Goal: Task Accomplishment & Management: Complete application form

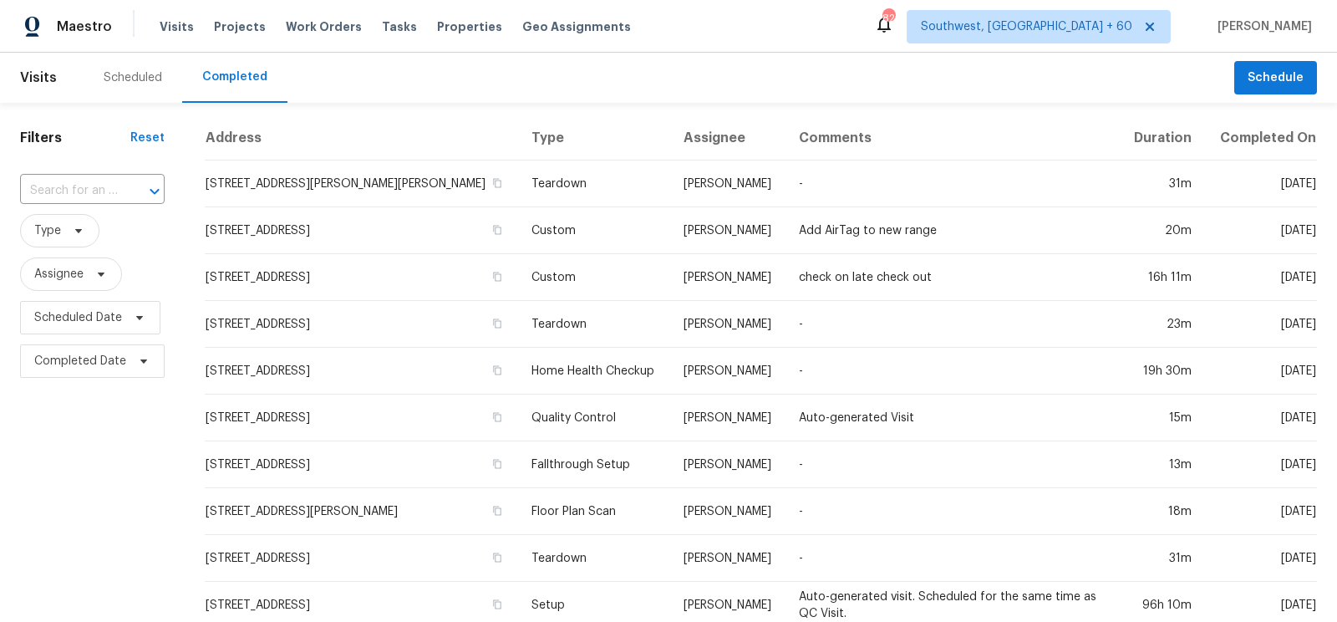
click at [89, 201] on input "text" at bounding box center [69, 191] width 98 height 26
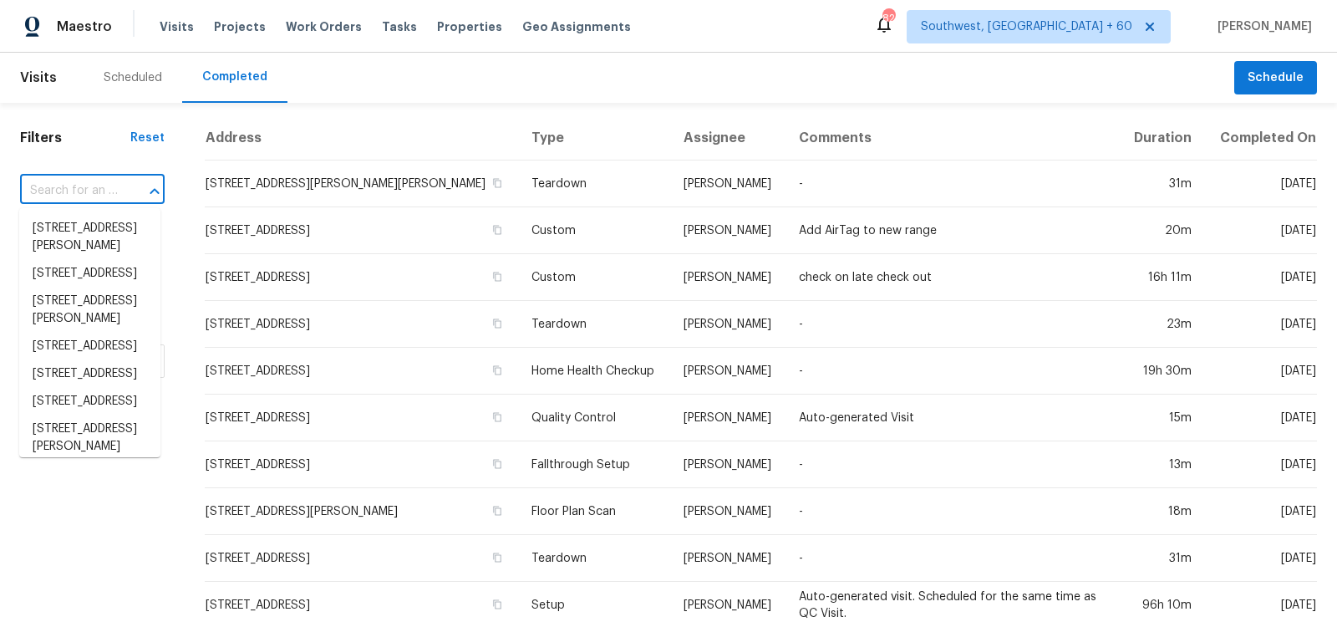
paste input "2915 New Hanover Dr, Greensboro, NC 27408"
type input "2915 New Hanover Dr, Greensboro, NC 27408"
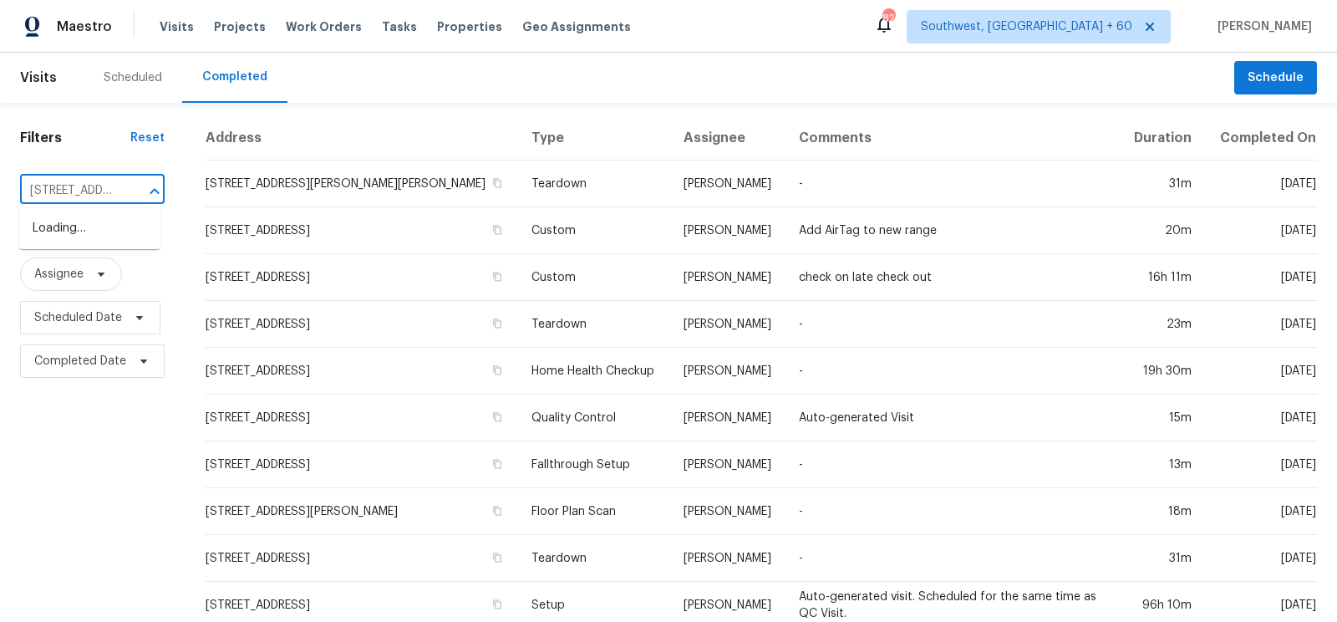
scroll to position [0, 163]
click at [97, 242] on li "2915 New Hanover Dr, Greensboro, NC 27408" at bounding box center [89, 229] width 141 height 28
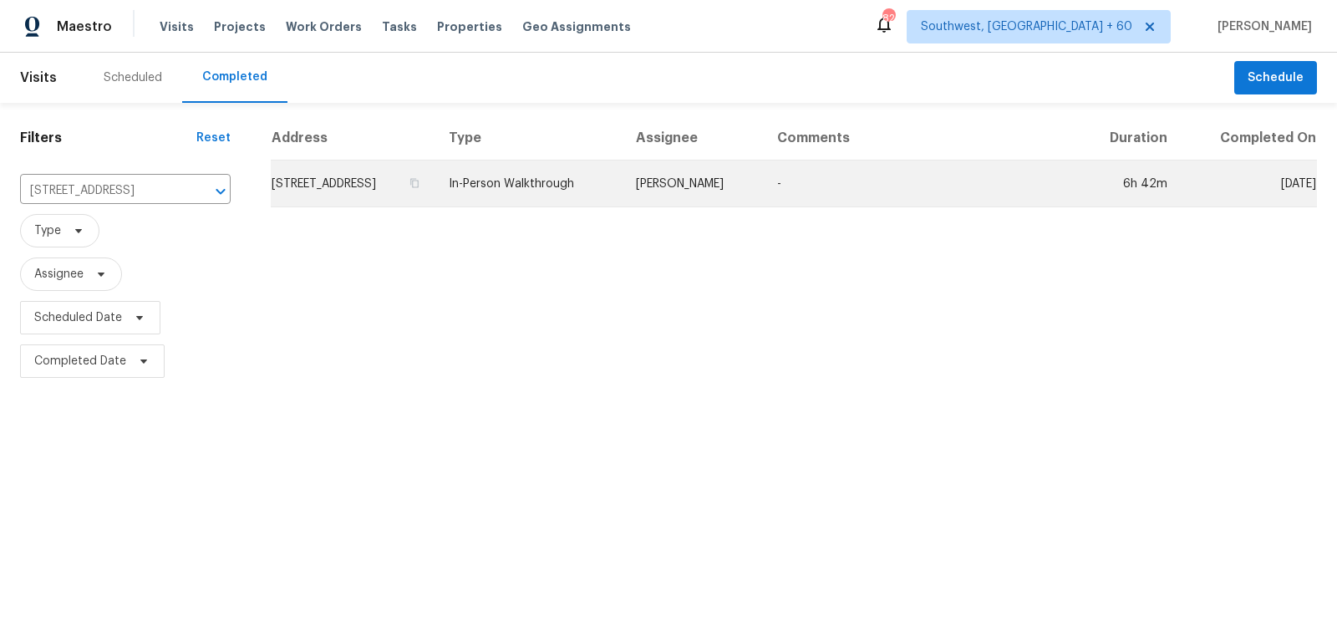
click at [398, 196] on td "2915 New Hanover Dr, Greensboro, NC 27408" at bounding box center [353, 183] width 165 height 47
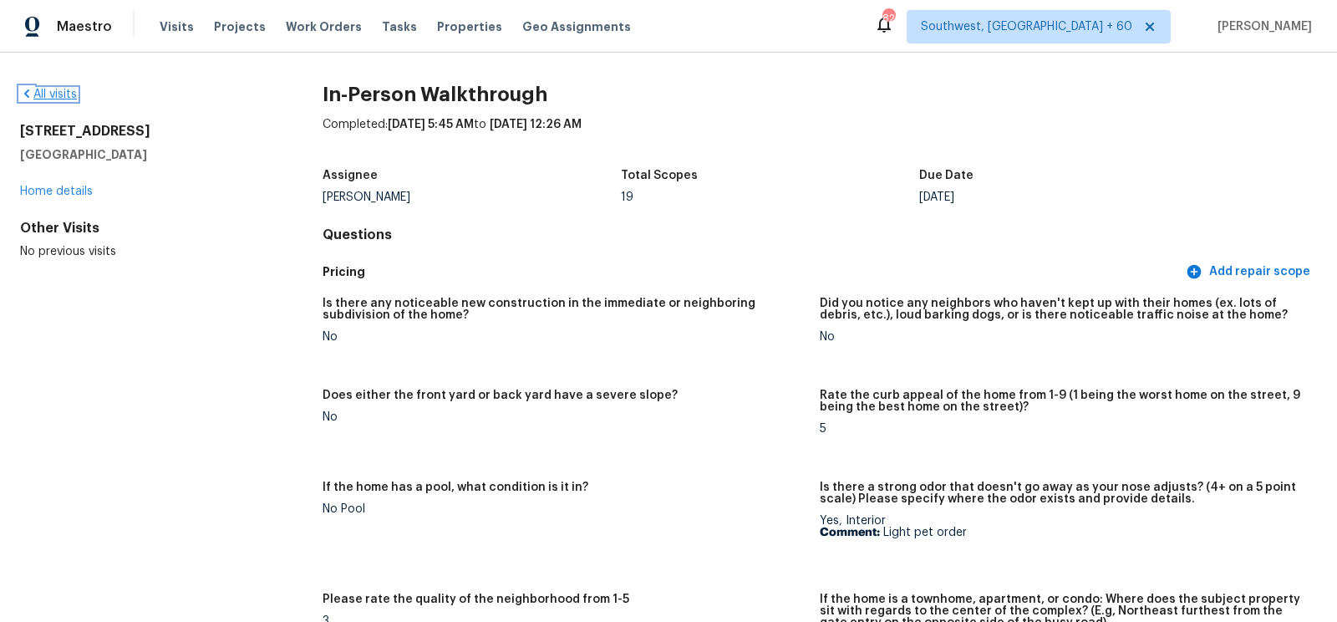
click at [68, 93] on link "All visits" at bounding box center [48, 95] width 57 height 12
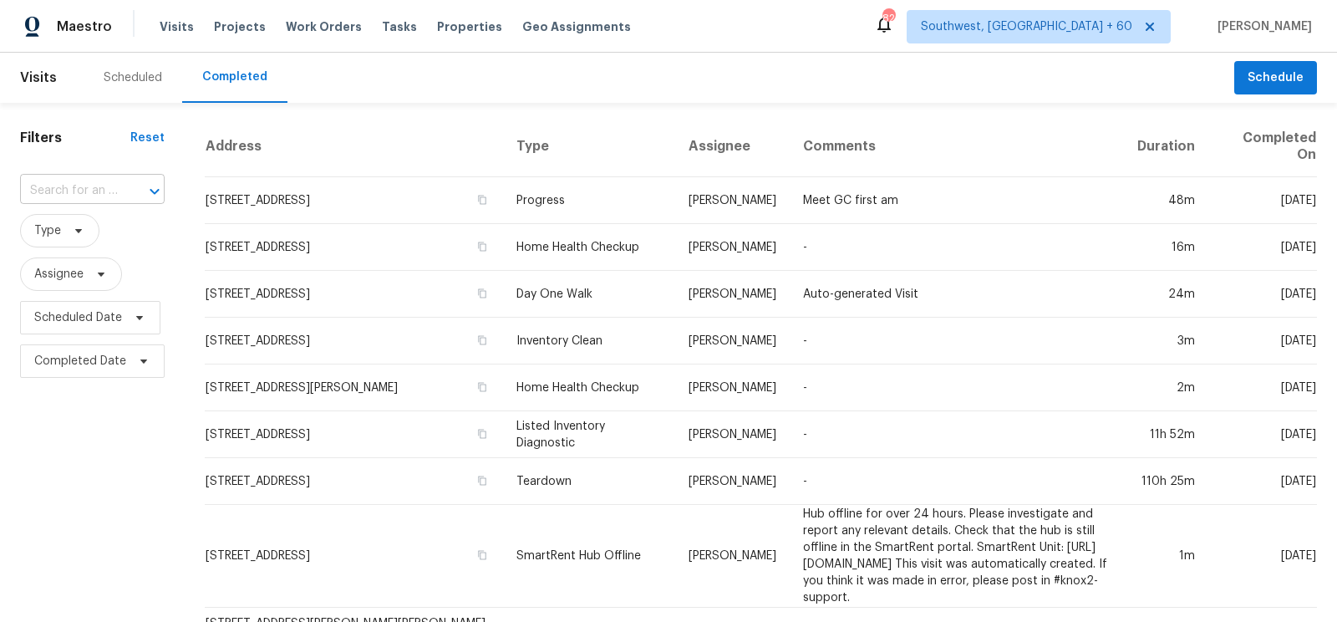
click at [91, 178] on input "text" at bounding box center [69, 191] width 98 height 26
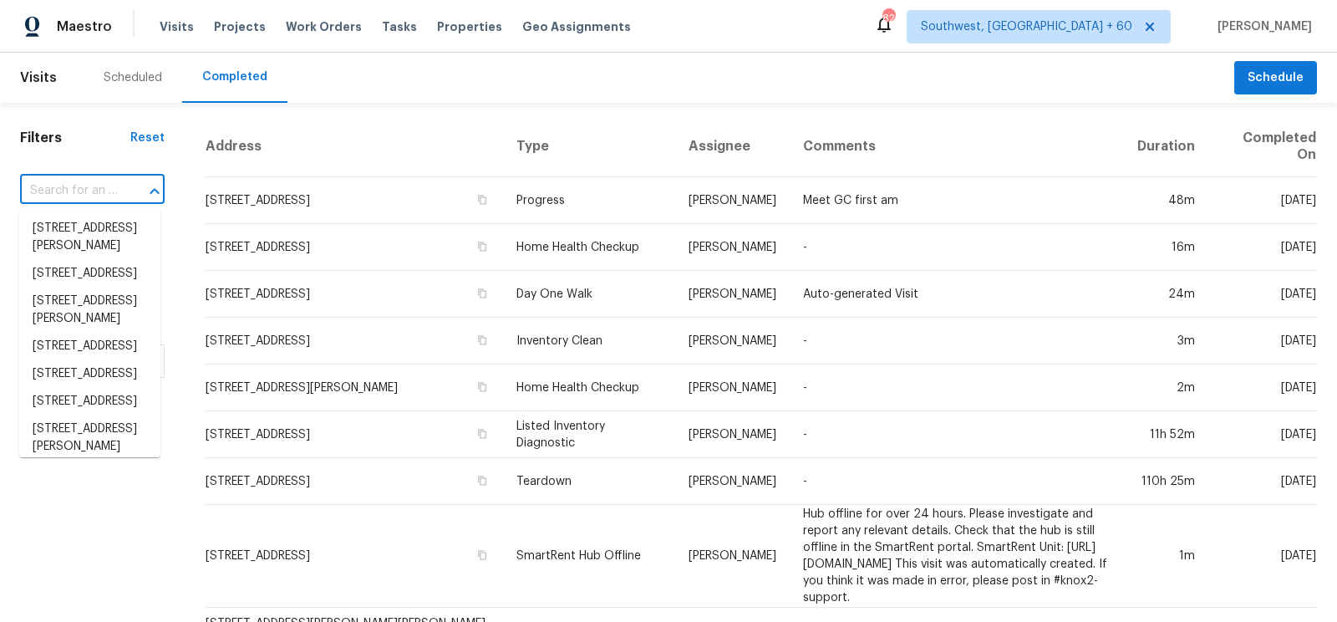
paste input "516 NE 127th St, Vancouver, WA 98685"
type input "516 NE 127th St, Vancouver, WA 98685"
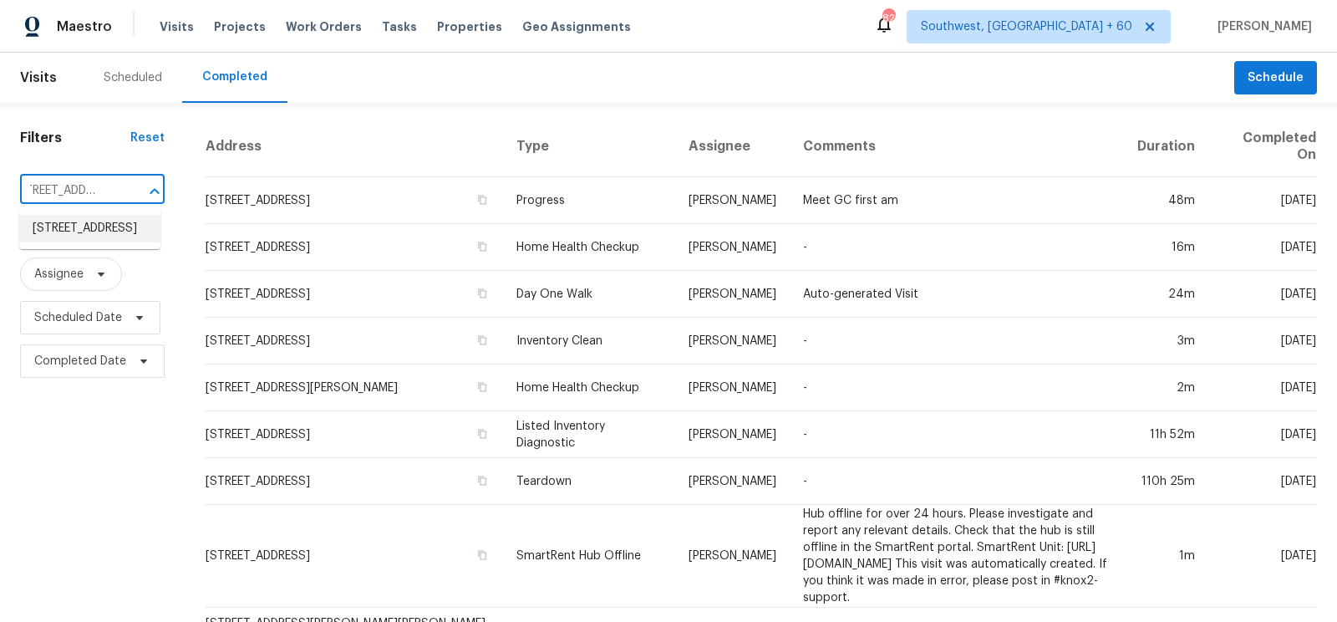
click at [89, 242] on li "516 NE 127th St, Vancouver, WA 98685" at bounding box center [89, 229] width 141 height 28
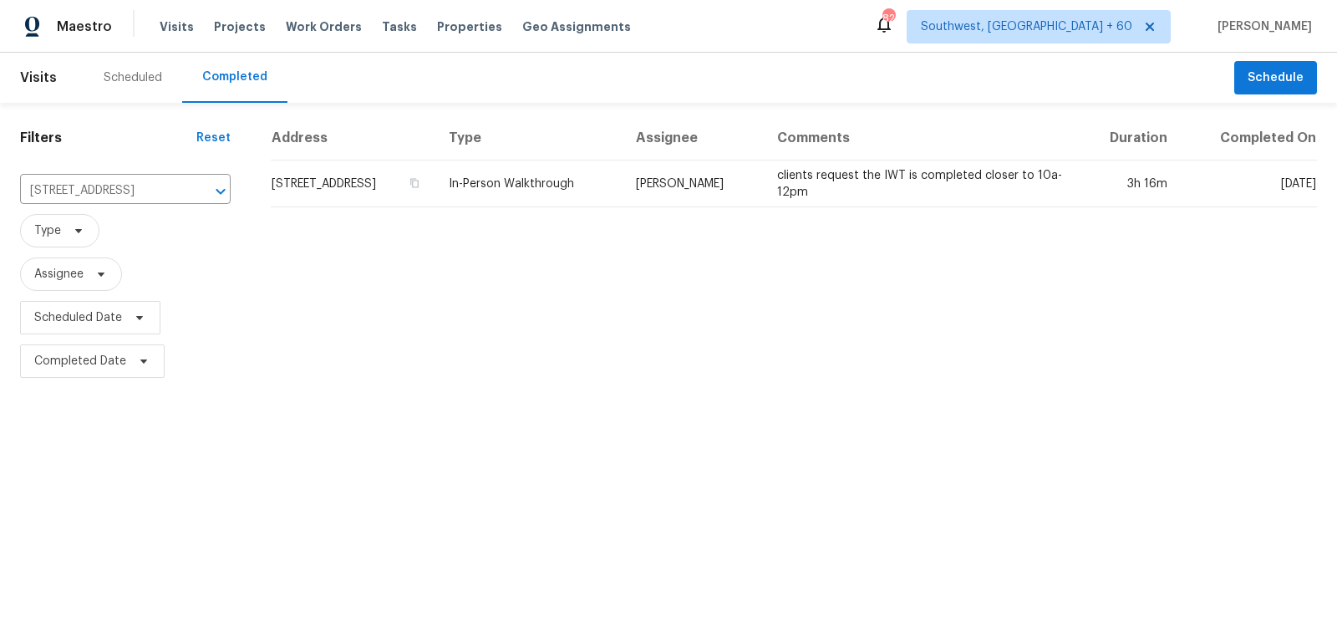
click at [341, 170] on td "516 NE 127th St, Vancouver, WA 98685" at bounding box center [353, 183] width 165 height 47
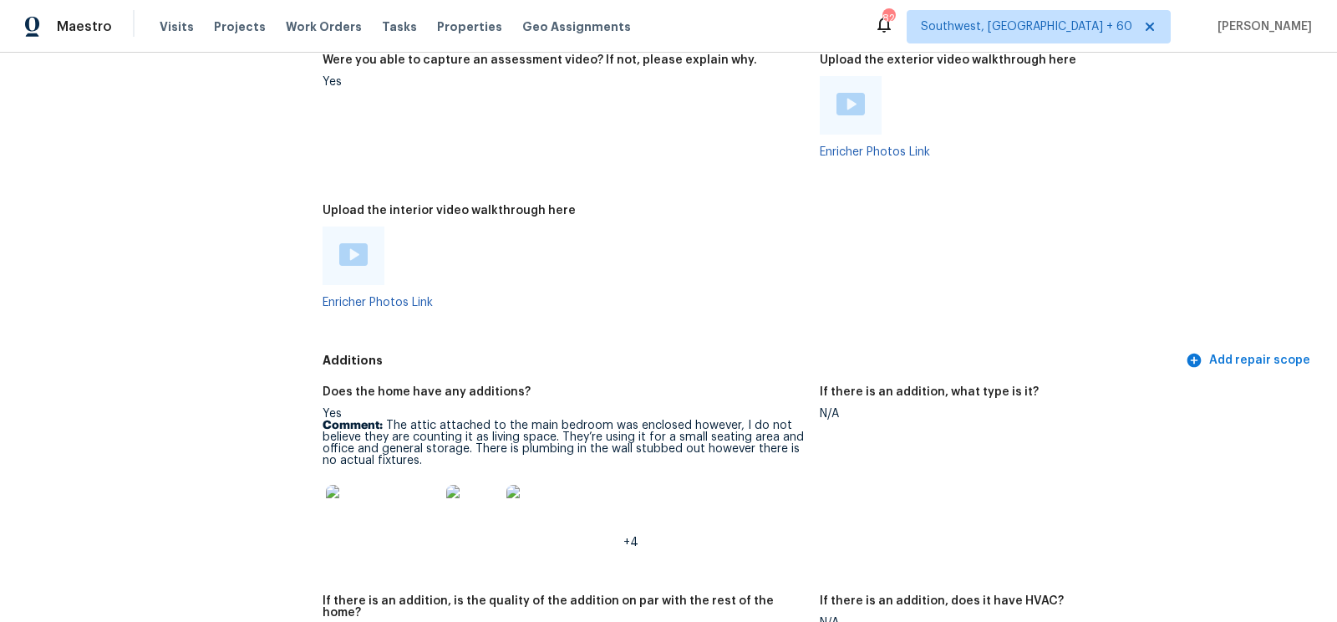
scroll to position [3158, 0]
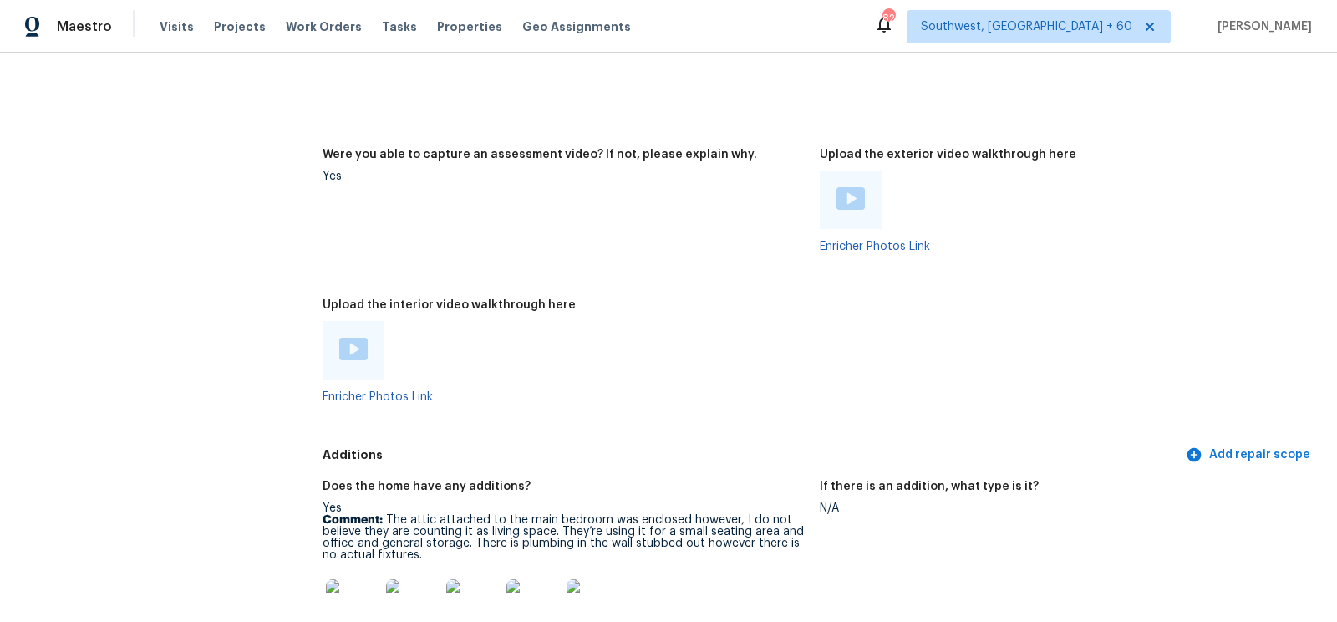
click at [851, 187] on img at bounding box center [850, 198] width 28 height 23
click at [353, 342] on img at bounding box center [353, 349] width 28 height 23
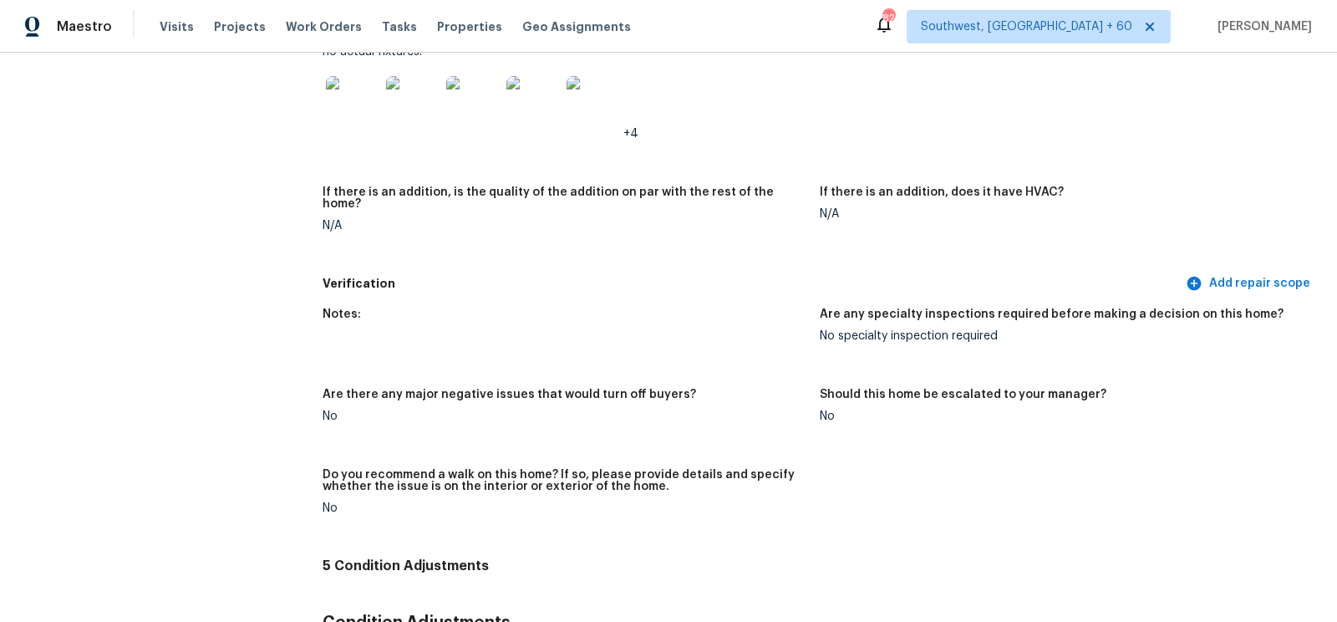
scroll to position [4145, 0]
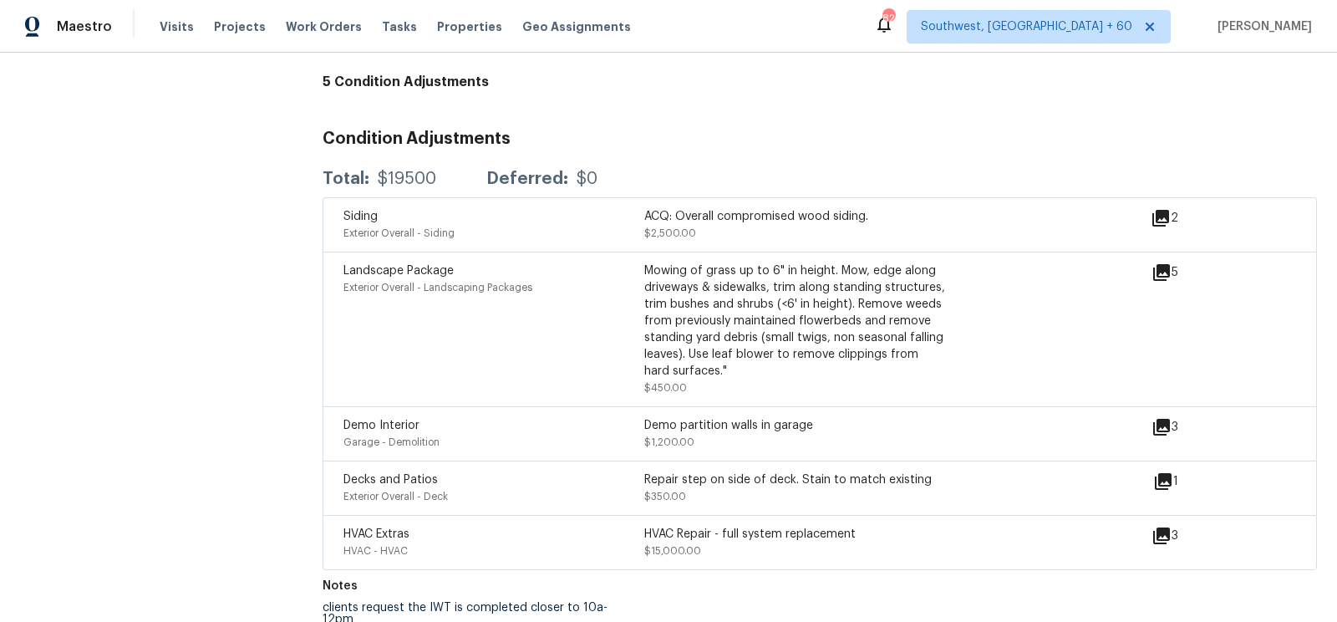
click at [1158, 419] on icon at bounding box center [1161, 427] width 17 height 17
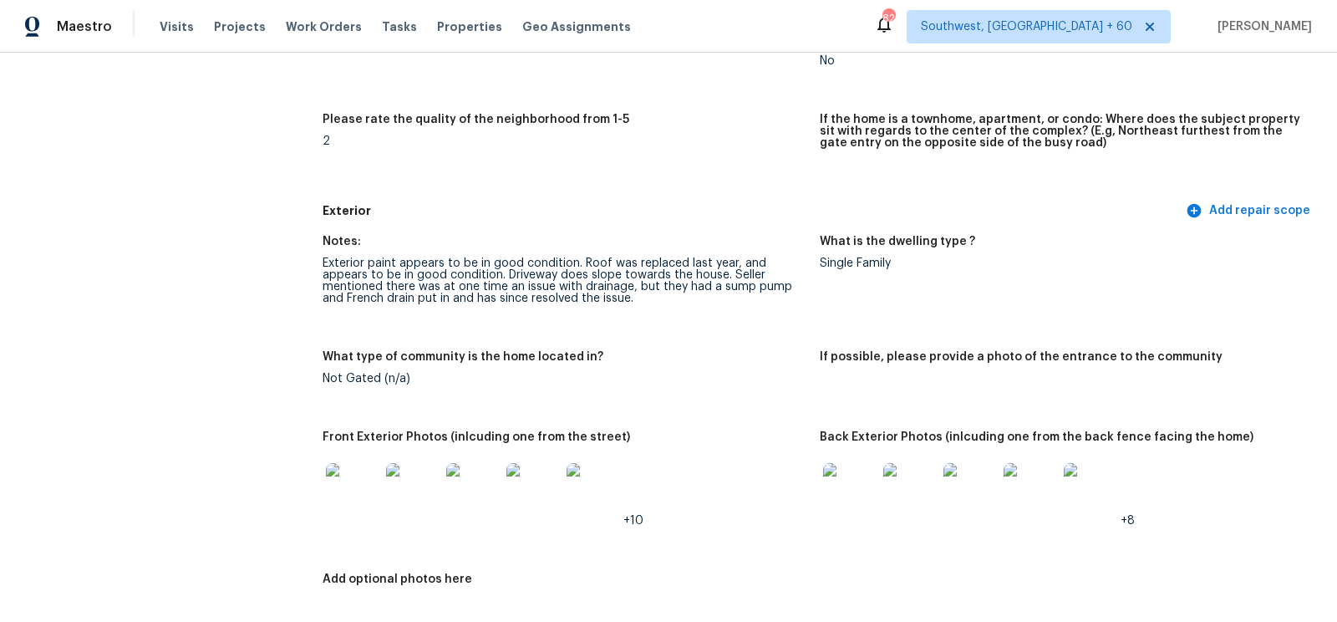
scroll to position [461, 0]
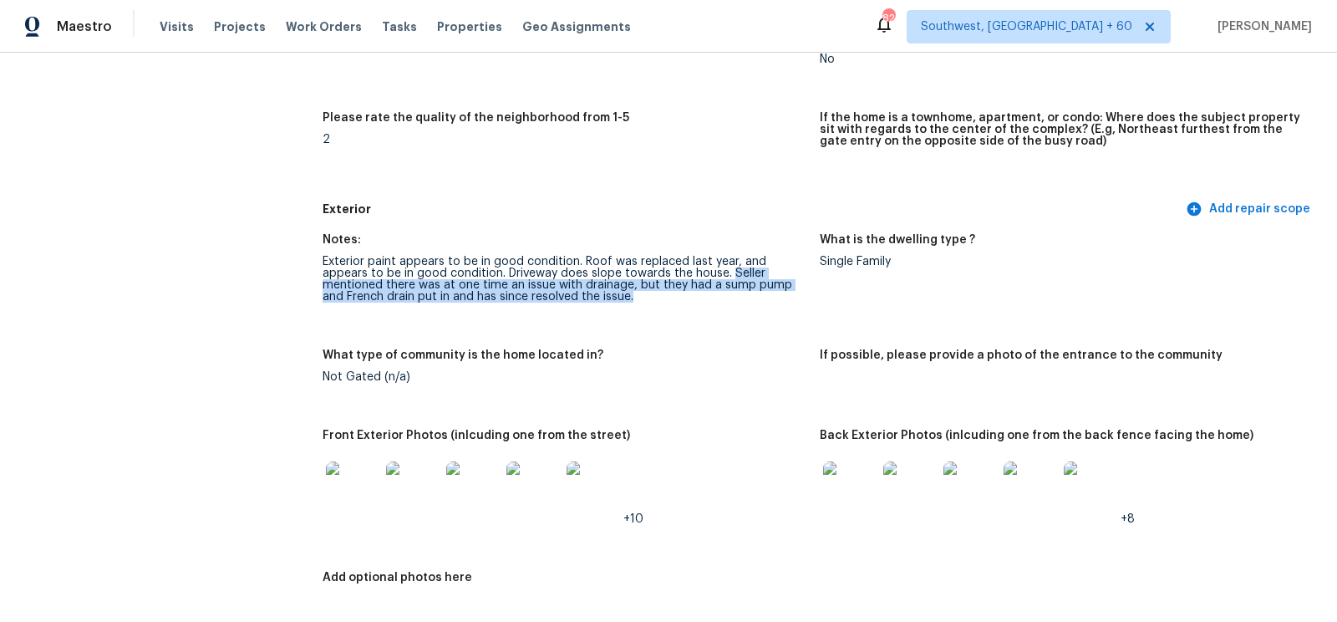
drag, startPoint x: 679, startPoint y: 267, endPoint x: 655, endPoint y: 302, distance: 42.0
click at [655, 302] on div "Exterior paint appears to be in good condition. Roof was replaced last year, an…" at bounding box center [565, 279] width 484 height 47
copy div "Seller mentioned there was at one time an issue with drainage, but they had a s…"
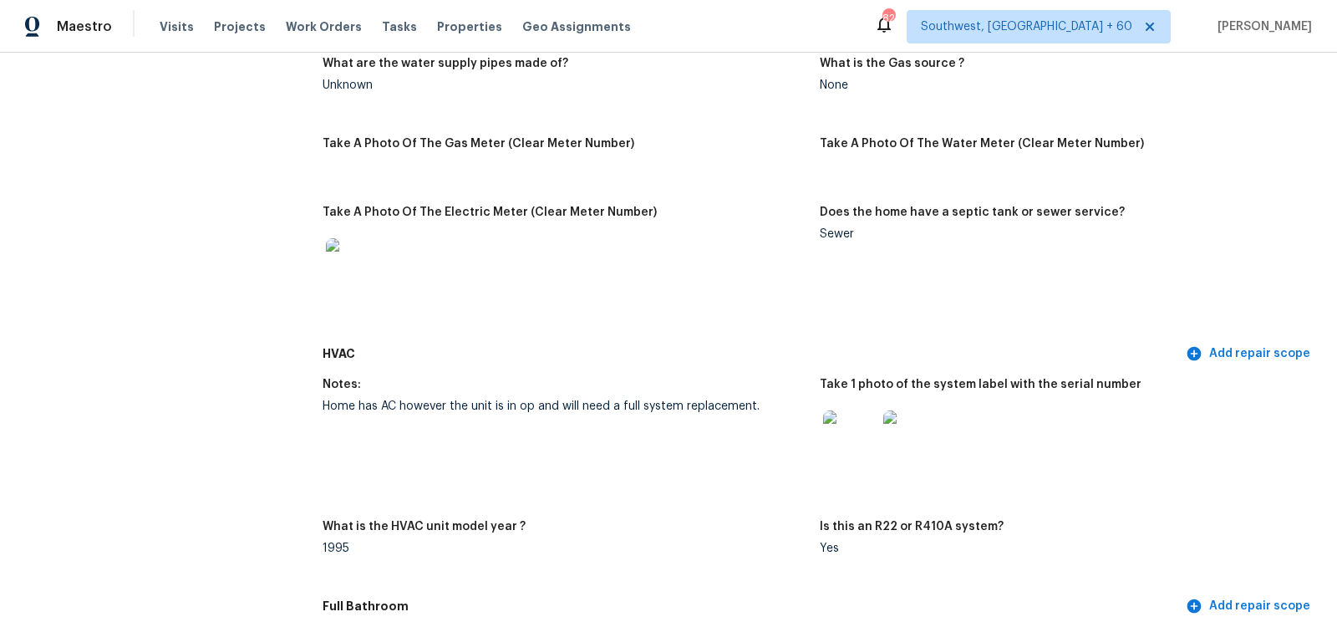
scroll to position [1160, 0]
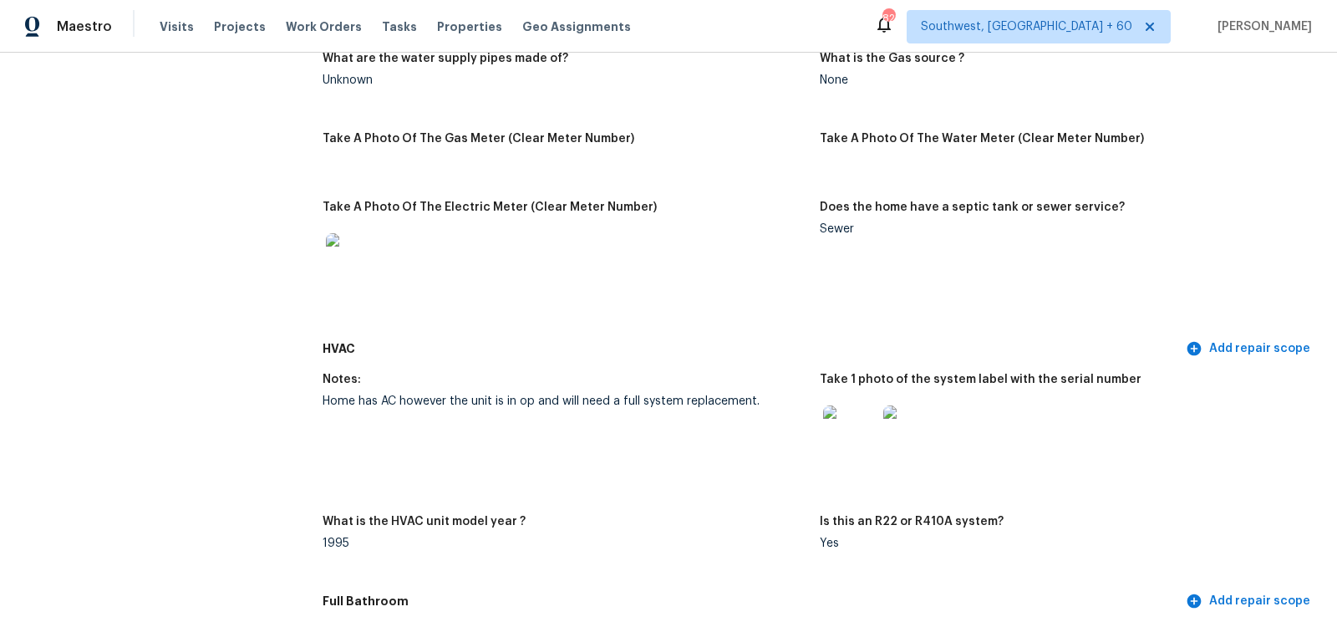
click at [677, 400] on div "Home has AC however the unit is in op and will need a full system replacement." at bounding box center [565, 401] width 484 height 12
copy div "Home has AC however the unit is in op and will need a full system replacement."
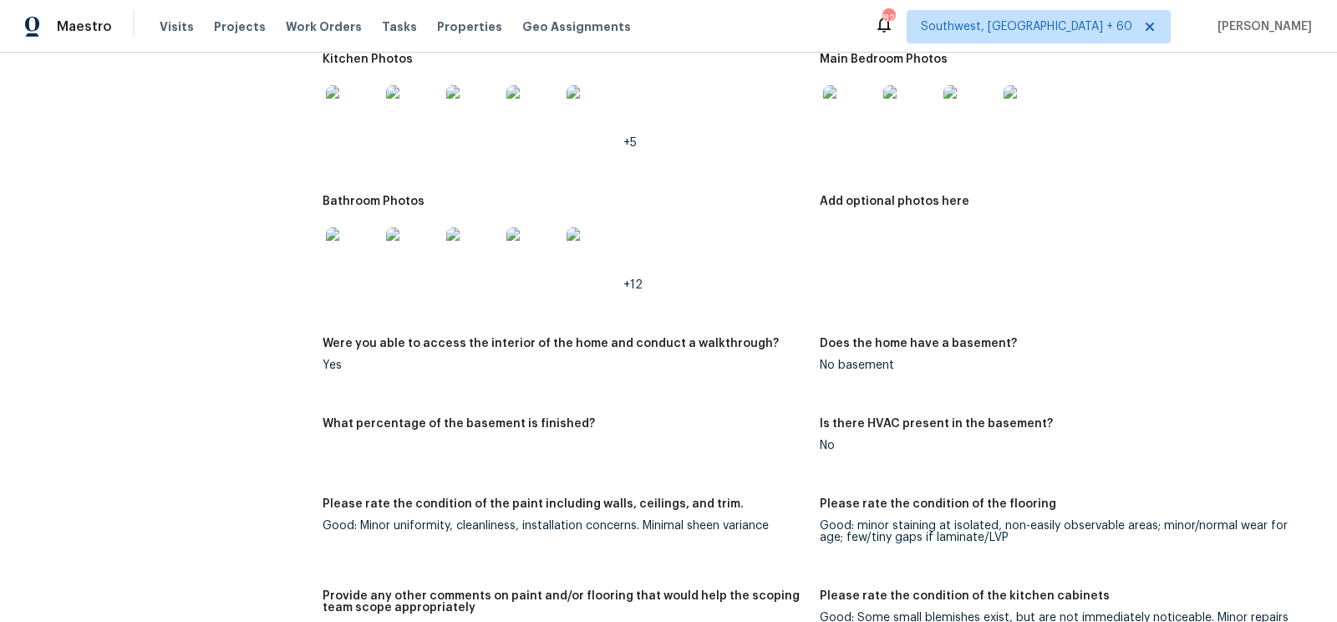
scroll to position [2084, 0]
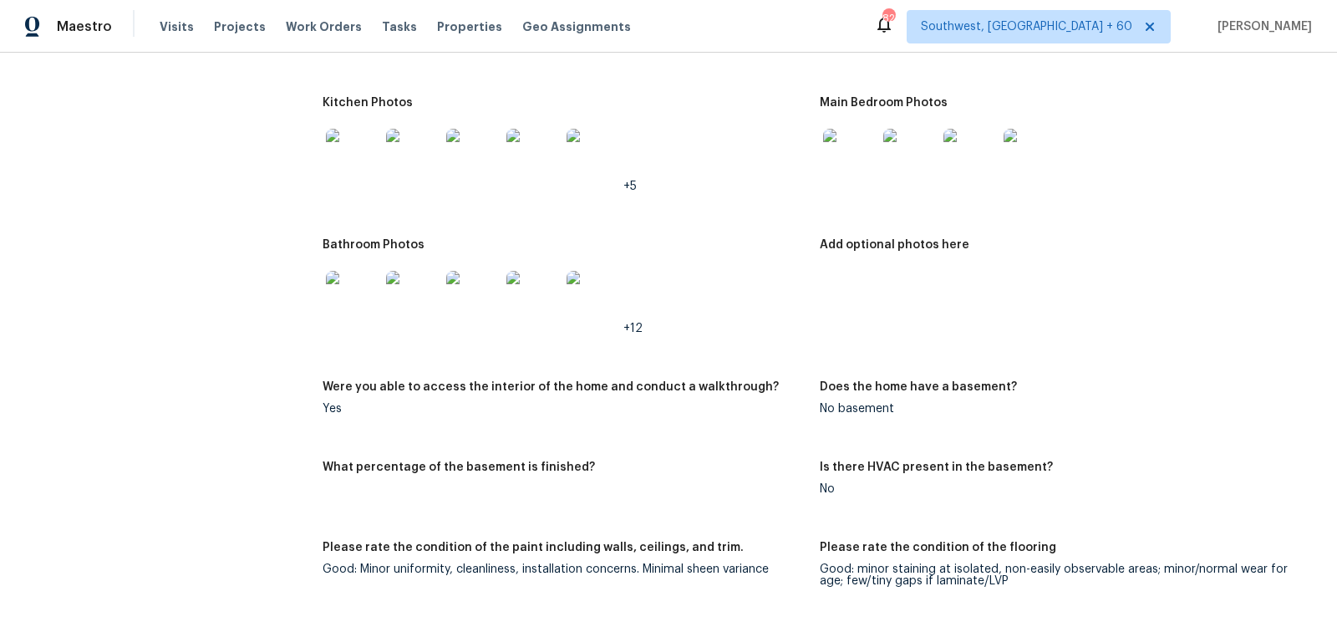
click at [856, 153] on img at bounding box center [849, 155] width 53 height 53
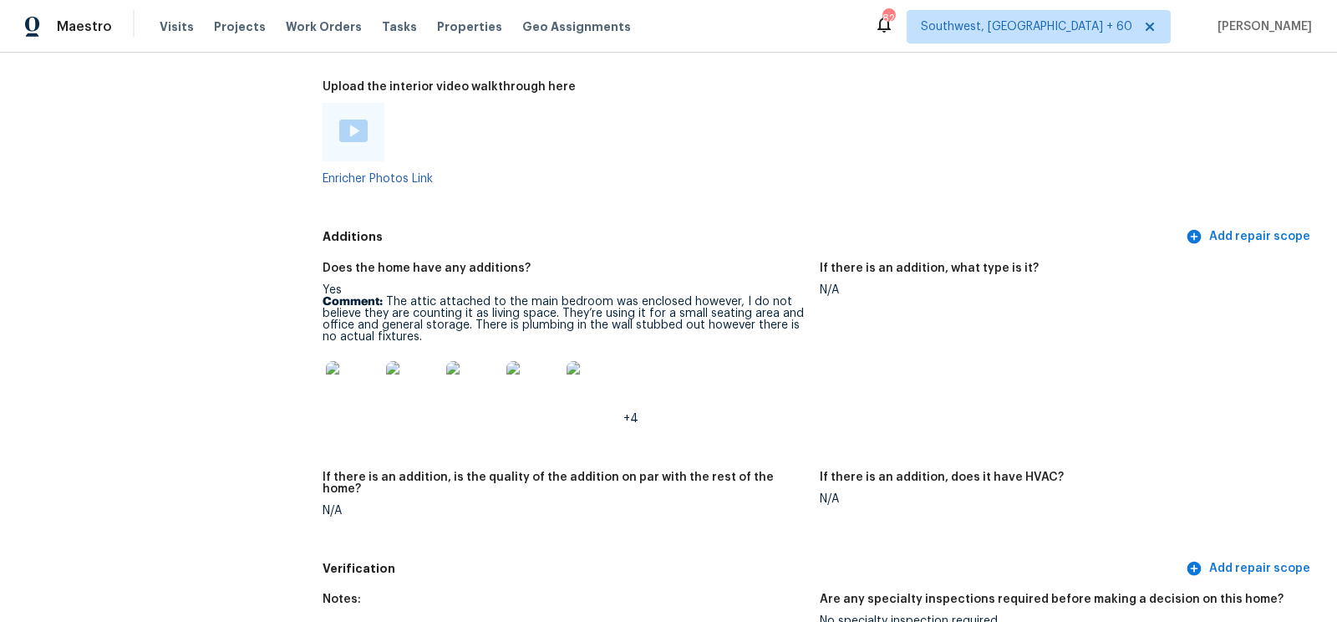
scroll to position [3378, 0]
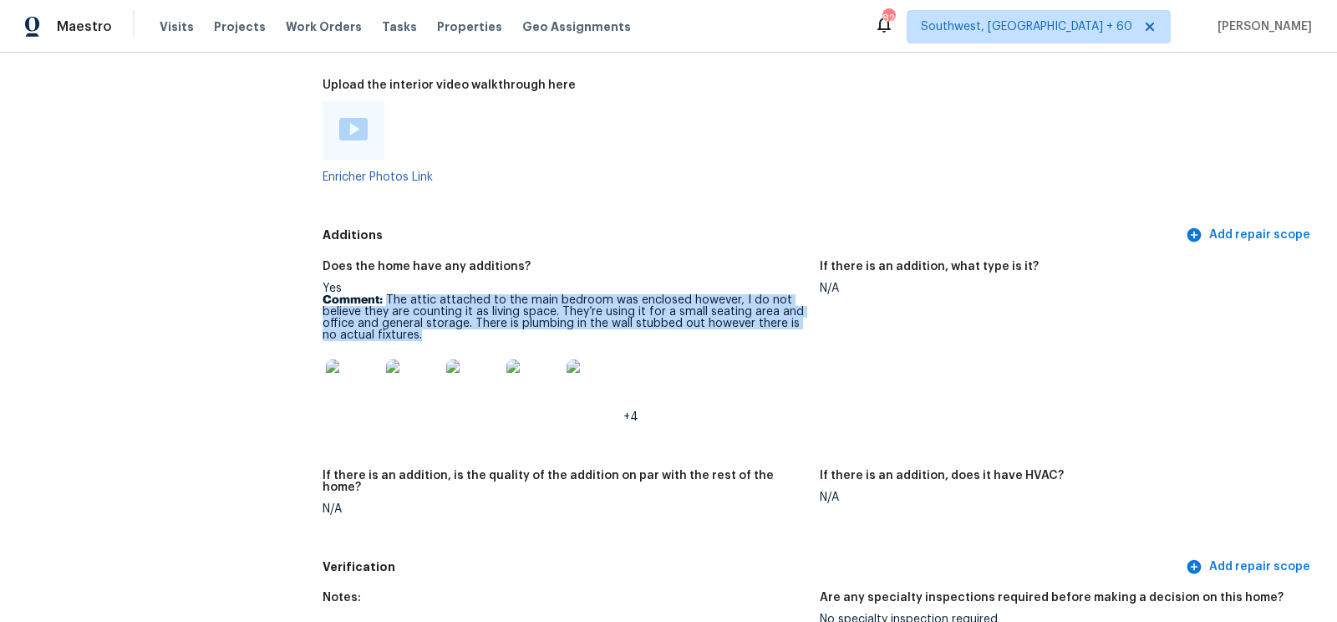
drag, startPoint x: 386, startPoint y: 297, endPoint x: 429, endPoint y: 333, distance: 55.7
click at [429, 333] on p "Comment: The attic attached to the main bedroom was enclosed however, I do not …" at bounding box center [565, 317] width 484 height 47
copy p "The attic attached to the main bedroom was enclosed however, I do not believe t…"
click at [353, 386] on img at bounding box center [352, 385] width 53 height 53
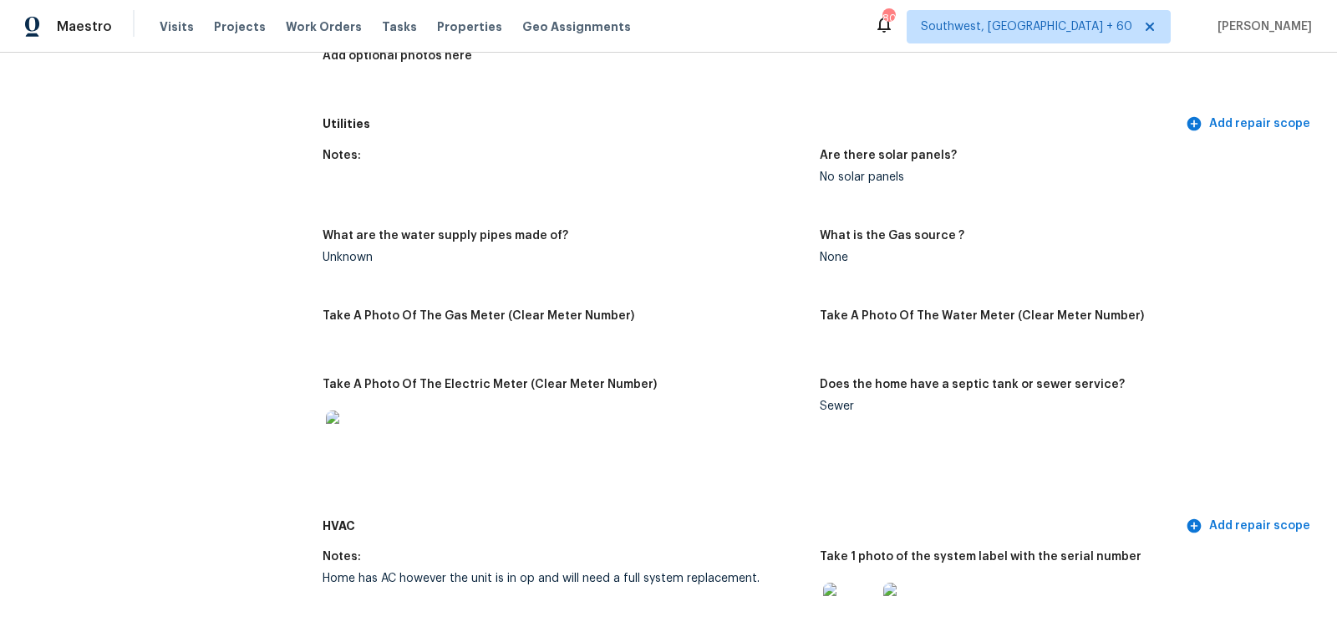
scroll to position [0, 0]
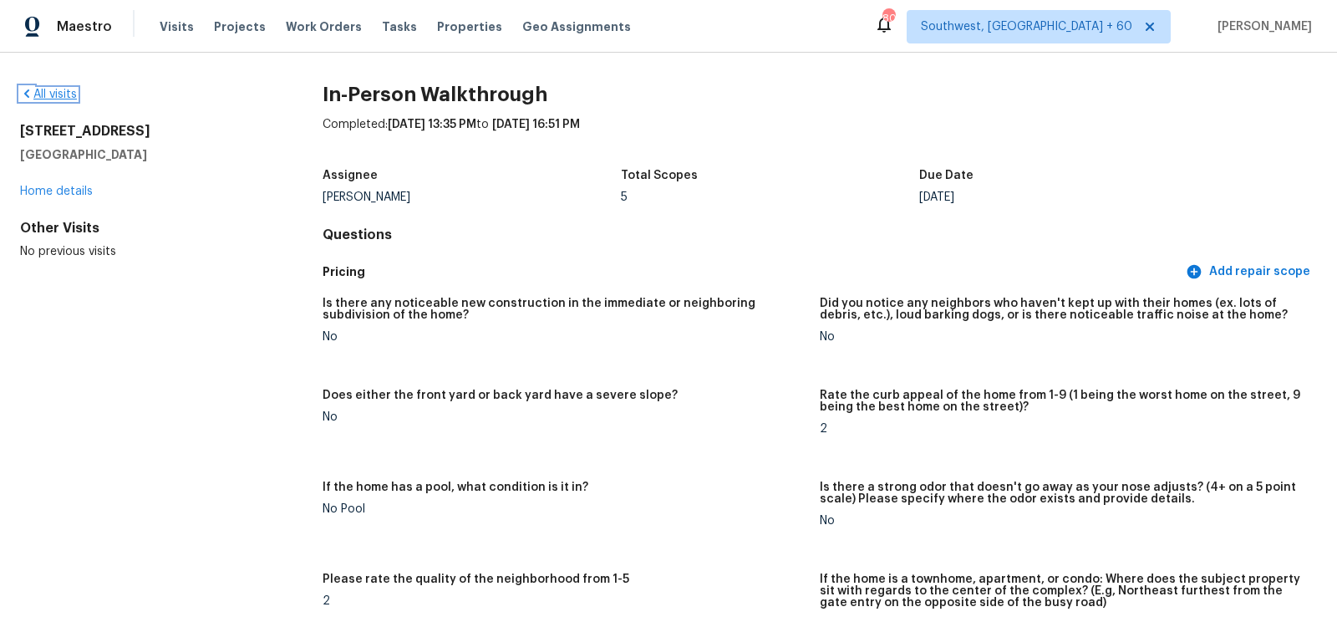
click at [49, 98] on link "All visits" at bounding box center [48, 95] width 57 height 12
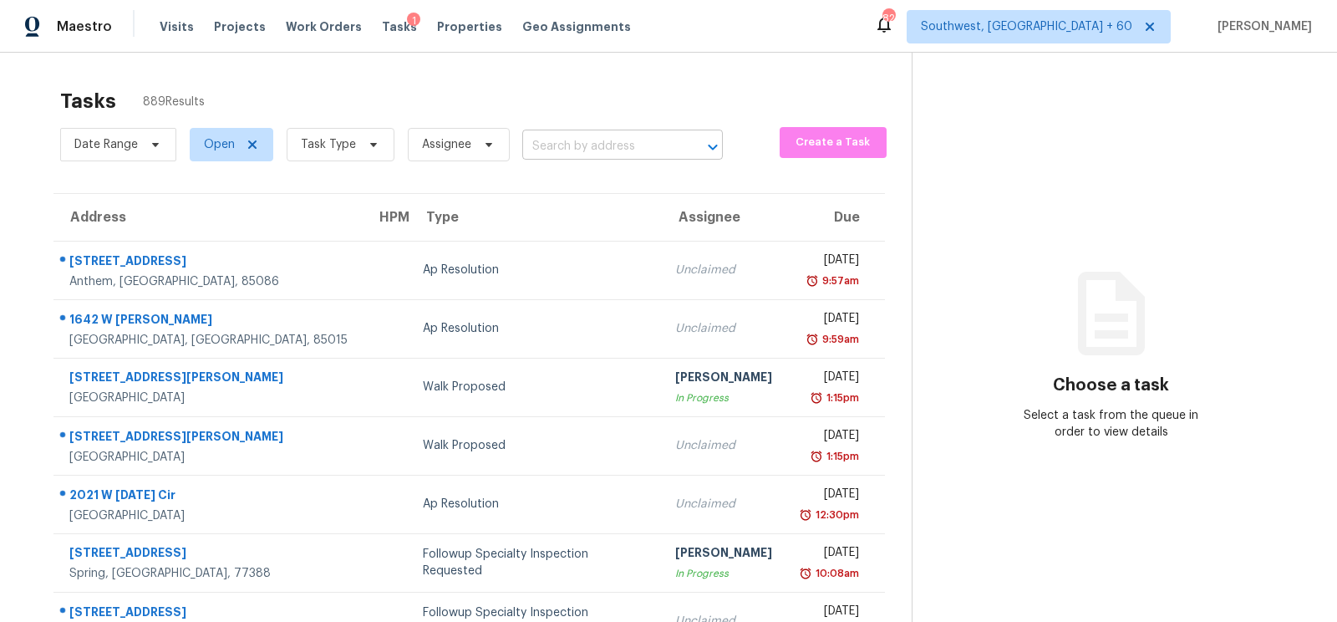
click at [564, 150] on input "text" at bounding box center [599, 147] width 154 height 26
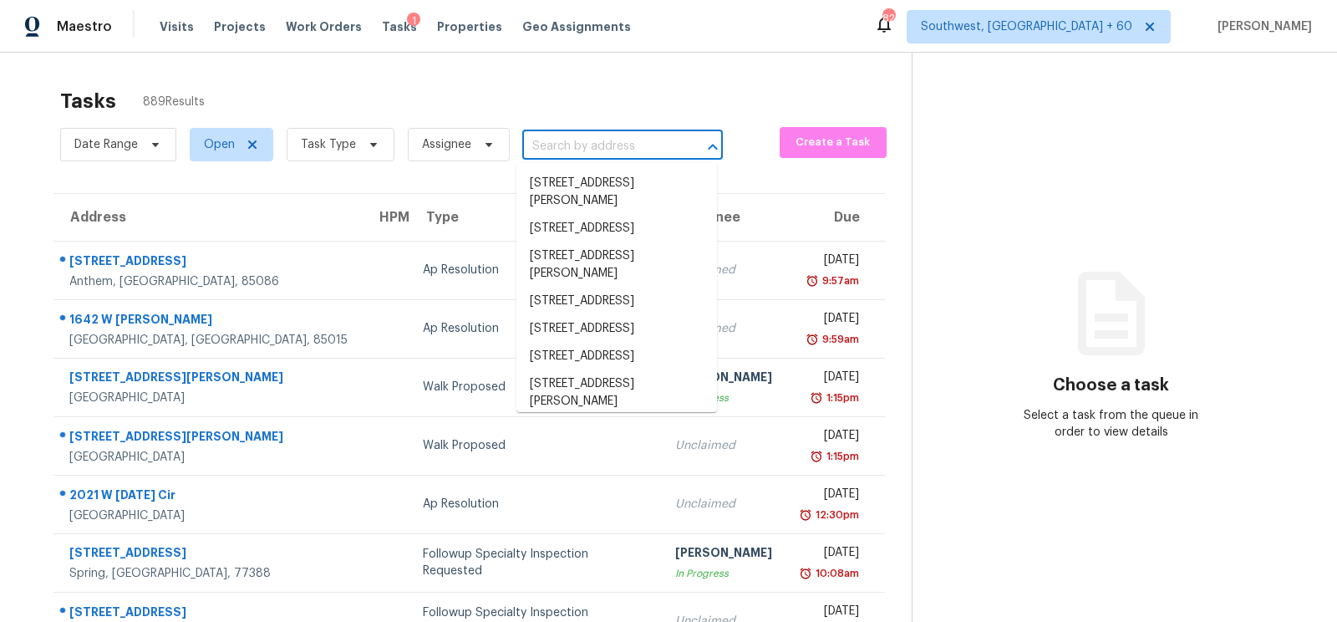
paste input "7417 Fernwood Dr, Riverdale, GA 30296"
type input "7417 Fernwood Dr, Riverdale, GA 30296"
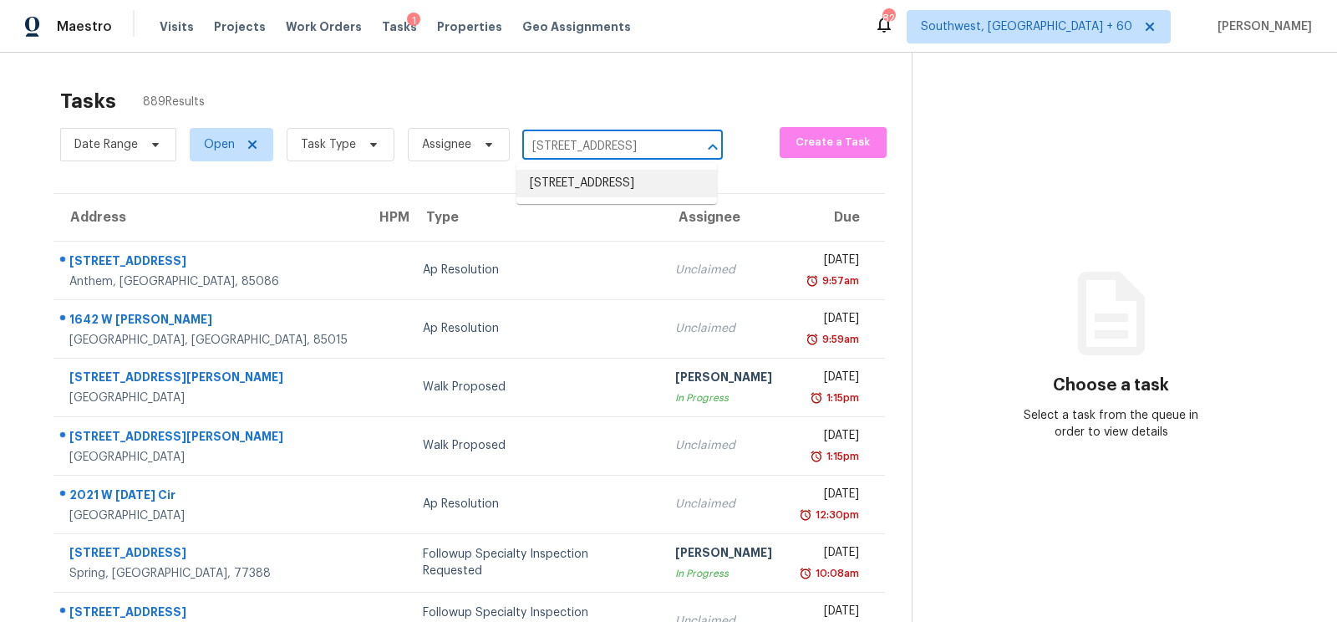
click at [592, 196] on li "7417 Fernwood Dr, Riverdale, GA 30296" at bounding box center [616, 184] width 201 height 28
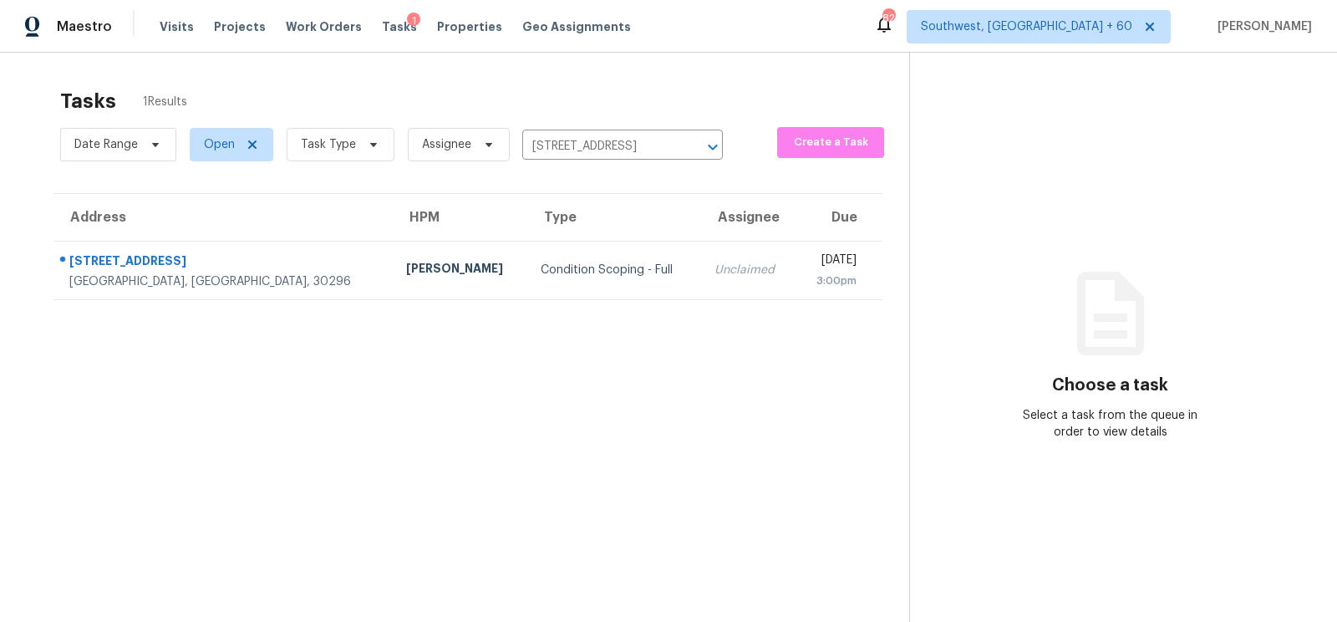
click at [701, 241] on td "Unclaimed" at bounding box center [748, 270] width 94 height 58
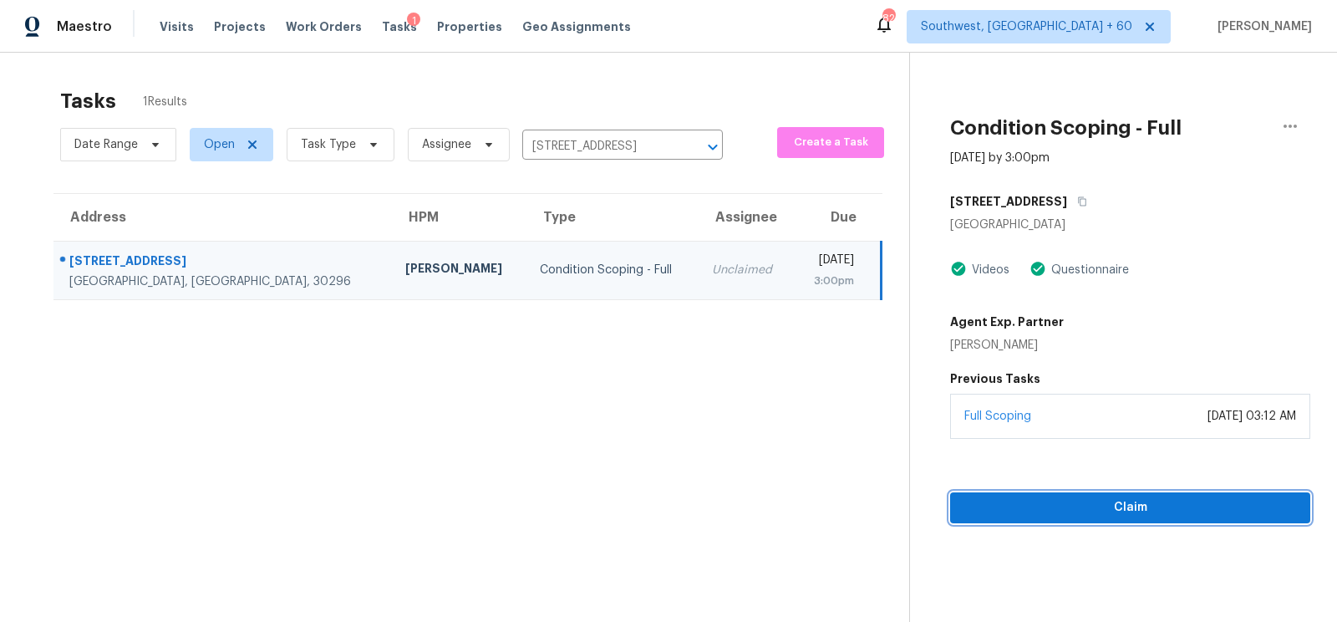
click at [1156, 502] on span "Claim" at bounding box center [1129, 507] width 333 height 21
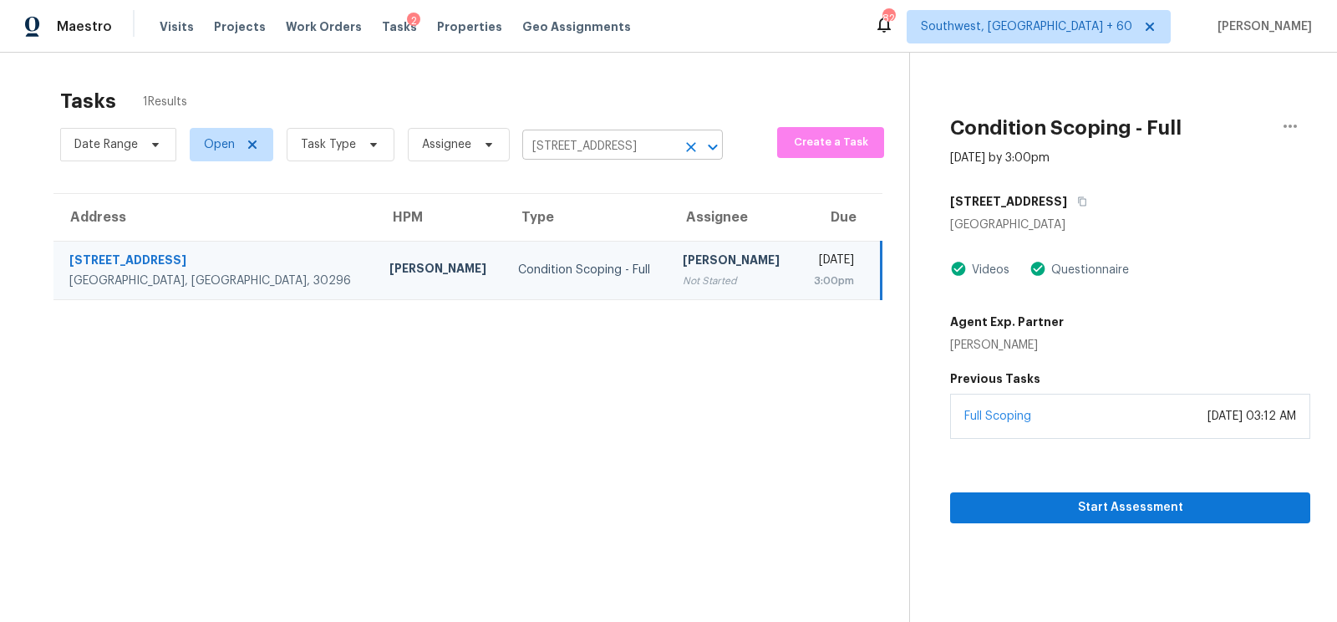
click at [626, 142] on input "7417 Fernwood Dr, Riverdale, GA 30296" at bounding box center [599, 147] width 154 height 26
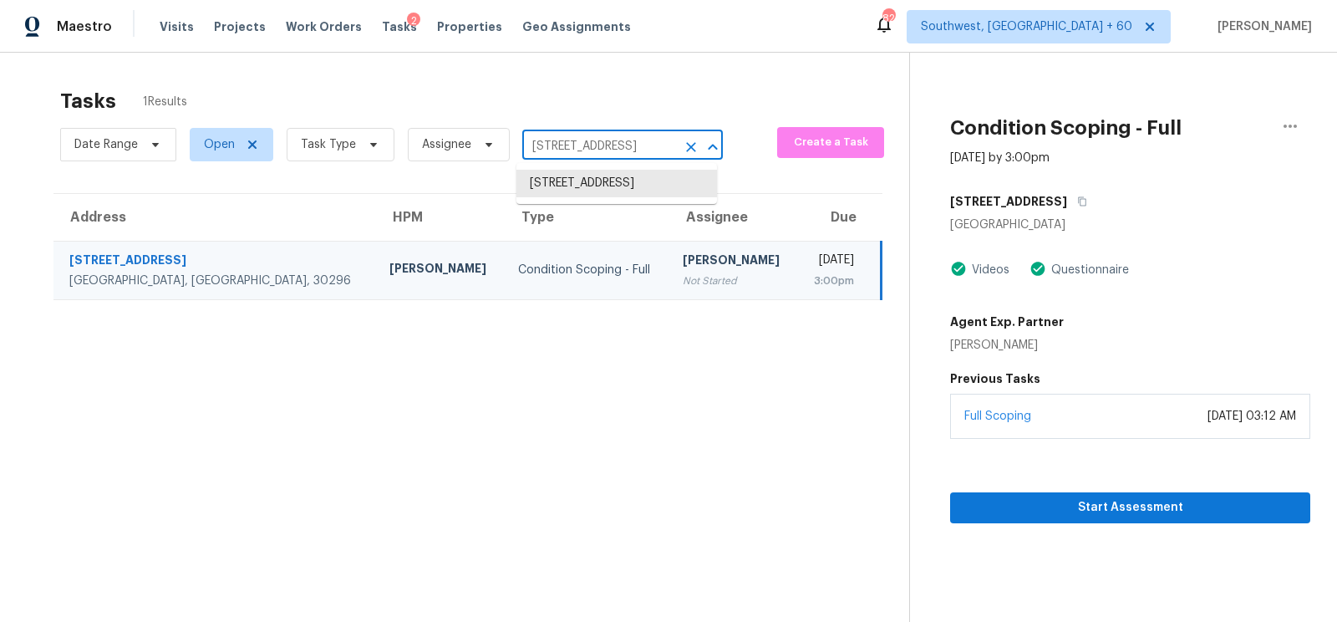
paste input "17733 Squirreltail Pl, Parker, CO 80134"
type input "17733 Squirreltail Pl, Parker, CO 80134"
click at [607, 193] on li "17733 Squirreltail Pl, Parker, CO 80134" at bounding box center [616, 184] width 201 height 28
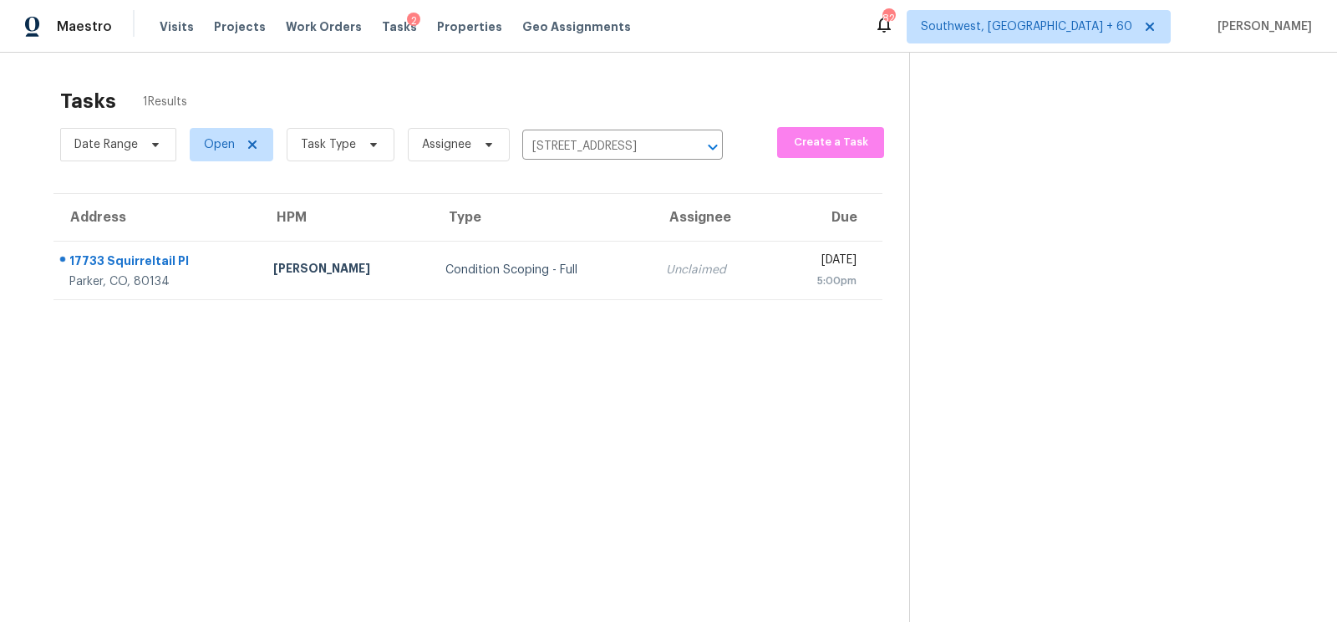
click at [666, 277] on div "Unclaimed" at bounding box center [713, 270] width 94 height 17
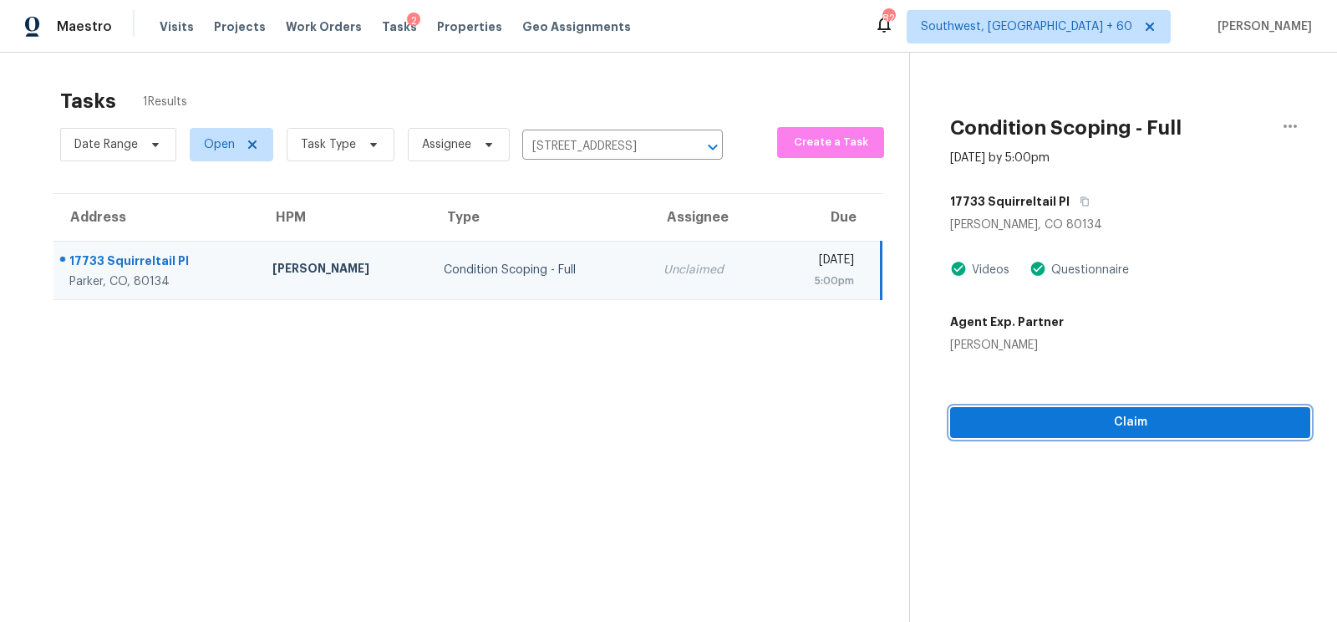
click at [1140, 424] on span "Claim" at bounding box center [1129, 422] width 333 height 21
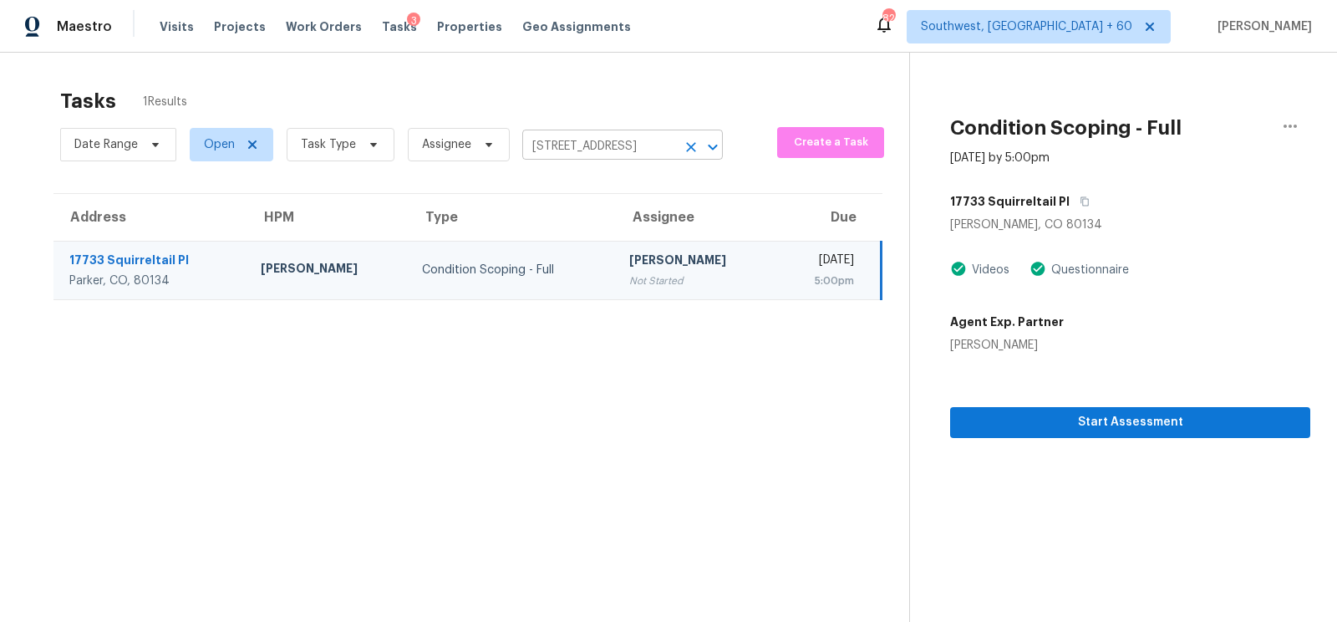
click at [610, 145] on input "17733 Squirreltail Pl, Parker, CO 80134" at bounding box center [599, 147] width 154 height 26
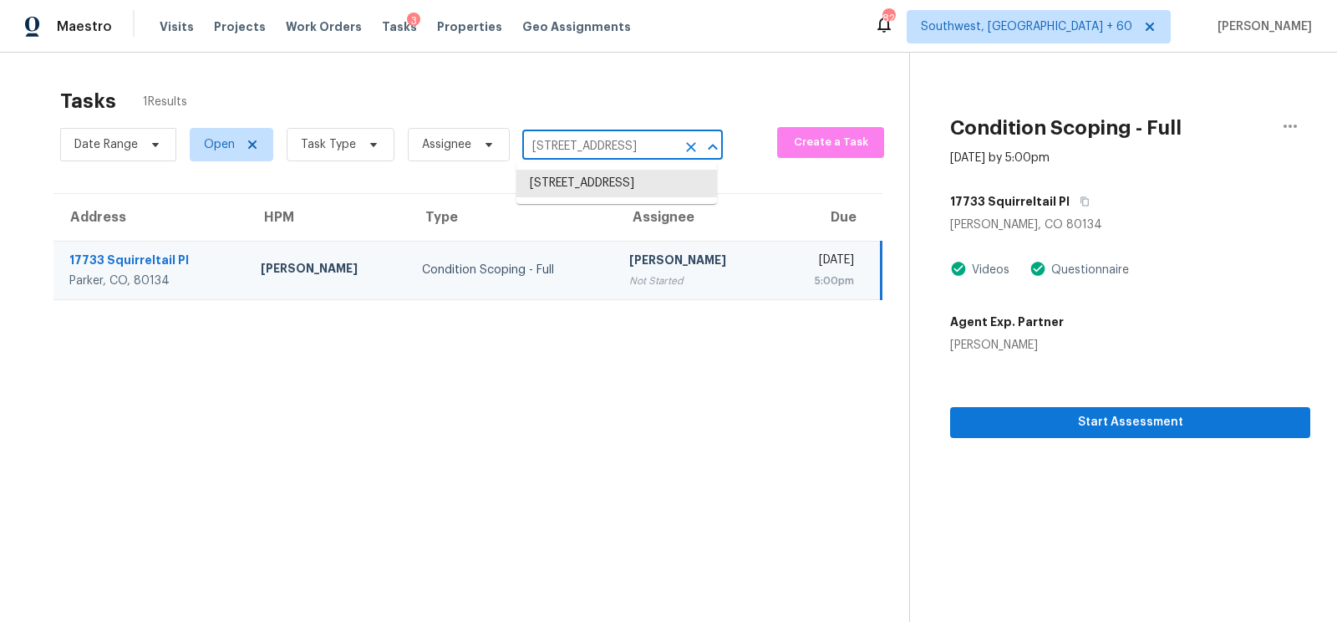
paste input "722 Felicia St, Durham, NC 2770"
type input "722 Felicia St, Durham, NC 27704"
click at [604, 207] on li "722 Felicia St, Durham, NC 27704" at bounding box center [616, 192] width 201 height 45
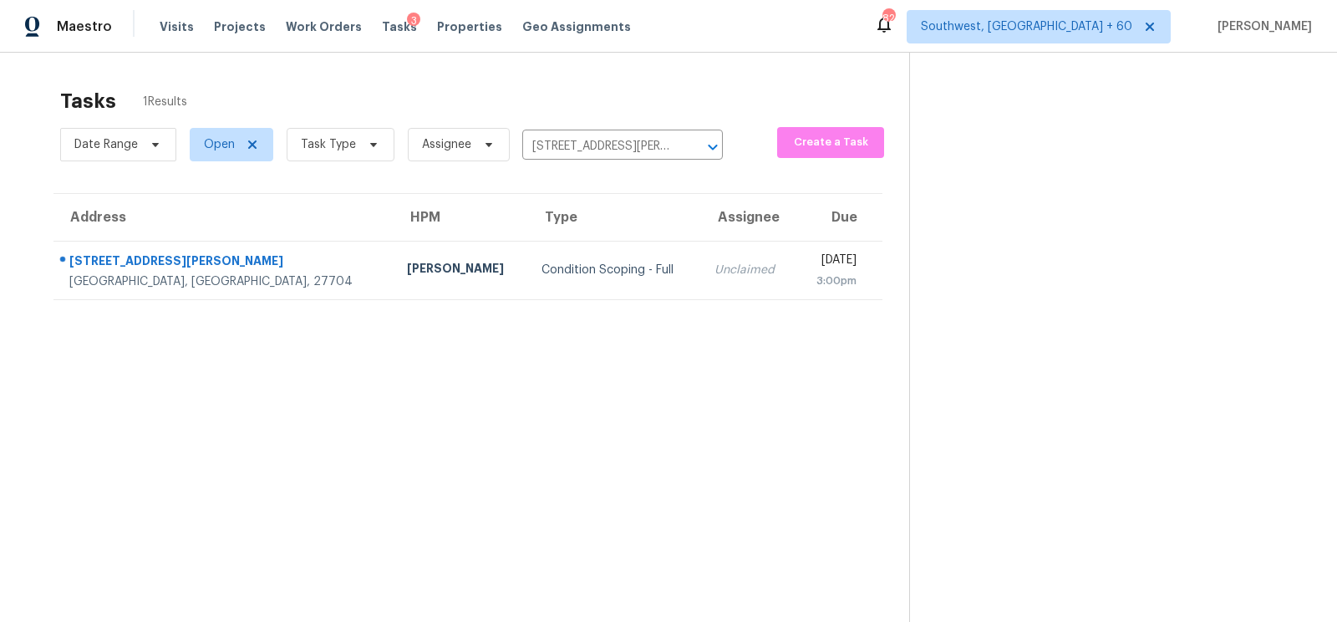
click at [701, 279] on td "Unclaimed" at bounding box center [748, 270] width 94 height 58
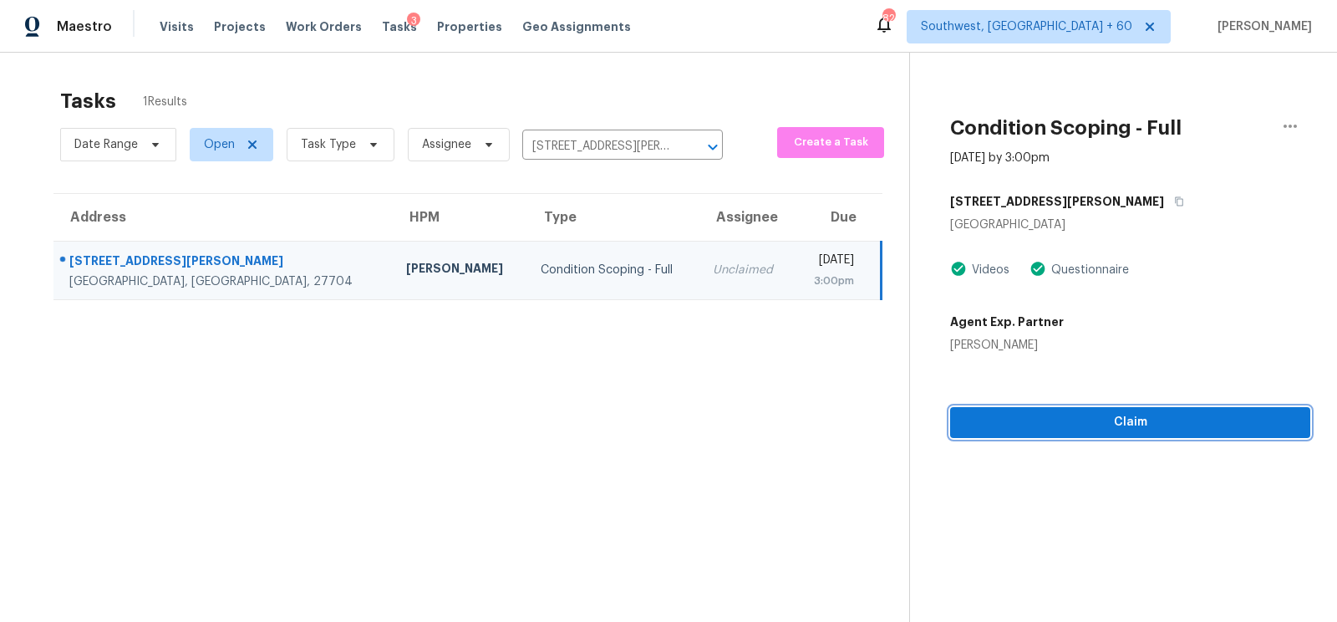
click at [1171, 414] on span "Claim" at bounding box center [1129, 422] width 333 height 21
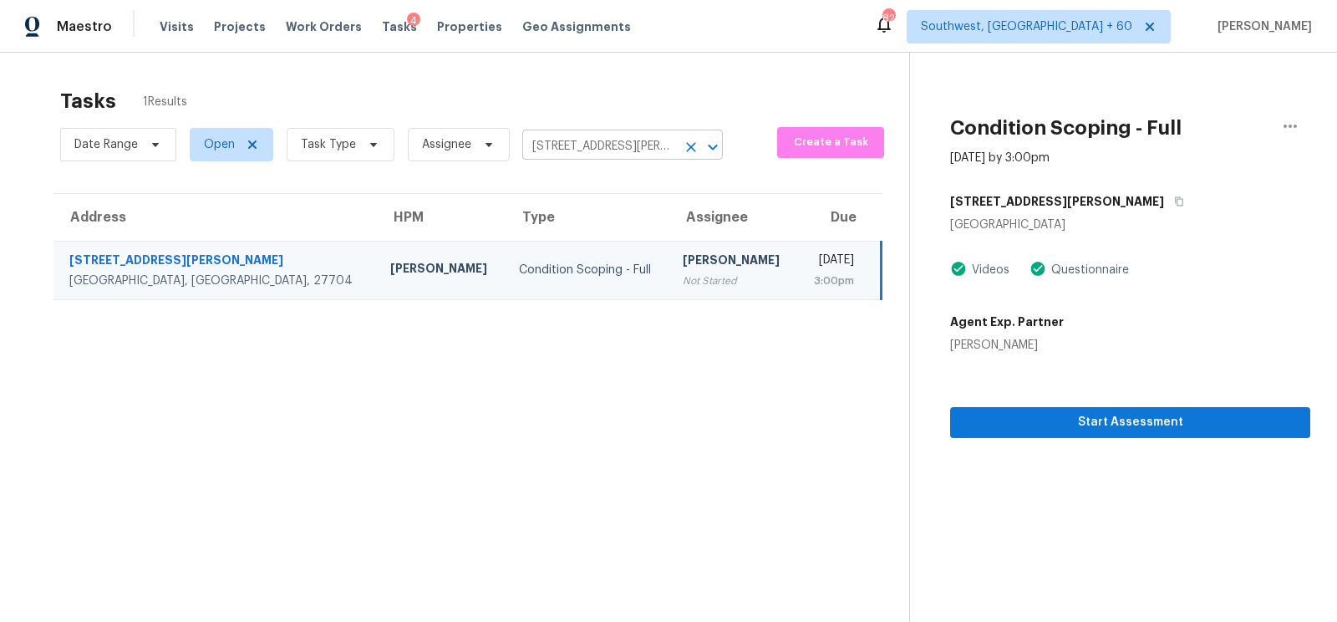
click at [636, 137] on input "722 Felicia St, Durham, NC 27704" at bounding box center [599, 147] width 154 height 26
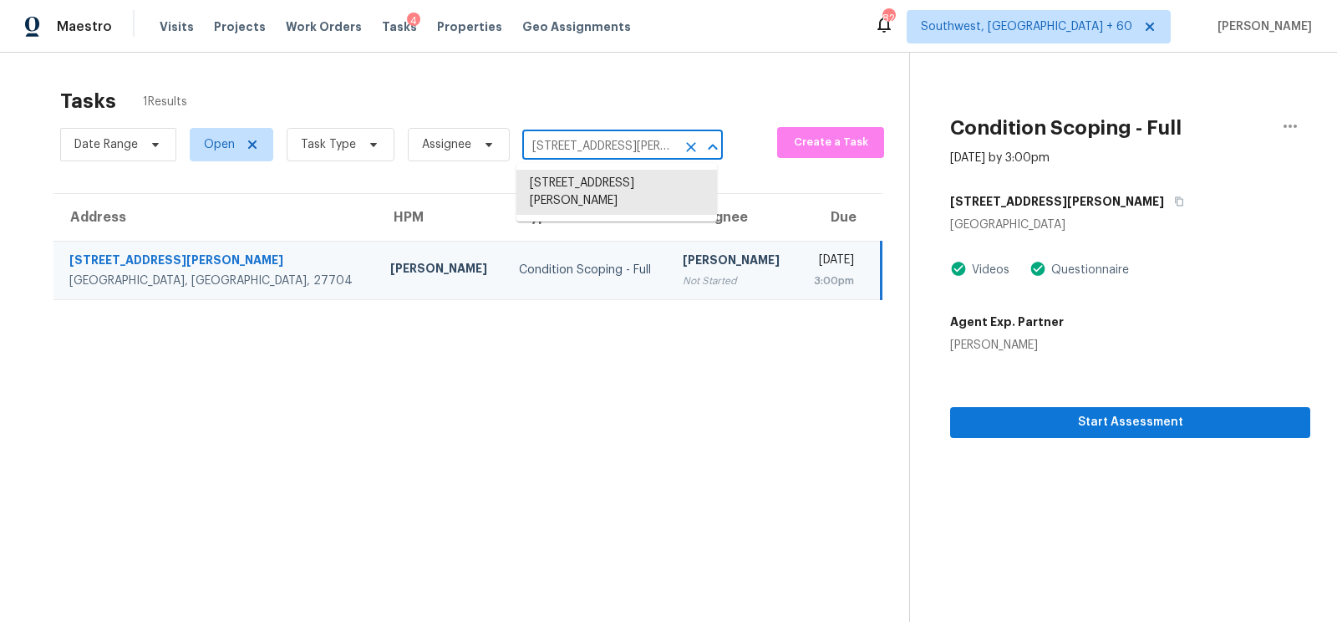
paste input "4830 Green Trail Dr, Houston, TX 7708"
type input "4830 Green Trail Dr, Houston, TX 77084"
click at [619, 197] on li "4830 Green Trail Dr, Houston, TX 77084" at bounding box center [616, 184] width 201 height 28
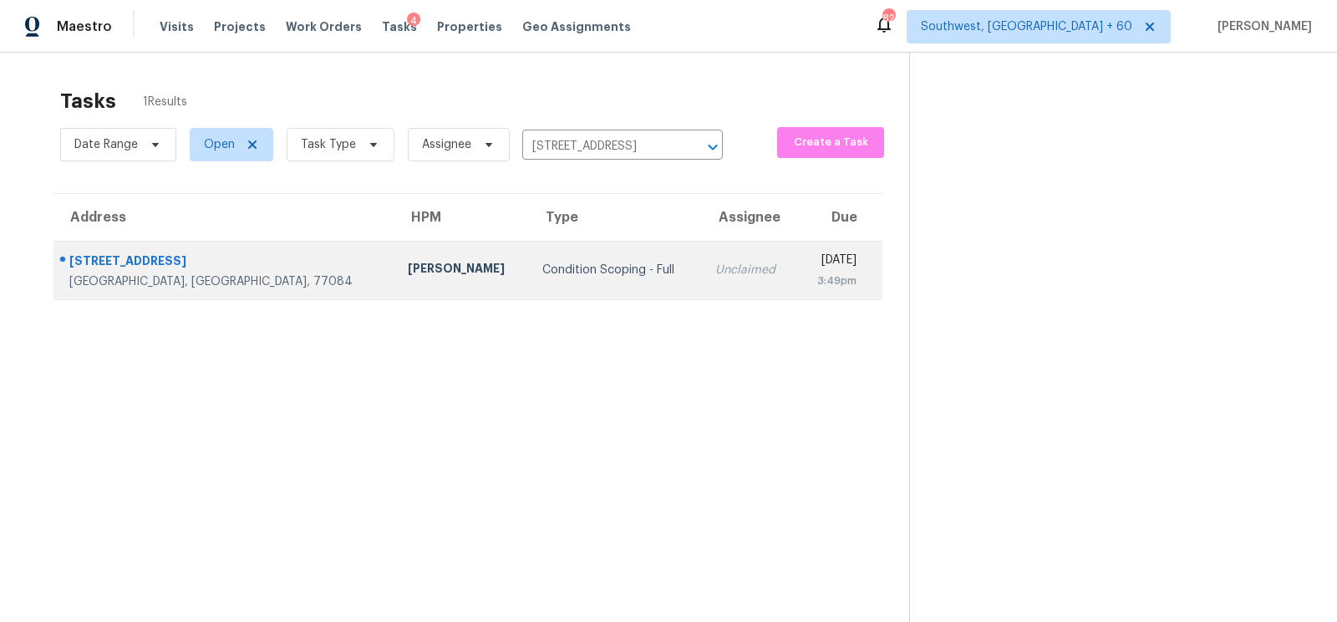
click at [715, 270] on div "Unclaimed" at bounding box center [749, 270] width 68 height 17
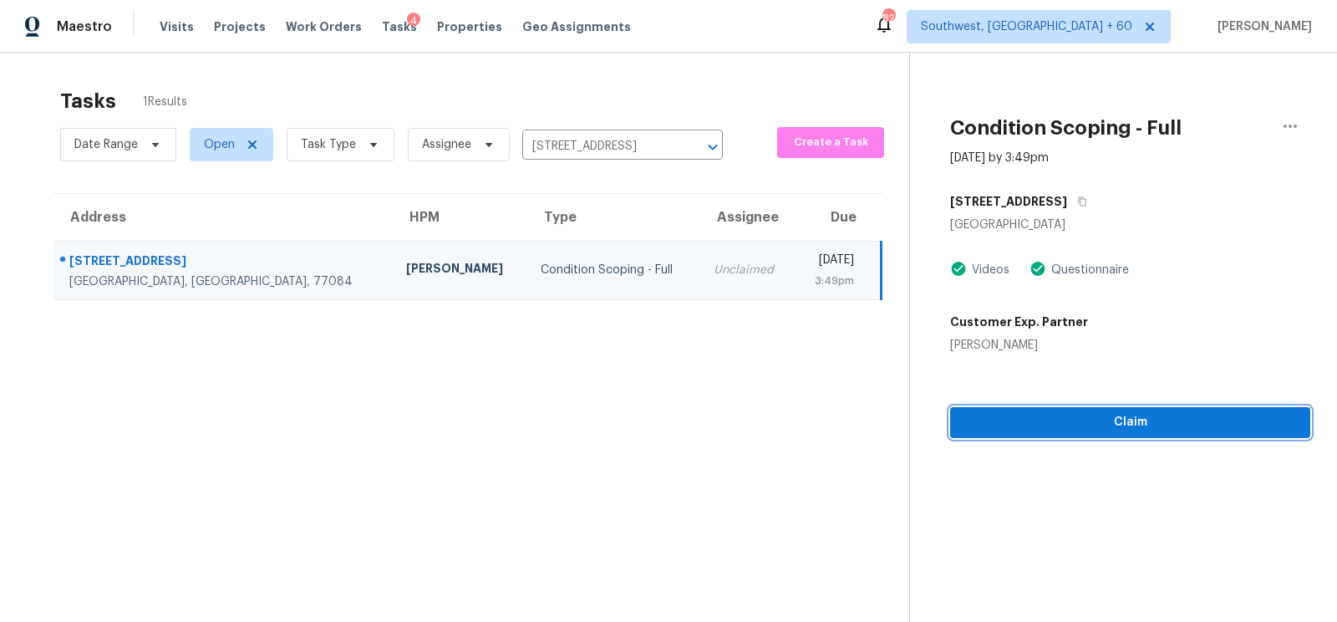
click at [1129, 425] on span "Claim" at bounding box center [1129, 422] width 333 height 21
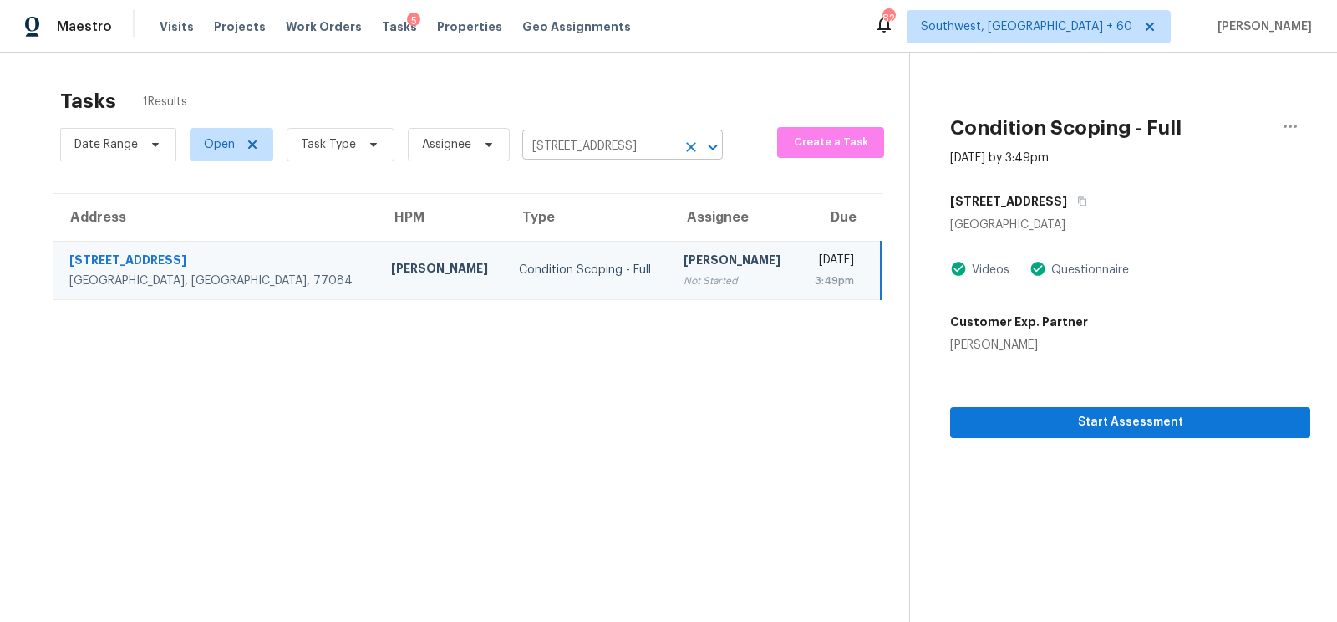
click at [616, 145] on input "4830 Green Trail Dr, Houston, TX 77084" at bounding box center [599, 147] width 154 height 26
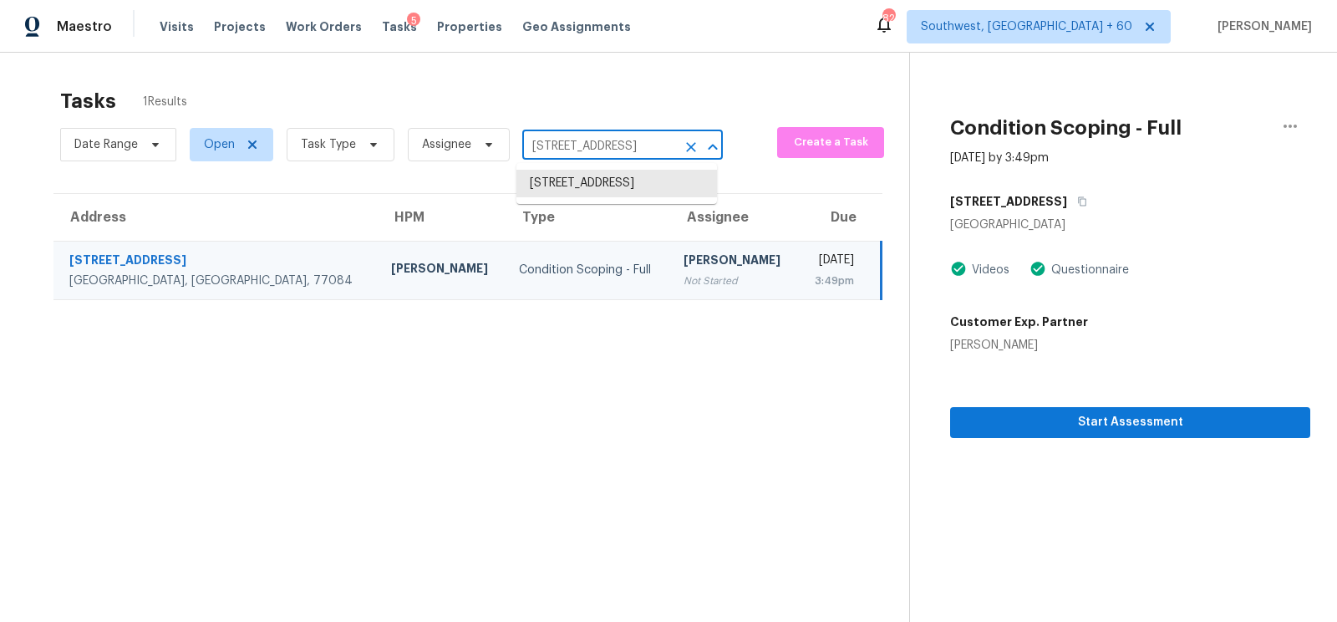
paste input "128 Bell Blvd, Wentzville, MO 63385"
type input "128 Bell Blvd, Wentzville, MO 63385"
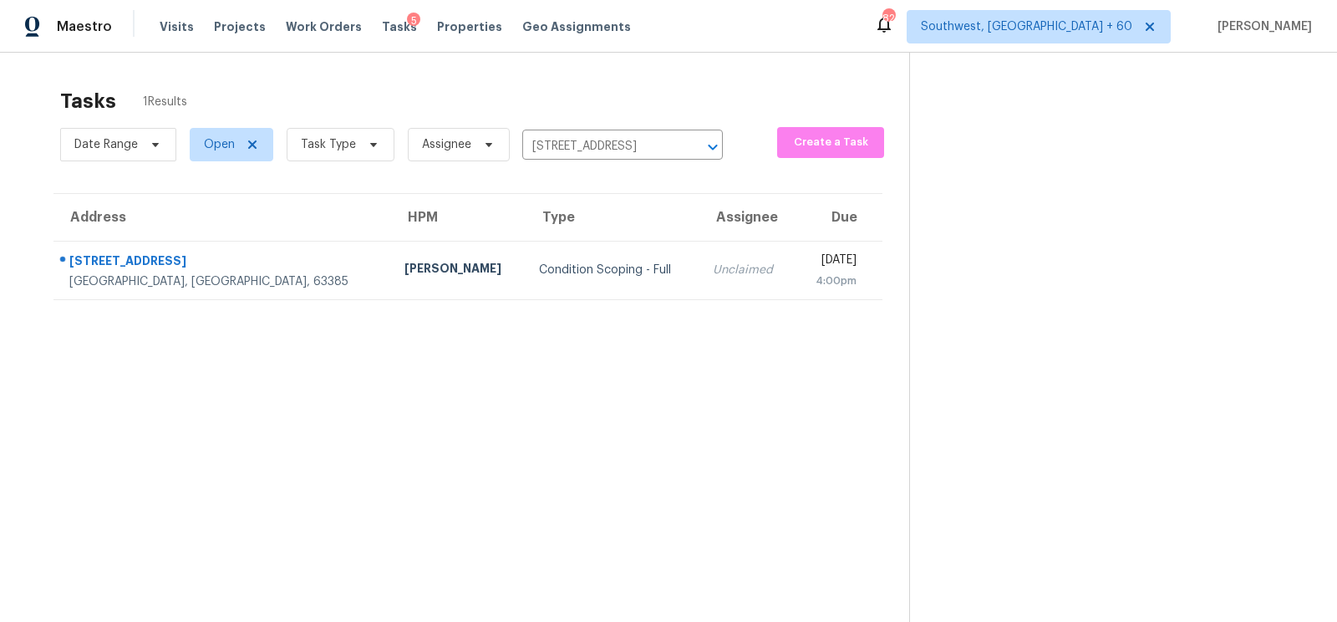
click at [713, 267] on div "Unclaimed" at bounding box center [747, 270] width 69 height 17
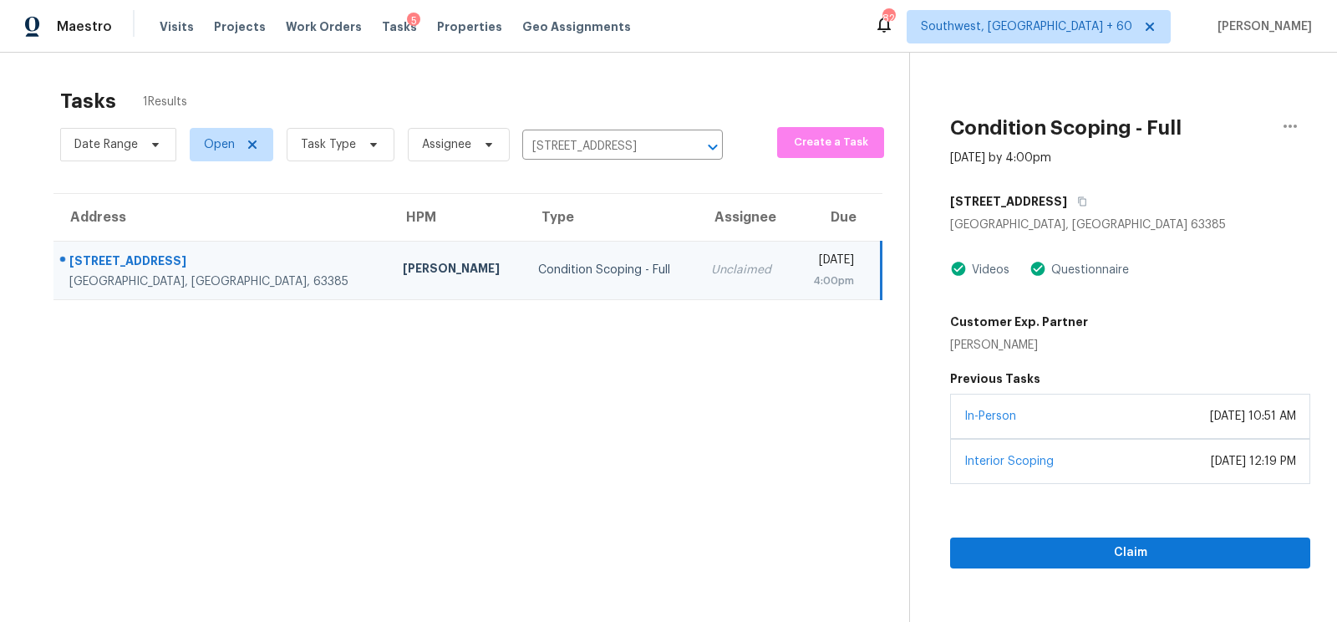
click at [1147, 575] on section "Condition Scoping - Full Aug 15th 2025 by 4:00pm 128 Bell Blvd Wentzville, MO 6…" at bounding box center [1109, 364] width 401 height 622
click at [1148, 554] on span "Claim" at bounding box center [1129, 552] width 333 height 21
click at [614, 130] on div "Date Range Open Task Type Assignee 128 Bell Blvd, Wentzville, MO 63385 ​" at bounding box center [391, 144] width 663 height 43
click at [619, 143] on input "128 Bell Blvd, Wentzville, MO 63385" at bounding box center [599, 147] width 154 height 26
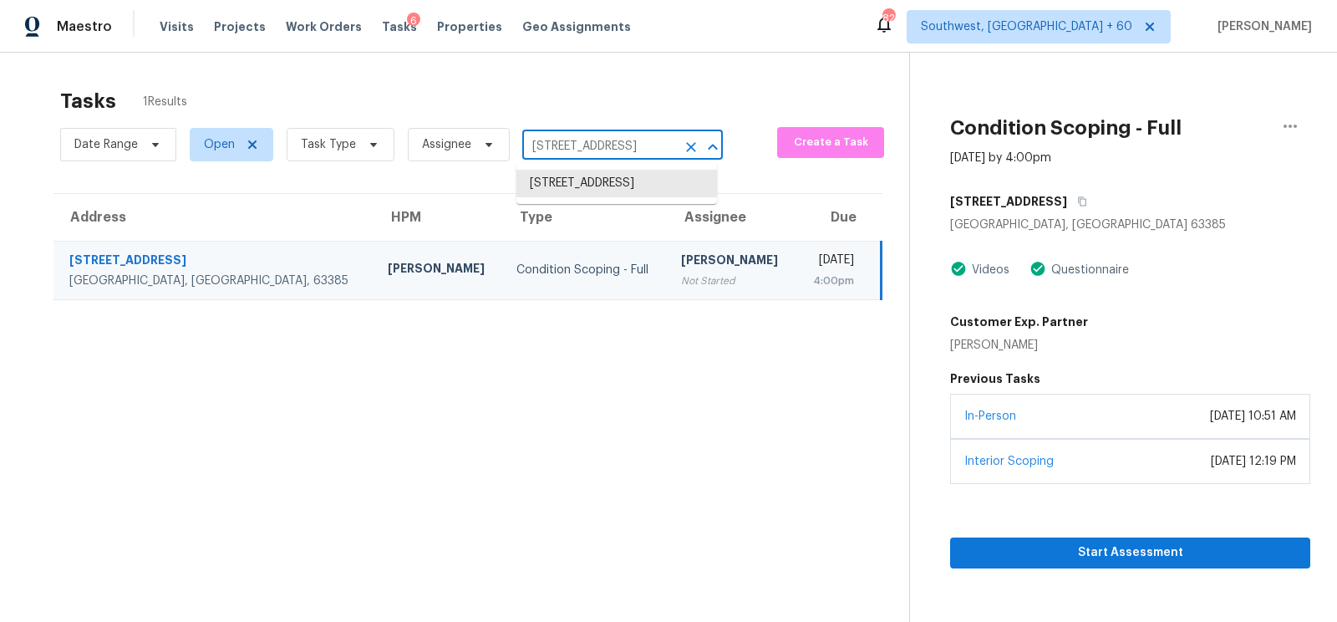
paste input "406 W Main St Unit 127 Mesa, AZ, 85201"
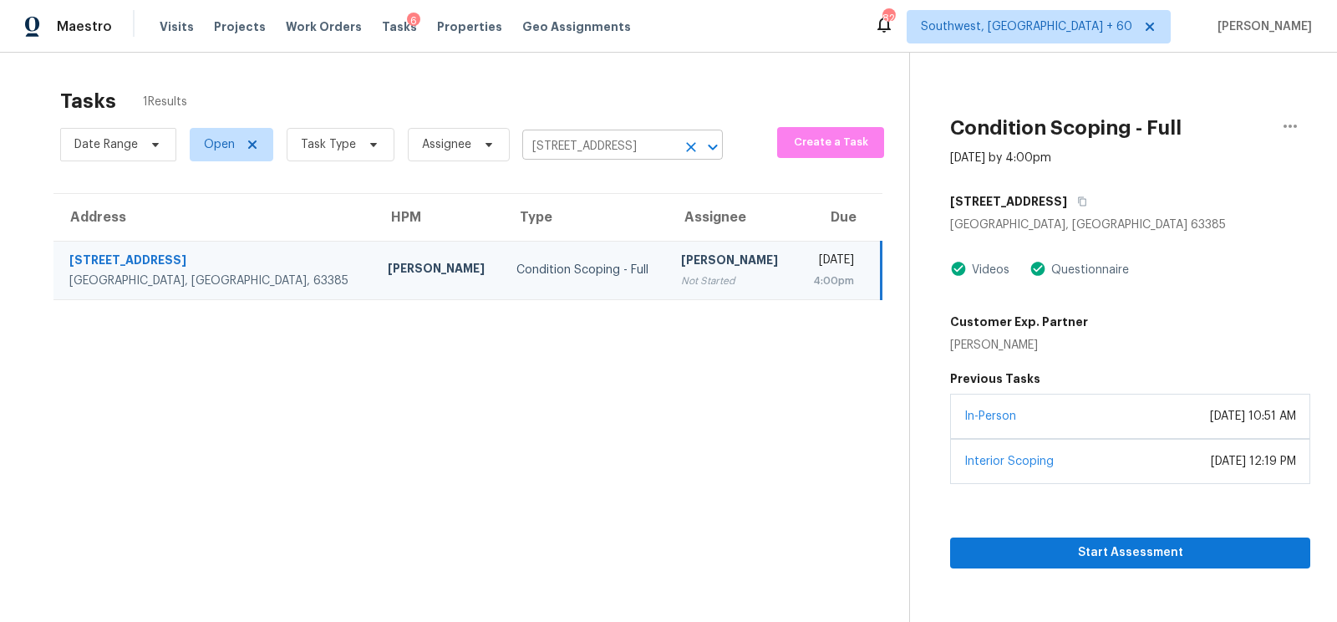
click at [602, 153] on input "128 Bell Blvd, Wentzville, MO 63385" at bounding box center [599, 147] width 154 height 26
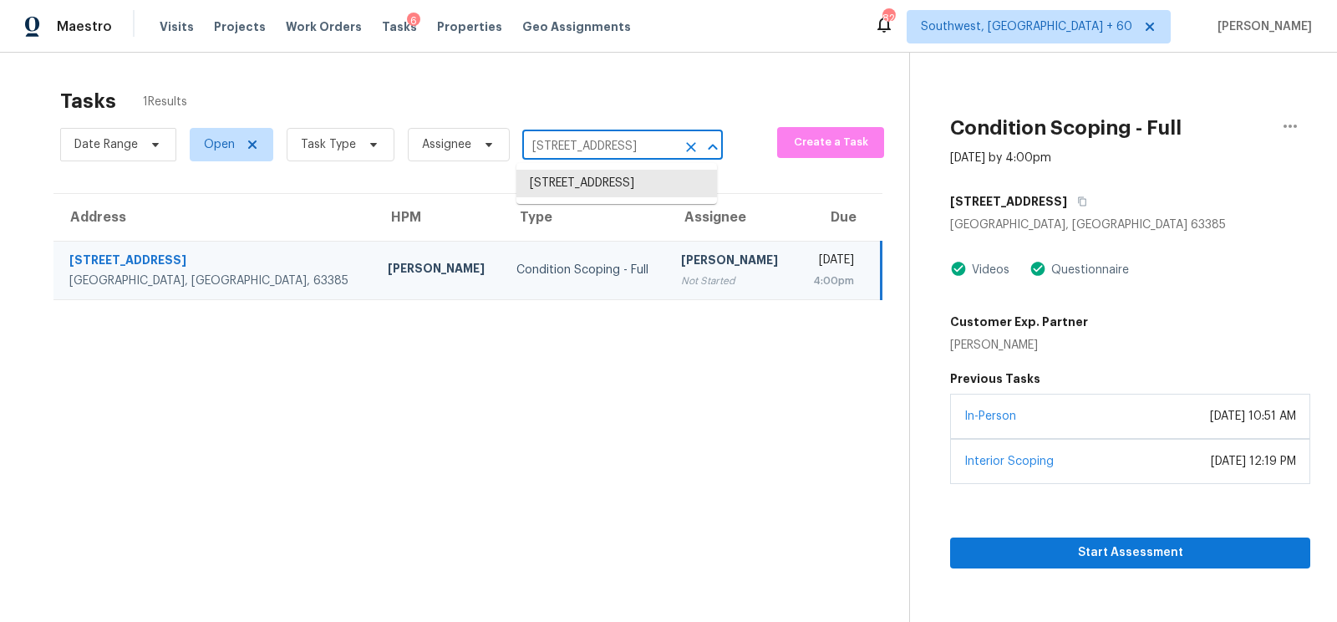
paste input "406 W Main St Unit 127 Mesa, AZ, 85201"
type input "1406 W [GEOGRAPHIC_DATA]"
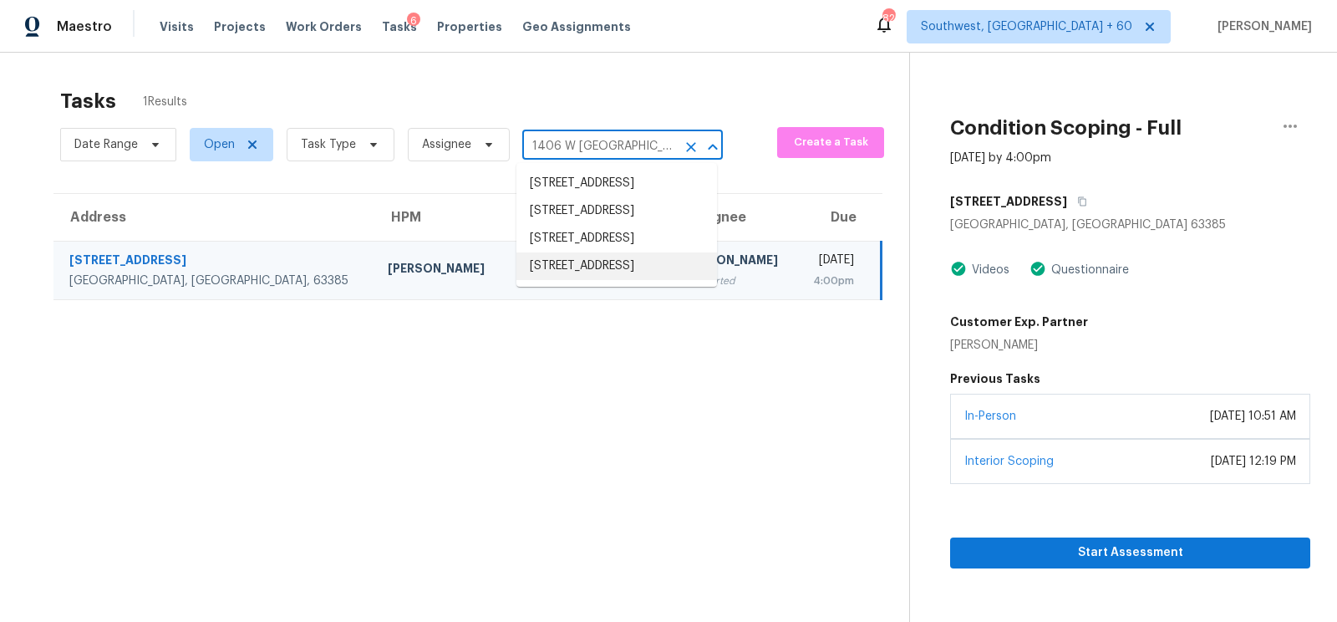
click at [627, 280] on li "[STREET_ADDRESS]" at bounding box center [616, 266] width 201 height 28
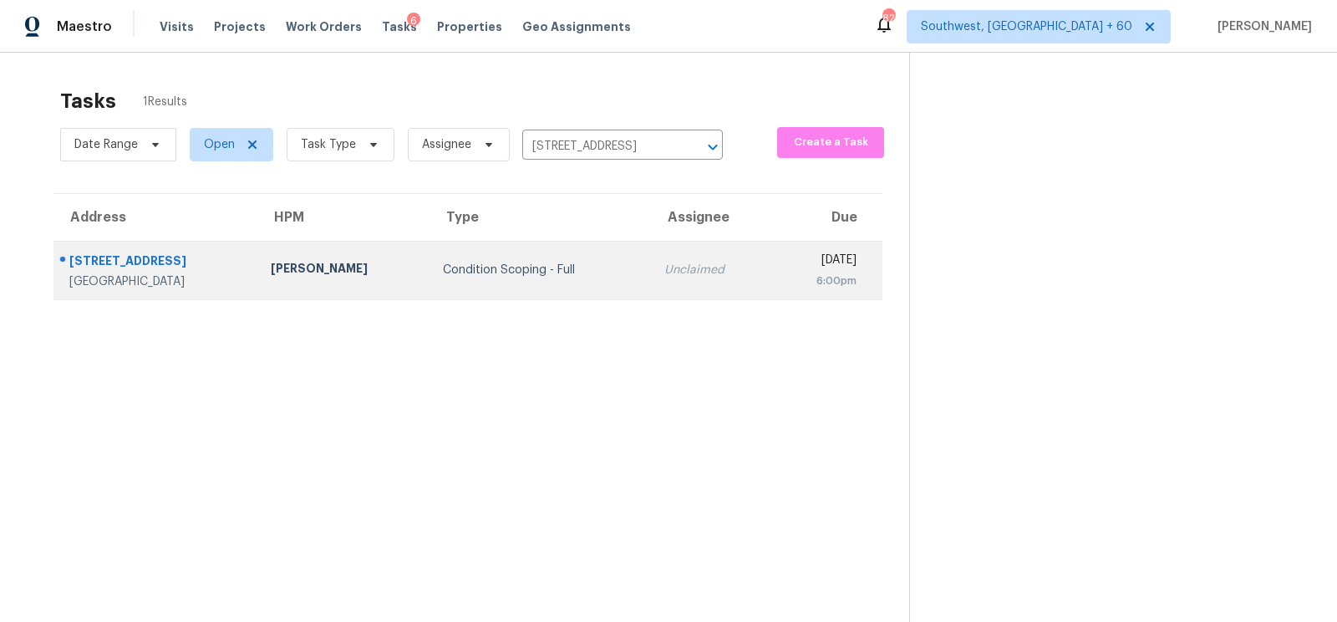
click at [591, 290] on td "Condition Scoping - Full" at bounding box center [539, 270] width 221 height 58
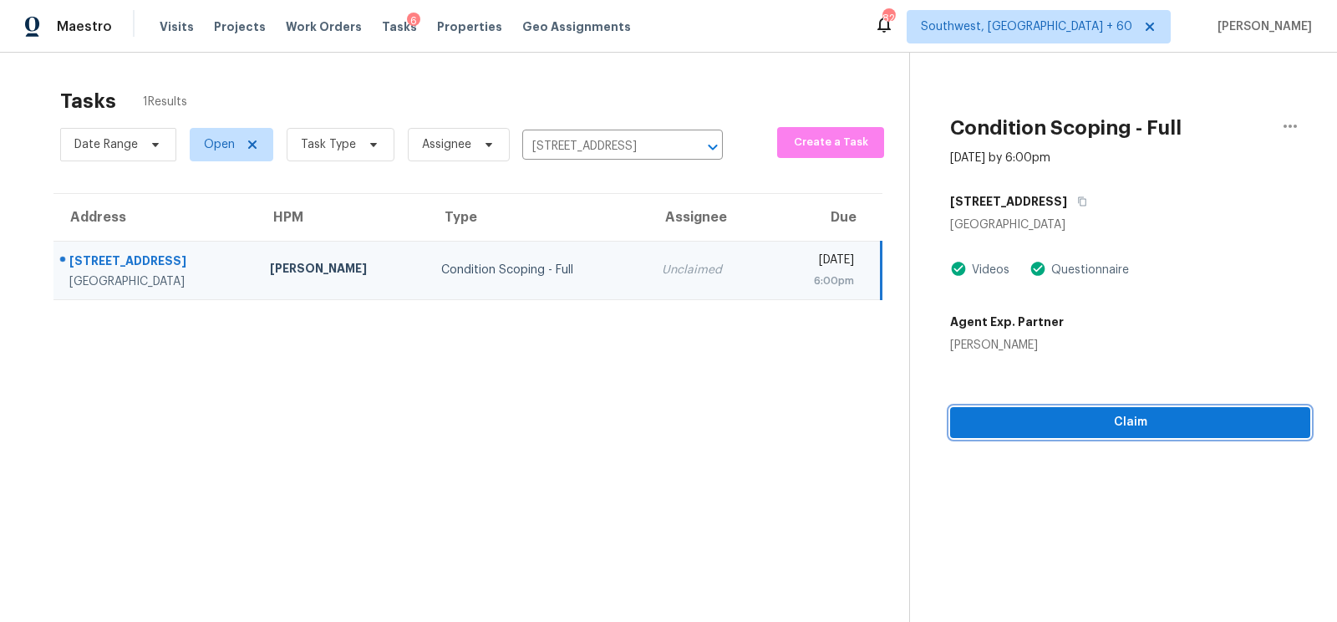
click at [1142, 427] on span "Claim" at bounding box center [1129, 422] width 333 height 21
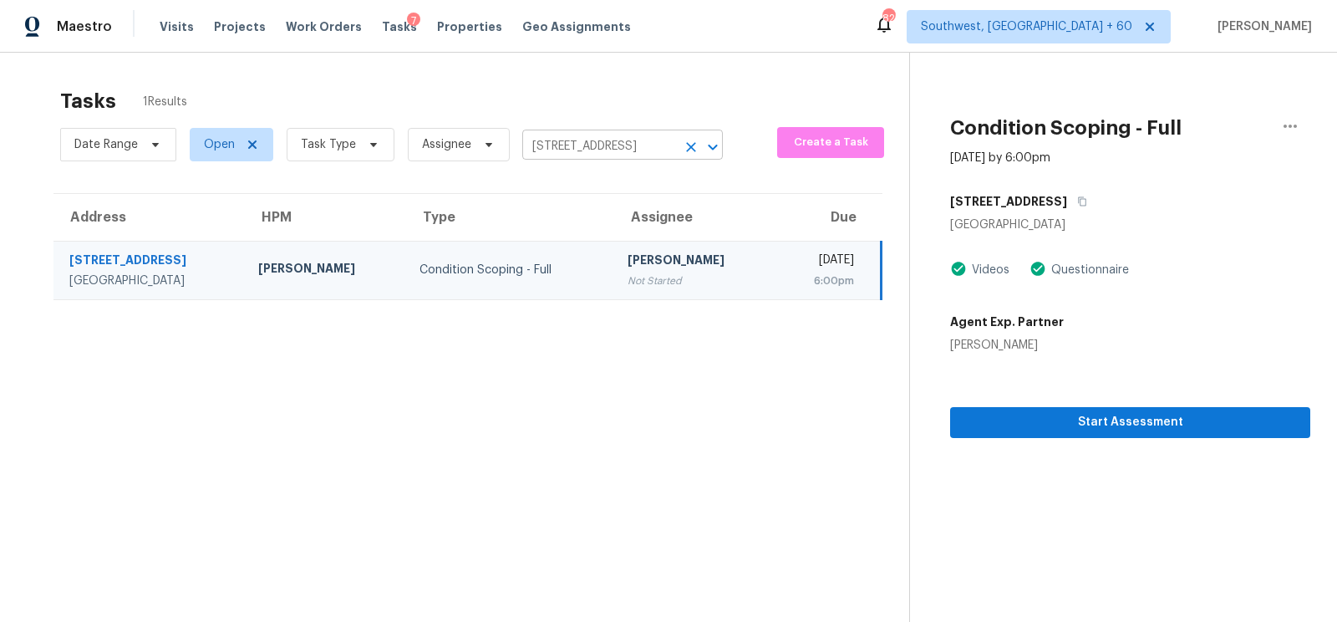
click at [595, 134] on input "[STREET_ADDRESS]" at bounding box center [599, 147] width 154 height 26
paste input "[STREET_ADDRESS]"
type input "[STREET_ADDRESS]"
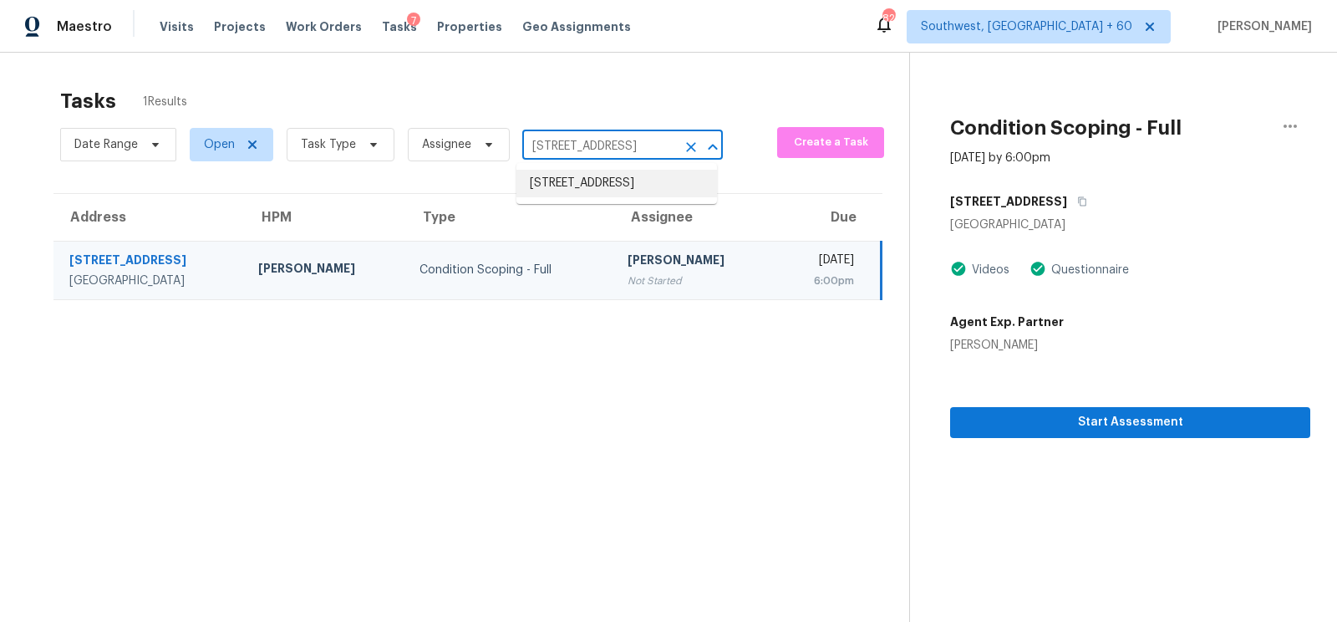
click at [597, 153] on input "[STREET_ADDRESS]" at bounding box center [599, 147] width 154 height 26
click at [602, 185] on li "[STREET_ADDRESS]" at bounding box center [616, 184] width 201 height 28
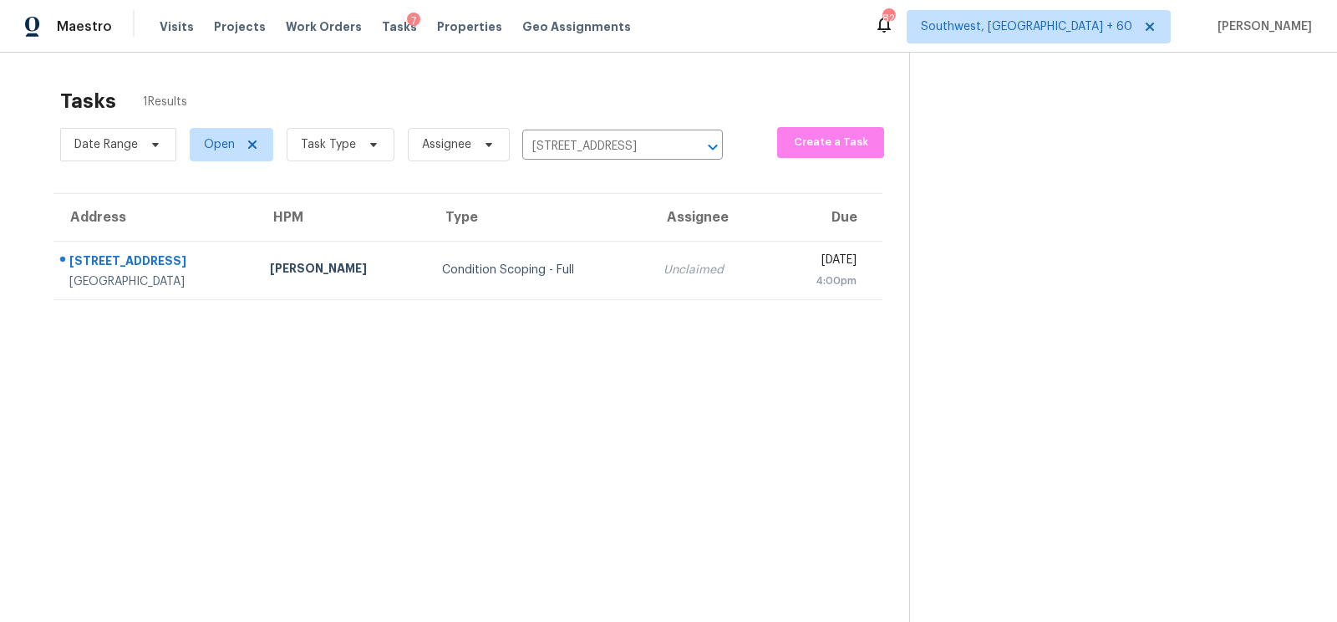
click at [663, 272] on div "Unclaimed" at bounding box center [710, 270] width 94 height 17
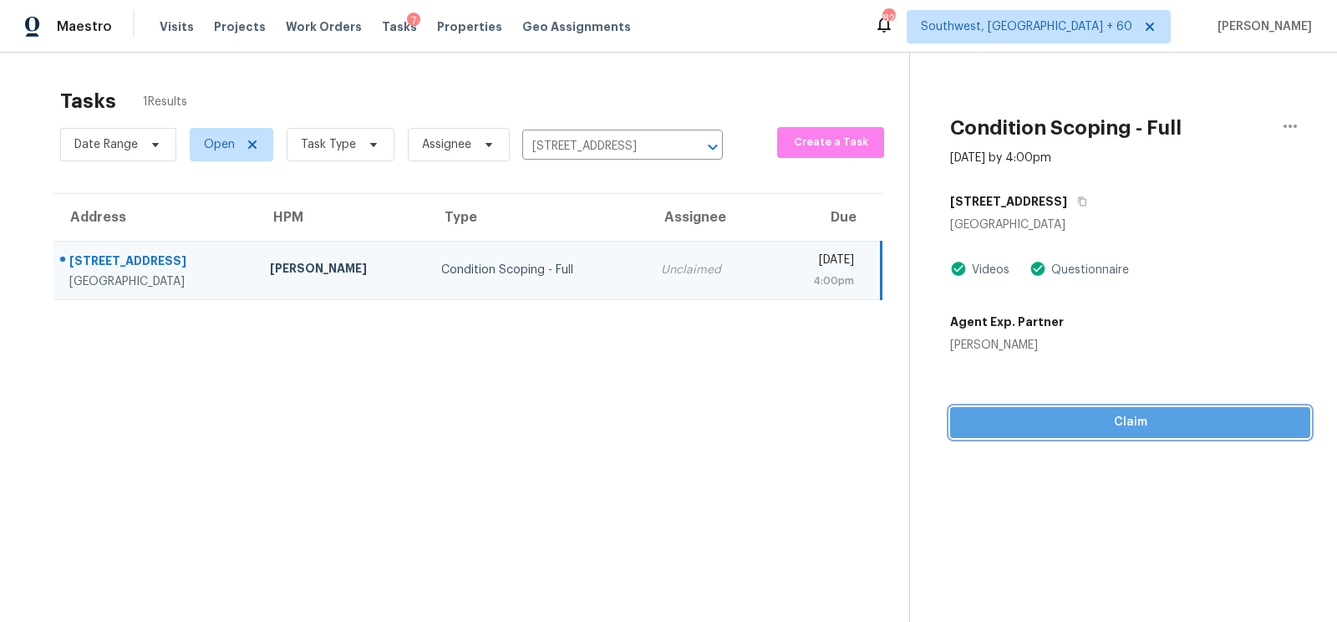
click at [1154, 425] on span "Claim" at bounding box center [1129, 422] width 333 height 21
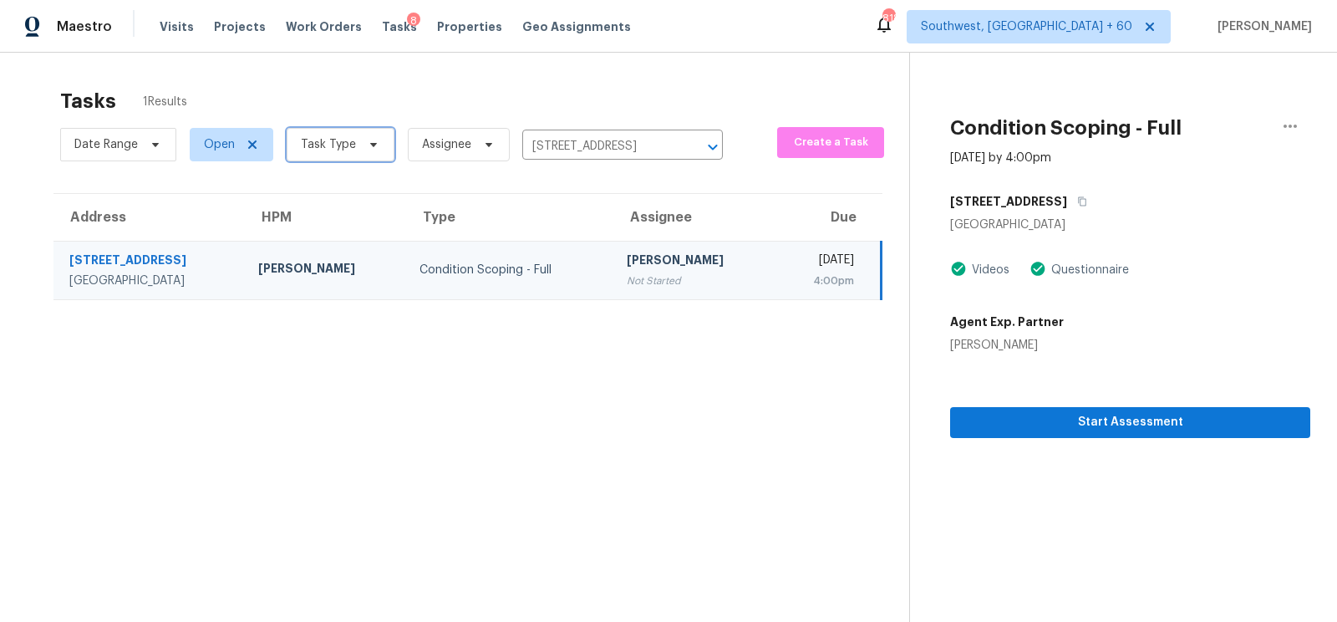
click at [325, 147] on span "Task Type" at bounding box center [328, 144] width 55 height 17
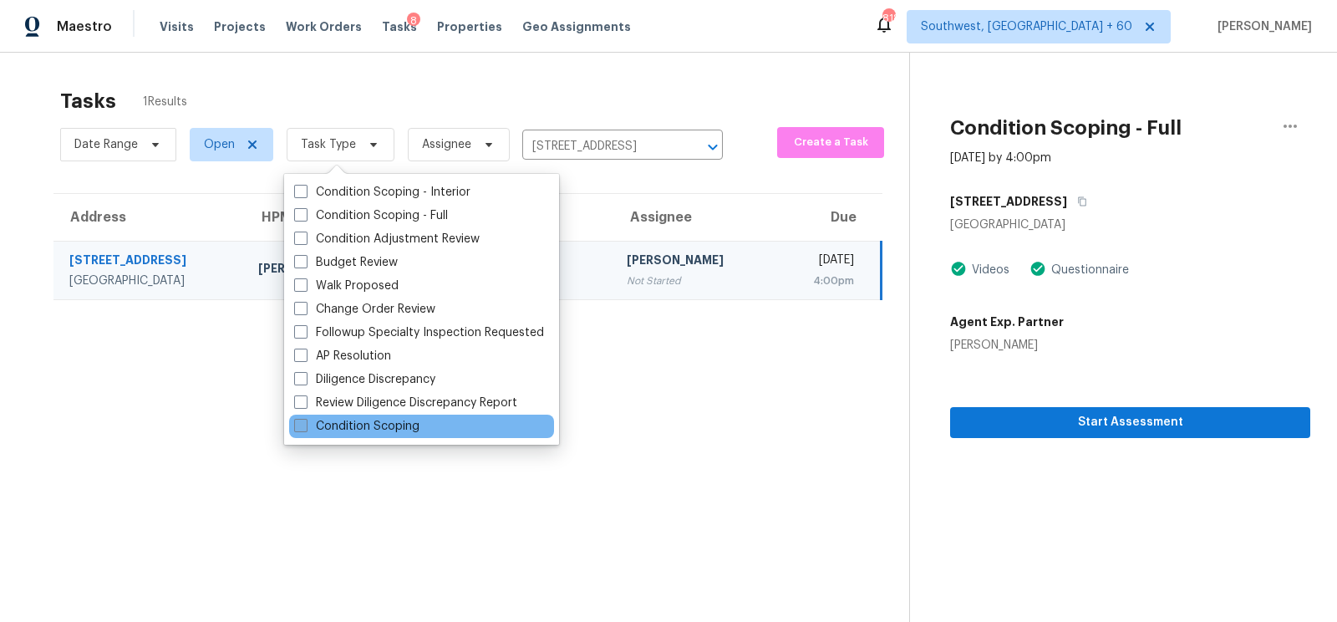
click at [347, 426] on label "Condition Scoping" at bounding box center [356, 426] width 125 height 17
click at [305, 426] on input "Condition Scoping" at bounding box center [299, 423] width 11 height 11
checkbox input "true"
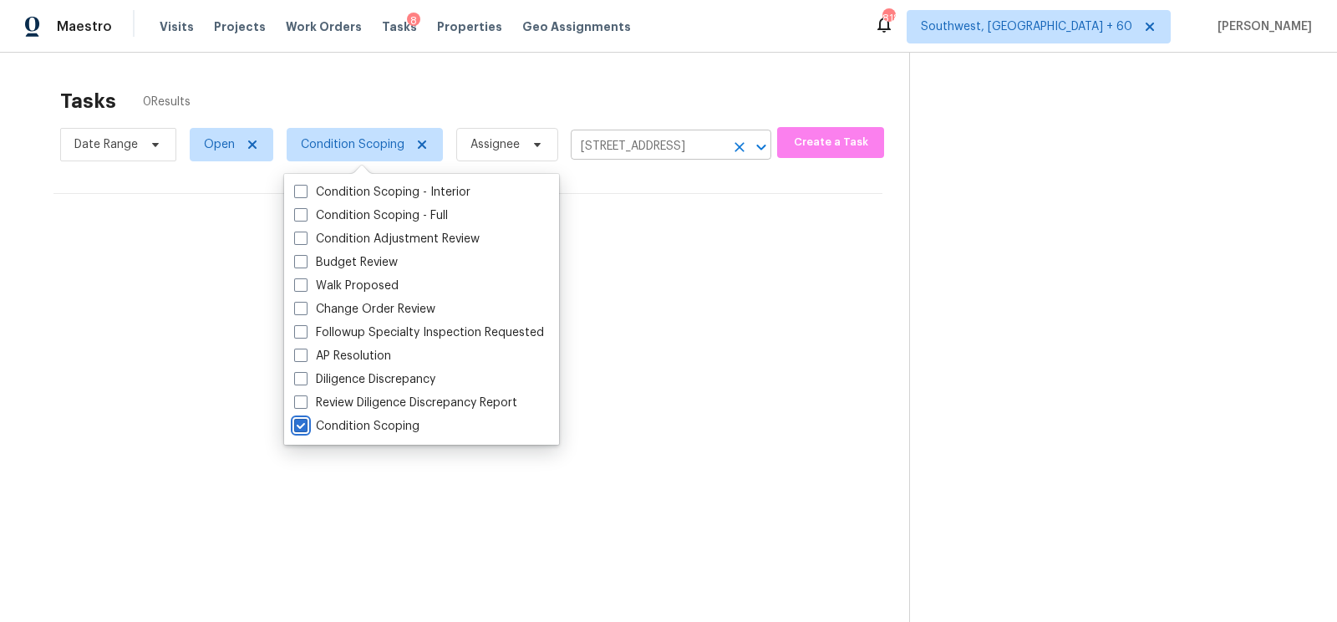
click at [731, 147] on icon "Clear" at bounding box center [739, 147] width 17 height 17
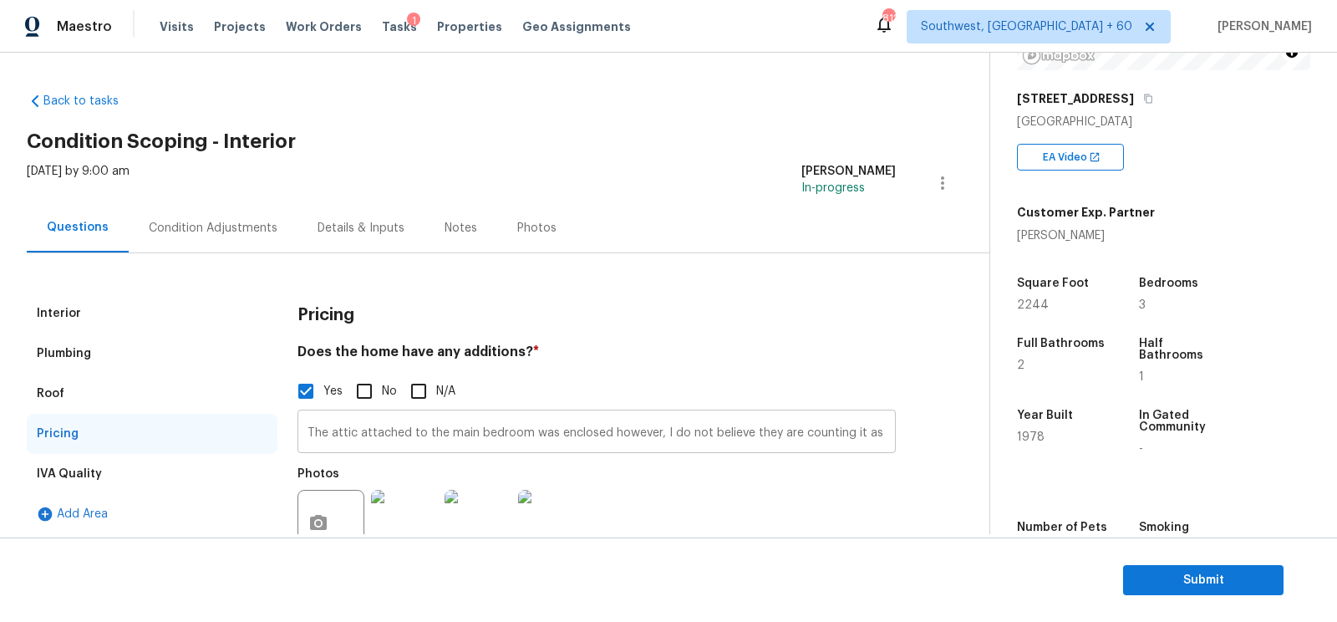
scroll to position [0, 866]
click at [886, 434] on input "The attic attached to the main bedroom was enclosed however, I do not believe t…" at bounding box center [596, 433] width 598 height 39
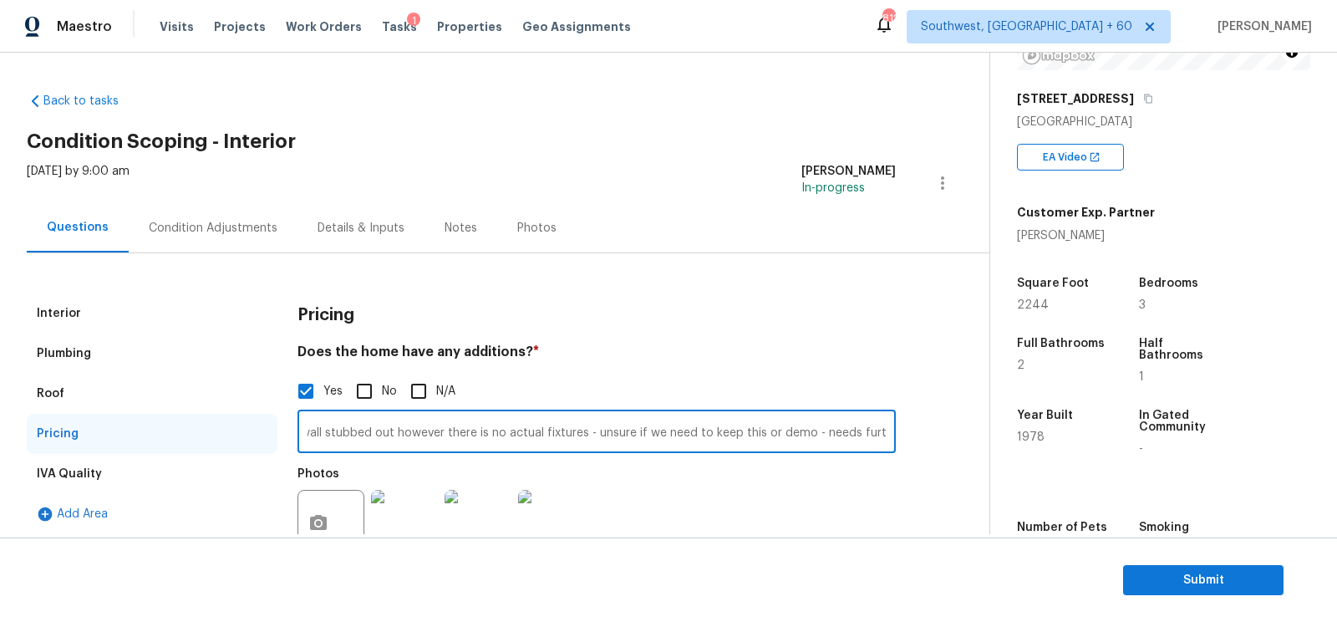
scroll to position [0, 1208]
type input "The attic attached to the main bedroom was enclosed however, I do not believe t…"
click at [216, 218] on div "Condition Adjustments" at bounding box center [213, 227] width 169 height 49
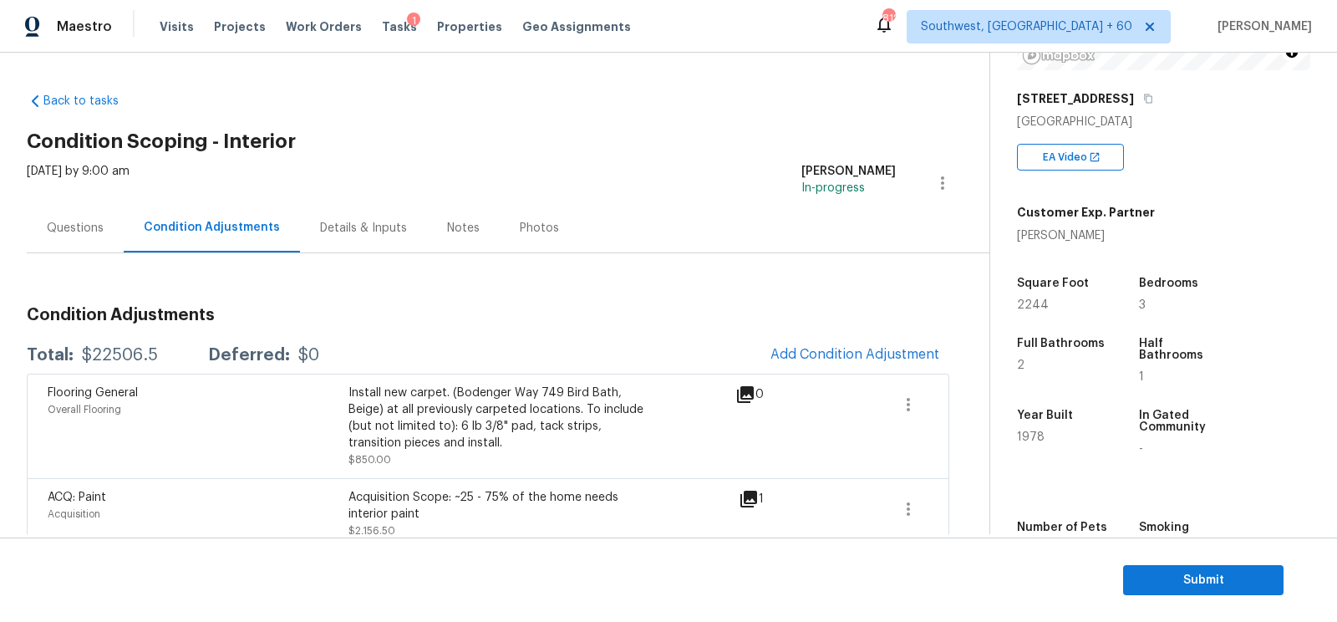
scroll to position [84, 0]
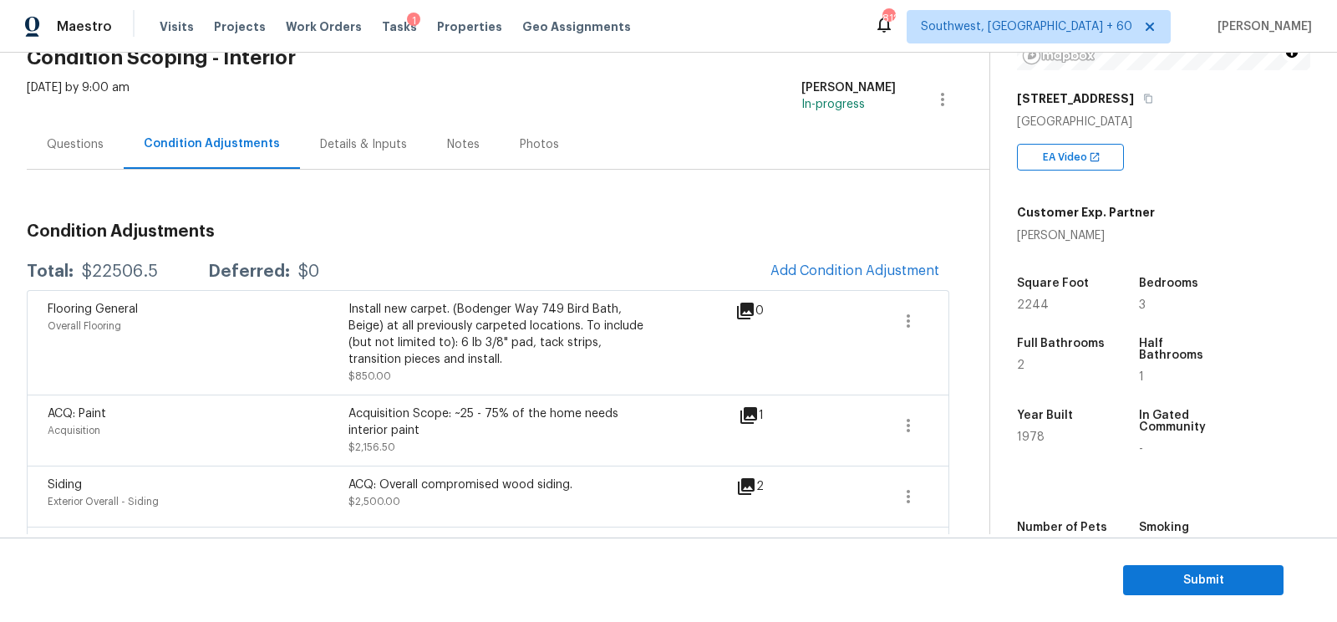
click at [834, 241] on div "Condition Adjustments Total: $22506.5 Deferred: $0 Add Condition Adjustment Flo…" at bounding box center [488, 537] width 922 height 655
click at [834, 252] on div "Condition Adjustments Total: $22506.5 Deferred: $0 Add Condition Adjustment Flo…" at bounding box center [488, 537] width 922 height 655
click at [861, 269] on span "Add Condition Adjustment" at bounding box center [854, 270] width 169 height 15
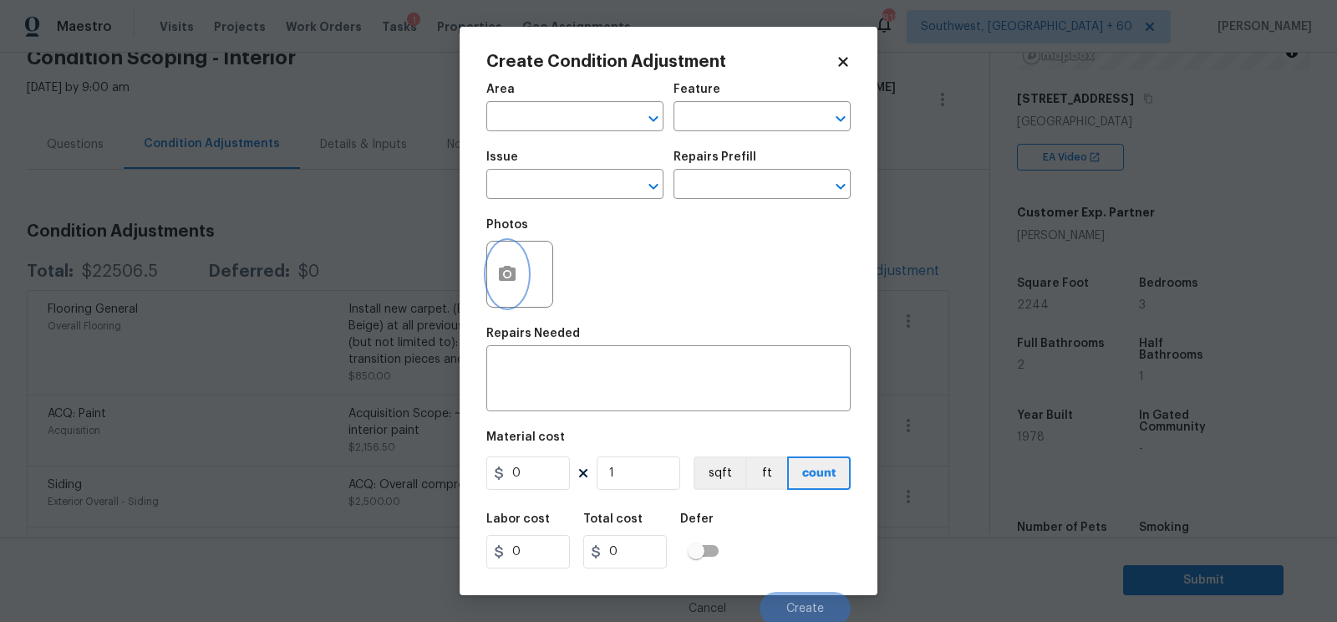
click at [503, 277] on icon "button" at bounding box center [507, 274] width 20 height 20
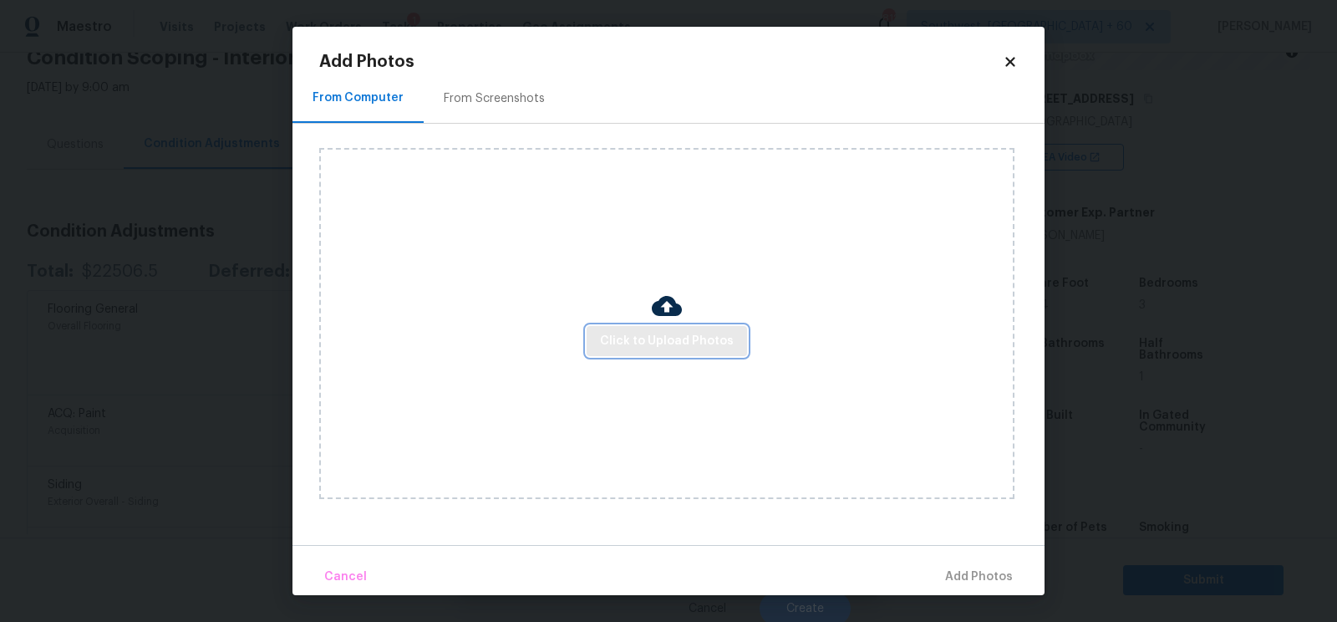
click at [669, 348] on span "Click to Upload Photos" at bounding box center [667, 341] width 134 height 21
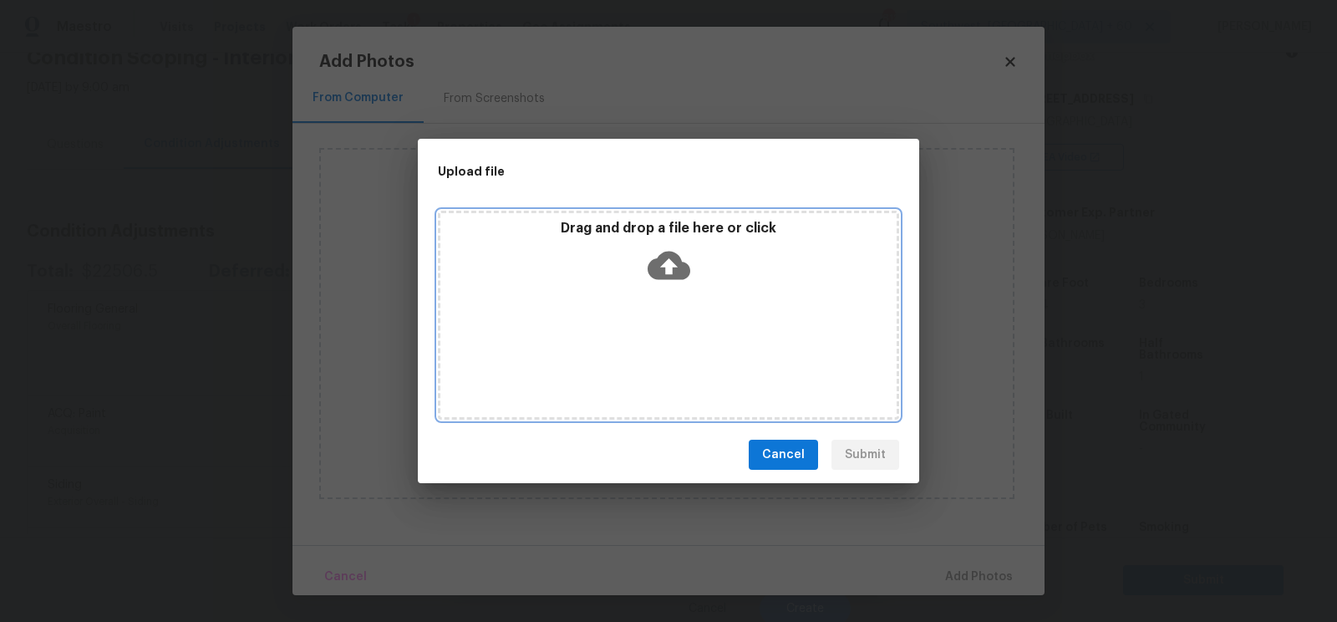
click at [665, 263] on icon at bounding box center [669, 265] width 43 height 43
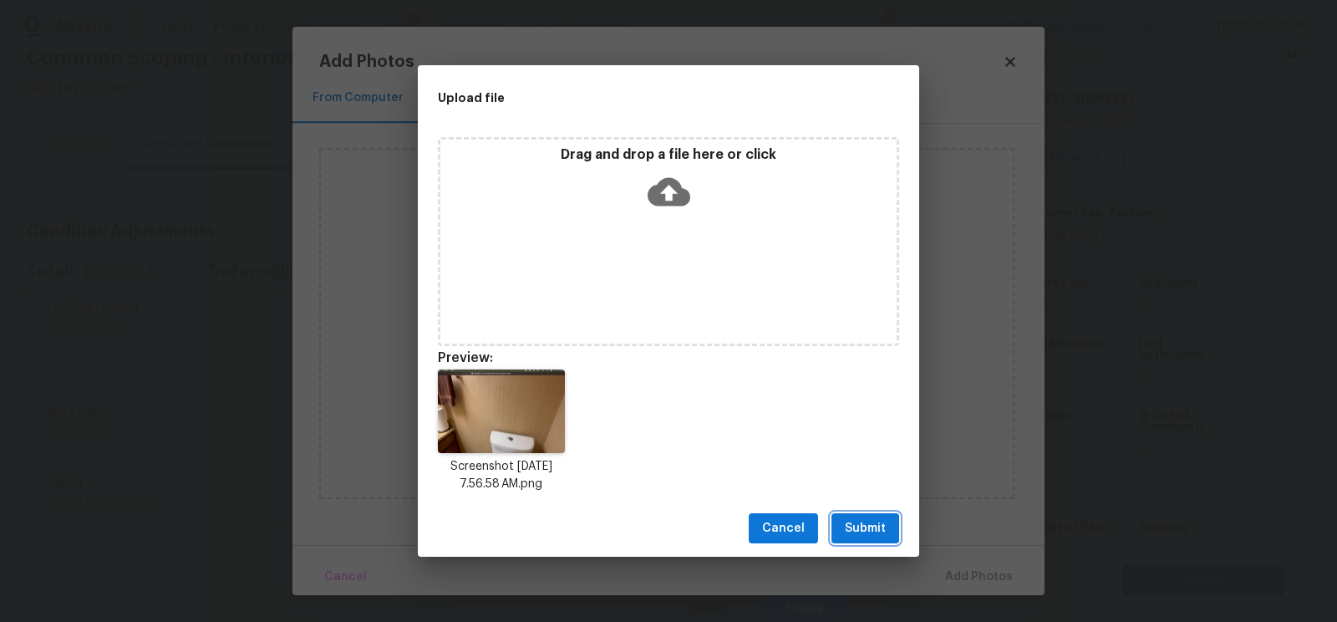
click at [870, 531] on span "Submit" at bounding box center [865, 528] width 41 height 21
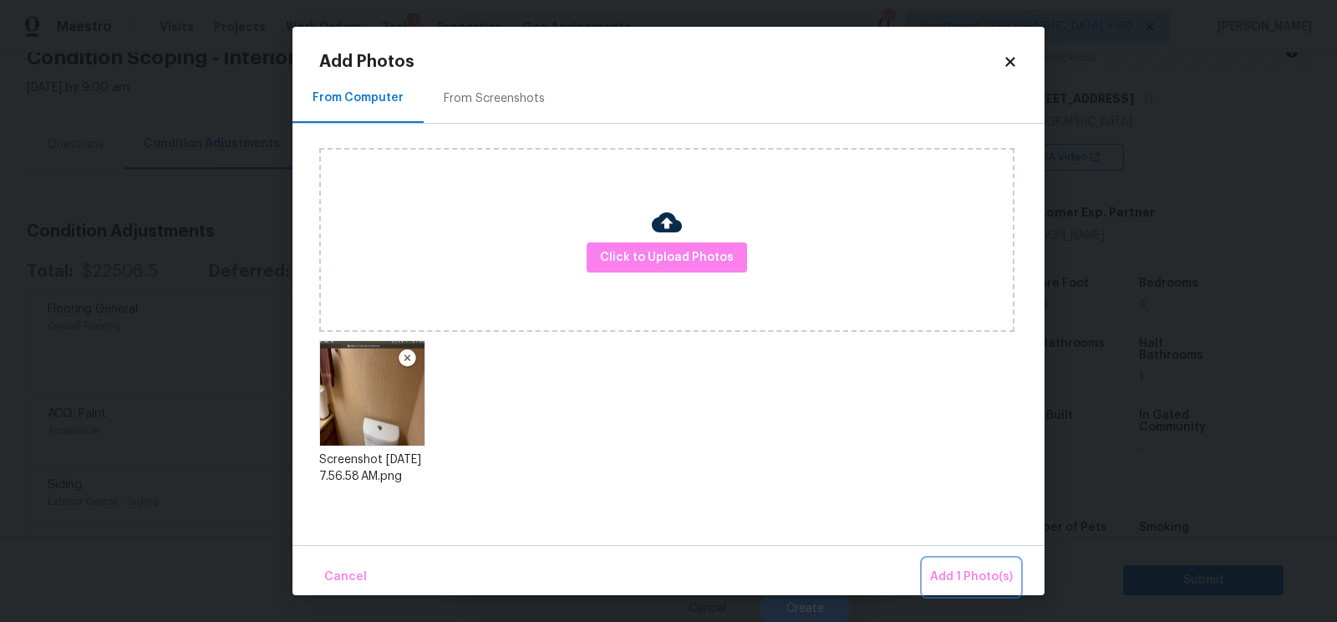
click at [932, 568] on button "Add 1 Photo(s)" at bounding box center [971, 577] width 96 height 36
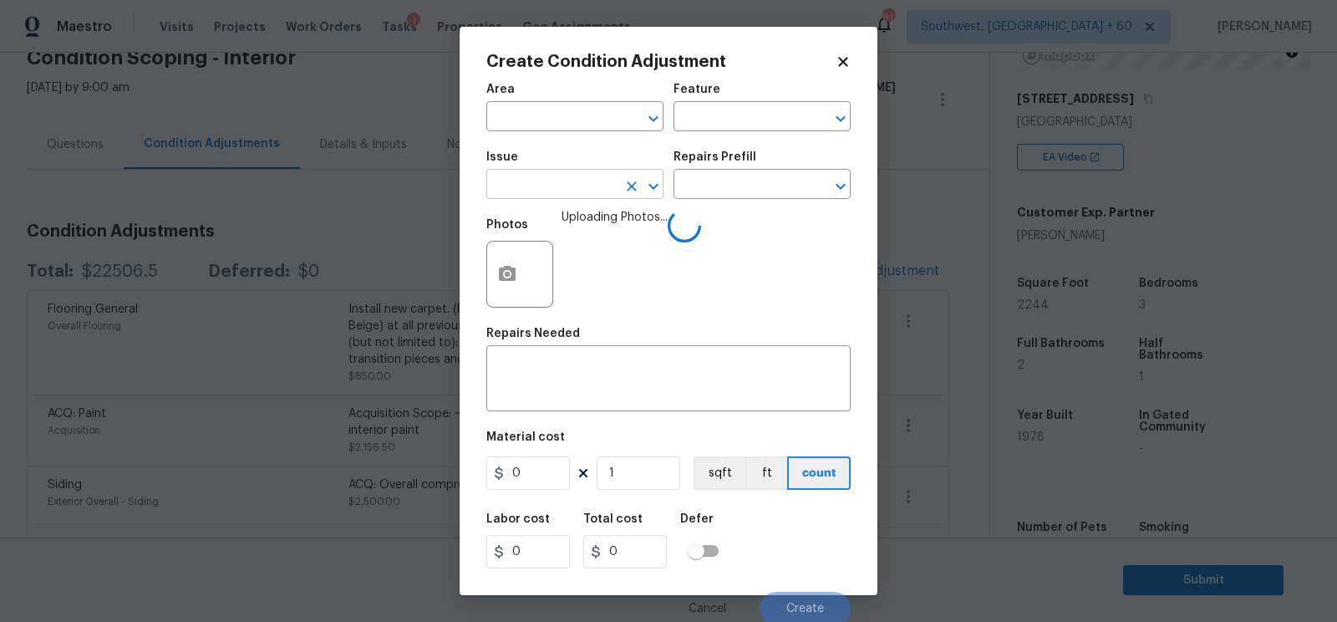
click at [551, 198] on input "text" at bounding box center [551, 186] width 130 height 26
type input "wa"
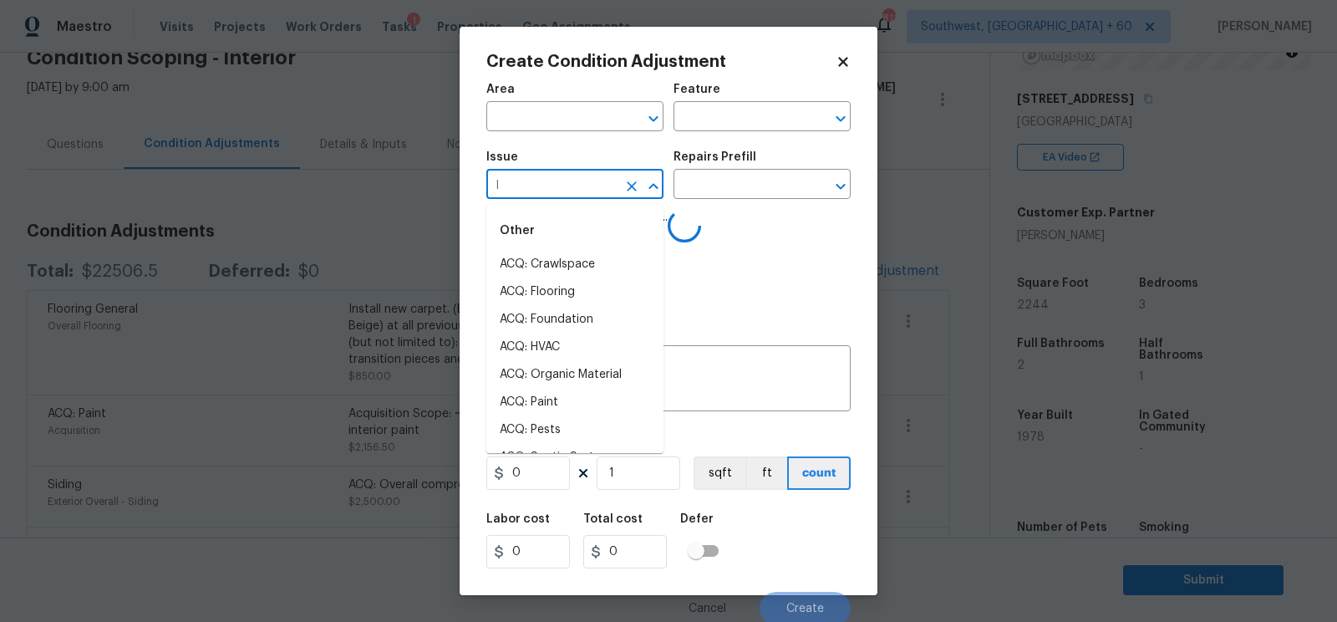
type input "ll"
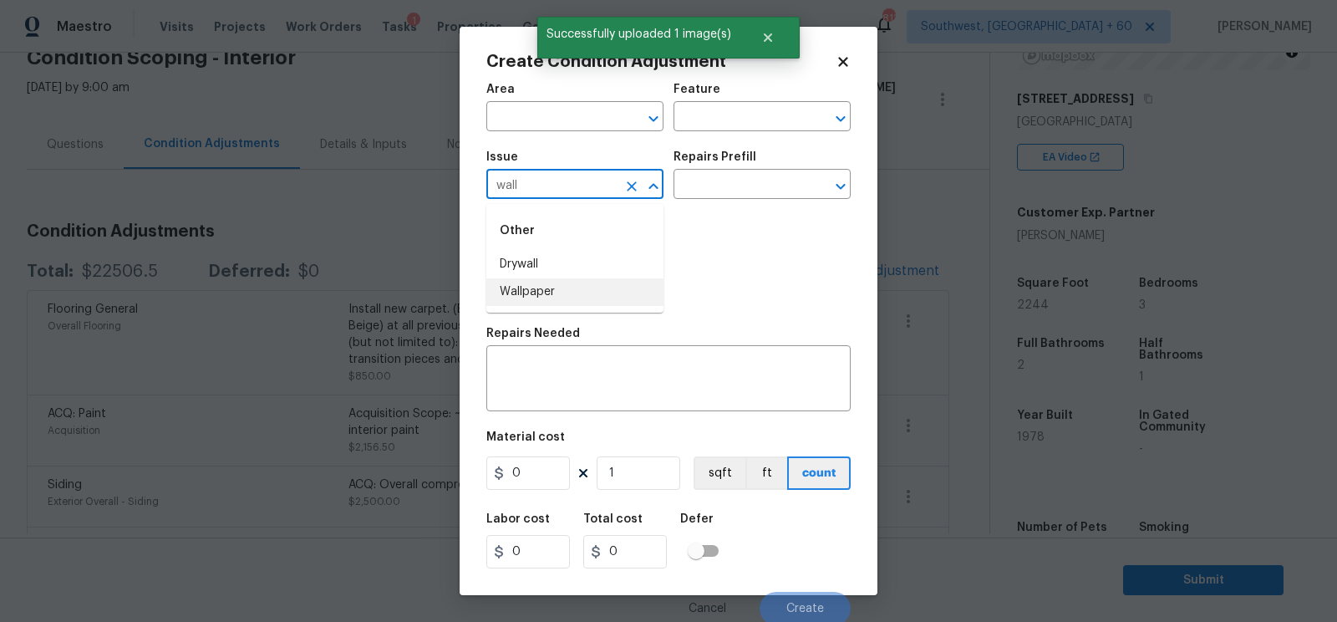
click at [543, 287] on li "Wallpaper" at bounding box center [574, 292] width 177 height 28
type input "Wallpaper"
click at [710, 180] on input "text" at bounding box center [738, 186] width 130 height 26
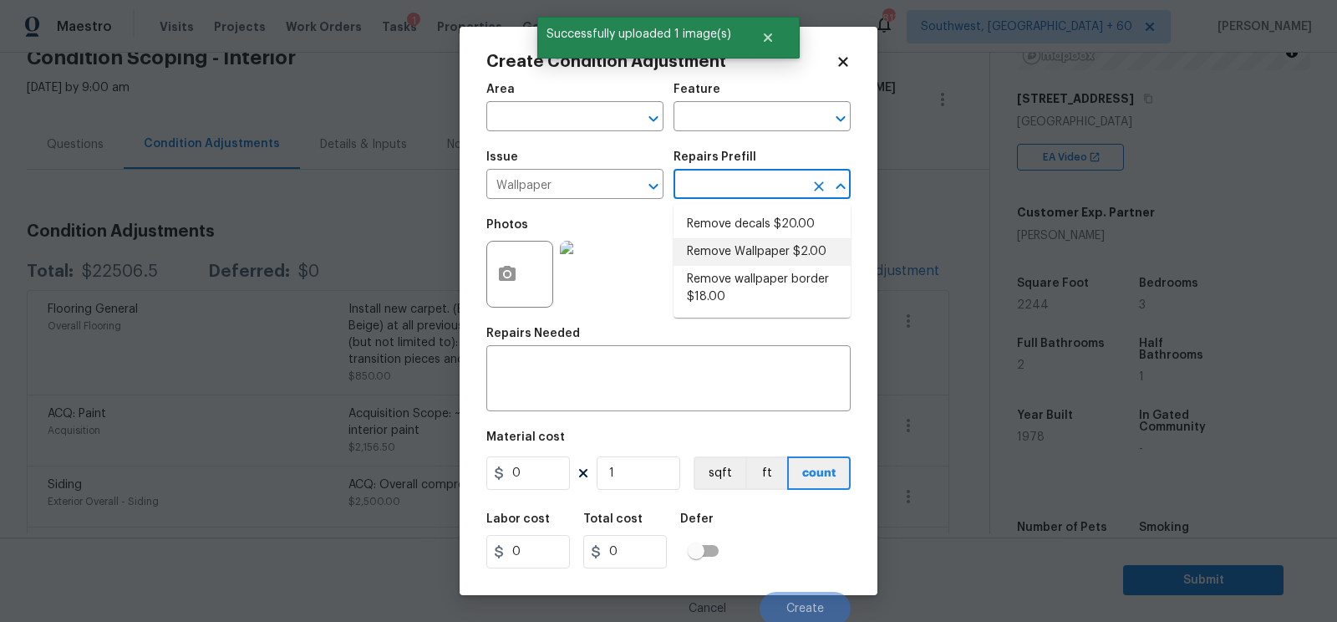
click at [727, 257] on li "Remove Wallpaper $2.00" at bounding box center [761, 252] width 177 height 28
type input "Walls and Ceiling"
type textarea "Remove wallpaper and texture walls to best match existing conditions"
type input "2"
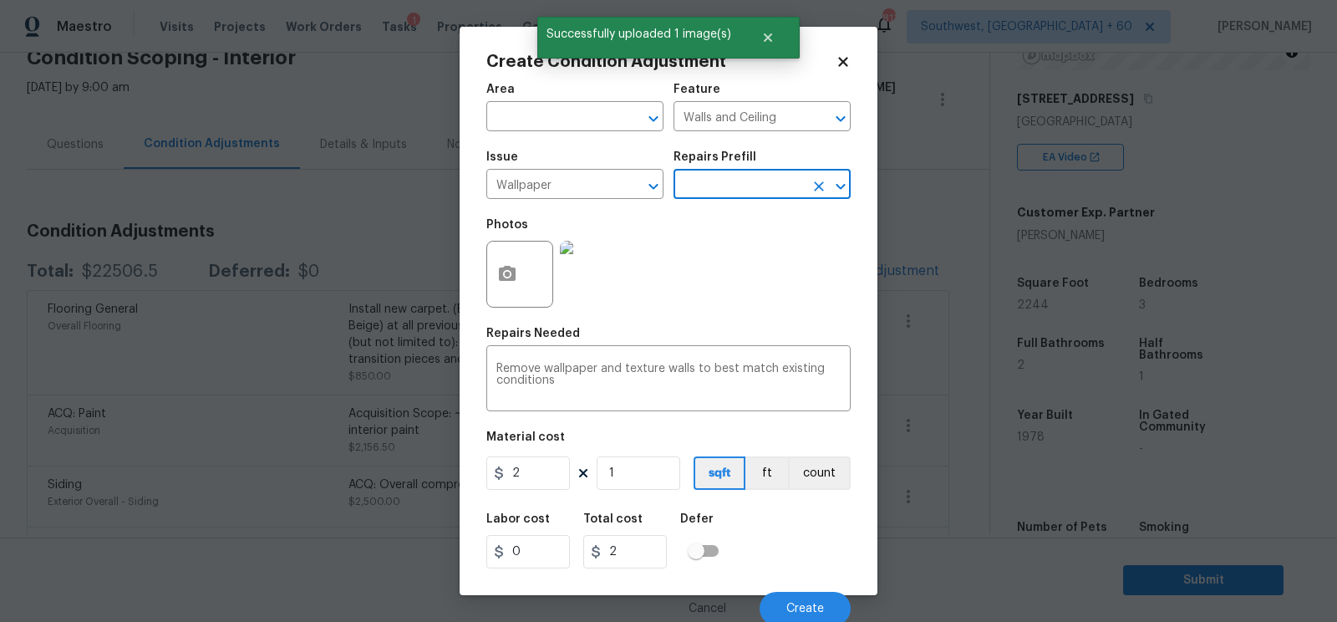
click at [574, 449] on div "Material cost" at bounding box center [668, 442] width 364 height 22
click at [541, 474] on input "2" at bounding box center [528, 472] width 84 height 33
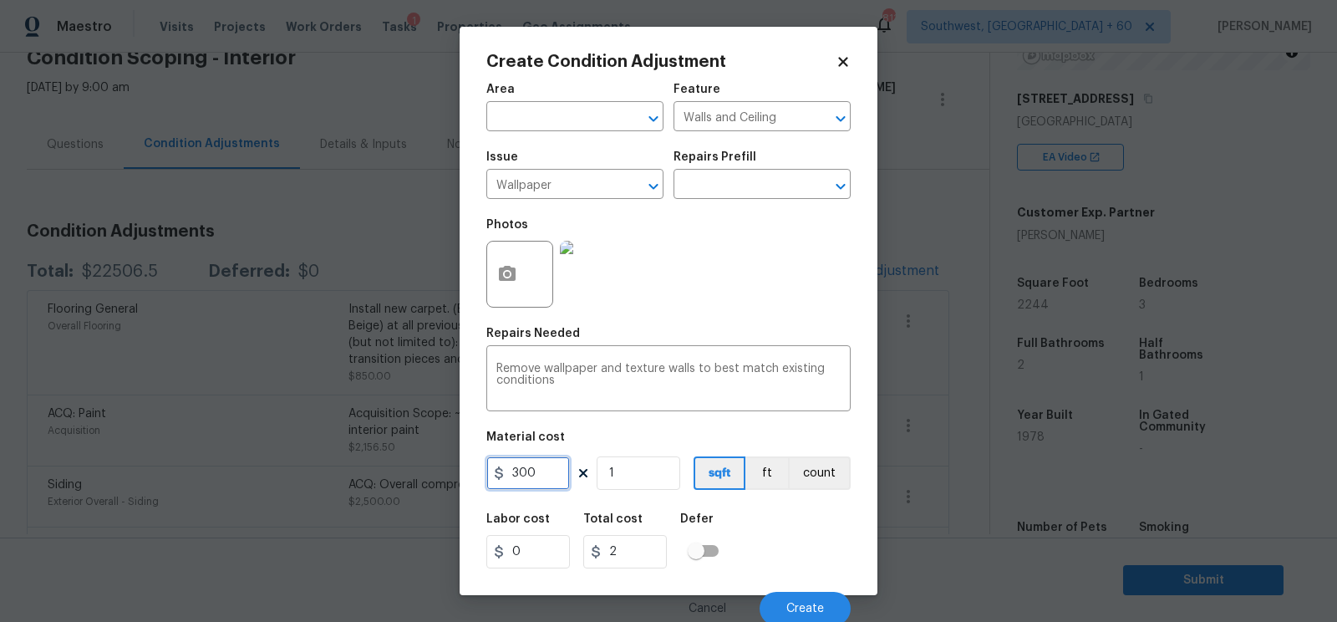
type input "300"
click at [630, 546] on input "2" at bounding box center [625, 551] width 84 height 33
type input "300"
click at [800, 597] on button "Create" at bounding box center [805, 608] width 91 height 33
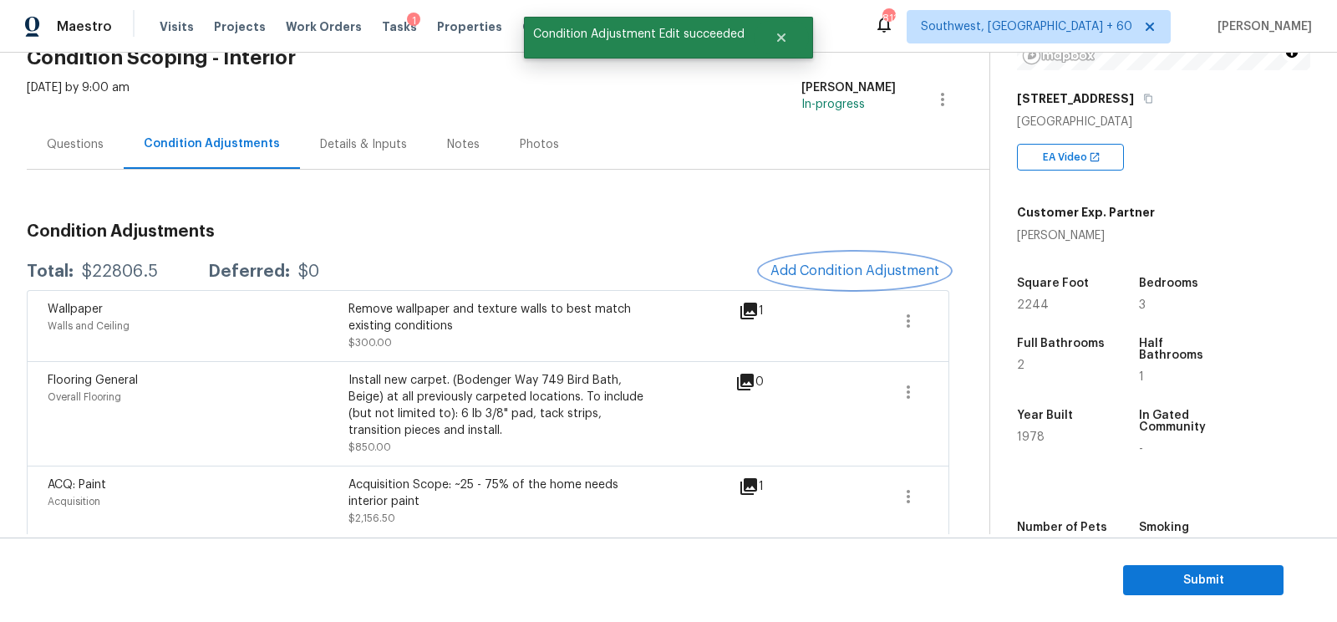
click at [852, 272] on span "Add Condition Adjustment" at bounding box center [854, 270] width 169 height 15
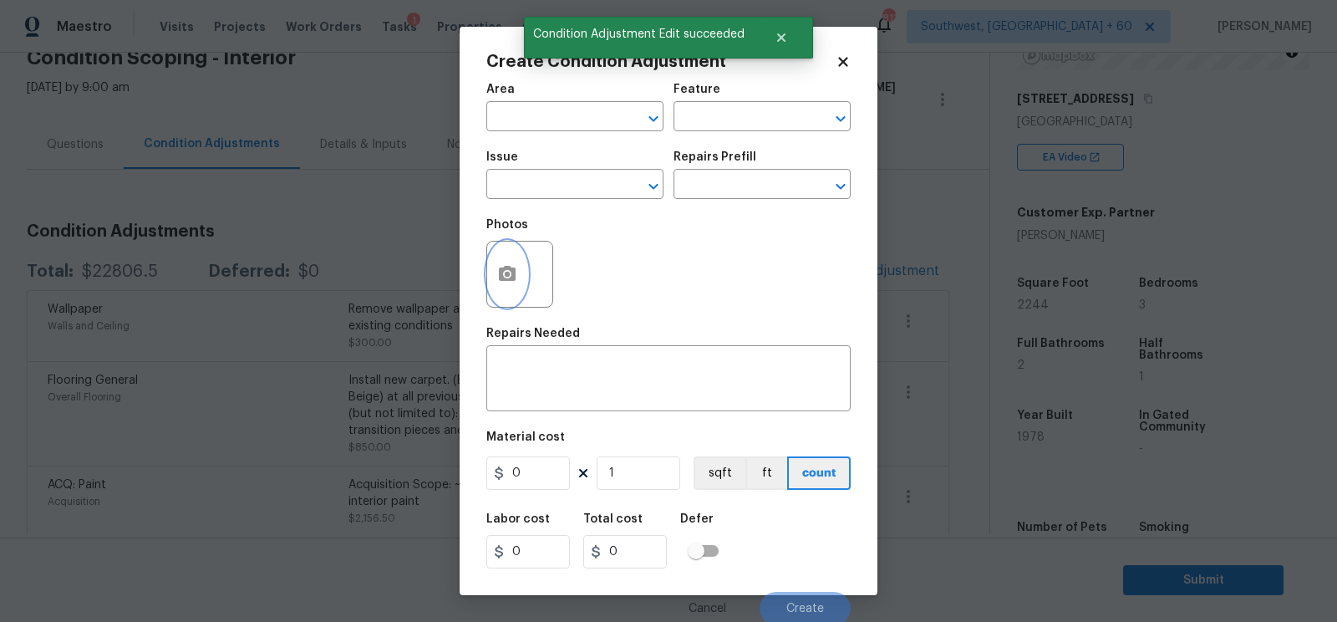
click at [521, 279] on button "button" at bounding box center [507, 273] width 40 height 65
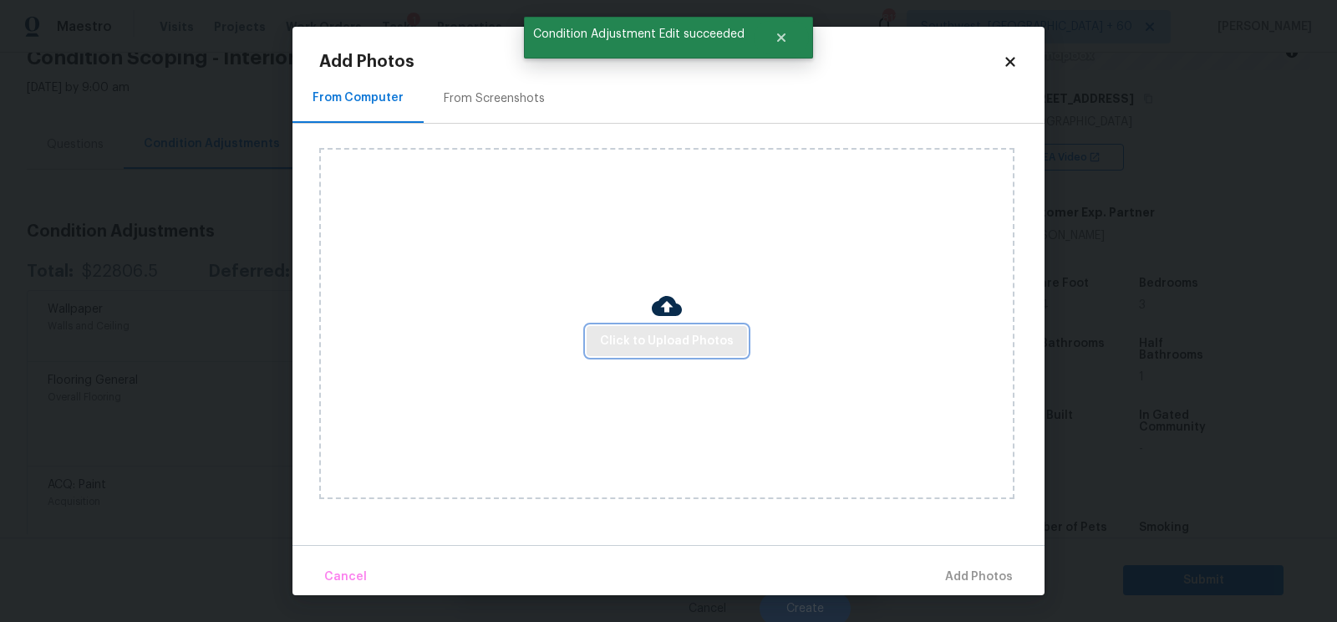
click at [662, 348] on span "Click to Upload Photos" at bounding box center [667, 341] width 134 height 21
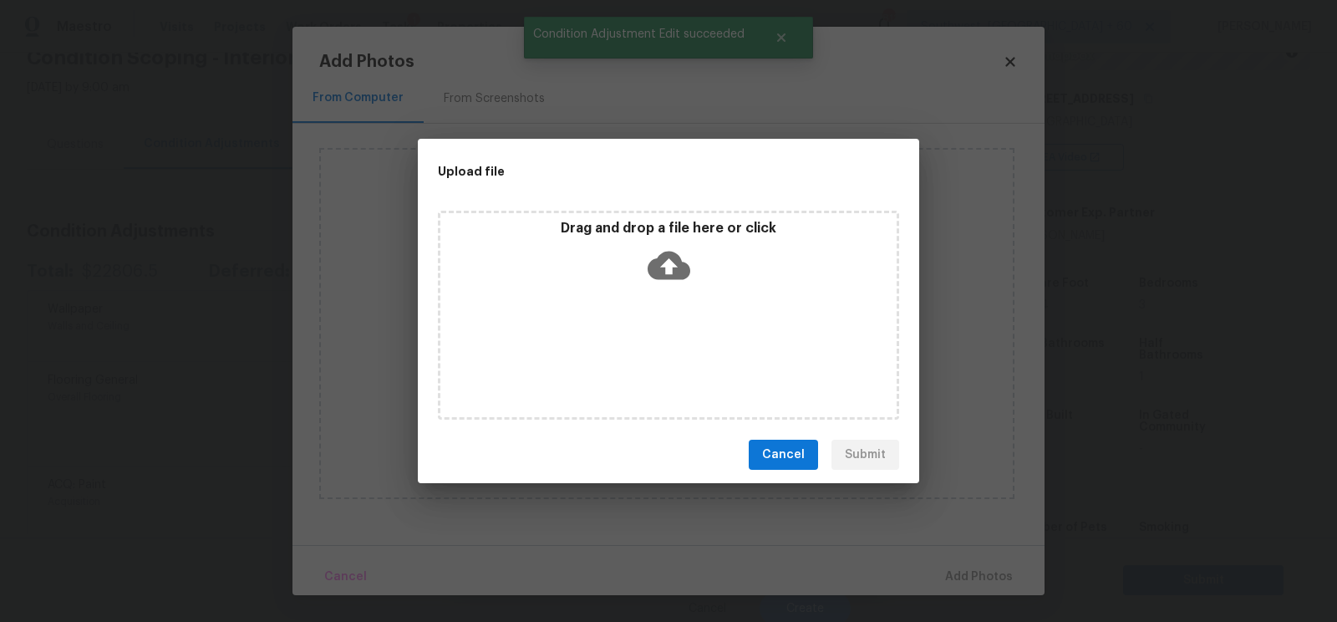
click at [673, 283] on icon at bounding box center [669, 265] width 43 height 43
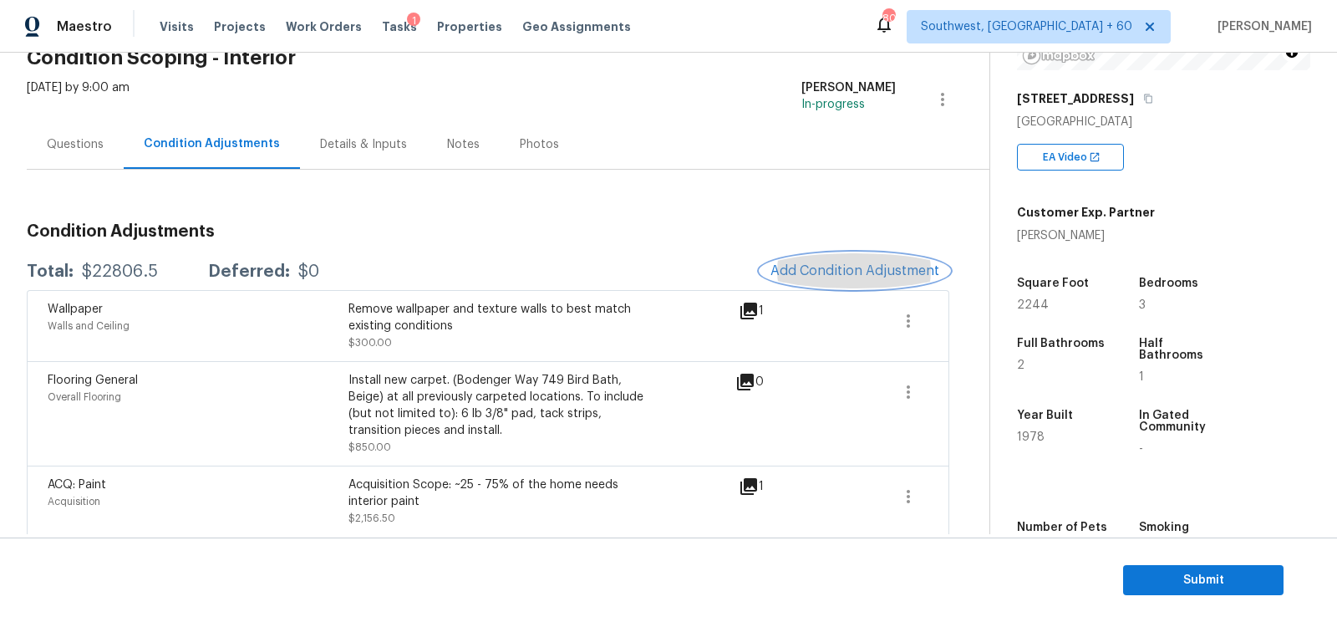
click at [850, 264] on span "Add Condition Adjustment" at bounding box center [854, 270] width 169 height 15
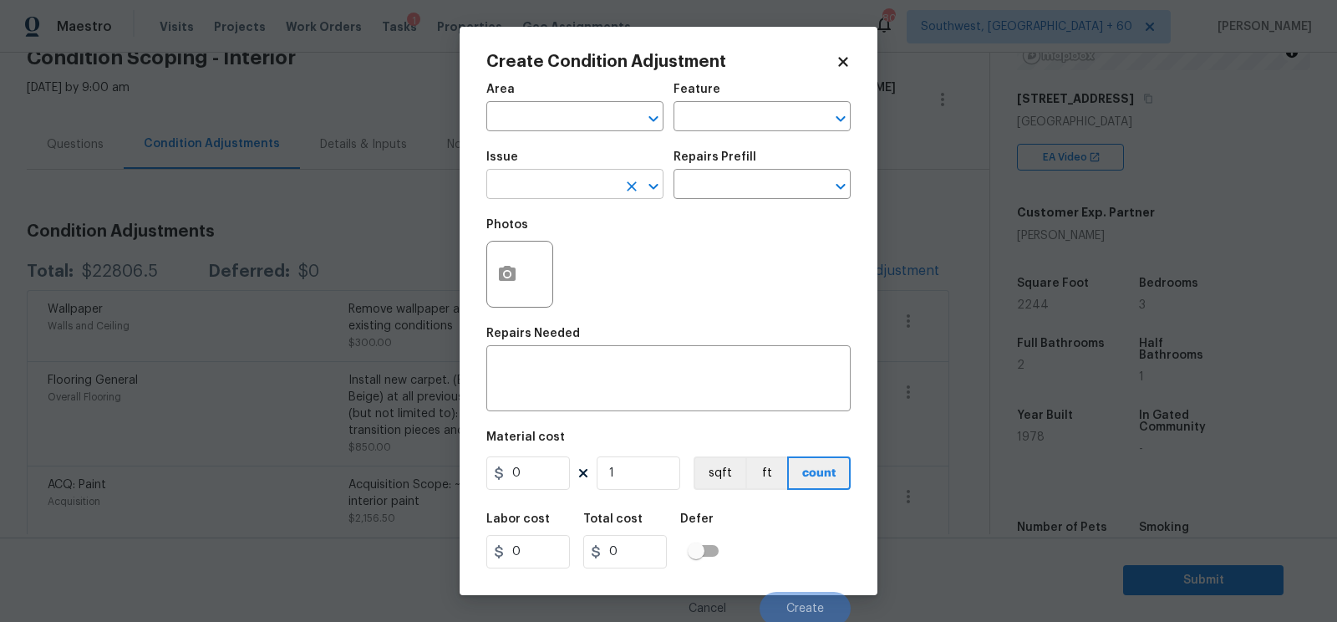
click at [573, 185] on input "text" at bounding box center [551, 186] width 130 height 26
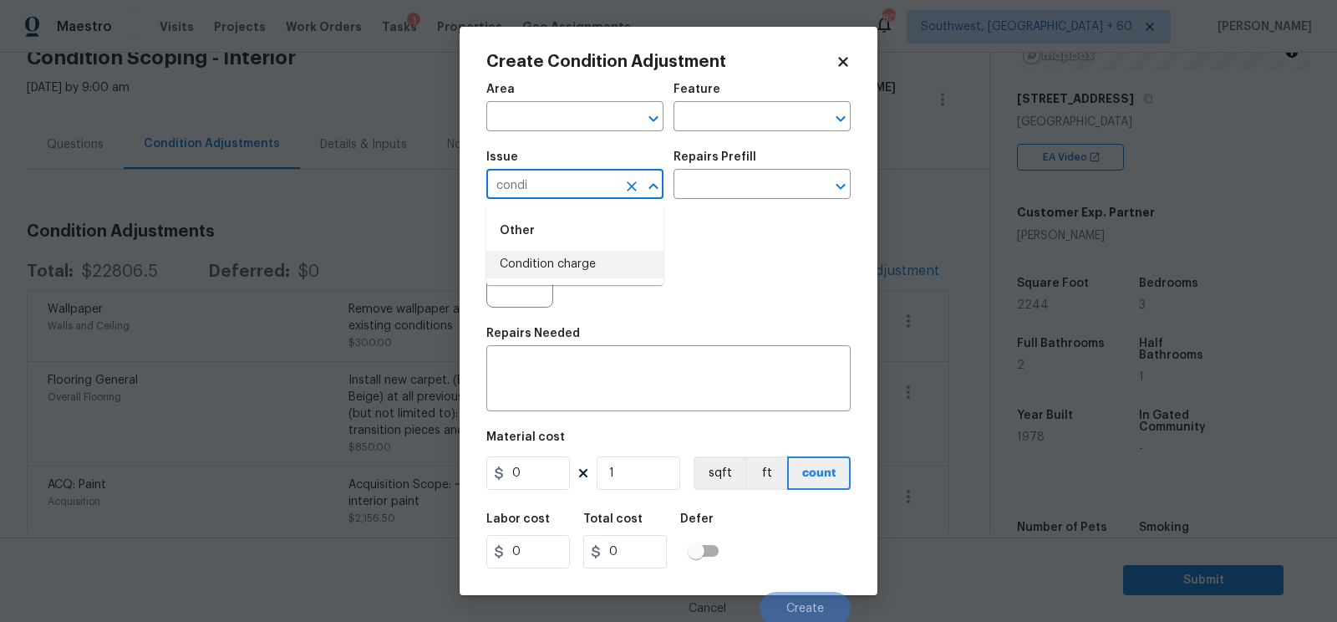
click at [576, 265] on li "Condition charge" at bounding box center [574, 265] width 177 height 28
type input "Condition charge"
click at [750, 175] on input "text" at bounding box center [738, 186] width 130 height 26
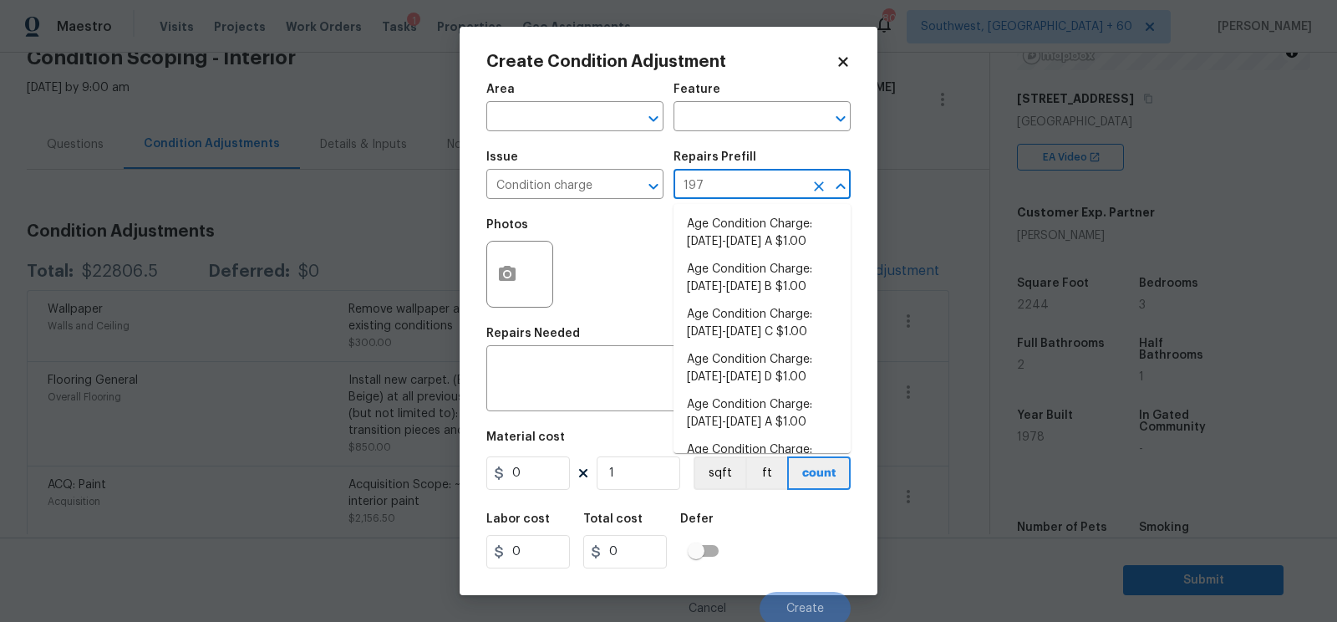
type input "1978"
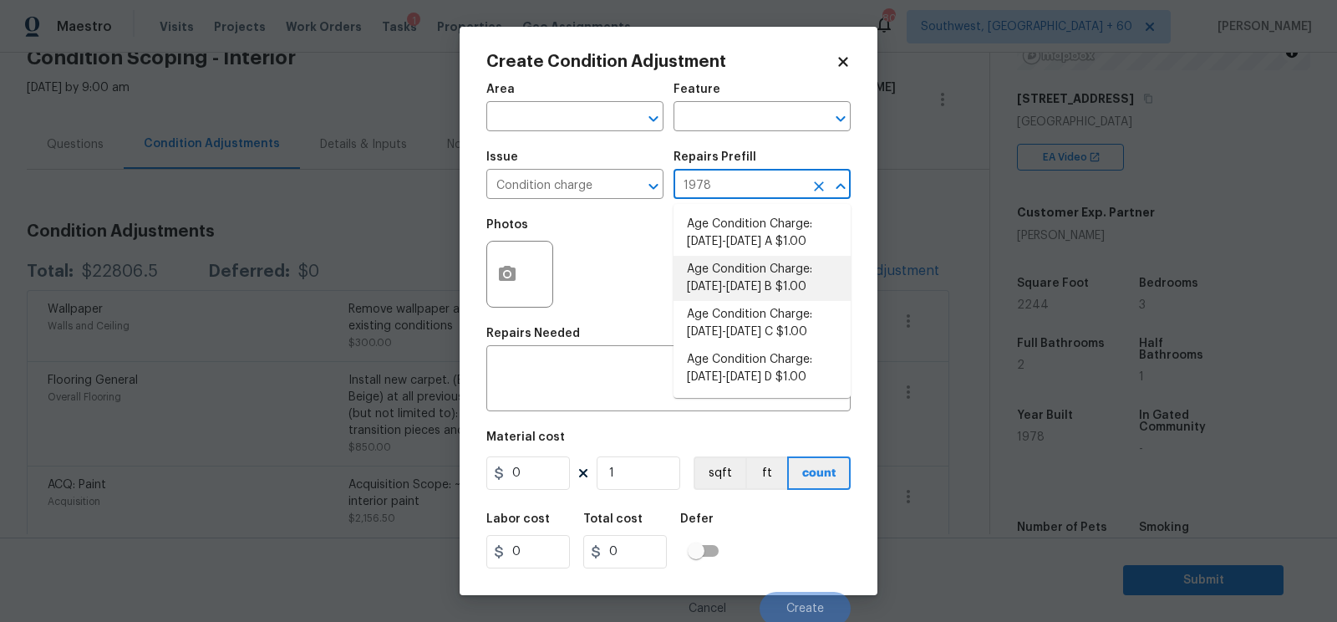
click at [734, 286] on li "Age Condition Charge: 1922-1978 B $1.00" at bounding box center [761, 278] width 177 height 45
type input "Home Readiness Packages"
type textarea "Age Condition Charge: 1922-1978 B"
type input "1"
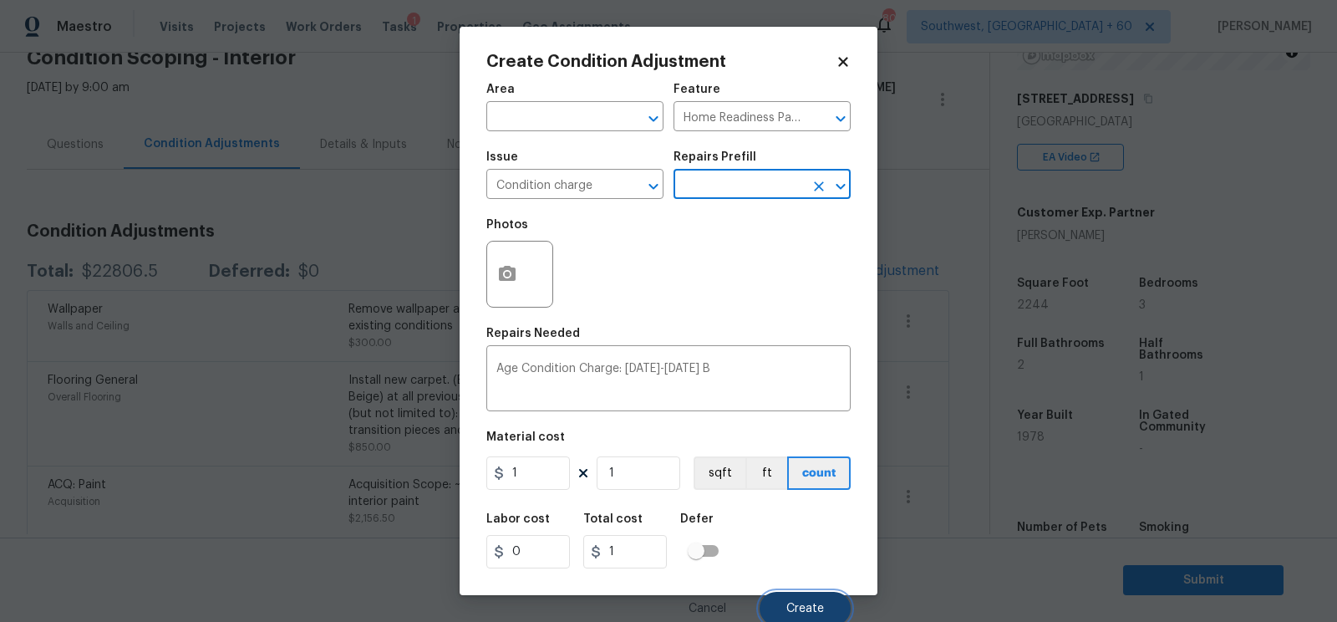
click at [799, 612] on span "Create" at bounding box center [805, 608] width 38 height 13
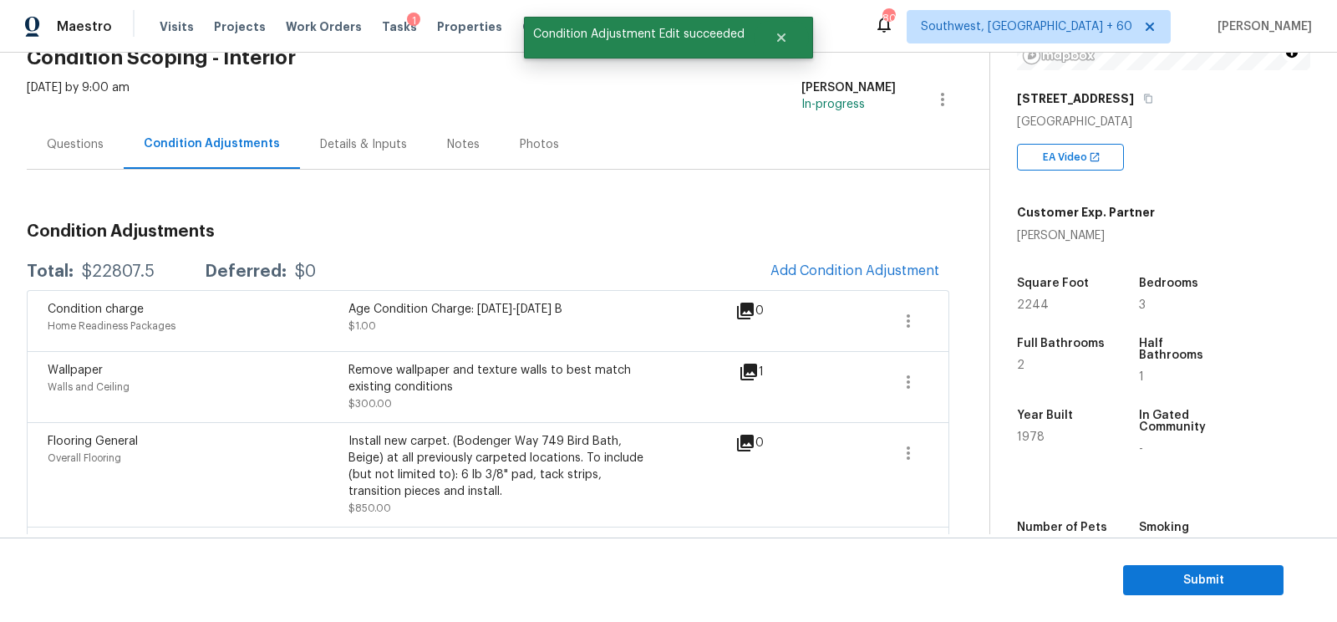
click at [111, 270] on div "$22807.5" at bounding box center [118, 271] width 73 height 17
copy div "$22807.5"
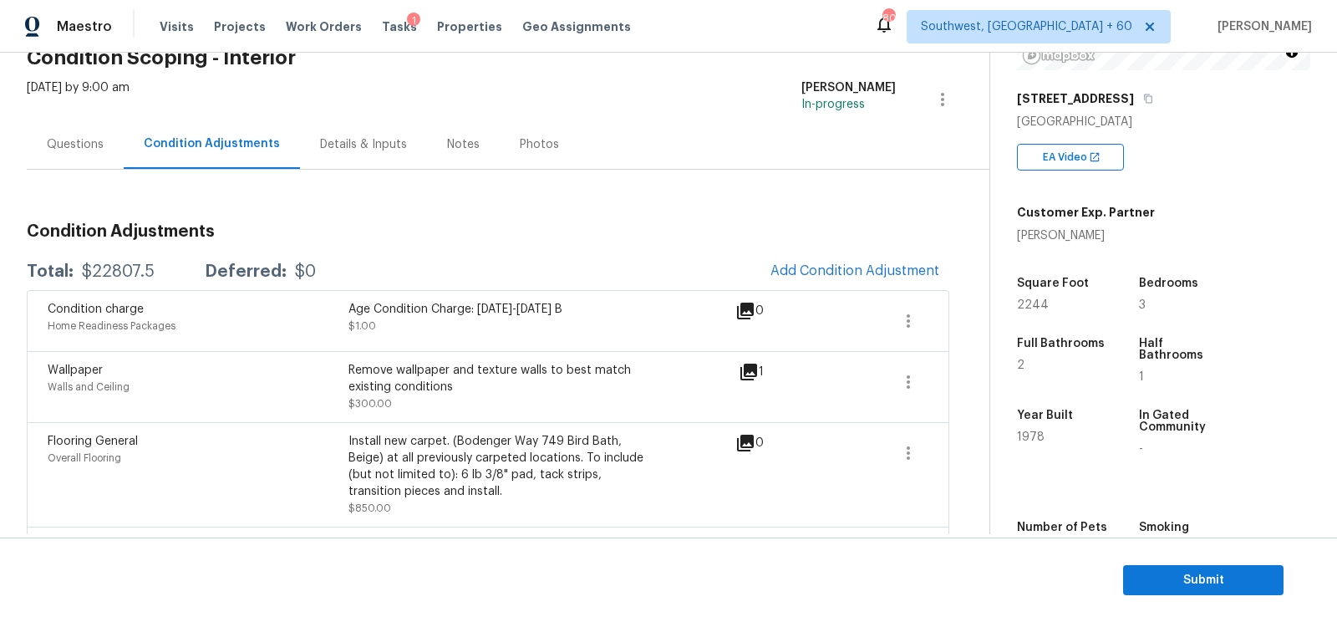
click at [83, 145] on div "Questions" at bounding box center [75, 144] width 57 height 17
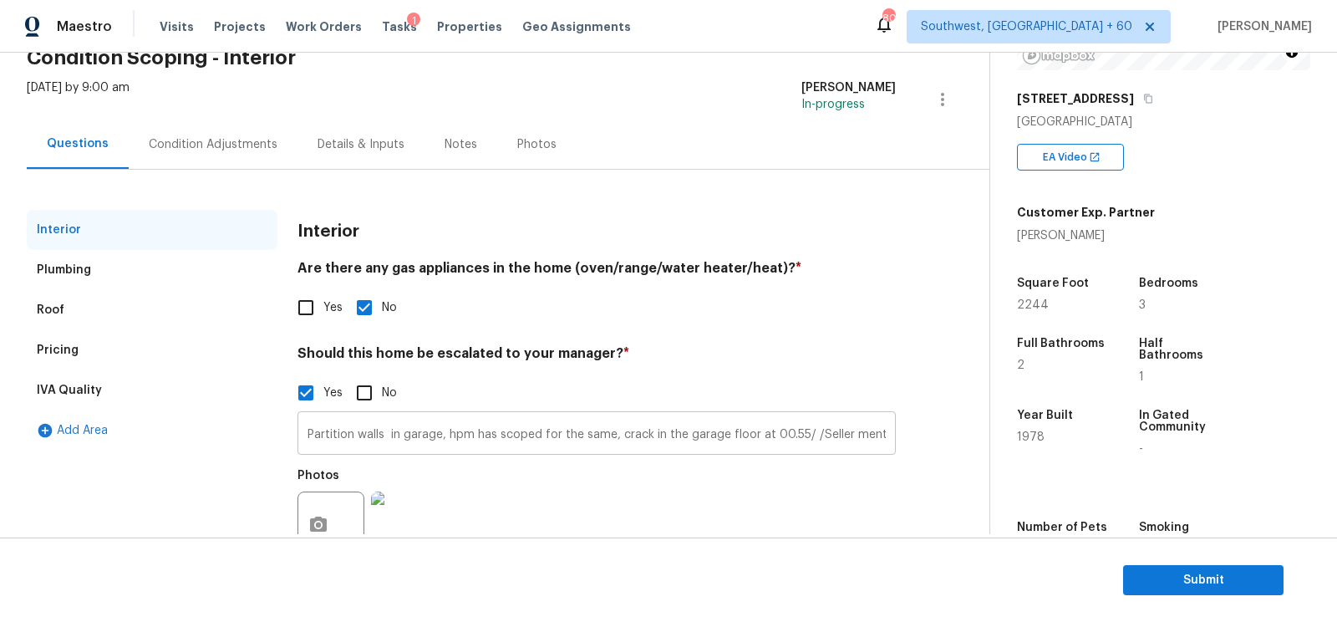
click at [343, 429] on input "Partition walls in garage, hpm has scoped for the same, crack in the garage flo…" at bounding box center [596, 434] width 598 height 39
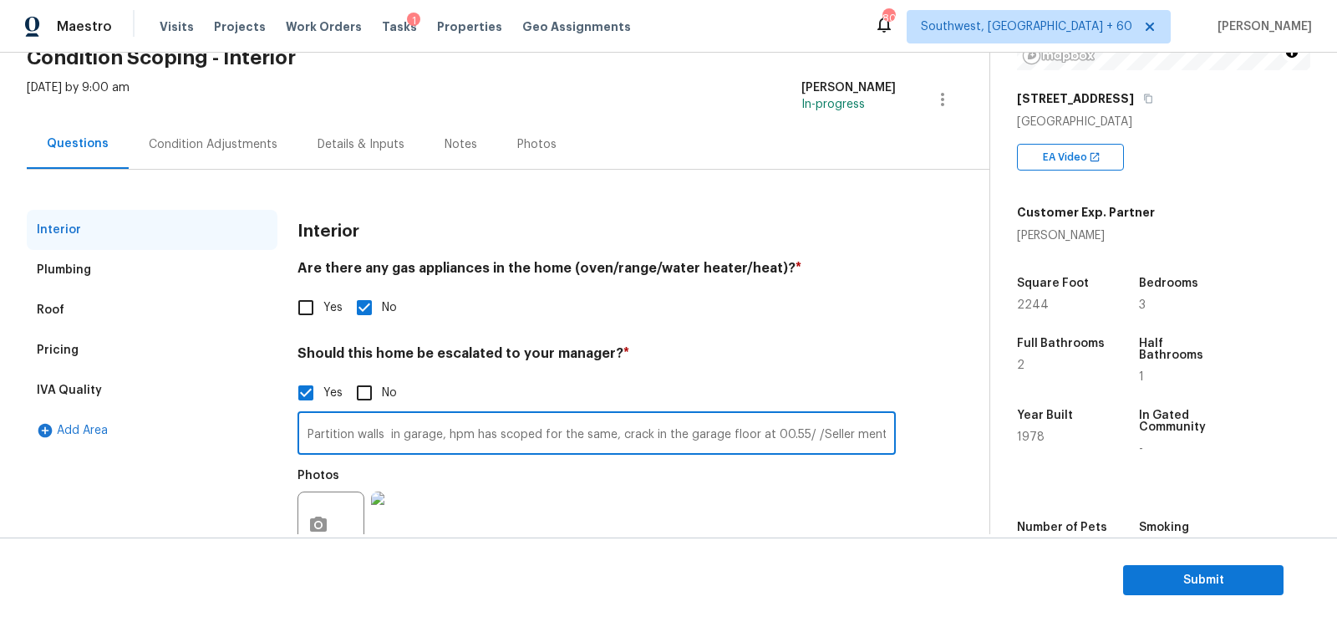
click at [343, 429] on input "Partition walls in garage, hpm has scoped for the same, crack in the garage flo…" at bounding box center [596, 434] width 598 height 39
click at [351, 431] on input "Partition walls in garage, hpm has scoped for the same, crack in the garage flo…" at bounding box center [596, 434] width 598 height 39
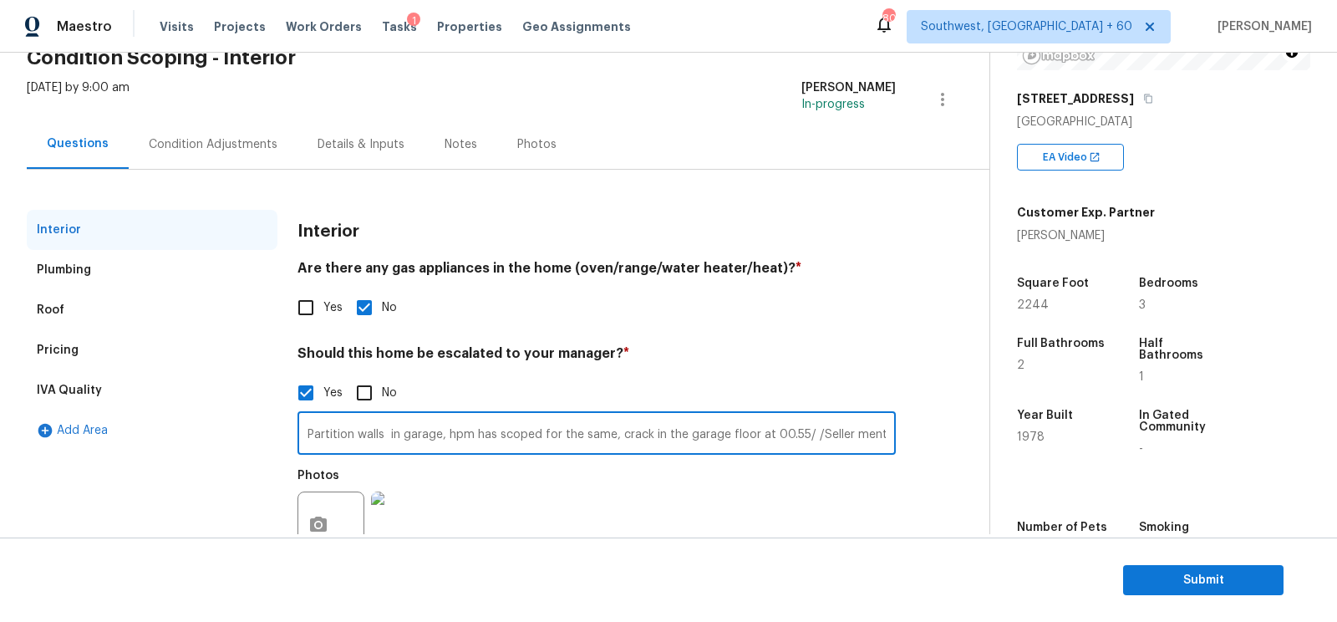
click at [109, 339] on div "Pricing" at bounding box center [152, 350] width 251 height 40
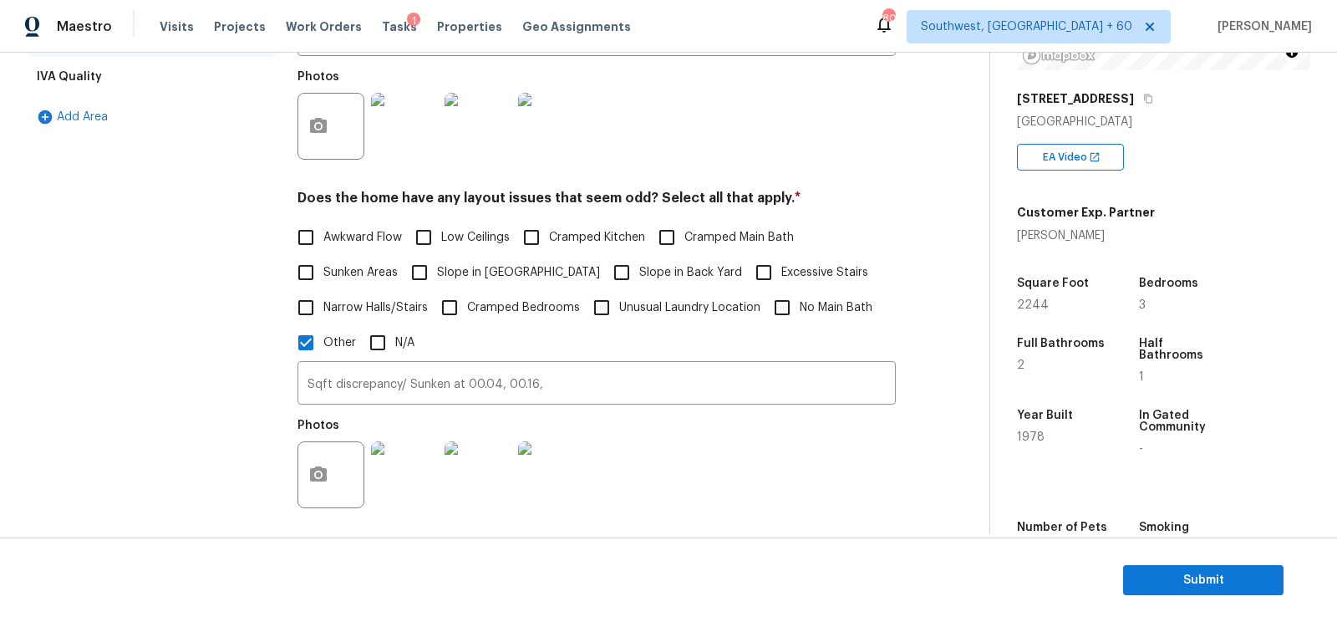
scroll to position [404, 0]
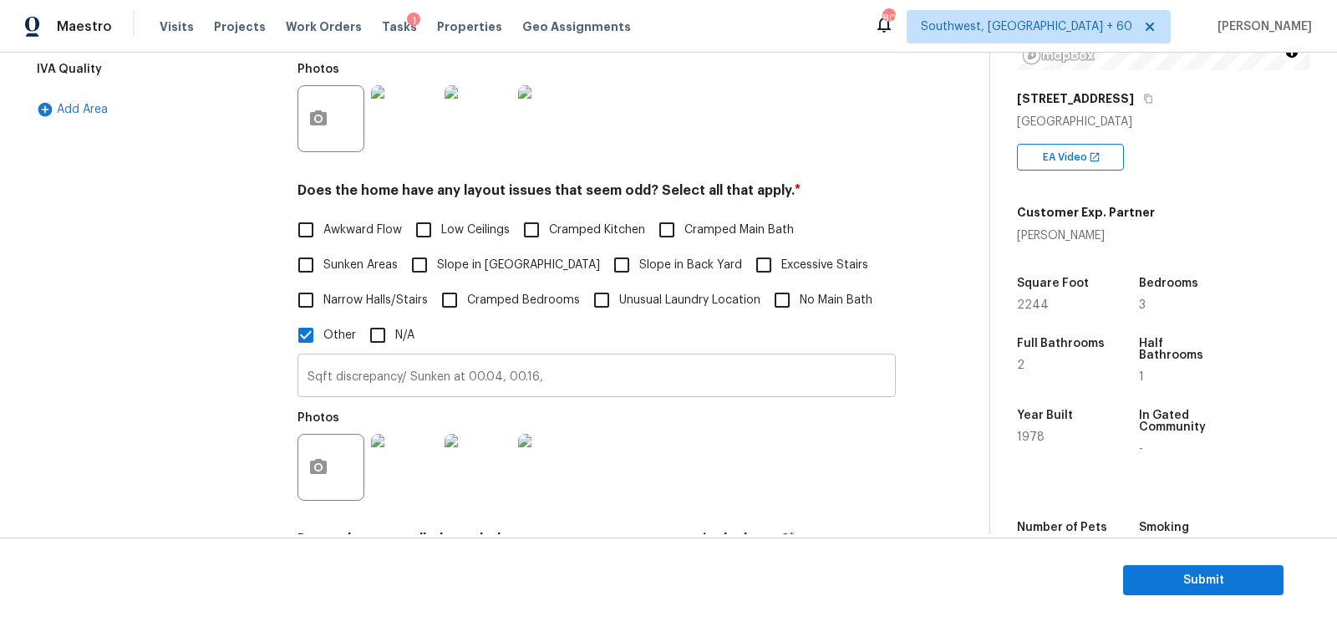
click at [424, 363] on input "Sqft discrepancy/ Sunken at 00.04, 00.16," at bounding box center [596, 377] width 598 height 39
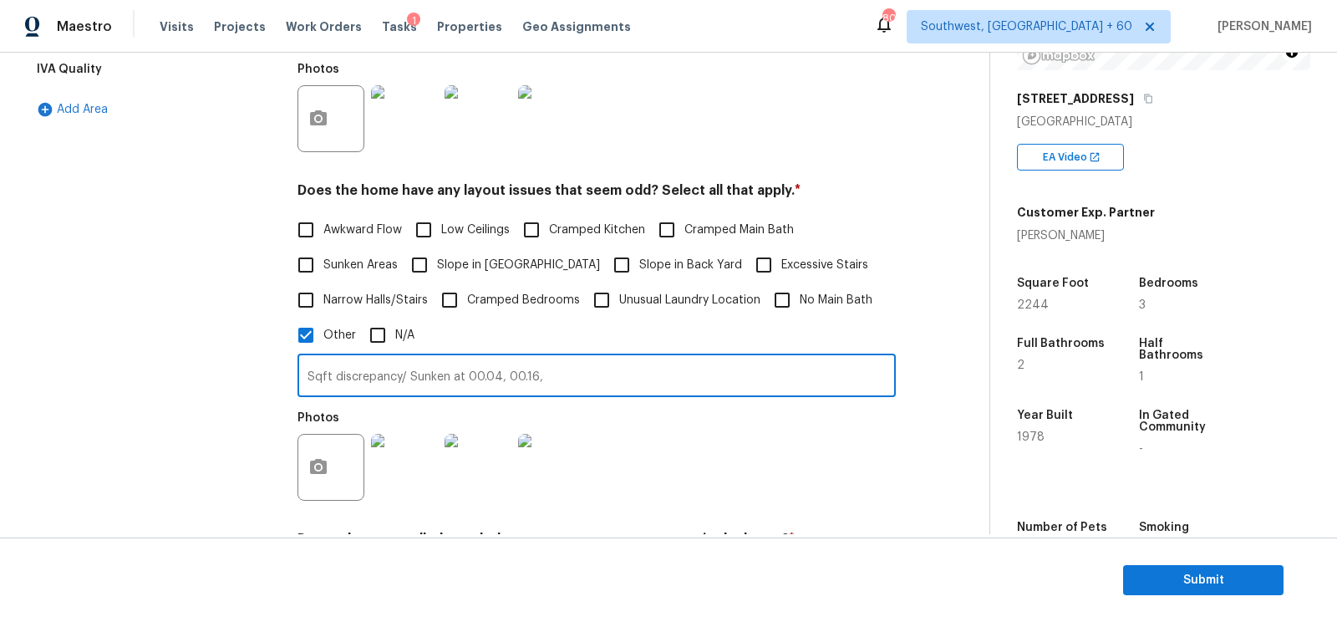
click at [424, 363] on input "Sqft discrepancy/ Sunken at 00.04, 00.16," at bounding box center [596, 377] width 598 height 39
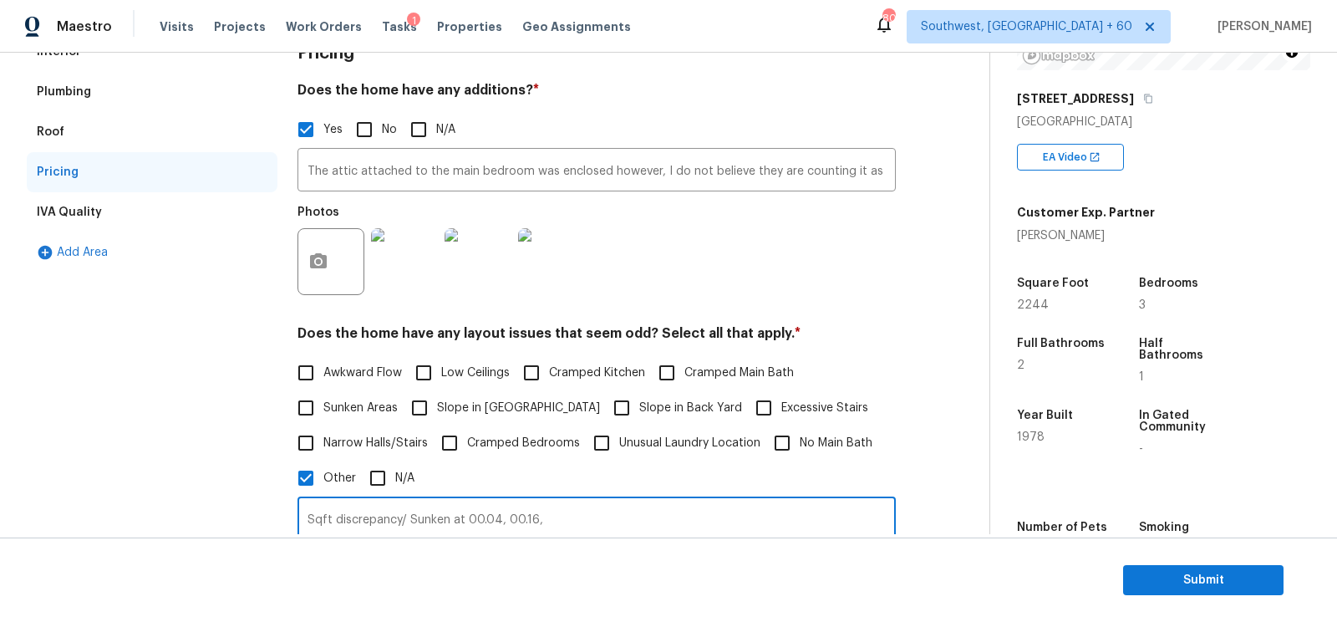
scroll to position [220, 0]
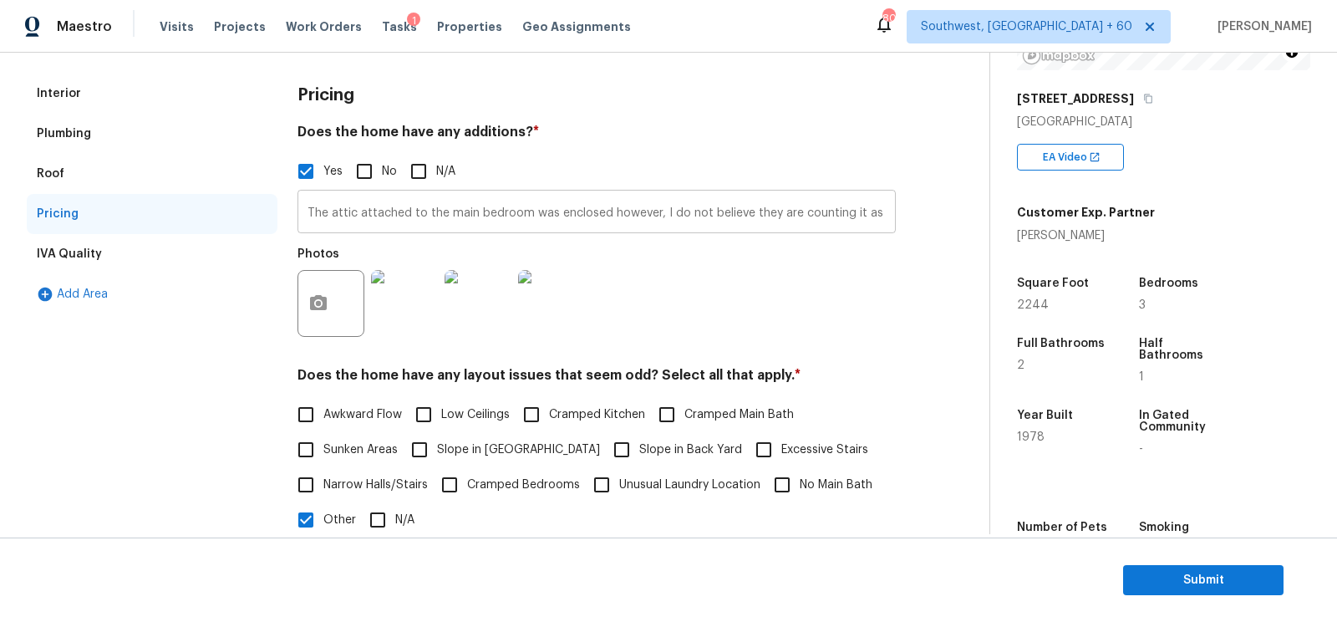
click at [402, 210] on input "The attic attached to the main bedroom was enclosed however, I do not believe t…" at bounding box center [596, 213] width 598 height 39
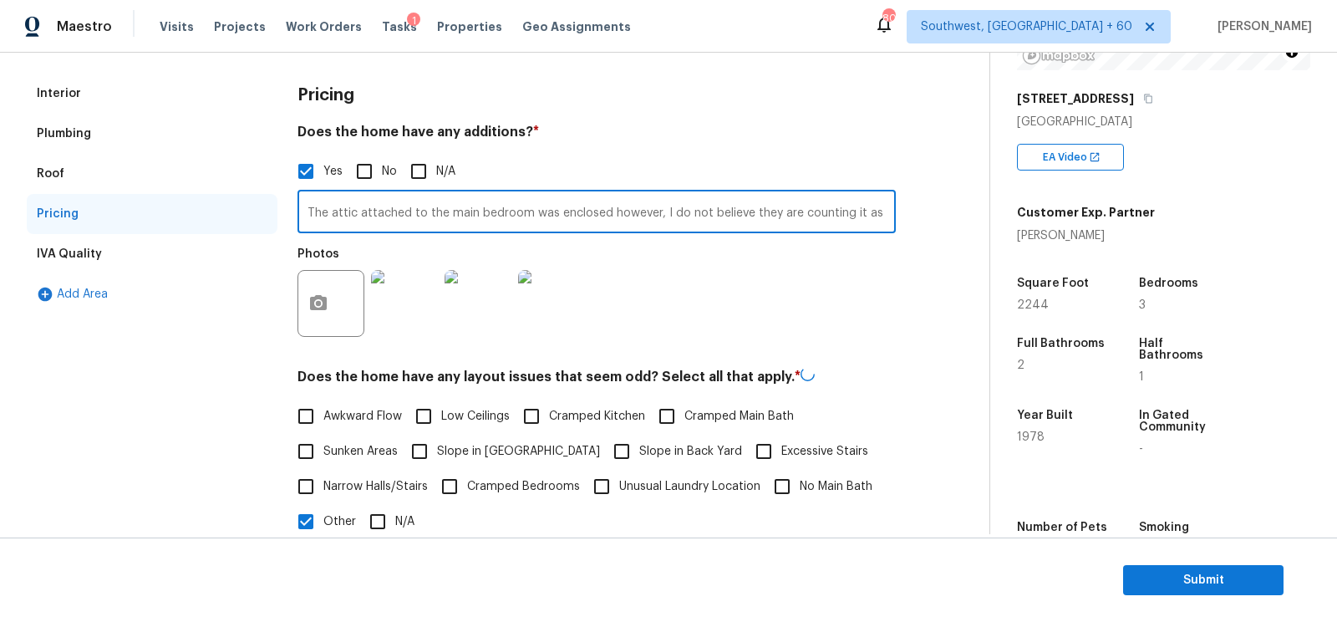
click at [402, 210] on input "The attic attached to the main bedroom was enclosed however, I do not believe t…" at bounding box center [596, 213] width 598 height 39
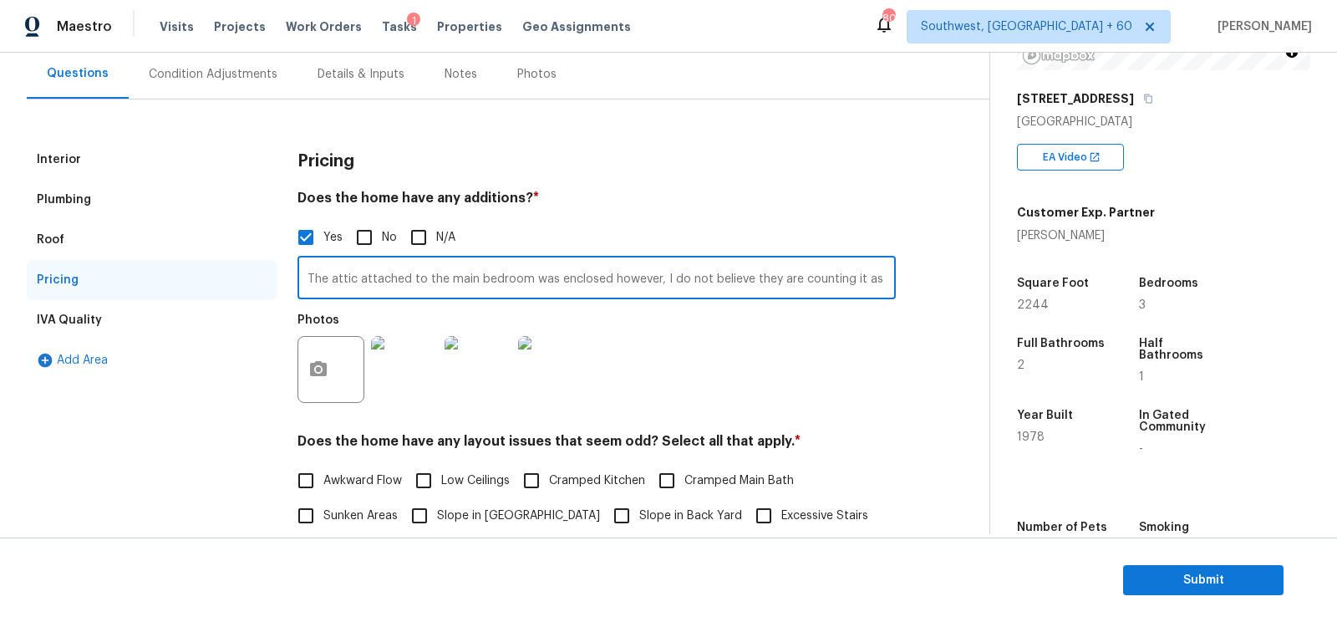
click at [228, 85] on div "Condition Adjustments" at bounding box center [213, 73] width 169 height 49
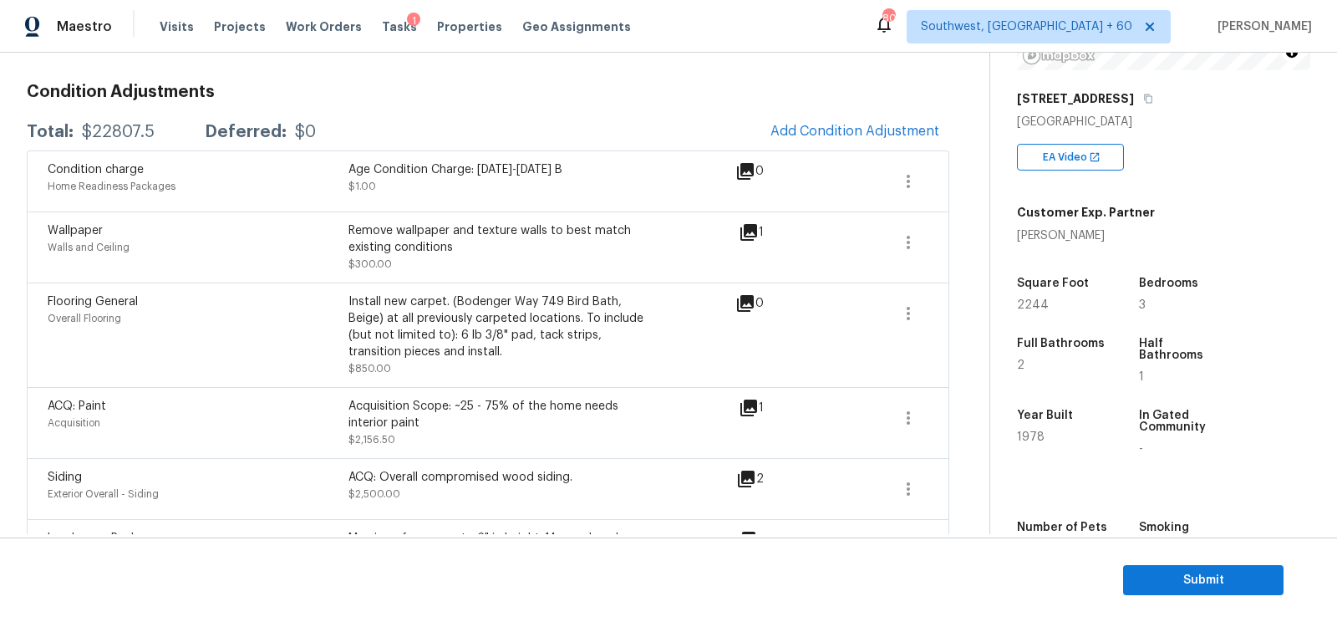
scroll to position [241, 0]
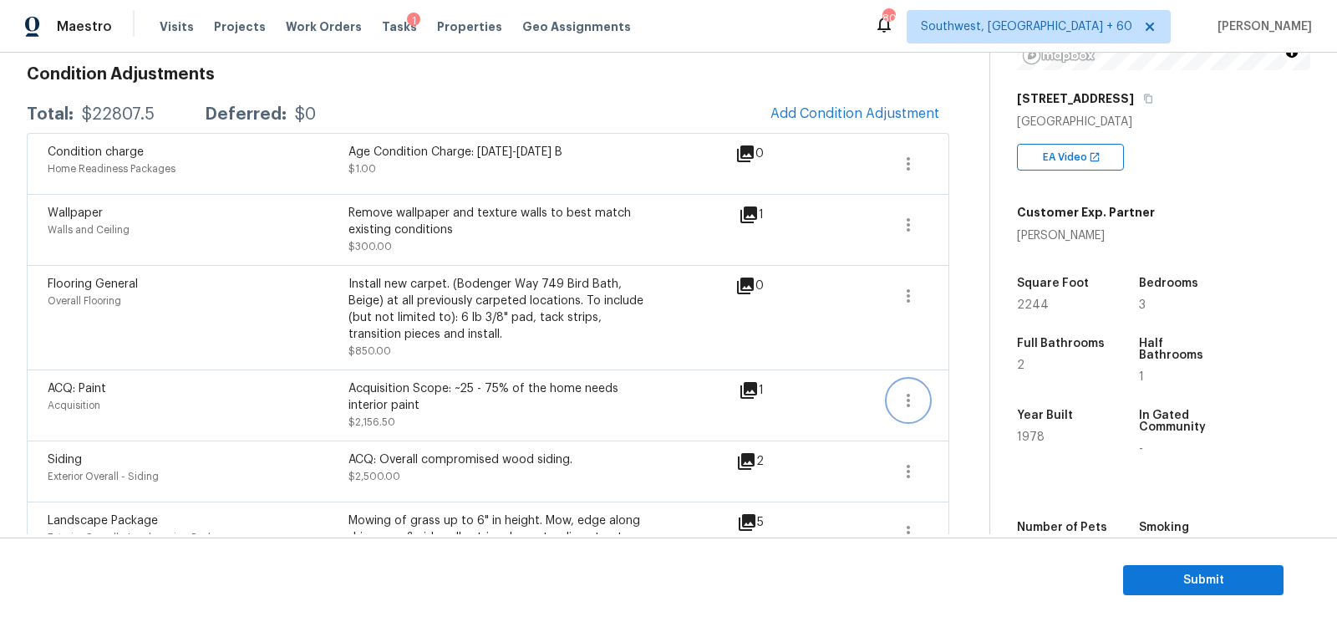
click at [912, 405] on icon "button" at bounding box center [908, 400] width 20 height 20
click at [957, 392] on div "Edit" at bounding box center [1003, 395] width 130 height 17
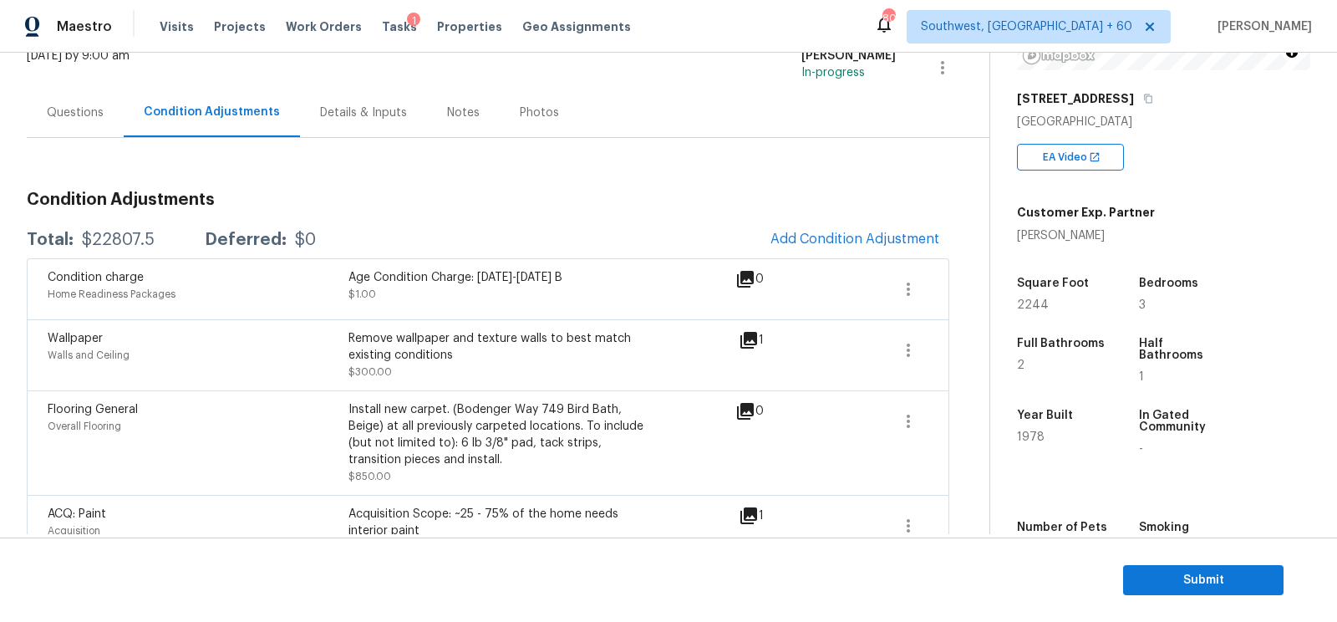
scroll to position [113, 0]
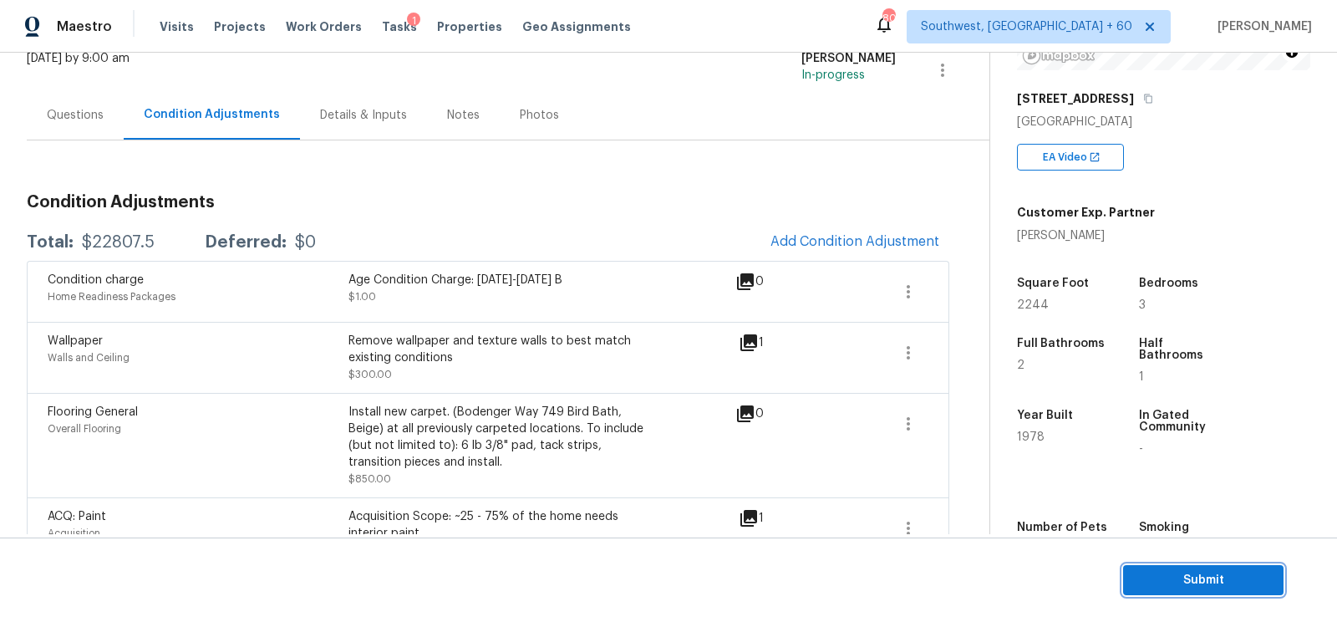
click at [1217, 584] on span "Submit" at bounding box center [1203, 580] width 134 height 21
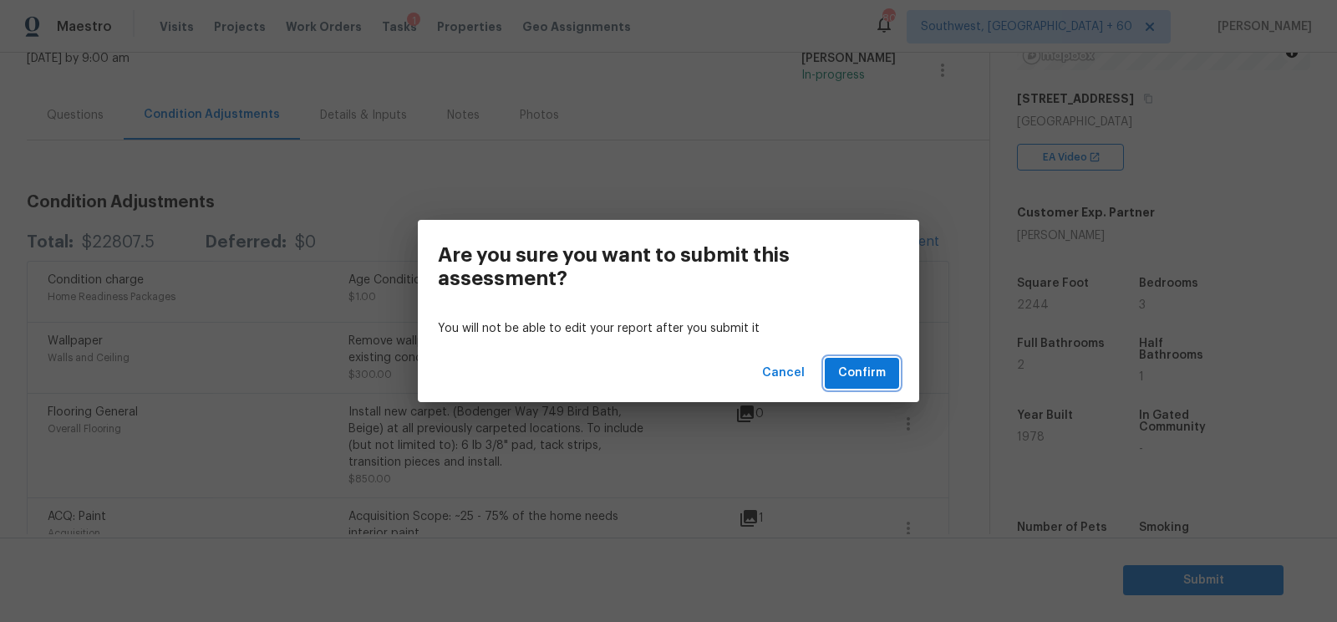
click at [848, 360] on button "Confirm" at bounding box center [862, 373] width 74 height 31
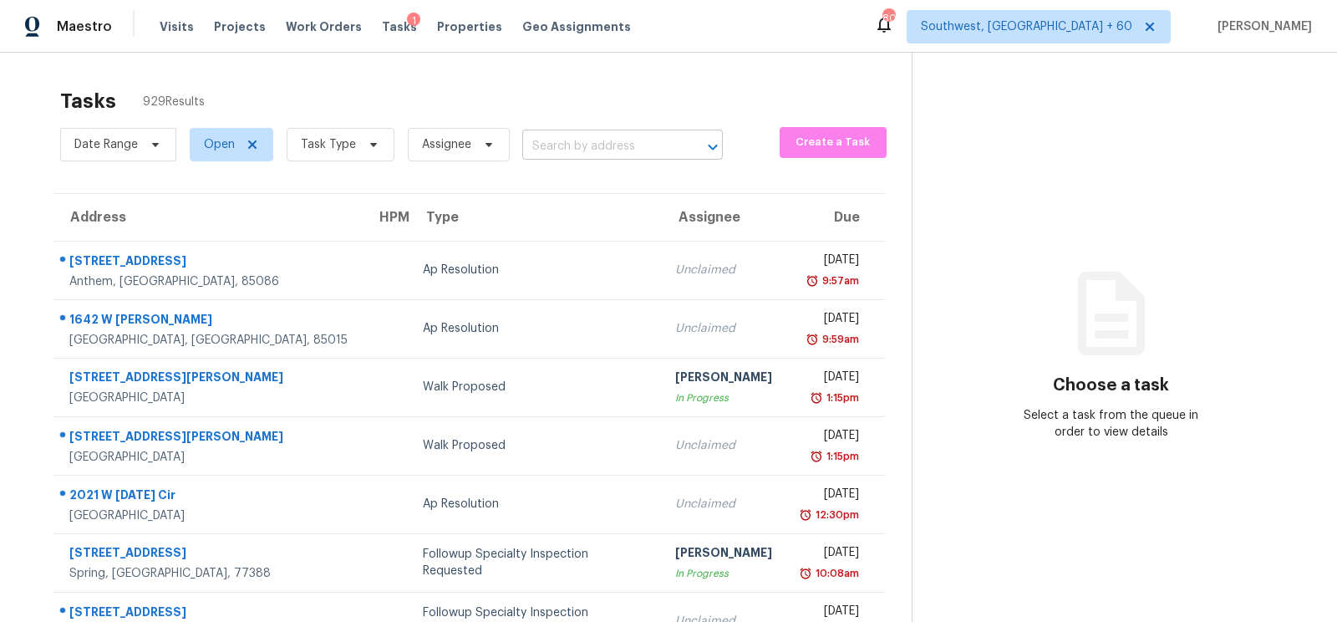
click at [621, 150] on input "text" at bounding box center [599, 147] width 154 height 26
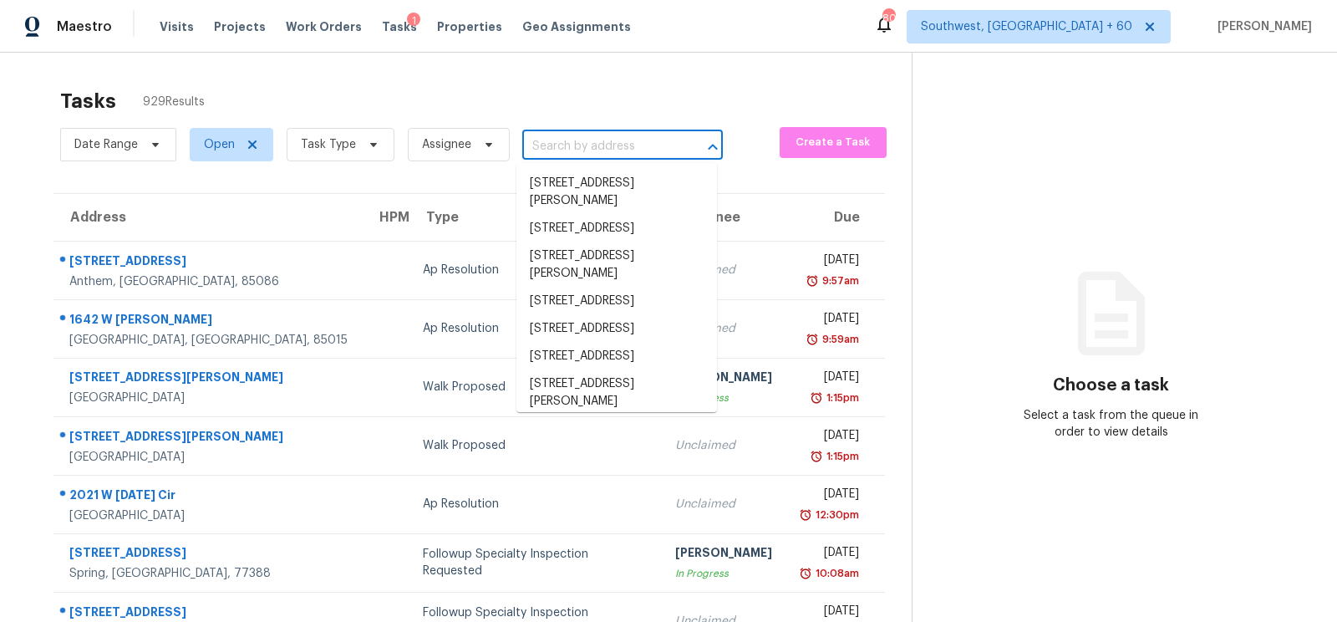
paste input "1406 W Main St Unit 127 Mesa, AZ, 85201"
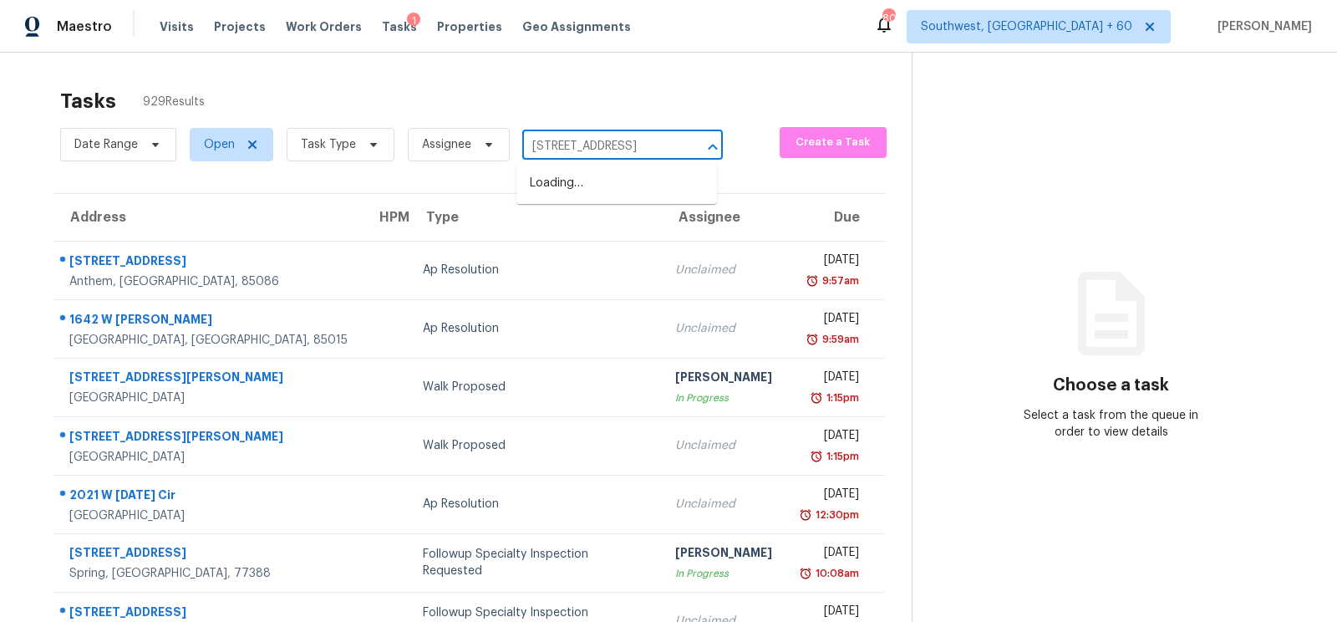
type input "1406 W Main"
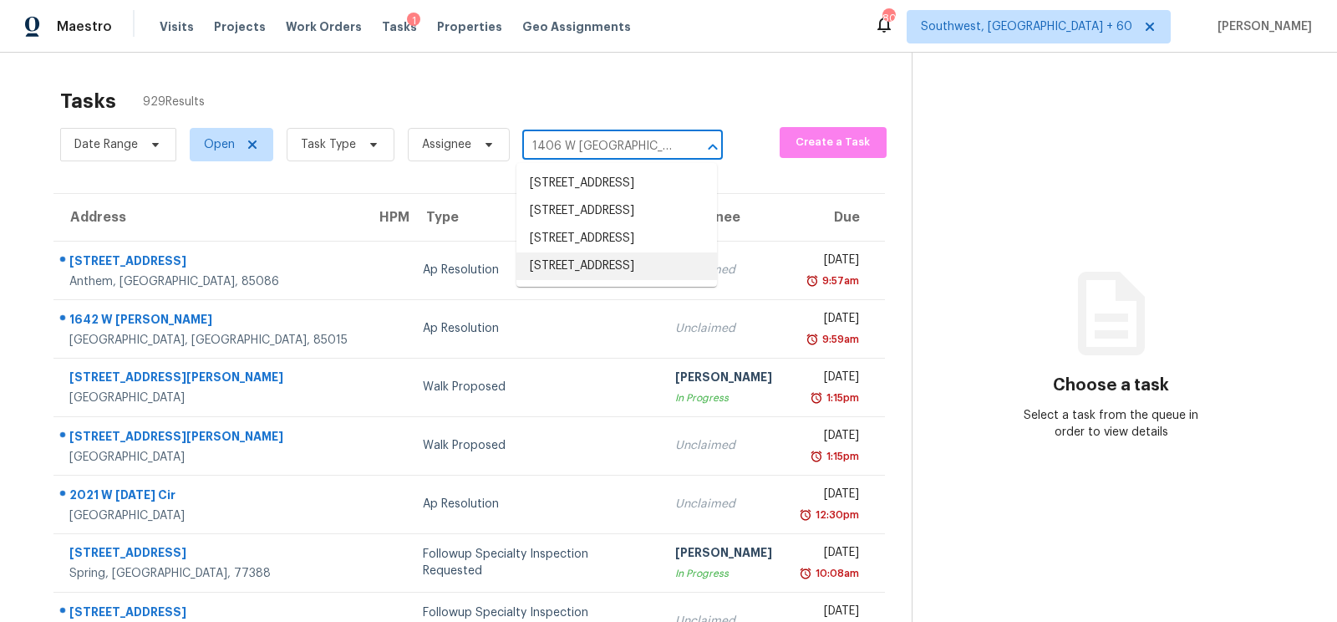
click at [600, 280] on li "1406 W Main St Unit 127, Mesa, AZ 85201" at bounding box center [616, 266] width 201 height 28
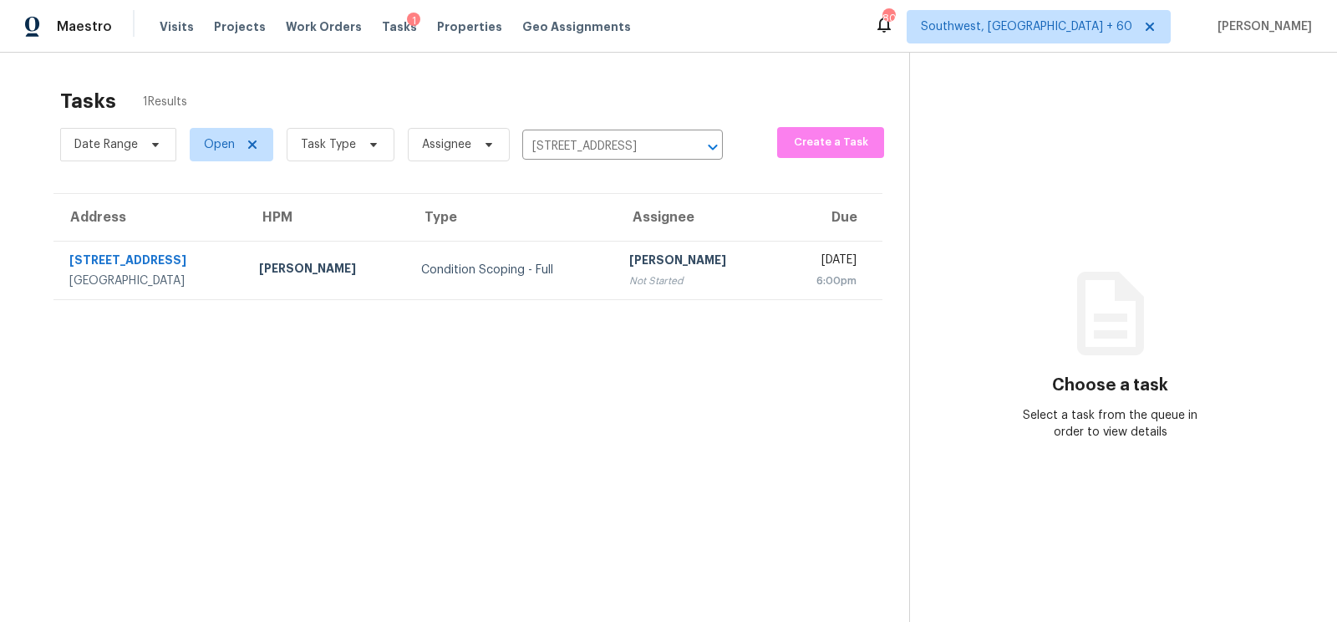
click at [616, 256] on td "Salma Ansari Not Started" at bounding box center [697, 270] width 162 height 58
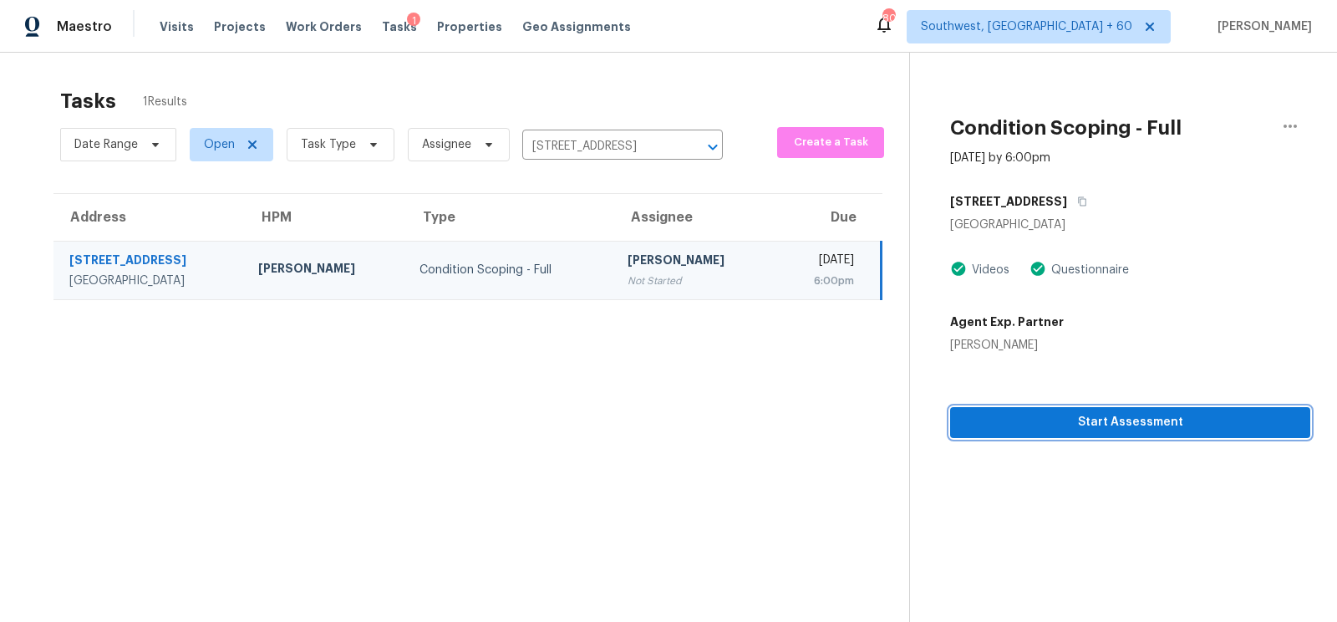
click at [1157, 418] on span "Start Assessment" at bounding box center [1129, 422] width 333 height 21
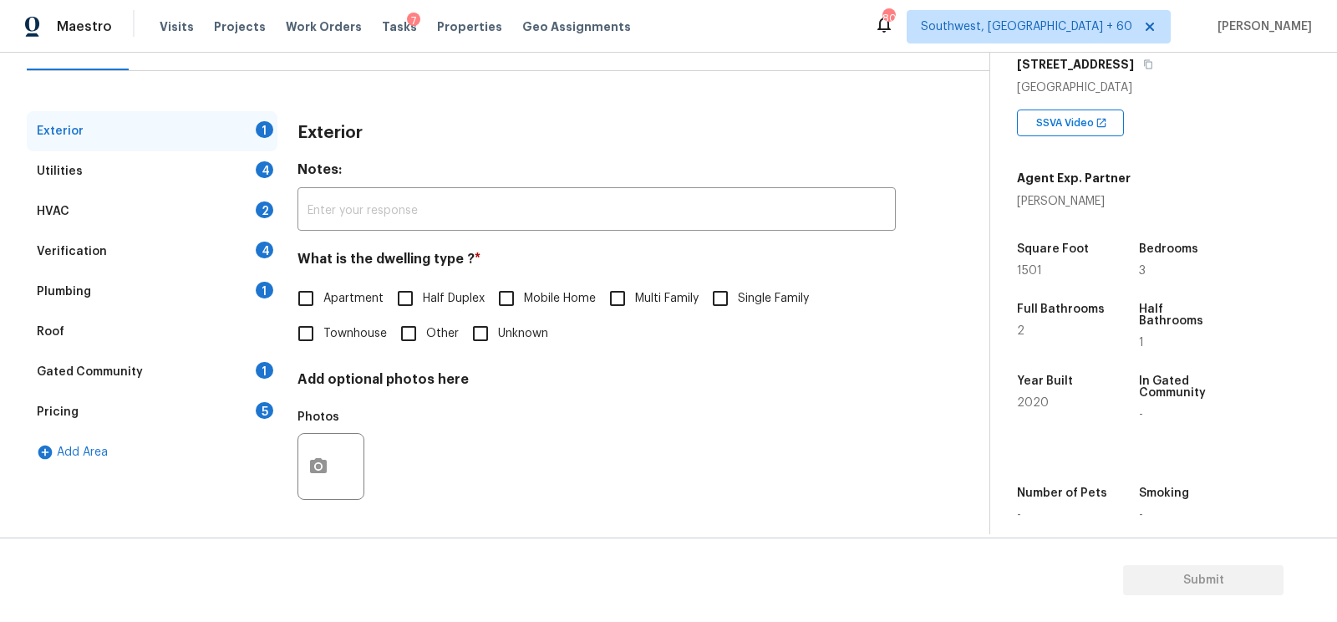
scroll to position [281, 0]
click at [342, 335] on span "Townhouse" at bounding box center [355, 334] width 64 height 18
click at [323, 335] on input "Townhouse" at bounding box center [305, 333] width 35 height 35
checkbox input "true"
click at [249, 142] on div "Exterior" at bounding box center [152, 131] width 251 height 40
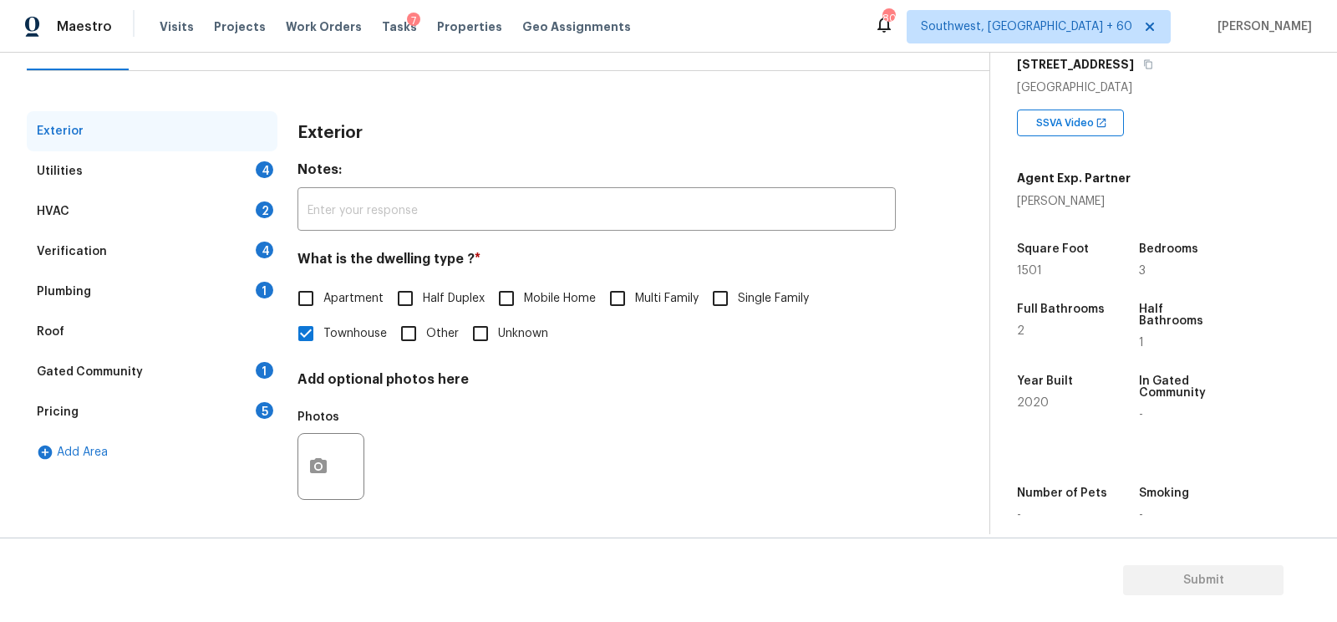
click at [246, 173] on div "Utilities 4" at bounding box center [152, 171] width 251 height 40
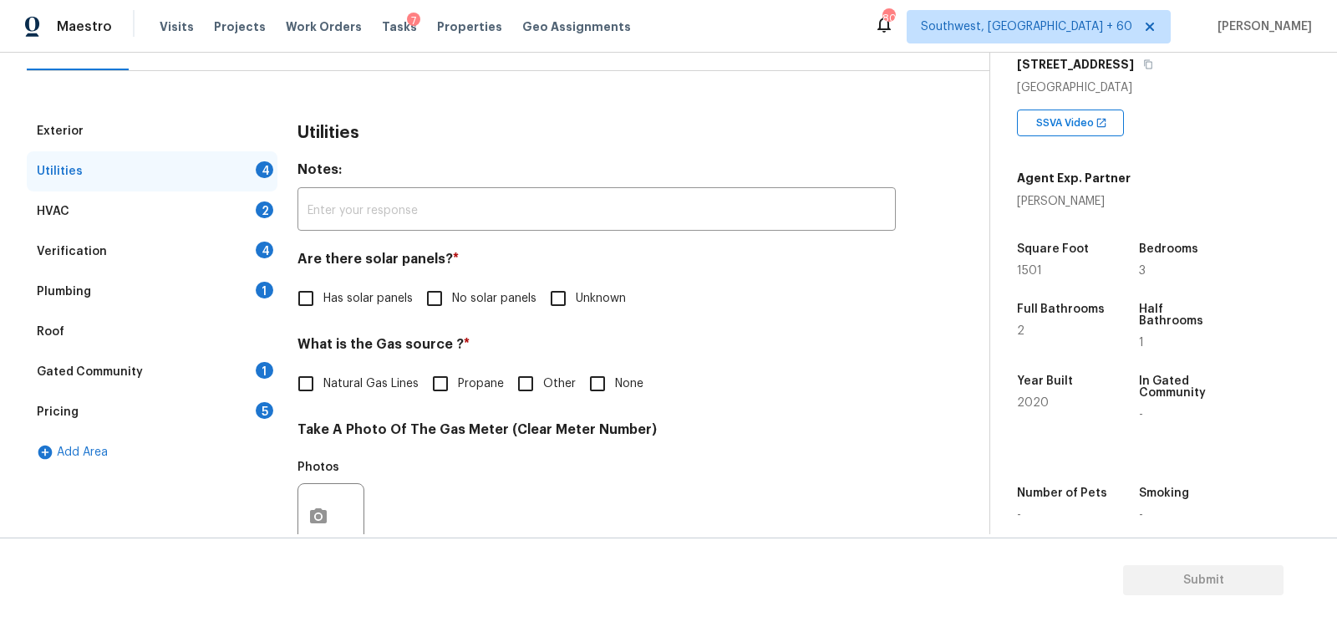
click at [480, 314] on label "No solar panels" at bounding box center [476, 298] width 119 height 35
click at [452, 314] on input "No solar panels" at bounding box center [434, 298] width 35 height 35
checkbox input "true"
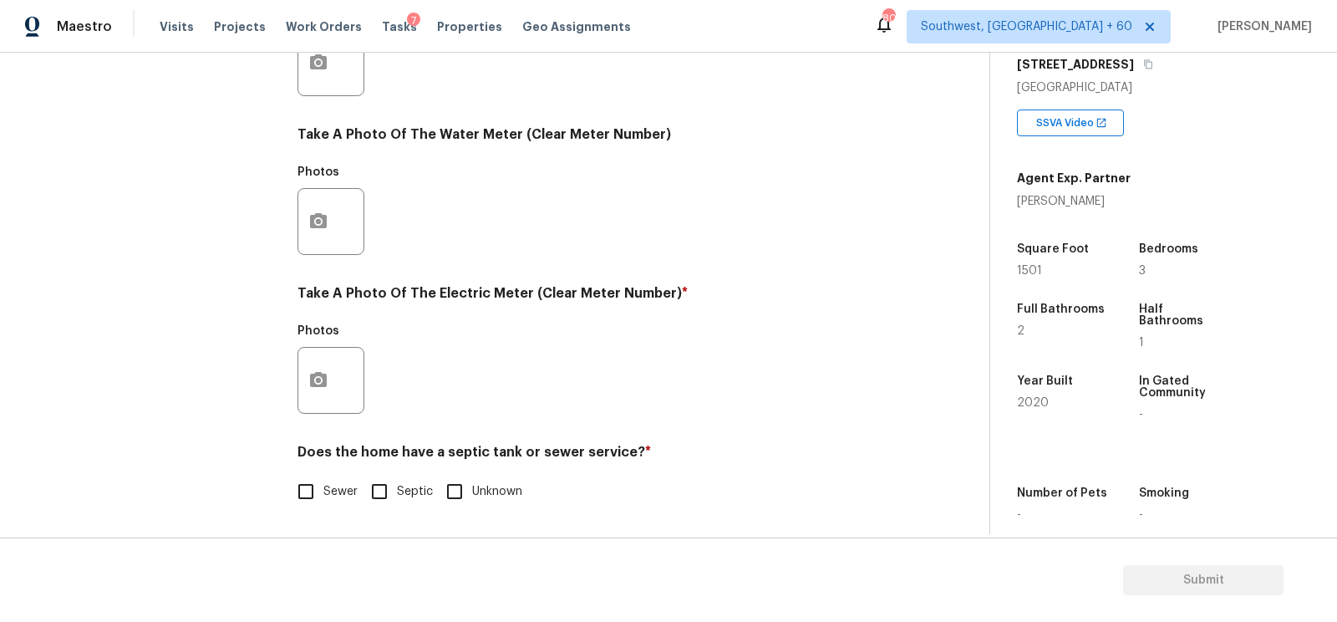
click at [351, 481] on label "Sewer" at bounding box center [322, 491] width 69 height 35
click at [323, 481] on input "Sewer" at bounding box center [305, 491] width 35 height 35
checkbox input "true"
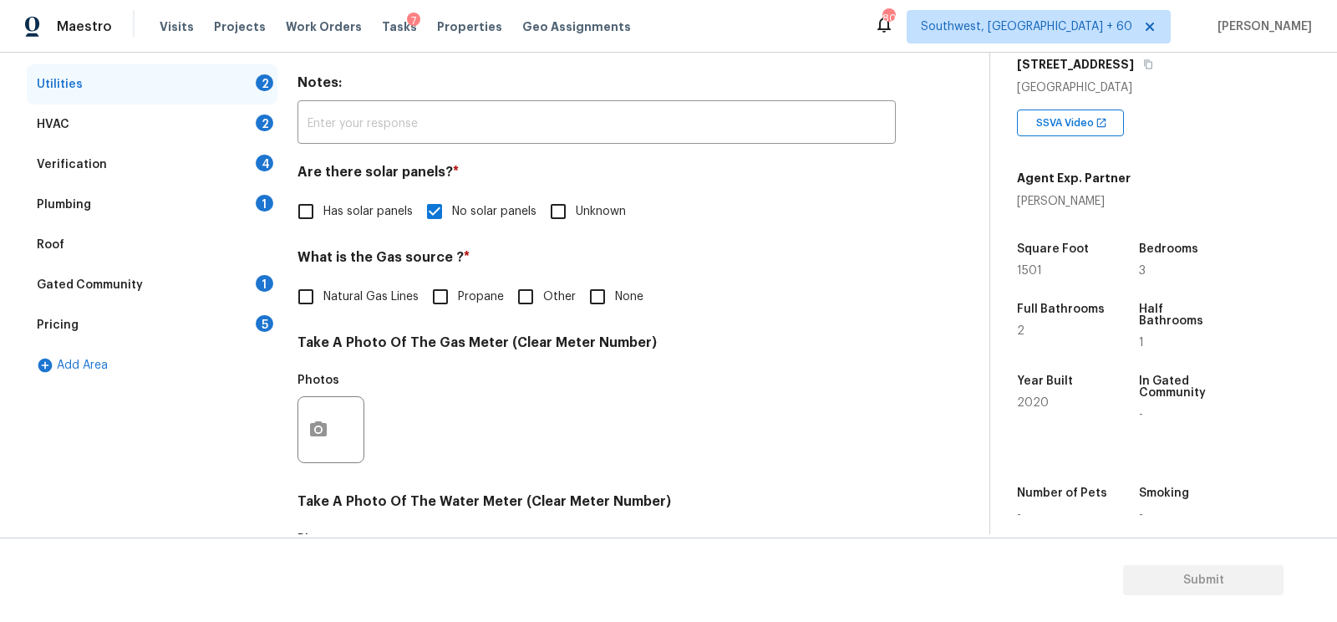
scroll to position [232, 0]
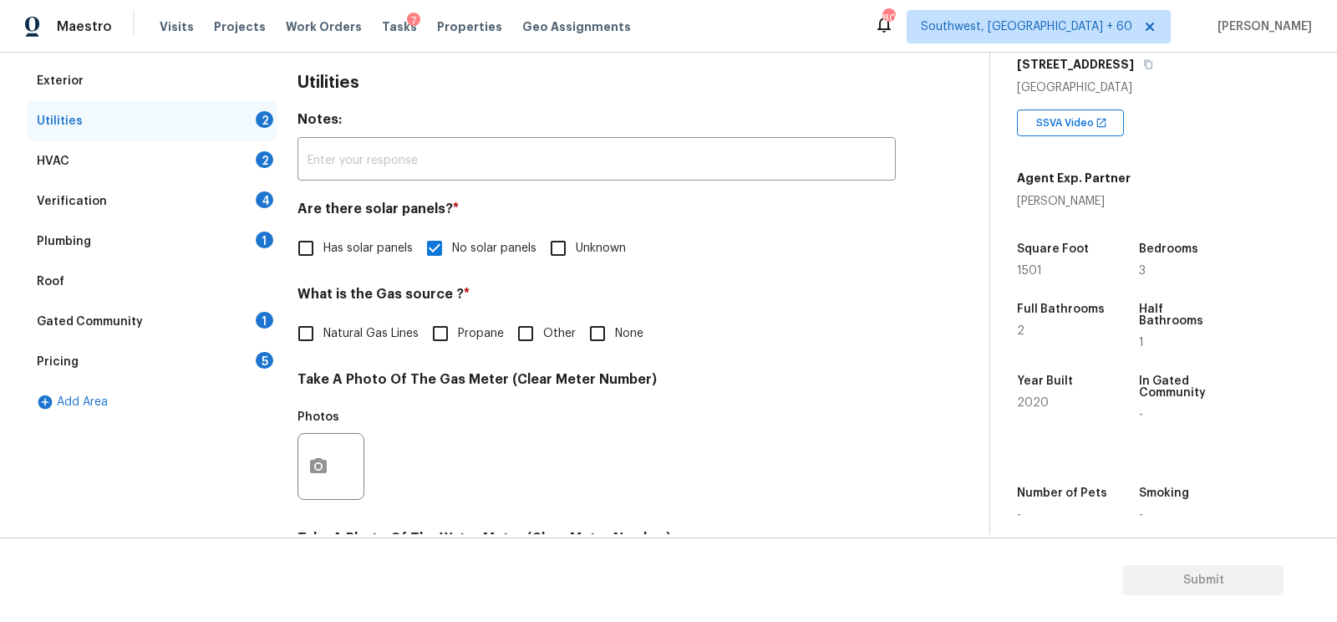
click at [240, 157] on div "HVAC 2" at bounding box center [152, 161] width 251 height 40
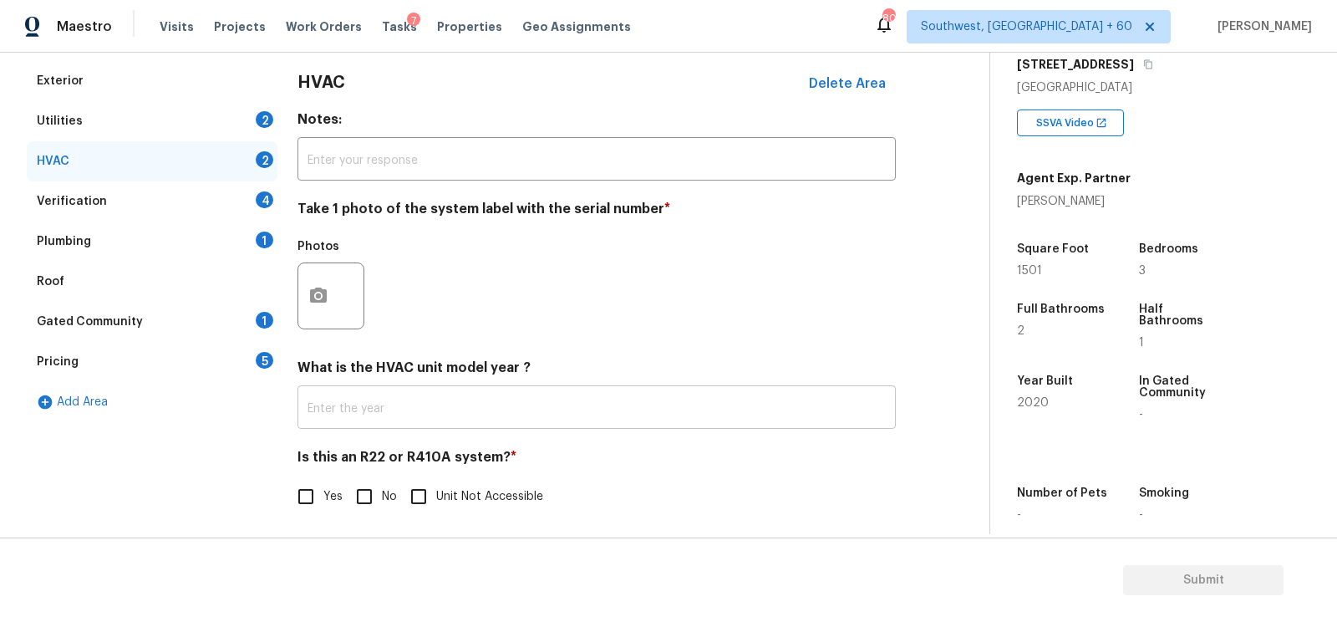
click at [397, 407] on input "text" at bounding box center [596, 408] width 598 height 39
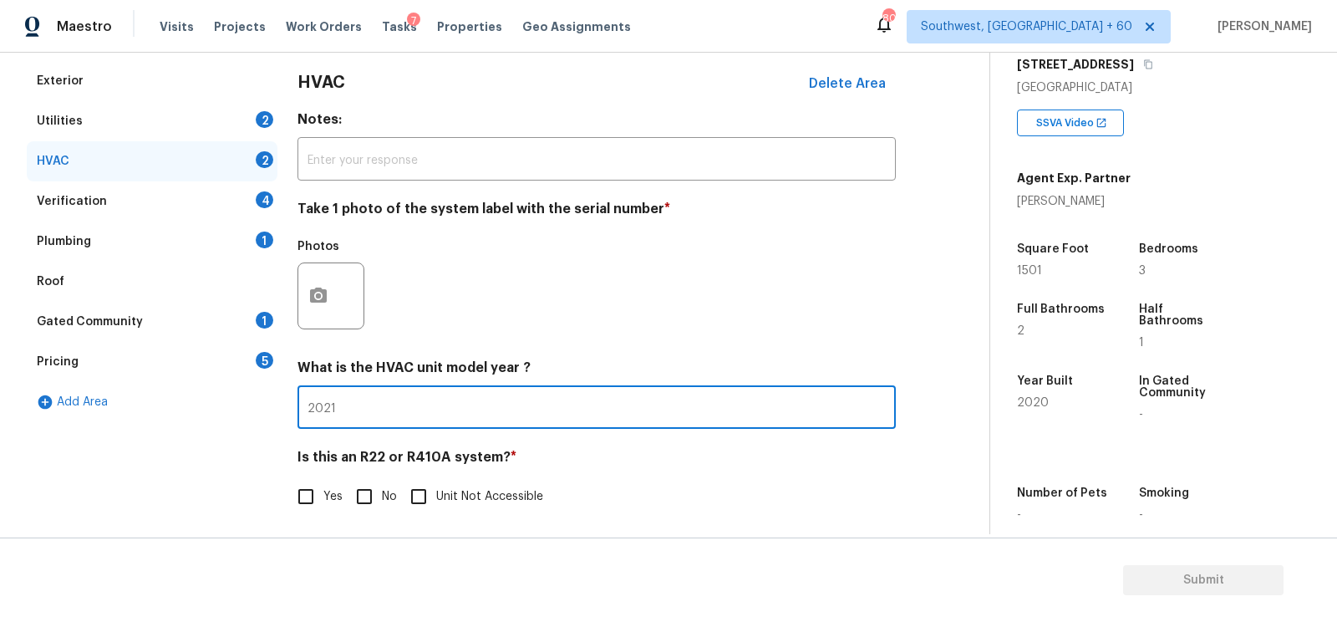
type input "2021"
click at [371, 491] on input "No" at bounding box center [364, 496] width 35 height 35
checkbox input "true"
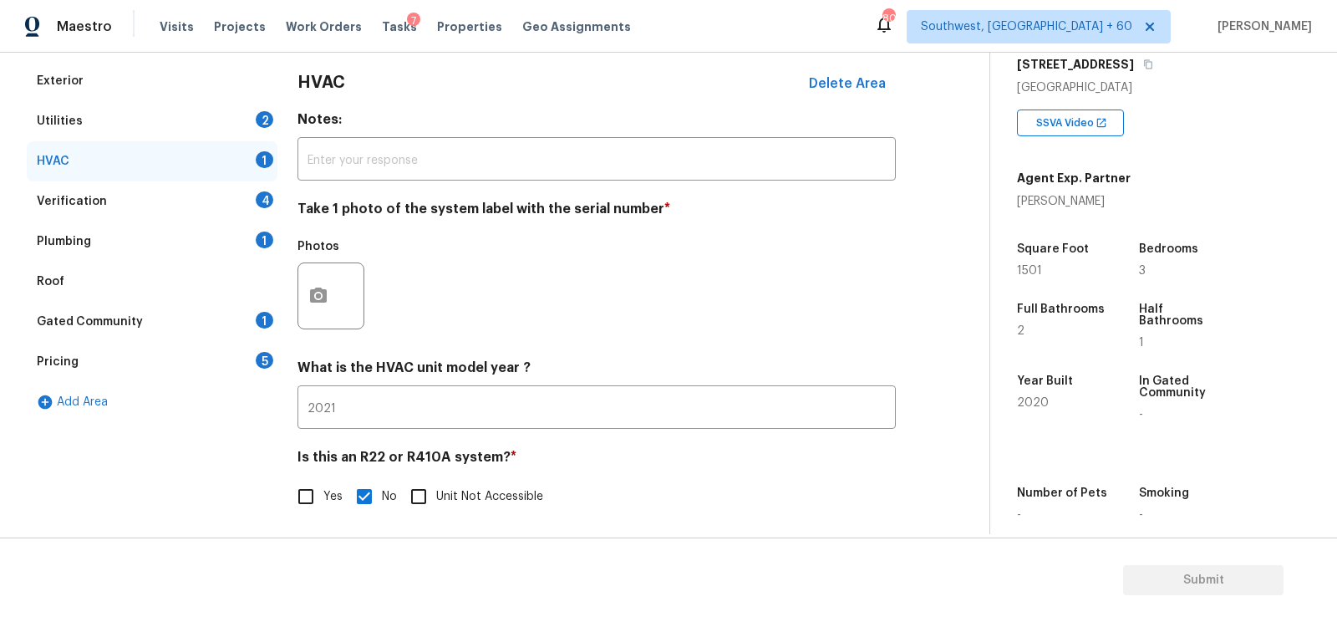
click at [258, 196] on div "4" at bounding box center [265, 199] width 18 height 17
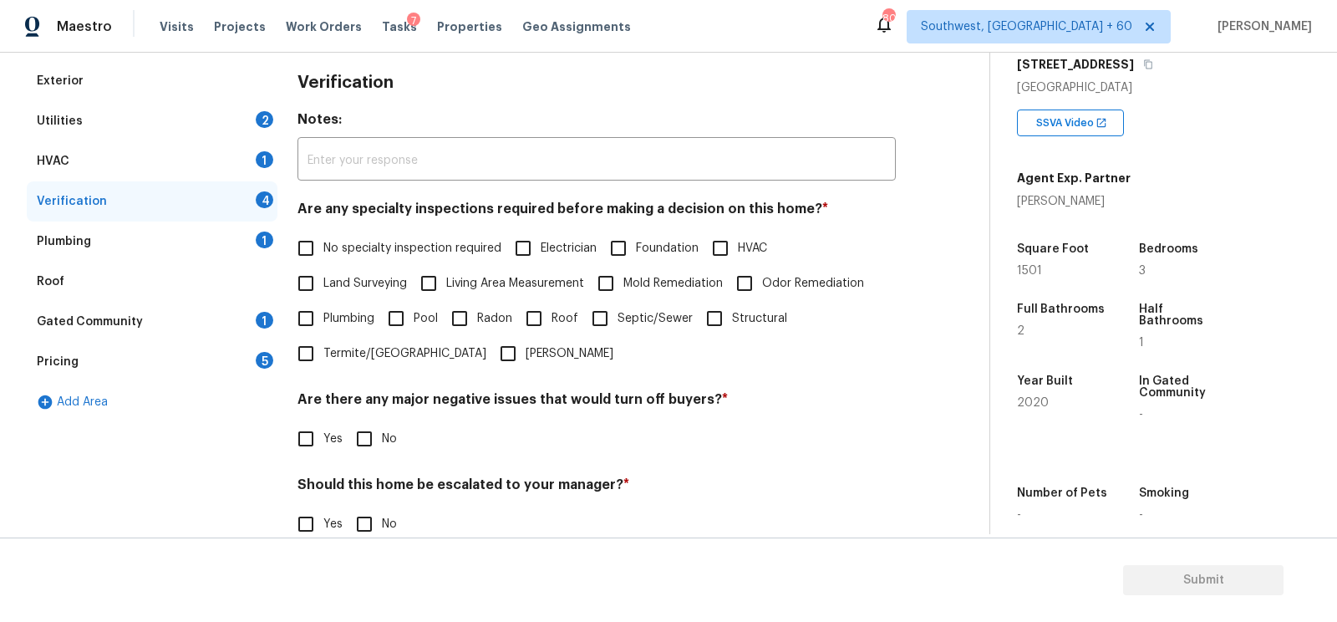
click at [369, 241] on span "No specialty inspection required" at bounding box center [412, 249] width 178 height 18
click at [323, 241] on input "No specialty inspection required" at bounding box center [305, 248] width 35 height 35
checkbox input "true"
click at [375, 423] on input "No" at bounding box center [364, 438] width 35 height 35
checkbox input "true"
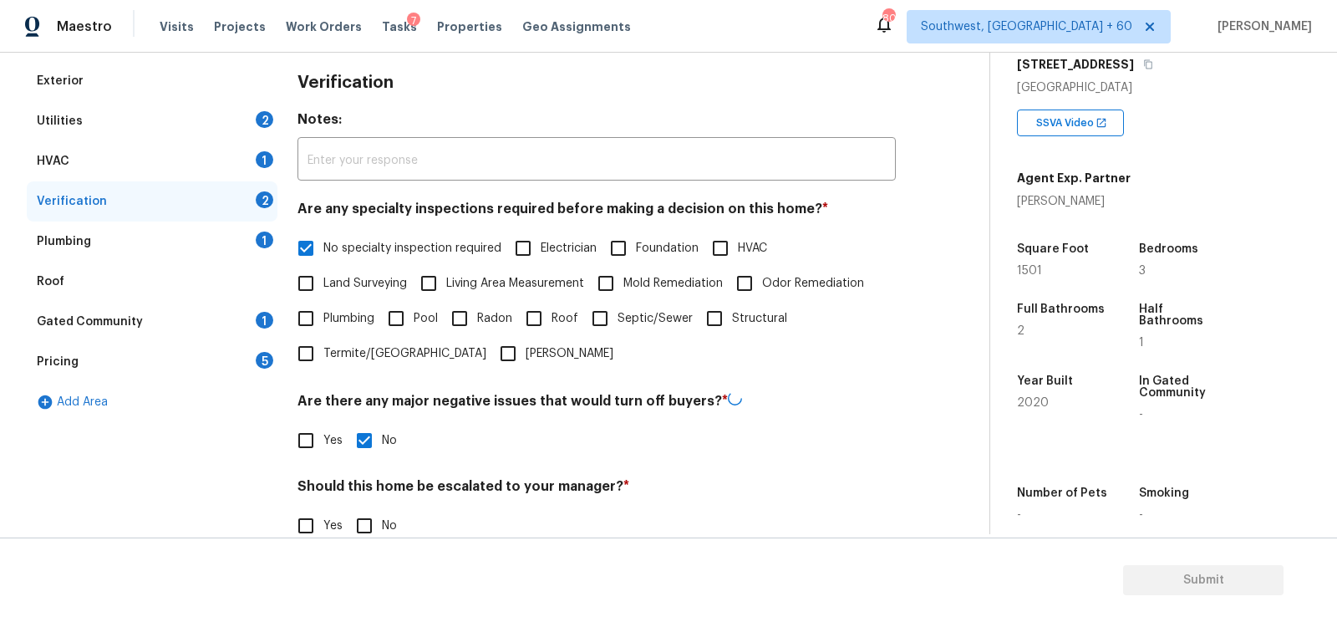
click at [368, 518] on input "No" at bounding box center [364, 525] width 35 height 35
checkbox input "true"
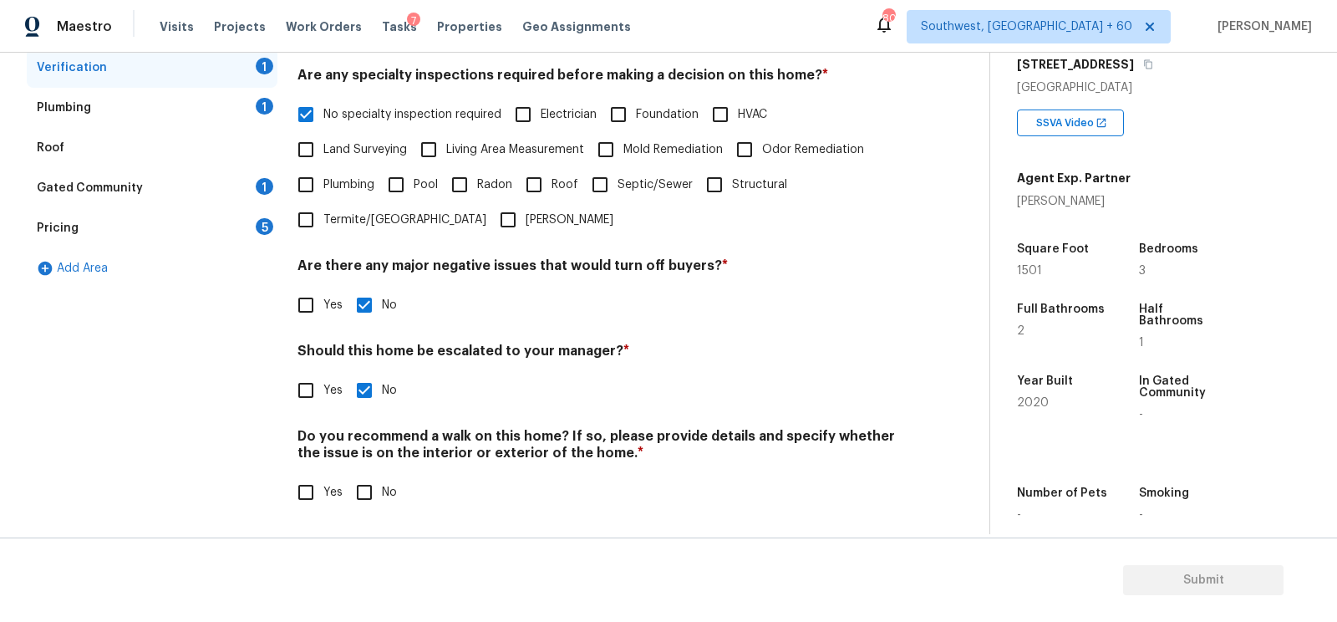
click at [374, 495] on input "No" at bounding box center [364, 492] width 35 height 35
checkbox input "true"
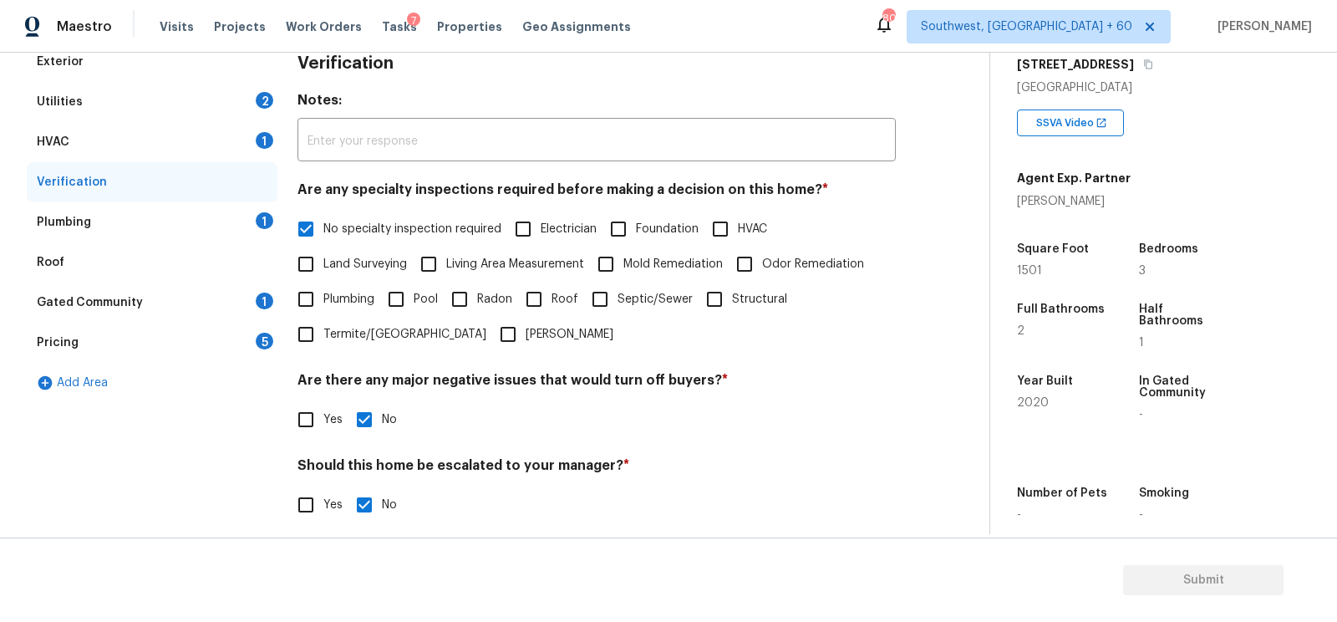
click at [245, 236] on div "Plumbing 1" at bounding box center [152, 222] width 251 height 40
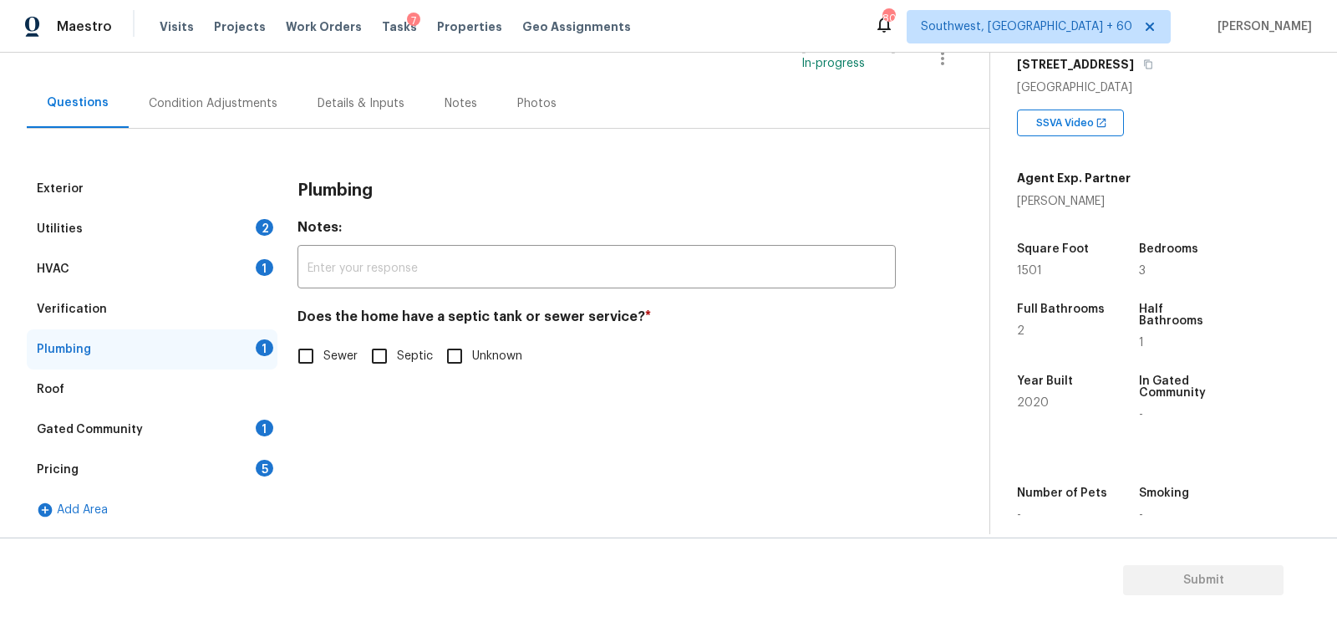
click at [323, 348] on input "Sewer" at bounding box center [305, 355] width 35 height 35
checkbox input "true"
click at [222, 437] on div "Gated Community 1" at bounding box center [152, 429] width 251 height 40
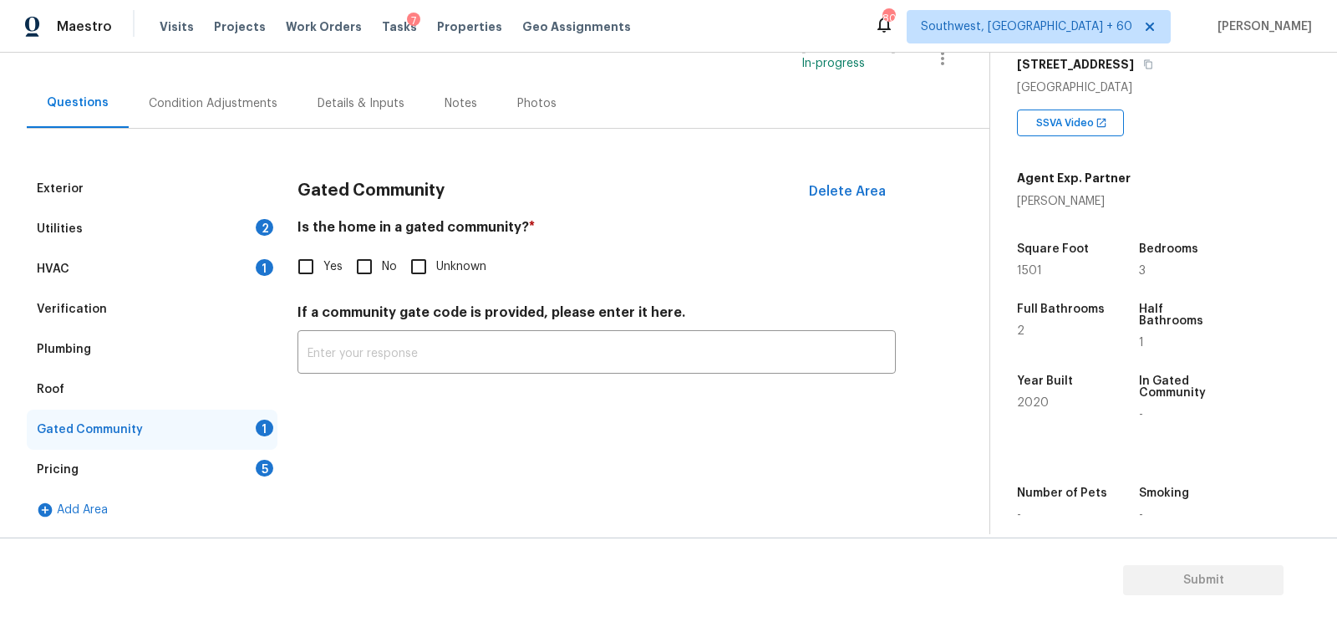
click at [354, 281] on input "No" at bounding box center [364, 266] width 35 height 35
checkbox input "true"
click at [249, 466] on div "Pricing 5" at bounding box center [152, 470] width 251 height 40
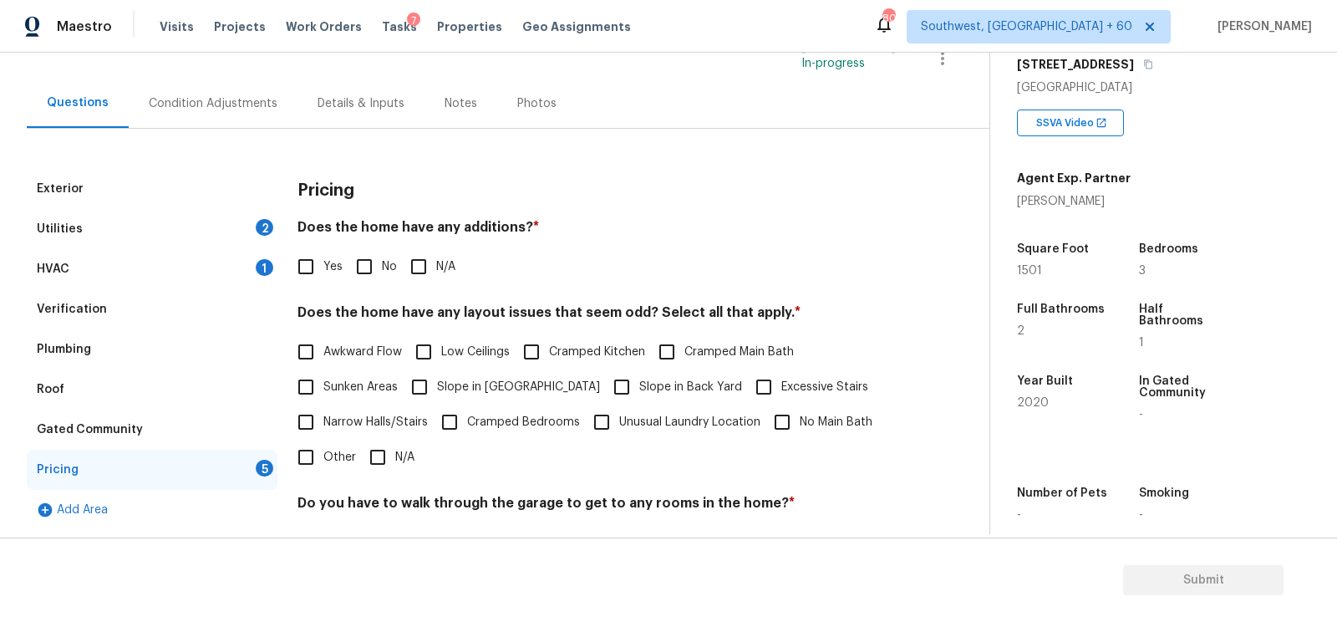
click at [372, 277] on input "No" at bounding box center [364, 266] width 35 height 35
checkbox input "true"
click at [385, 457] on input "N/A" at bounding box center [377, 458] width 35 height 35
checkbox input "true"
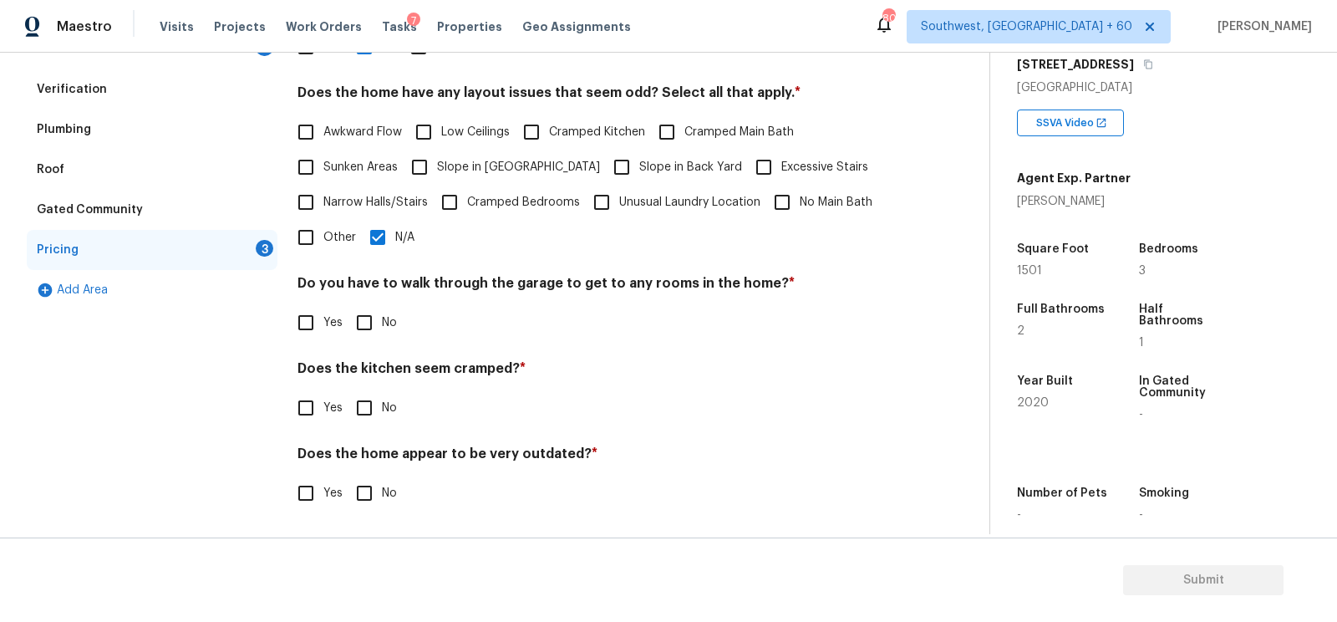
click at [374, 344] on div "Pricing Does the home have any additions? * Yes No N/A Does the home have any l…" at bounding box center [596, 240] width 598 height 582
click at [367, 318] on input "No" at bounding box center [364, 322] width 35 height 35
checkbox input "true"
click at [370, 407] on input "No" at bounding box center [364, 407] width 35 height 35
checkbox input "true"
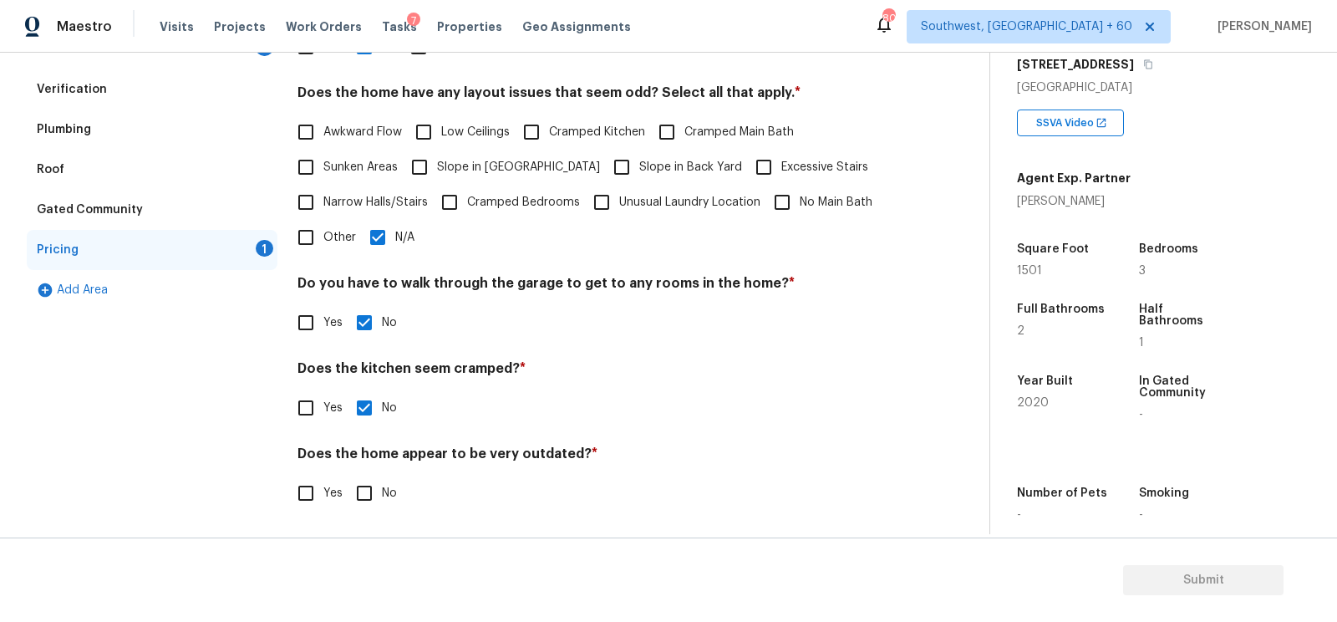
click at [363, 495] on input "No" at bounding box center [364, 492] width 35 height 35
checkbox input "true"
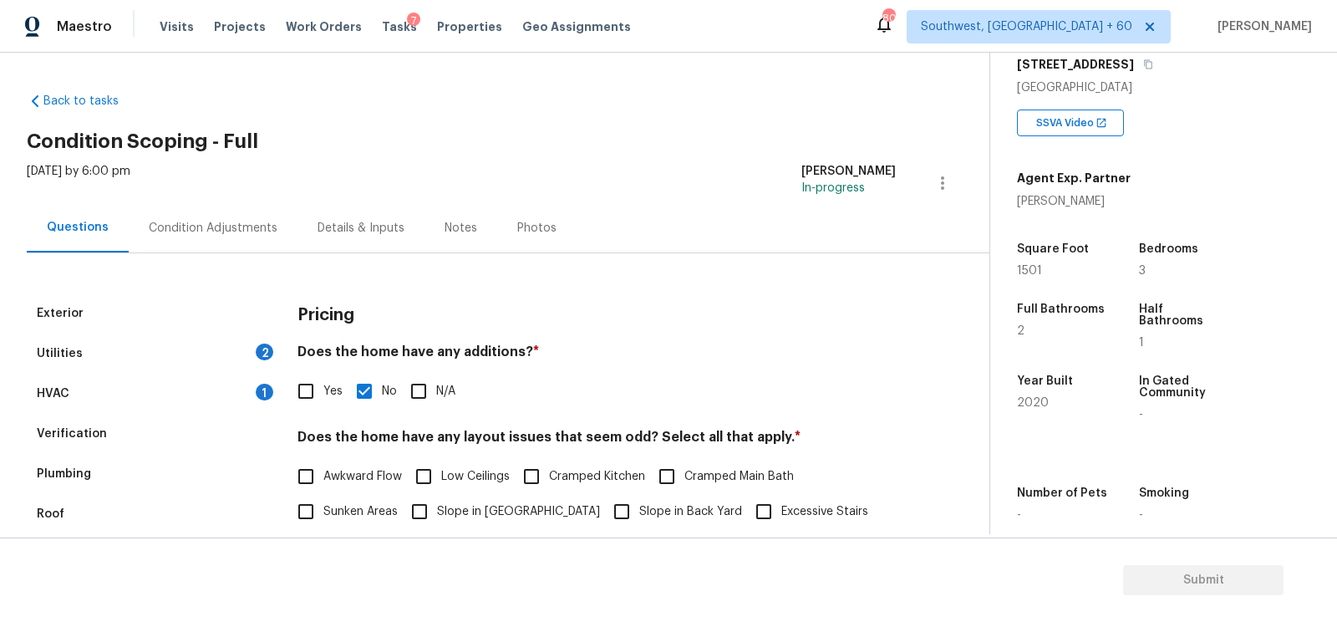
click at [211, 243] on div "Condition Adjustments" at bounding box center [213, 227] width 169 height 49
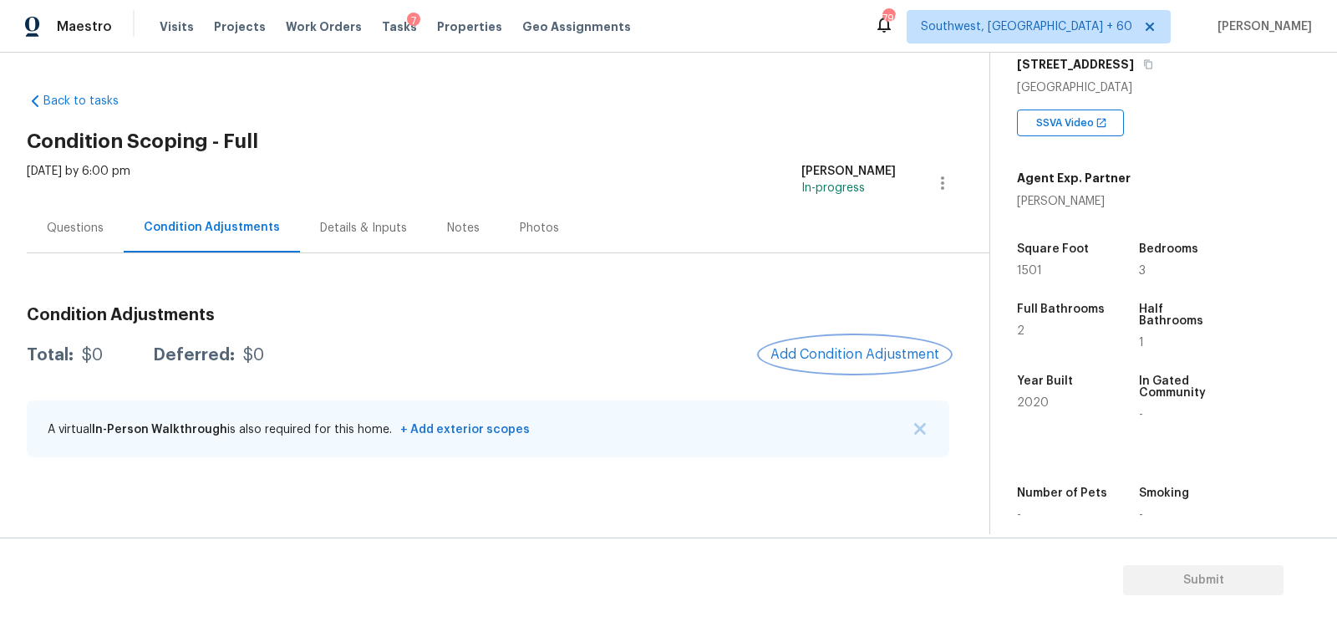
click at [835, 348] on span "Add Condition Adjustment" at bounding box center [854, 354] width 169 height 15
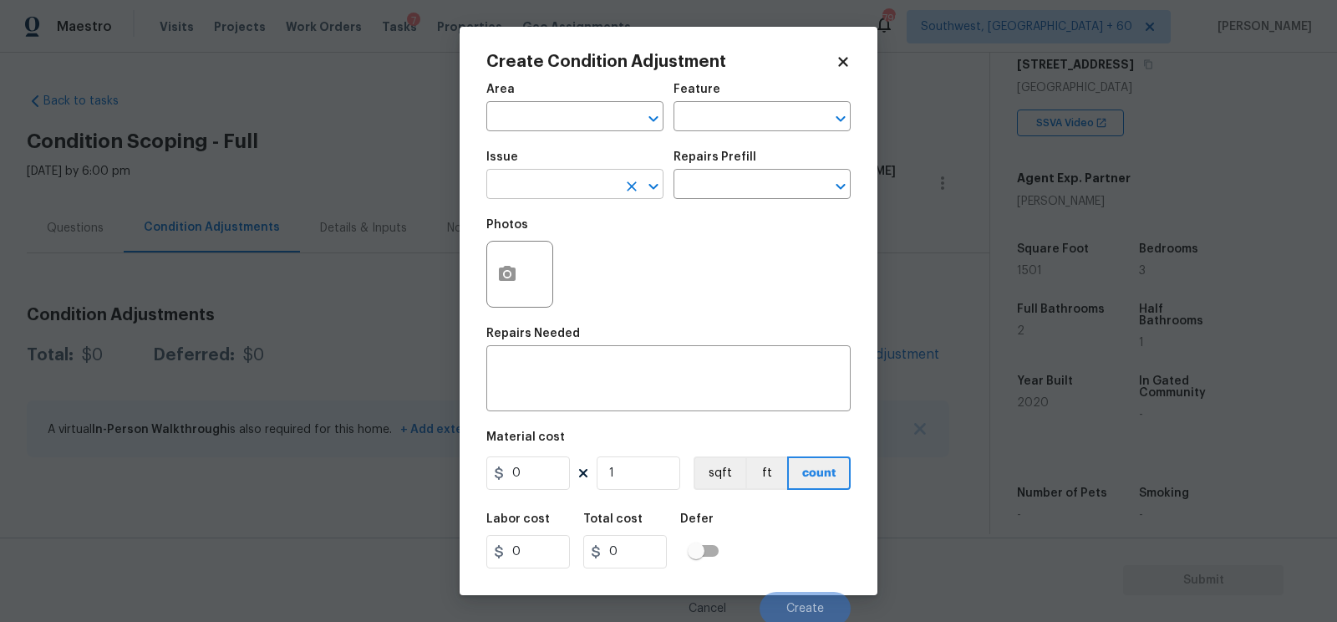
click at [606, 194] on input "text" at bounding box center [551, 186] width 130 height 26
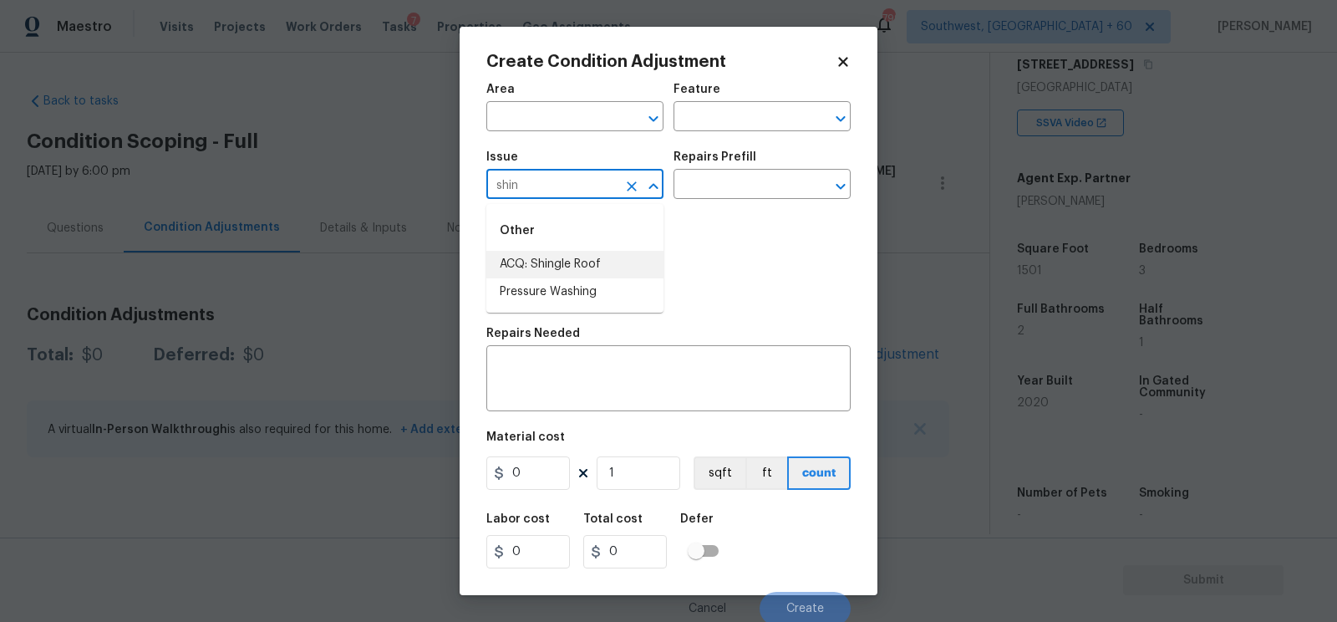
click at [587, 271] on li "ACQ: Shingle Roof" at bounding box center [574, 265] width 177 height 28
type input "ACQ: Shingle Roof"
click at [745, 170] on div "Repairs Prefill" at bounding box center [761, 162] width 177 height 22
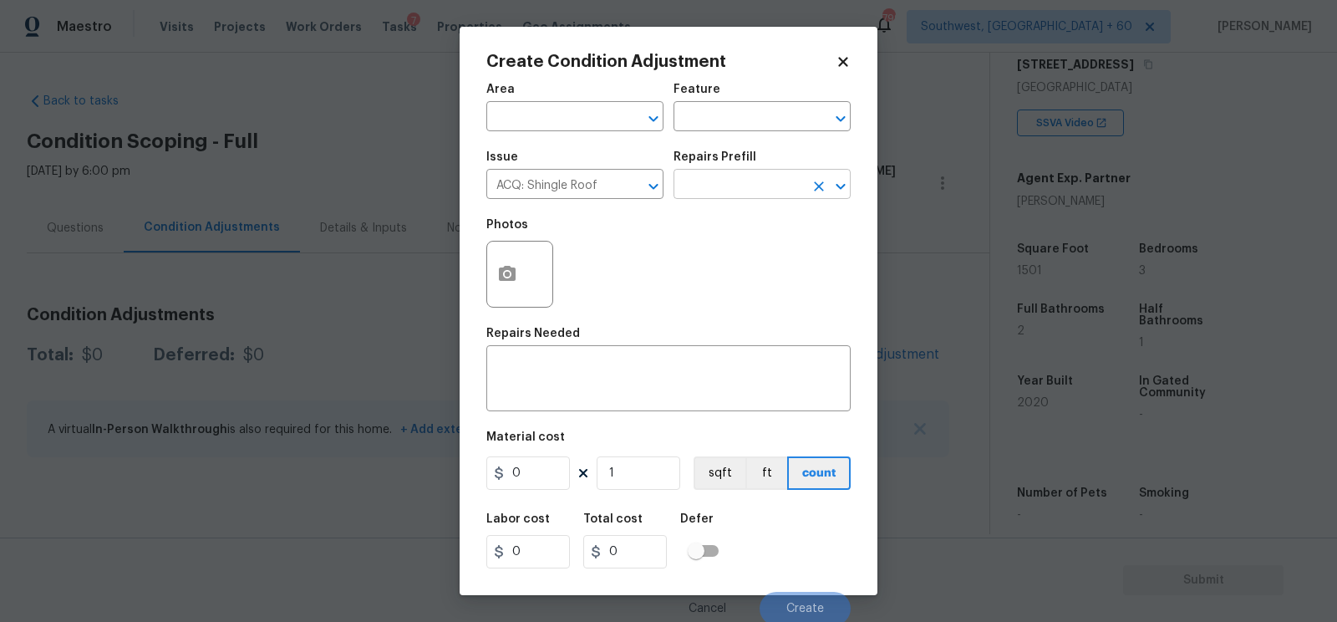
click at [742, 184] on input "text" at bounding box center [738, 186] width 130 height 26
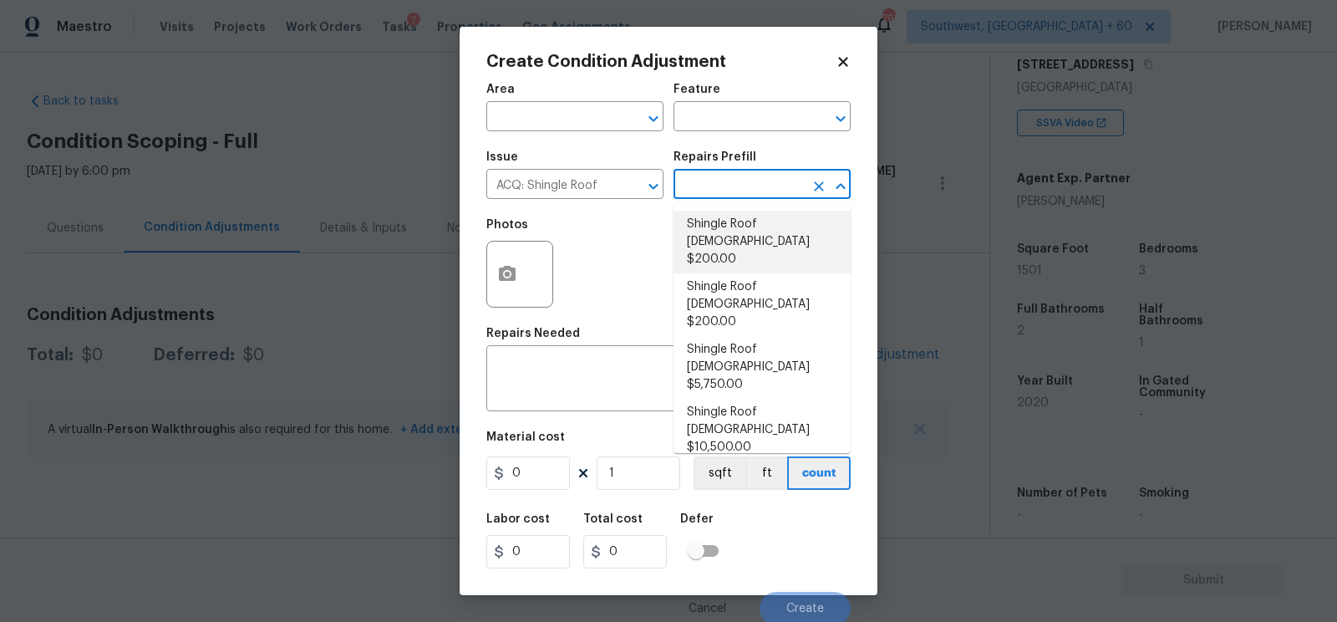
click at [745, 212] on li "Shingle Roof 0-10 Years Old $200.00" at bounding box center [761, 242] width 177 height 63
type input "Acquisition"
type textarea "Acquisition Scope: Shingle Roof 0-10 years in age maintenance."
type input "200"
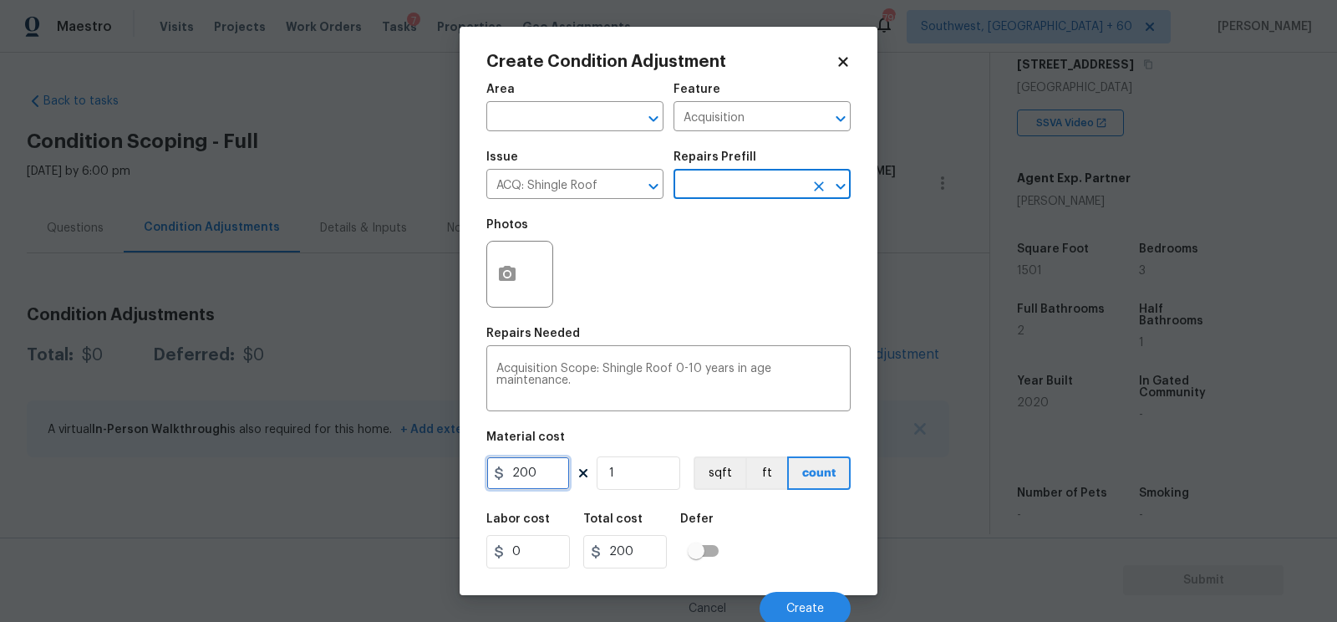
click at [549, 480] on input "200" at bounding box center [528, 472] width 84 height 33
type input "750"
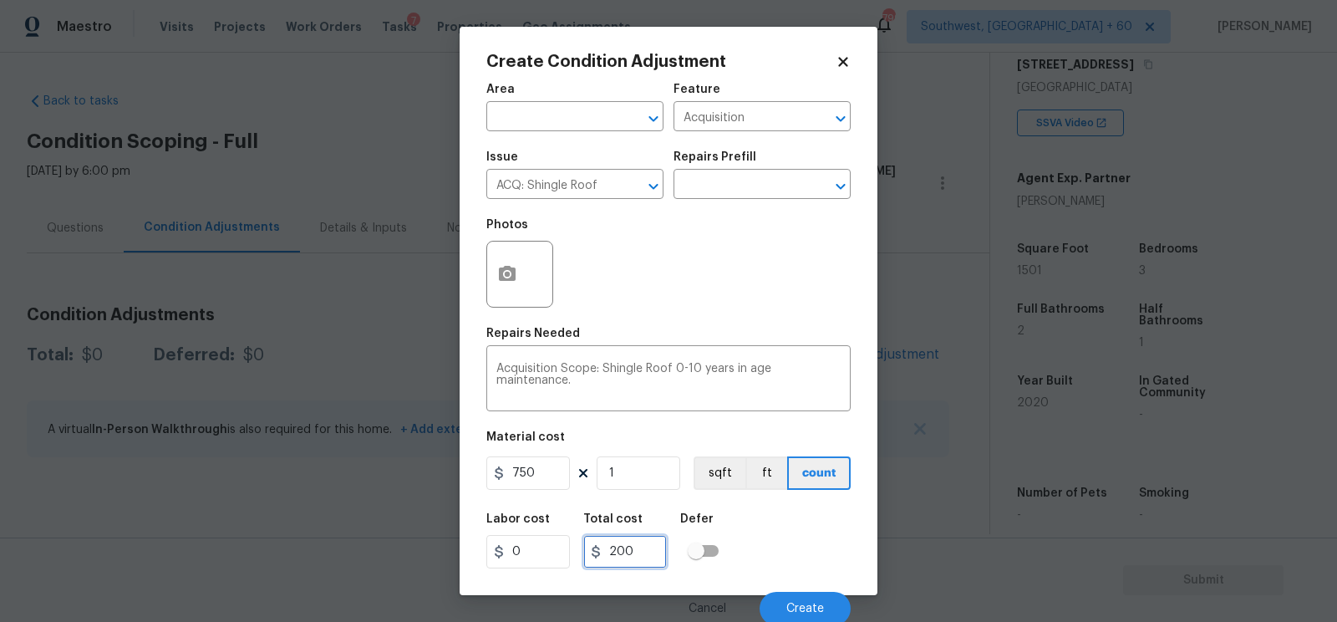
click at [647, 543] on input "200" at bounding box center [625, 551] width 84 height 33
type input "750"
click at [795, 601] on button "Create" at bounding box center [805, 608] width 91 height 33
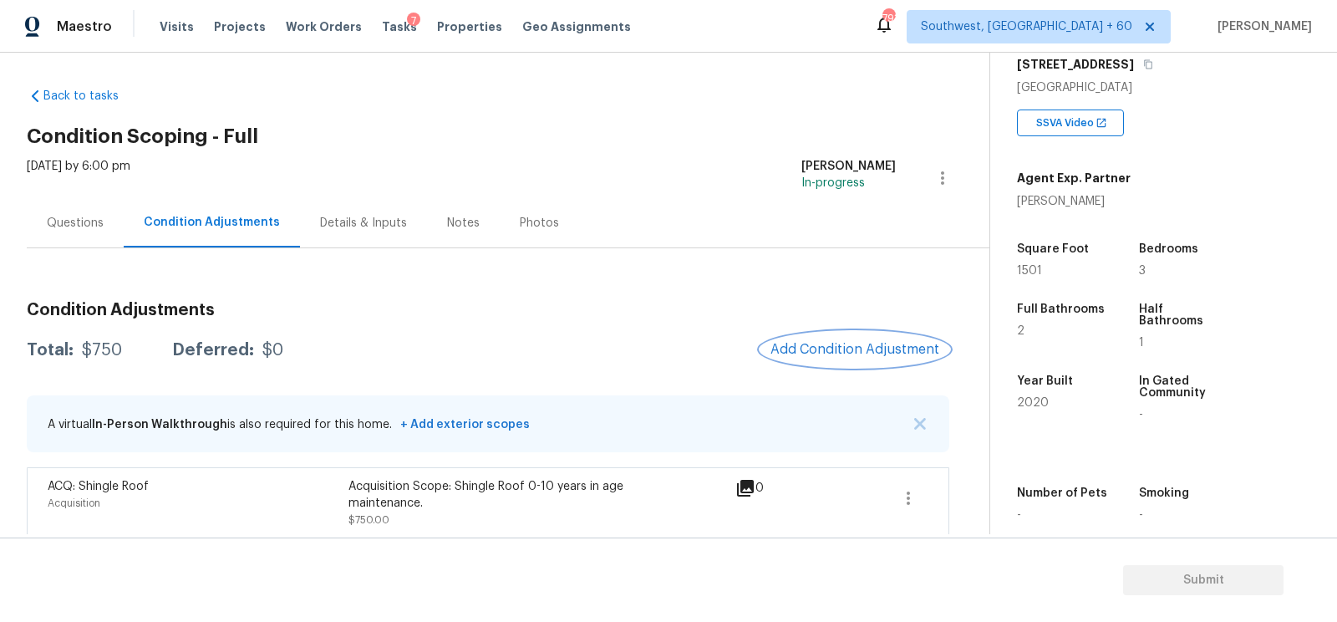
scroll to position [13, 0]
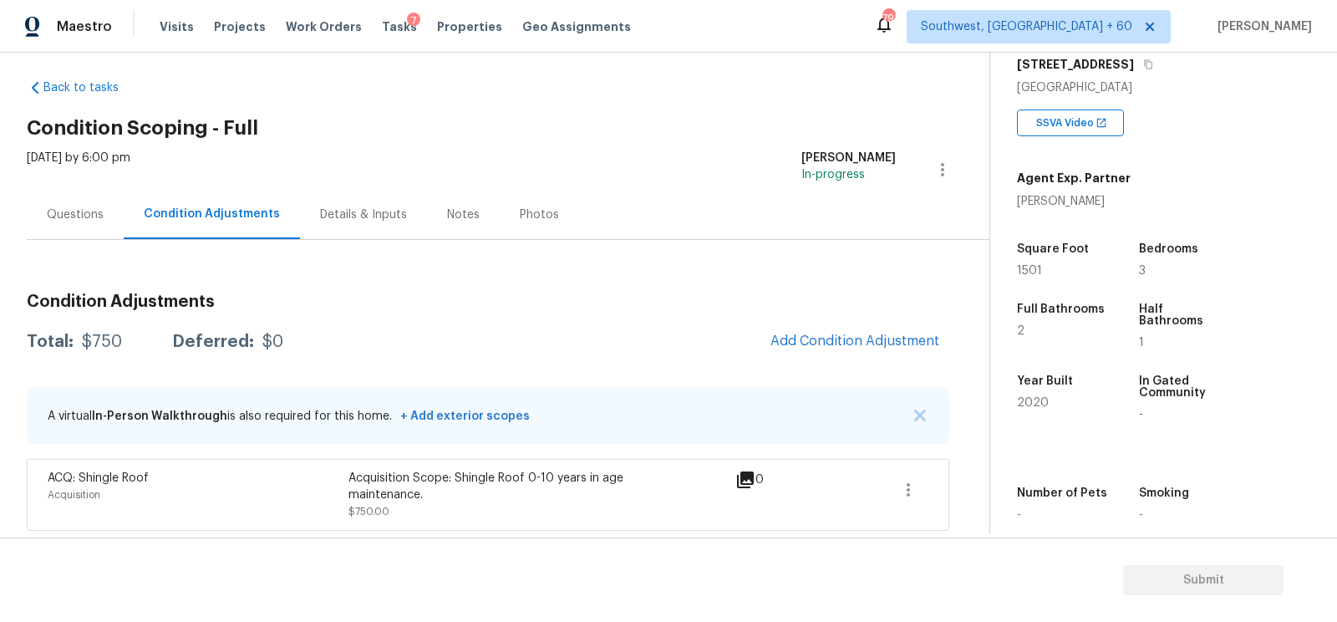
click at [536, 329] on div "Total: $750 Deferred: $0 Add Condition Adjustment" at bounding box center [488, 341] width 922 height 37
click at [686, 329] on div "Total: $750 Deferred: $0 Add Condition Adjustment" at bounding box center [488, 341] width 922 height 37
click at [834, 333] on span "Add Condition Adjustment" at bounding box center [854, 340] width 169 height 15
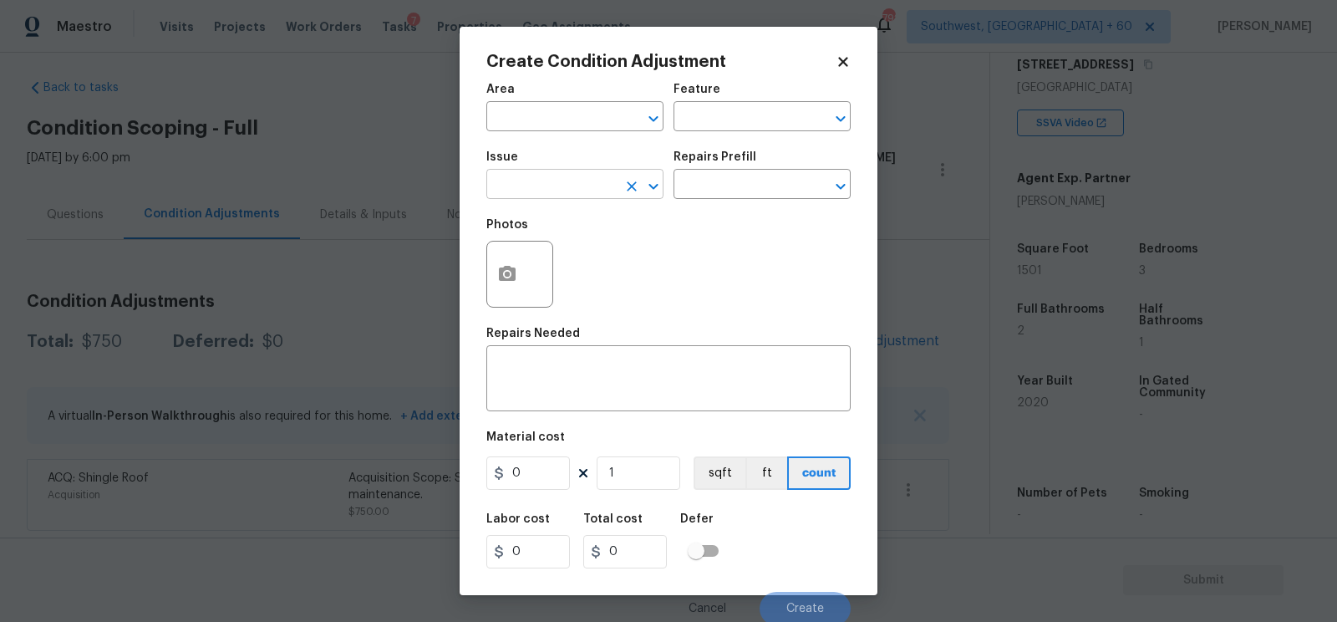
click at [572, 191] on input "text" at bounding box center [551, 186] width 130 height 26
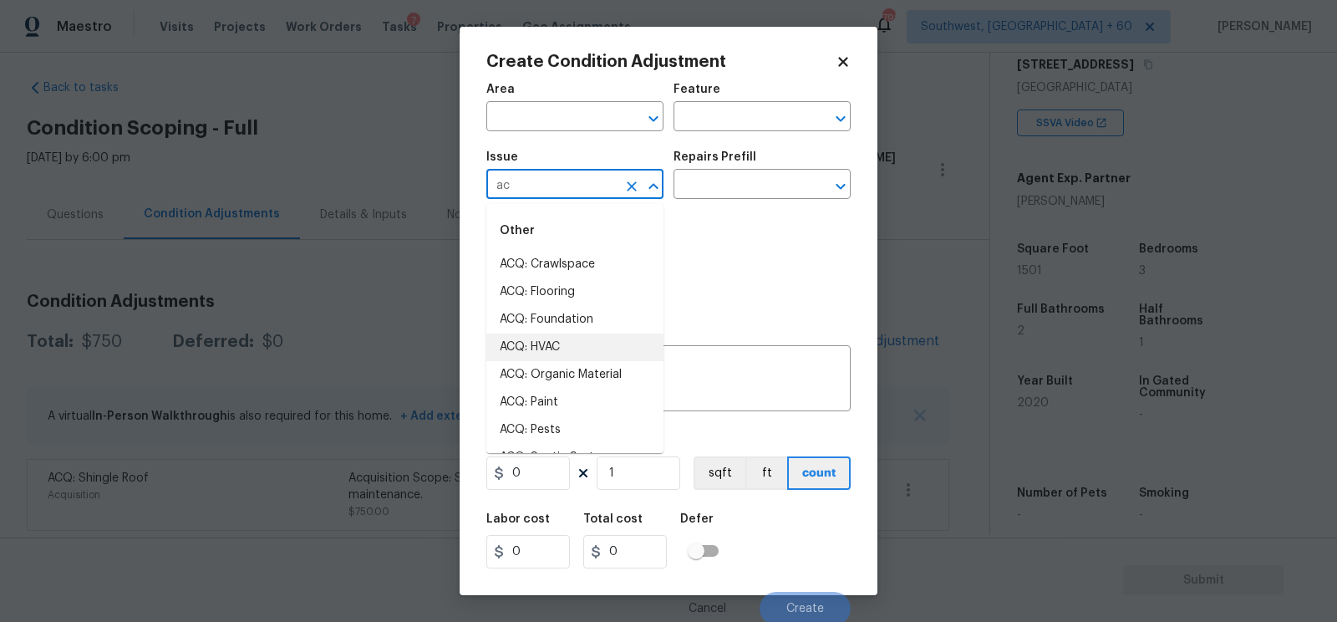
click at [577, 352] on li "ACQ: HVAC" at bounding box center [574, 347] width 177 height 28
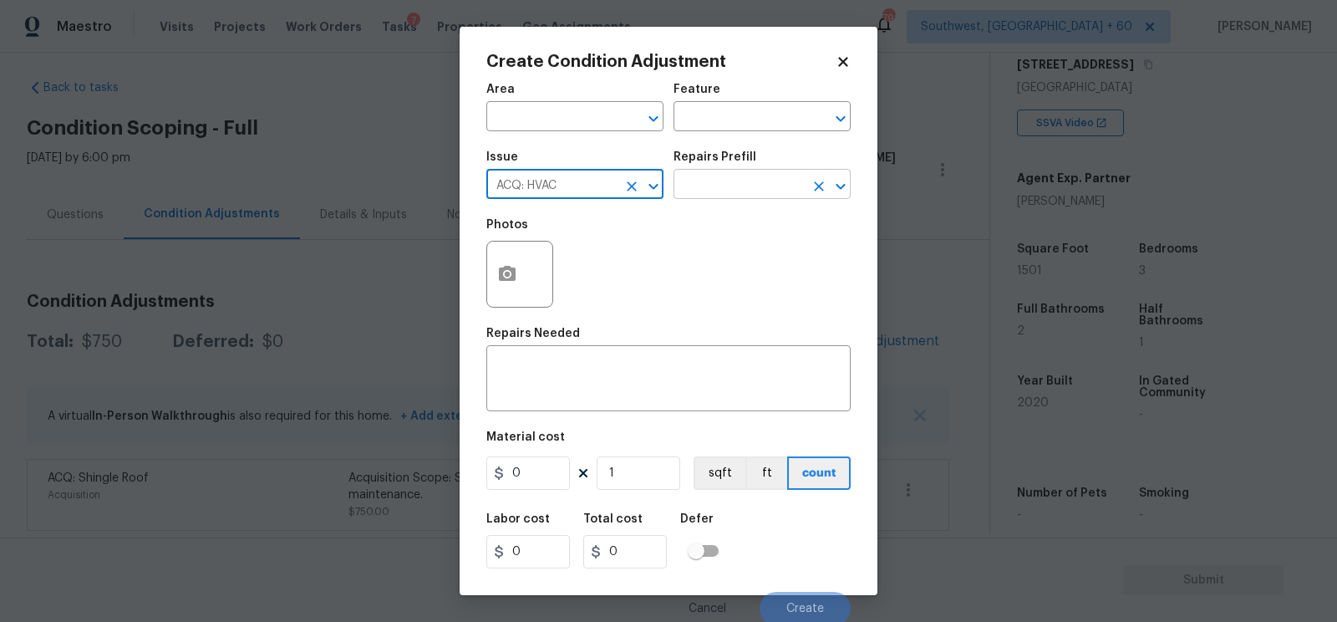
type input "ACQ: HVAC"
click at [718, 196] on input "text" at bounding box center [738, 186] width 130 height 26
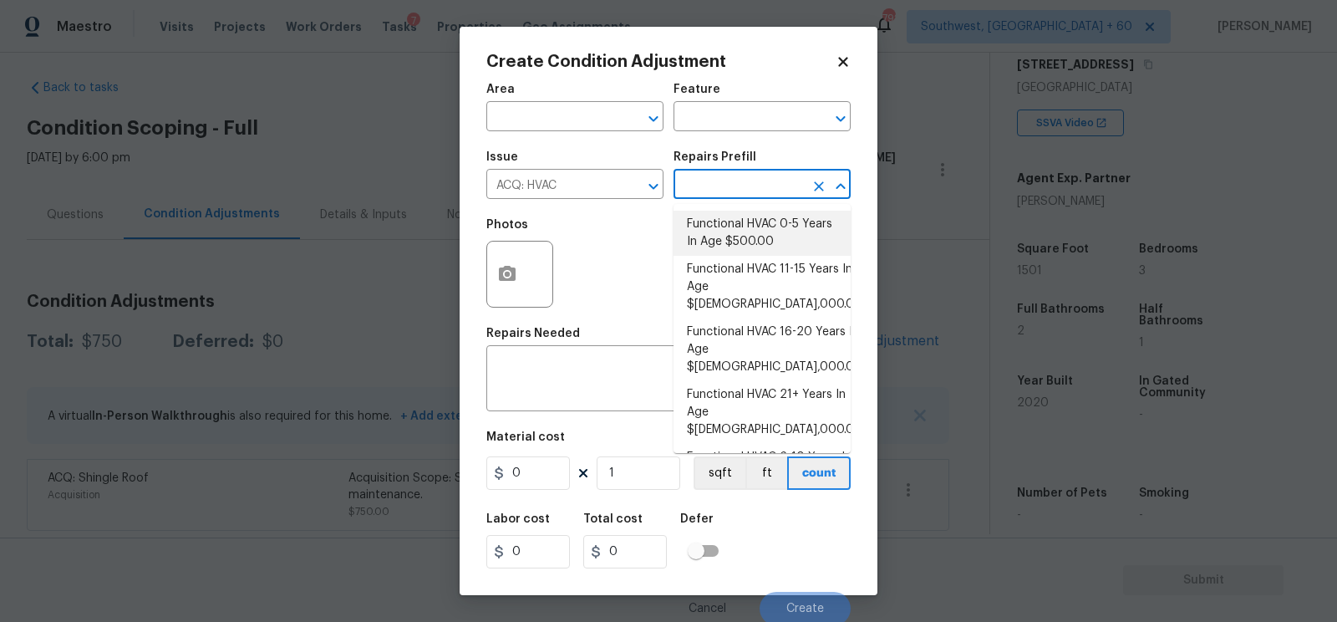
click at [741, 226] on li "Functional HVAC 0-5 Years In Age $500.00" at bounding box center [761, 233] width 177 height 45
type input "Acquisition"
type textarea "Acquisition Scope: Functional HVAC 0-5 years"
type input "500"
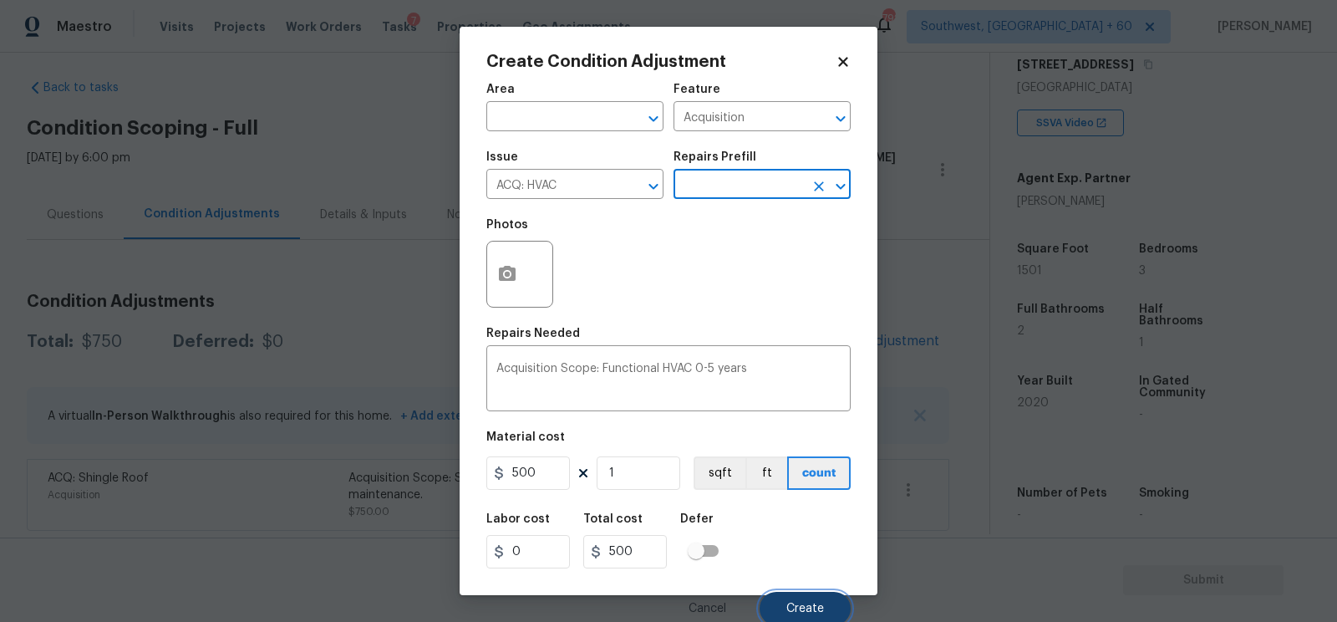
click at [797, 607] on span "Create" at bounding box center [805, 608] width 38 height 13
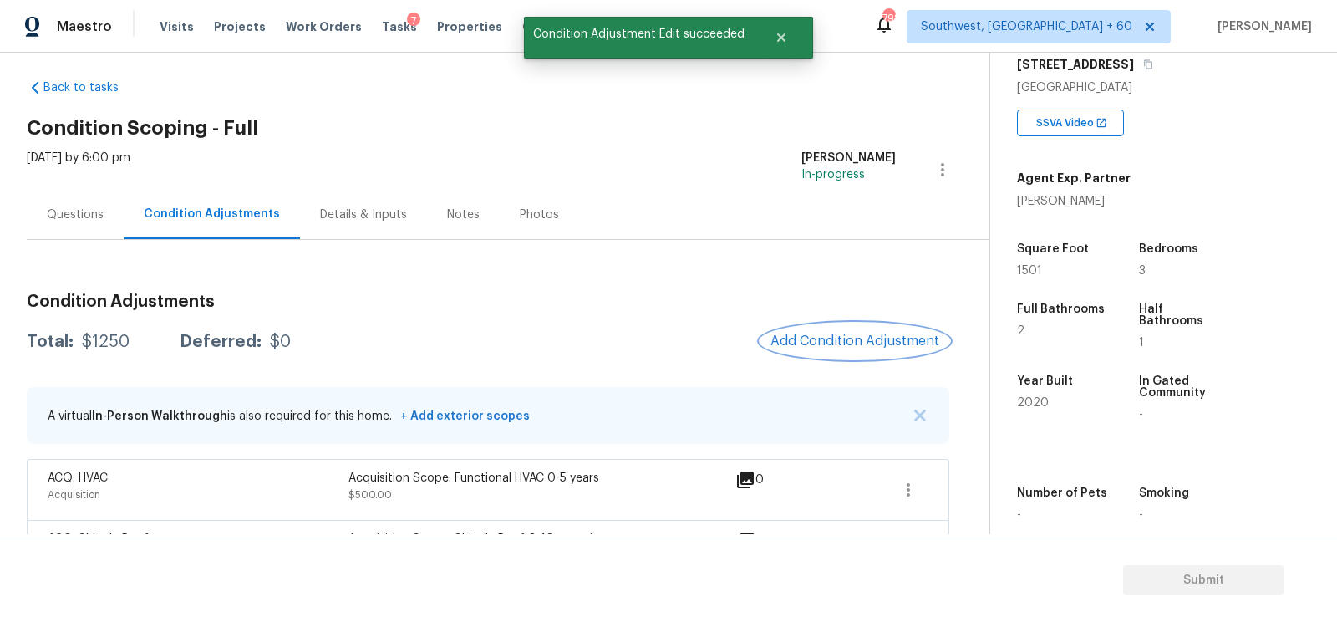
scroll to position [74, 0]
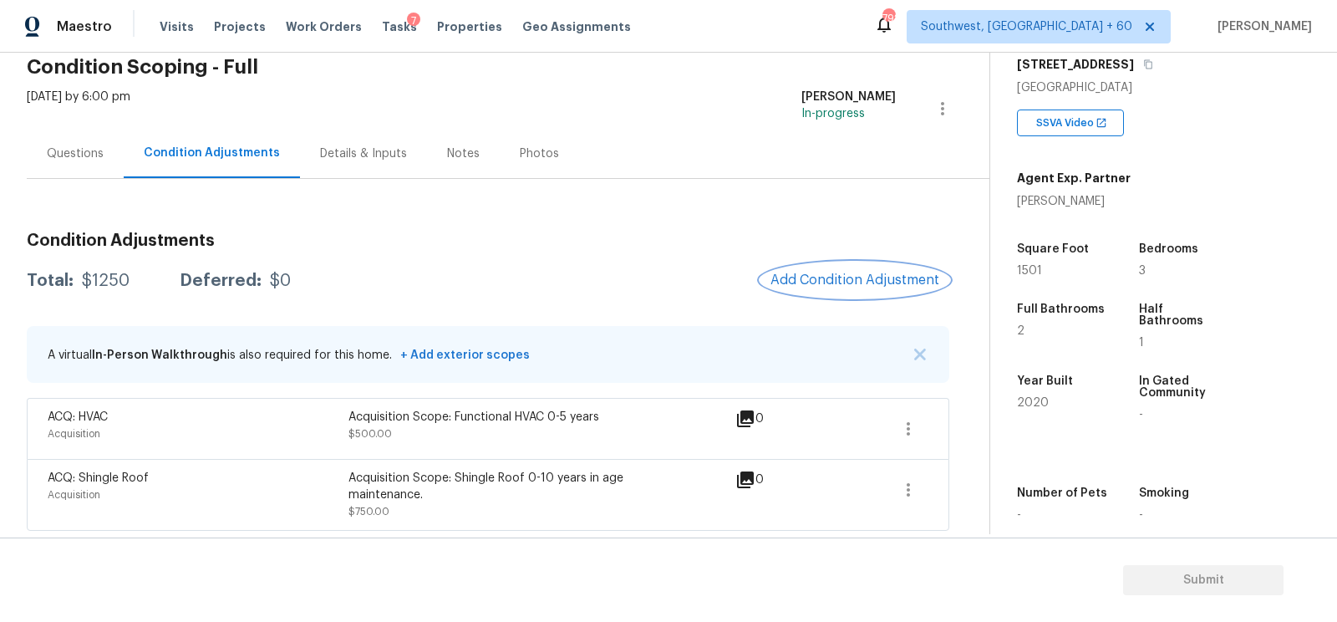
click at [871, 277] on span "Add Condition Adjustment" at bounding box center [854, 279] width 169 height 15
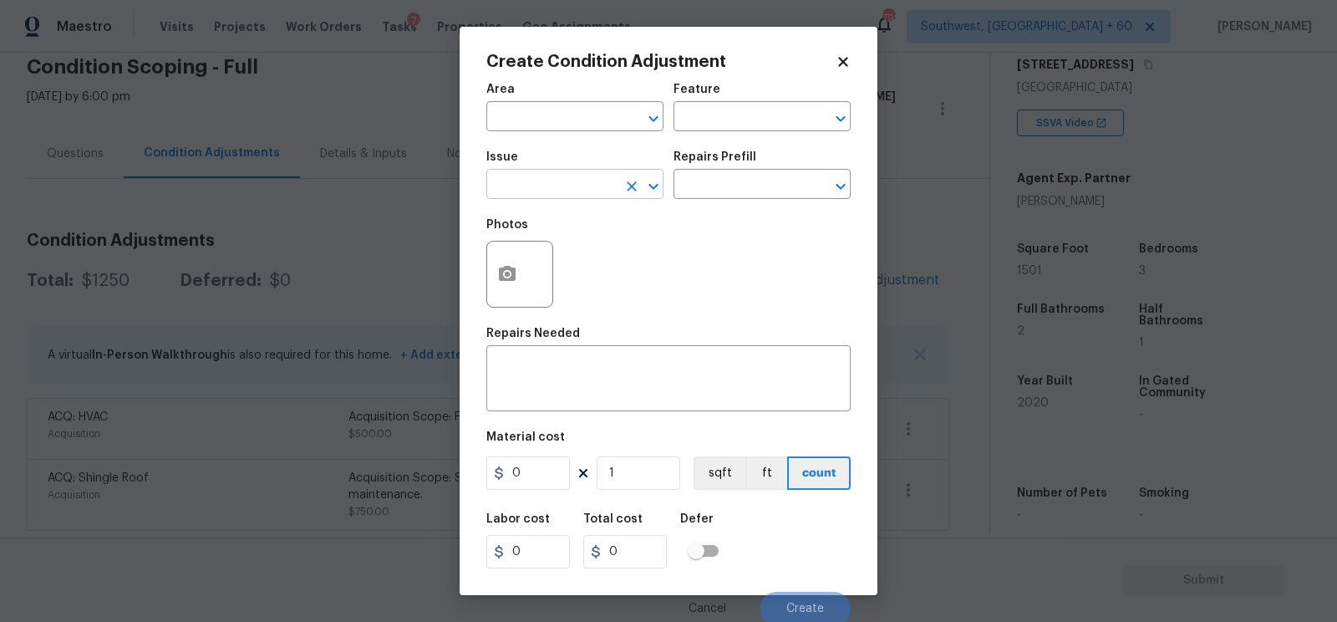
click at [532, 175] on input "text" at bounding box center [551, 186] width 130 height 26
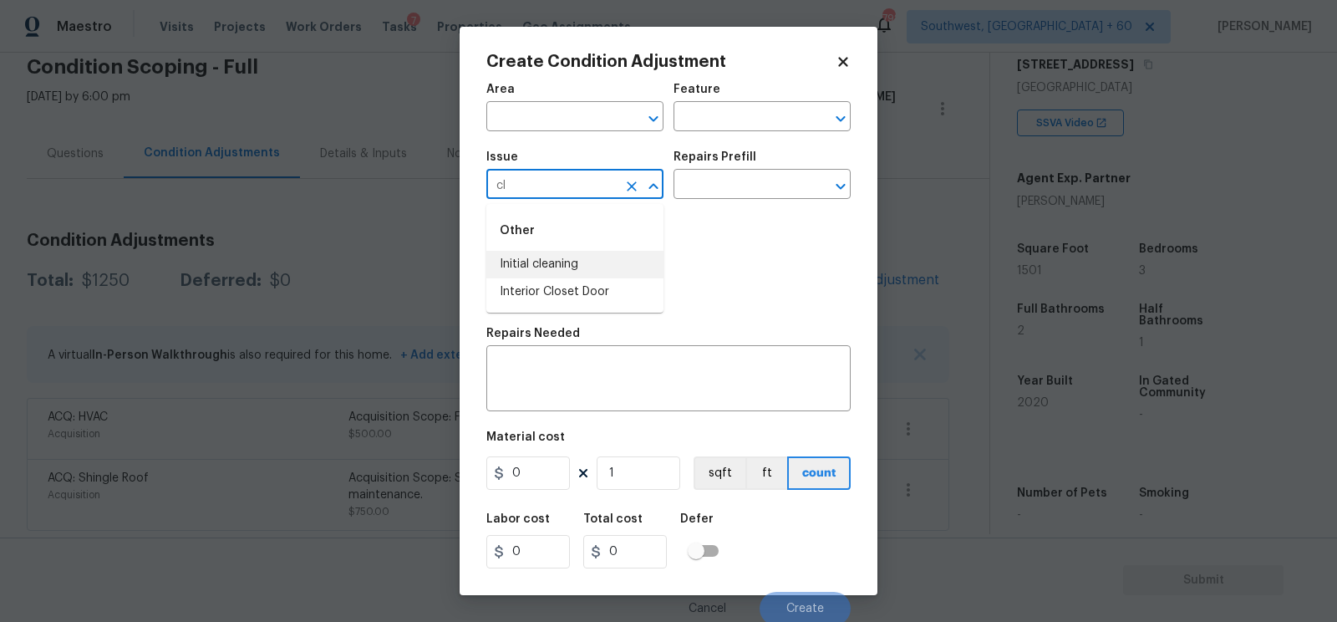
click at [541, 262] on li "Initial cleaning" at bounding box center [574, 265] width 177 height 28
type input "Initial cleaning"
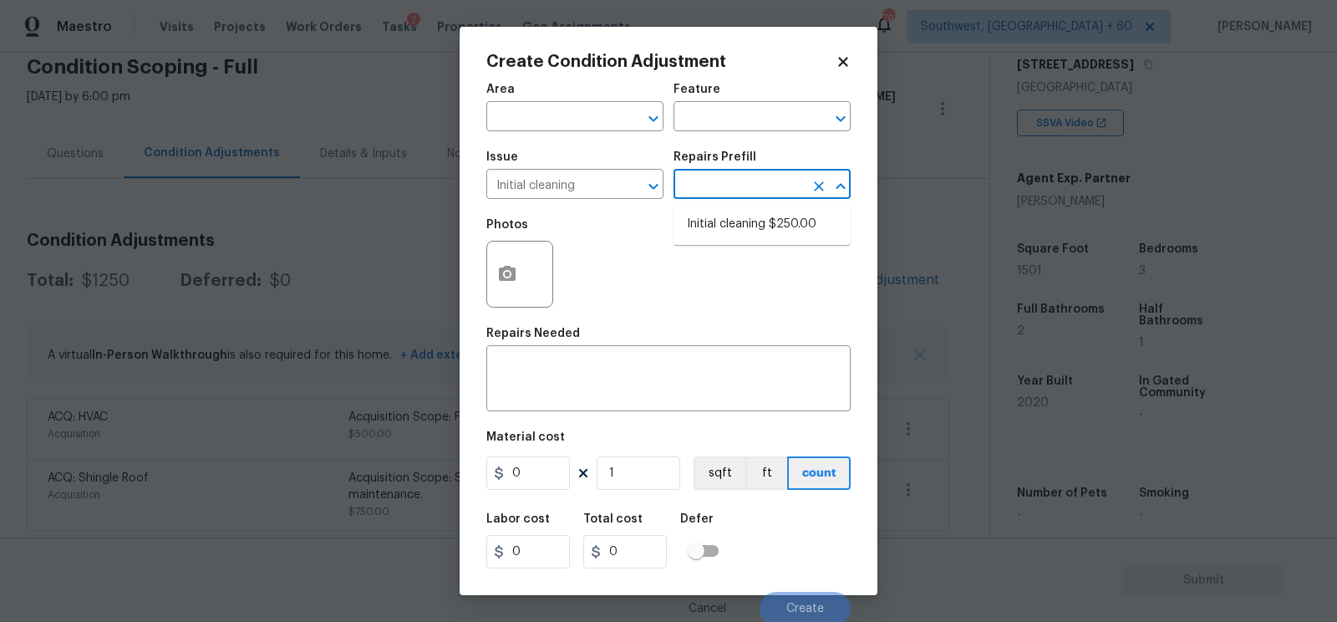
click at [760, 175] on input "text" at bounding box center [738, 186] width 130 height 26
click at [755, 221] on li "Initial cleaning $250.00" at bounding box center [761, 225] width 177 height 28
type input "Home Readiness Packages"
type textarea "1. Wipe down exterior doors and trim. 2. Clean out all exterior light fixtures …"
type input "250"
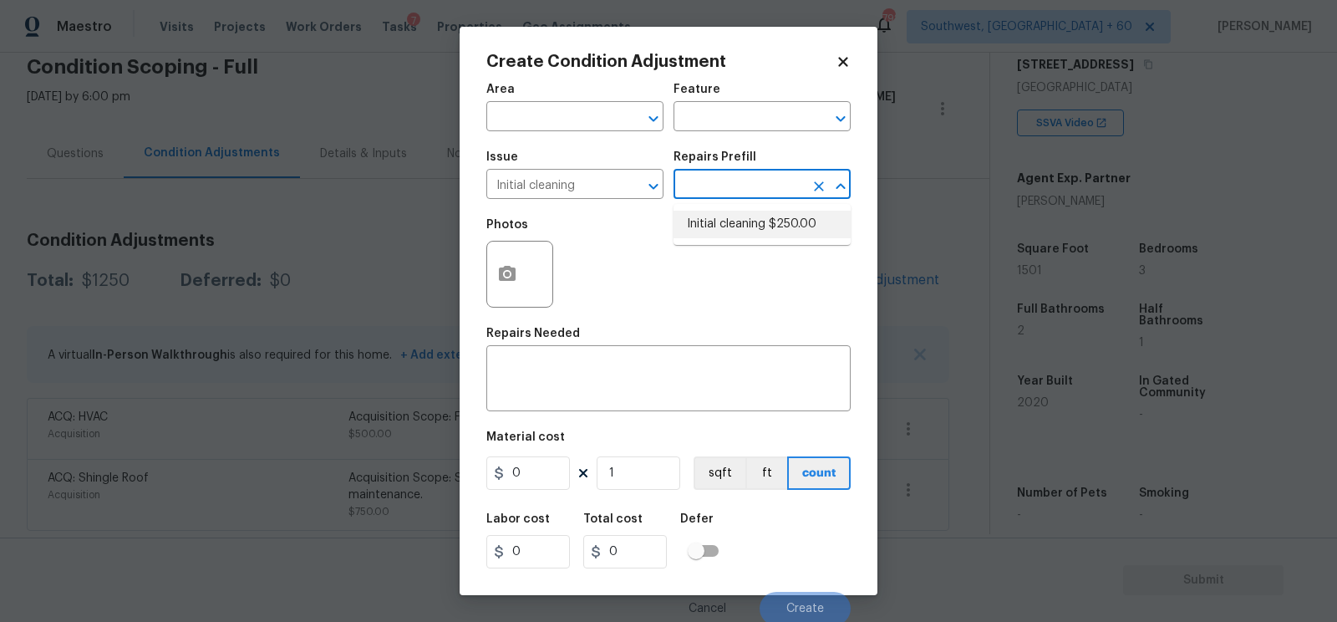
type input "250"
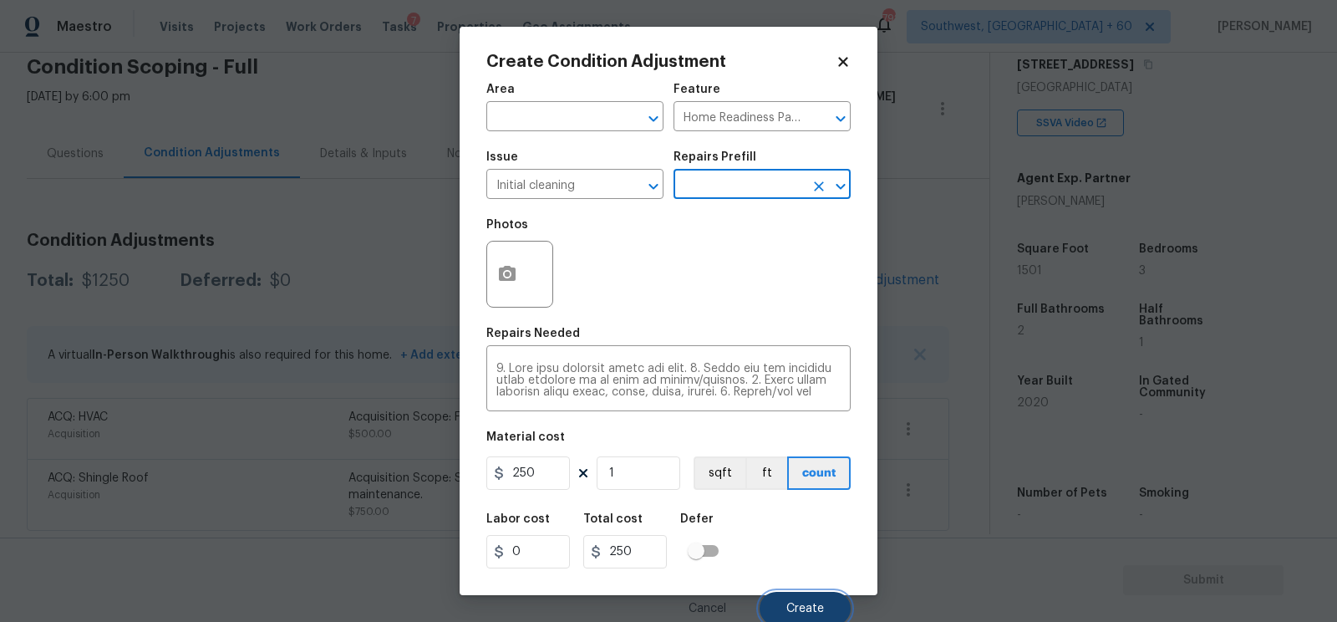
click at [797, 601] on button "Create" at bounding box center [805, 608] width 91 height 33
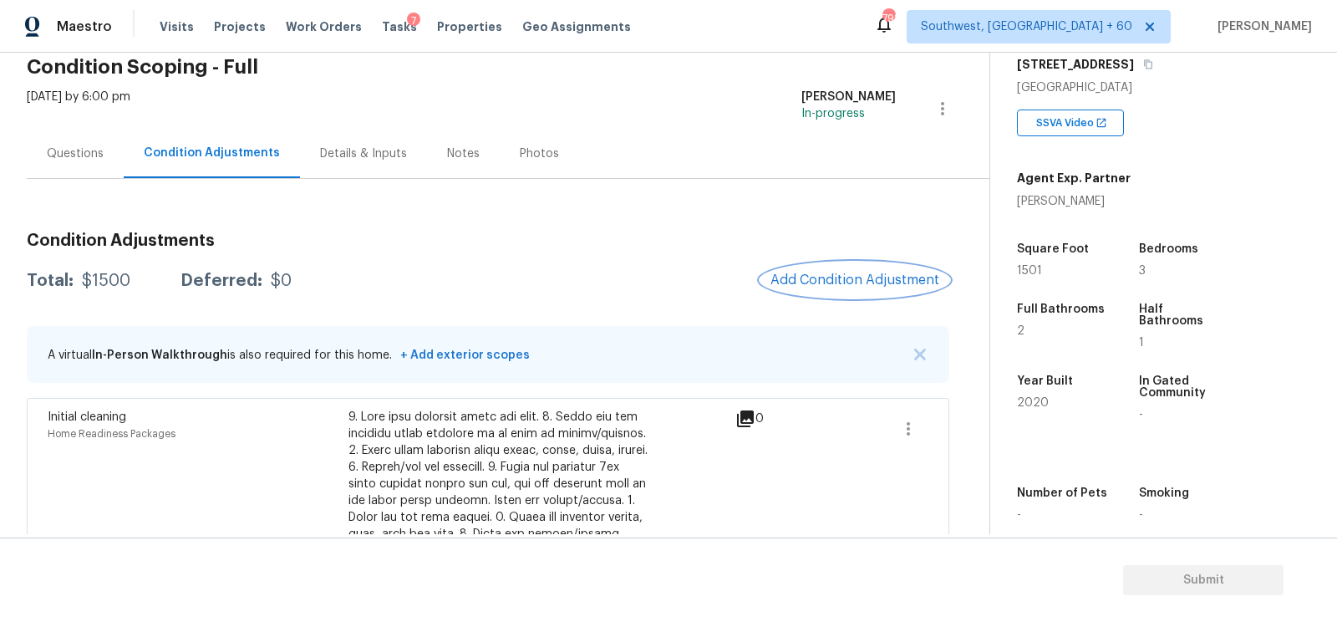
click at [845, 282] on span "Add Condition Adjustment" at bounding box center [854, 279] width 169 height 15
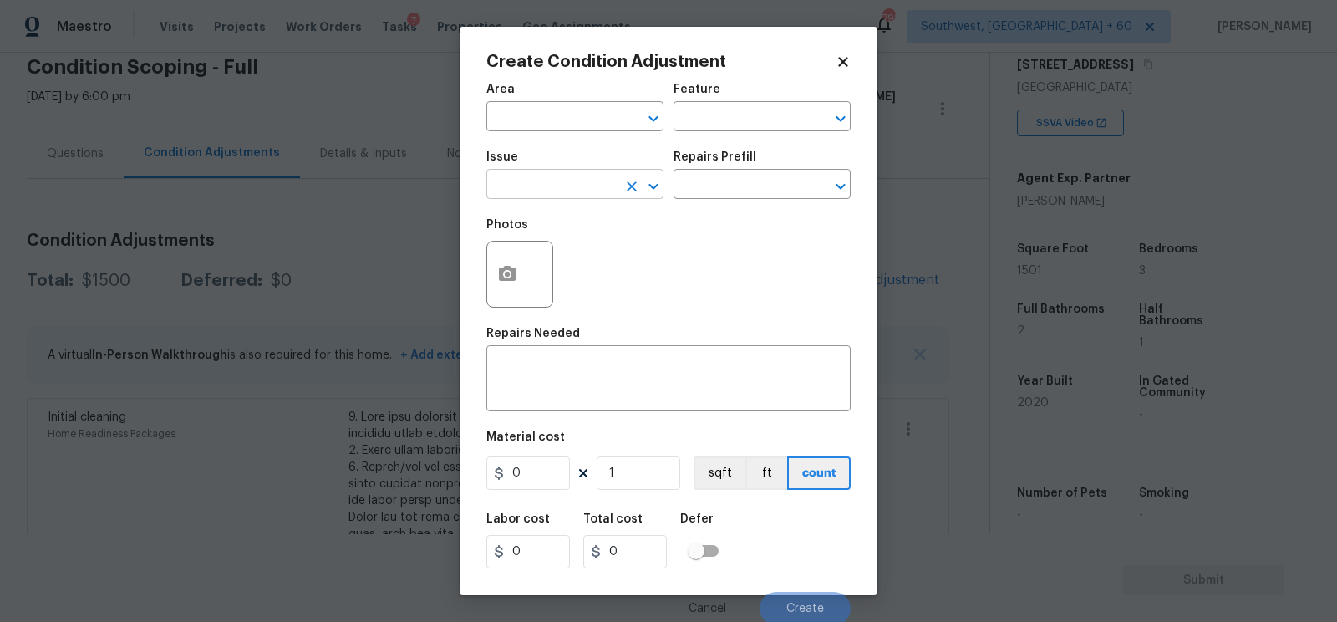
click at [562, 185] on input "text" at bounding box center [551, 186] width 130 height 26
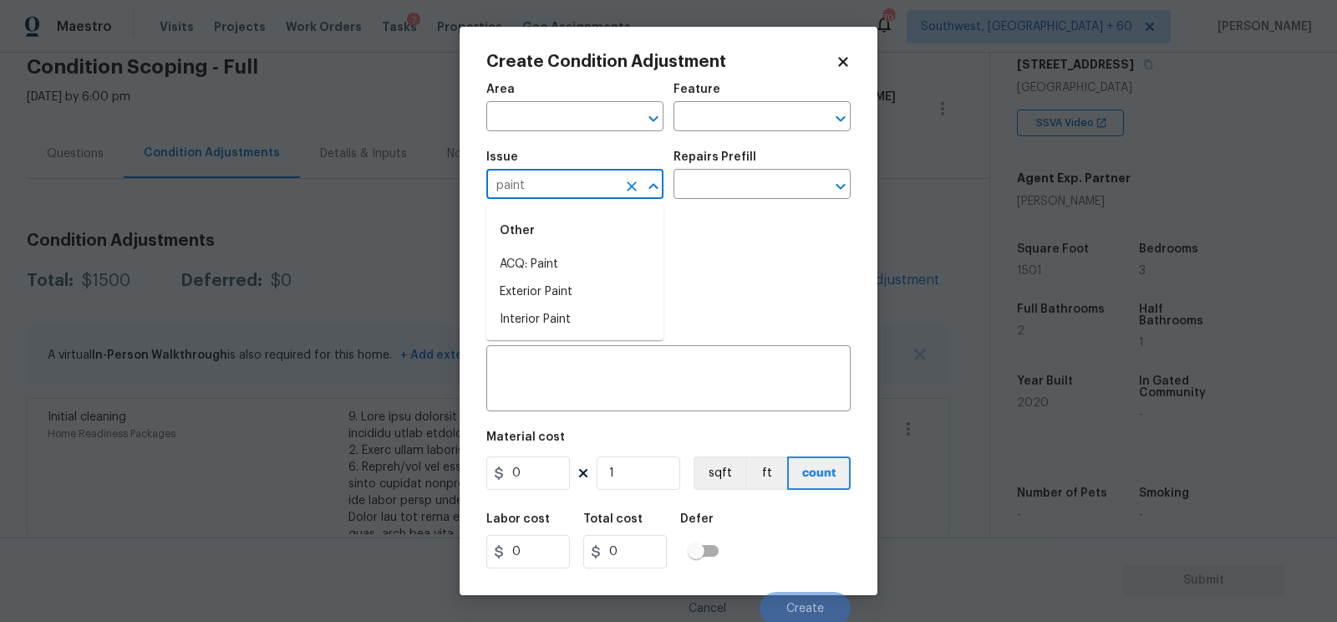
click at [562, 274] on li "ACQ: Paint" at bounding box center [574, 265] width 177 height 28
type input "ACQ: Paint"
click at [749, 191] on input "text" at bounding box center [738, 186] width 130 height 26
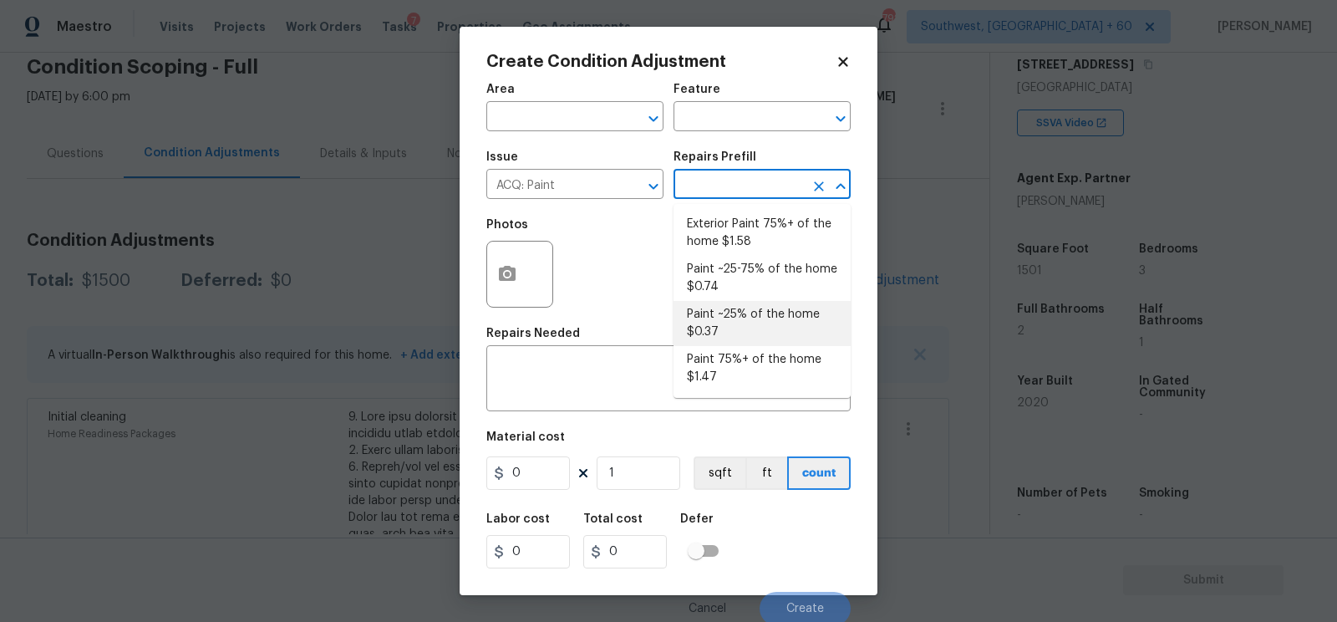
click at [734, 324] on li "Paint ~25% of the home $0.37" at bounding box center [761, 323] width 177 height 45
type input "Acquisition"
type textarea "Acquisition Scope: ~25% of the home needs interior paint"
type input "0.37"
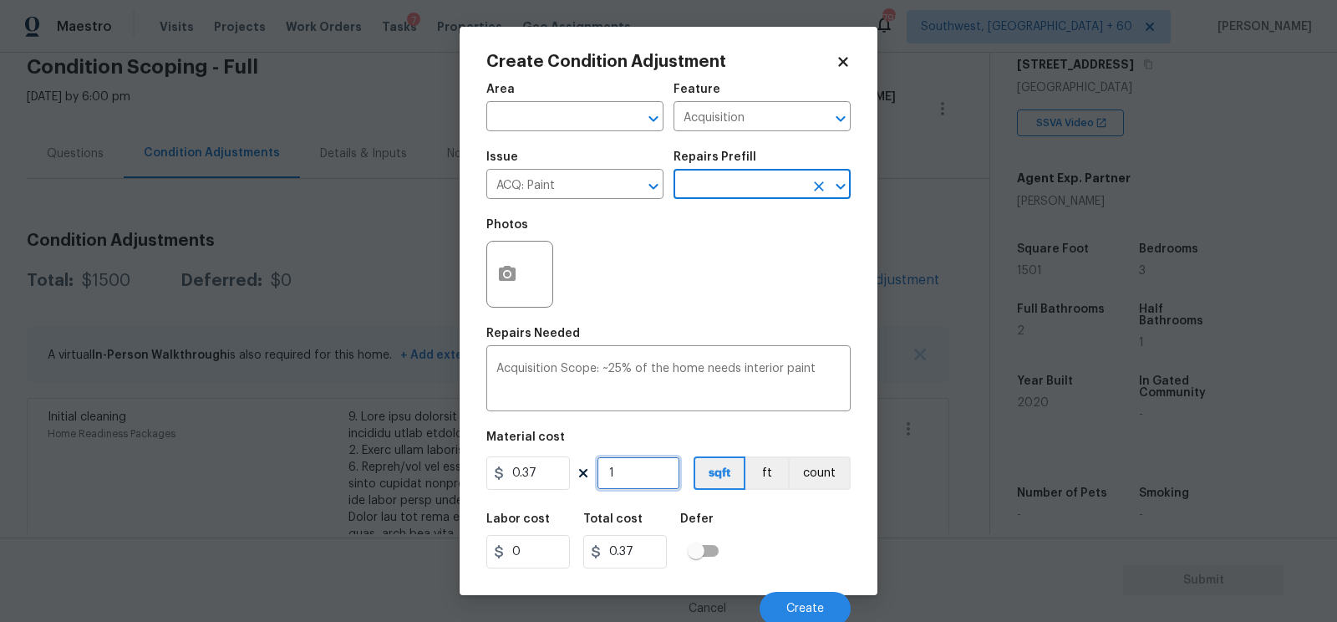
click at [626, 480] on input "1" at bounding box center [639, 472] width 84 height 33
type input "15"
type input "5.55"
type input "150"
type input "55.5"
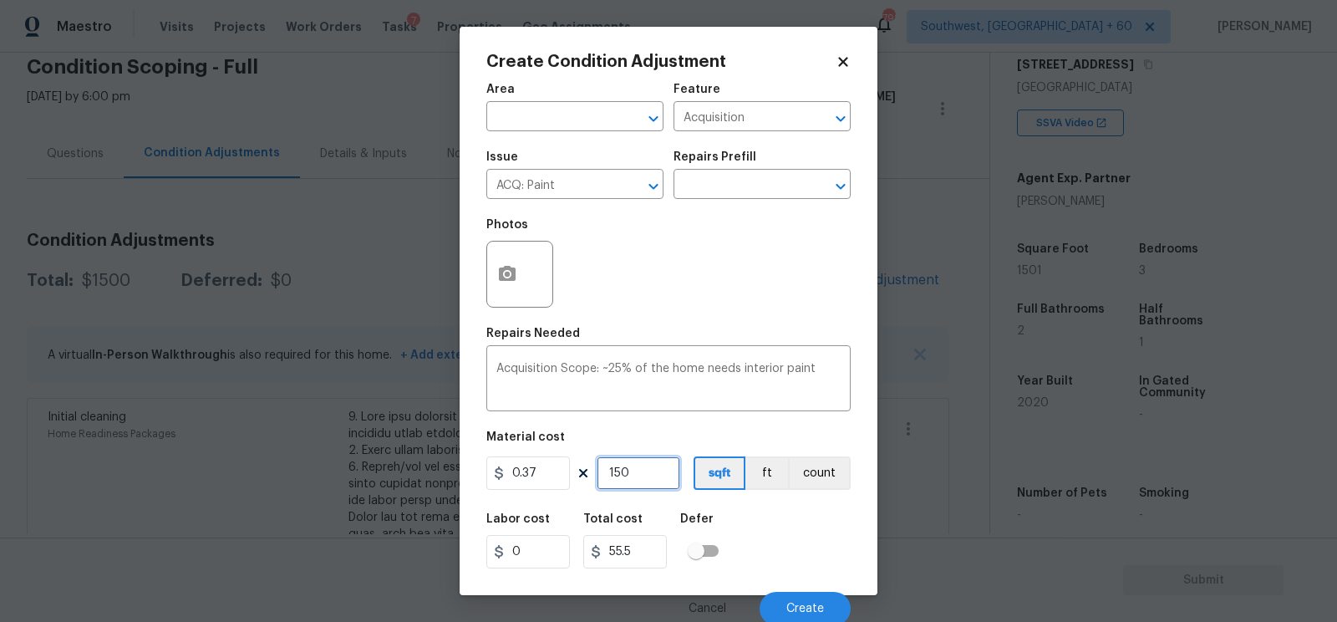
type input "1501"
type input "555.37"
type input "1501"
click at [650, 552] on input "555.37" at bounding box center [625, 551] width 84 height 33
click at [796, 596] on button "Create" at bounding box center [805, 608] width 91 height 33
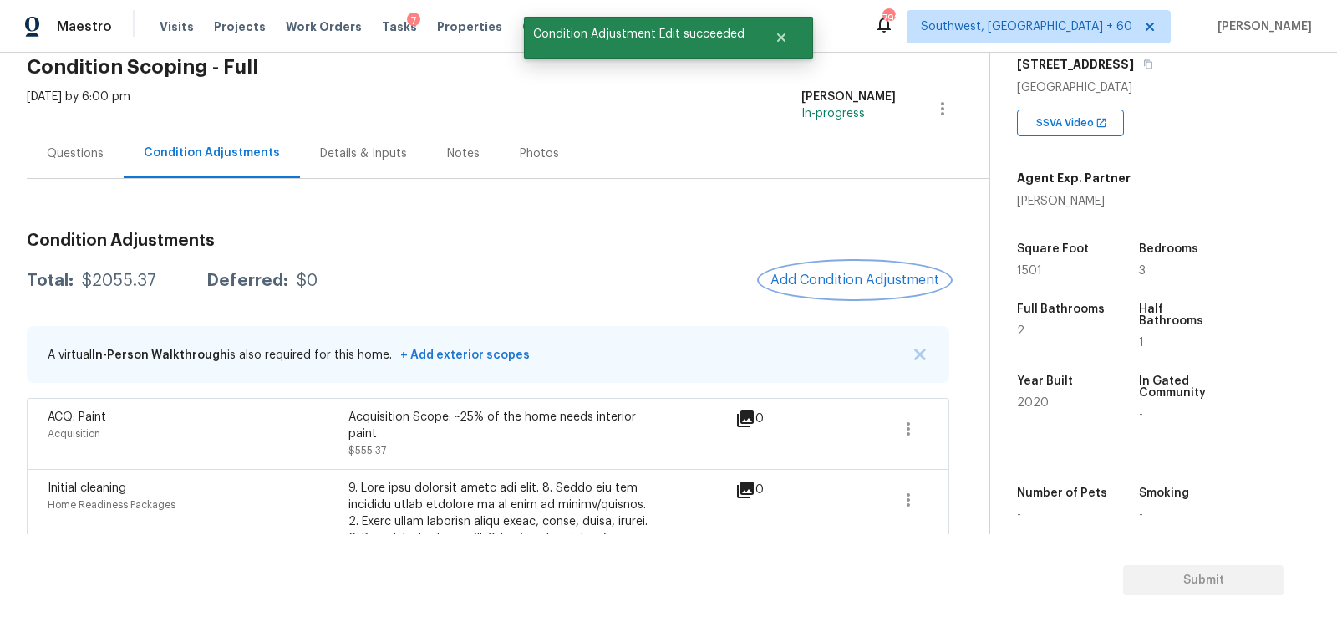
click at [876, 273] on span "Add Condition Adjustment" at bounding box center [854, 279] width 169 height 15
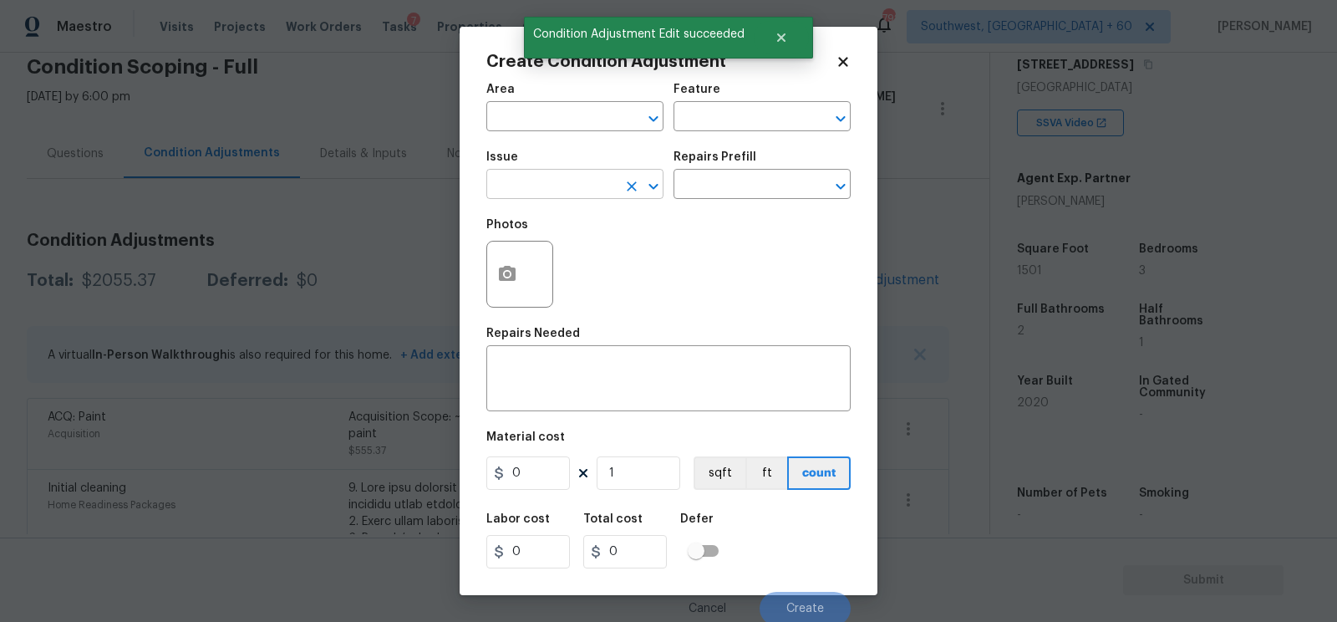
click at [545, 191] on input "text" at bounding box center [551, 186] width 130 height 26
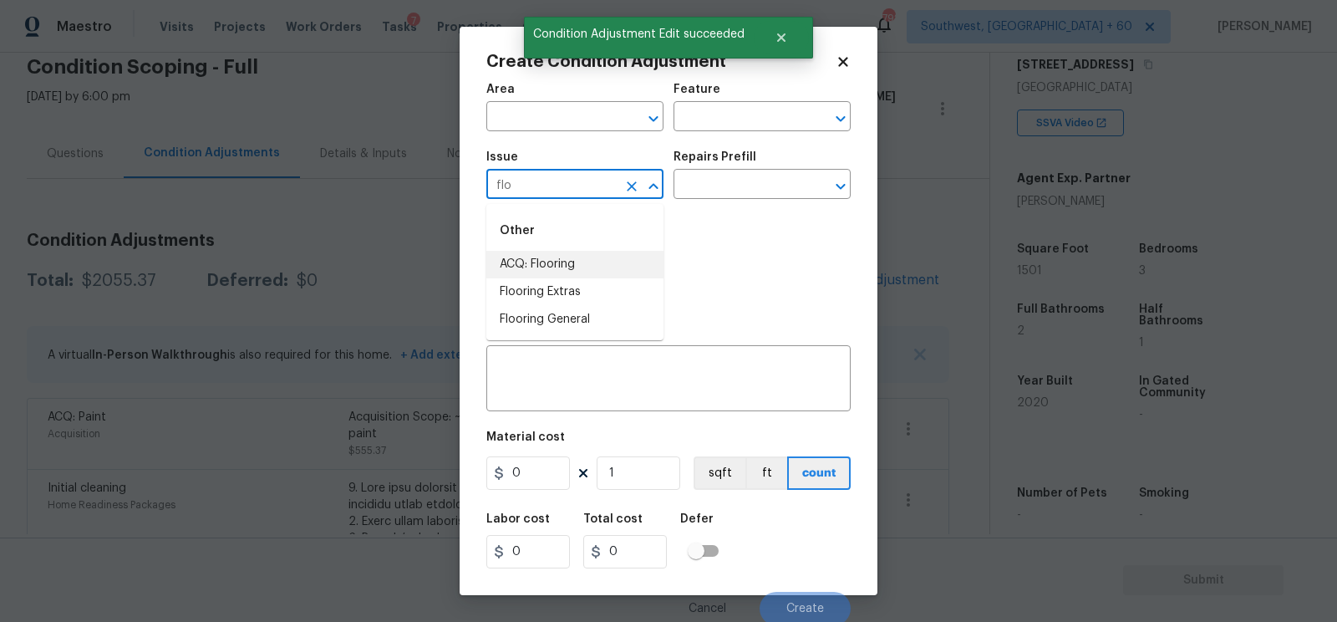
click at [551, 259] on li "ACQ: Flooring" at bounding box center [574, 265] width 177 height 28
type input "ACQ: Flooring"
click at [729, 207] on div "Issue ACQ: Flooring ​ Repairs Prefill ​" at bounding box center [668, 175] width 364 height 68
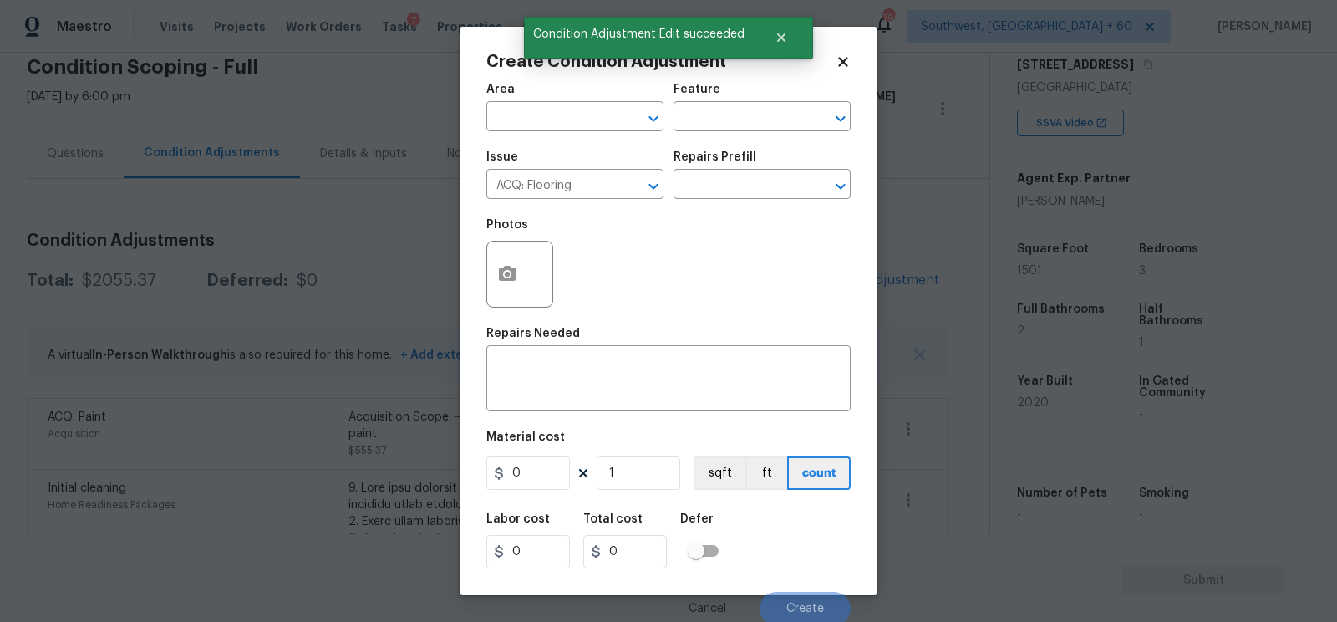
click at [729, 203] on div "Issue ACQ: Flooring ​ Repairs Prefill ​" at bounding box center [668, 175] width 364 height 68
click at [732, 178] on input "text" at bounding box center [738, 186] width 130 height 26
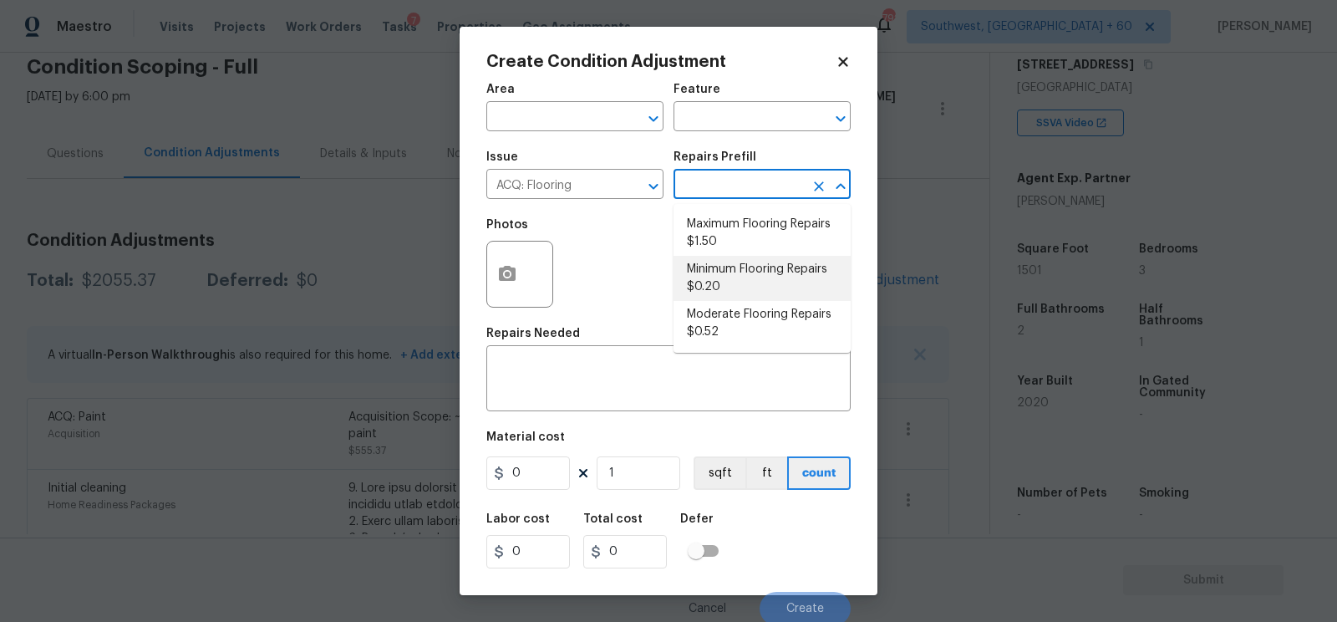
click at [729, 283] on li "Minimum Flooring Repairs $0.20" at bounding box center [761, 278] width 177 height 45
type input "Acquisition"
type textarea "Acquisition Scope: Minimum flooring repairs"
type input "0.2"
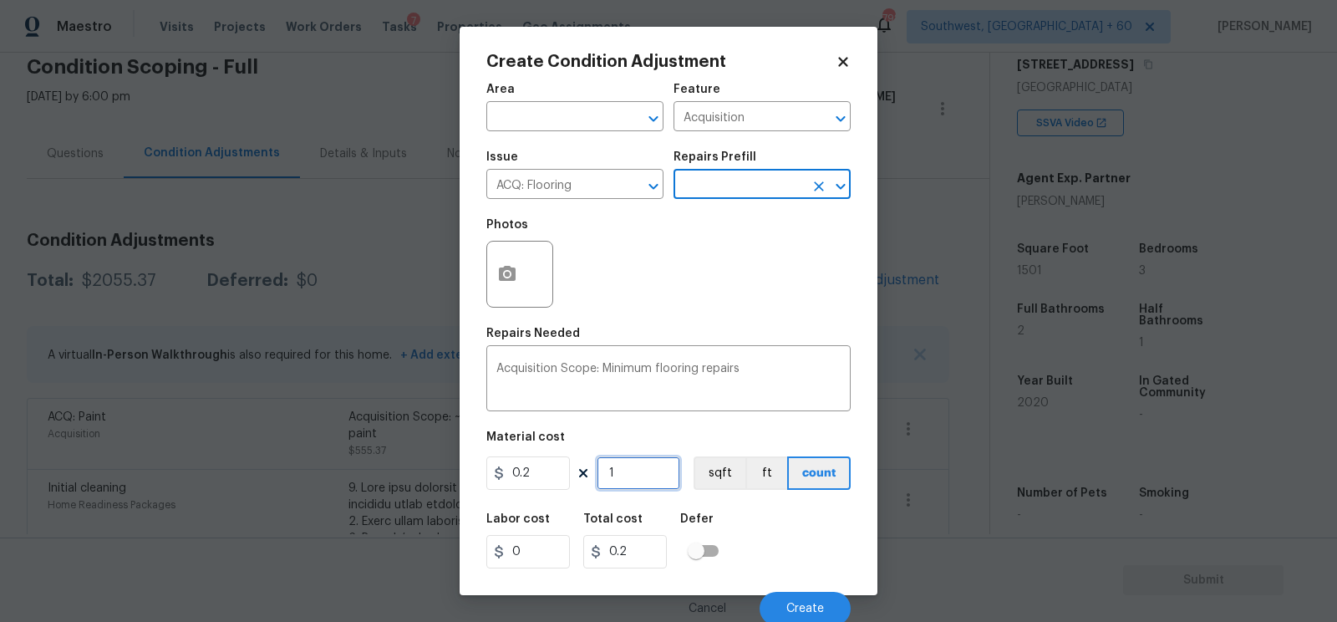
click at [642, 467] on input "1" at bounding box center [639, 472] width 84 height 33
type input "15"
type input "3"
type input "150"
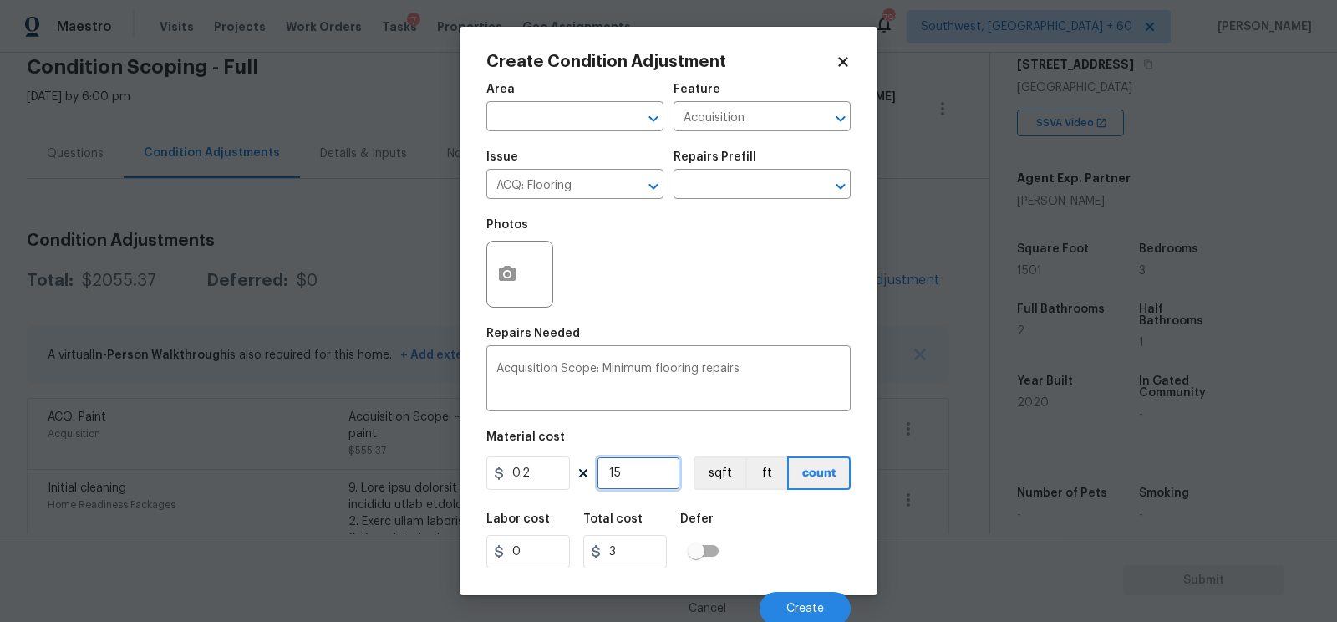
type input "30"
type input "1501"
type input "300.2"
type input "1501"
click at [647, 556] on input "300.2" at bounding box center [625, 551] width 84 height 33
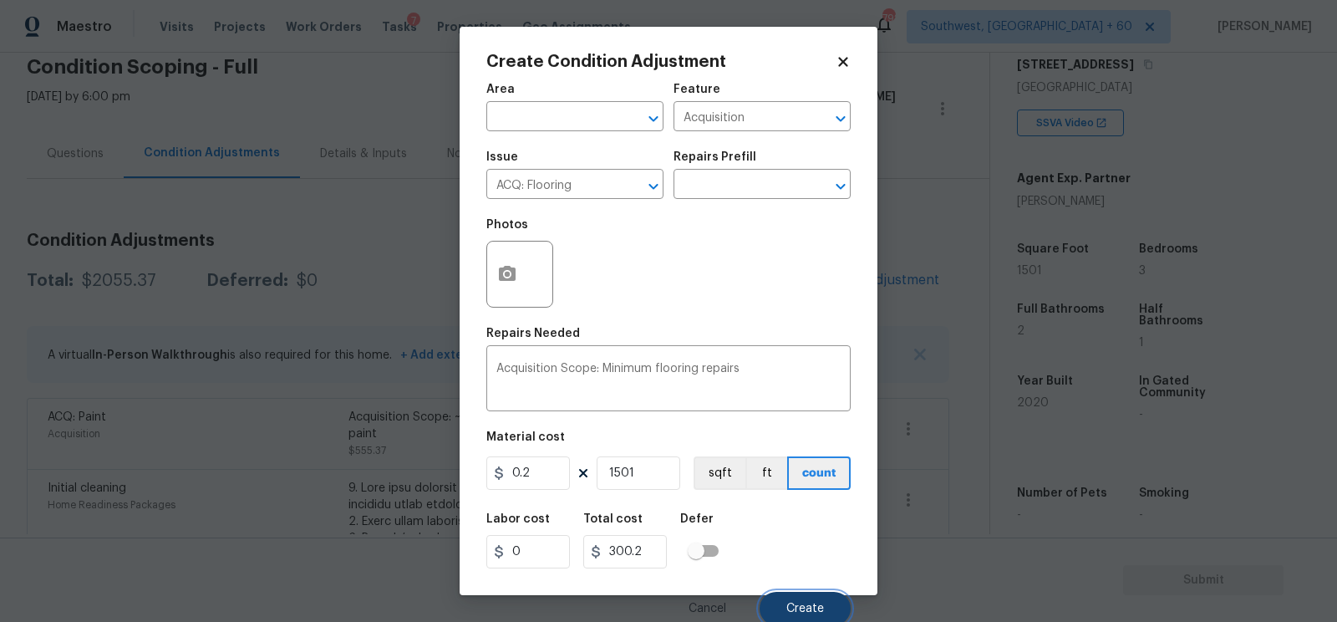
click at [790, 598] on button "Create" at bounding box center [805, 608] width 91 height 33
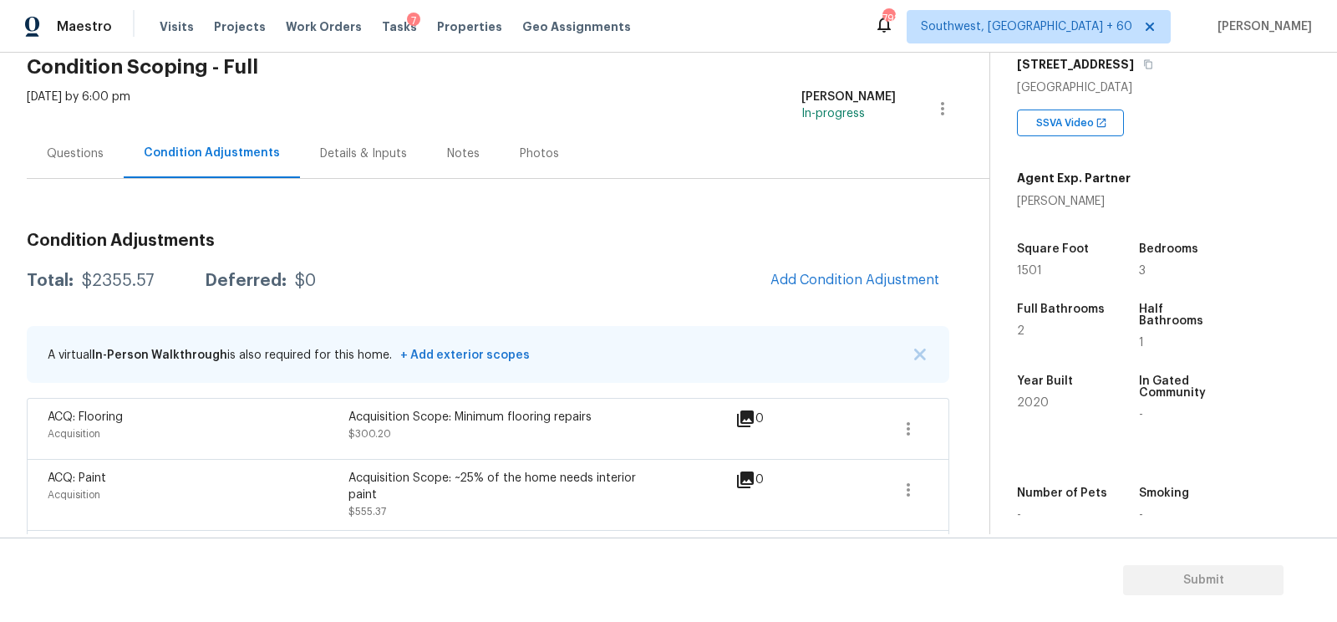
click at [872, 244] on h3 "Condition Adjustments" at bounding box center [488, 240] width 922 height 17
click at [841, 281] on span "Add Condition Adjustment" at bounding box center [854, 279] width 169 height 15
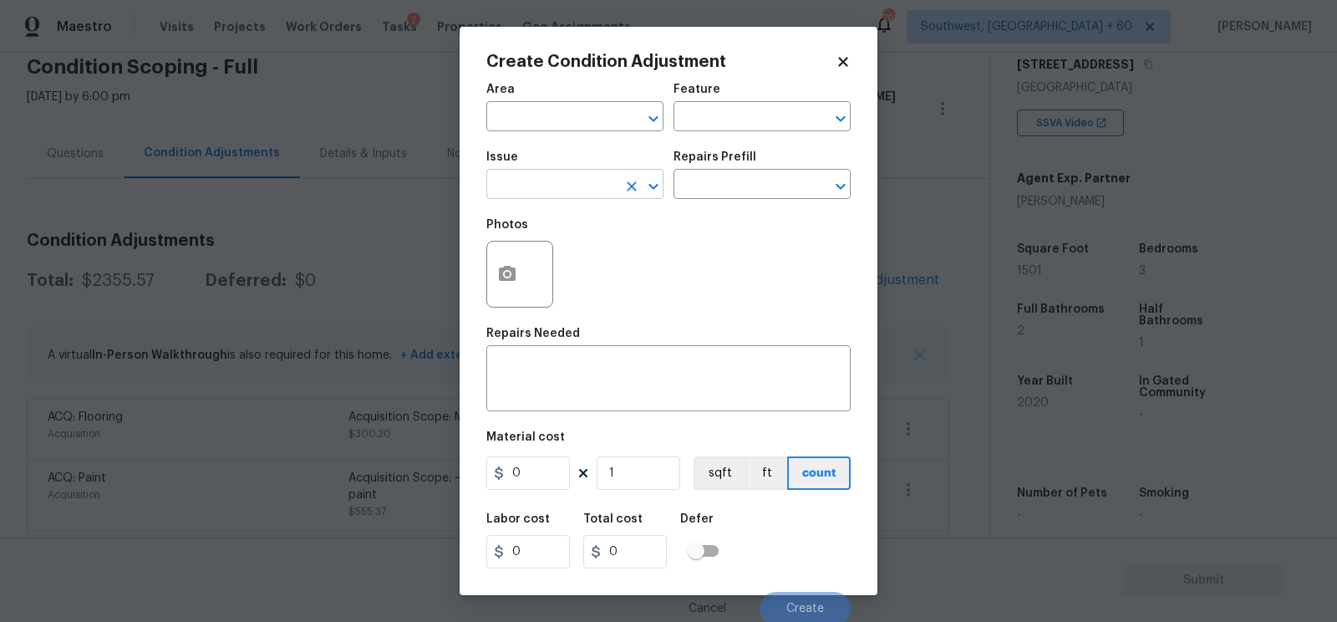
click at [607, 191] on input "text" at bounding box center [551, 186] width 130 height 26
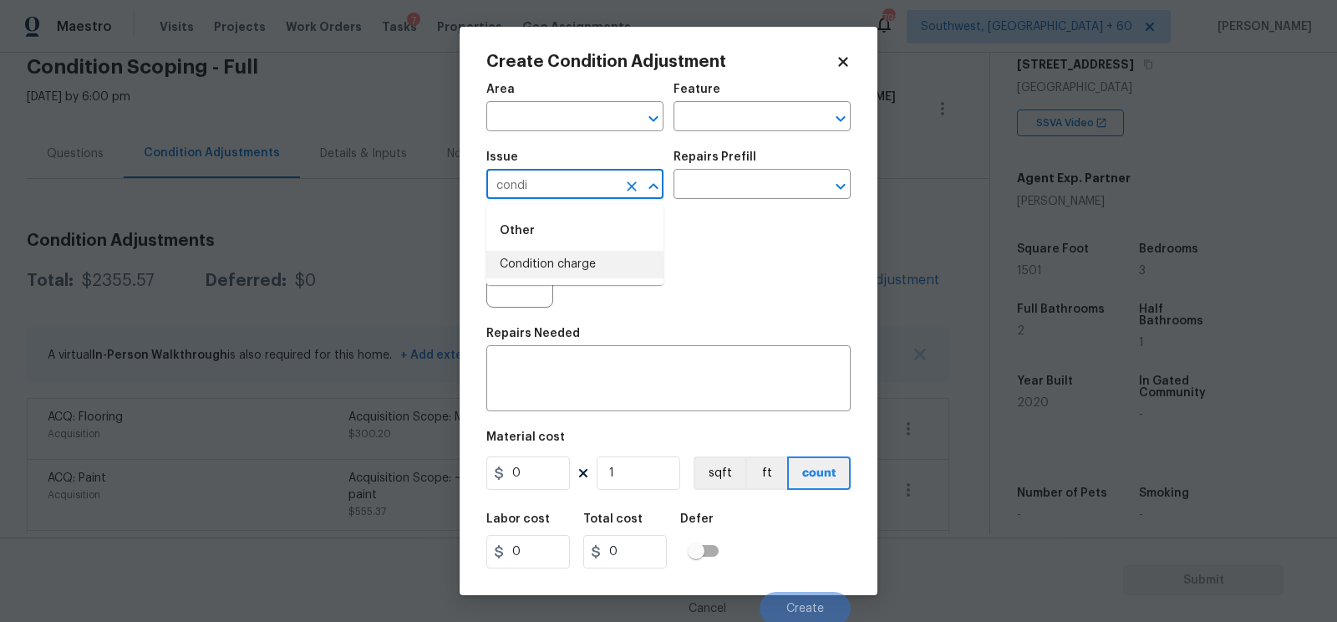
click at [616, 278] on ul "Other Condition charge" at bounding box center [574, 244] width 177 height 81
click at [601, 267] on li "Condition charge" at bounding box center [574, 265] width 177 height 28
type input "Condition charge"
click at [706, 209] on div "Issue Condition charge ​ Repairs Prefill ​" at bounding box center [668, 175] width 364 height 68
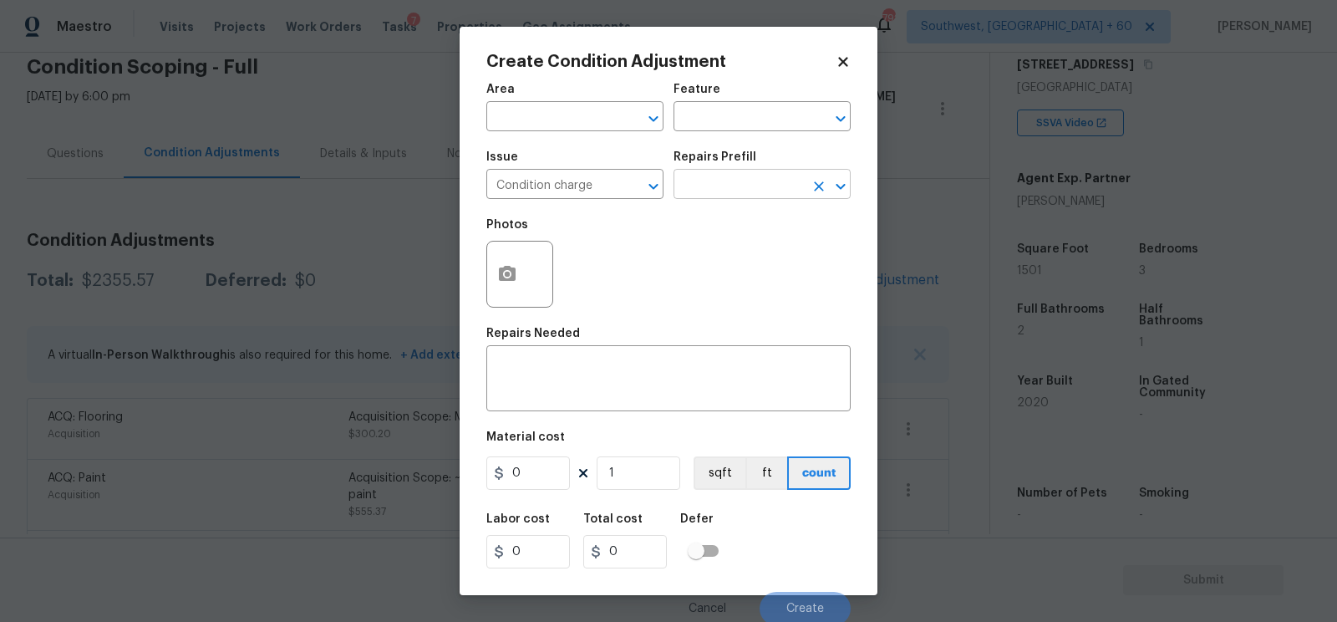
click at [709, 198] on input "text" at bounding box center [738, 186] width 130 height 26
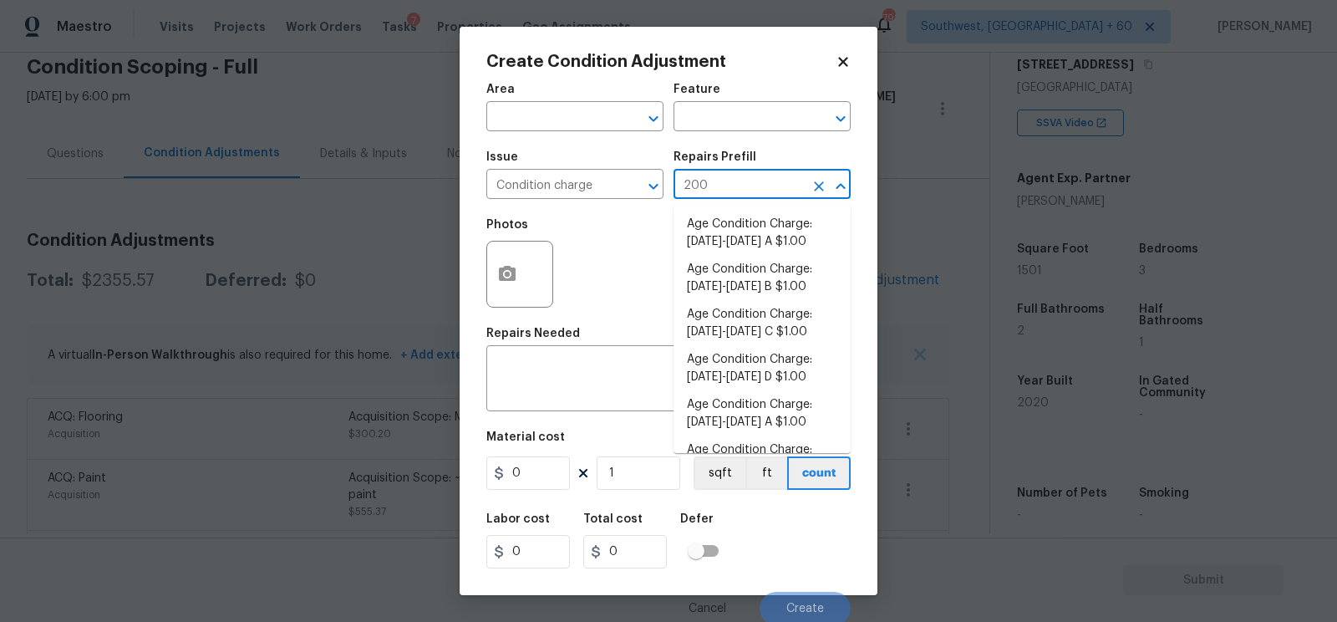
type input "2009"
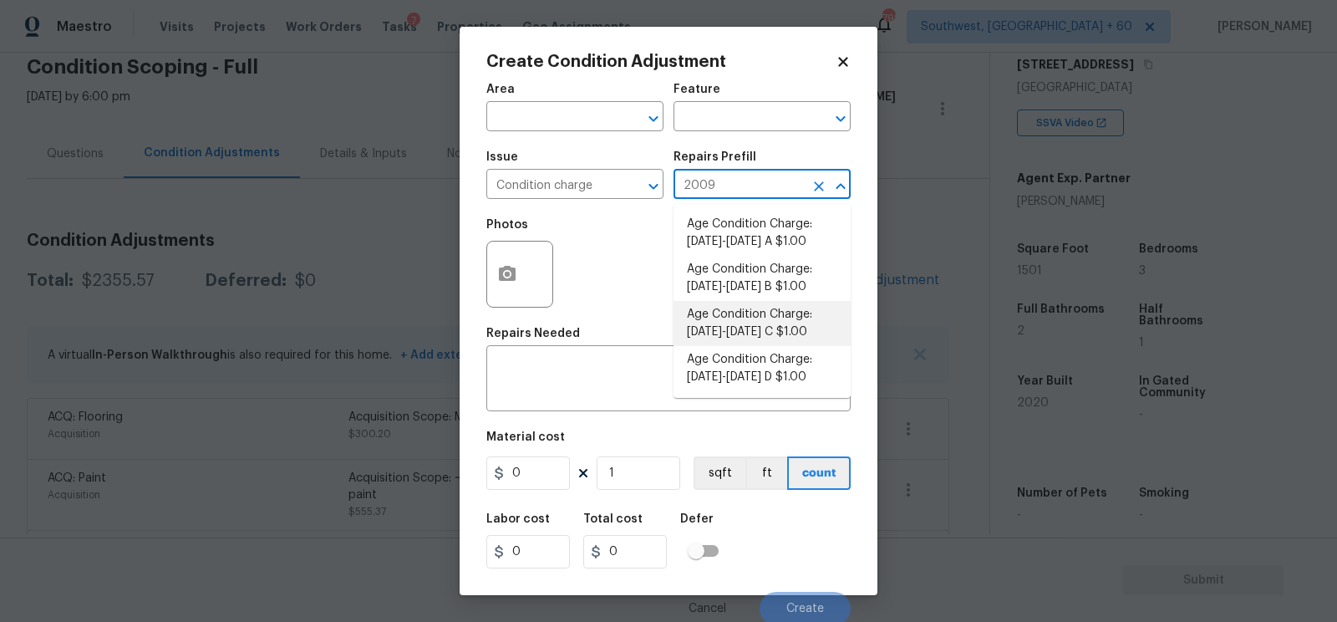
click at [765, 305] on li "Age Condition Charge: 2009-2023 C $1.00" at bounding box center [761, 323] width 177 height 45
type input "Home Readiness Packages"
type textarea "Age Condition Charge: 2009-2023 C"
type input "1"
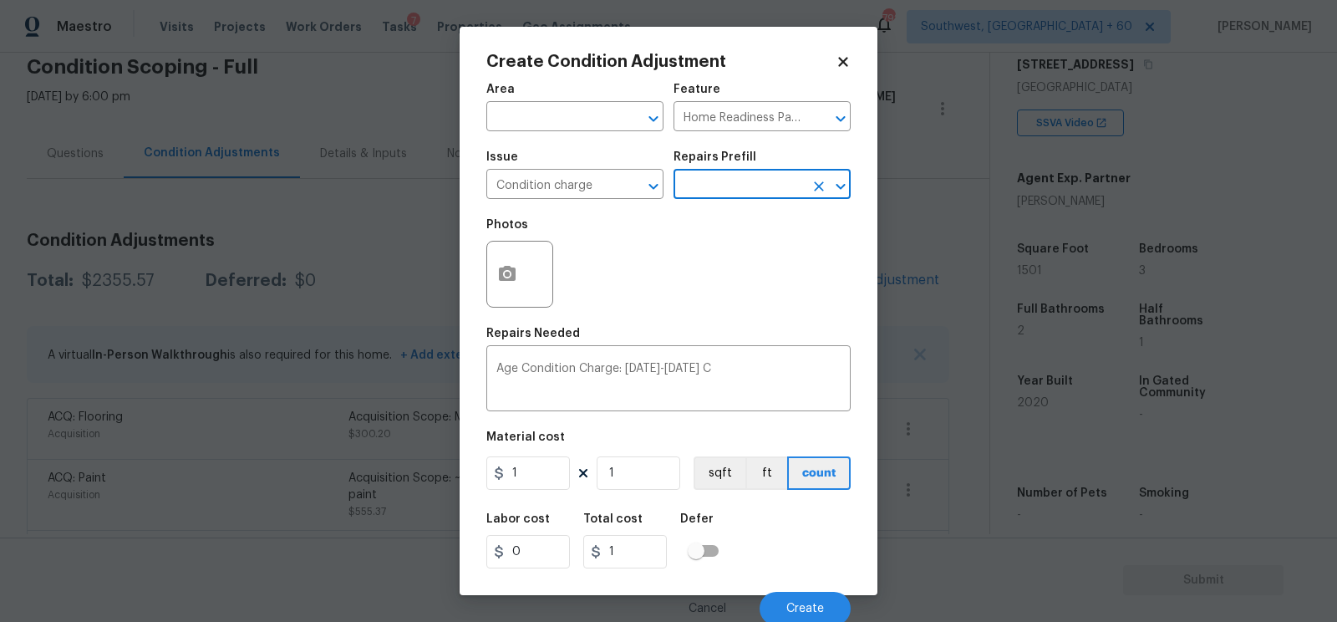
click at [755, 207] on div "Issue Condition charge ​ Repairs Prefill ​" at bounding box center [668, 175] width 364 height 68
click at [749, 193] on input "text" at bounding box center [738, 186] width 130 height 26
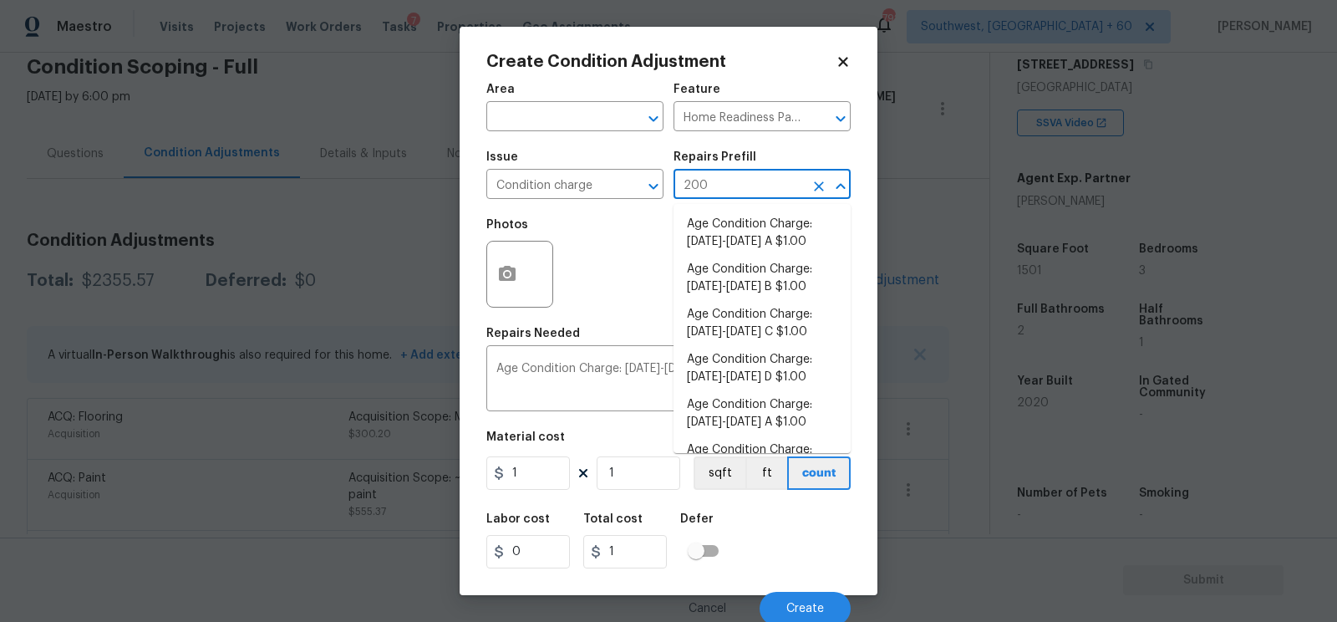
type input "2009"
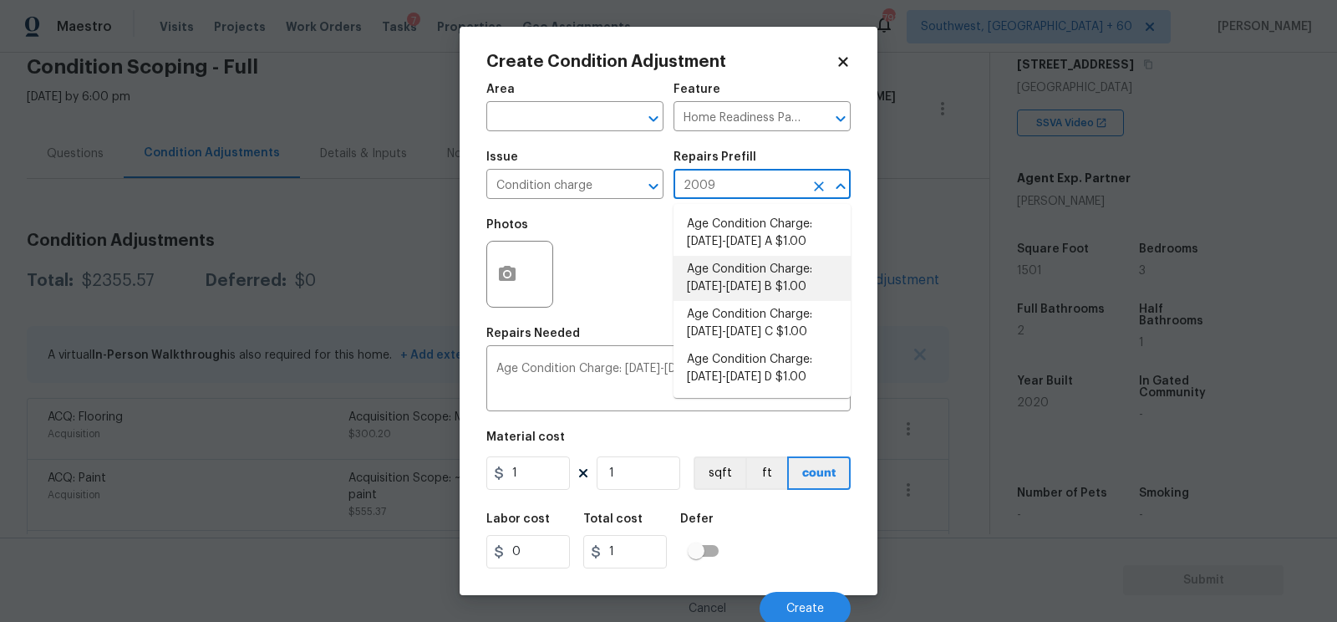
click at [750, 281] on li "Age Condition Charge: 2009-2023 B $1.00" at bounding box center [761, 278] width 177 height 45
type textarea "Age Condition Charge: [DATE]-[DATE] B"
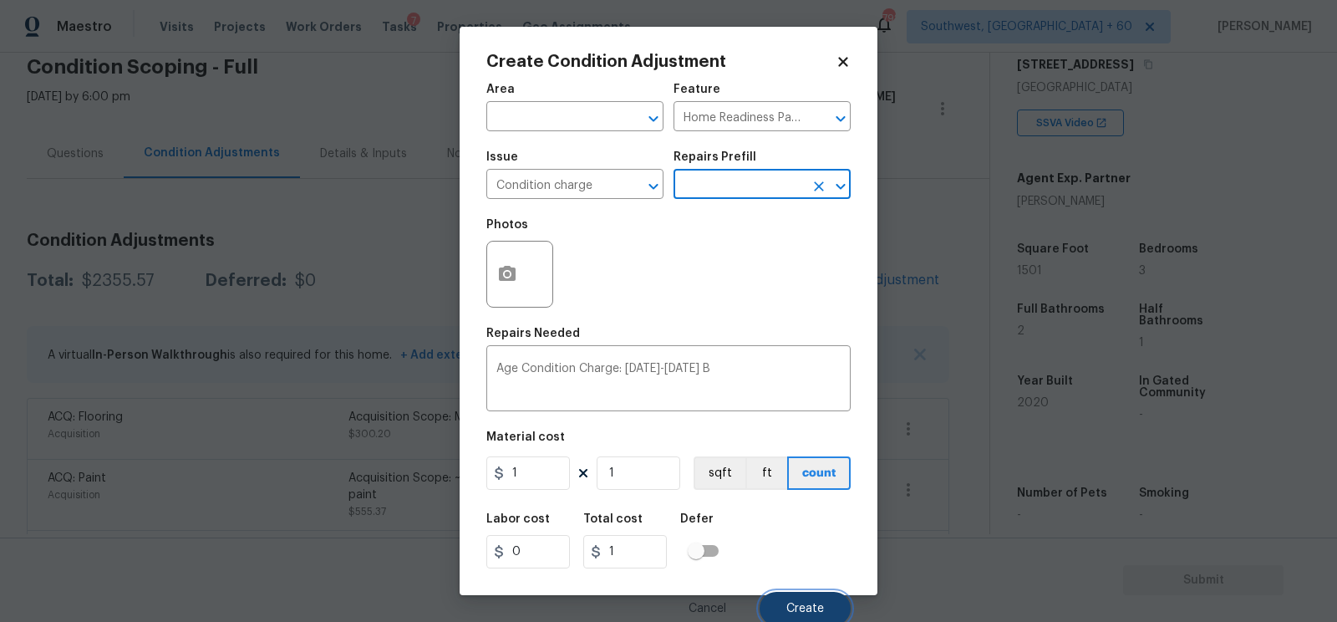
click at [803, 609] on span "Create" at bounding box center [805, 608] width 38 height 13
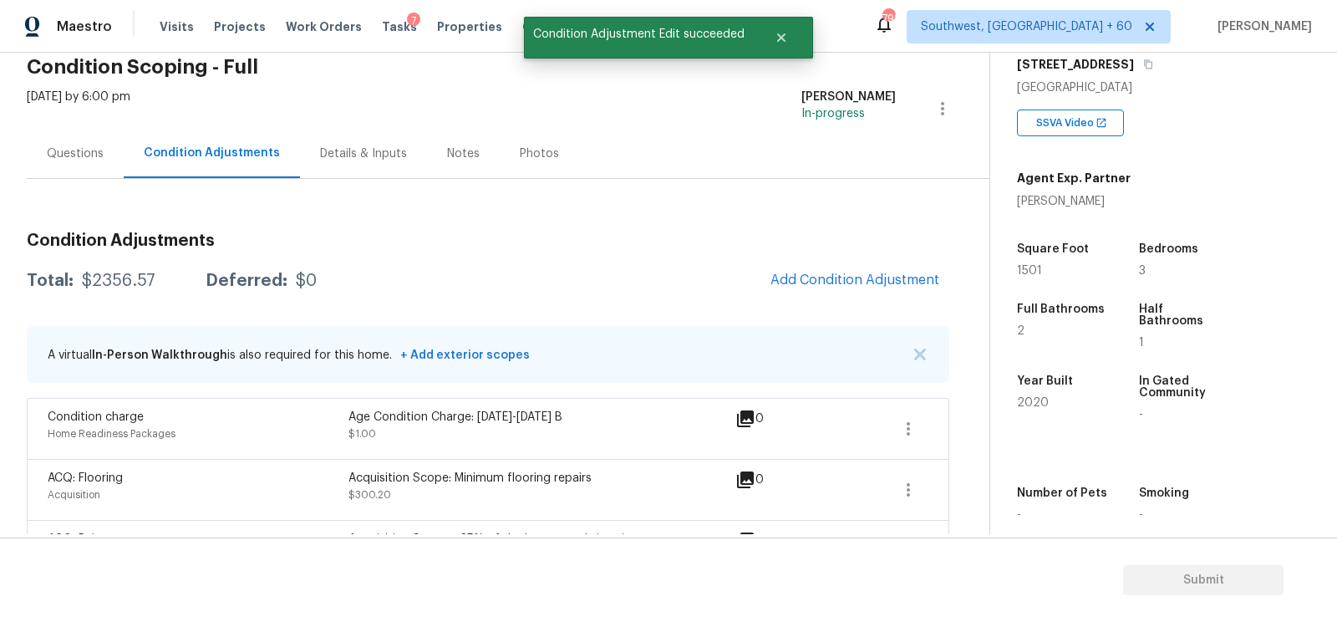
click at [123, 277] on div "$2356.57" at bounding box center [119, 280] width 74 height 17
copy div "$2356.57"
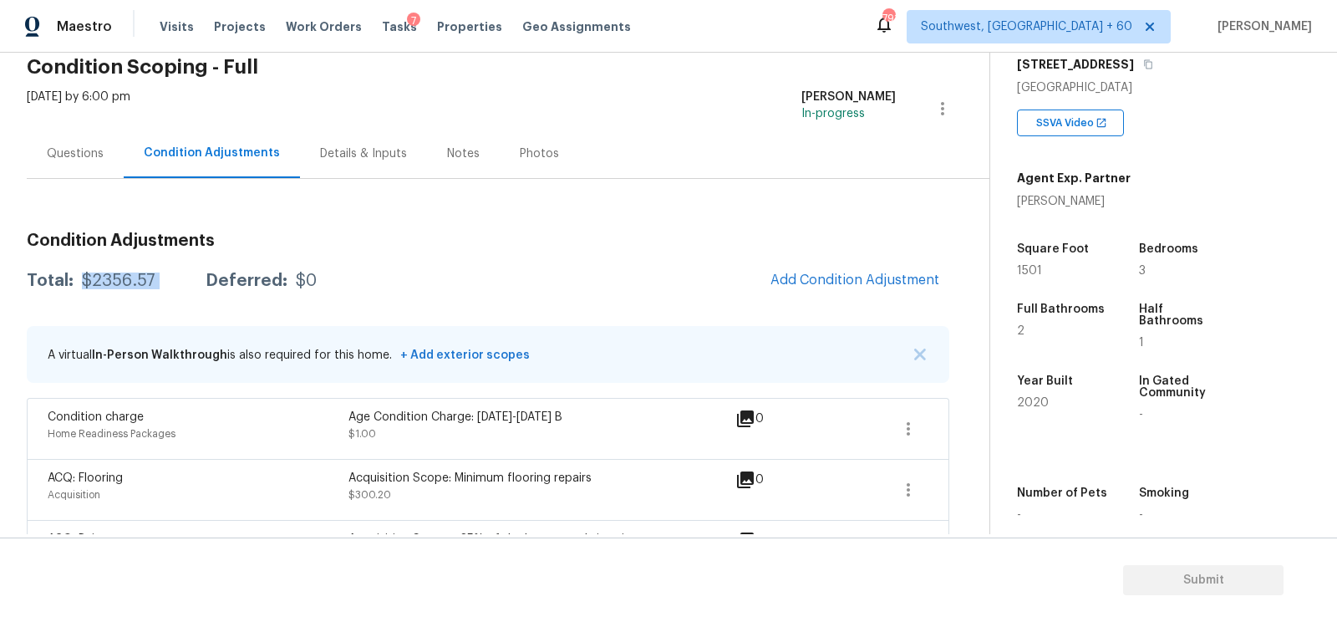
click at [78, 127] on div "Fri, Aug 15 2025 by 6:00 pm" at bounding box center [79, 109] width 104 height 40
click at [74, 162] on div "Questions" at bounding box center [75, 153] width 97 height 49
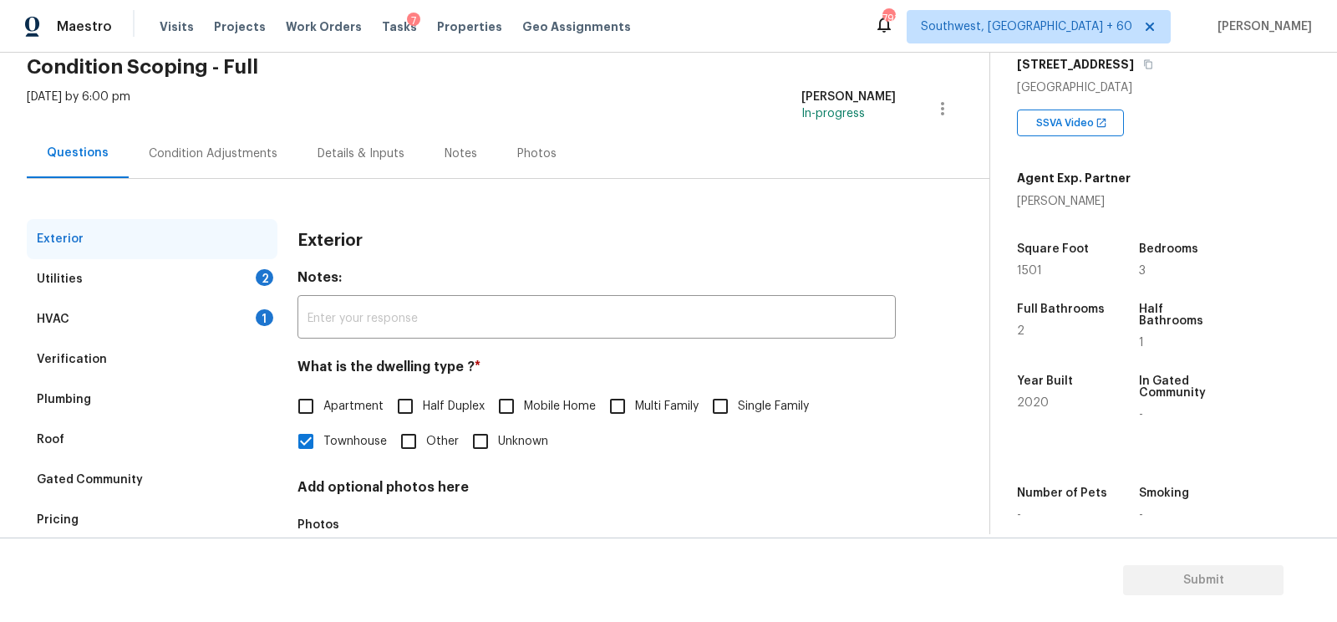
click at [99, 358] on div "Verification" at bounding box center [72, 359] width 70 height 17
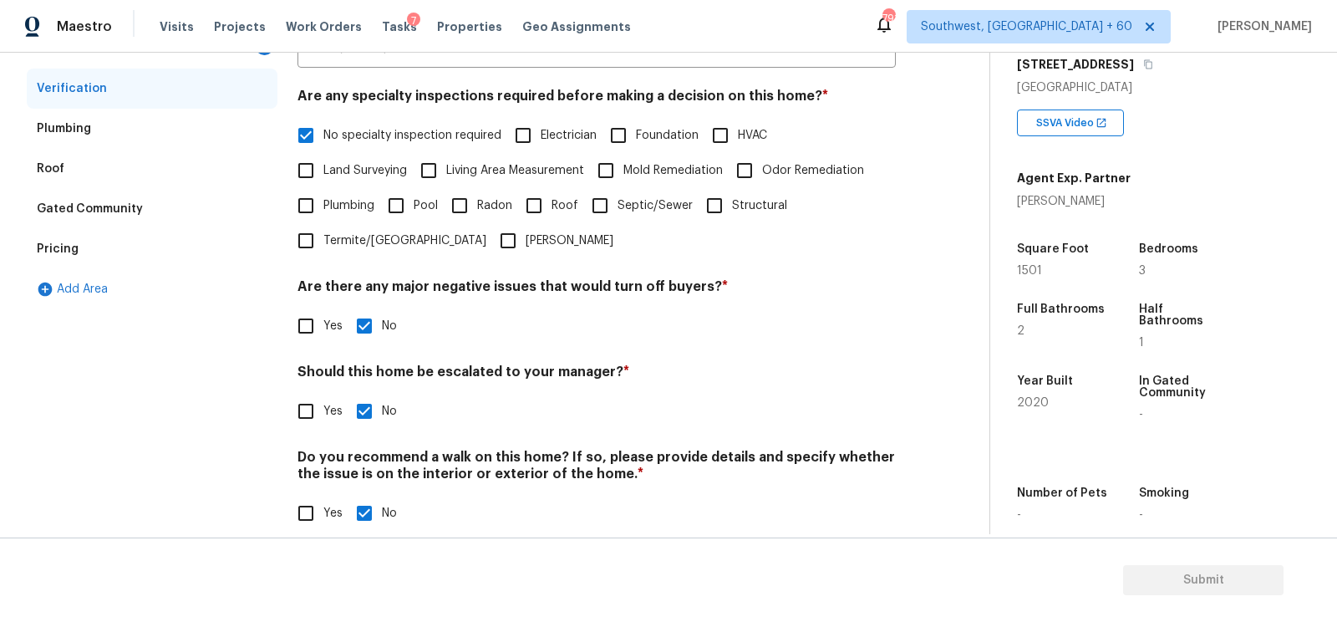
scroll to position [348, 0]
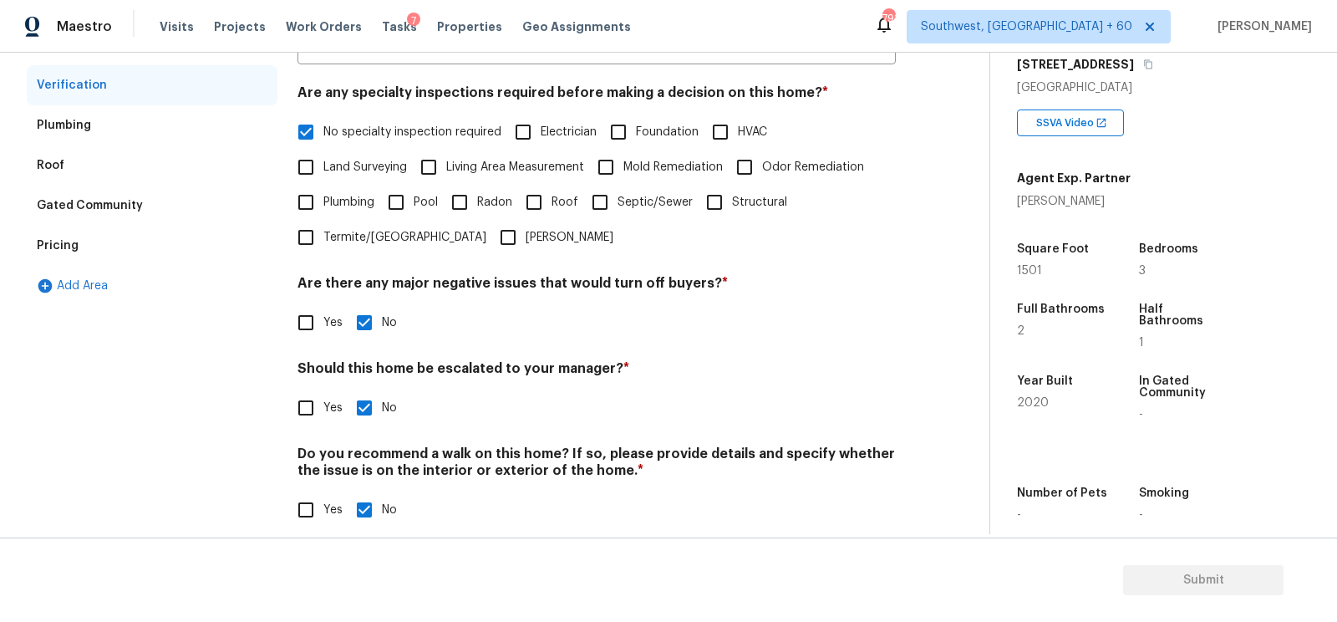
click at [312, 429] on div "Verification Notes: ​ Are any specialty inspections required before making a de…" at bounding box center [596, 246] width 598 height 602
click at [312, 419] on input "Yes" at bounding box center [305, 407] width 35 height 35
checkbox input "true"
checkbox input "false"
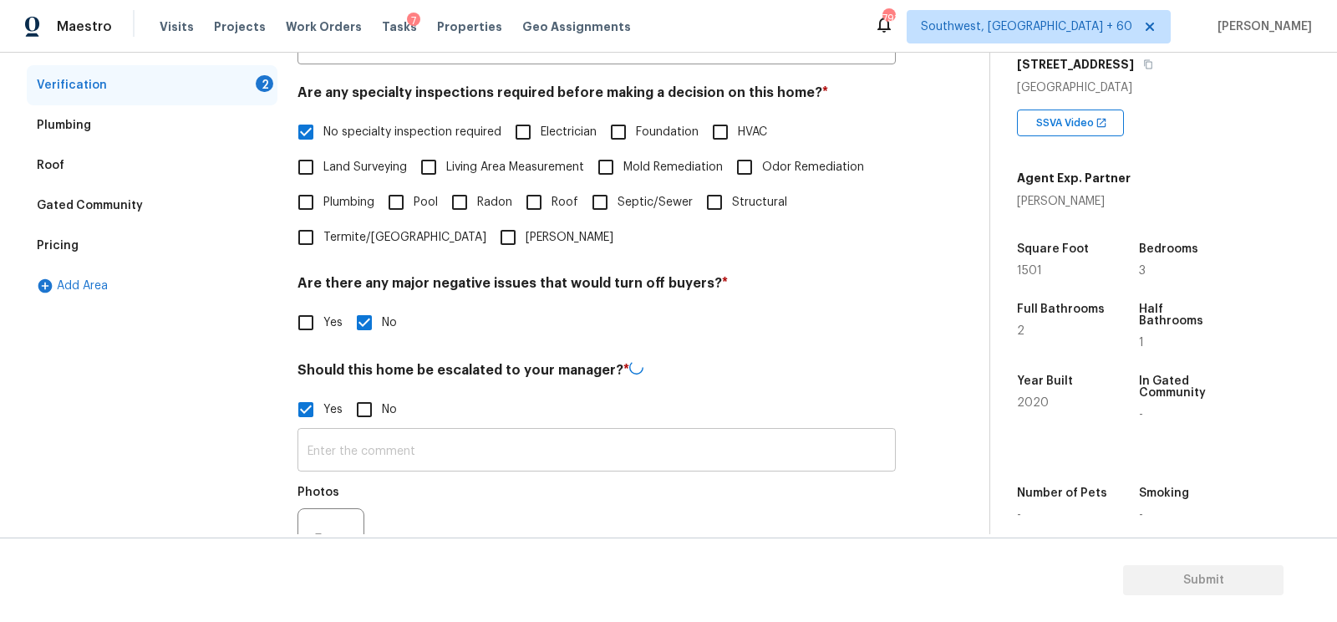
click at [338, 438] on input "text" at bounding box center [596, 451] width 598 height 39
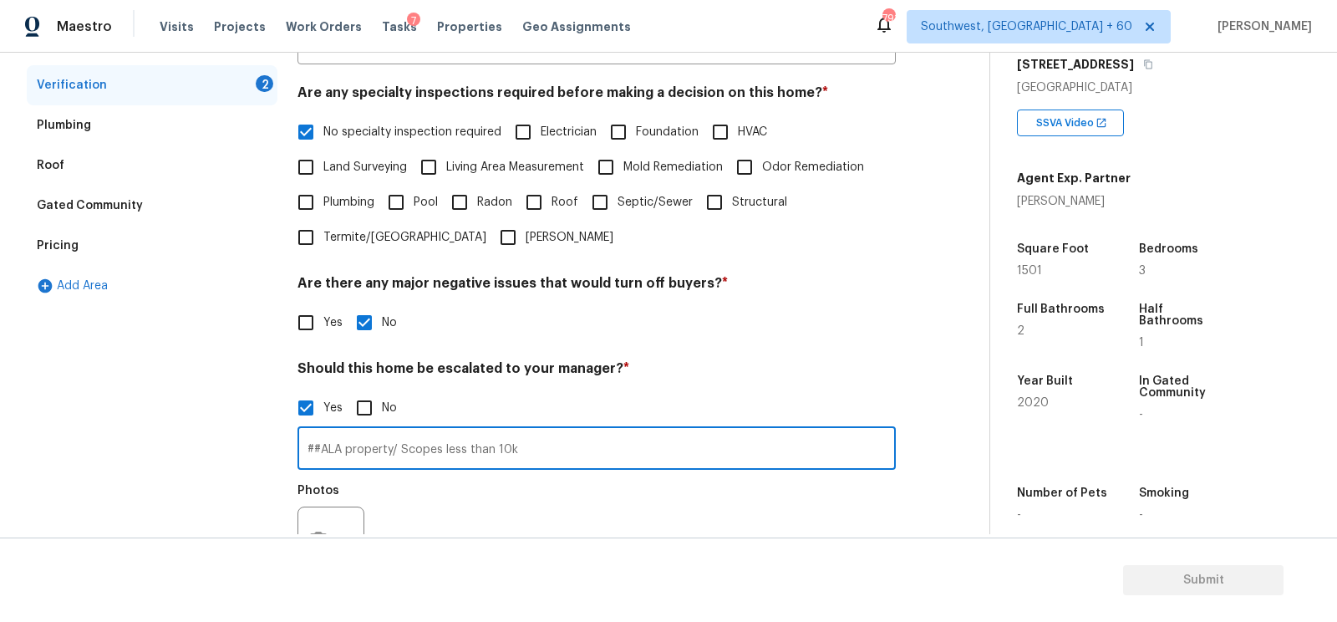
scroll to position [525, 0]
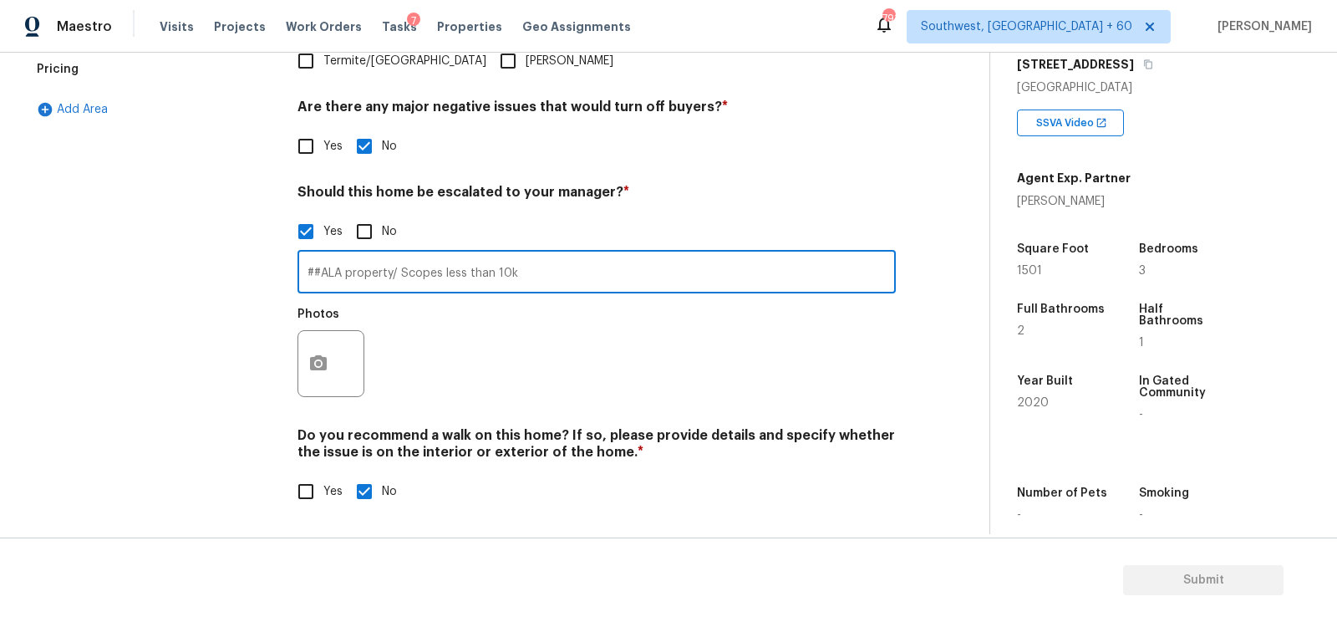
type input "##ALA property/ Scopes less than 10k"
click at [312, 379] on button "button" at bounding box center [318, 363] width 40 height 65
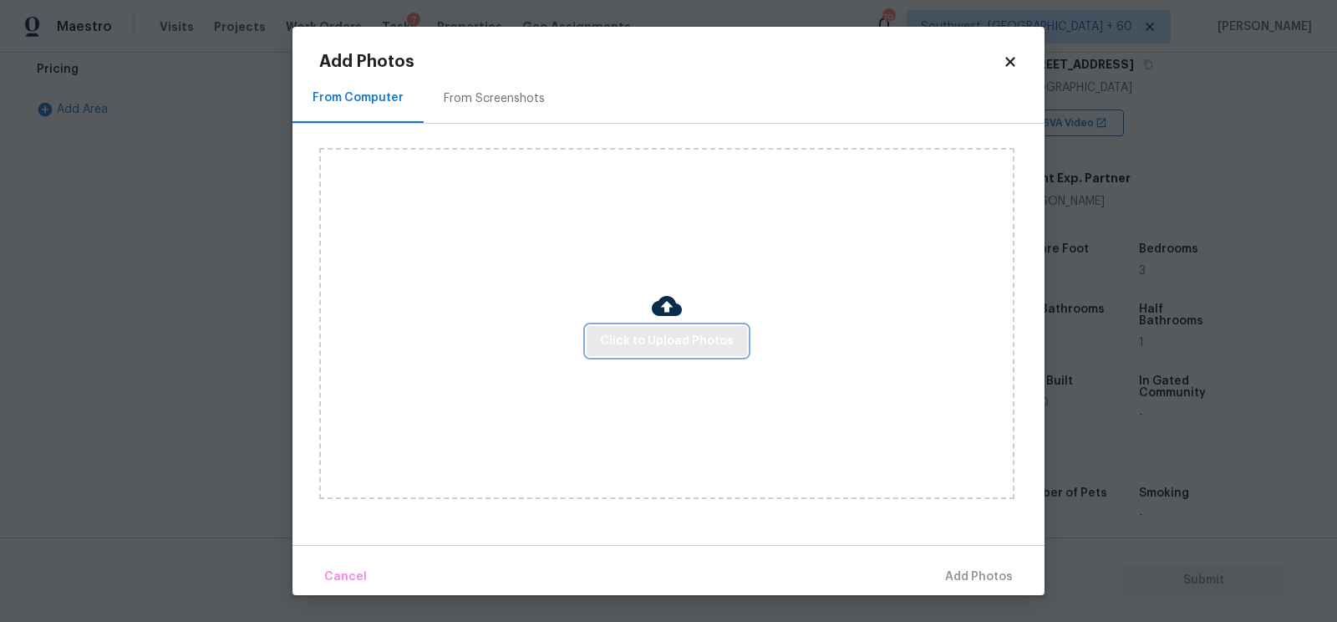
click at [672, 336] on span "Click to Upload Photos" at bounding box center [667, 341] width 134 height 21
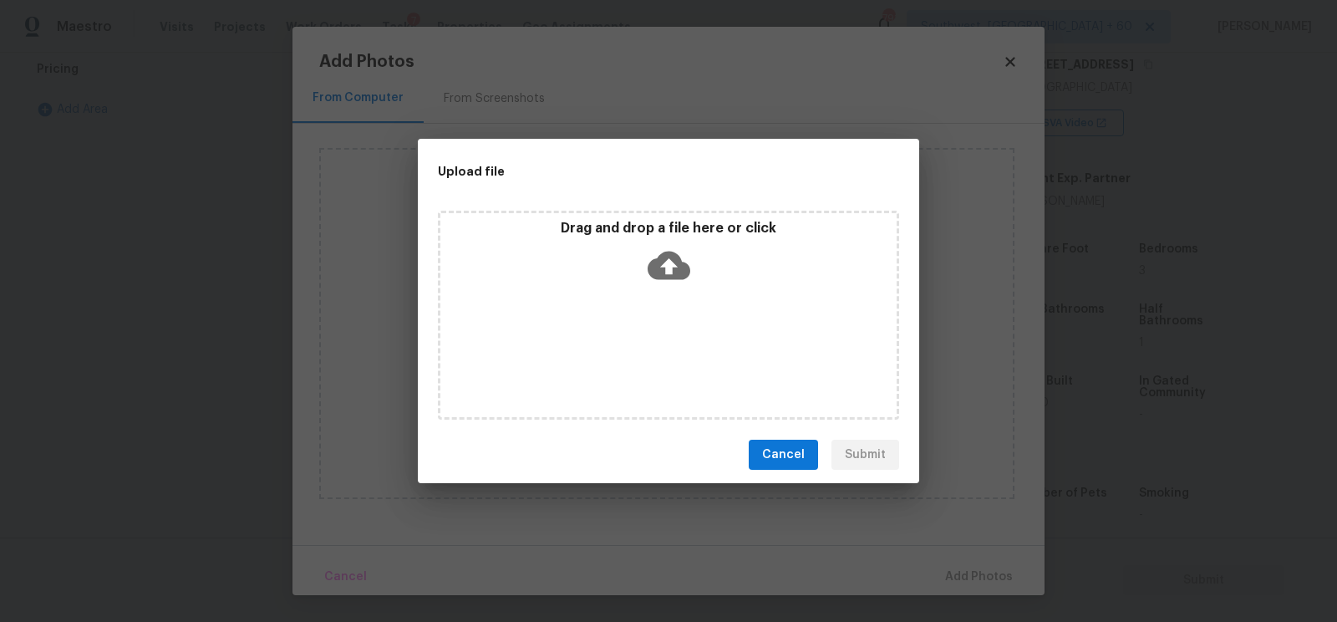
click at [677, 280] on icon at bounding box center [669, 265] width 43 height 43
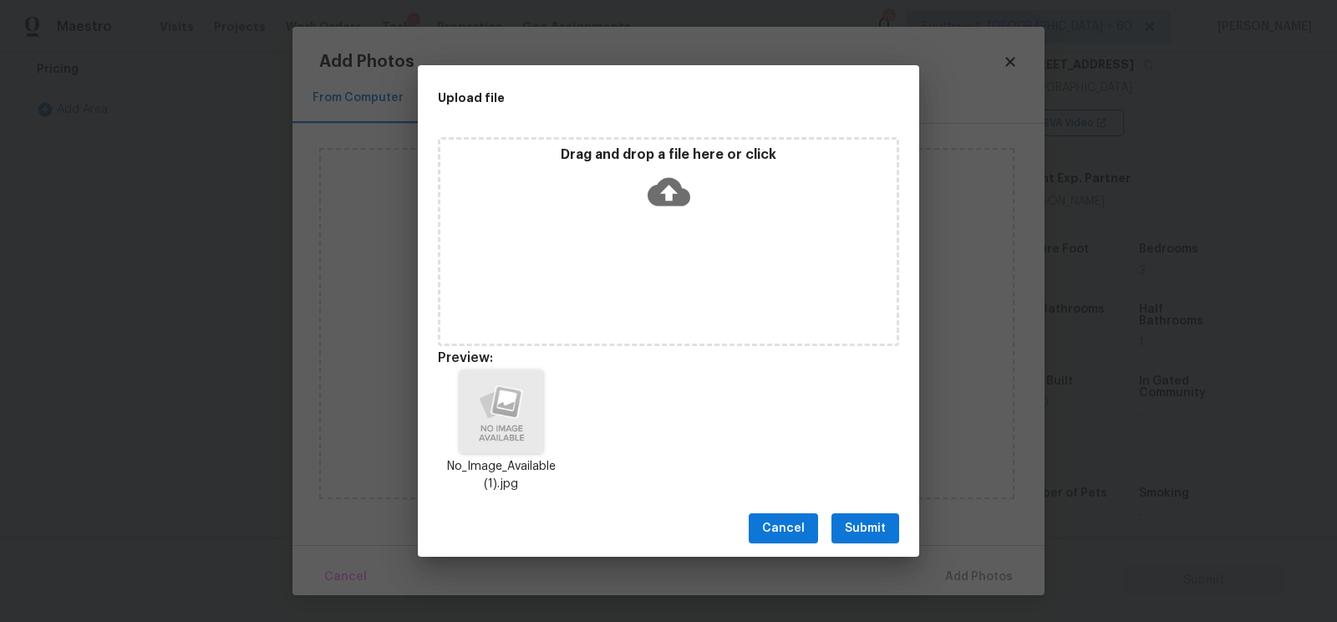
click at [876, 526] on span "Submit" at bounding box center [865, 528] width 41 height 21
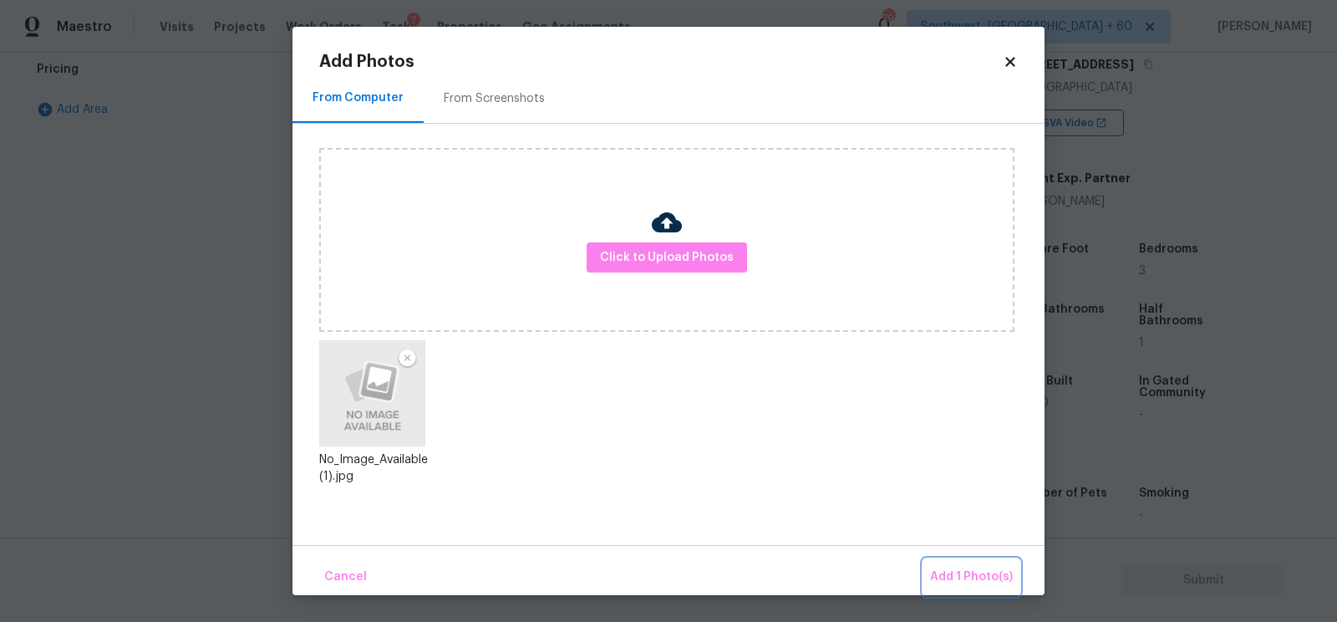
click at [989, 576] on span "Add 1 Photo(s)" at bounding box center [971, 577] width 83 height 21
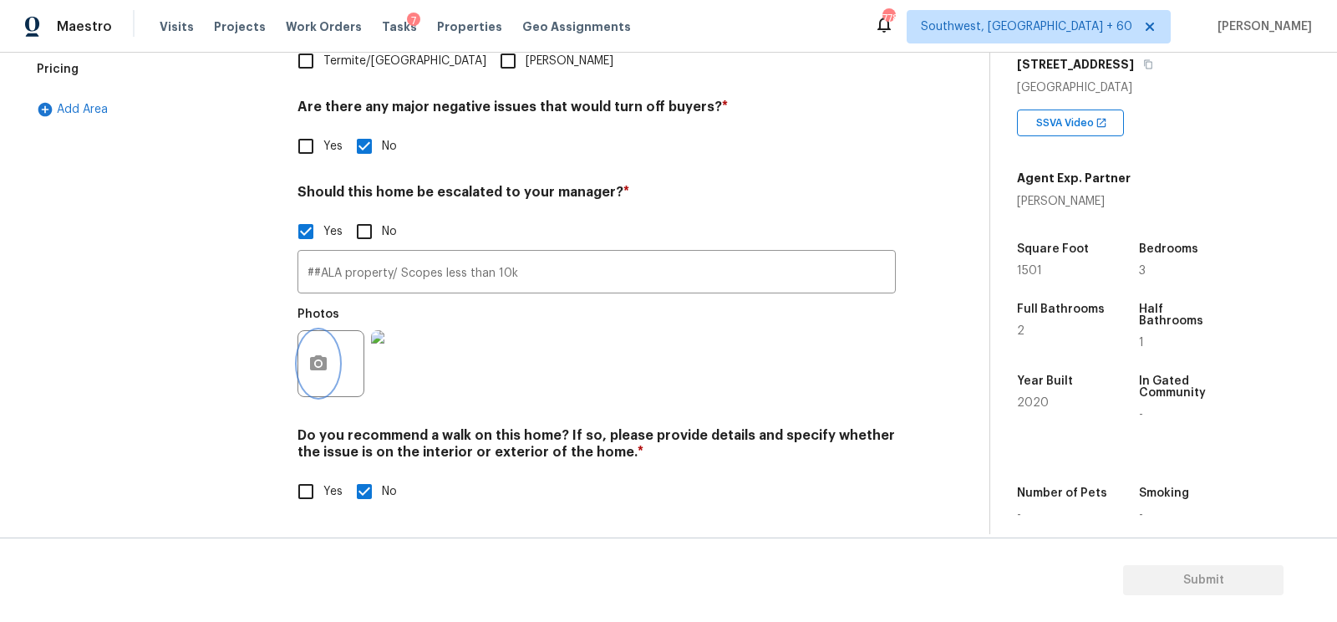
scroll to position [0, 0]
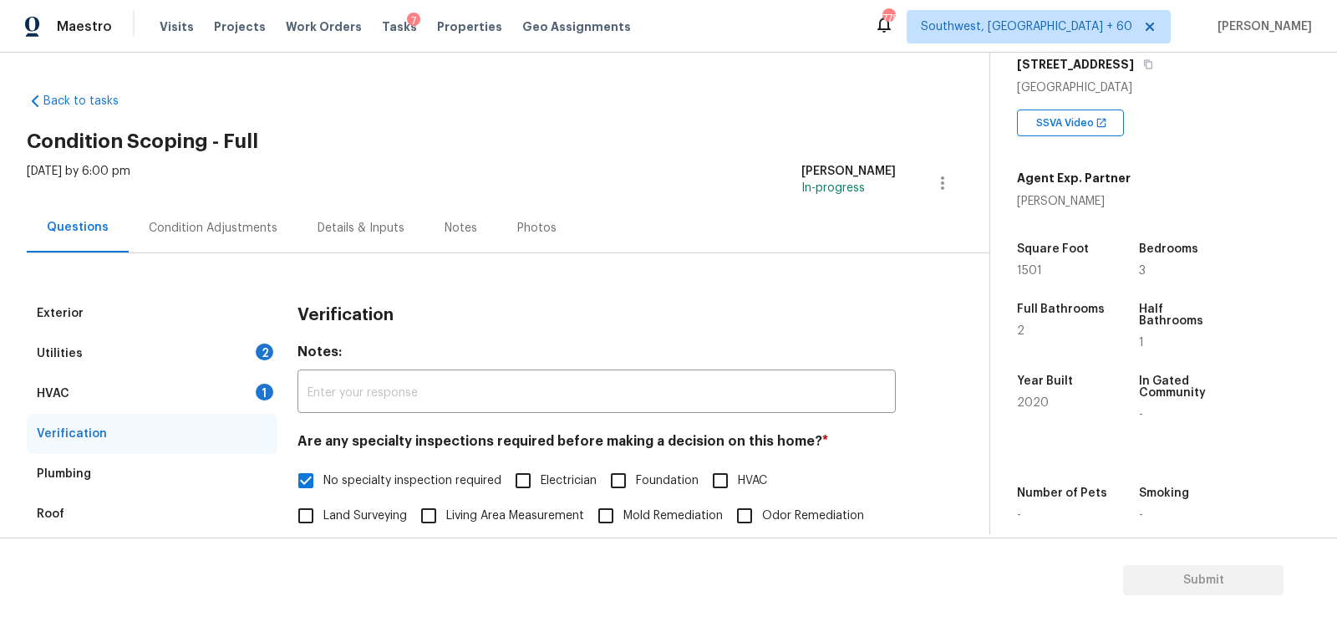
click at [165, 394] on div "HVAC 1" at bounding box center [152, 394] width 251 height 40
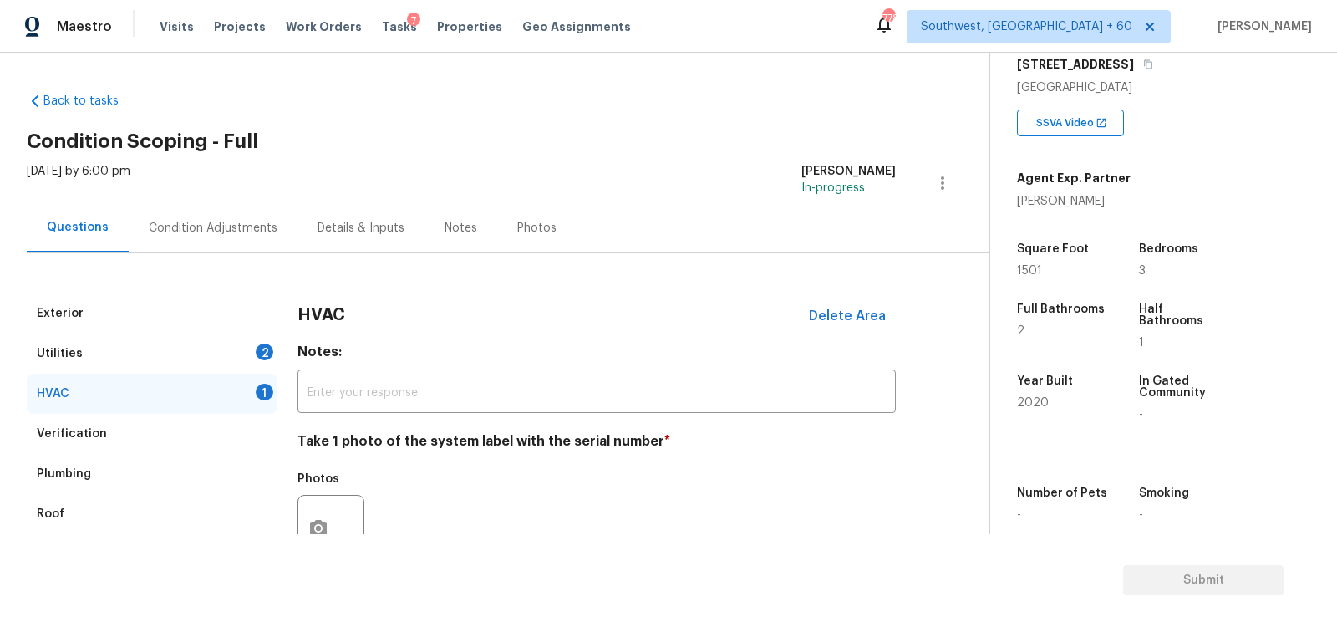
scroll to position [238, 0]
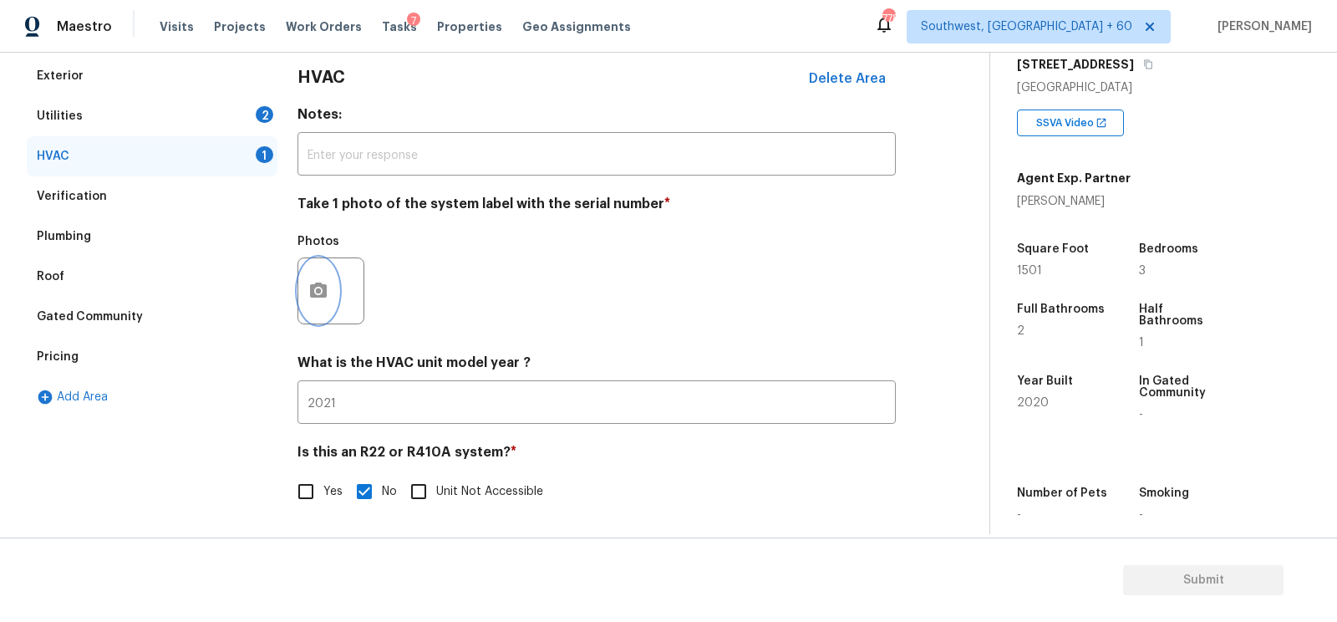
click at [316, 289] on circle "button" at bounding box center [318, 290] width 5 height 5
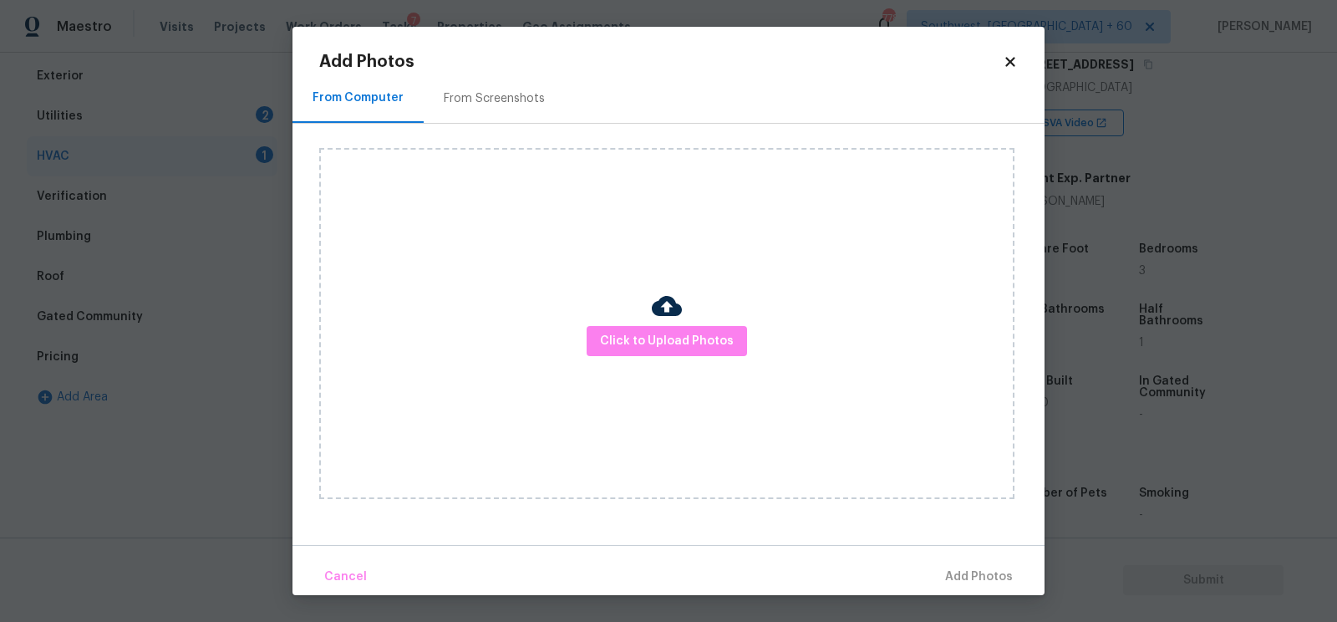
click at [678, 358] on div "Click to Upload Photos" at bounding box center [666, 323] width 695 height 351
click at [673, 348] on span "Click to Upload Photos" at bounding box center [667, 341] width 134 height 21
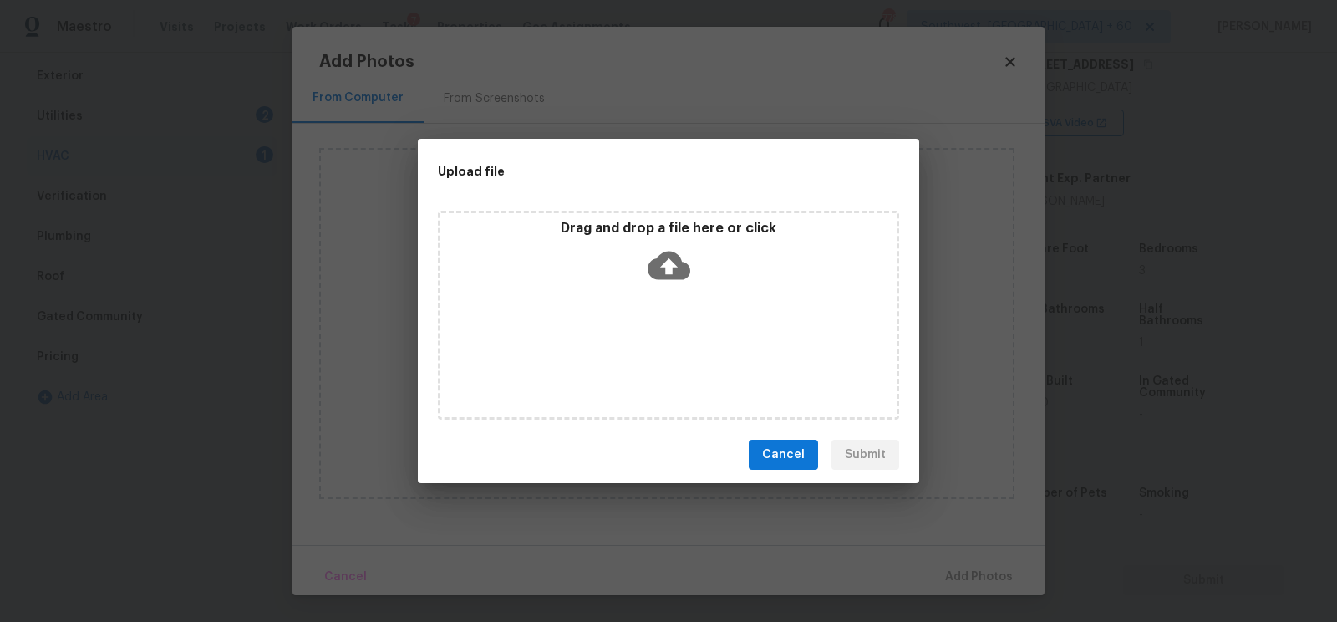
click at [671, 272] on icon at bounding box center [669, 265] width 43 height 43
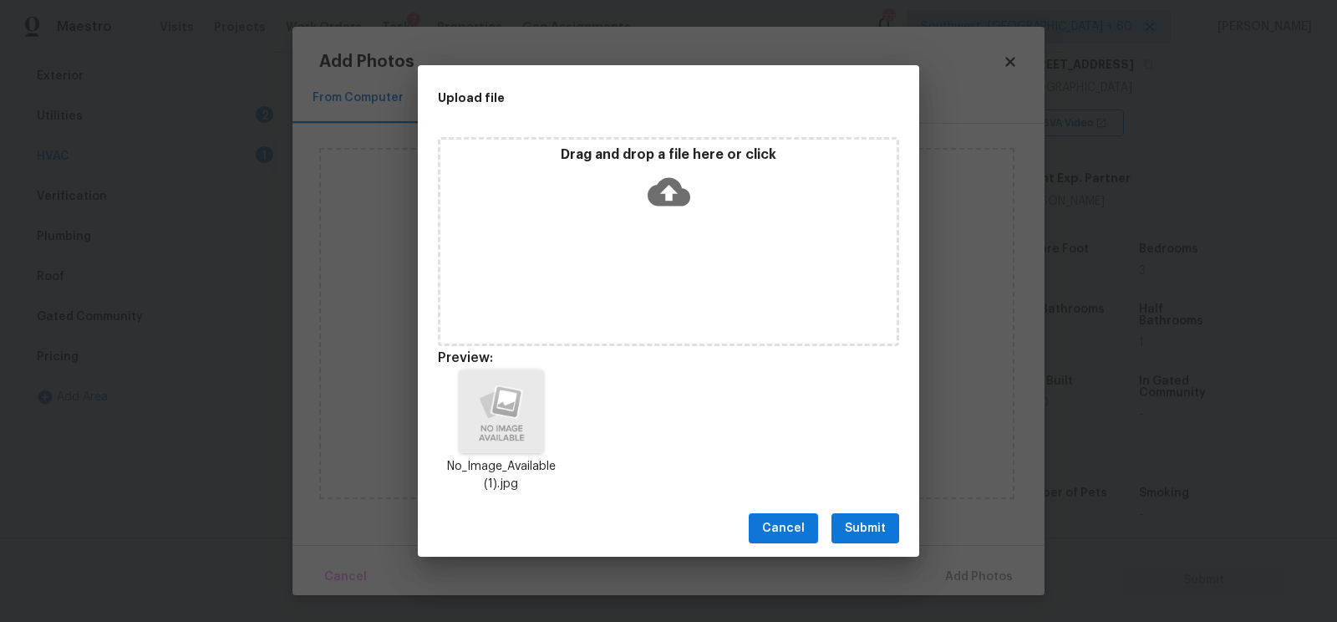
click at [868, 528] on span "Submit" at bounding box center [865, 528] width 41 height 21
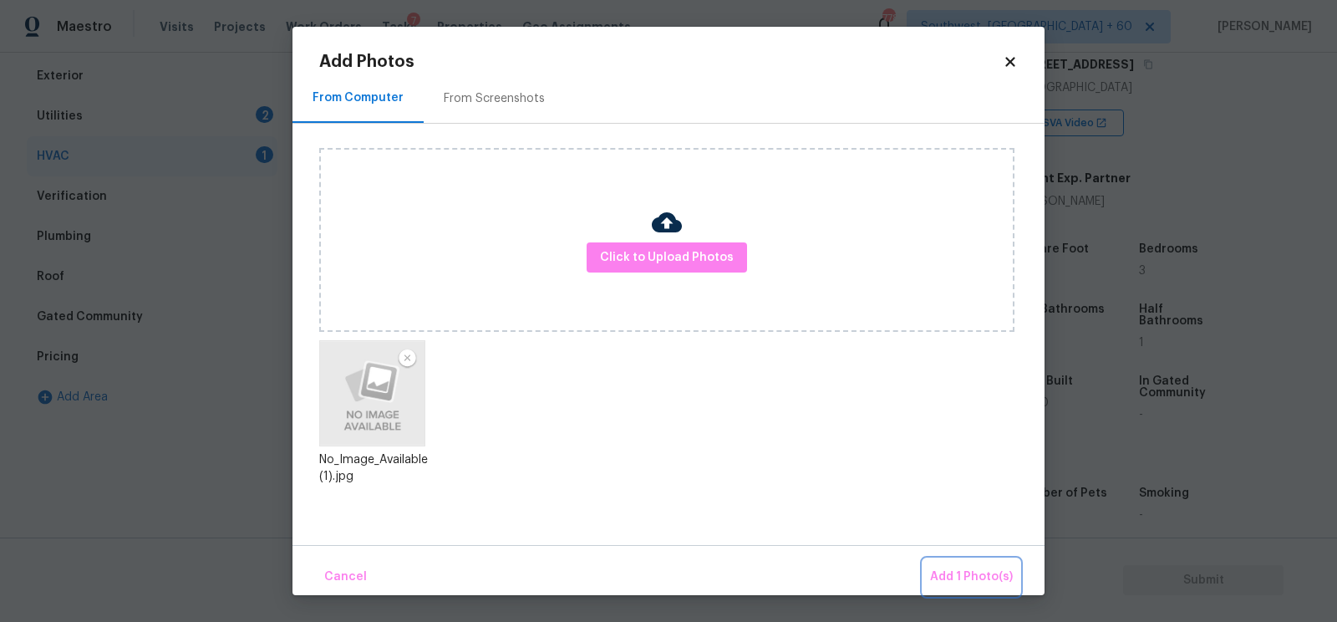
click at [956, 560] on button "Add 1 Photo(s)" at bounding box center [971, 577] width 96 height 36
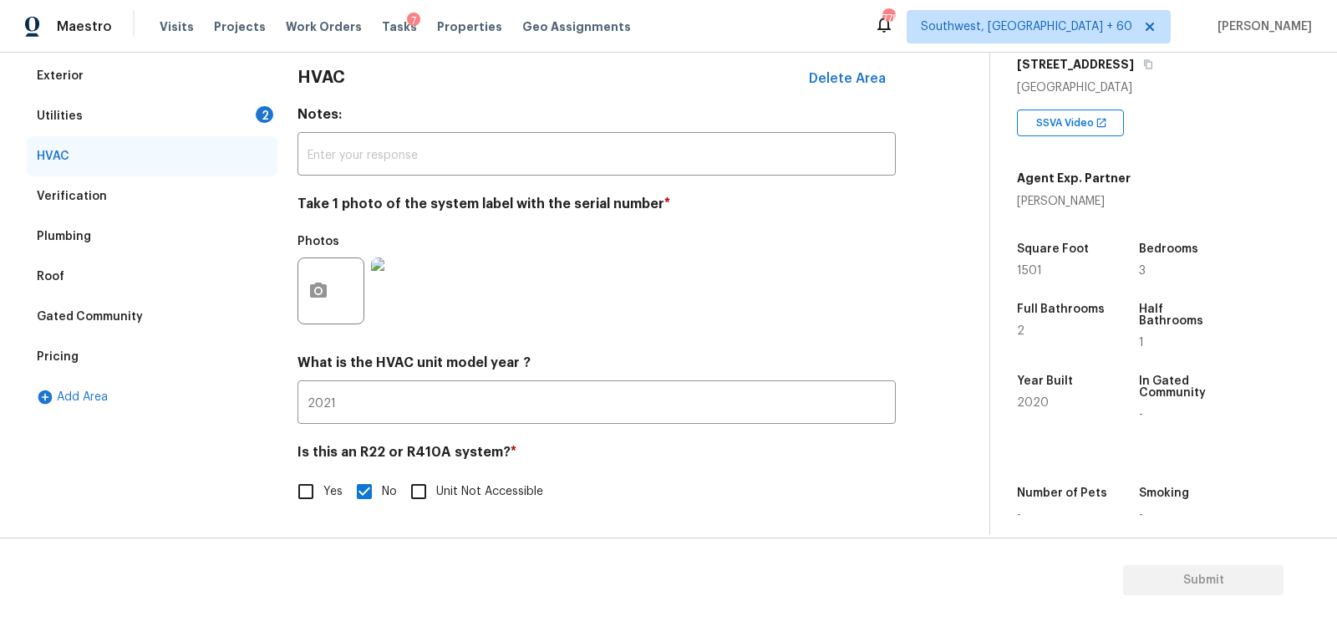
click at [221, 106] on div "Utilities 2" at bounding box center [152, 116] width 251 height 40
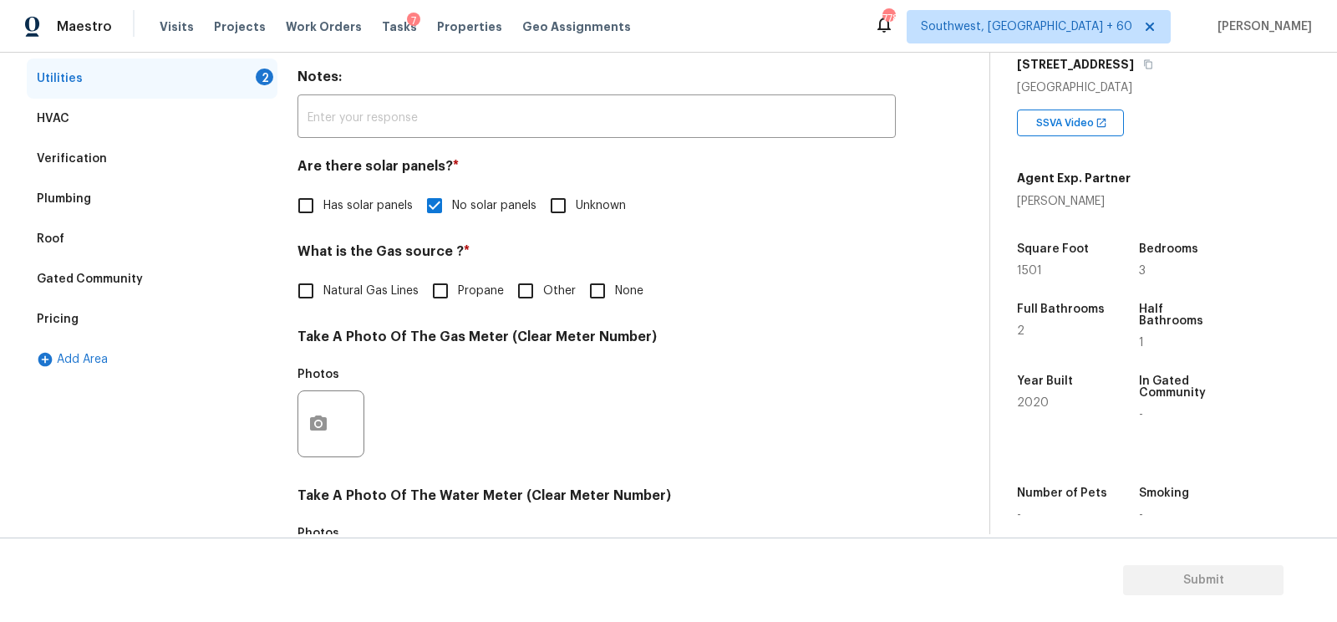
click at [594, 299] on input "None" at bounding box center [597, 290] width 35 height 35
checkbox input "true"
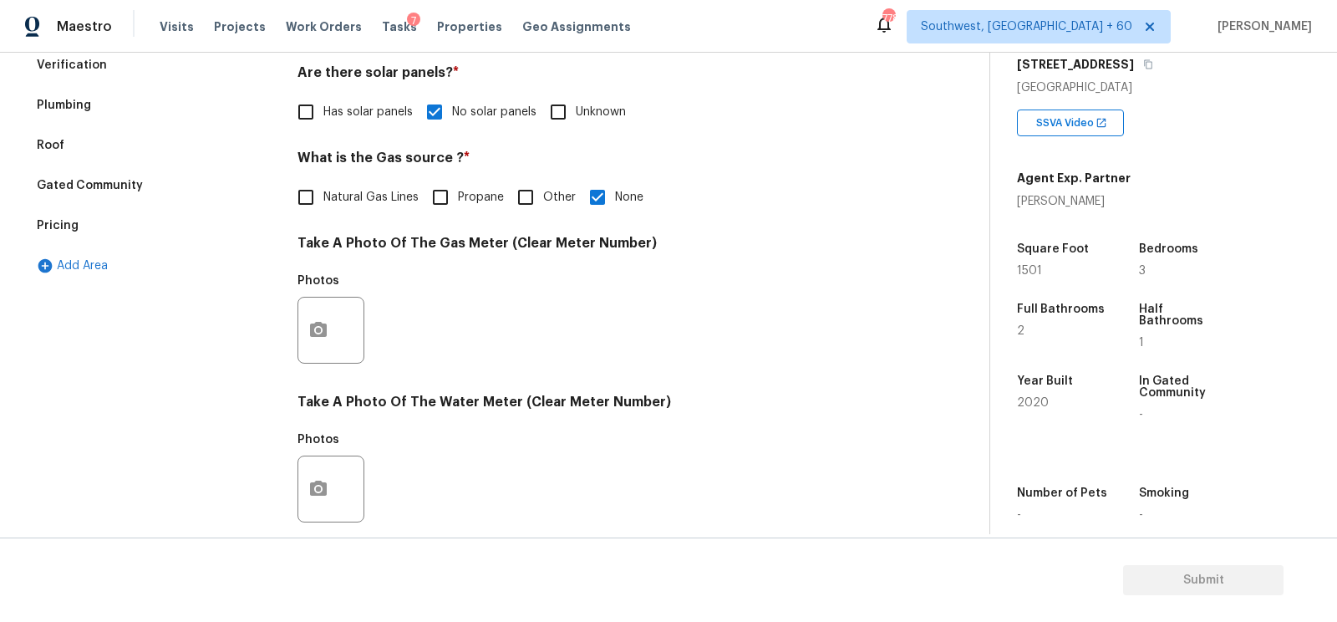
scroll to position [387, 0]
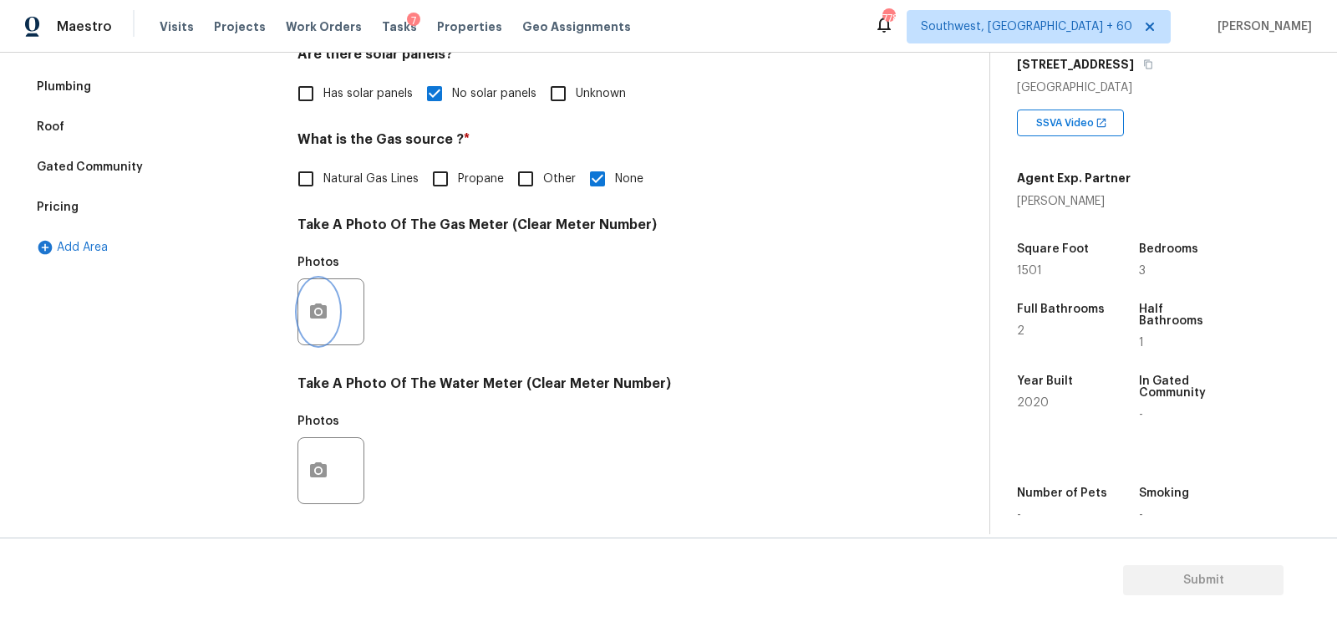
click at [323, 310] on icon "button" at bounding box center [318, 310] width 17 height 15
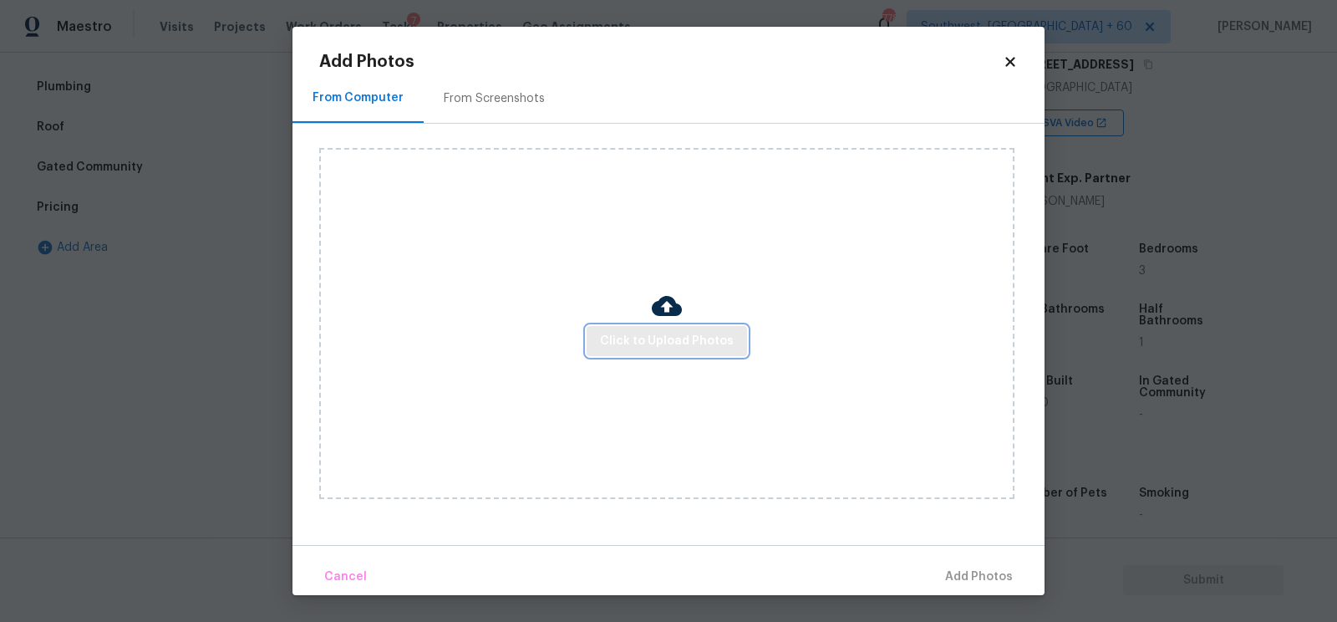
click at [643, 343] on span "Click to Upload Photos" at bounding box center [667, 341] width 134 height 21
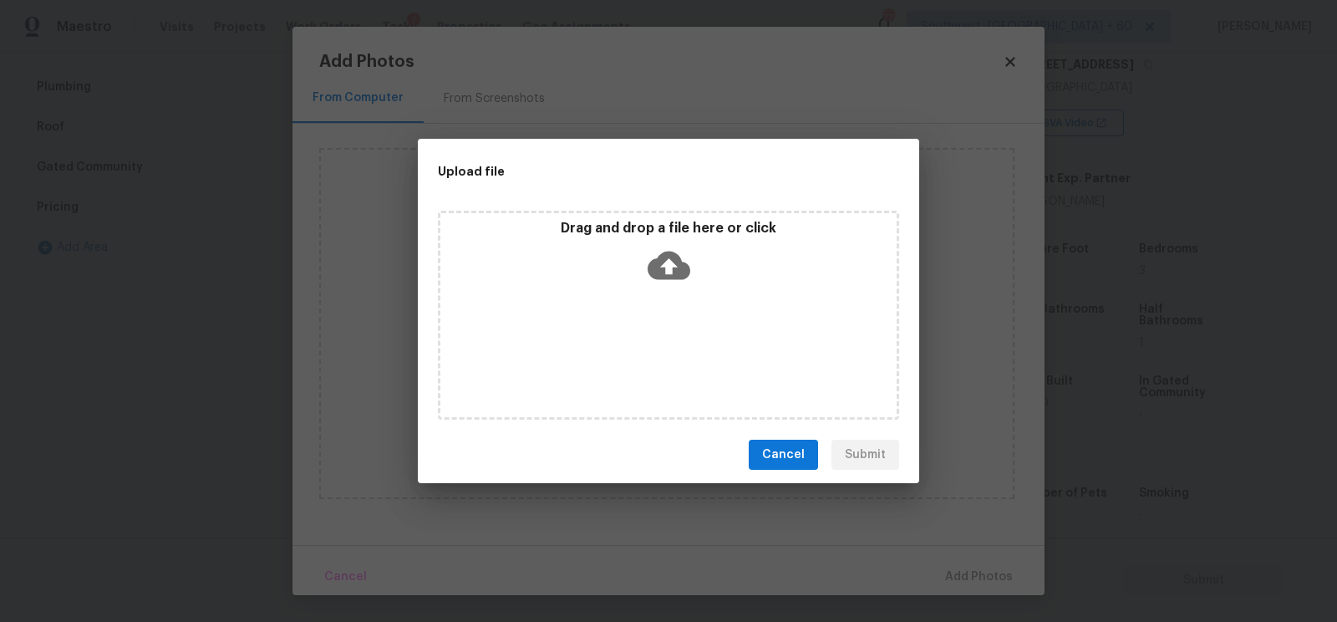
click at [668, 261] on icon at bounding box center [669, 265] width 43 height 43
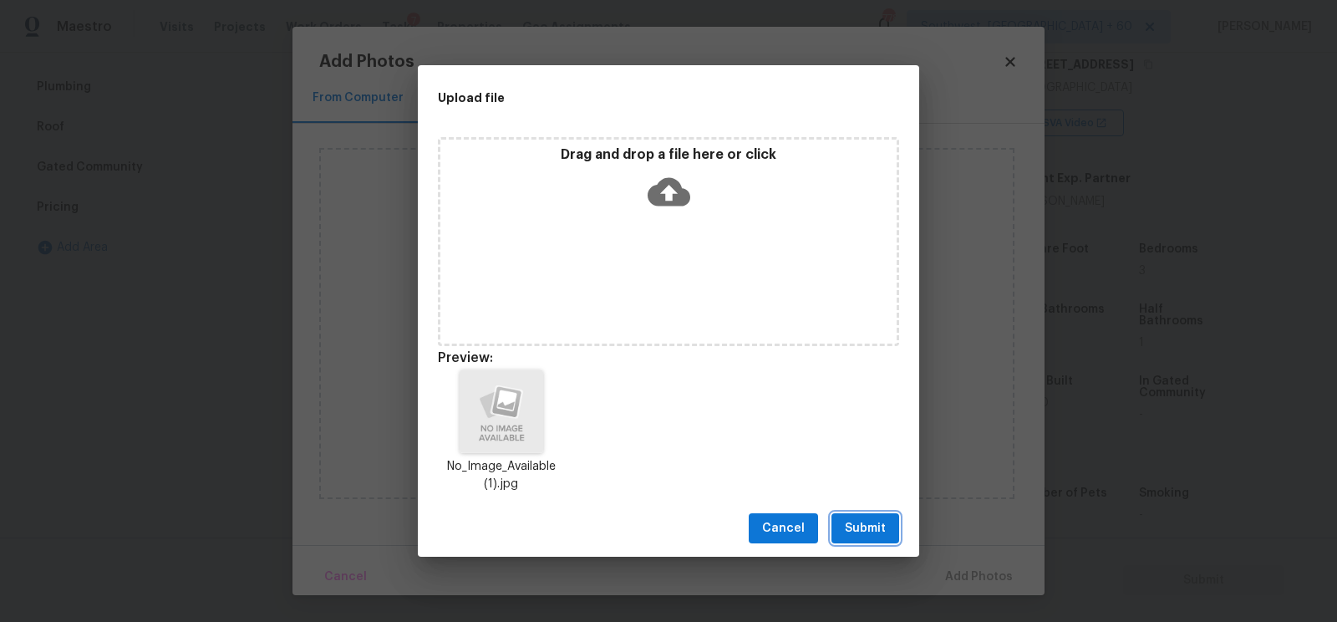
click at [859, 536] on span "Submit" at bounding box center [865, 528] width 41 height 21
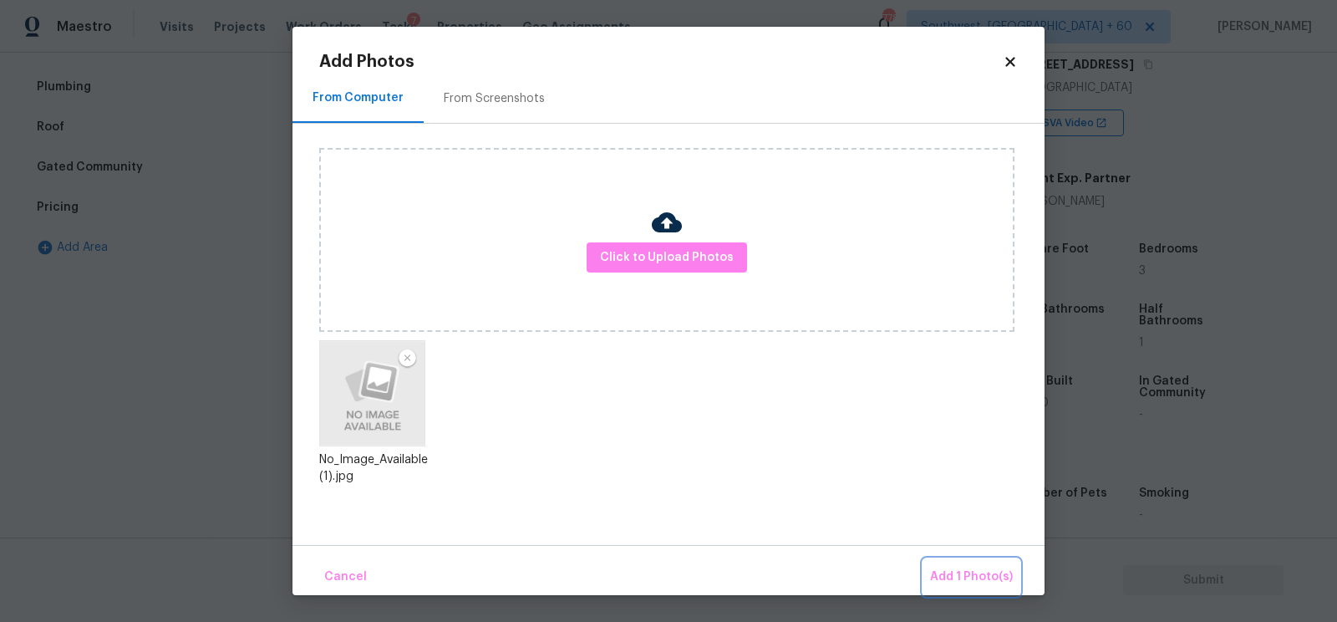
click at [973, 572] on span "Add 1 Photo(s)" at bounding box center [971, 577] width 83 height 21
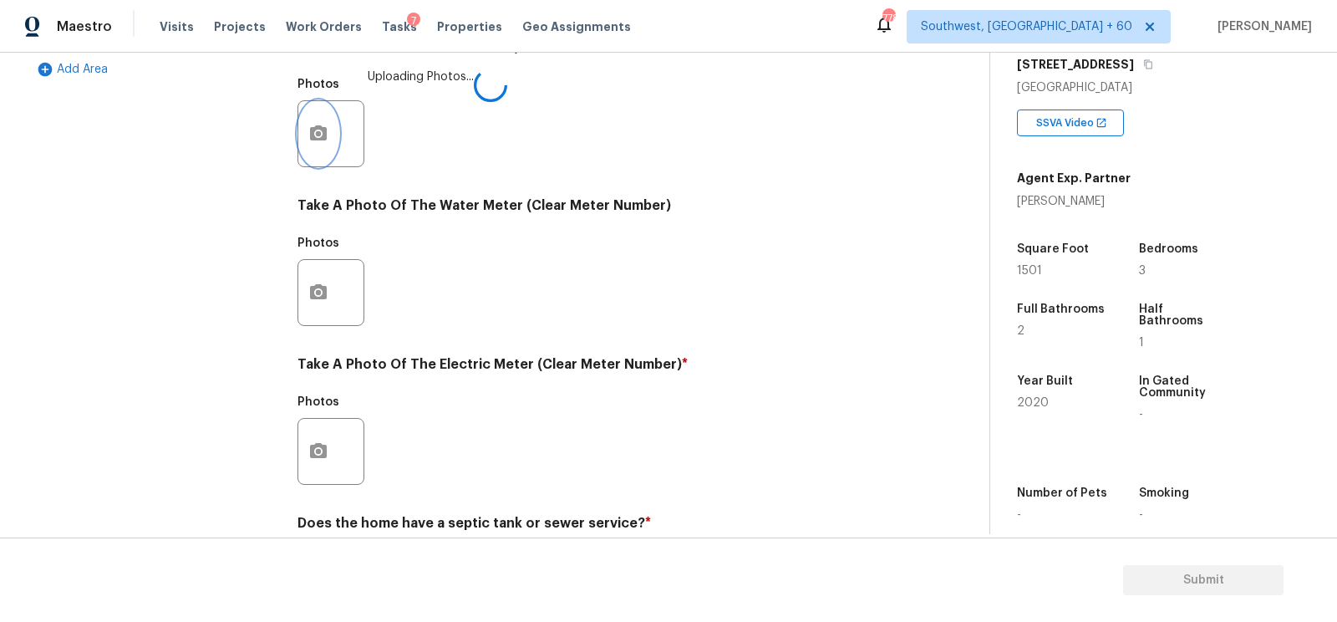
scroll to position [592, 0]
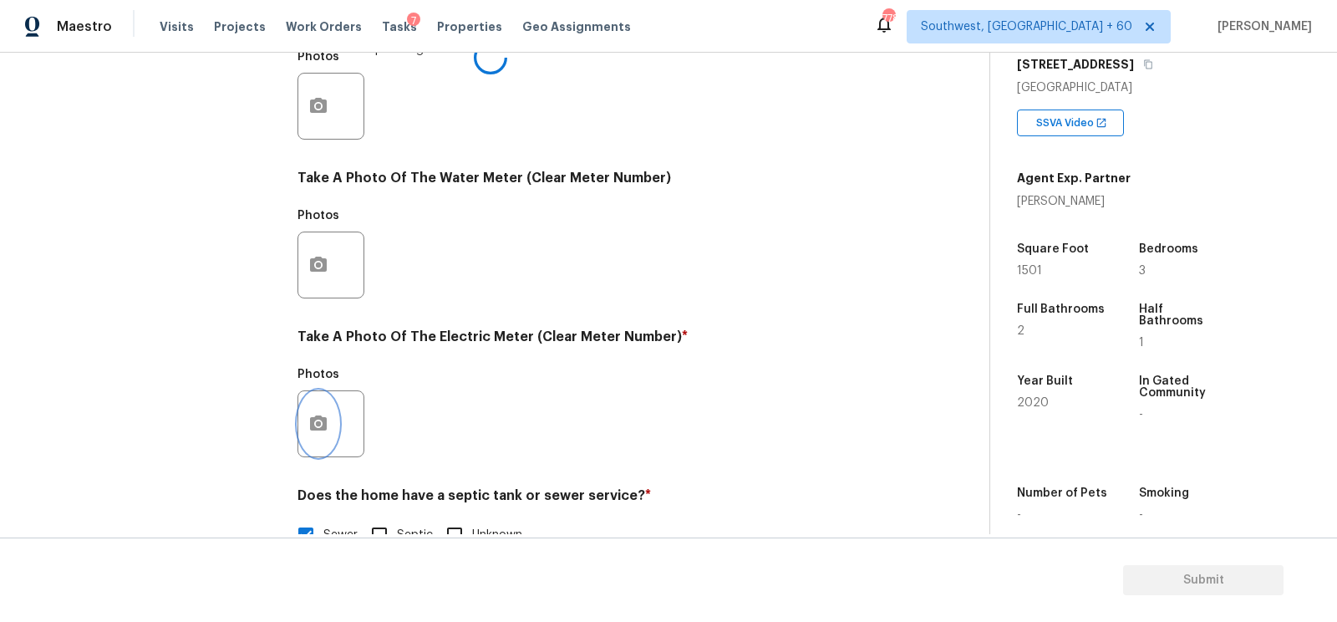
click at [315, 417] on icon "button" at bounding box center [318, 422] width 17 height 15
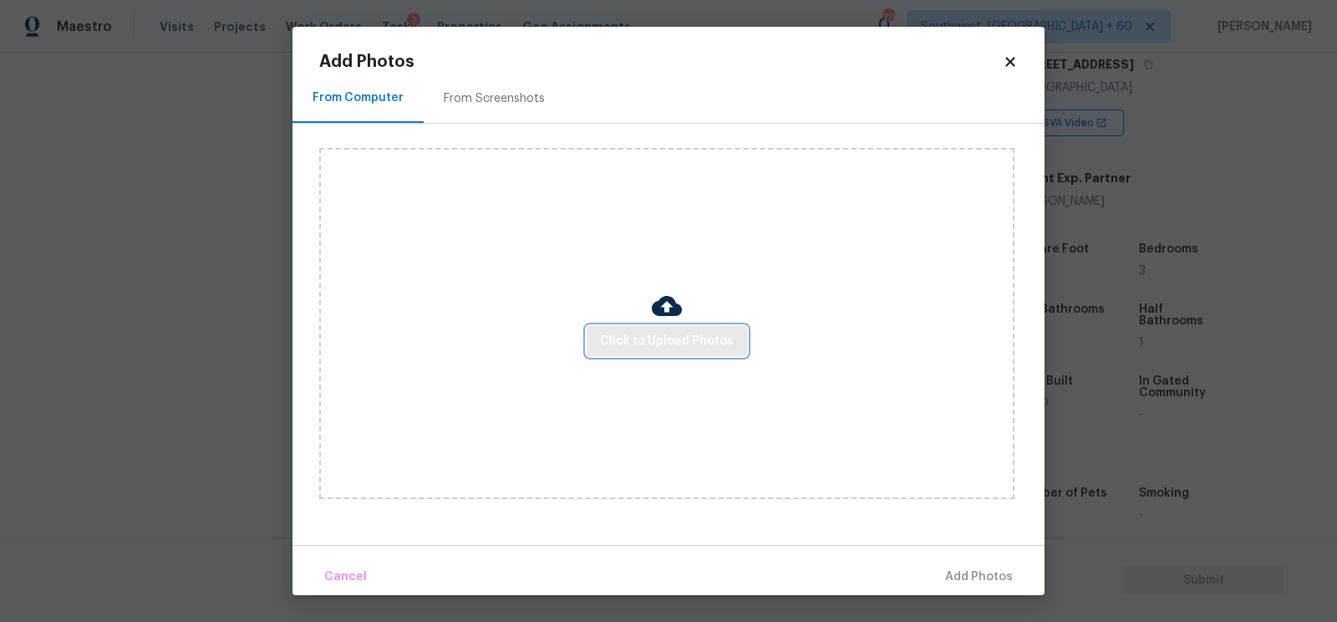
click at [633, 350] on span "Click to Upload Photos" at bounding box center [667, 341] width 134 height 21
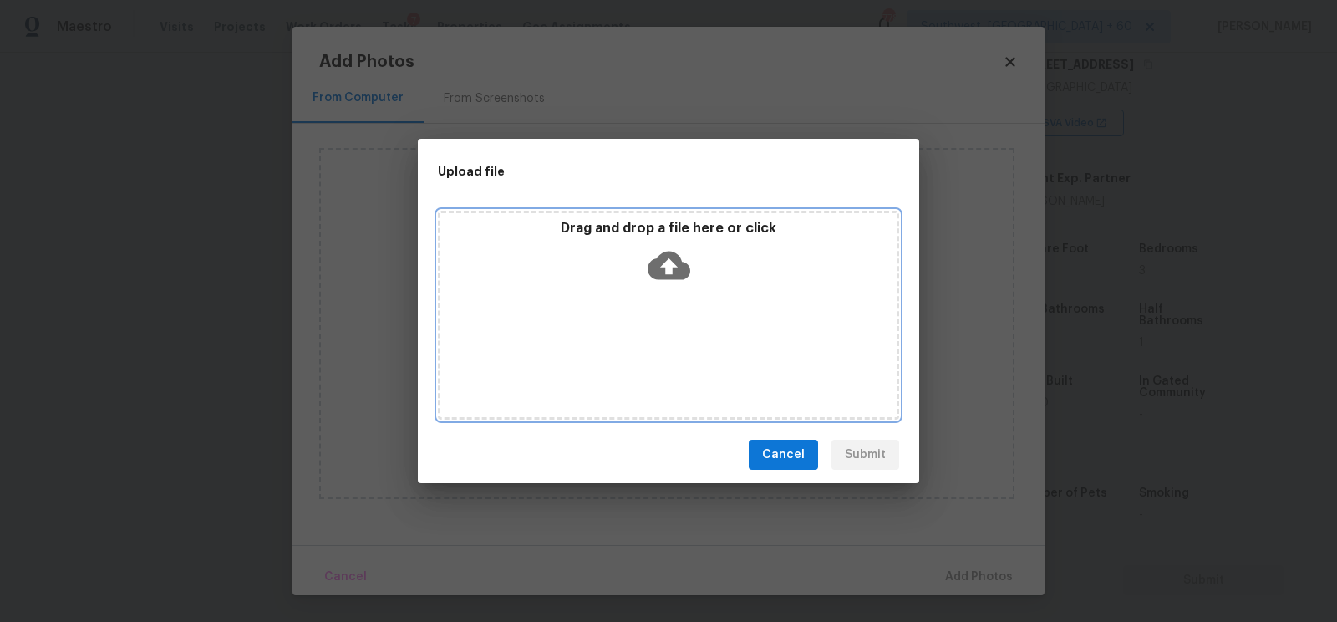
click at [659, 271] on icon at bounding box center [669, 266] width 43 height 28
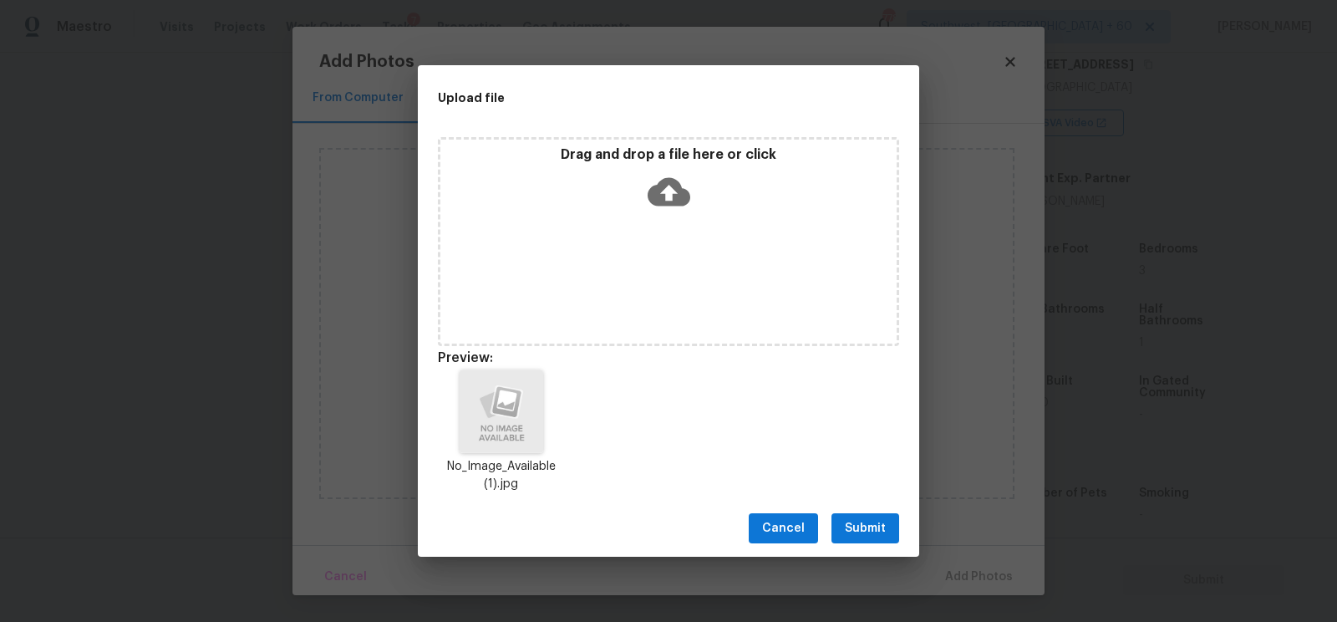
click at [865, 533] on span "Submit" at bounding box center [865, 528] width 41 height 21
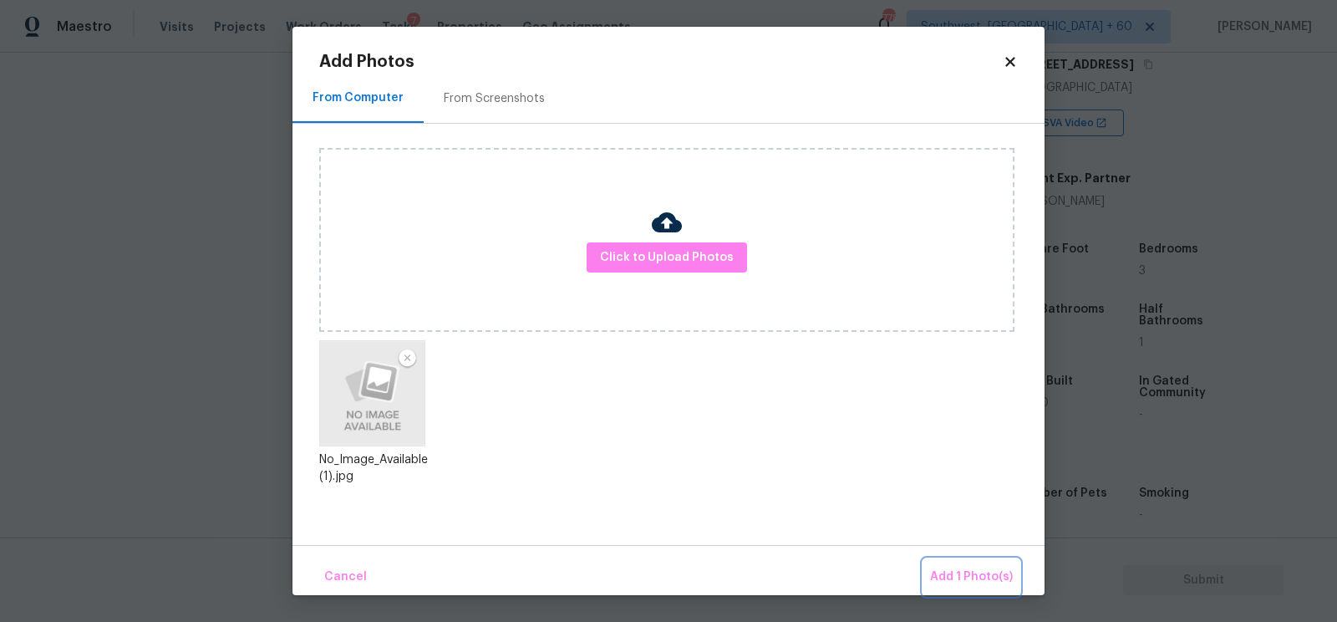
click at [989, 579] on span "Add 1 Photo(s)" at bounding box center [971, 577] width 83 height 21
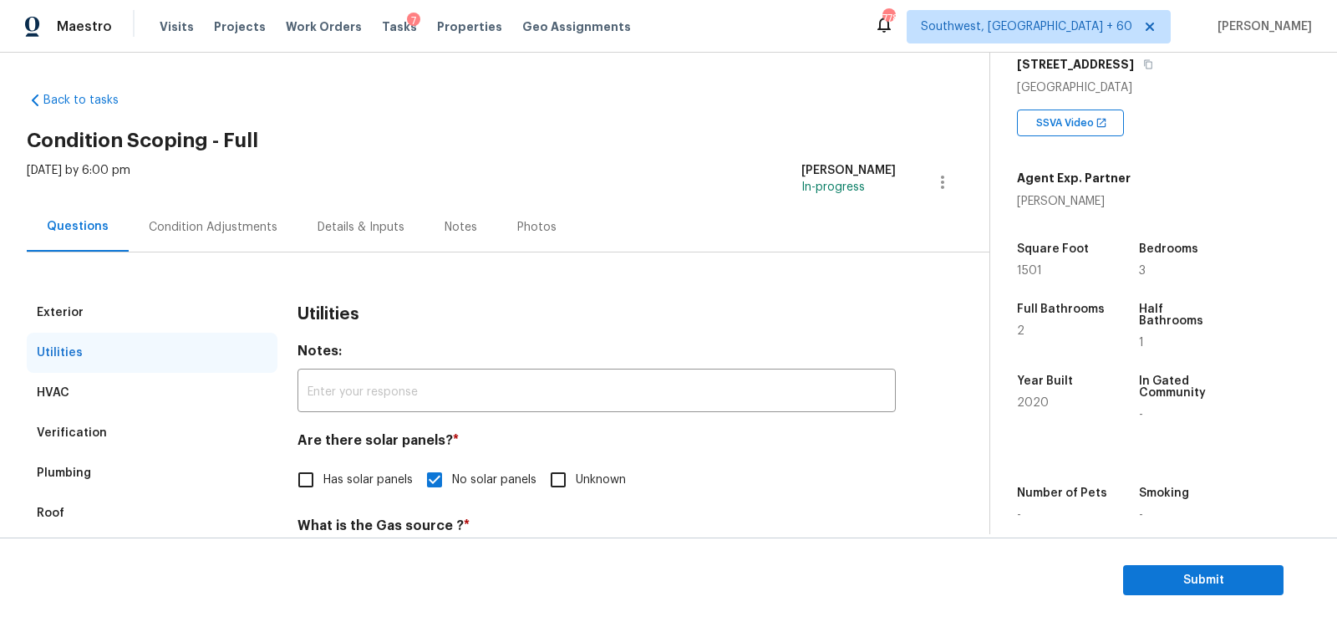
scroll to position [0, 0]
click at [185, 239] on div "Condition Adjustments" at bounding box center [213, 227] width 169 height 49
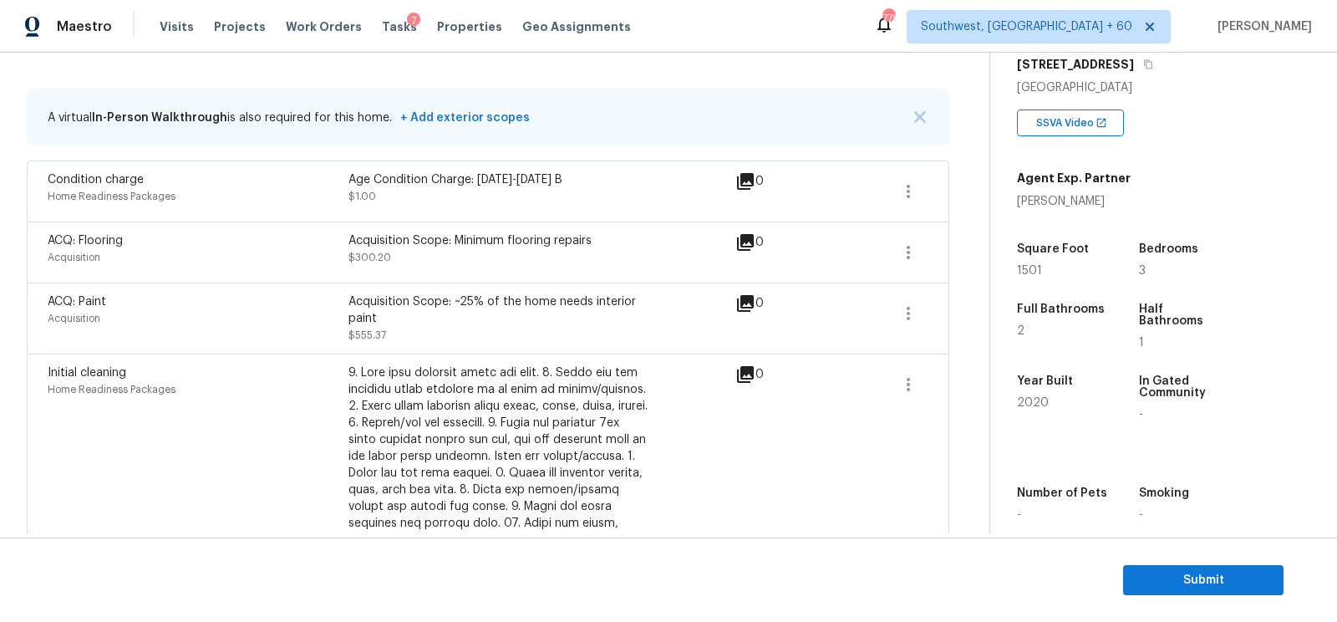
scroll to position [309, 0]
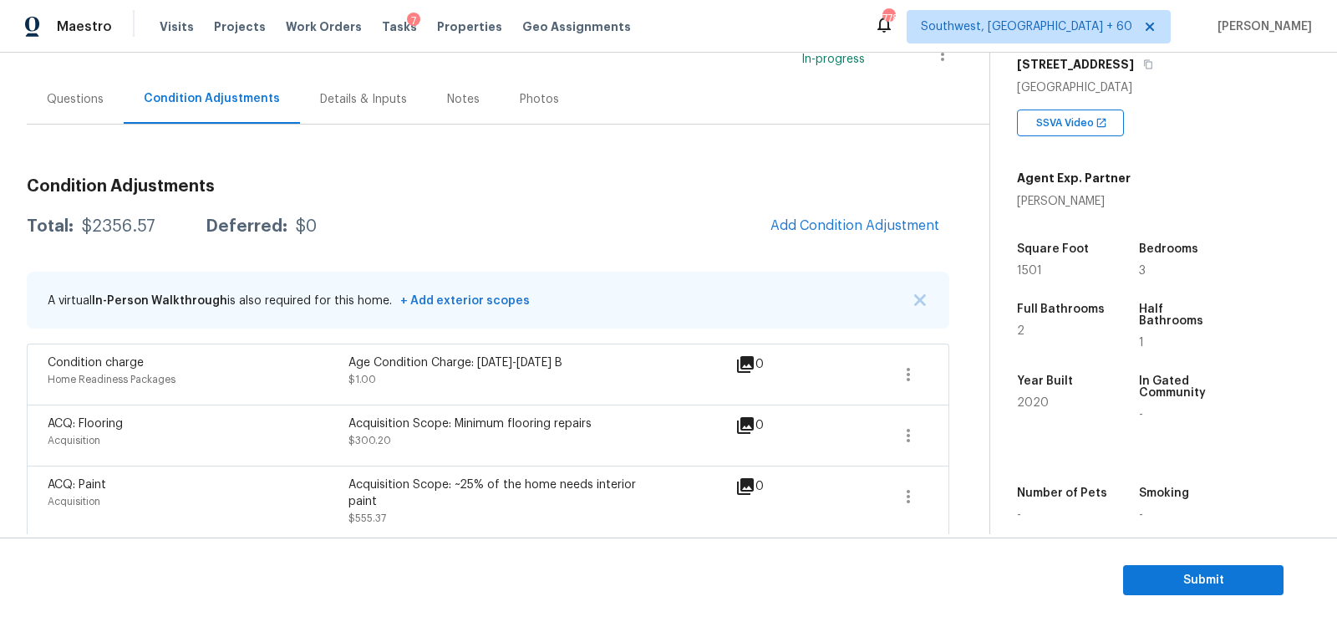
click at [91, 84] on div "Questions" at bounding box center [75, 98] width 97 height 49
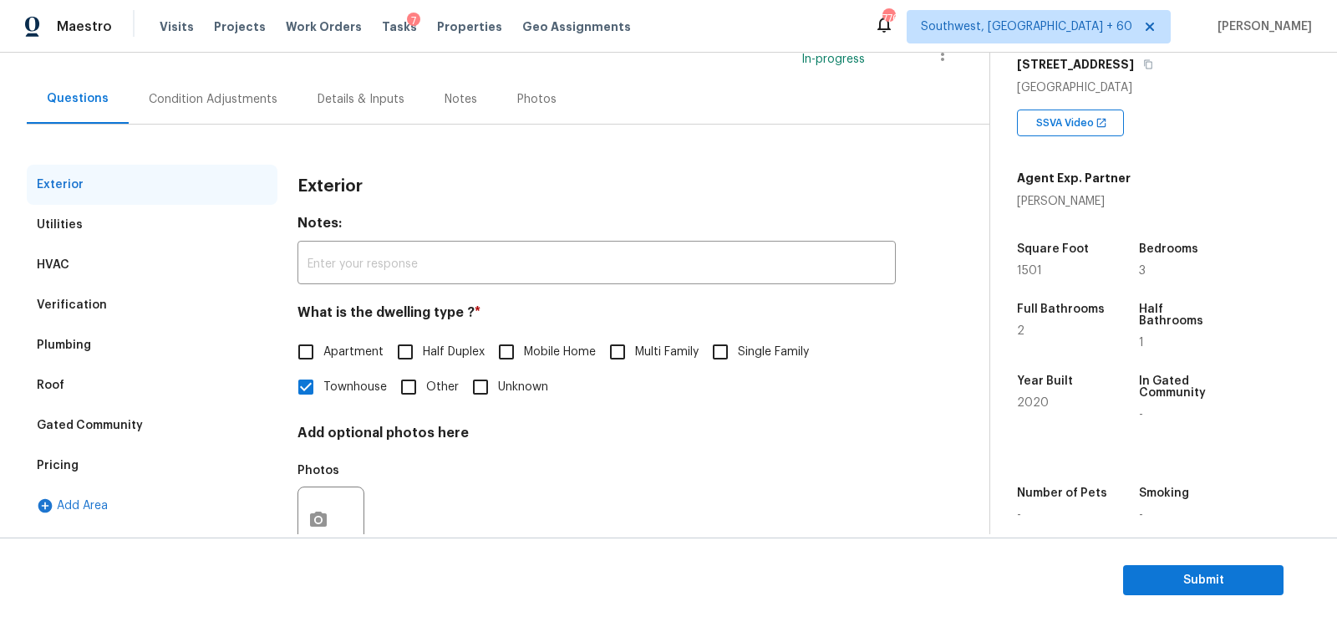
scroll to position [129, 0]
click at [116, 309] on div "Verification" at bounding box center [152, 305] width 251 height 40
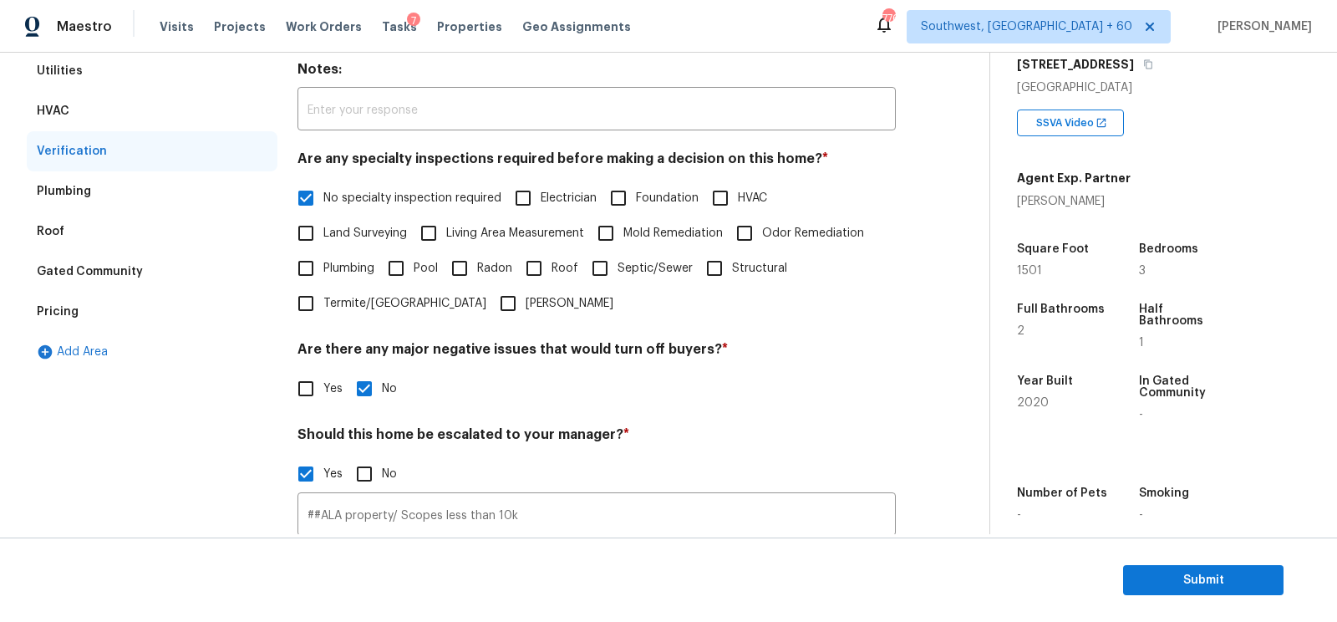
scroll to position [333, 0]
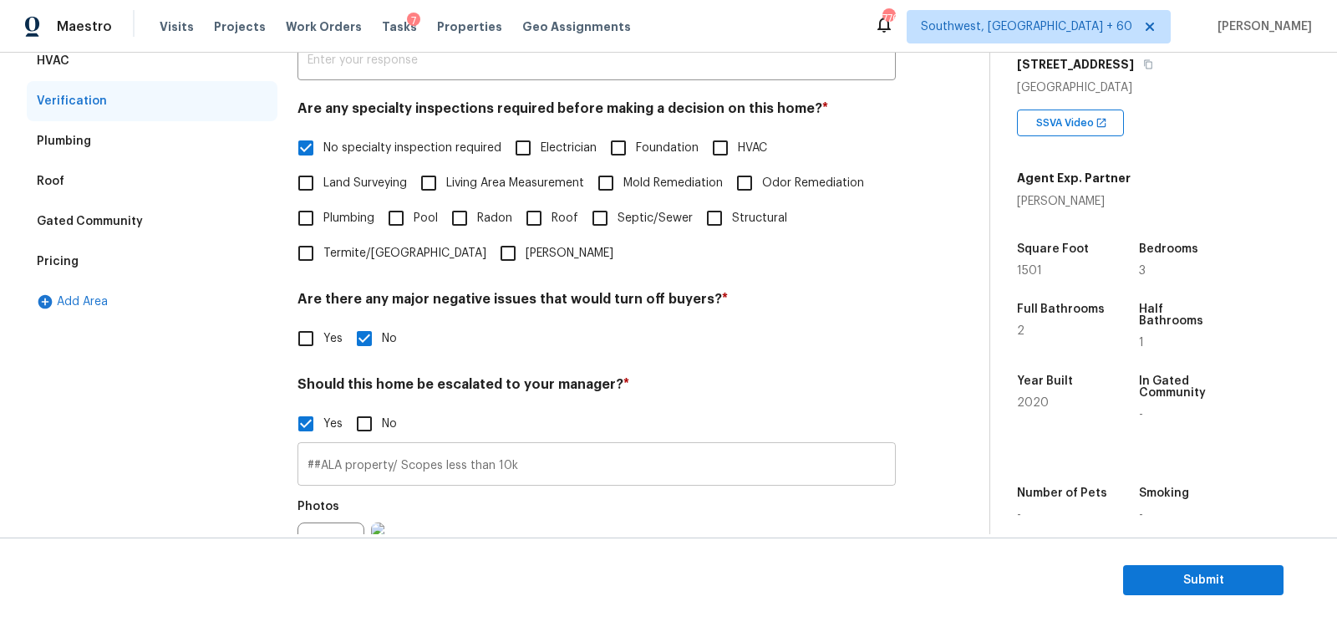
click at [427, 463] on input "##ALA property/ Scopes less than 10k" at bounding box center [596, 465] width 598 height 39
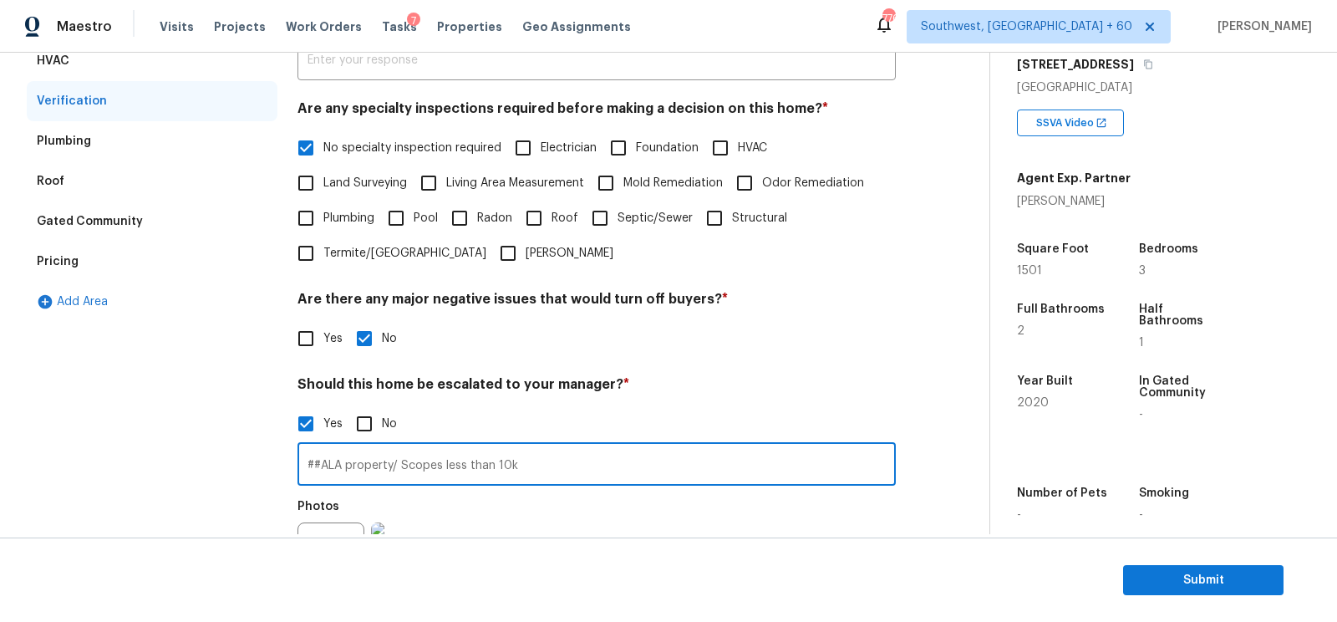
click at [427, 463] on input "##ALA property/ Scopes less than 10k" at bounding box center [596, 465] width 598 height 39
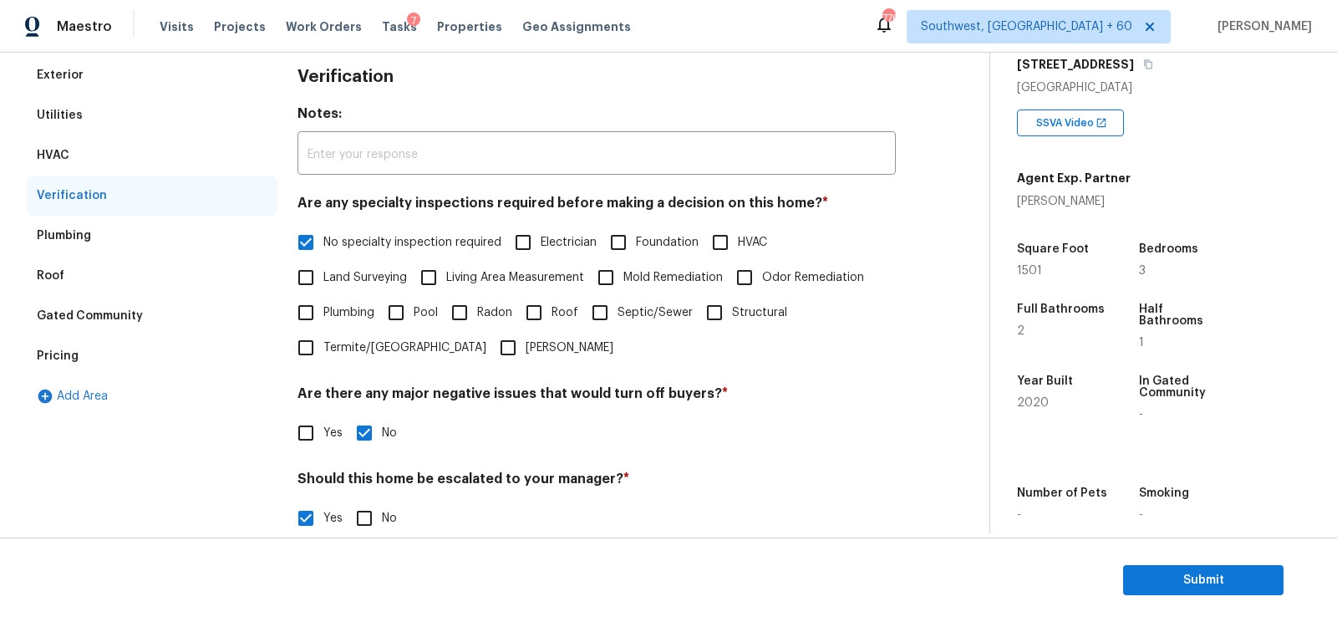
scroll to position [118, 0]
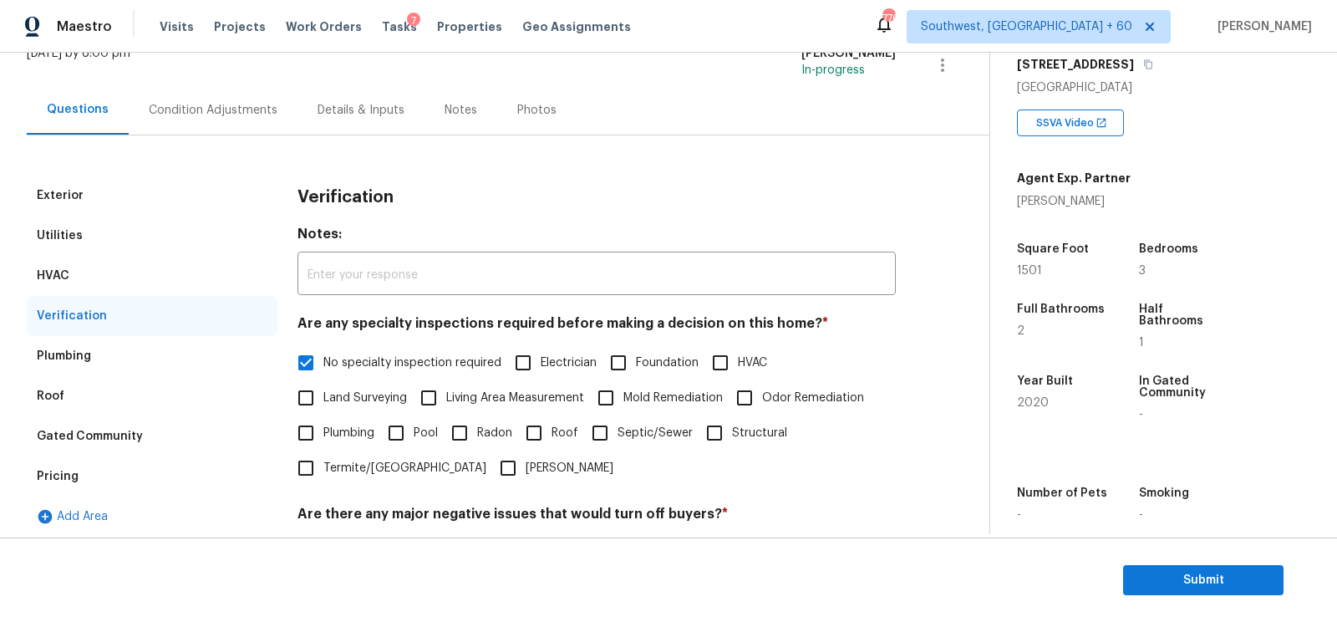
click at [225, 109] on div "Condition Adjustments" at bounding box center [213, 110] width 129 height 17
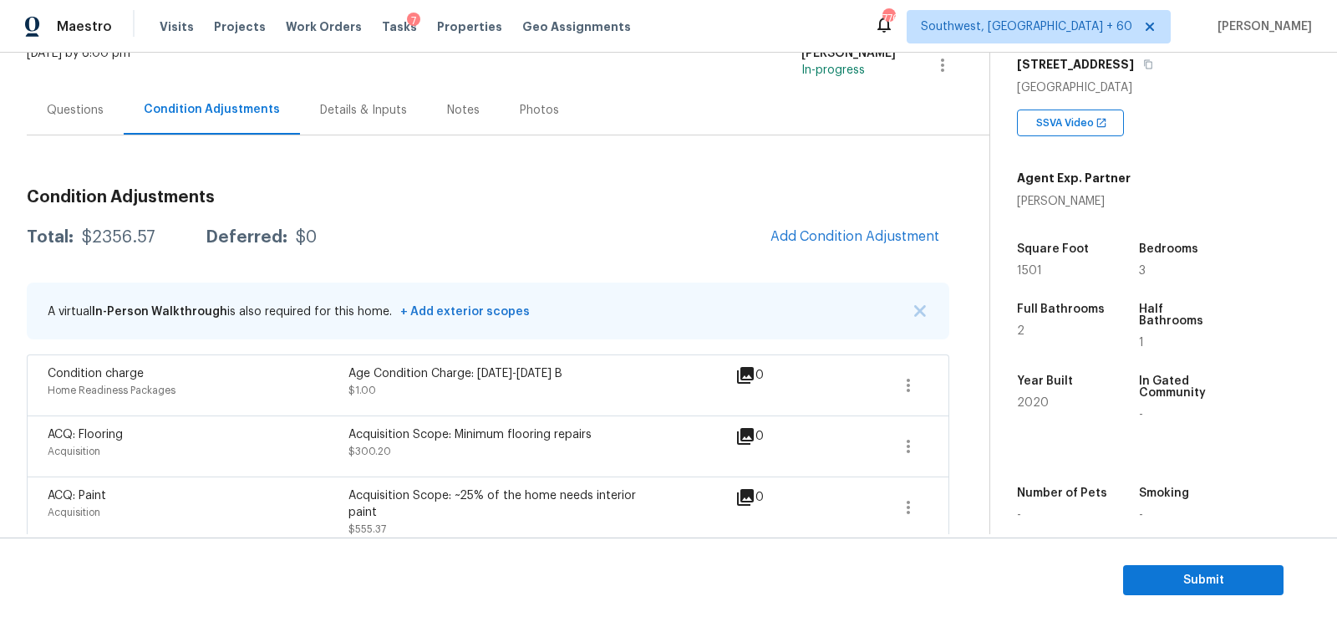
click at [64, 109] on div "Questions" at bounding box center [75, 110] width 57 height 17
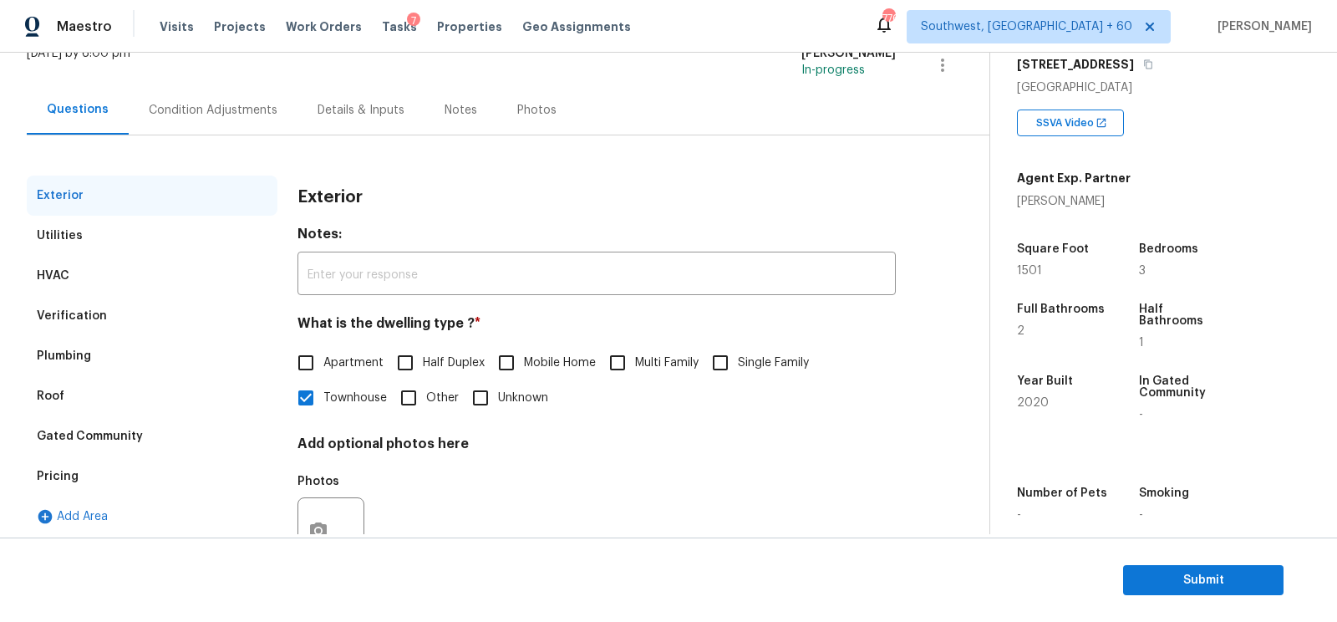
click at [102, 345] on div "Plumbing" at bounding box center [152, 356] width 251 height 40
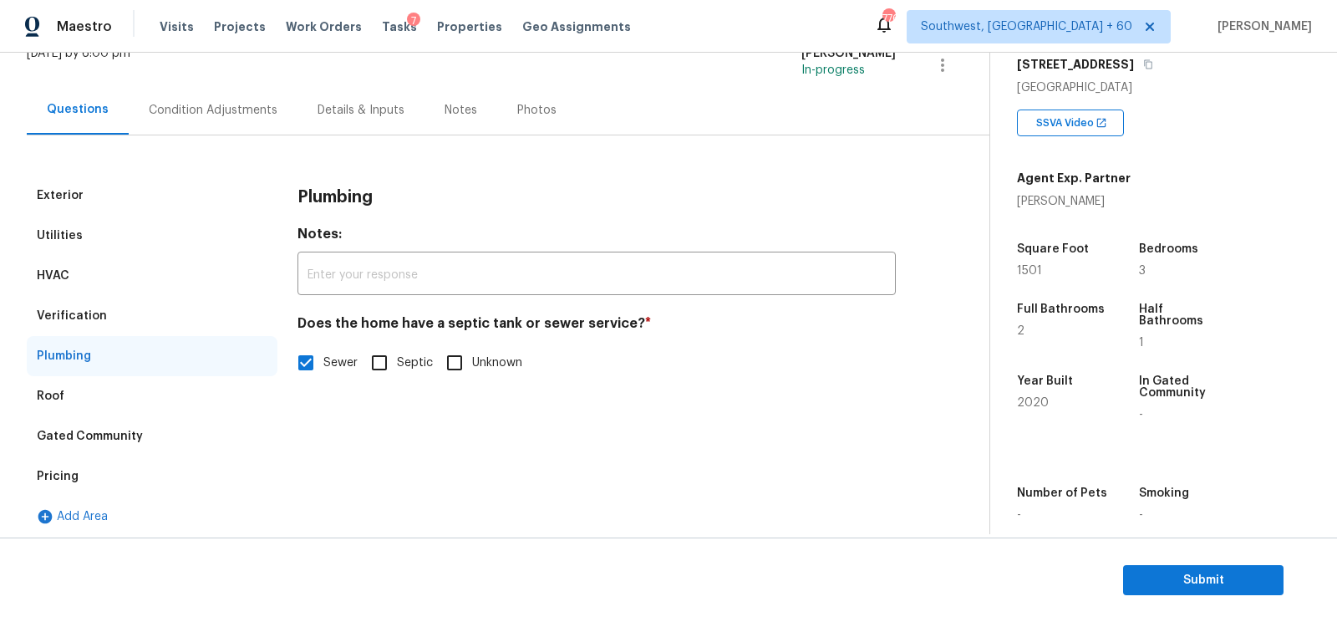
click at [105, 329] on div "Verification" at bounding box center [152, 316] width 251 height 40
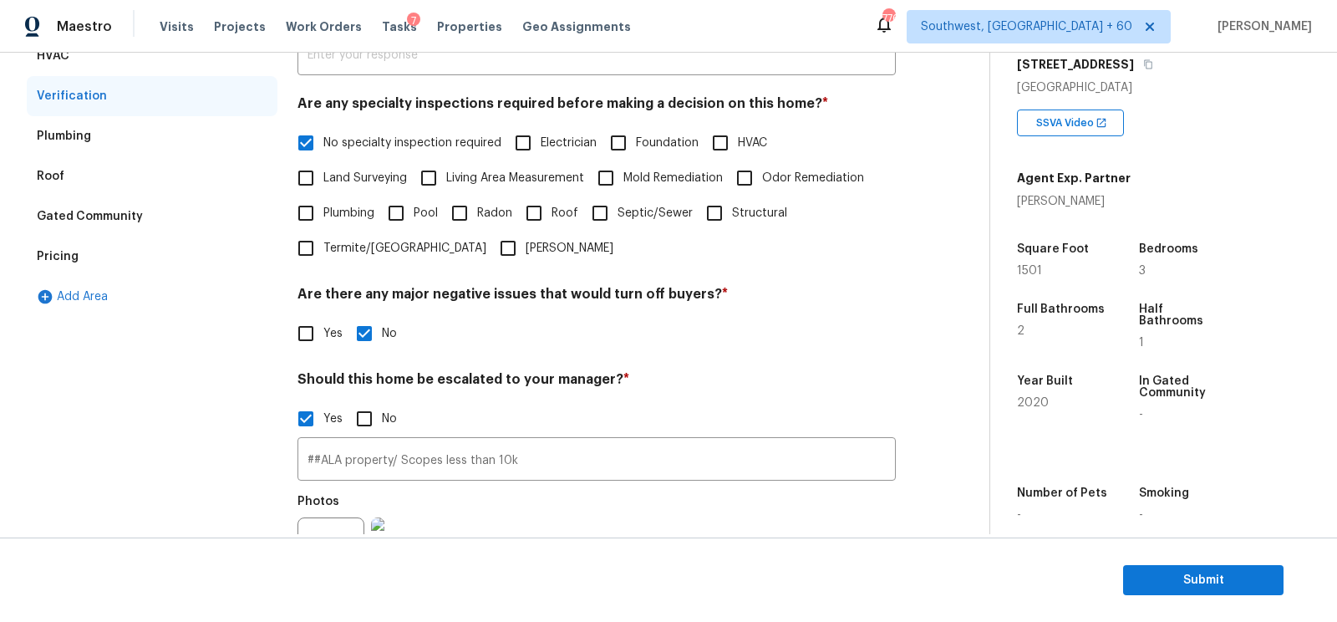
scroll to position [354, 0]
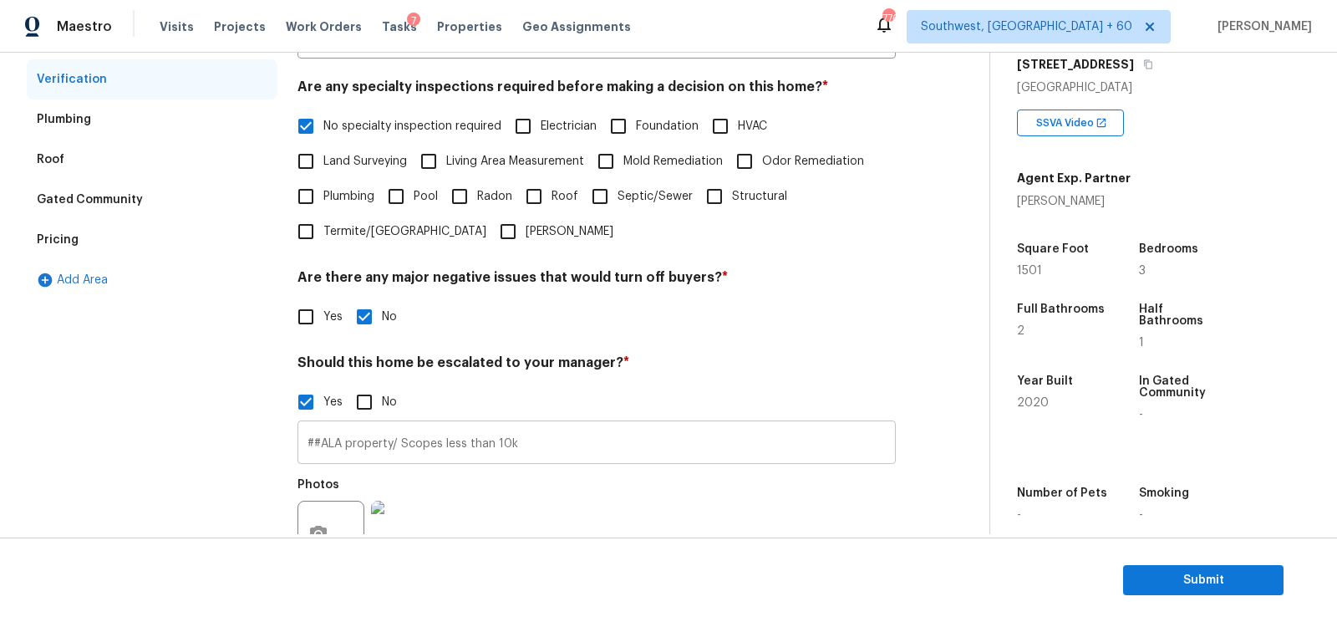
click at [540, 446] on input "##ALA property/ Scopes less than 10k" at bounding box center [596, 443] width 598 height 39
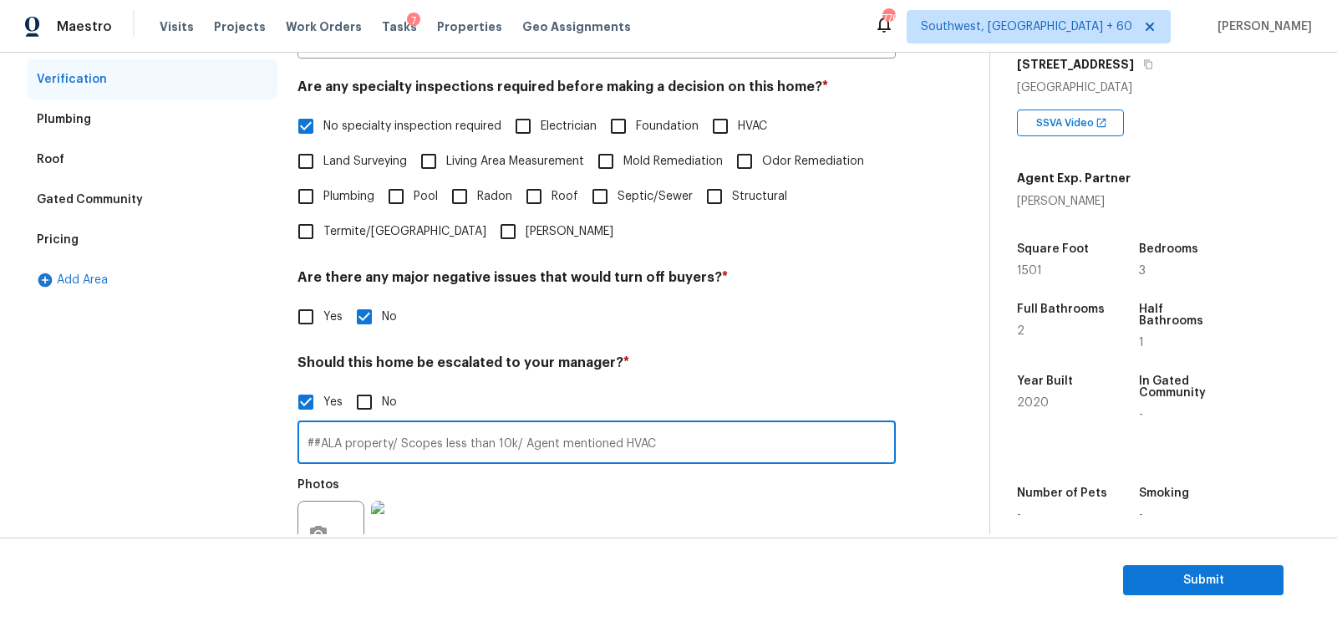
click at [624, 446] on input "##ALA property/ Scopes less than 10k/ Agent mentioned HVAC" at bounding box center [596, 443] width 598 height 39
click at [706, 439] on input "##ALA property/ Scopes less than 10k/ Agent mentioned 2 units HVAC" at bounding box center [596, 443] width 598 height 39
click at [719, 434] on input "##ALA property/ Scopes less than 10k/ Agent mentioned 2 units HVAC in admin, bu…" at bounding box center [596, 443] width 598 height 39
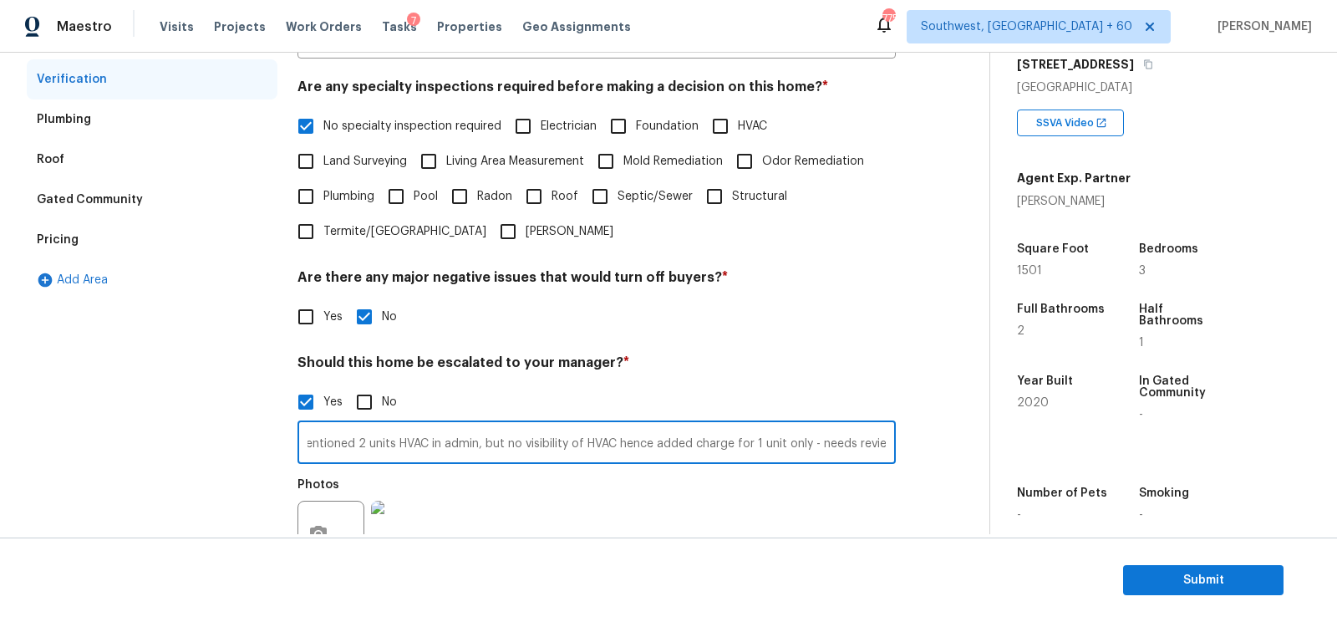
click at [719, 434] on input "##ALA property/ Scopes less than 10k/ Agent mentioned 2 units HVAC in admin, bu…" at bounding box center [596, 443] width 598 height 39
type input "##ALA property/ Scopes less than 10k/ Agent mentioned 2 units HVAC in admin, bu…"
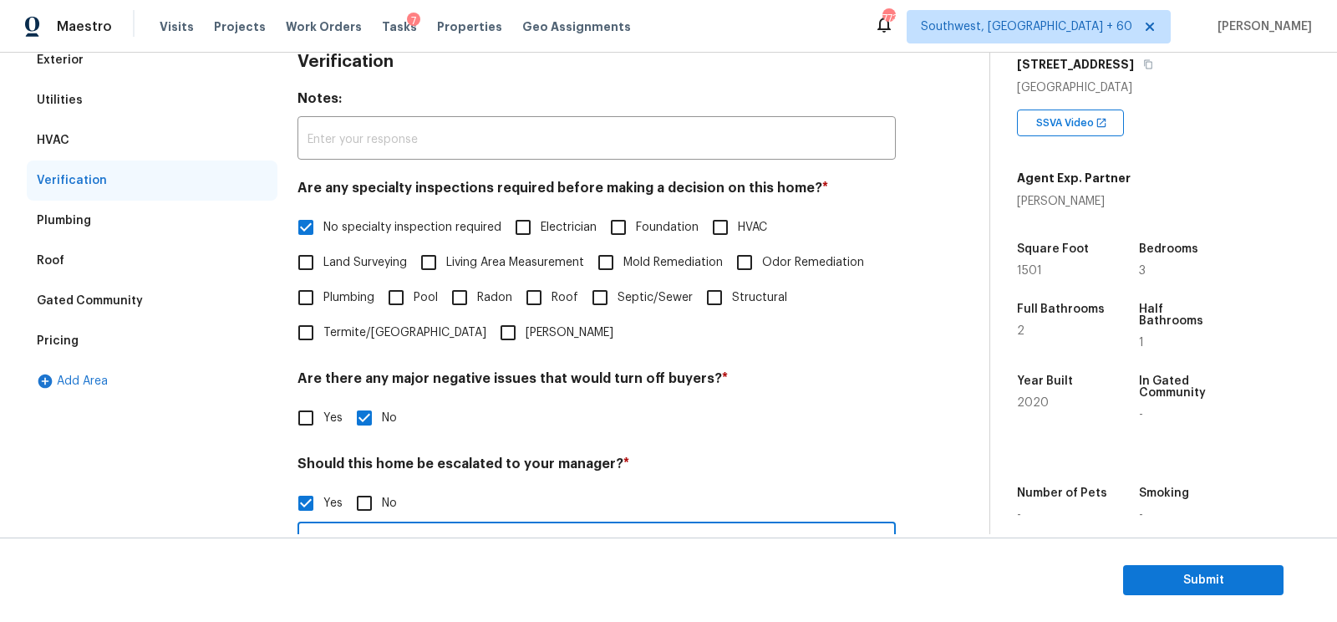
scroll to position [0, 0]
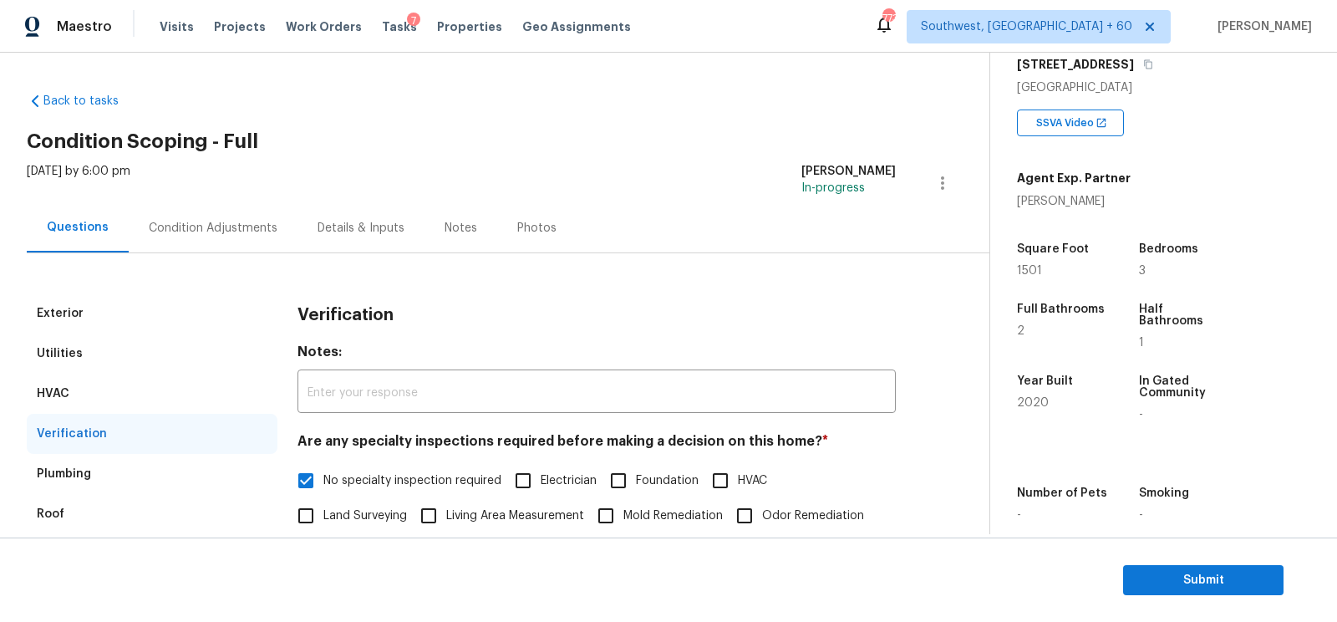
click at [254, 194] on div "Fri, Aug 15 2025 by 6:00 pm Salma Ansari In-progress" at bounding box center [508, 183] width 963 height 40
click at [234, 220] on div "Condition Adjustments" at bounding box center [213, 228] width 129 height 17
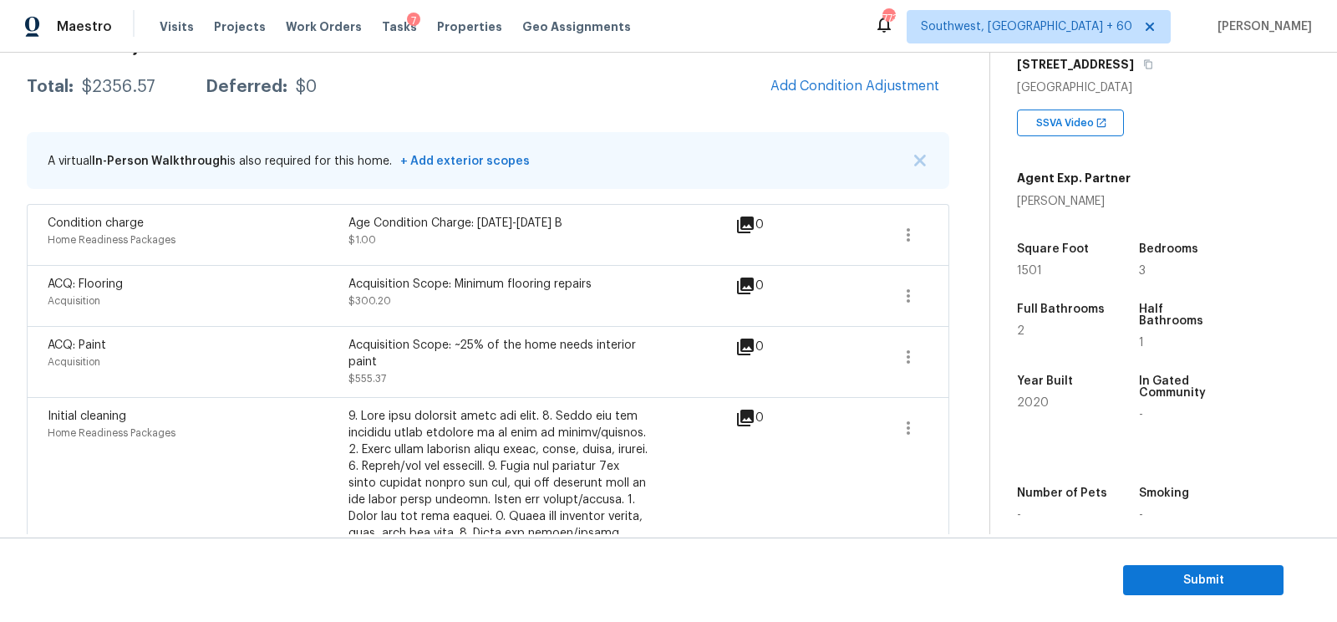
scroll to position [251, 0]
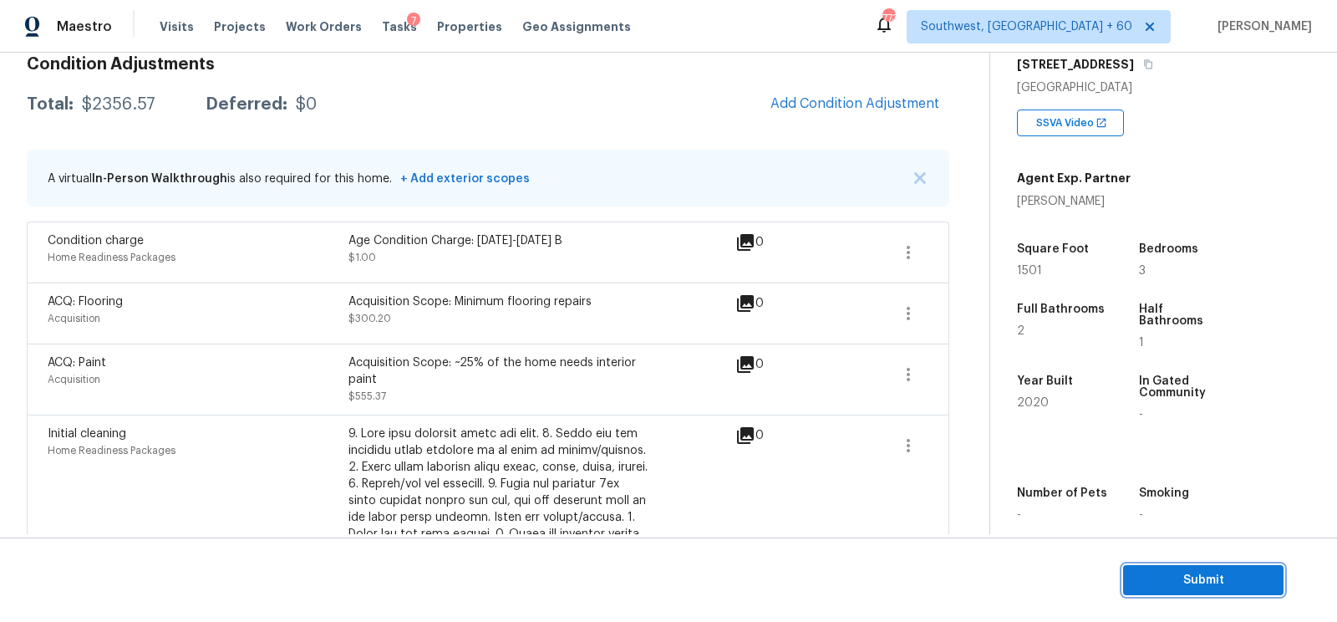
click at [1243, 570] on span "Submit" at bounding box center [1203, 580] width 134 height 21
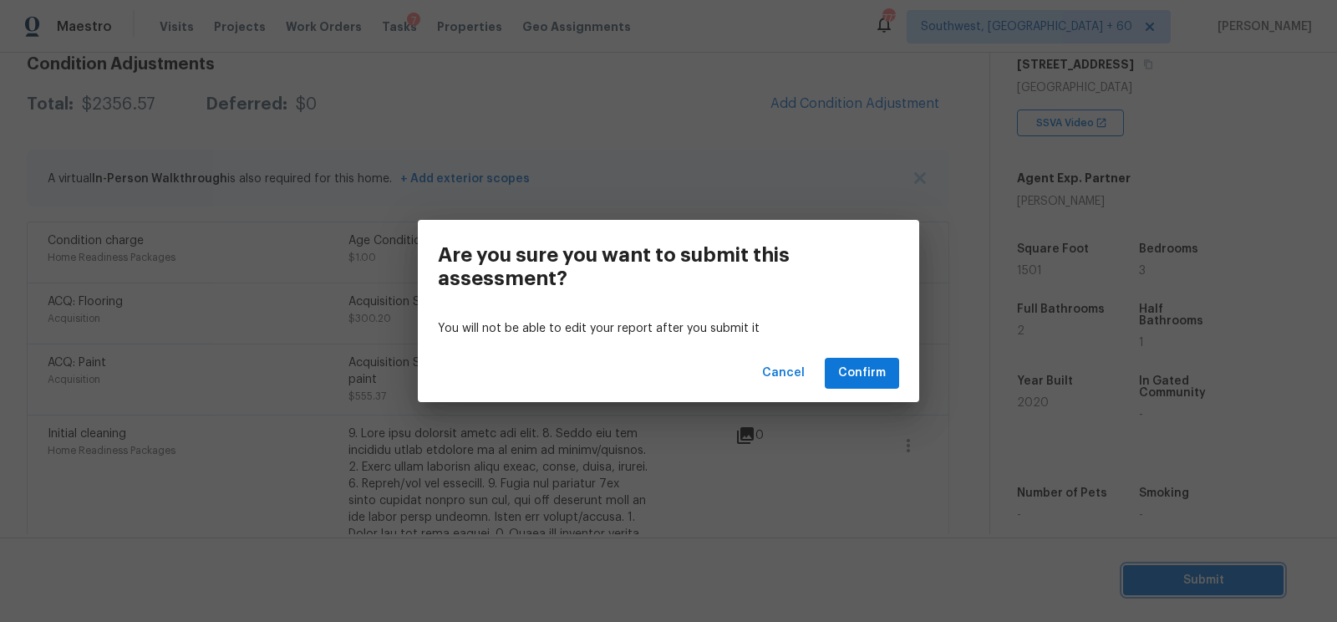
click at [771, 150] on div "Are you sure you want to submit this assessment? You will not be able to edit y…" at bounding box center [668, 311] width 1337 height 622
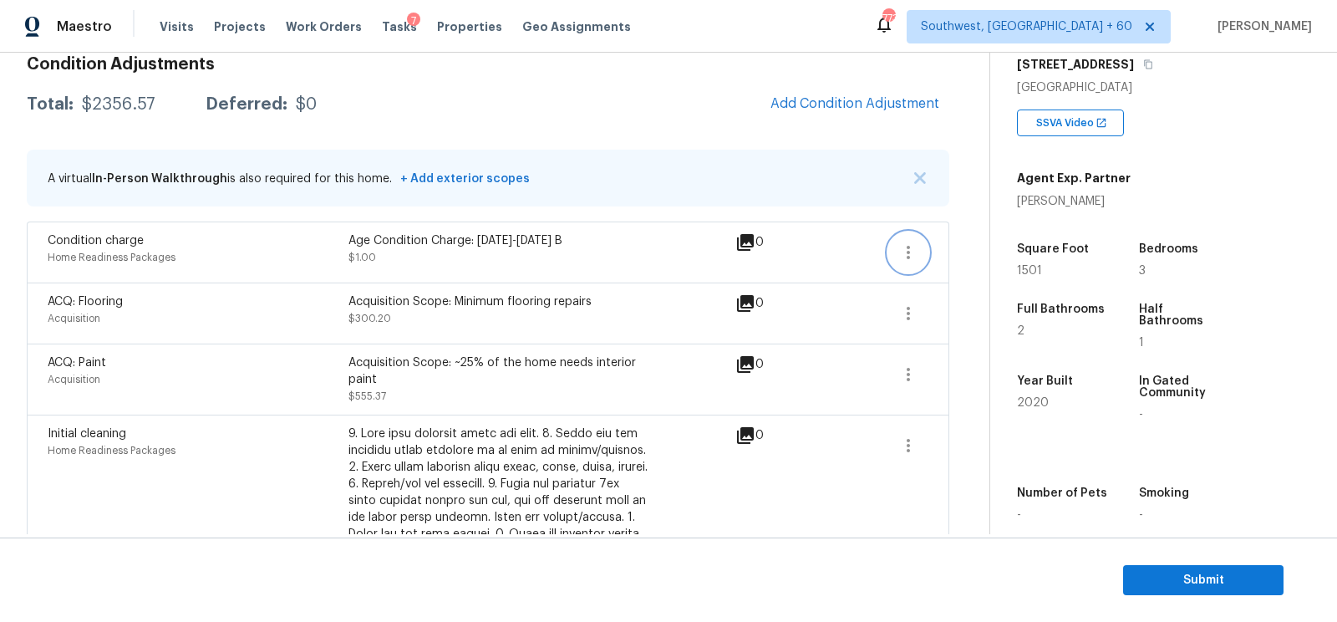
click at [900, 253] on icon "button" at bounding box center [908, 252] width 20 height 20
click at [973, 257] on link "Edit" at bounding box center [1004, 248] width 142 height 25
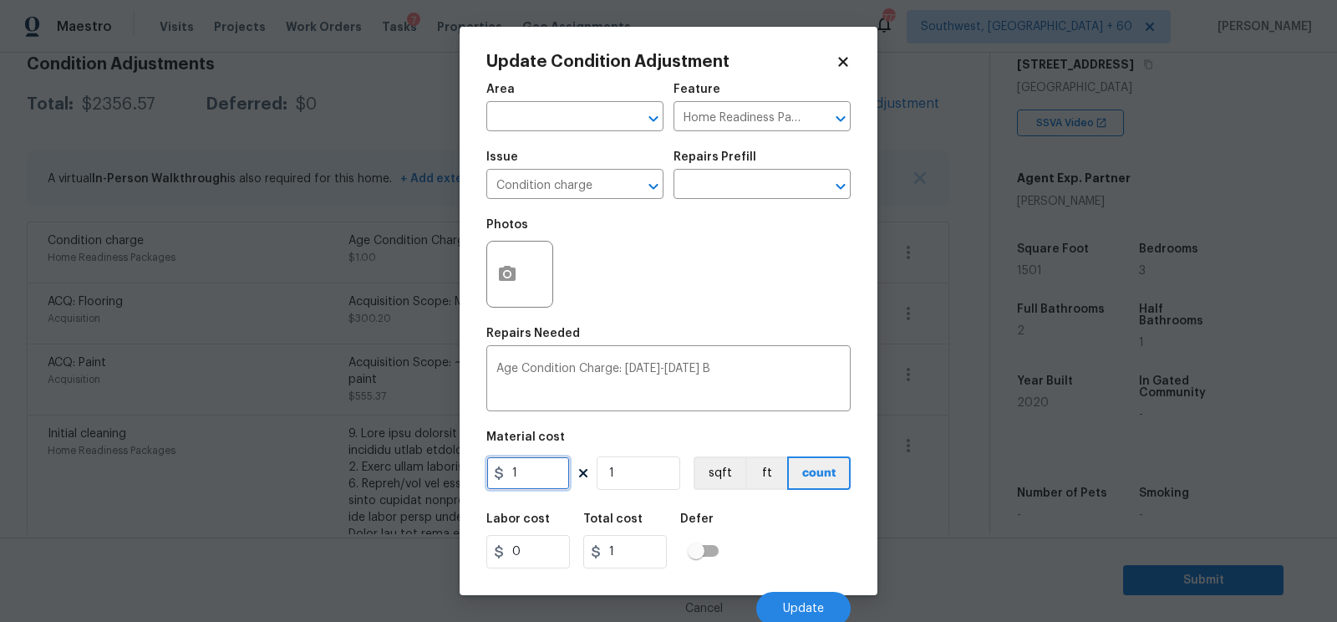
click at [511, 478] on input "1" at bounding box center [528, 472] width 84 height 33
type input "2000"
click at [620, 551] on input "2000" at bounding box center [625, 551] width 84 height 33
click at [796, 609] on span "Update" at bounding box center [803, 608] width 41 height 13
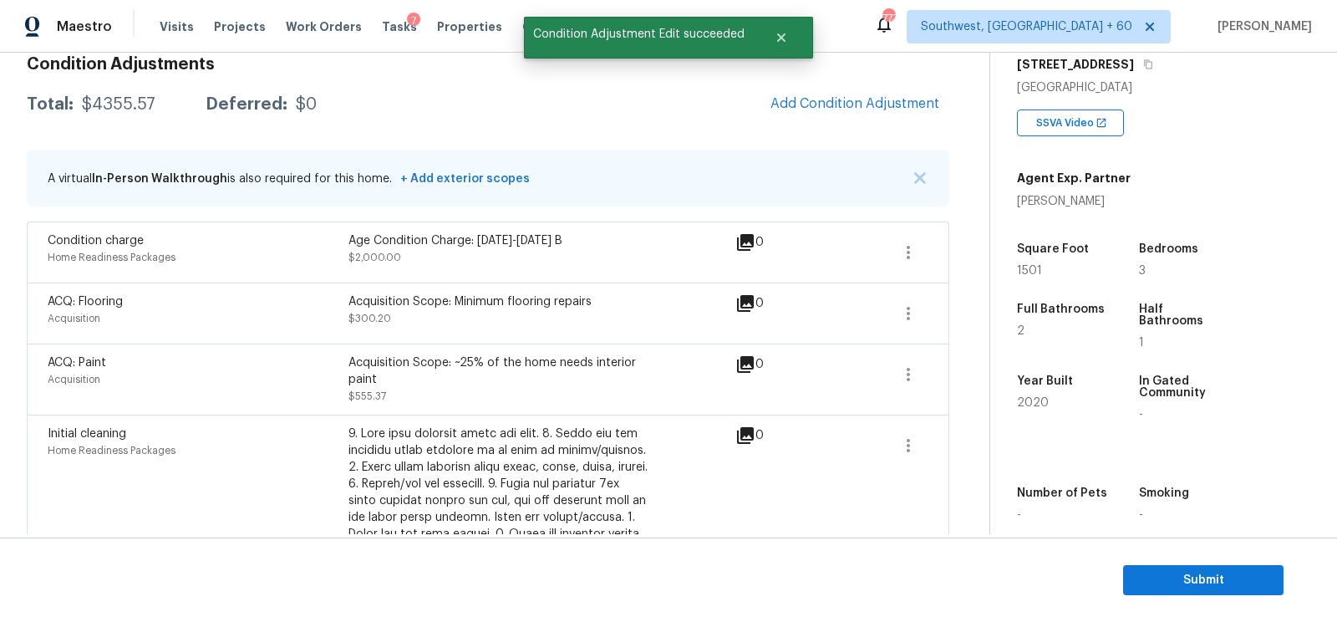
scroll to position [221, 0]
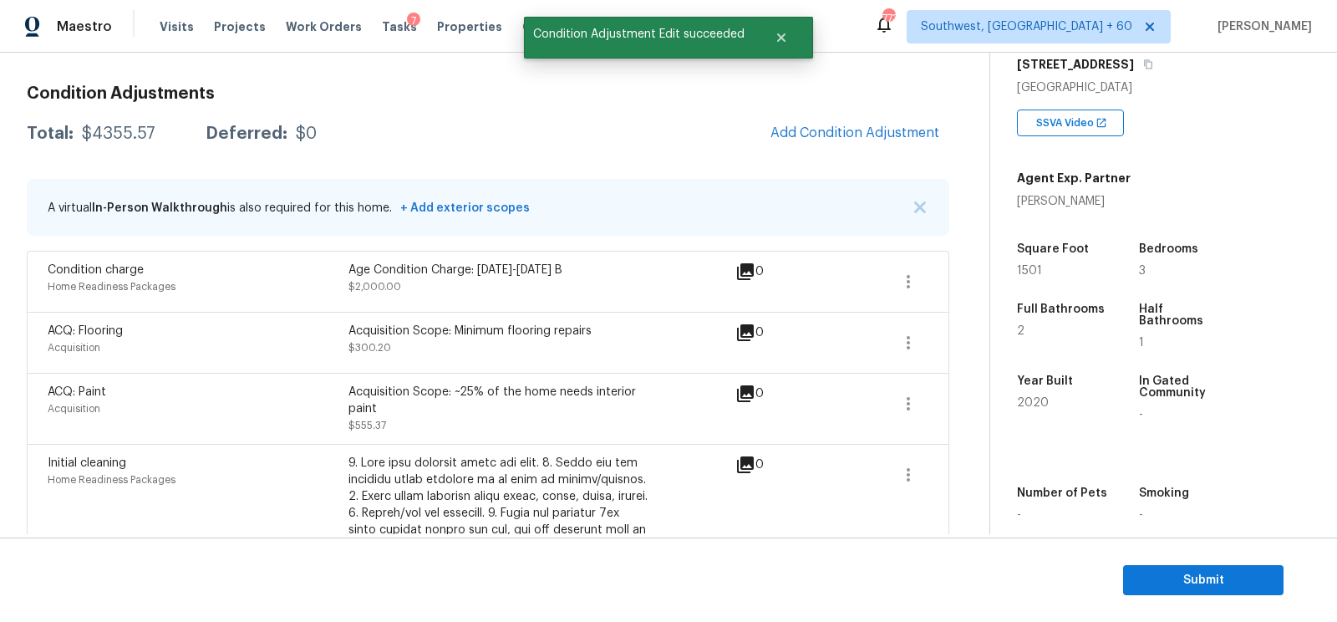
click at [117, 128] on div "$4355.57" at bounding box center [119, 133] width 74 height 17
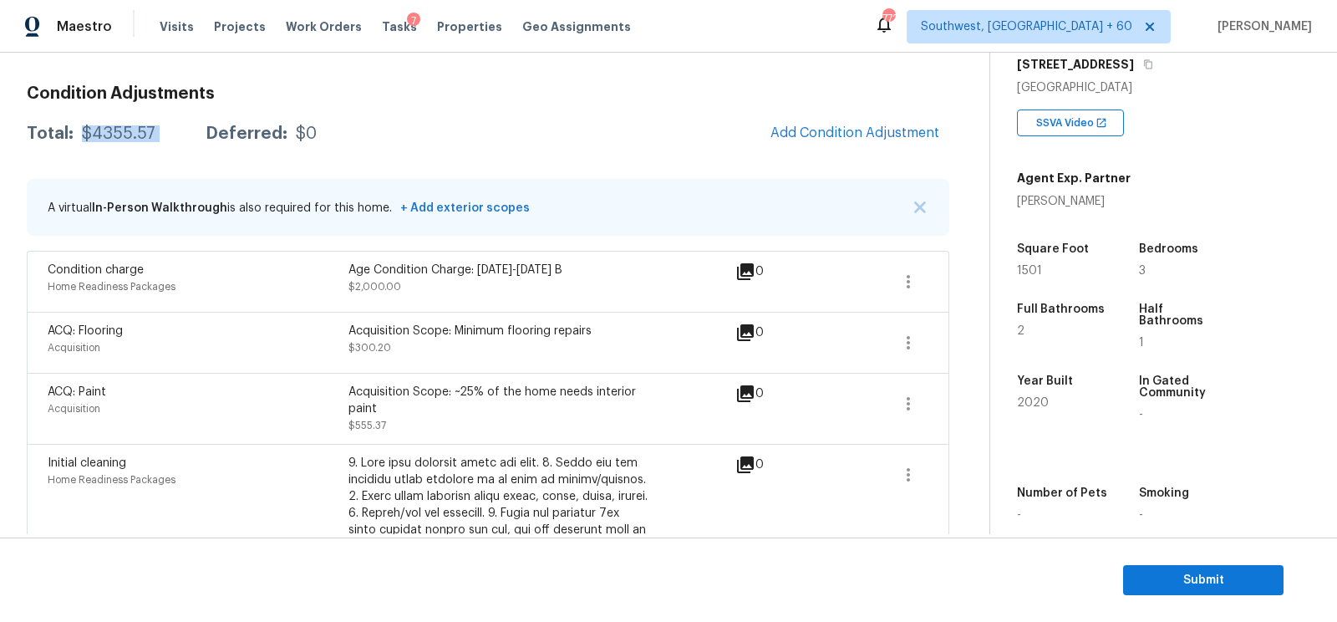
click at [127, 136] on div "$4355.57" at bounding box center [119, 133] width 74 height 17
click at [1198, 579] on span "Submit" at bounding box center [1203, 580] width 134 height 21
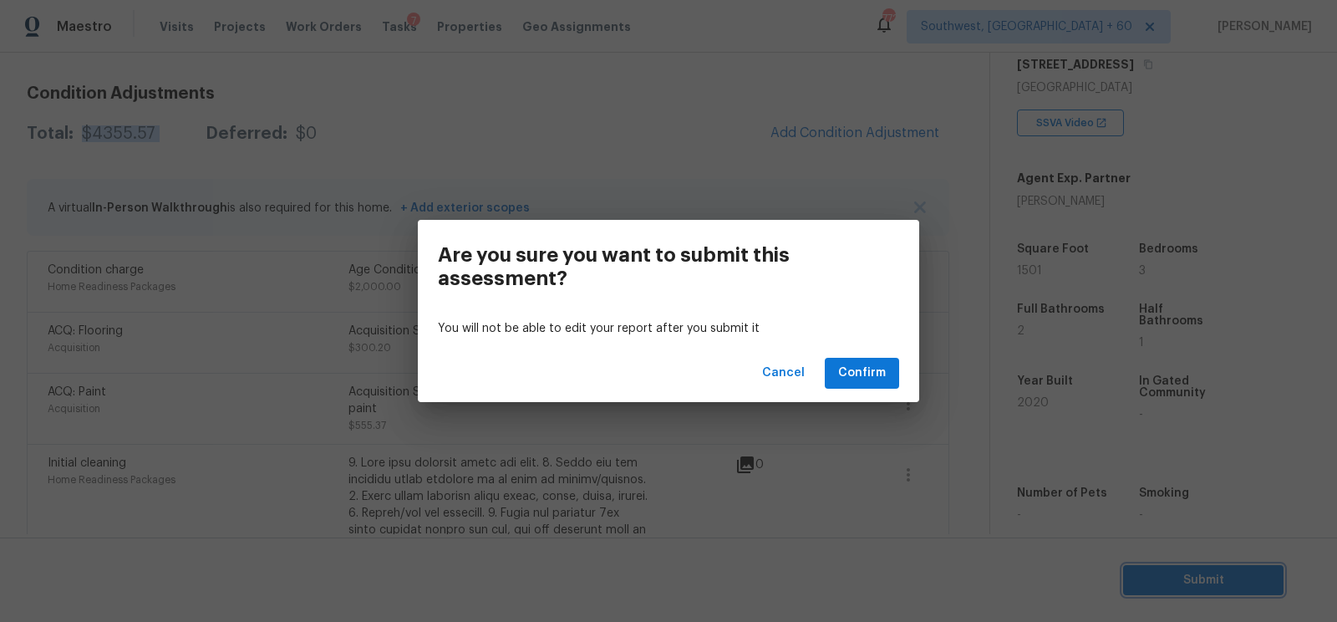
click at [800, 439] on div "Are you sure you want to submit this assessment? You will not be able to edit y…" at bounding box center [668, 311] width 1337 height 622
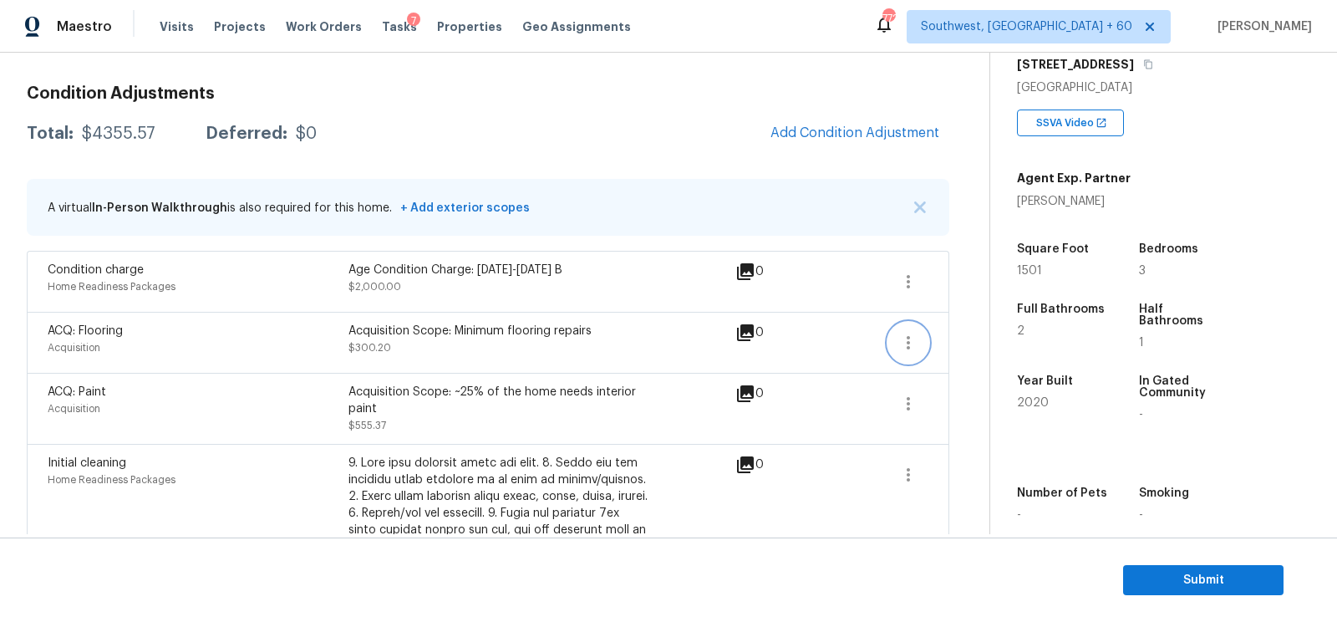
click at [902, 333] on icon "button" at bounding box center [908, 343] width 20 height 20
click at [949, 335] on div "Edit" at bounding box center [1003, 337] width 130 height 17
click at [922, 394] on button "button" at bounding box center [908, 404] width 40 height 40
click at [971, 394] on div "Edit" at bounding box center [1003, 398] width 130 height 17
click at [1161, 589] on span "Submit" at bounding box center [1203, 580] width 134 height 21
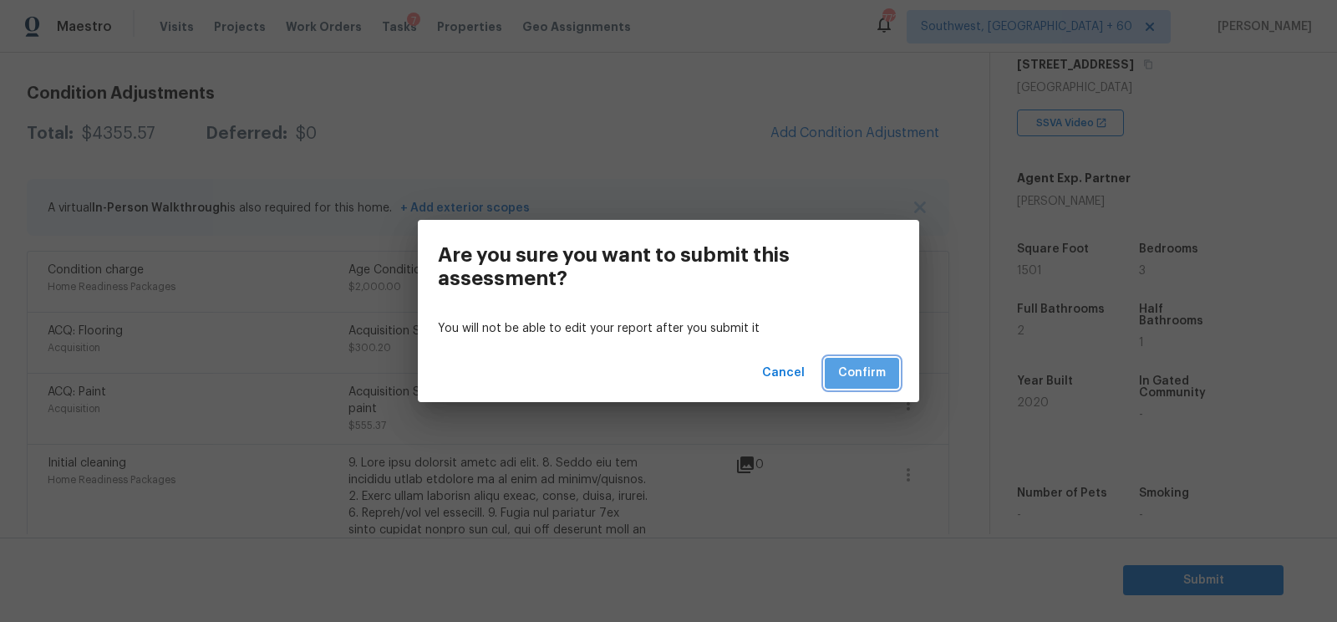
click at [861, 376] on span "Confirm" at bounding box center [862, 373] width 48 height 21
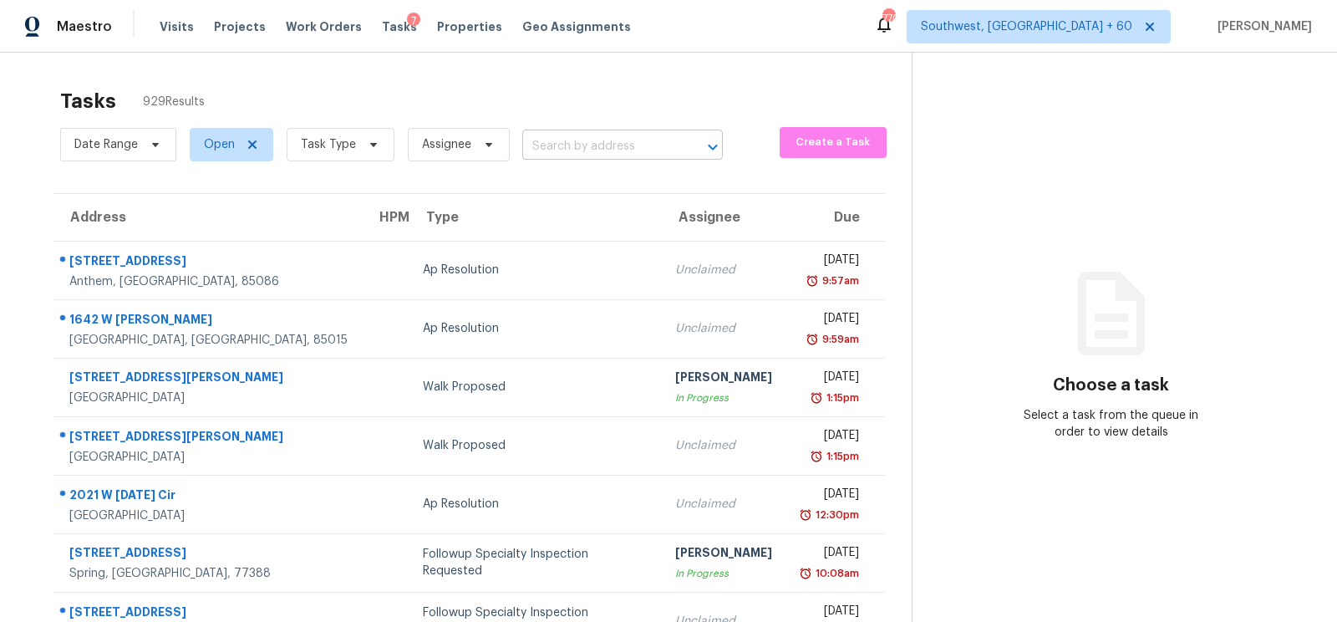
click at [592, 140] on input "text" at bounding box center [599, 147] width 154 height 26
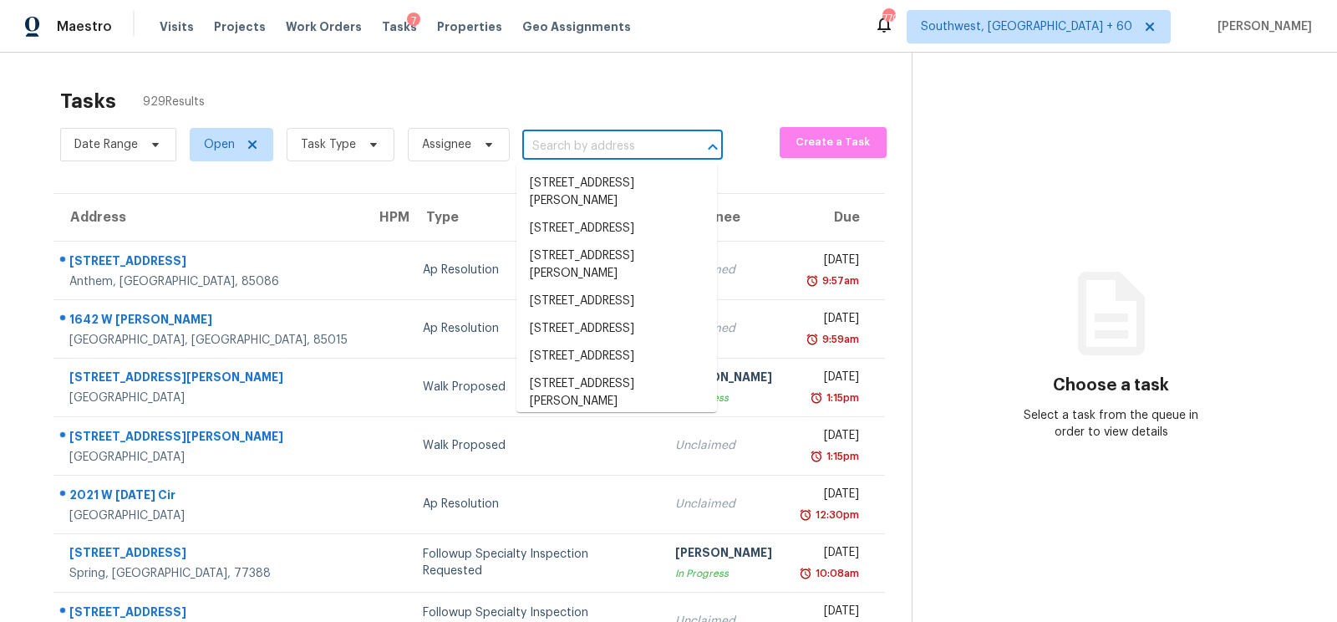
paste input "3705 Ridgecrest Dr, Flower Mound, TX 75022"
type input "3705 Ridgecrest Dr, Flower Mound, TX 75022"
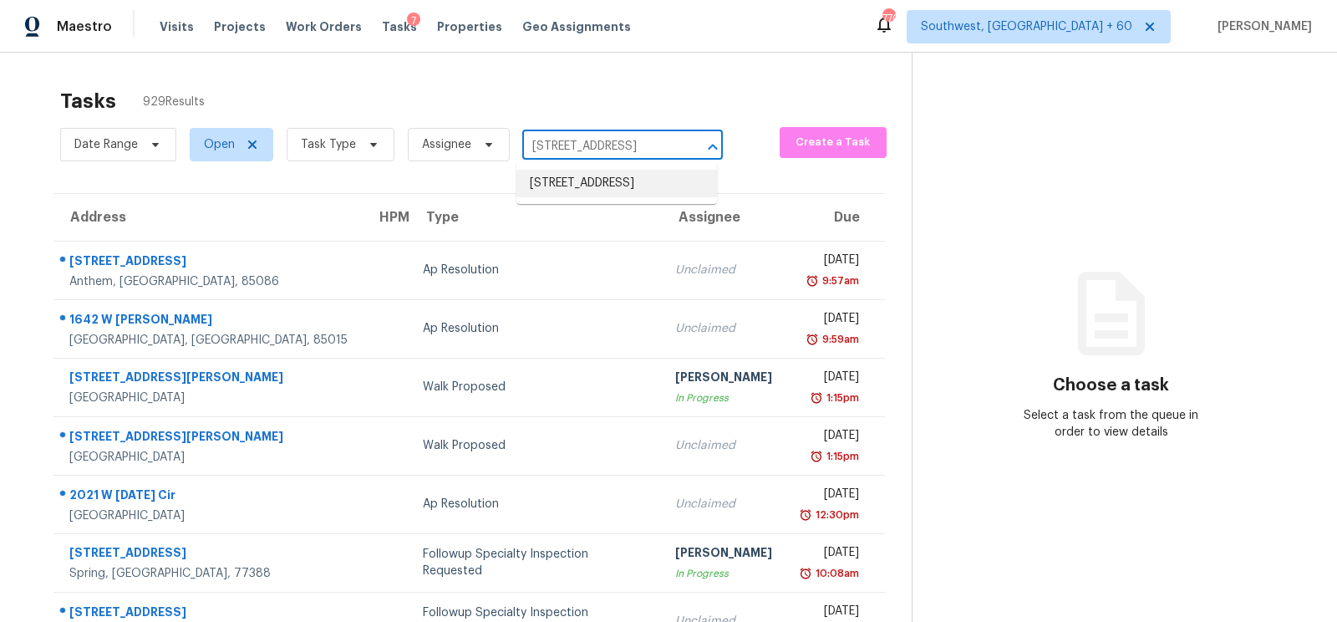
click at [604, 192] on li "3705 Ridgecrest Dr, Flower Mound, TX 75022" at bounding box center [616, 184] width 201 height 28
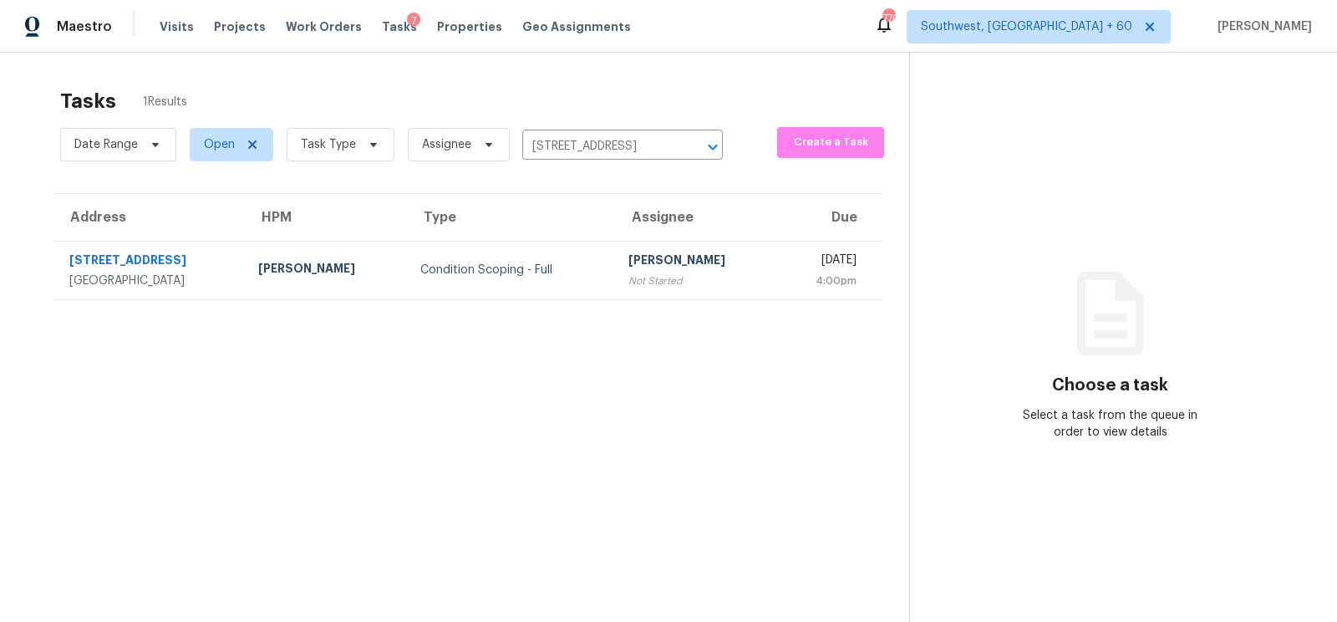
click at [569, 271] on div "Condition Scoping - Full" at bounding box center [510, 270] width 181 height 17
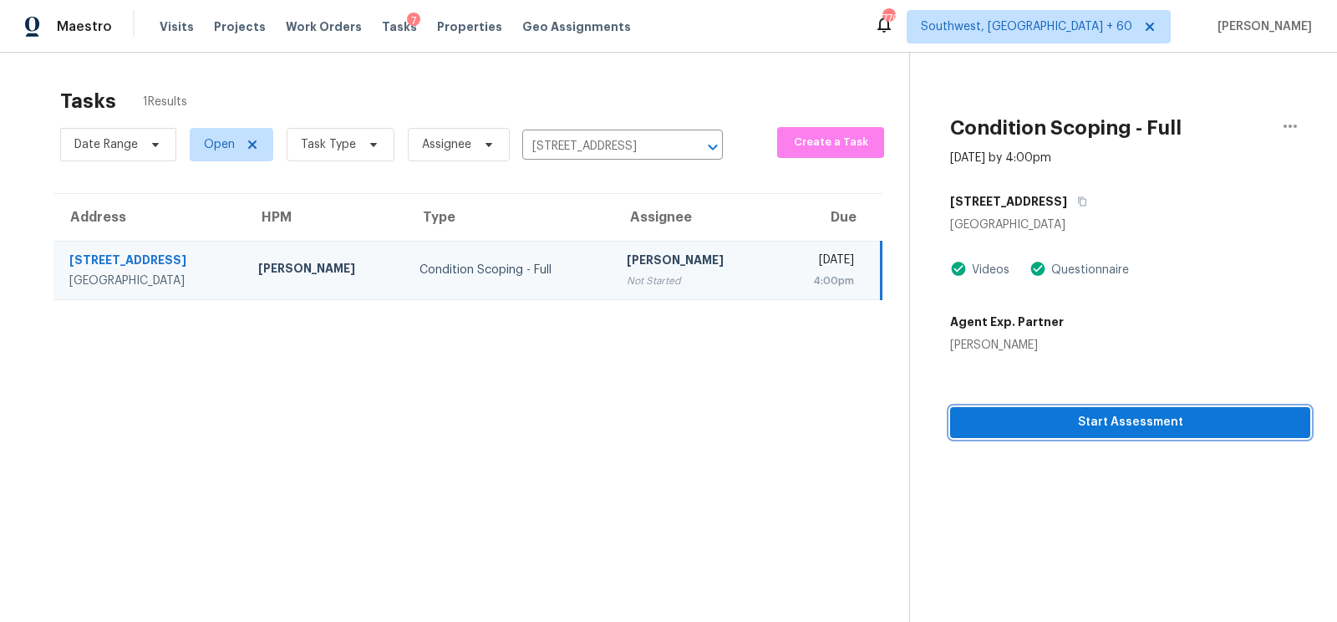
click at [1122, 424] on span "Start Assessment" at bounding box center [1129, 422] width 333 height 21
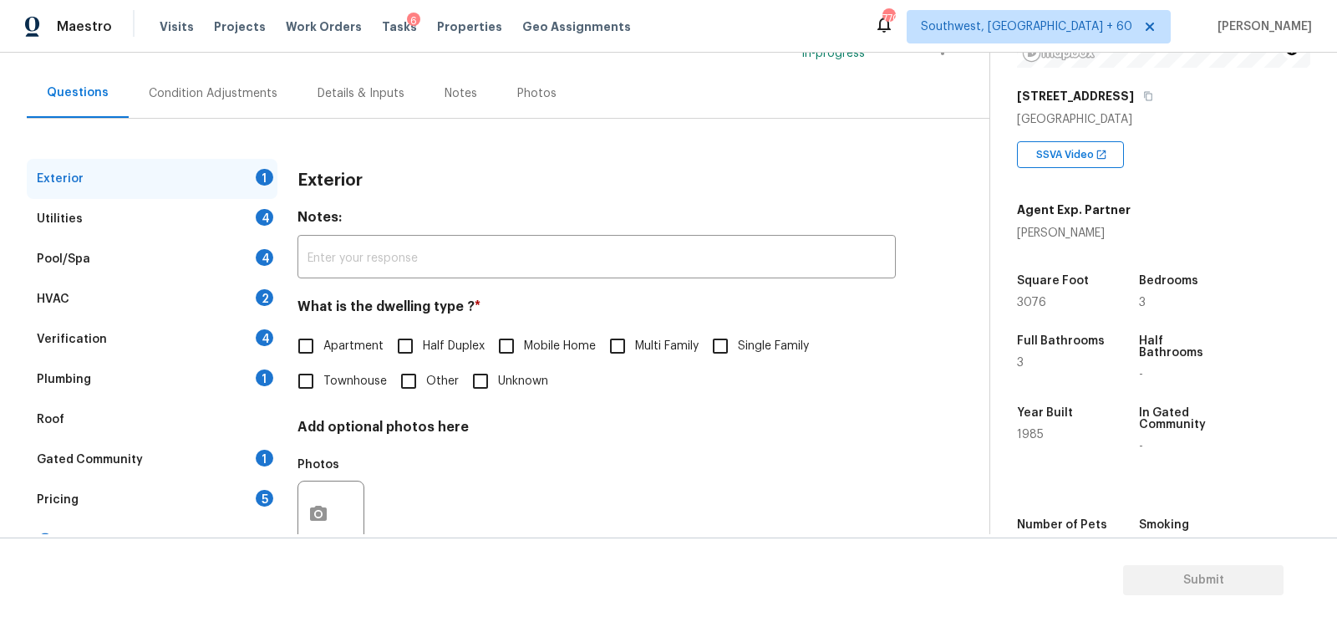
scroll to position [143, 0]
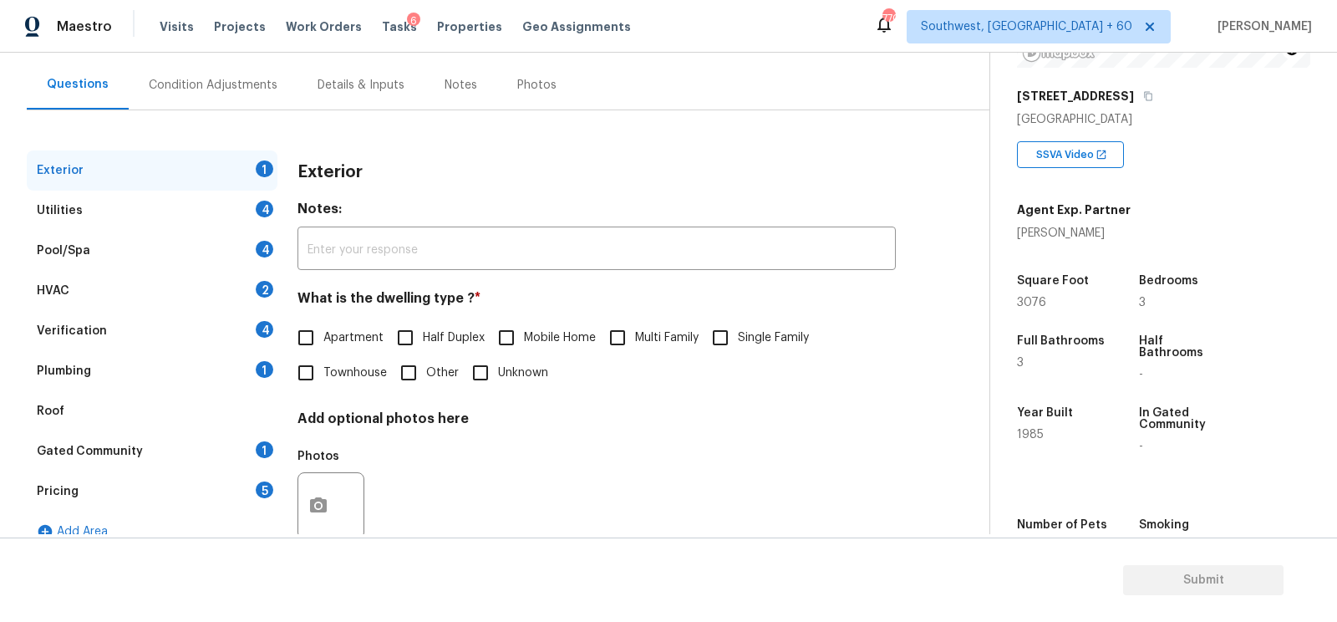
click at [737, 353] on input "Single Family" at bounding box center [720, 337] width 35 height 35
checkbox input "true"
click at [206, 203] on div "Utilities 4" at bounding box center [152, 211] width 251 height 40
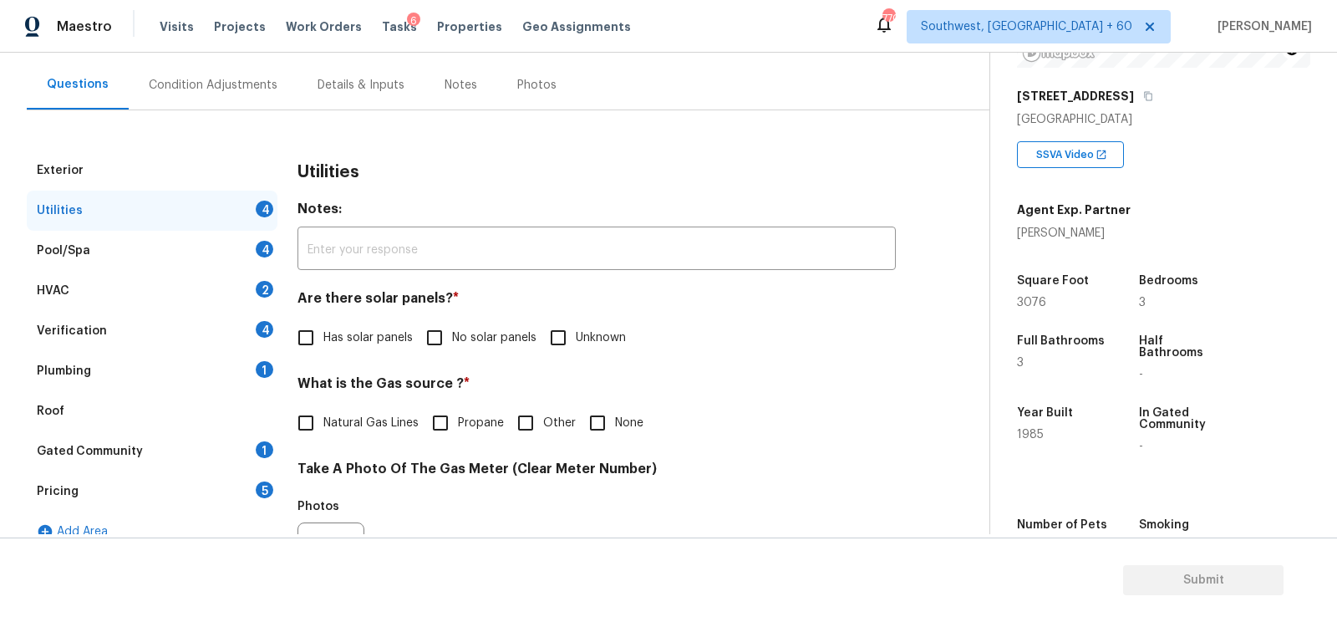
click at [441, 337] on input "No solar panels" at bounding box center [434, 337] width 35 height 35
checkbox input "true"
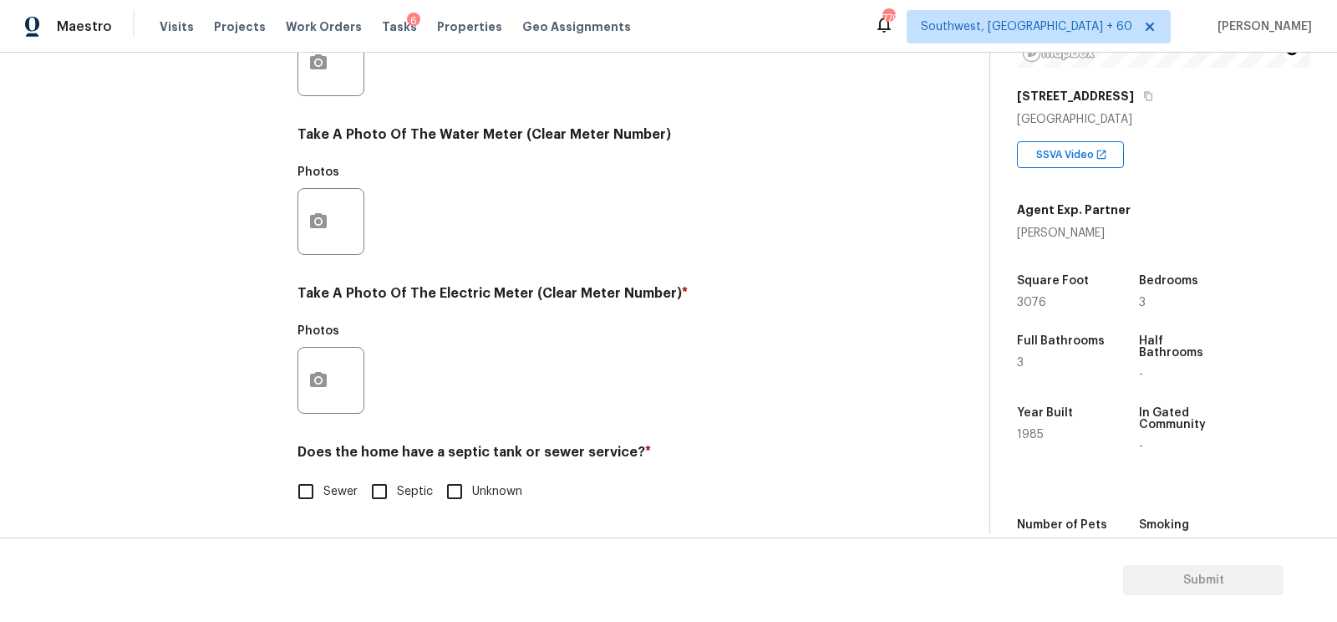
click at [303, 493] on input "Sewer" at bounding box center [305, 491] width 35 height 35
checkbox input "true"
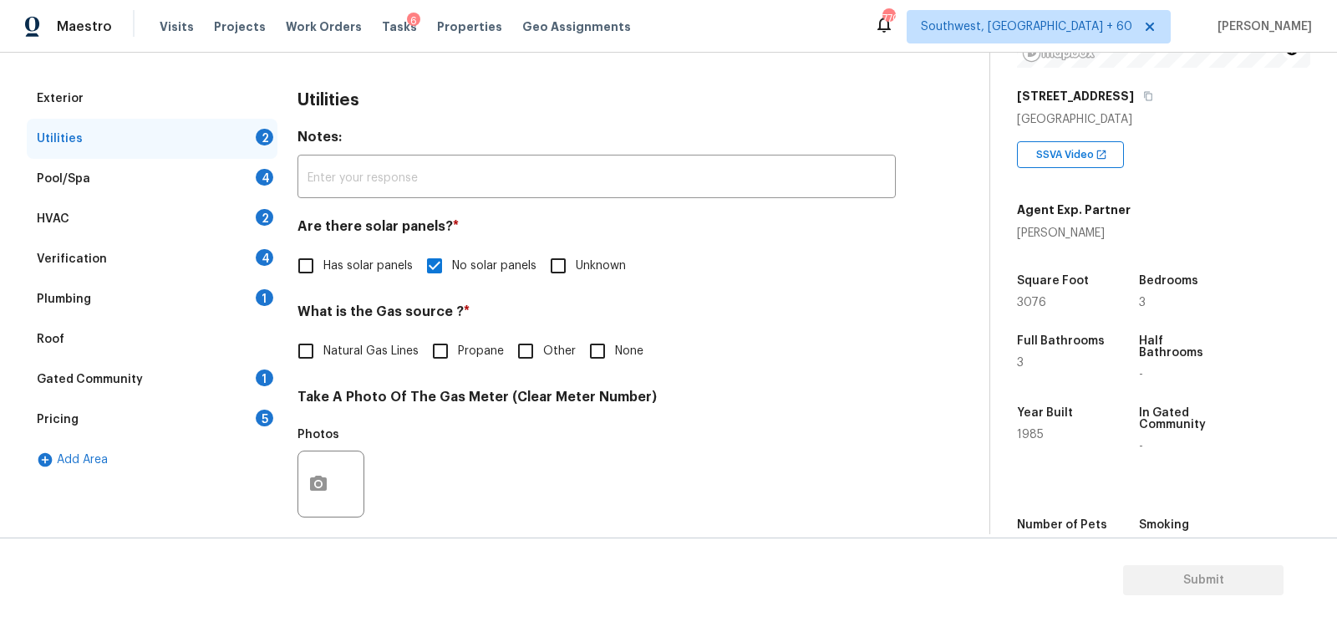
scroll to position [162, 0]
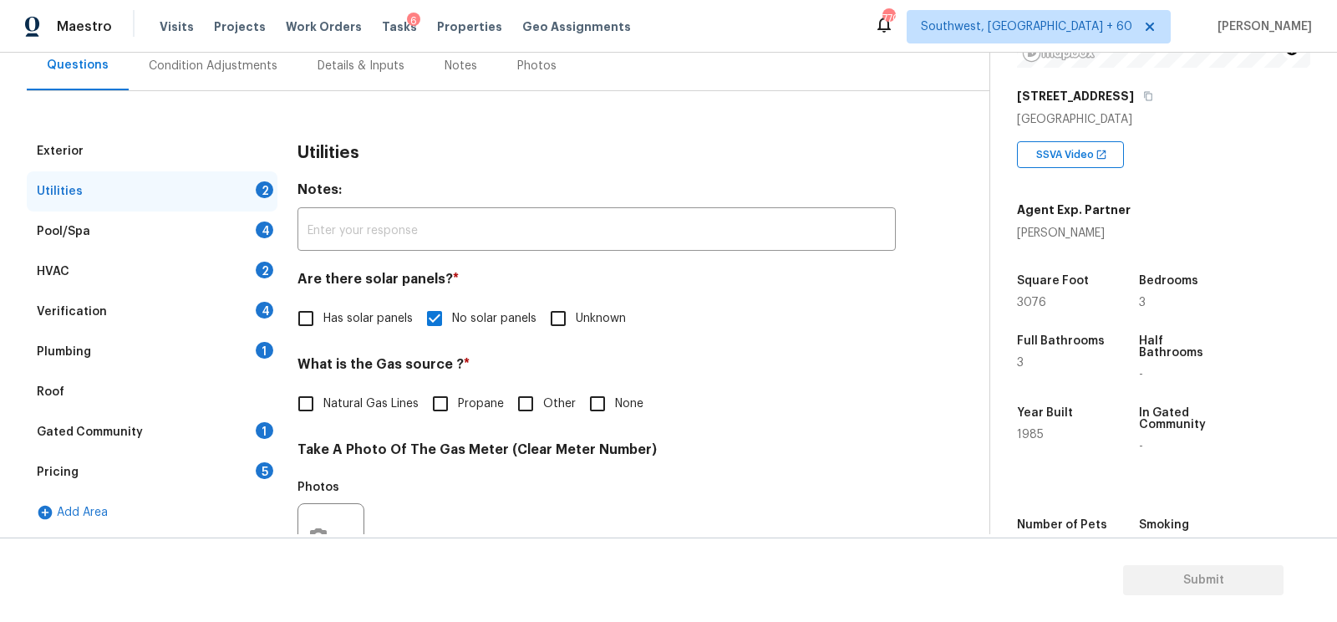
click at [240, 231] on div "Pool/Spa 4" at bounding box center [152, 231] width 251 height 40
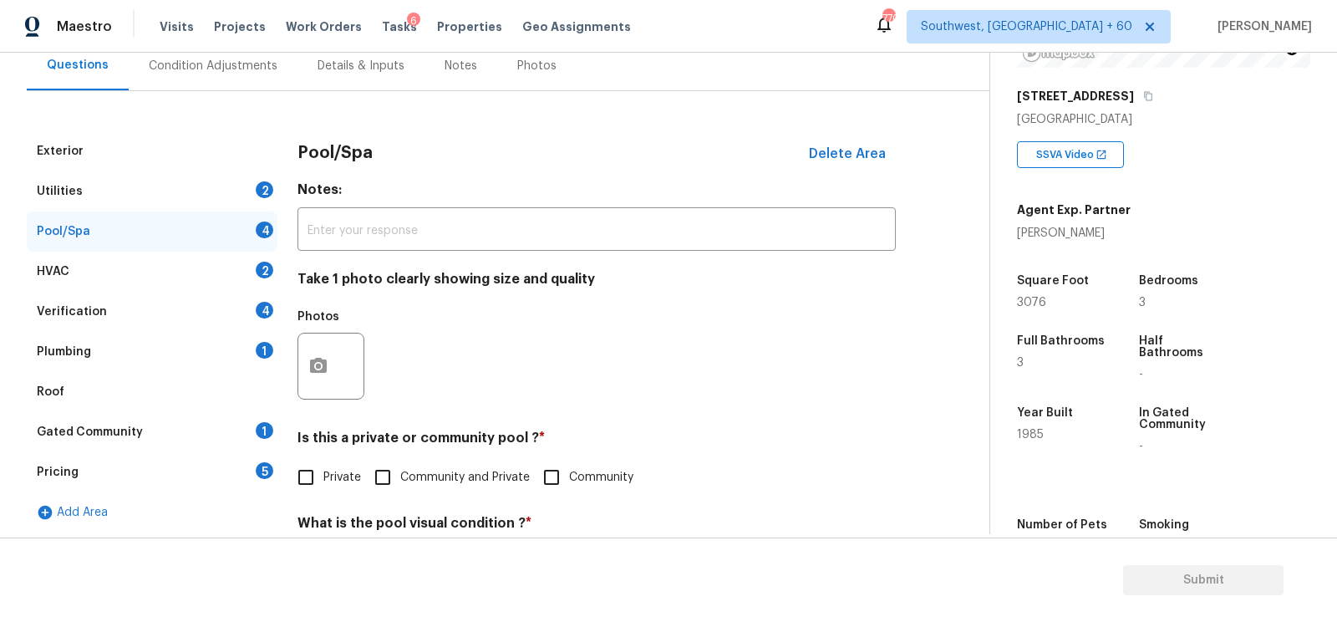
click at [237, 261] on div "HVAC 2" at bounding box center [152, 272] width 251 height 40
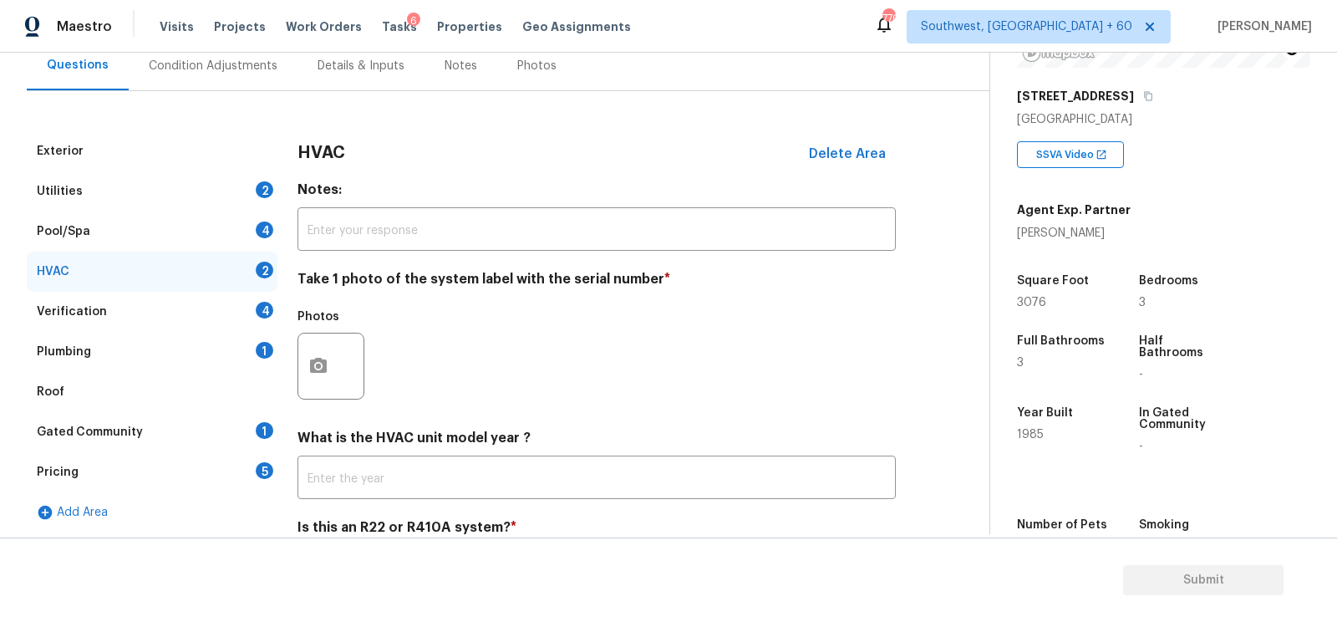
scroll to position [238, 0]
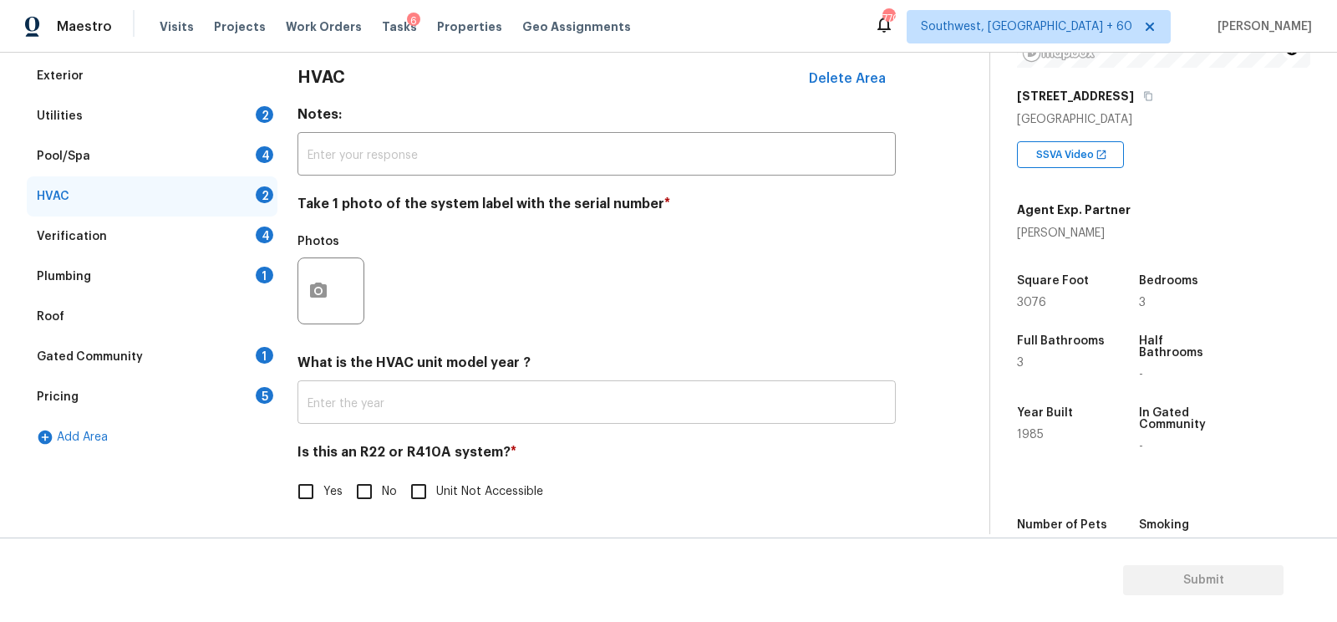
click at [390, 393] on input "text" at bounding box center [596, 403] width 598 height 39
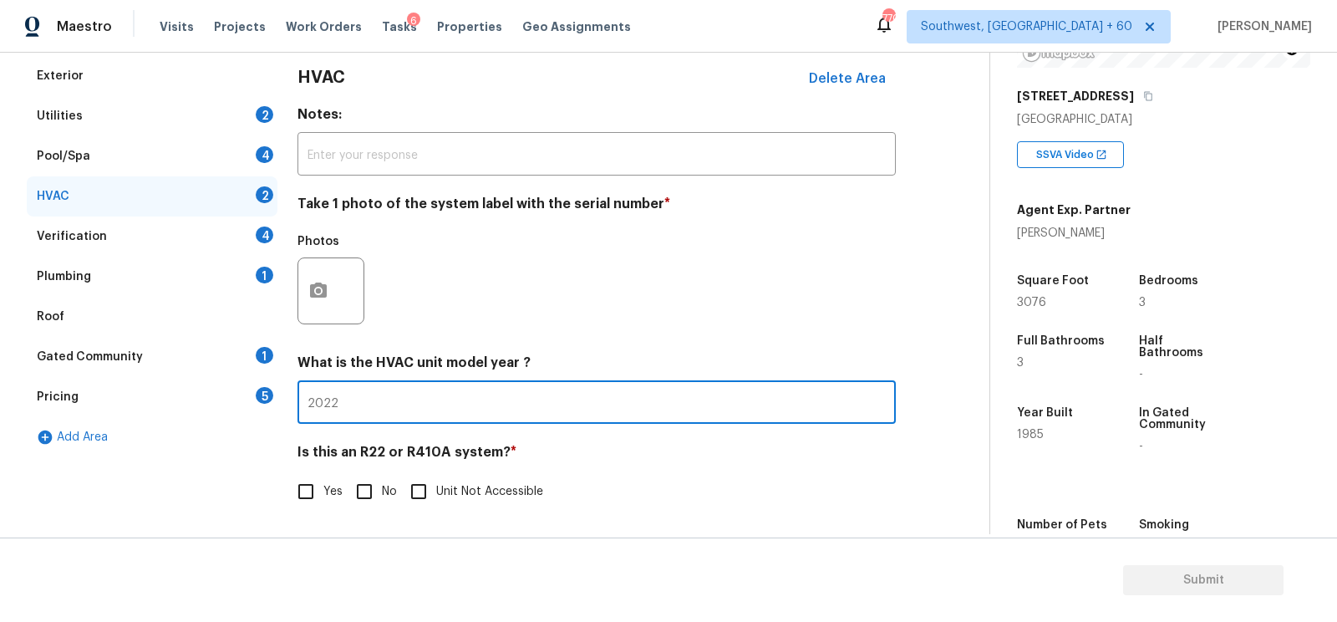
type input "2022"
click at [361, 498] on input "No" at bounding box center [364, 491] width 35 height 35
checkbox input "true"
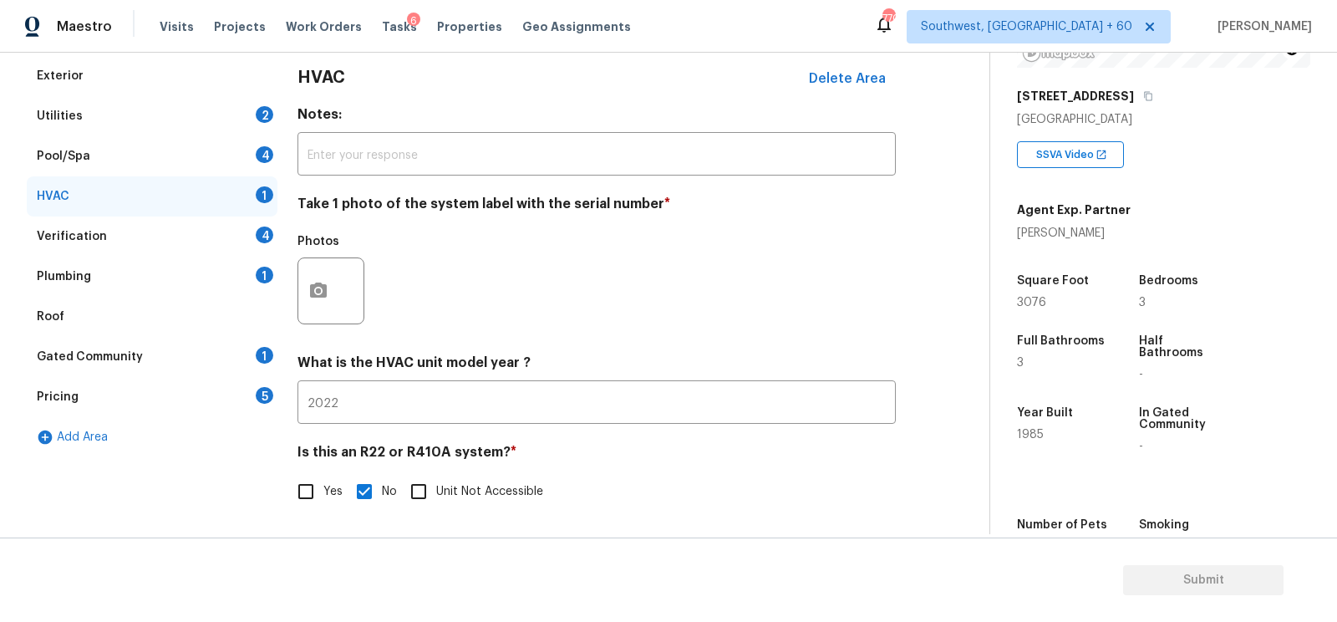
click at [231, 242] on div "Verification 4" at bounding box center [152, 236] width 251 height 40
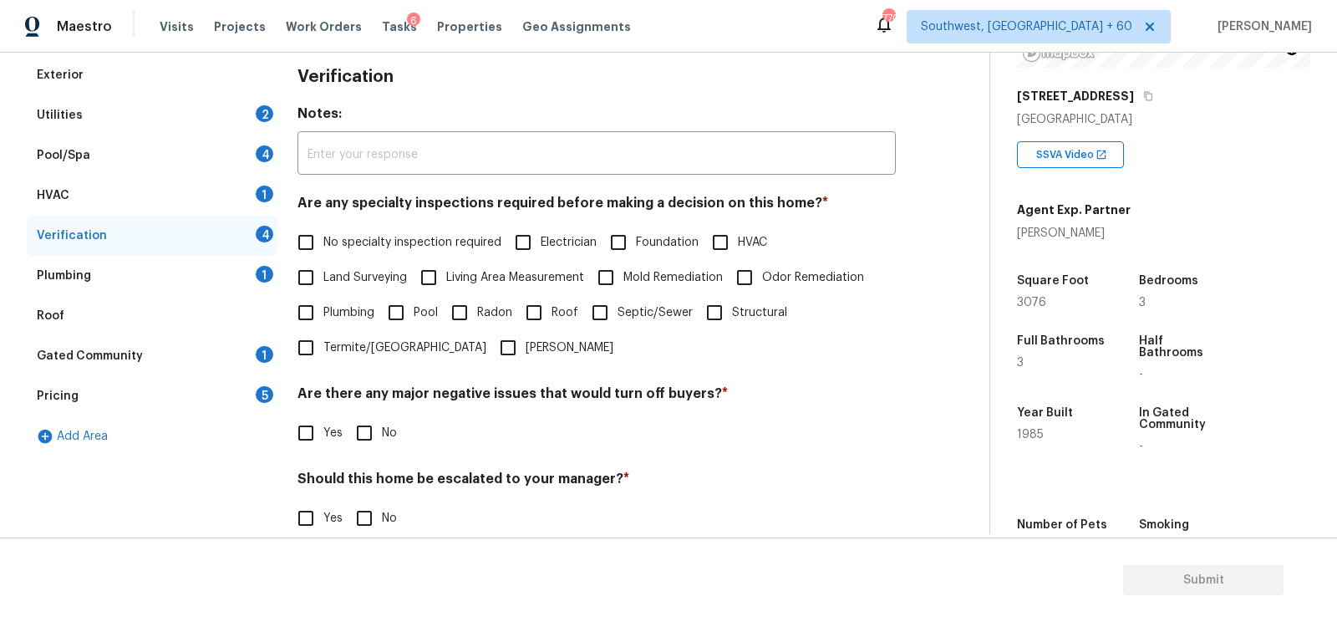
click at [349, 255] on label "No specialty inspection required" at bounding box center [394, 242] width 213 height 35
click at [323, 255] on input "No specialty inspection required" at bounding box center [305, 242] width 35 height 35
checkbox input "true"
click at [356, 431] on input "No" at bounding box center [364, 434] width 35 height 35
checkbox input "true"
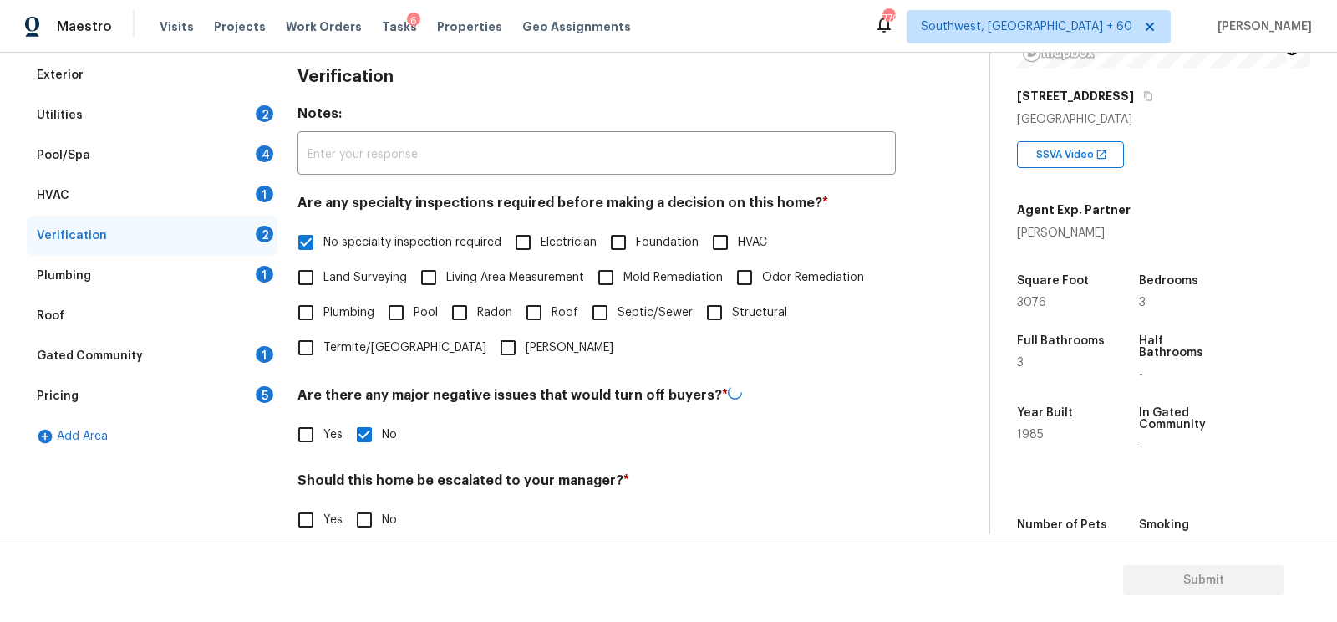
click at [362, 518] on input "No" at bounding box center [364, 519] width 35 height 35
checkbox input "true"
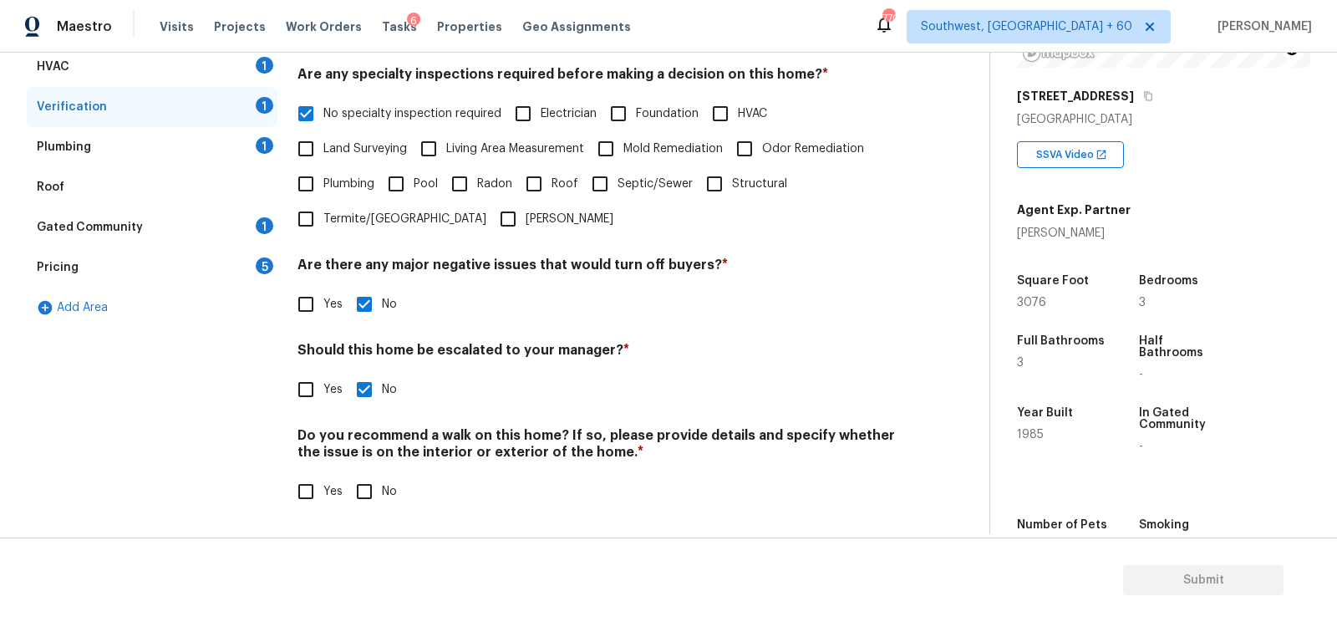
scroll to position [366, 0]
click at [373, 491] on input "No" at bounding box center [364, 492] width 35 height 35
checkbox input "true"
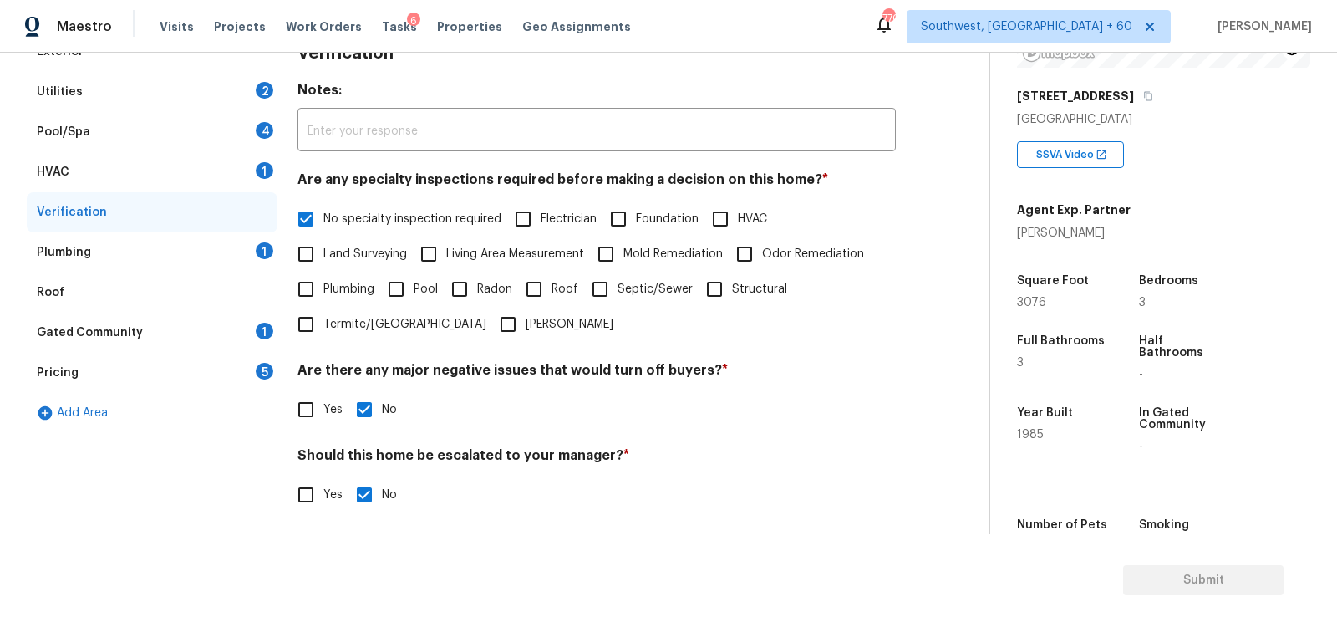
click at [234, 262] on div "Plumbing 1" at bounding box center [152, 252] width 251 height 40
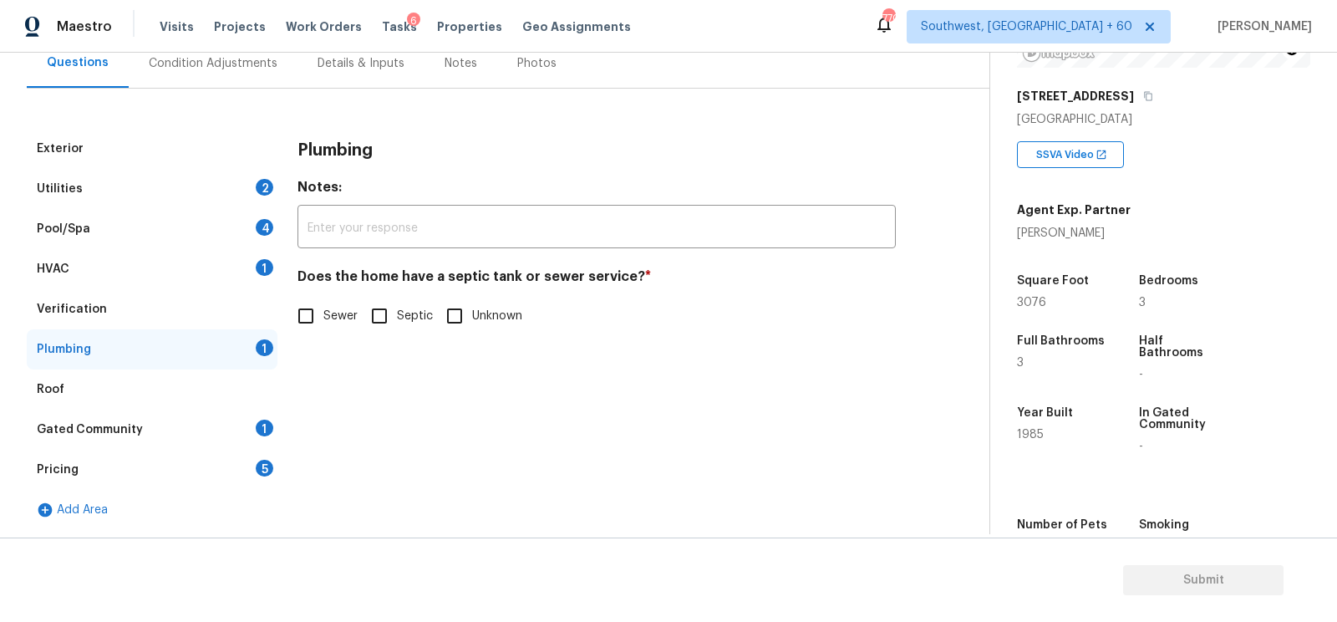
click at [324, 319] on span "Sewer" at bounding box center [340, 316] width 34 height 18
click at [323, 319] on input "Sewer" at bounding box center [305, 315] width 35 height 35
checkbox input "true"
click at [244, 414] on div "Gated Community 1" at bounding box center [152, 429] width 251 height 40
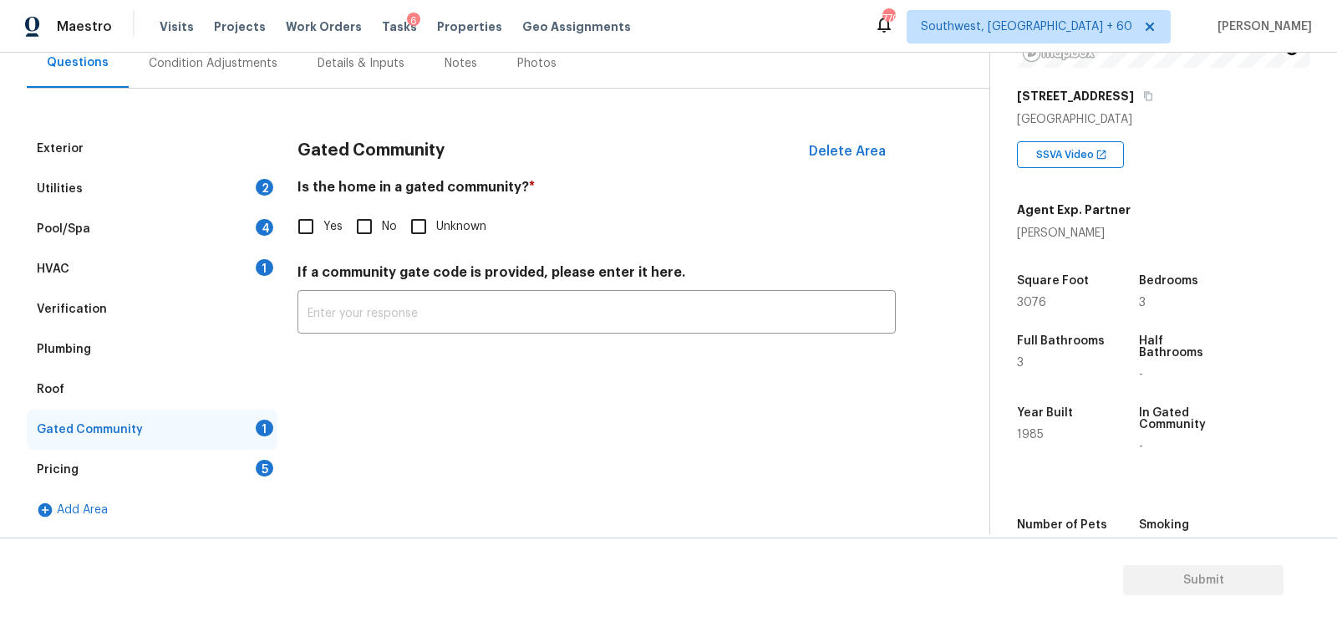
click at [371, 235] on input "No" at bounding box center [364, 226] width 35 height 35
checkbox input "true"
click at [264, 456] on div "Pricing 5" at bounding box center [152, 470] width 251 height 40
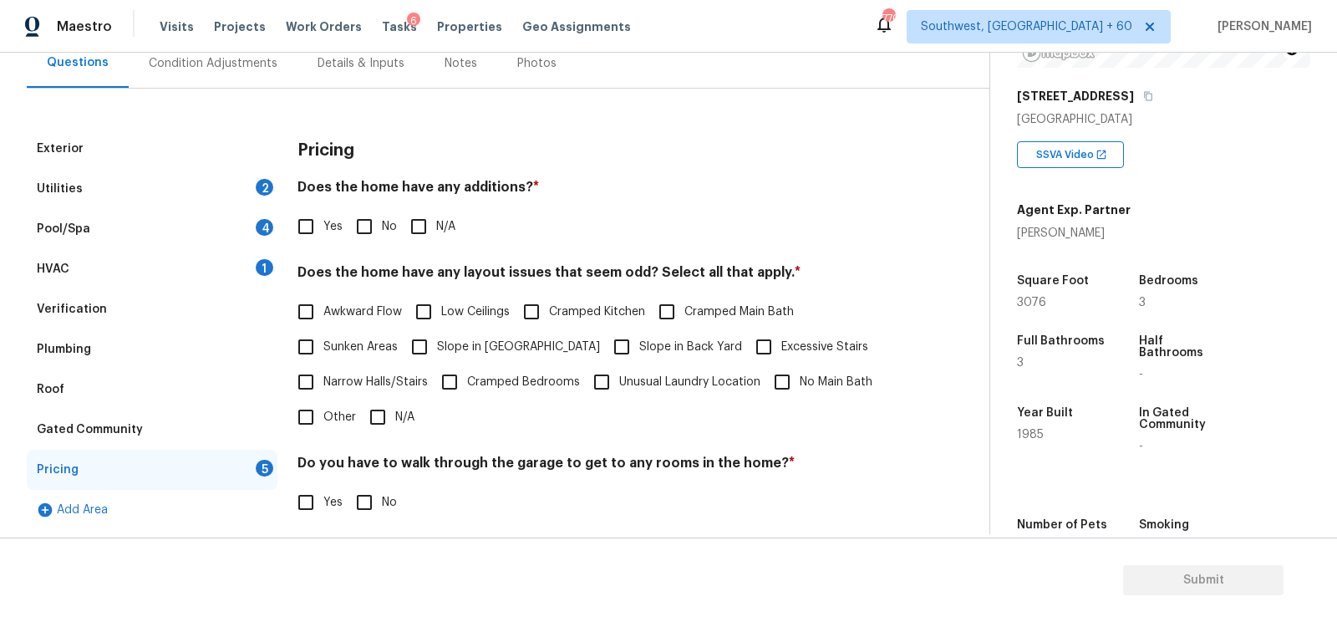
click at [389, 222] on span "No" at bounding box center [389, 227] width 15 height 18
click at [382, 222] on input "No" at bounding box center [364, 226] width 35 height 35
checkbox input "true"
click at [372, 415] on input "N/A" at bounding box center [377, 418] width 35 height 35
checkbox input "true"
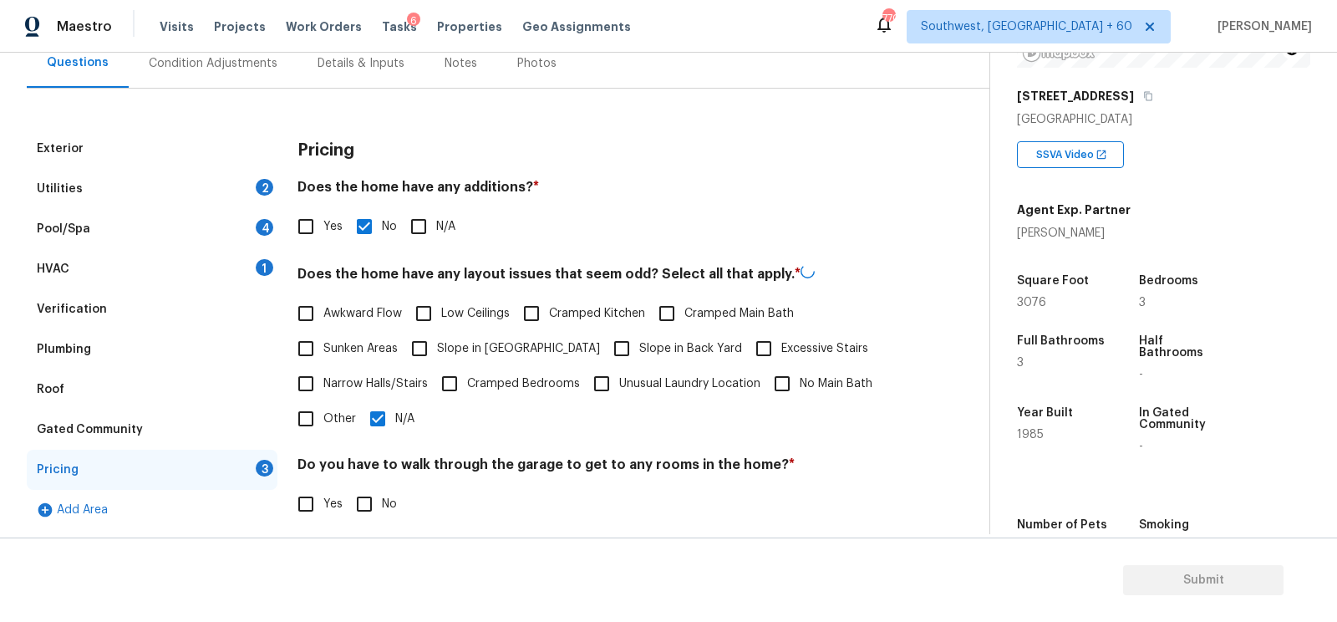
click at [378, 480] on div "Do you have to walk through the garage to get to any rooms in the home? * Yes No" at bounding box center [596, 488] width 598 height 65
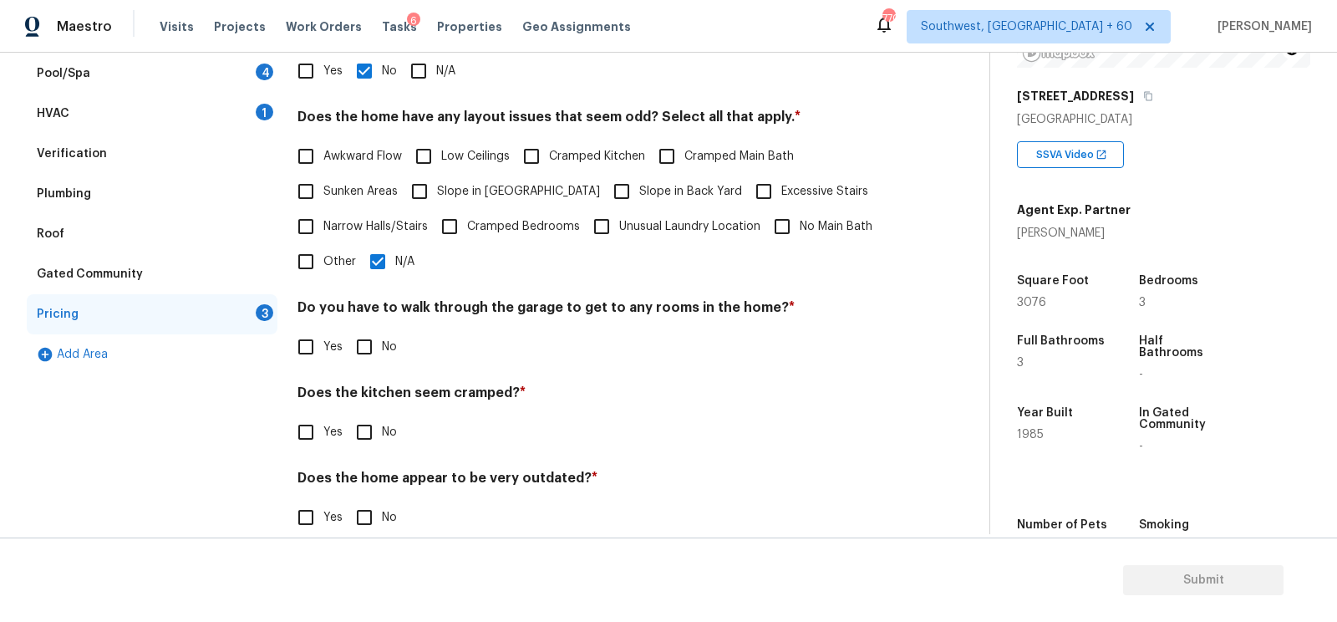
scroll to position [344, 0]
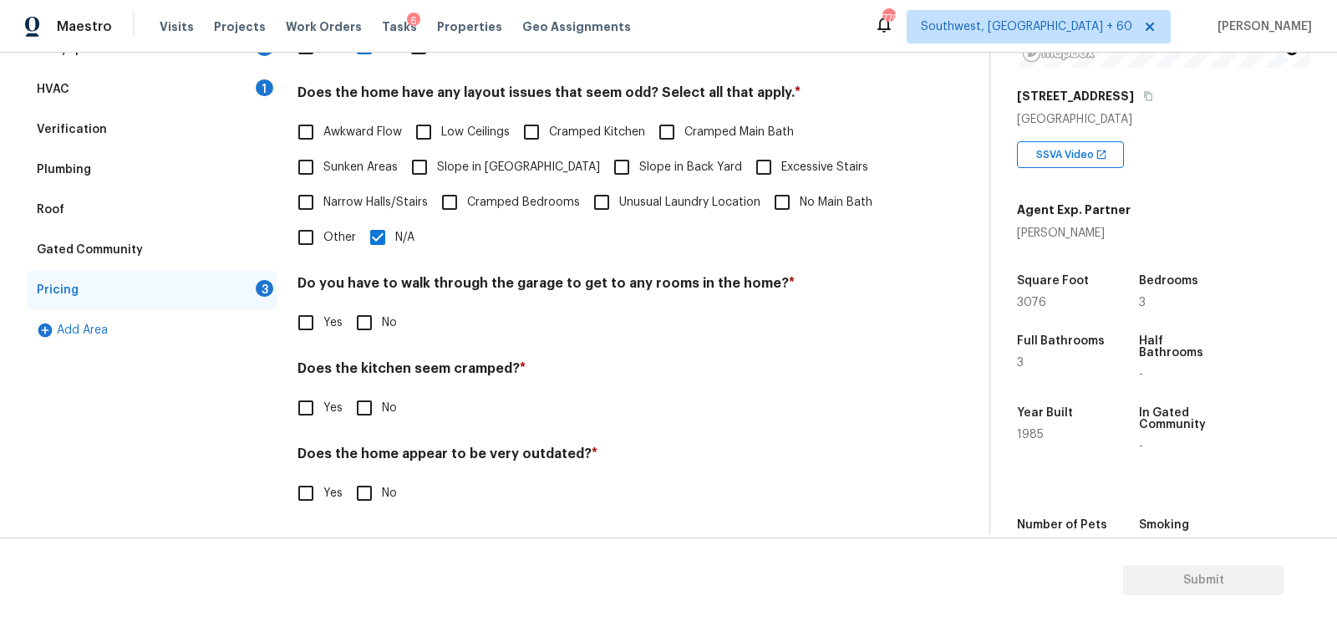
click at [361, 311] on input "No" at bounding box center [364, 322] width 35 height 35
checkbox input "true"
click at [356, 404] on input "No" at bounding box center [364, 409] width 35 height 35
checkbox input "true"
click at [353, 501] on input "No" at bounding box center [364, 494] width 35 height 35
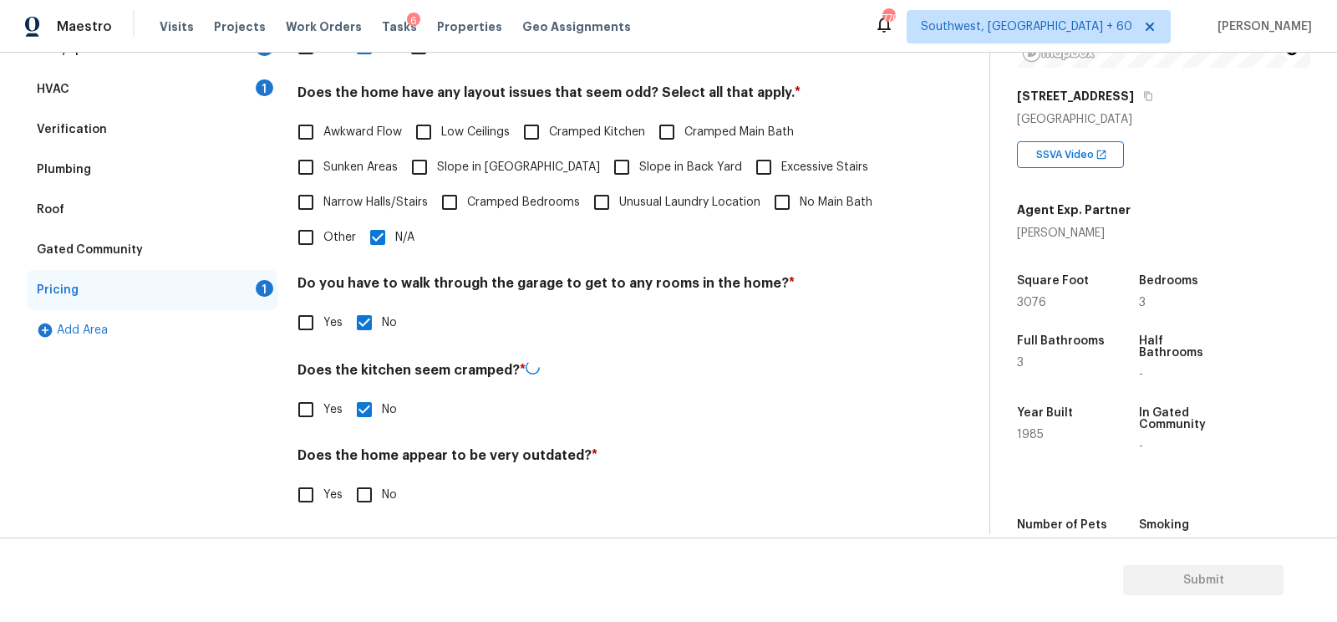
checkbox input "true"
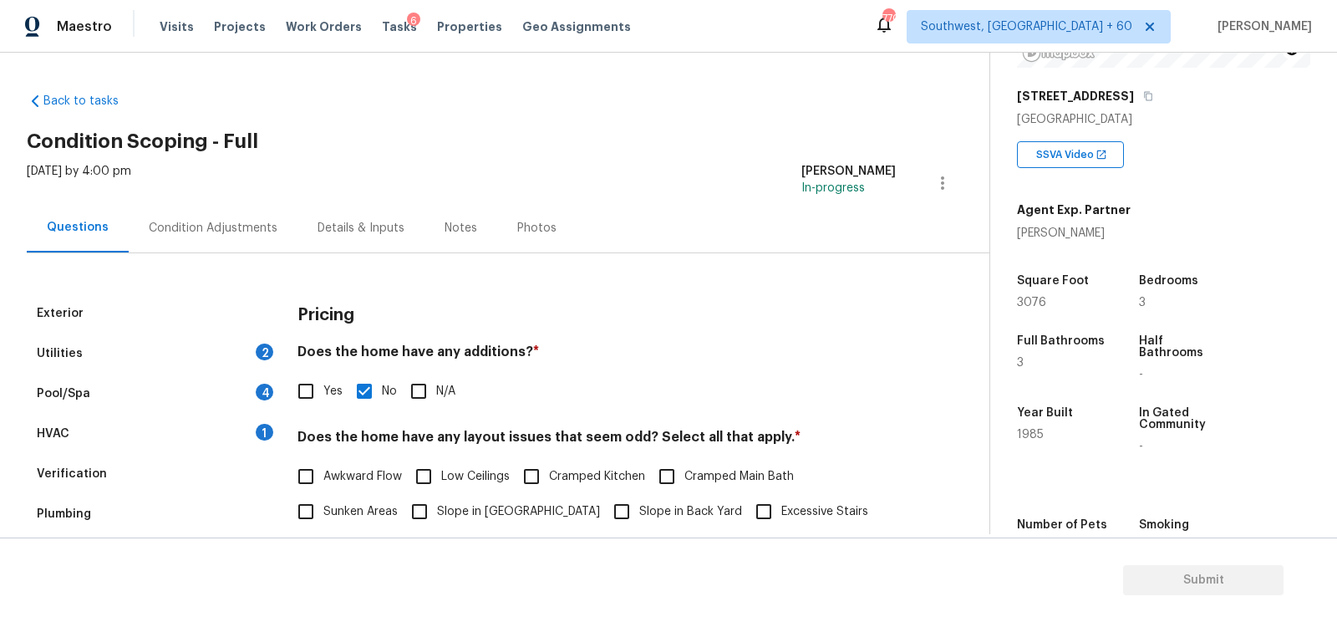
click at [251, 231] on div "Condition Adjustments" at bounding box center [213, 228] width 129 height 17
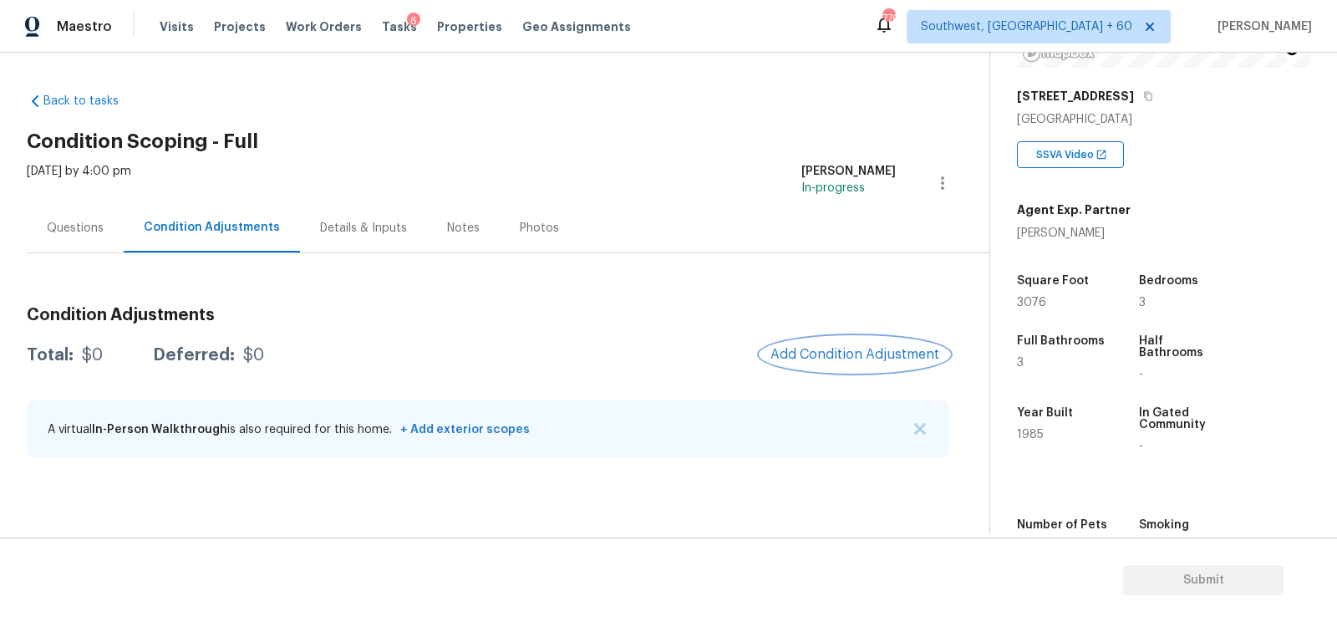
click at [843, 349] on span "Add Condition Adjustment" at bounding box center [854, 354] width 169 height 15
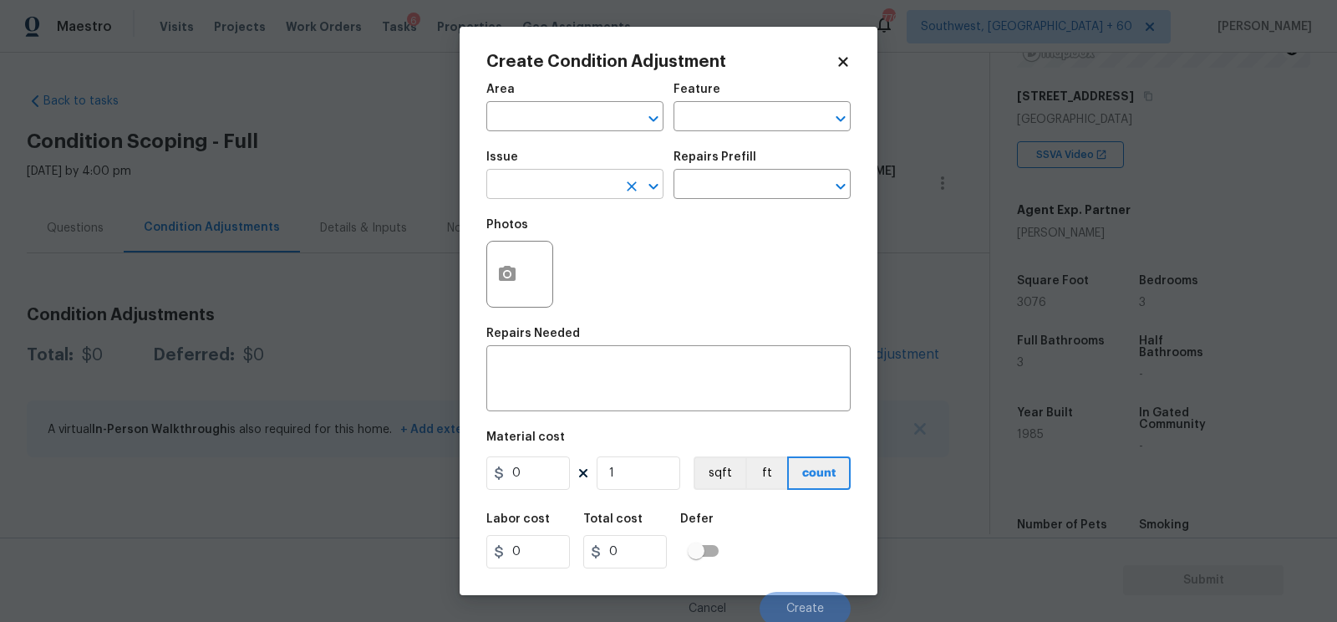
click at [529, 188] on input "text" at bounding box center [551, 186] width 130 height 26
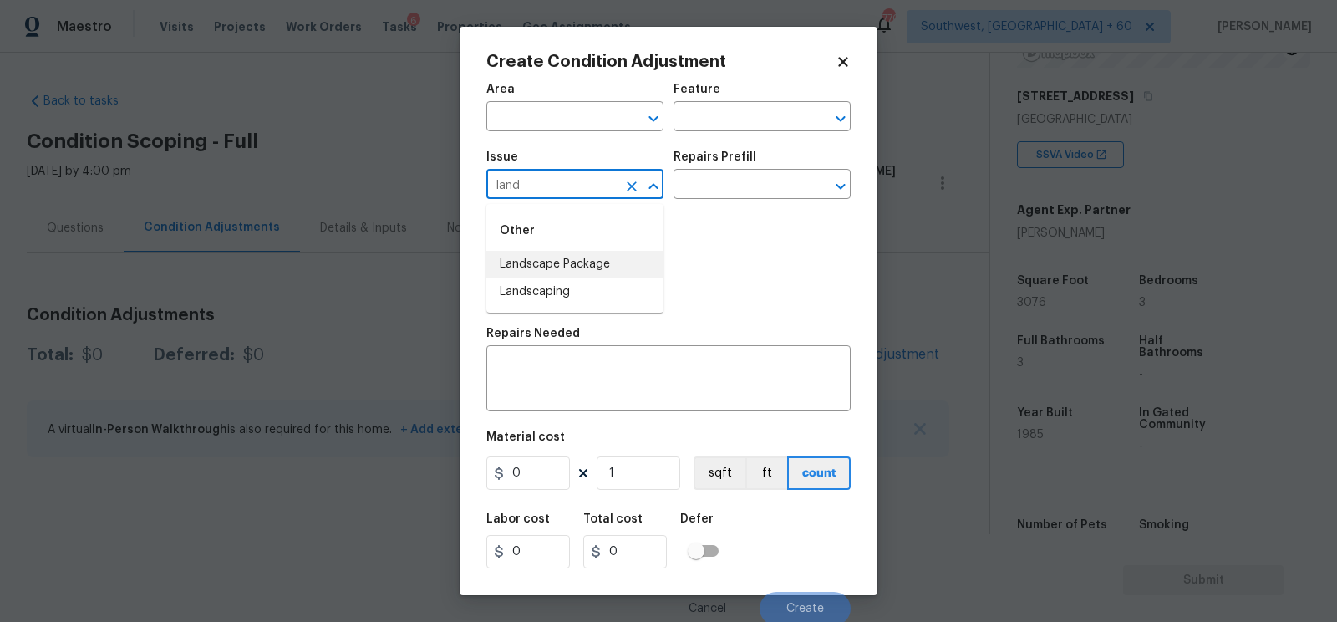
click at [567, 269] on li "Landscape Package" at bounding box center [574, 265] width 177 height 28
type input "Landscape Package"
click at [765, 181] on input "text" at bounding box center [738, 186] width 130 height 26
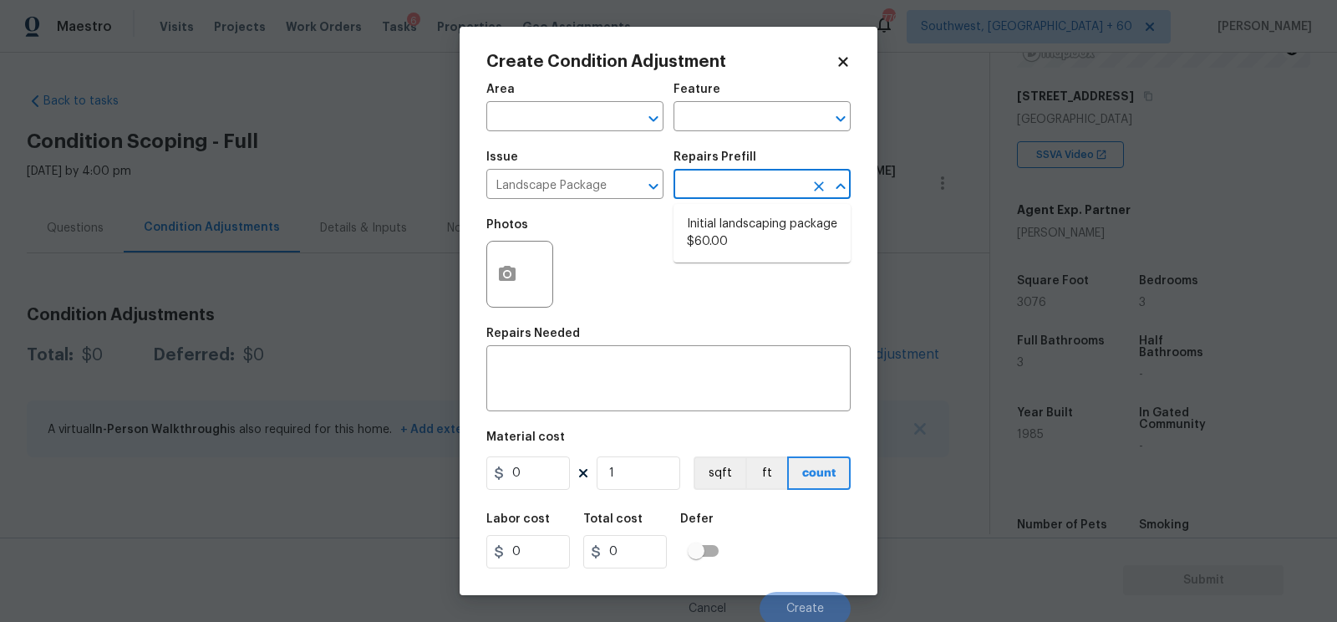
click at [756, 231] on li "Initial landscaping package $60.00" at bounding box center [761, 233] width 177 height 45
type input "Home Readiness Packages"
type textarea "Mowing of grass up to 6" in height. Mow, edge along driveways & sidewalks, trim…"
type input "60"
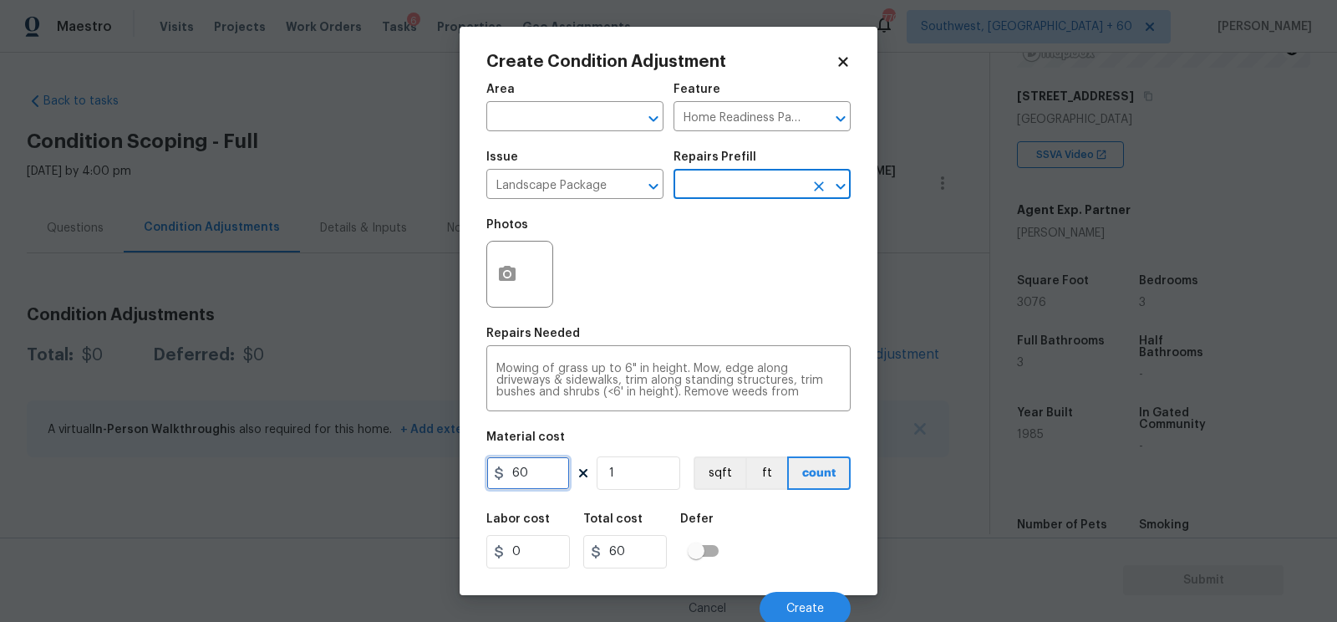
click at [509, 483] on input "60" at bounding box center [528, 472] width 84 height 33
type input "300"
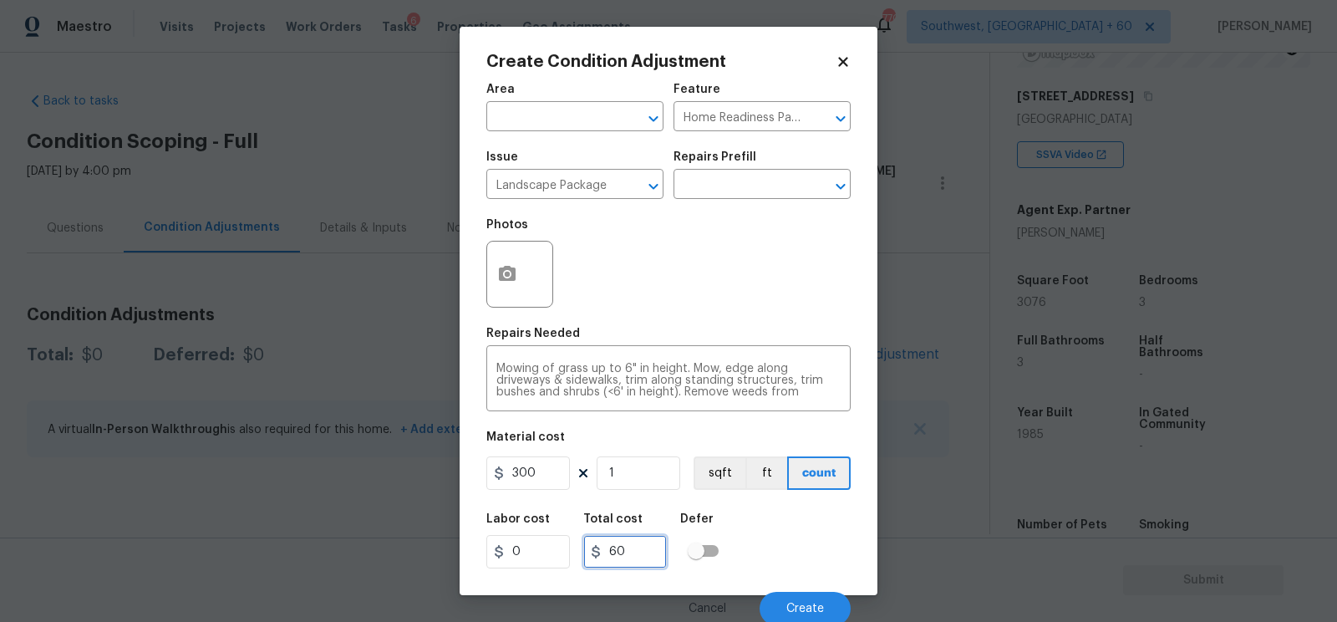
type input "300"
click at [625, 551] on input "300" at bounding box center [625, 551] width 84 height 33
click at [504, 281] on icon "button" at bounding box center [507, 273] width 17 height 15
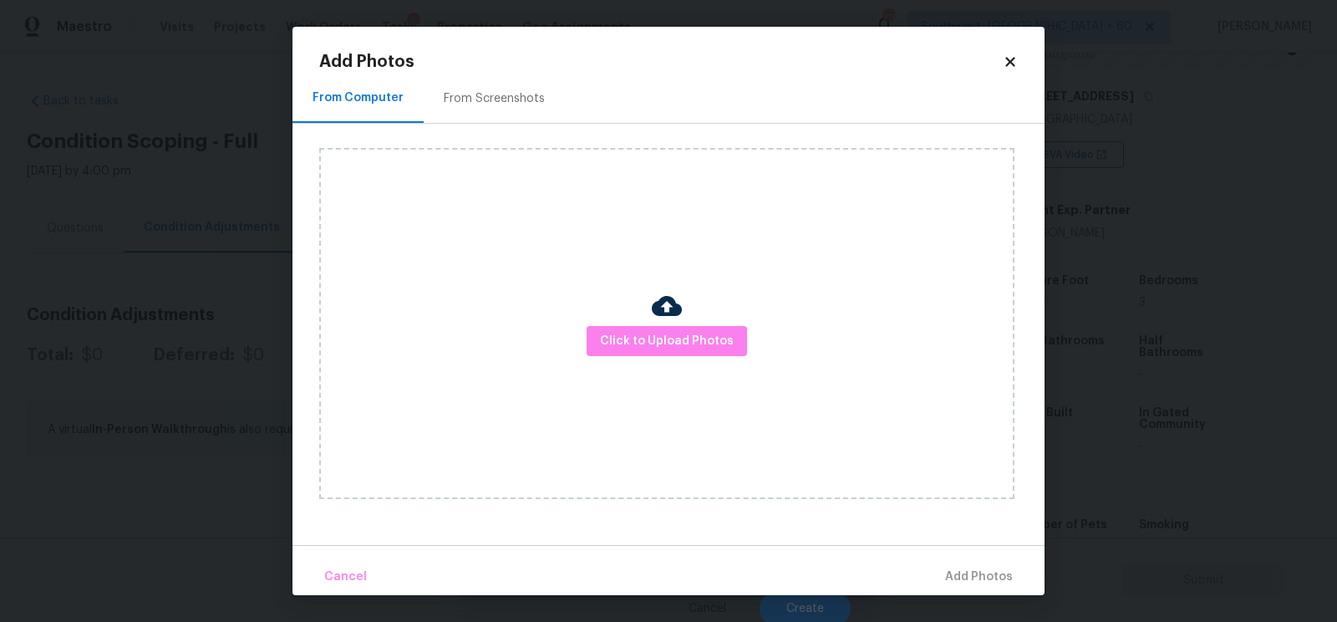
click at [513, 81] on div "From Screenshots" at bounding box center [494, 98] width 141 height 49
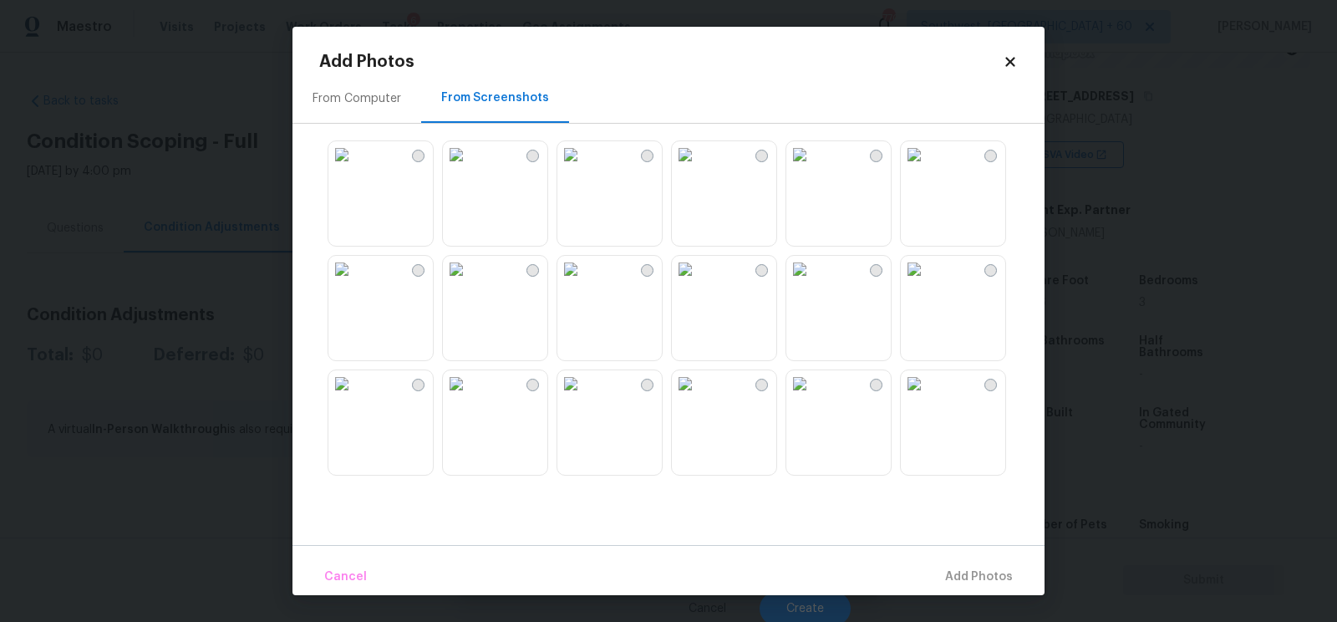
click at [584, 168] on img at bounding box center [570, 154] width 27 height 27
click at [958, 573] on span "Add 1 Photo(s)" at bounding box center [971, 577] width 83 height 21
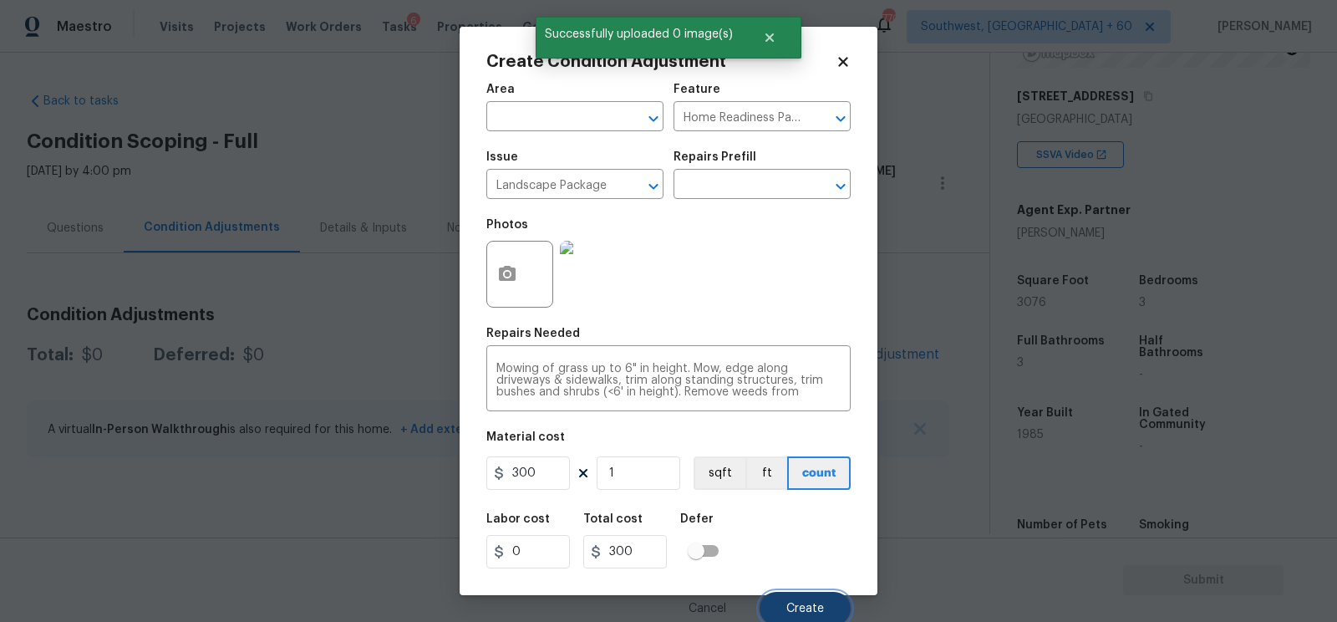
click at [806, 604] on span "Create" at bounding box center [805, 608] width 38 height 13
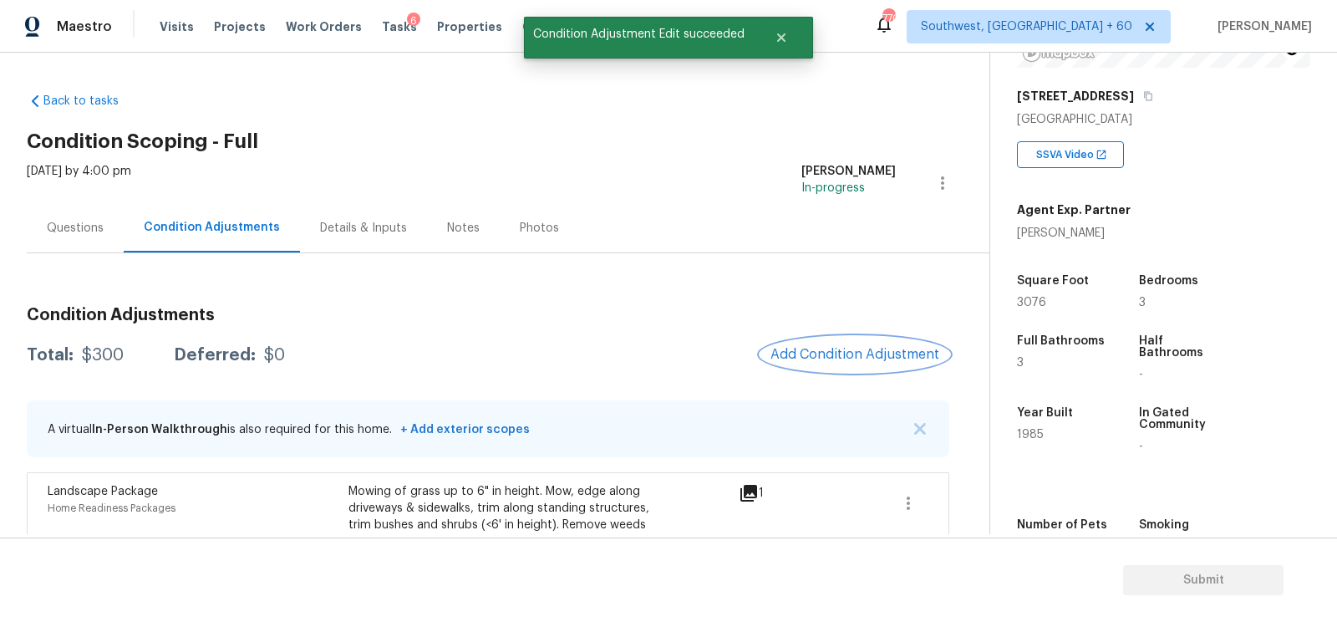
click at [838, 352] on span "Add Condition Adjustment" at bounding box center [854, 354] width 169 height 15
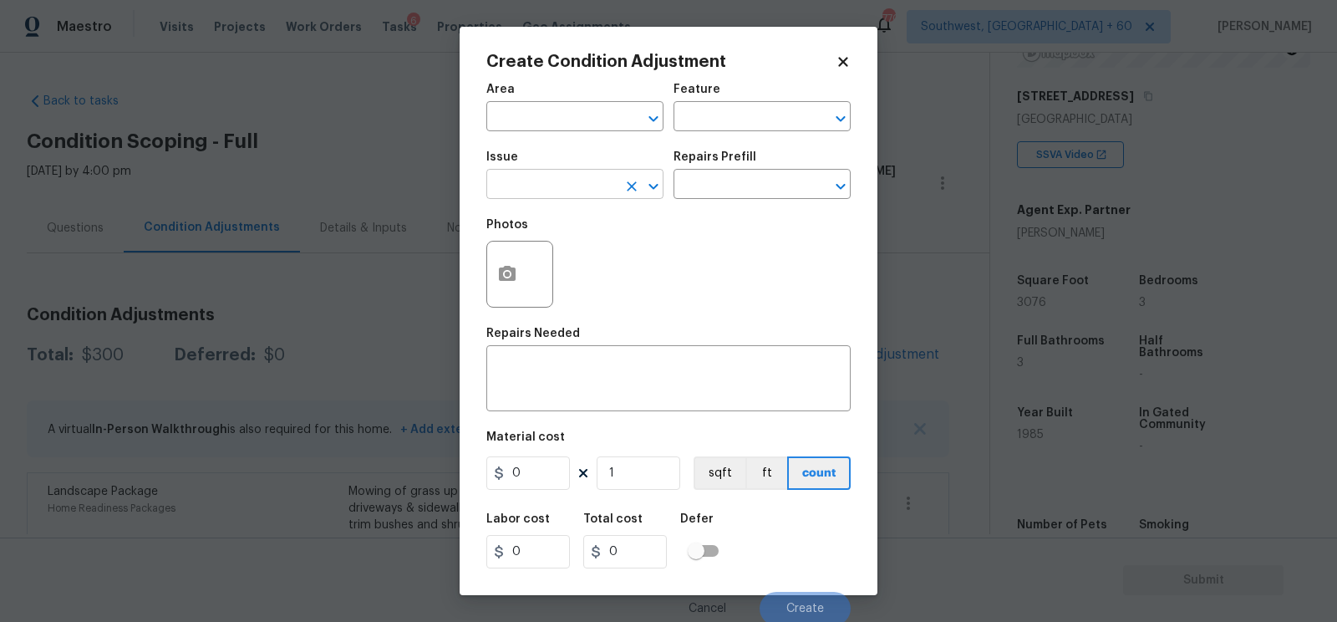
click at [559, 185] on input "text" at bounding box center [551, 186] width 130 height 26
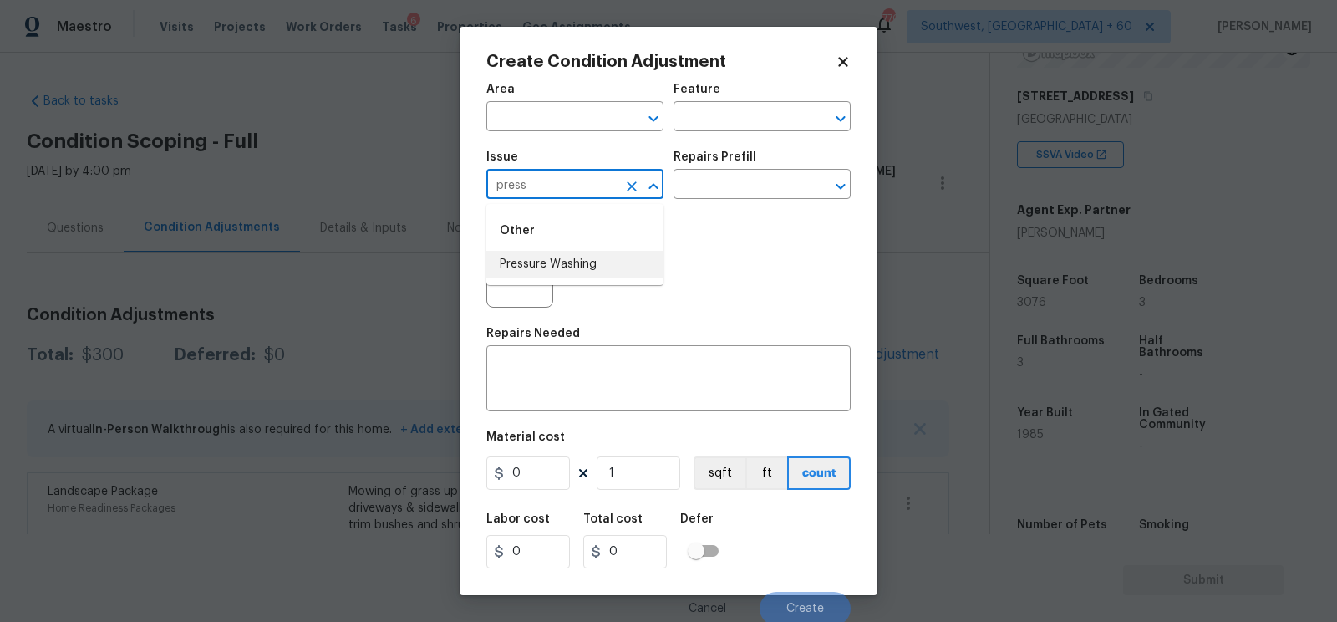
click at [572, 272] on li "Pressure Washing" at bounding box center [574, 265] width 177 height 28
type input "Pressure Washing"
click at [735, 187] on input "text" at bounding box center [738, 186] width 130 height 26
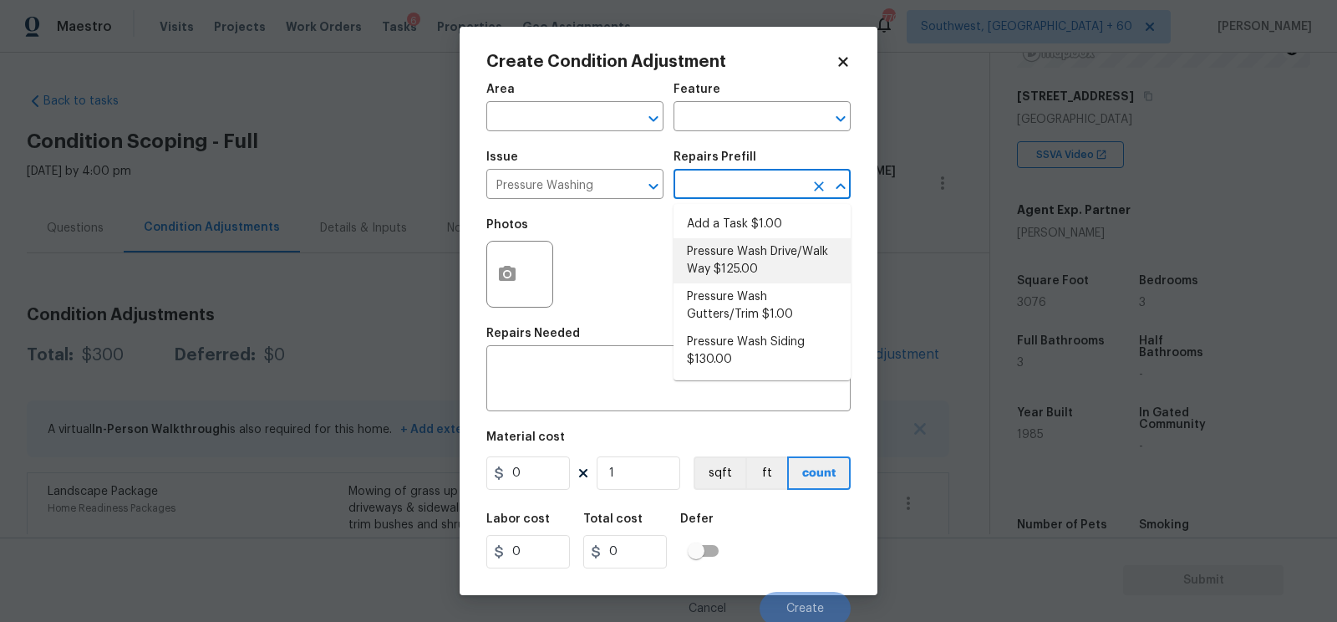
click at [739, 265] on li "Pressure Wash Drive/Walk Way $125.00" at bounding box center [761, 260] width 177 height 45
type input "Siding"
type textarea "Pressure wash the driveways/walkways as directed by the PM. Ensure that all deb…"
type input "125"
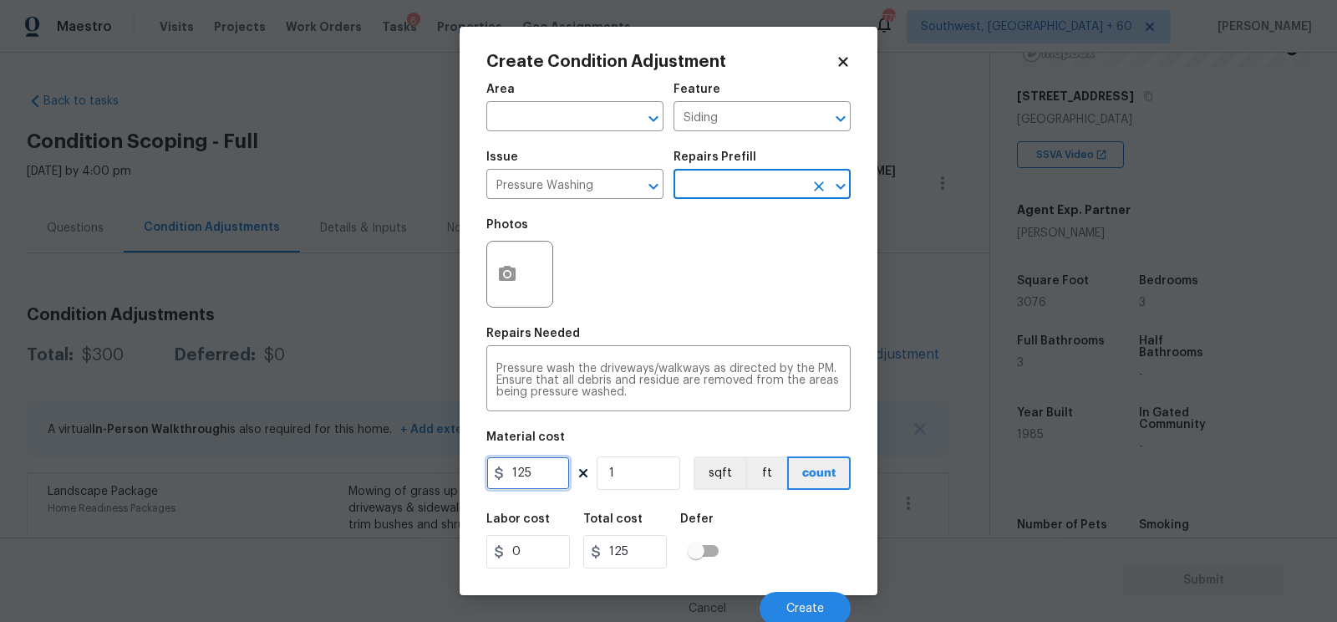
click at [529, 481] on input "125" at bounding box center [528, 472] width 84 height 33
type input "200"
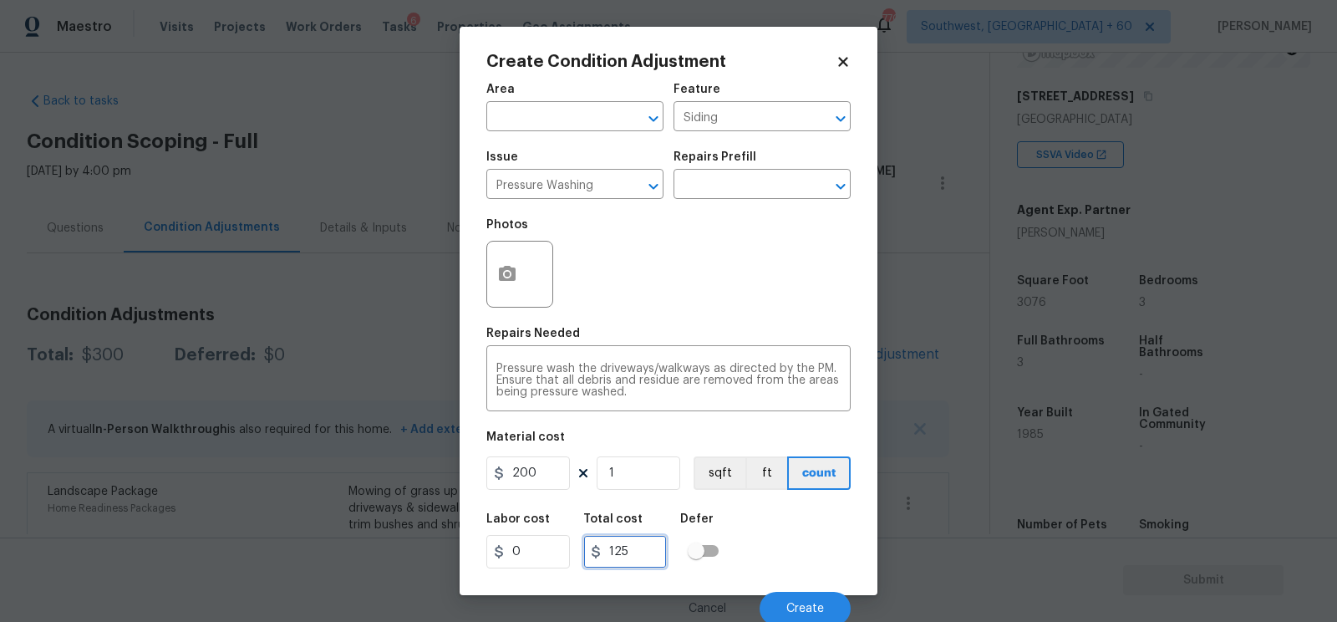
click at [597, 543] on input "125" at bounding box center [625, 551] width 84 height 33
type input "200"
click at [518, 282] on button "button" at bounding box center [507, 273] width 40 height 65
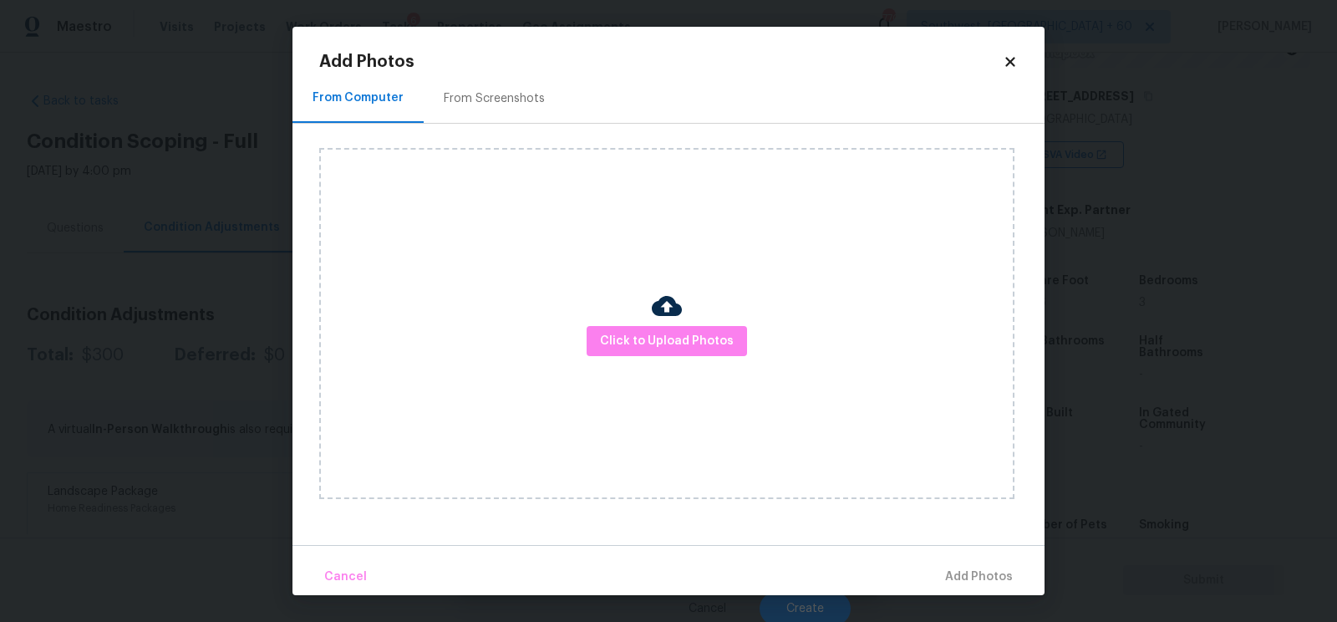
click at [515, 120] on div "From Screenshots" at bounding box center [494, 98] width 141 height 49
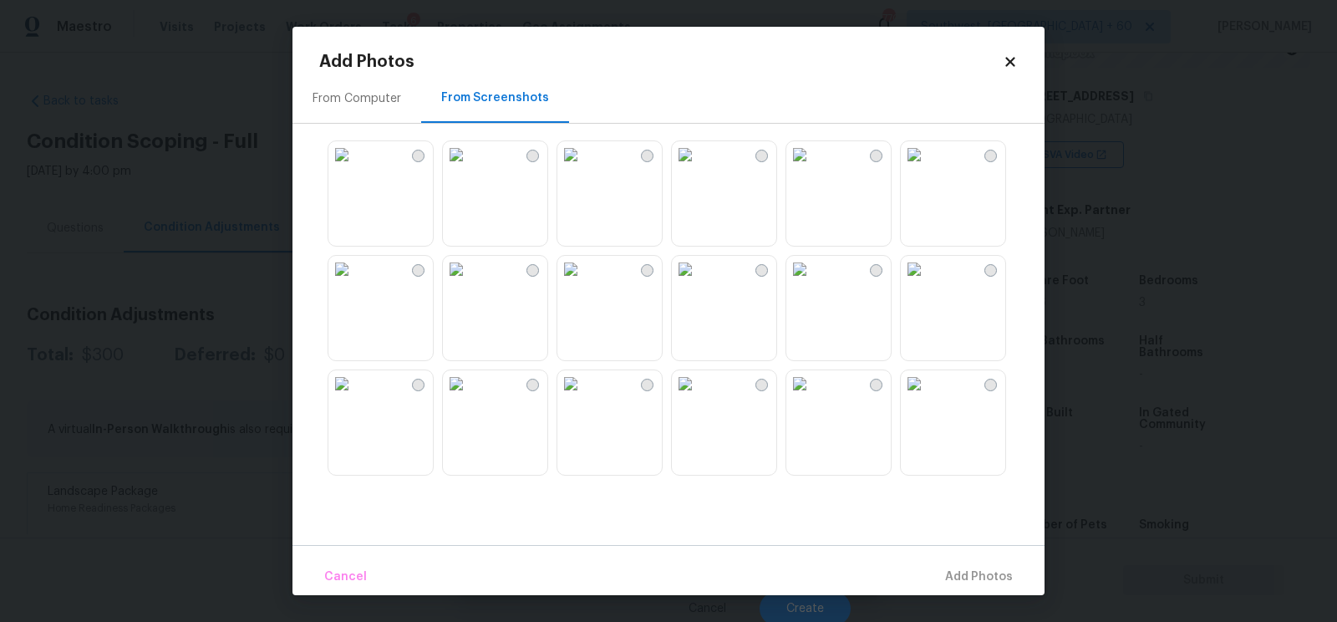
click at [584, 168] on img at bounding box center [570, 154] width 27 height 27
click at [987, 569] on span "Add 1 Photo(s)" at bounding box center [971, 577] width 83 height 21
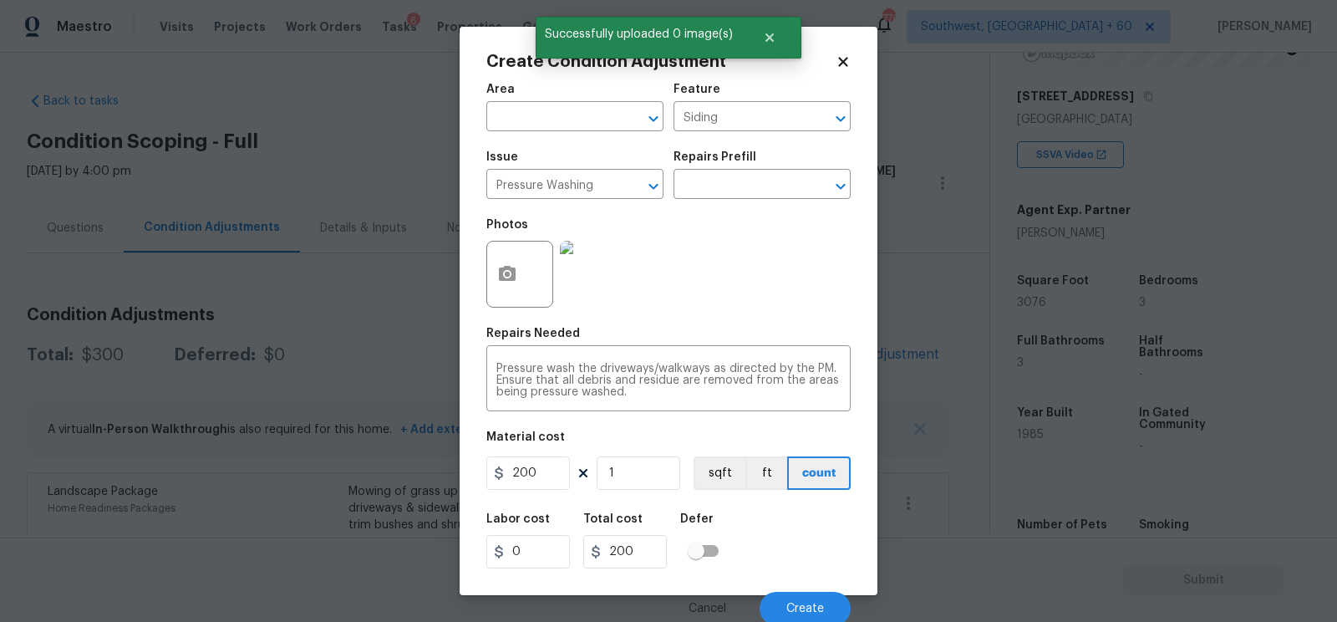
click at [807, 591] on div "Cancel Create" at bounding box center [668, 601] width 364 height 47
click at [805, 607] on span "Create" at bounding box center [805, 608] width 38 height 13
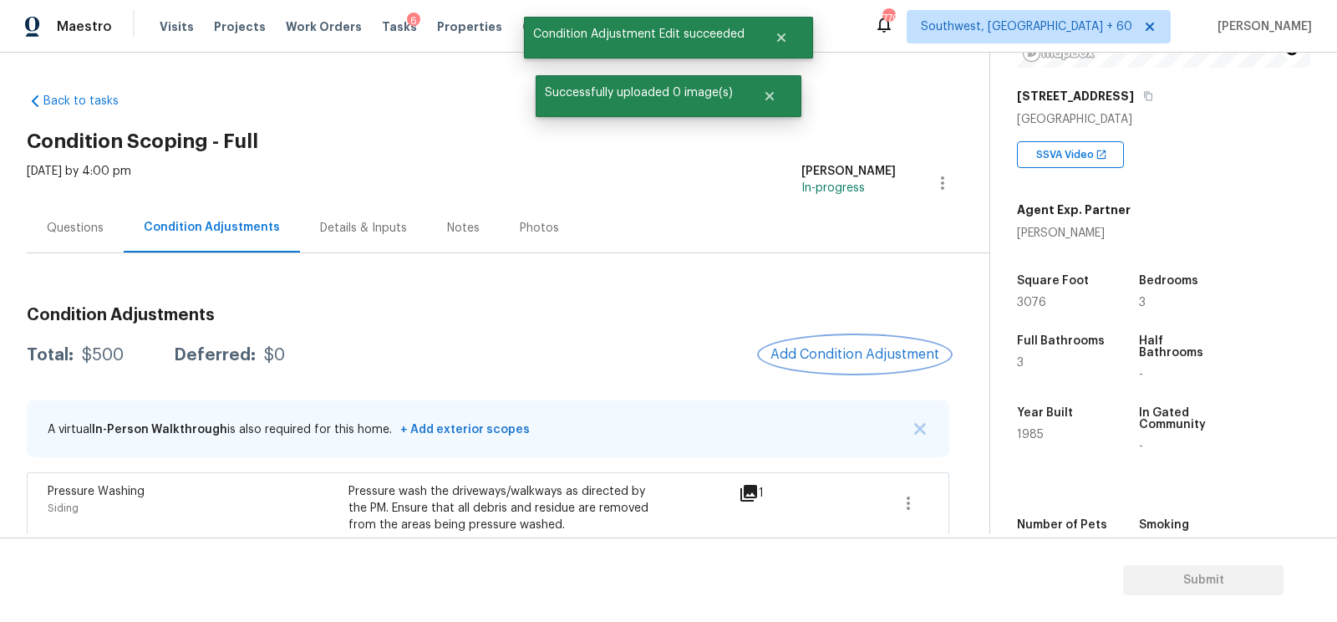
click at [882, 351] on span "Add Condition Adjustment" at bounding box center [854, 354] width 169 height 15
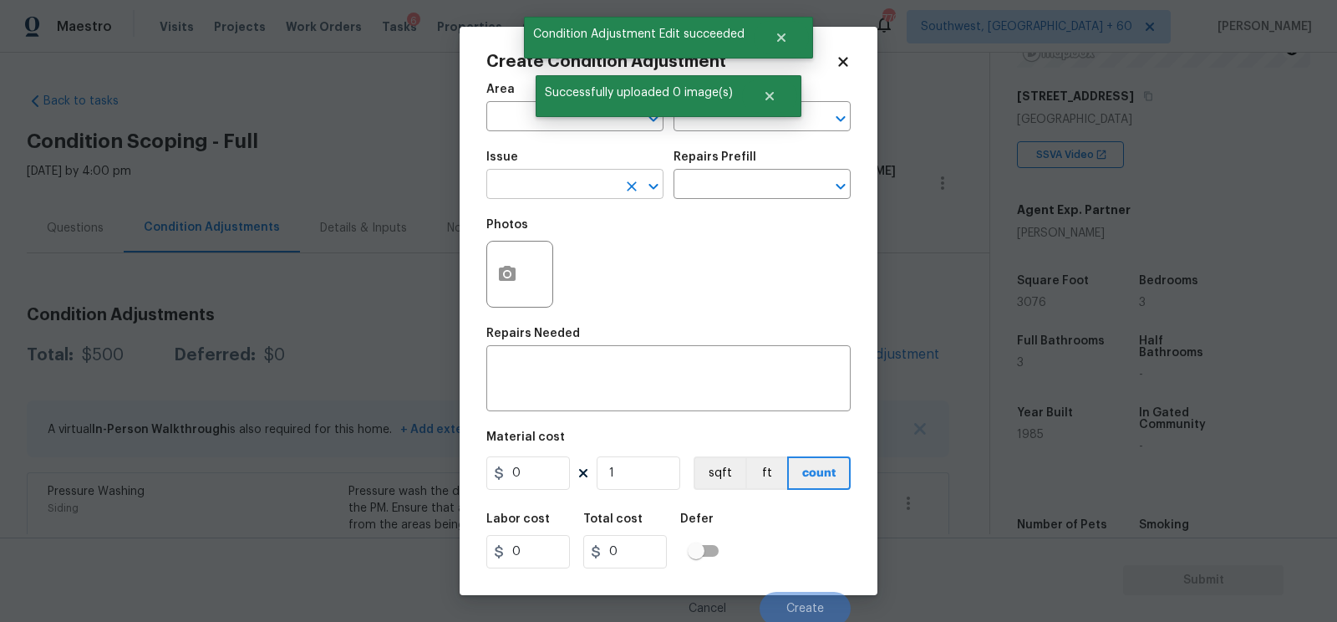
click at [531, 193] on input "text" at bounding box center [551, 186] width 130 height 26
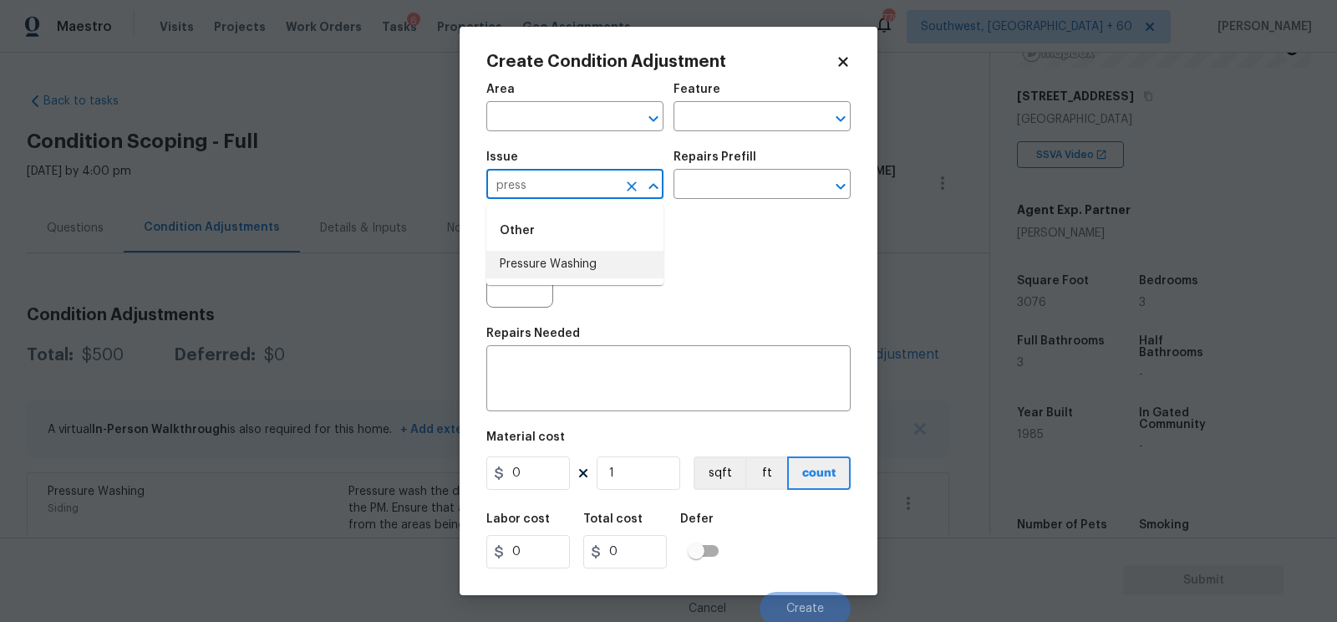
click at [560, 255] on li "Pressure Washing" at bounding box center [574, 265] width 177 height 28
type input "Pressure Washing"
click at [709, 187] on input "text" at bounding box center [738, 186] width 130 height 26
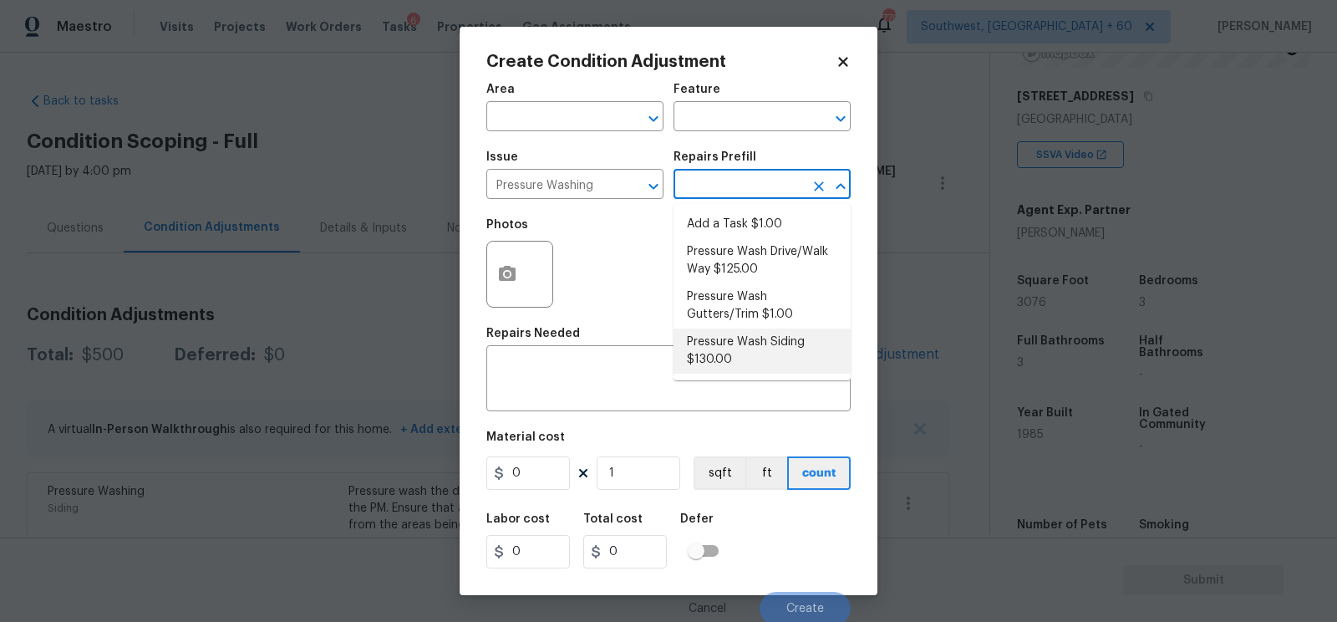
click at [718, 357] on li "Pressure Wash Siding $130.00" at bounding box center [761, 350] width 177 height 45
type input "Siding"
type textarea "Protect areas as needed for pressure washing. Pressure wash the siding on the h…"
type input "130"
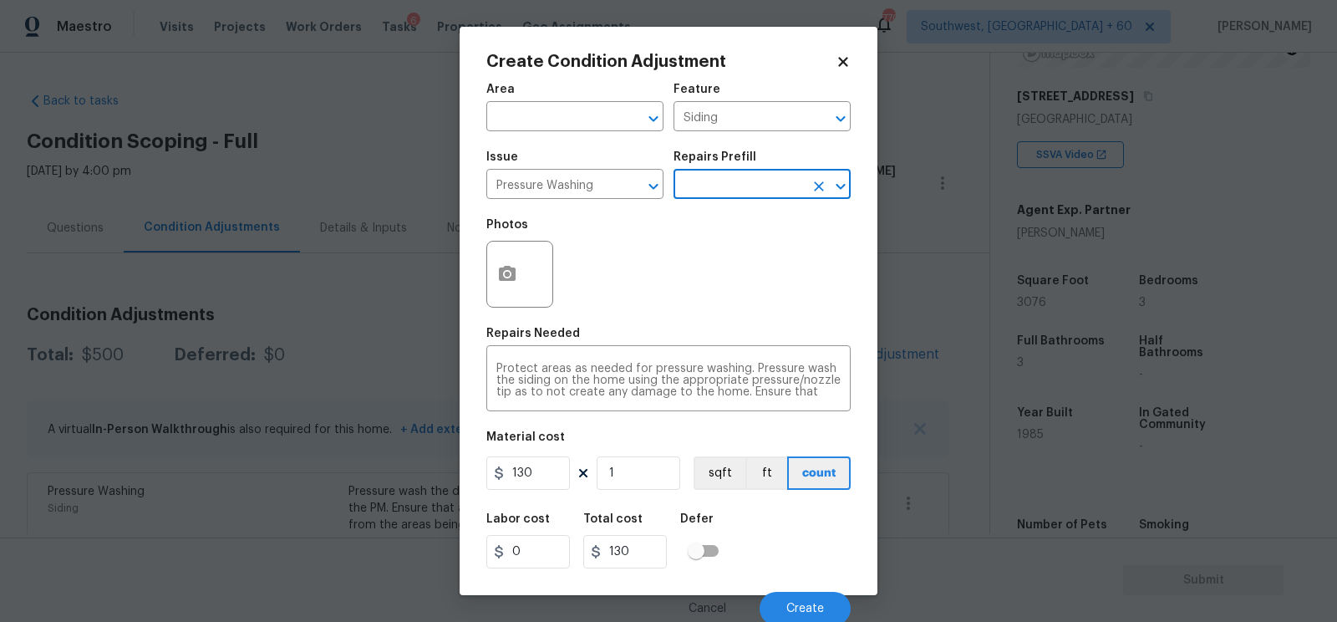
click at [577, 486] on div "130 1 sqft ft count" at bounding box center [668, 472] width 364 height 33
click at [548, 476] on input "130" at bounding box center [528, 472] width 84 height 33
type input "200"
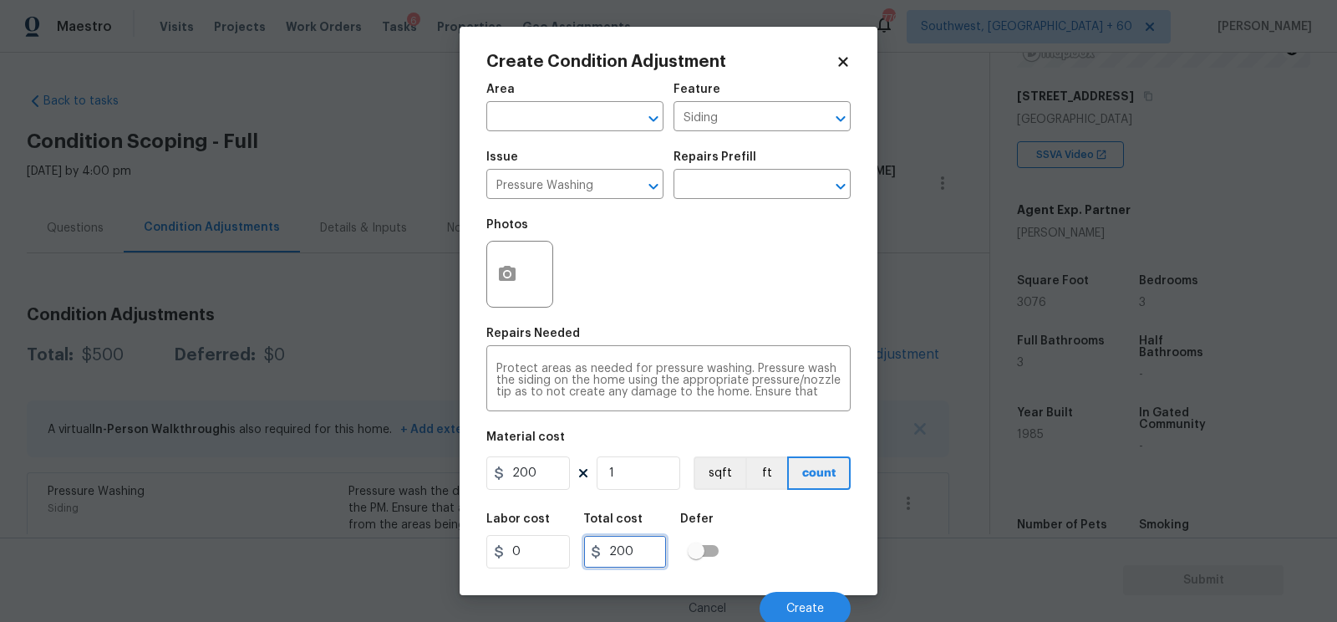
click at [656, 568] on input "200" at bounding box center [625, 551] width 84 height 33
click at [516, 288] on button "button" at bounding box center [507, 273] width 40 height 65
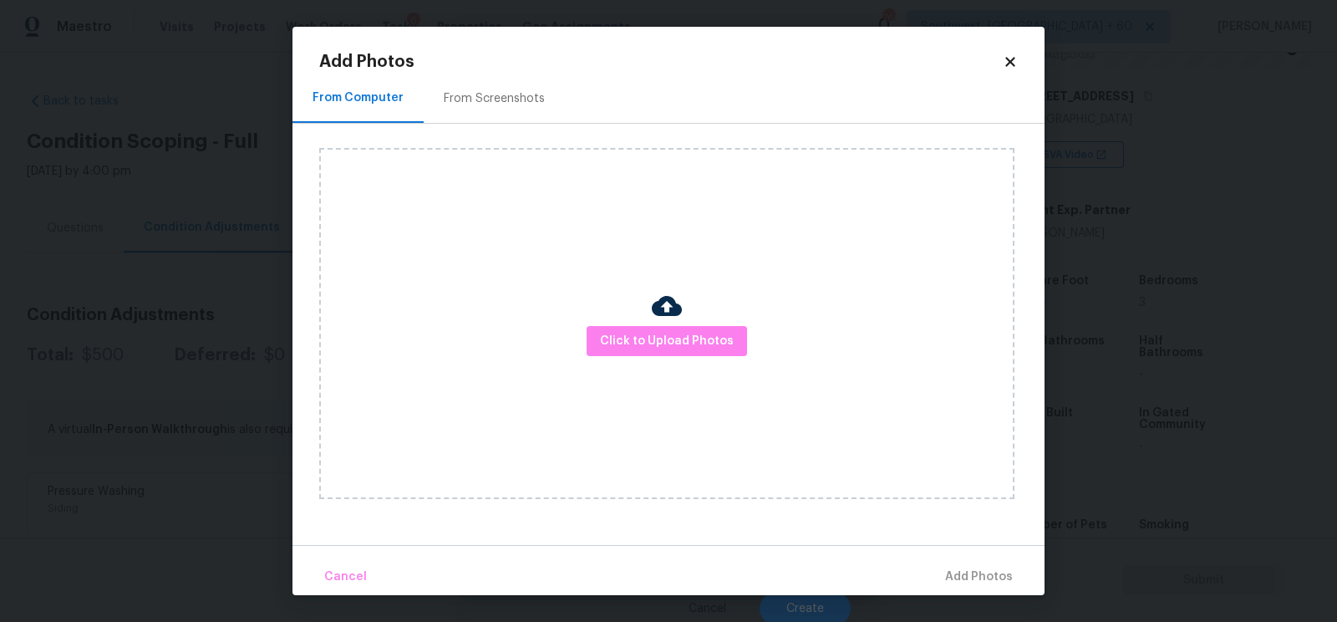
click at [506, 69] on h2 "Add Photos" at bounding box center [661, 61] width 684 height 17
click at [499, 96] on div "From Screenshots" at bounding box center [494, 98] width 101 height 17
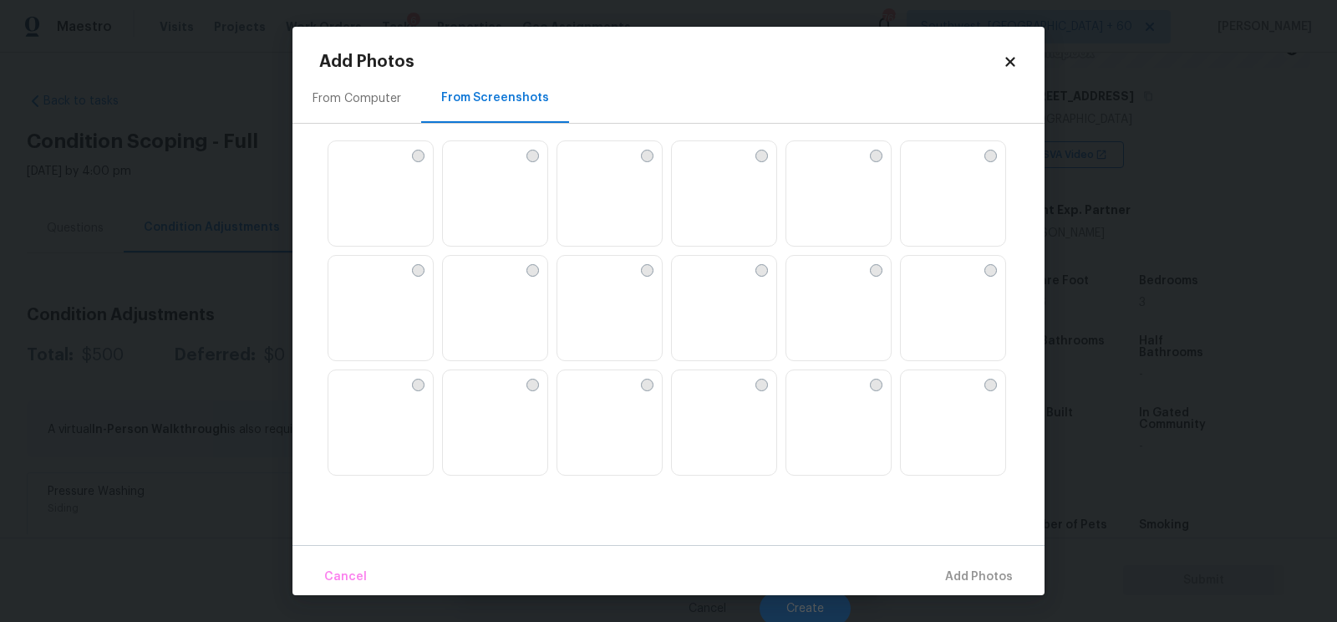
click at [584, 168] on img at bounding box center [570, 154] width 27 height 27
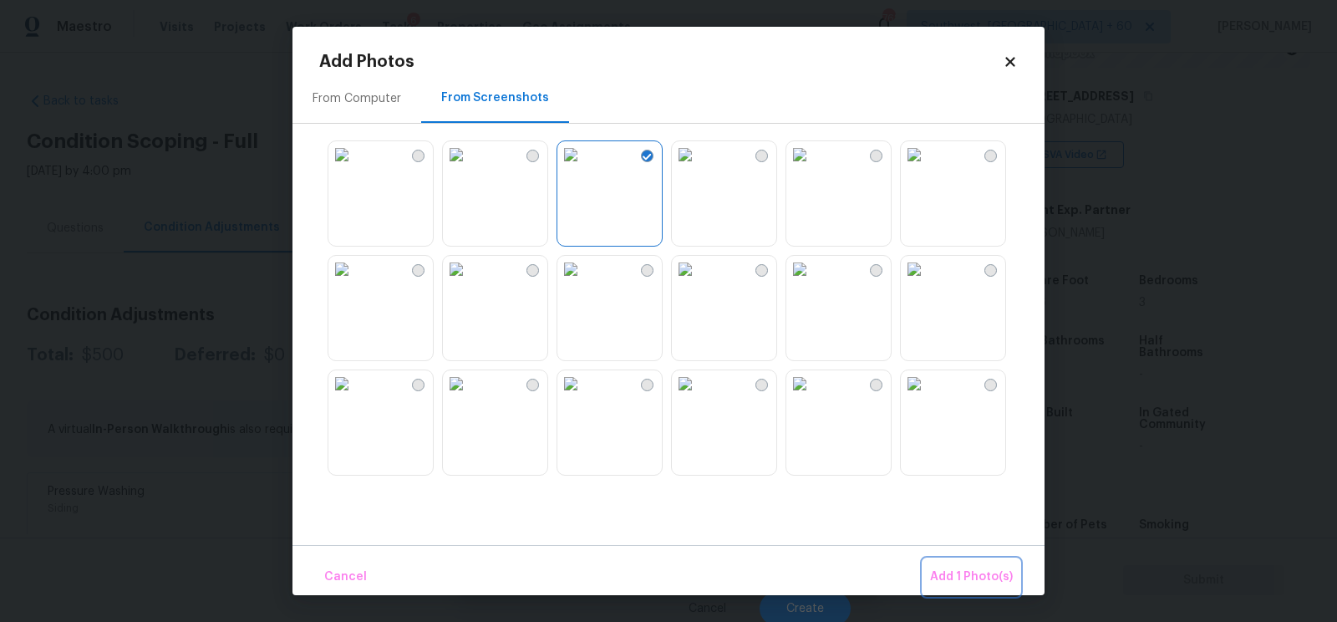
click at [967, 564] on button "Add 1 Photo(s)" at bounding box center [971, 577] width 96 height 36
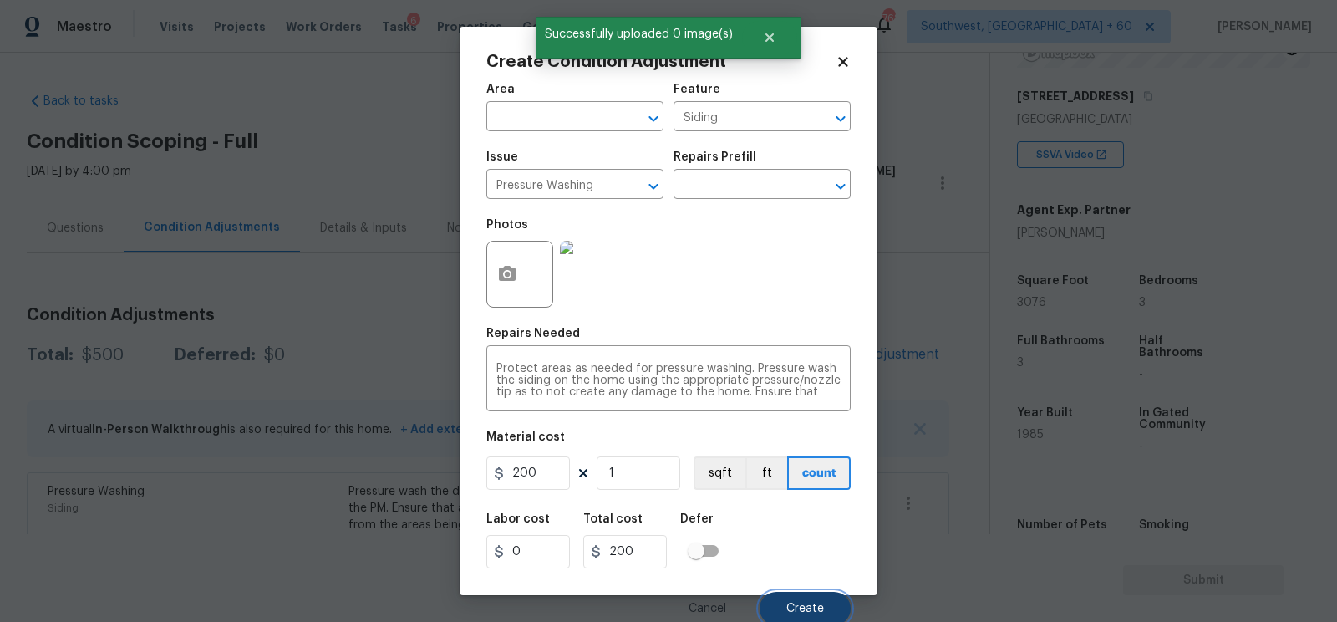
click at [797, 601] on button "Create" at bounding box center [805, 608] width 91 height 33
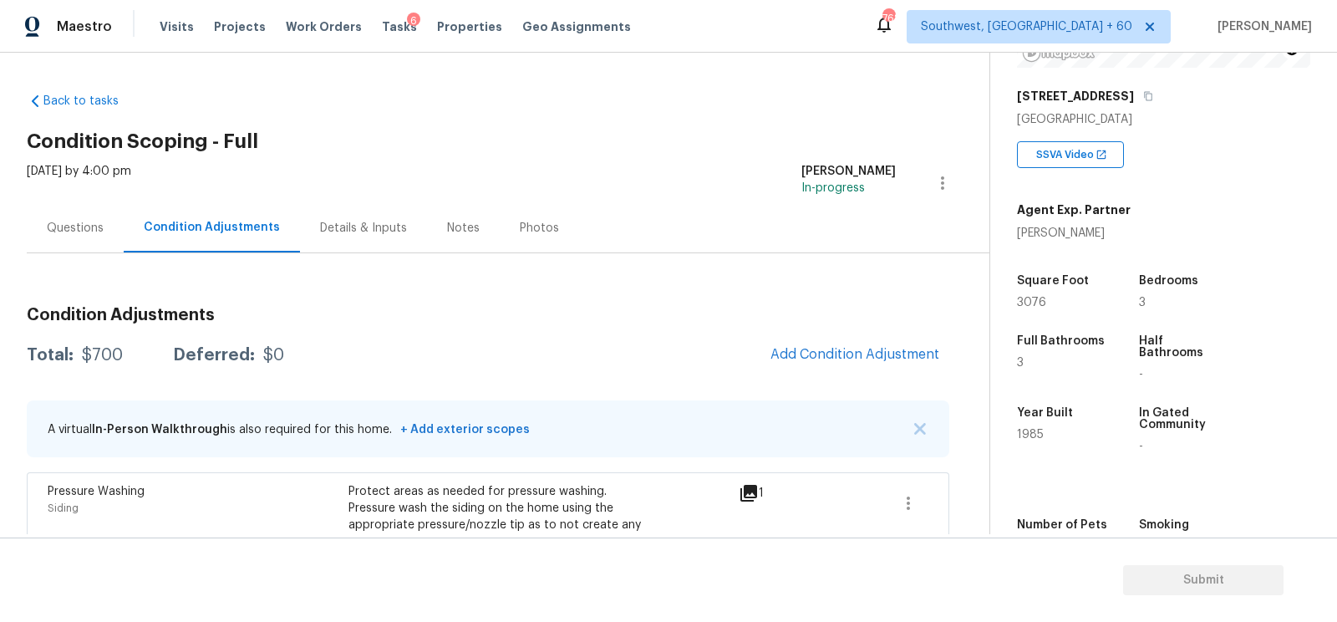
click at [77, 236] on div "Questions" at bounding box center [75, 227] width 97 height 49
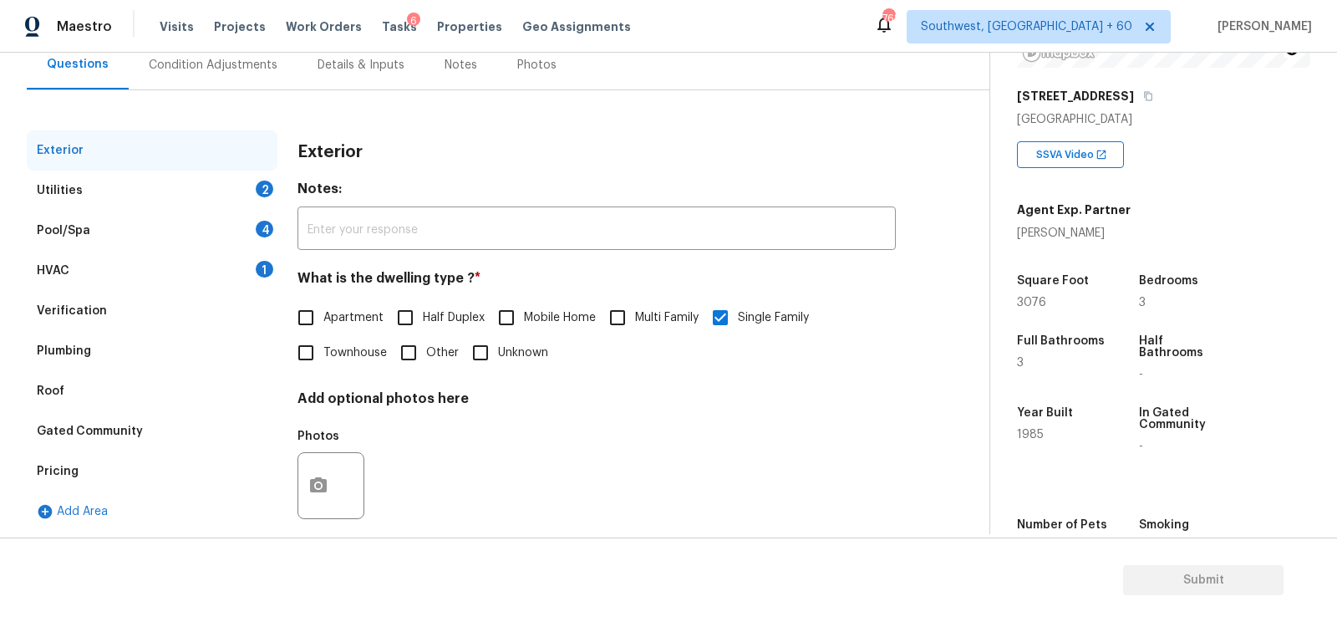
scroll to position [182, 0]
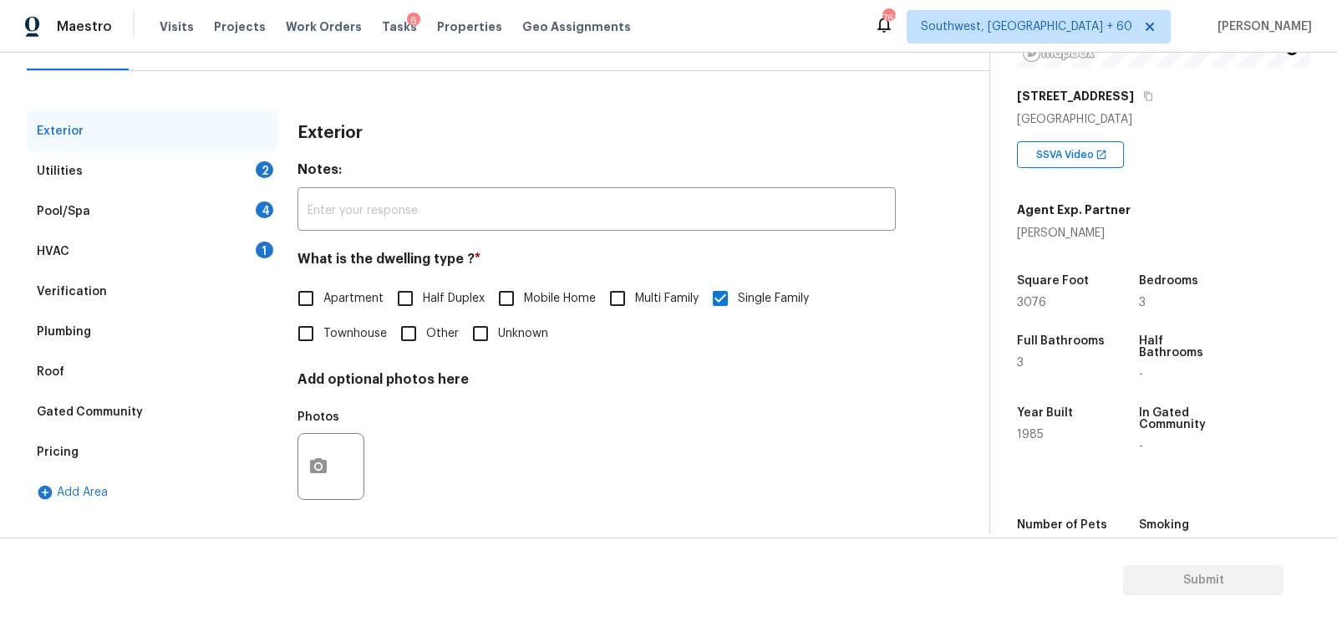
click at [95, 449] on div "Pricing" at bounding box center [152, 452] width 251 height 40
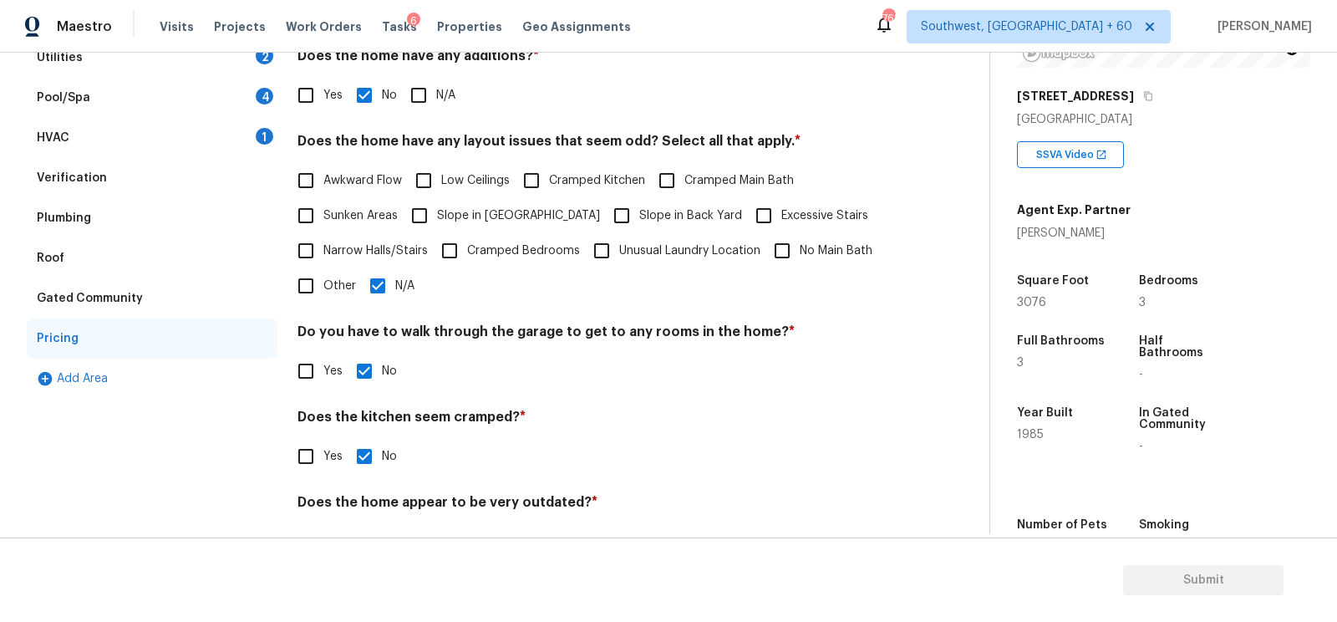
scroll to position [318, 0]
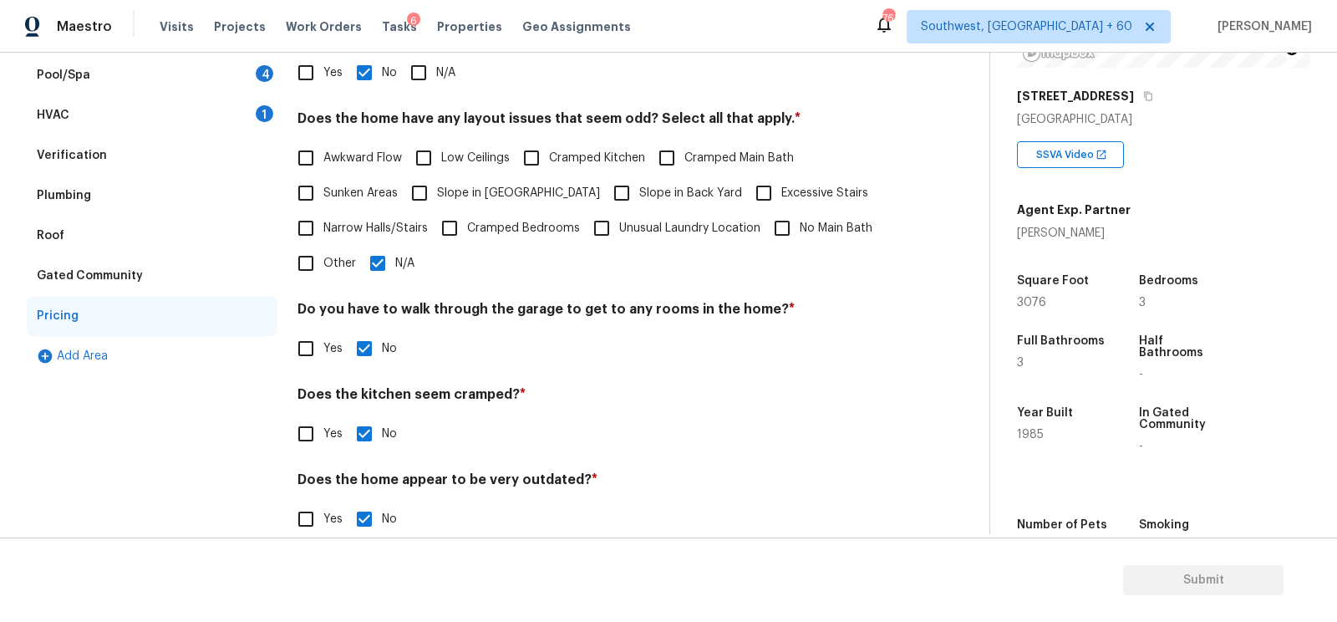
click at [315, 262] on input "Other" at bounding box center [305, 263] width 35 height 35
checkbox input "true"
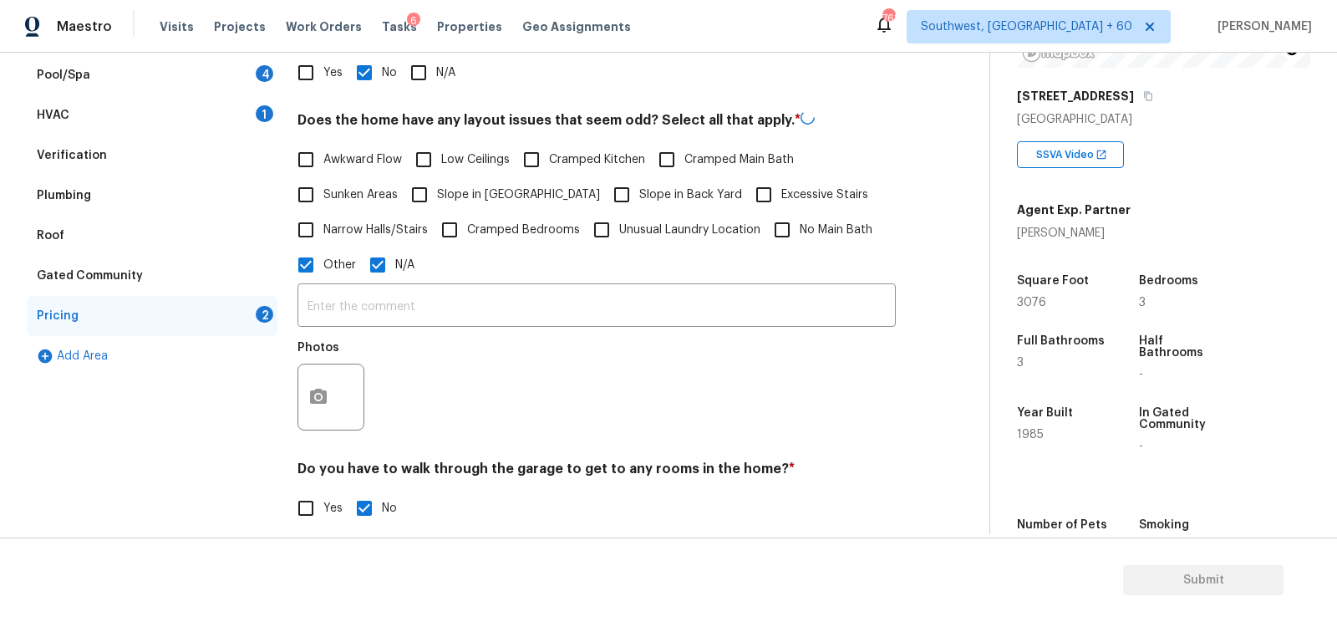
click at [378, 262] on input "N/A" at bounding box center [377, 264] width 35 height 35
checkbox input "false"
click at [377, 302] on input "text" at bounding box center [596, 306] width 598 height 39
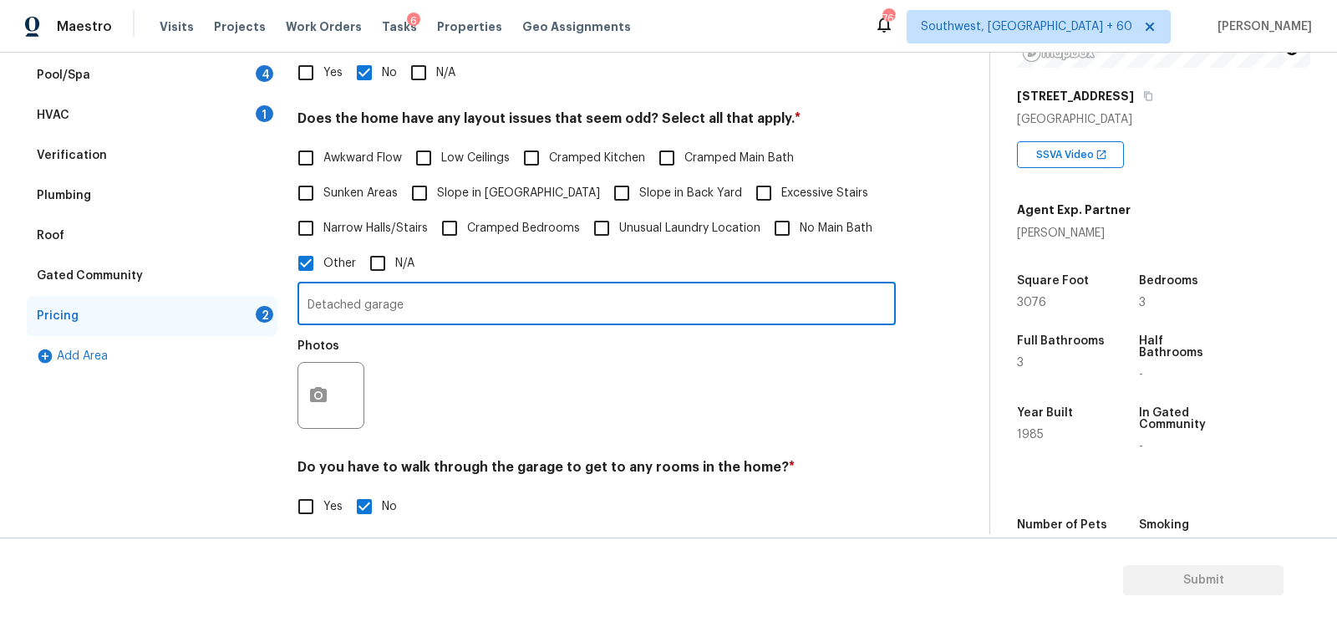
type input "Detached garage"
click at [330, 404] on button "button" at bounding box center [318, 395] width 40 height 65
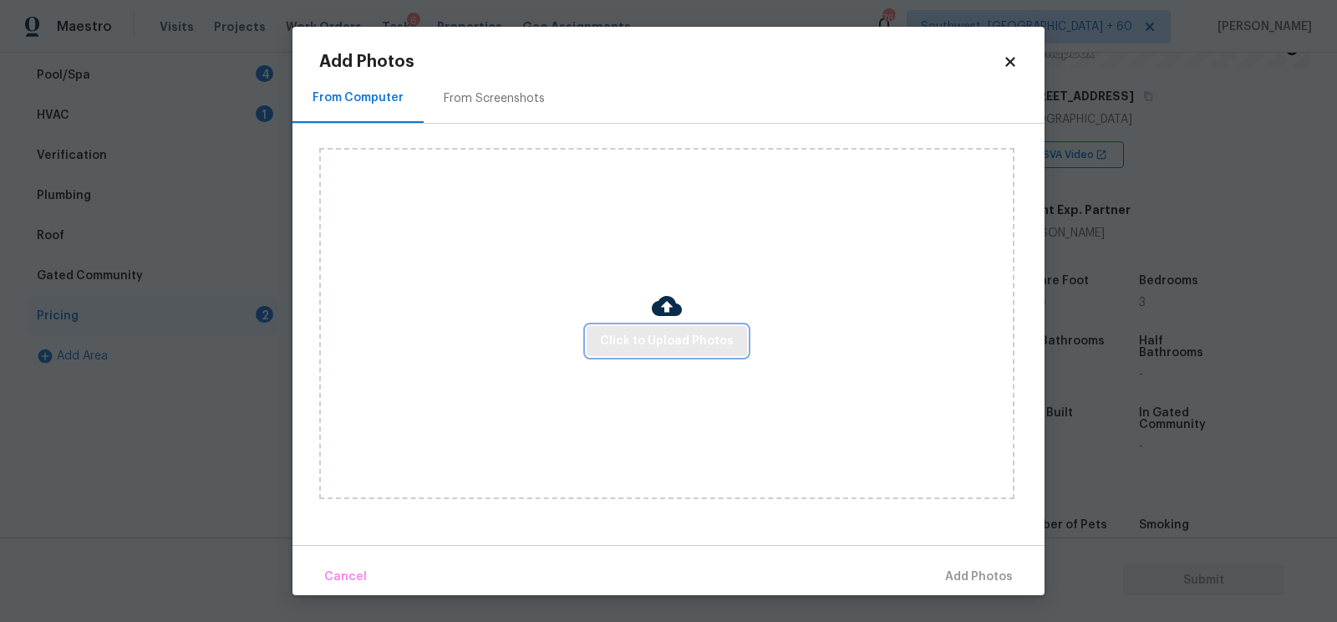
click at [641, 327] on button "Click to Upload Photos" at bounding box center [667, 341] width 160 height 31
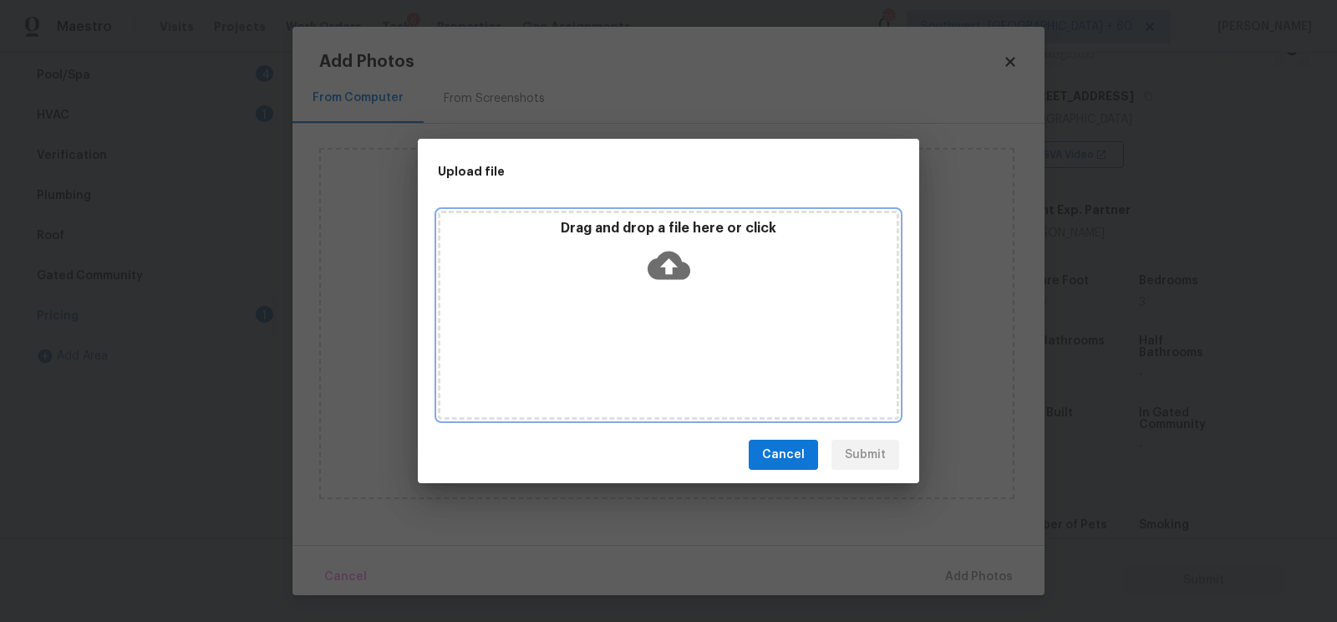
click at [654, 264] on icon at bounding box center [669, 266] width 43 height 28
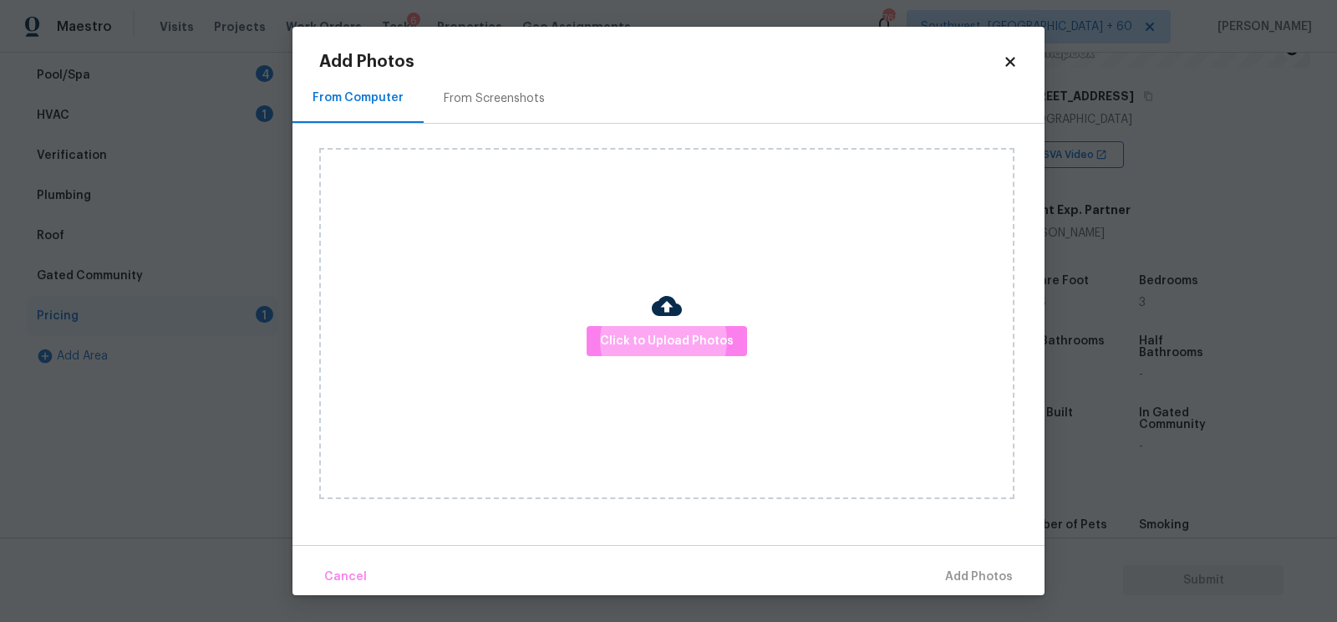
click at [516, 108] on div "From Screenshots" at bounding box center [494, 98] width 141 height 49
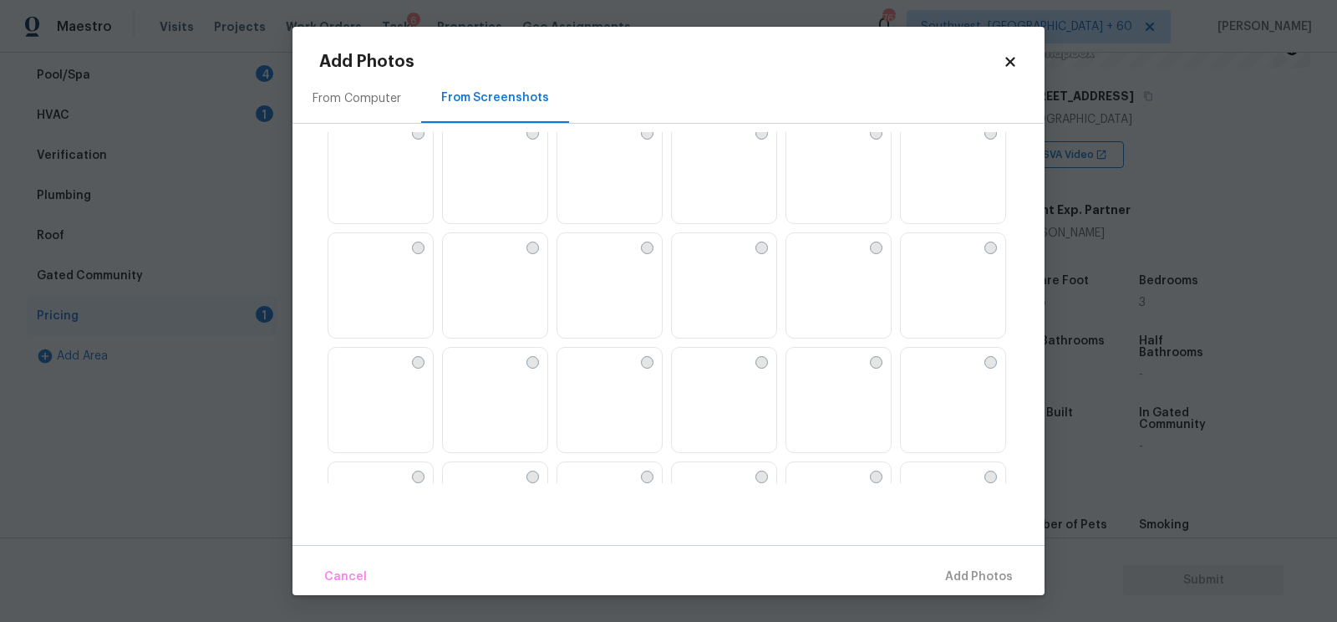
scroll to position [1056, 0]
click at [326, 112] on div "From Computer" at bounding box center [356, 98] width 129 height 49
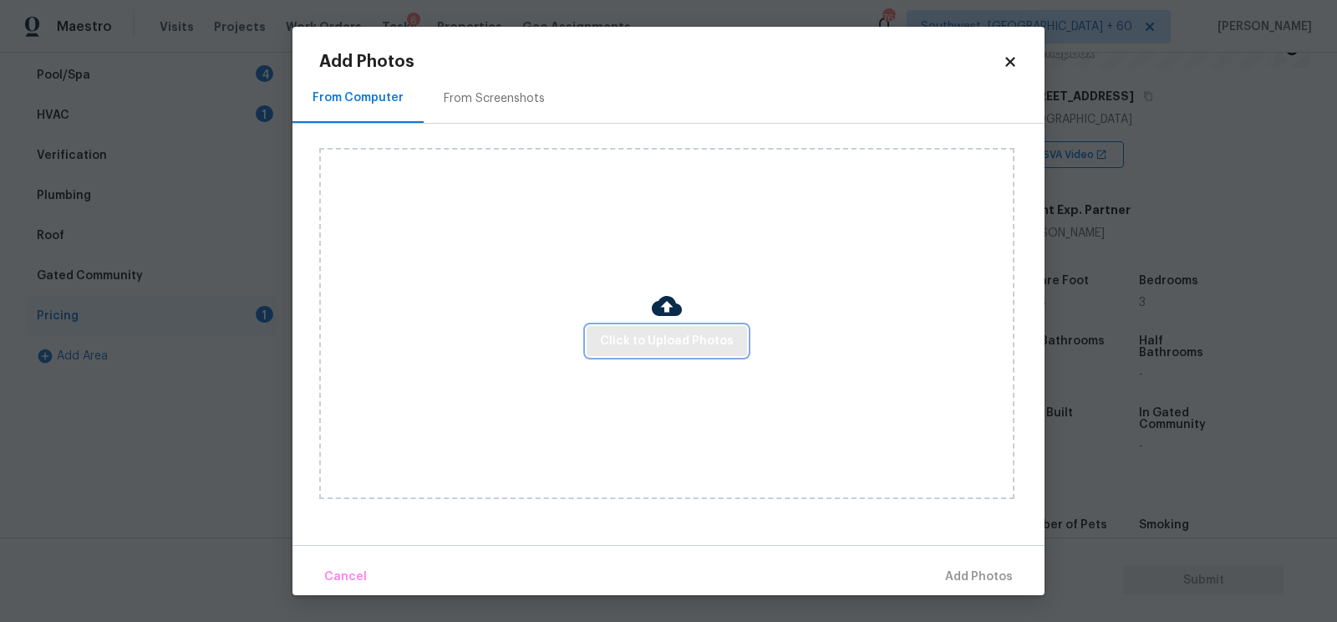
click at [666, 339] on span "Click to Upload Photos" at bounding box center [667, 341] width 134 height 21
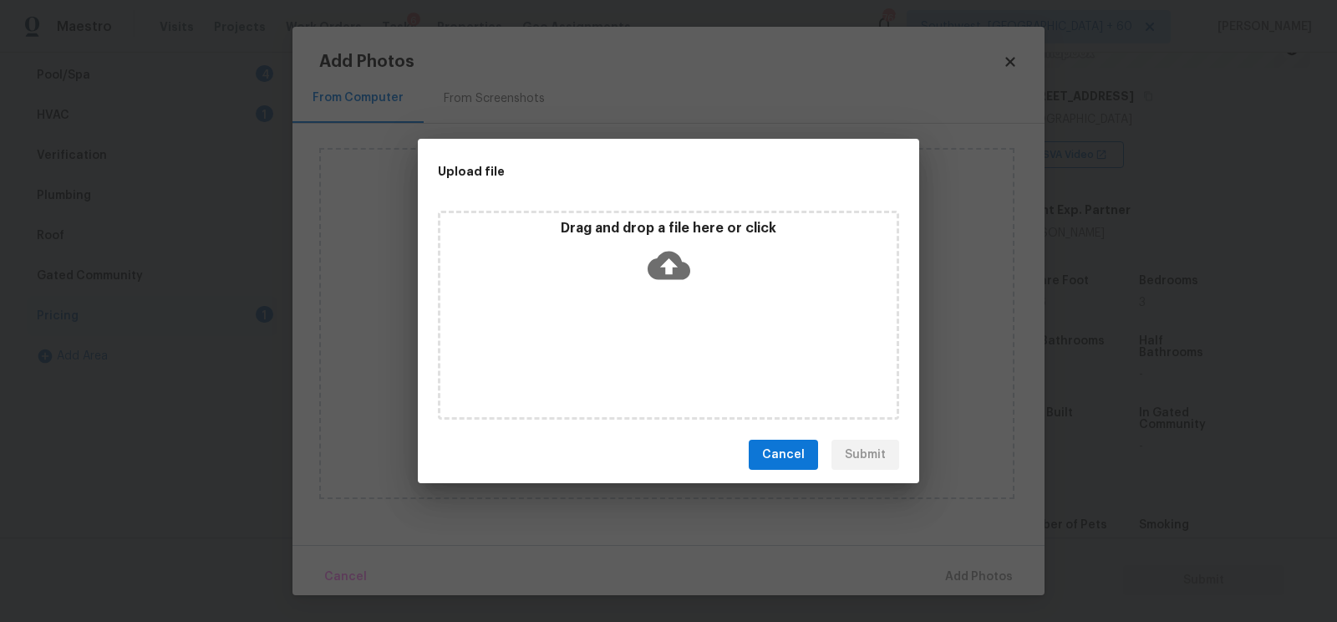
click at [684, 274] on icon at bounding box center [669, 266] width 43 height 28
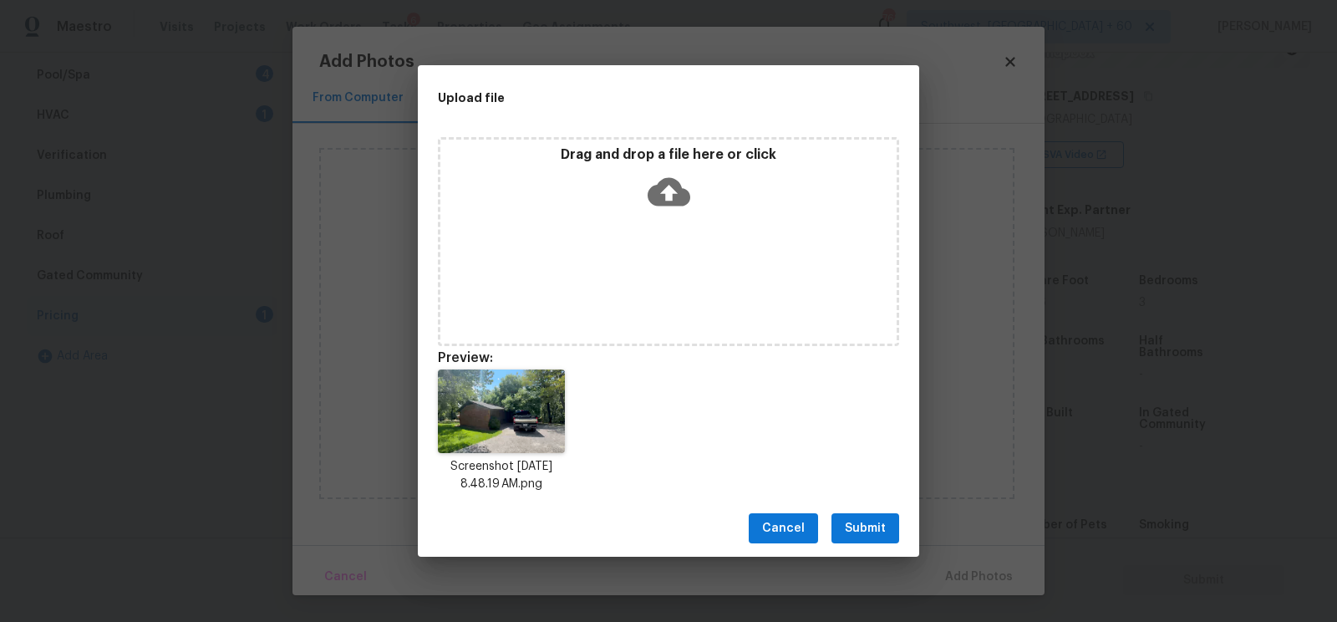
click at [875, 541] on button "Submit" at bounding box center [865, 528] width 68 height 31
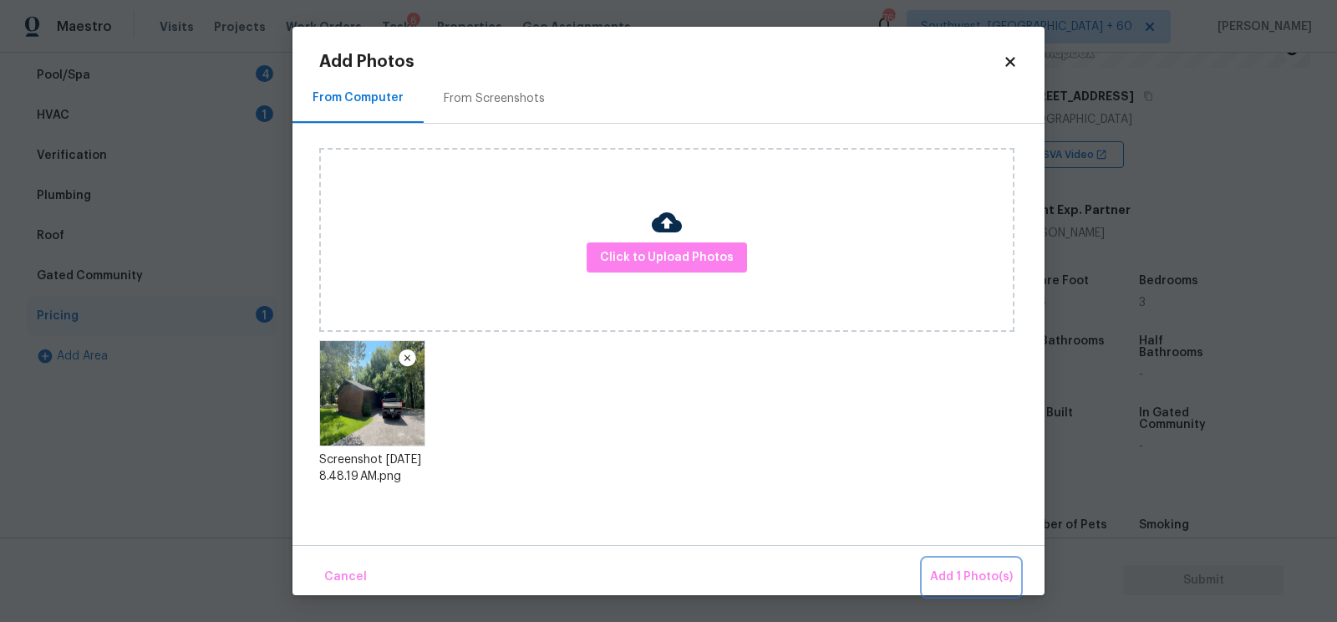
click at [983, 573] on span "Add 1 Photo(s)" at bounding box center [971, 577] width 83 height 21
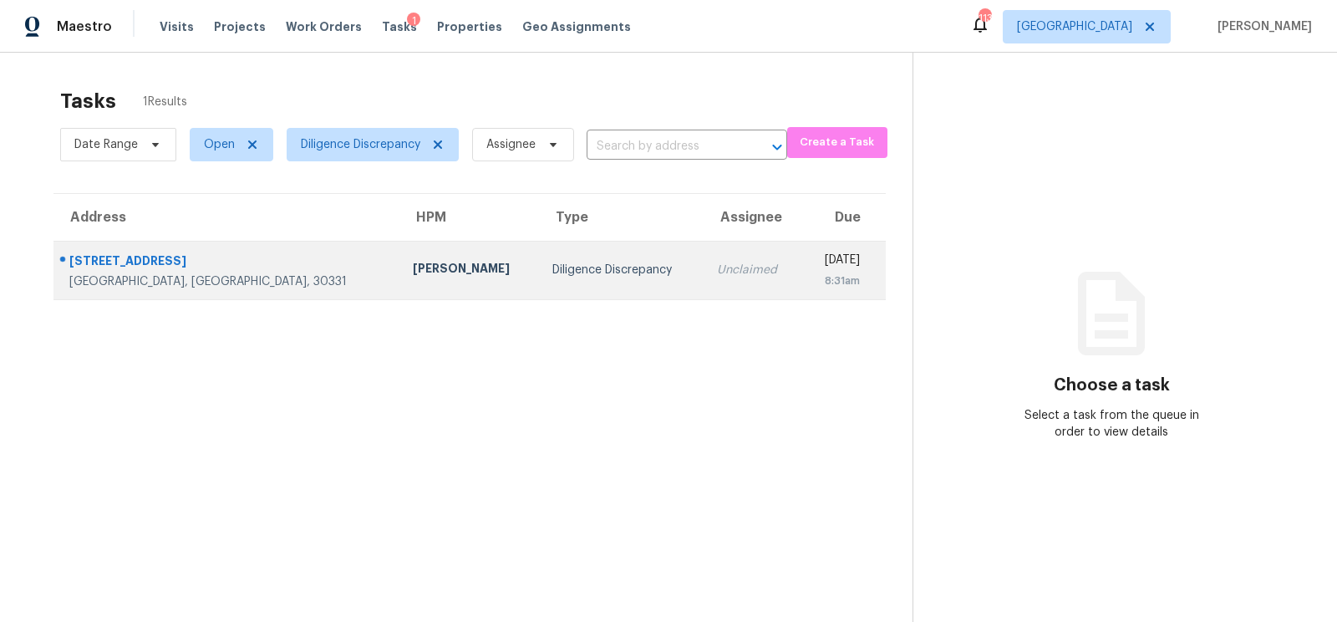
click at [717, 272] on div "Unclaimed" at bounding box center [752, 270] width 71 height 17
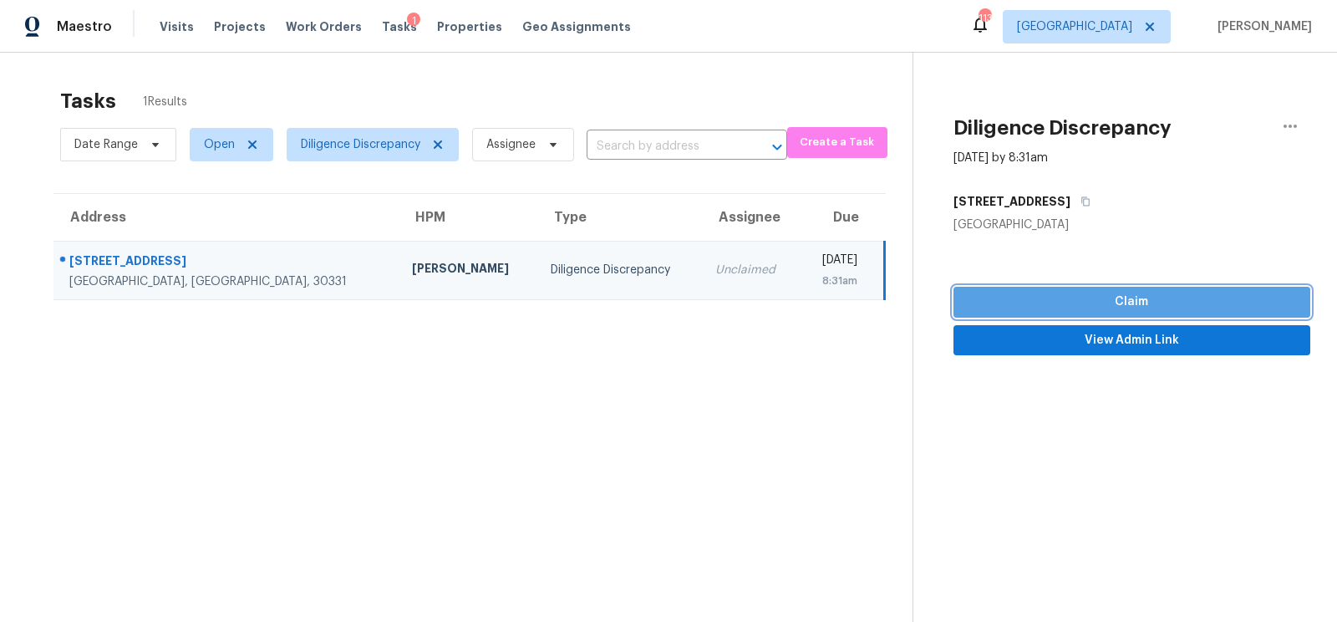
click at [1174, 302] on span "Claim" at bounding box center [1132, 302] width 330 height 21
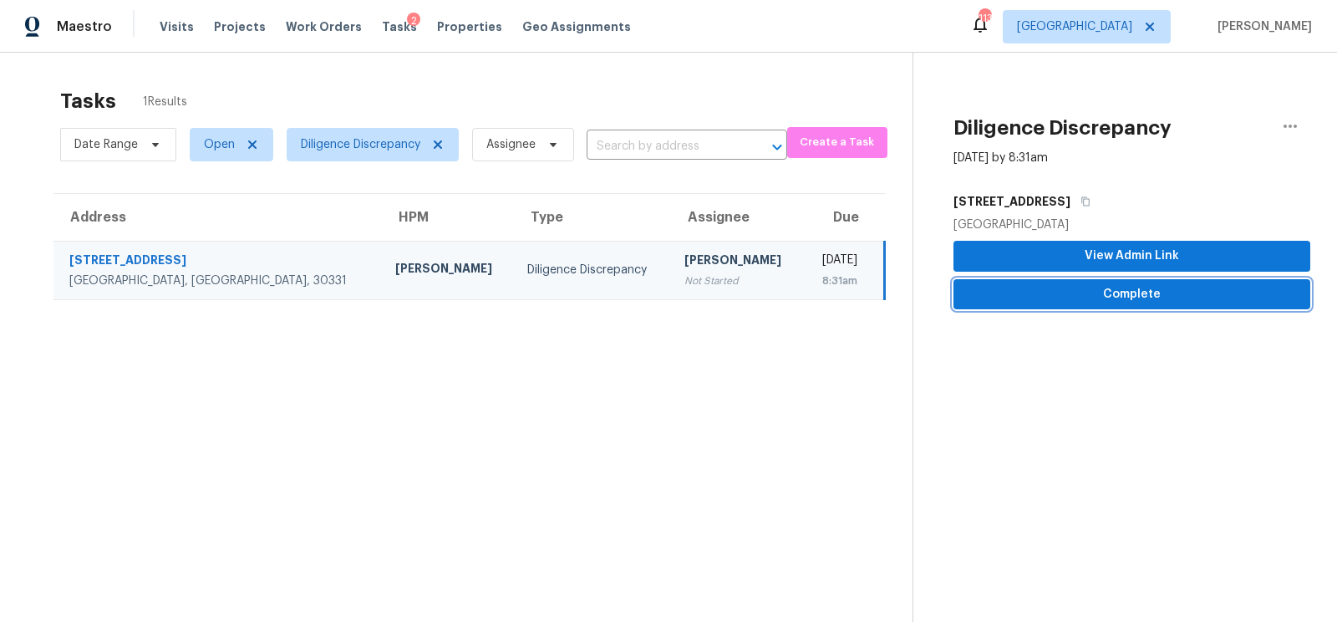
click at [1146, 290] on span "Complete" at bounding box center [1132, 294] width 330 height 21
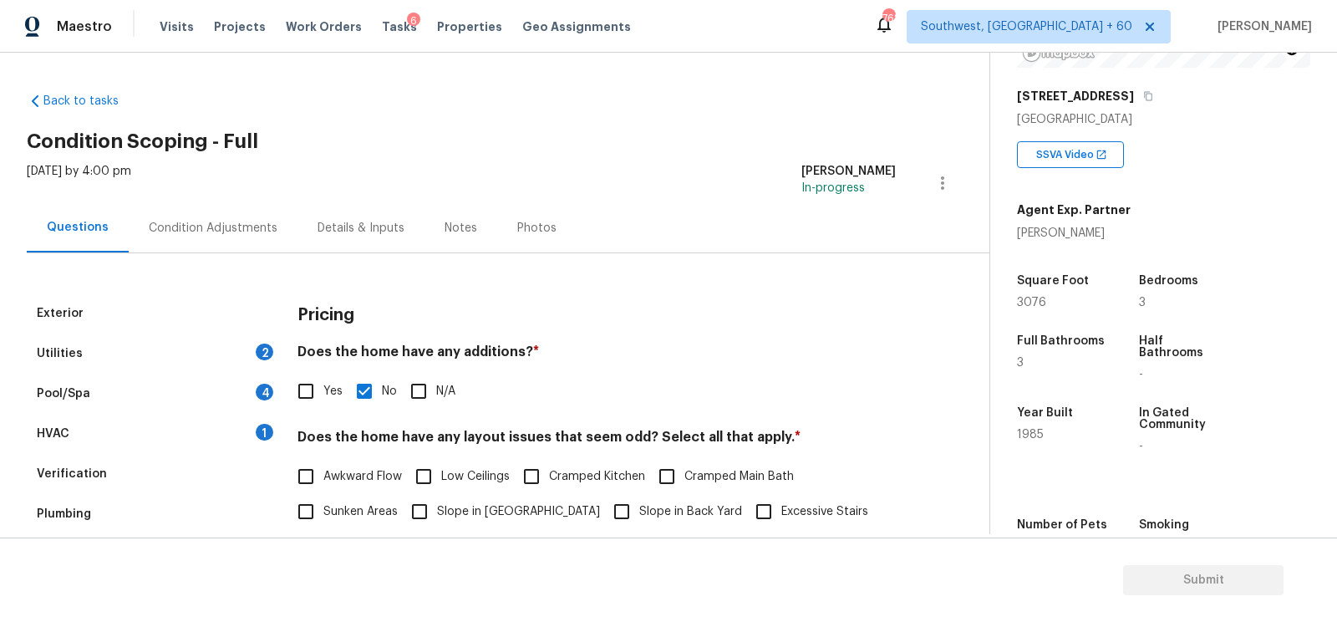
click at [202, 223] on div "Condition Adjustments" at bounding box center [213, 228] width 129 height 17
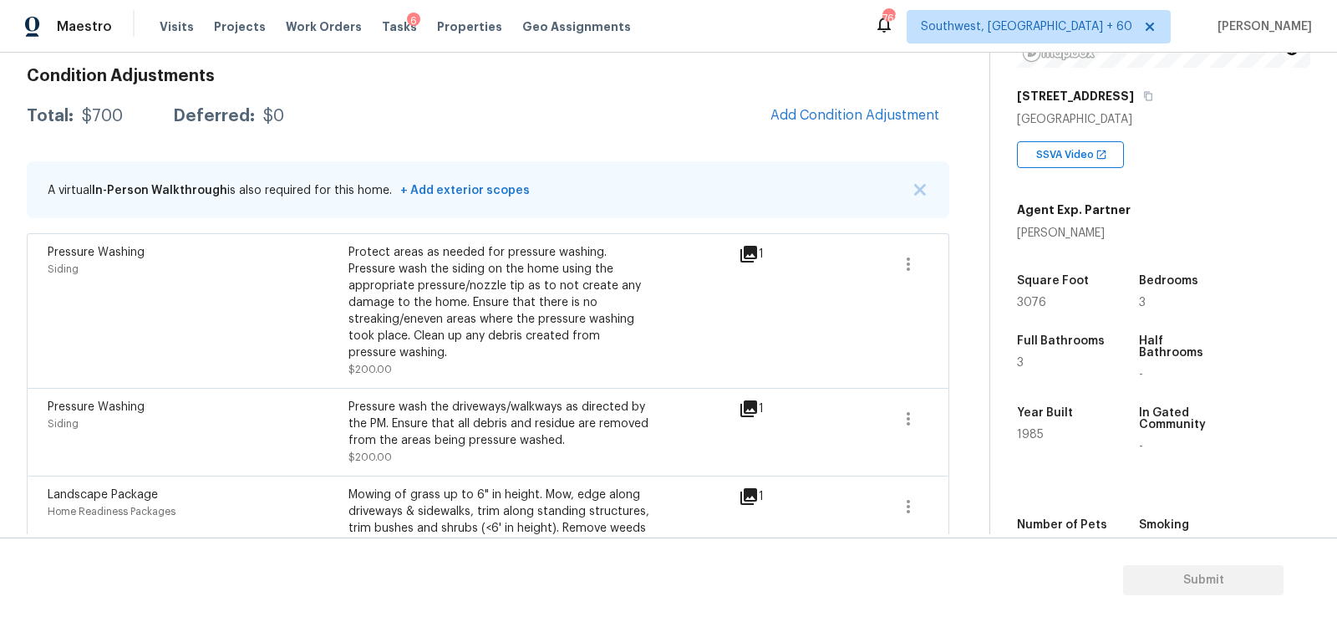
scroll to position [215, 0]
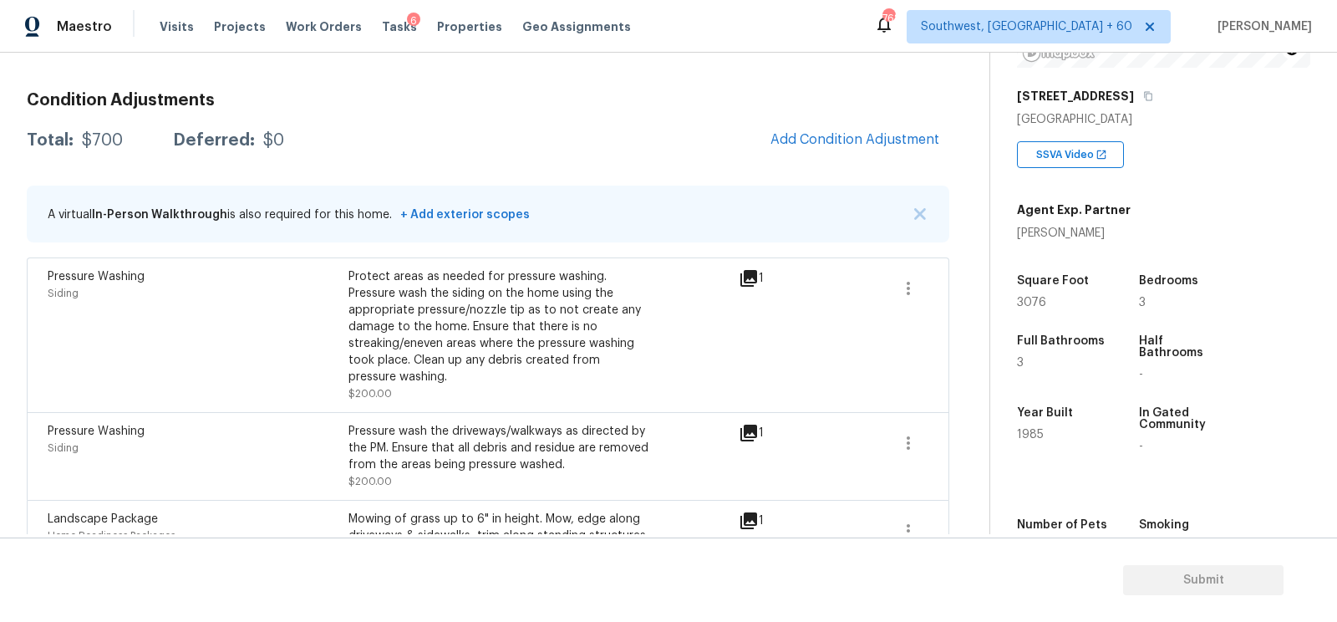
click at [894, 182] on div "Condition Adjustments Total: $700 Deferred: $0 Add Condition Adjustment A virtu…" at bounding box center [488, 367] width 922 height 577
click at [898, 137] on span "Add Condition Adjustment" at bounding box center [854, 139] width 169 height 15
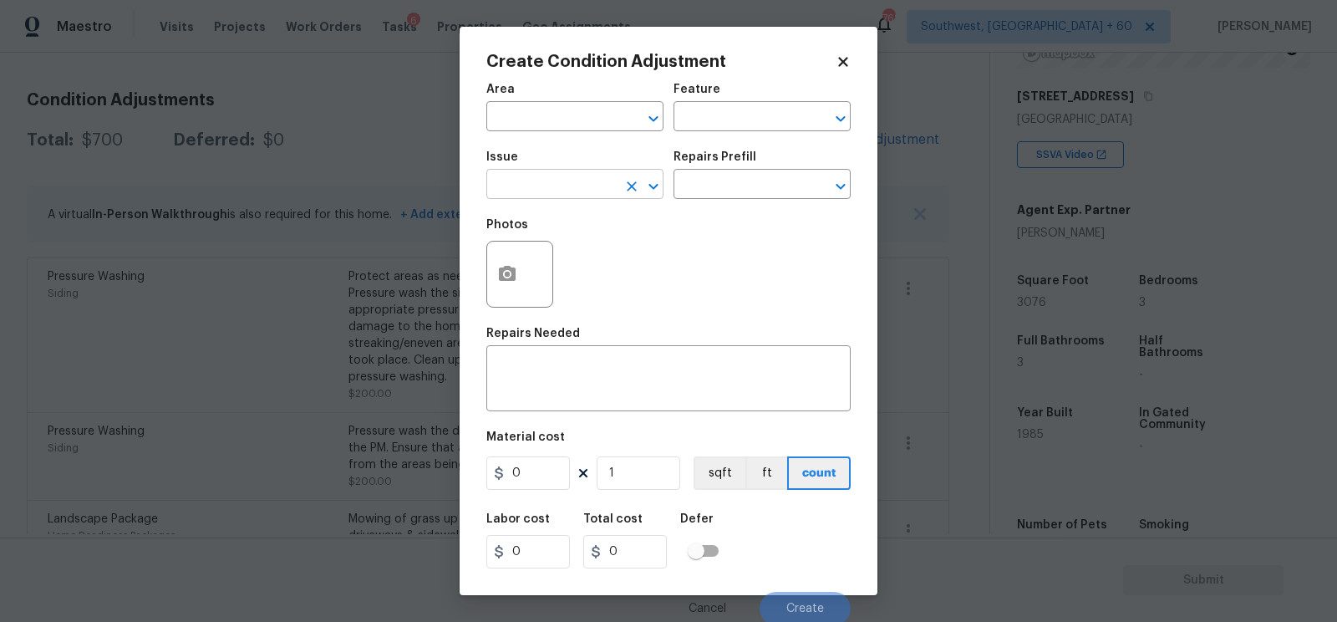
click at [568, 185] on input "text" at bounding box center [551, 186] width 130 height 26
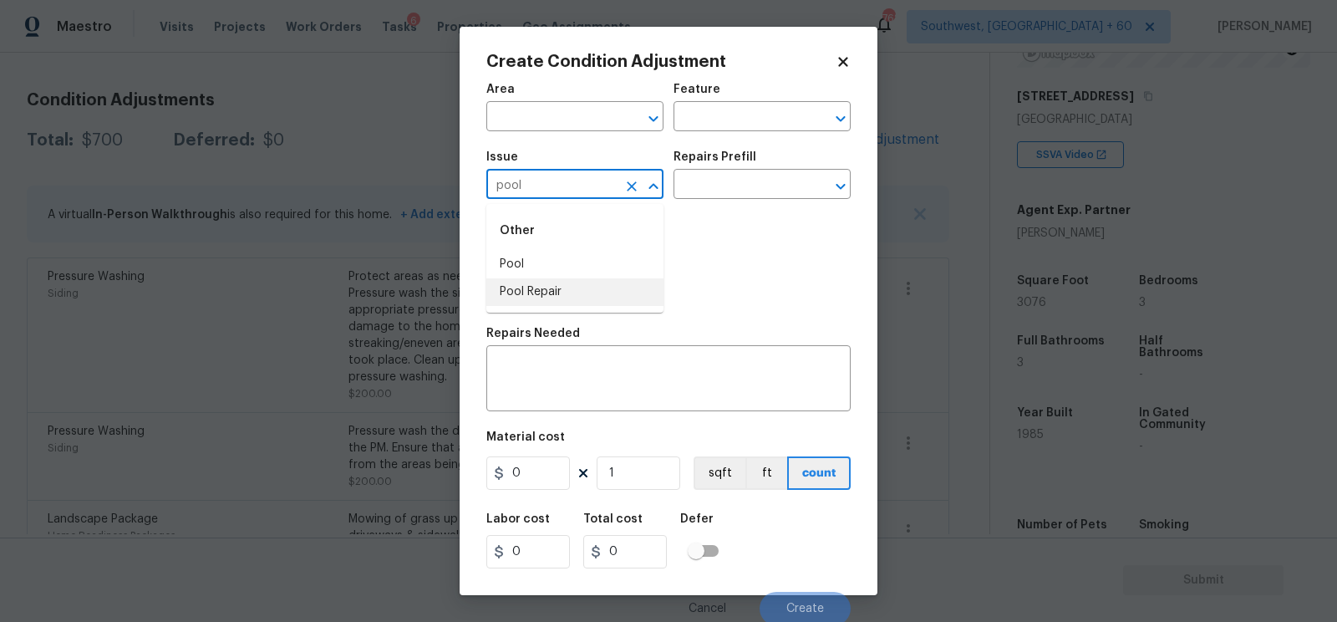
click at [563, 286] on li "Pool Repair" at bounding box center [574, 292] width 177 height 28
type input "Pool Repair"
click at [712, 178] on input "text" at bounding box center [738, 186] width 130 height 26
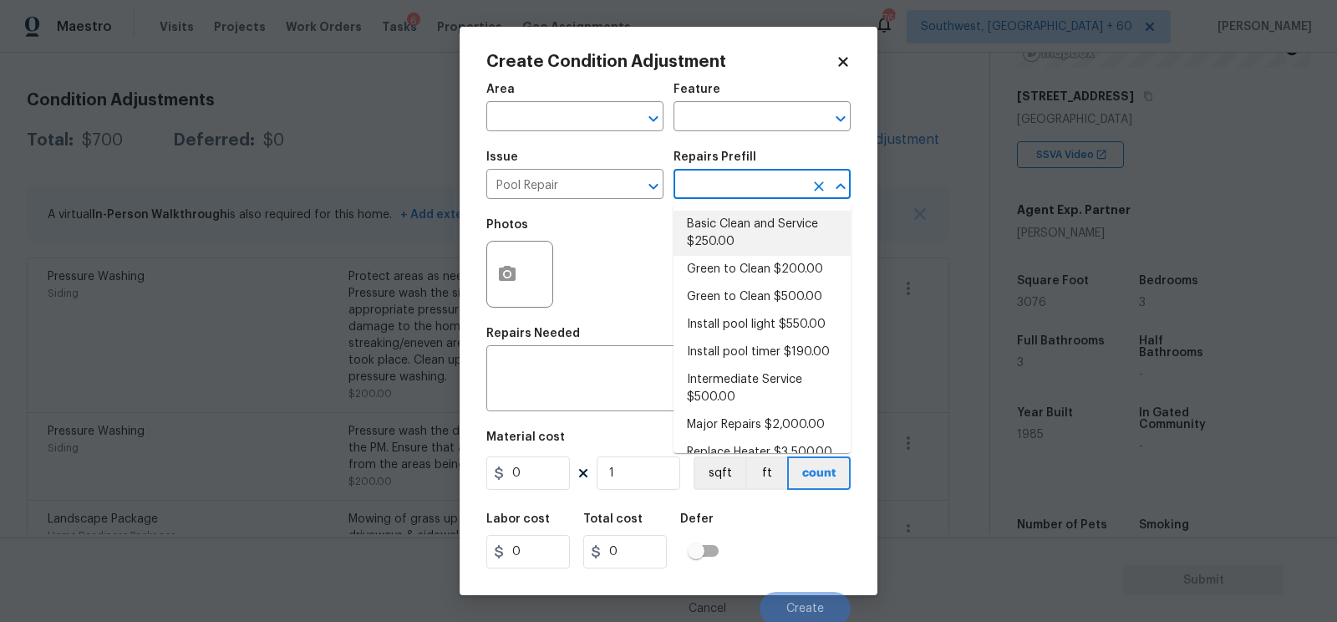
click at [723, 214] on li "Basic Clean and Service $250.00" at bounding box center [761, 233] width 177 height 45
type input "Pool"
type textarea "basic clean and service, balance chems, repair minor leaks at equipment, etc"
type input "250"
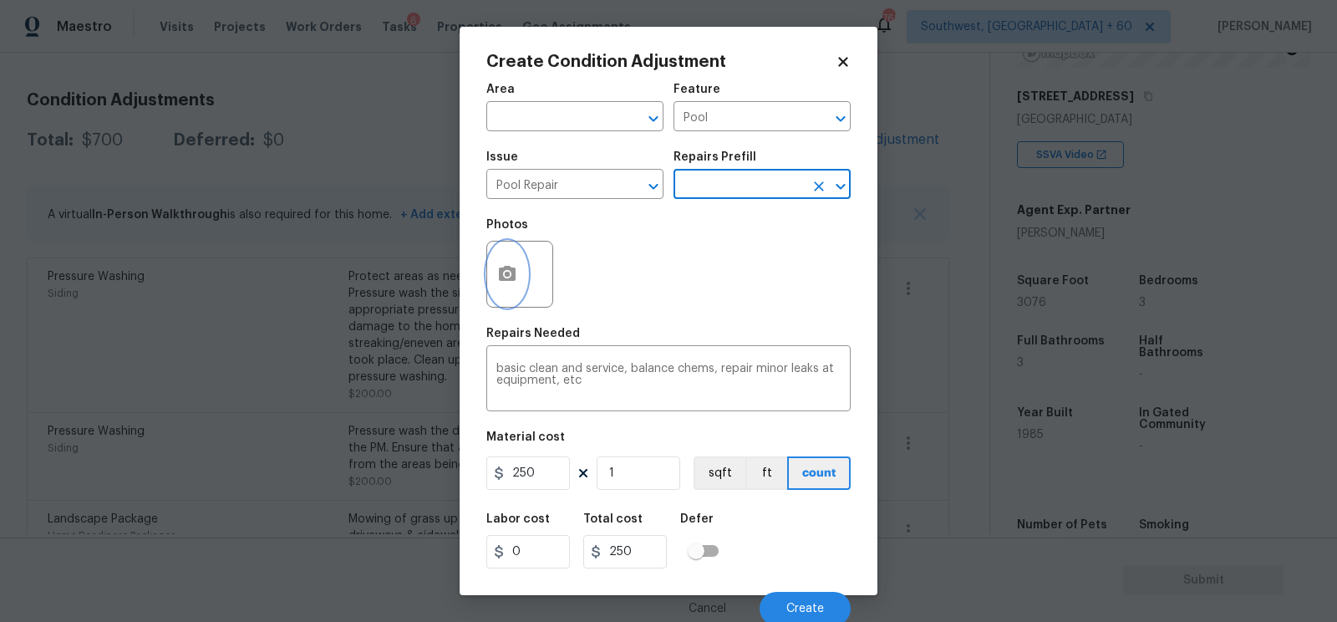
click at [506, 257] on button "button" at bounding box center [507, 273] width 40 height 65
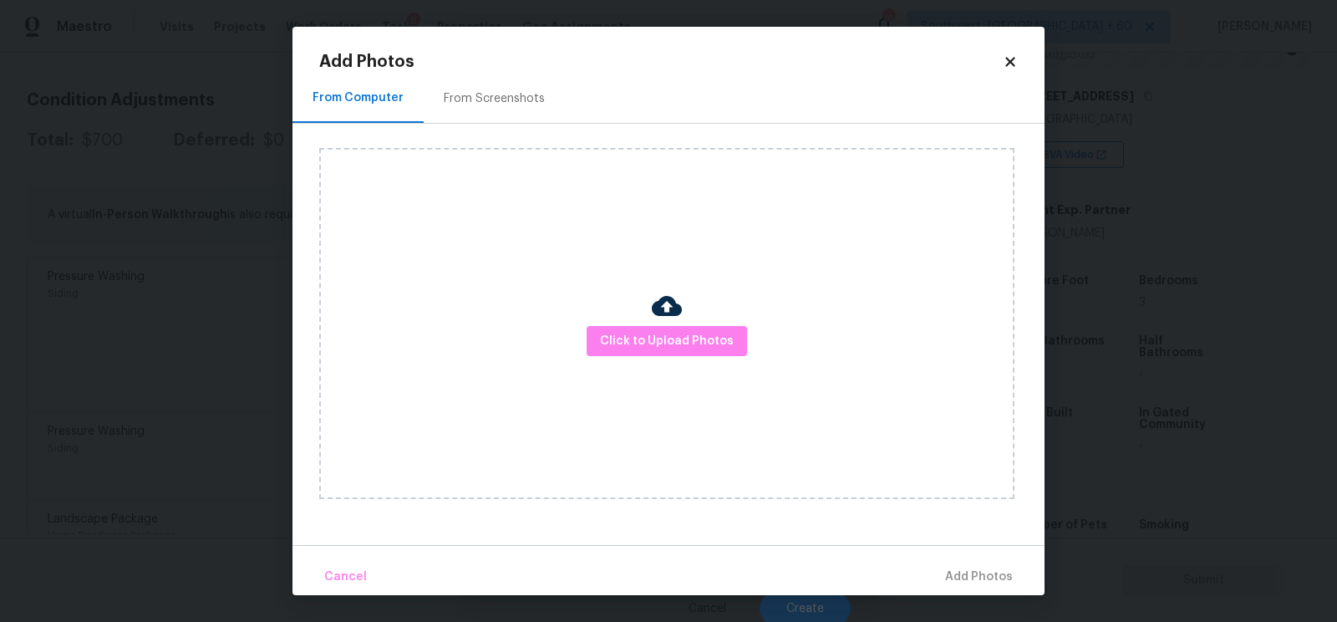
click at [513, 61] on h2 "Add Photos" at bounding box center [661, 61] width 684 height 17
click at [503, 94] on div "From Screenshots" at bounding box center [494, 98] width 101 height 17
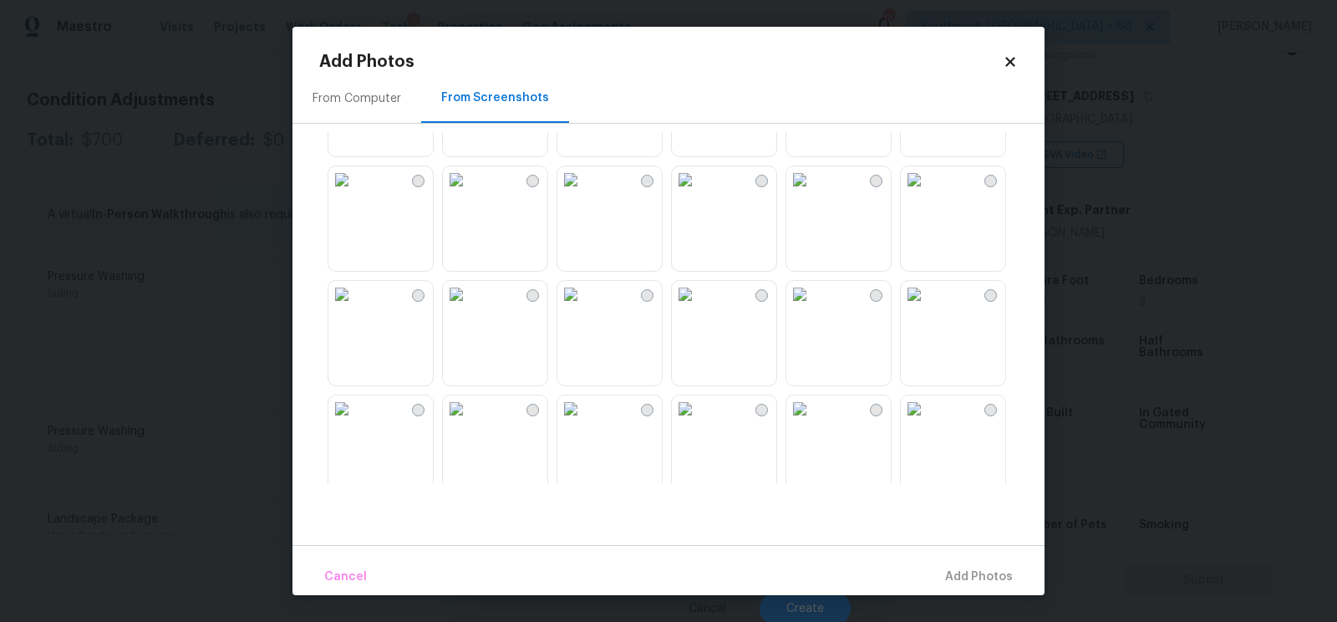
scroll to position [354, 0]
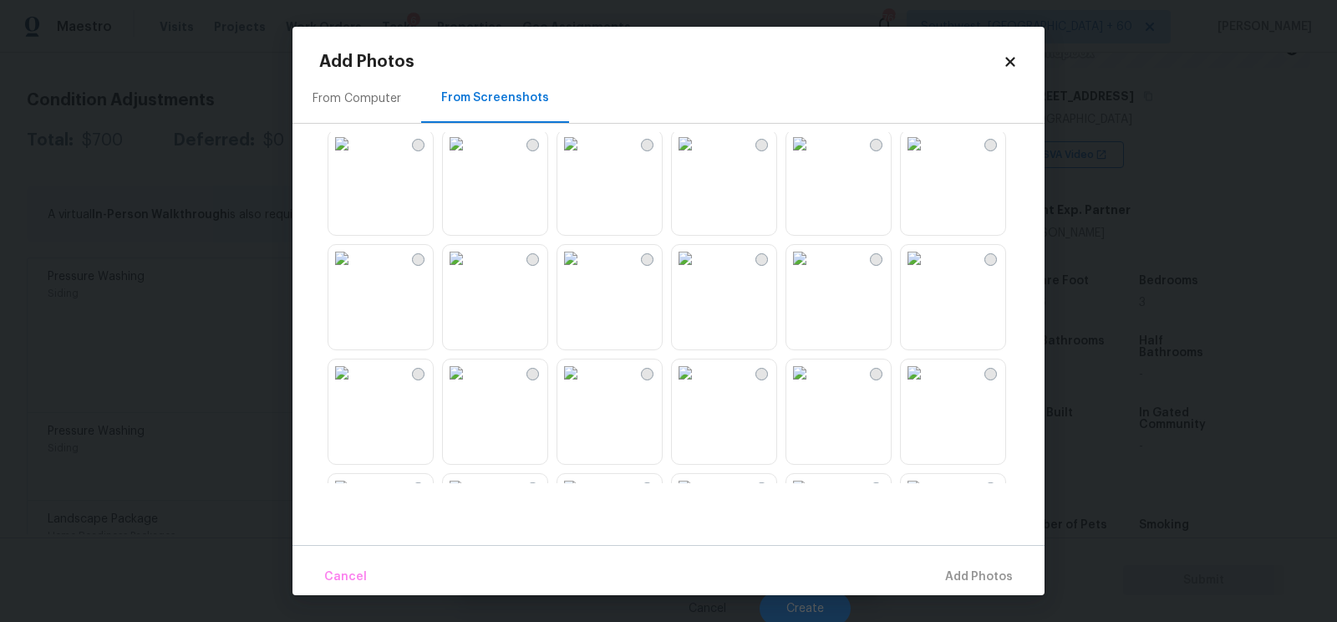
click at [470, 386] on img at bounding box center [456, 372] width 27 height 27
click at [960, 572] on span "Add 1 Photo(s)" at bounding box center [971, 577] width 83 height 21
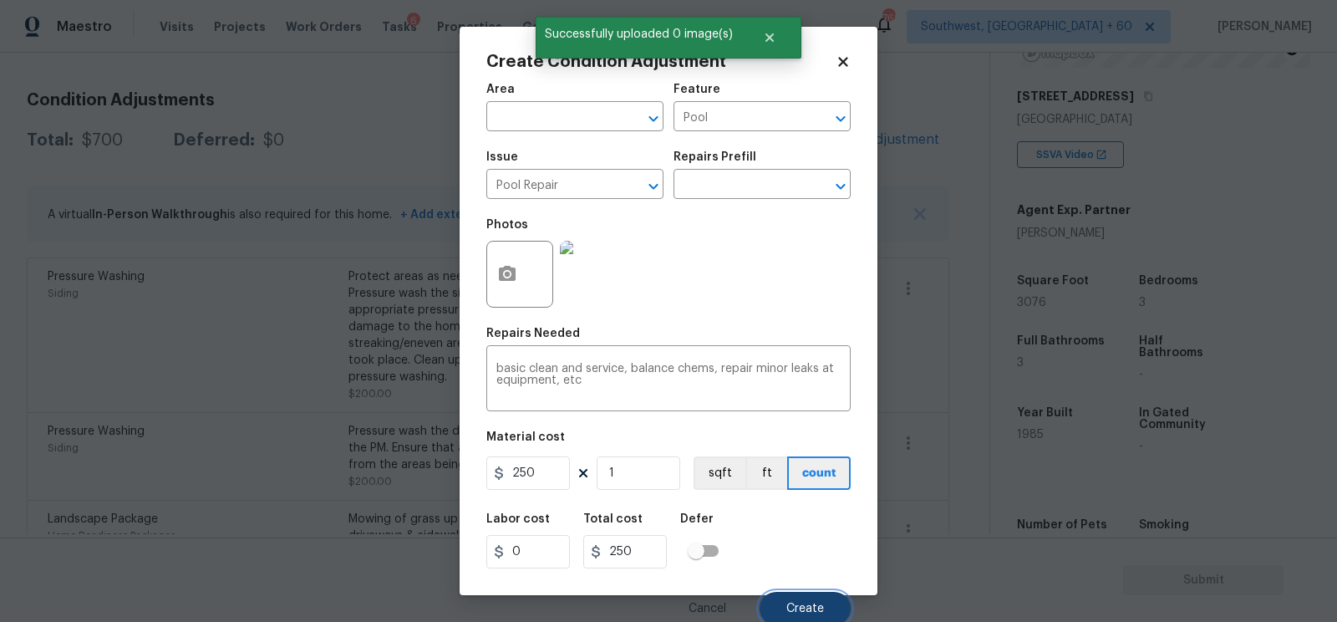
click at [786, 602] on button "Create" at bounding box center [805, 608] width 91 height 33
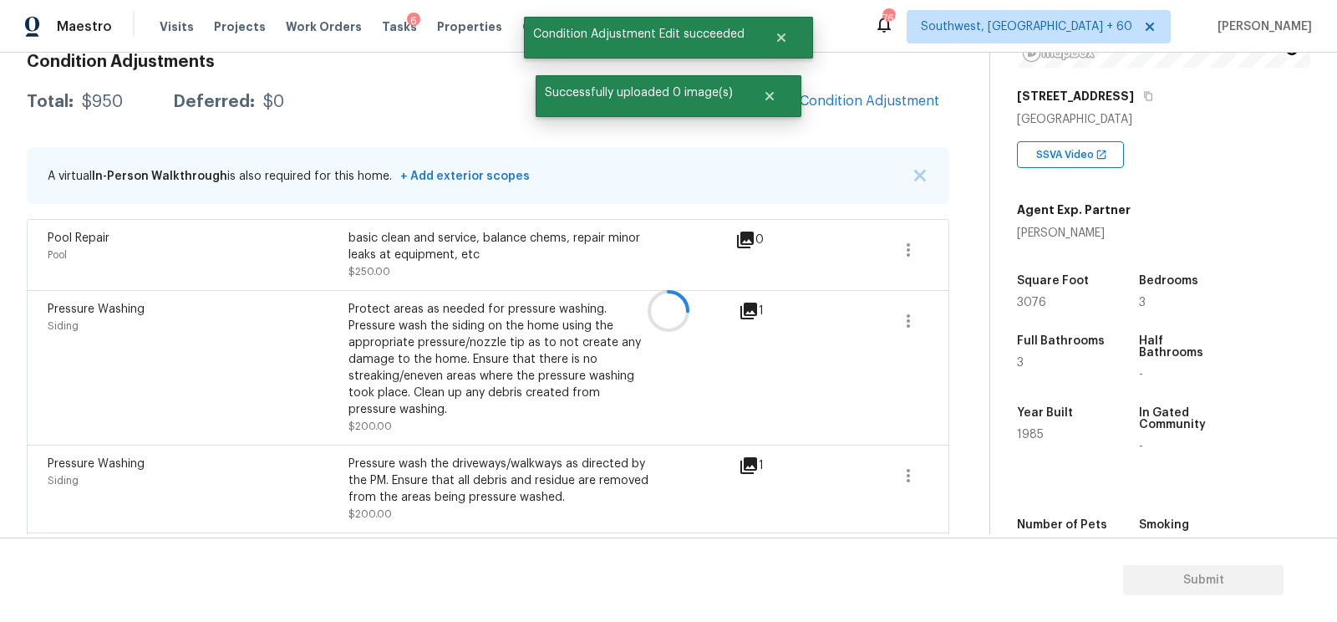
scroll to position [215, 0]
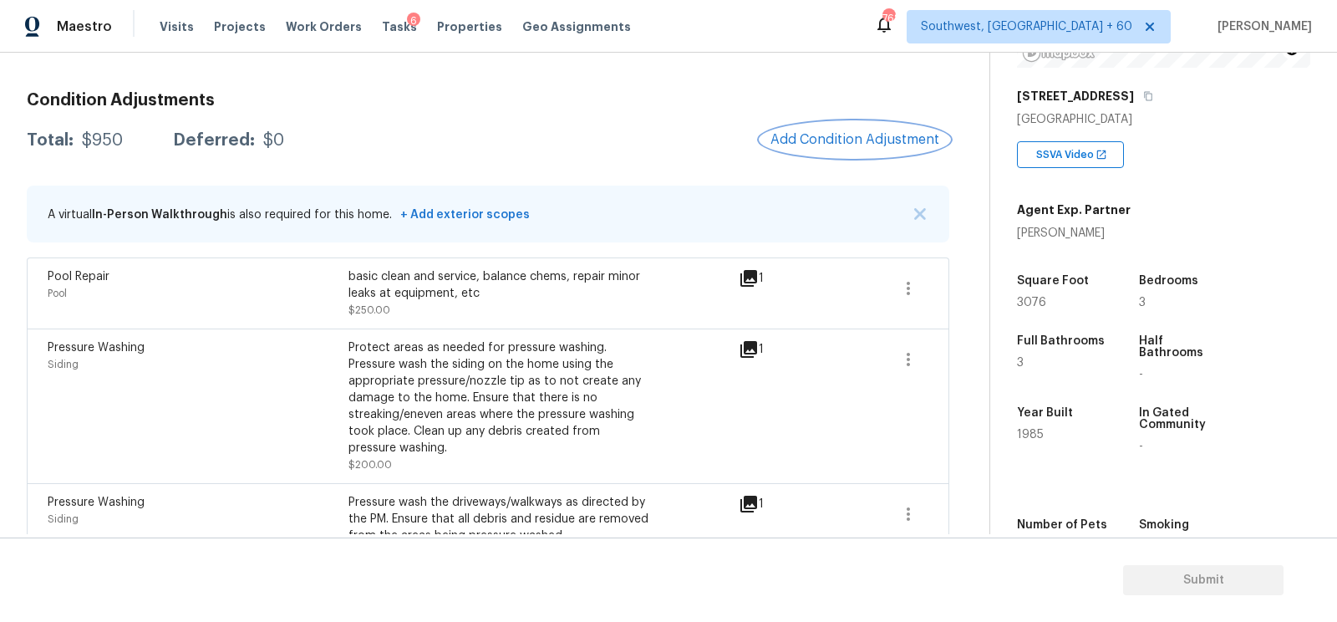
click at [836, 142] on span "Add Condition Adjustment" at bounding box center [854, 139] width 169 height 15
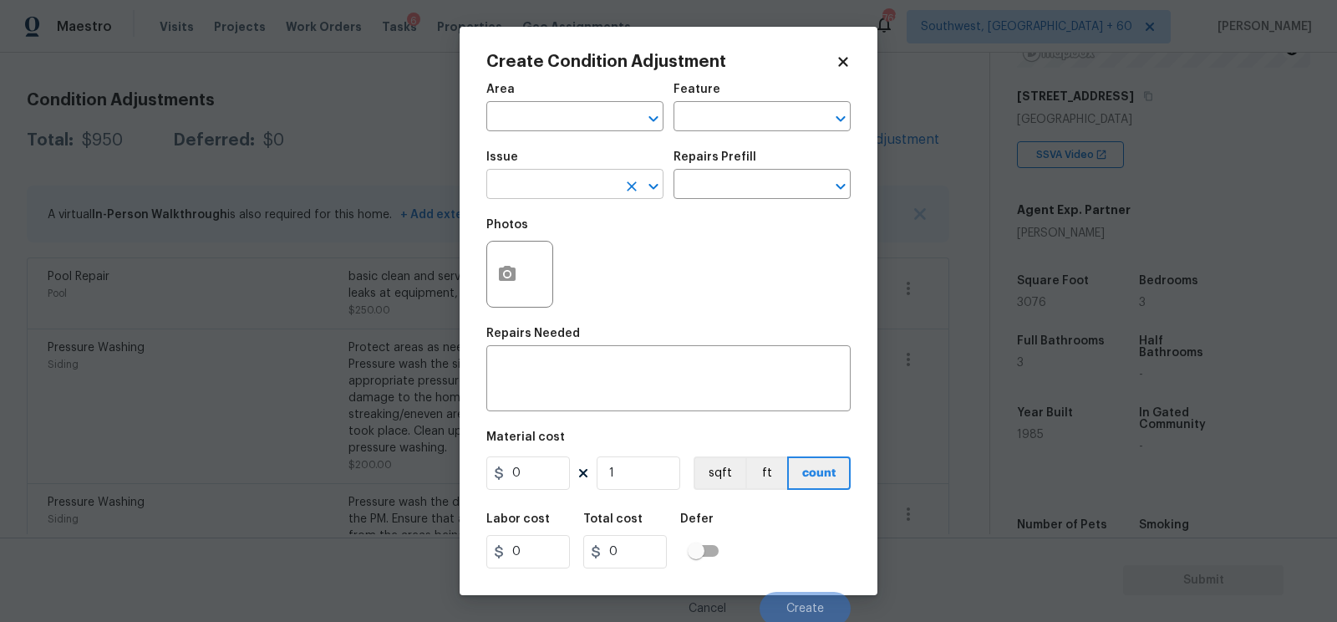
click at [567, 192] on input "text" at bounding box center [551, 186] width 130 height 26
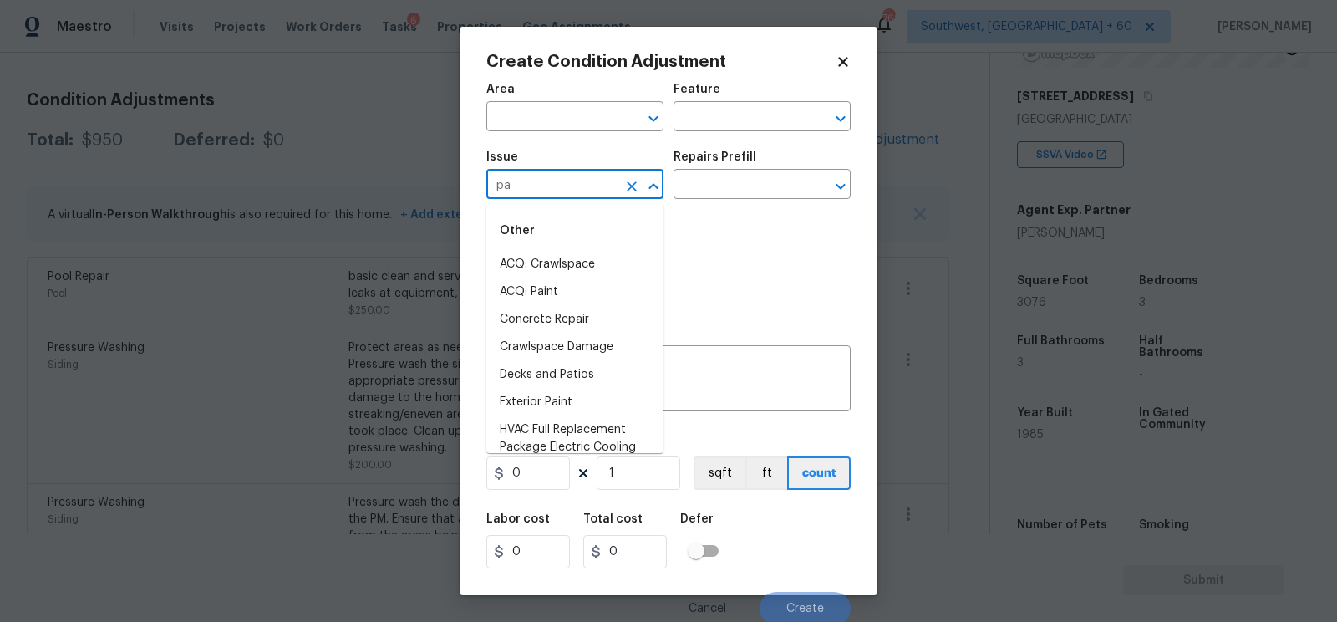
type input "p"
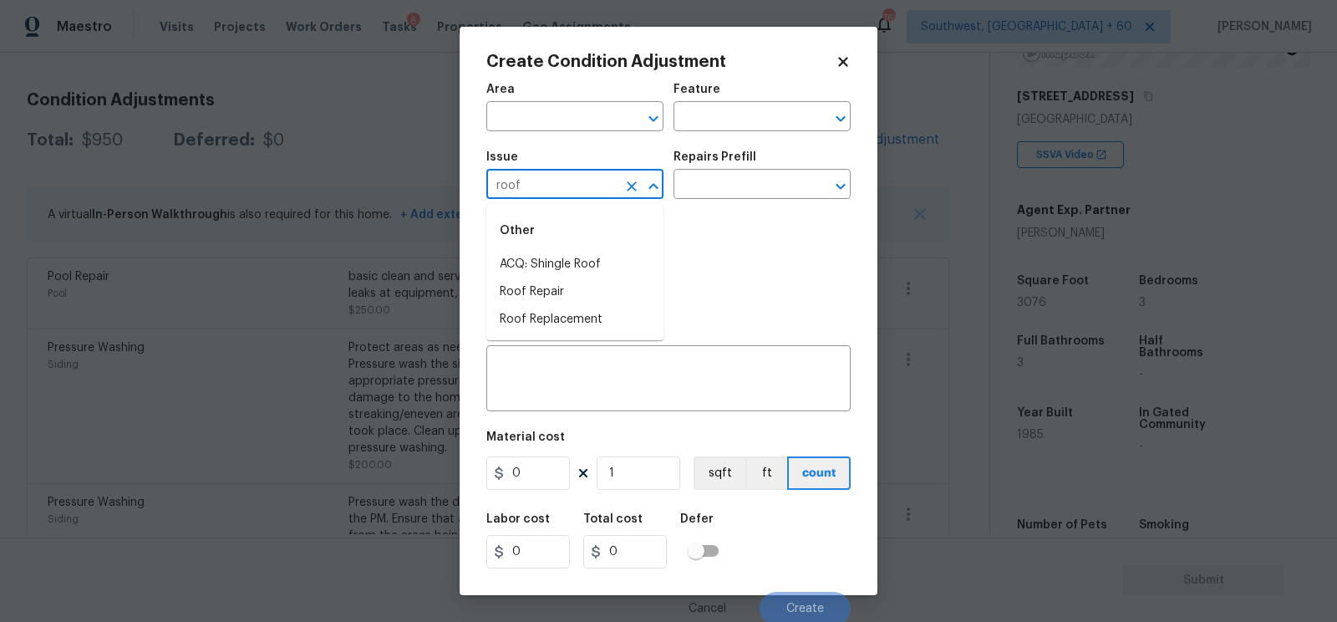
type input "roof"
click at [551, 262] on li "ACQ: Shingle Roof" at bounding box center [574, 265] width 177 height 28
type input "ACQ: Shingle Roof"
click at [717, 187] on input "text" at bounding box center [738, 186] width 130 height 26
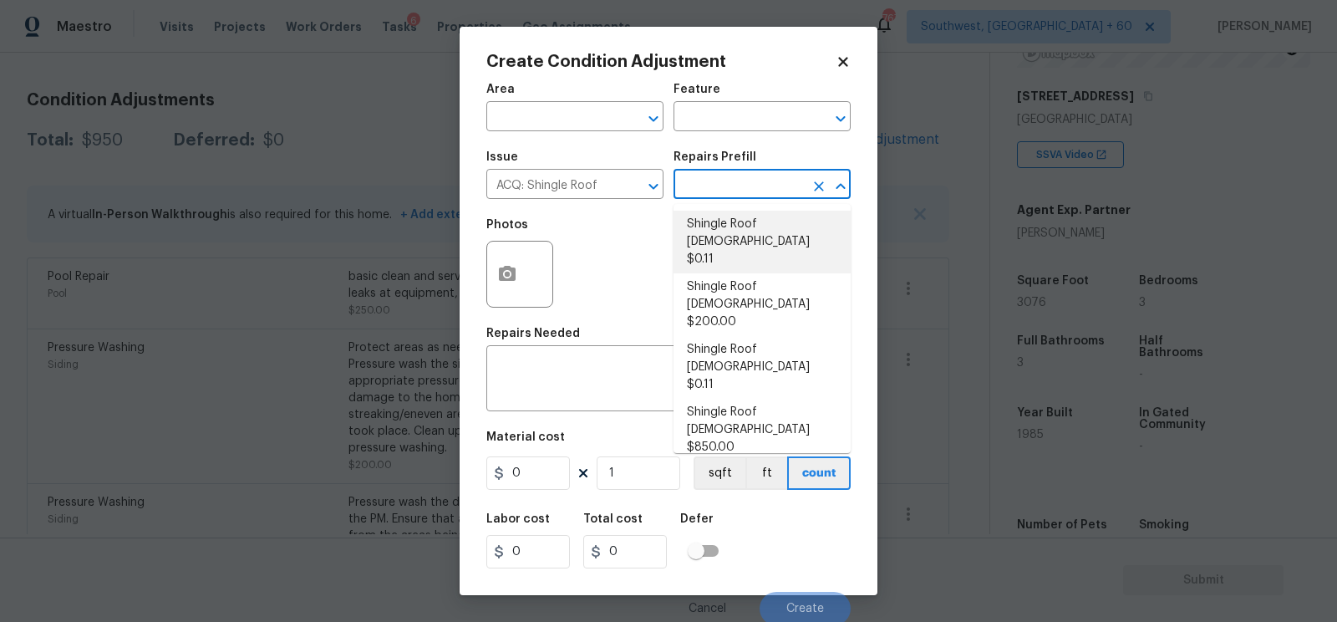
click at [730, 239] on li "Shingle Roof 0-10 Years Old $0.11" at bounding box center [761, 242] width 177 height 63
type input "Acquisition"
type textarea "Acquisition Scope: Shingle Roof 0-10 years in age maintenance."
type input "0.11"
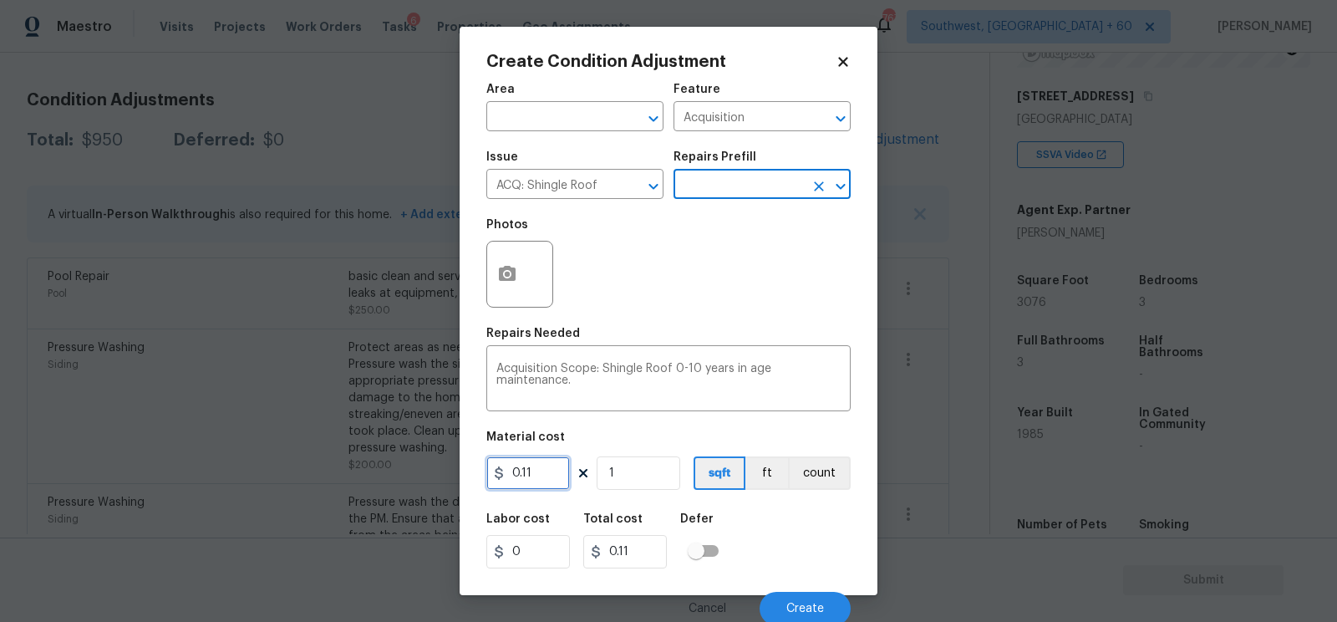
click at [546, 475] on input "0.11" at bounding box center [528, 472] width 84 height 33
type input "0.29"
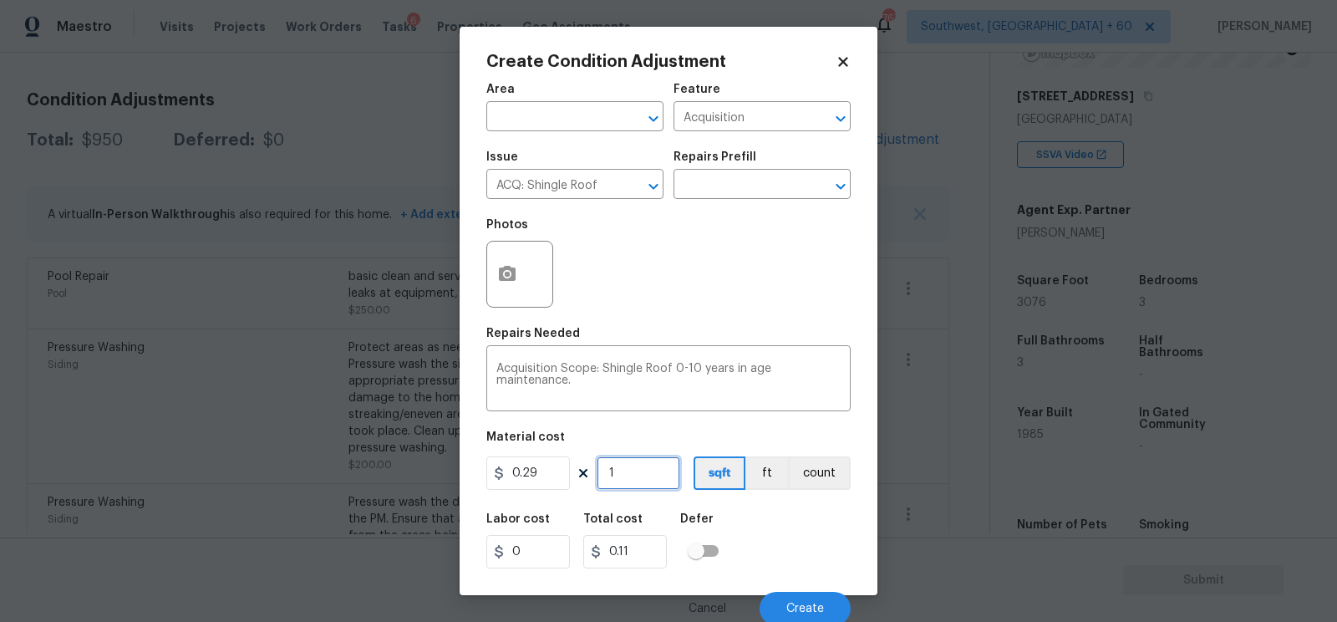
click at [638, 476] on input "1" at bounding box center [639, 472] width 84 height 33
type input "0.29"
type input "0"
type input "3"
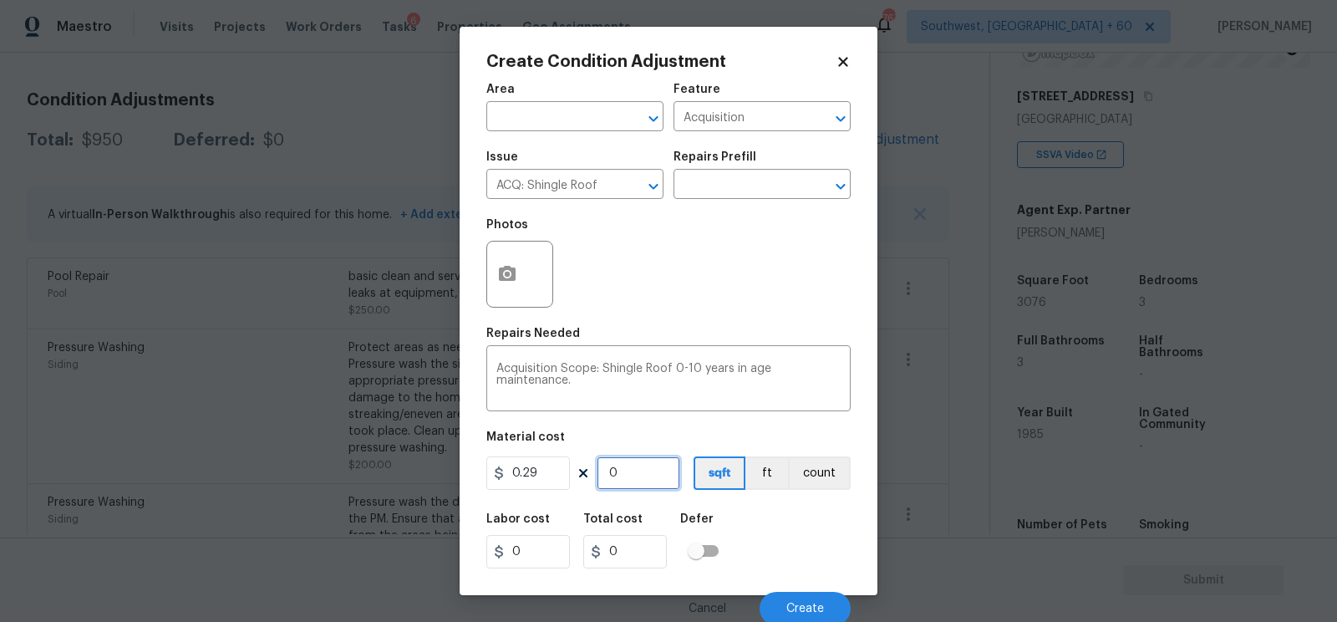
type input "0.8699999999999999"
type input "30"
type input "8.7"
type input "307"
type input "89.02999999999999"
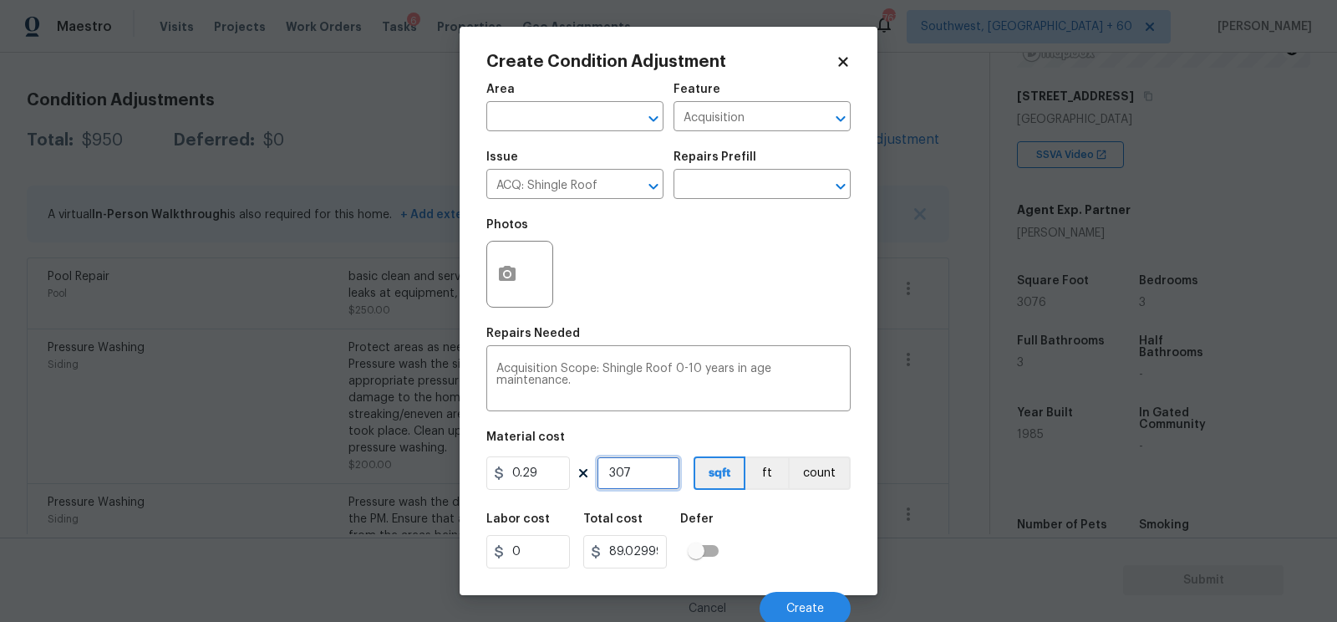
type input "3076"
type input "892.0399999999998"
type input "3076"
click at [528, 462] on input "0.29" at bounding box center [528, 472] width 84 height 33
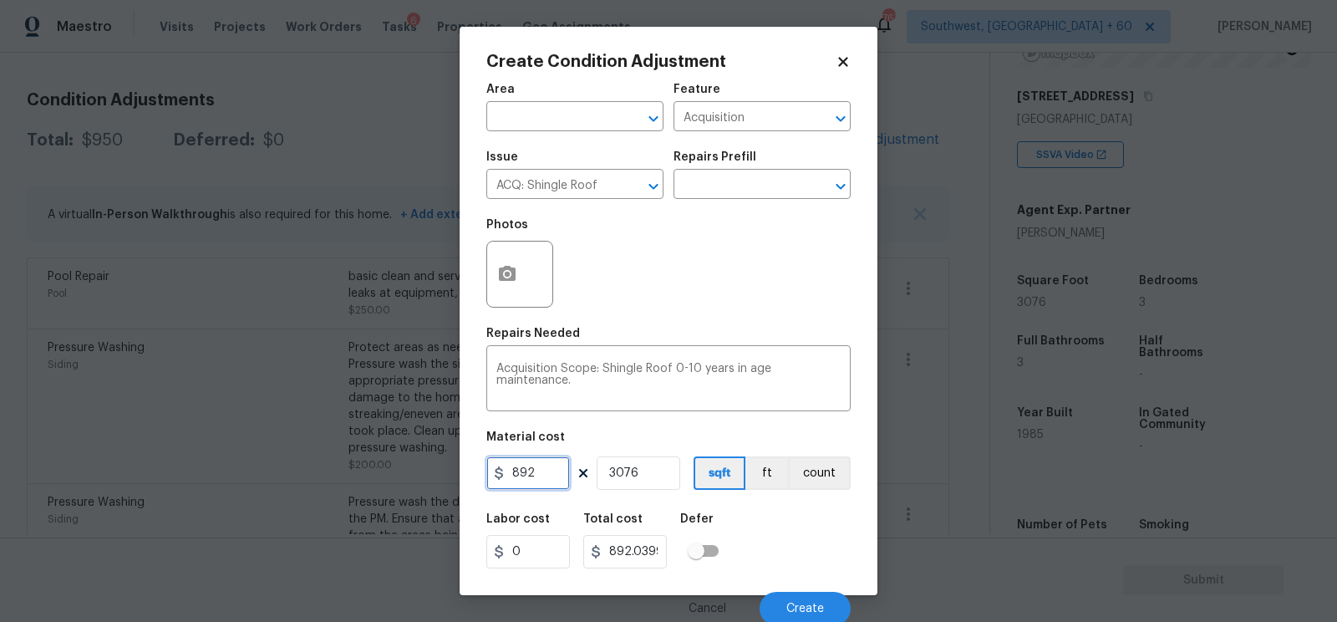
type input "892"
click at [634, 478] on input "3076" at bounding box center [639, 472] width 84 height 33
type input "2743792"
click at [634, 478] on input "3076" at bounding box center [639, 472] width 84 height 33
type input "1"
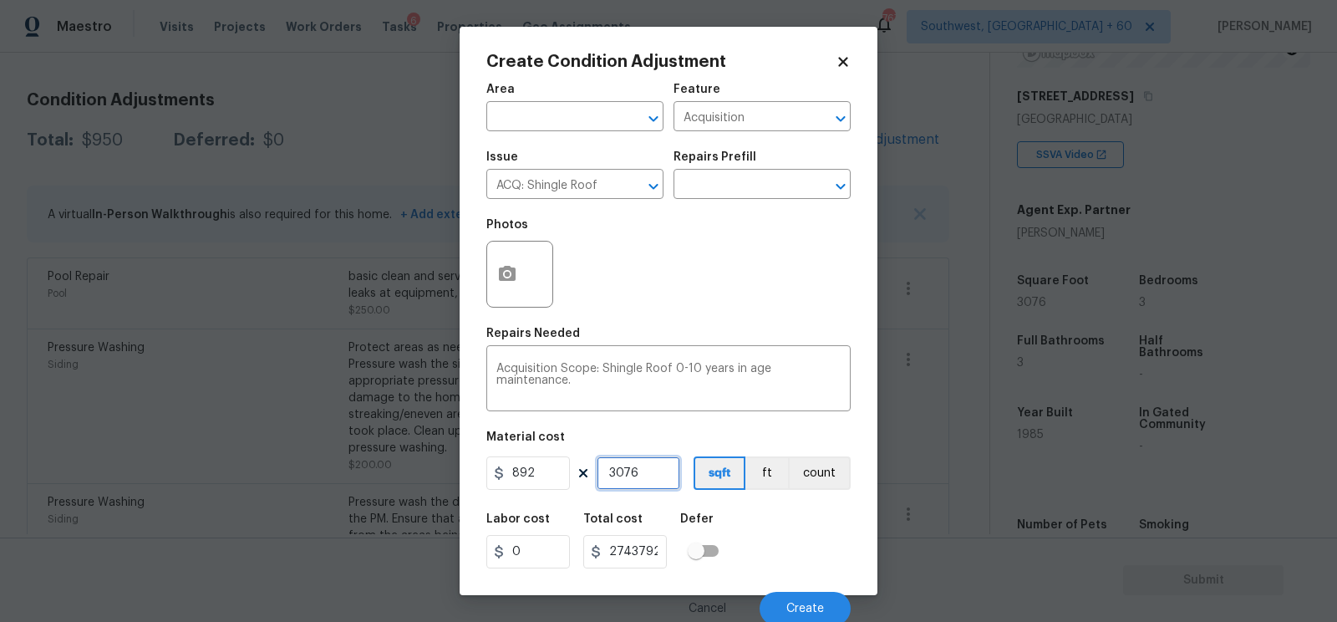
type input "892"
type input "1"
click at [791, 606] on span "Create" at bounding box center [805, 608] width 38 height 13
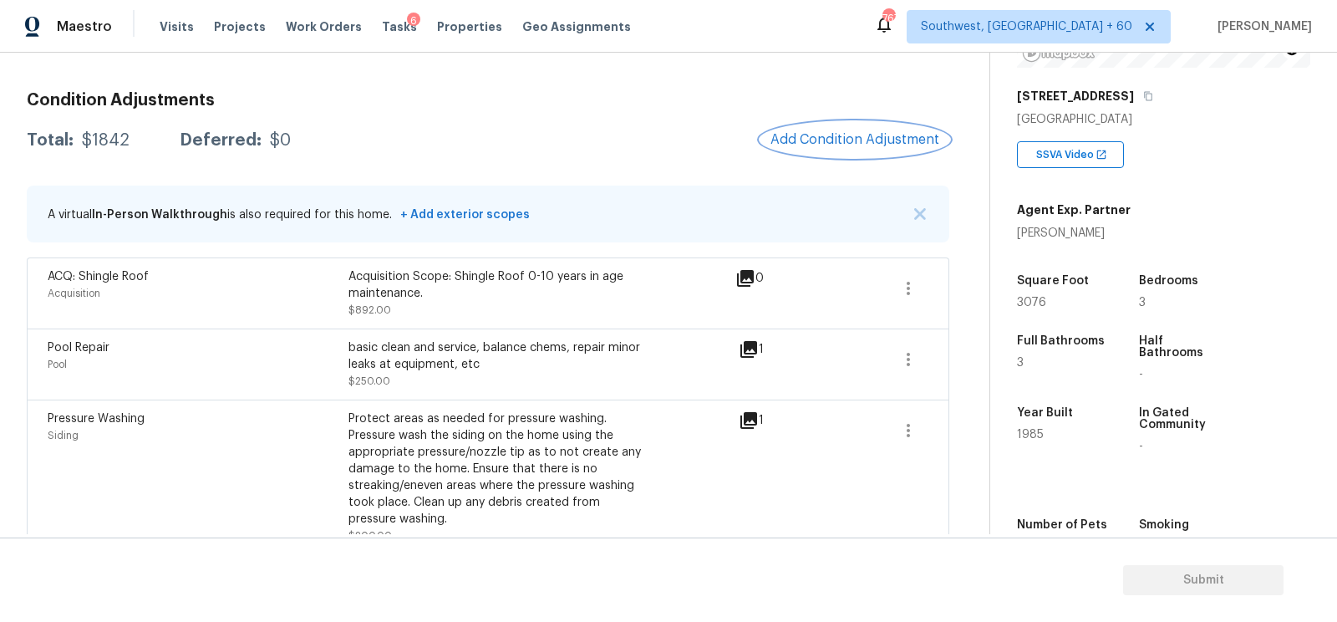
click at [869, 140] on span "Add Condition Adjustment" at bounding box center [854, 139] width 169 height 15
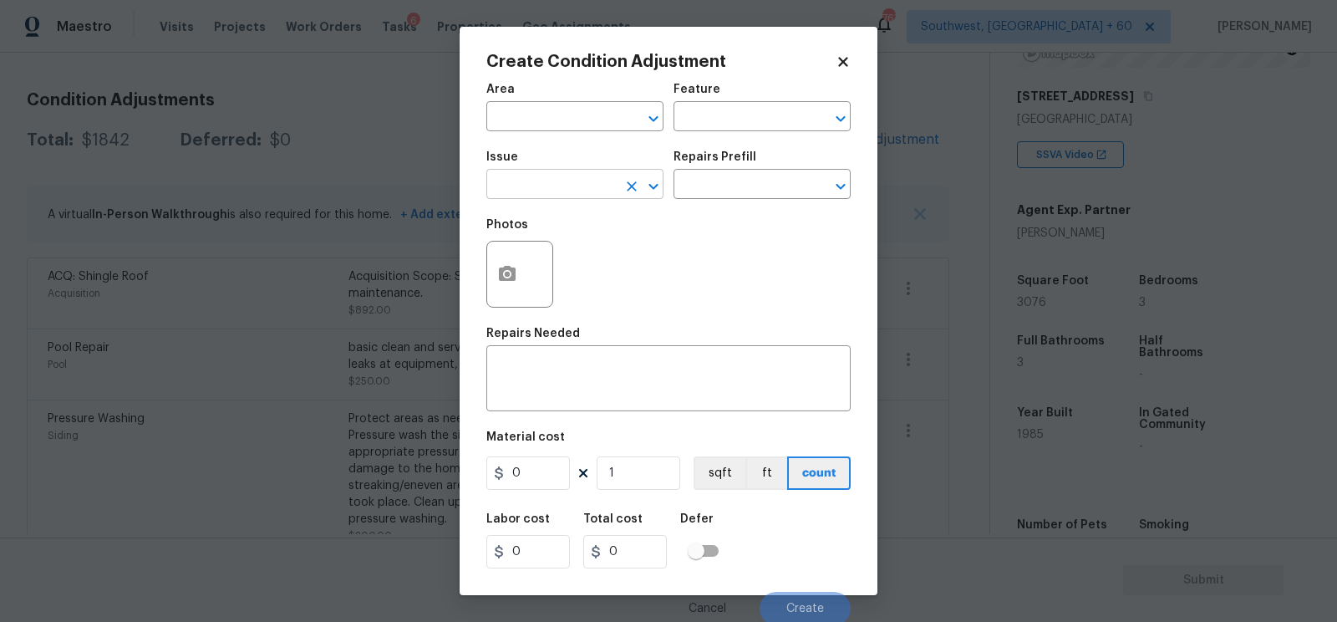
click at [574, 182] on input "text" at bounding box center [551, 186] width 130 height 26
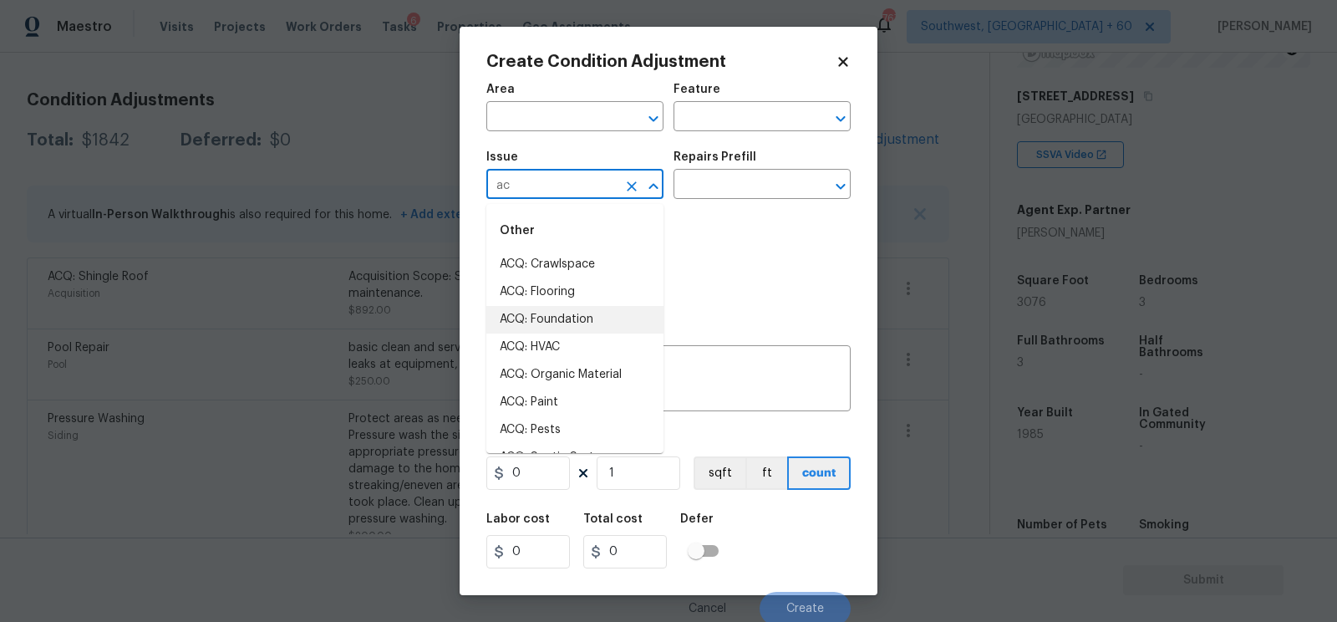
click at [541, 348] on li "ACQ: HVAC" at bounding box center [574, 347] width 177 height 28
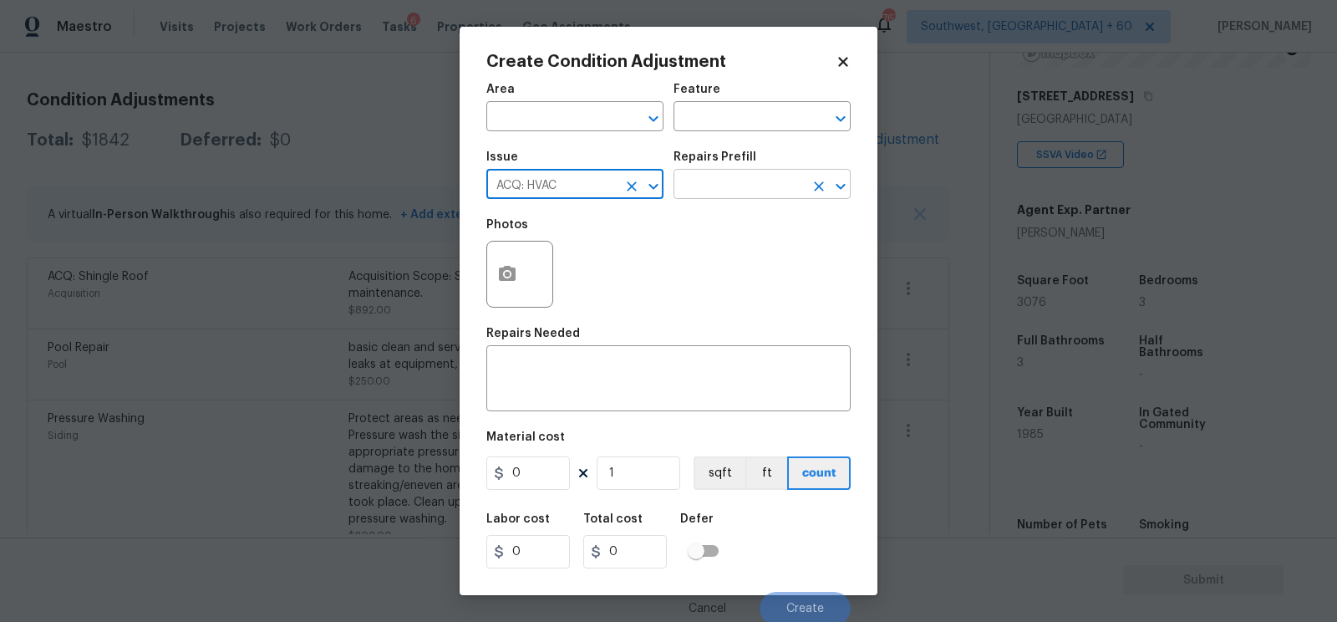
type input "ACQ: HVAC"
click at [746, 178] on input "text" at bounding box center [738, 186] width 130 height 26
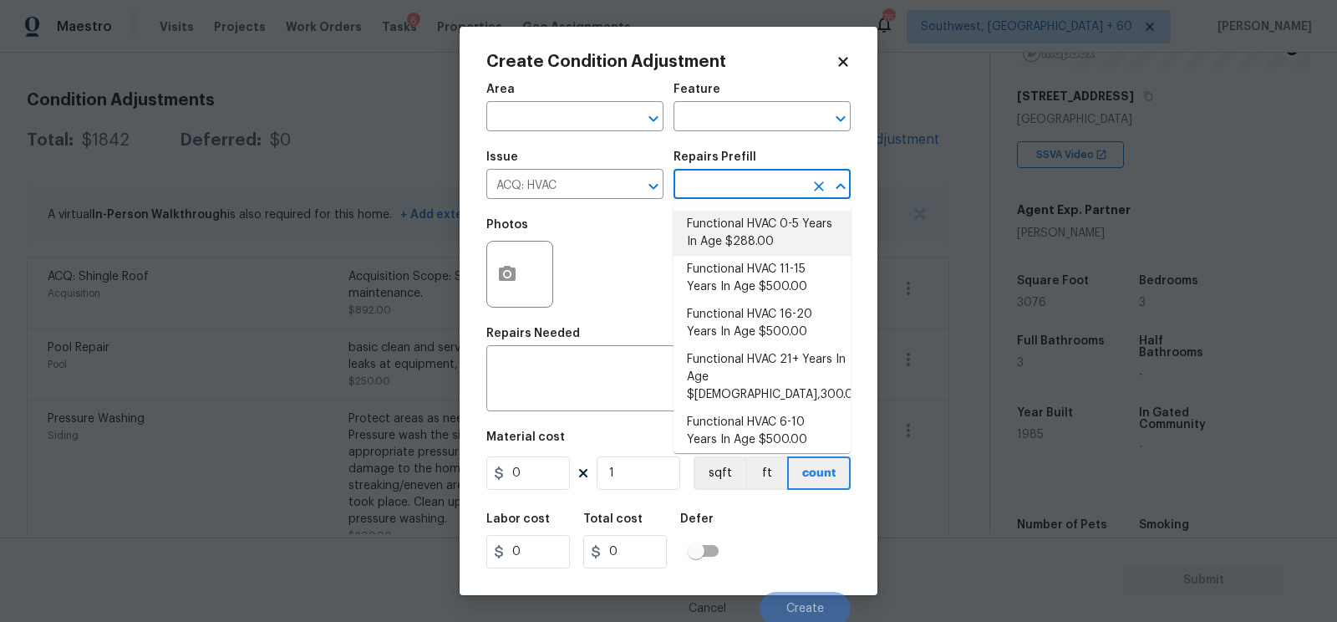
click at [747, 226] on li "Functional HVAC 0-5 Years In Age $288.00" at bounding box center [761, 233] width 177 height 45
type input "Acquisition"
type textarea "Acquisition Scope: Functional HVAC 0-5 years"
type input "288"
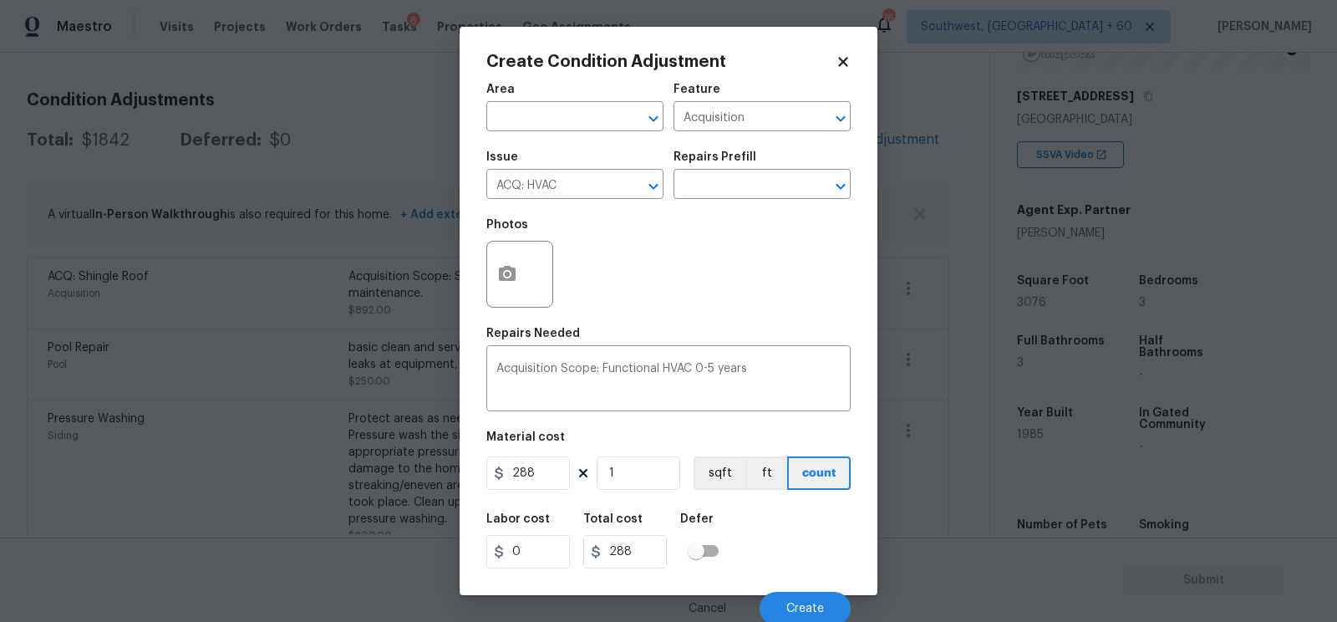
click at [658, 450] on div "Material cost" at bounding box center [668, 442] width 364 height 22
click at [643, 470] on input "1" at bounding box center [639, 472] width 84 height 33
type input "0"
type input "2"
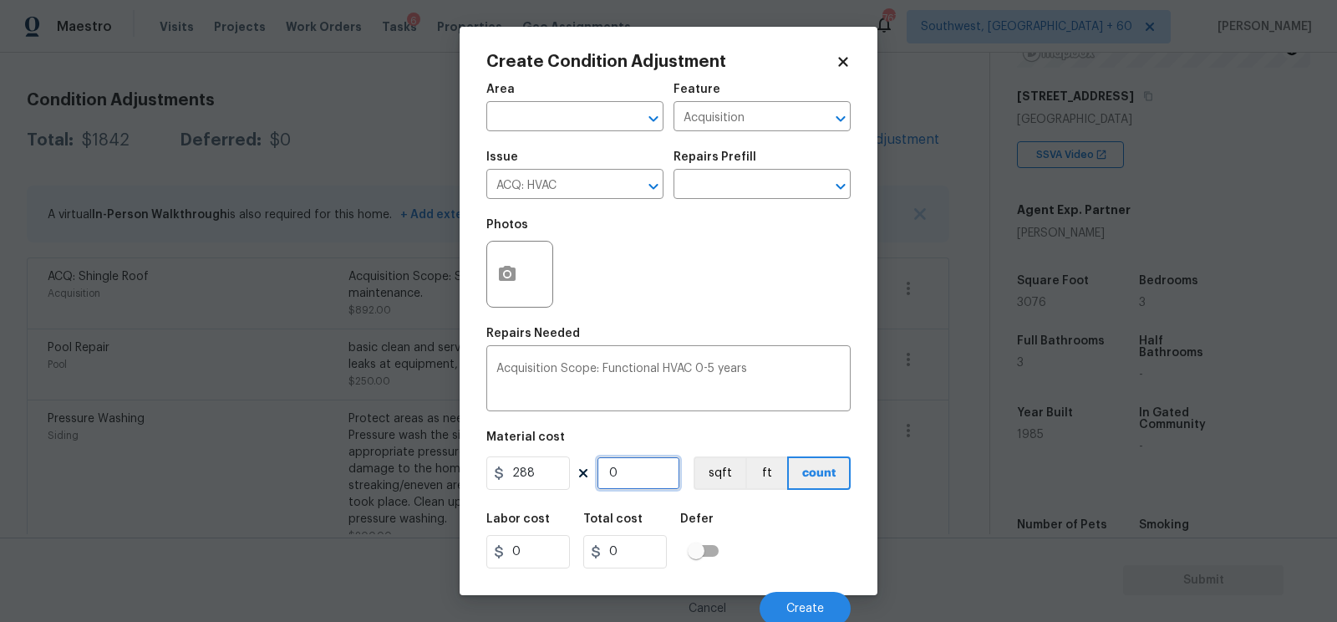
type input "576"
type input "2"
click at [801, 602] on button "Create" at bounding box center [805, 608] width 91 height 33
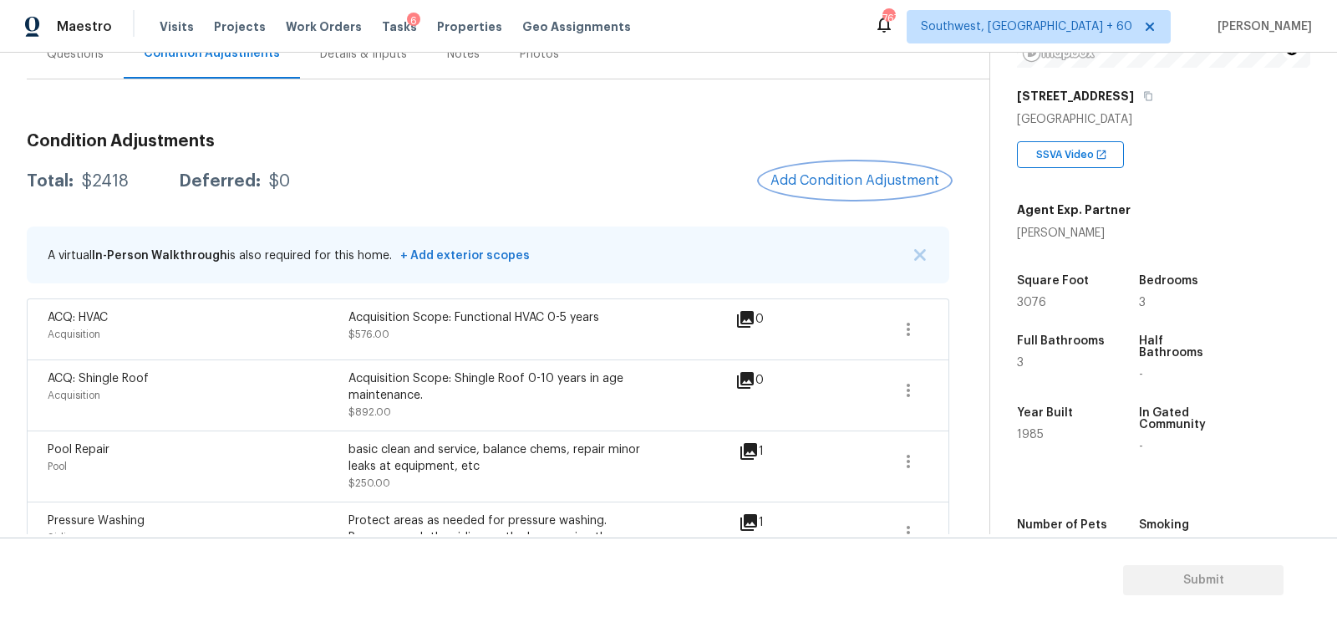
scroll to position [114, 0]
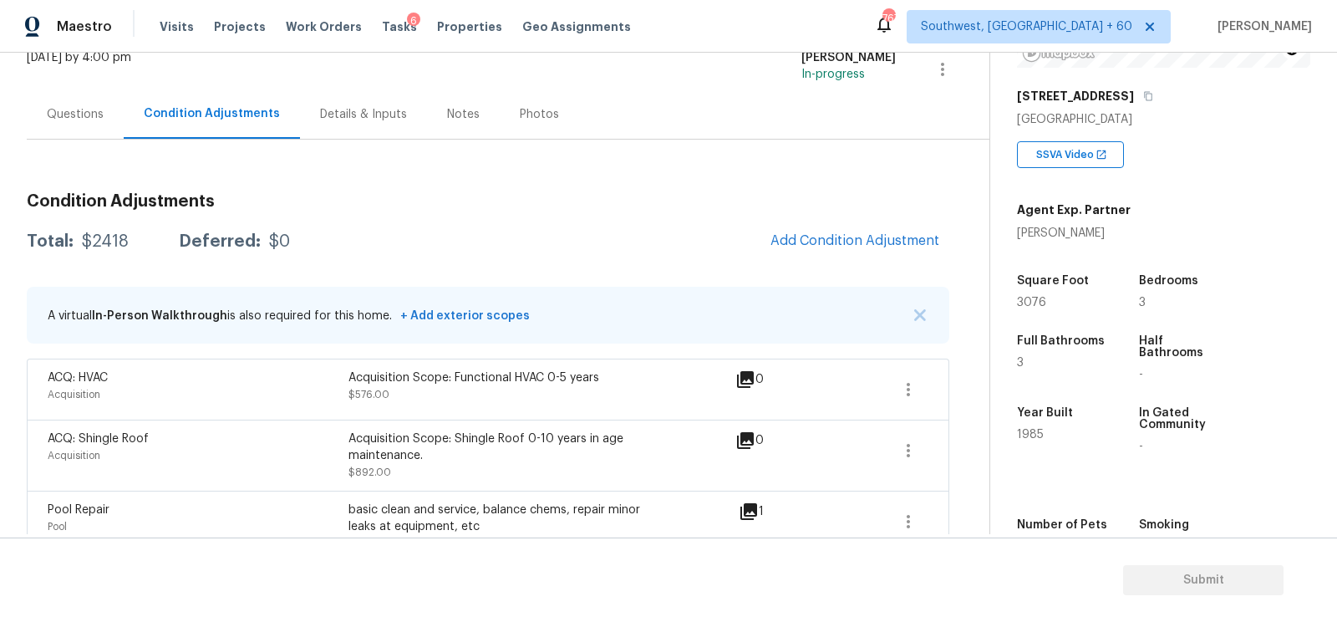
click at [76, 114] on div "Questions" at bounding box center [75, 114] width 57 height 17
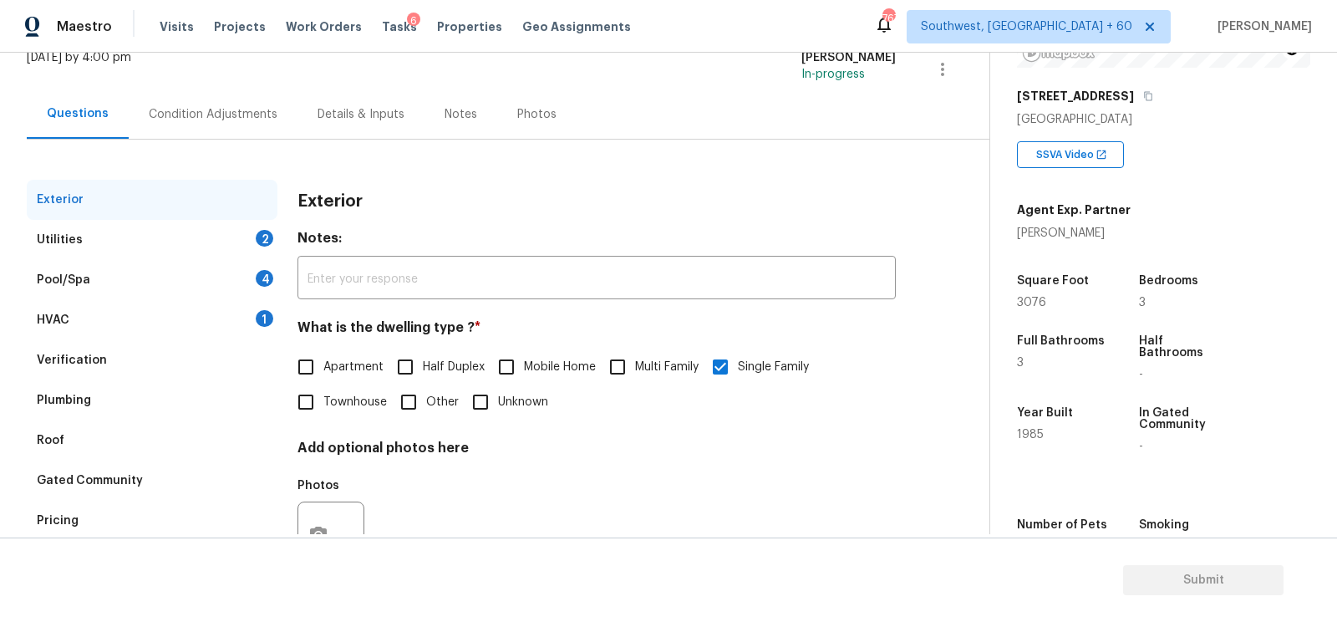
click at [111, 511] on div "Pricing" at bounding box center [152, 521] width 251 height 40
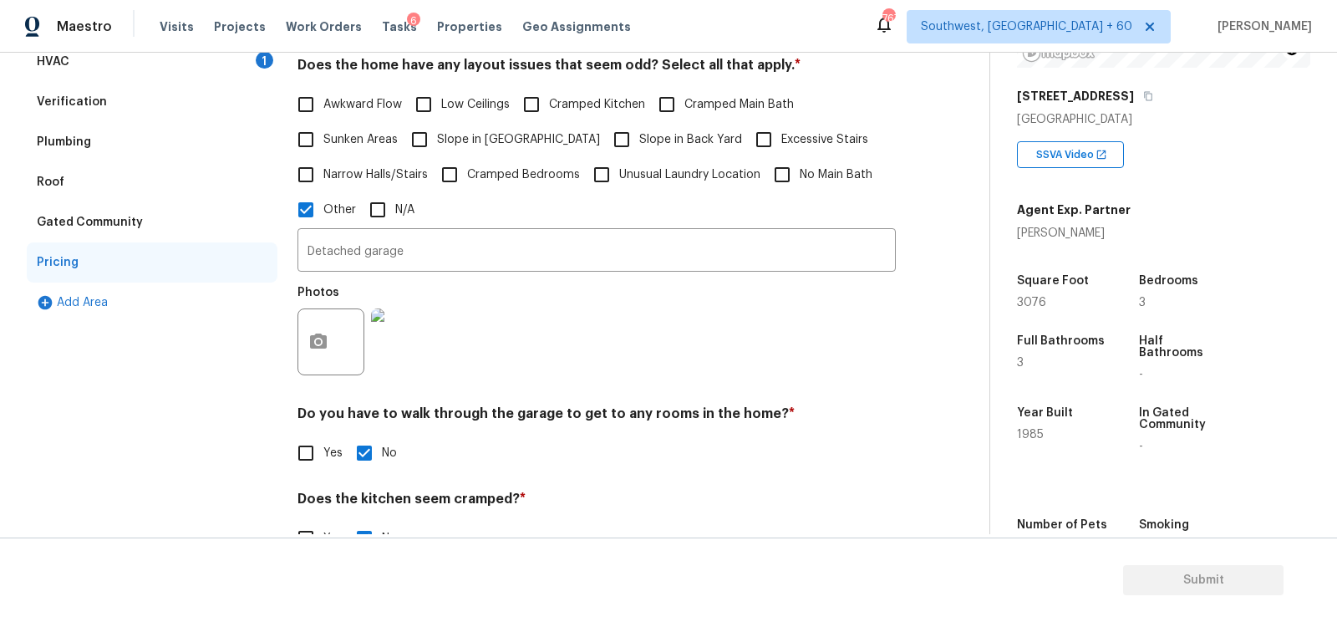
scroll to position [406, 0]
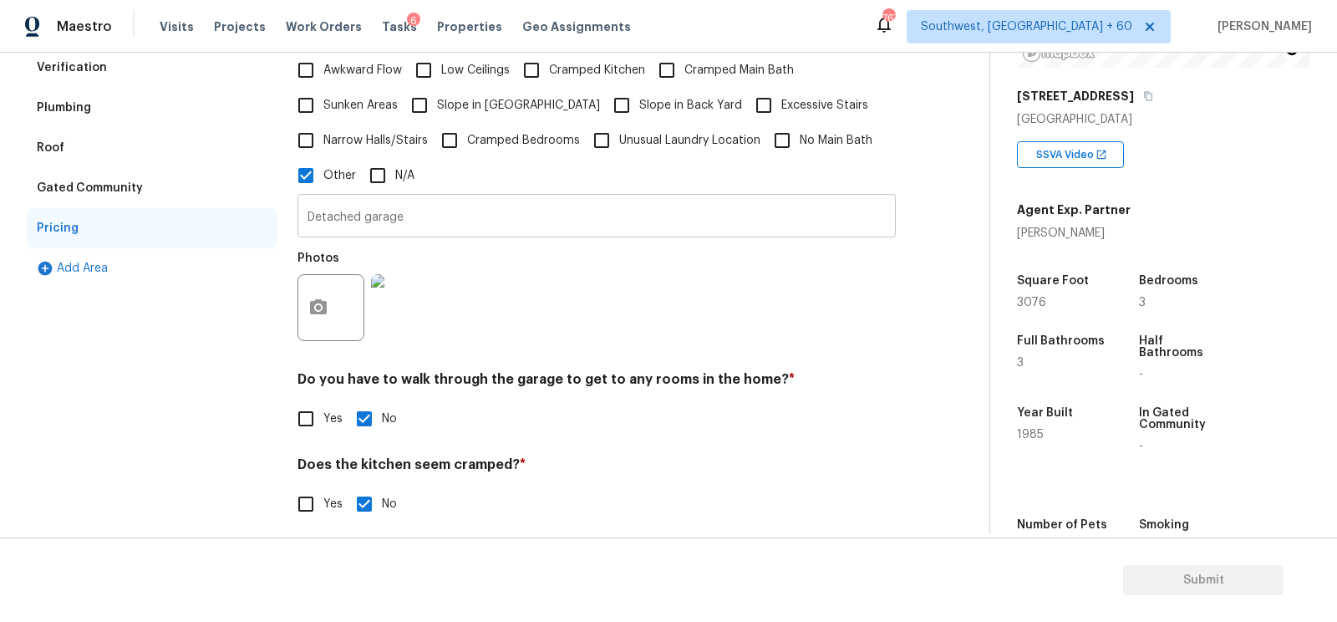
click at [439, 223] on input "Detached garage" at bounding box center [596, 217] width 598 height 39
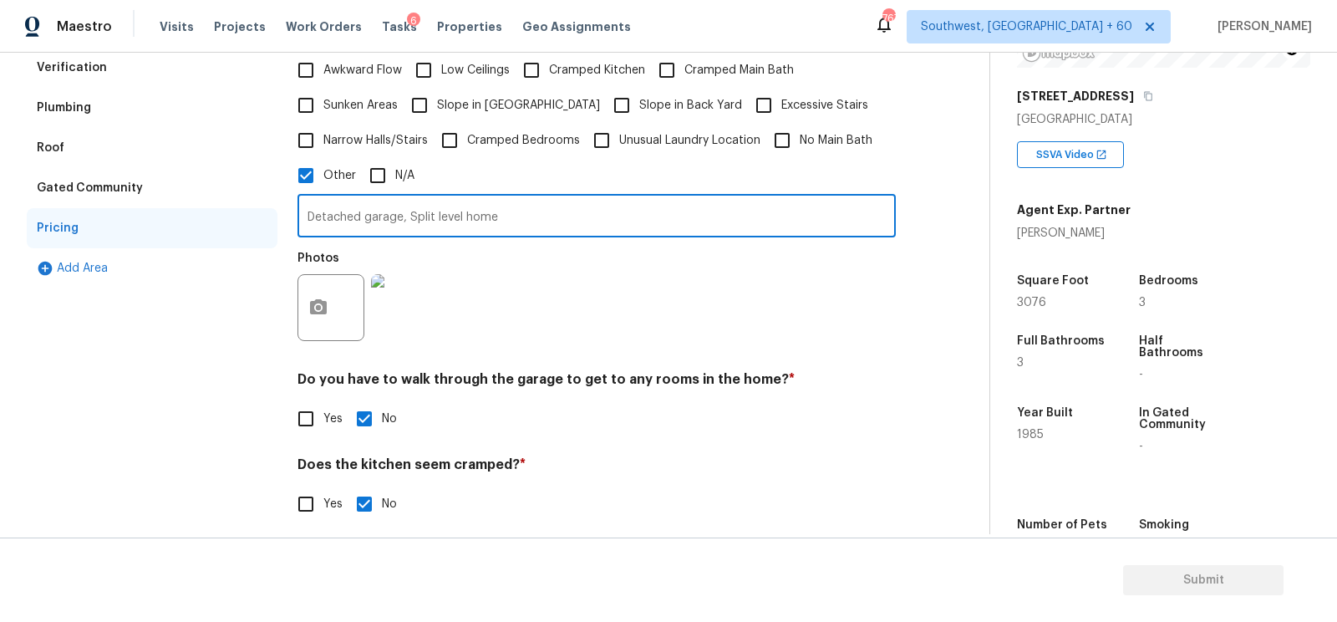
type input "Detached garage, Split level home"
click at [312, 302] on icon "button" at bounding box center [318, 306] width 17 height 15
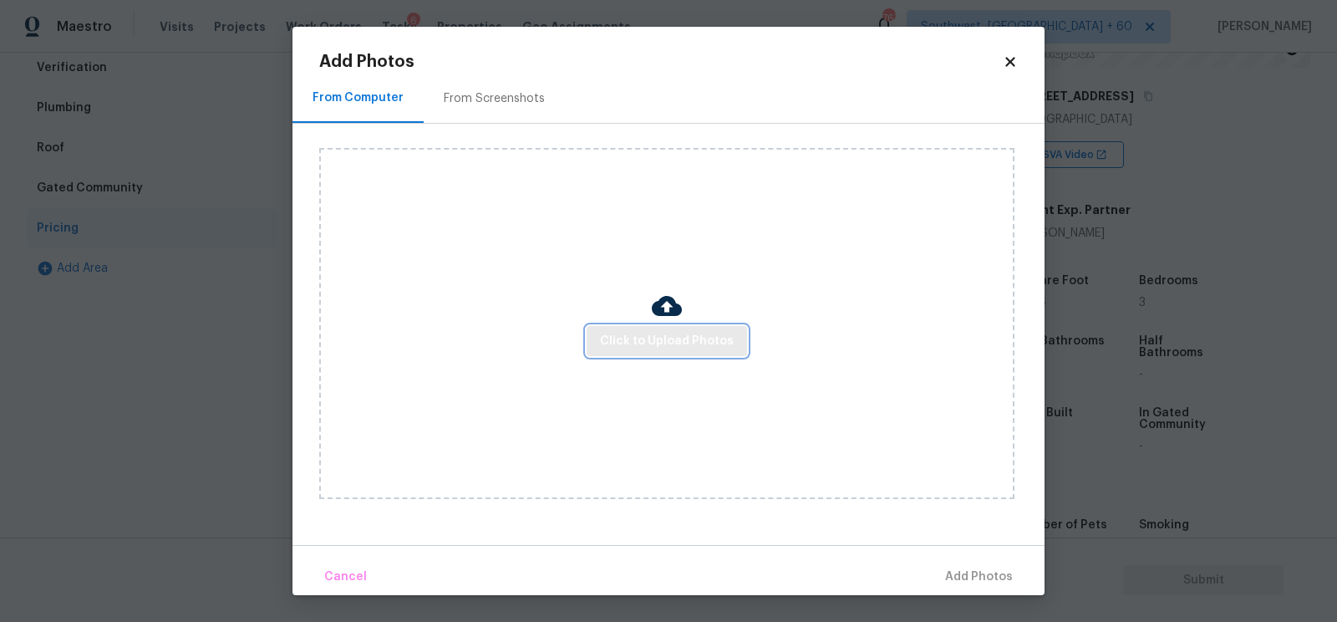
click at [620, 328] on button "Click to Upload Photos" at bounding box center [667, 341] width 160 height 31
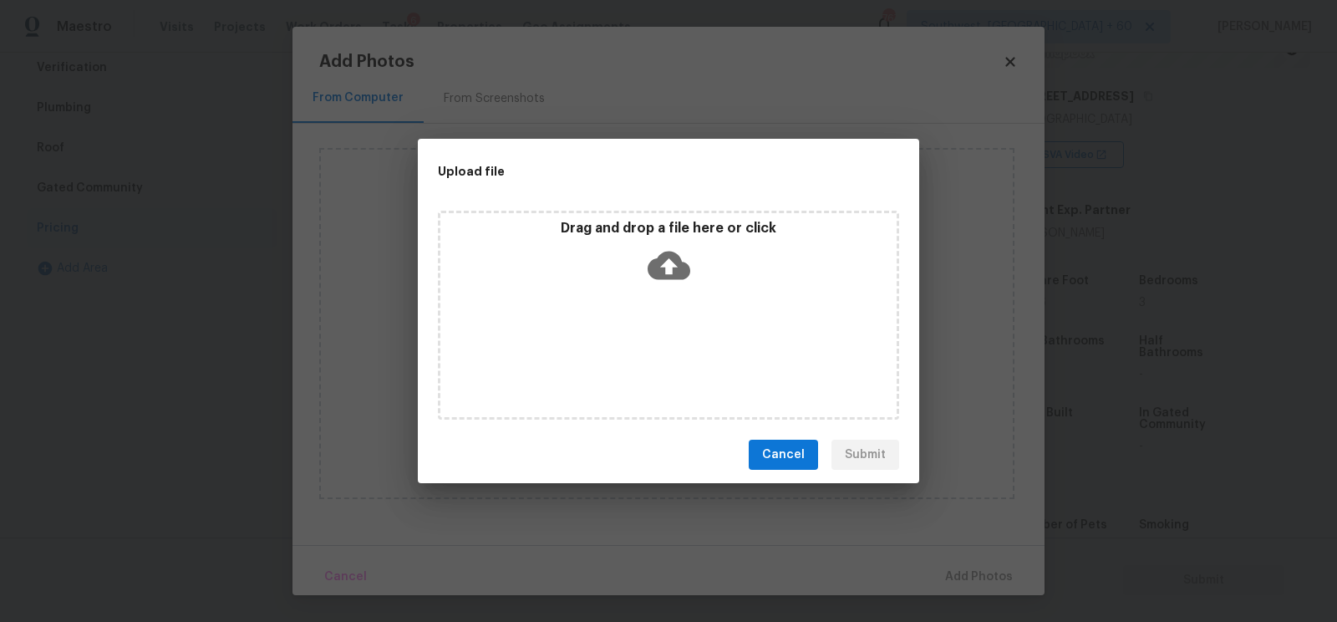
click at [664, 276] on icon at bounding box center [669, 266] width 43 height 28
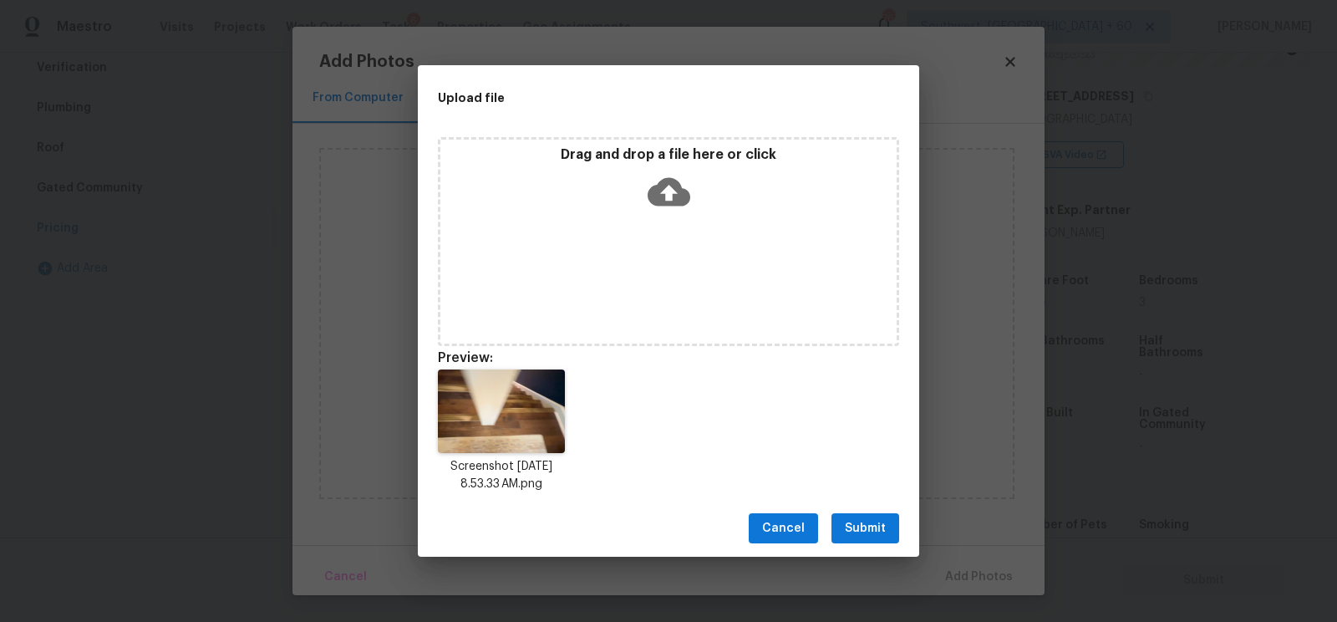
click at [886, 531] on button "Submit" at bounding box center [865, 528] width 68 height 31
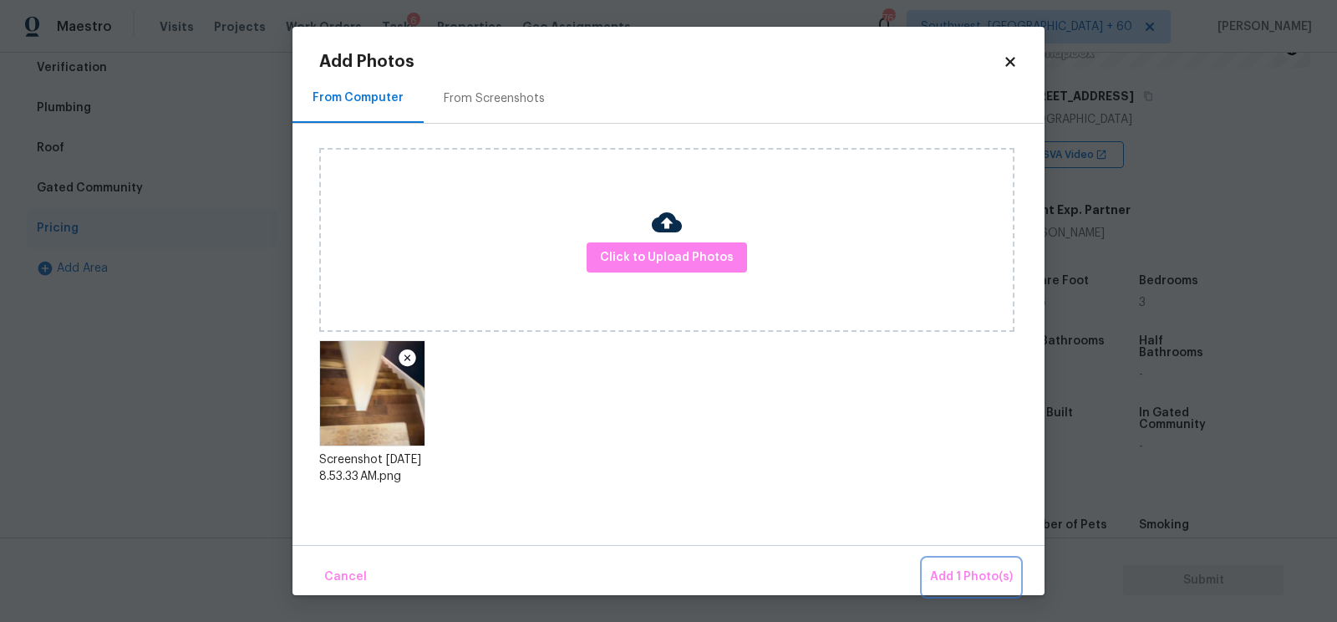
click at [988, 573] on span "Add 1 Photo(s)" at bounding box center [971, 577] width 83 height 21
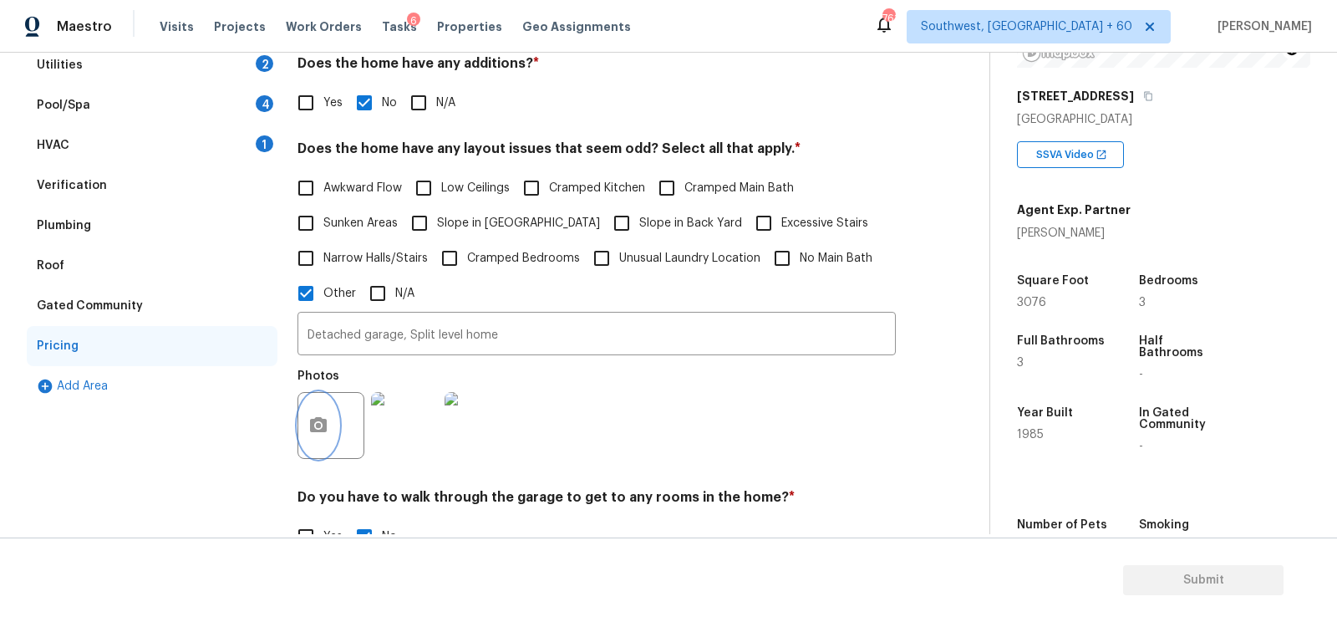
scroll to position [125, 0]
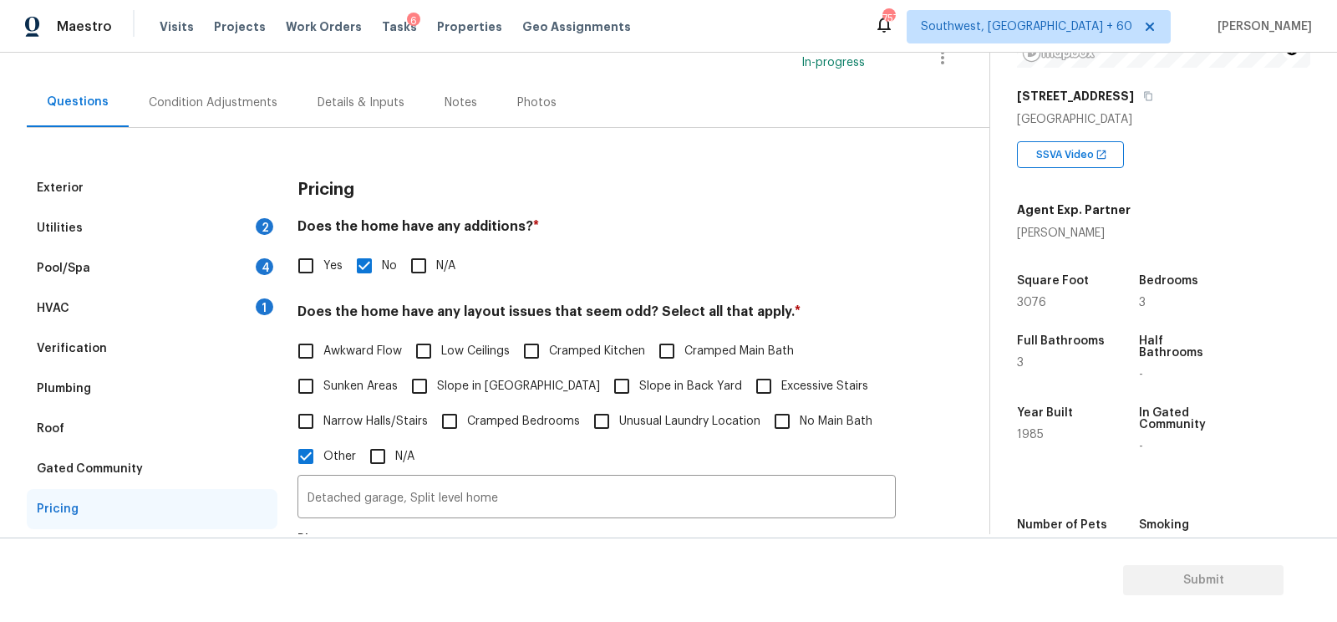
click at [241, 295] on div "HVAC 1" at bounding box center [152, 308] width 251 height 40
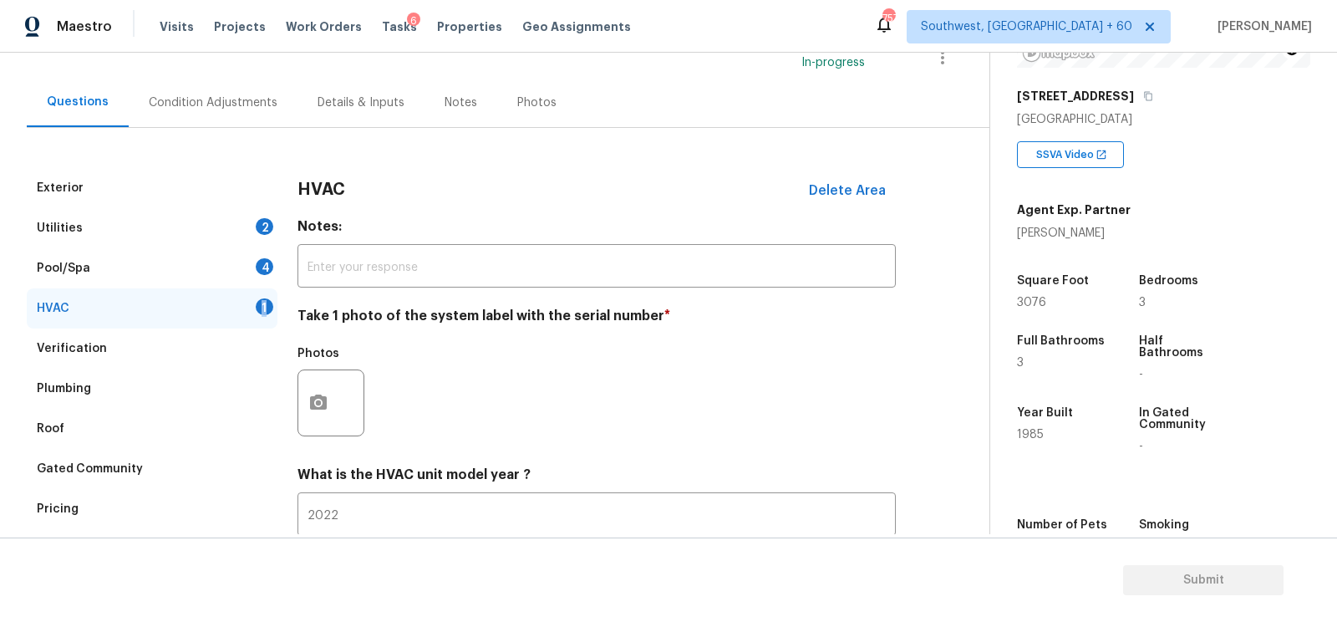
scroll to position [238, 0]
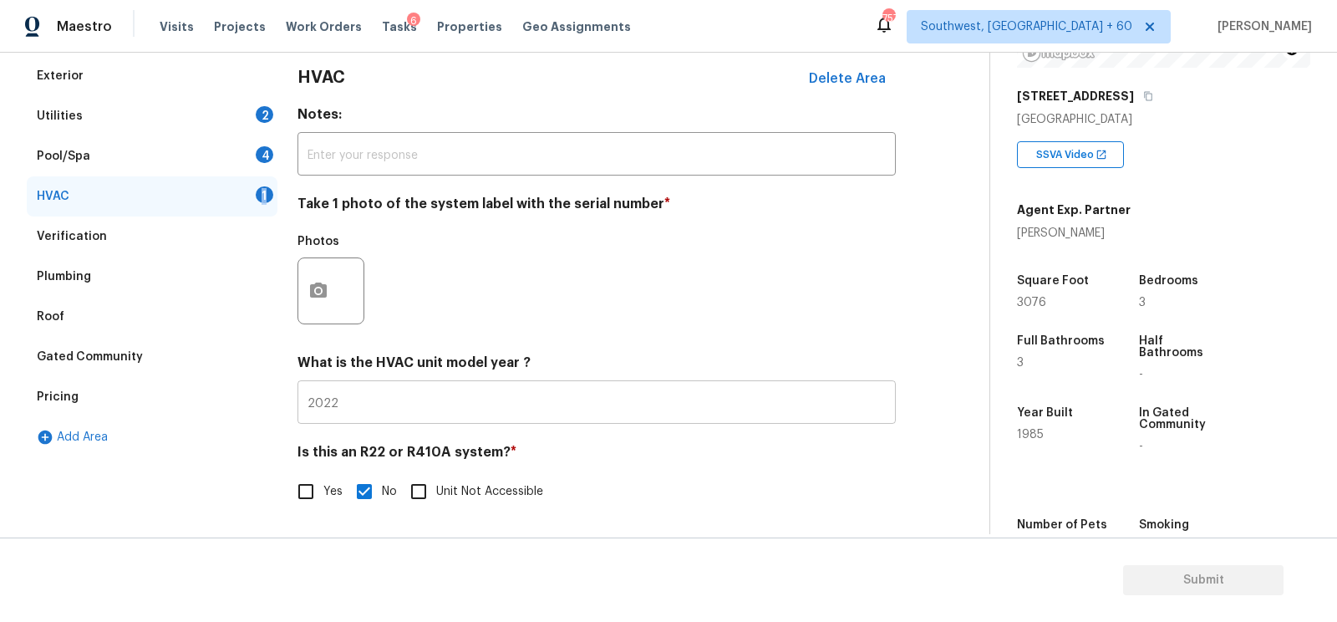
click at [349, 404] on input "2022" at bounding box center [596, 403] width 598 height 39
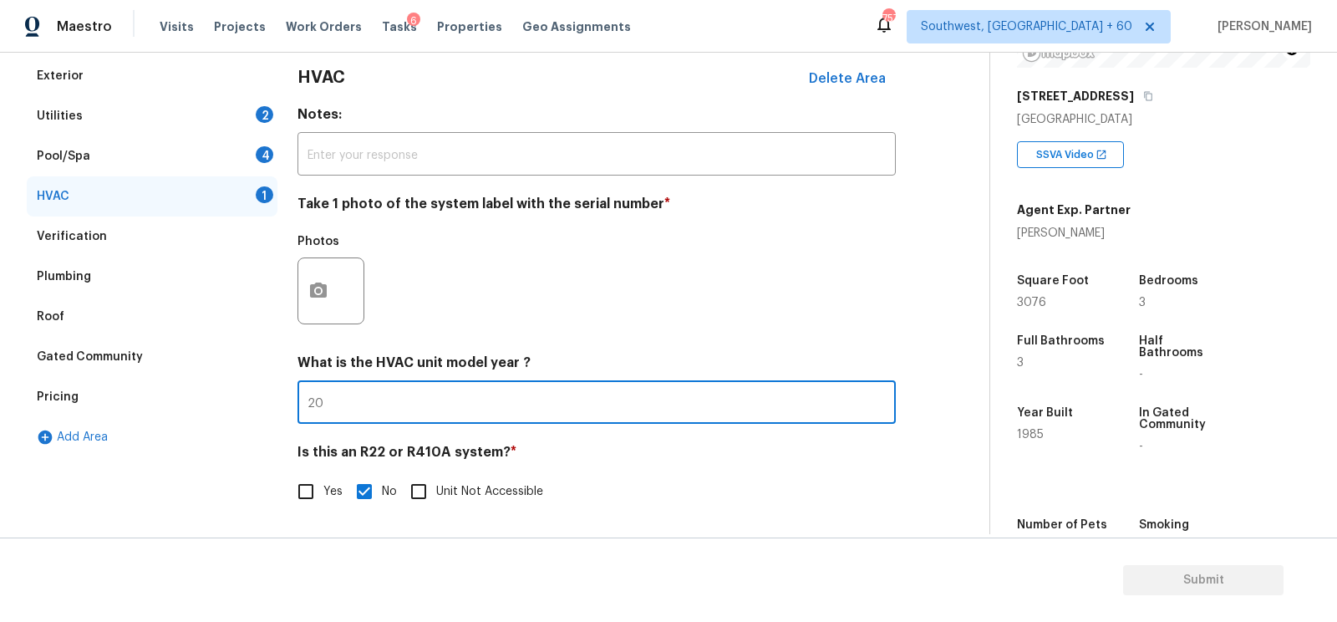
type input "2"
type input "2016, 2009"
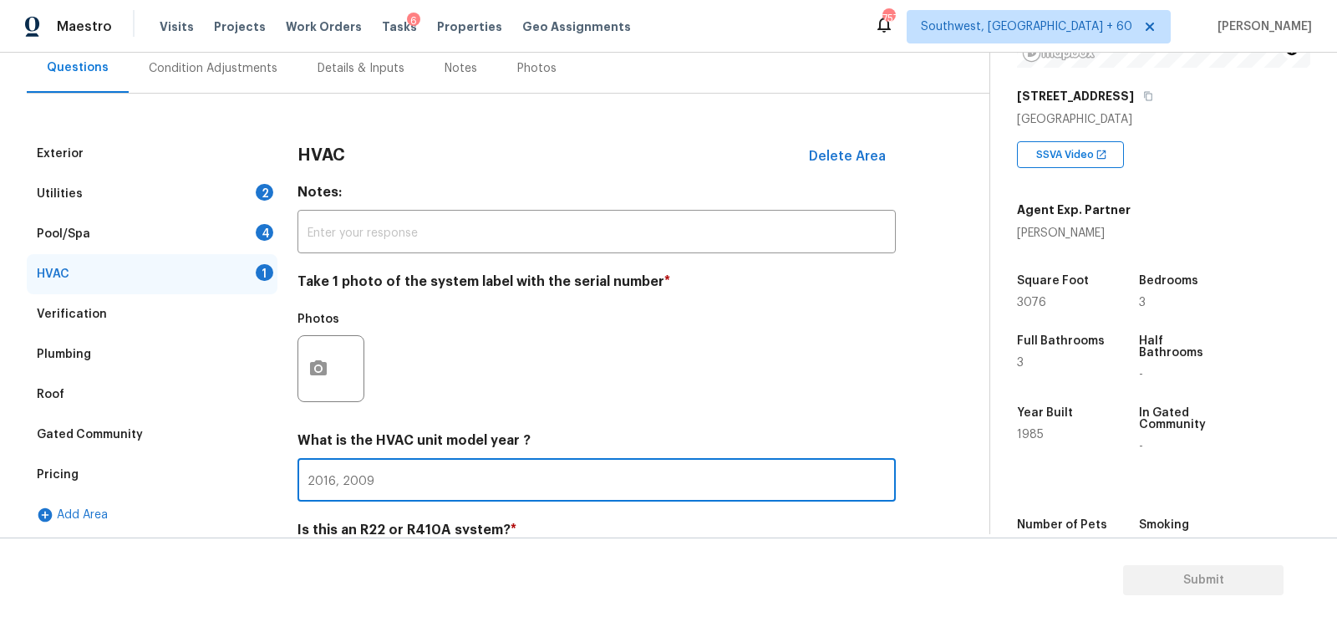
scroll to position [73, 0]
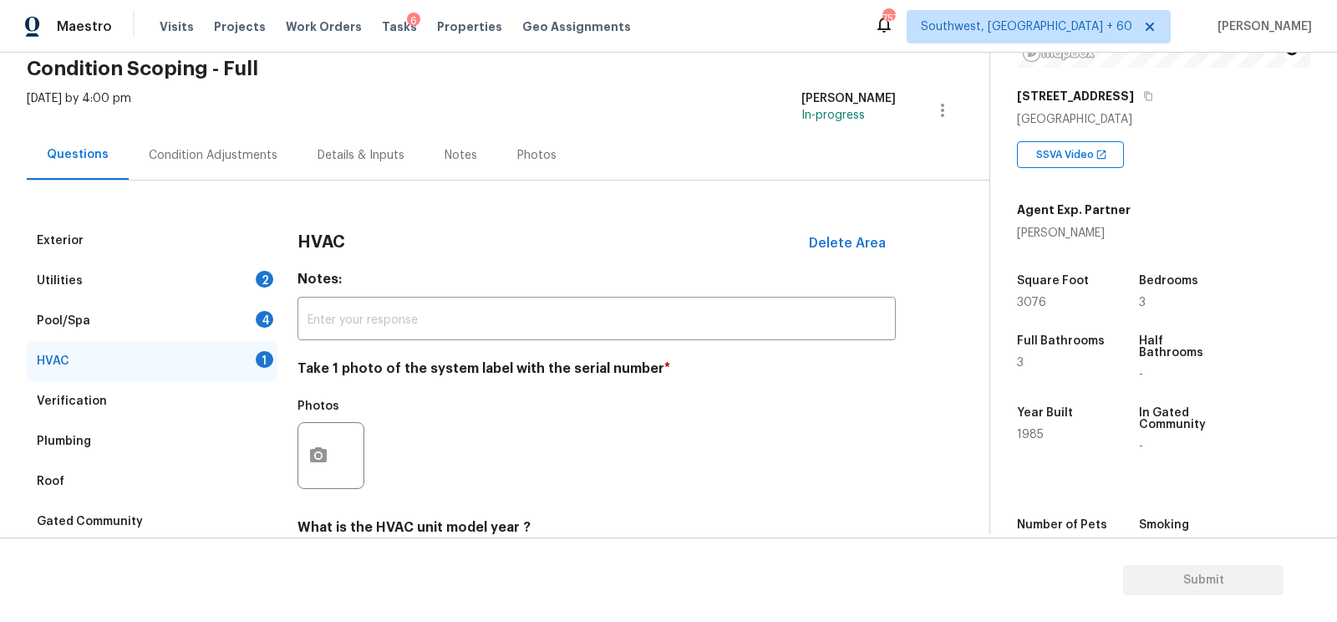
click at [221, 325] on div "Pool/Spa 4" at bounding box center [152, 321] width 251 height 40
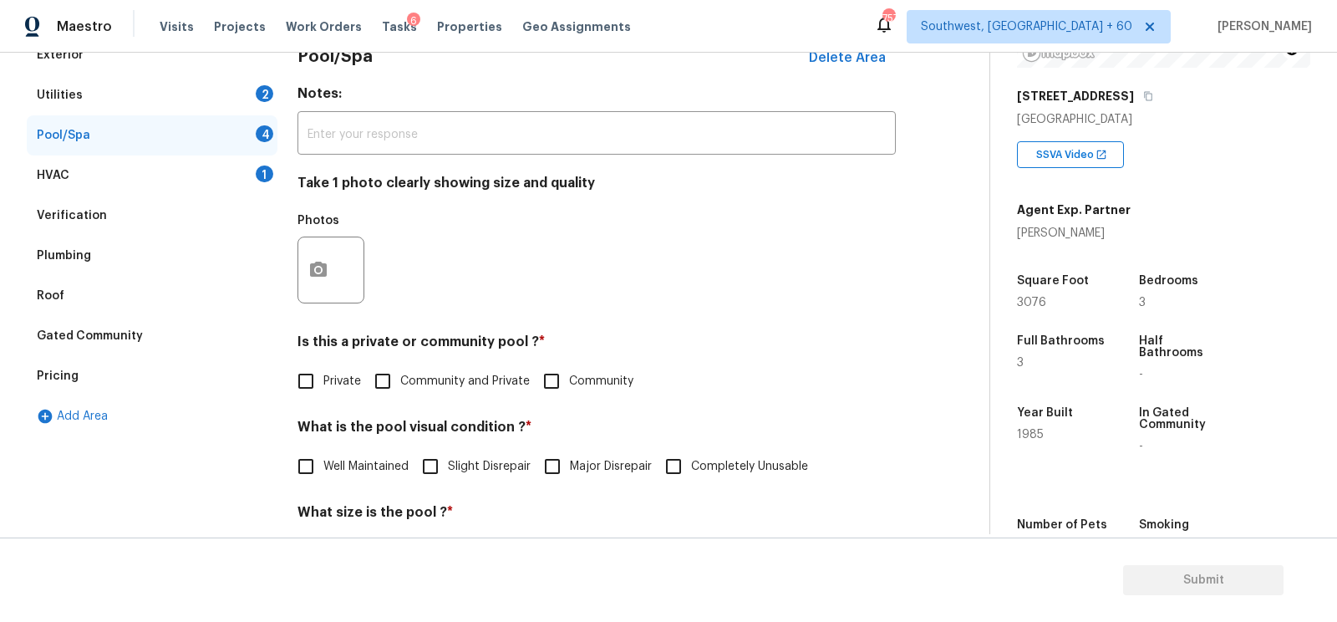
scroll to position [288, 0]
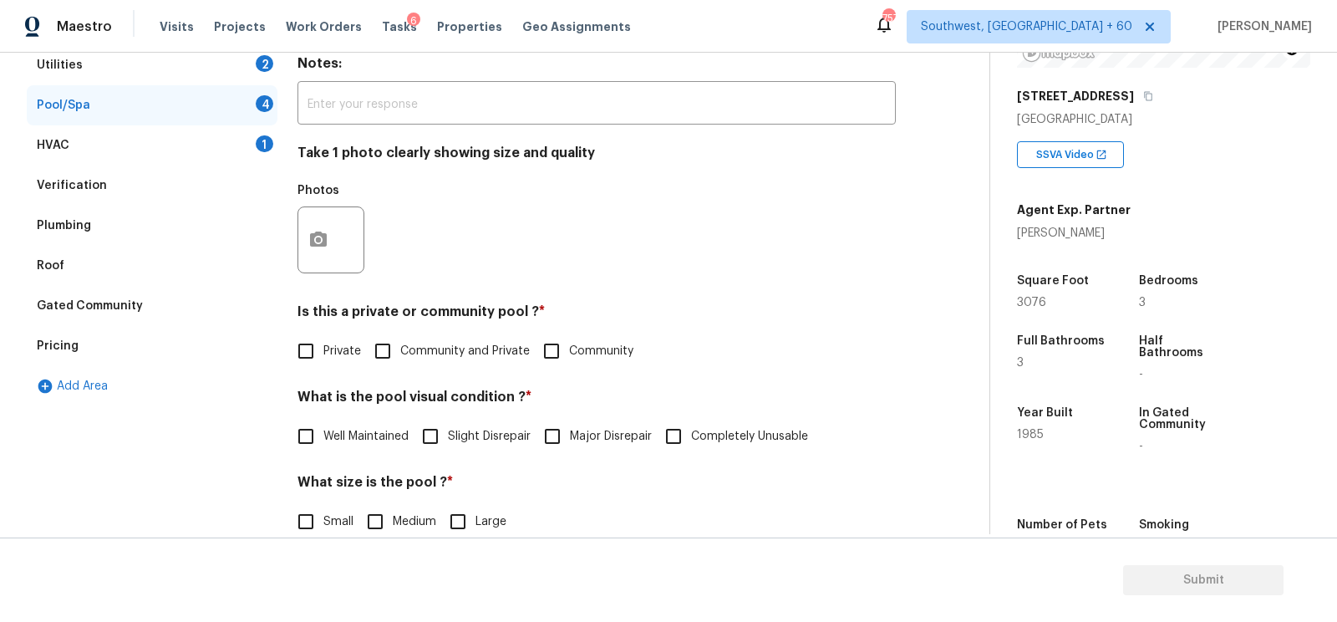
click at [325, 272] on div at bounding box center [330, 239] width 67 height 67
click at [321, 236] on icon "button" at bounding box center [318, 238] width 17 height 15
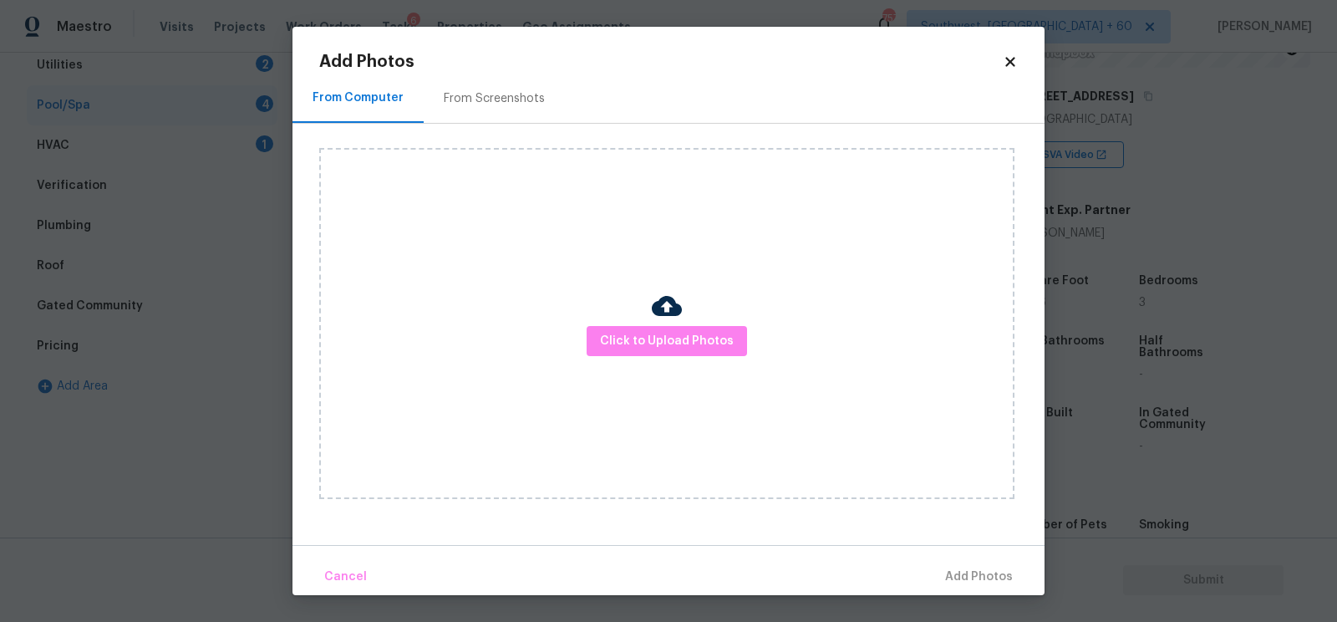
click at [404, 71] on div "Add Photos From Computer From Screenshots Click to Upload Photos Cancel Add Pho…" at bounding box center [668, 323] width 699 height 541
click at [510, 103] on div "From Screenshots" at bounding box center [494, 98] width 101 height 17
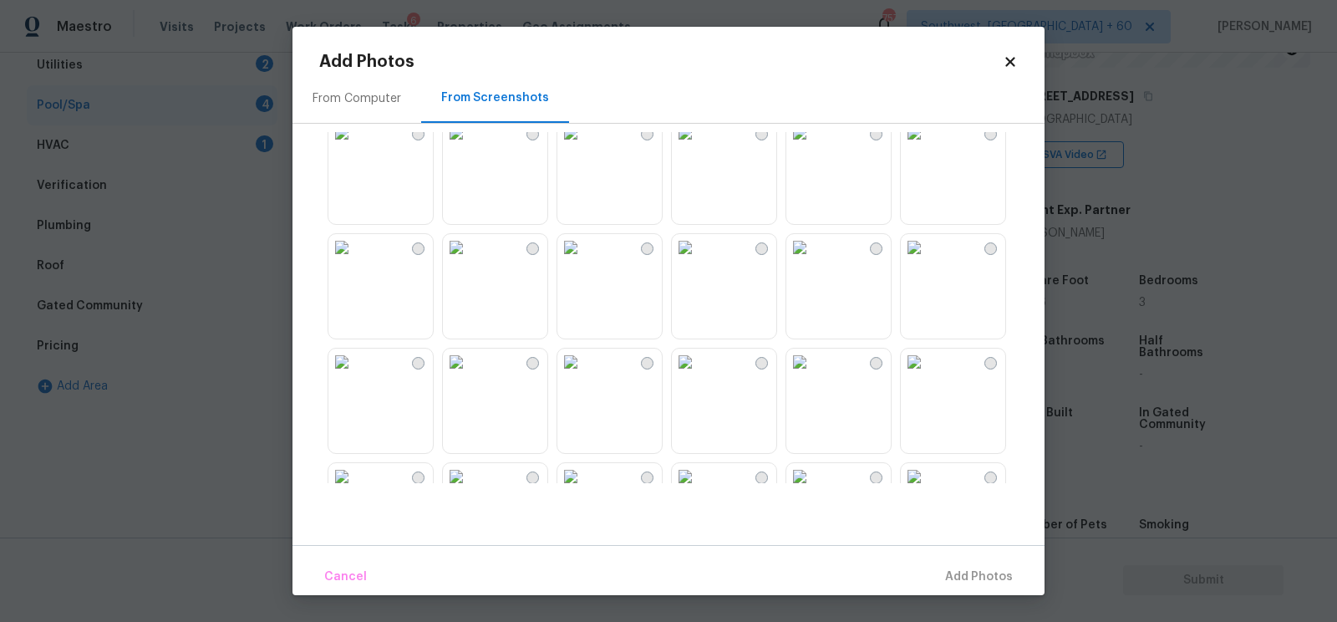
scroll to position [485, 0]
click at [470, 255] on img at bounding box center [456, 241] width 27 height 27
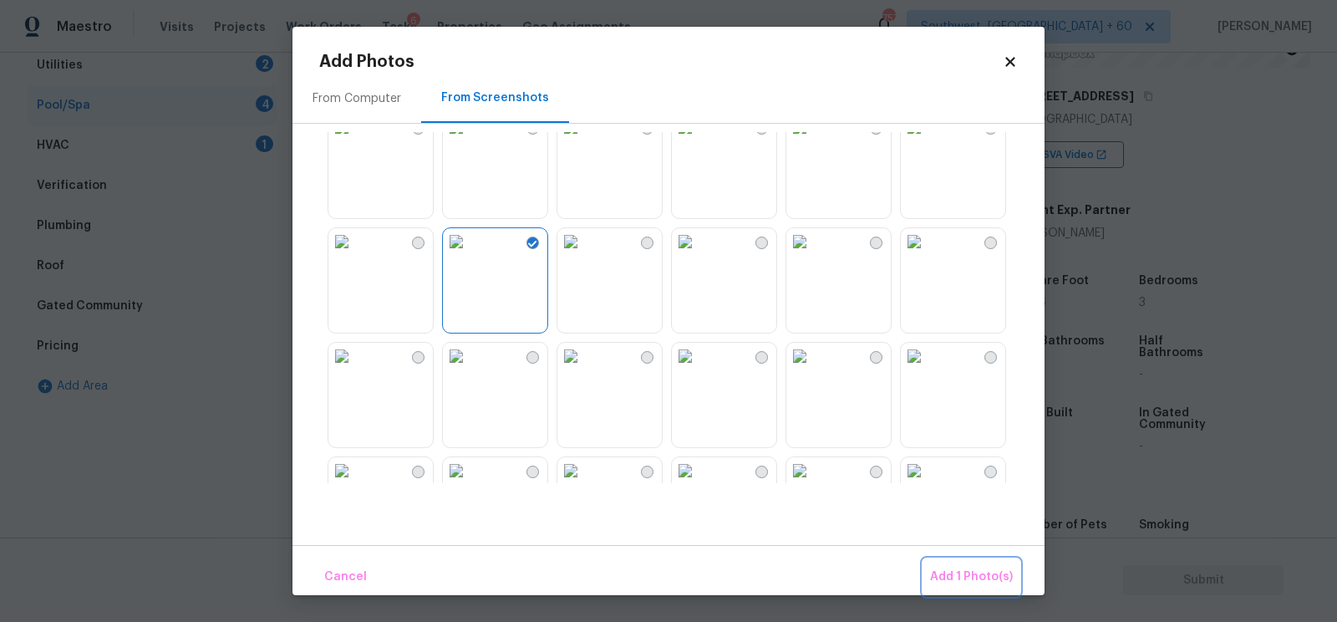
click at [993, 576] on span "Add 1 Photo(s)" at bounding box center [971, 577] width 83 height 21
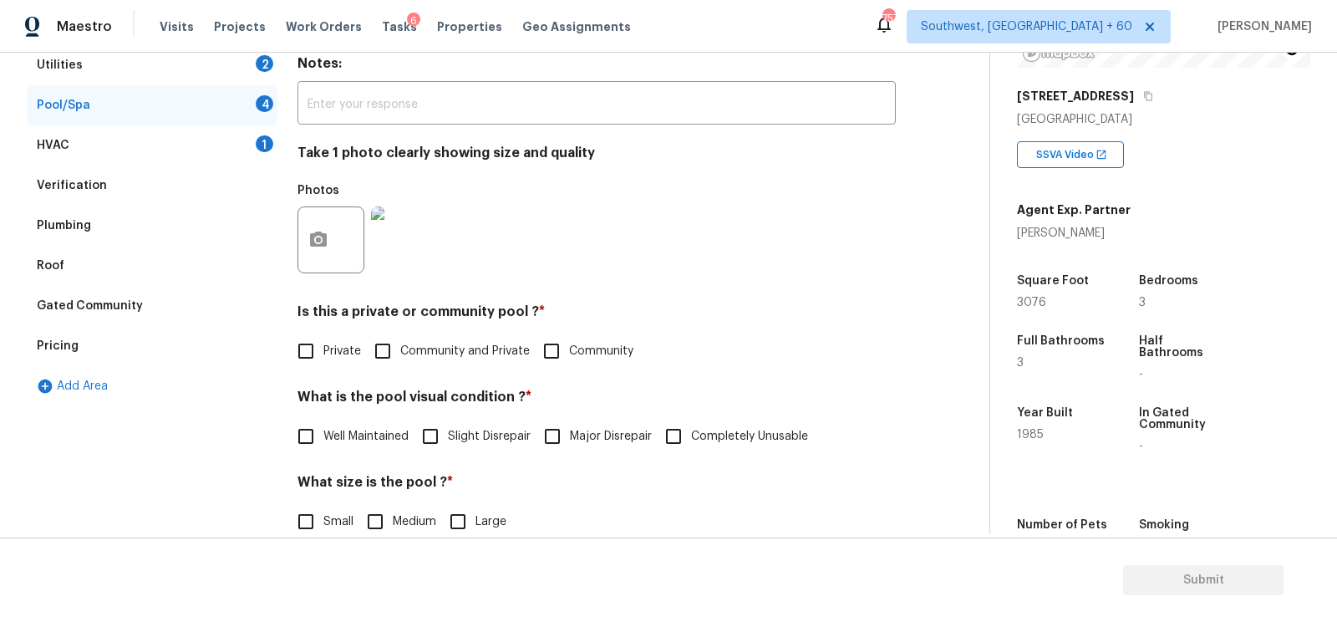
click at [318, 353] on input "Private" at bounding box center [305, 350] width 35 height 35
checkbox input "true"
click at [366, 434] on span "Well Maintained" at bounding box center [365, 437] width 85 height 18
click at [323, 434] on input "Well Maintained" at bounding box center [305, 436] width 35 height 35
checkbox input "true"
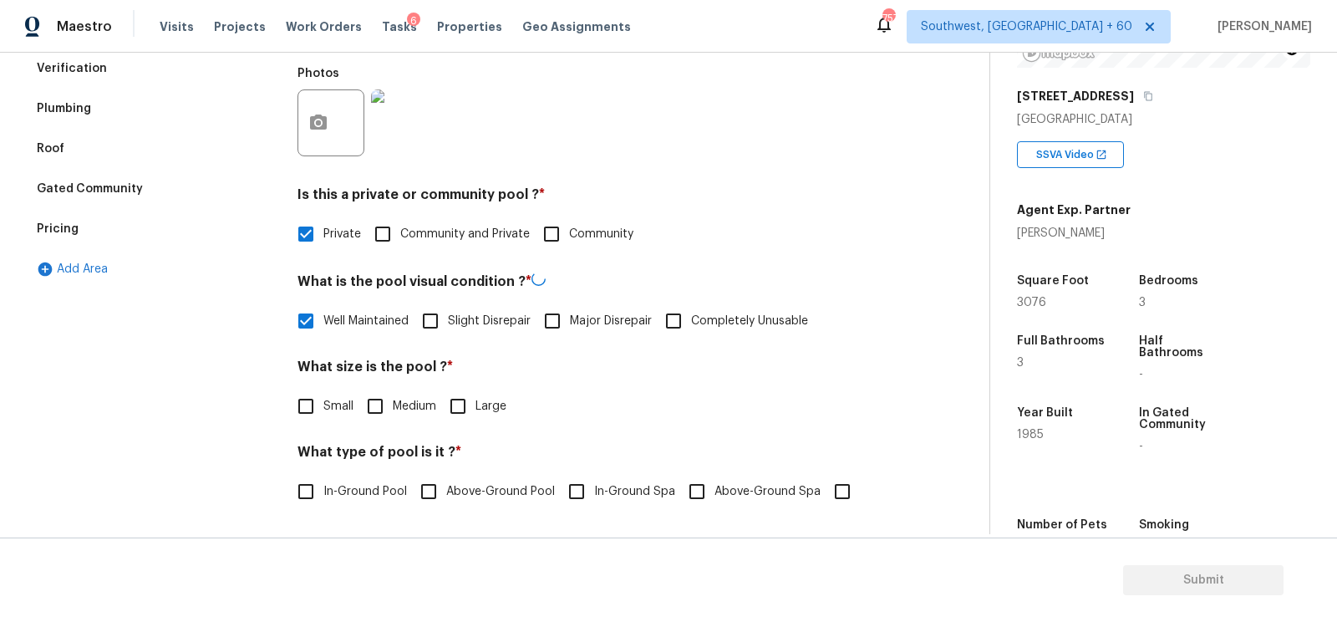
scroll to position [403, 0]
click at [340, 399] on span "Small" at bounding box center [338, 408] width 30 height 18
click at [323, 398] on input "Small" at bounding box center [305, 406] width 35 height 35
checkbox input "true"
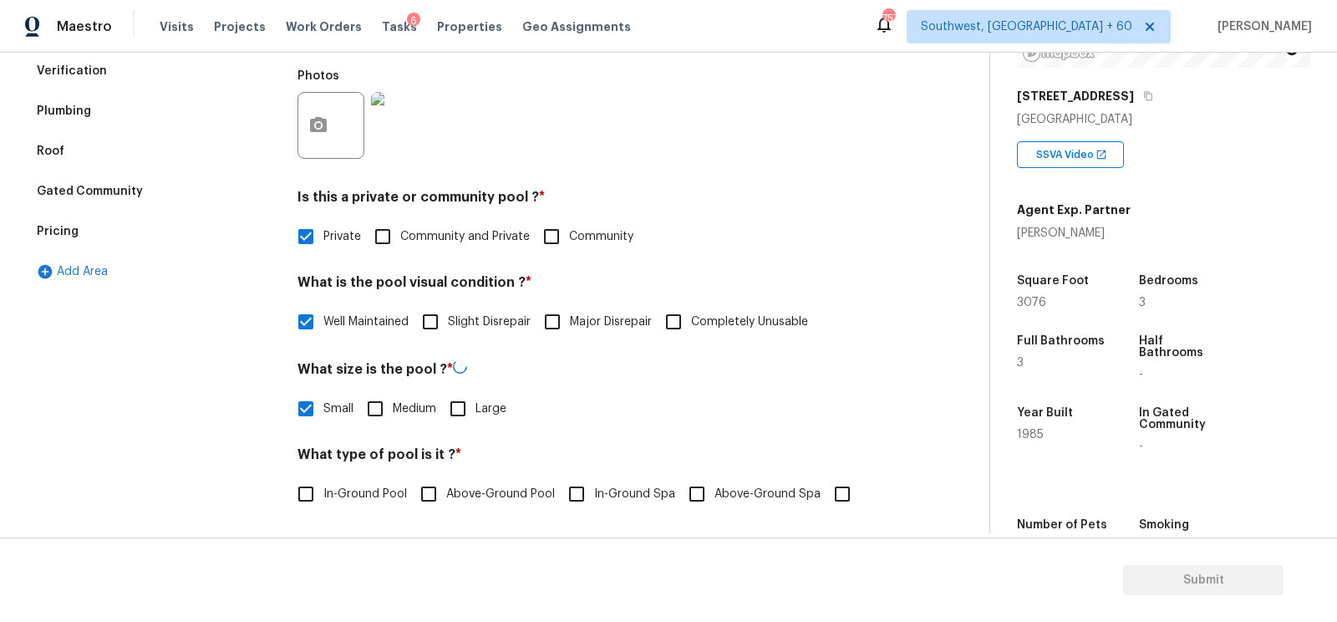
click at [395, 412] on span "Medium" at bounding box center [414, 409] width 43 height 18
click at [393, 412] on input "Medium" at bounding box center [375, 408] width 35 height 35
checkbox input "true"
checkbox input "false"
click at [364, 493] on span "In-Ground Pool" at bounding box center [365, 494] width 84 height 18
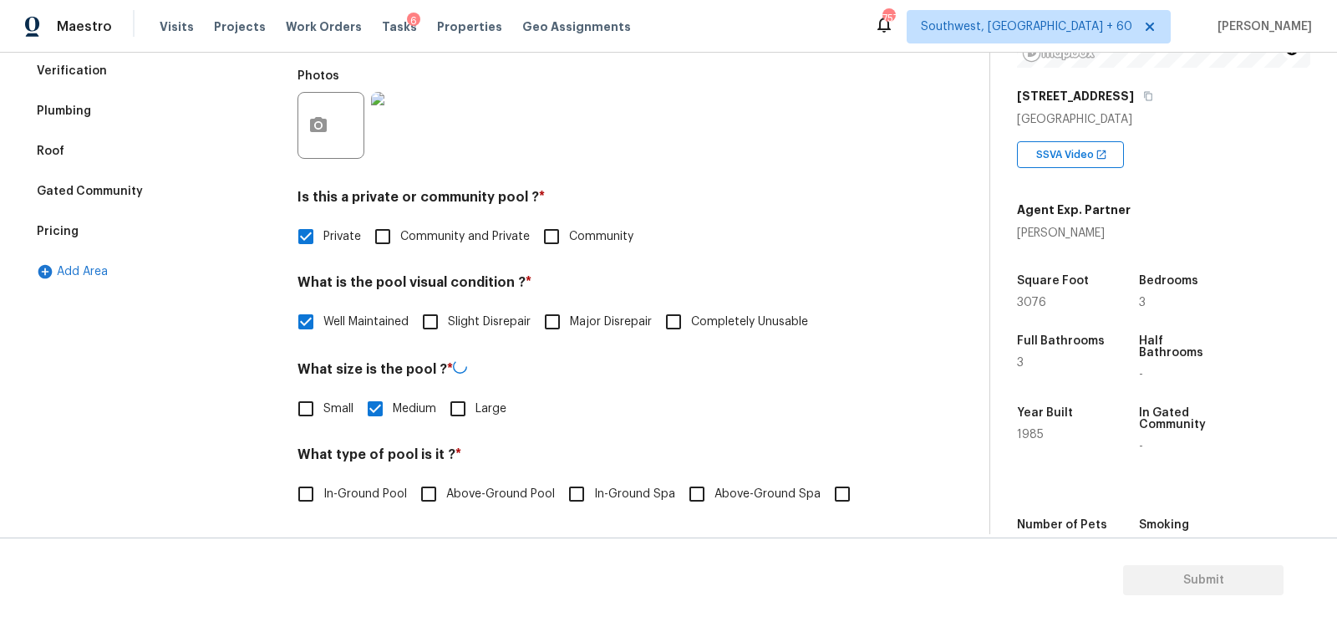
click at [323, 493] on input "In-Ground Pool" at bounding box center [305, 493] width 35 height 35
checkbox input "true"
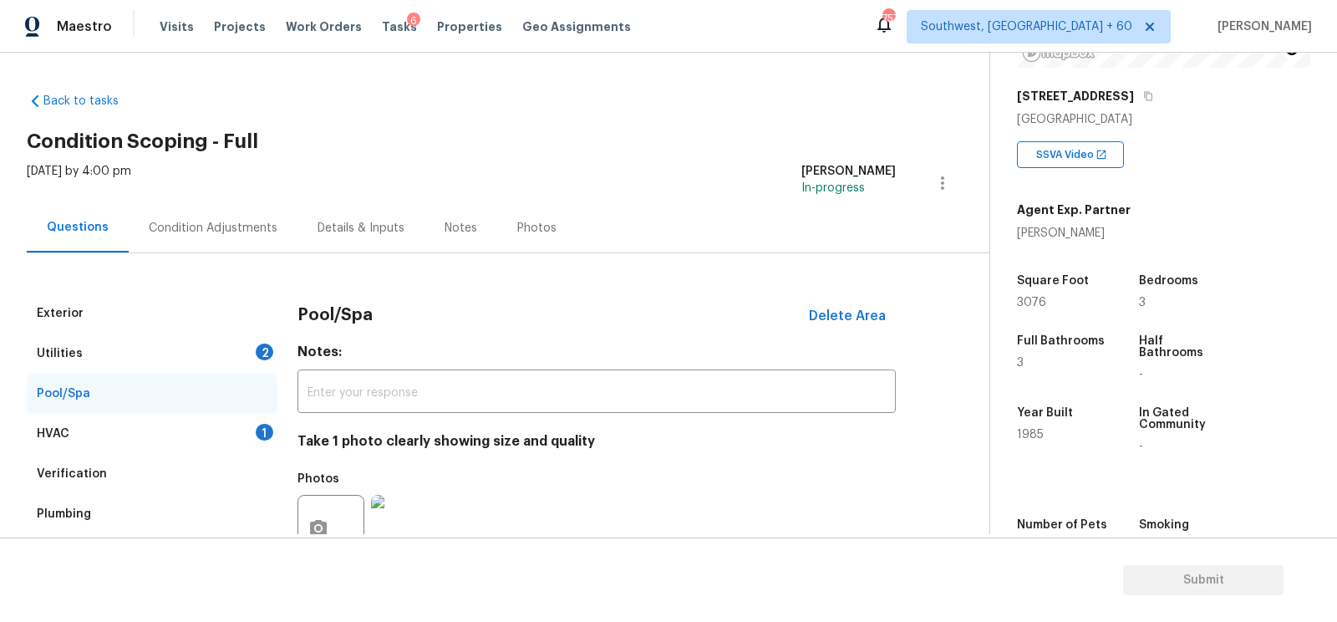
click at [223, 353] on div "Utilities 2" at bounding box center [152, 353] width 251 height 40
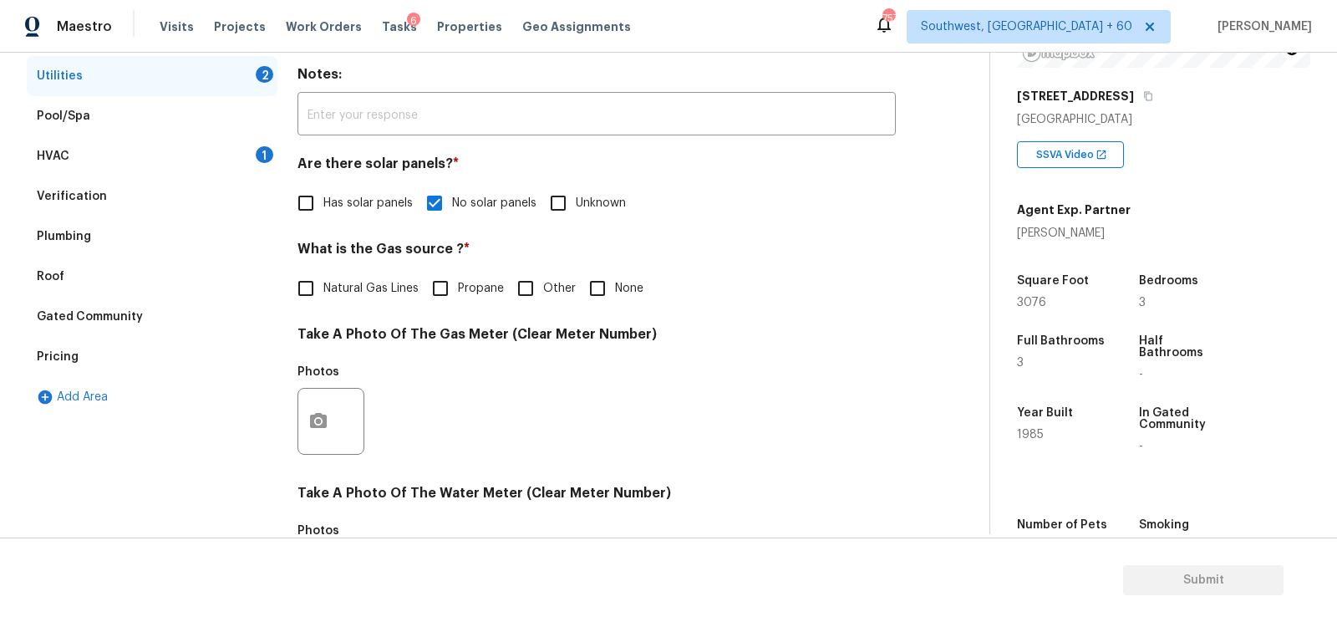
scroll to position [311, 0]
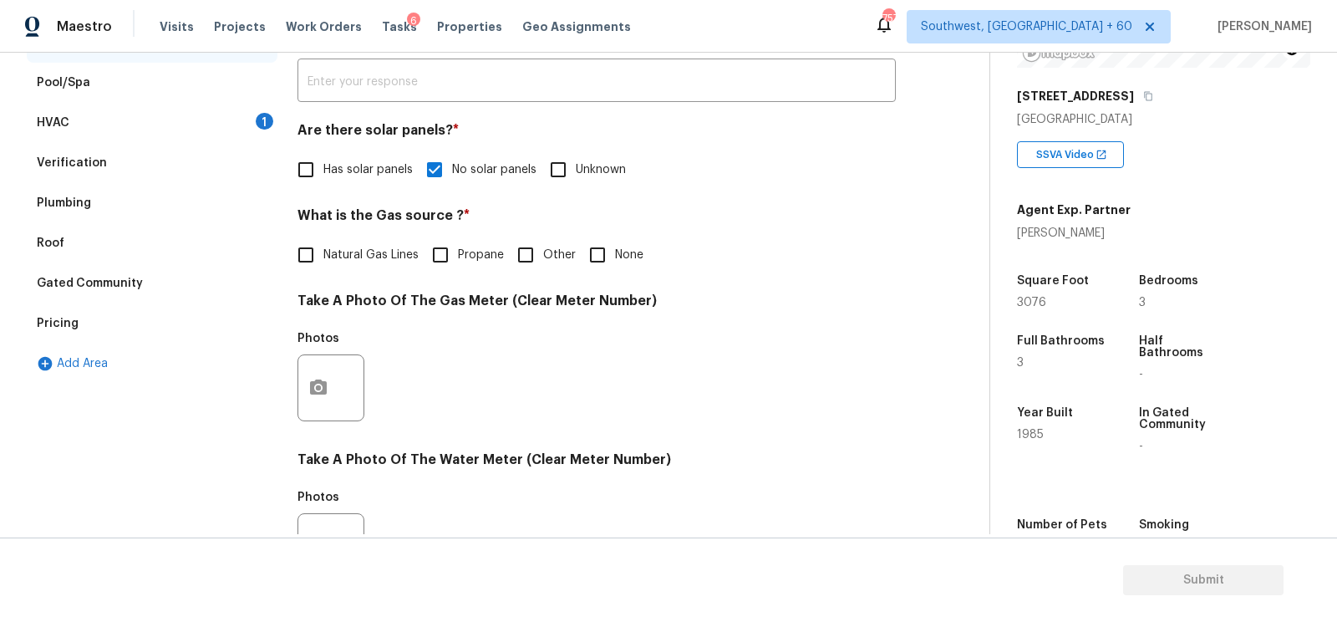
click at [369, 257] on span "Natural Gas Lines" at bounding box center [370, 255] width 95 height 18
click at [323, 257] on input "Natural Gas Lines" at bounding box center [305, 254] width 35 height 35
checkbox input "true"
click at [318, 400] on button "button" at bounding box center [318, 389] width 40 height 65
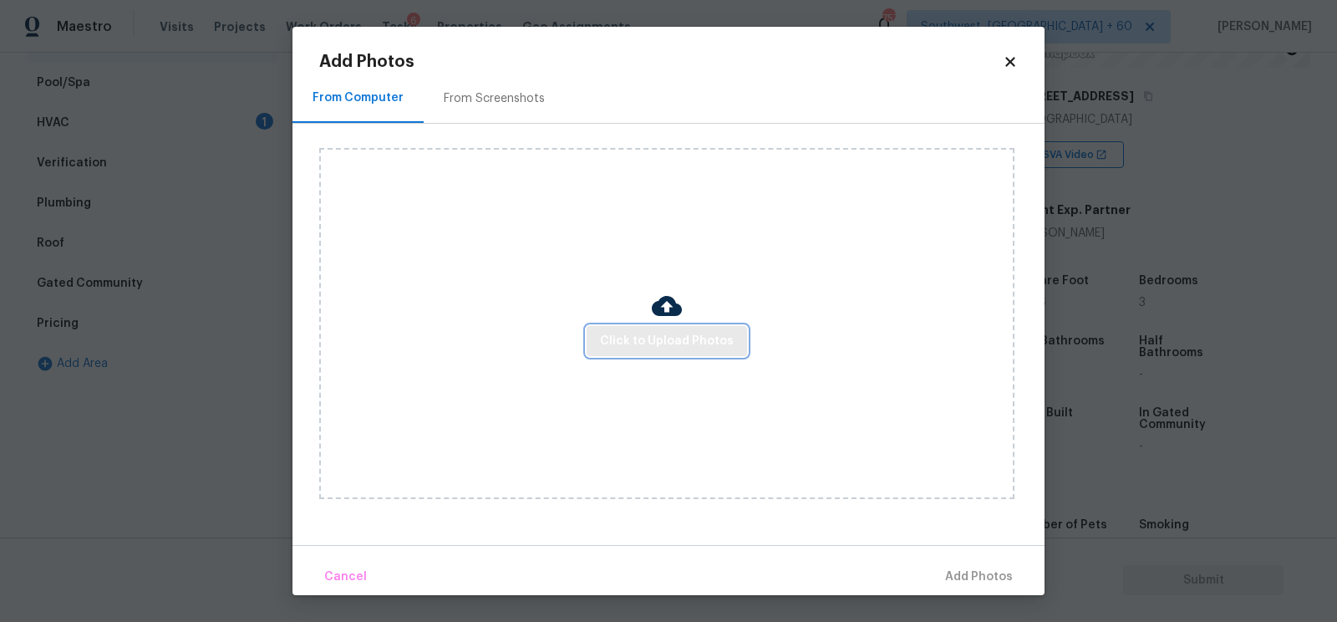
click at [604, 331] on span "Click to Upload Photos" at bounding box center [667, 341] width 134 height 21
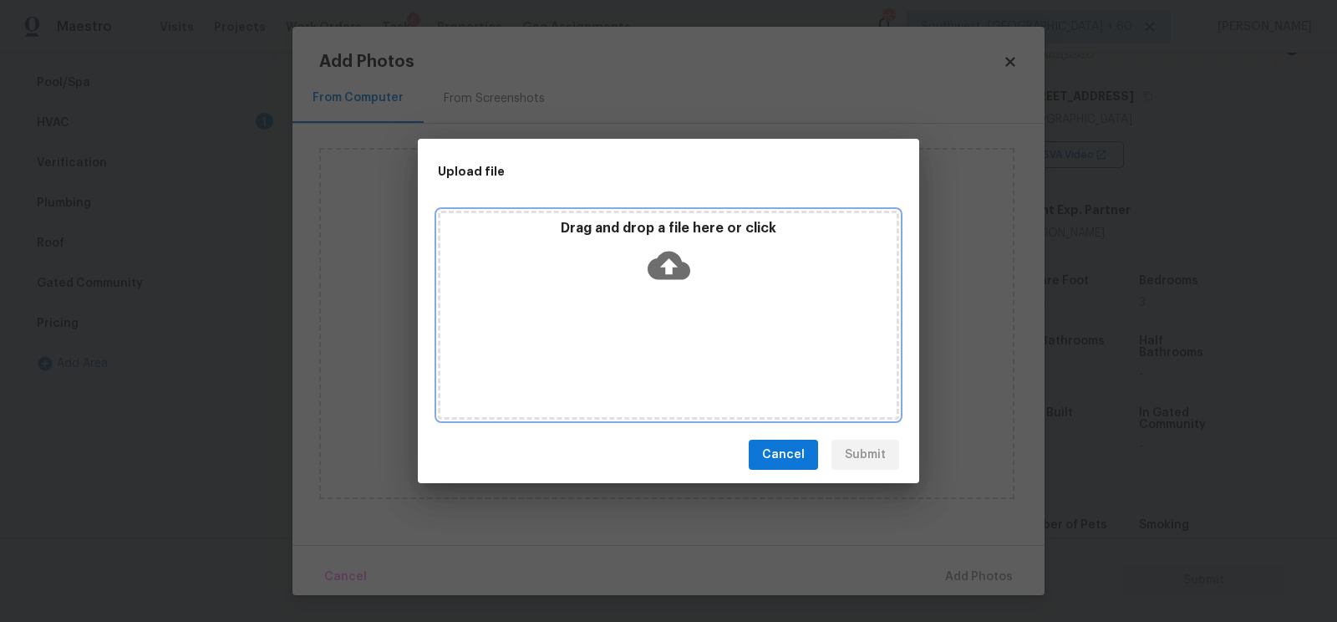
click at [667, 252] on icon at bounding box center [669, 266] width 43 height 28
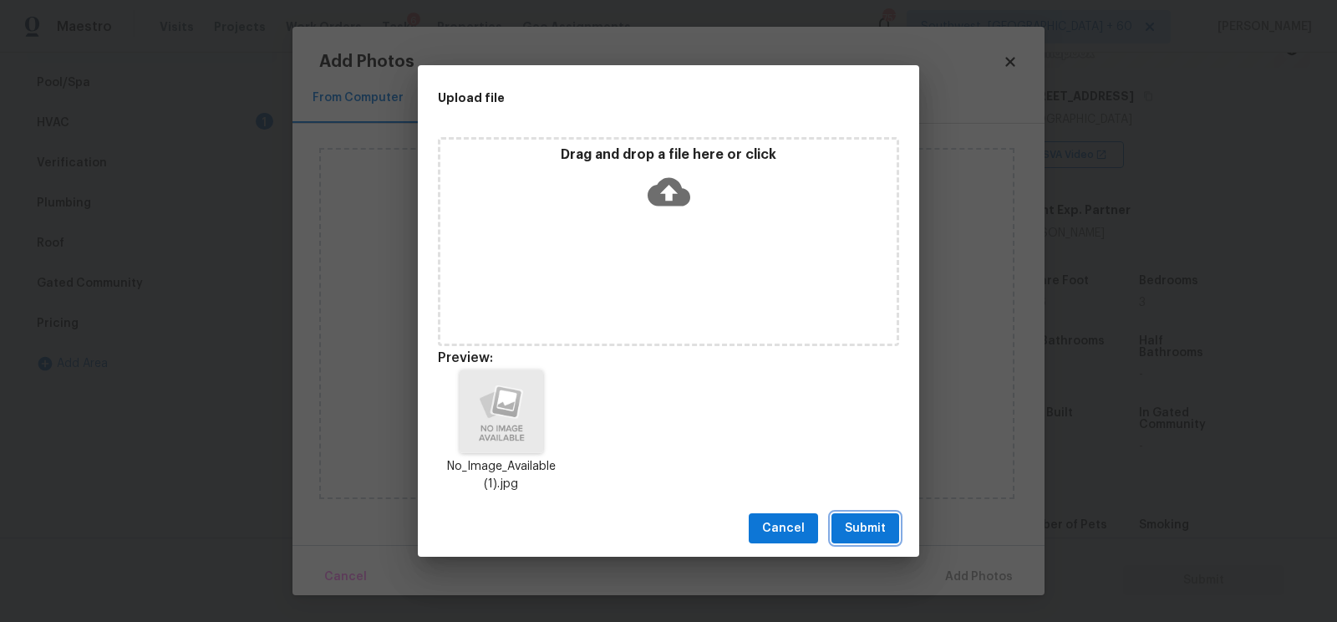
click at [866, 526] on span "Submit" at bounding box center [865, 528] width 41 height 21
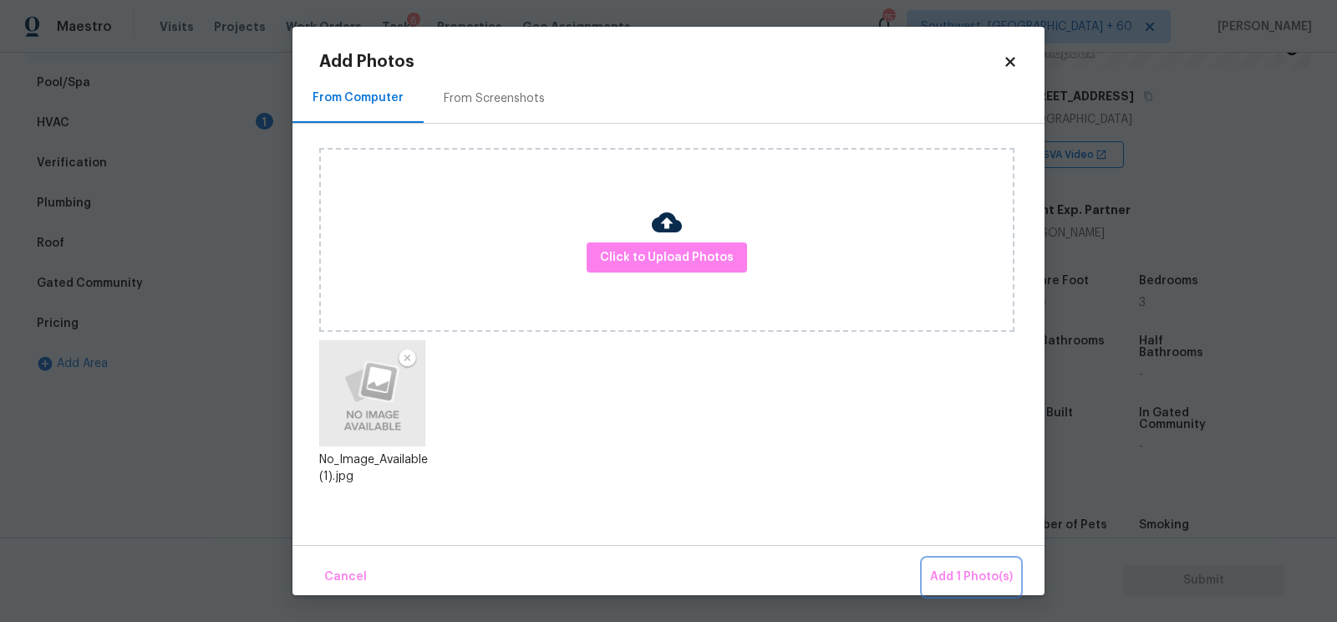
click at [974, 577] on span "Add 1 Photo(s)" at bounding box center [971, 577] width 83 height 21
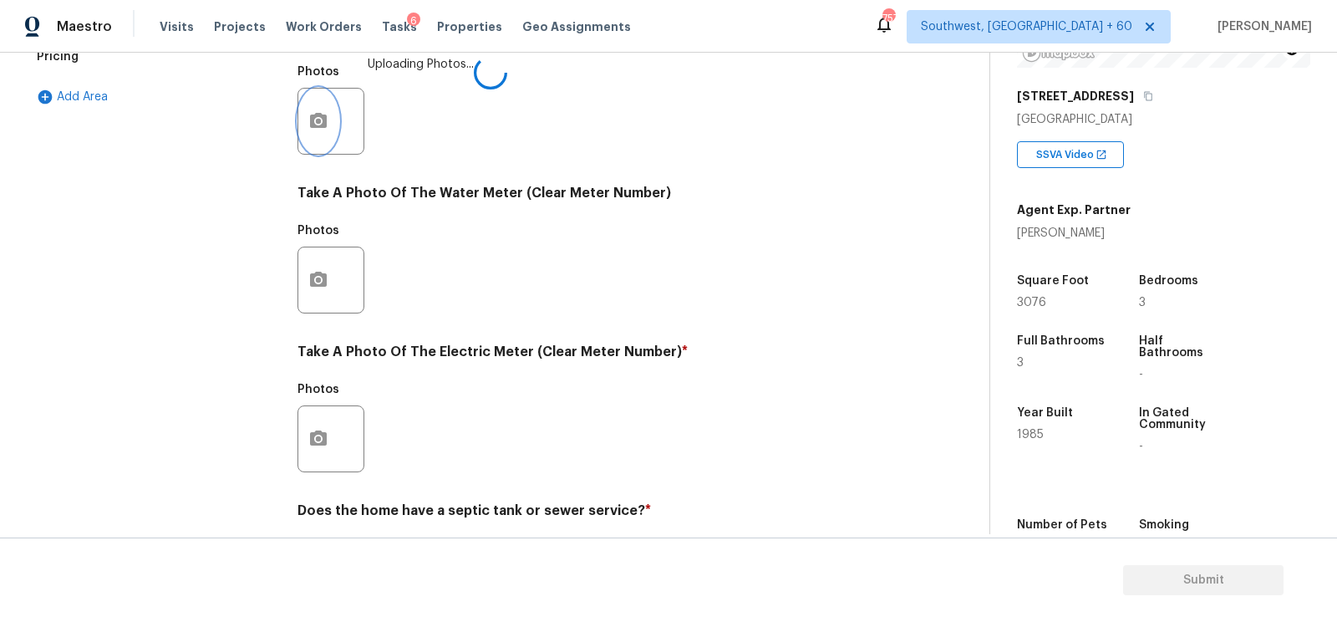
scroll to position [636, 0]
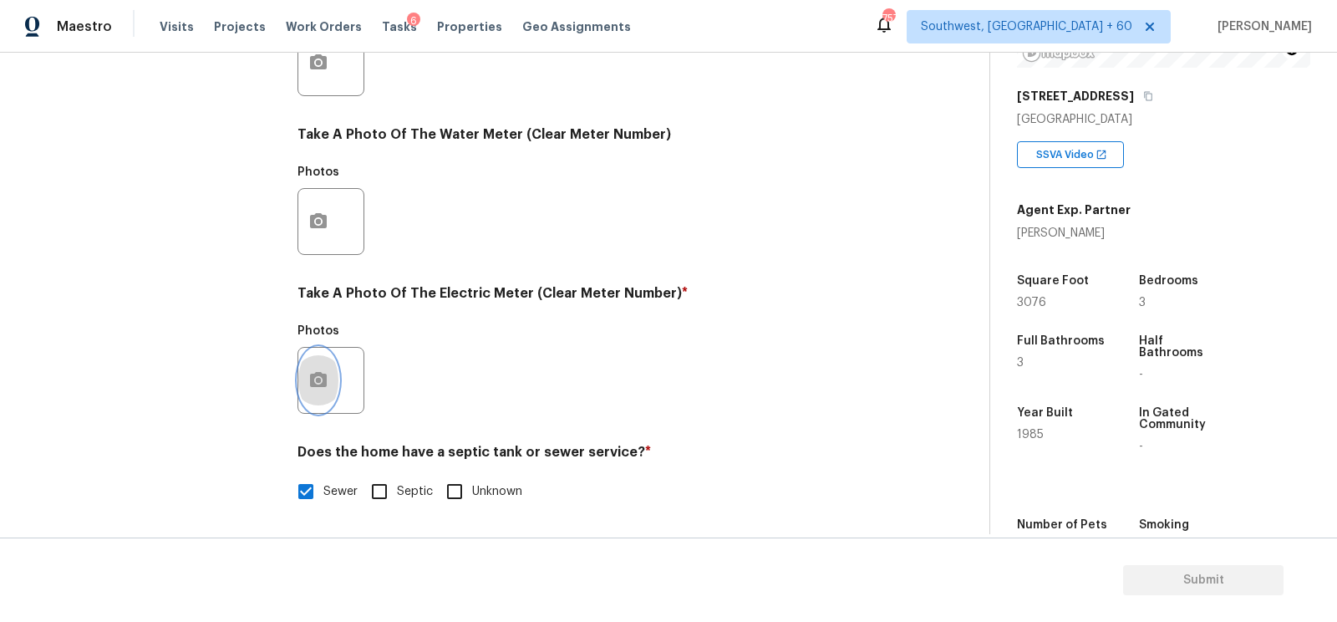
click at [323, 353] on button "button" at bounding box center [318, 380] width 40 height 65
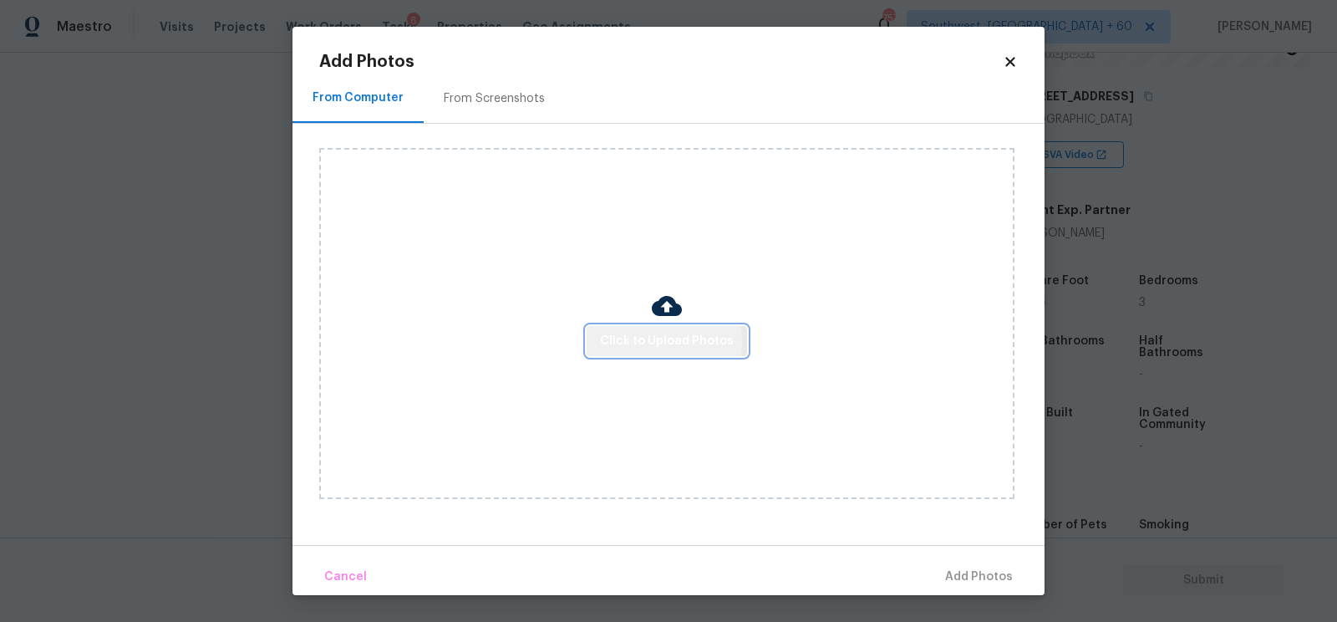
click at [653, 342] on span "Click to Upload Photos" at bounding box center [667, 341] width 134 height 21
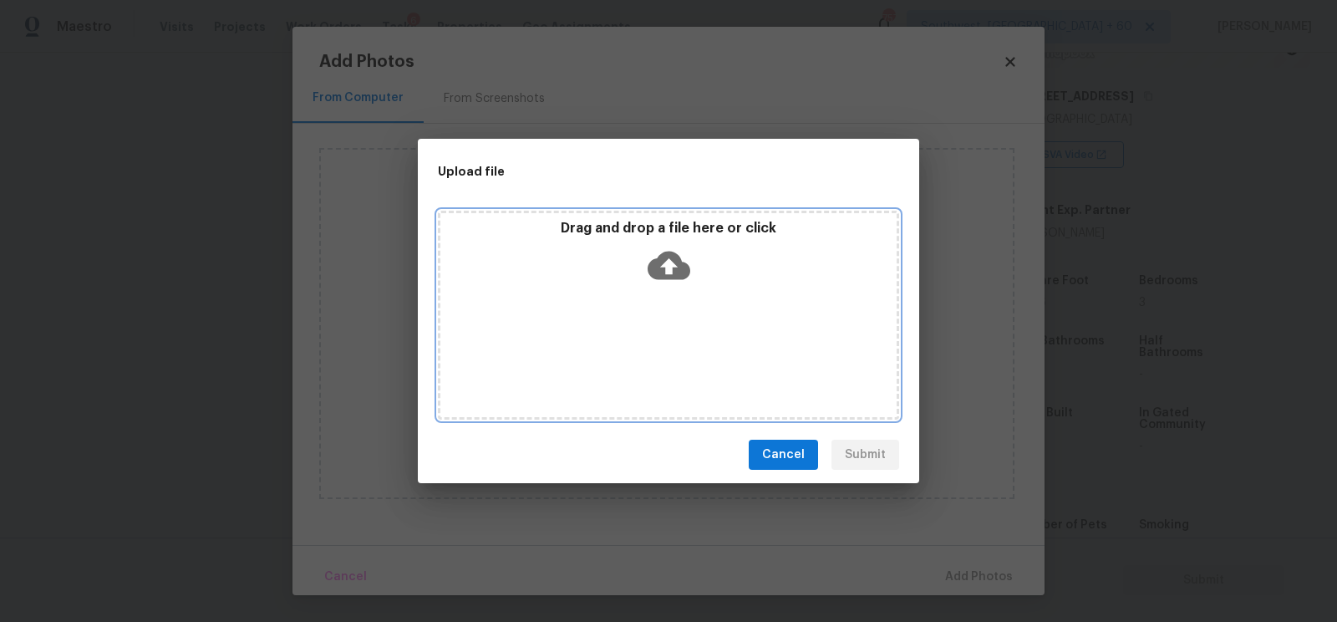
click at [668, 287] on div "Drag and drop a file here or click" at bounding box center [668, 256] width 456 height 72
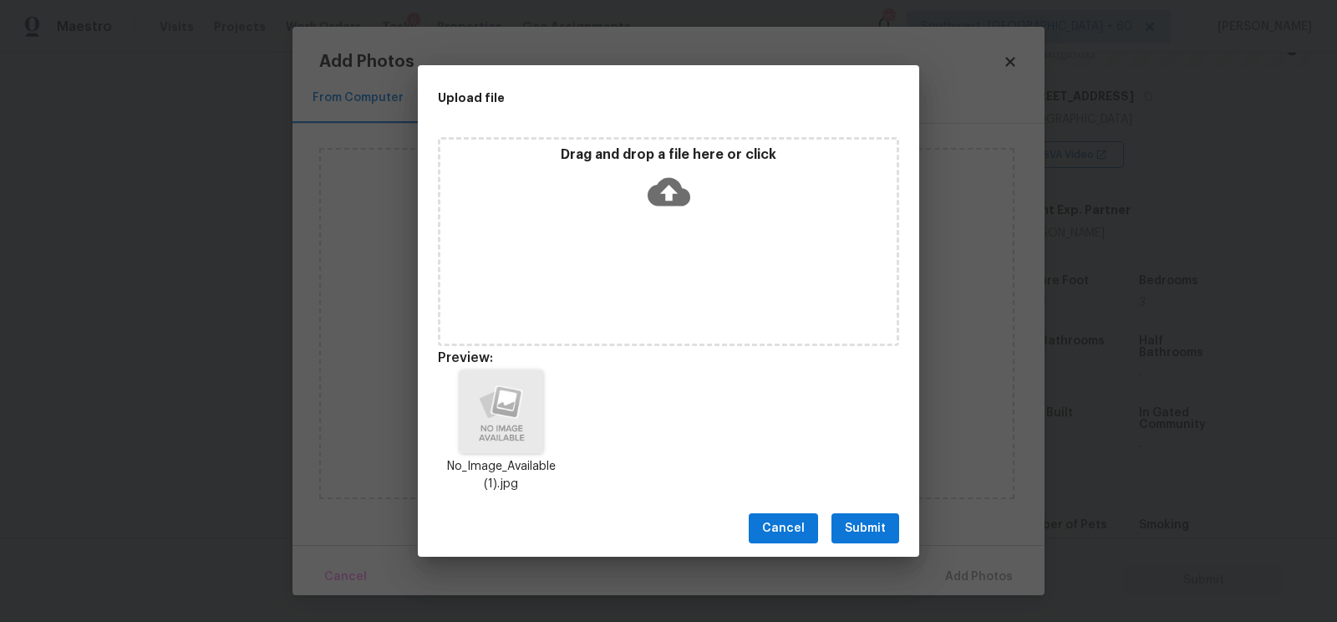
click at [864, 528] on span "Submit" at bounding box center [865, 528] width 41 height 21
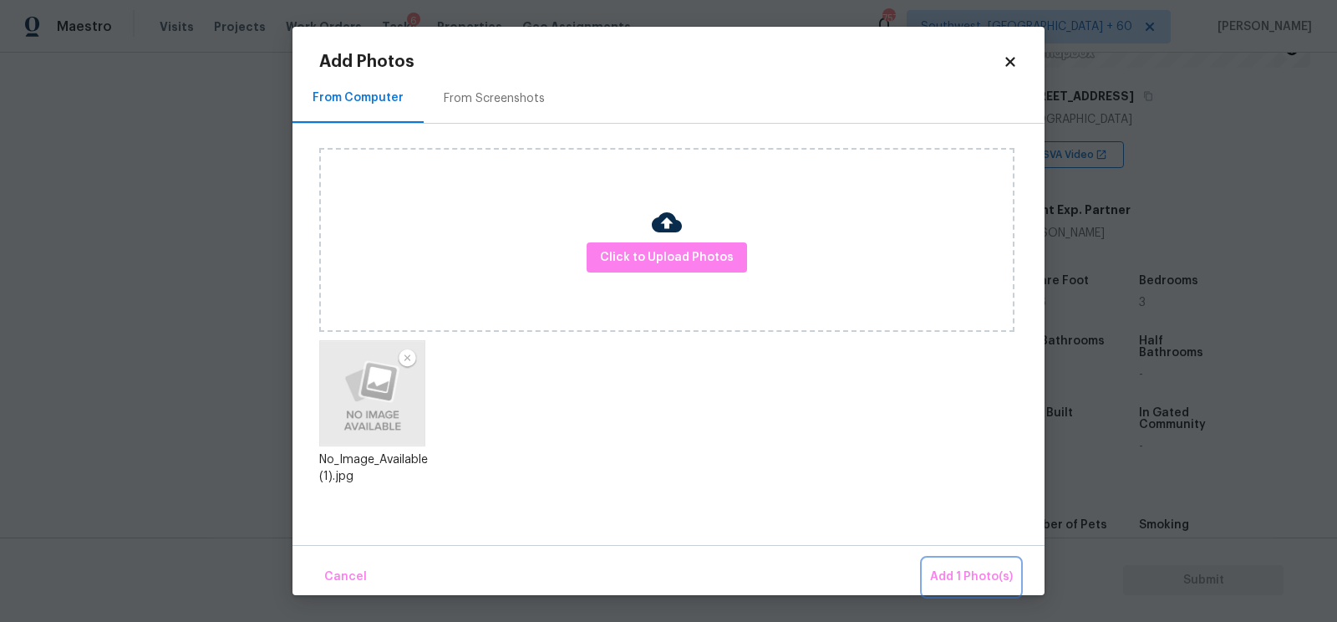
click at [974, 577] on span "Add 1 Photo(s)" at bounding box center [971, 577] width 83 height 21
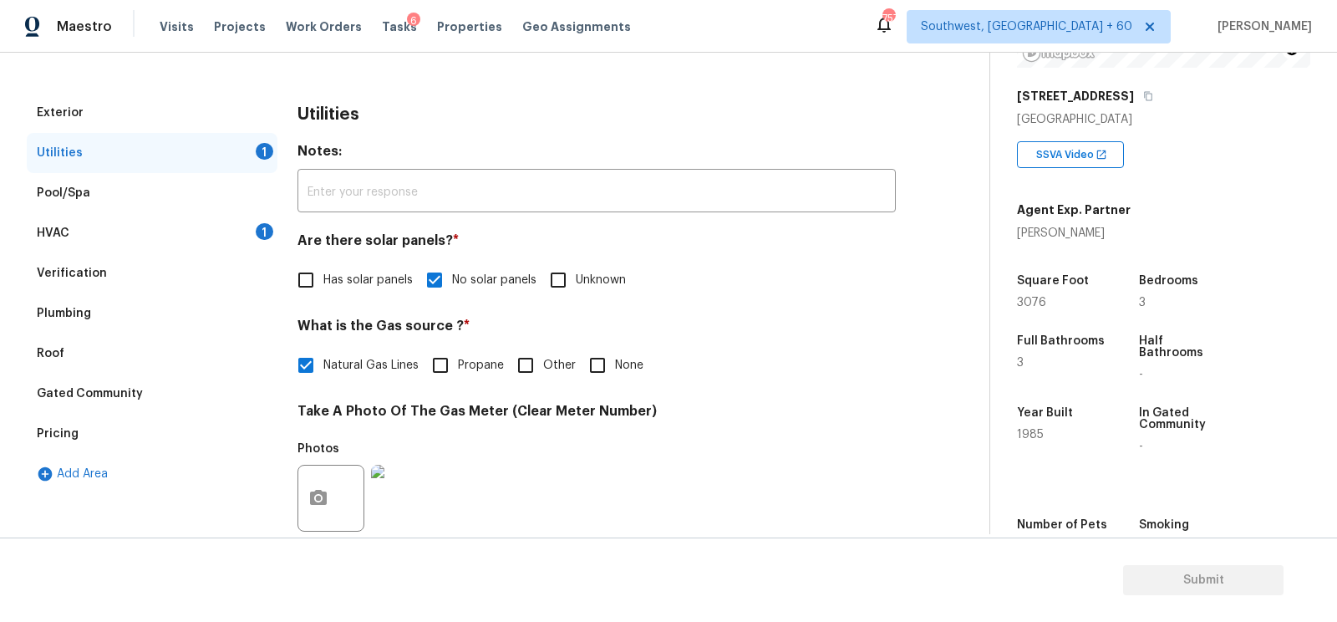
scroll to position [0, 0]
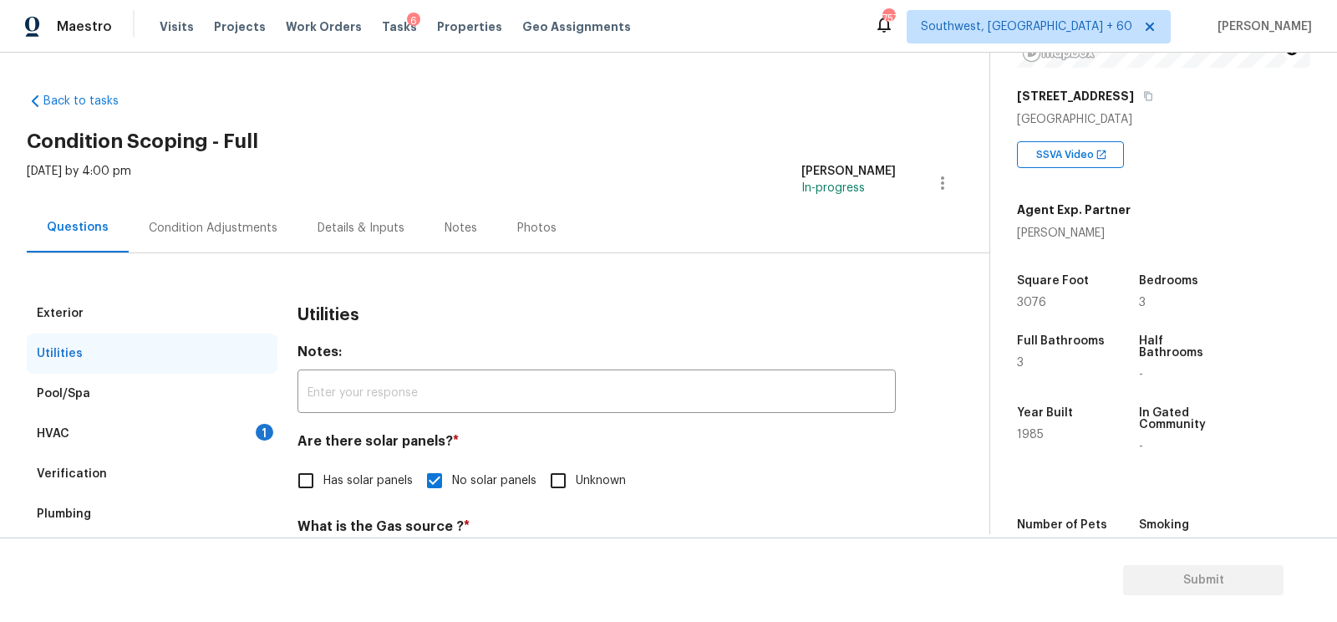
click at [232, 423] on div "HVAC 1" at bounding box center [152, 434] width 251 height 40
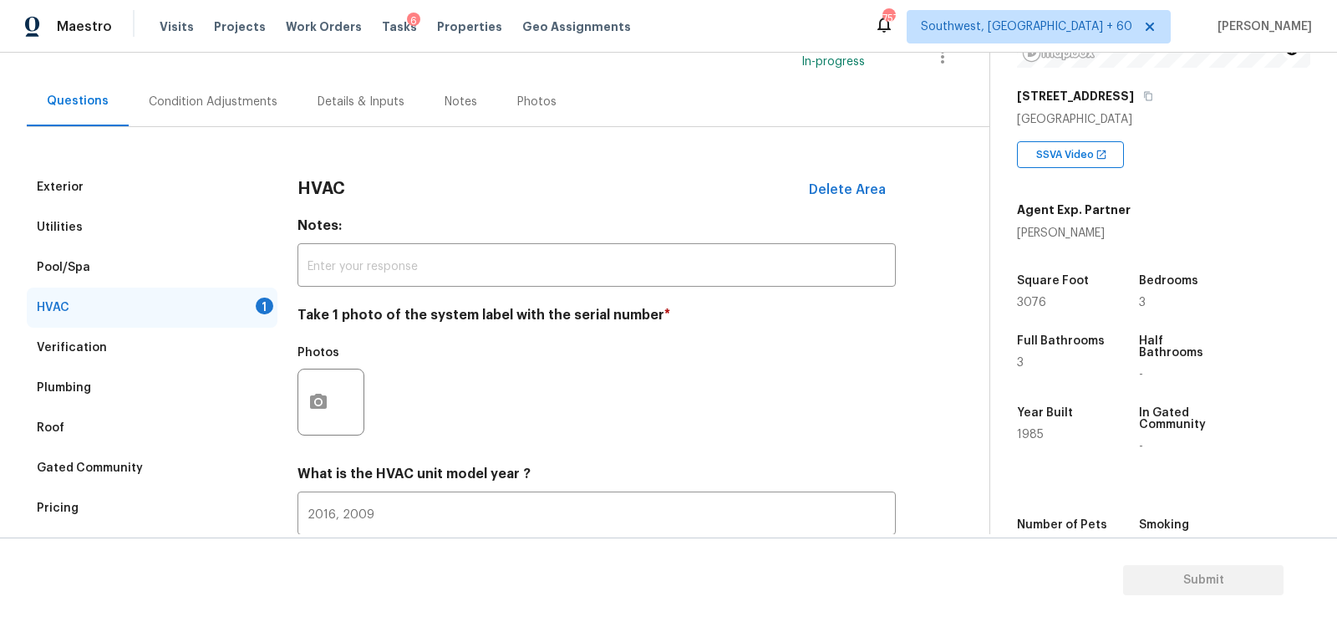
scroll to position [163, 0]
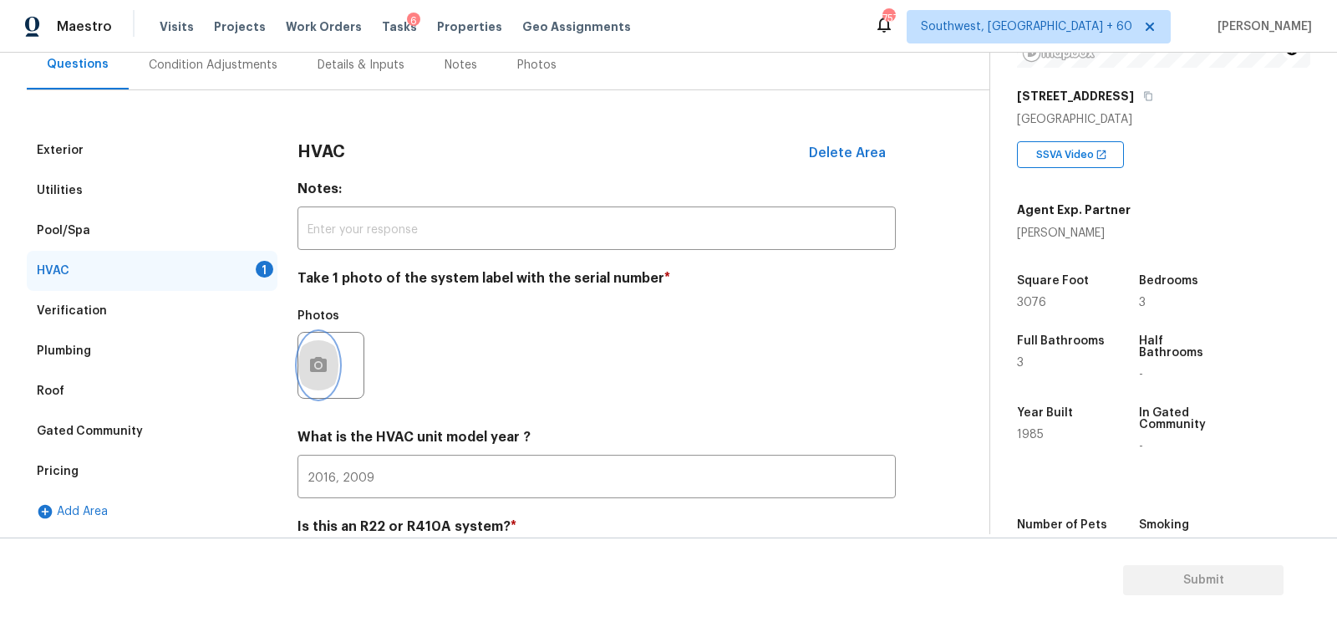
click at [329, 347] on button "button" at bounding box center [318, 365] width 40 height 65
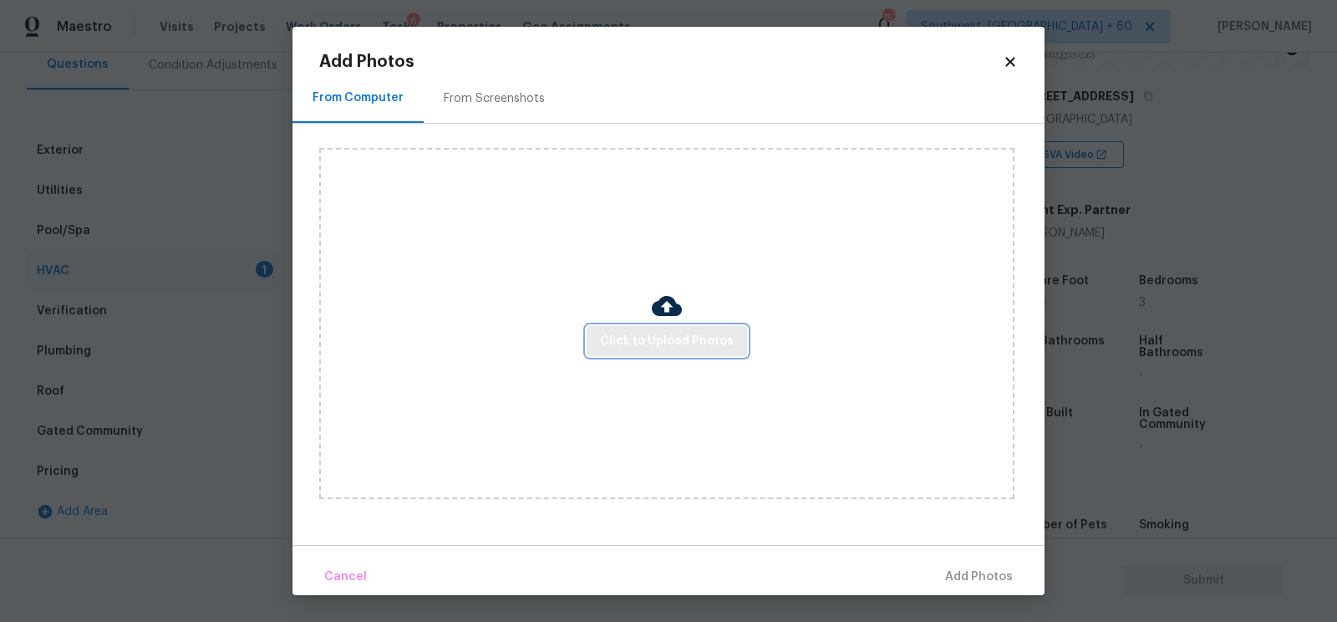
click at [699, 348] on span "Click to Upload Photos" at bounding box center [667, 341] width 134 height 21
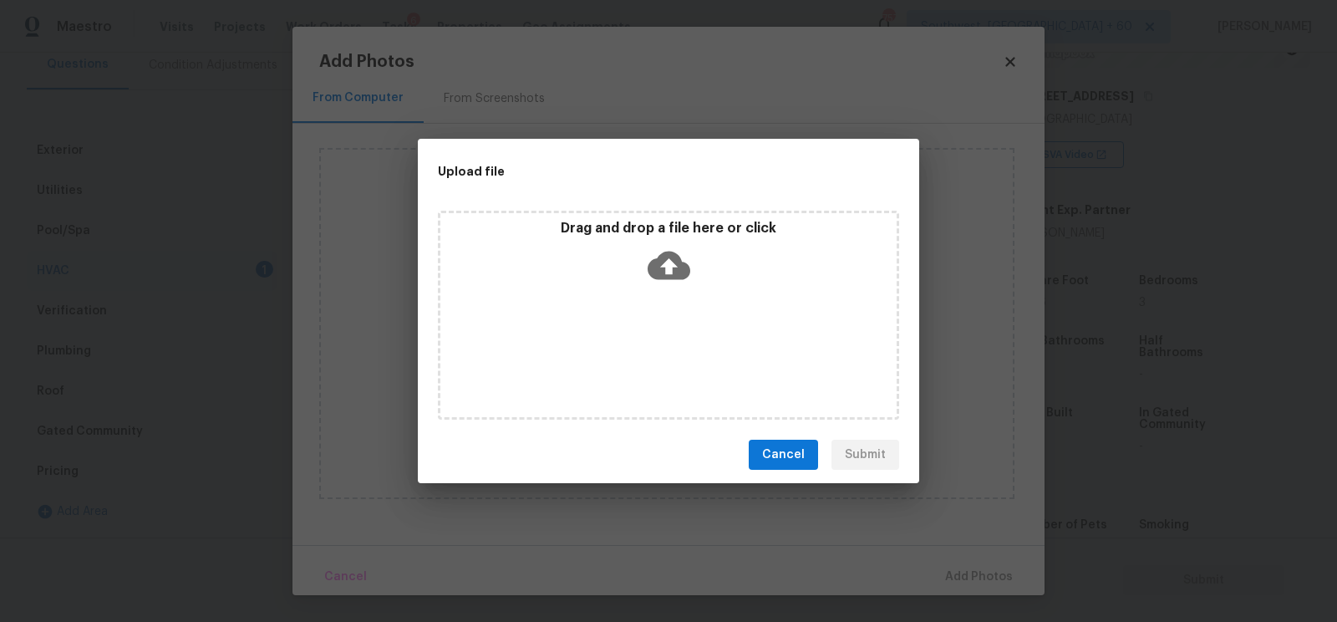
click at [666, 258] on icon at bounding box center [669, 266] width 43 height 28
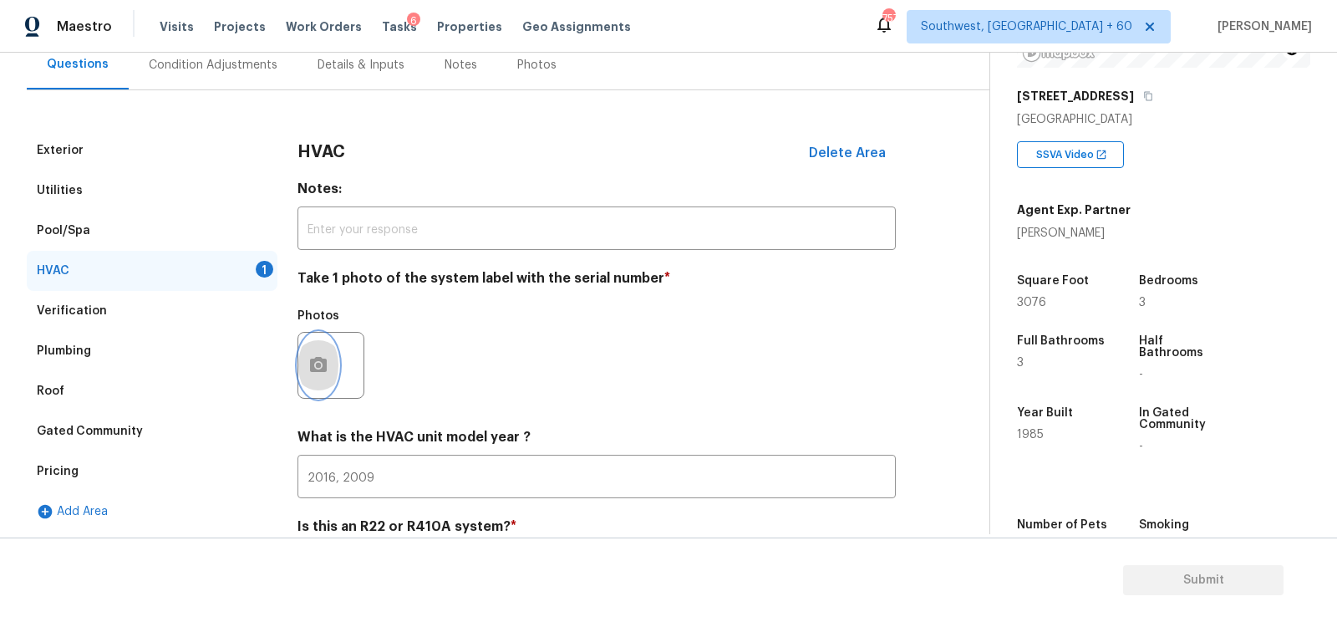
click at [308, 371] on icon "button" at bounding box center [318, 365] width 20 height 20
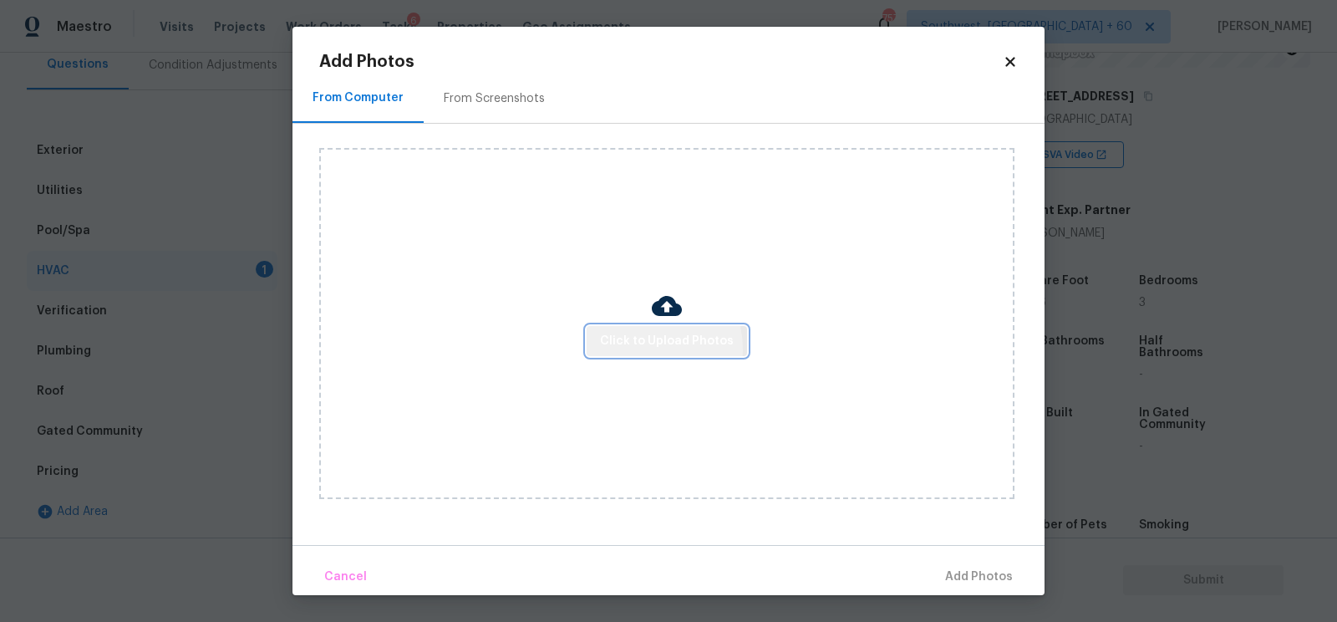
click at [634, 350] on span "Click to Upload Photos" at bounding box center [667, 341] width 134 height 21
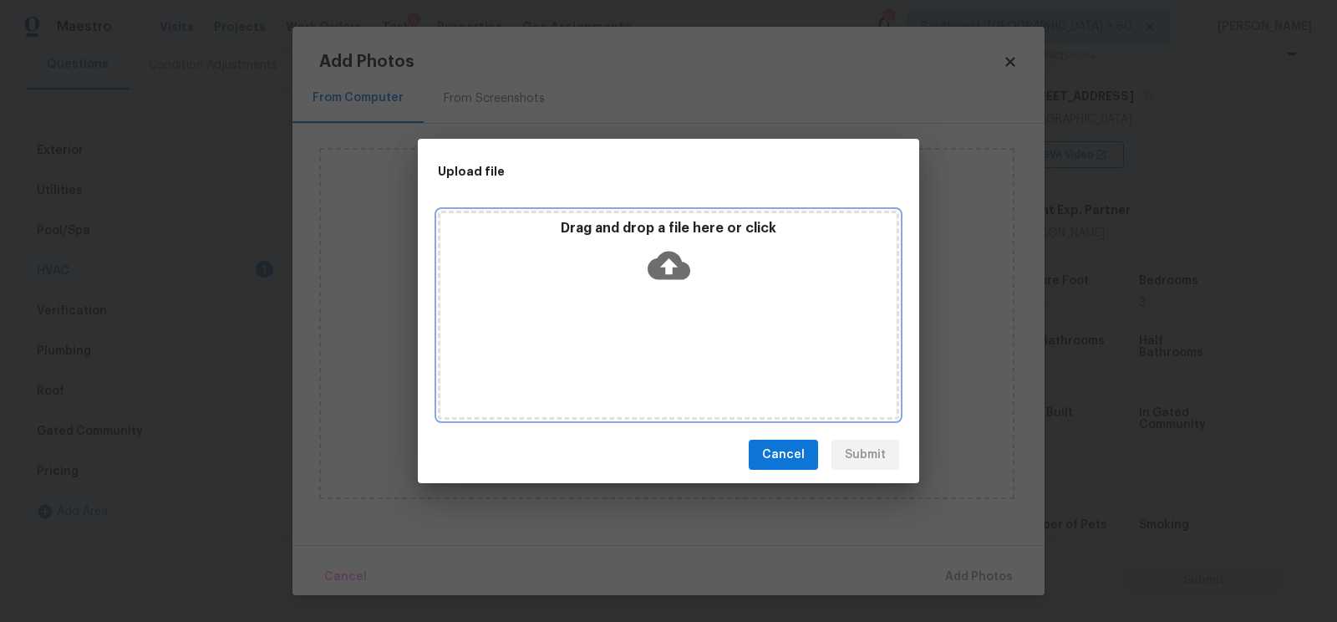
click at [669, 268] on icon at bounding box center [669, 265] width 43 height 43
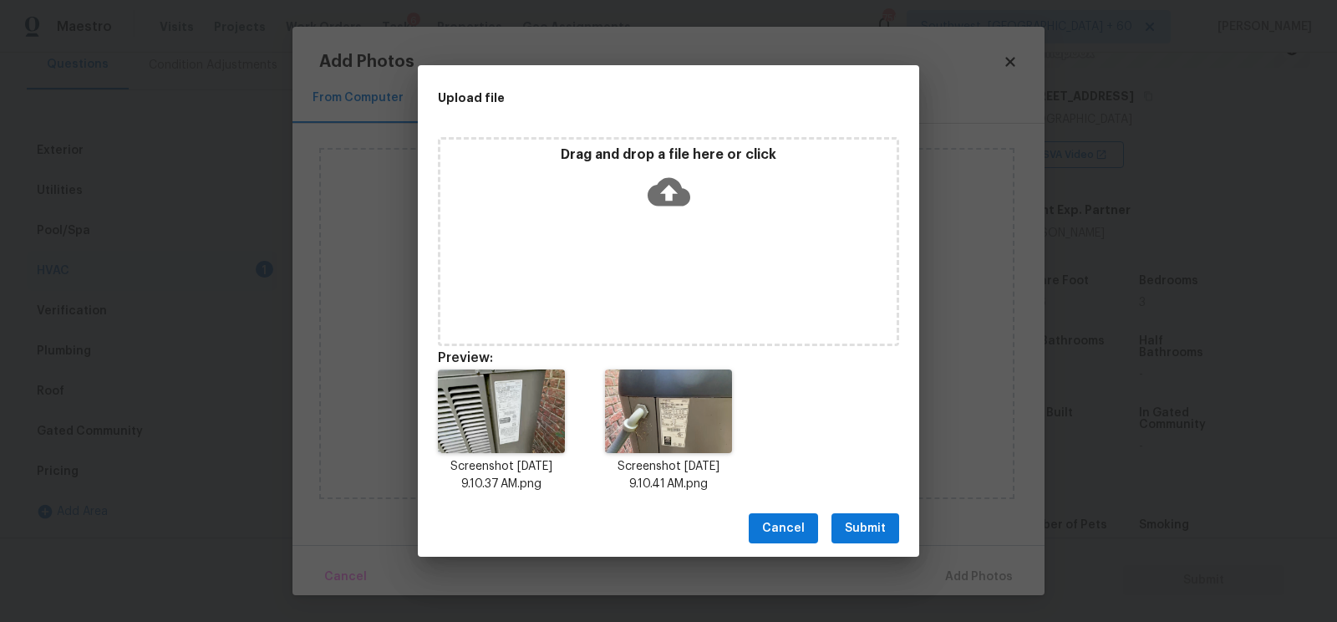
click at [865, 520] on span "Submit" at bounding box center [865, 528] width 41 height 21
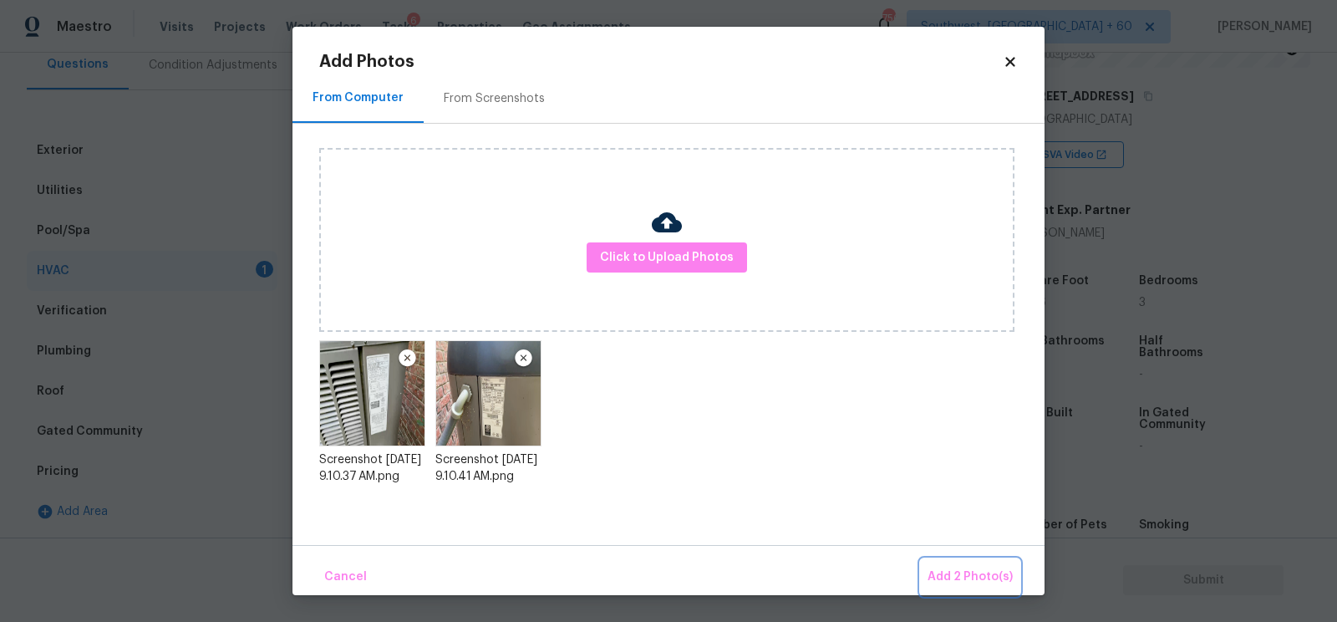
click at [980, 563] on button "Add 2 Photo(s)" at bounding box center [970, 577] width 99 height 36
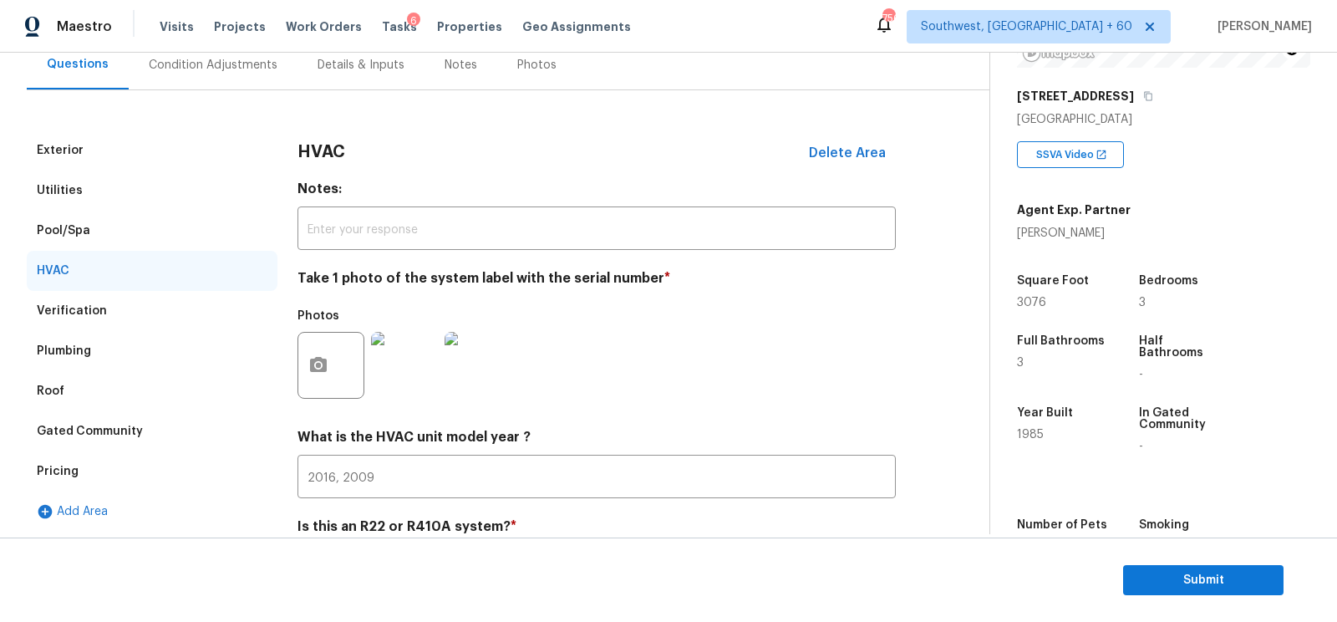
click at [244, 71] on div "Condition Adjustments" at bounding box center [213, 65] width 129 height 17
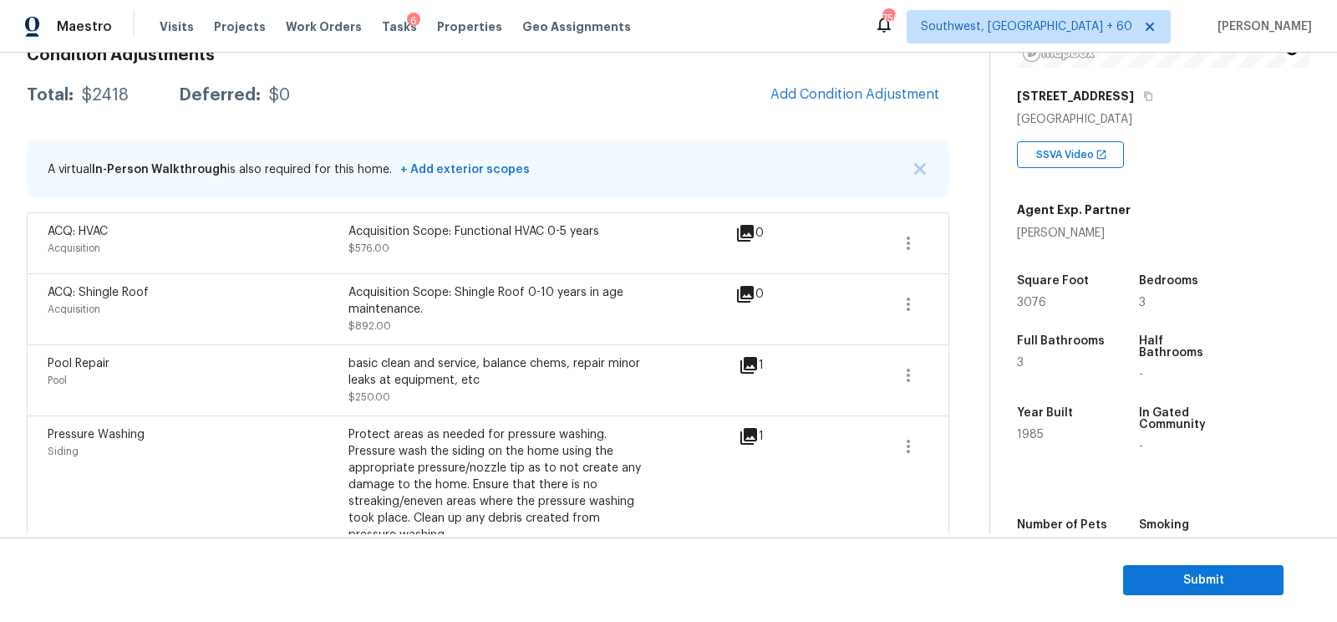
scroll to position [172, 0]
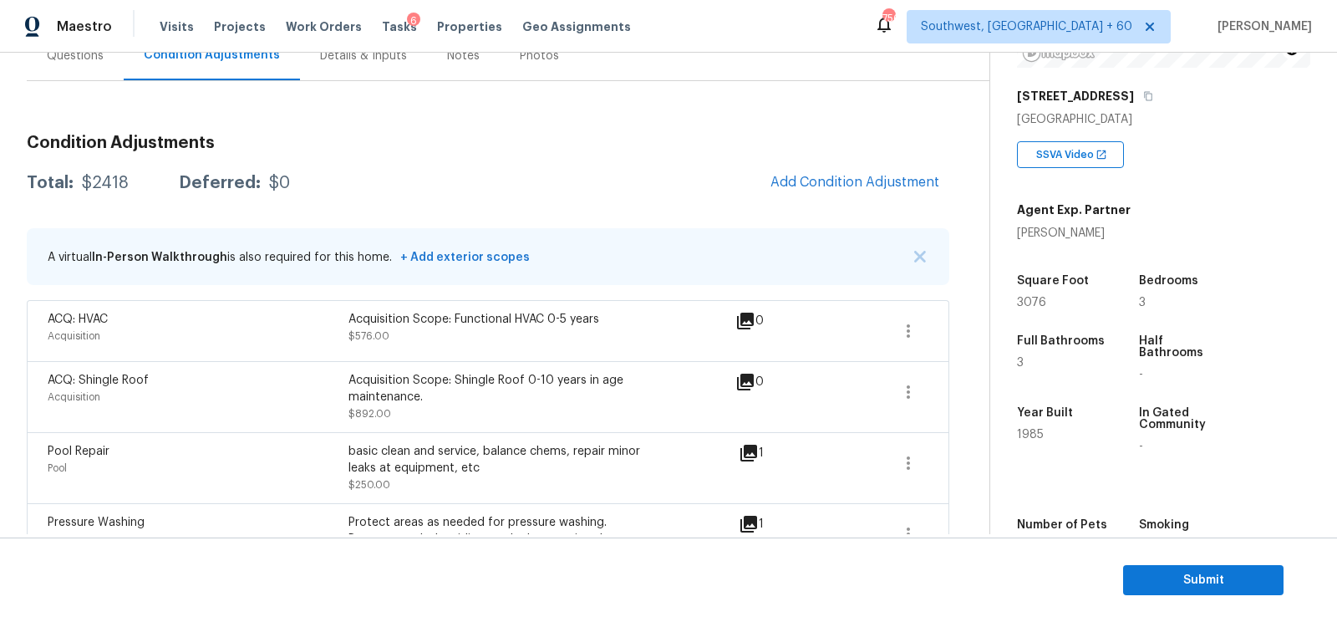
click at [896, 138] on h3 "Condition Adjustments" at bounding box center [488, 143] width 922 height 17
click at [854, 175] on span "Add Condition Adjustment" at bounding box center [854, 182] width 169 height 15
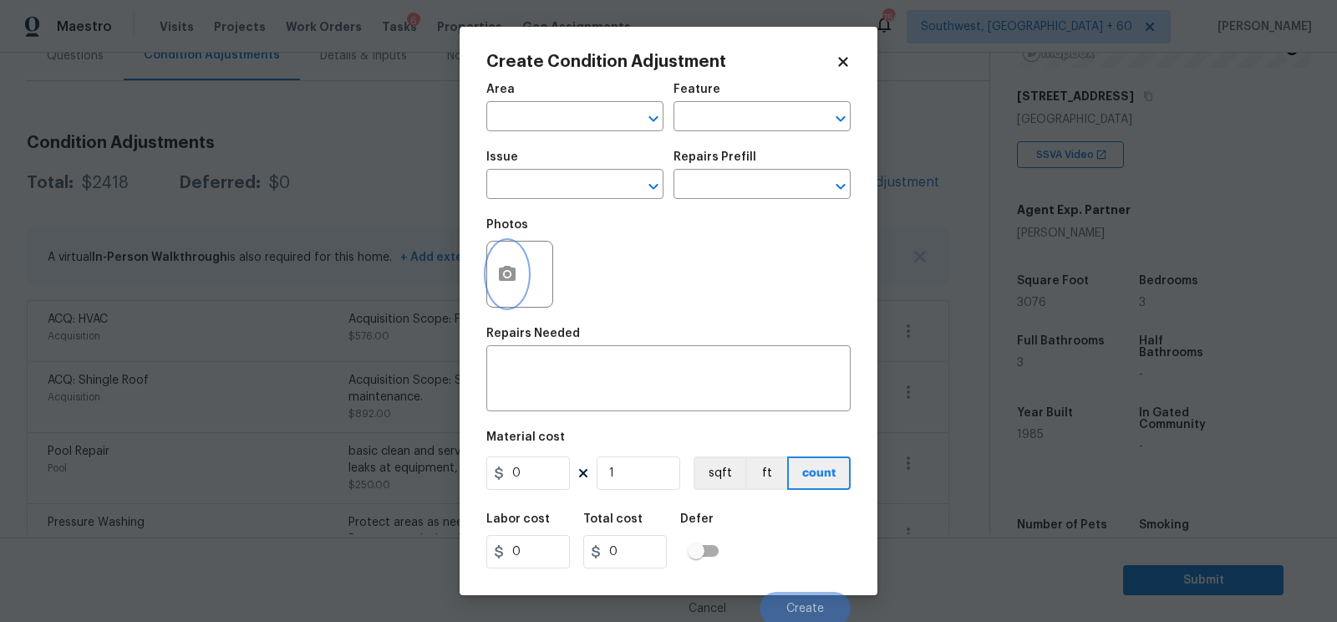
click at [502, 280] on icon "button" at bounding box center [507, 273] width 17 height 15
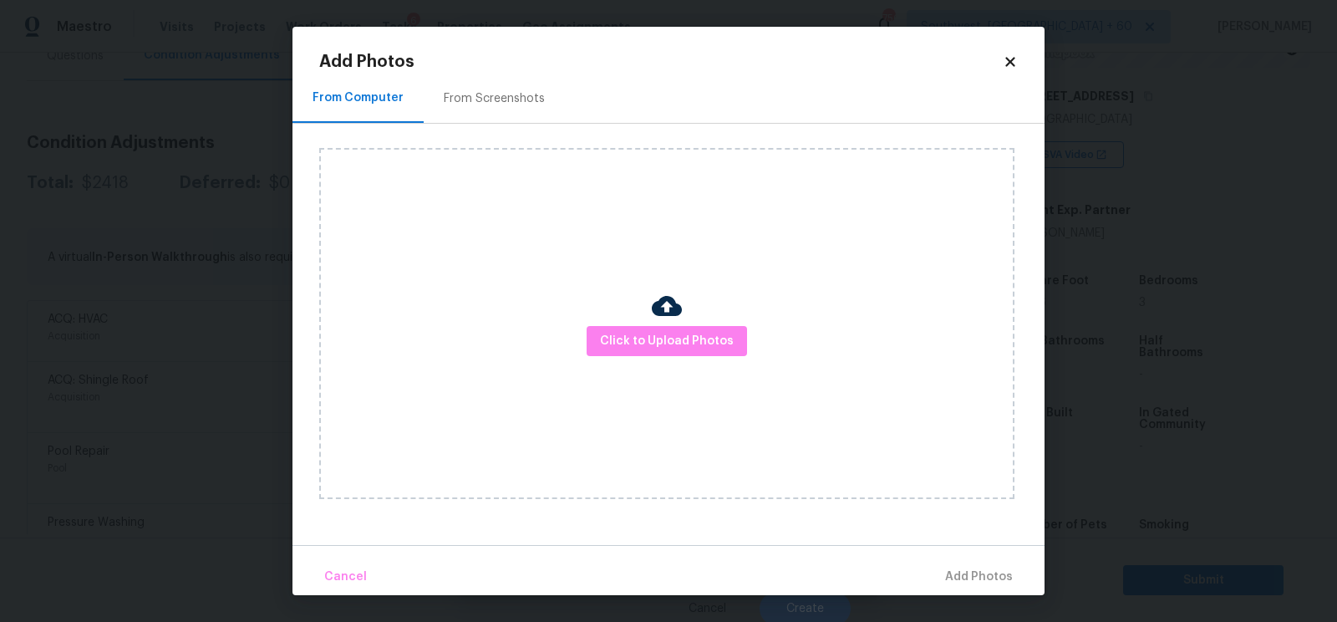
click at [669, 362] on div "Click to Upload Photos" at bounding box center [666, 323] width 695 height 351
click at [670, 333] on span "Click to Upload Photos" at bounding box center [667, 341] width 134 height 21
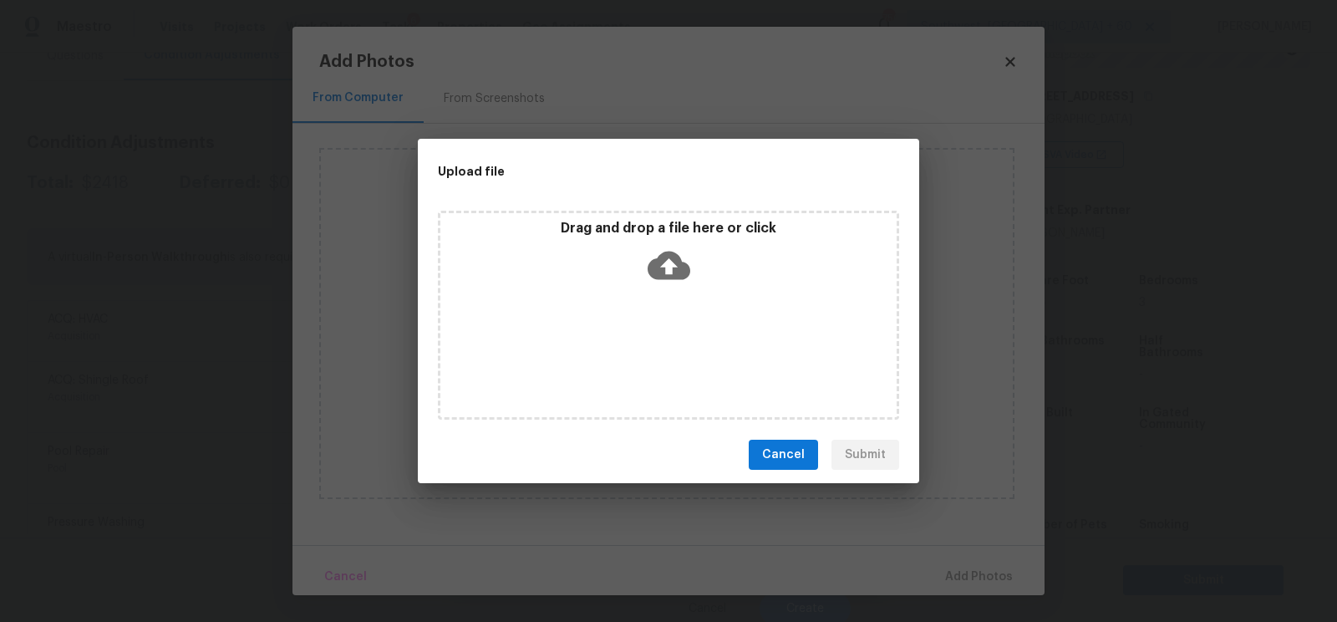
click at [671, 284] on icon at bounding box center [669, 265] width 43 height 43
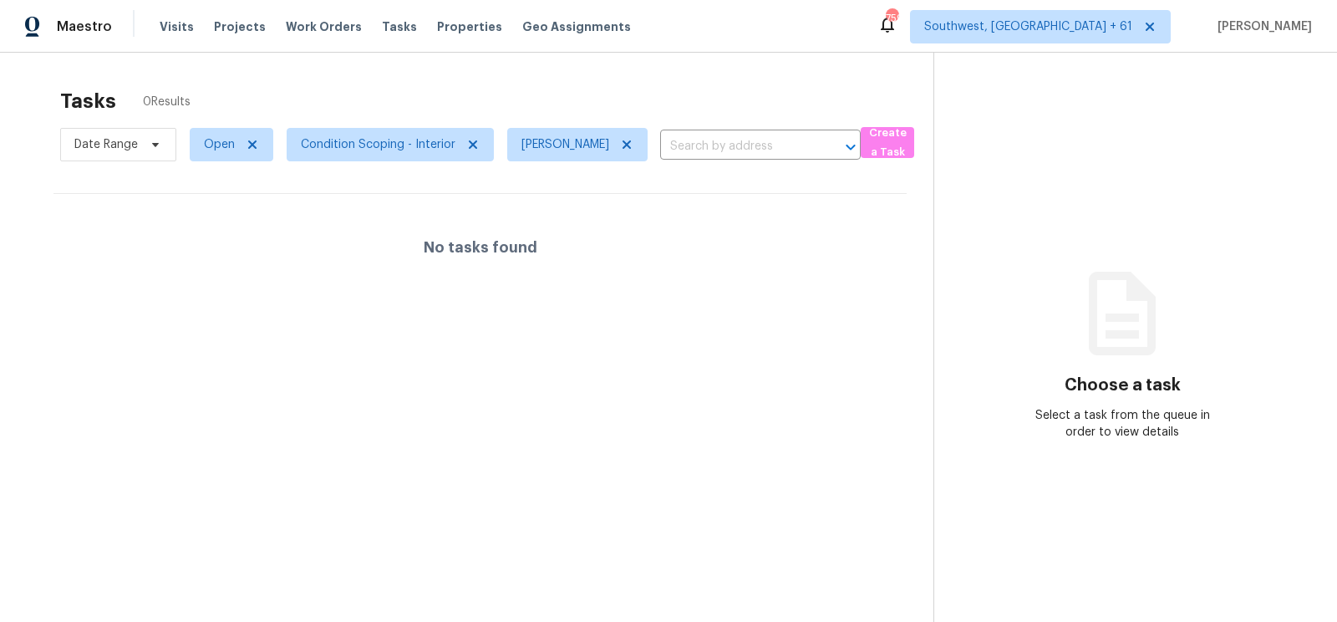
click at [602, 418] on section "Tasks 0 Results Date Range Open Condition Scoping - Interior [PERSON_NAME] ​ Cr…" at bounding box center [480, 376] width 907 height 595
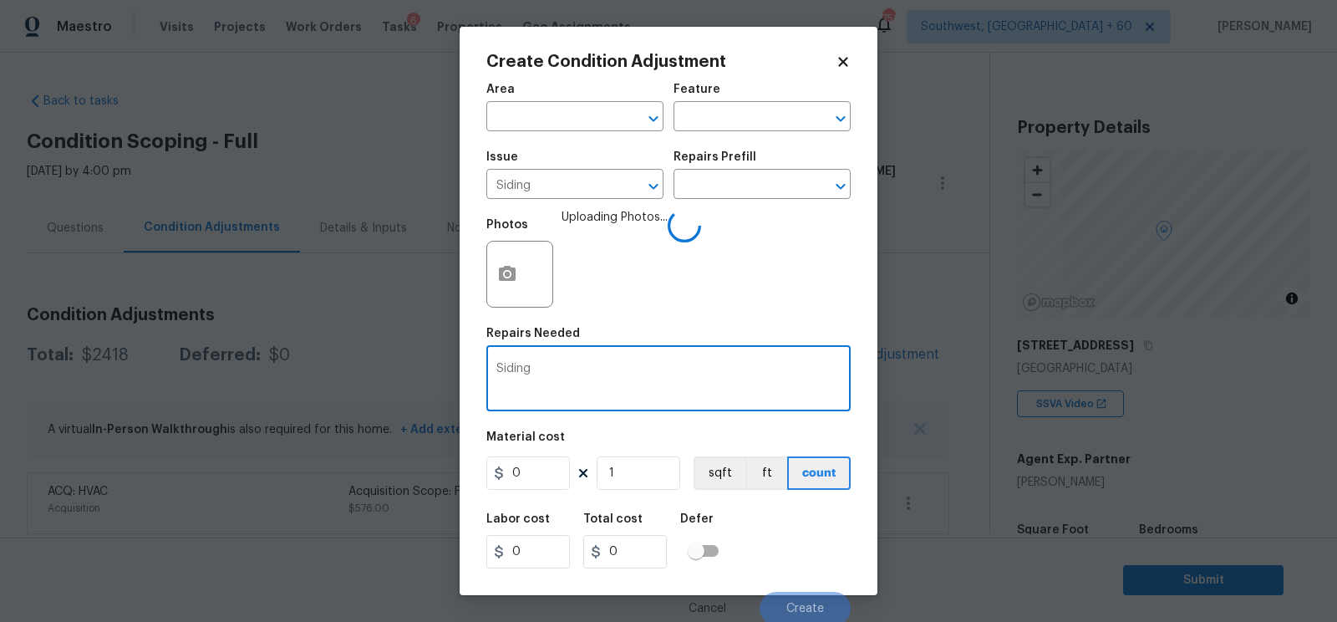
scroll to position [249, 0]
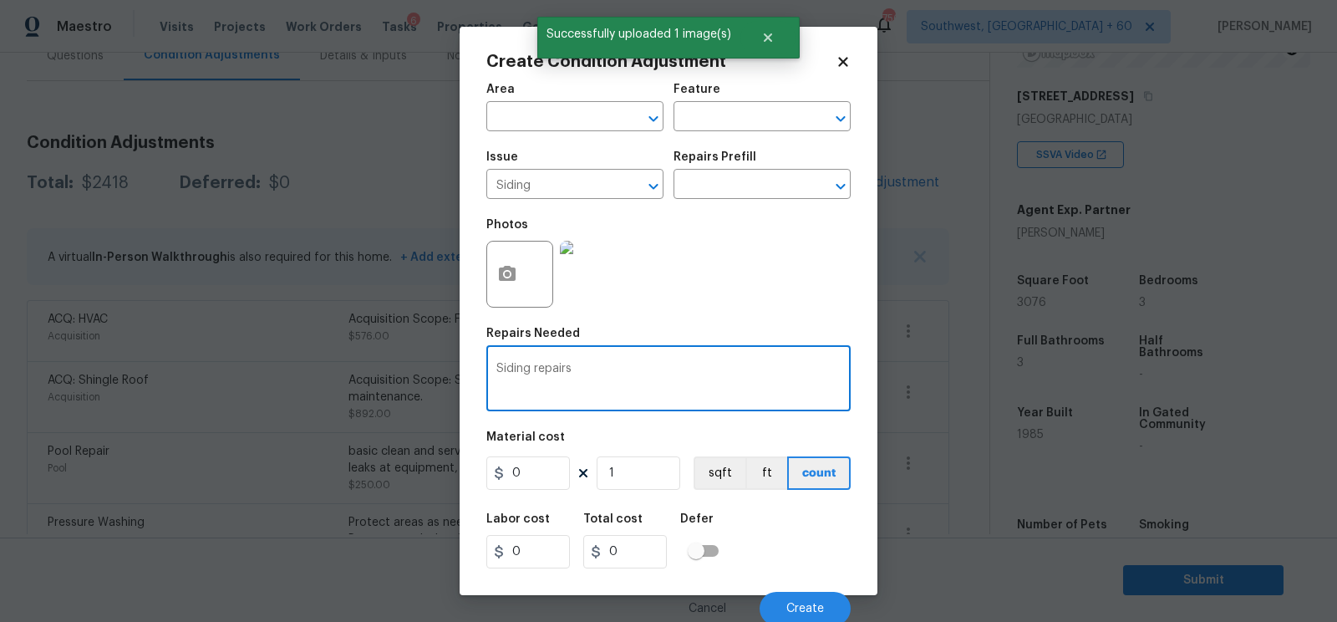
type textarea "Siding repairs"
click at [545, 473] on input "0" at bounding box center [528, 472] width 84 height 33
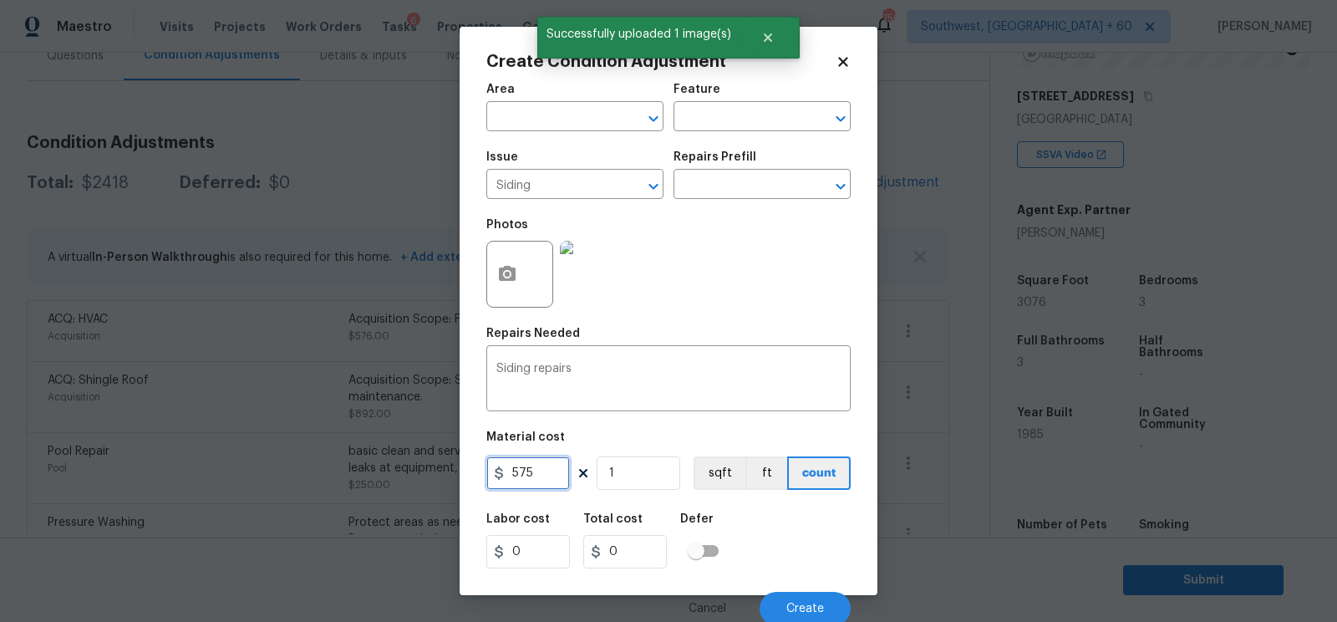
type input "575"
click at [640, 541] on input "0" at bounding box center [625, 551] width 84 height 33
type input "575"
click at [805, 606] on span "Create" at bounding box center [805, 608] width 38 height 13
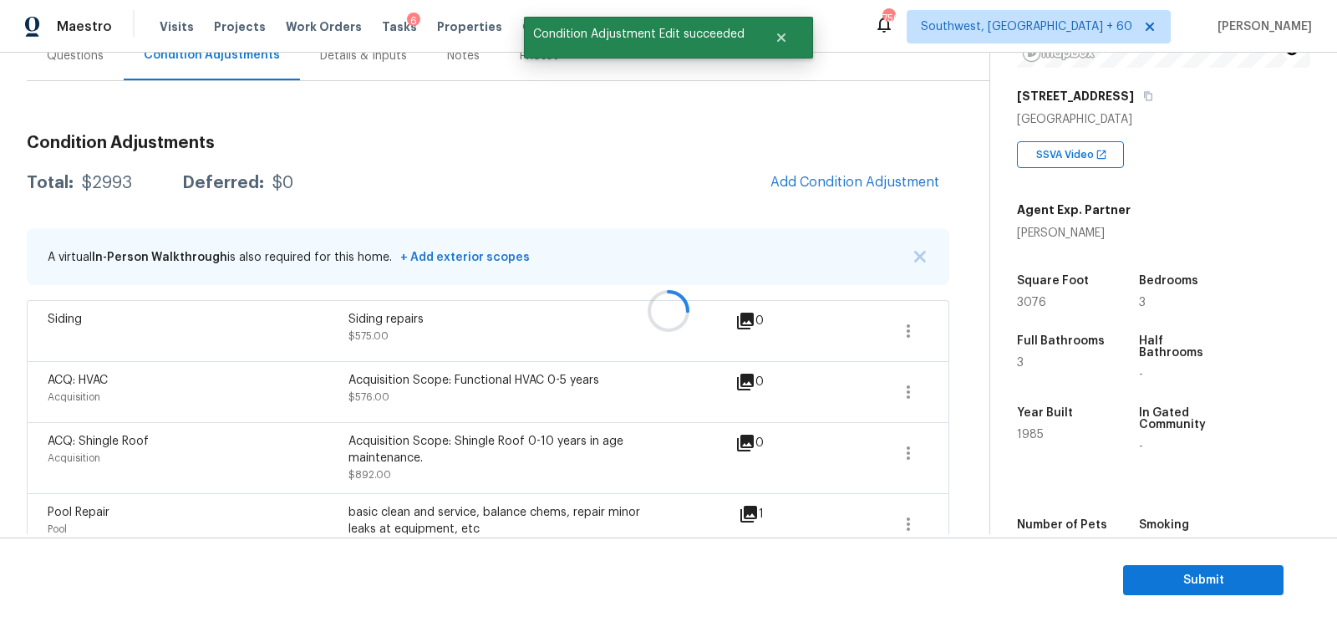
click at [863, 181] on div at bounding box center [668, 311] width 1337 height 622
click at [809, 184] on div at bounding box center [668, 311] width 1337 height 622
click at [809, 184] on span "Add Condition Adjustment" at bounding box center [854, 182] width 169 height 15
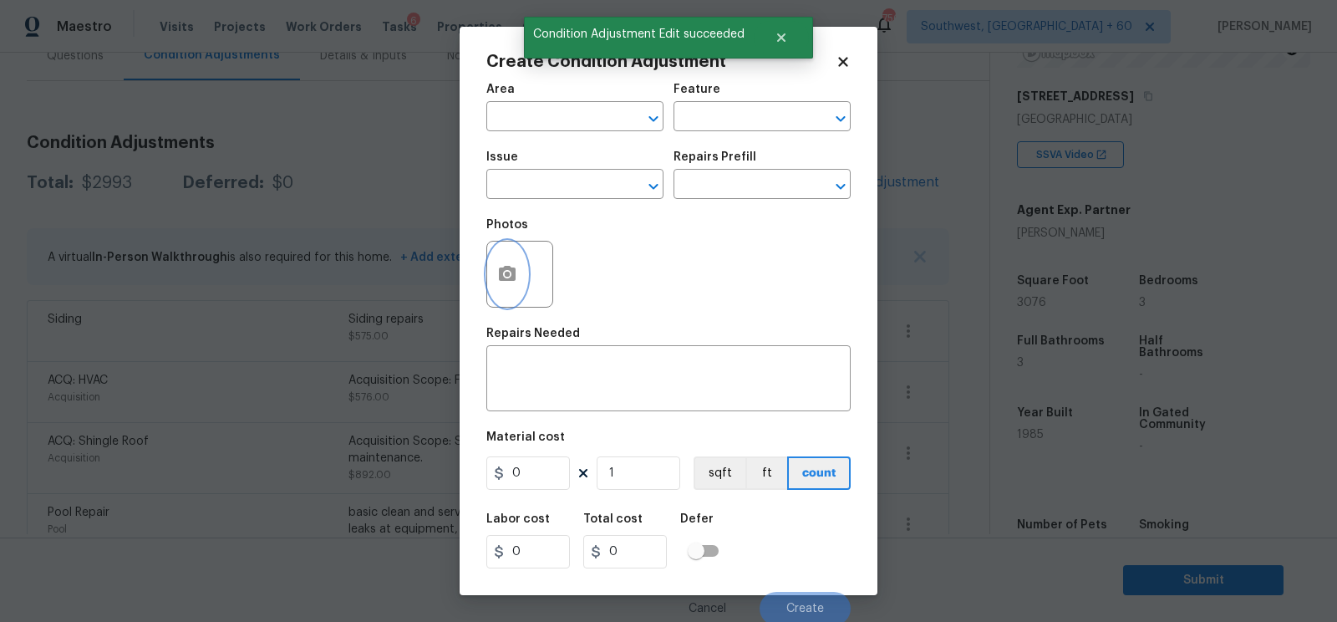
click at [508, 267] on icon "button" at bounding box center [507, 273] width 17 height 15
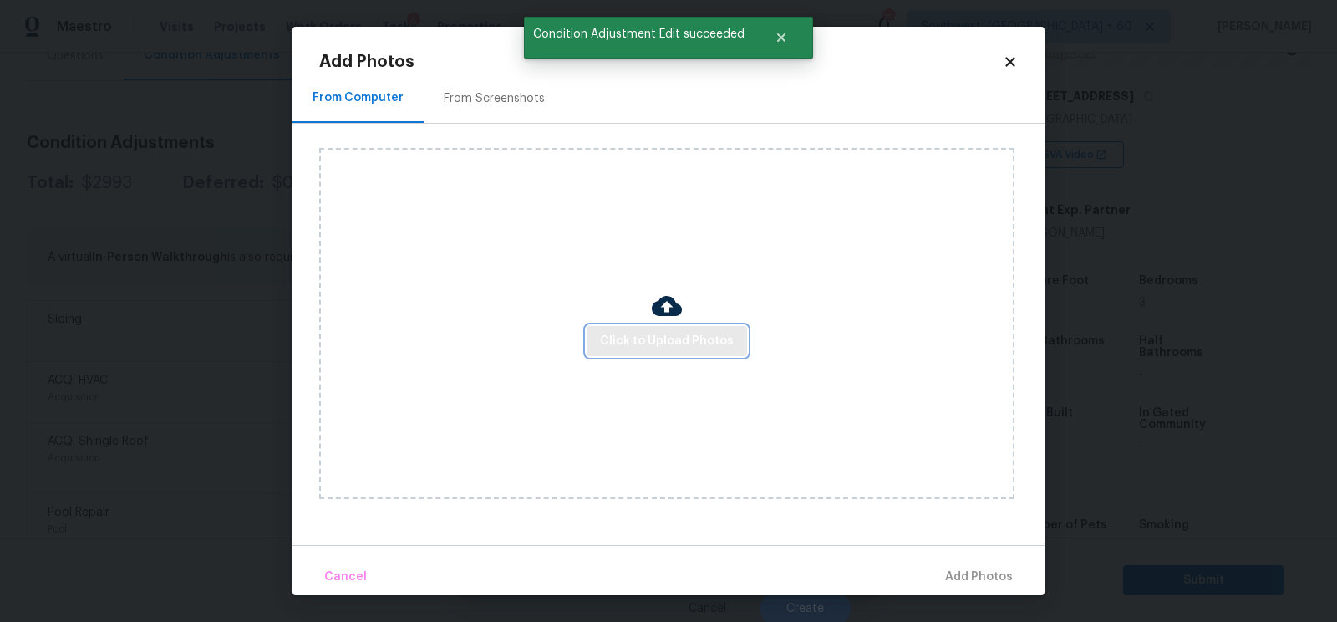
click at [636, 328] on button "Click to Upload Photos" at bounding box center [667, 341] width 160 height 31
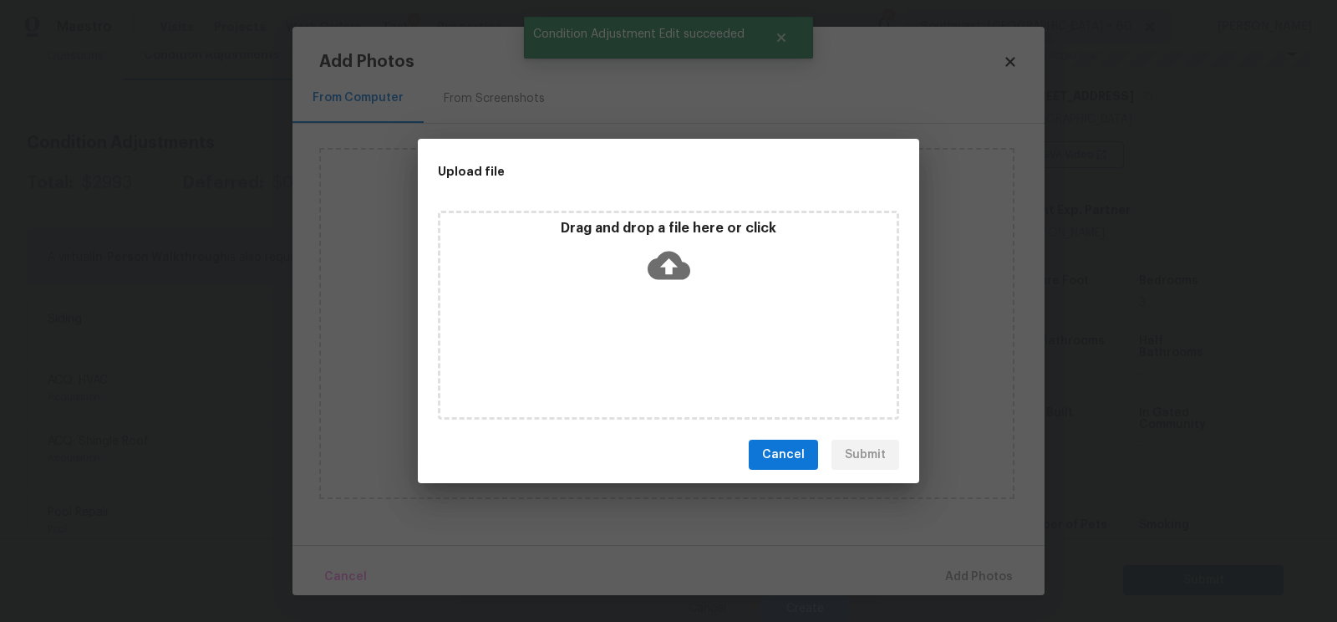
click at [664, 272] on icon at bounding box center [669, 265] width 43 height 43
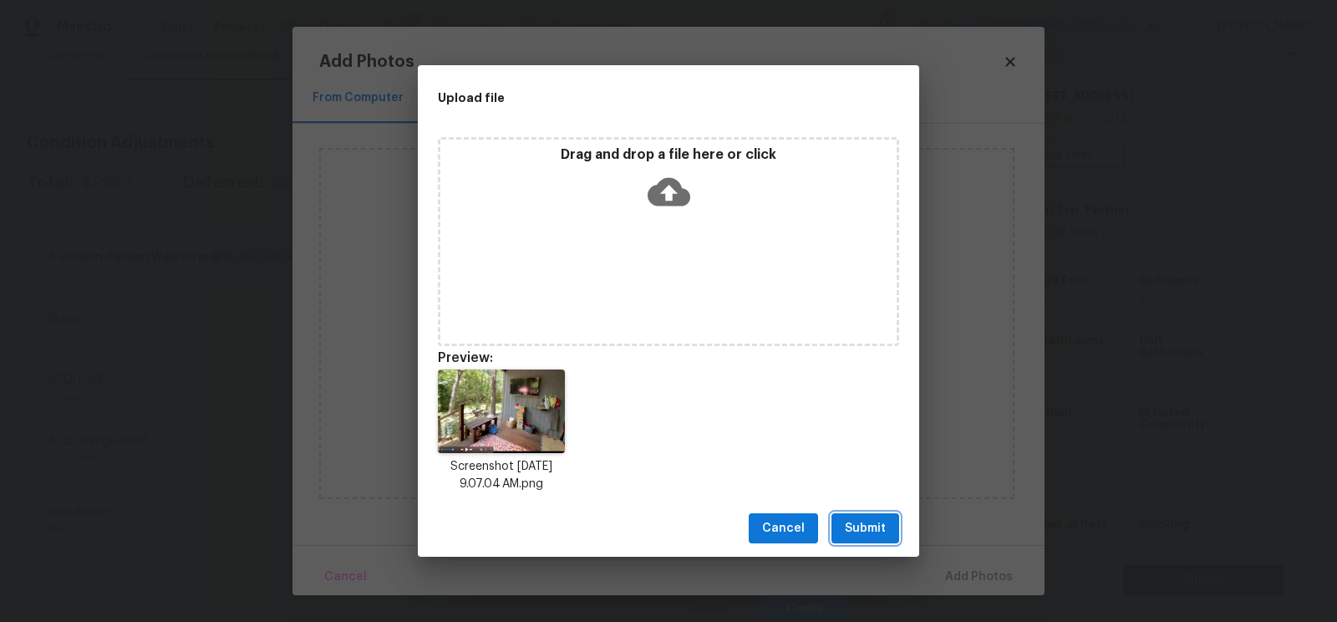
click at [865, 523] on span "Submit" at bounding box center [865, 528] width 41 height 21
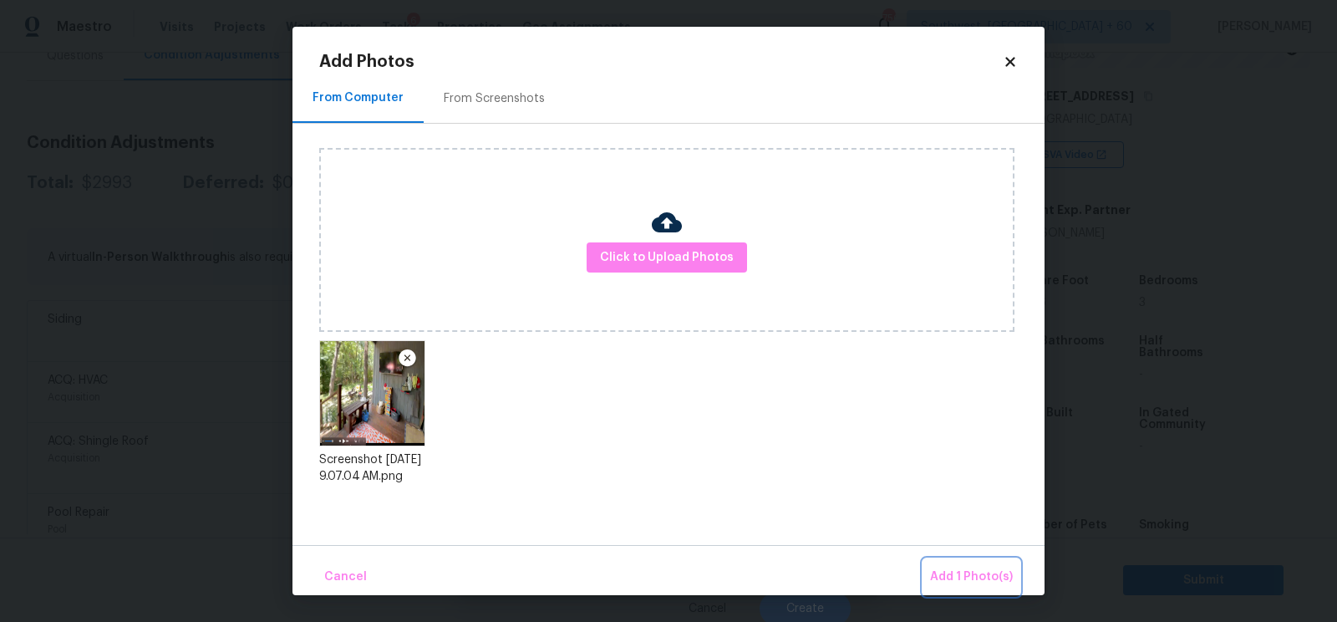
click at [948, 563] on button "Add 1 Photo(s)" at bounding box center [971, 577] width 96 height 36
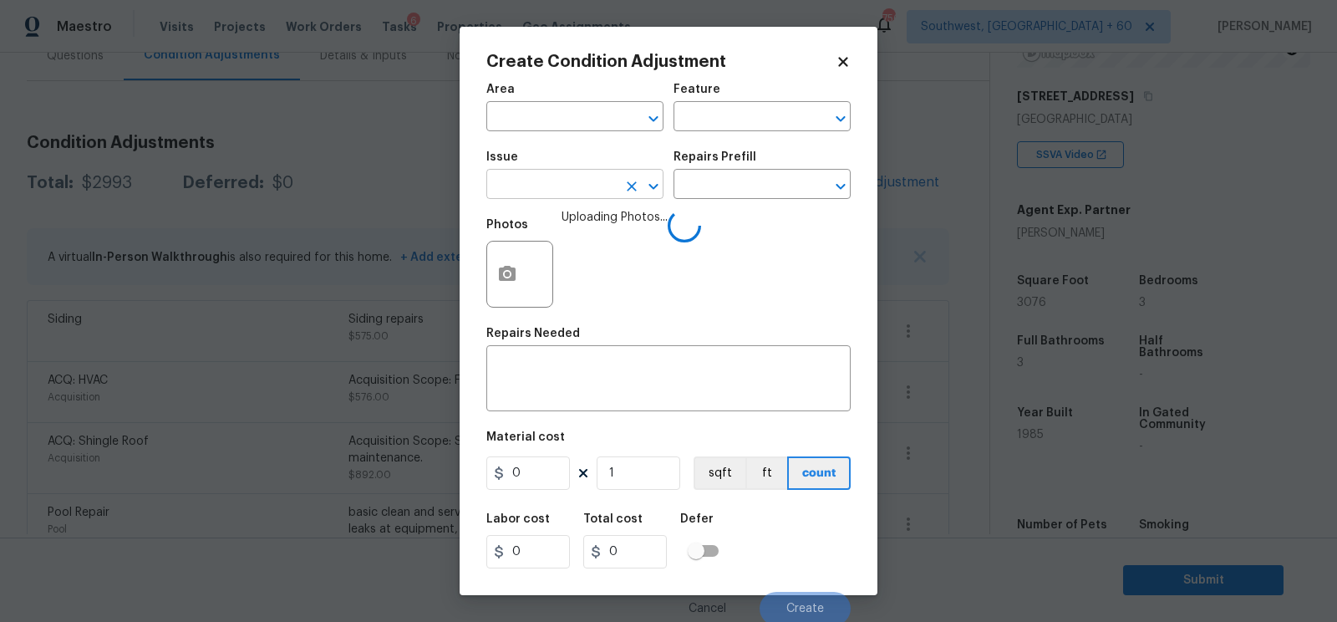
click at [562, 191] on input "text" at bounding box center [551, 186] width 130 height 26
type input "press"
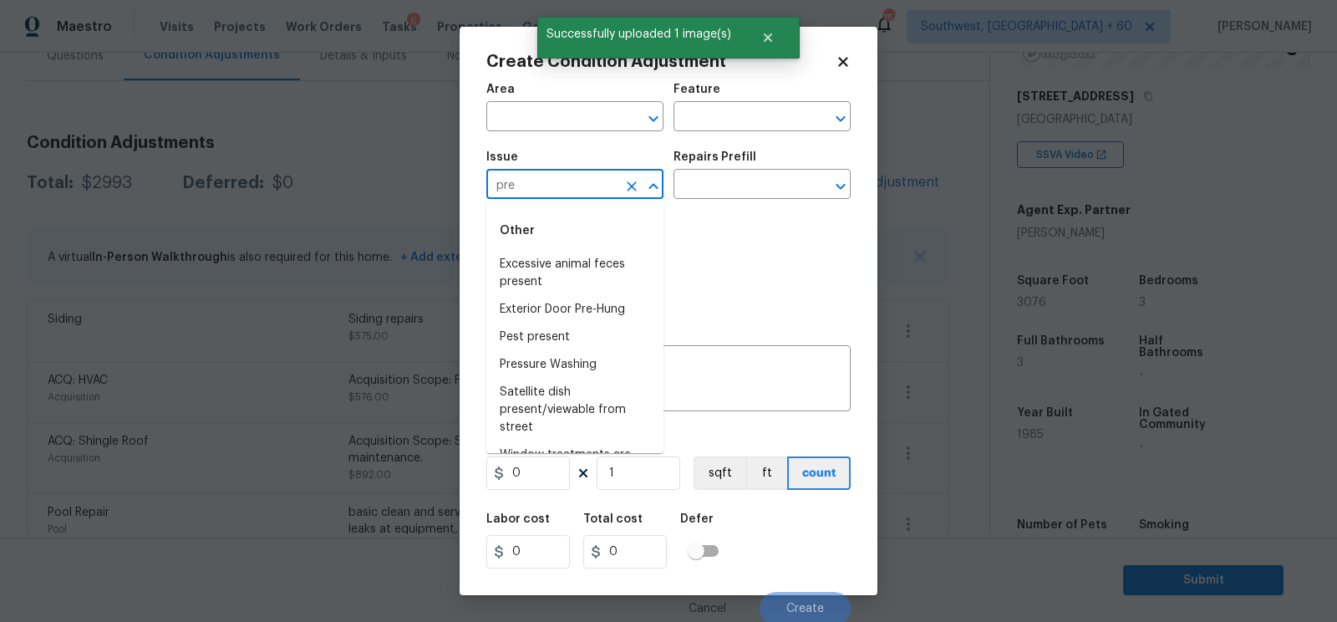
type input "pres"
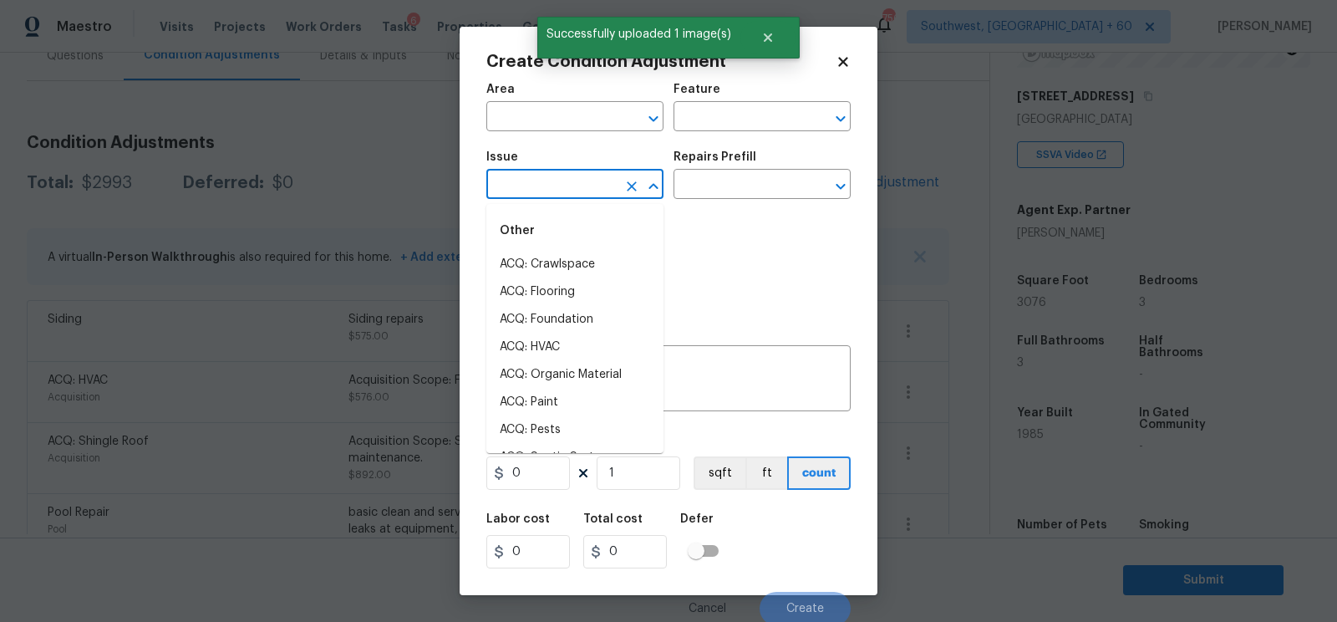
type input "s"
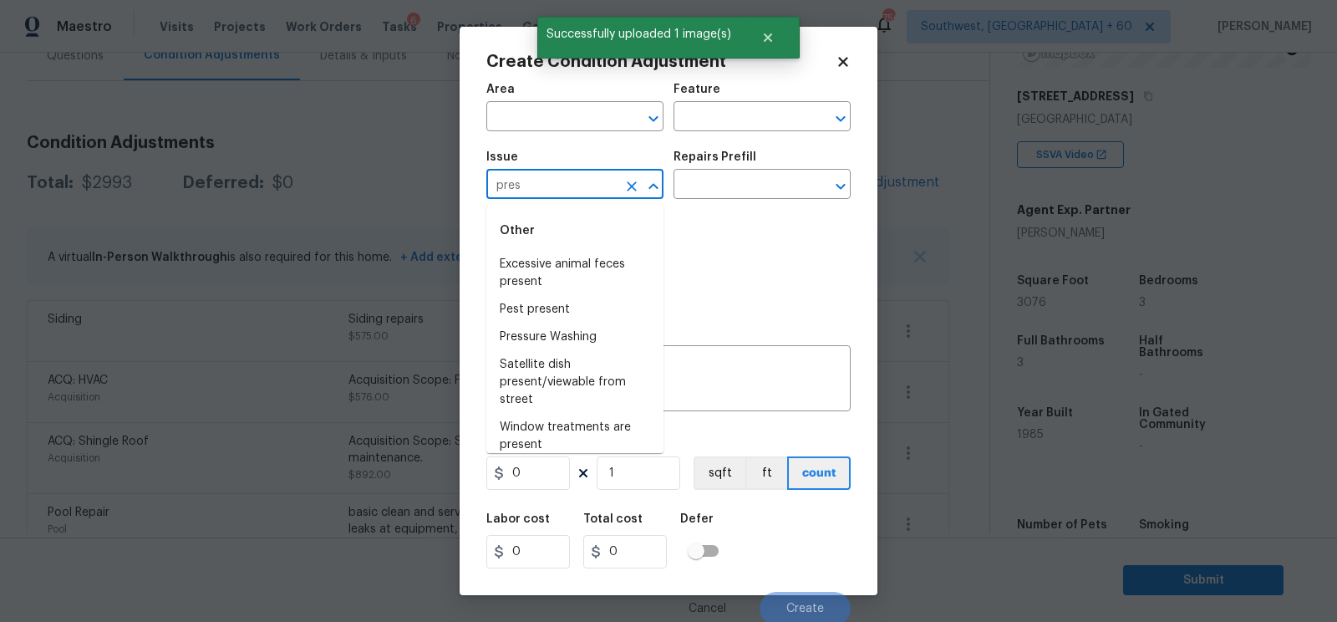
click at [556, 230] on div "Other" at bounding box center [574, 231] width 177 height 40
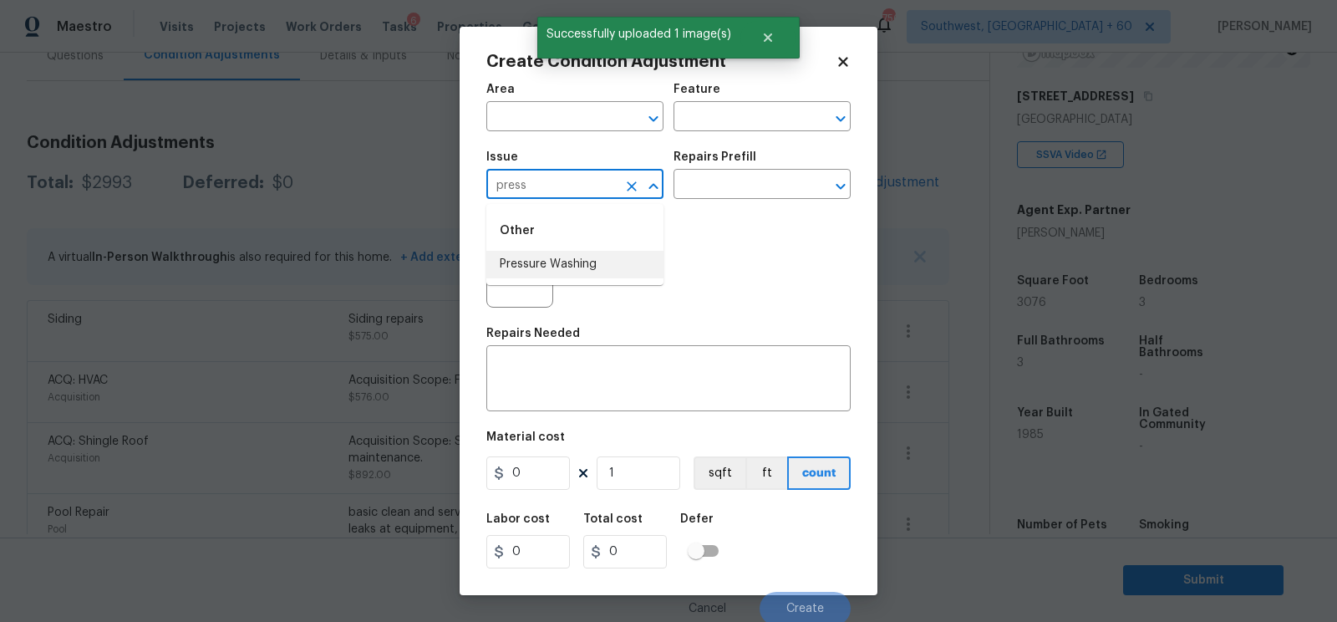
click at [555, 257] on li "Pressure Washing" at bounding box center [574, 265] width 177 height 28
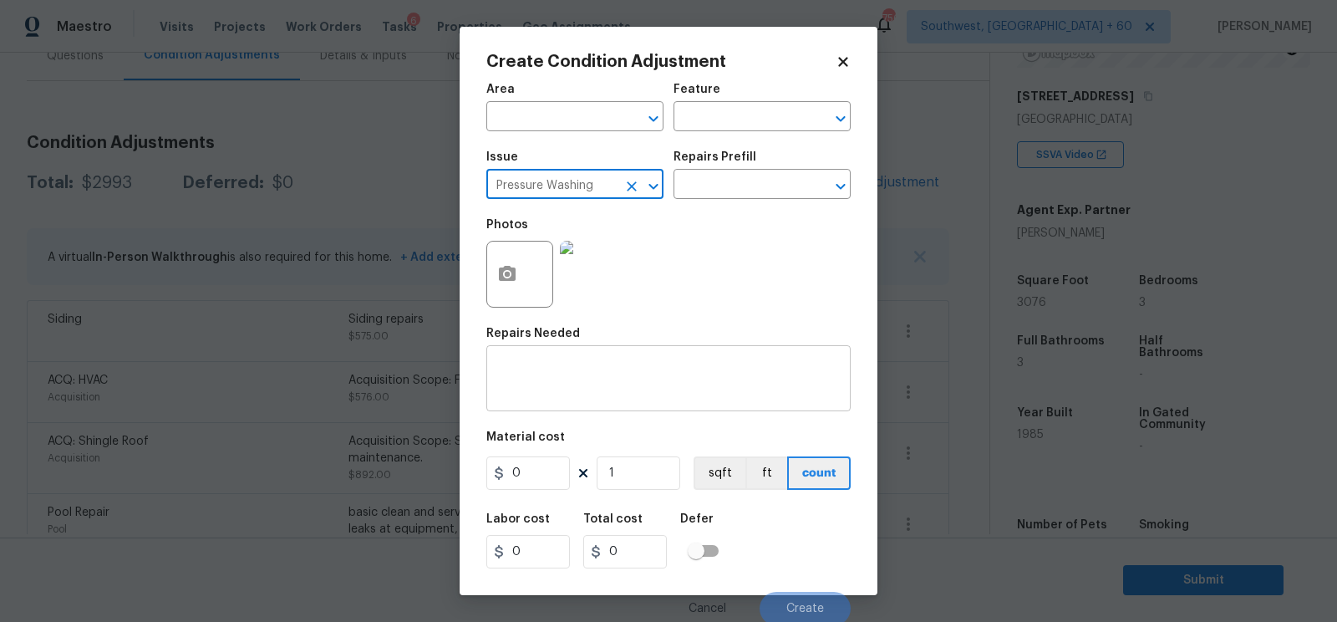
type input "Pressure Washing"
click at [559, 388] on textarea at bounding box center [668, 380] width 344 height 35
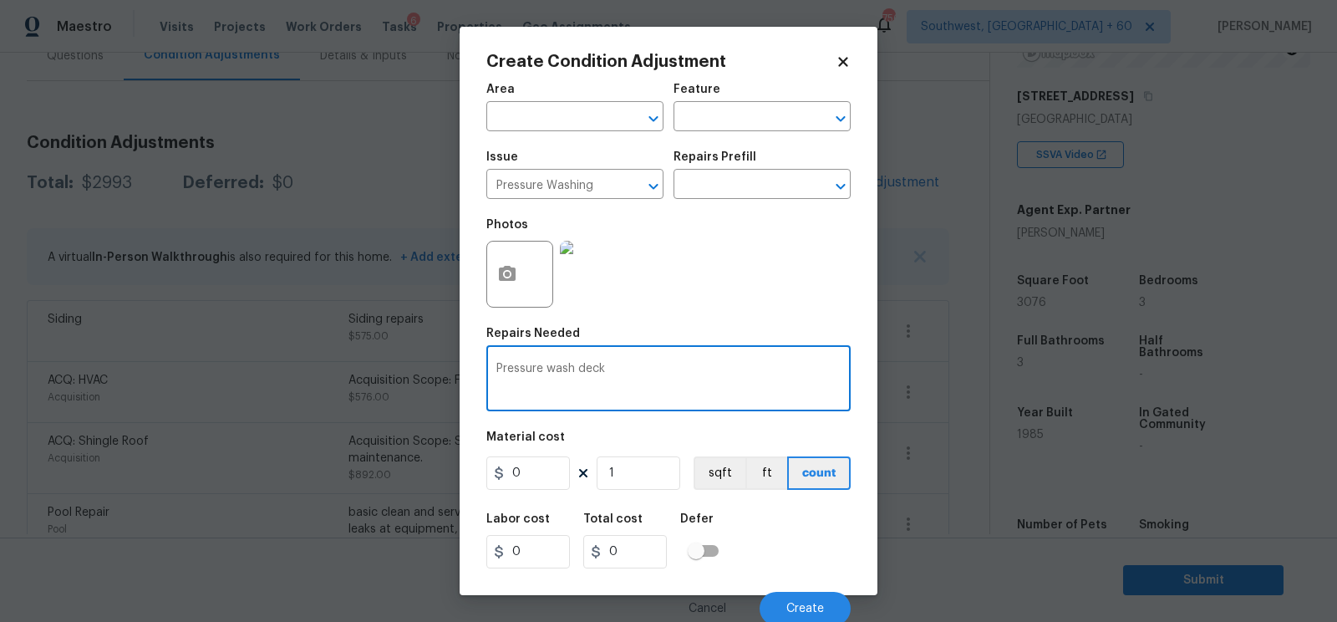
type textarea "Pressure wash deck"
click at [521, 490] on input "0" at bounding box center [528, 472] width 84 height 33
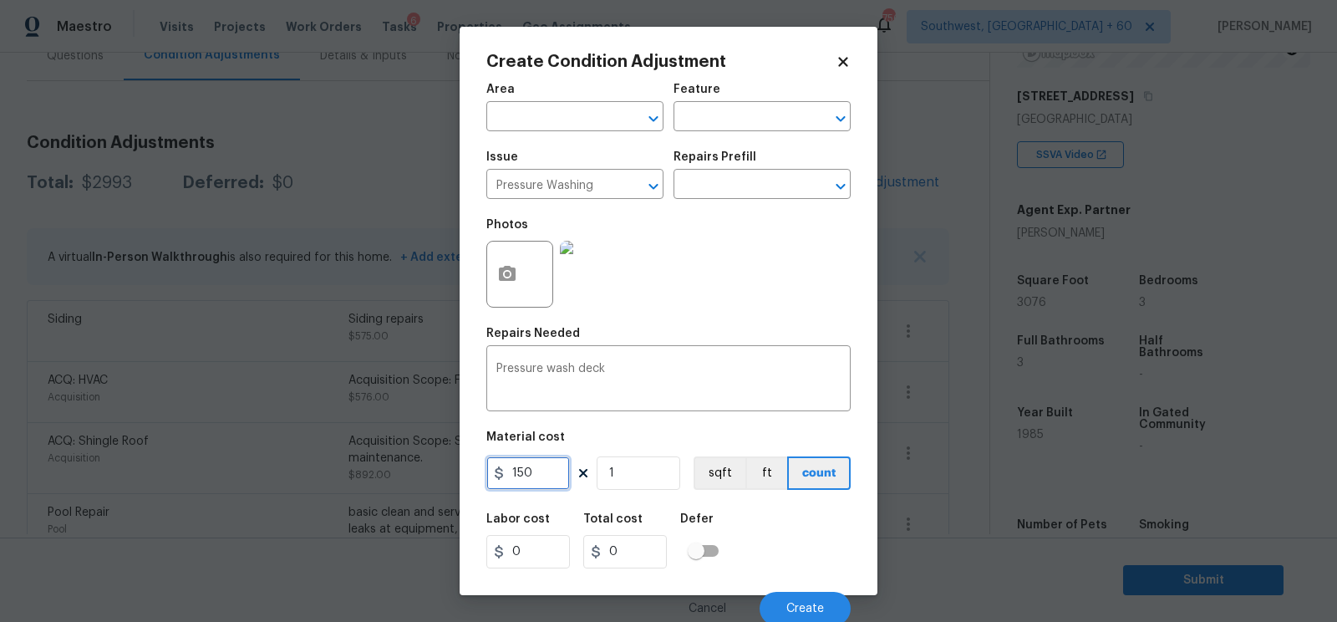
type input "150"
click at [635, 551] on input "150" at bounding box center [625, 551] width 84 height 33
click at [836, 595] on button "Create" at bounding box center [805, 608] width 91 height 33
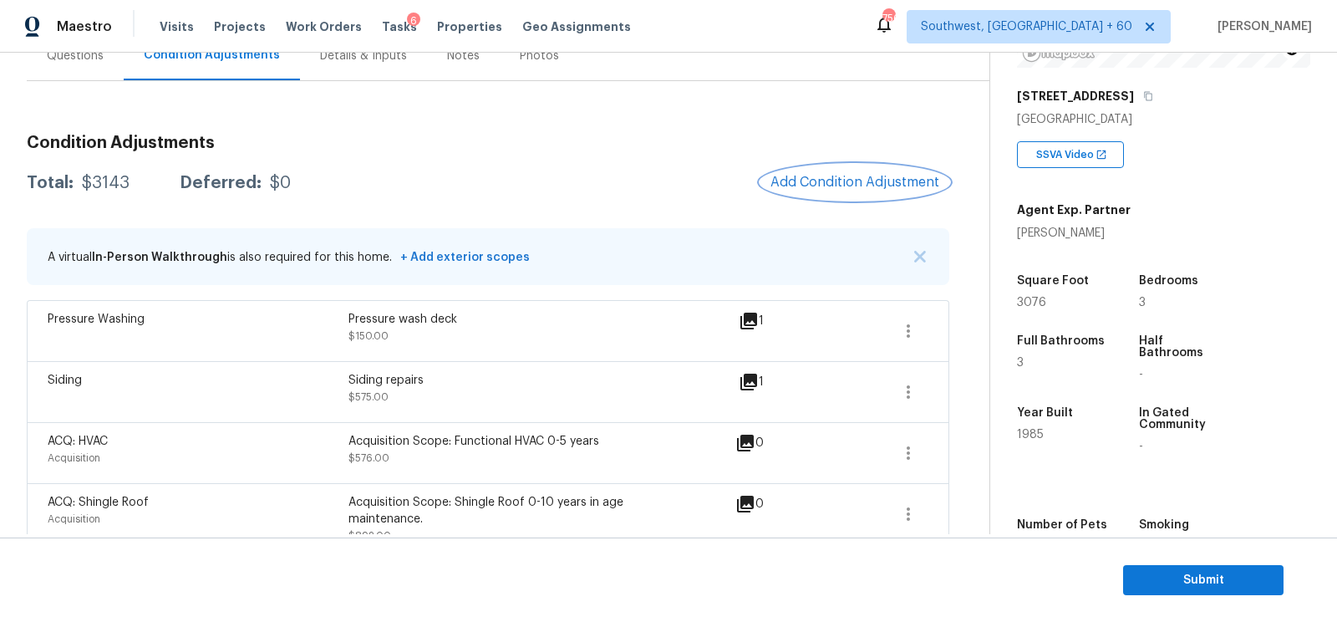
click at [851, 187] on span "Add Condition Adjustment" at bounding box center [854, 182] width 169 height 15
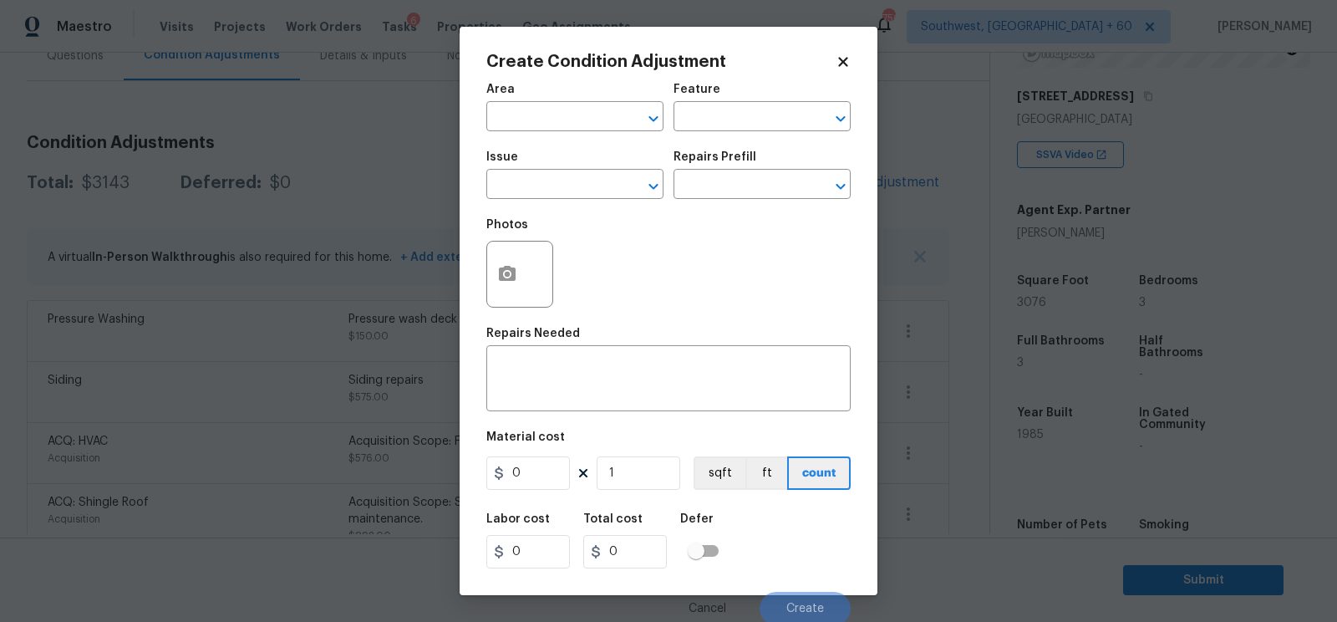
click at [482, 287] on div "Create Condition Adjustment Area ​ Feature ​ Issue ​ Repairs Prefill ​ Photos R…" at bounding box center [669, 311] width 418 height 568
click at [510, 281] on icon "button" at bounding box center [507, 273] width 17 height 15
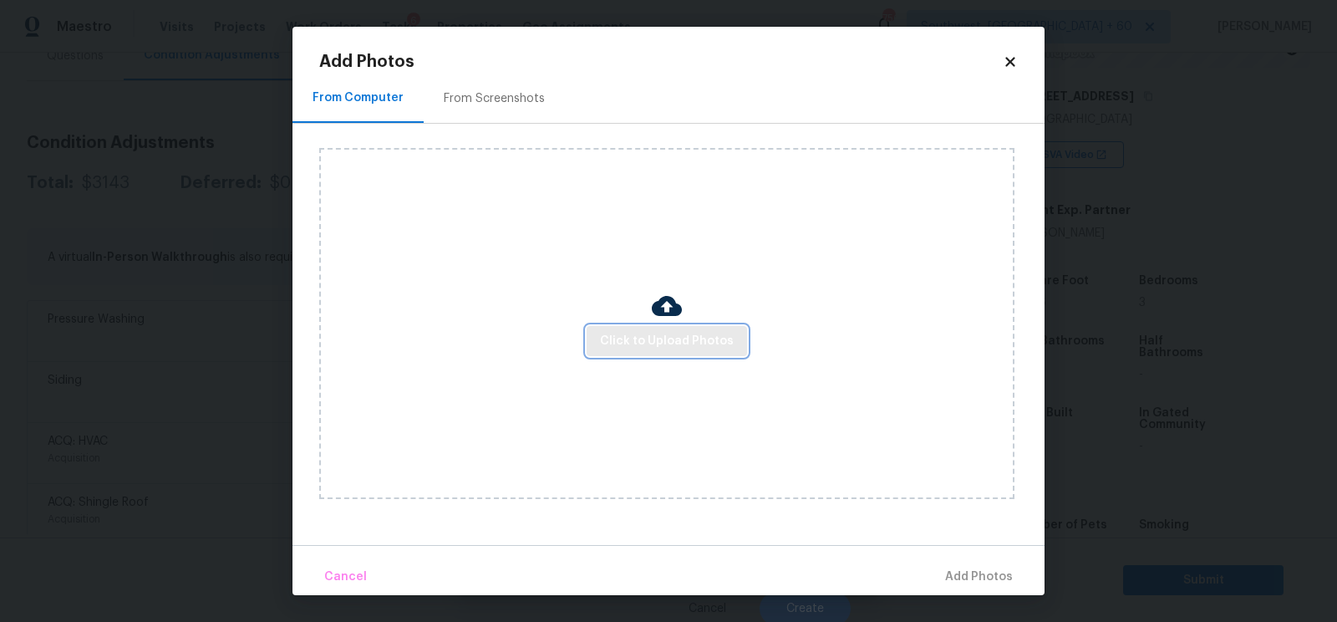
click at [661, 344] on span "Click to Upload Photos" at bounding box center [667, 341] width 134 height 21
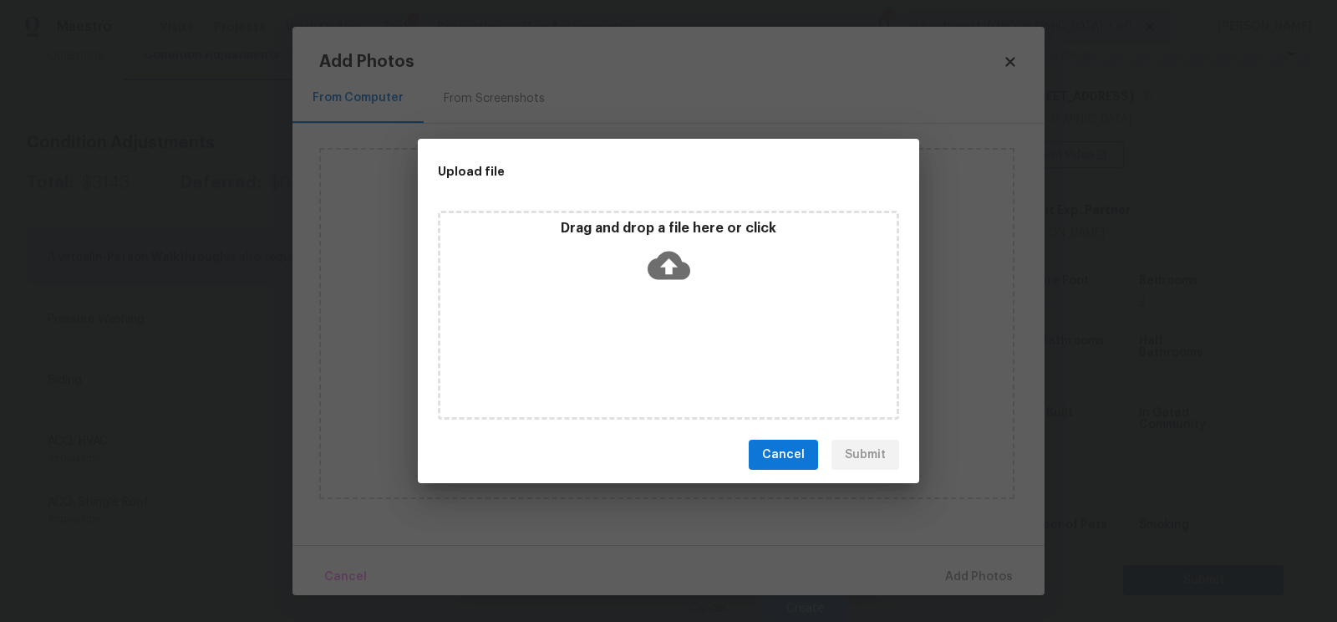
click at [697, 241] on div "Drag and drop a file here or click" at bounding box center [668, 256] width 456 height 72
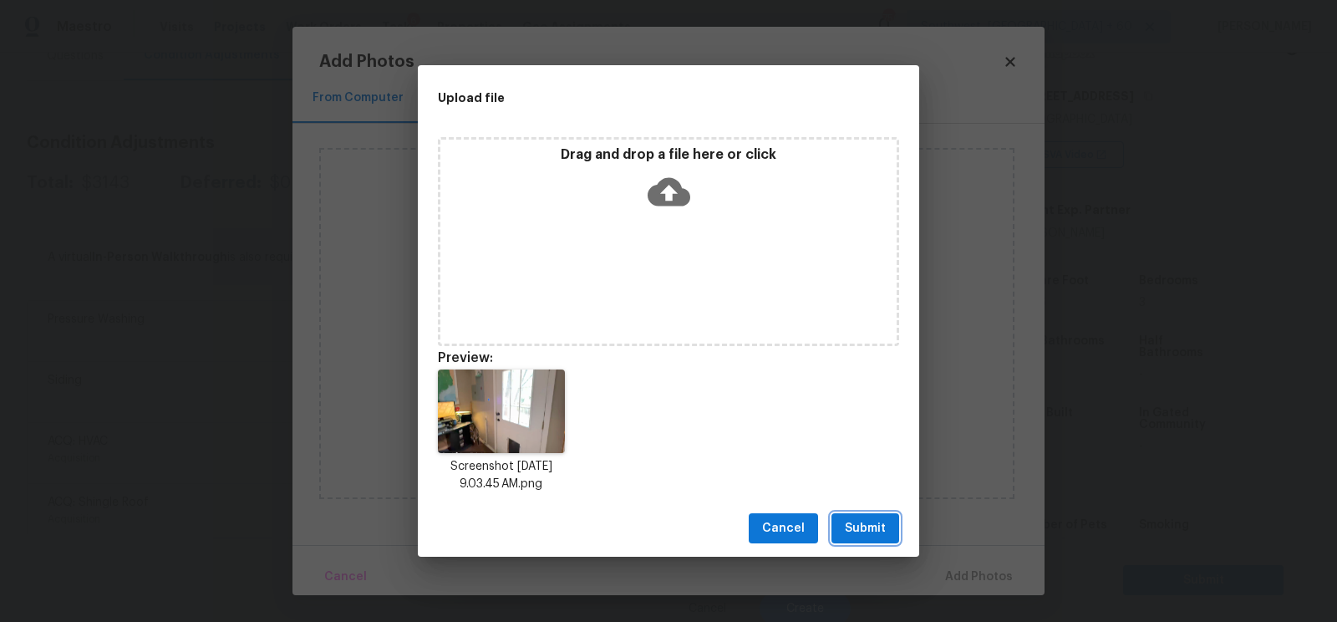
click at [872, 524] on span "Submit" at bounding box center [865, 528] width 41 height 21
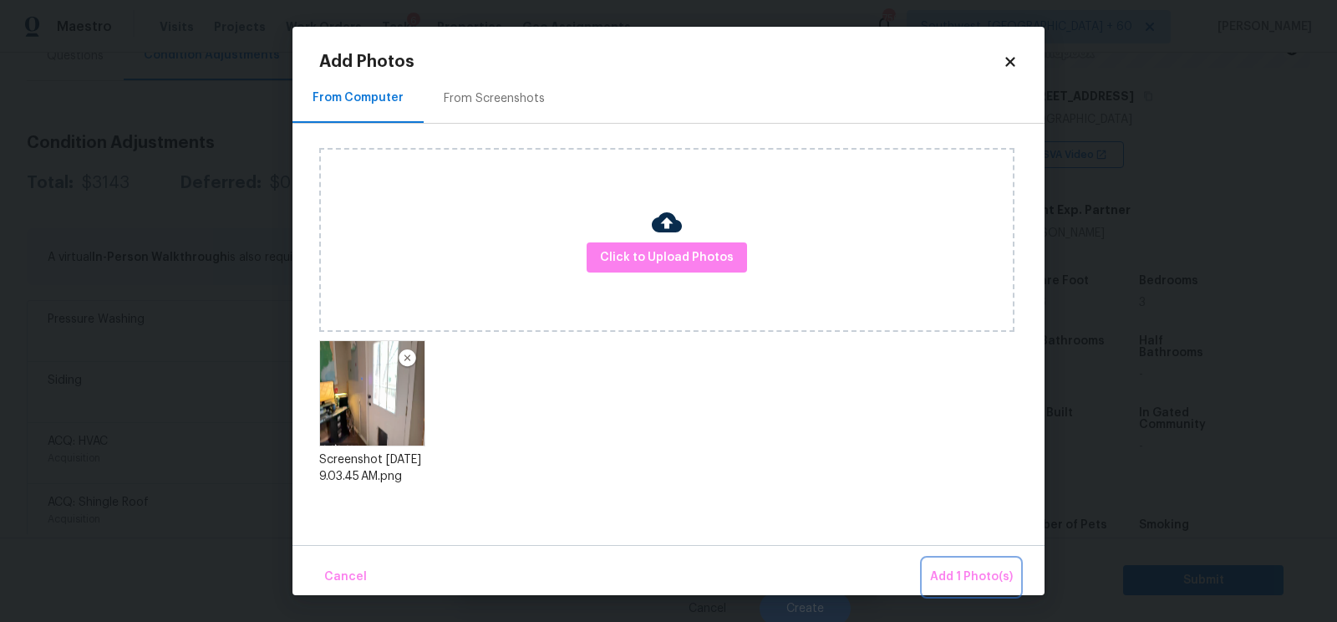
click at [956, 567] on span "Add 1 Photo(s)" at bounding box center [971, 577] width 83 height 21
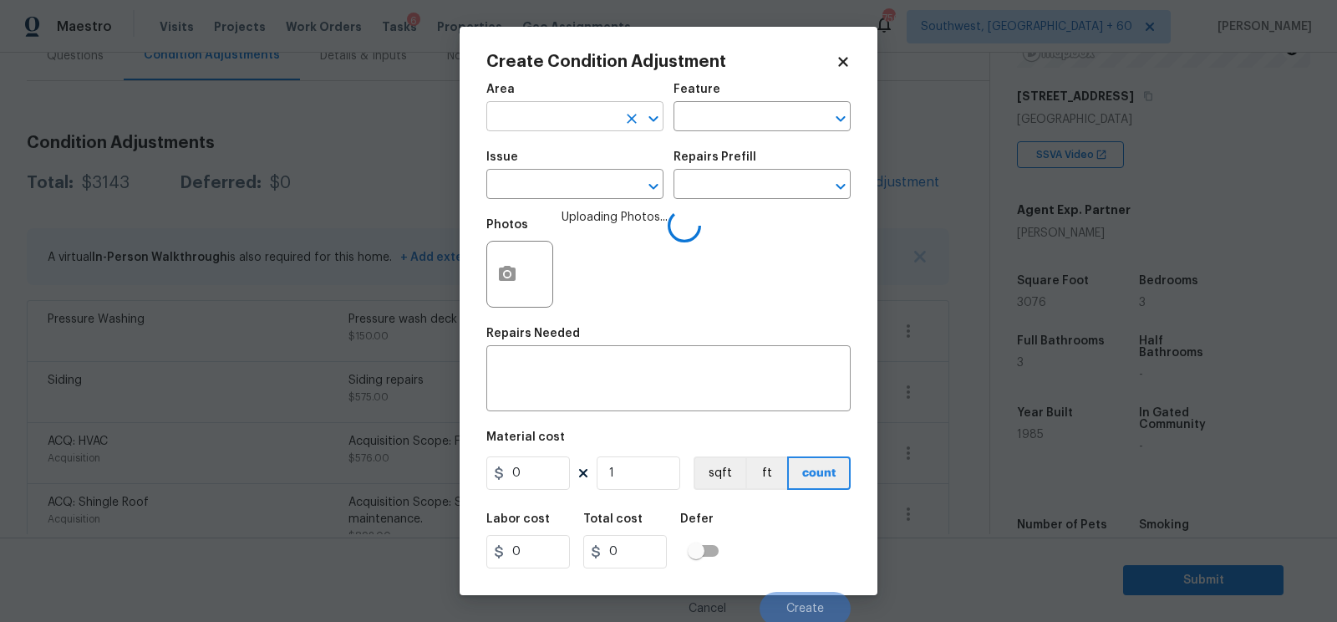
click at [582, 122] on input "text" at bounding box center [551, 118] width 130 height 26
type input "int"
click at [592, 207] on span "Issue ​" at bounding box center [574, 175] width 177 height 68
click at [550, 109] on input "text" at bounding box center [551, 118] width 130 height 26
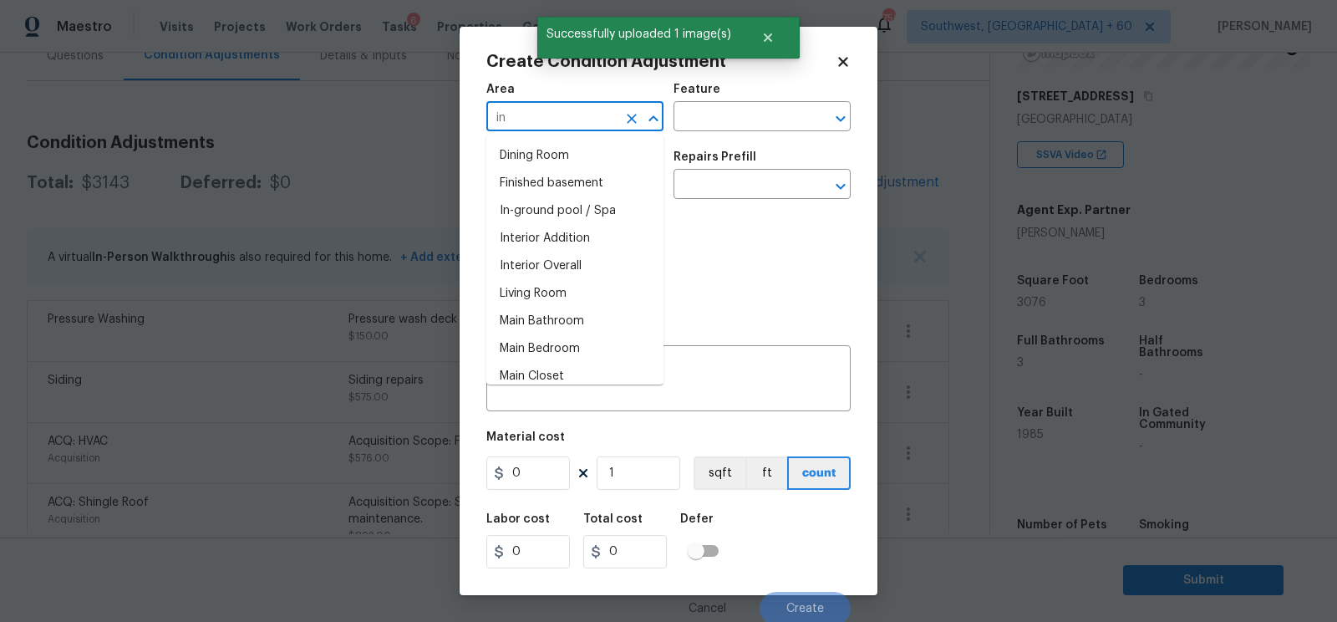
type input "int"
click at [538, 128] on input "text" at bounding box center [551, 118] width 130 height 26
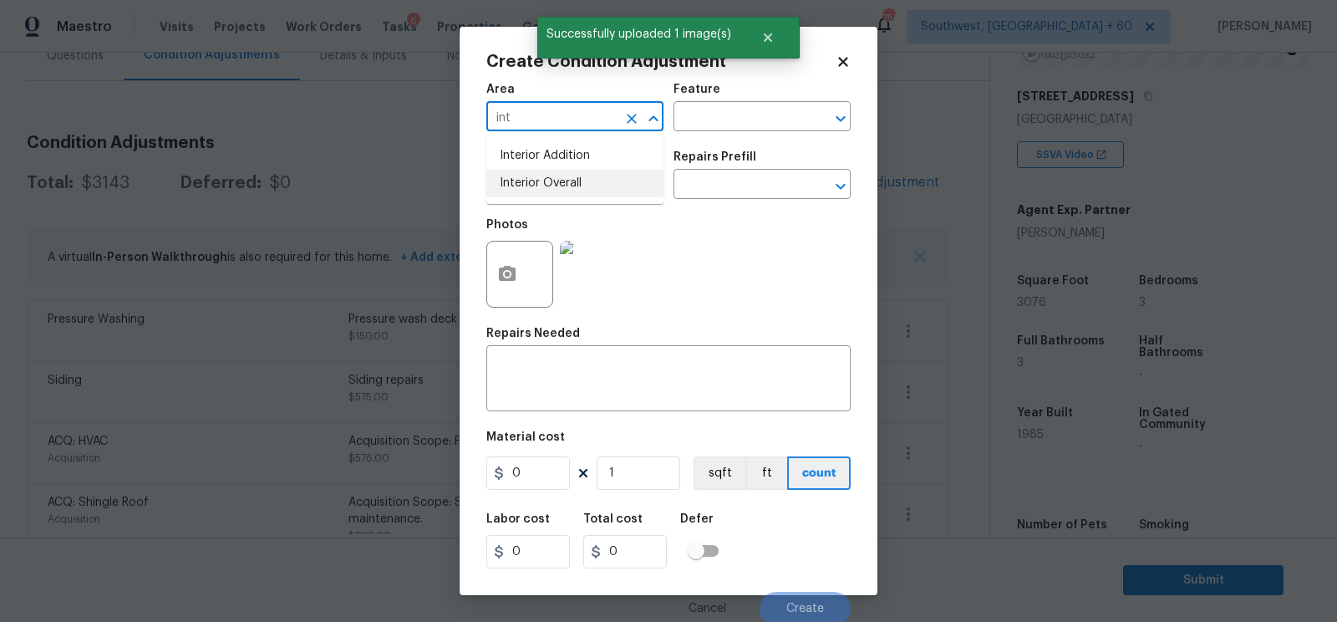
click at [556, 183] on li "Interior Overall" at bounding box center [574, 184] width 177 height 28
type input "Interior Overall"
click at [602, 380] on textarea at bounding box center [668, 380] width 344 height 35
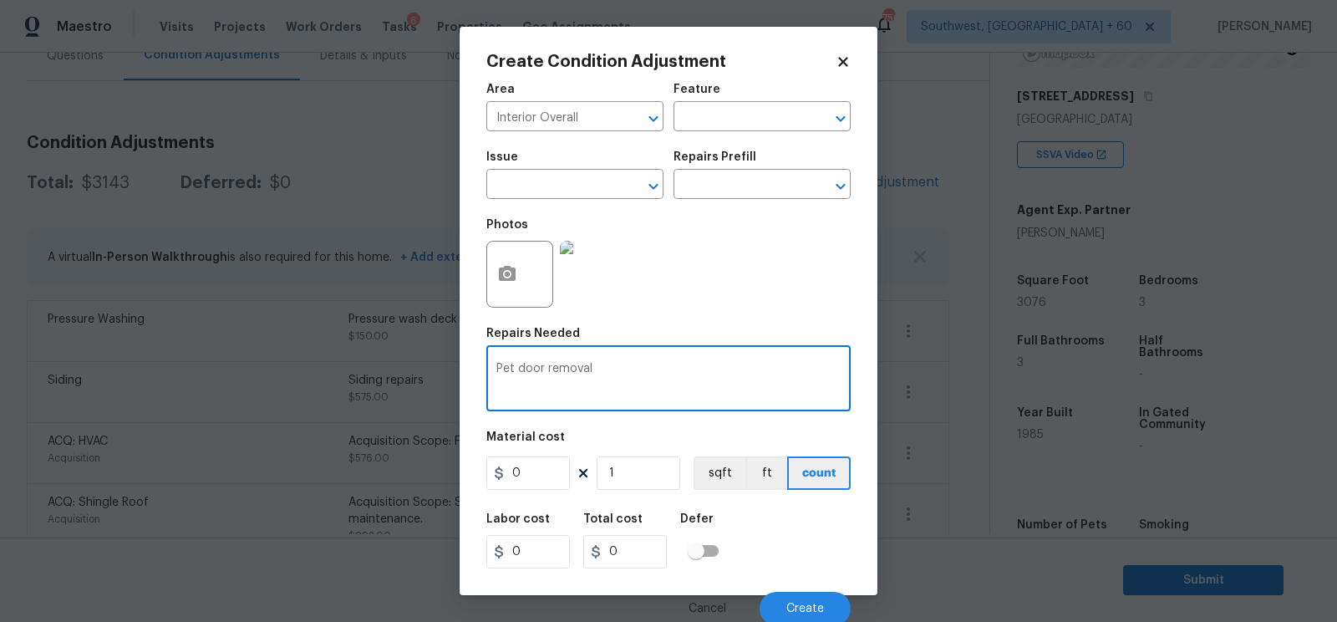
type textarea "Pet door removal"
click at [531, 489] on input "0" at bounding box center [528, 472] width 84 height 33
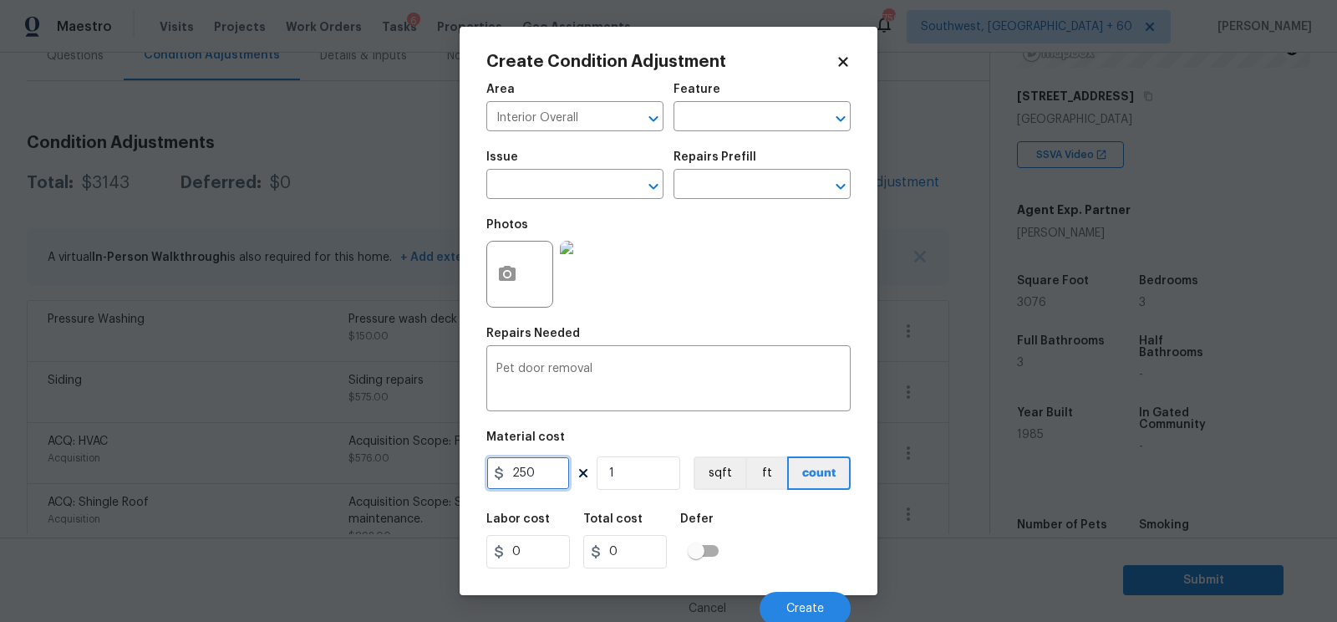
type input "250"
click at [633, 548] on input "250" at bounding box center [625, 551] width 84 height 33
click at [809, 602] on button "Create" at bounding box center [805, 608] width 91 height 33
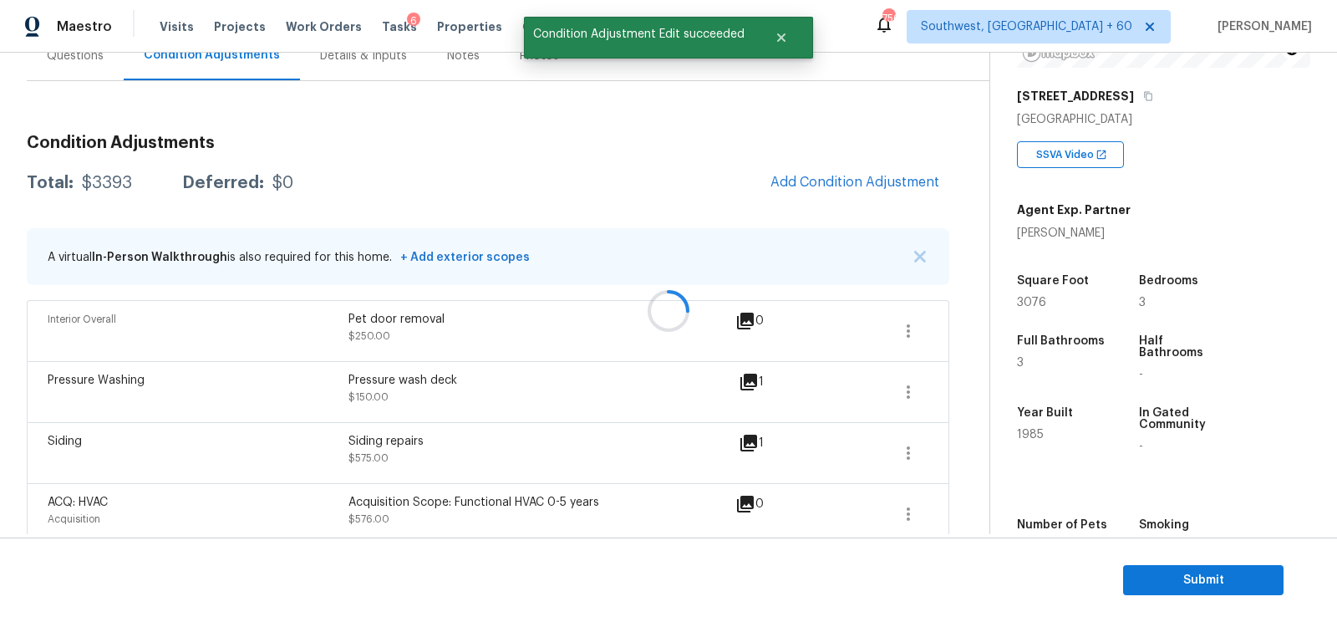
click at [889, 200] on span "Add Condition Adjustment" at bounding box center [854, 183] width 189 height 37
click at [885, 186] on span "Add Condition Adjustment" at bounding box center [854, 182] width 169 height 15
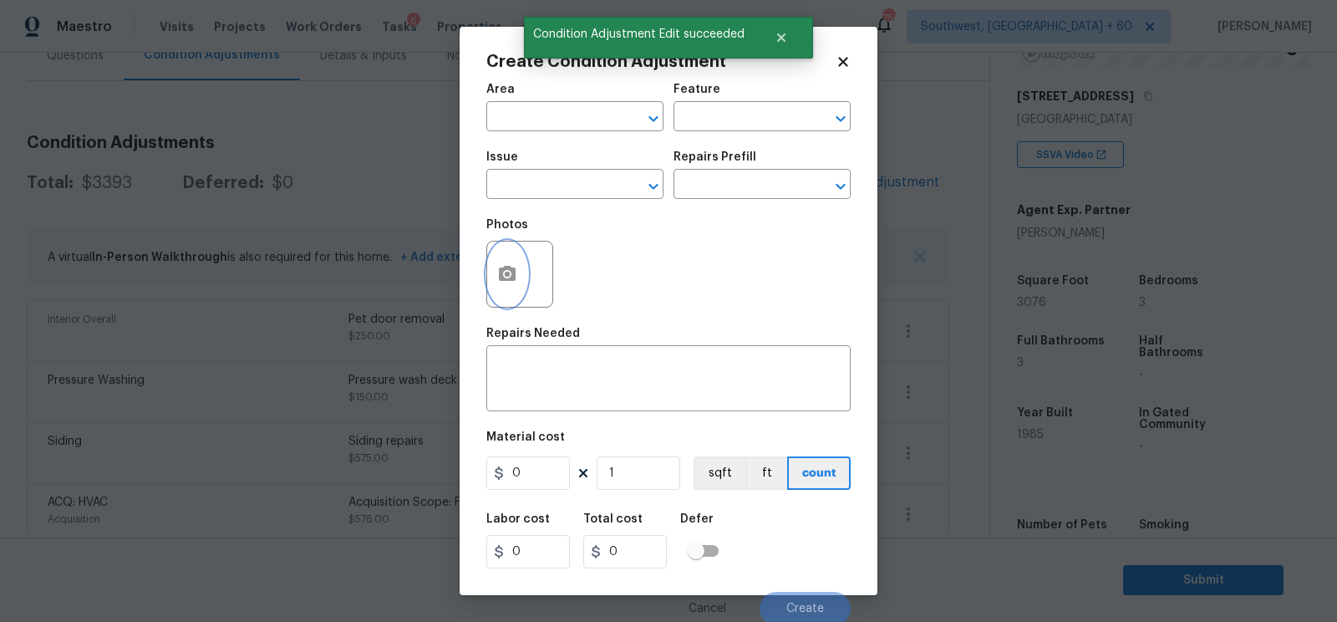
click at [495, 268] on button "button" at bounding box center [507, 273] width 40 height 65
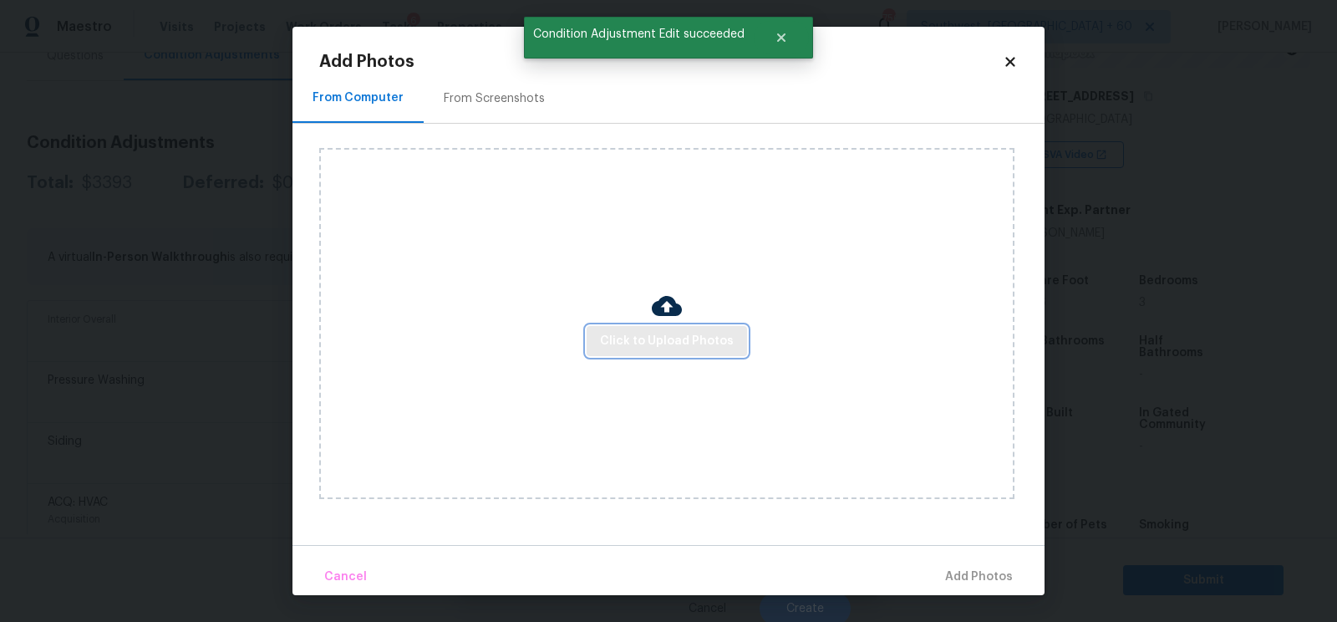
click at [672, 335] on span "Click to Upload Photos" at bounding box center [667, 341] width 134 height 21
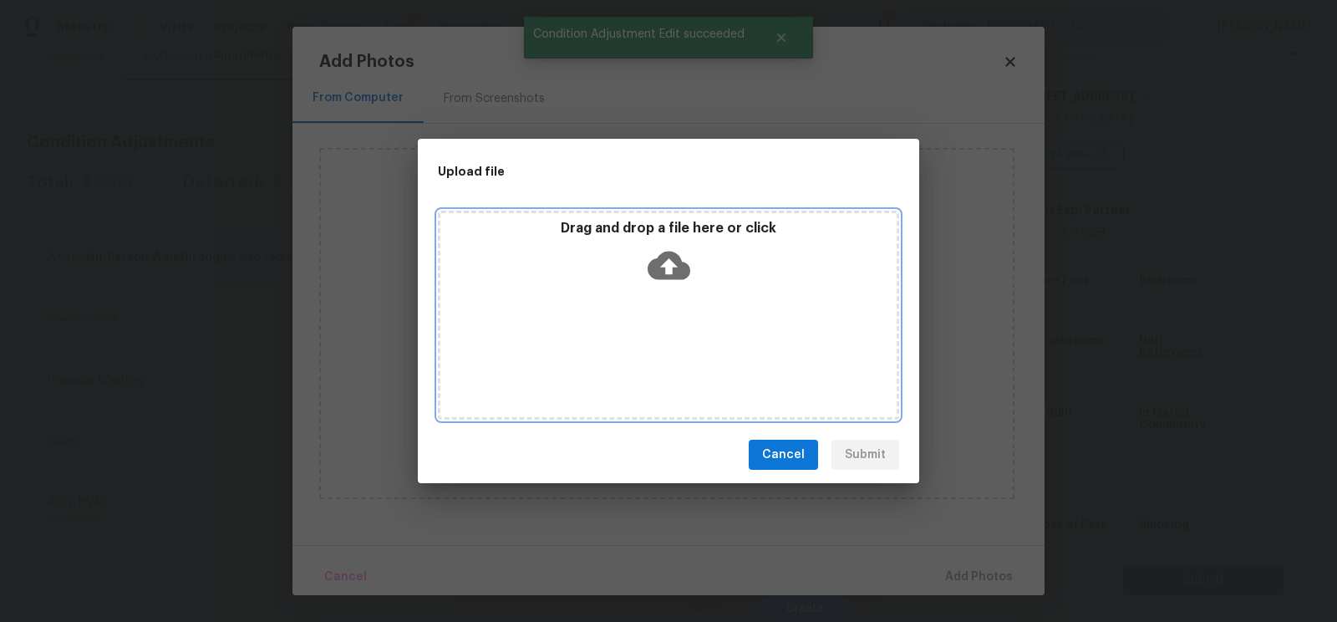
click at [669, 274] on icon at bounding box center [669, 266] width 43 height 28
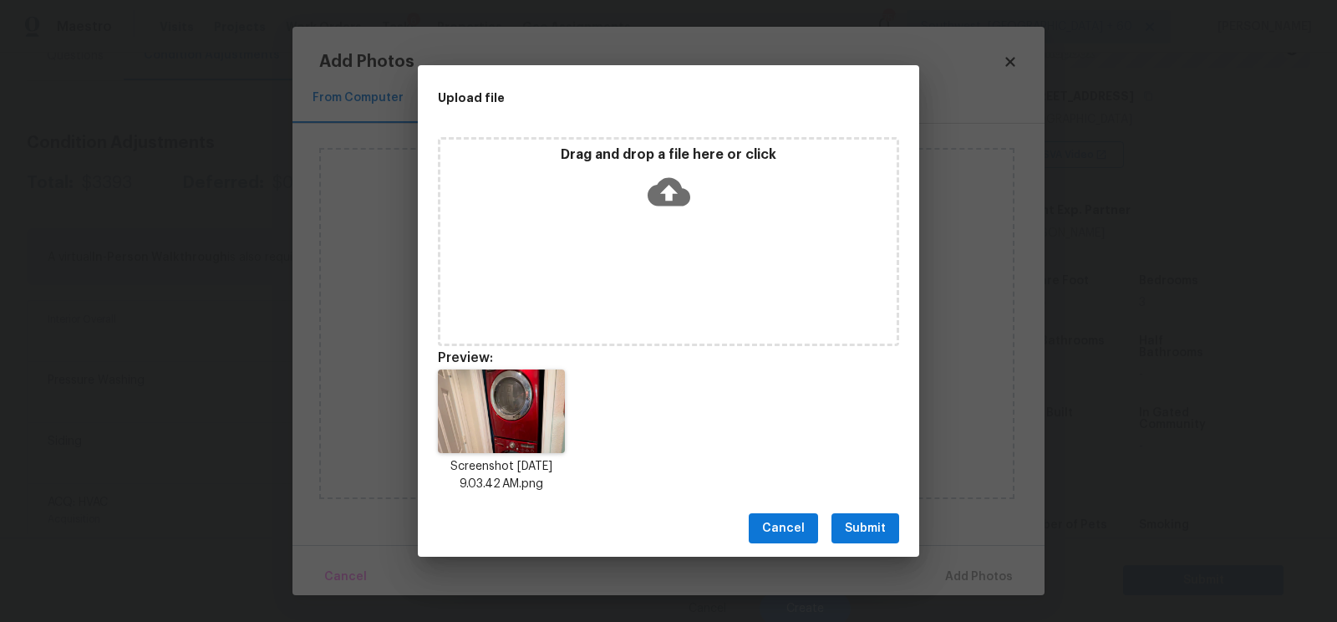
click at [858, 531] on span "Submit" at bounding box center [865, 528] width 41 height 21
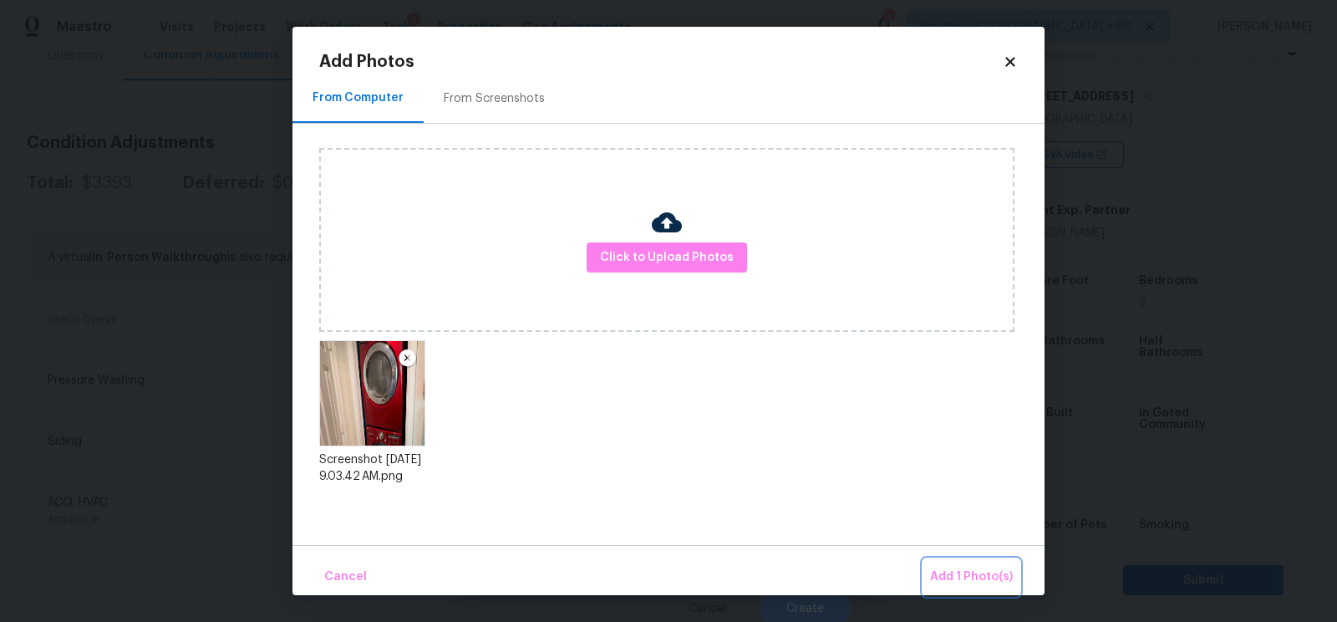
click at [969, 559] on button "Add 1 Photo(s)" at bounding box center [971, 577] width 96 height 36
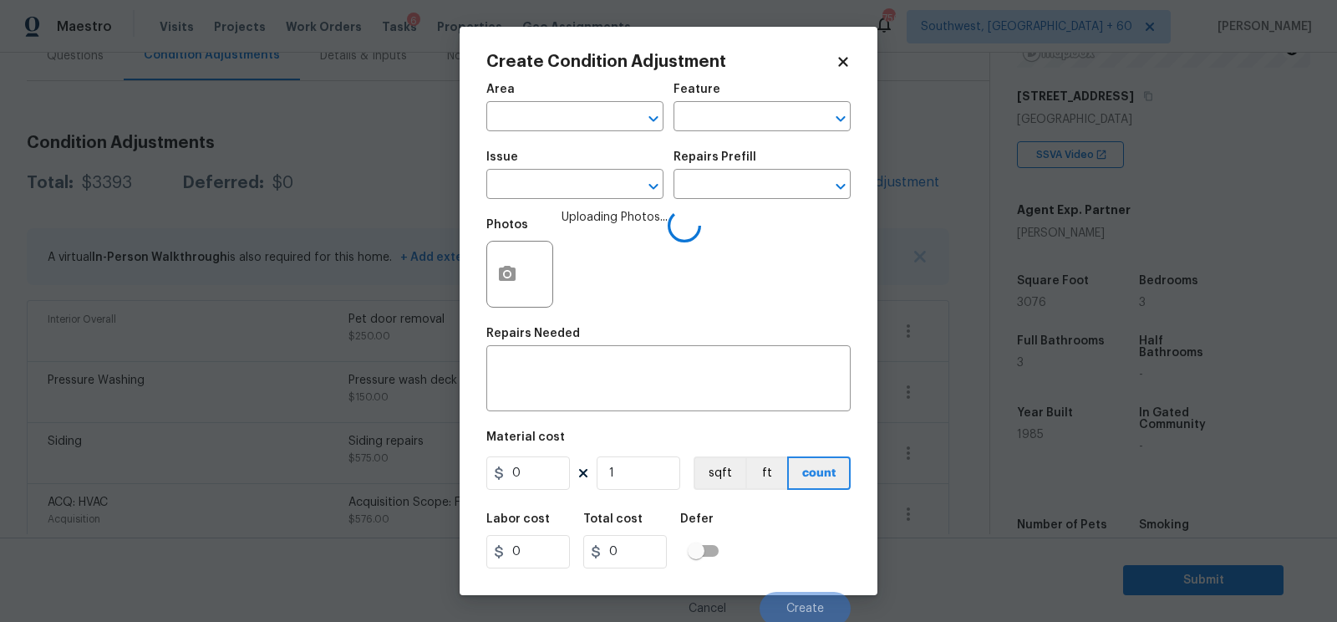
click at [584, 202] on span "Issue ​" at bounding box center [574, 175] width 177 height 68
click at [532, 193] on input "text" at bounding box center [551, 186] width 130 height 26
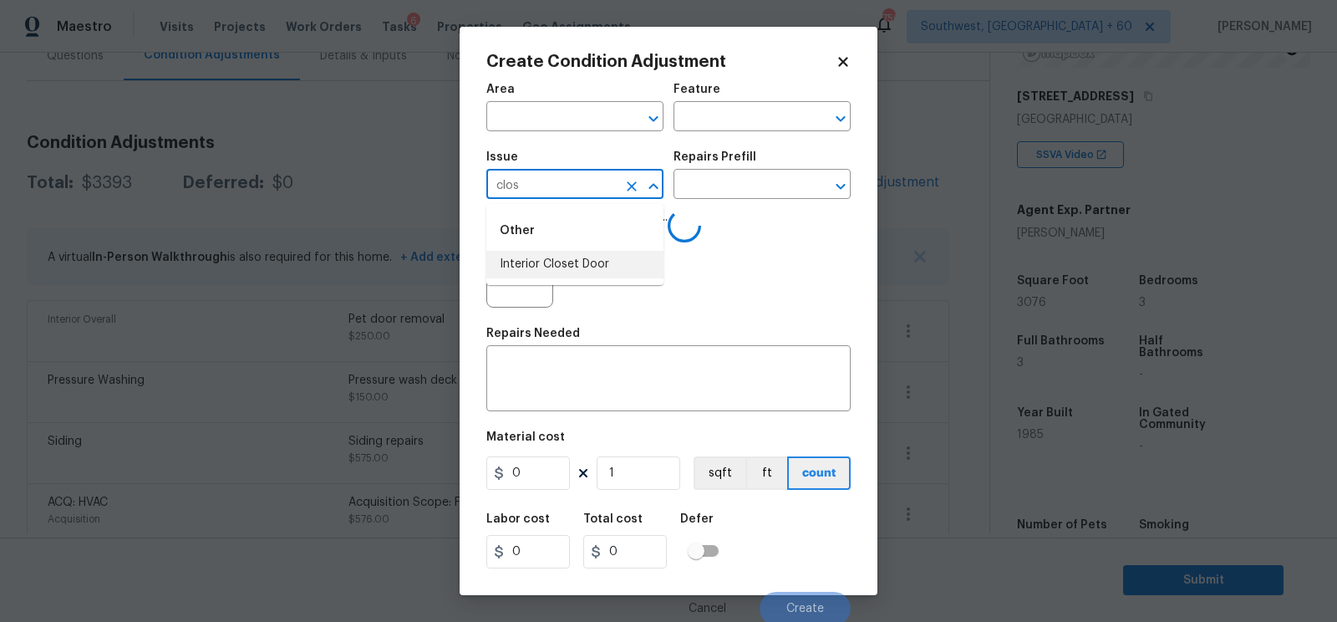
click at [546, 257] on li "Interior Closet Door" at bounding box center [574, 265] width 177 height 28
type input "Interior Closet Door"
click at [546, 257] on div at bounding box center [519, 274] width 67 height 67
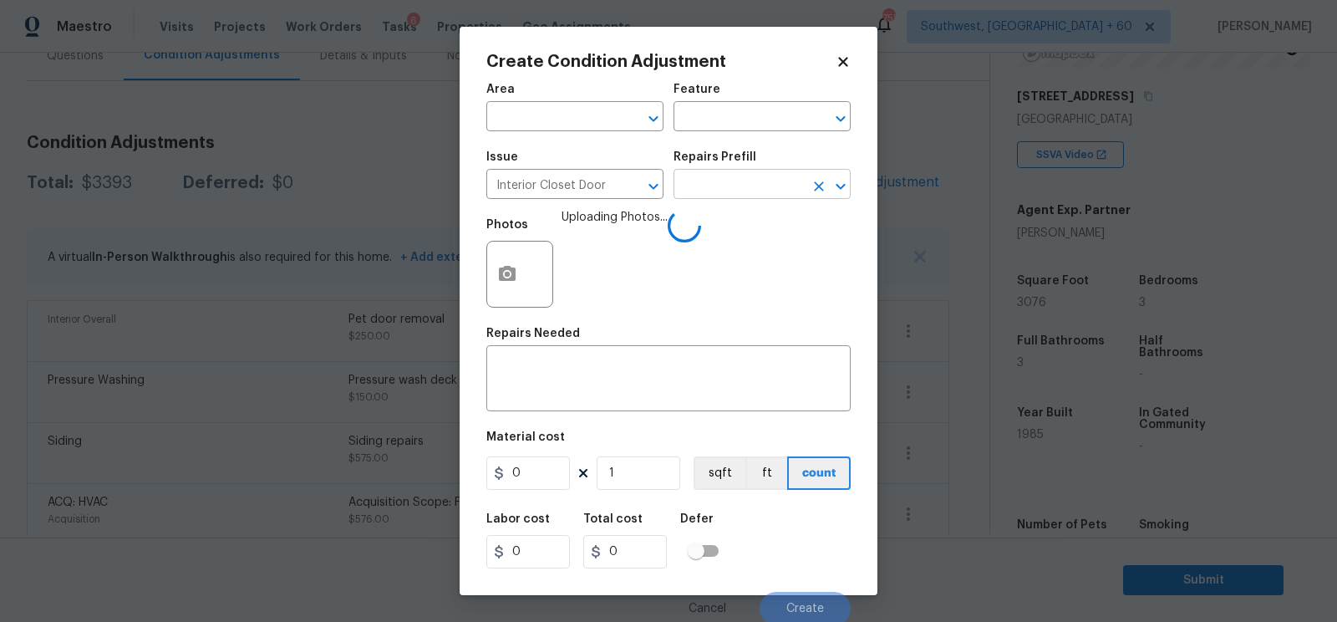
click at [695, 198] on input "text" at bounding box center [738, 186] width 130 height 26
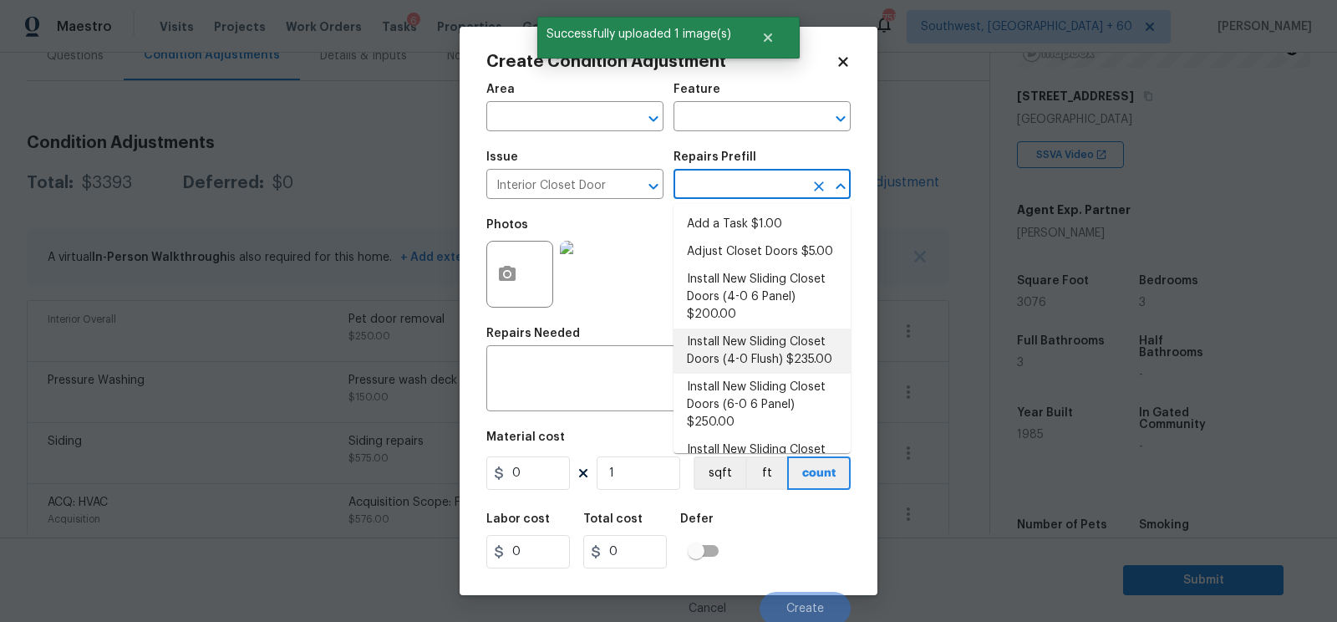
click at [744, 347] on li "Install New Sliding Closet Doors (4-0 Flush) $235.00" at bounding box center [761, 350] width 177 height 45
type input "Interior Door"
type textarea "Remove the existing door (if present). Install a new 4-0 bi-fold flush panel in…"
type input "235"
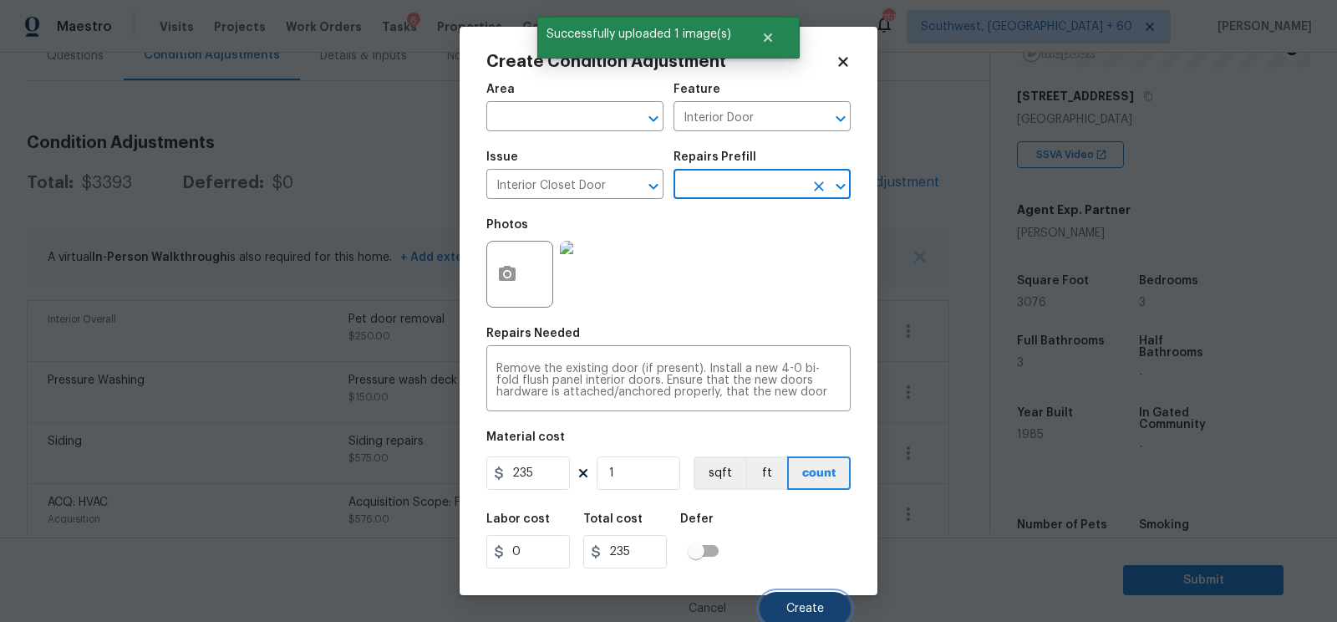
click at [789, 610] on span "Create" at bounding box center [805, 608] width 38 height 13
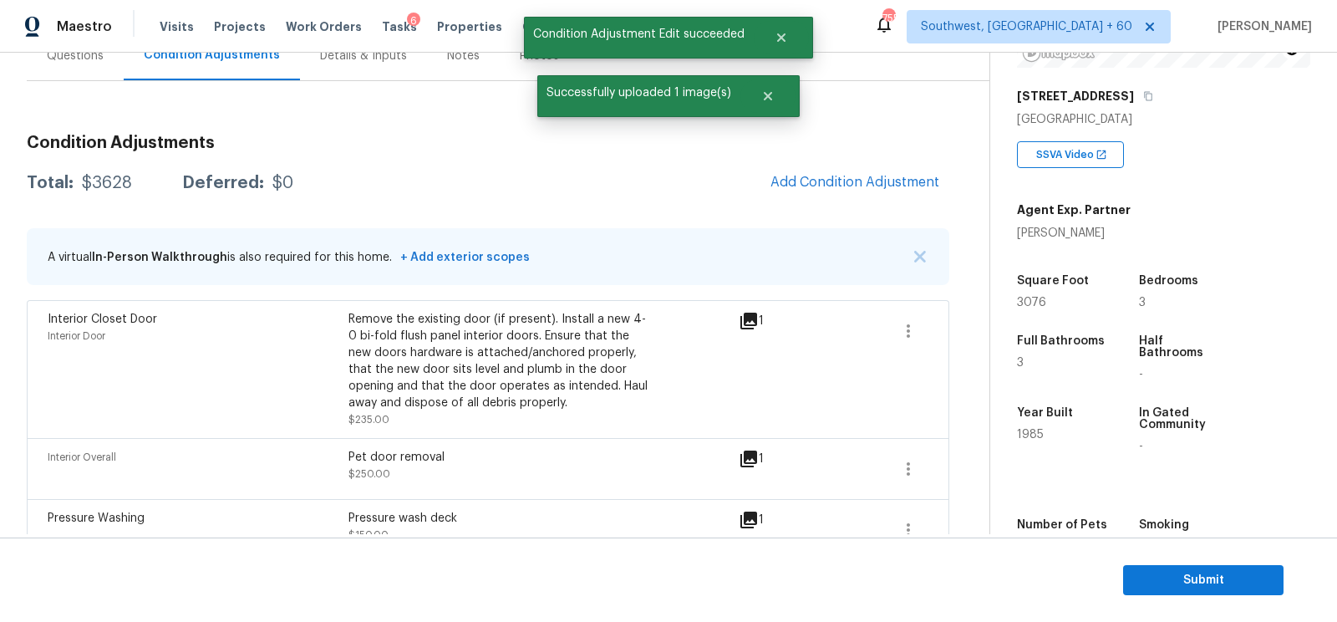
click at [861, 177] on span "Add Condition Adjustment" at bounding box center [854, 182] width 169 height 15
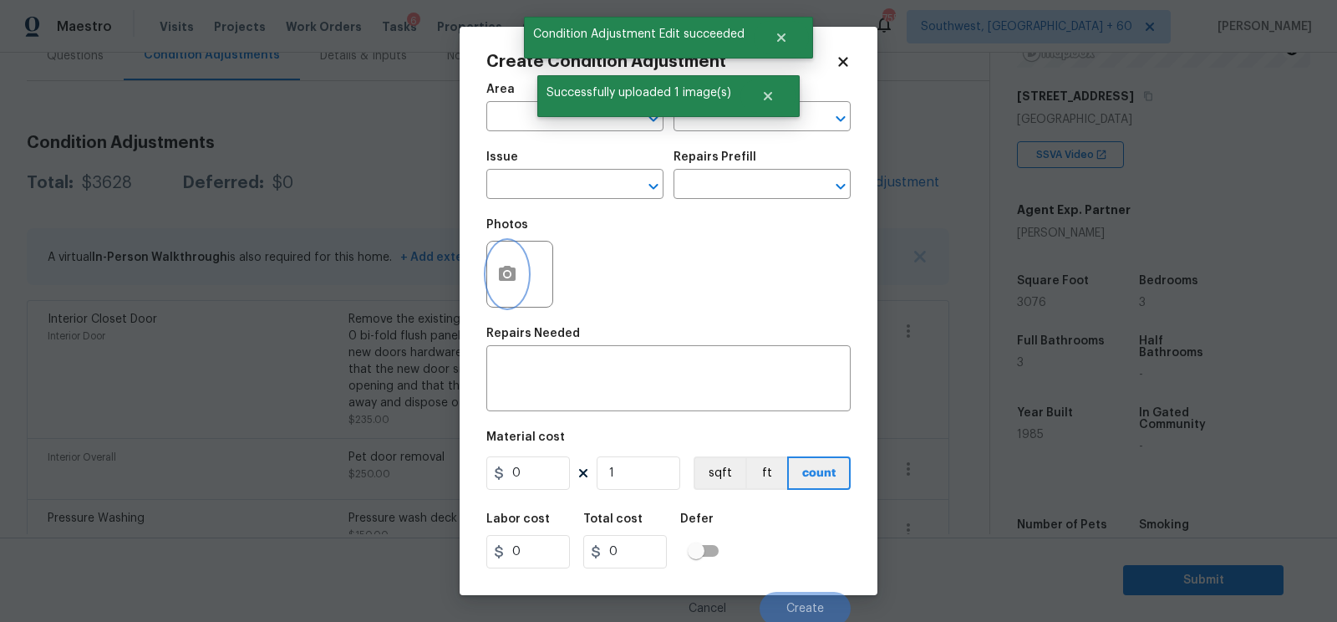
click at [525, 274] on button "button" at bounding box center [507, 273] width 40 height 65
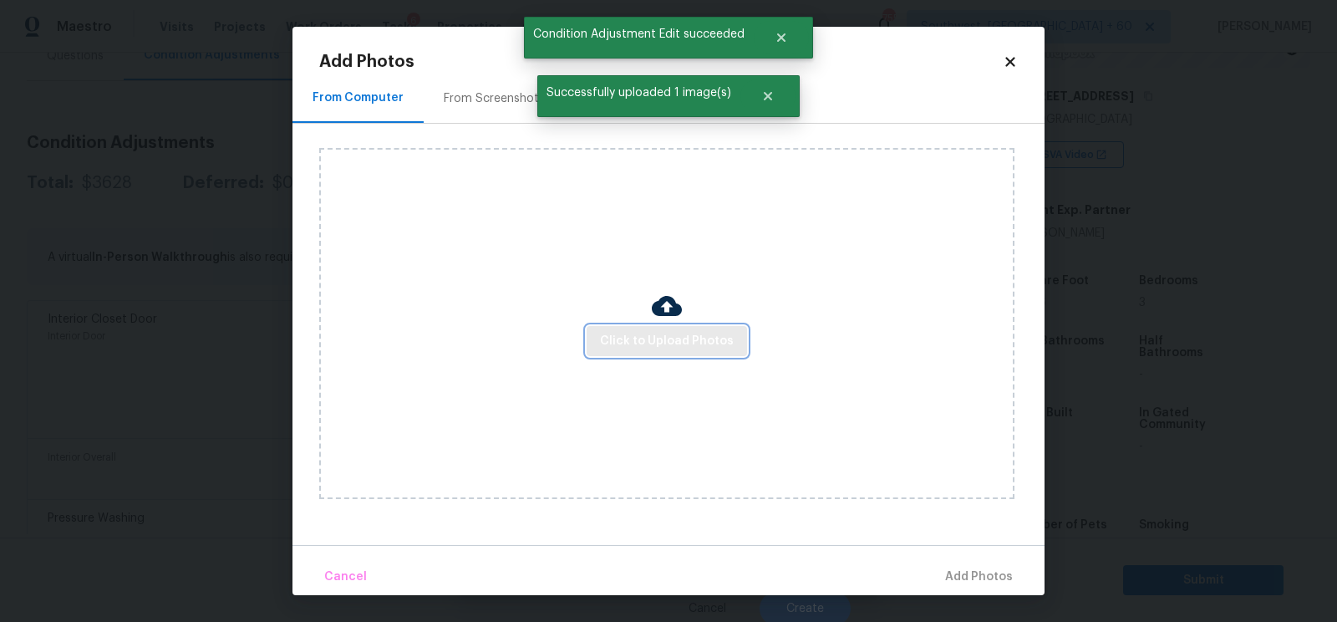
click at [621, 343] on span "Click to Upload Photos" at bounding box center [667, 341] width 134 height 21
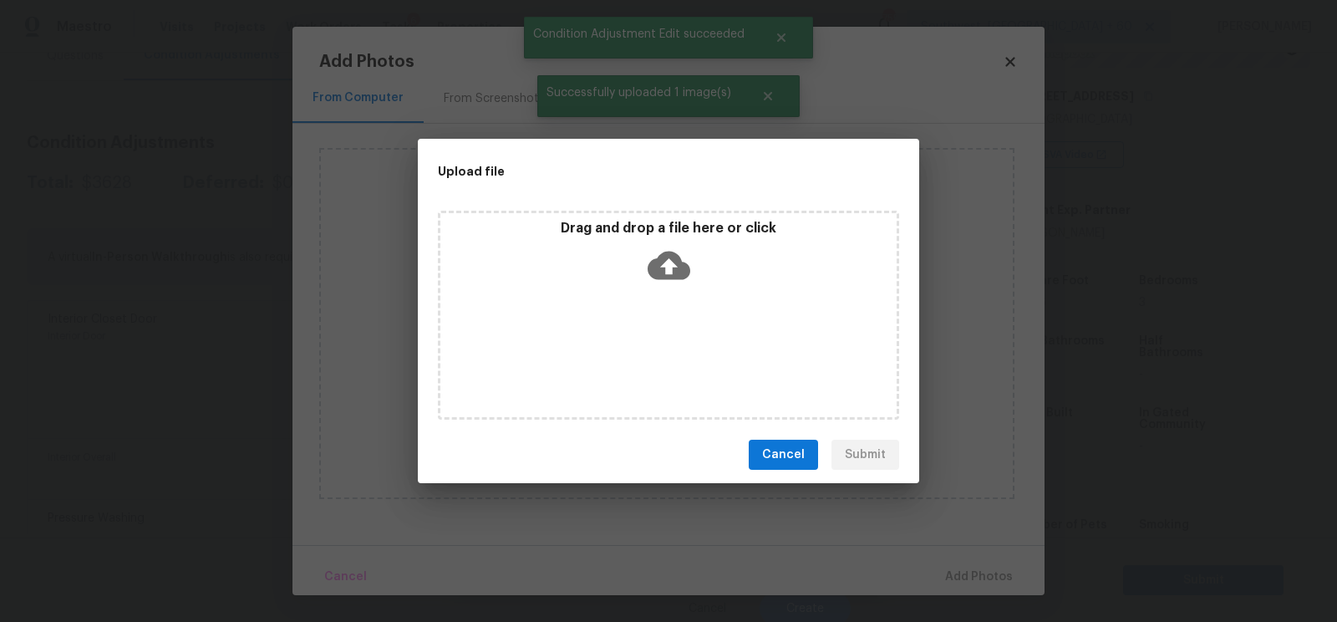
click at [651, 276] on icon at bounding box center [669, 266] width 43 height 28
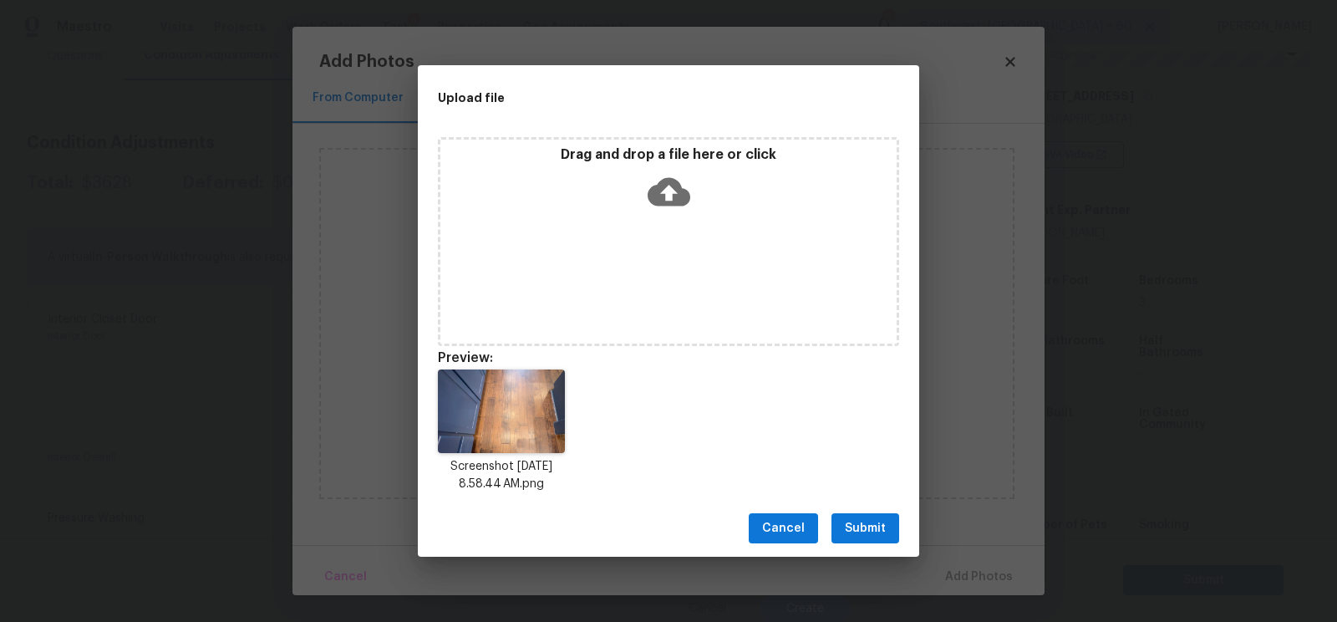
click at [872, 521] on span "Submit" at bounding box center [865, 528] width 41 height 21
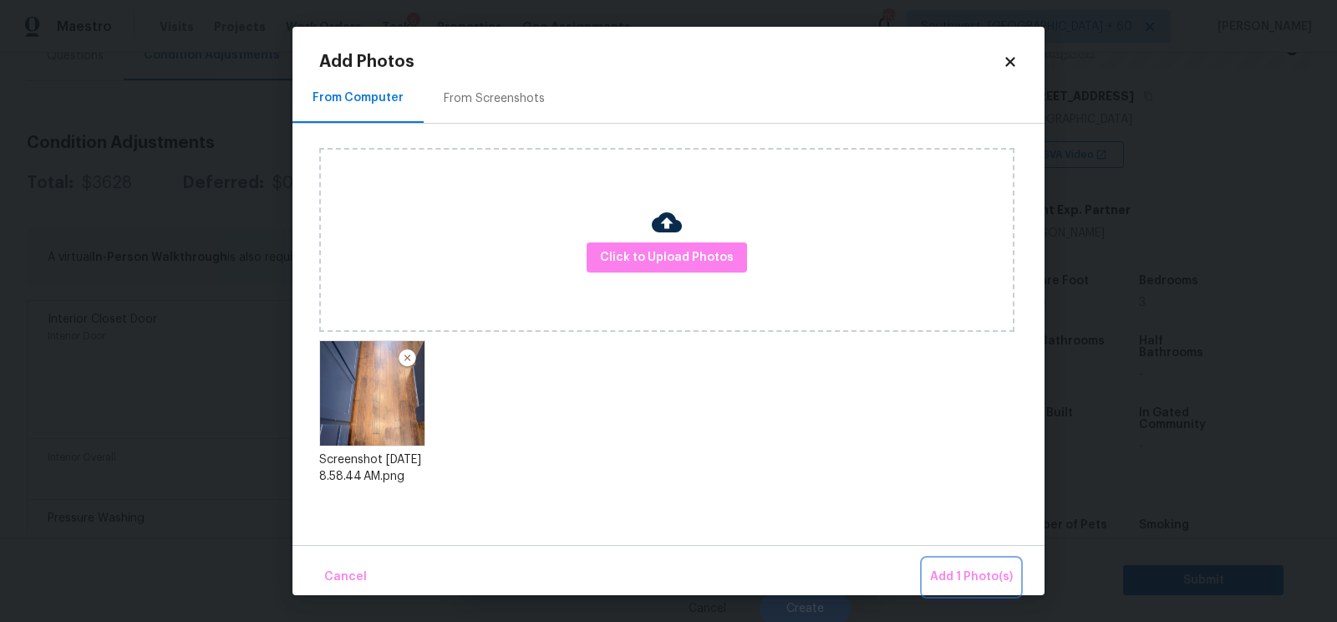
click at [943, 576] on span "Add 1 Photo(s)" at bounding box center [971, 577] width 83 height 21
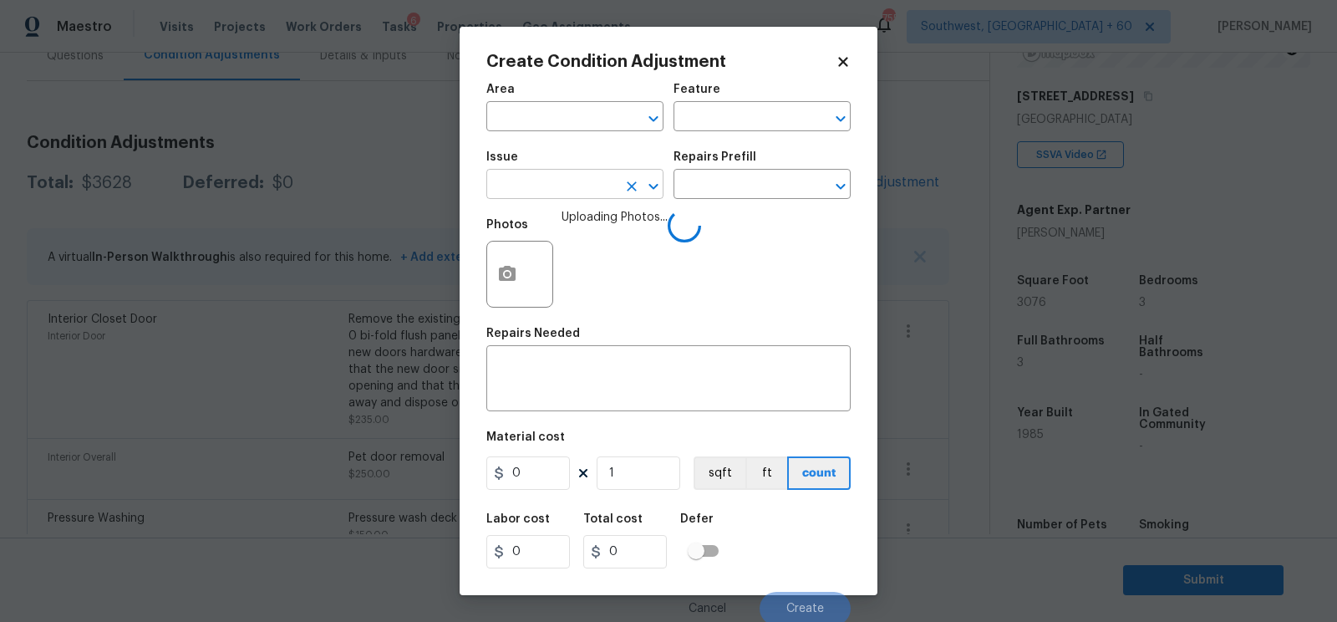
click at [576, 188] on input "text" at bounding box center [551, 186] width 130 height 26
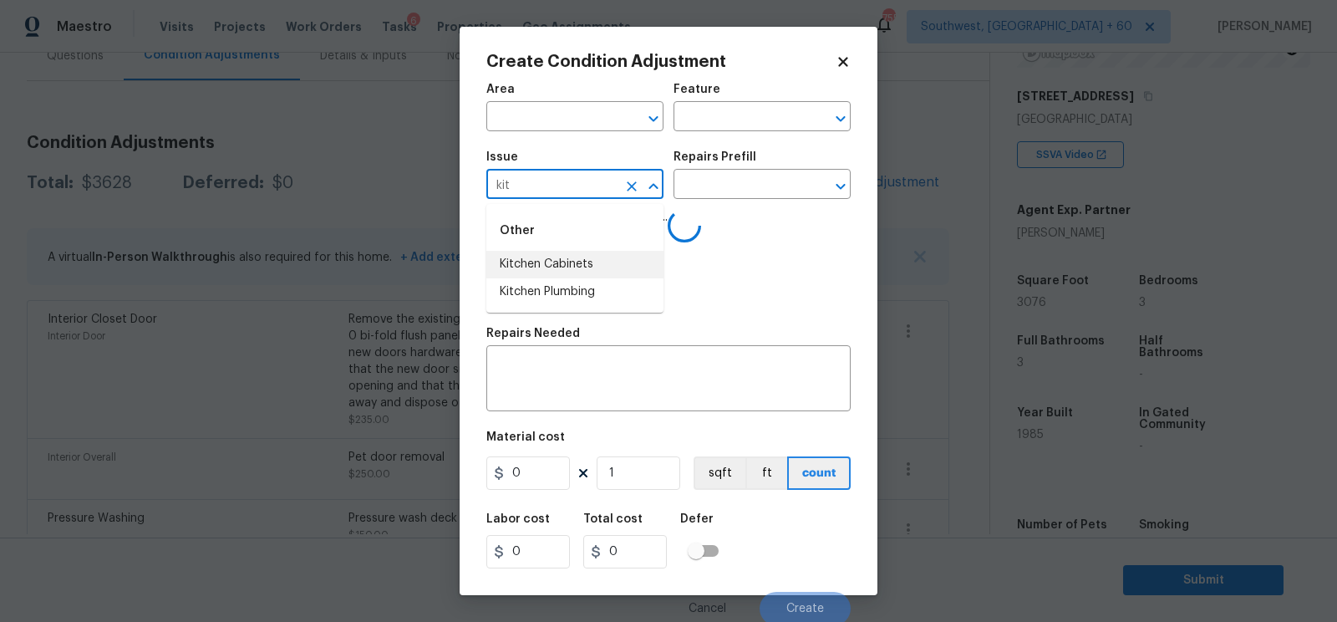
click at [577, 257] on li "Kitchen Cabinets" at bounding box center [574, 265] width 177 height 28
type input "Kitchen Cabinets"
click at [760, 183] on input "text" at bounding box center [738, 186] width 130 height 26
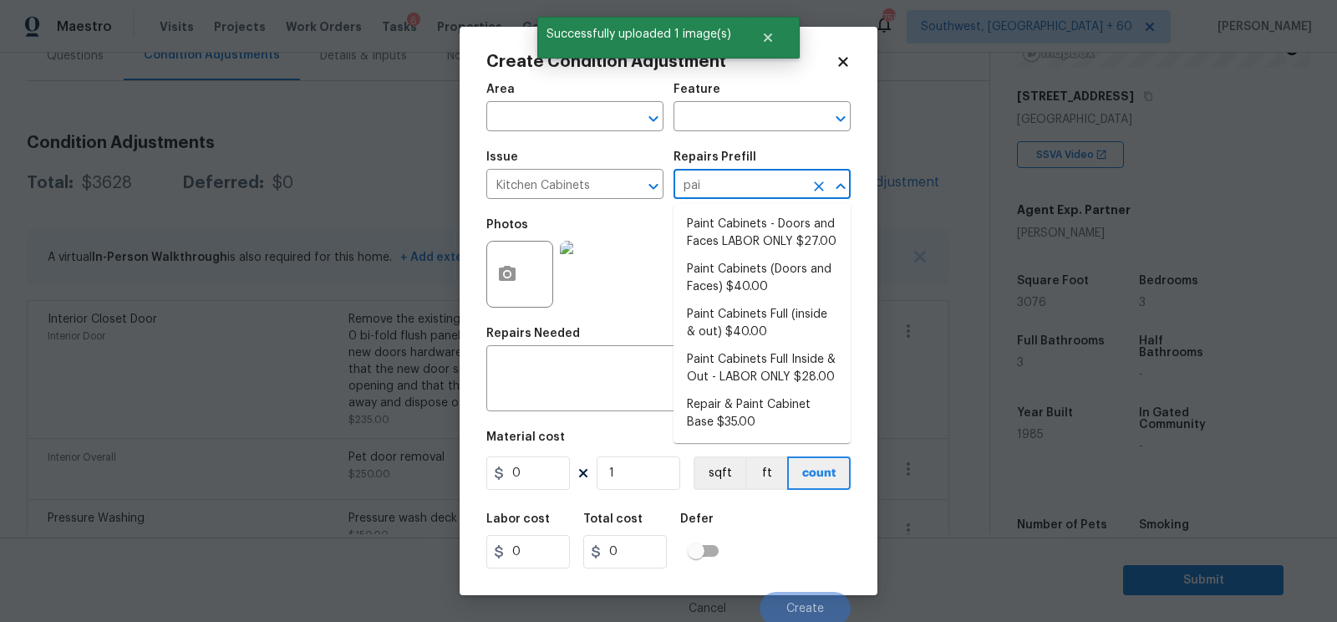
type input "pain"
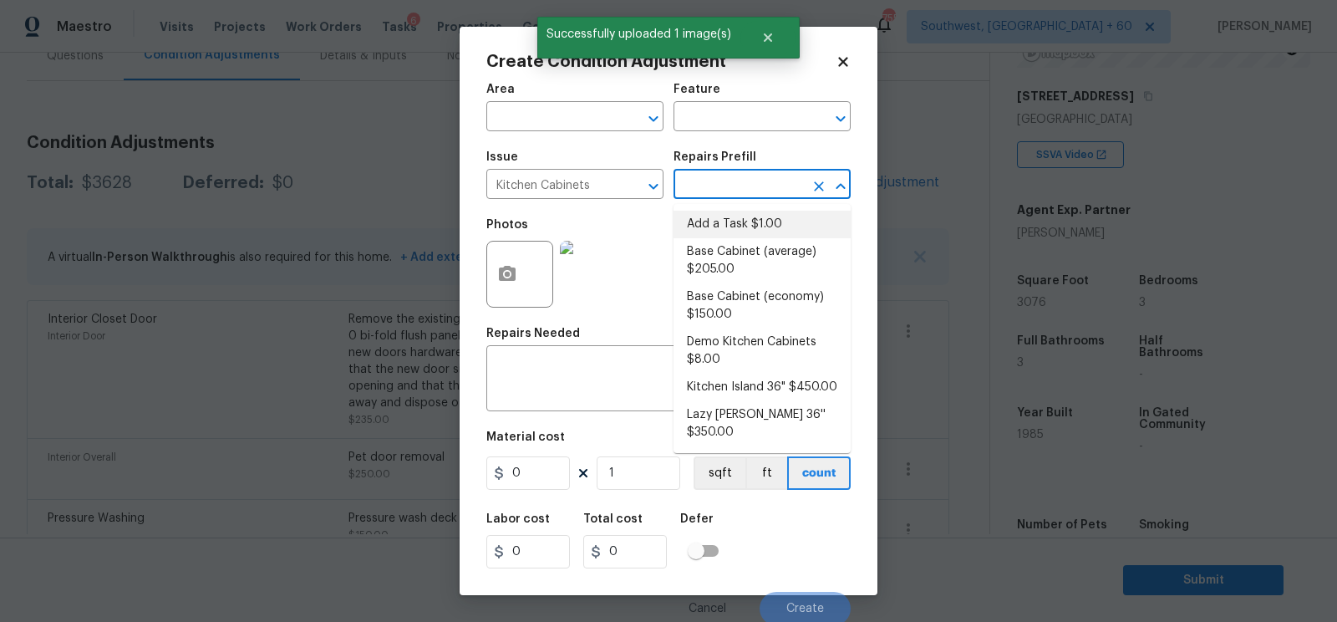
click at [746, 196] on input "text" at bounding box center [738, 186] width 130 height 26
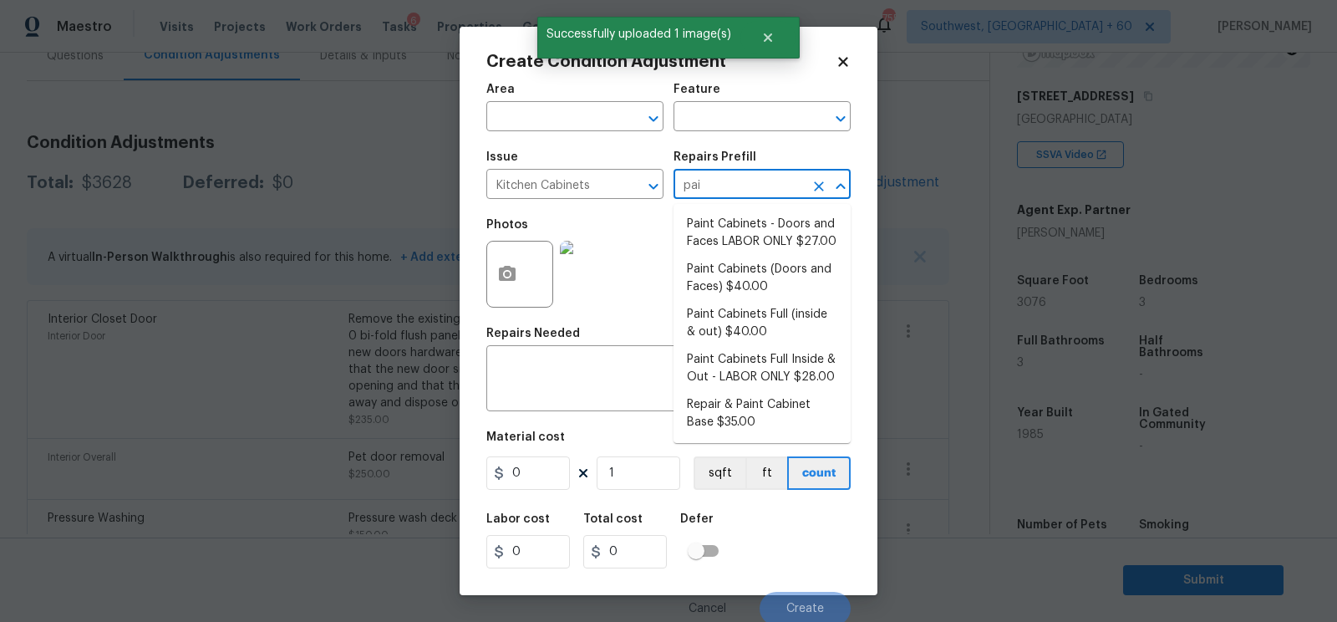
type input "pain"
click at [757, 314] on li "Paint Cabinets Full (inside & out) $40.00" at bounding box center [761, 323] width 177 height 45
type input "Cabinets"
type textarea "Prep, sand, mask and apply 2 coats of paint to the kitchen cabinet doors, inter…"
type input "40"
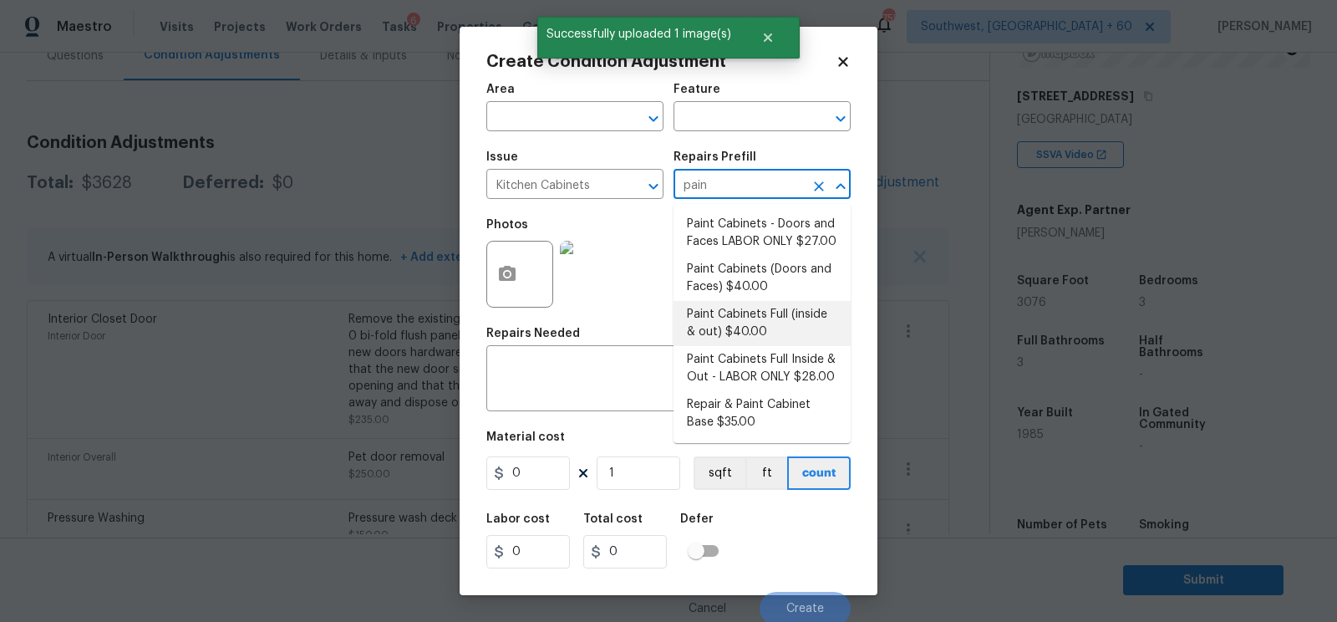
type input "40"
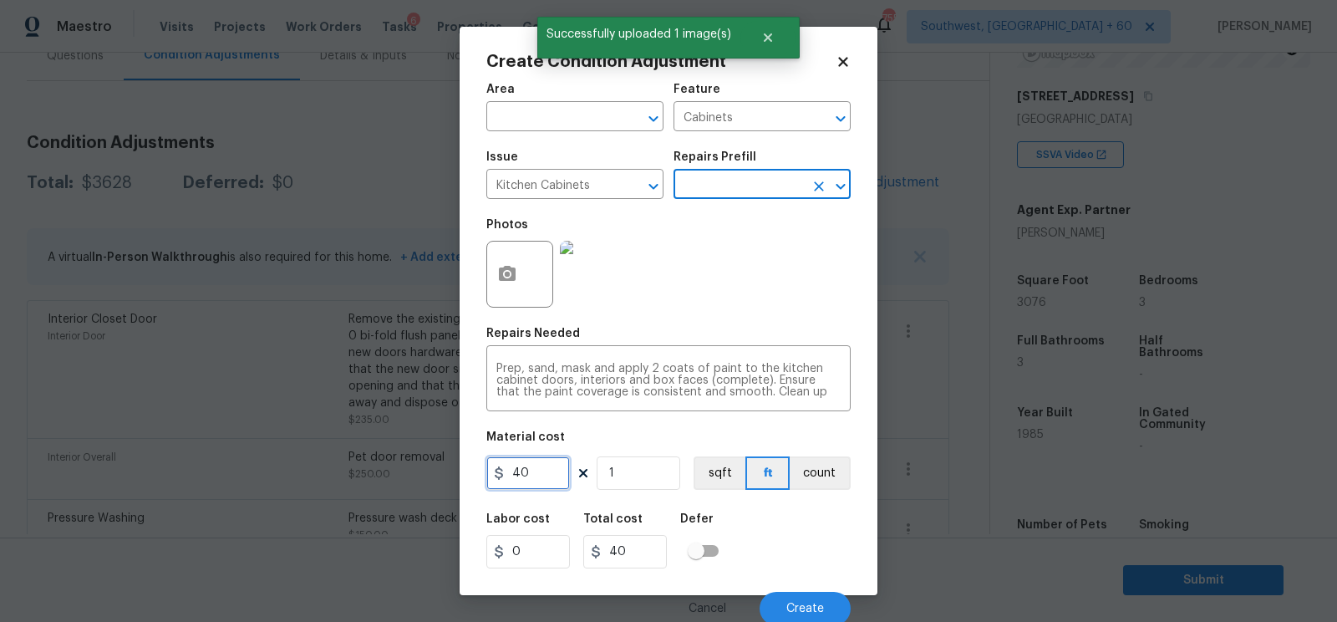
click at [546, 476] on input "40" at bounding box center [528, 472] width 84 height 33
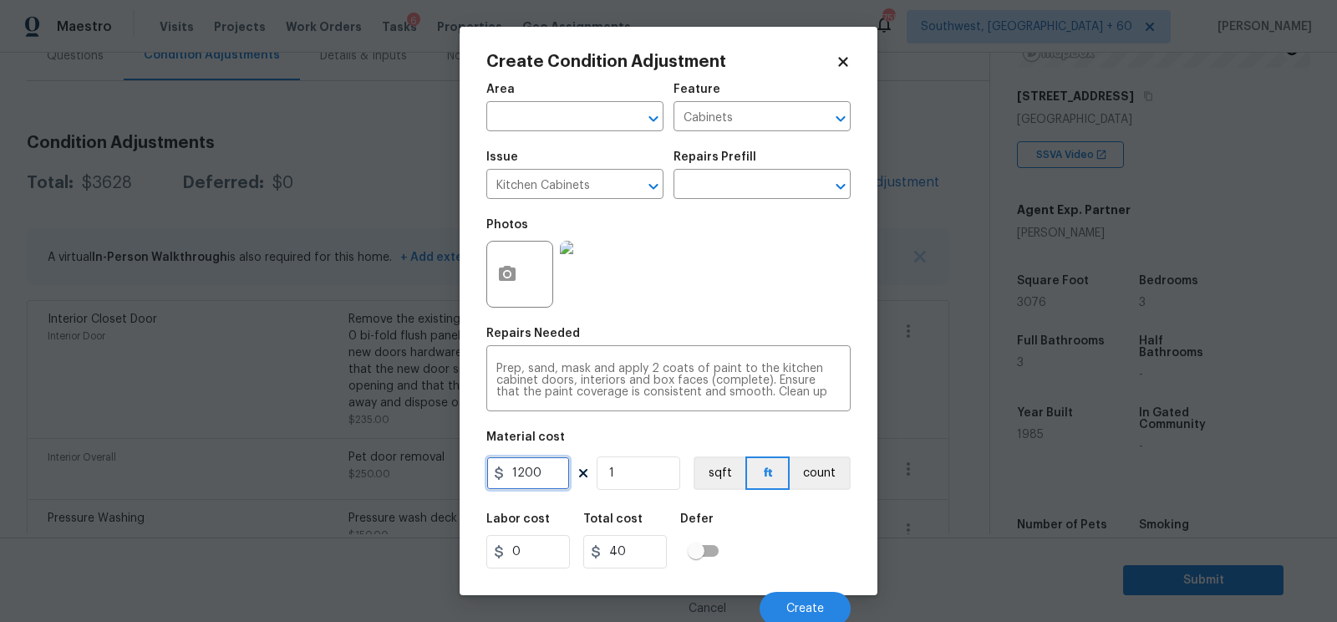
type input "1200"
click at [615, 531] on div "Total cost" at bounding box center [631, 524] width 97 height 22
click at [794, 602] on button "Create" at bounding box center [805, 608] width 91 height 33
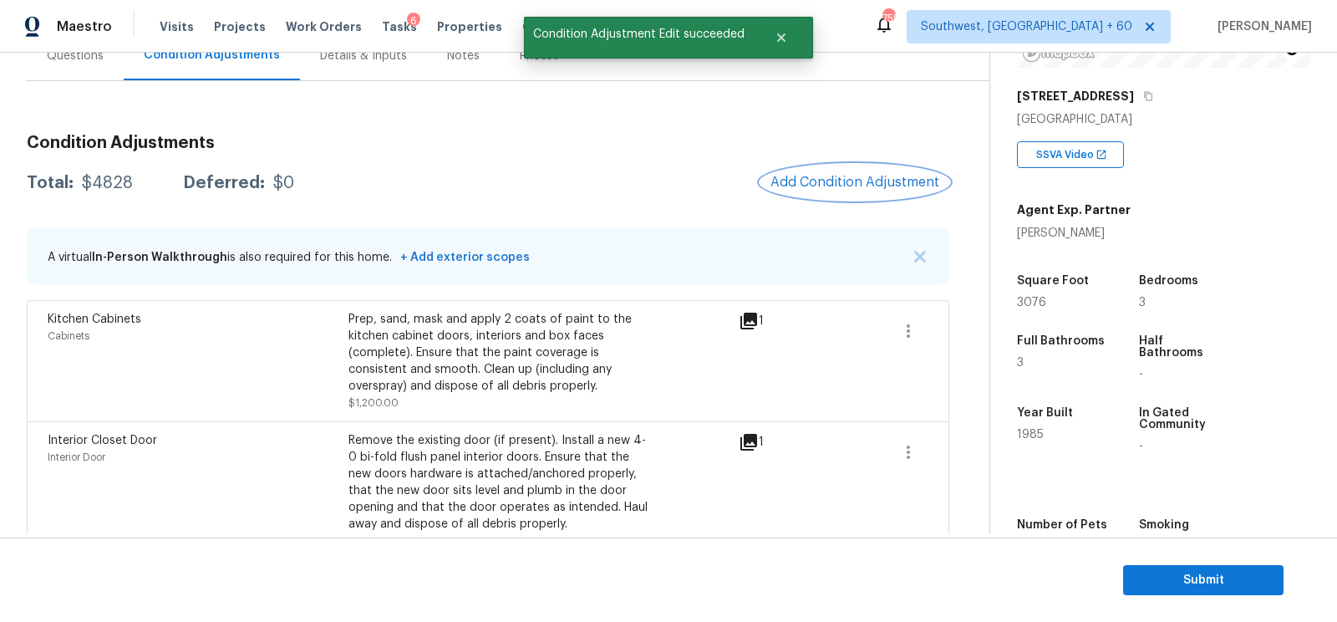
click at [818, 168] on button "Add Condition Adjustment" at bounding box center [854, 182] width 189 height 35
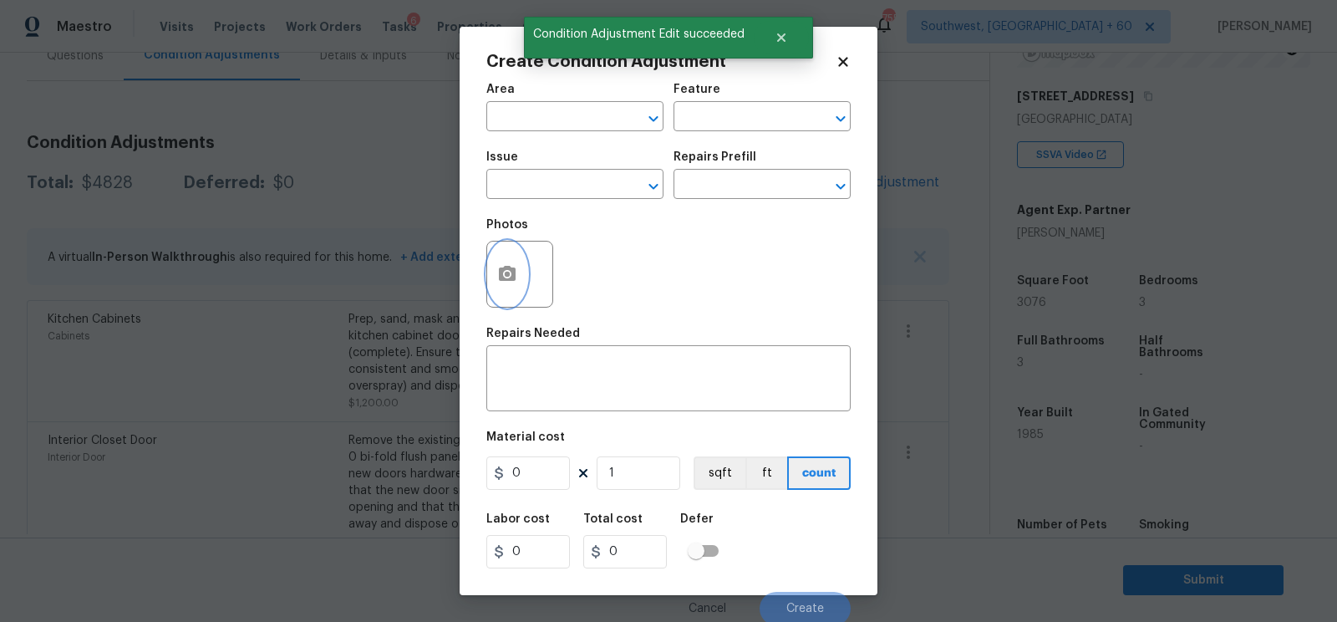
click at [495, 281] on button "button" at bounding box center [507, 273] width 40 height 65
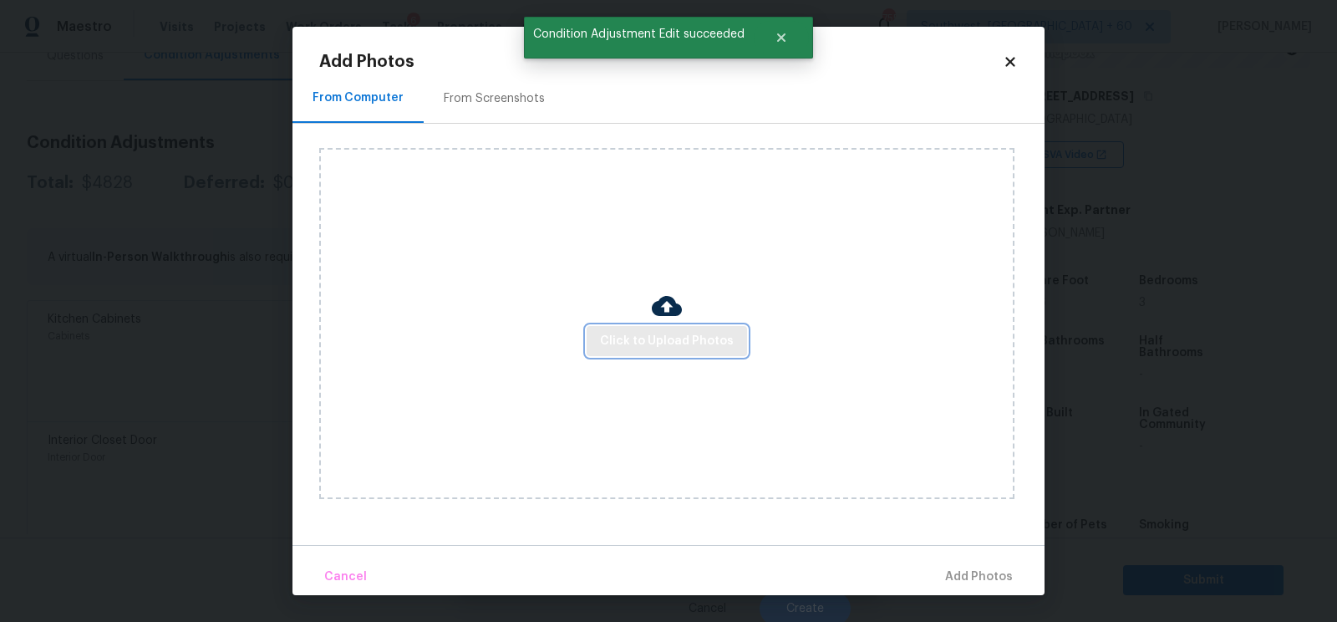
click at [693, 348] on span "Click to Upload Photos" at bounding box center [667, 341] width 134 height 21
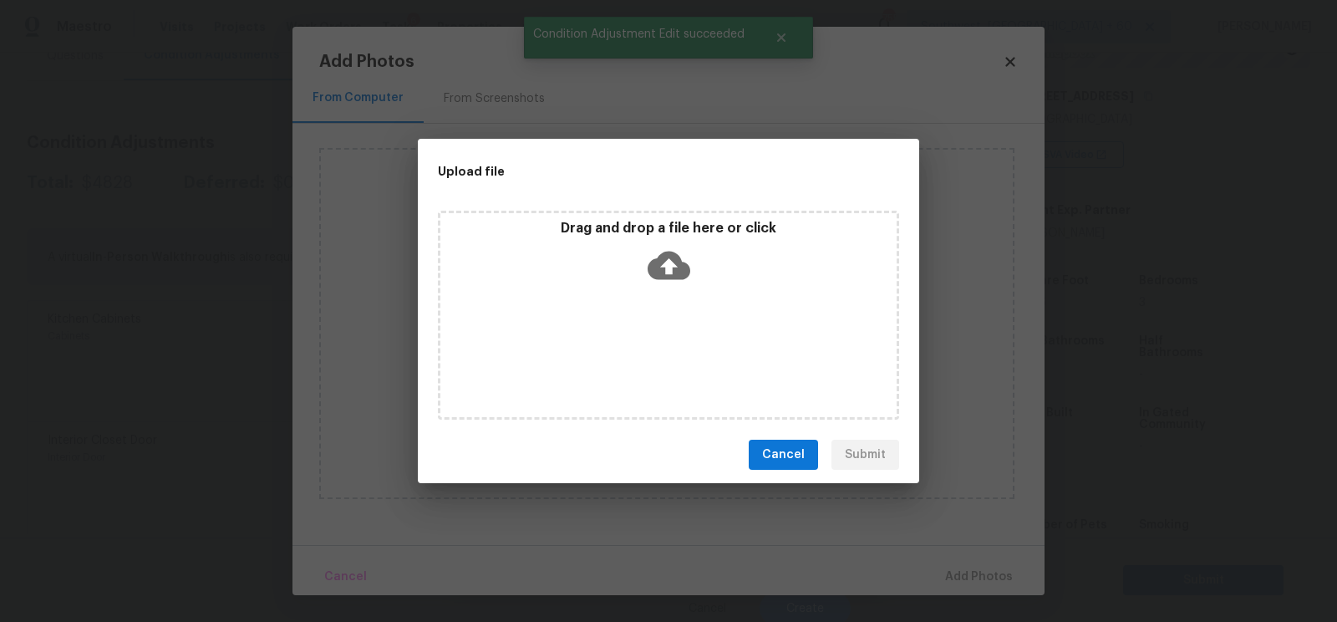
click at [684, 298] on div "Drag and drop a file here or click" at bounding box center [668, 315] width 461 height 209
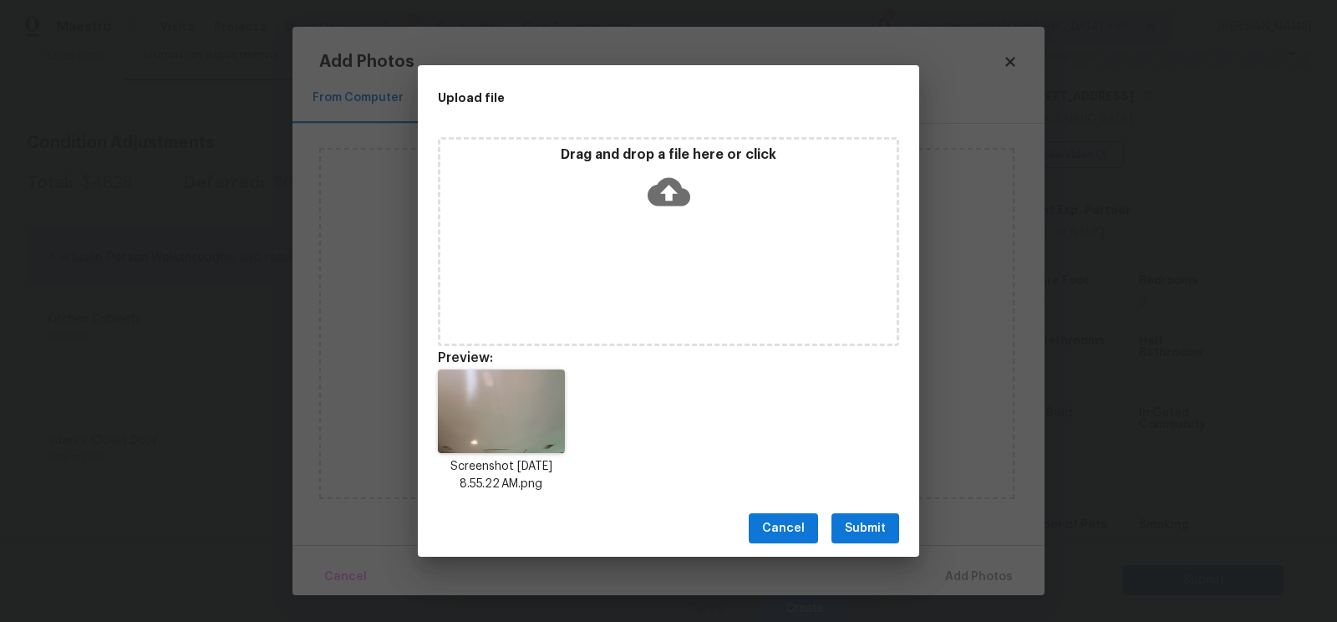
click at [849, 544] on div "Cancel Submit" at bounding box center [668, 529] width 501 height 58
click at [861, 526] on span "Submit" at bounding box center [865, 528] width 41 height 21
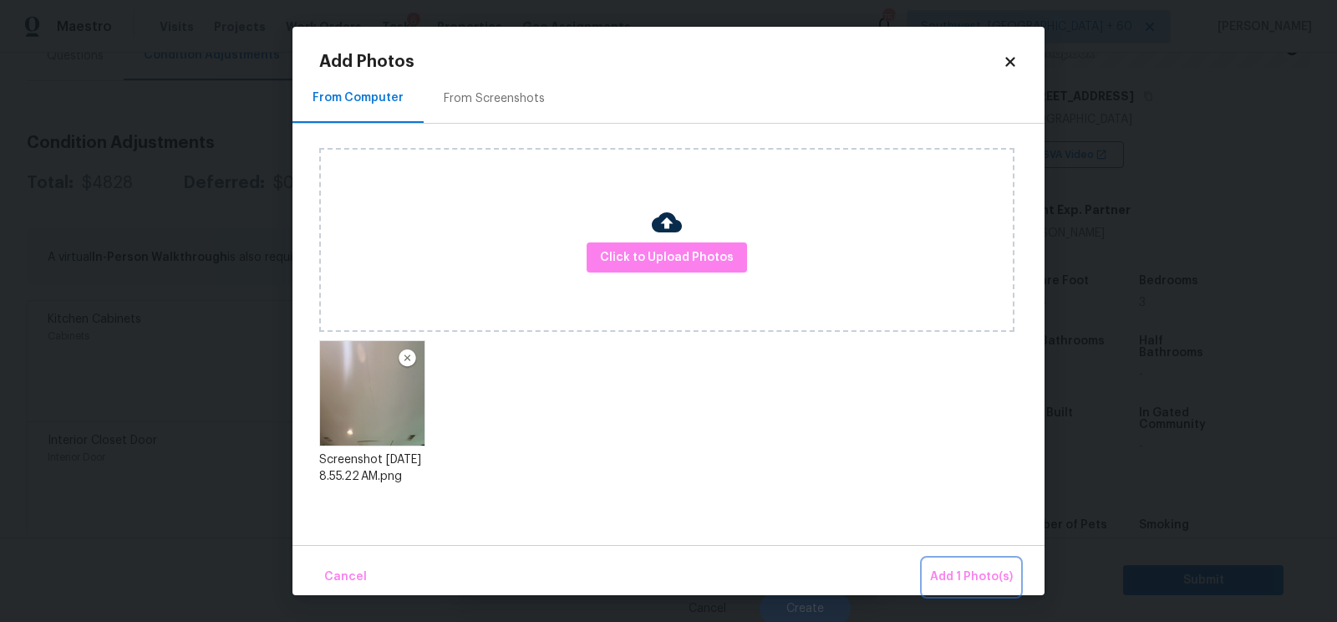
click at [967, 573] on span "Add 1 Photo(s)" at bounding box center [971, 577] width 83 height 21
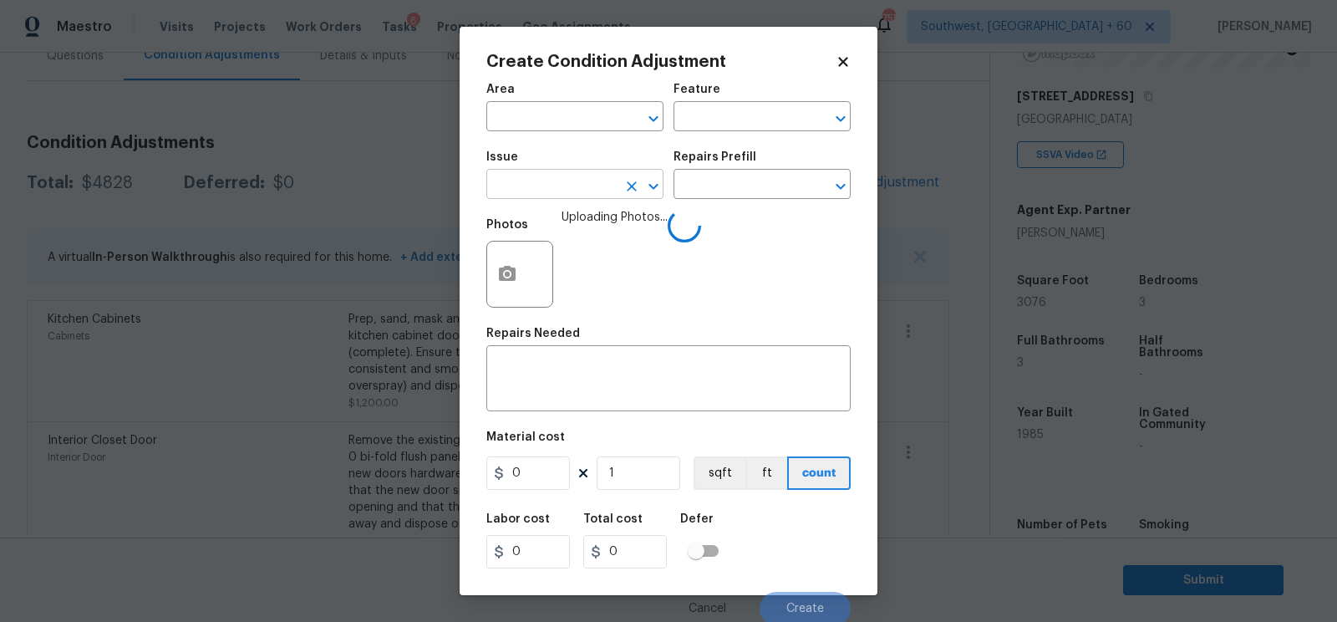
click at [607, 191] on input "text" at bounding box center [551, 186] width 130 height 26
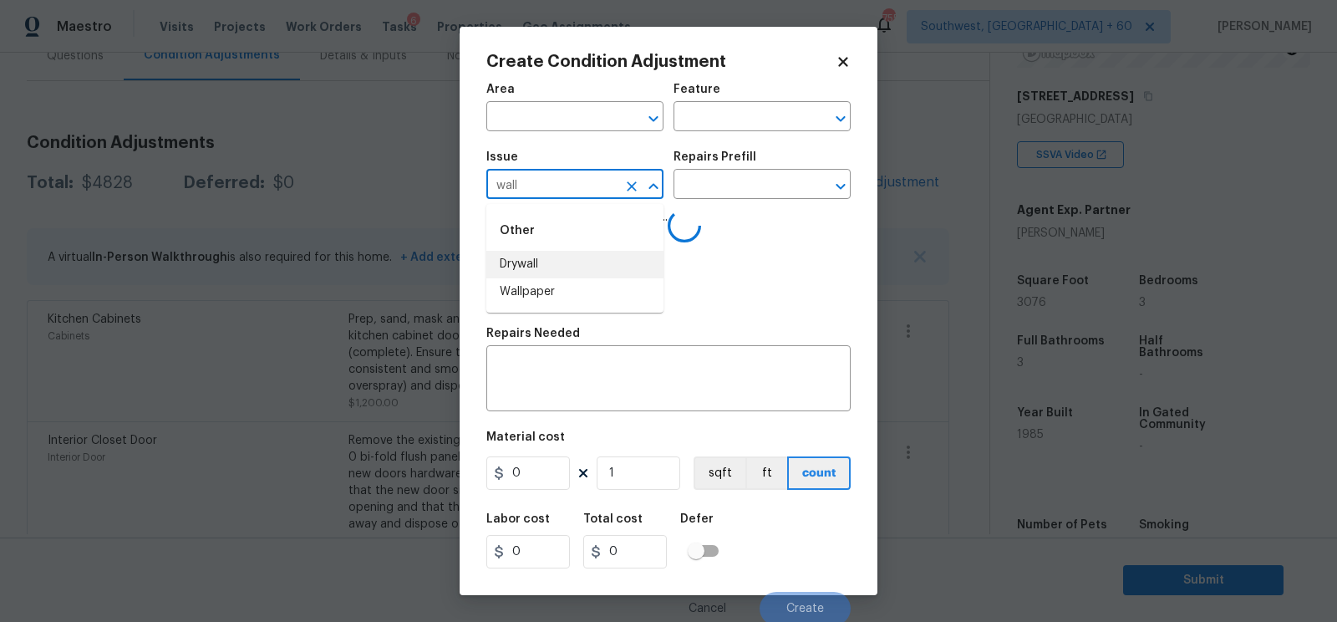
click at [521, 261] on li "Drywall" at bounding box center [574, 265] width 177 height 28
type input "Drywall"
click at [739, 183] on input "text" at bounding box center [738, 186] width 130 height 26
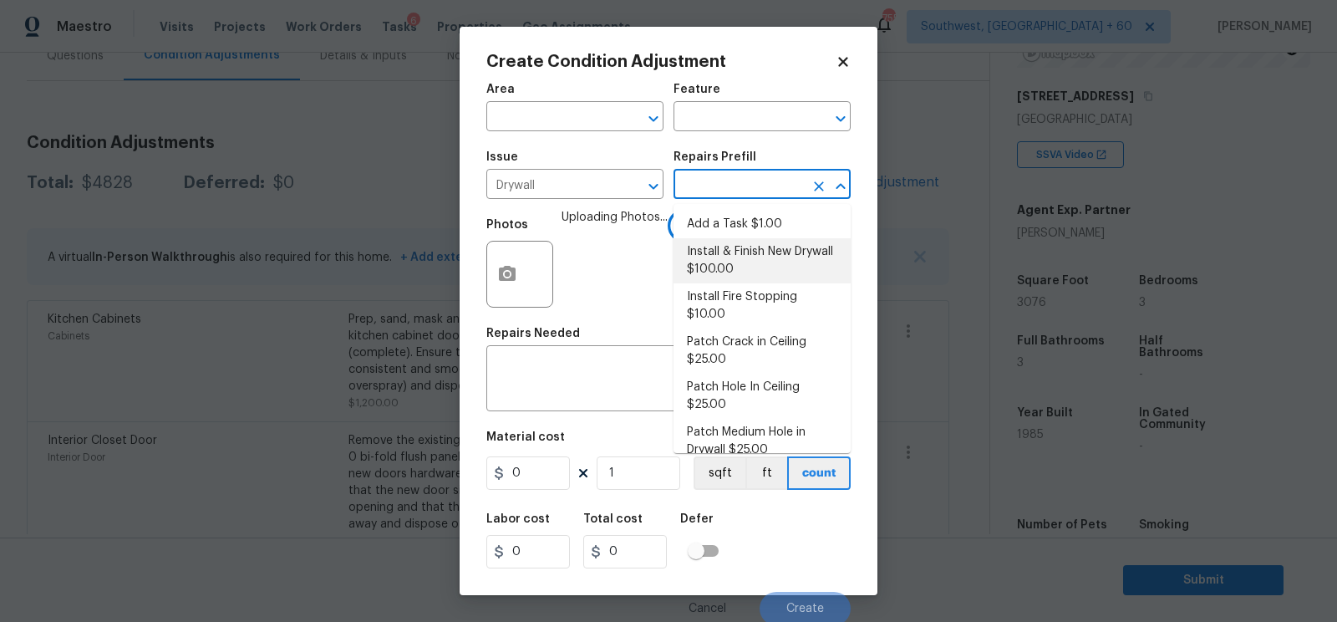
click at [742, 245] on li "Install & Finish New Drywall $100.00" at bounding box center [761, 260] width 177 height 45
type input "Walls and Ceiling"
type textarea "Remove the existing damaged drywall and replace with new. Ensure that the new d…"
type input "100"
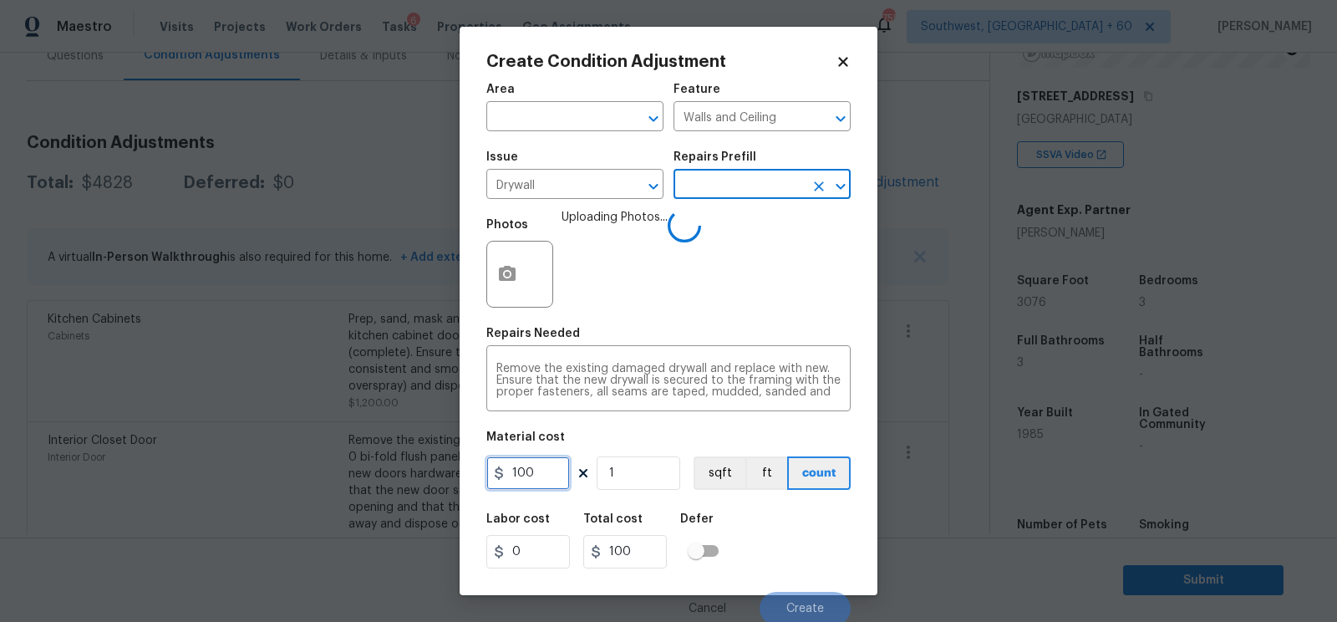
click at [562, 475] on input "100" at bounding box center [528, 472] width 84 height 33
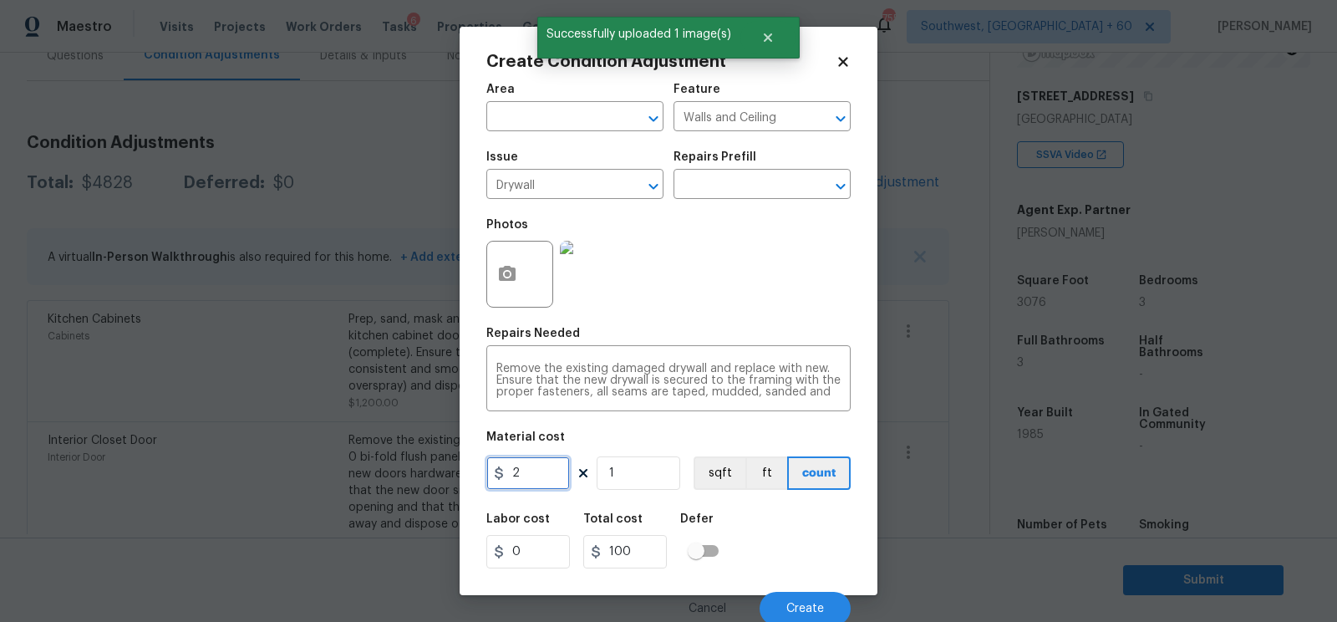
type input "25"
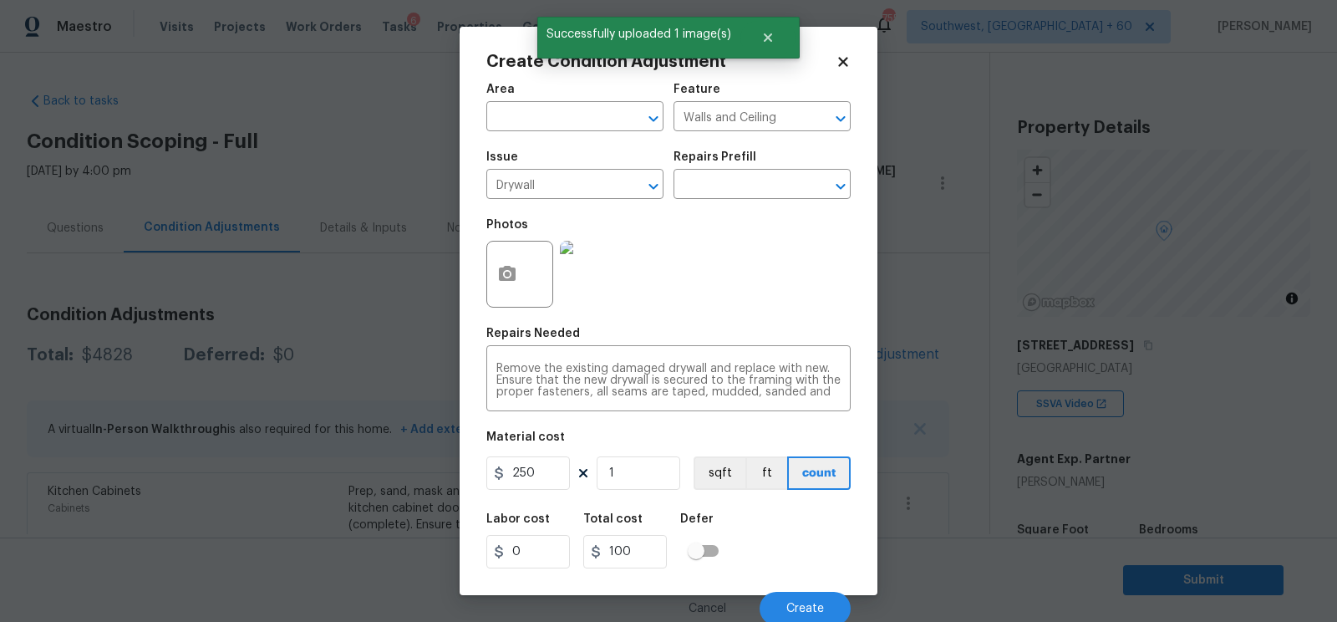
scroll to position [249, 0]
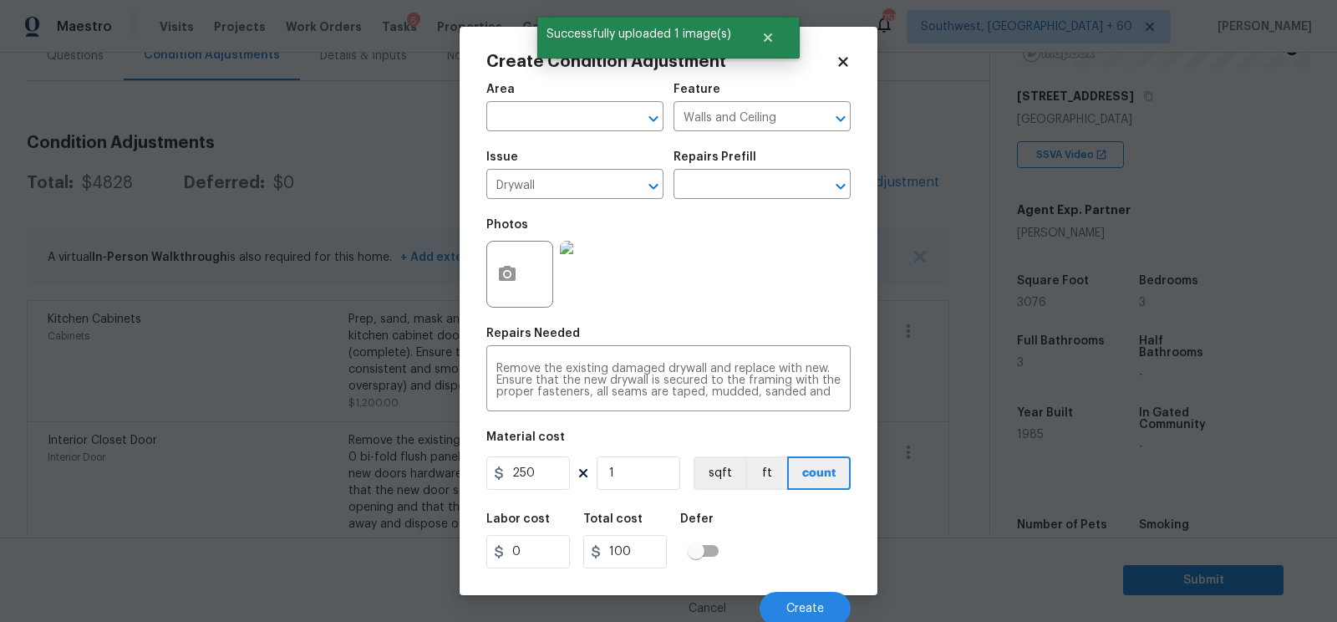
type input "250"
click at [617, 551] on input "100" at bounding box center [625, 551] width 84 height 33
type input "250"
click at [807, 598] on button "Create" at bounding box center [805, 608] width 91 height 33
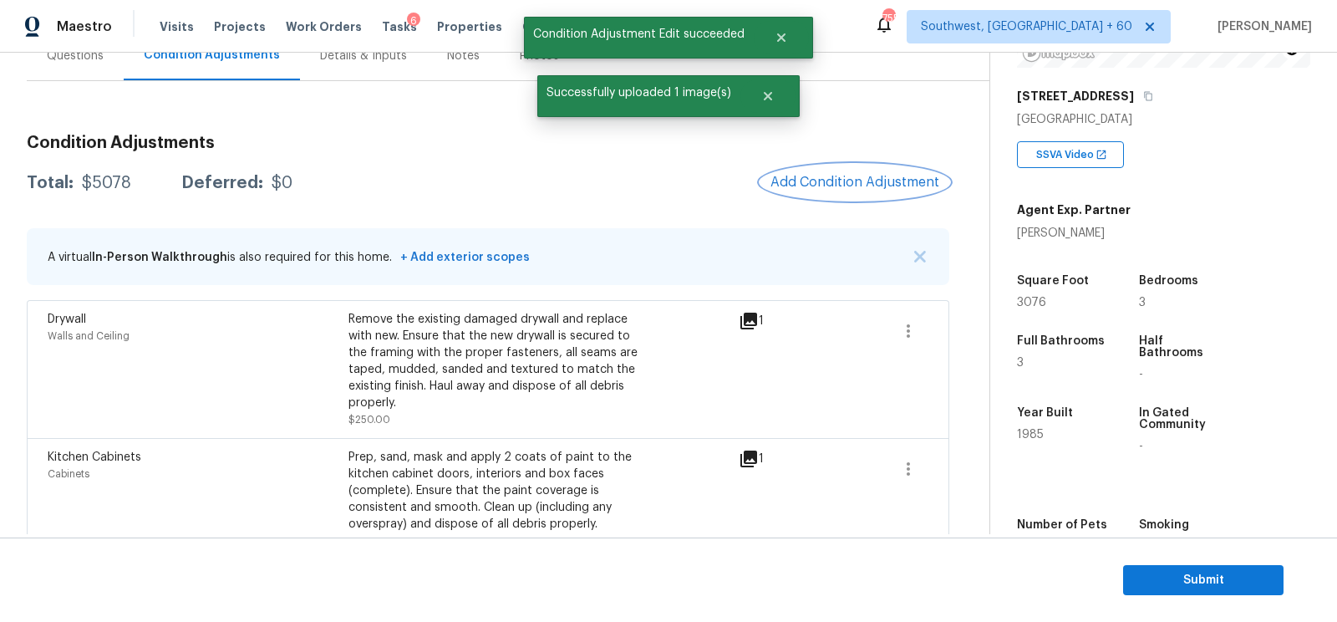
click at [845, 179] on span "Add Condition Adjustment" at bounding box center [854, 182] width 169 height 15
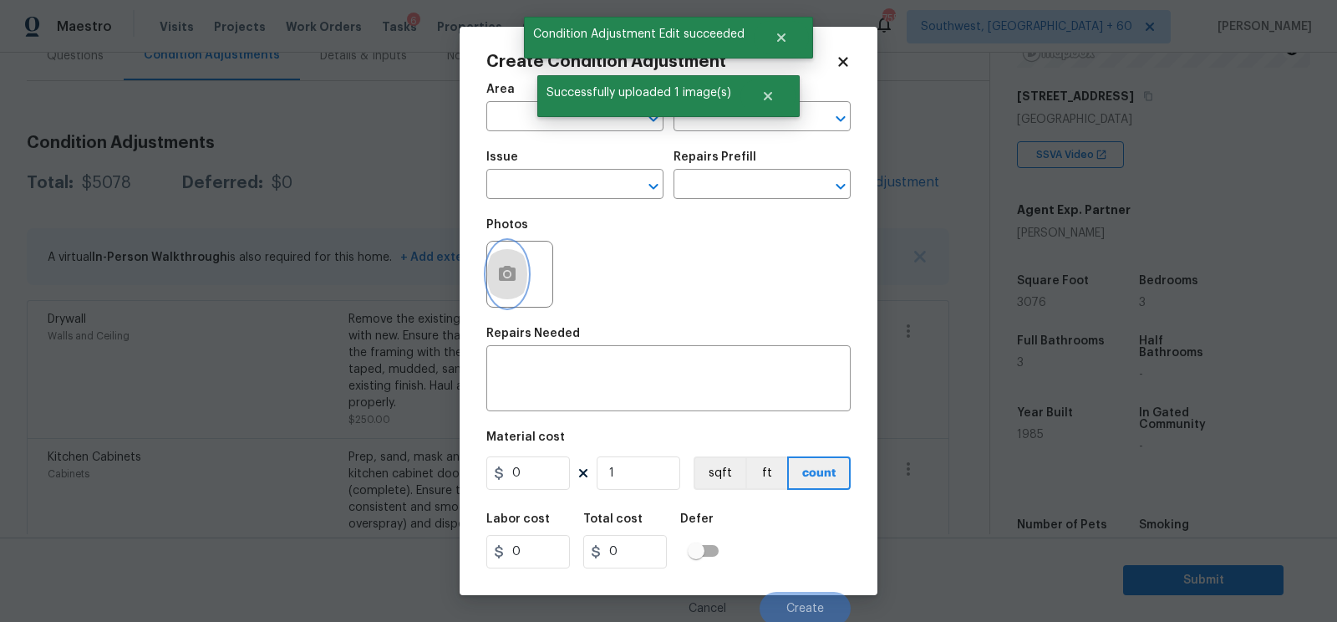
click at [517, 264] on button "button" at bounding box center [507, 273] width 40 height 65
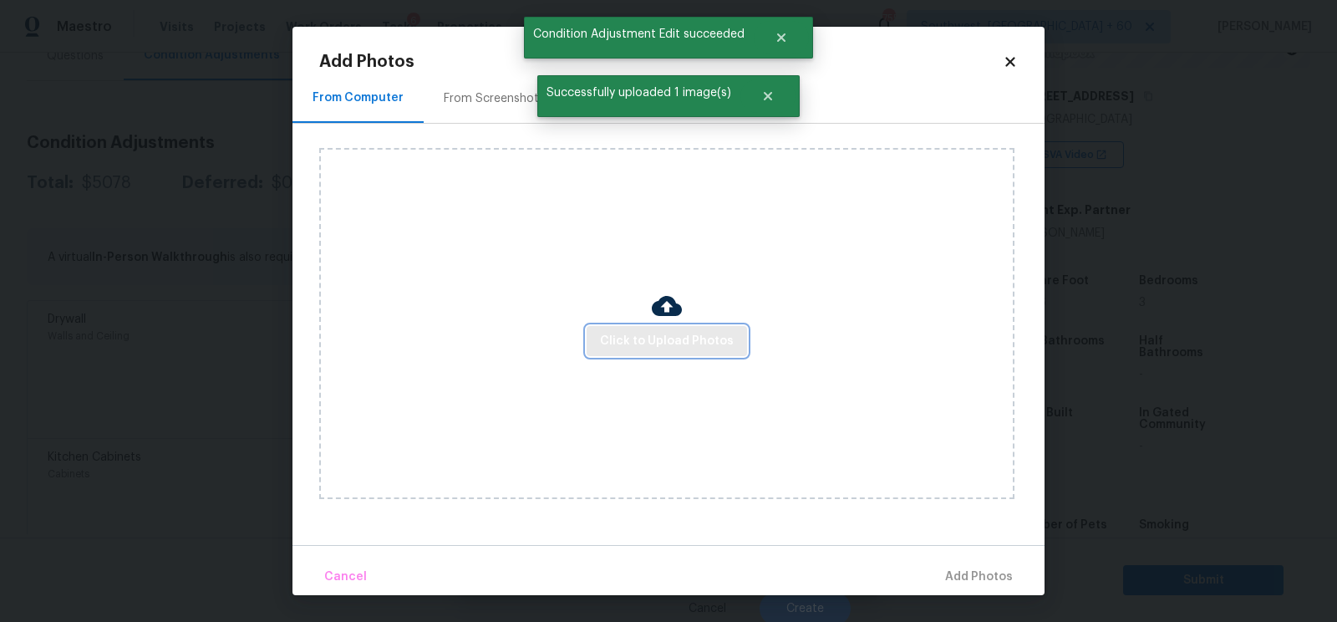
click at [657, 333] on span "Click to Upload Photos" at bounding box center [667, 341] width 134 height 21
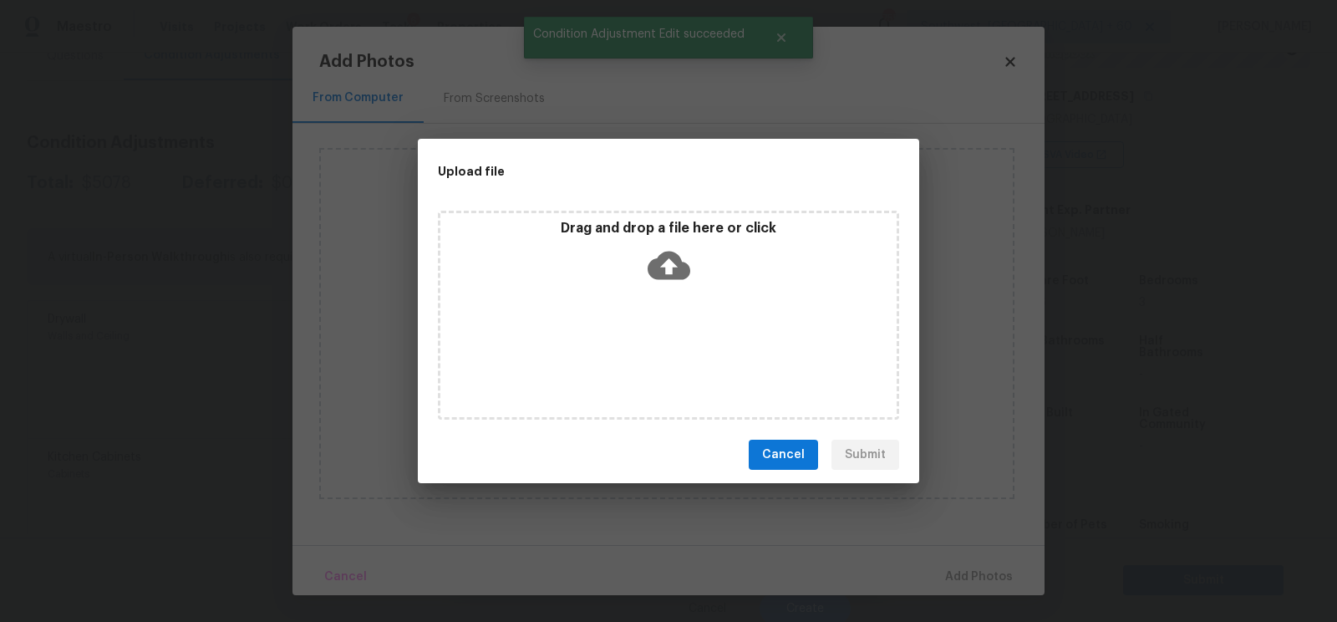
click at [668, 284] on icon at bounding box center [669, 265] width 43 height 43
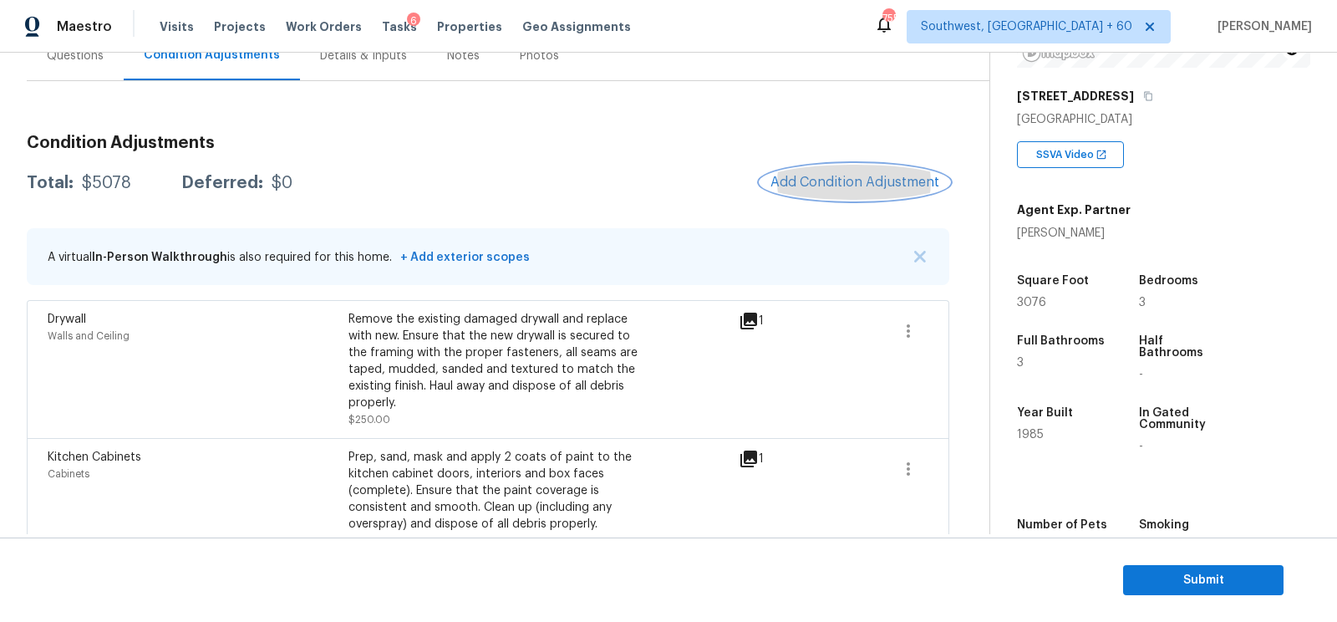
click at [811, 195] on button "Add Condition Adjustment" at bounding box center [854, 182] width 189 height 35
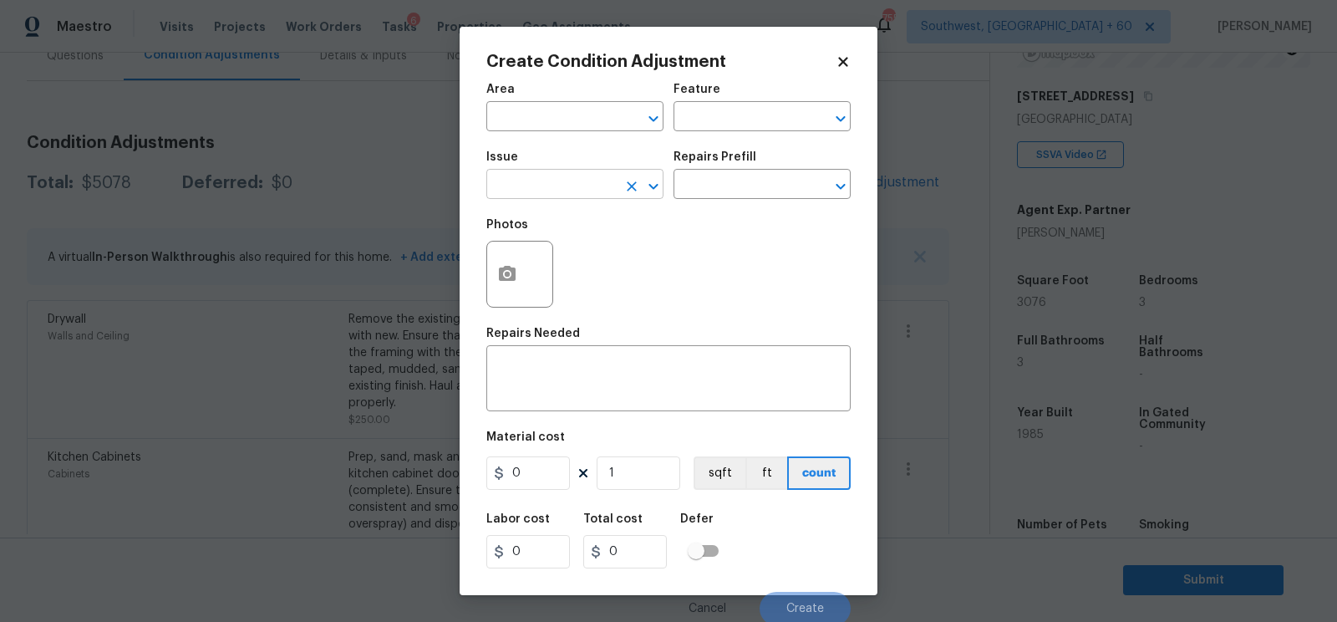
click at [537, 179] on input "text" at bounding box center [551, 186] width 130 height 26
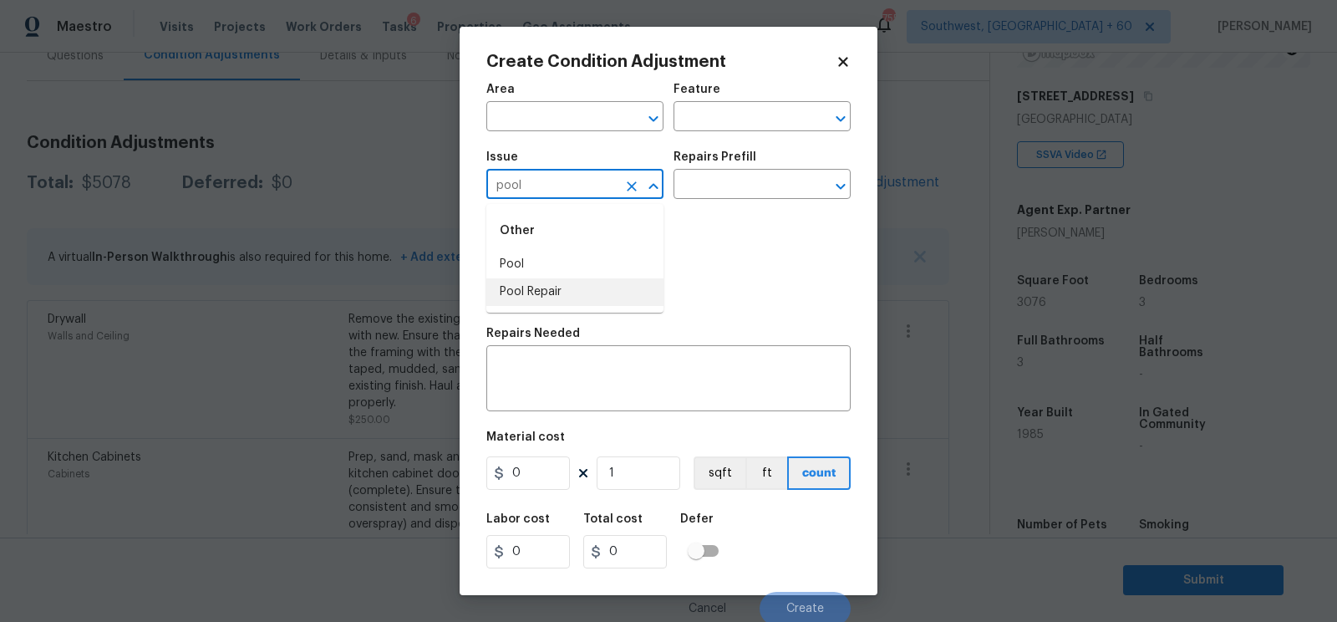
click at [552, 285] on li "Pool Repair" at bounding box center [574, 292] width 177 height 28
type input "Pool Repair"
click at [739, 194] on input "text" at bounding box center [738, 186] width 130 height 26
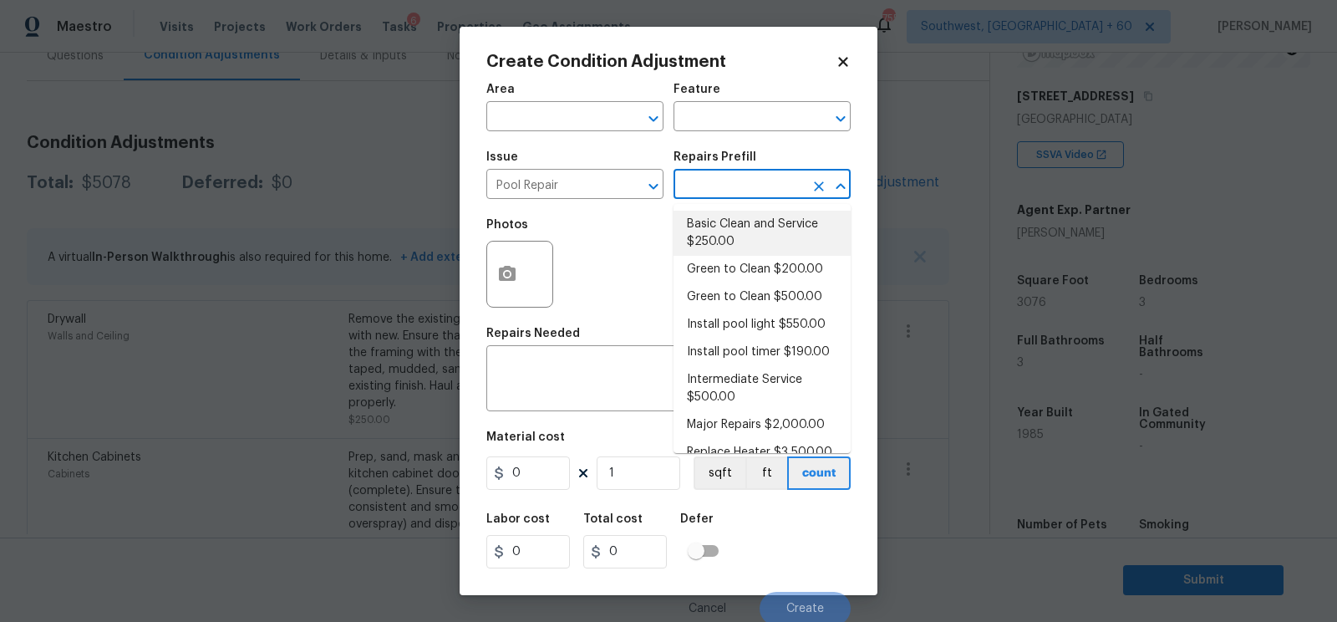
click at [734, 220] on li "Basic Clean and Service $250.00" at bounding box center [761, 233] width 177 height 45
type input "Pool"
type textarea "basic clean and service, balance chems, repair minor leaks at equipment, etc"
type input "250"
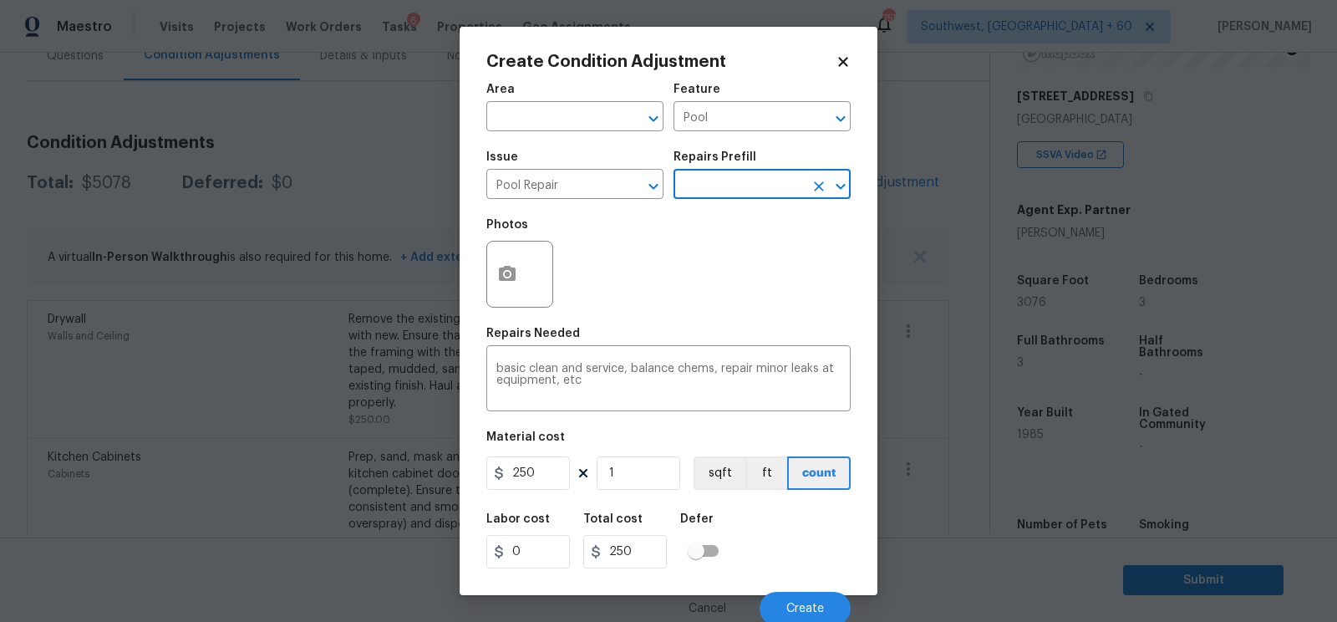
click at [744, 182] on input "text" at bounding box center [738, 186] width 130 height 26
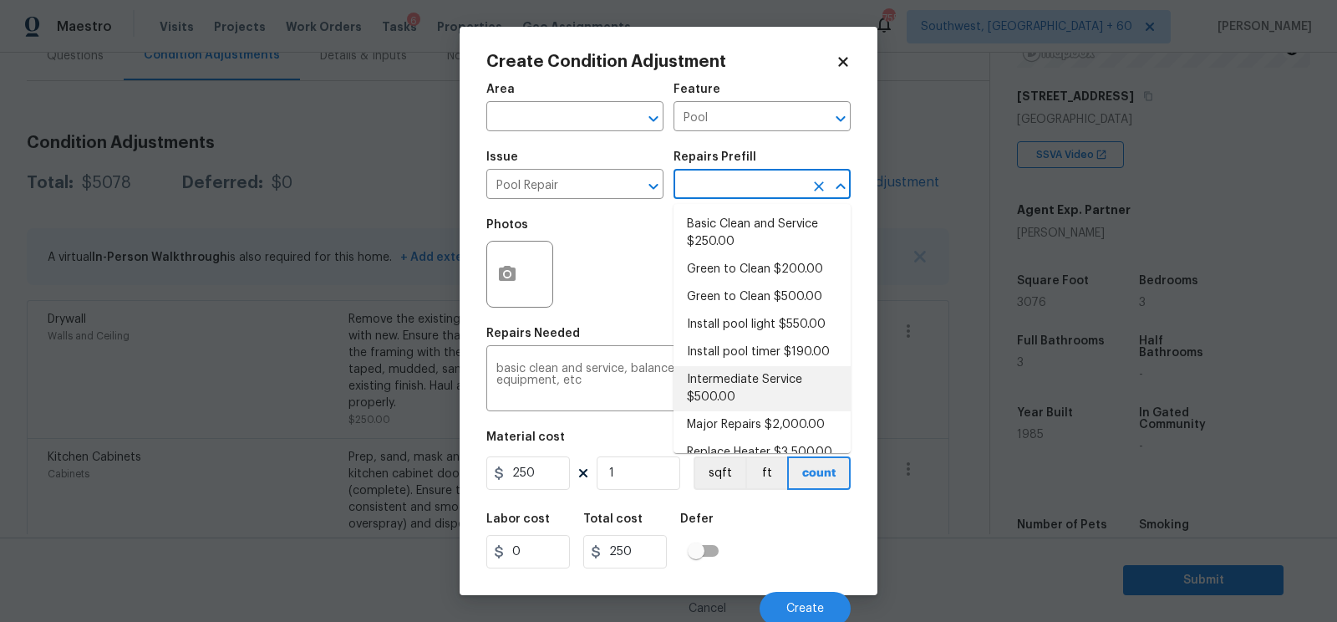
click at [741, 383] on li "Intermediate Service $500.00" at bounding box center [761, 388] width 177 height 45
type textarea "filter clean and service, balance chems, repair leaks at equipment, etc"
type input "500"
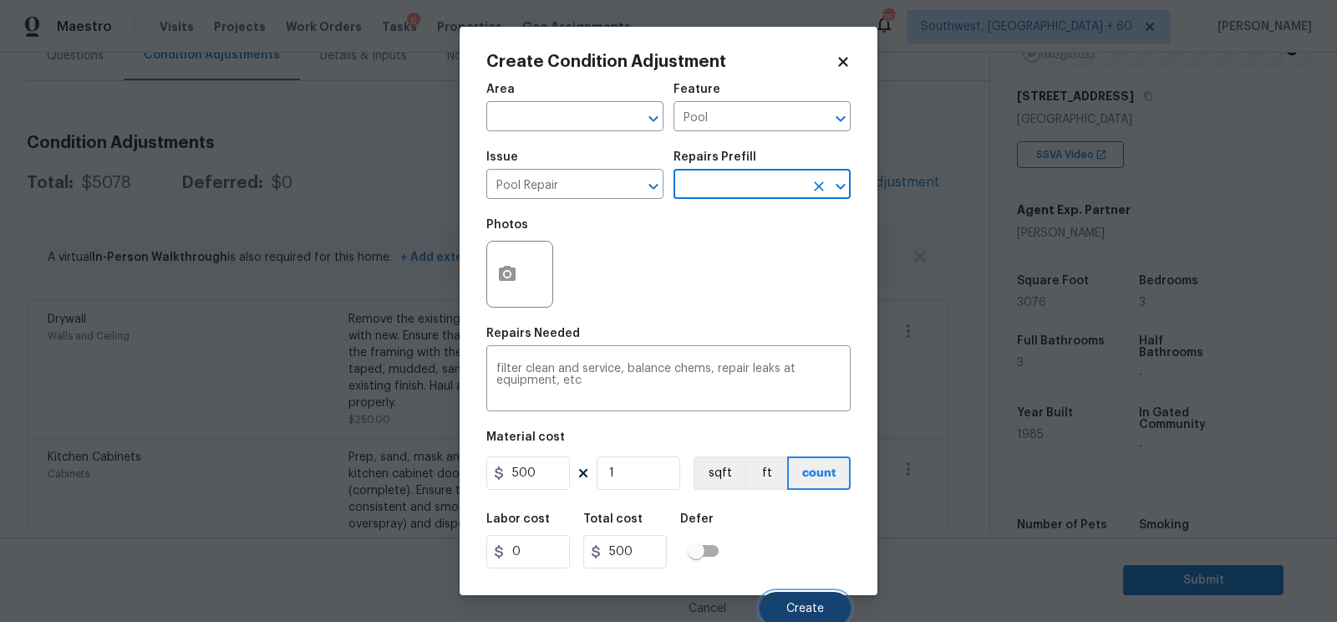
click at [786, 601] on button "Create" at bounding box center [805, 608] width 91 height 33
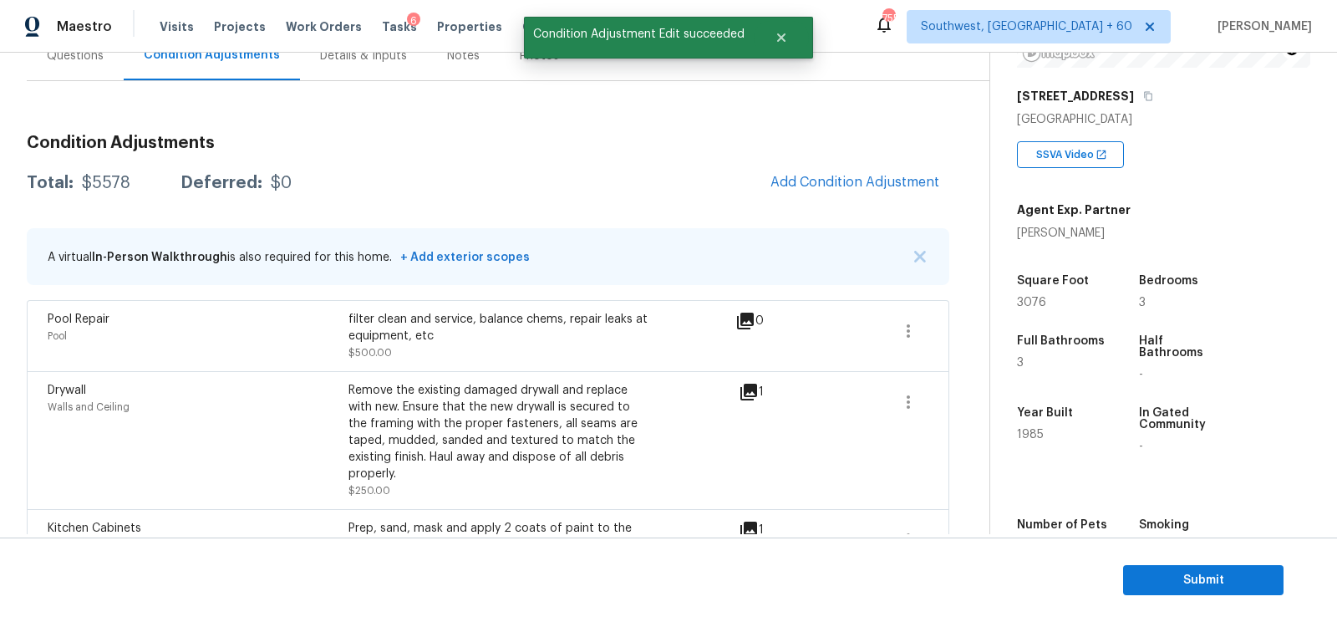
click at [828, 180] on span "Add Condition Adjustment" at bounding box center [854, 182] width 169 height 15
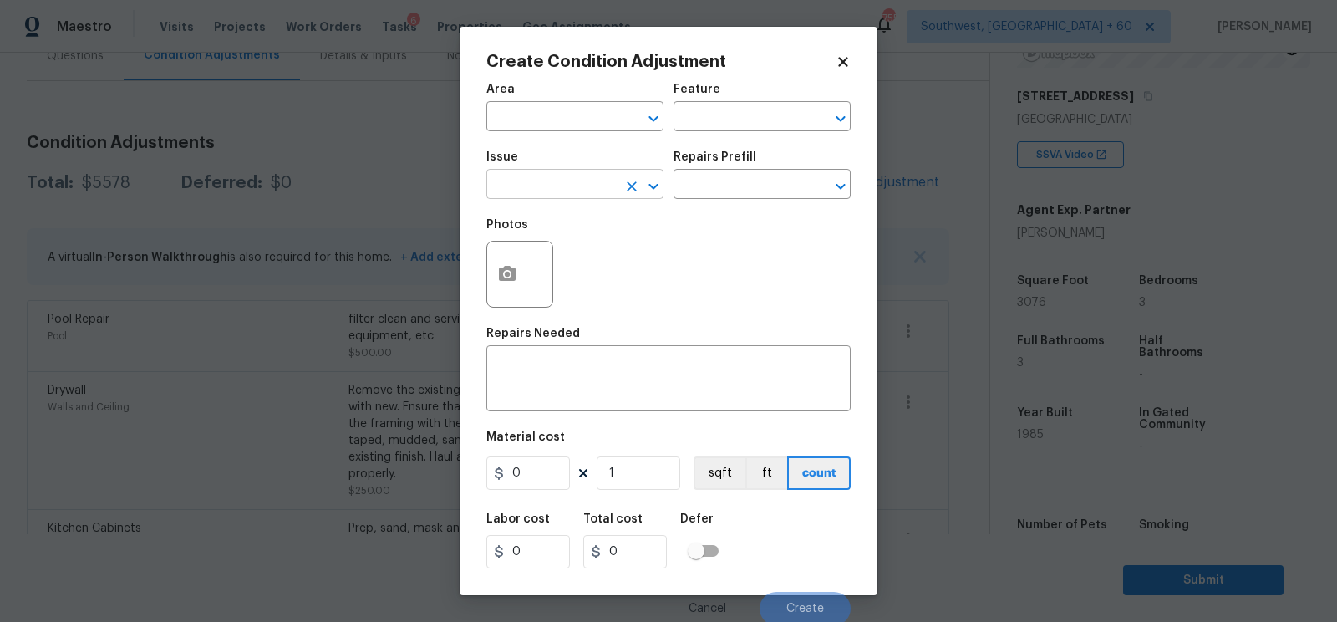
click at [591, 200] on body "Maestro Visits Projects Work Orders Tasks 6 Properties Geo Assignments 755 Sout…" at bounding box center [668, 311] width 1337 height 622
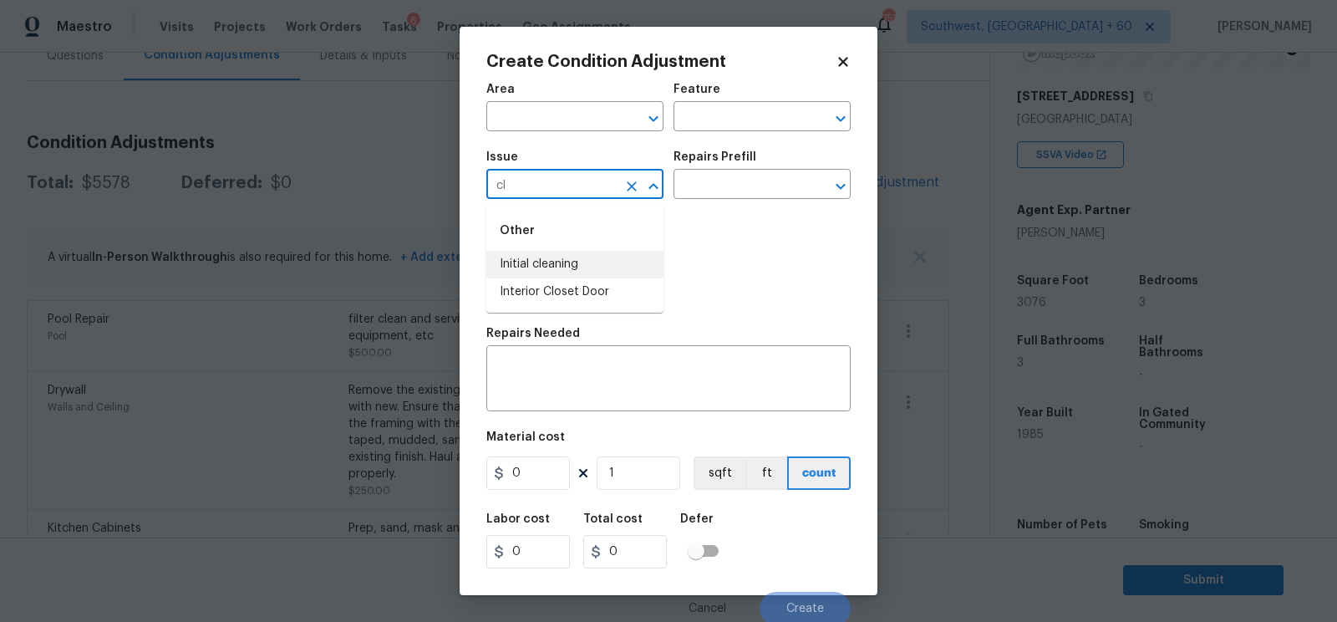
click at [598, 267] on li "Initial cleaning" at bounding box center [574, 265] width 177 height 28
type input "Initial cleaning"
click at [752, 175] on input "text" at bounding box center [738, 186] width 130 height 26
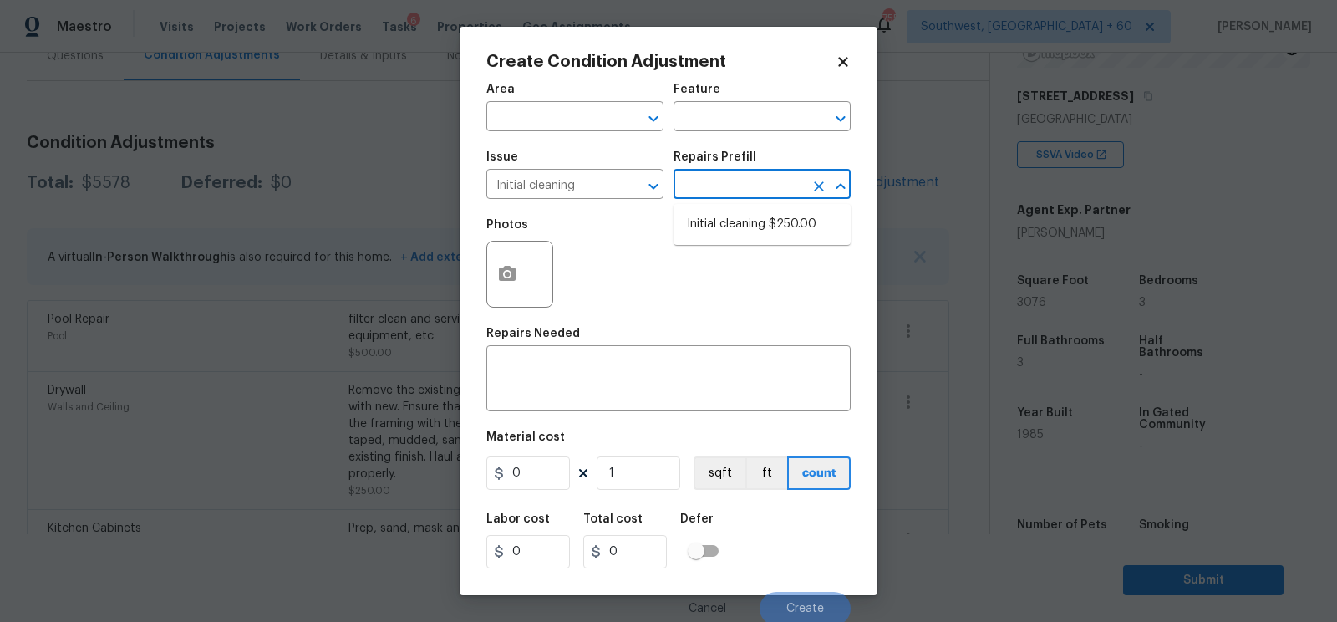
click at [747, 205] on ul "Initial cleaning $250.00" at bounding box center [761, 224] width 177 height 41
click at [748, 225] on li "Initial cleaning $250.00" at bounding box center [761, 225] width 177 height 28
type input "Home Readiness Packages"
type textarea "1. Wipe down exterior doors and trim. 2. Clean out all exterior light fixtures …"
type input "250"
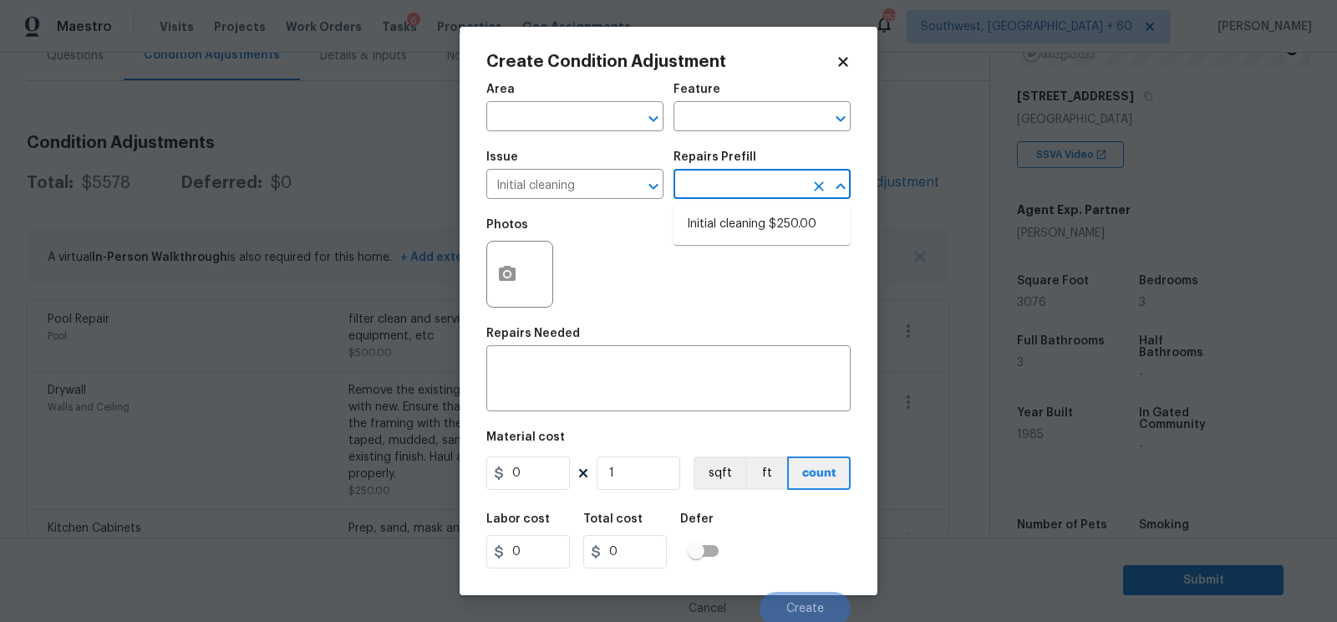
type input "250"
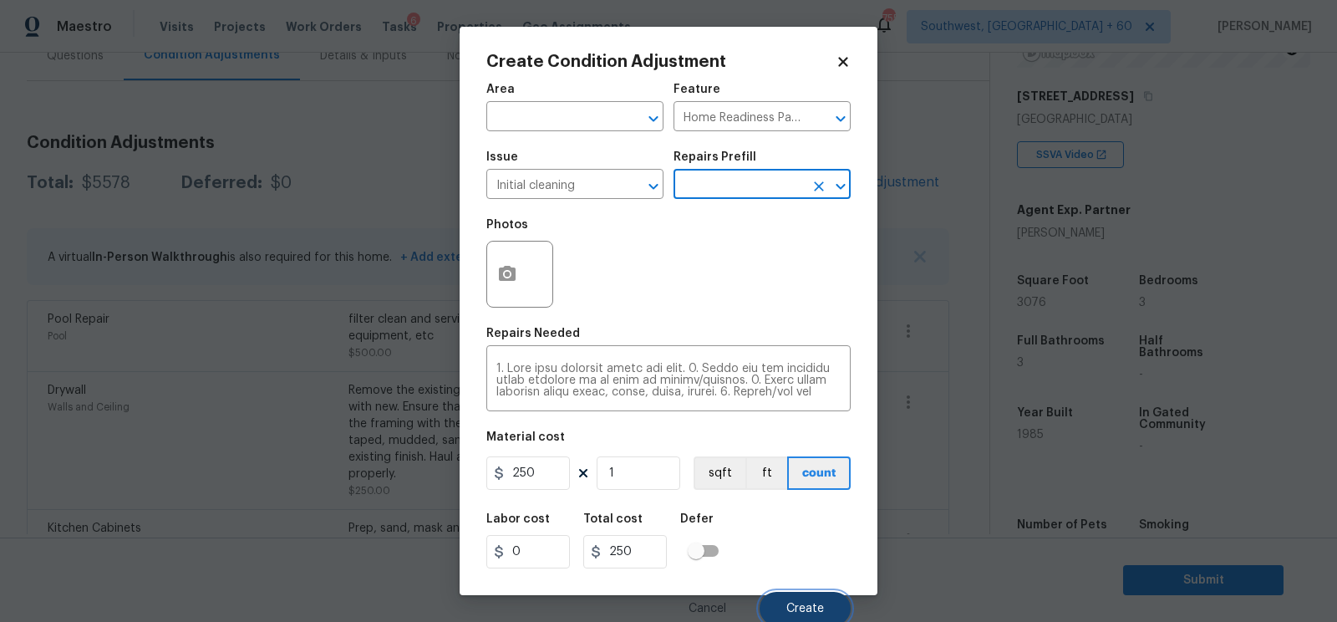
click at [788, 600] on button "Create" at bounding box center [805, 608] width 91 height 33
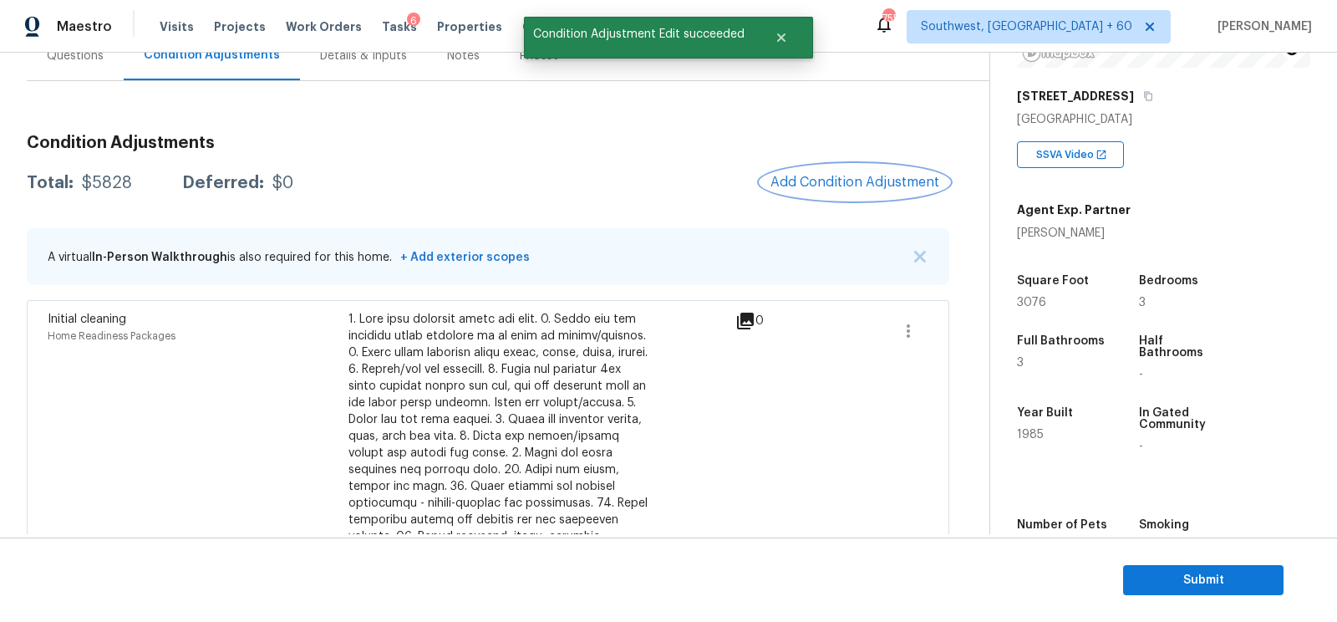
click at [843, 179] on span "Add Condition Adjustment" at bounding box center [854, 182] width 169 height 15
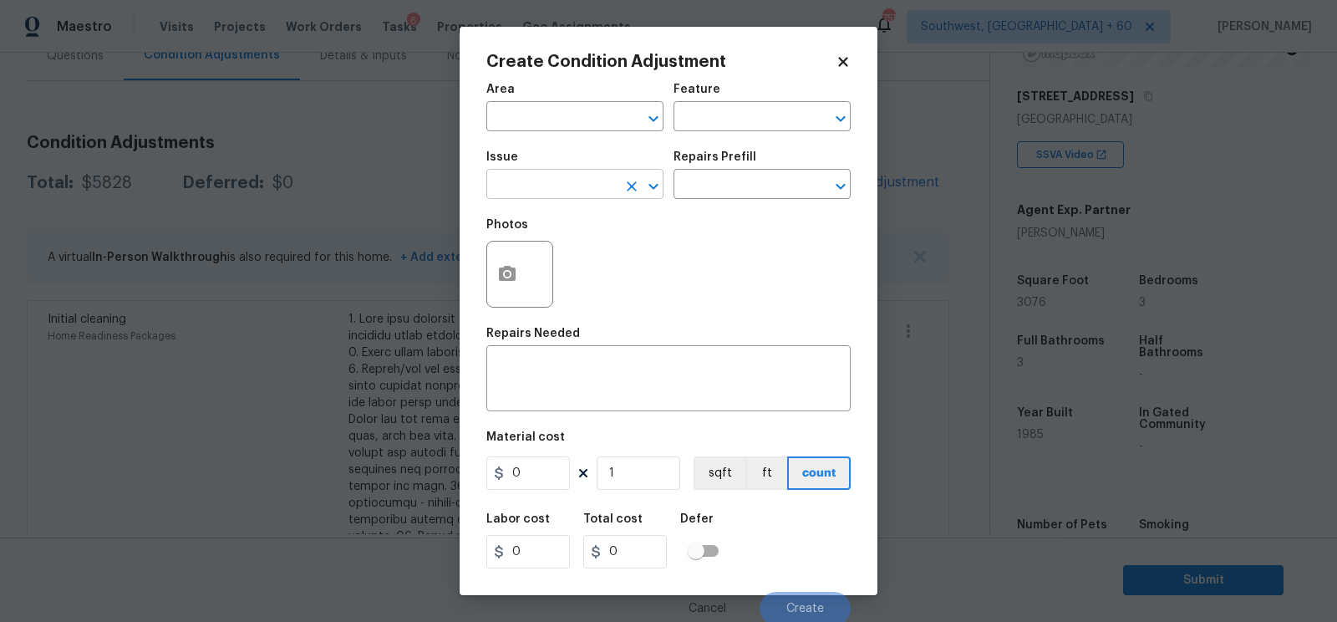
click at [527, 195] on input "text" at bounding box center [551, 186] width 130 height 26
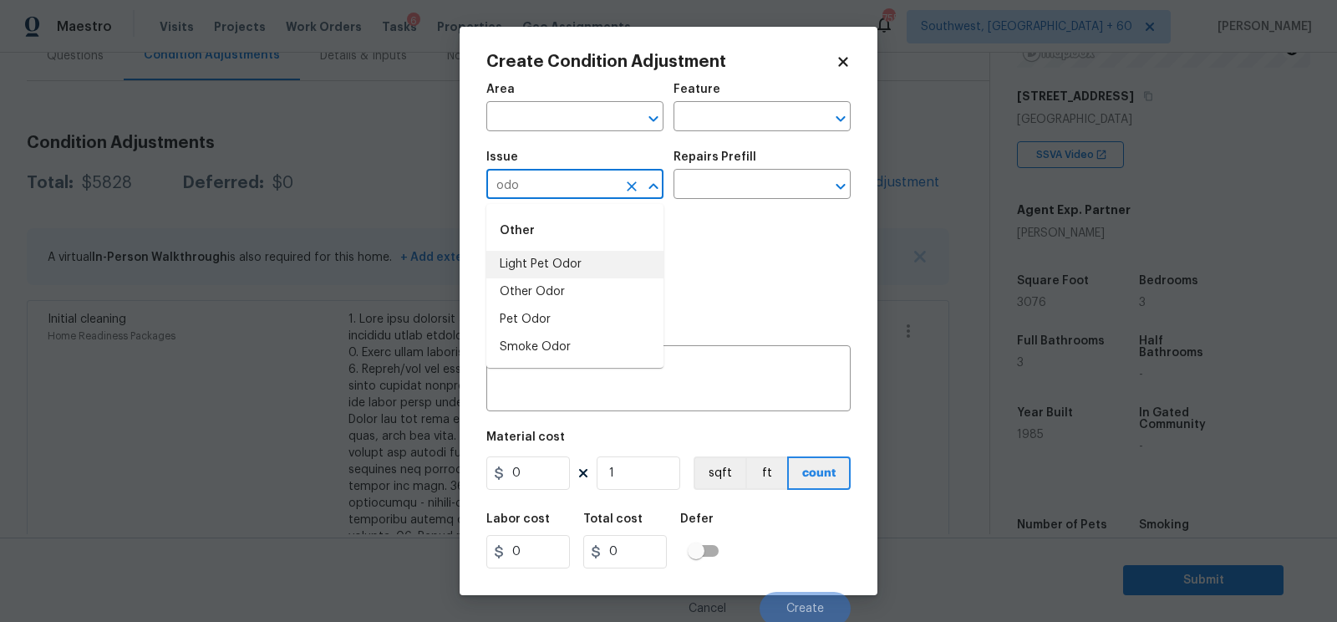
click at [538, 256] on li "Light Pet Odor" at bounding box center [574, 265] width 177 height 28
type input "Light Pet Odor"
click at [714, 198] on input "text" at bounding box center [738, 186] width 130 height 26
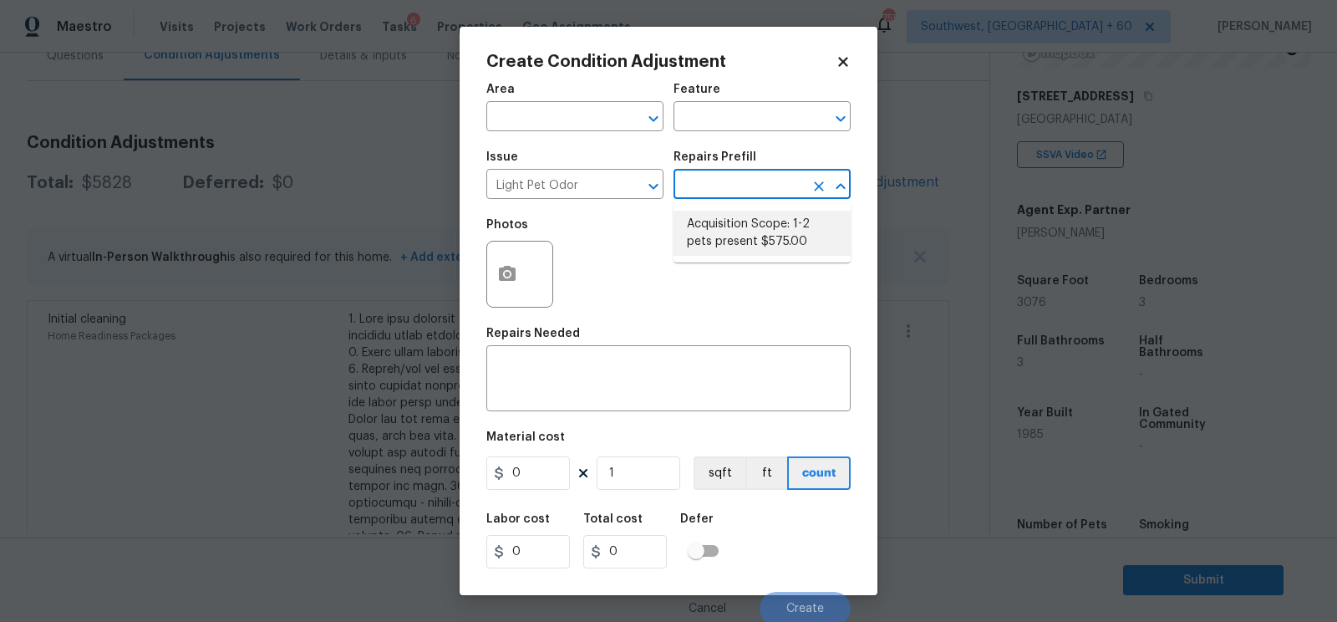
click at [731, 224] on li "Acquisition Scope: 1-2 pets present $575.00" at bounding box center [761, 233] width 177 height 45
type textarea "Acquisition Scope: 1-2 pets present"
type input "575"
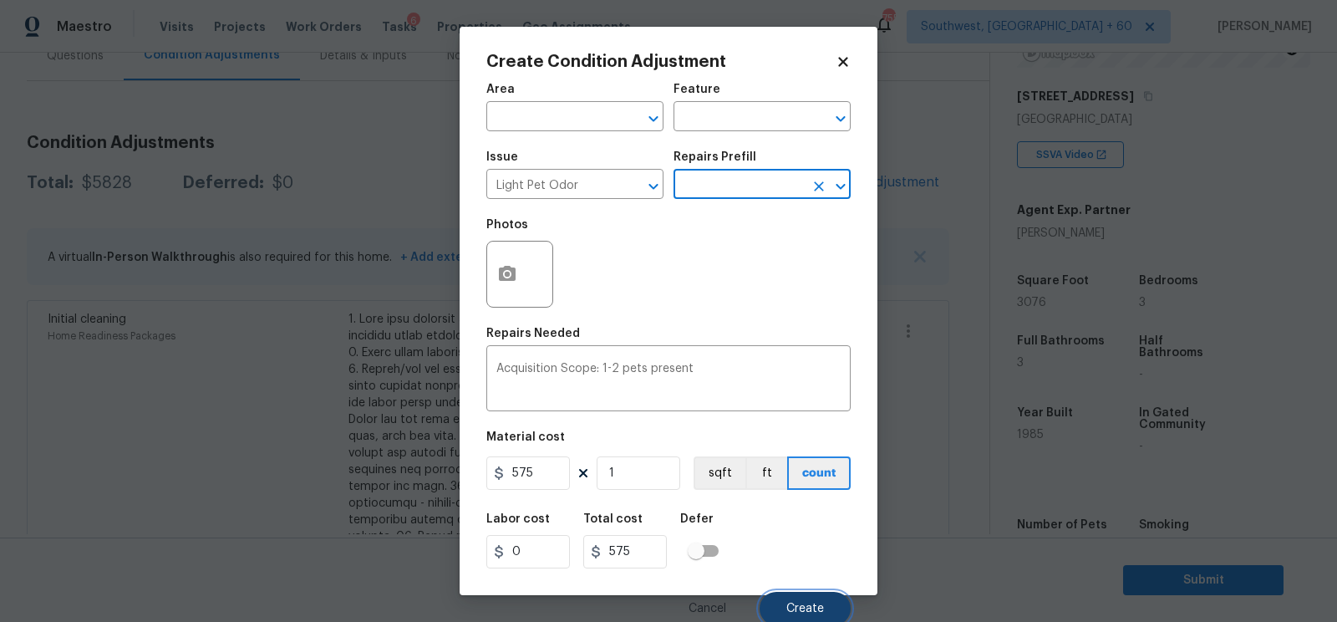
click at [800, 608] on span "Create" at bounding box center [805, 608] width 38 height 13
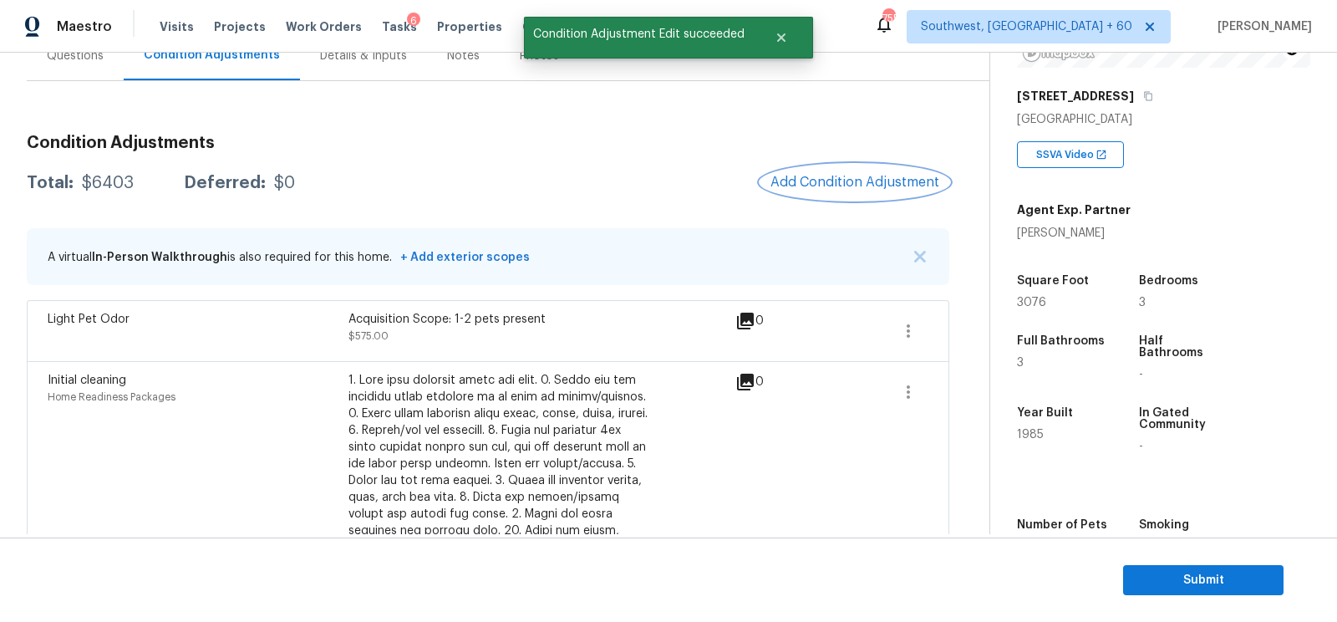
click at [856, 180] on span "Add Condition Adjustment" at bounding box center [854, 182] width 169 height 15
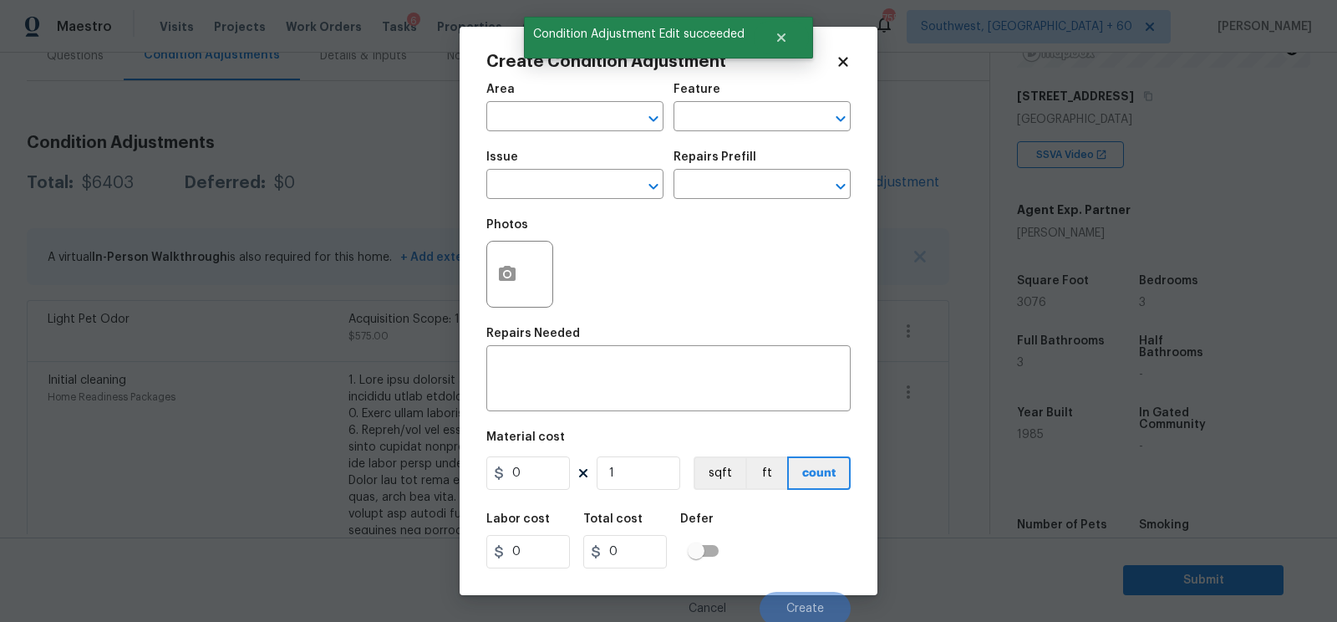
click at [530, 203] on span "Issue ​" at bounding box center [574, 175] width 177 height 68
click at [522, 196] on input "text" at bounding box center [551, 186] width 130 height 26
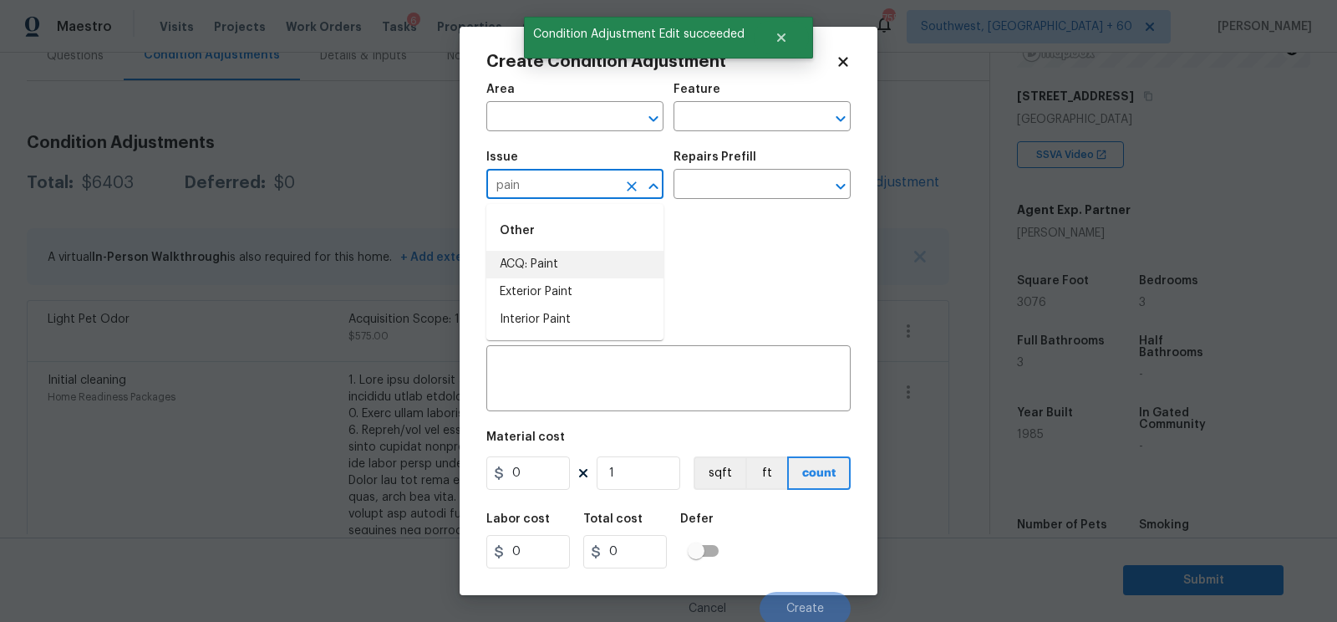
click at [538, 267] on li "ACQ: Paint" at bounding box center [574, 265] width 177 height 28
type input "ACQ: Paint"
click at [722, 187] on input "text" at bounding box center [738, 186] width 130 height 26
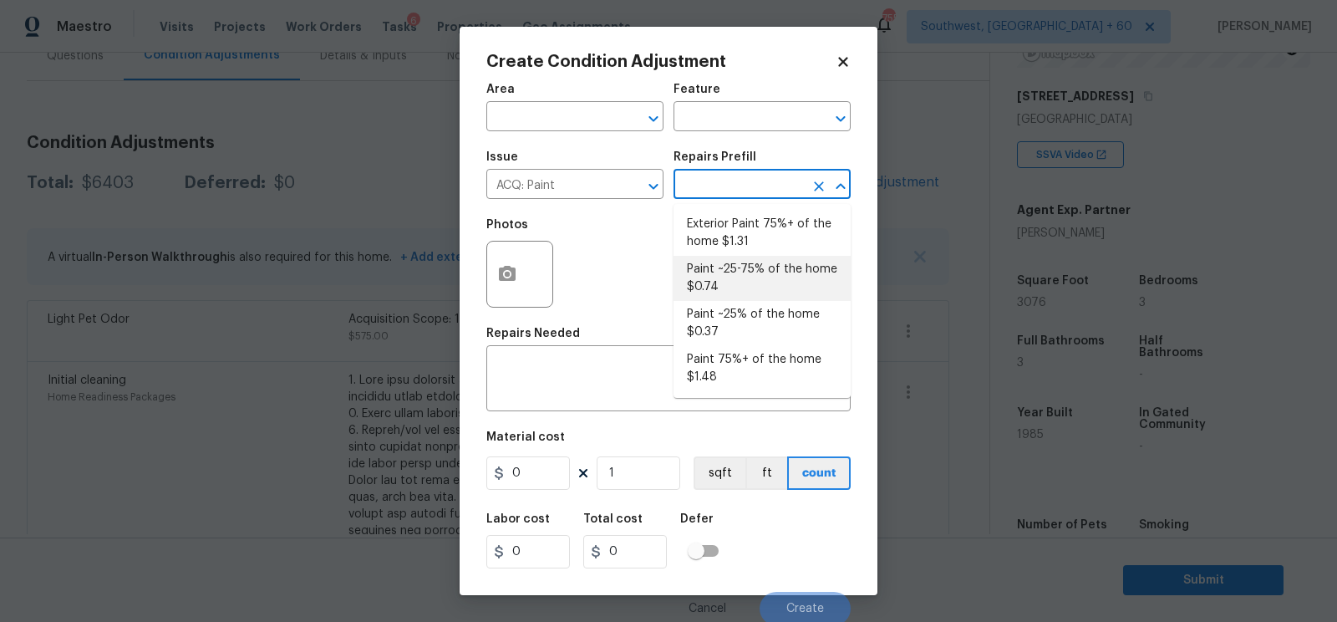
click at [734, 277] on li "Paint ~25-75% of the home $0.74" at bounding box center [761, 278] width 177 height 45
type input "Acquisition"
type textarea "Acquisition Scope: ~25 - 75% of the home needs interior paint"
type input "0.74"
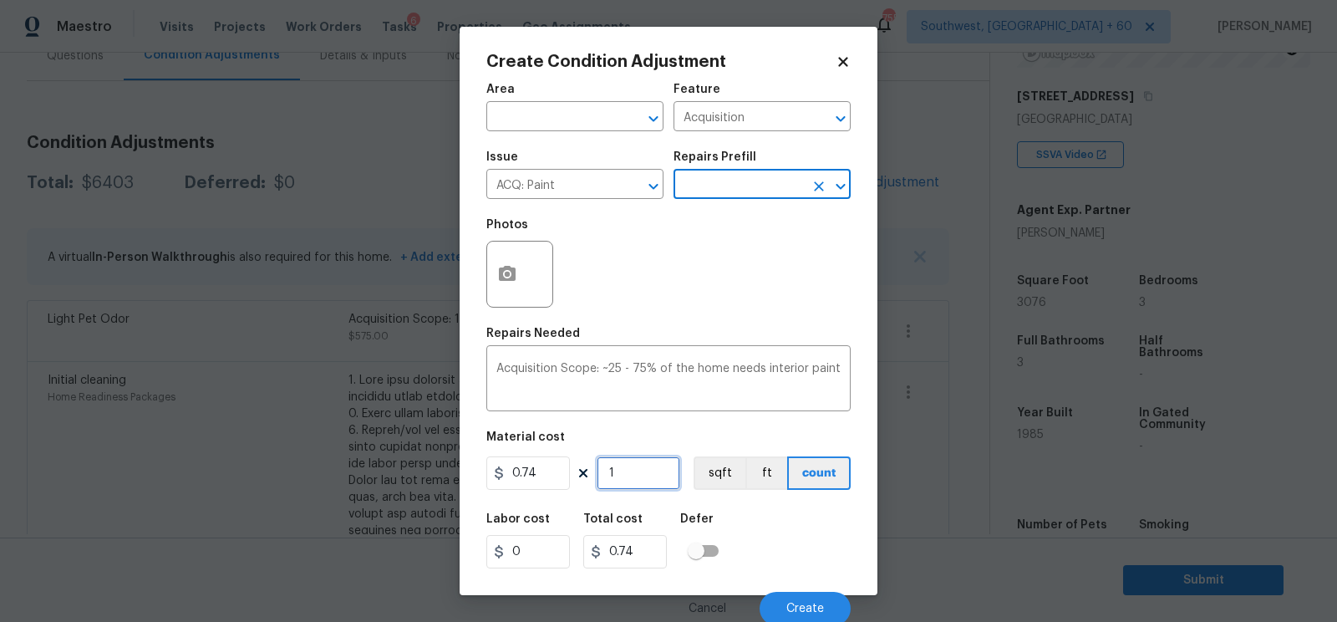
click at [617, 470] on input "1" at bounding box center [639, 472] width 84 height 33
type input "0"
type input "3"
type input "2.22"
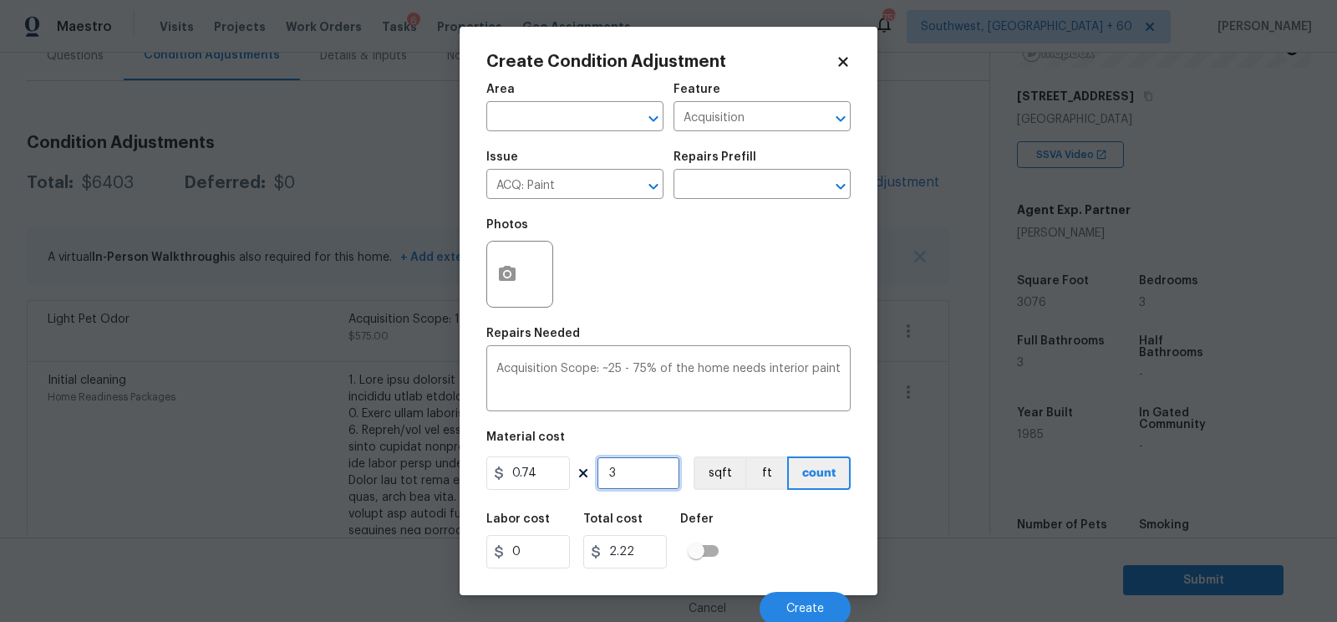
type input "30"
type input "22.2"
type input "307"
type input "227.18"
type input "3076"
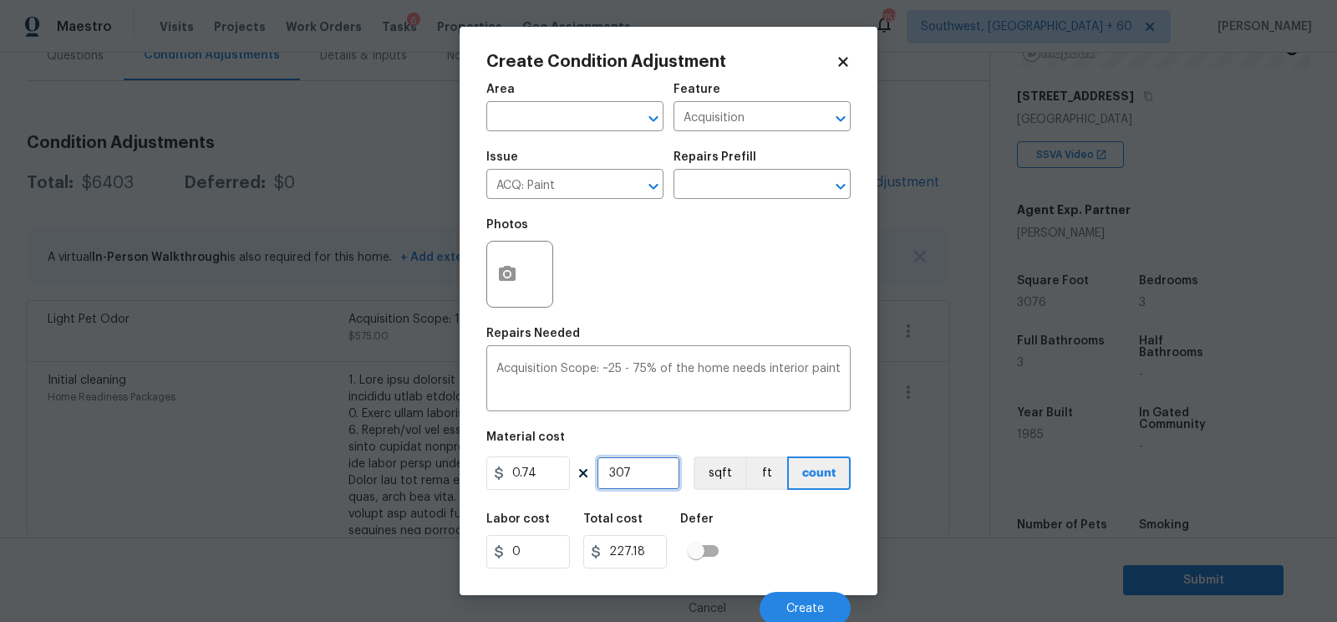
type input "2276.24"
type input "3076"
click at [651, 563] on input "2276.24" at bounding box center [625, 551] width 84 height 33
click at [496, 293] on button "button" at bounding box center [507, 273] width 40 height 65
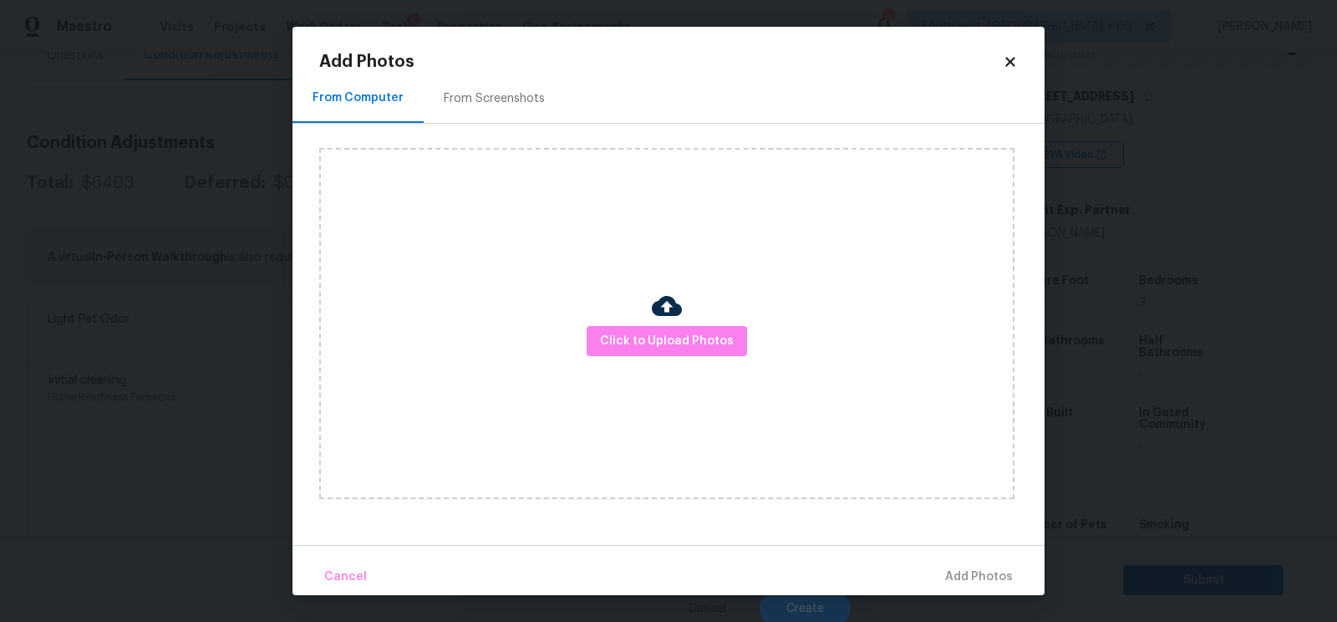
click at [504, 125] on div "Click to Upload Photos" at bounding box center [681, 323] width 725 height 399
click at [513, 96] on div "From Screenshots" at bounding box center [494, 98] width 101 height 17
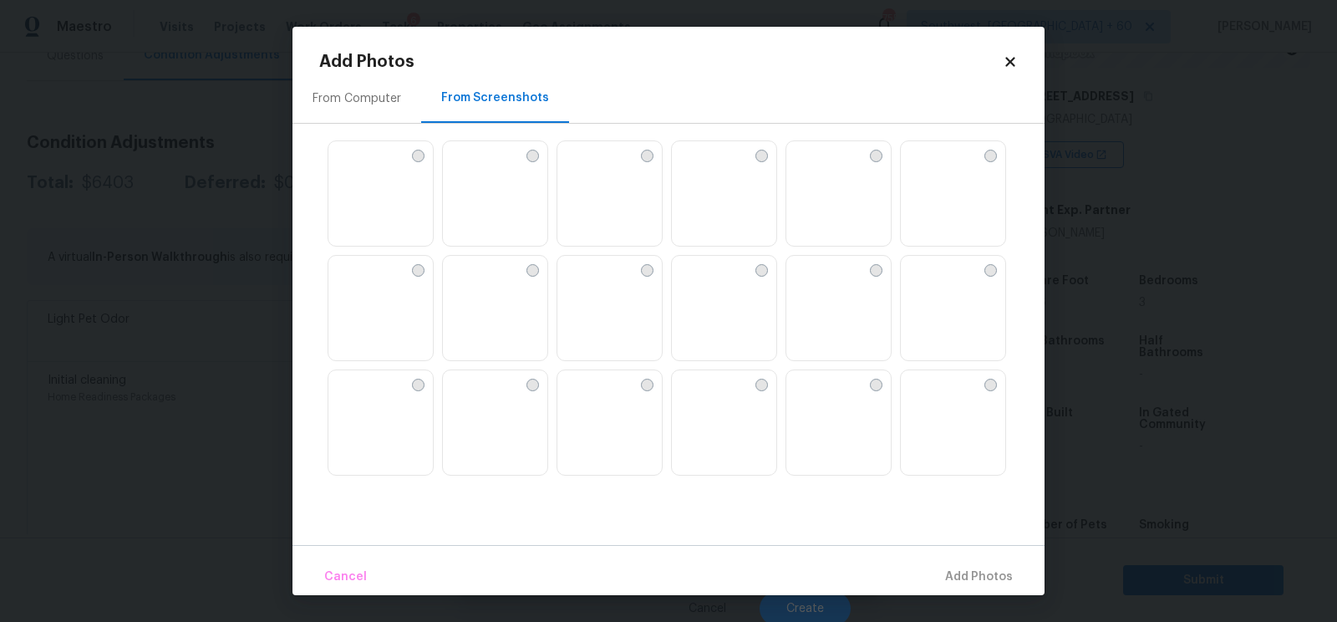
click at [355, 168] on img at bounding box center [341, 154] width 27 height 27
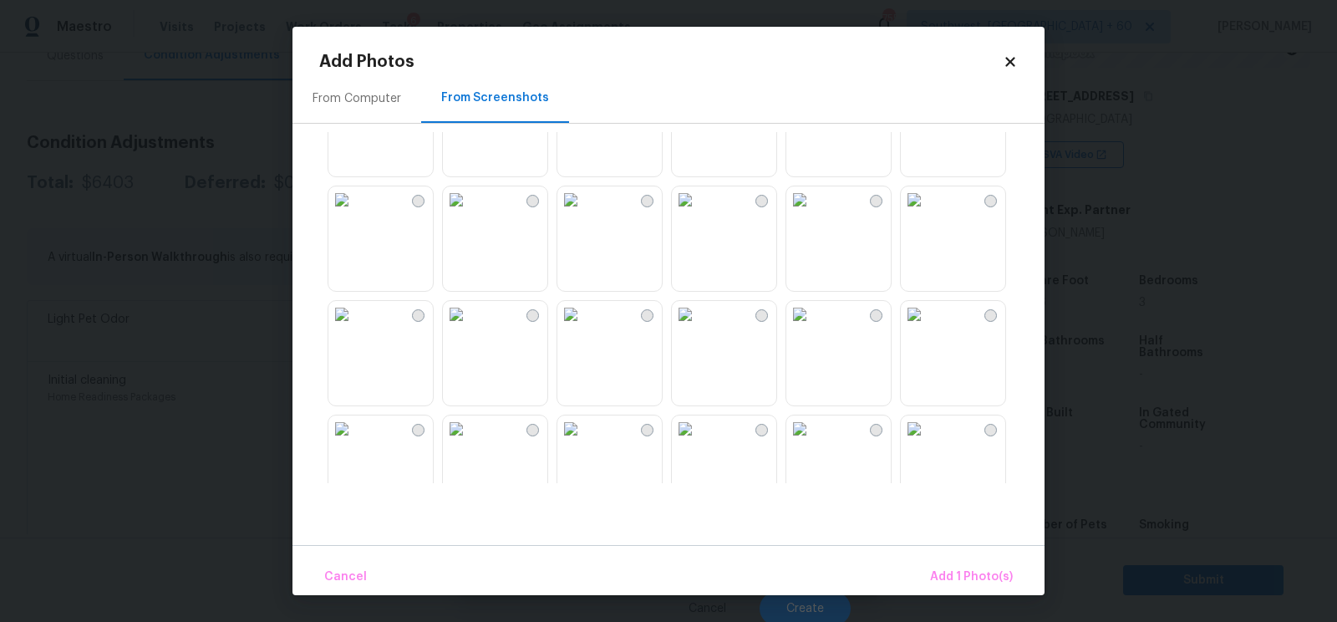
scroll to position [186, 0]
click at [699, 211] on img at bounding box center [685, 197] width 27 height 27
click at [699, 325] on img at bounding box center [685, 311] width 27 height 27
click at [584, 325] on img at bounding box center [570, 311] width 27 height 27
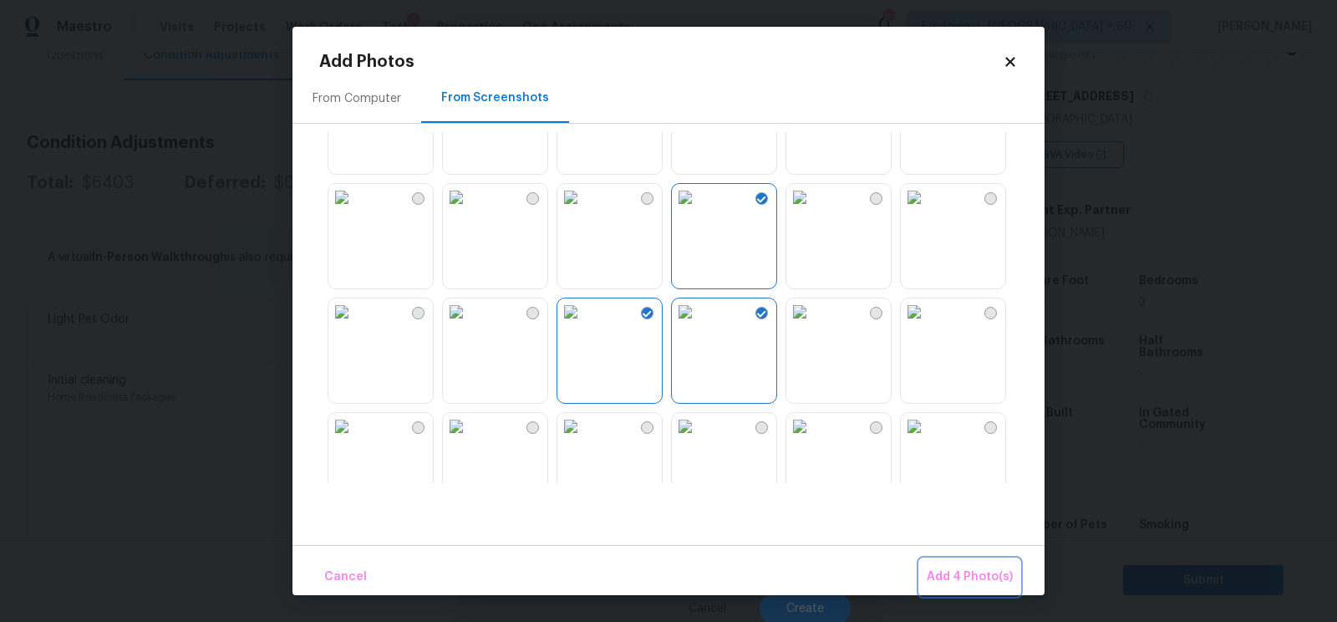
click at [975, 572] on span "Add 4 Photo(s)" at bounding box center [970, 577] width 86 height 21
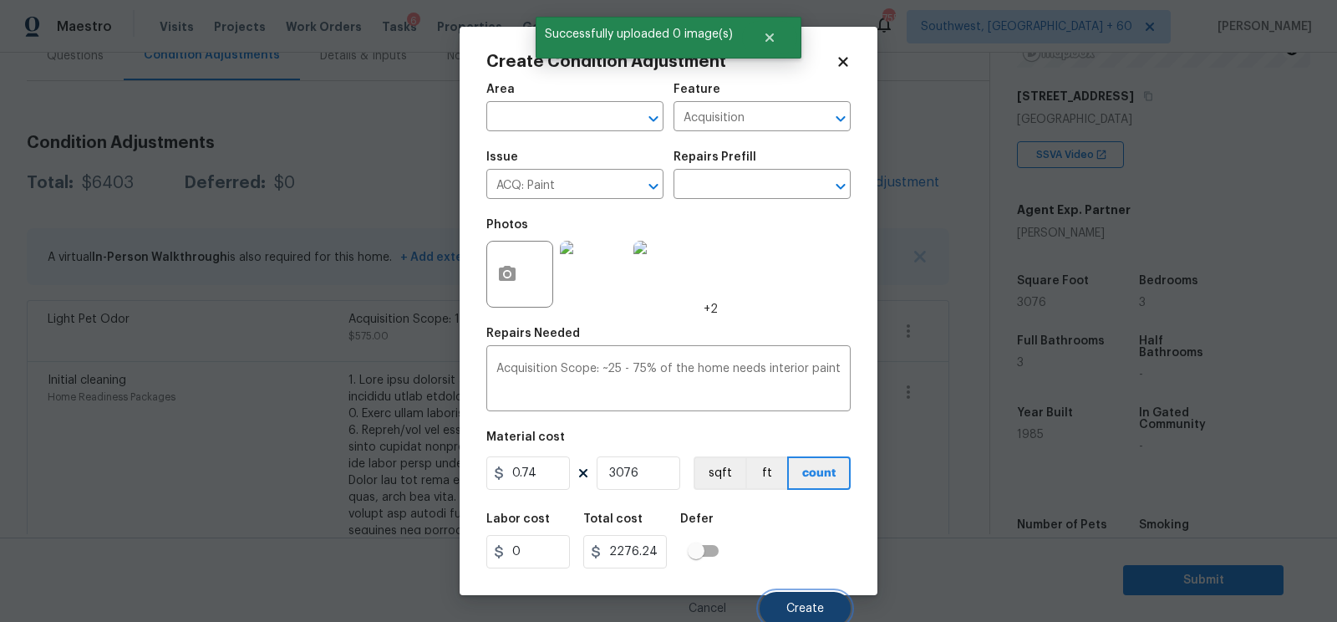
click at [813, 601] on button "Create" at bounding box center [805, 608] width 91 height 33
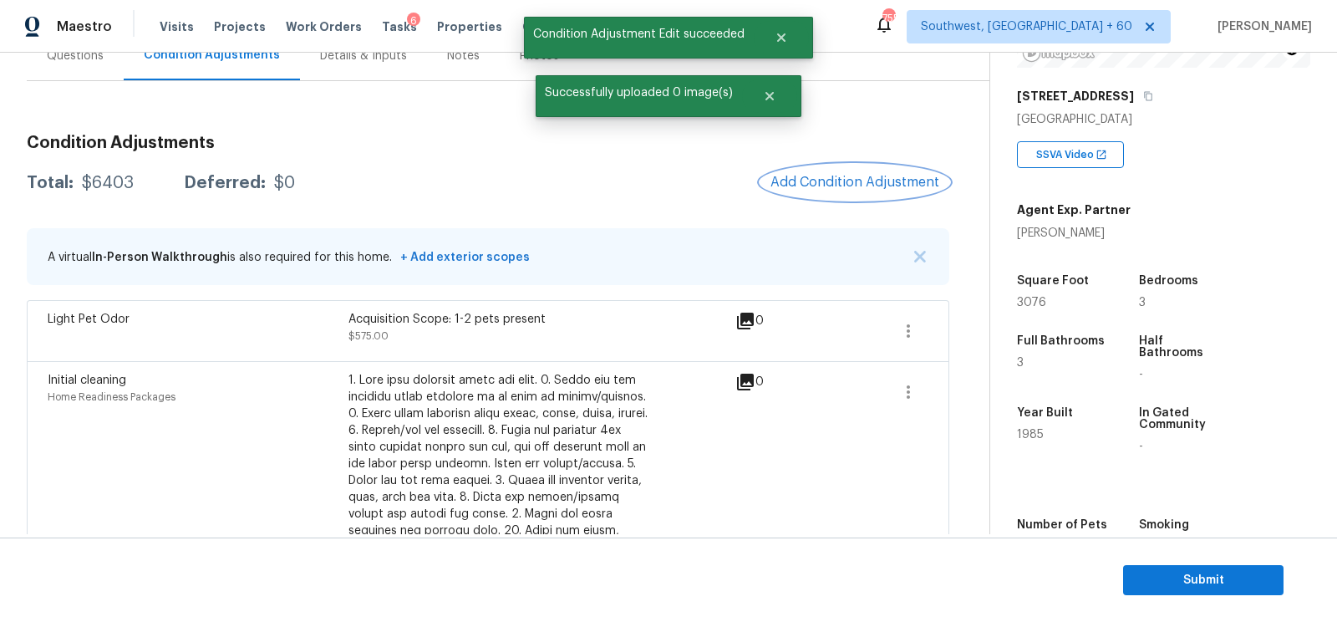
click at [865, 196] on button "Add Condition Adjustment" at bounding box center [854, 182] width 189 height 35
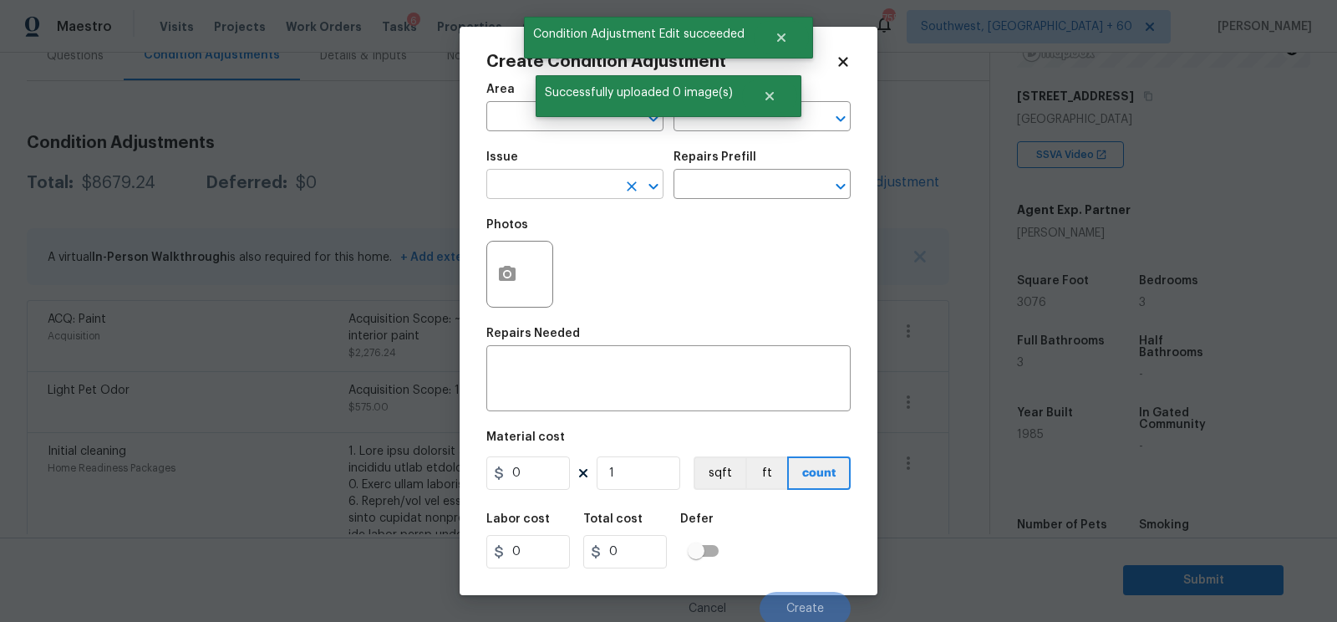
click at [607, 180] on input "text" at bounding box center [551, 186] width 130 height 26
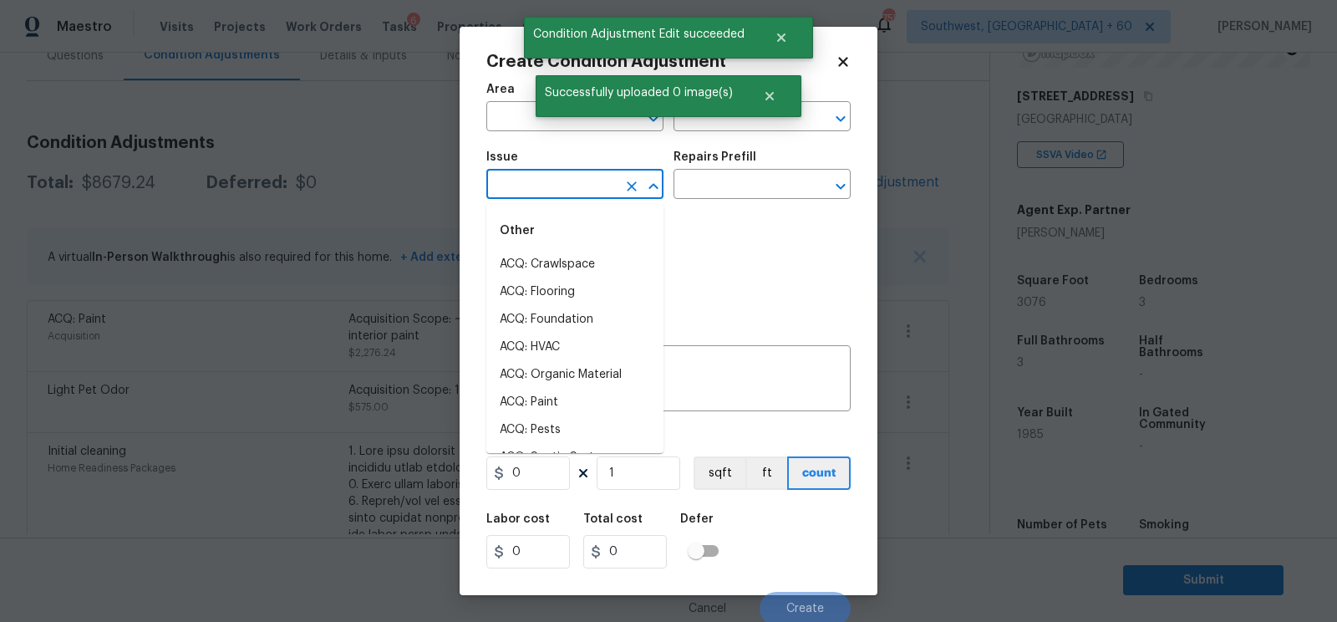
type input "f"
click at [561, 259] on li "ACQ: Flooring" at bounding box center [574, 265] width 177 height 28
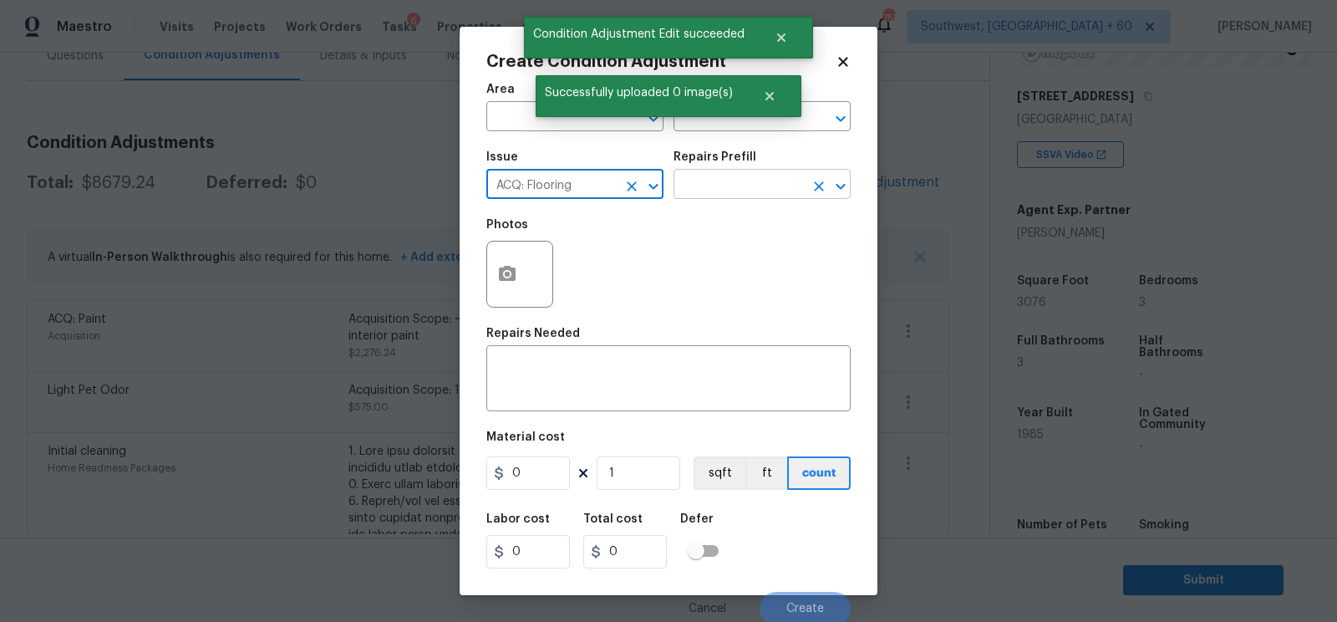
type input "ACQ: Flooring"
click at [704, 193] on input "text" at bounding box center [738, 186] width 130 height 26
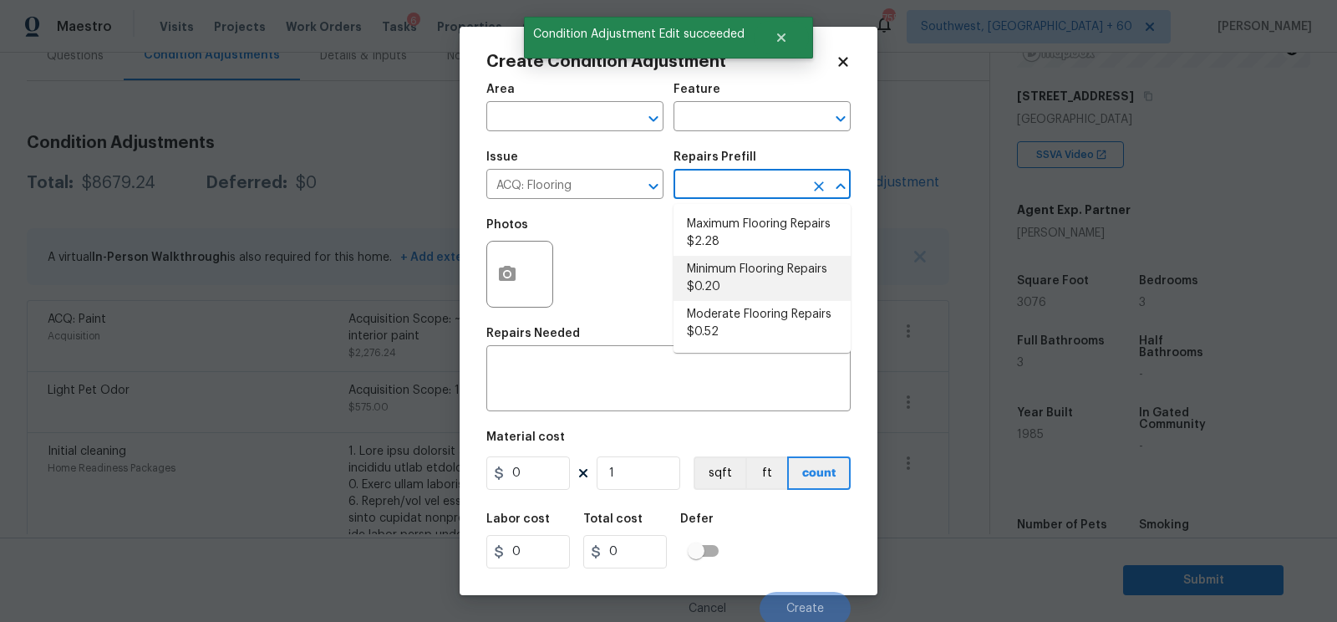
click at [720, 289] on li "Minimum Flooring Repairs $0.20" at bounding box center [761, 278] width 177 height 45
type input "Acquisition"
type textarea "Acquisition Scope: Minimum flooring repairs"
type input "0.2"
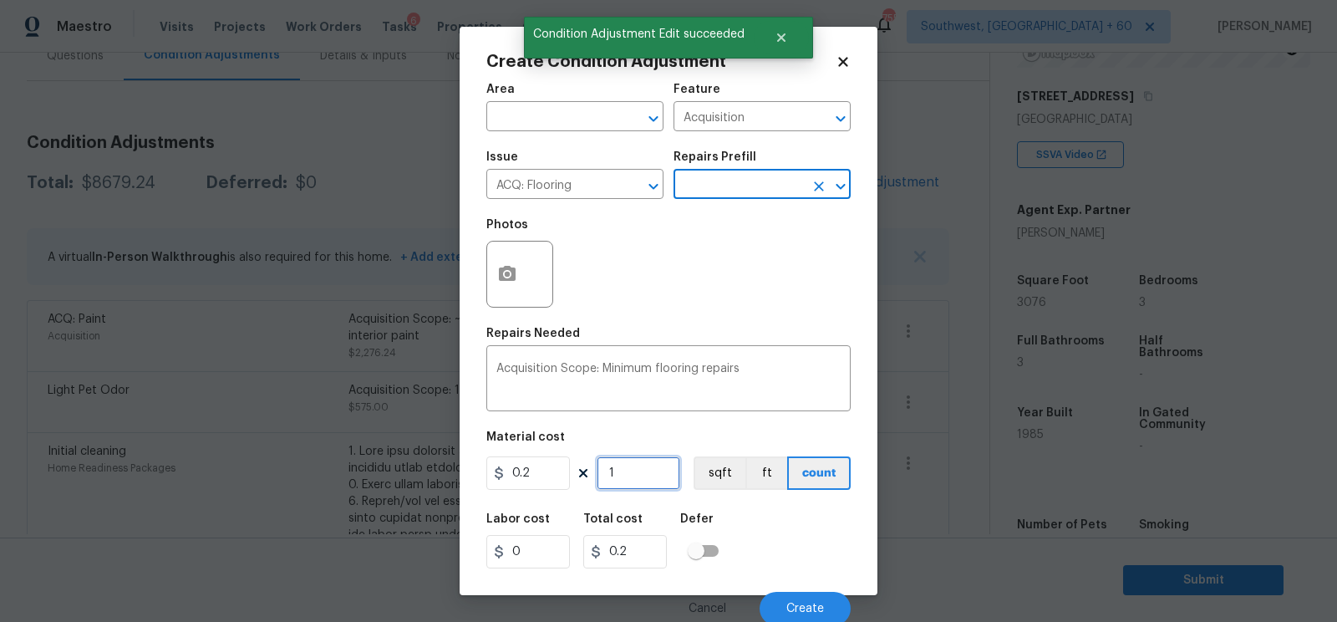
click at [620, 477] on input "1" at bounding box center [639, 472] width 84 height 33
type input "0"
type input "3"
type input "0.6"
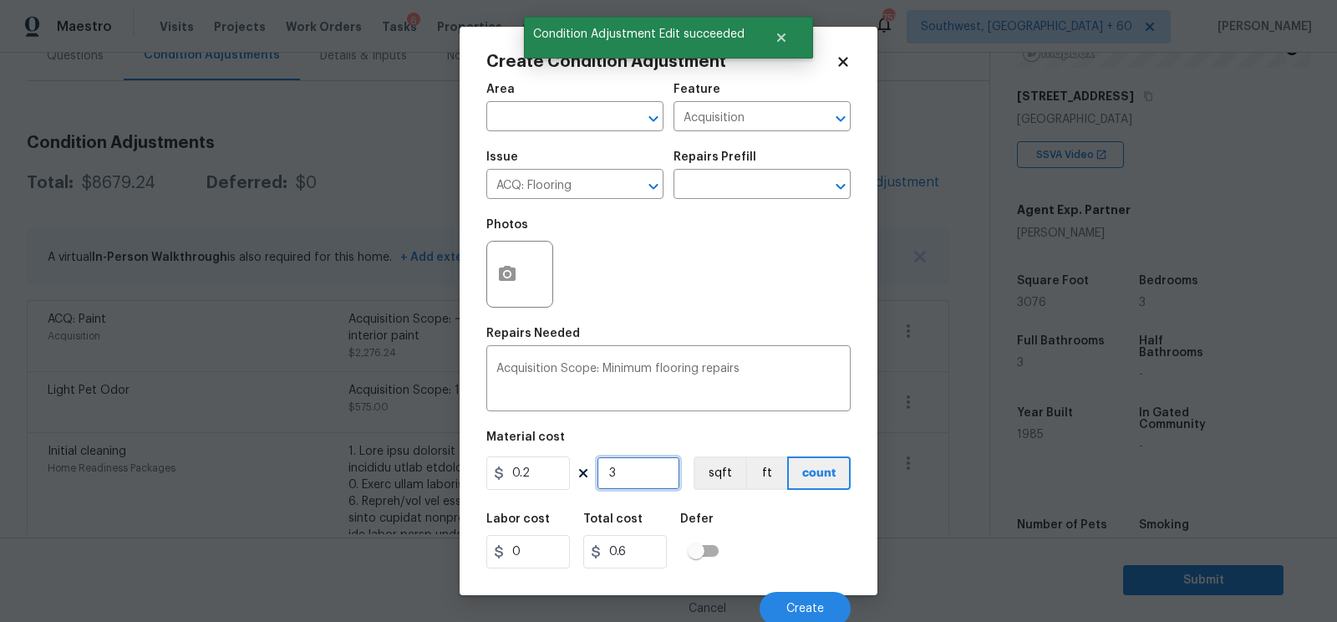
type input "30"
type input "6"
type input "307"
type input "61.4"
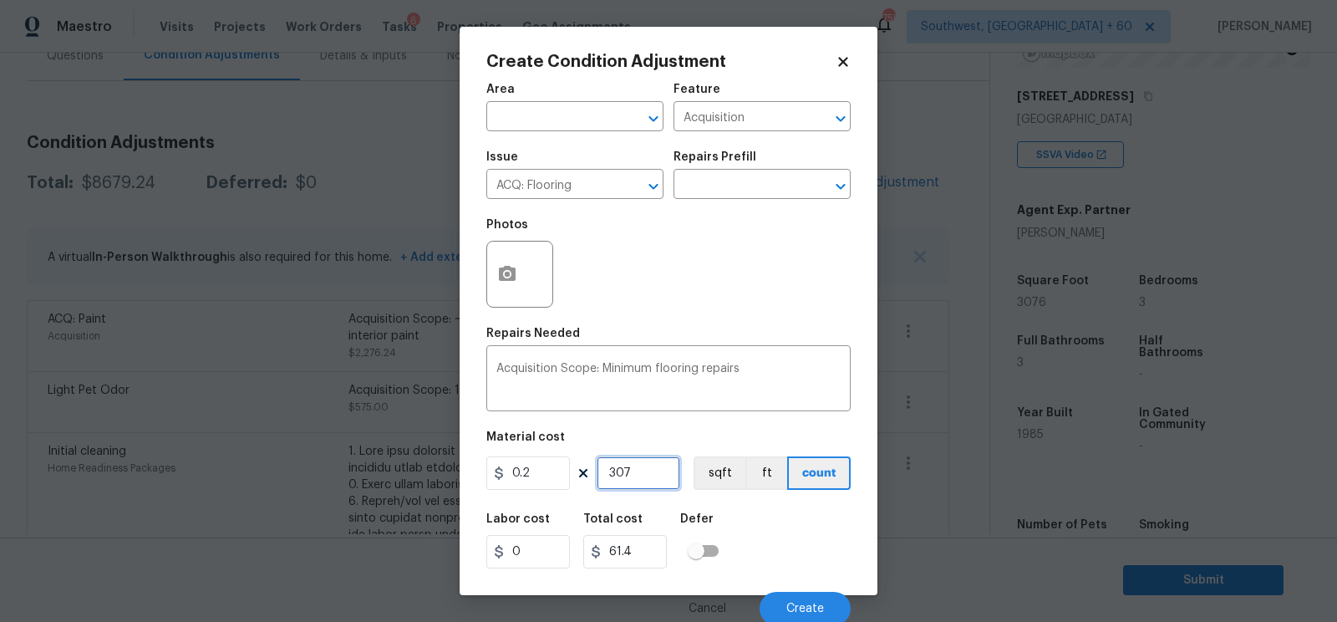
type input "3076"
type input "615.2"
type input "3076"
click at [640, 552] on input "615.2" at bounding box center [625, 551] width 84 height 33
click at [793, 598] on button "Create" at bounding box center [805, 608] width 91 height 33
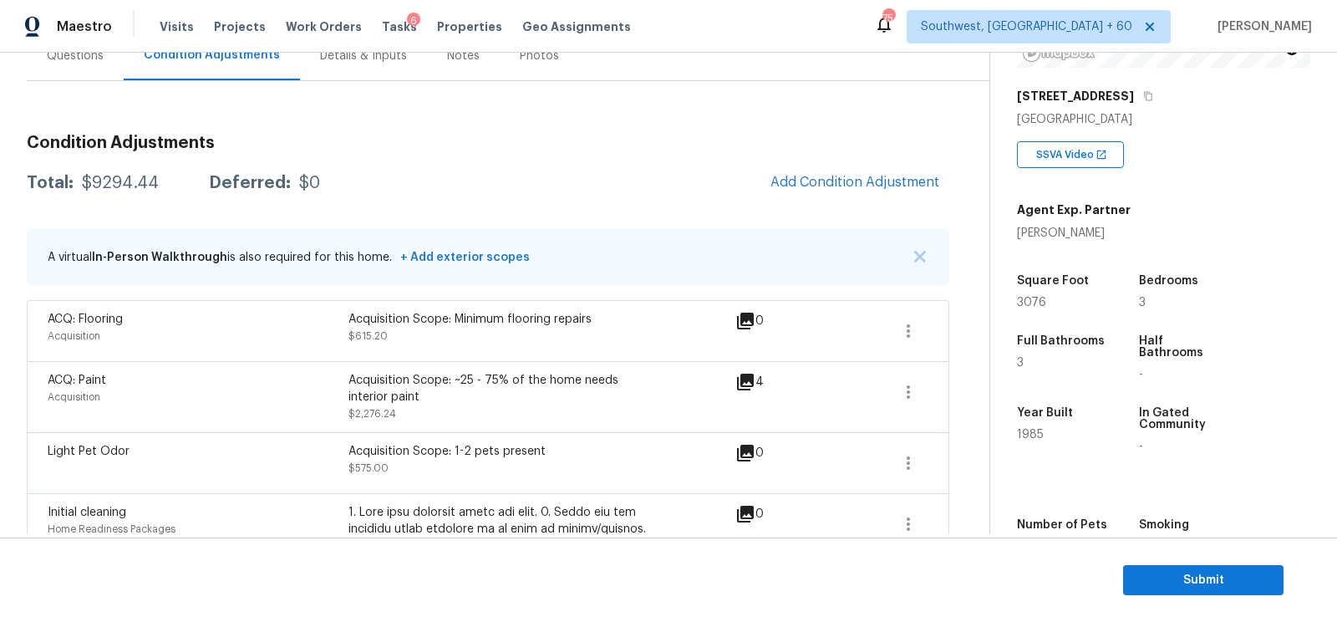
click at [75, 59] on div "Questions" at bounding box center [75, 56] width 57 height 17
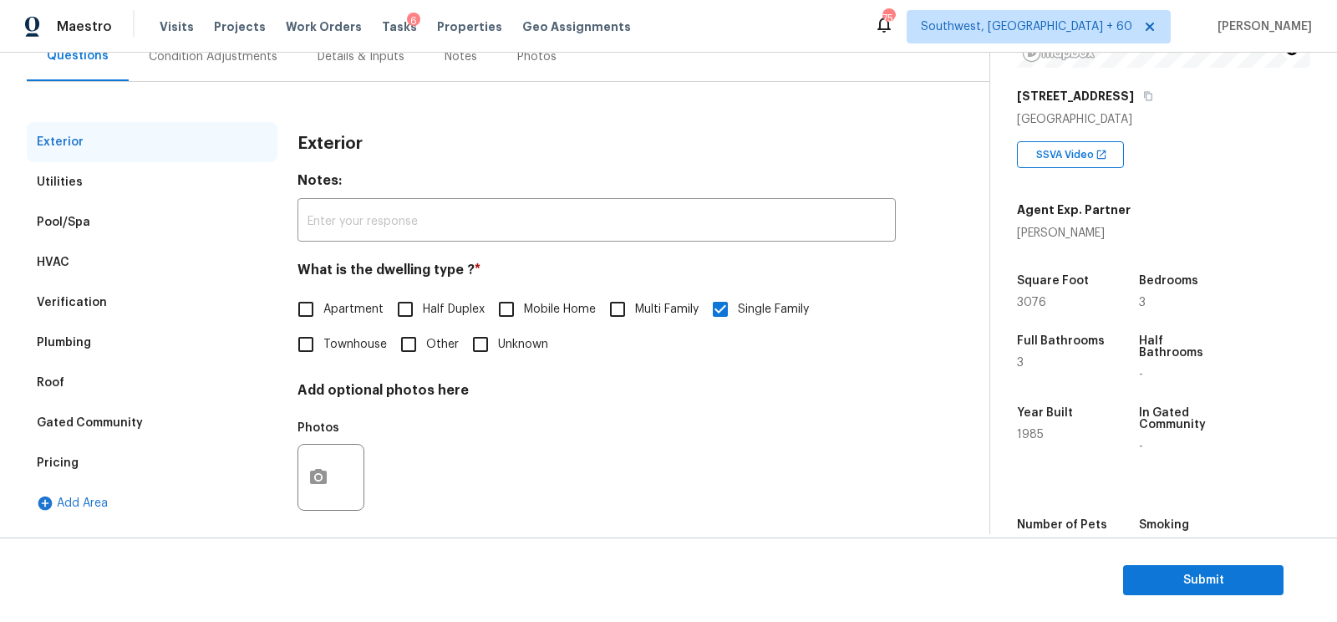
click at [97, 449] on div "Pricing" at bounding box center [152, 463] width 251 height 40
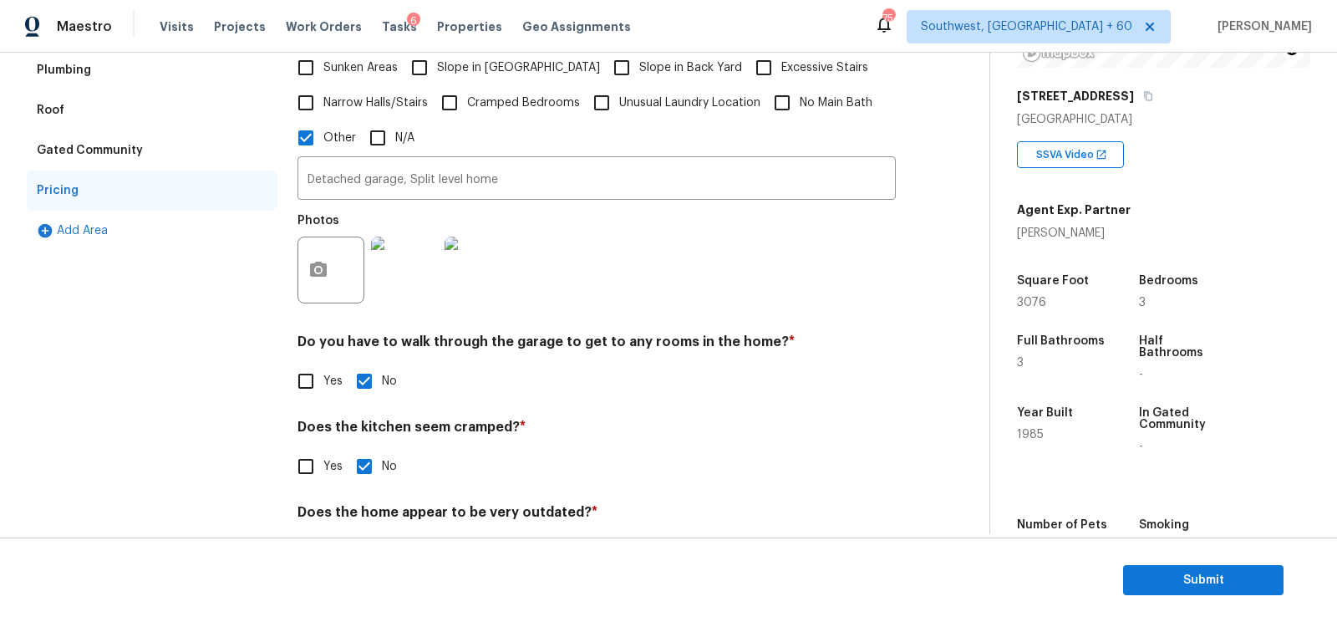
scroll to position [445, 0]
click at [522, 208] on div "Photos" at bounding box center [596, 257] width 598 height 109
click at [522, 185] on input "Detached garage, Split level home" at bounding box center [596, 178] width 598 height 39
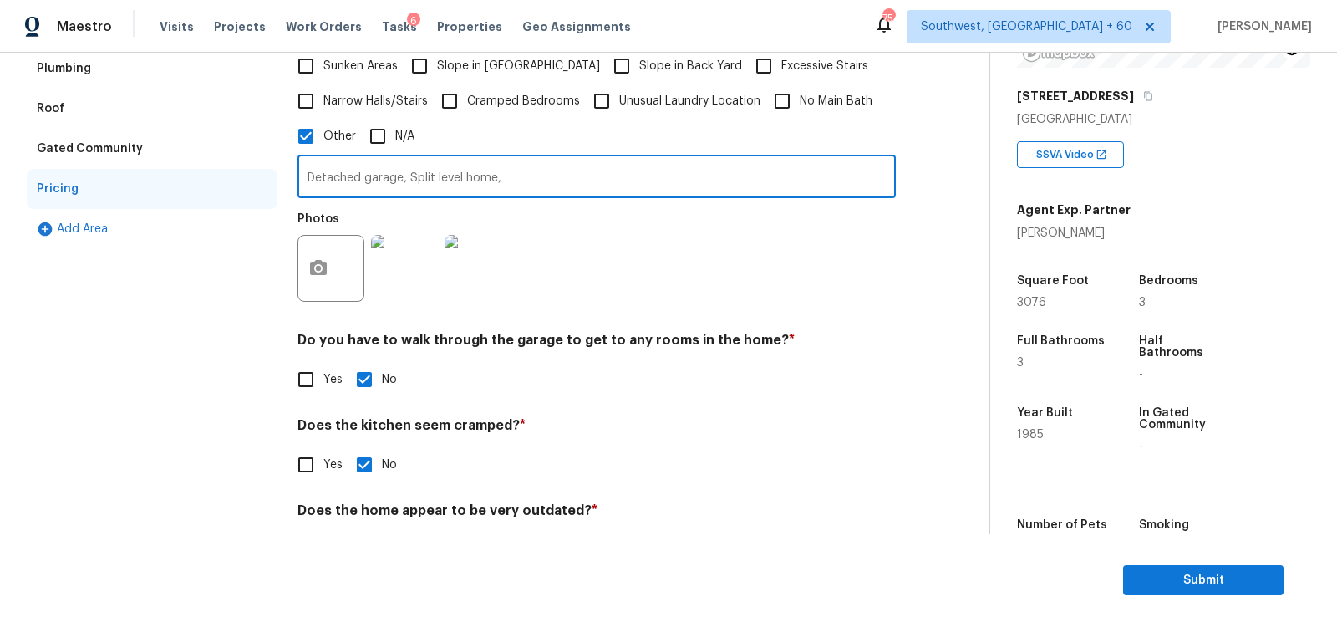
paste input "home is down from the road but on flat ground once you move past the driveway."
type input "Detached garage, Split level home, home is down from the road but on flat groun…"
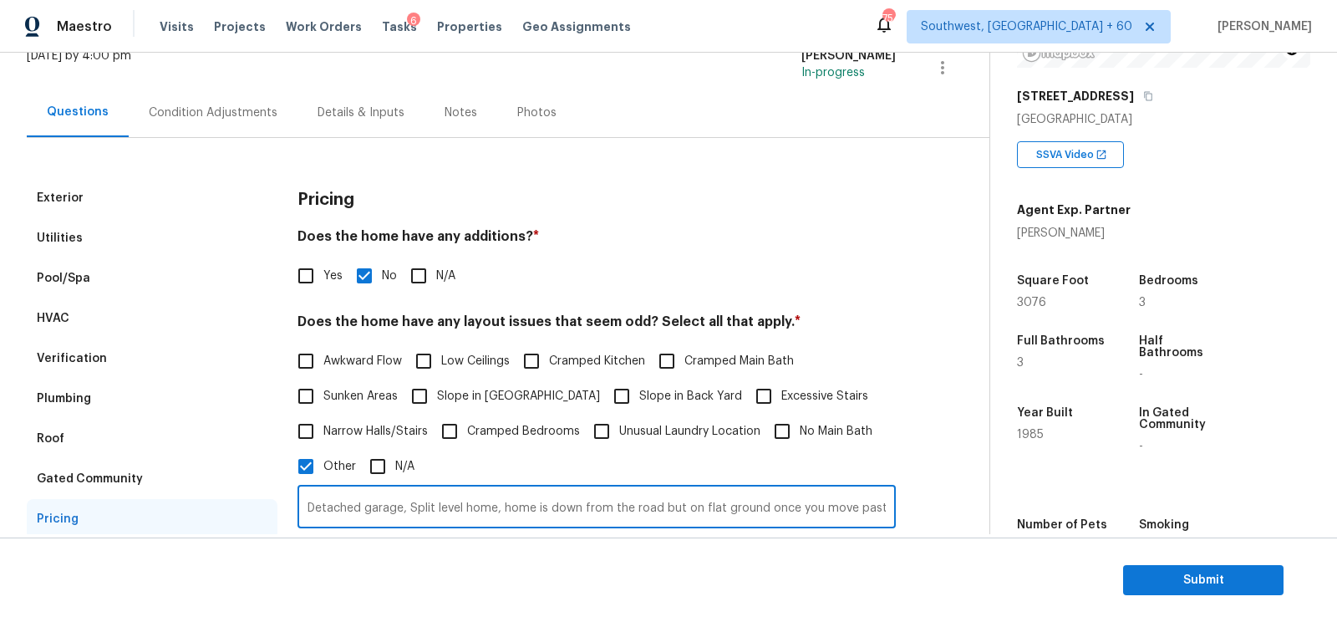
scroll to position [84, 0]
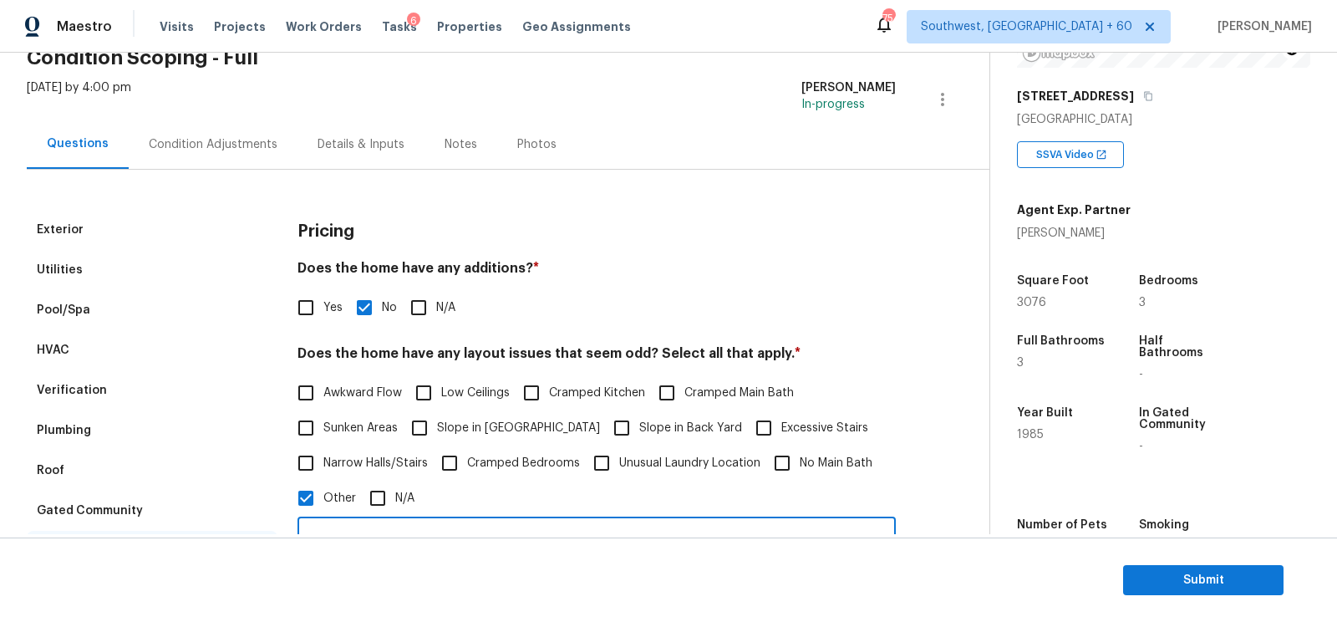
click at [224, 144] on div "Condition Adjustments" at bounding box center [213, 144] width 129 height 17
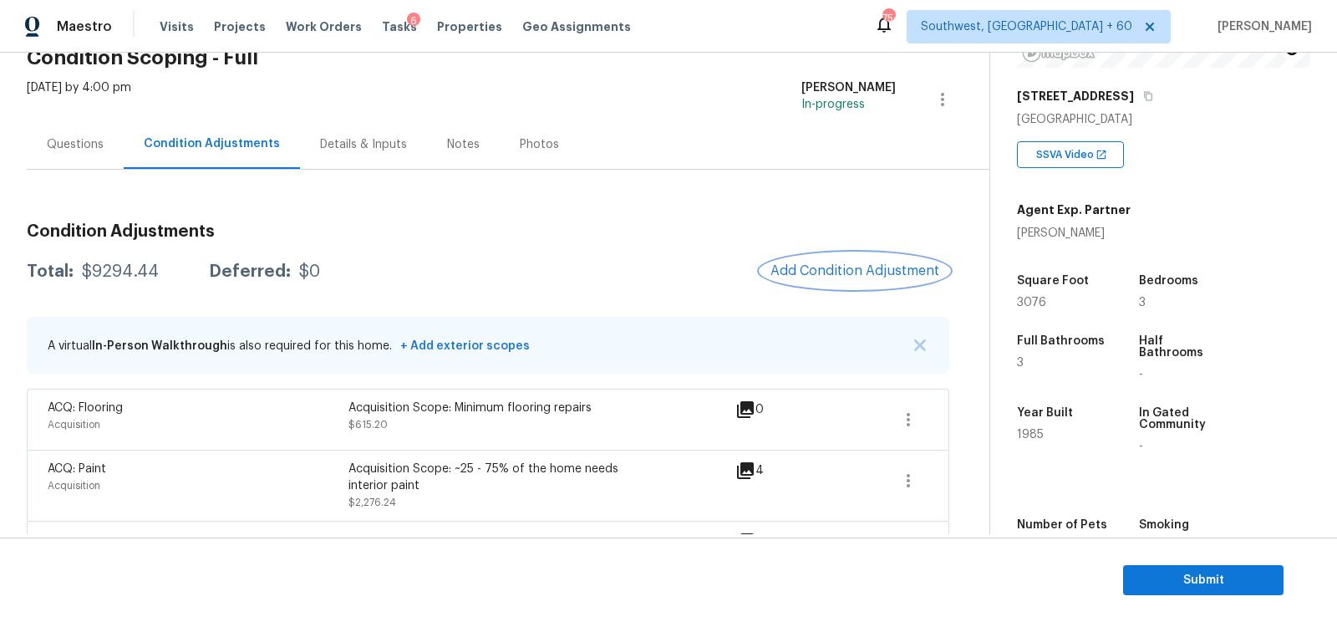
click at [851, 271] on span "Add Condition Adjustment" at bounding box center [854, 270] width 169 height 15
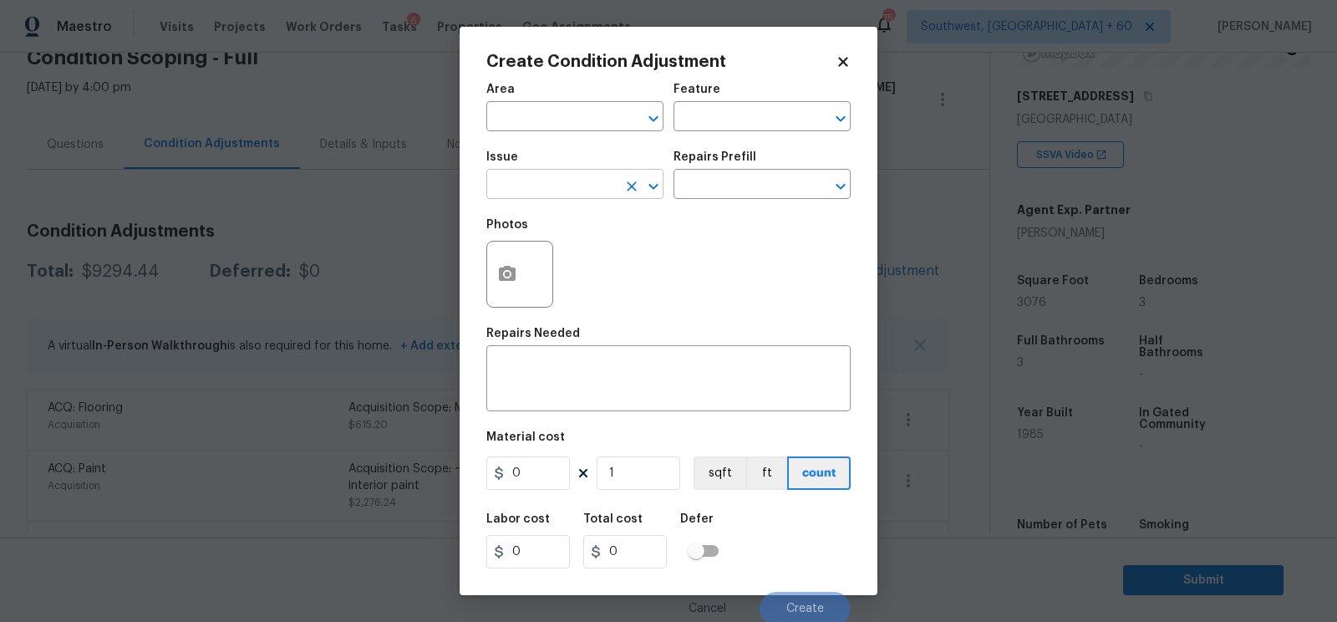
click at [562, 199] on input "text" at bounding box center [551, 186] width 130 height 26
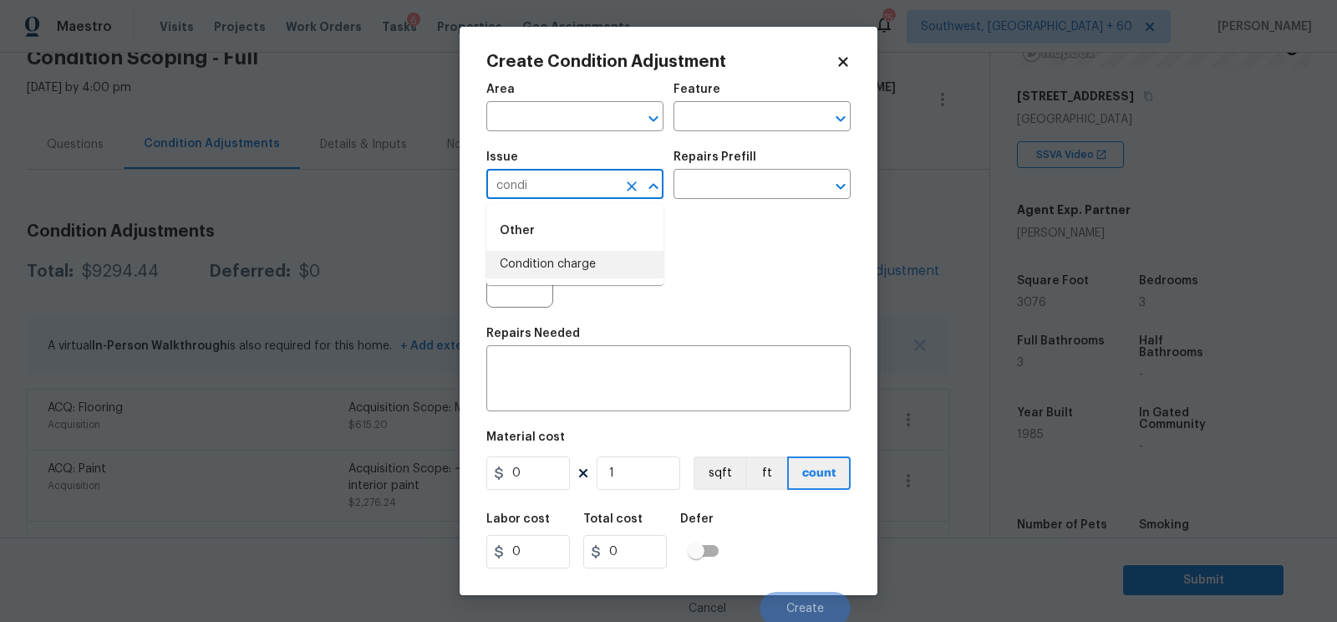
click at [578, 271] on li "Condition charge" at bounding box center [574, 265] width 177 height 28
type input "Condition charge"
click at [717, 209] on div "Issue Condition charge ​ Repairs Prefill ​" at bounding box center [668, 175] width 364 height 68
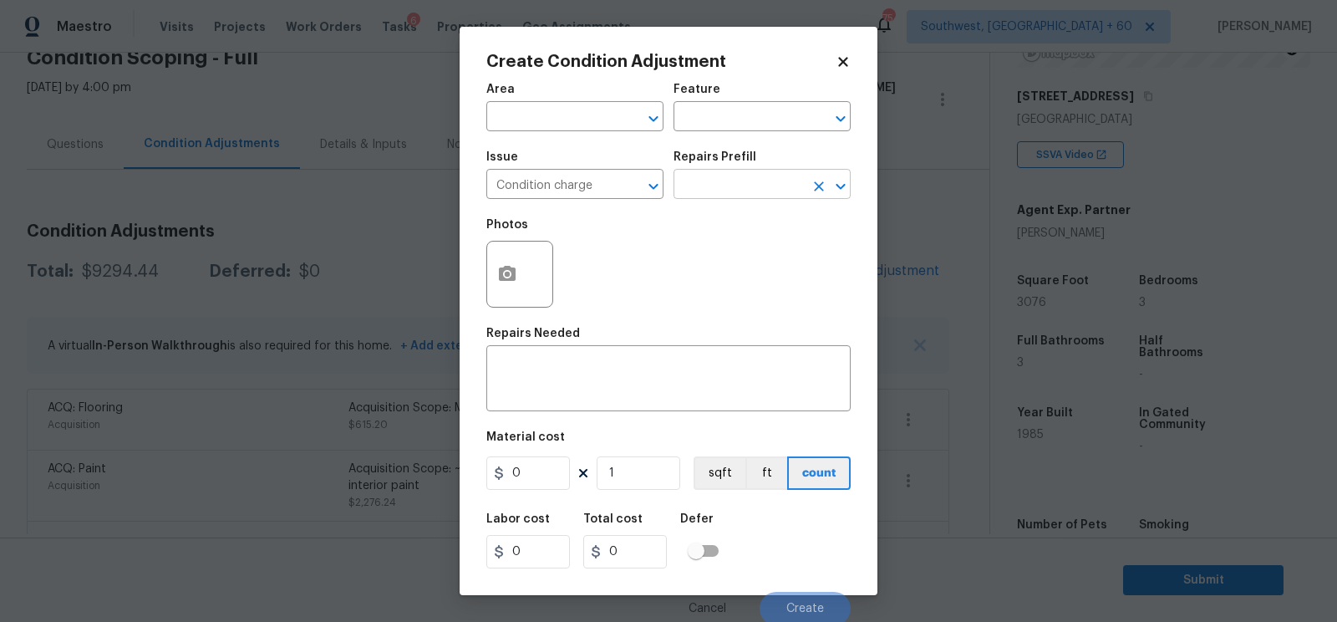
click at [735, 180] on input "text" at bounding box center [738, 186] width 130 height 26
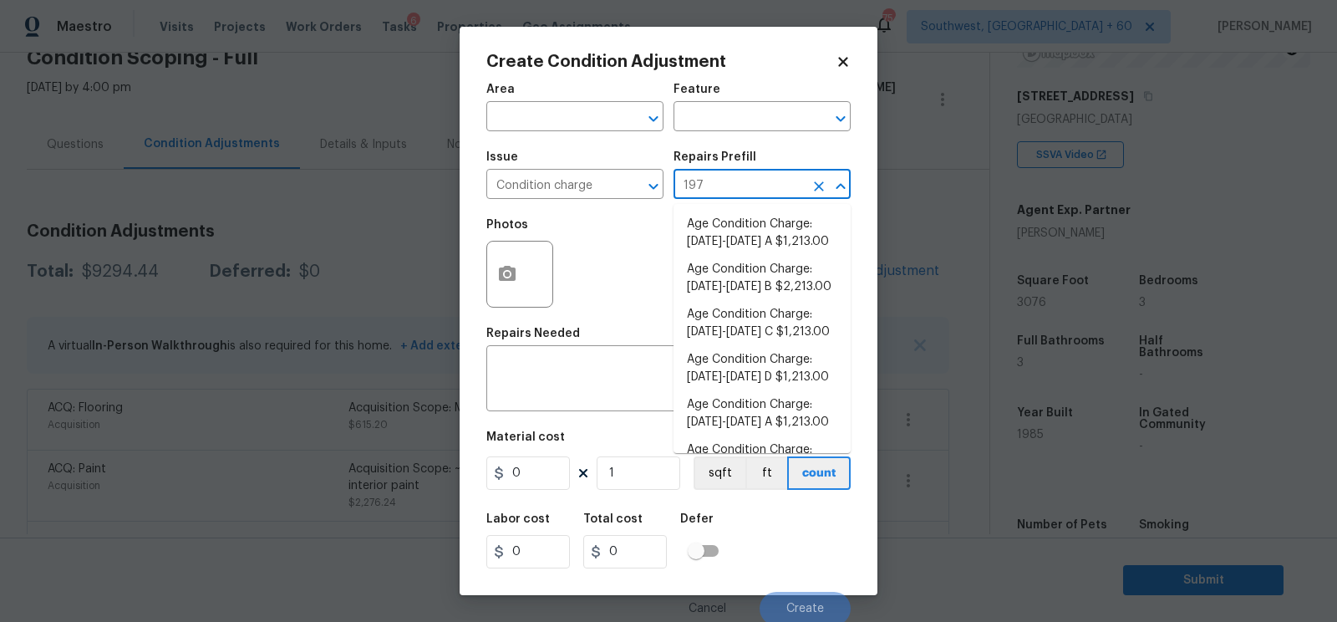
type input "1979"
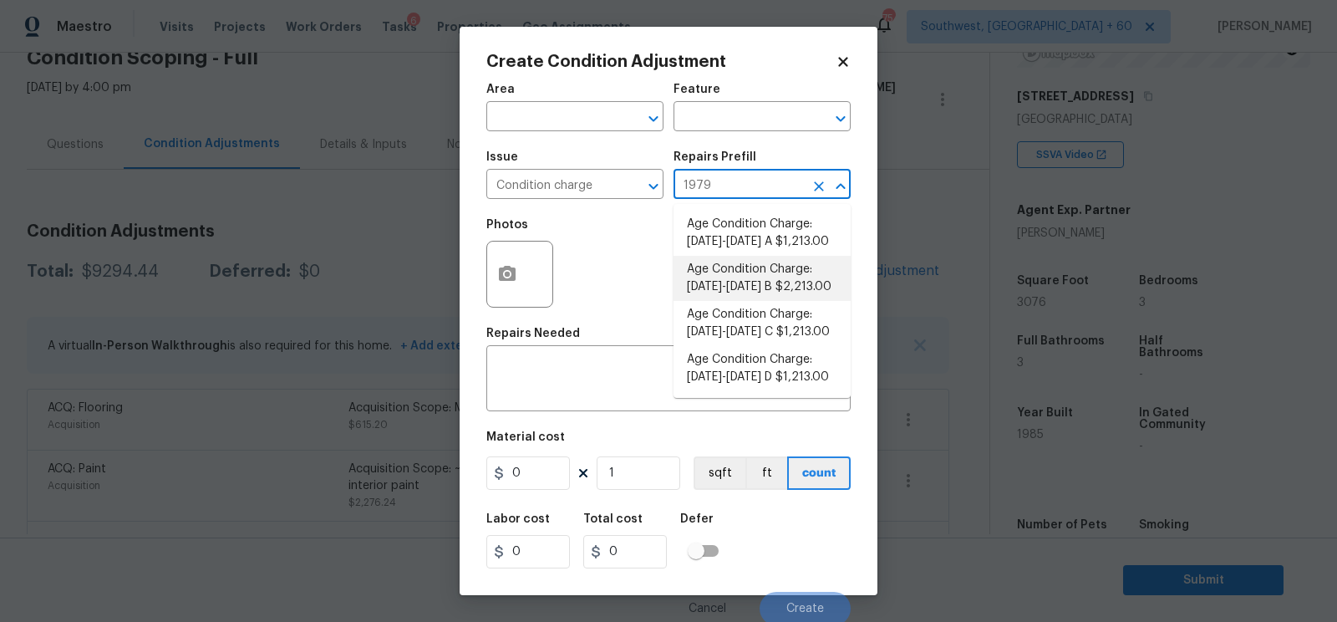
click at [753, 267] on li "Age Condition Charge: [DATE]-[DATE] B $2,213.00" at bounding box center [761, 278] width 177 height 45
type input "Home Readiness Packages"
type textarea "Age Condition Charge: 1979-1992 B"
type input "2213"
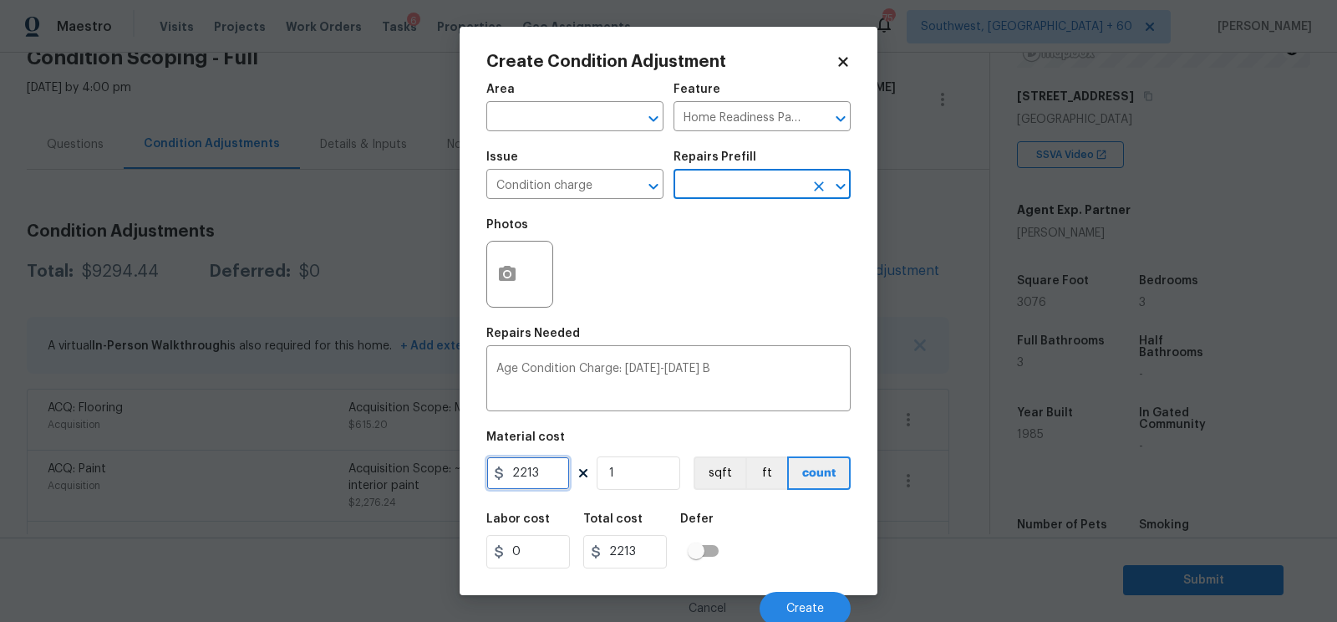
click at [559, 465] on input "2213" at bounding box center [528, 472] width 84 height 33
type input "2000"
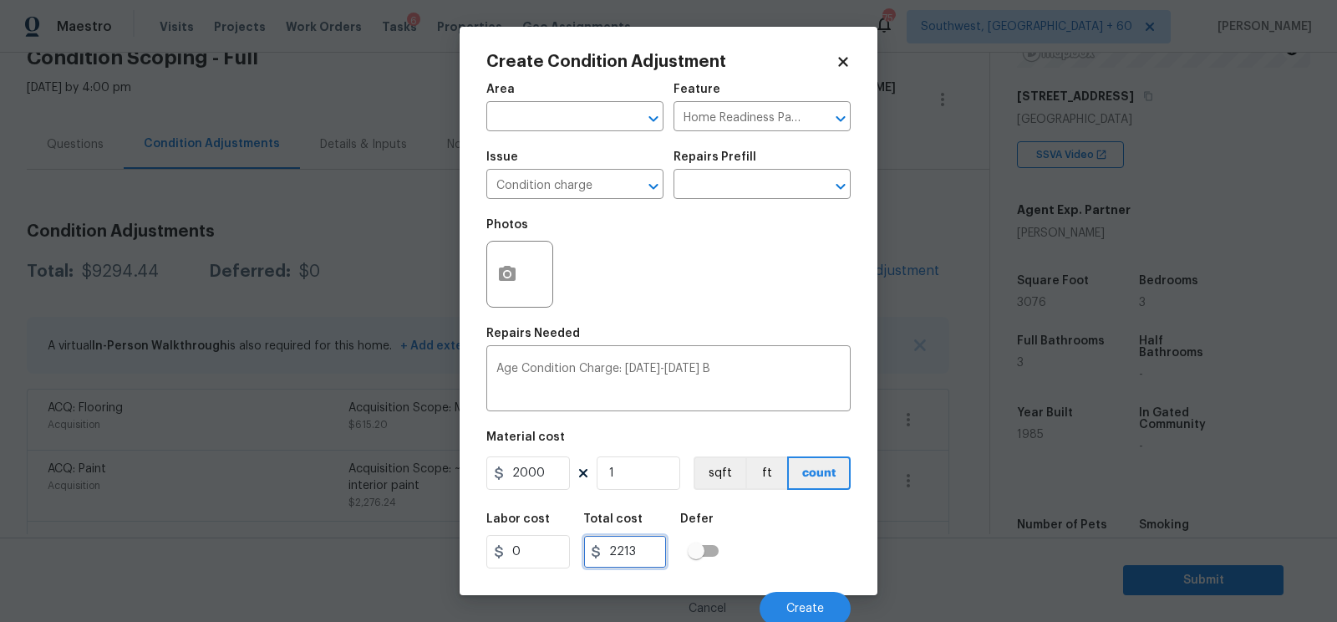
type input "2000"
click at [643, 567] on input "2000" at bounding box center [625, 551] width 84 height 33
click at [810, 593] on button "Create" at bounding box center [805, 608] width 91 height 33
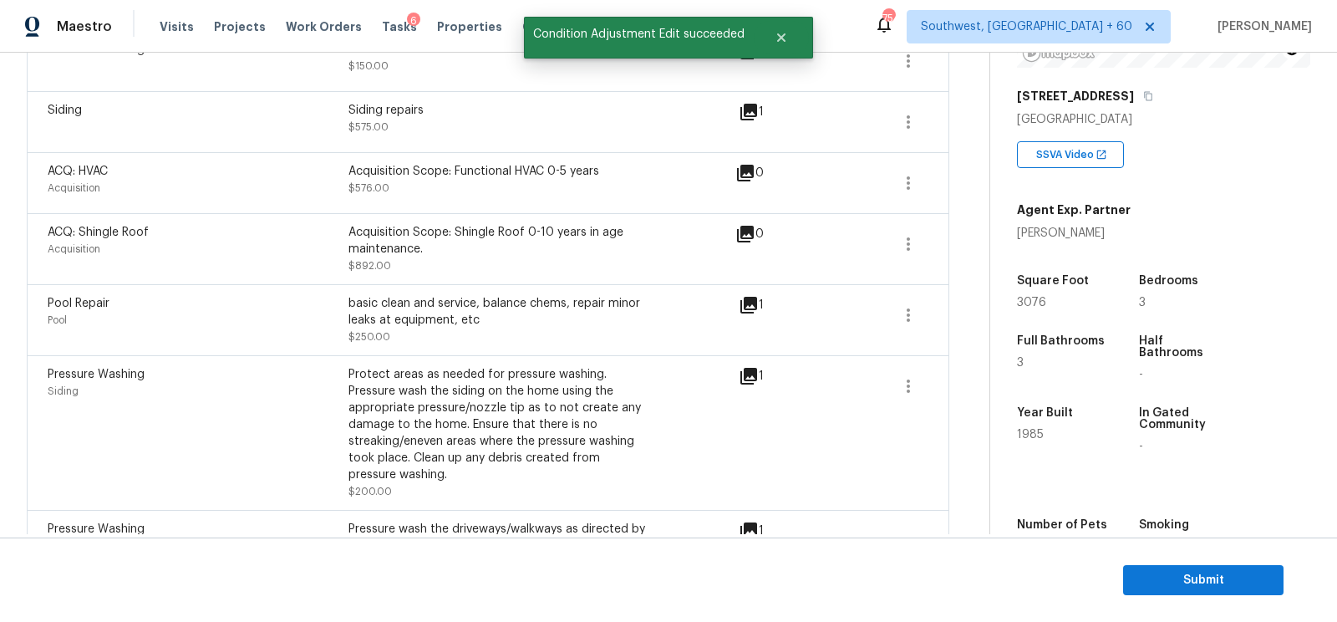
scroll to position [1901, 0]
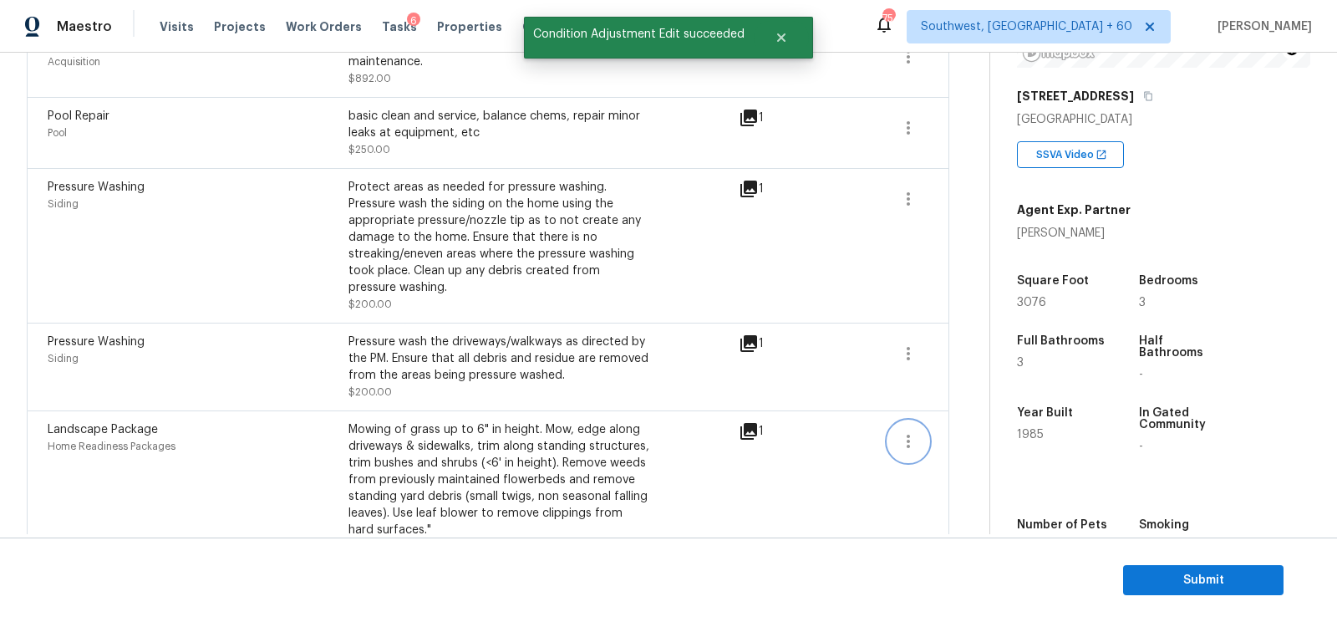
click at [902, 431] on icon "button" at bounding box center [908, 441] width 20 height 20
click at [986, 393] on div "Edit" at bounding box center [1003, 401] width 130 height 17
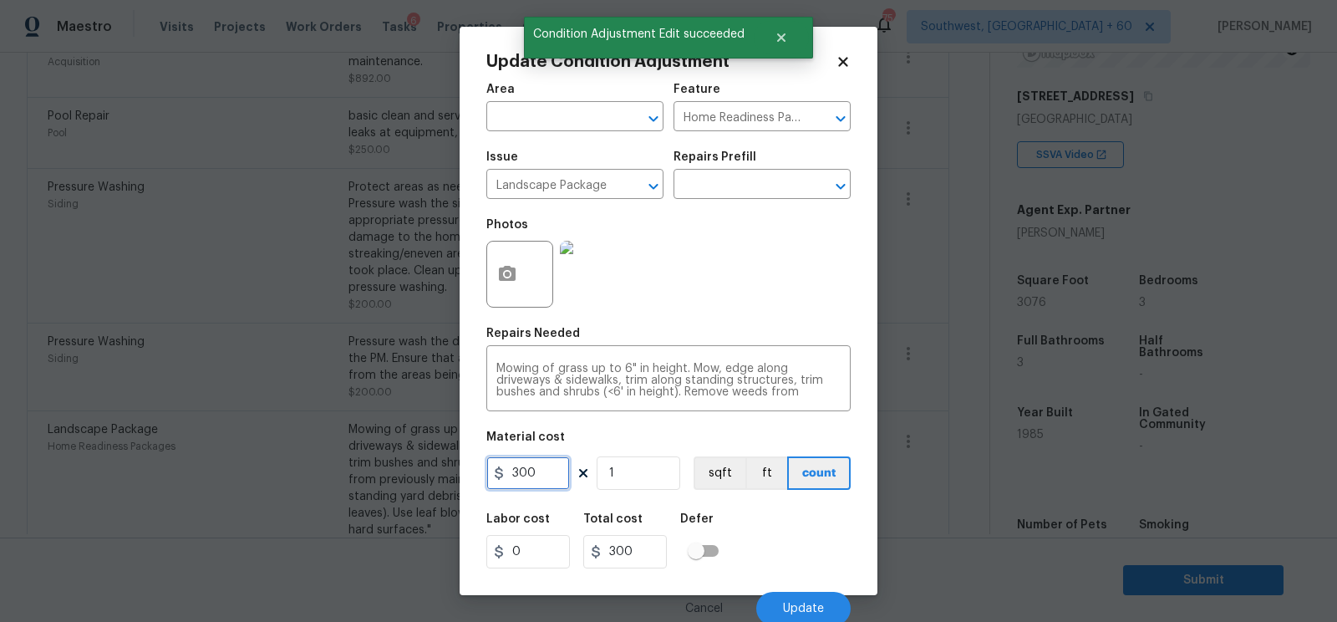
click at [555, 473] on input "300" at bounding box center [528, 472] width 84 height 33
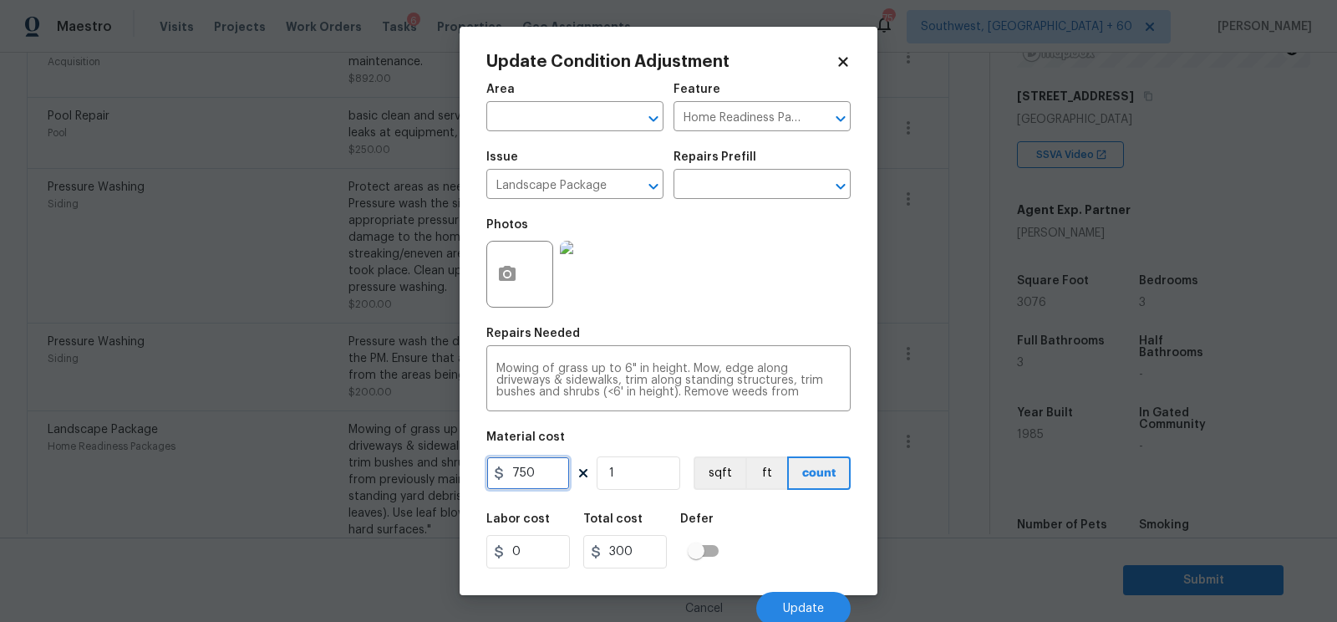
type input "750"
click at [646, 537] on input "300" at bounding box center [625, 551] width 84 height 33
type input "750"
click at [813, 595] on button "Update" at bounding box center [803, 608] width 94 height 33
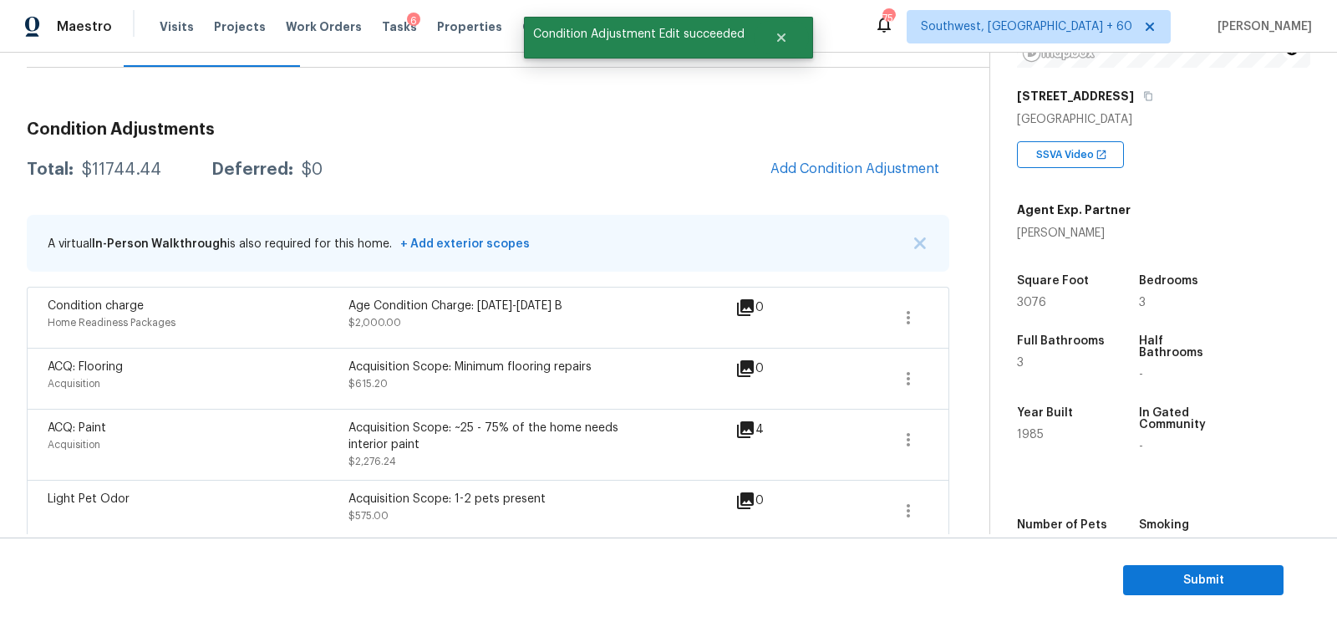
scroll to position [0, 0]
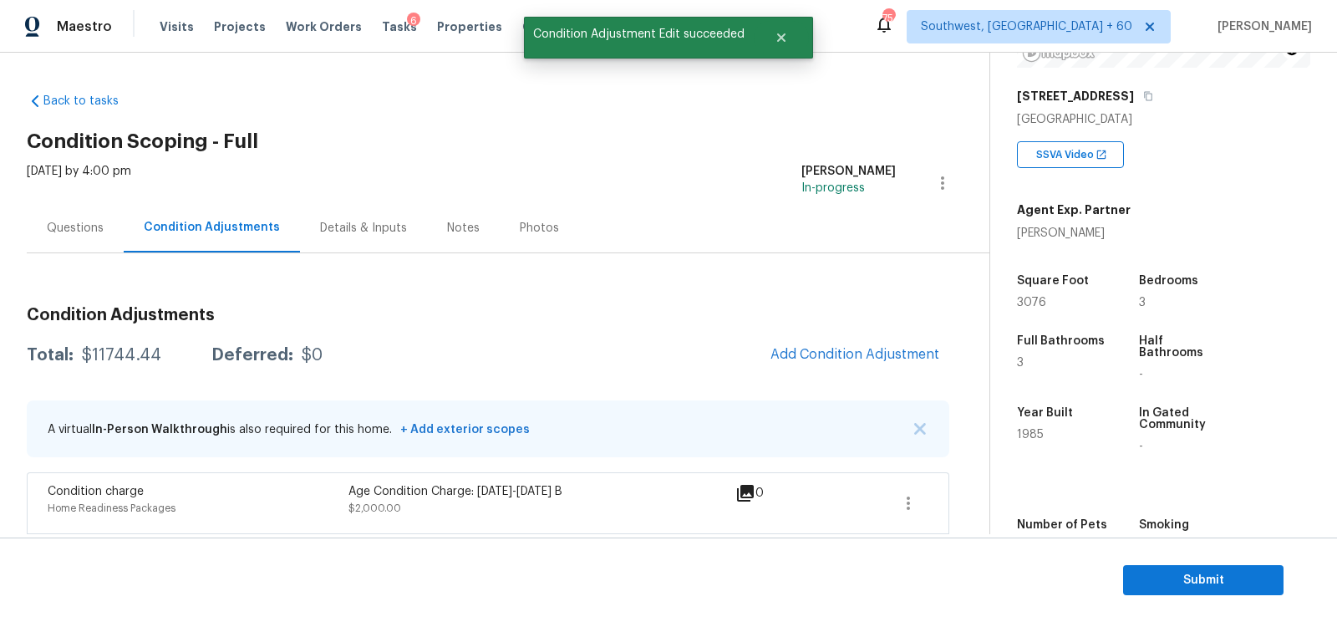
click at [84, 222] on div "Questions" at bounding box center [75, 228] width 57 height 17
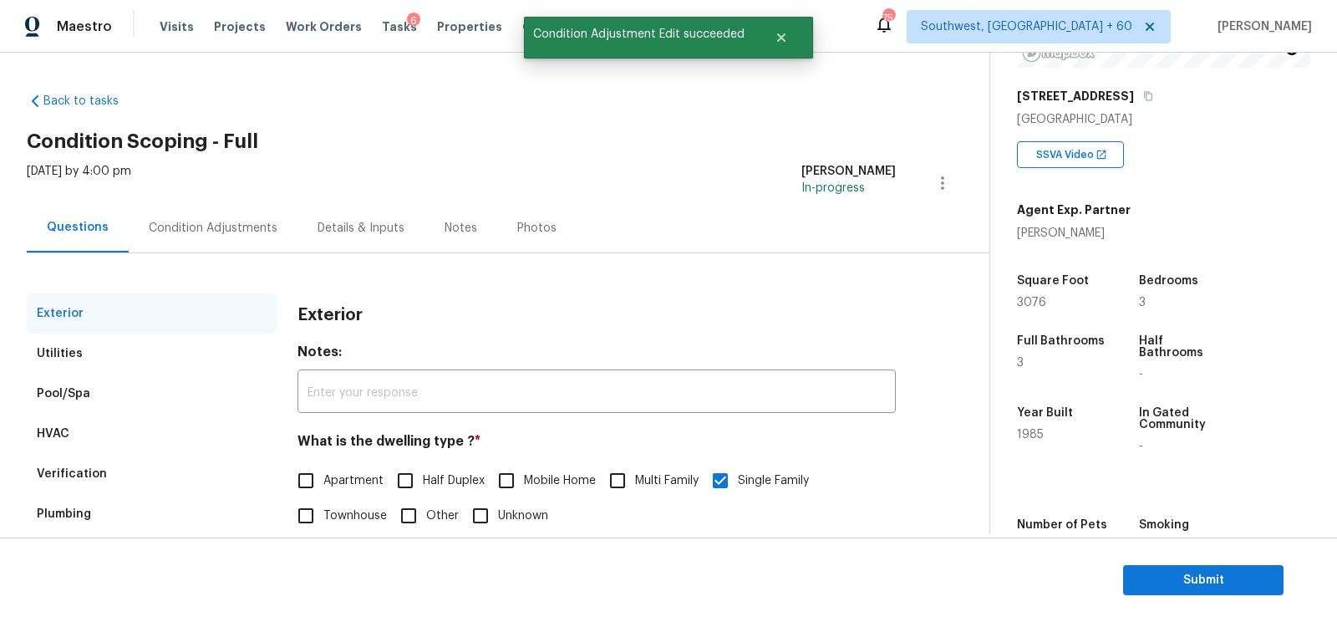
click at [104, 481] on div "Verification" at bounding box center [152, 474] width 251 height 40
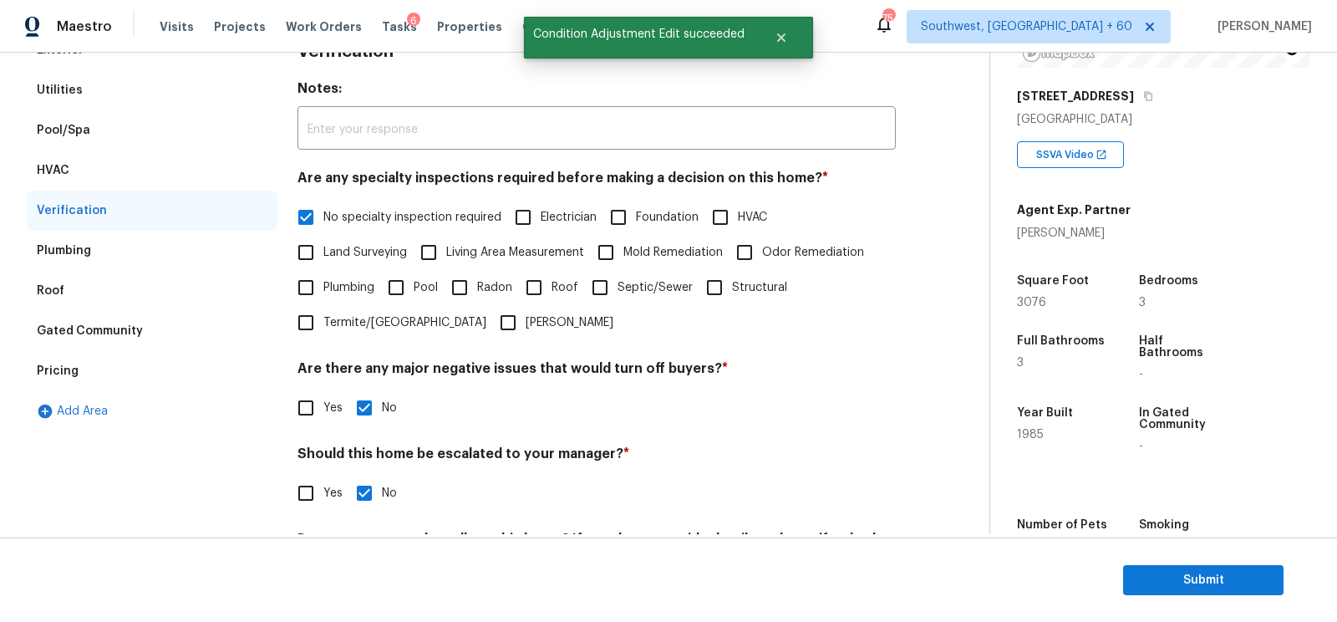
scroll to position [366, 0]
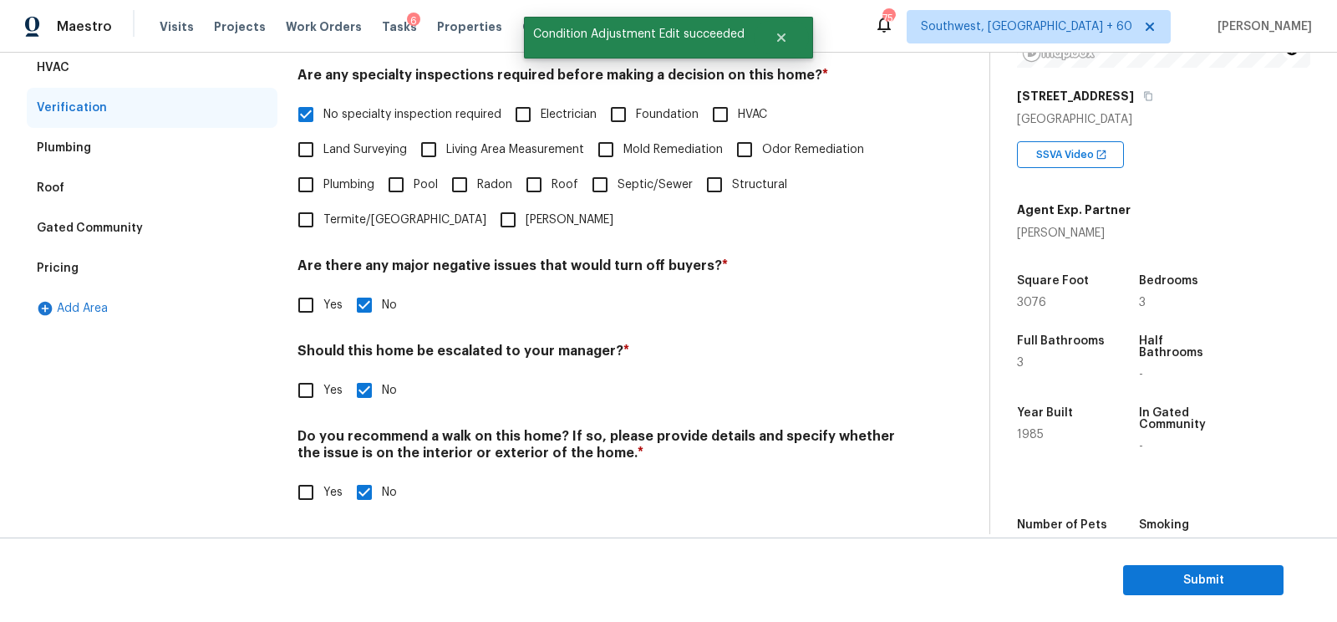
click at [333, 382] on span "Yes" at bounding box center [332, 391] width 19 height 18
click at [323, 381] on input "Yes" at bounding box center [305, 390] width 35 height 35
checkbox input "true"
checkbox input "false"
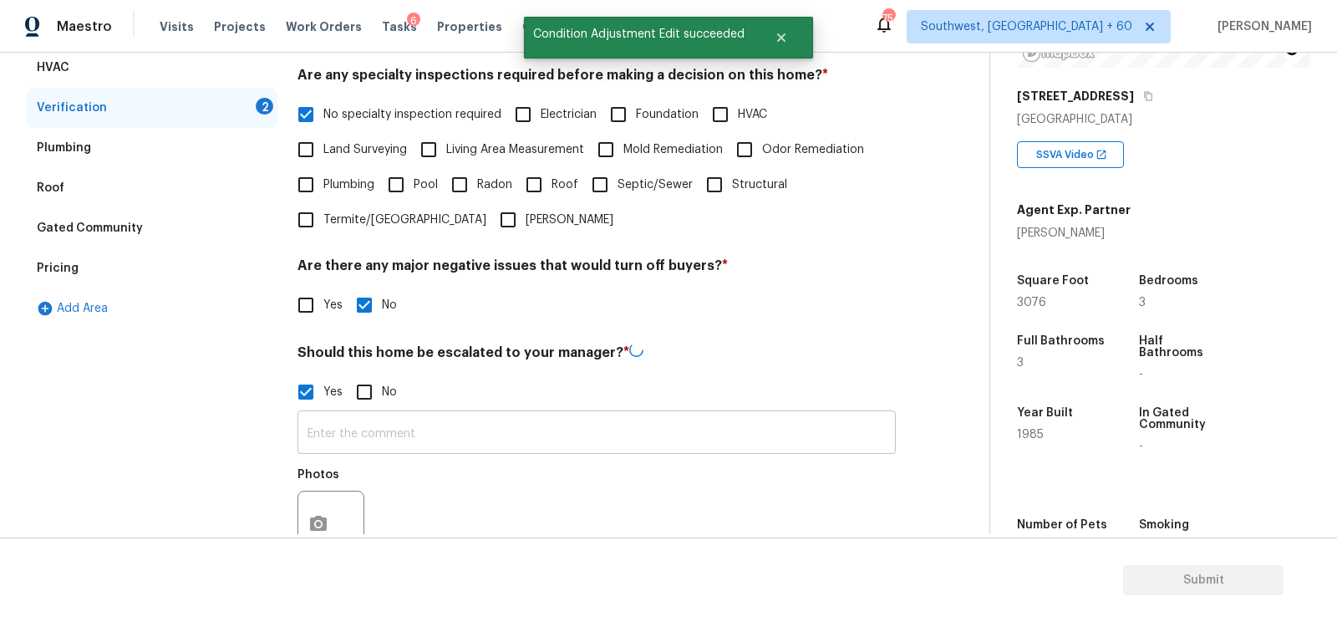
click at [359, 428] on input "text" at bounding box center [596, 433] width 598 height 39
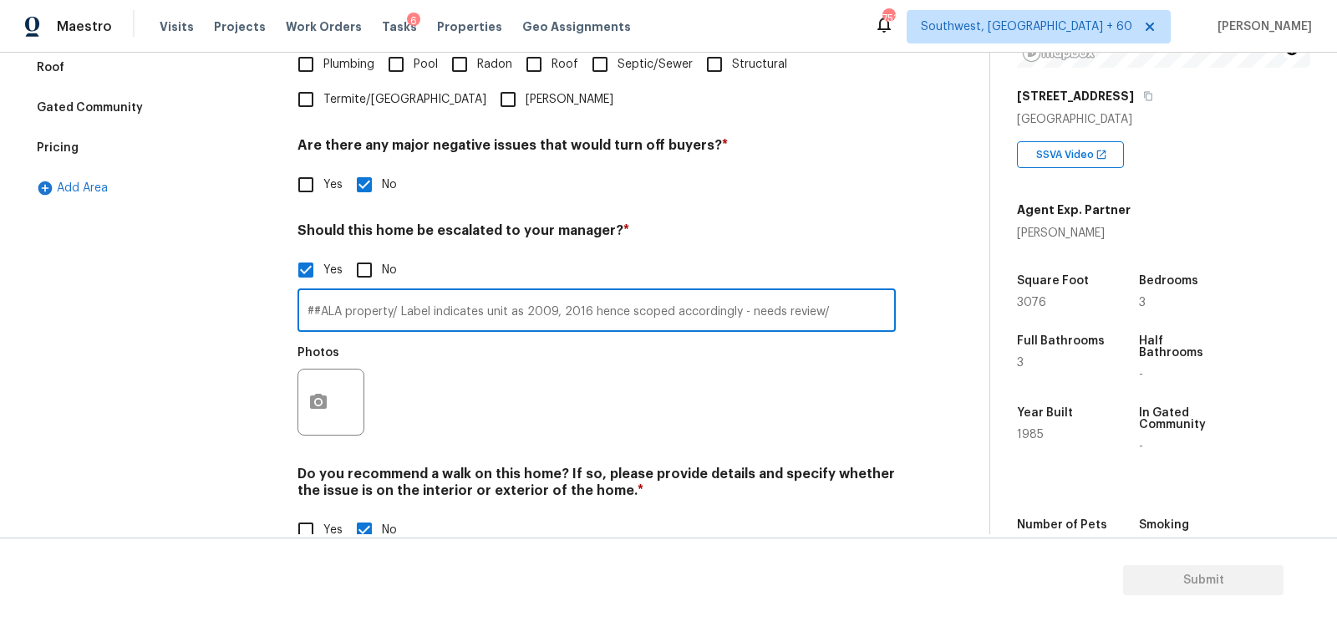
scroll to position [525, 0]
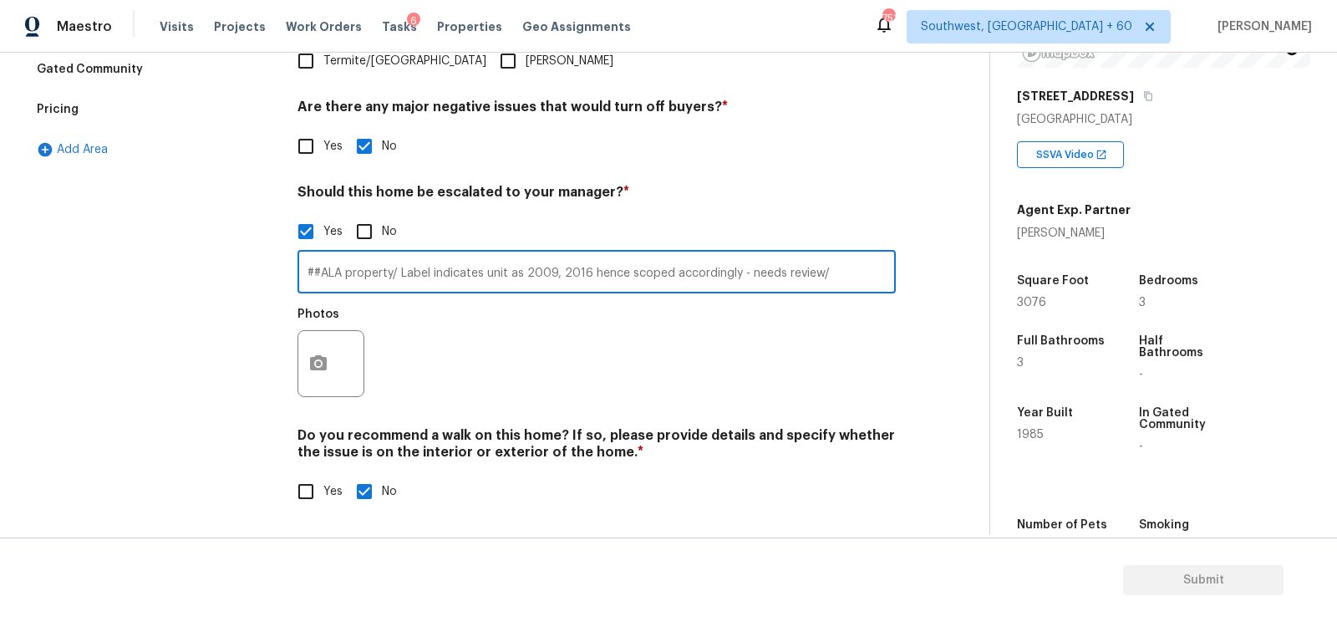
type input "##ALA property/ Label indicates unit as 2009, 2016 hence scoped accordingly - n…"
click at [325, 399] on div "Photos" at bounding box center [332, 352] width 70 height 109
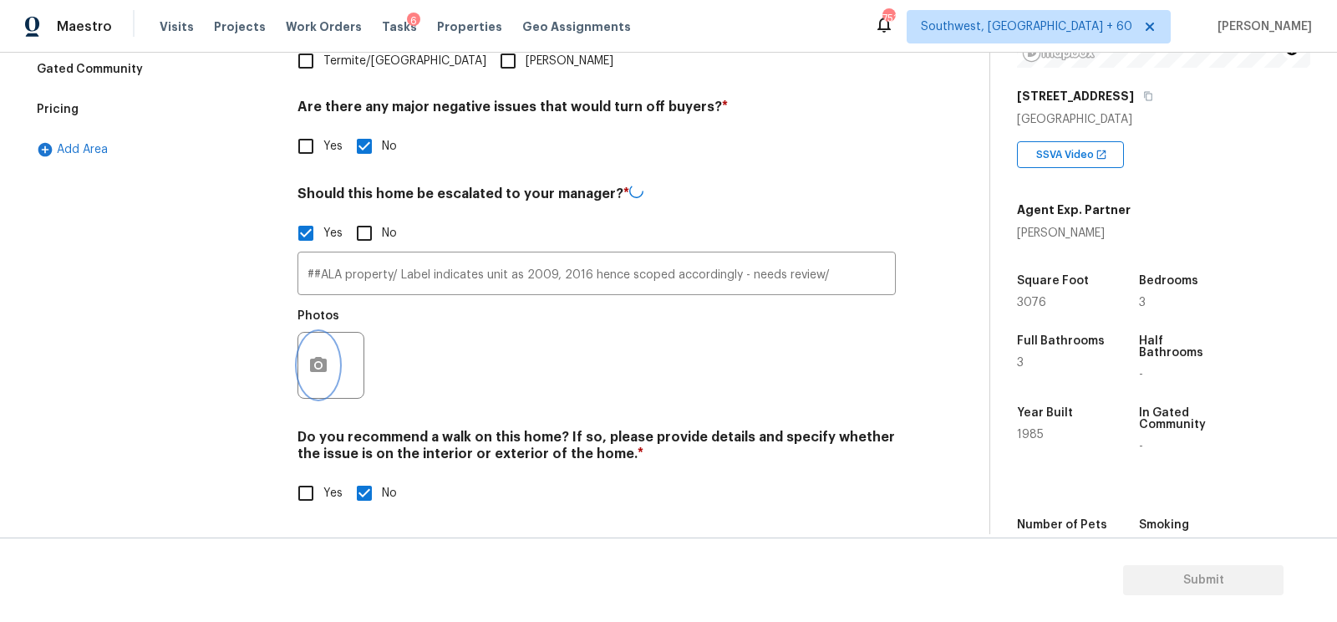
click at [324, 371] on icon "button" at bounding box center [318, 364] width 17 height 15
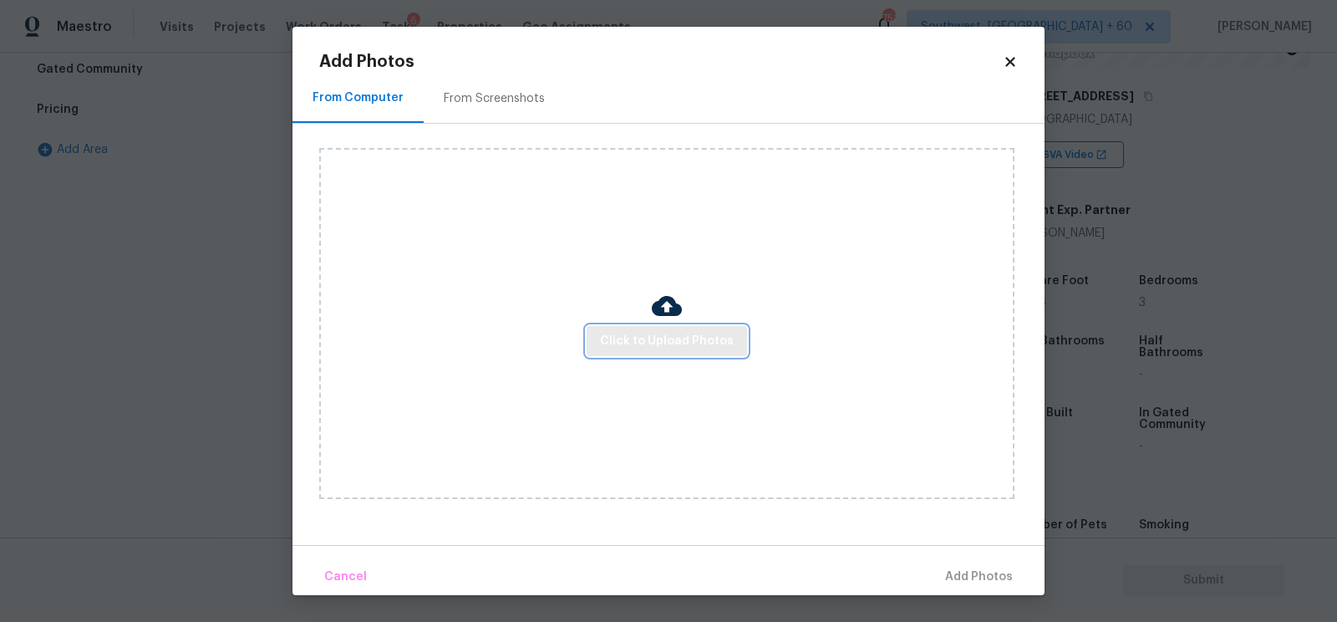
click at [658, 331] on span "Click to Upload Photos" at bounding box center [667, 341] width 134 height 21
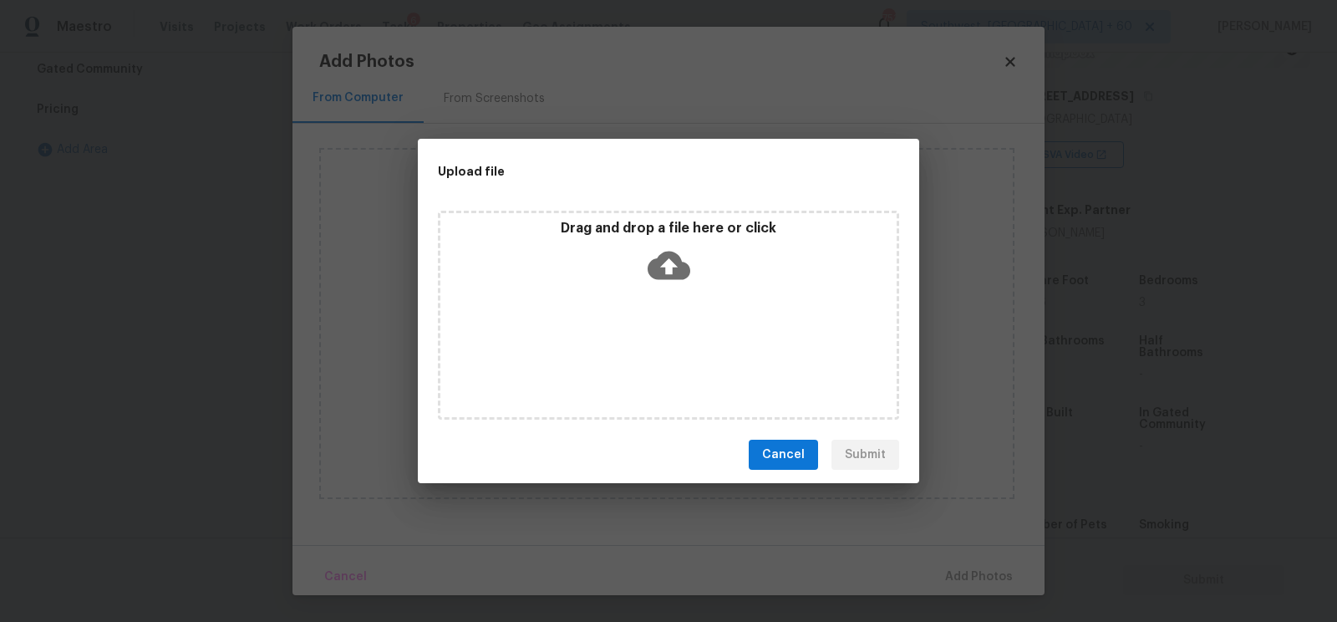
click at [663, 277] on icon at bounding box center [669, 266] width 43 height 28
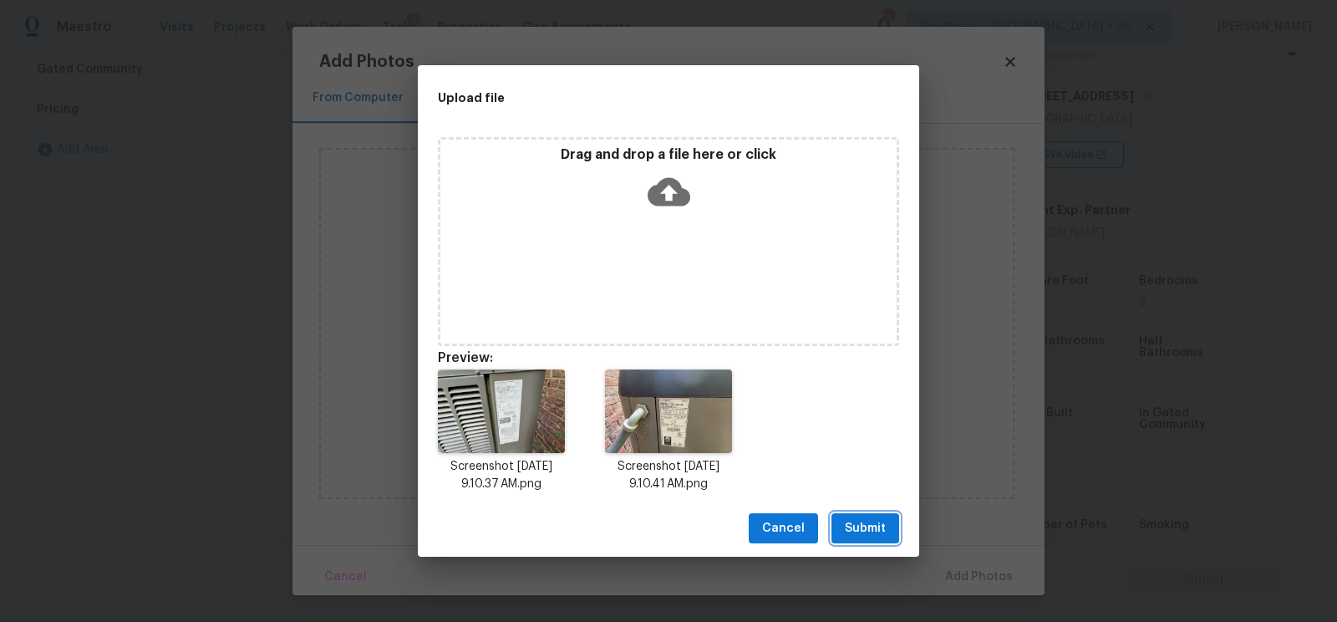
click at [861, 532] on span "Submit" at bounding box center [865, 528] width 41 height 21
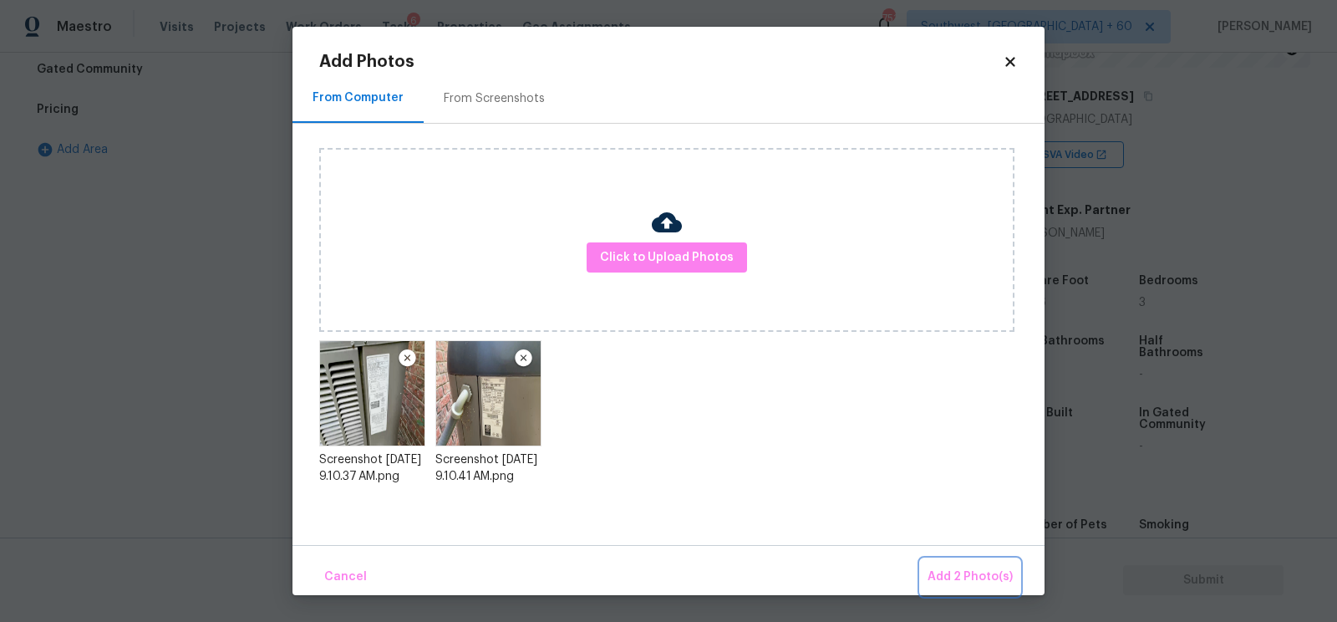
click at [965, 572] on span "Add 2 Photo(s)" at bounding box center [969, 577] width 85 height 21
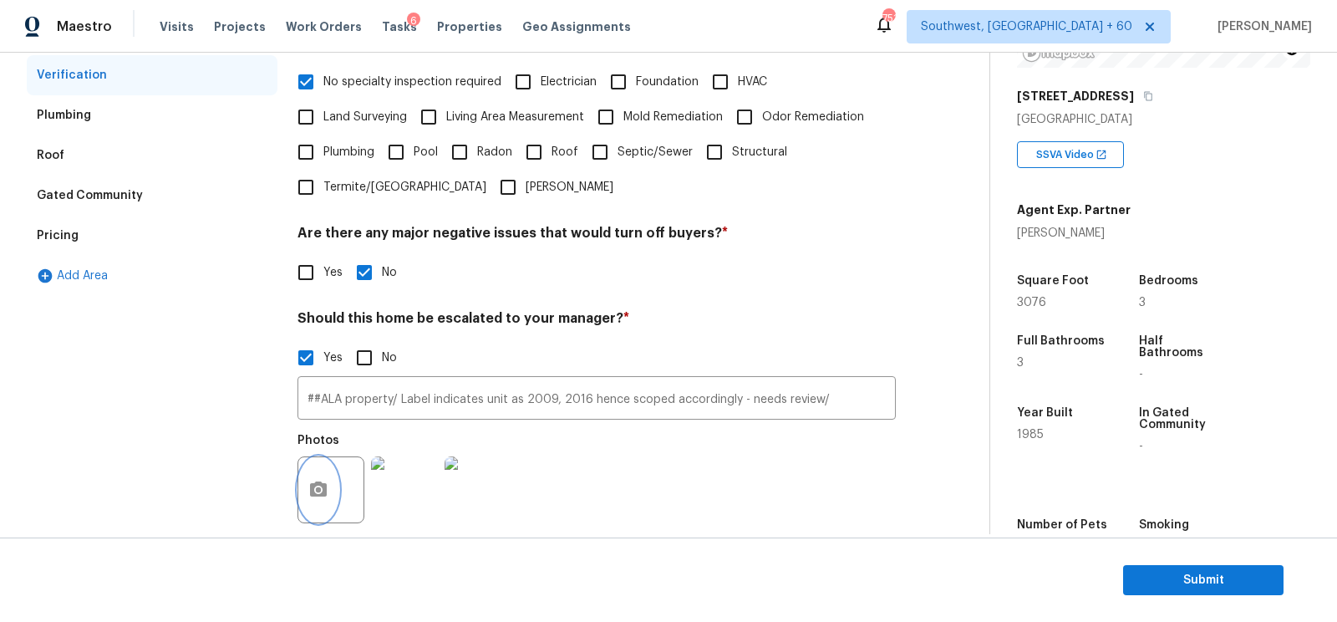
scroll to position [7, 0]
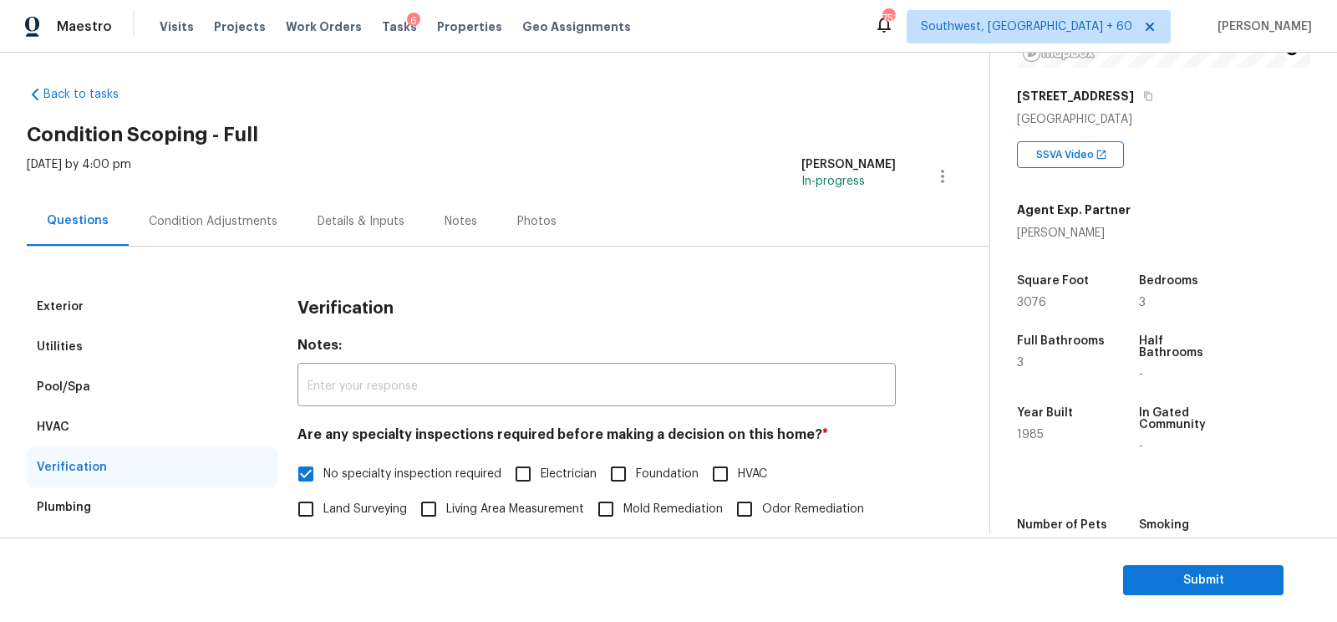
click at [243, 213] on div "Condition Adjustments" at bounding box center [213, 221] width 129 height 17
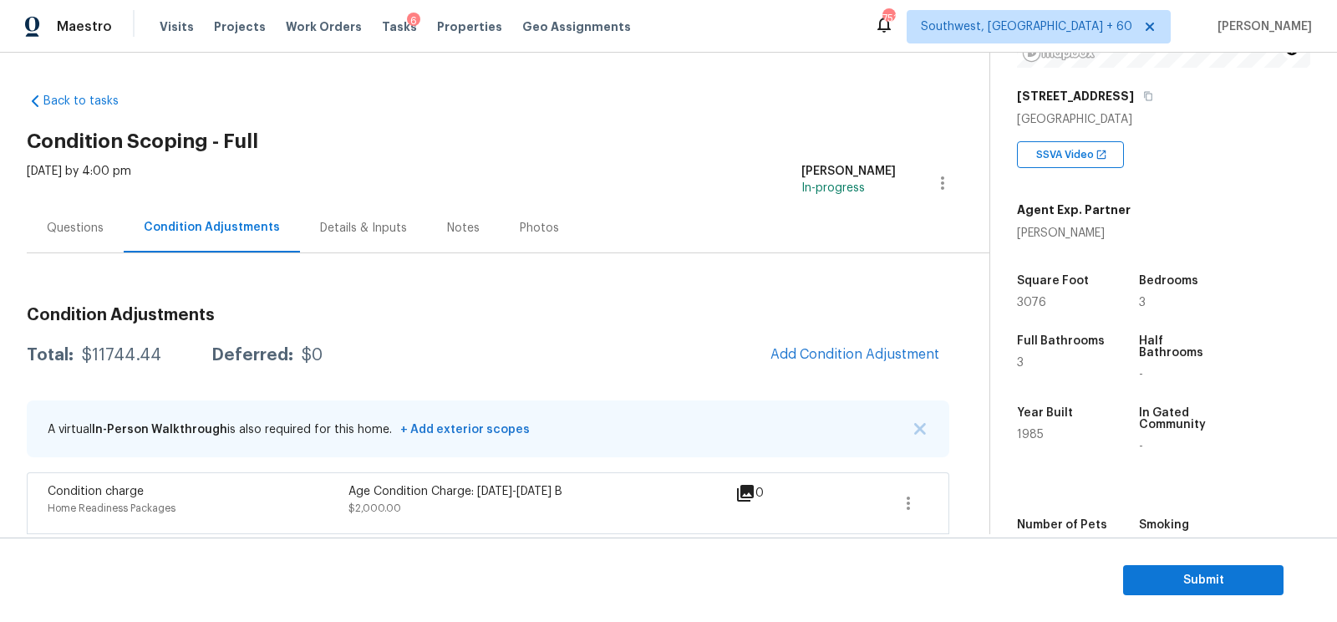
click at [86, 201] on div "[DATE] by 4:00 pm" at bounding box center [79, 183] width 104 height 40
click at [80, 238] on div "Questions" at bounding box center [75, 227] width 97 height 49
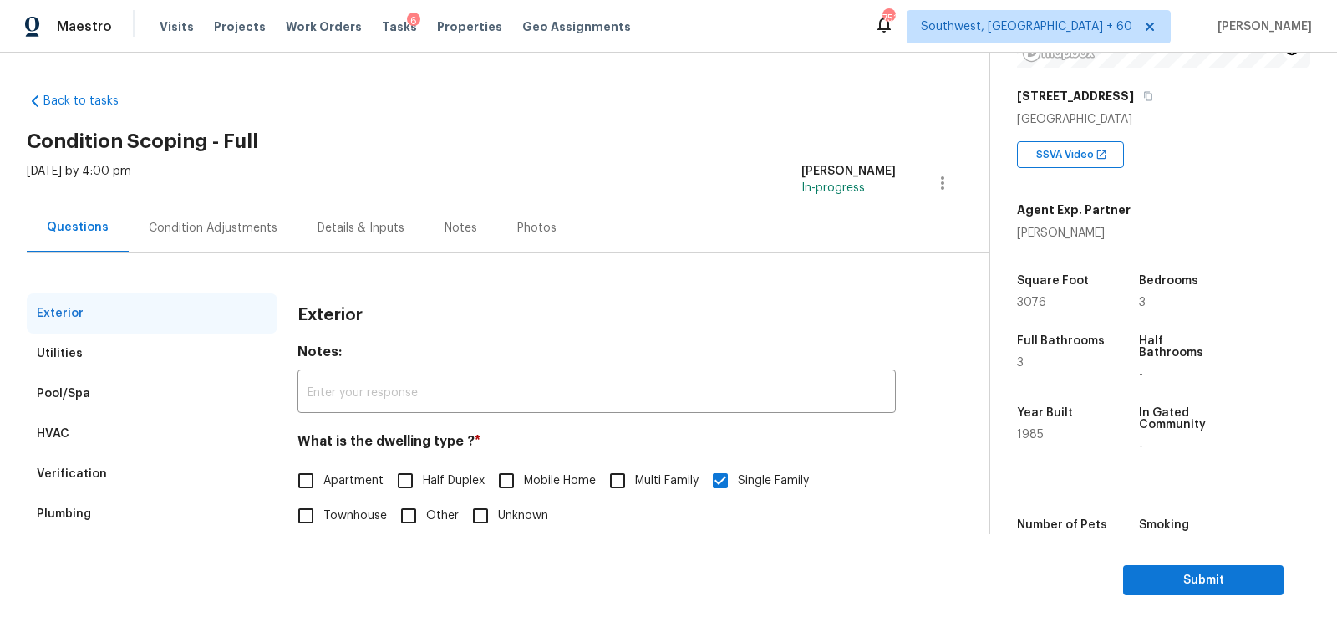
scroll to position [153, 0]
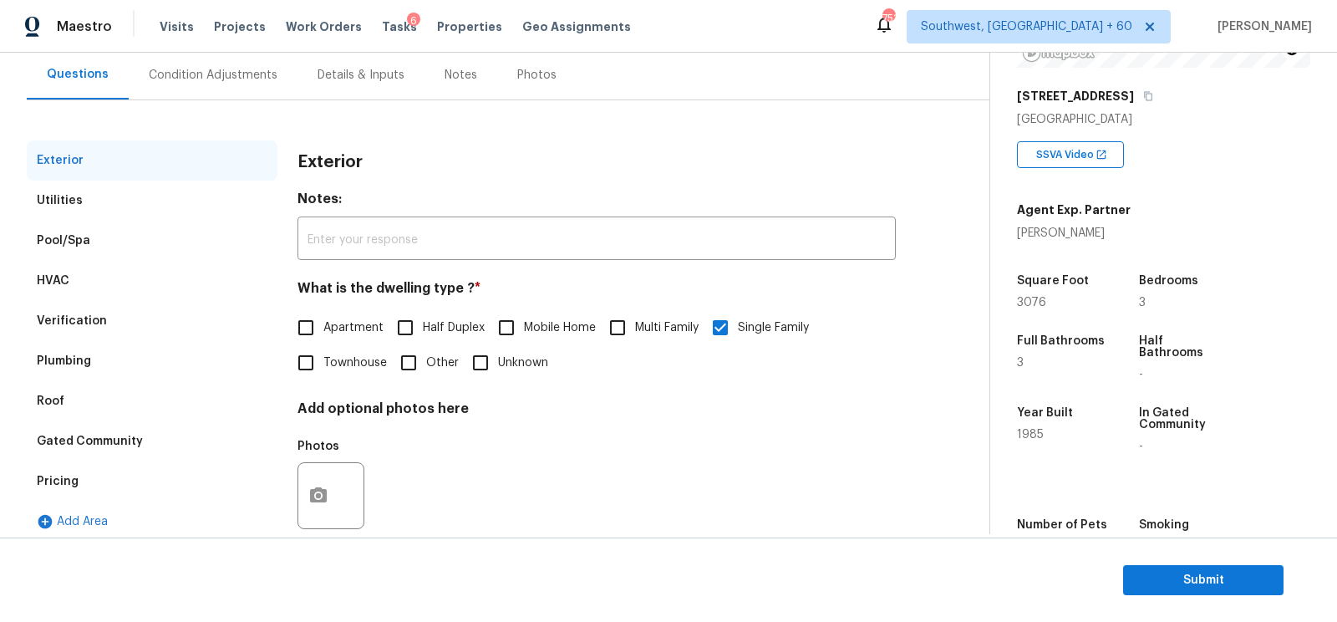
click at [98, 228] on div "Pool/Spa" at bounding box center [152, 241] width 251 height 40
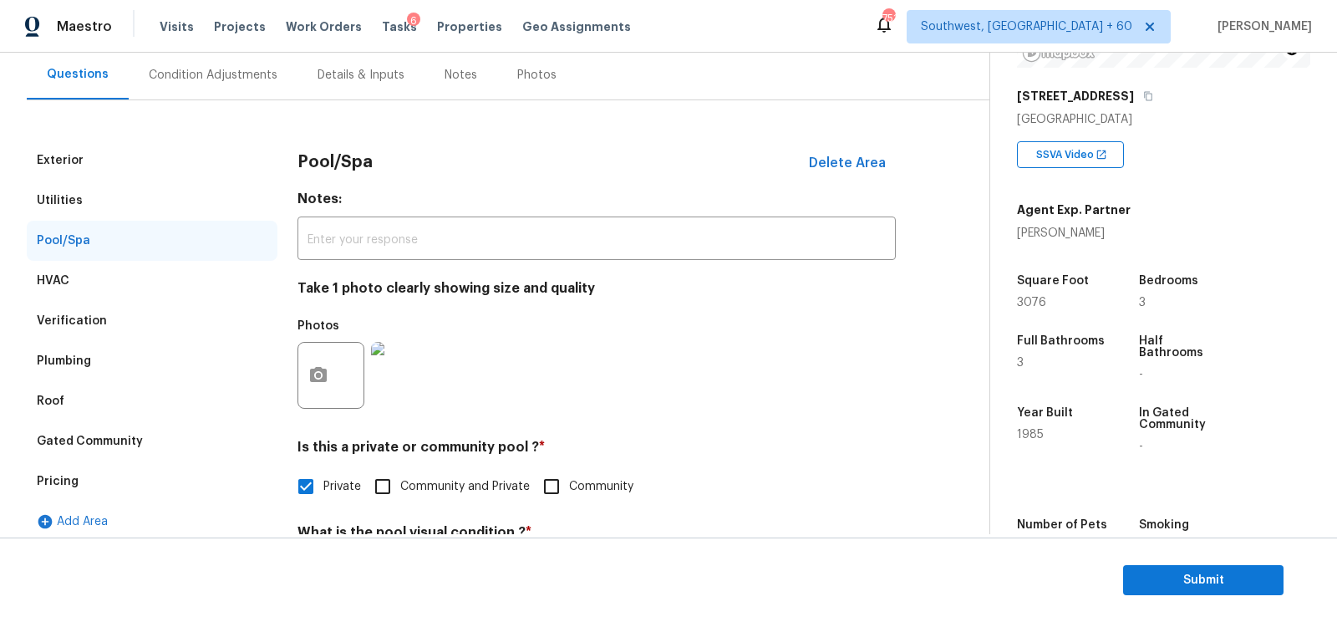
click at [112, 468] on div "Pricing" at bounding box center [152, 481] width 251 height 40
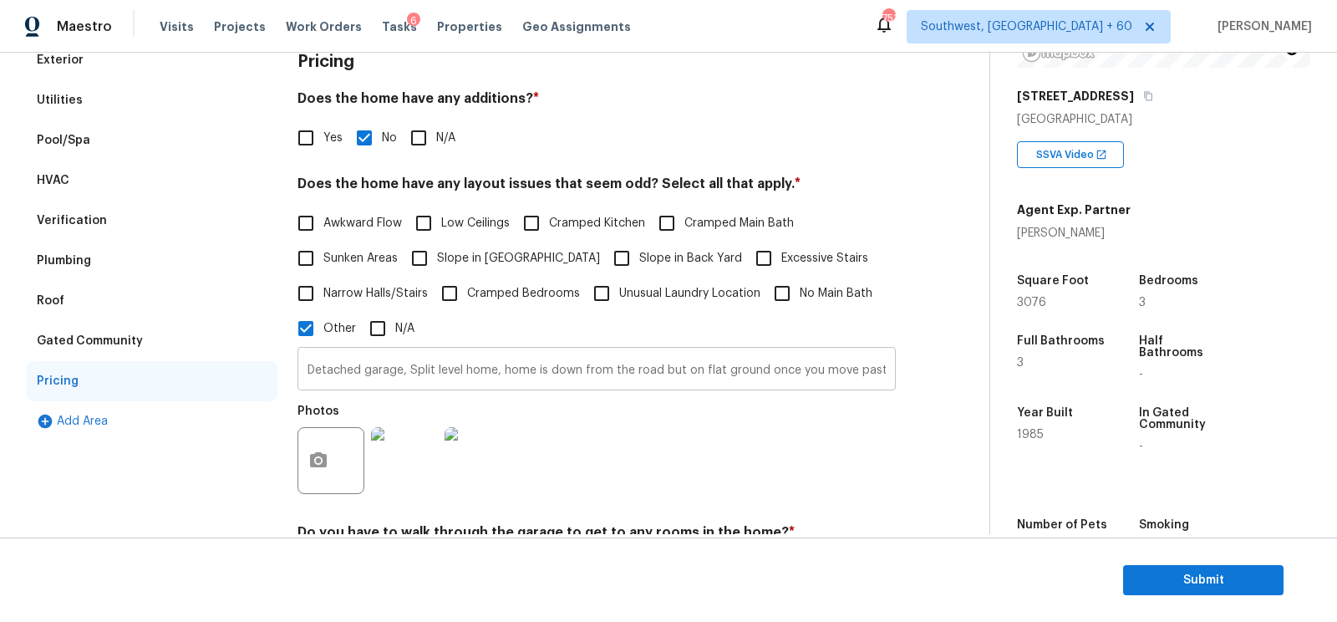
scroll to position [262, 0]
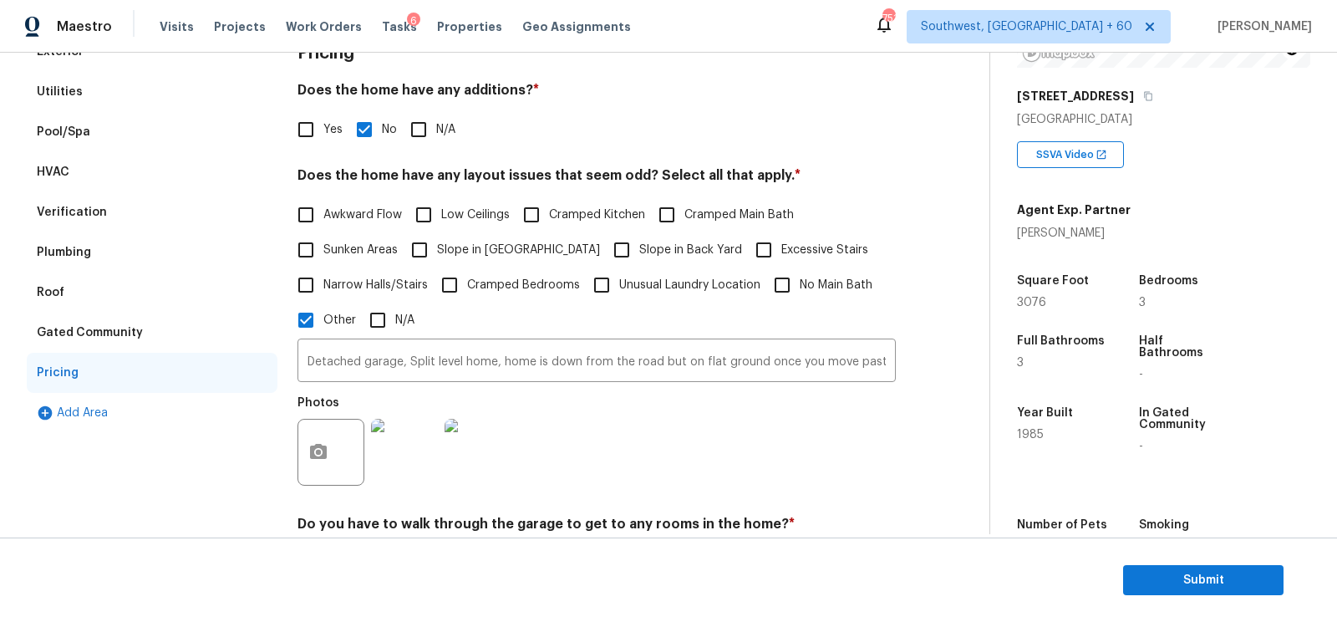
click at [458, 223] on label "Low Ceilings" at bounding box center [458, 214] width 104 height 35
click at [441, 223] on input "Low Ceilings" at bounding box center [423, 214] width 35 height 35
checkbox input "true"
click at [455, 250] on span "Slope in [GEOGRAPHIC_DATA]" at bounding box center [518, 252] width 163 height 18
click at [437, 250] on input "Slope in [GEOGRAPHIC_DATA]" at bounding box center [419, 251] width 35 height 35
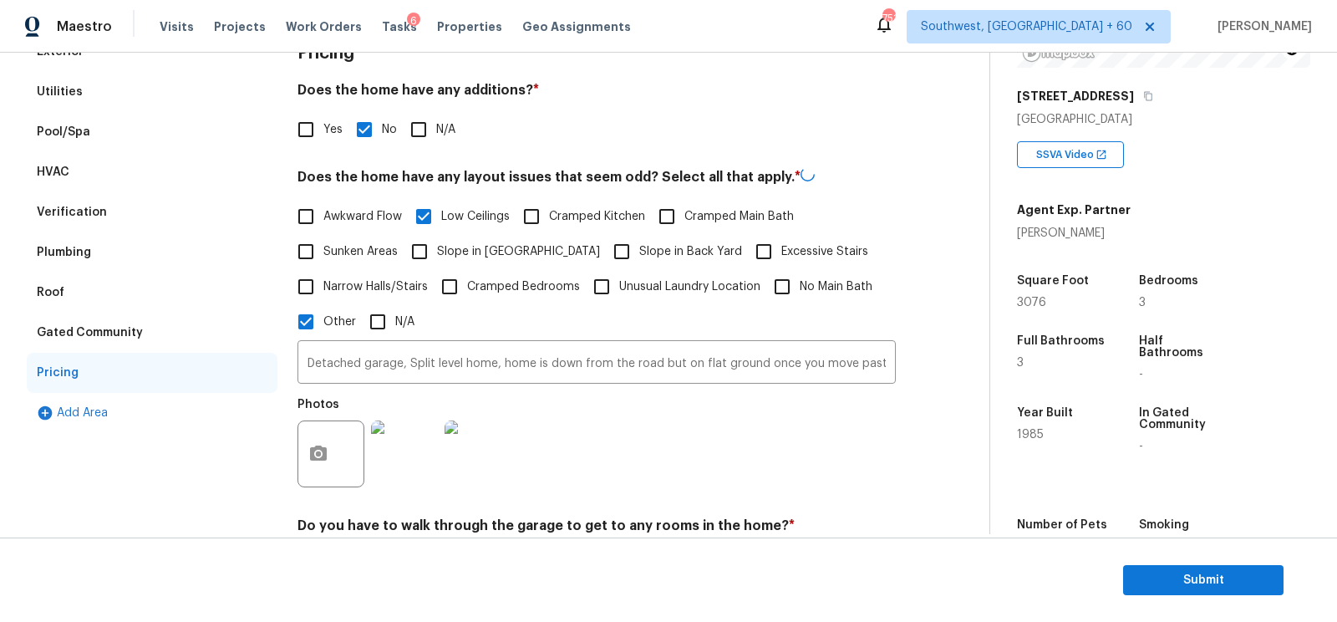
checkbox input "true"
click at [484, 201] on label "Low Ceilings" at bounding box center [458, 216] width 104 height 35
click at [441, 201] on input "Low Ceilings" at bounding box center [423, 216] width 35 height 35
checkbox input "false"
click at [639, 243] on span "Slope in Back Yard" at bounding box center [690, 250] width 103 height 18
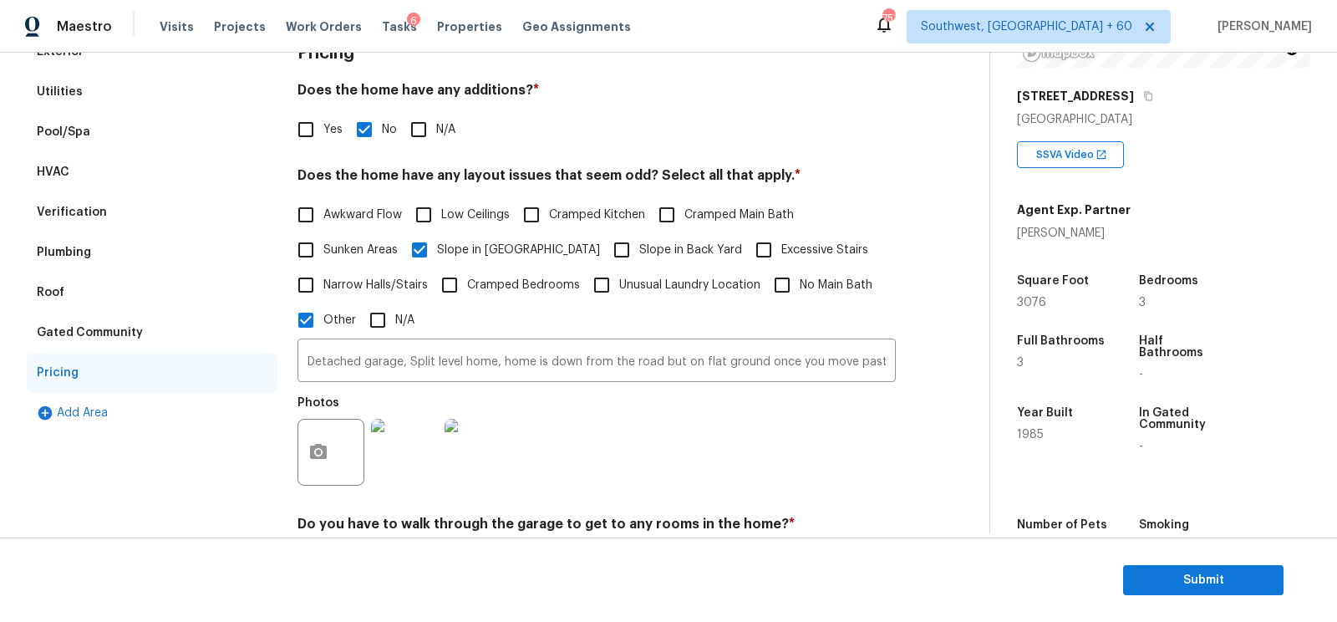
click at [604, 243] on input "Slope in Back Yard" at bounding box center [621, 249] width 35 height 35
checkbox input "true"
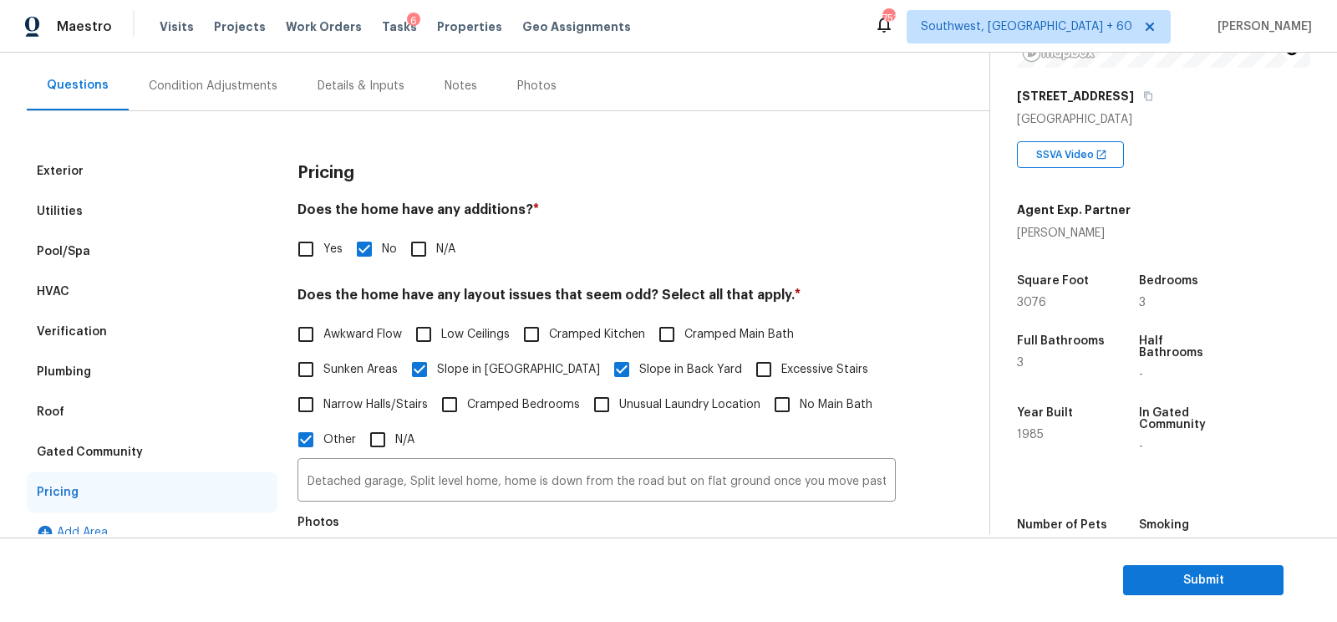
scroll to position [0, 0]
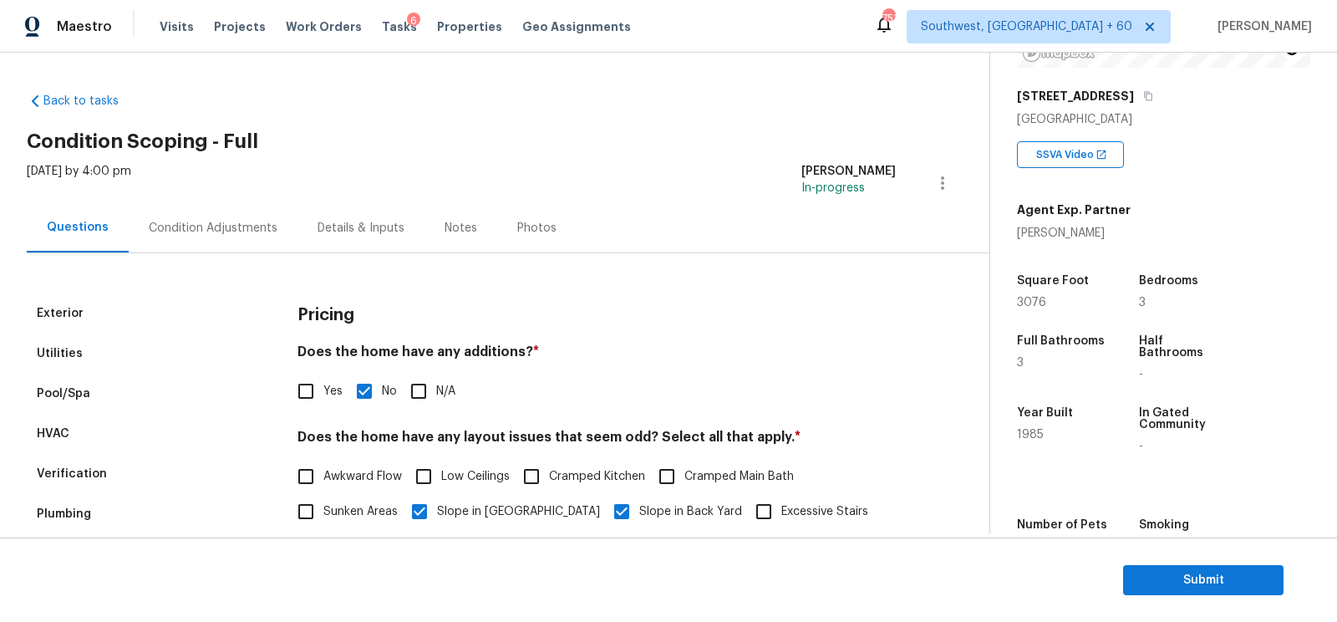
click at [204, 231] on div "Condition Adjustments" at bounding box center [213, 228] width 129 height 17
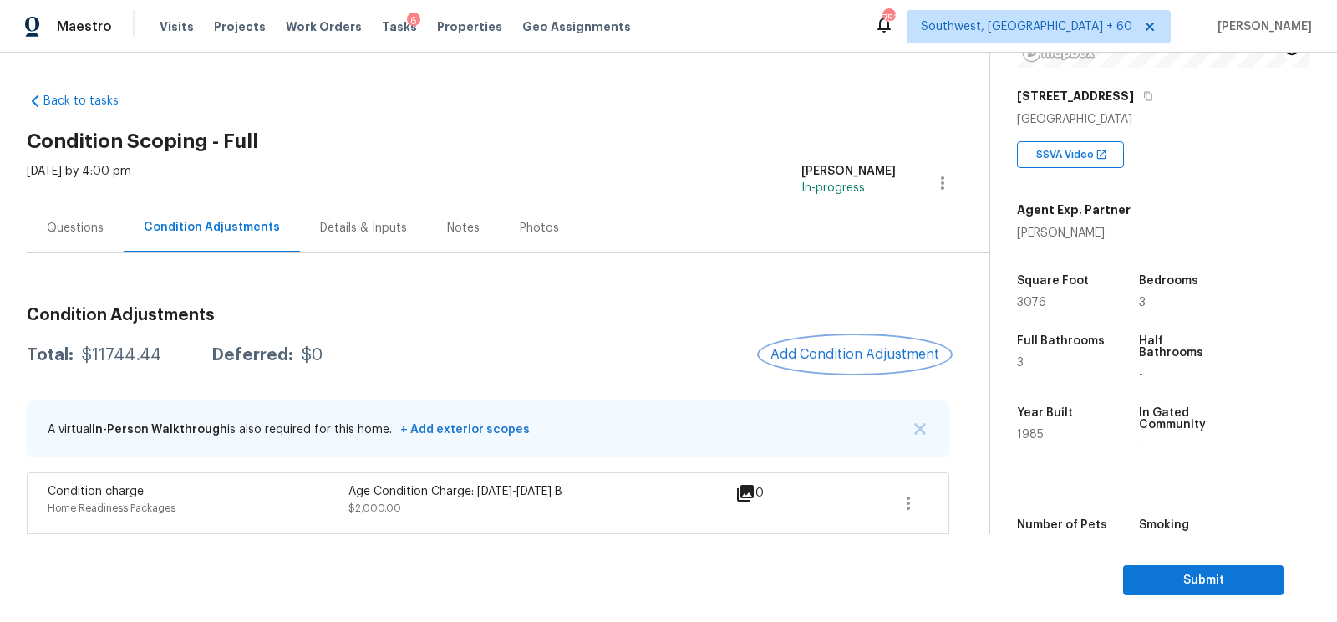
click at [817, 342] on button "Add Condition Adjustment" at bounding box center [854, 354] width 189 height 35
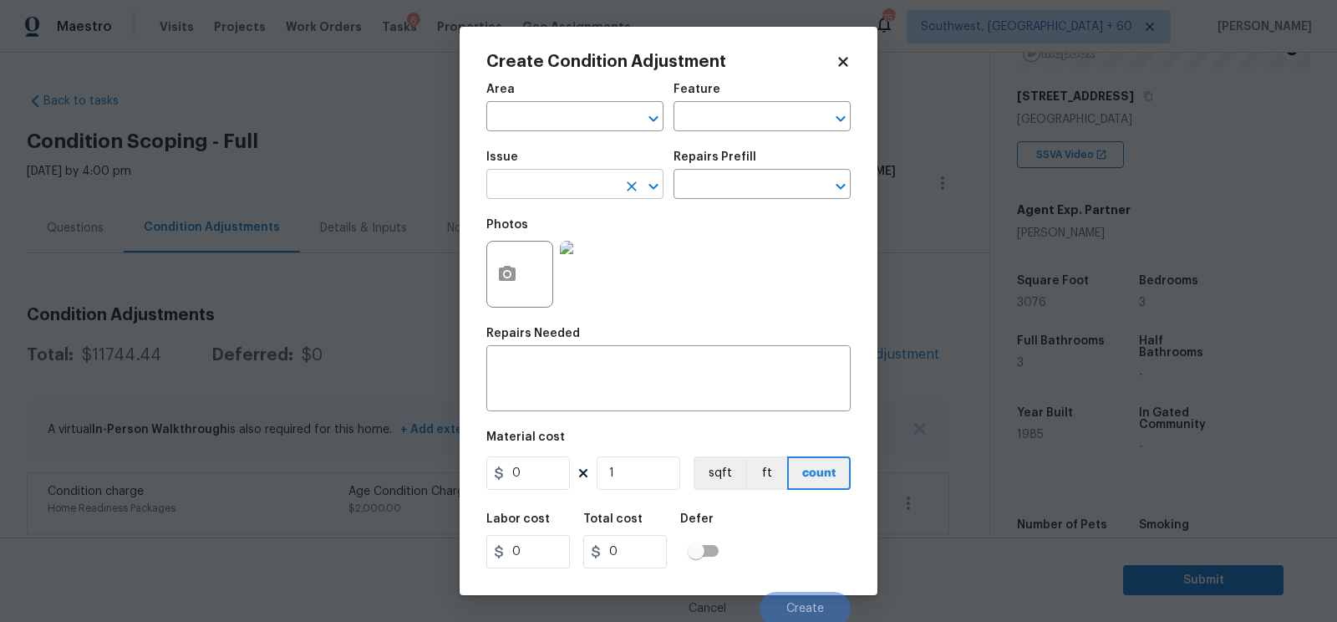
click at [569, 188] on input "text" at bounding box center [551, 186] width 130 height 26
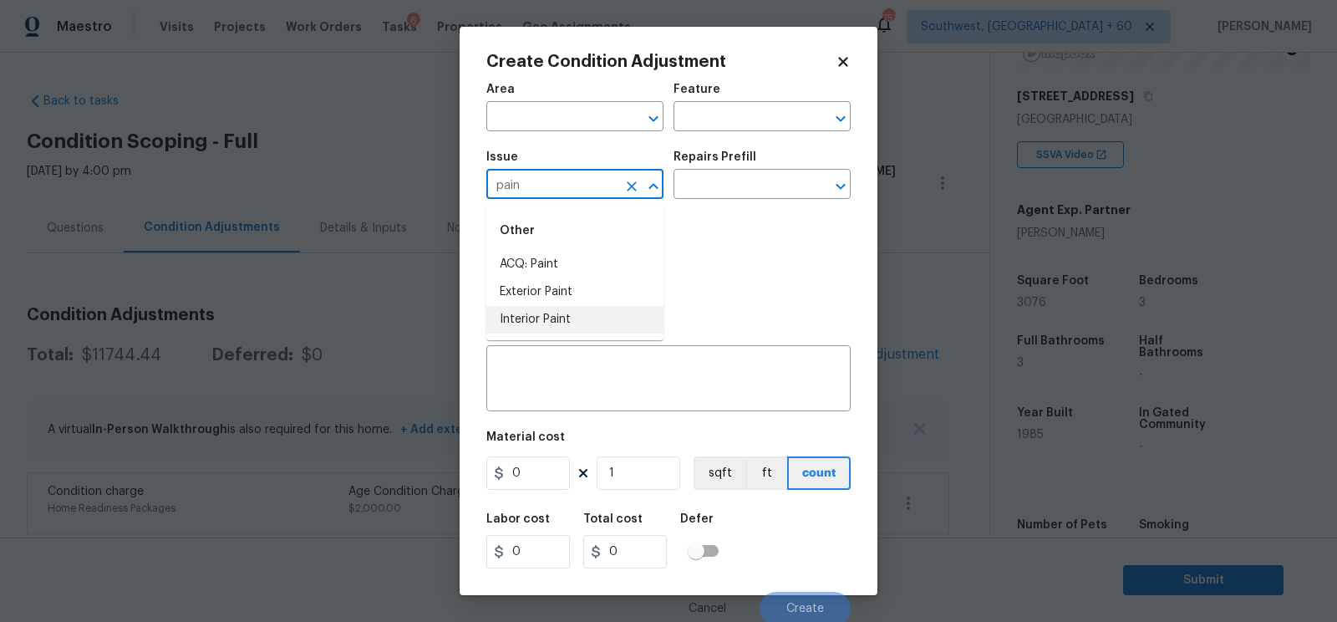
click at [580, 323] on li "Interior Paint" at bounding box center [574, 320] width 177 height 28
type input "Interior Paint"
click at [691, 217] on div "Photos" at bounding box center [668, 263] width 364 height 109
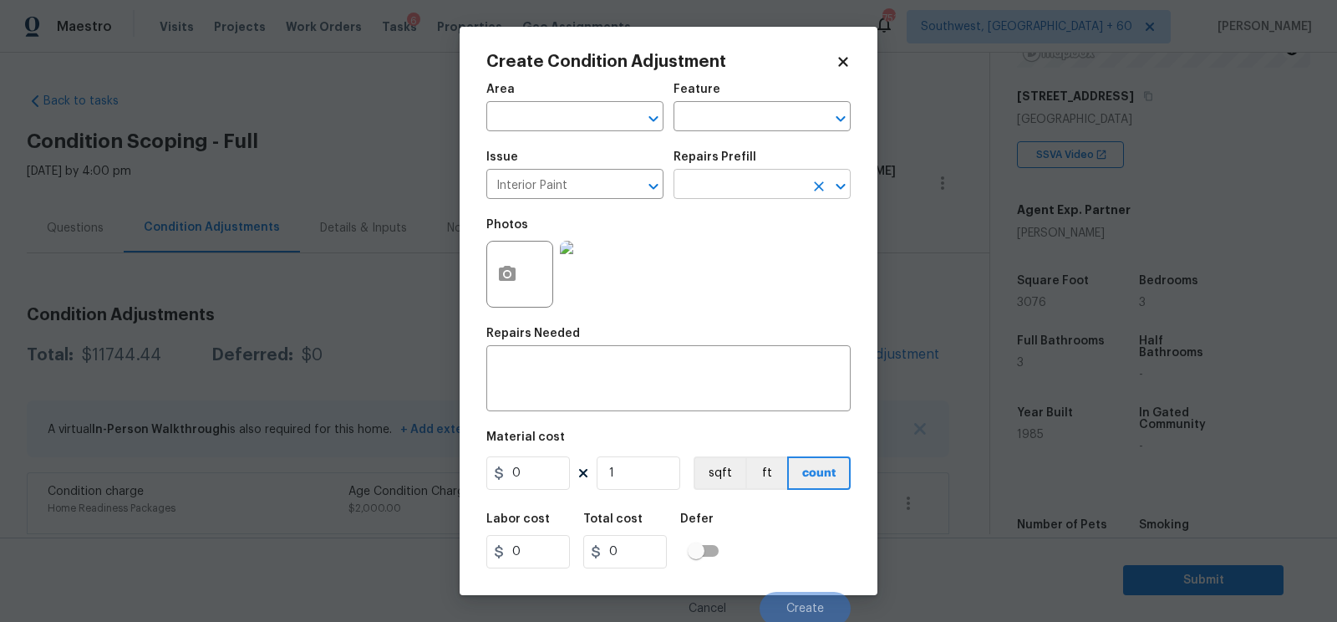
click at [737, 188] on input "text" at bounding box center [738, 186] width 130 height 26
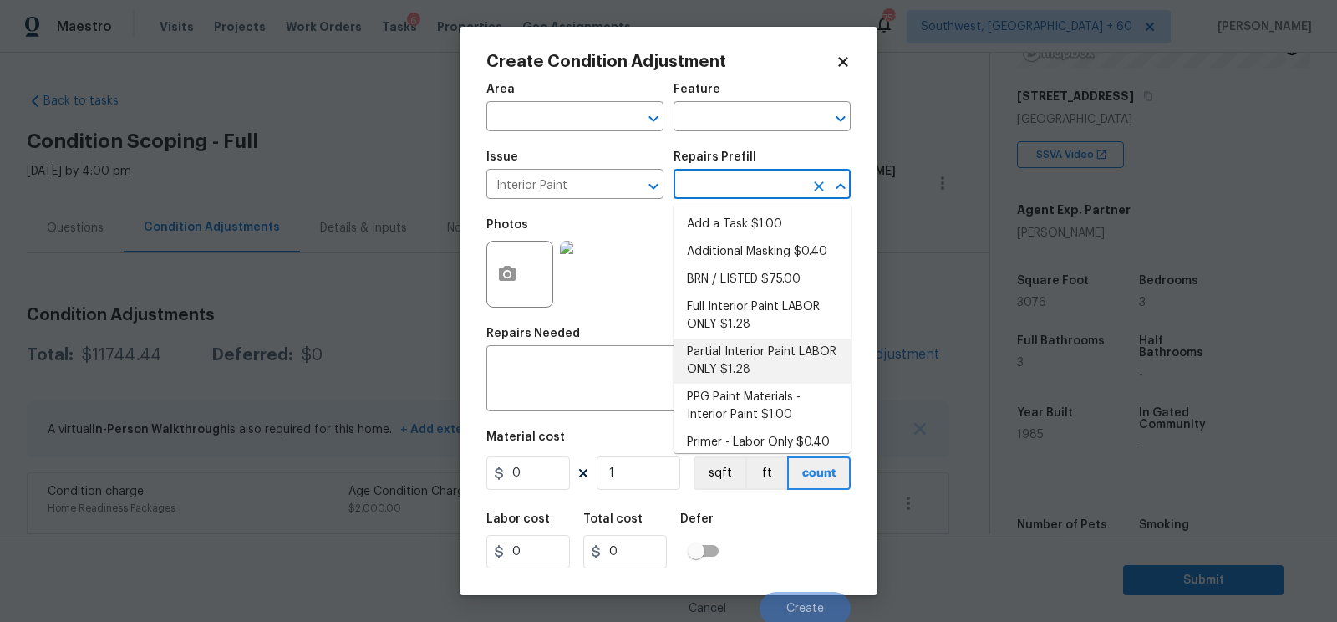
scroll to position [10, 0]
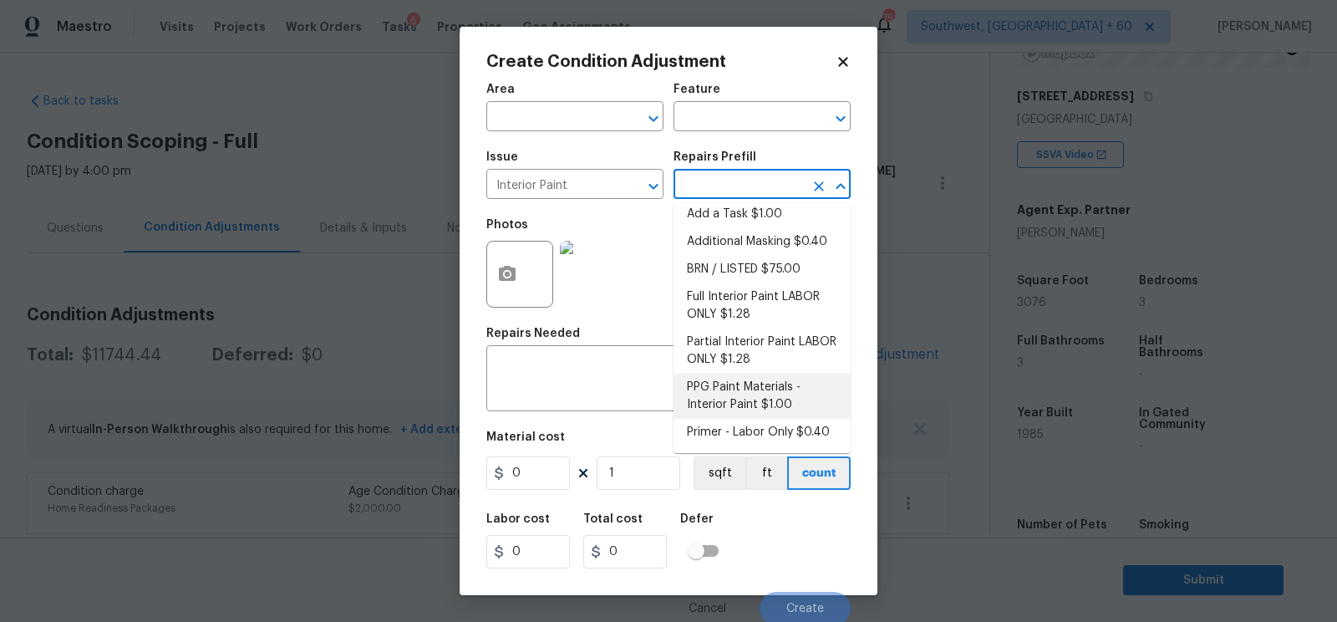
click at [744, 420] on li "Primer - Labor Only $0.40" at bounding box center [761, 433] width 177 height 28
type input "Overall Paint"
type textarea "Interior primer - PRIMER PROVIDED BY OPENDOOR - All nails, screws, drywall anch…"
type input "0.4"
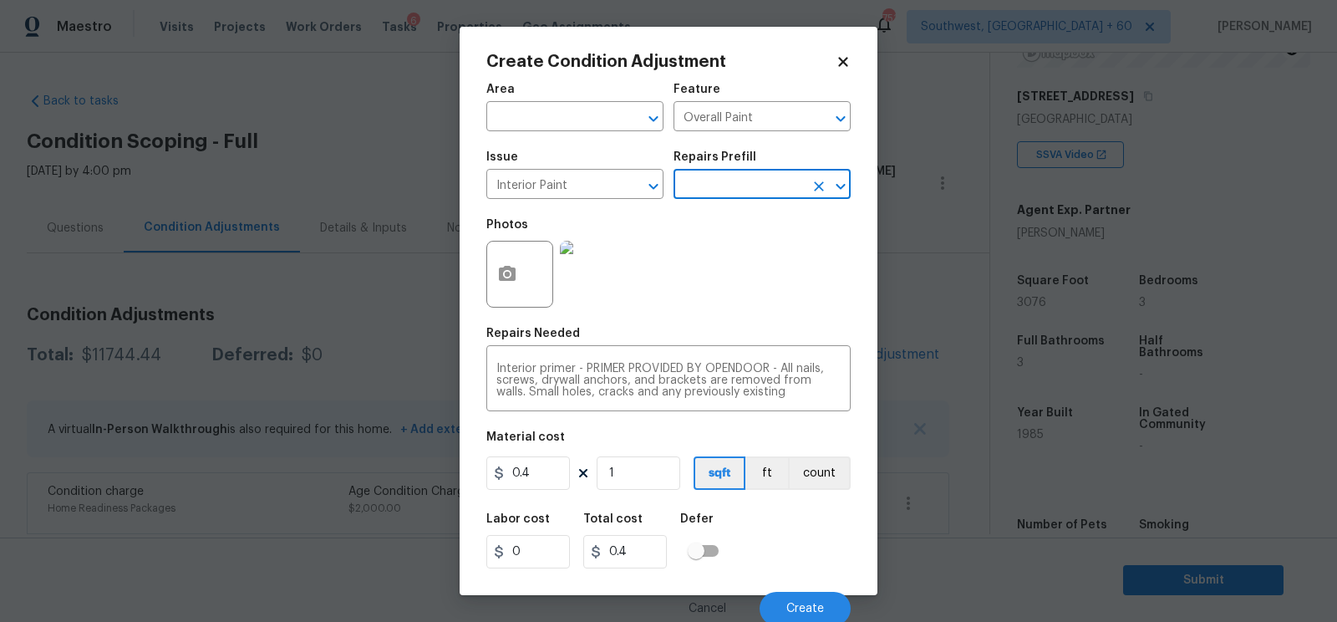
click at [541, 495] on div "Area ​ Feature Overall Paint ​ Issue Interior Paint ​ Repairs Prefill ​ Photos …" at bounding box center [668, 349] width 364 height 551
click at [541, 486] on input "0.4" at bounding box center [528, 472] width 84 height 33
type input "500"
click at [648, 552] on input "500" at bounding box center [625, 551] width 84 height 33
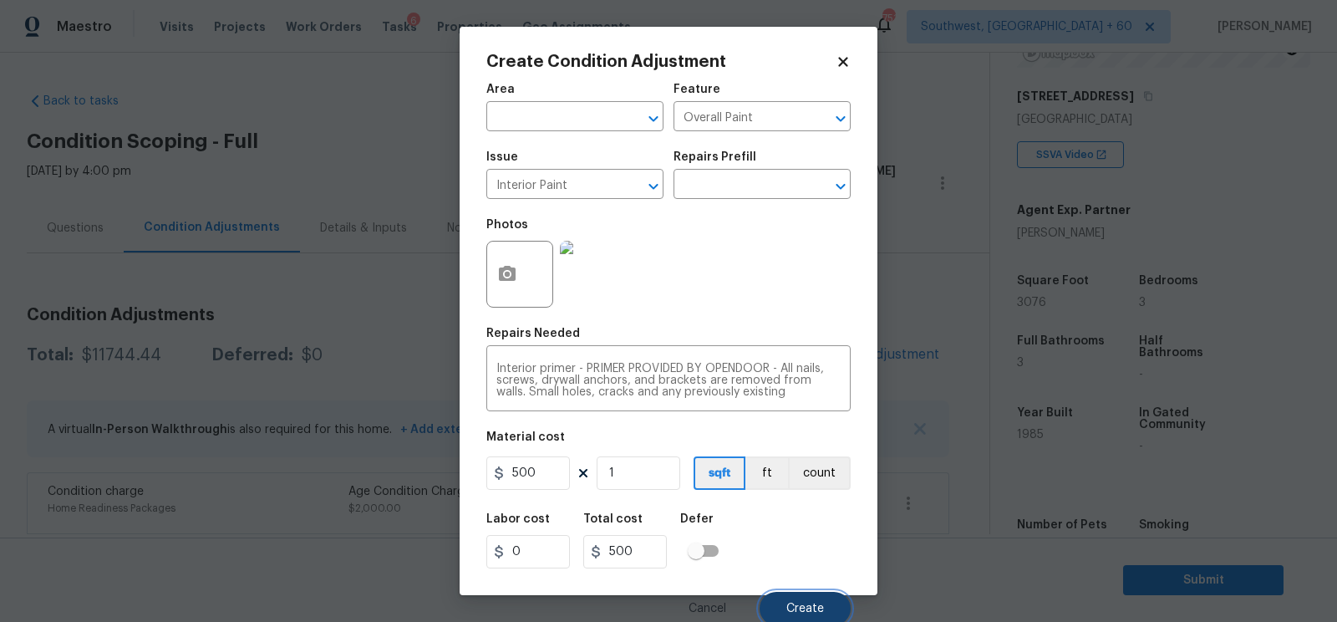
click at [788, 600] on button "Create" at bounding box center [805, 608] width 91 height 33
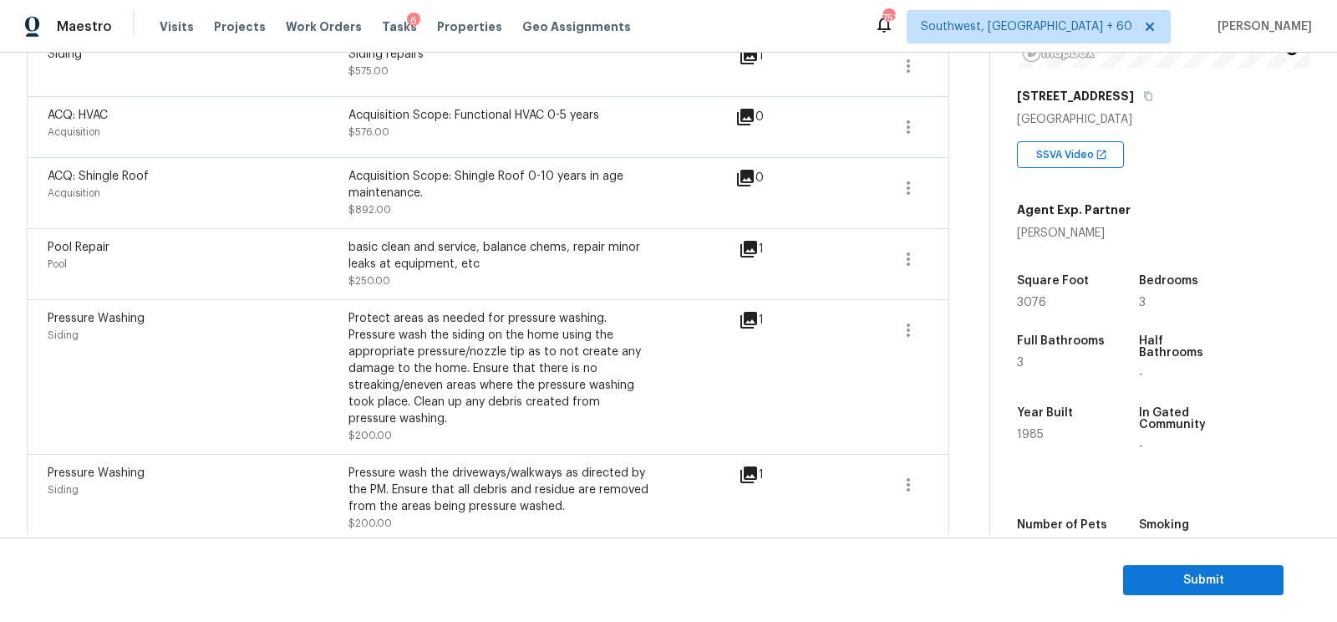
scroll to position [1806, 0]
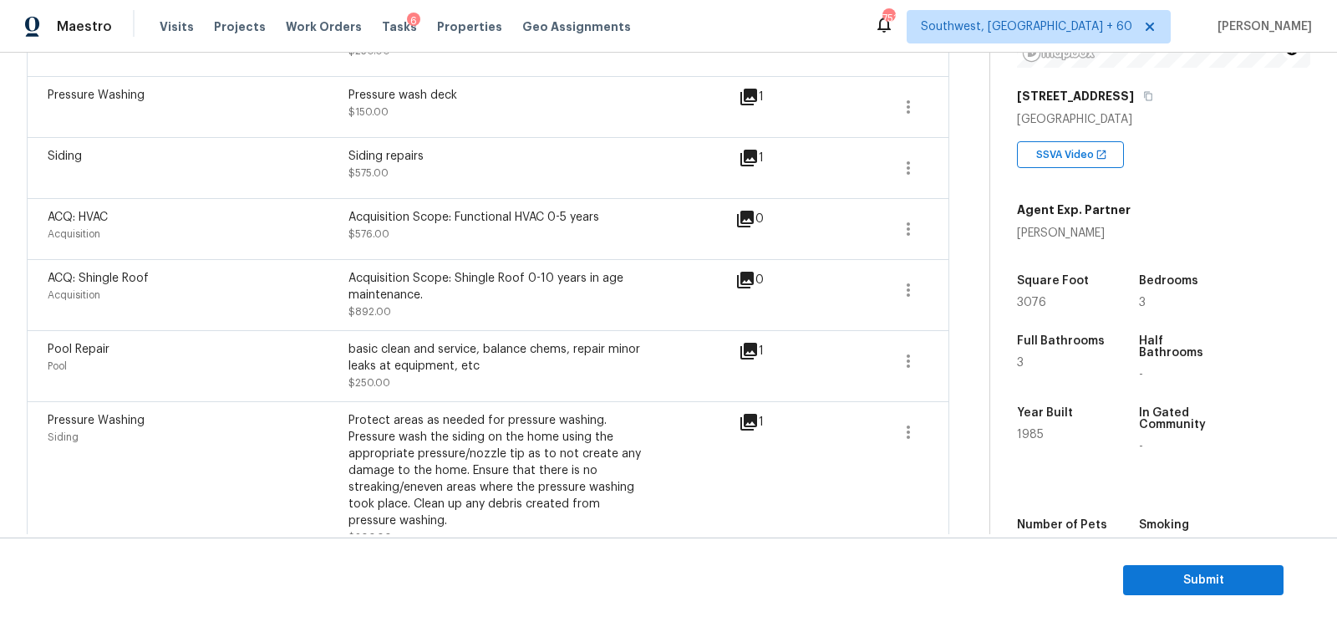
click at [896, 341] on button "button" at bounding box center [908, 361] width 40 height 40
click at [967, 336] on div "Edit" at bounding box center [1003, 337] width 130 height 17
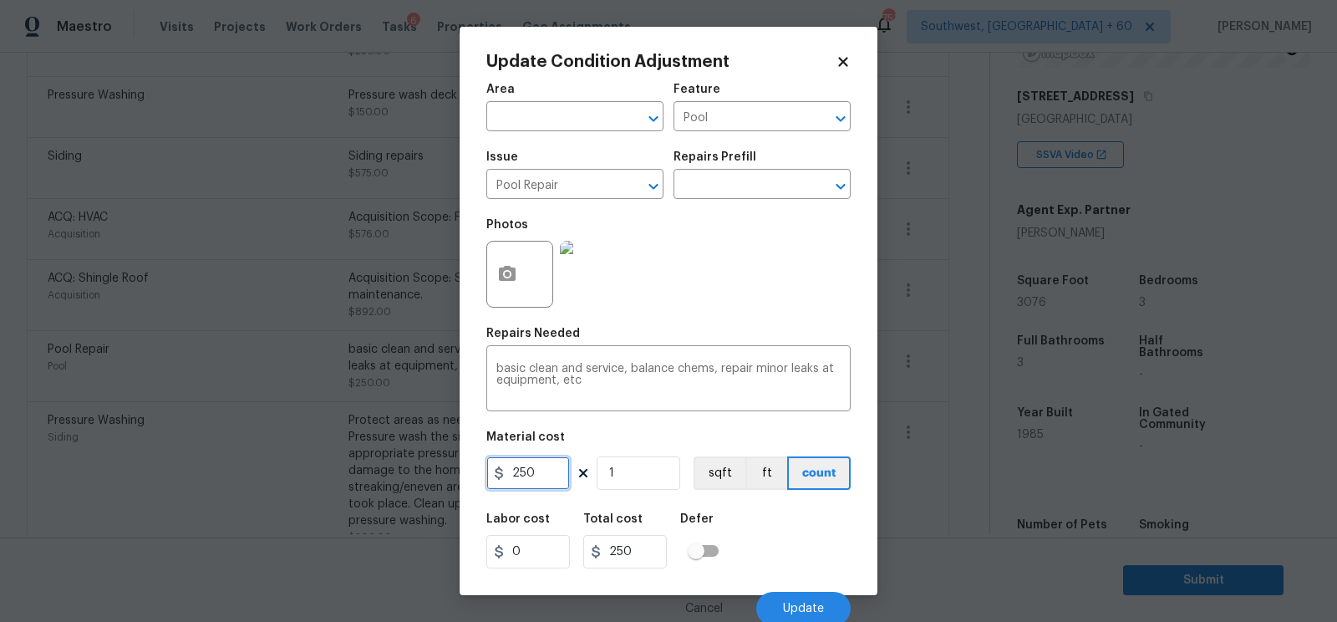
click at [545, 470] on input "250" at bounding box center [528, 472] width 84 height 33
type input "500"
click at [662, 541] on input "500" at bounding box center [625, 551] width 84 height 33
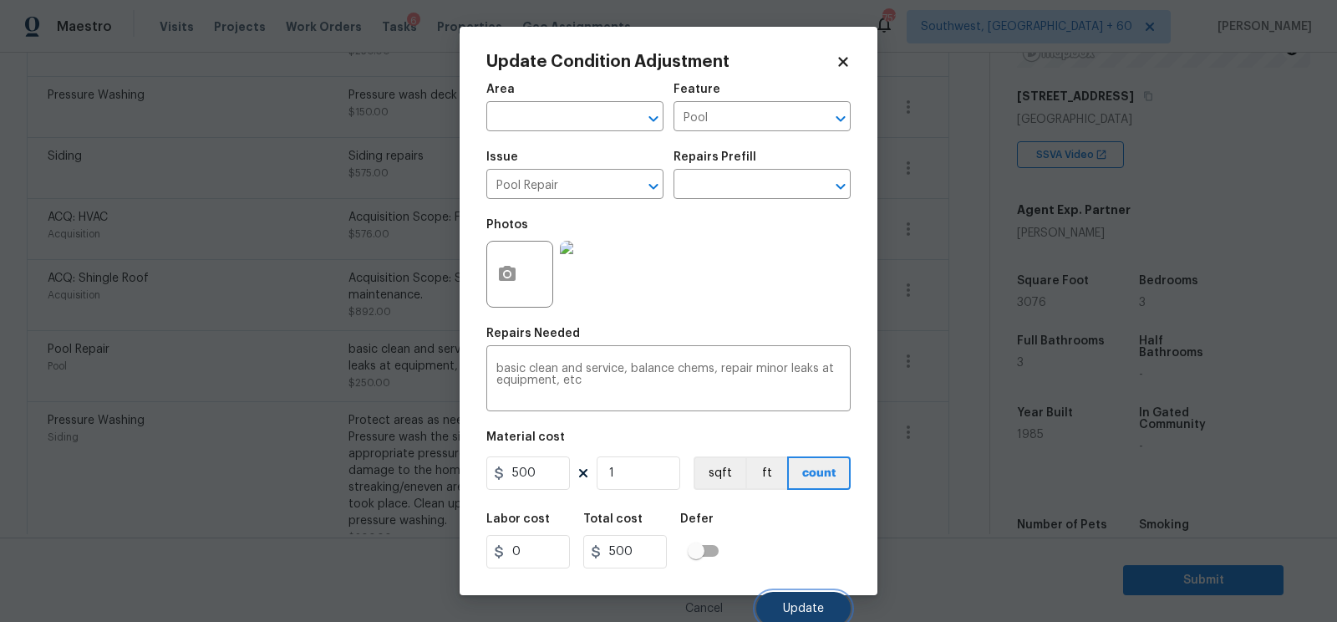
click at [811, 602] on button "Update" at bounding box center [803, 608] width 94 height 33
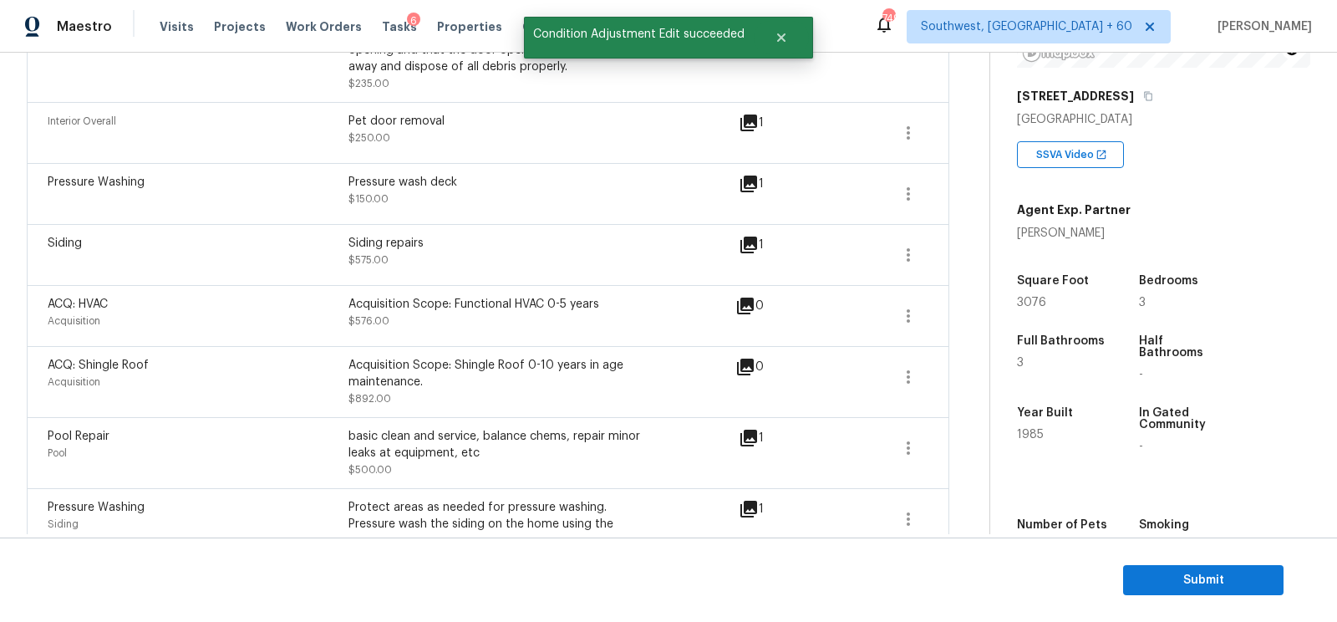
scroll to position [1701, 0]
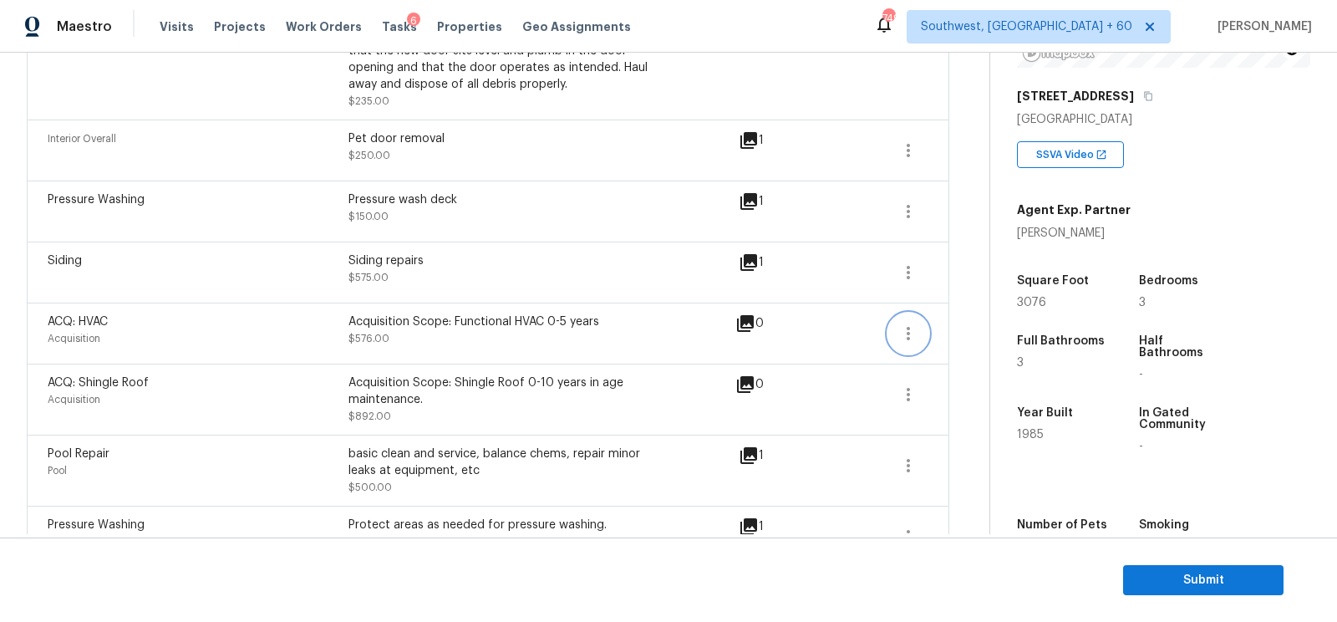
click at [894, 313] on button "button" at bounding box center [908, 333] width 40 height 40
click at [953, 312] on div "Edit" at bounding box center [1003, 310] width 130 height 17
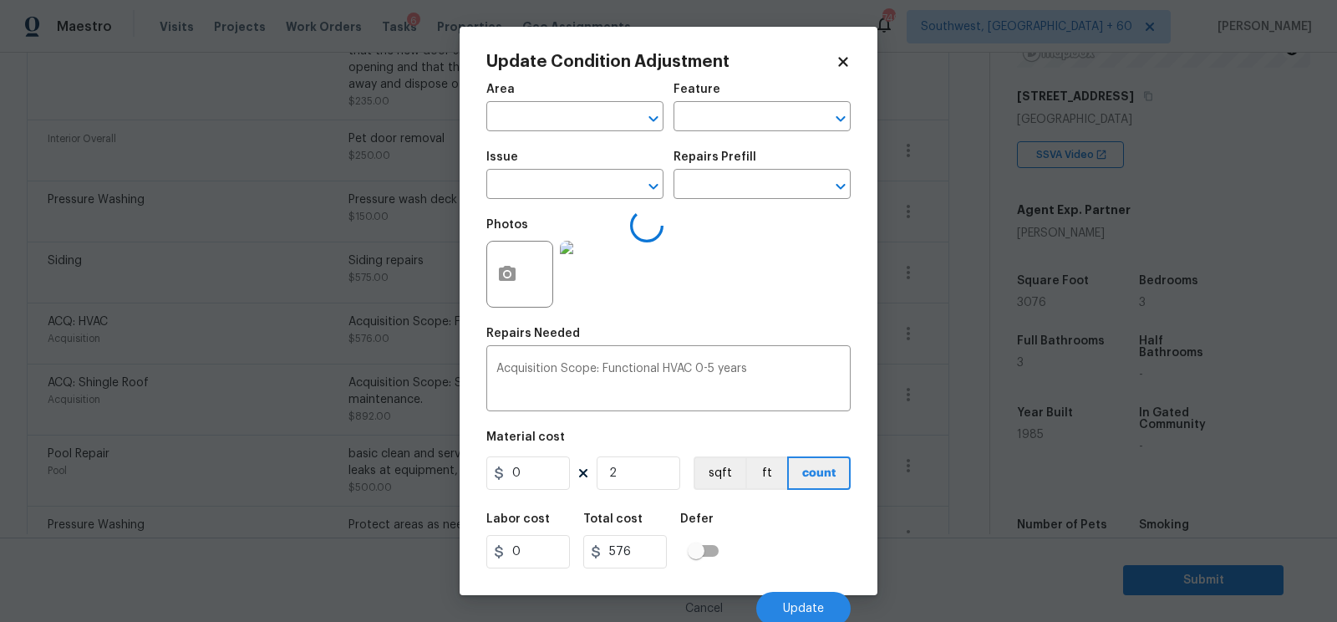
type input "Acquisition"
type input "ACQ: HVAC"
type input "288"
click at [728, 184] on input "text" at bounding box center [738, 186] width 130 height 26
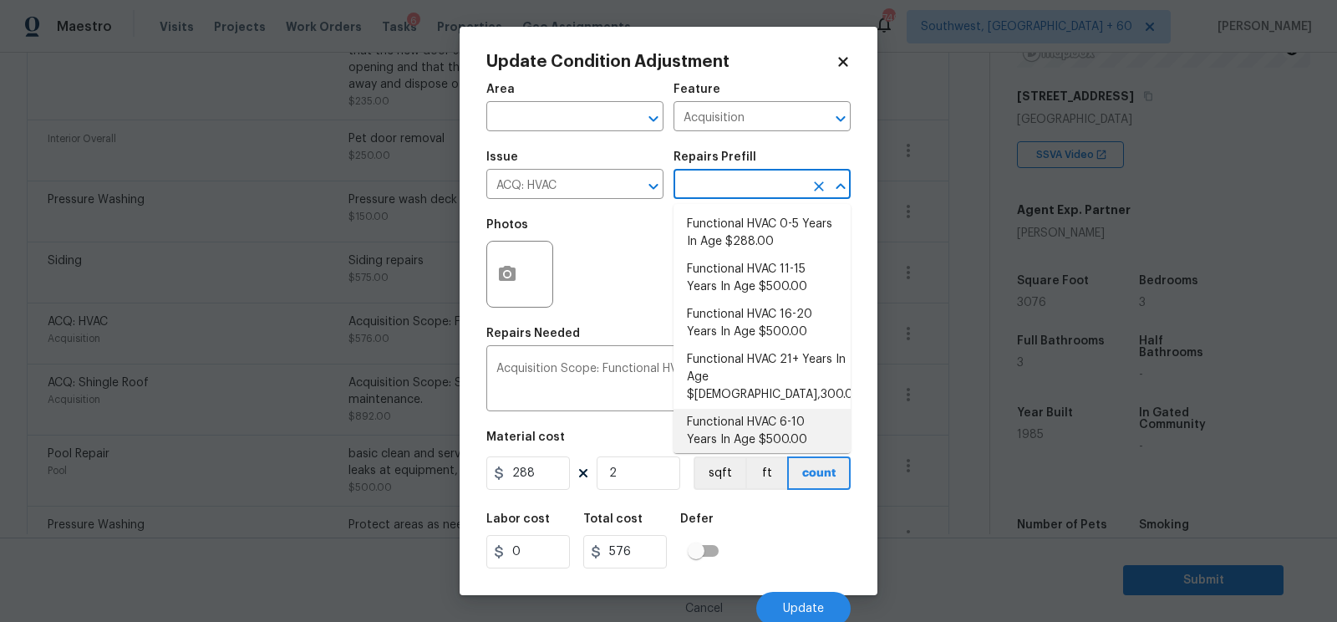
click at [728, 417] on li "Functional HVAC 6-10 Years In Age $500.00" at bounding box center [761, 431] width 177 height 45
type textarea "Acquisition Scope: Functional HVAC 6-10 years"
type input "500"
type input "1000"
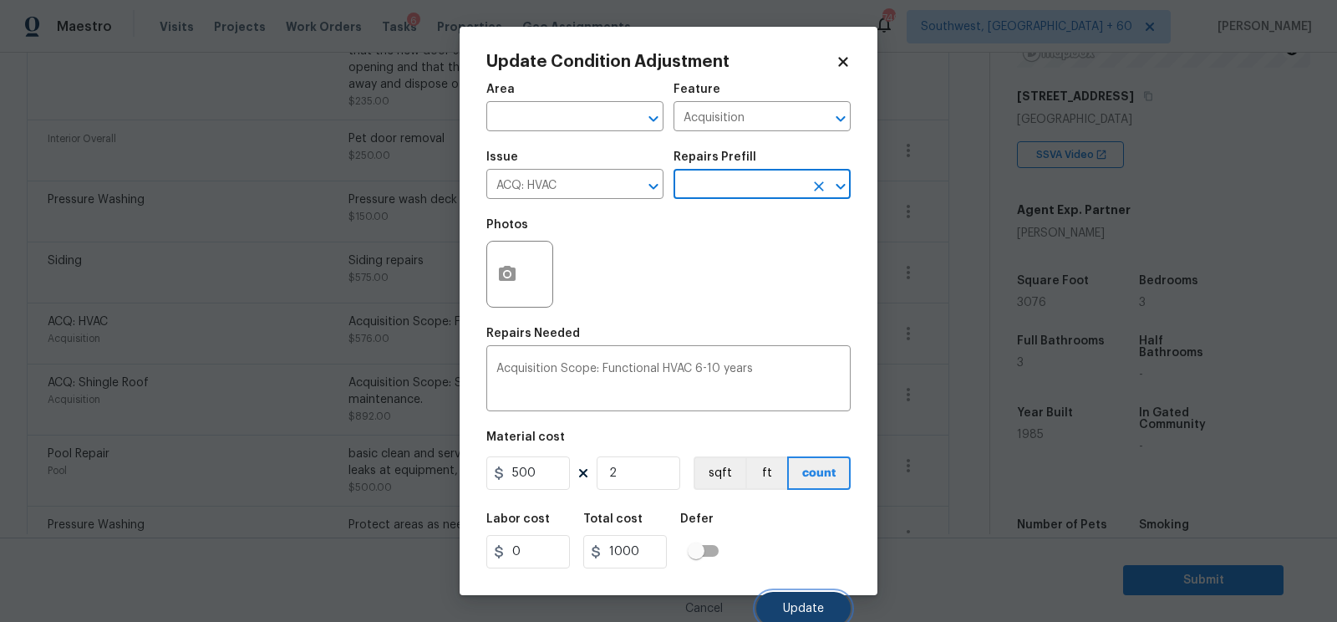
click at [805, 601] on button "Update" at bounding box center [803, 608] width 94 height 33
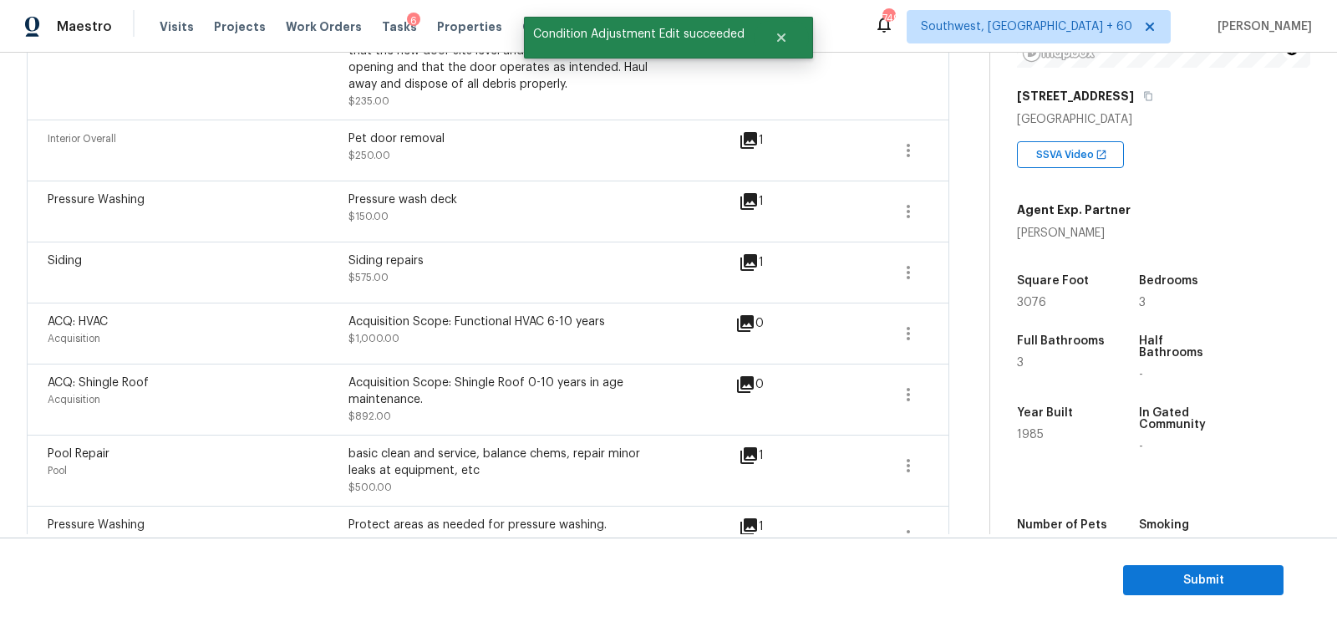
scroll to position [1680, 0]
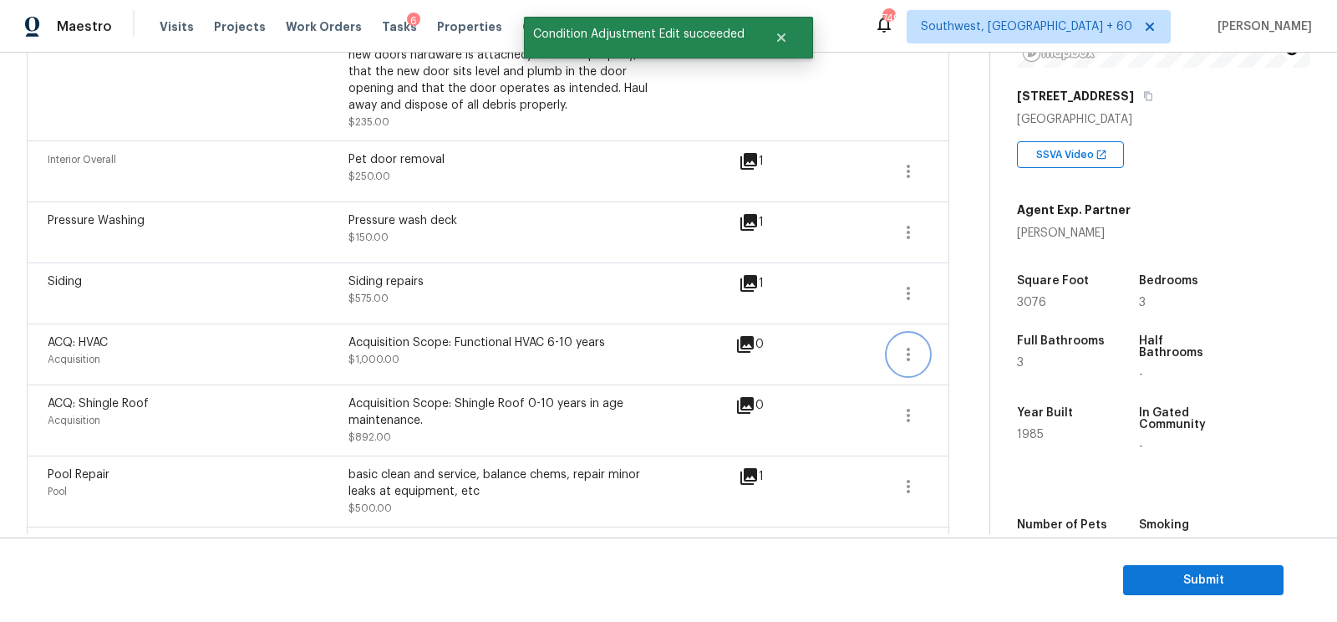
click at [902, 344] on icon "button" at bounding box center [908, 354] width 20 height 20
click at [973, 328] on div "Edit" at bounding box center [1003, 331] width 130 height 17
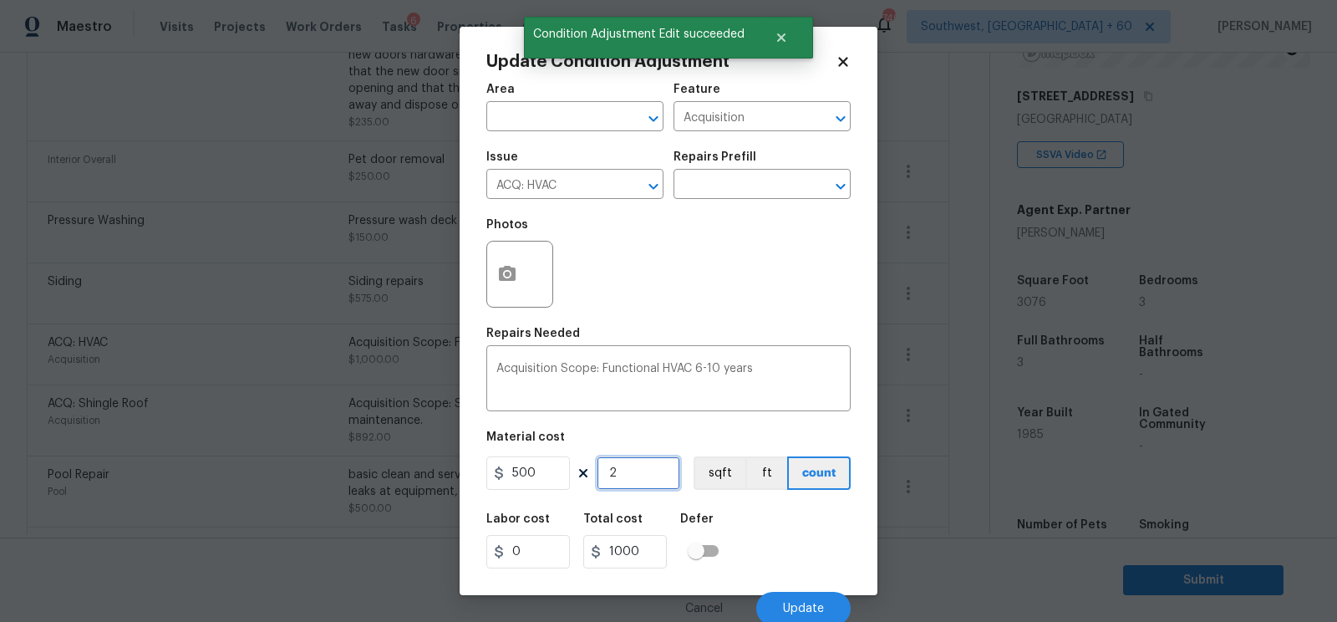
click at [654, 478] on input "2" at bounding box center [639, 472] width 84 height 33
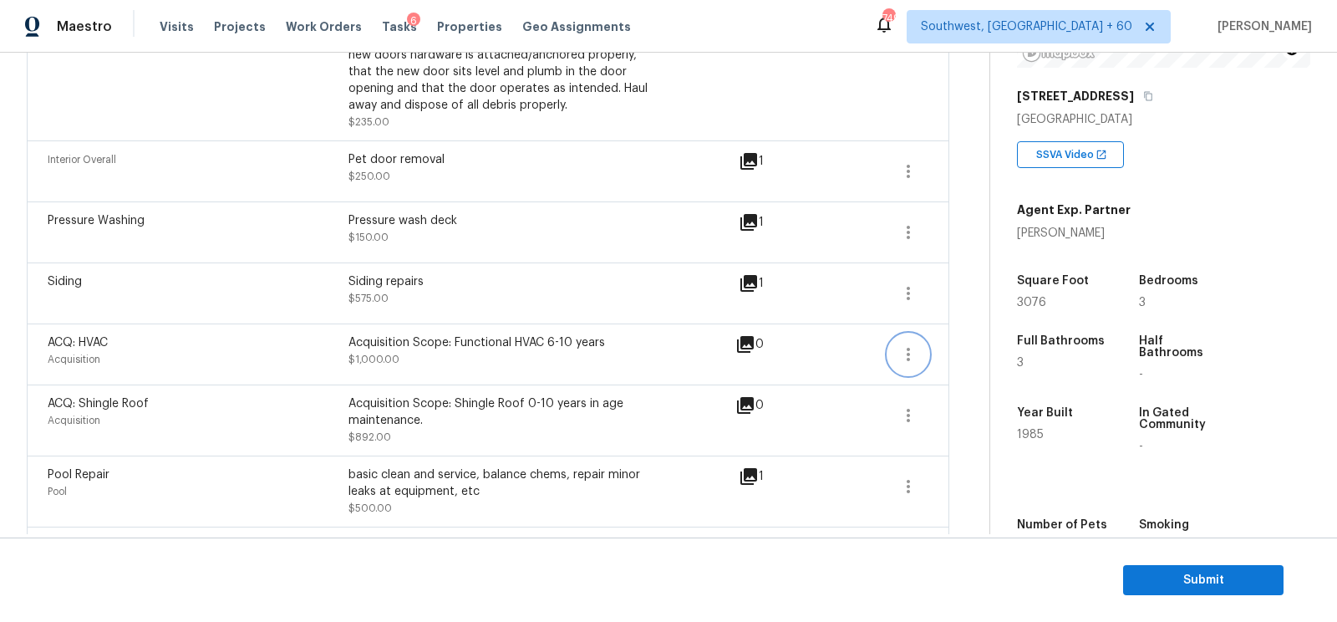
click at [909, 344] on icon "button" at bounding box center [908, 354] width 20 height 20
click at [973, 331] on div "Edit" at bounding box center [1003, 331] width 130 height 17
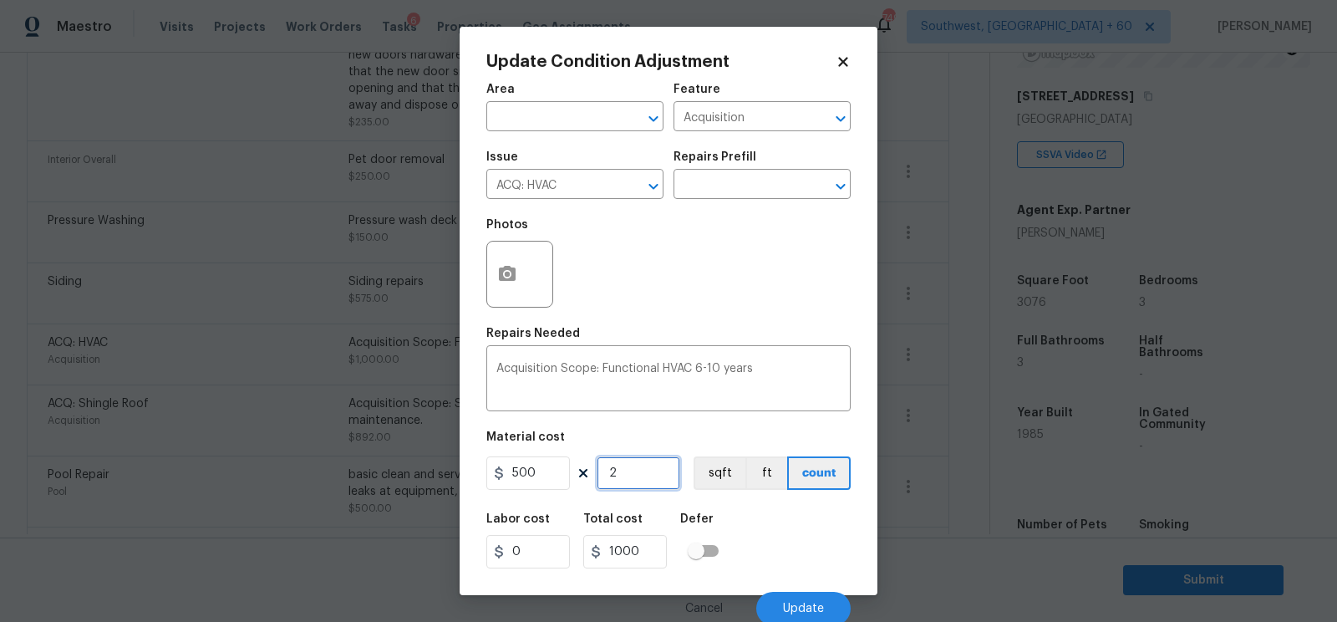
click at [650, 474] on input "2" at bounding box center [639, 472] width 84 height 33
type input "1"
type input "500"
type input "1"
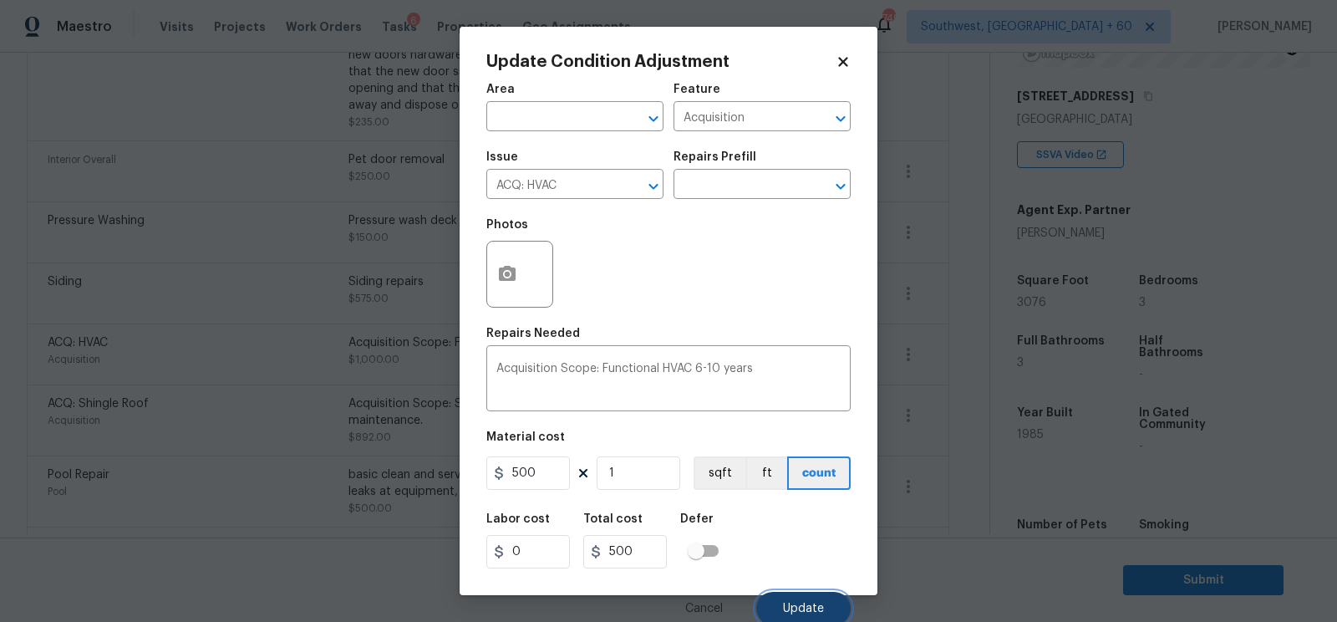
click at [802, 609] on span "Update" at bounding box center [803, 608] width 41 height 13
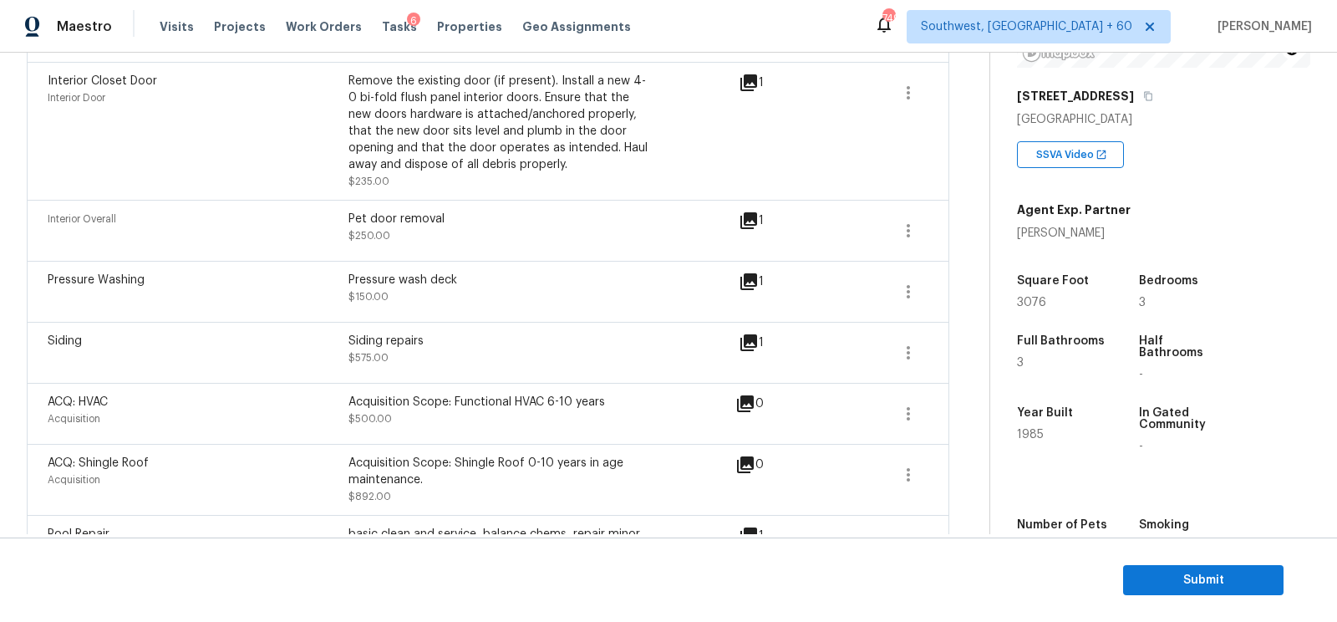
scroll to position [1622, 0]
click at [907, 403] on icon "button" at bounding box center [908, 413] width 20 height 20
click at [957, 389] on div "Edit" at bounding box center [1003, 389] width 130 height 17
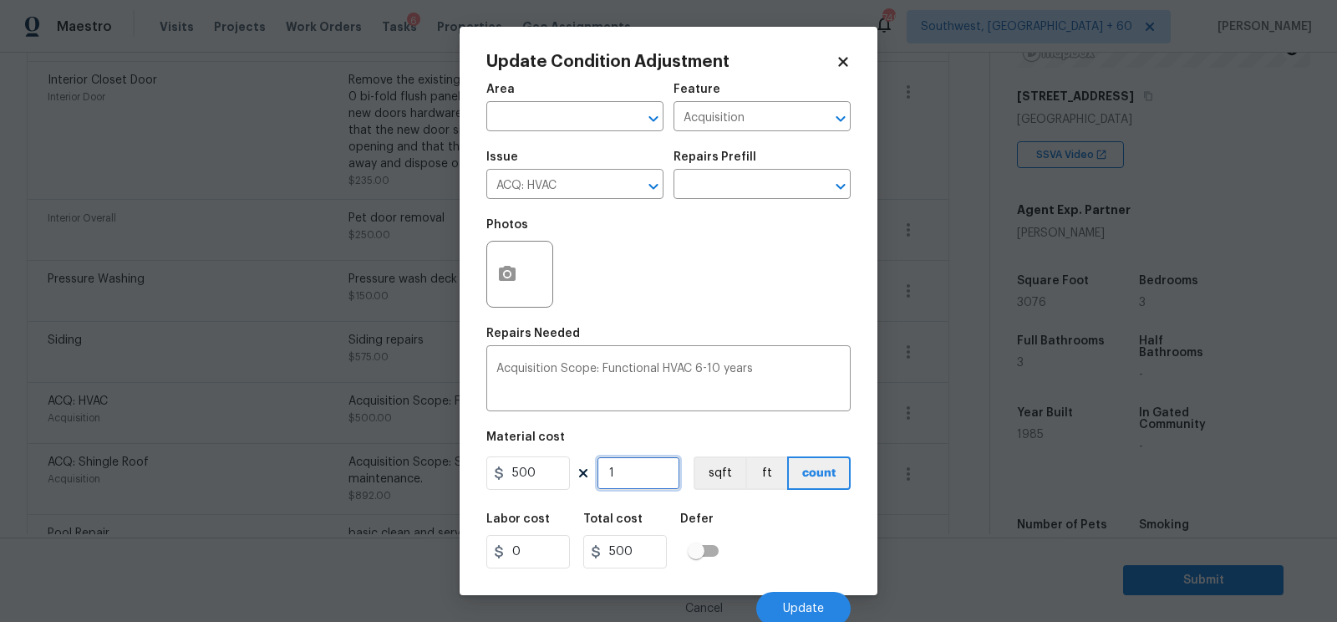
click at [632, 477] on input "1" at bounding box center [639, 472] width 84 height 33
type input "0"
type input "2"
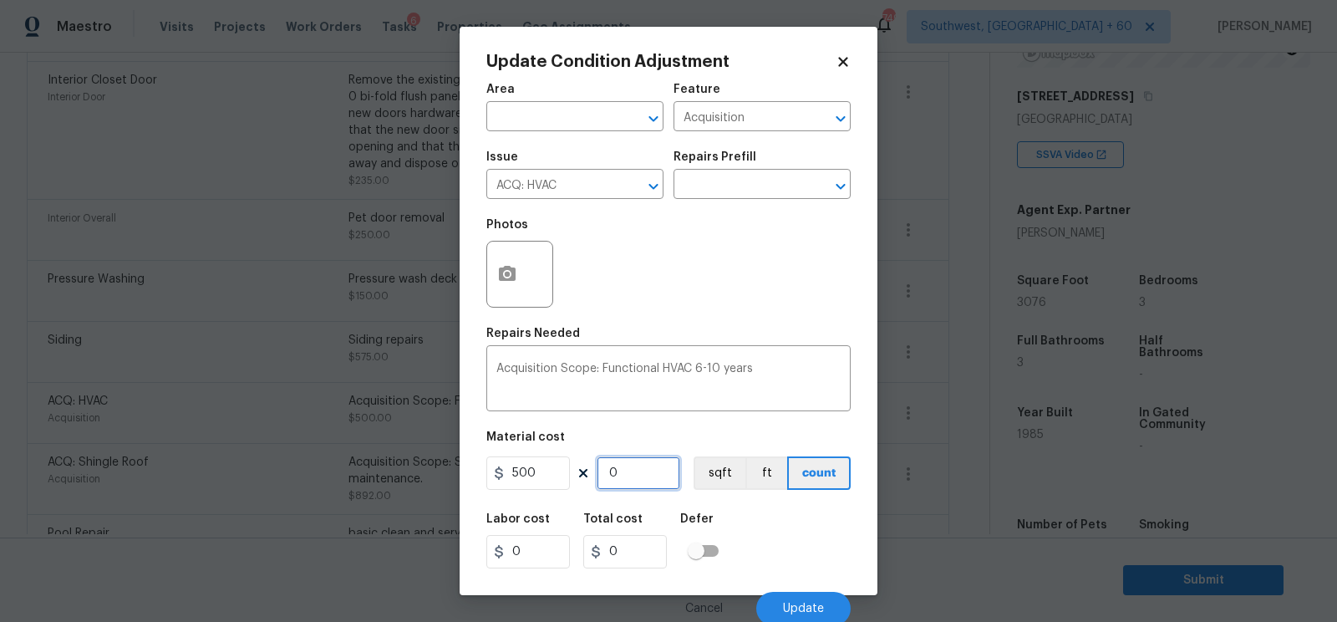
type input "1000"
type input "2"
click at [805, 601] on button "Update" at bounding box center [803, 608] width 94 height 33
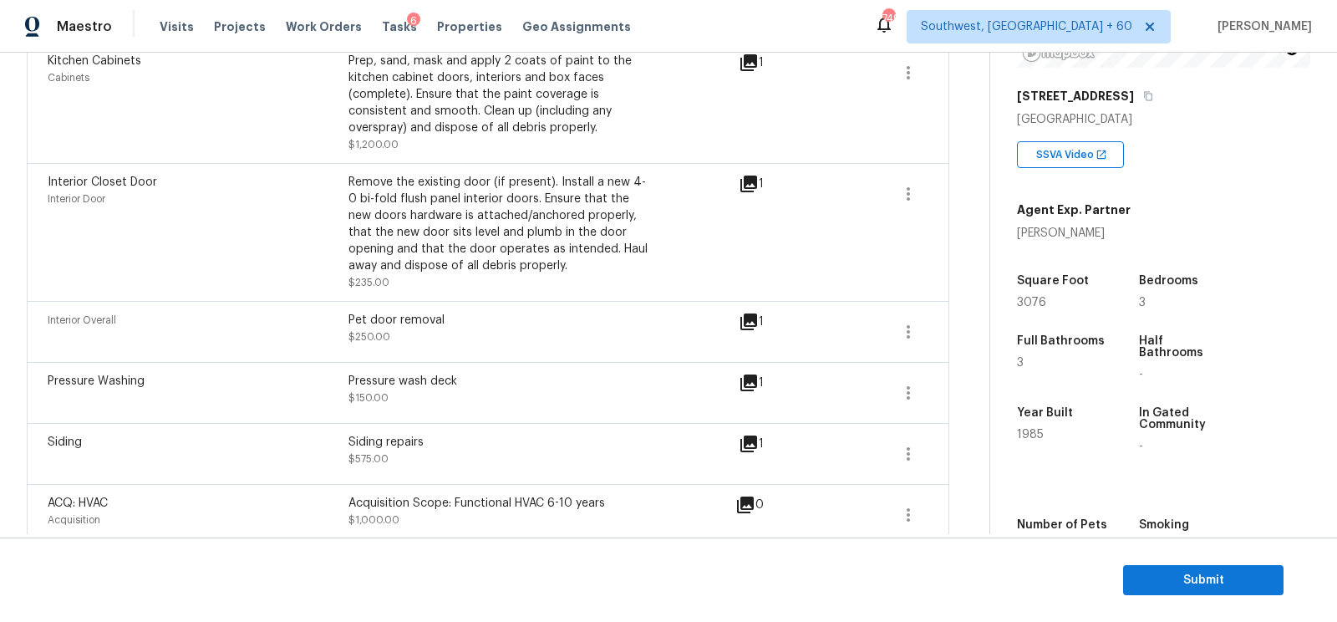
scroll to position [1445, 0]
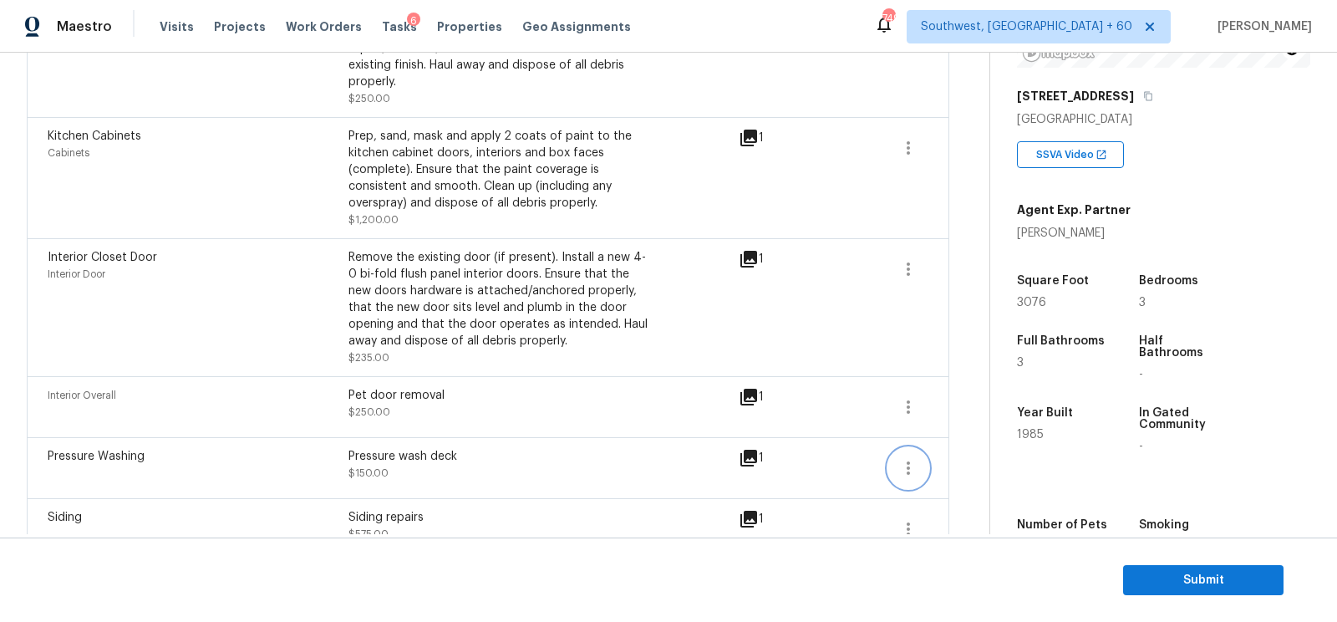
click at [914, 458] on icon "button" at bounding box center [908, 468] width 20 height 20
click at [954, 445] on div "Edit" at bounding box center [1003, 445] width 130 height 17
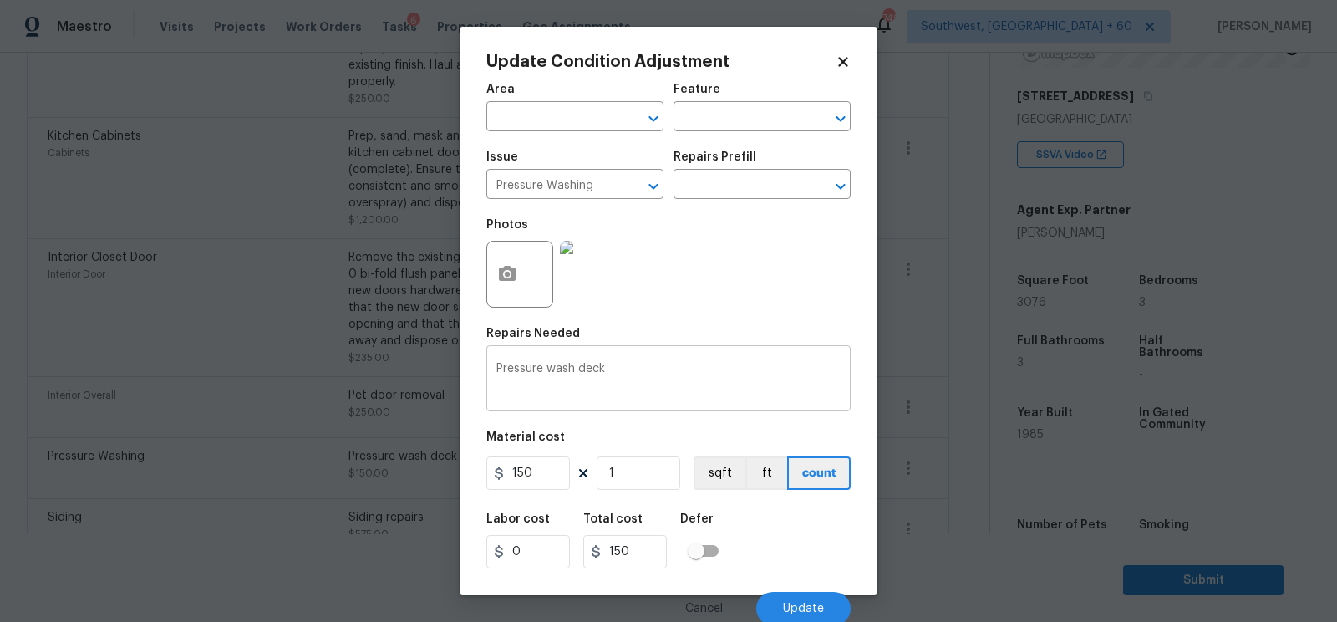
click at [521, 371] on textarea "Pressure wash deck" at bounding box center [668, 380] width 344 height 35
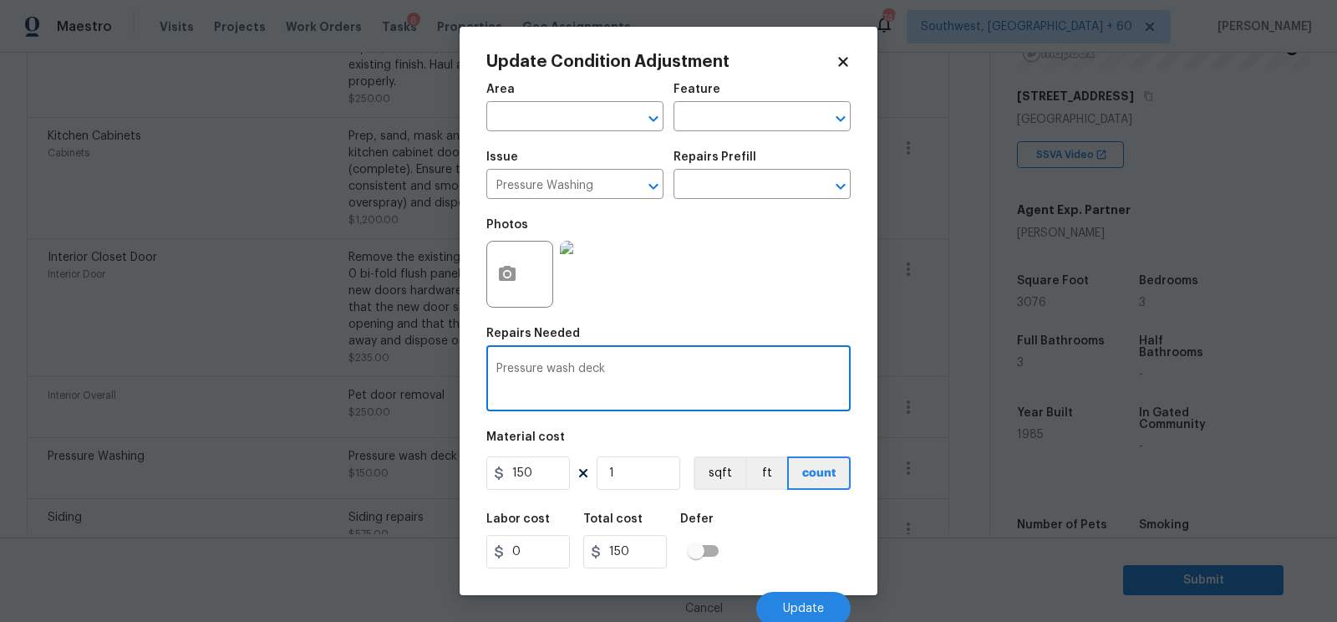
click at [521, 371] on textarea "Pressure wash deck" at bounding box center [668, 380] width 344 height 35
type textarea "Paint wash deck"
click at [548, 475] on input "150" at bounding box center [528, 472] width 84 height 33
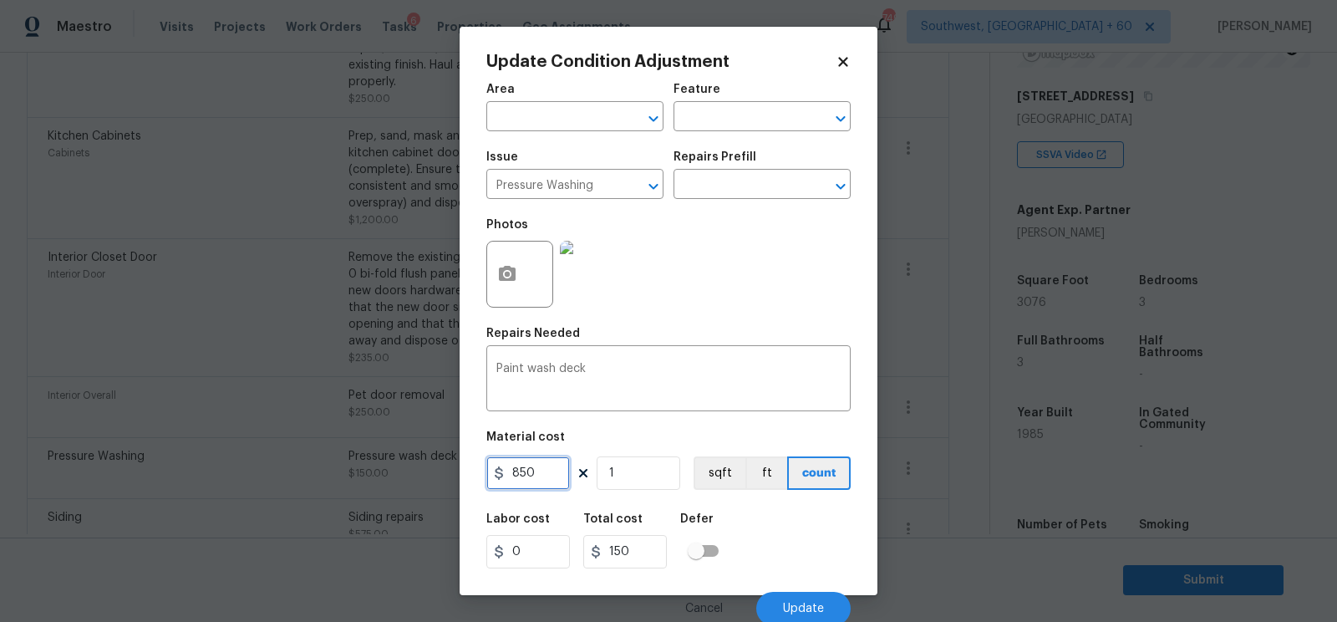
type input "850"
click at [671, 556] on div "850" at bounding box center [631, 551] width 97 height 33
click at [793, 602] on button "Update" at bounding box center [803, 608] width 94 height 33
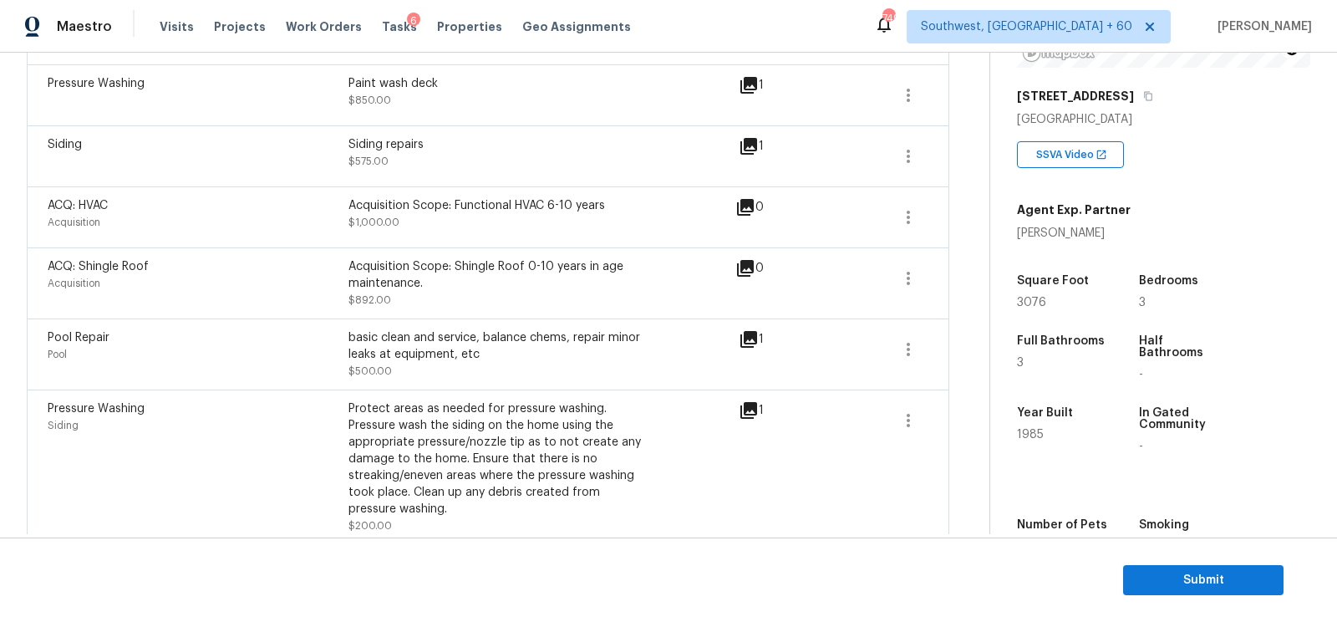
scroll to position [1773, 0]
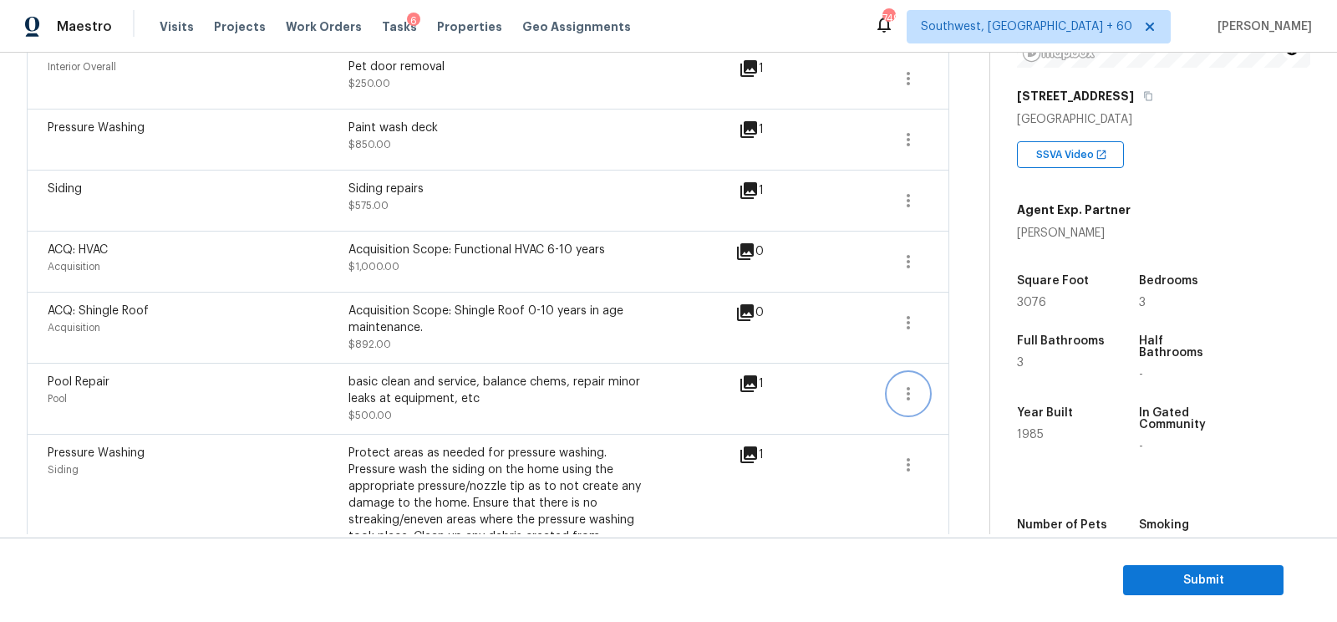
click at [907, 384] on icon "button" at bounding box center [908, 394] width 20 height 20
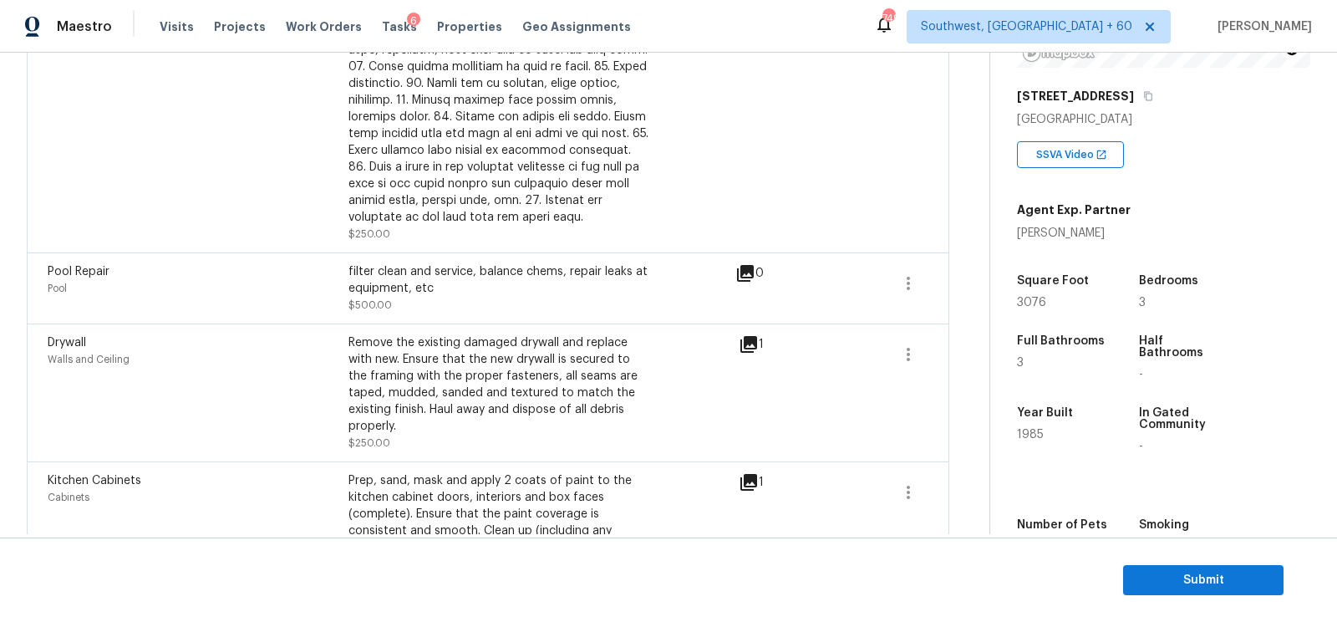
scroll to position [1089, 0]
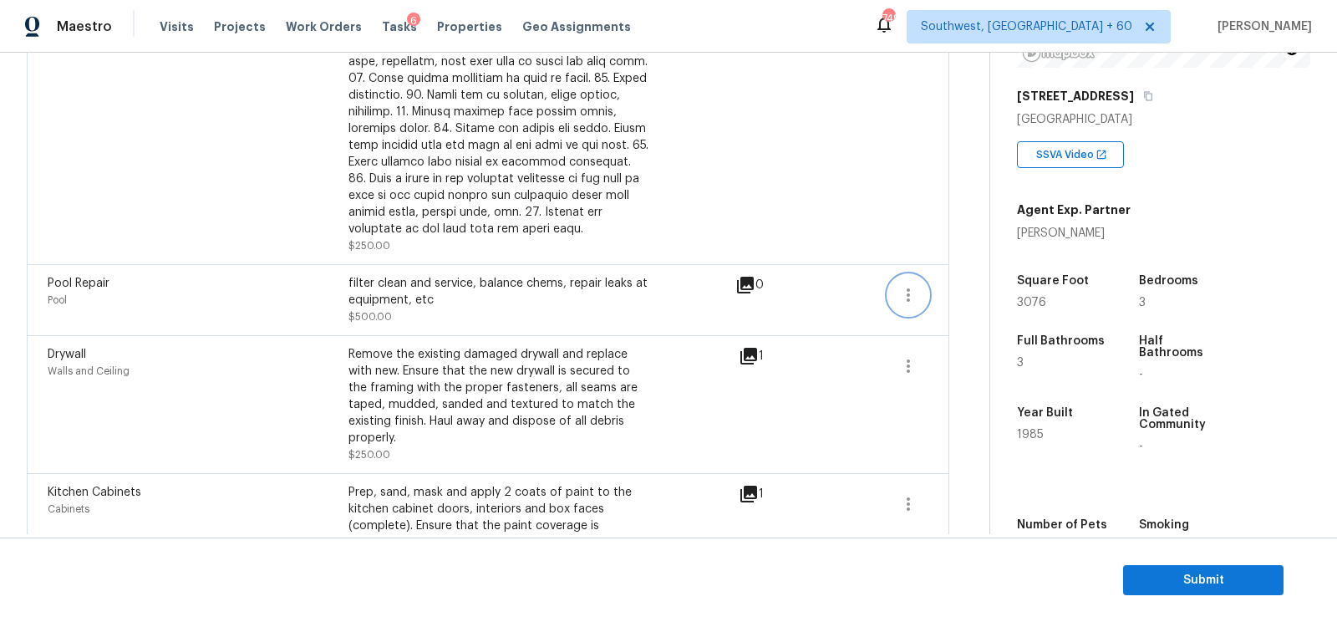
click at [919, 282] on button "button" at bounding box center [908, 295] width 40 height 40
click at [970, 289] on div "Edit" at bounding box center [1003, 289] width 130 height 17
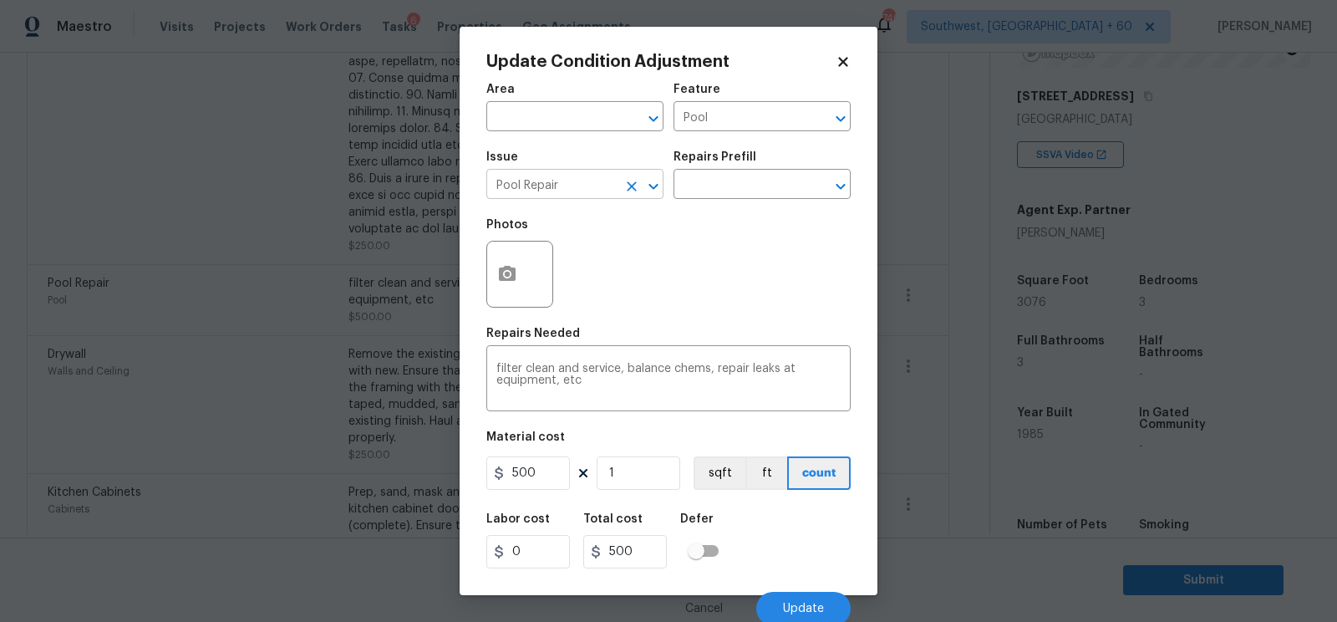
click at [562, 186] on input "Pool Repair" at bounding box center [551, 186] width 130 height 26
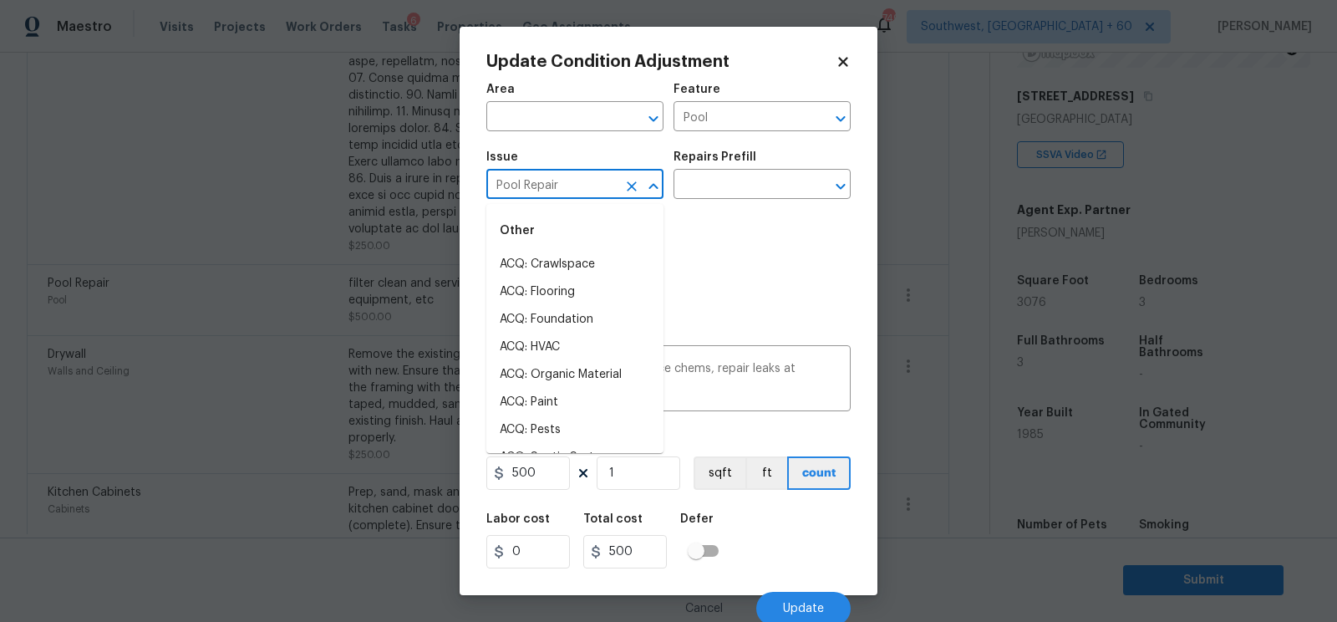
click at [562, 186] on input "Pool Repair" at bounding box center [551, 186] width 130 height 26
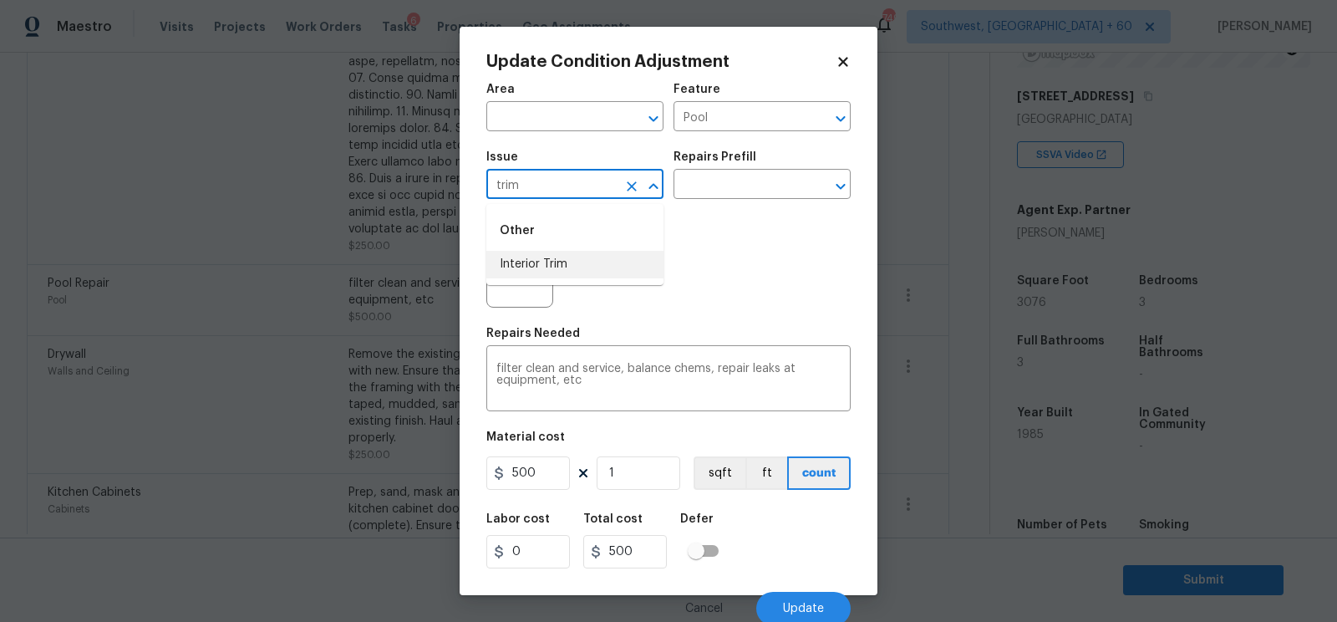
click at [554, 256] on li "Interior Trim" at bounding box center [574, 265] width 177 height 28
type input "Interior Trim"
click at [723, 194] on input "text" at bounding box center [738, 186] width 130 height 26
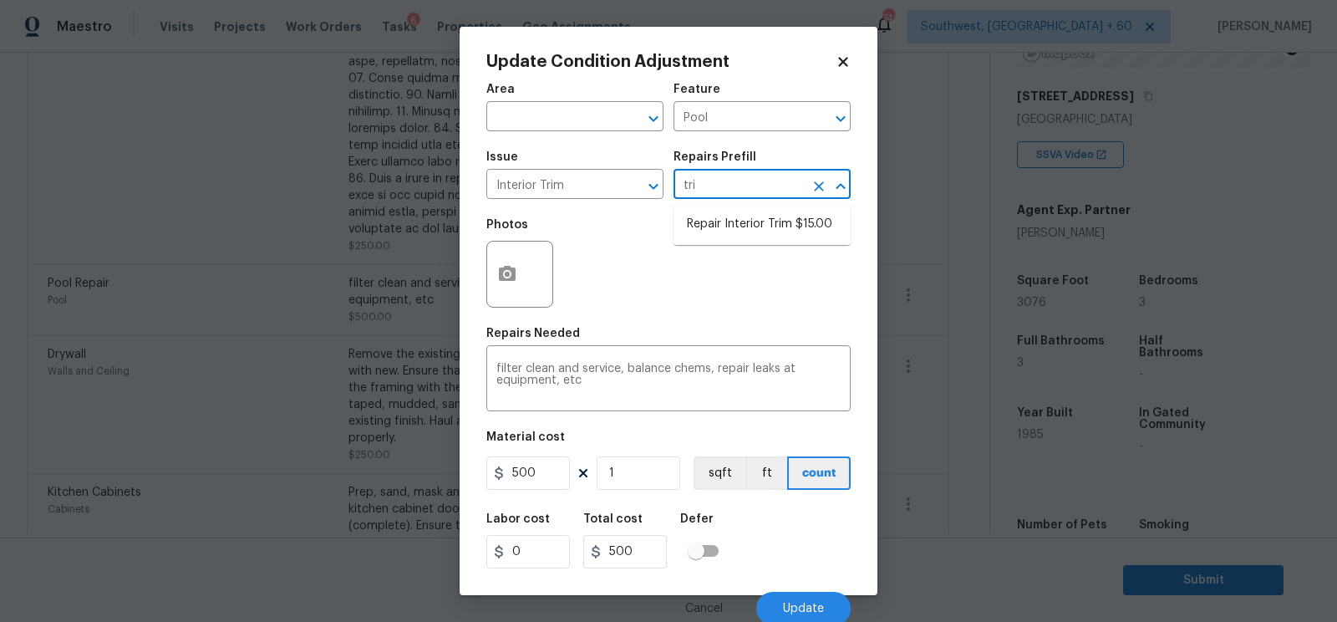
type input "trim"
click at [745, 235] on li "Repair Interior Trim $15.00" at bounding box center [761, 225] width 177 height 28
type input "Interior Trim"
type textarea "Repair the damaged interior trim. Ensure that the repair matches the finish of …"
type input "15"
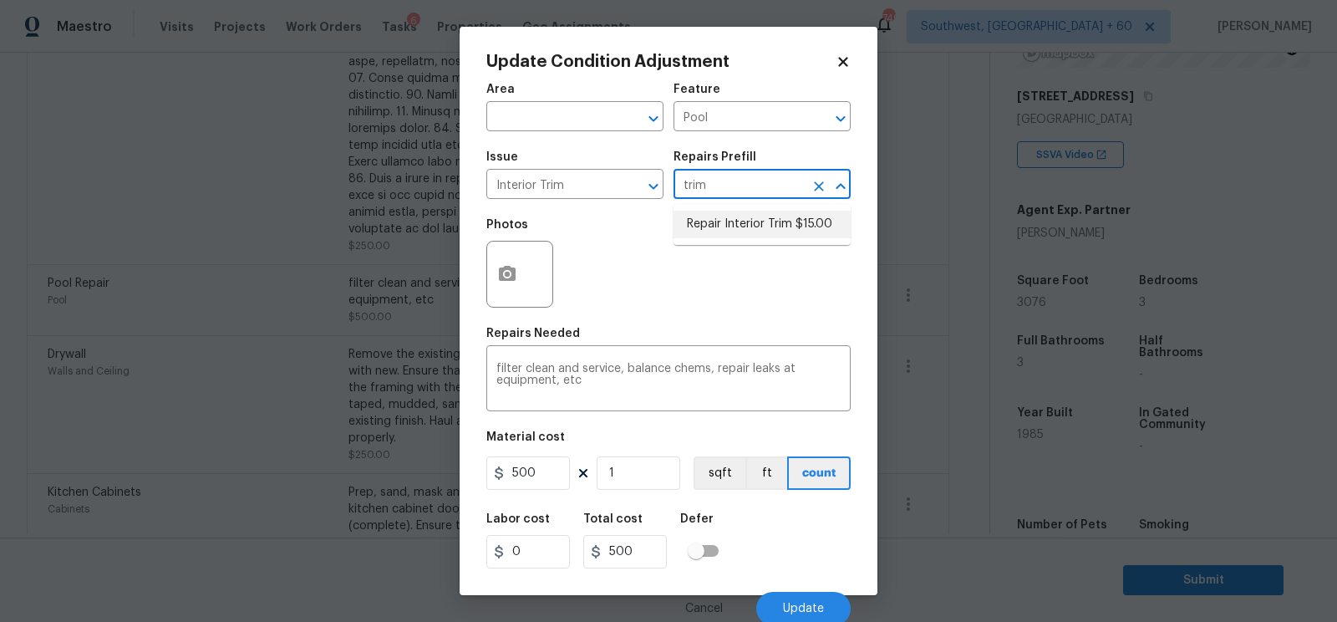
type input "15"
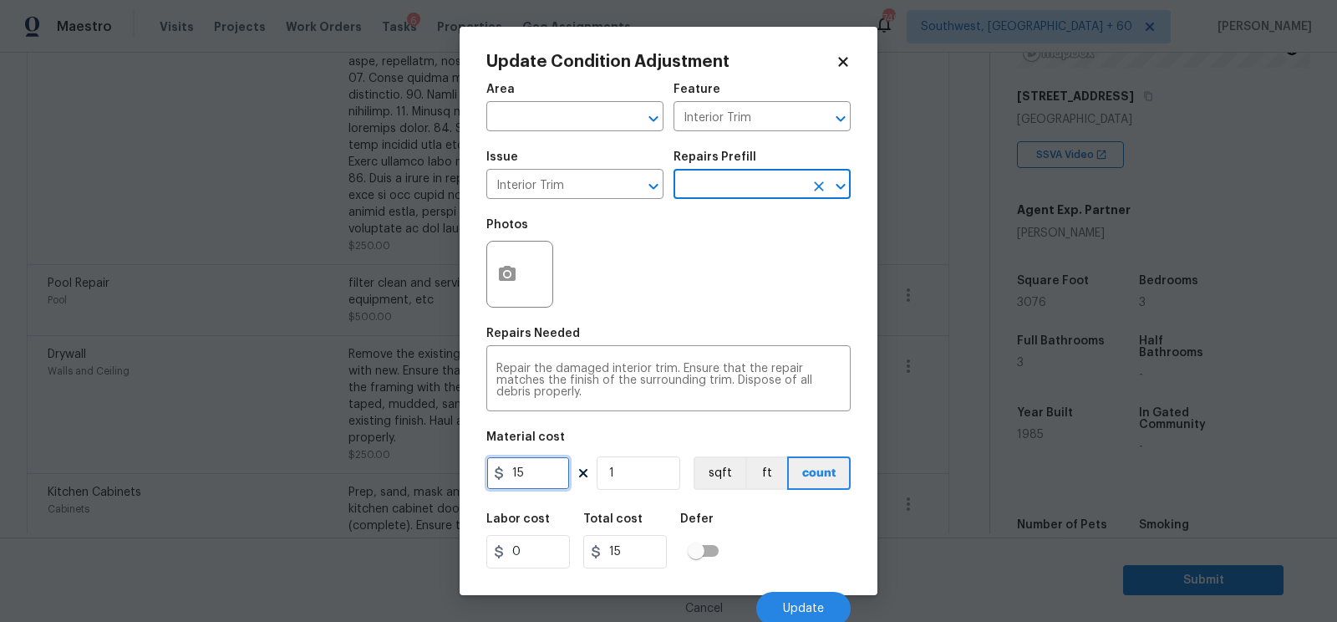
click at [567, 480] on input "15" at bounding box center [528, 472] width 84 height 33
type input "40"
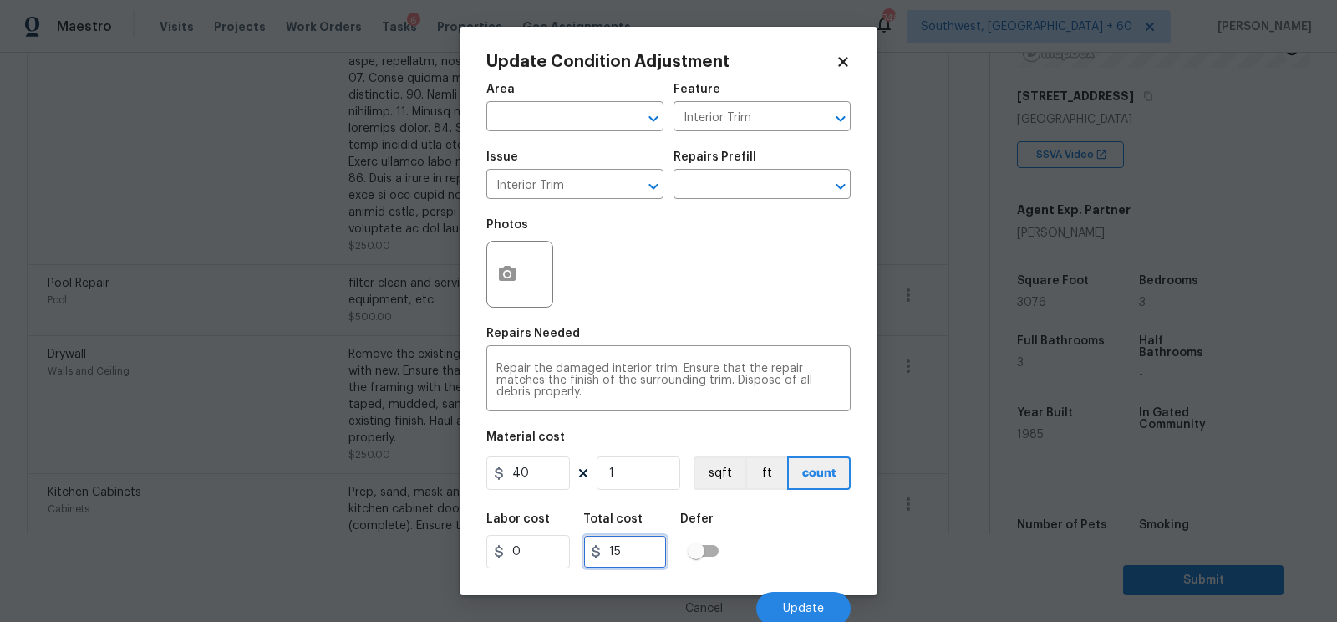
type input "40"
click at [642, 542] on input "40" at bounding box center [625, 551] width 84 height 33
click at [811, 602] on button "Update" at bounding box center [803, 608] width 94 height 33
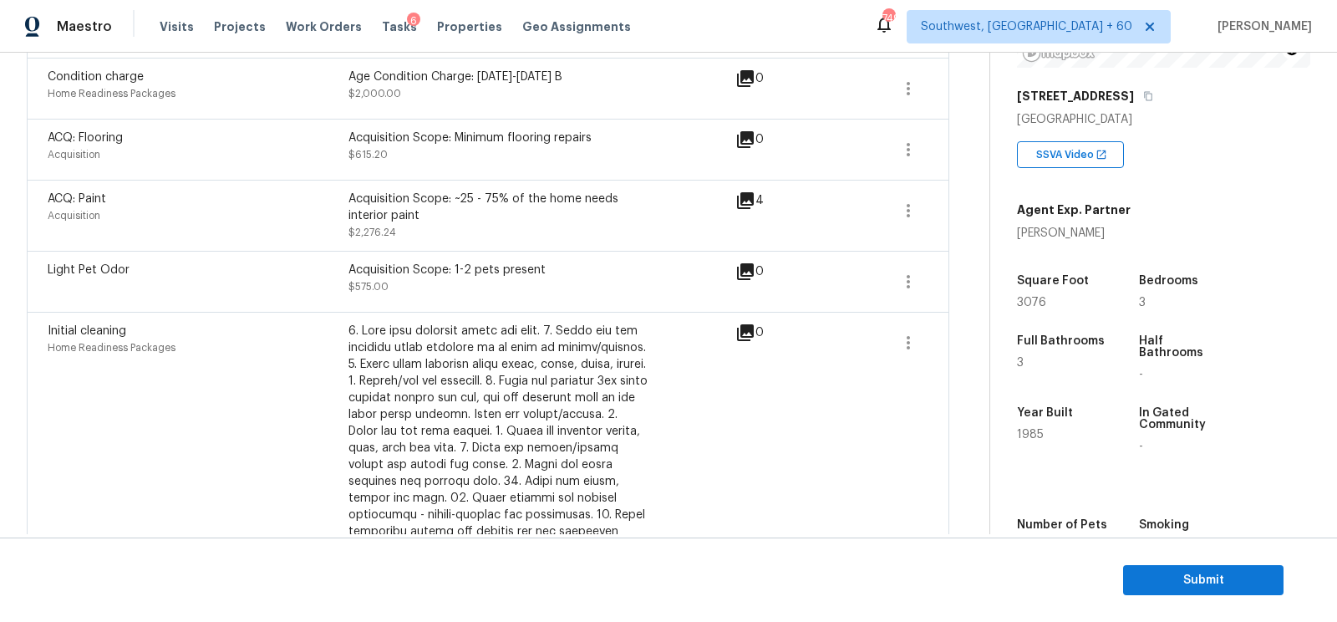
scroll to position [499, 0]
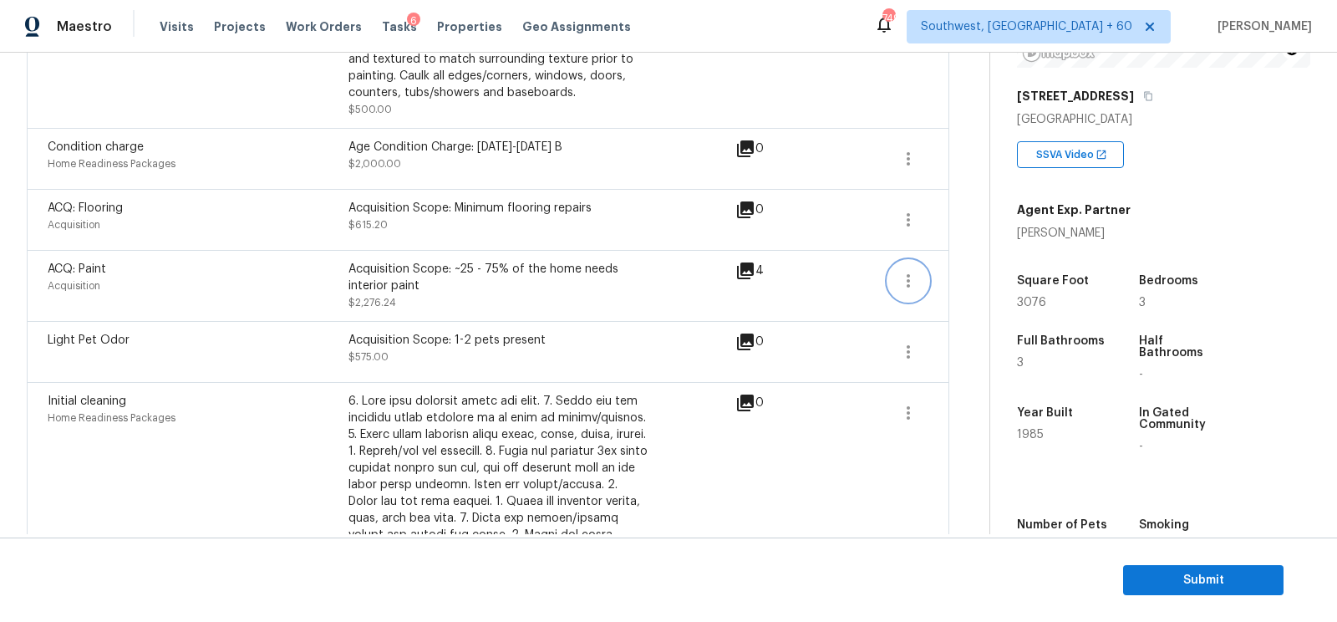
click at [908, 274] on icon "button" at bounding box center [908, 280] width 3 height 13
click at [978, 271] on div "Edit" at bounding box center [1003, 275] width 130 height 17
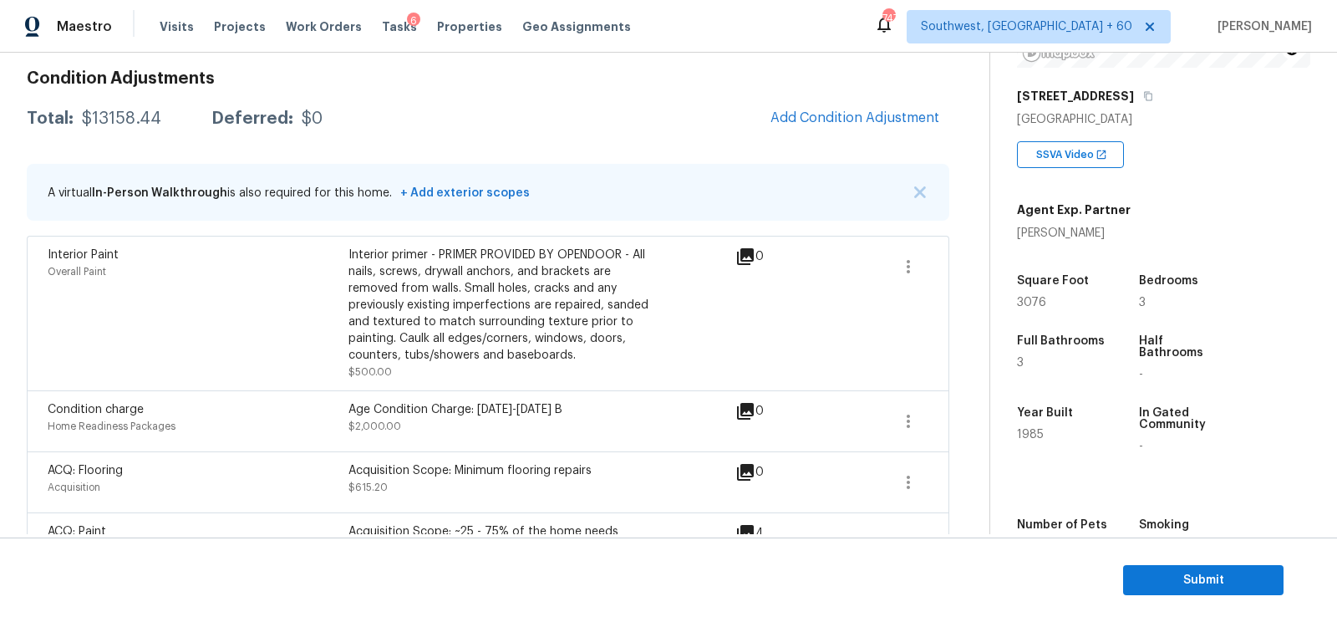
scroll to position [185, 0]
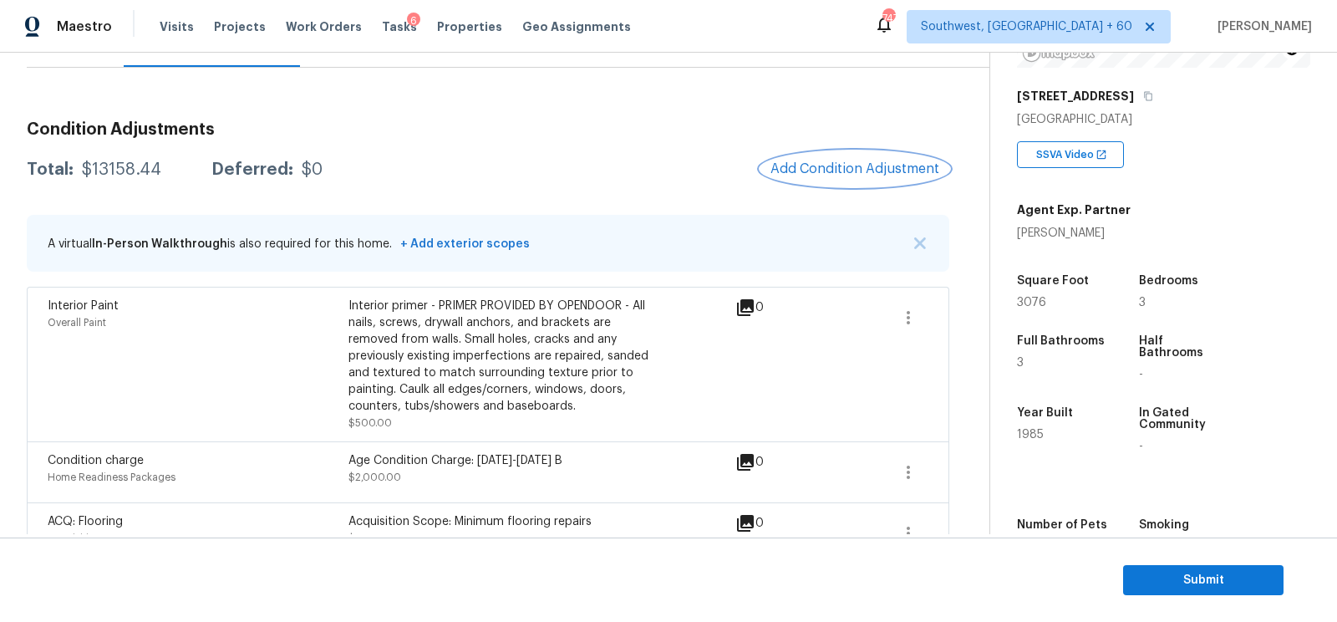
click at [878, 171] on span "Add Condition Adjustment" at bounding box center [854, 168] width 169 height 15
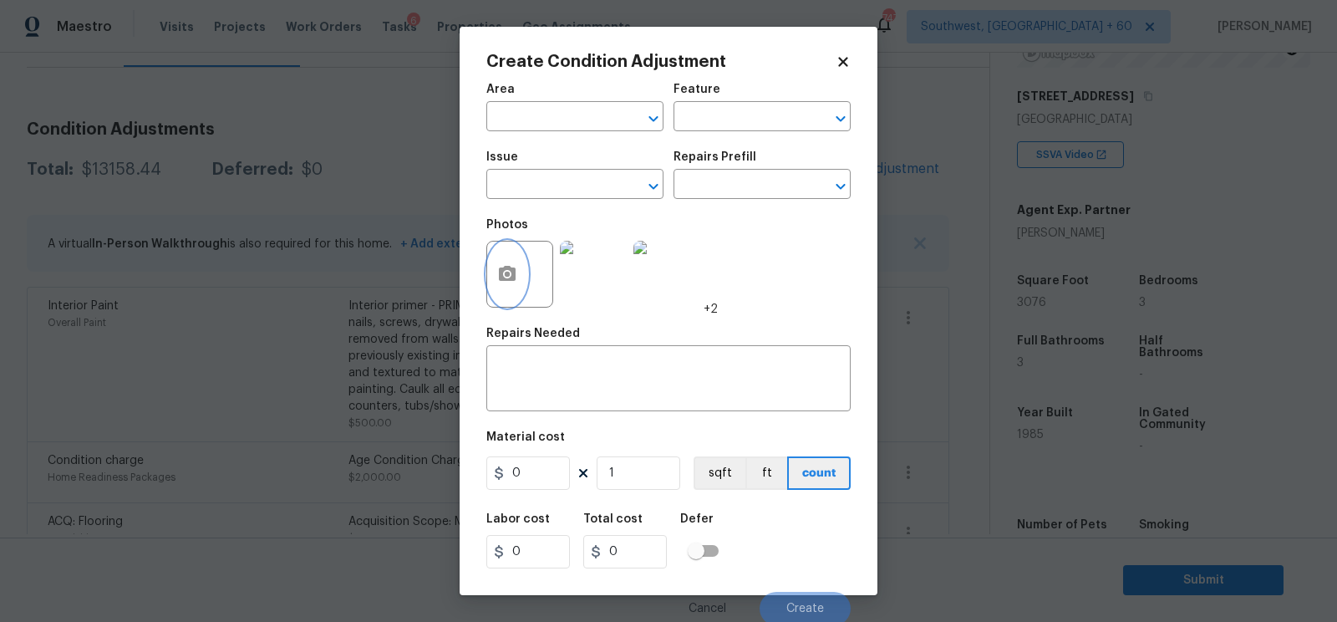
click at [509, 272] on icon "button" at bounding box center [507, 273] width 17 height 15
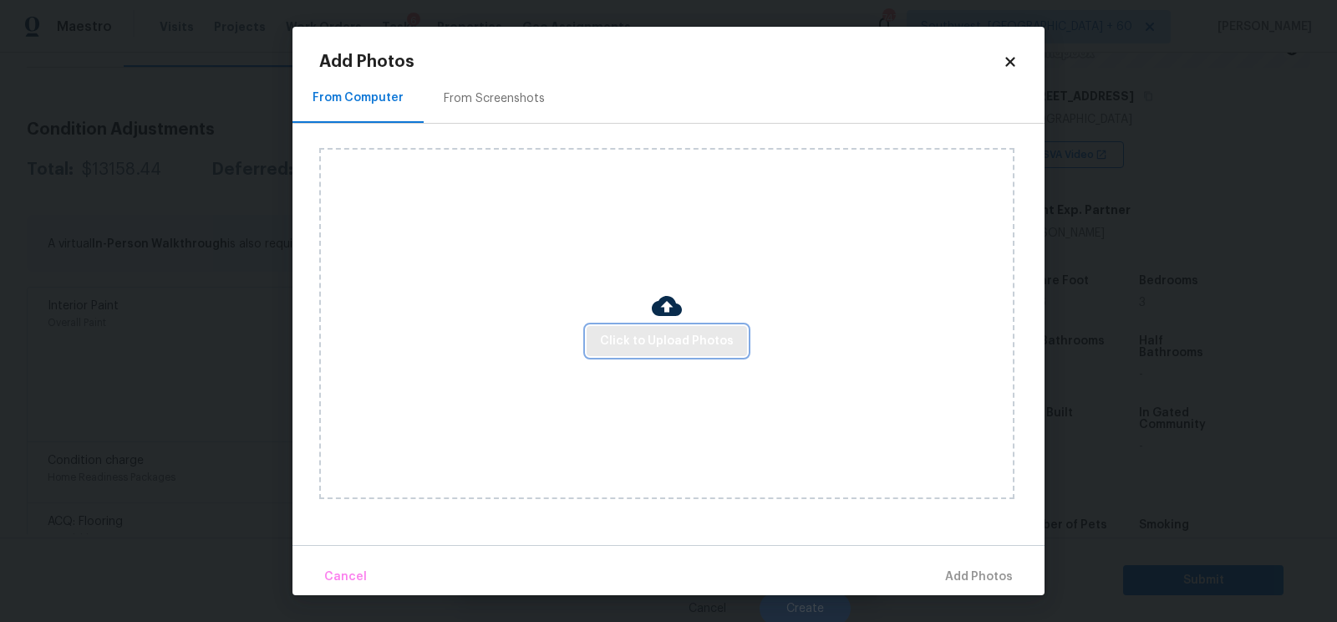
click at [618, 338] on span "Click to Upload Photos" at bounding box center [667, 341] width 134 height 21
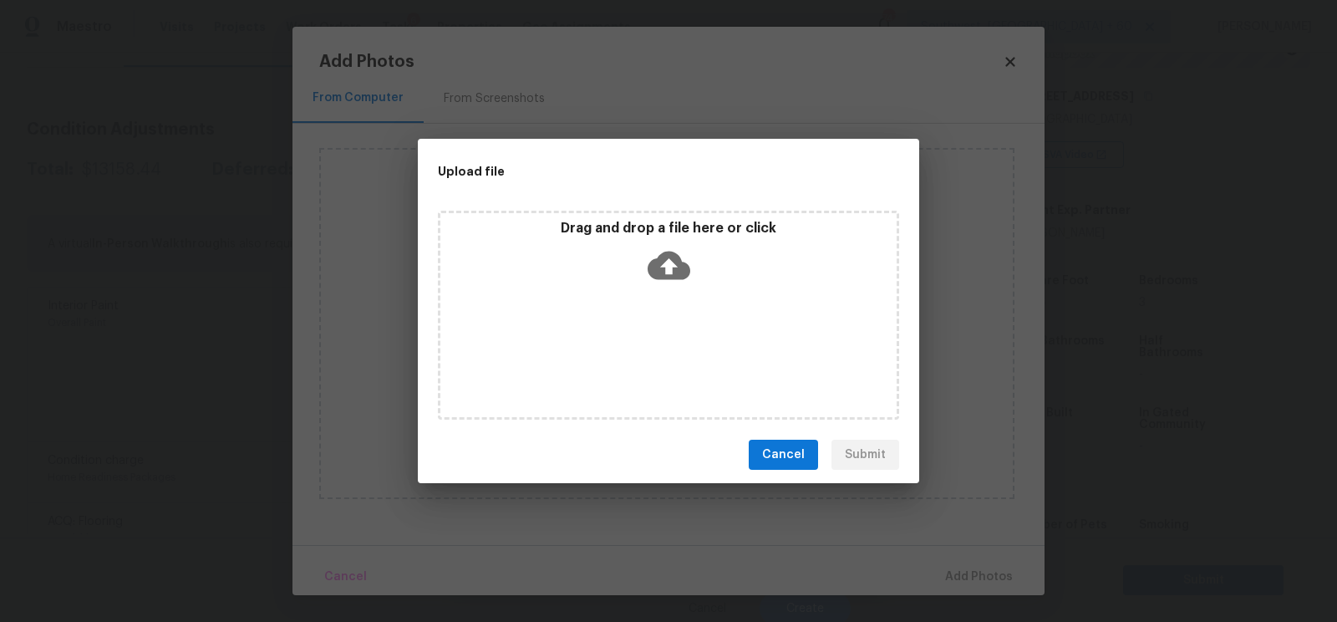
click at [662, 272] on icon at bounding box center [669, 266] width 43 height 28
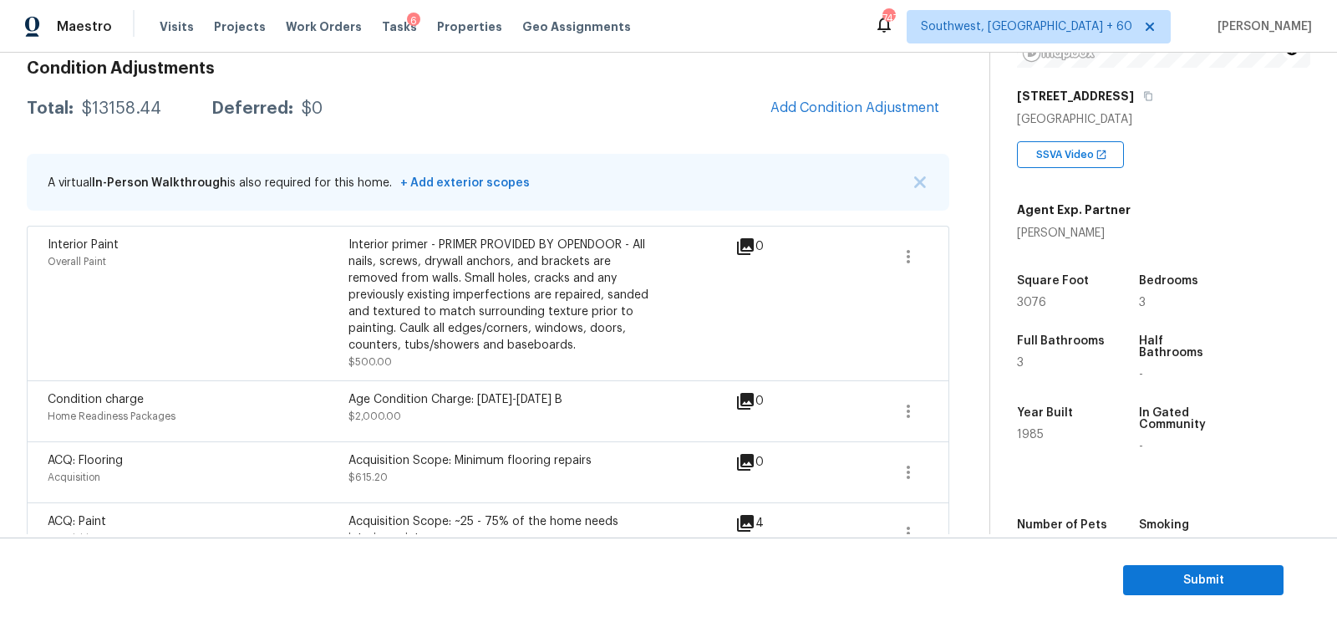
scroll to position [244, 0]
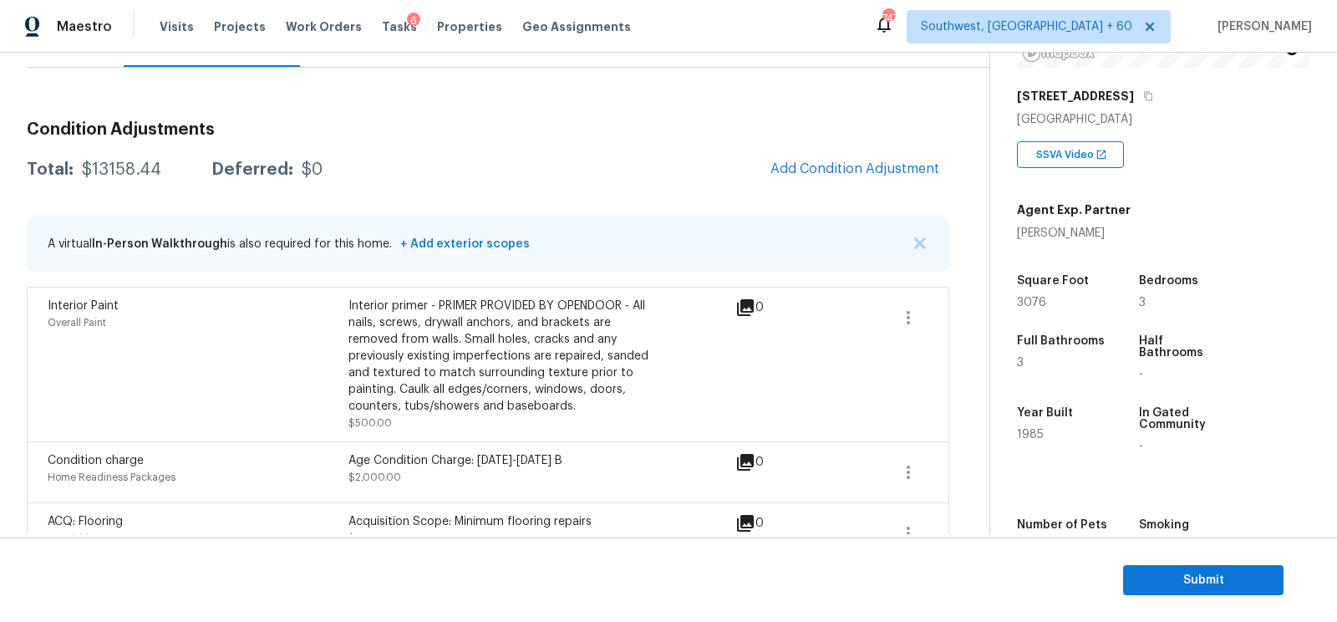
scroll to position [182, 0]
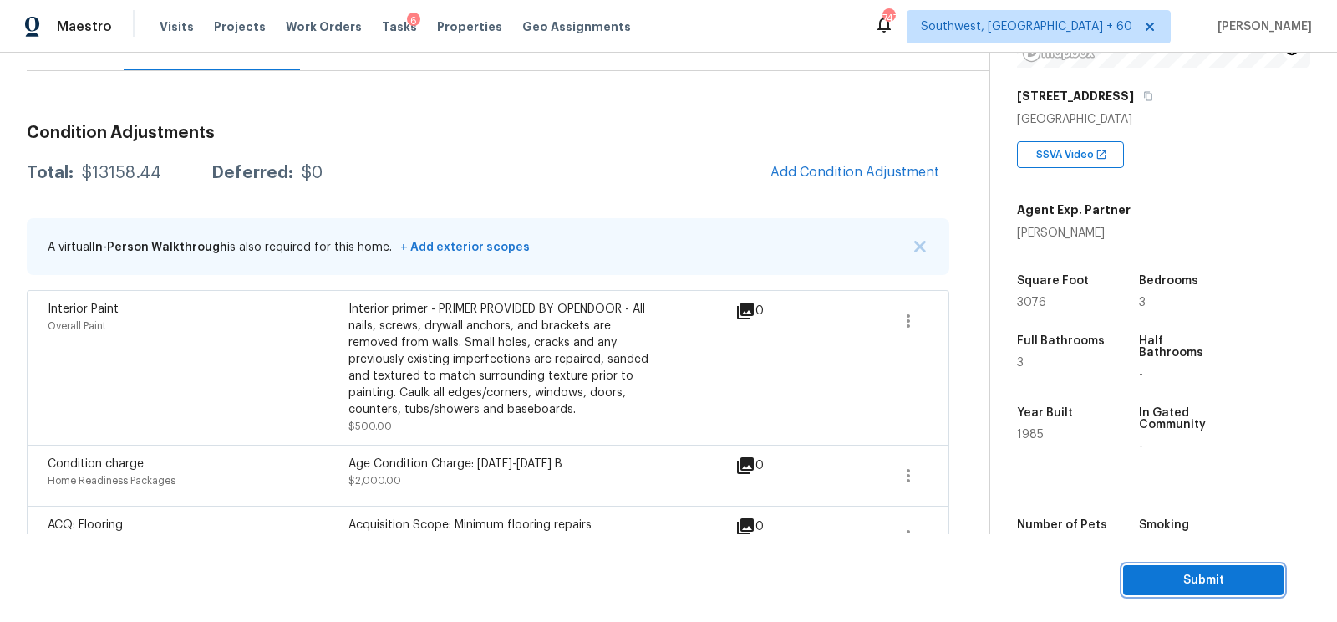
click at [1207, 576] on span "Submit" at bounding box center [1203, 580] width 134 height 21
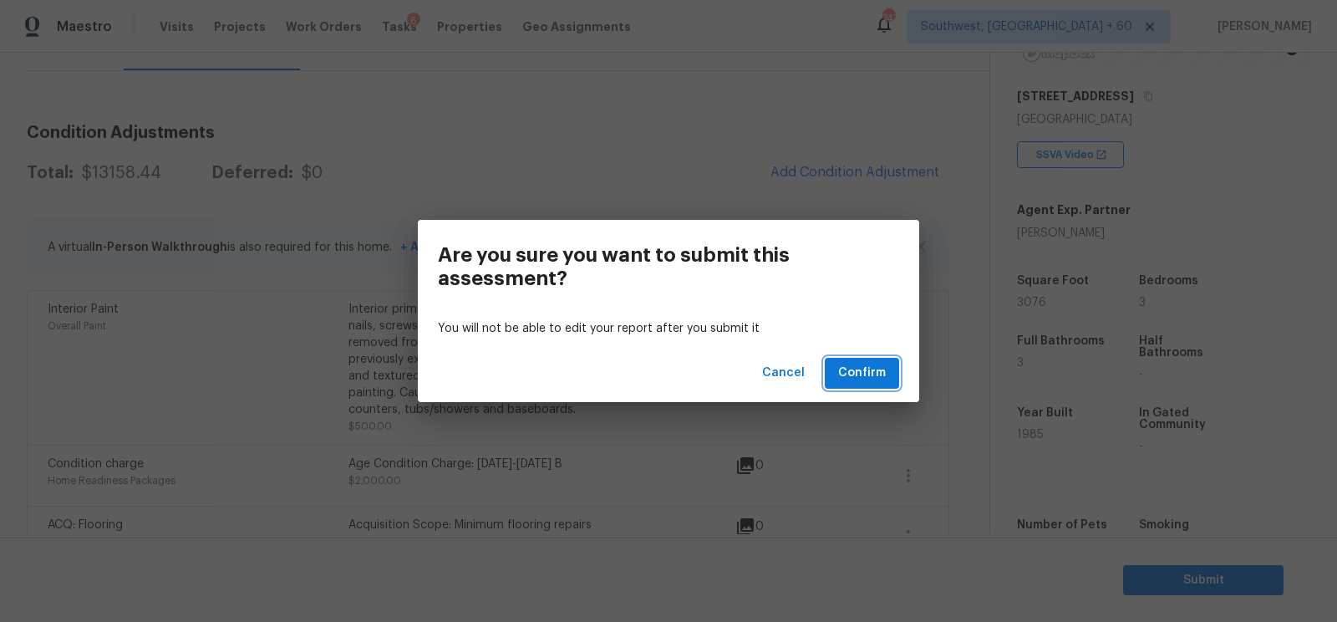
click at [845, 370] on span "Confirm" at bounding box center [862, 373] width 48 height 21
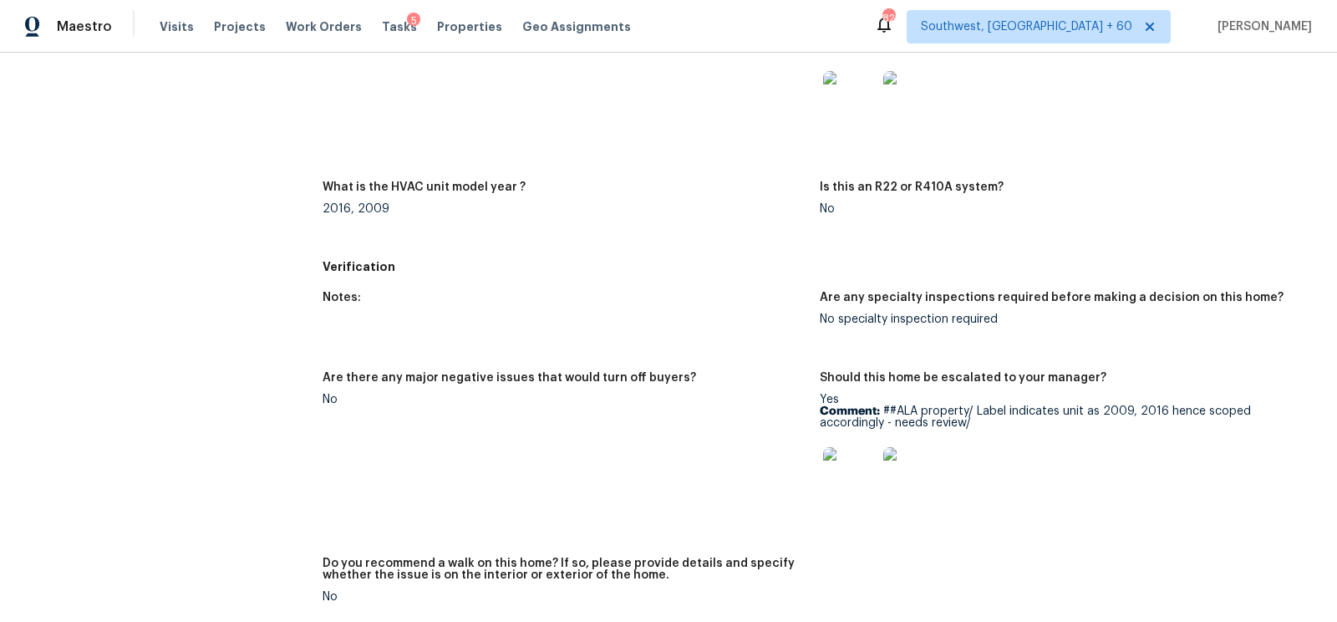
scroll to position [1245, 0]
drag, startPoint x: 887, startPoint y: 403, endPoint x: 999, endPoint y: 424, distance: 114.9
click at [999, 424] on p "Comment: ##ALA property/ Label indicates unit as 2009, 2016 hence scoped accord…" at bounding box center [1062, 415] width 484 height 23
drag, startPoint x: 882, startPoint y: 407, endPoint x: 992, endPoint y: 434, distance: 112.9
click at [992, 434] on div "Yes Comment: ##ALA property/ Label indicates unit as 2009, 2016 hence scoped ac…" at bounding box center [1062, 450] width 484 height 117
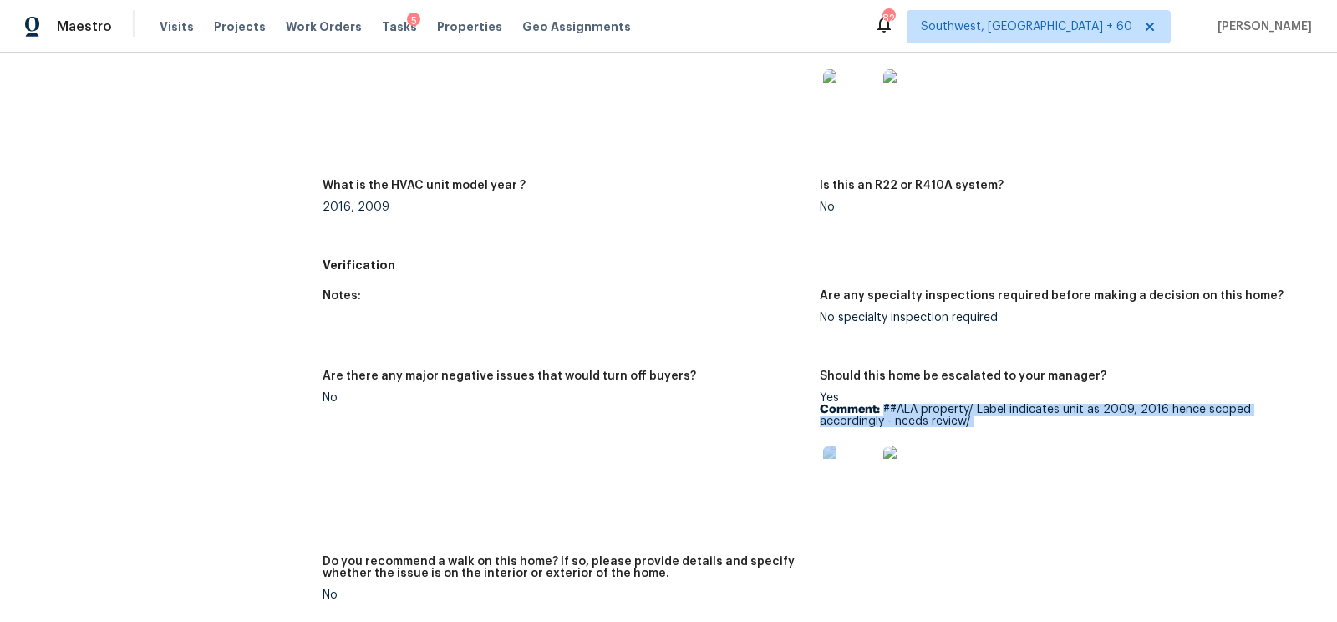
copy div "##ALA property/ Label indicates unit as 2009, 2016 hence scoped accordingly - n…"
click at [978, 422] on p "Comment: ##ALA property/ Label indicates unit as 2009, 2016 hence scoped accord…" at bounding box center [1062, 415] width 484 height 23
drag, startPoint x: 885, startPoint y: 407, endPoint x: 1004, endPoint y: 425, distance: 120.9
click at [1004, 425] on p "Comment: ##ALA property/ Label indicates unit as 2009, 2016 hence scoped accord…" at bounding box center [1062, 415] width 484 height 23
copy p "##ALA property/ Label indicates unit as 2009, 2016 hence scoped accordingly - n…"
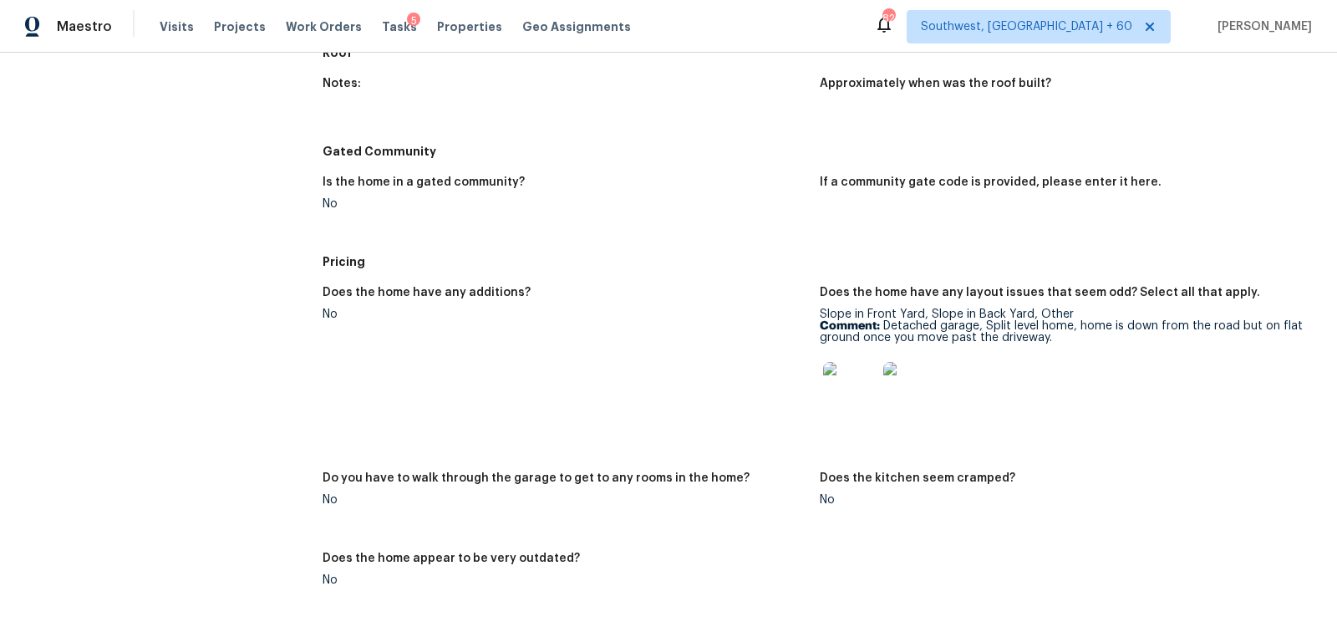
scroll to position [1957, 0]
drag, startPoint x: 821, startPoint y: 310, endPoint x: 1028, endPoint y: 312, distance: 207.2
click at [1028, 312] on div "Slope in [GEOGRAPHIC_DATA], Slope in Back Yard, Other Comment: Detached garage,…" at bounding box center [1062, 365] width 484 height 117
copy div "Slope in [GEOGRAPHIC_DATA], Slope in Back Yard"
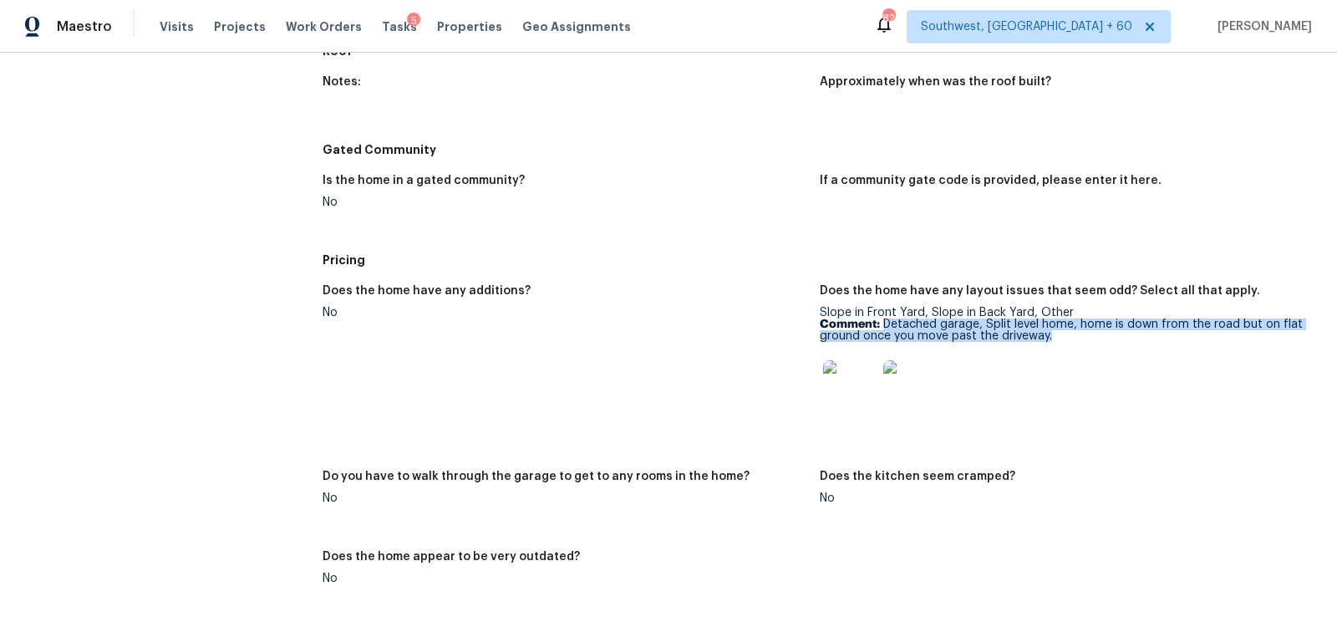
drag, startPoint x: 882, startPoint y: 323, endPoint x: 1065, endPoint y: 332, distance: 182.3
click at [1065, 332] on p "Comment: Detached garage, Split level home, home is down from the road but on f…" at bounding box center [1062, 329] width 484 height 23
copy p "Detached garage, Split level home, home is down from the road but on flat groun…"
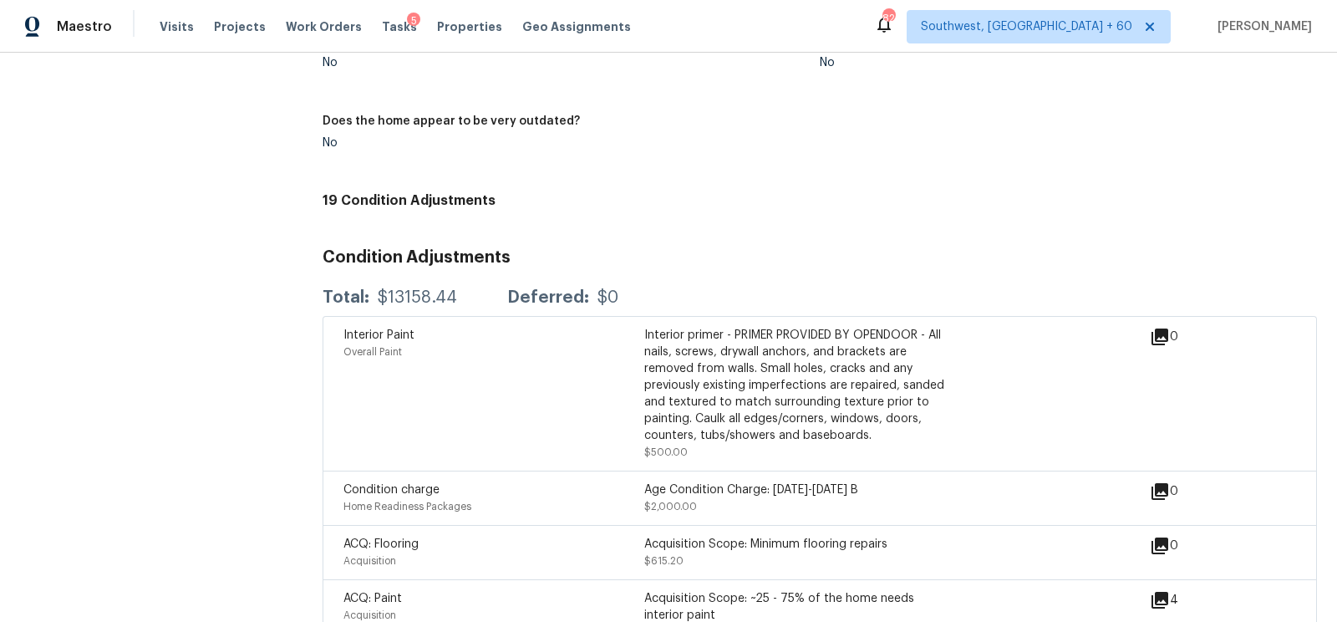
scroll to position [2386, 0]
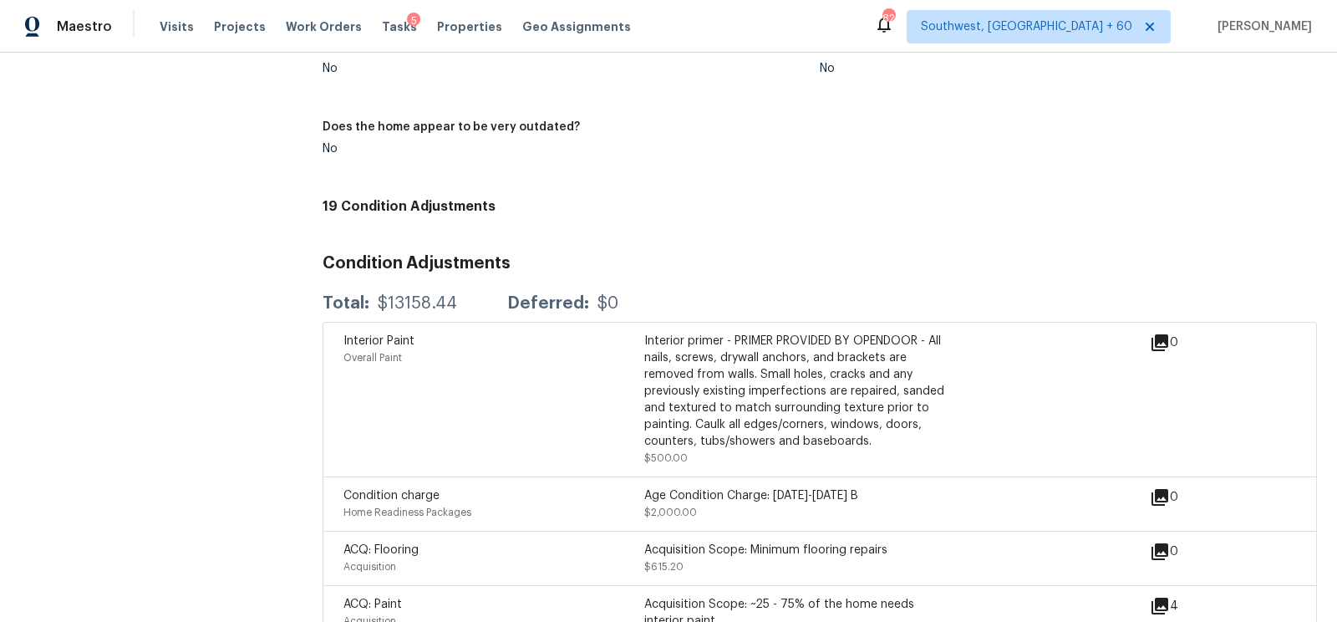
click at [394, 297] on div "$13158.44" at bounding box center [417, 303] width 79 height 17
copy div "$13158.44"
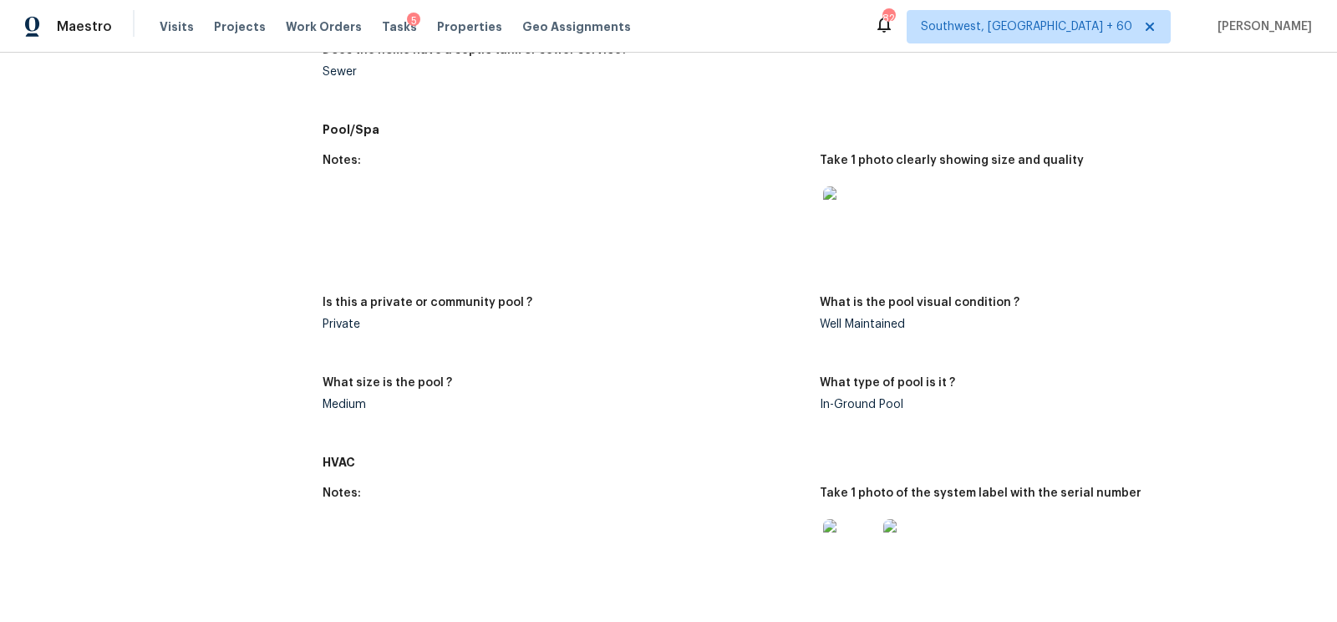
scroll to position [0, 0]
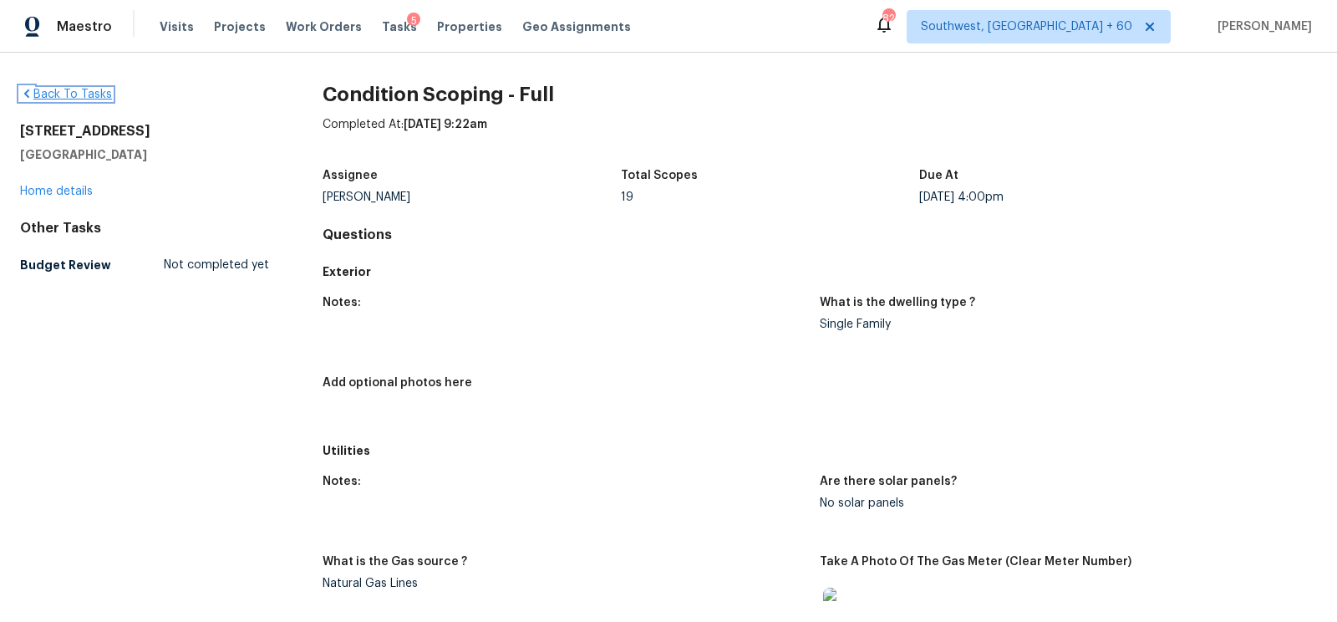
click at [75, 95] on link "Back To Tasks" at bounding box center [66, 95] width 92 height 12
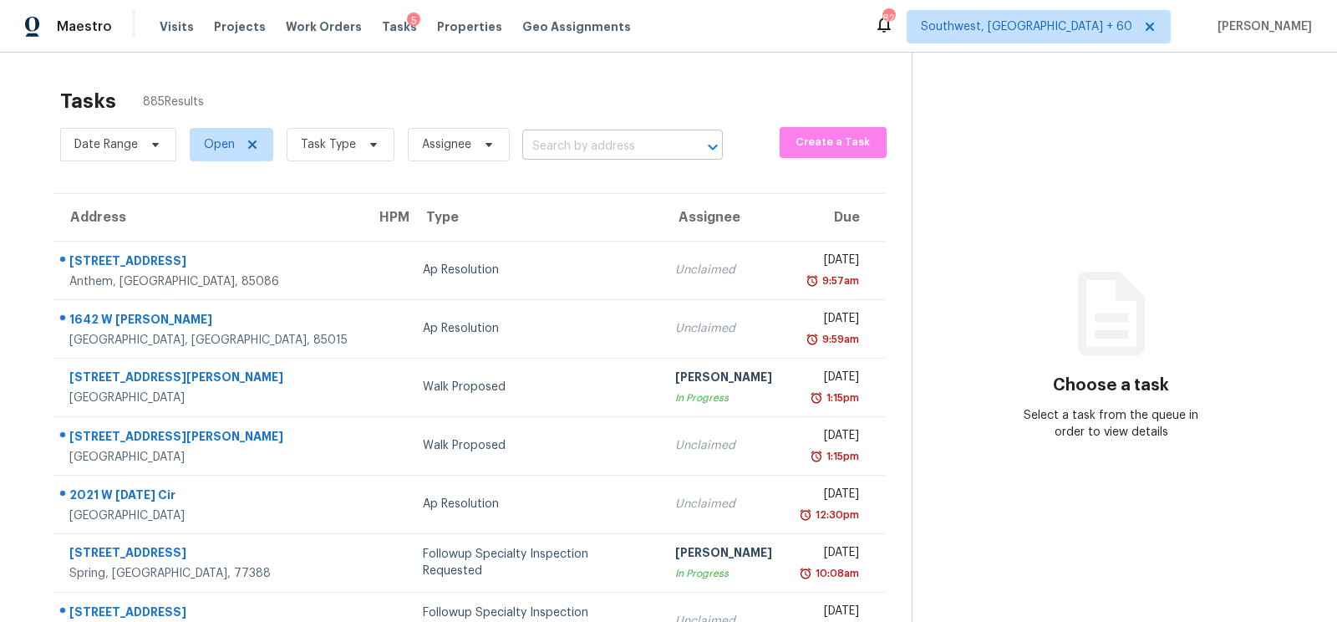
click at [567, 148] on input "text" at bounding box center [599, 147] width 154 height 26
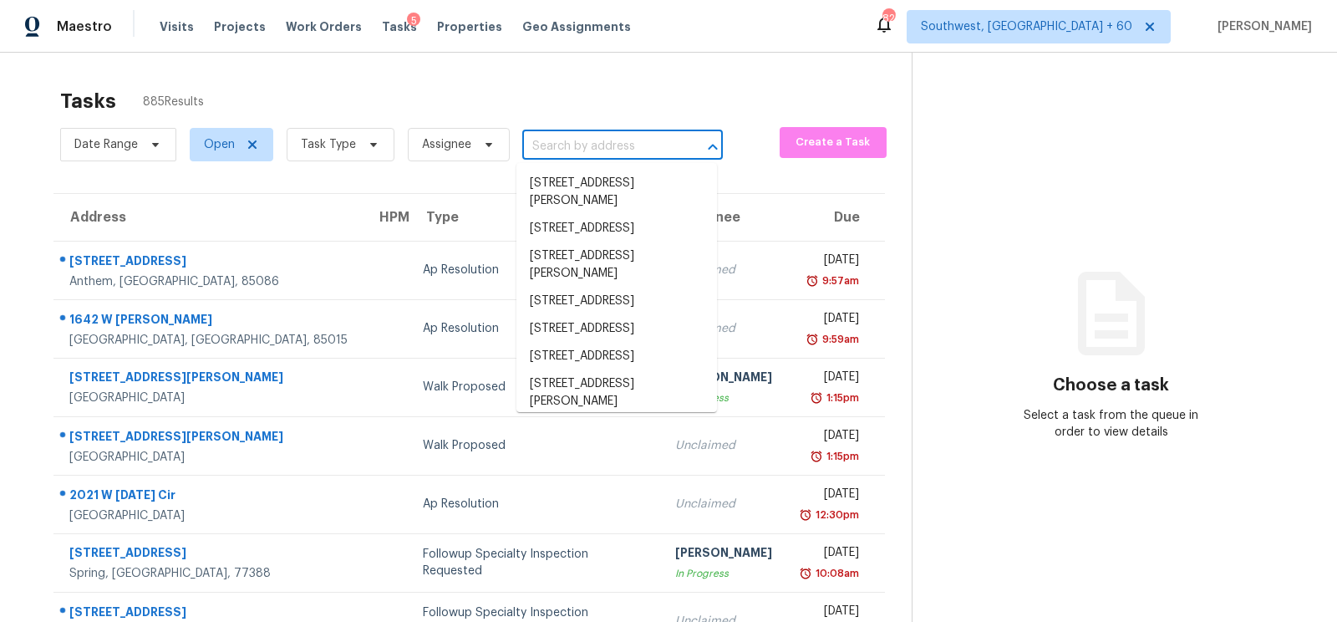
paste input "[STREET_ADDRESS][PERSON_NAME]"
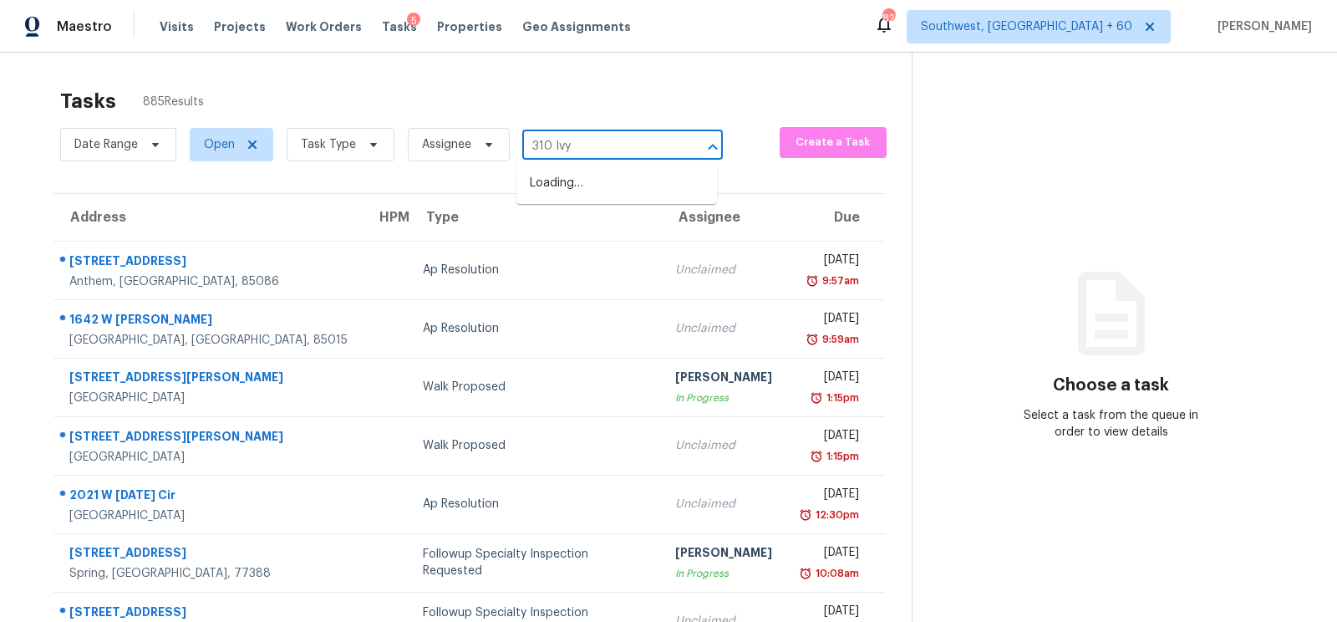
type input "310 Ivy"
click at [353, 143] on span "Task Type" at bounding box center [341, 144] width 108 height 33
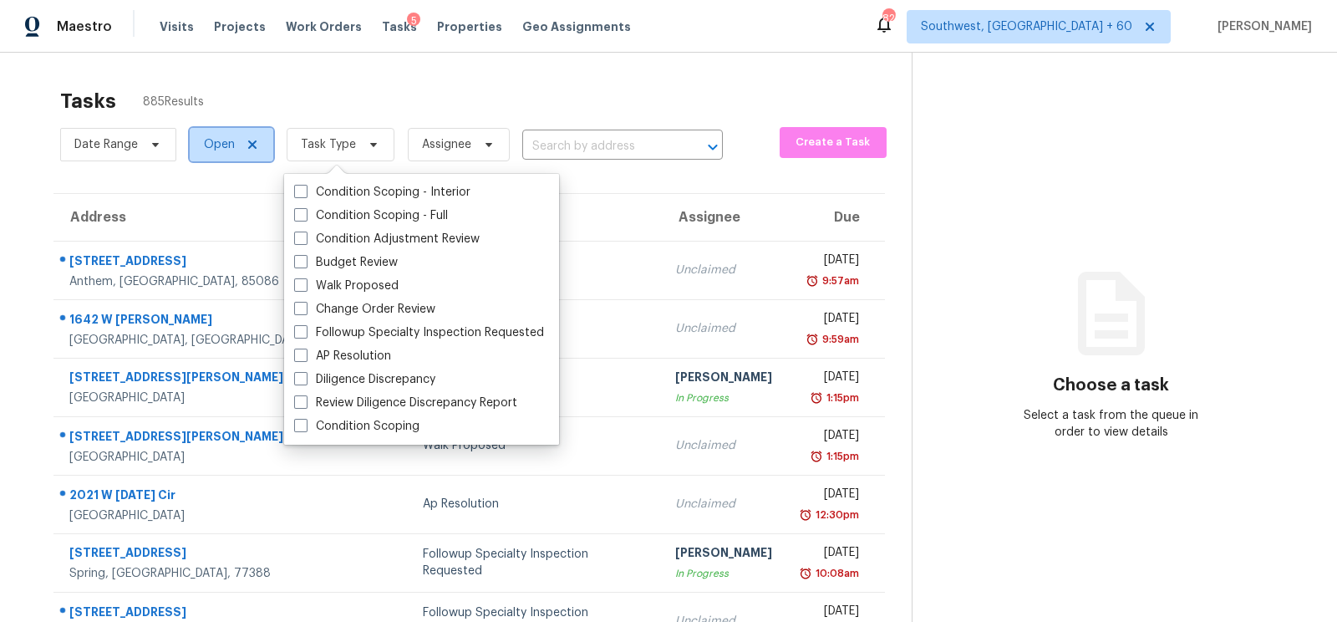
click at [191, 147] on span "Open" at bounding box center [232, 144] width 84 height 33
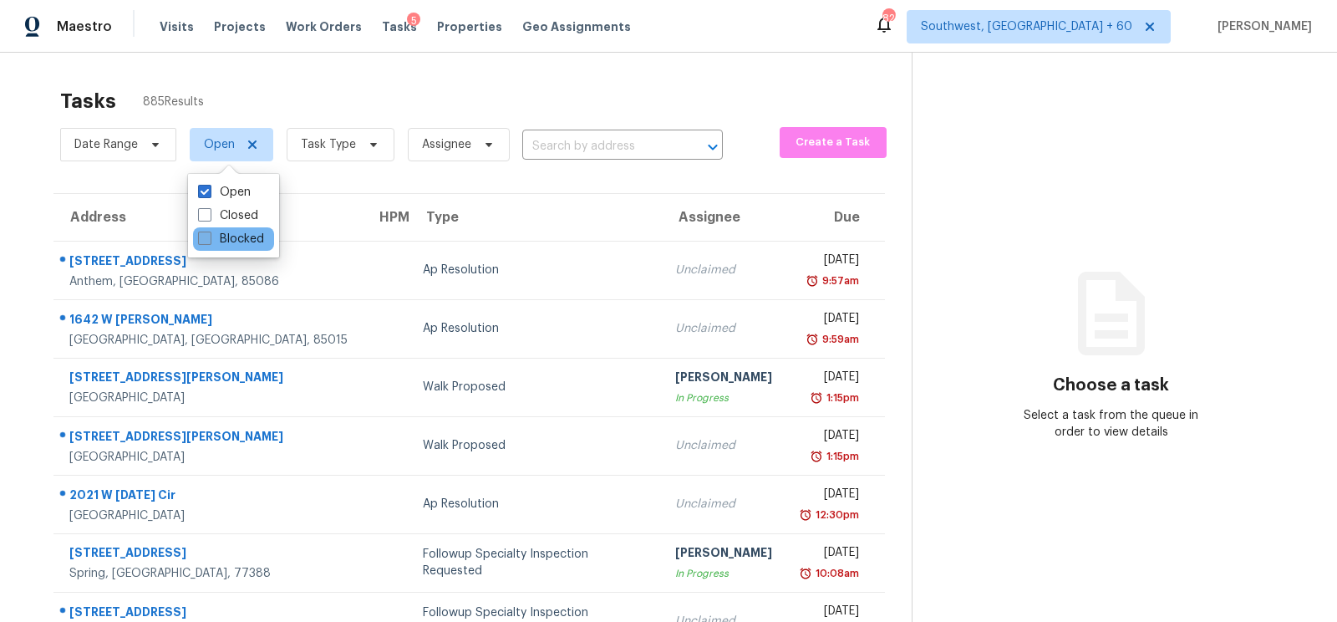
click at [223, 232] on label "Blocked" at bounding box center [231, 239] width 66 height 17
click at [209, 232] on input "Blocked" at bounding box center [203, 236] width 11 height 11
checkbox input "true"
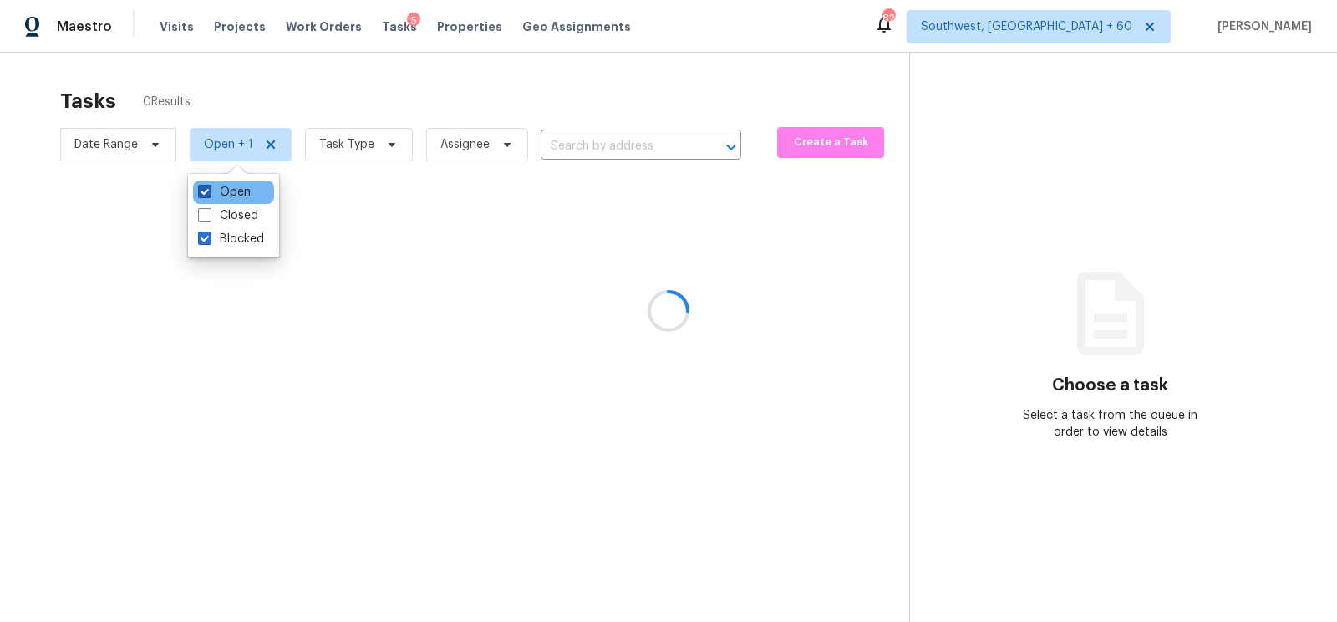
click at [236, 191] on label "Open" at bounding box center [224, 192] width 53 height 17
click at [209, 191] on input "Open" at bounding box center [203, 189] width 11 height 11
checkbox input "false"
click at [458, 68] on div at bounding box center [668, 311] width 1337 height 622
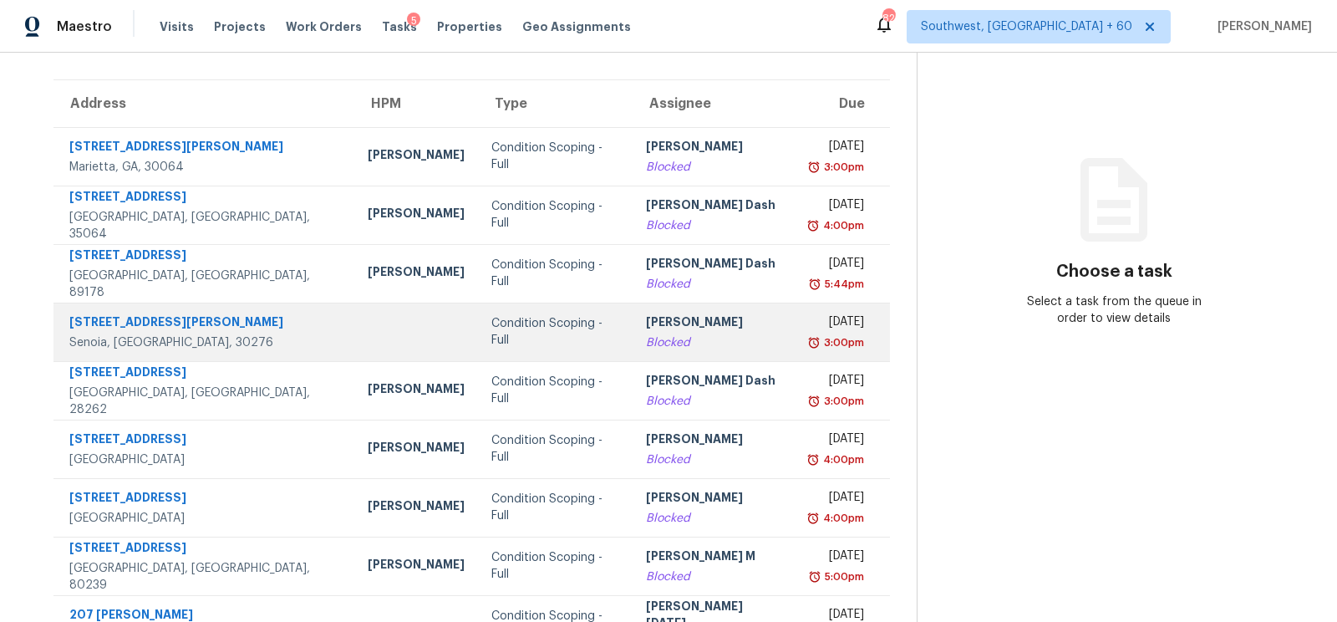
scroll to position [119, 0]
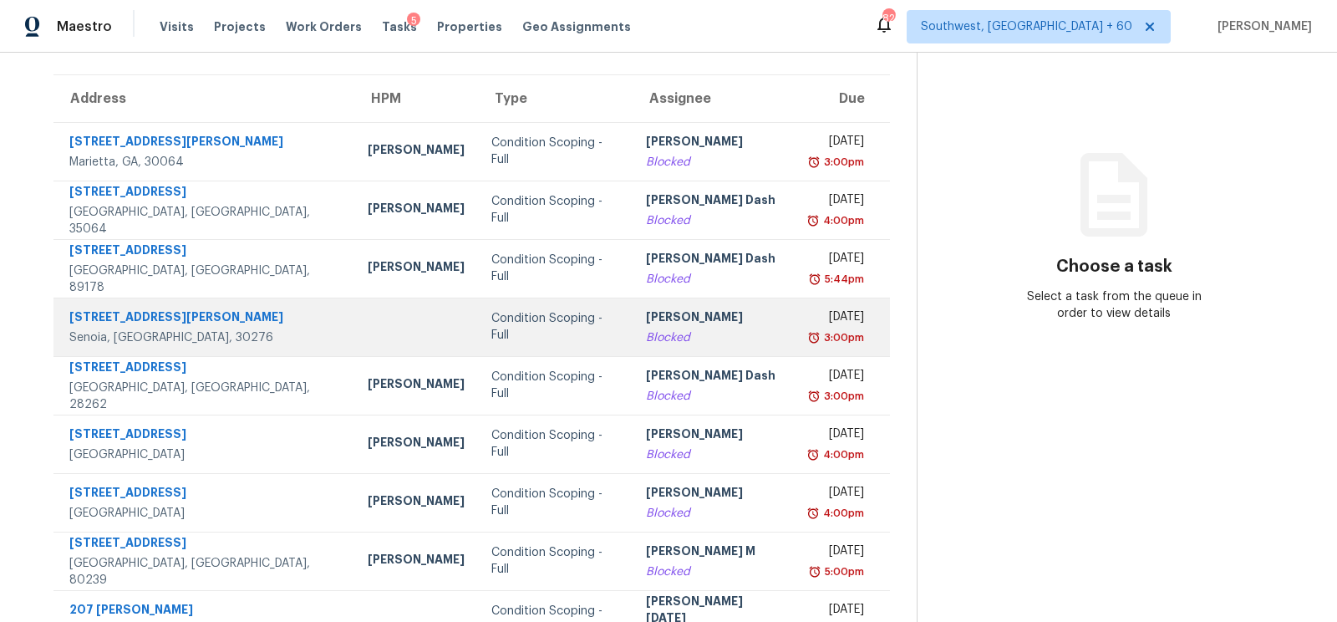
click at [646, 313] on div "Ranjith Kumar P" at bounding box center [713, 318] width 135 height 21
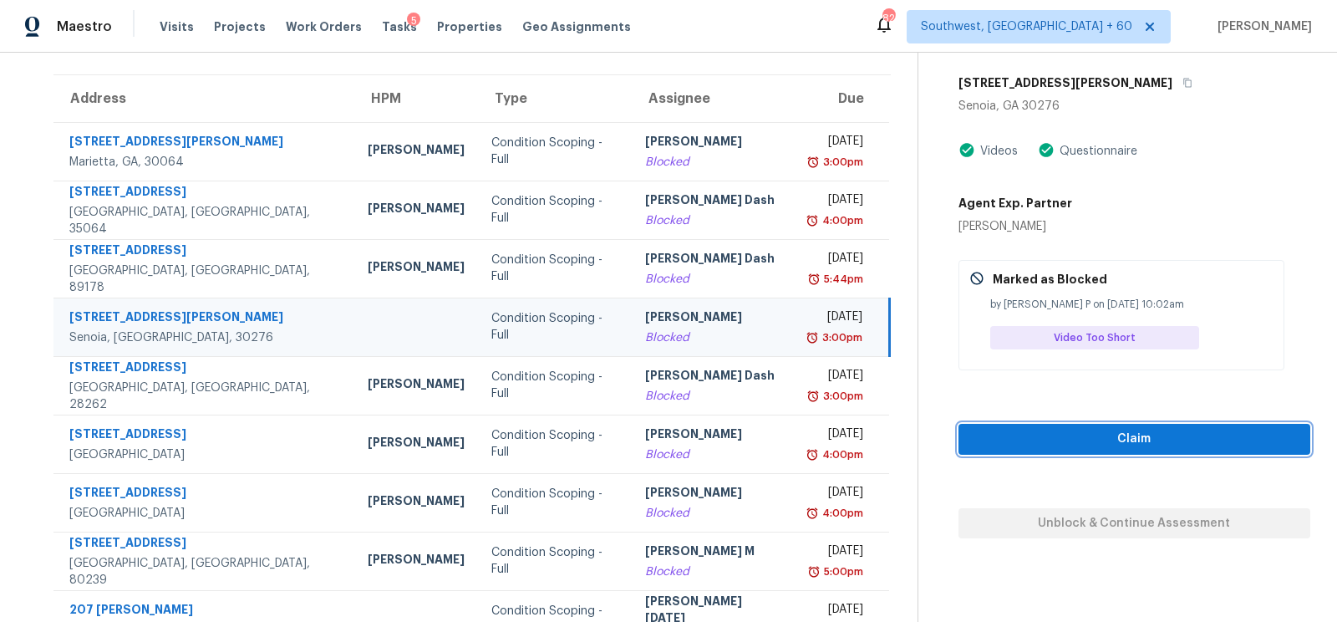
click at [1135, 450] on button "Claim" at bounding box center [1134, 439] width 352 height 31
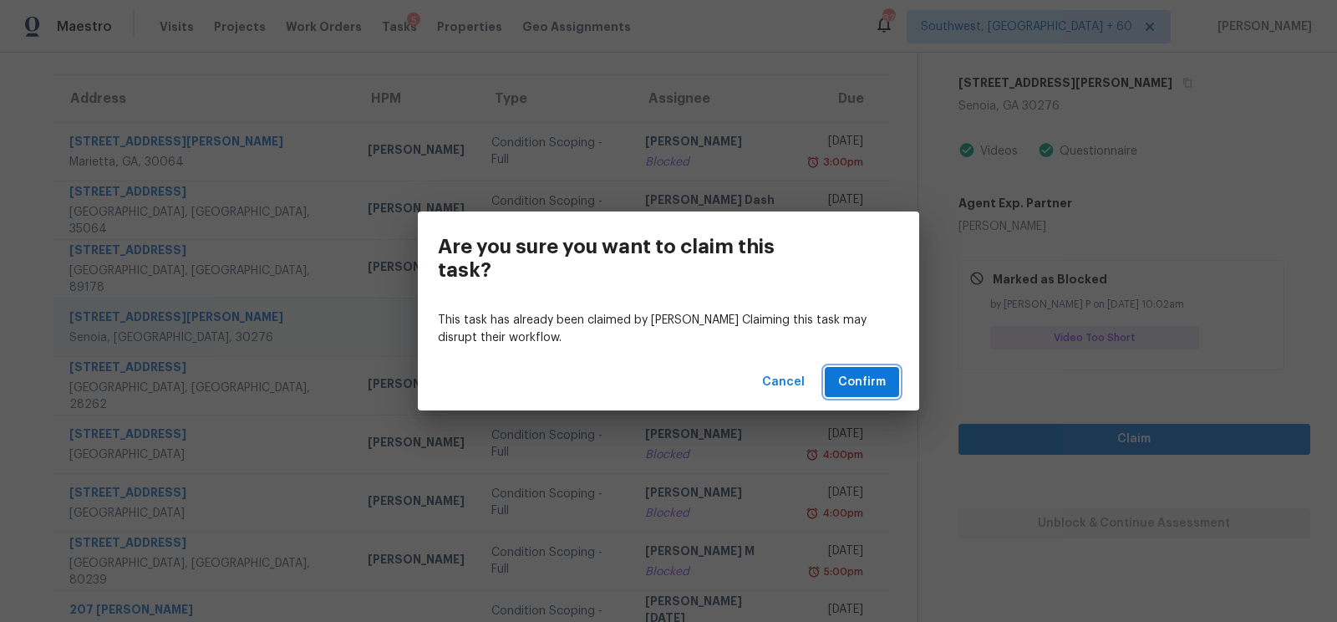
click at [841, 370] on button "Confirm" at bounding box center [862, 382] width 74 height 31
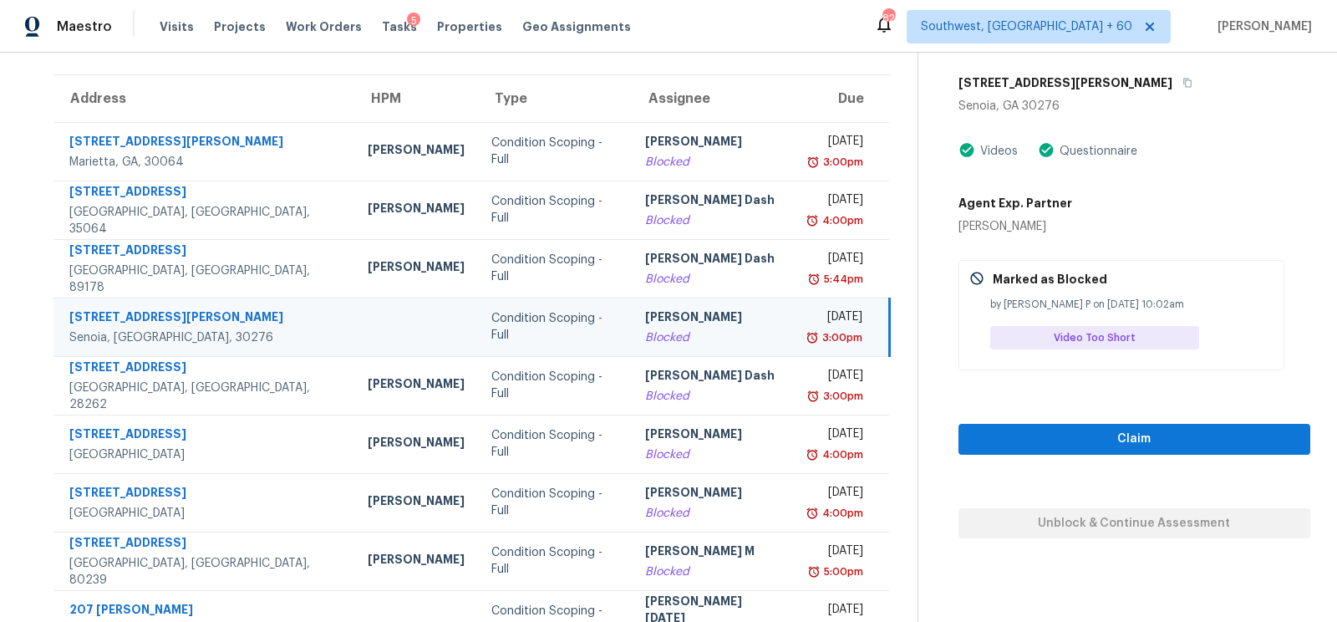
click at [793, 328] on td "Mon, Aug 11th 2025 3:00pm" at bounding box center [841, 326] width 97 height 58
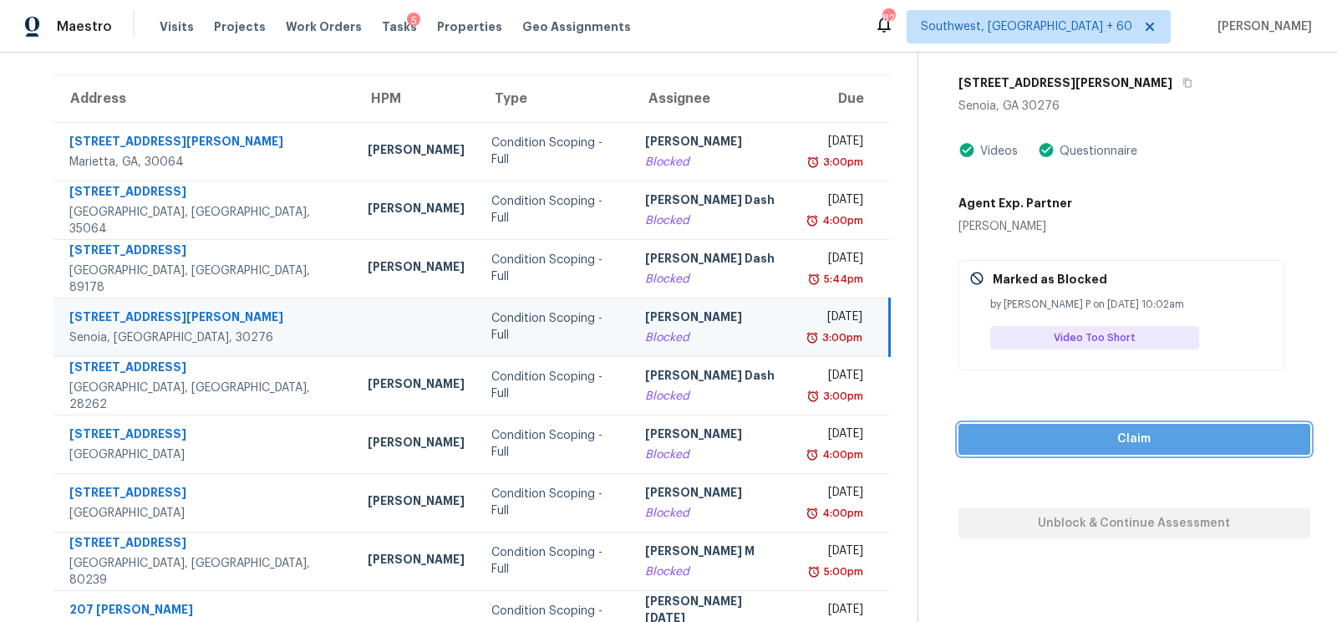
click at [1169, 443] on span "Claim" at bounding box center [1134, 439] width 325 height 21
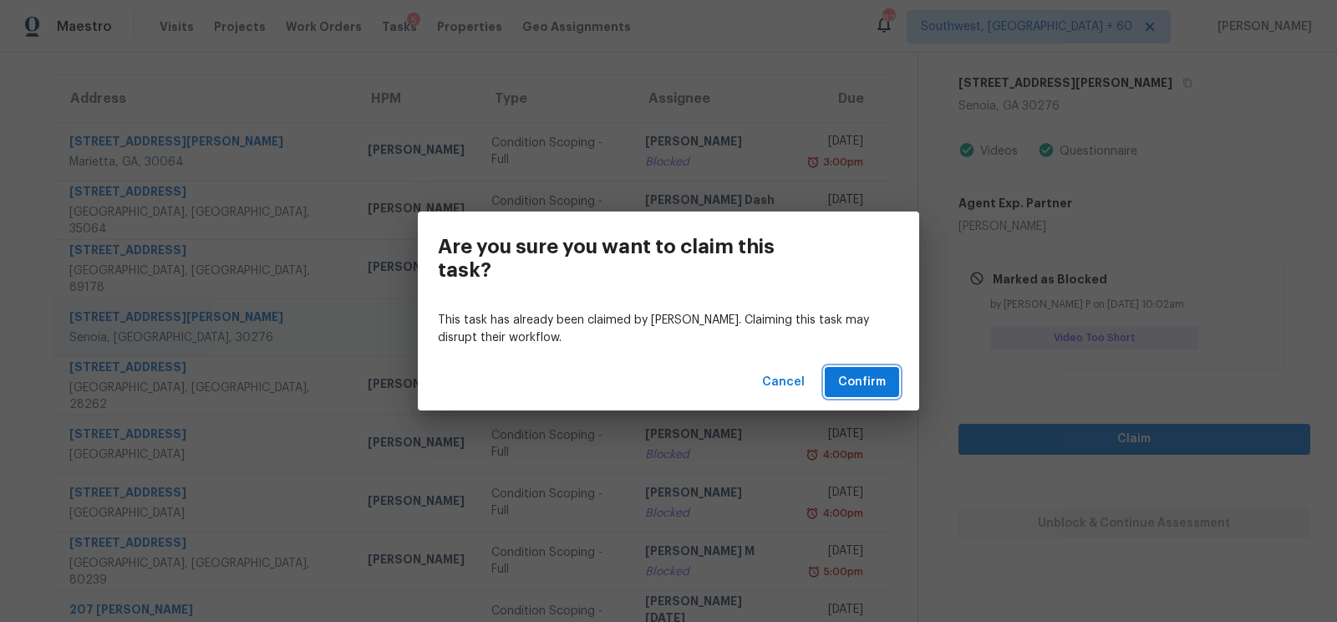
click at [853, 375] on span "Confirm" at bounding box center [862, 382] width 48 height 21
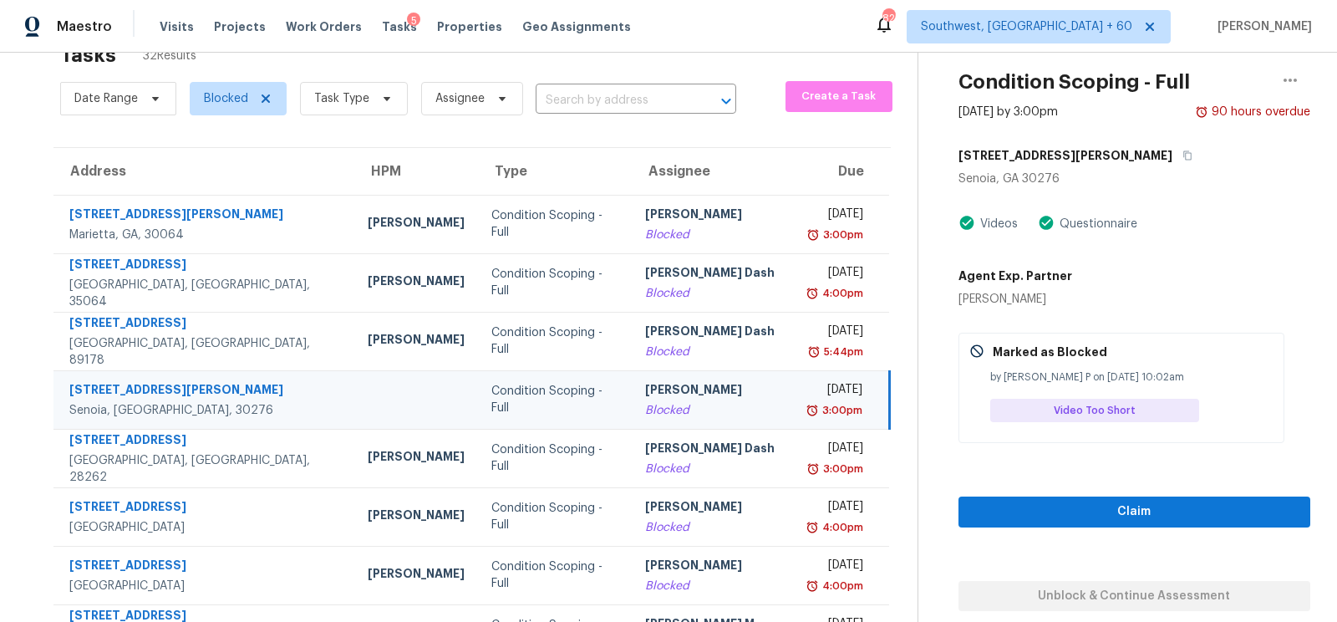
scroll to position [85, 0]
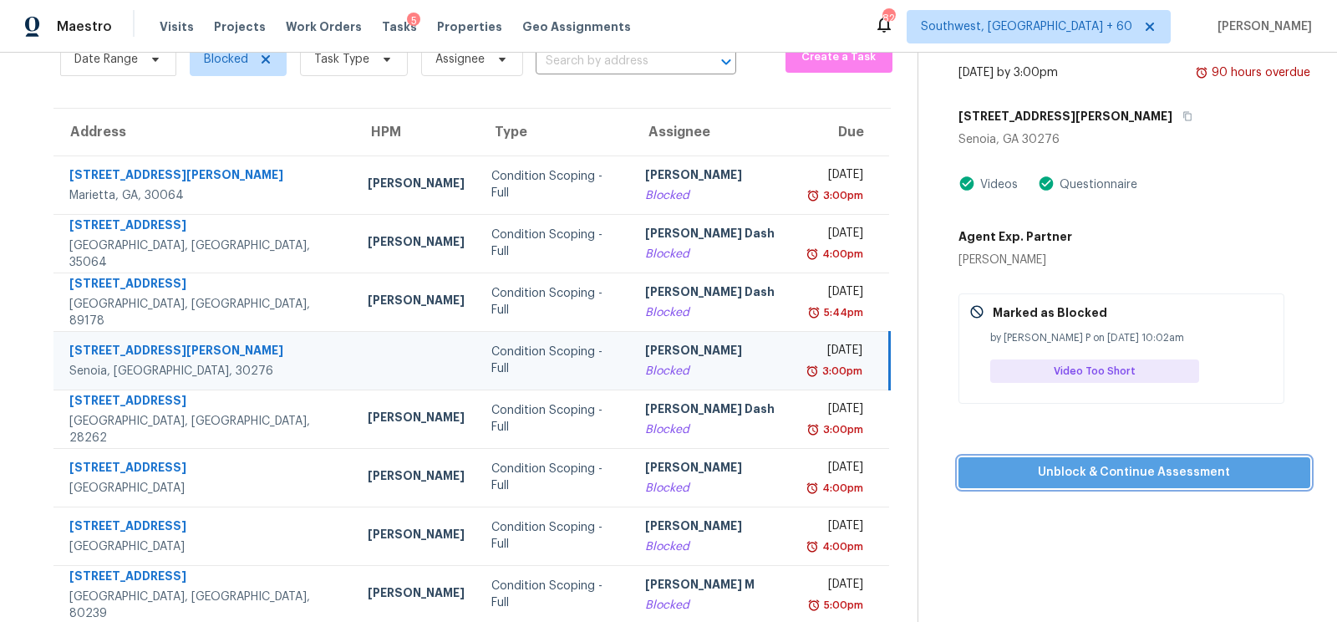
click at [1095, 468] on span "Unblock & Continue Assessment" at bounding box center [1134, 472] width 325 height 21
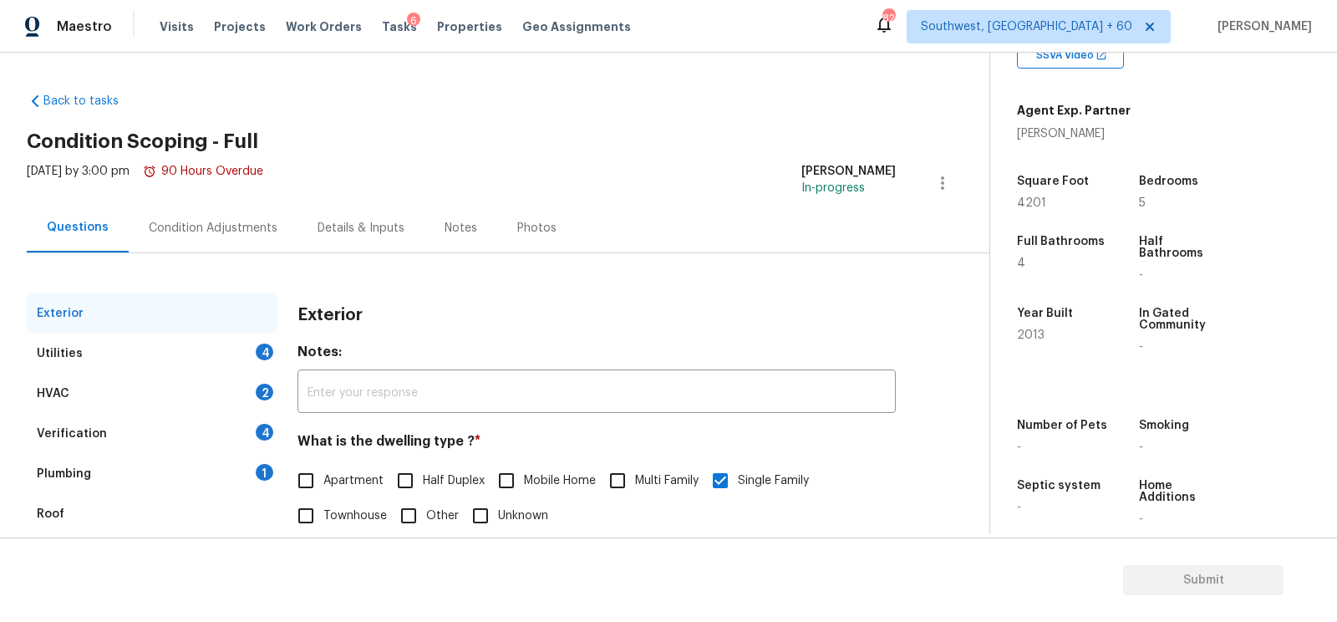
scroll to position [333, 0]
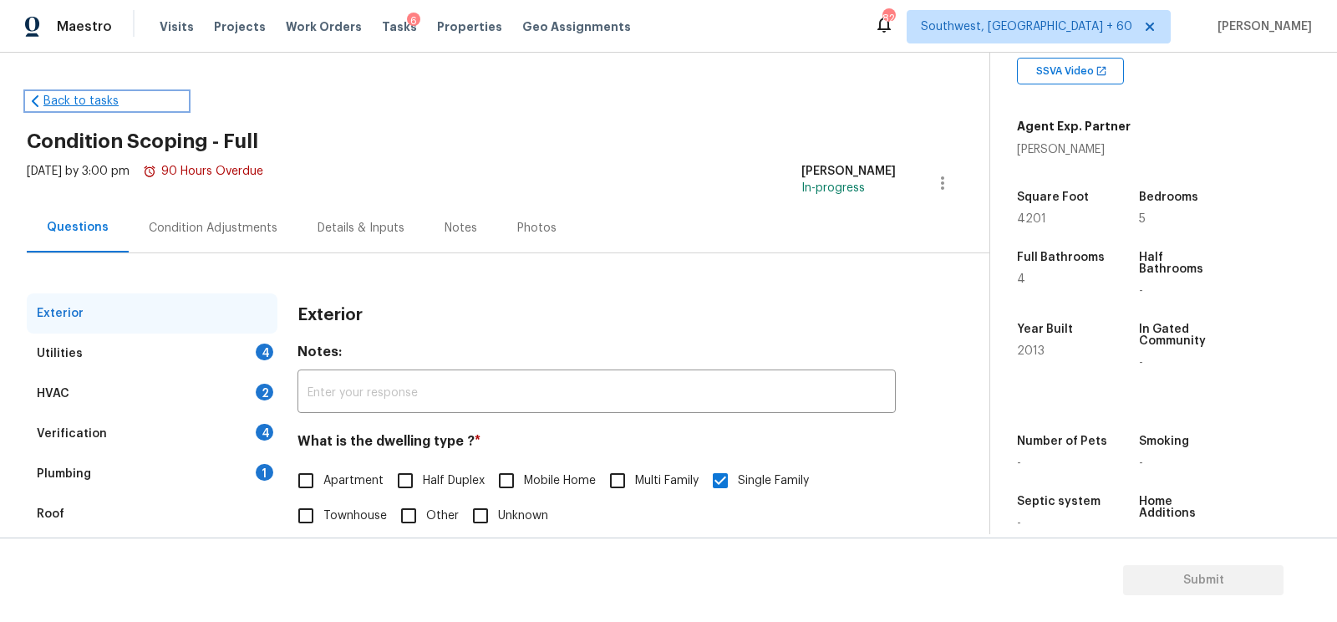
click at [97, 105] on link "Back to tasks" at bounding box center [107, 101] width 160 height 17
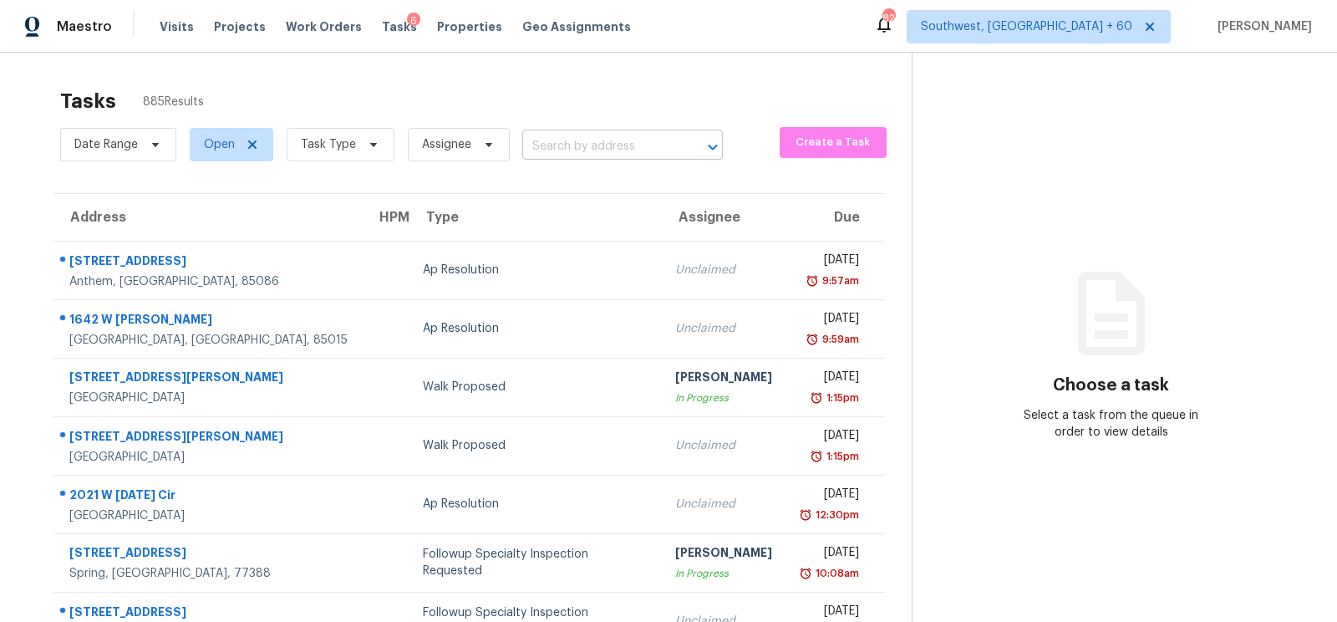
click at [607, 155] on input "text" at bounding box center [599, 147] width 154 height 26
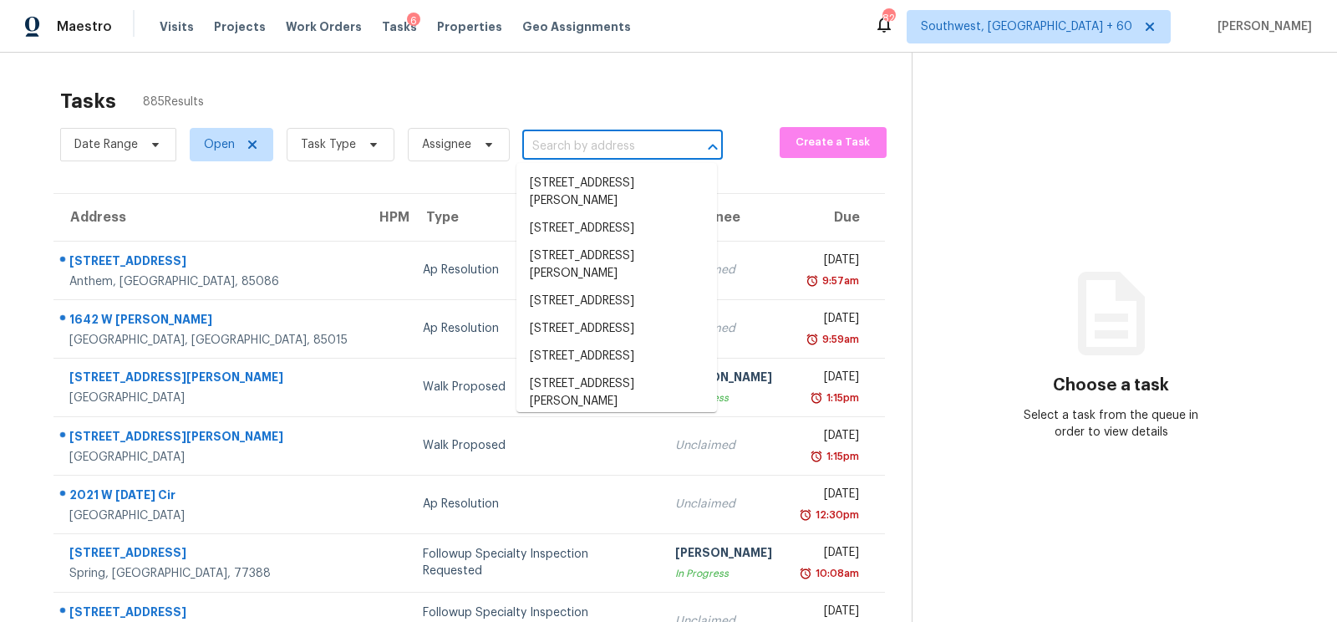
paste input "128 Bell Blvd, Wentzville, MO 63385"
type input "128 Bell Blvd, Wentzville, MO 63385"
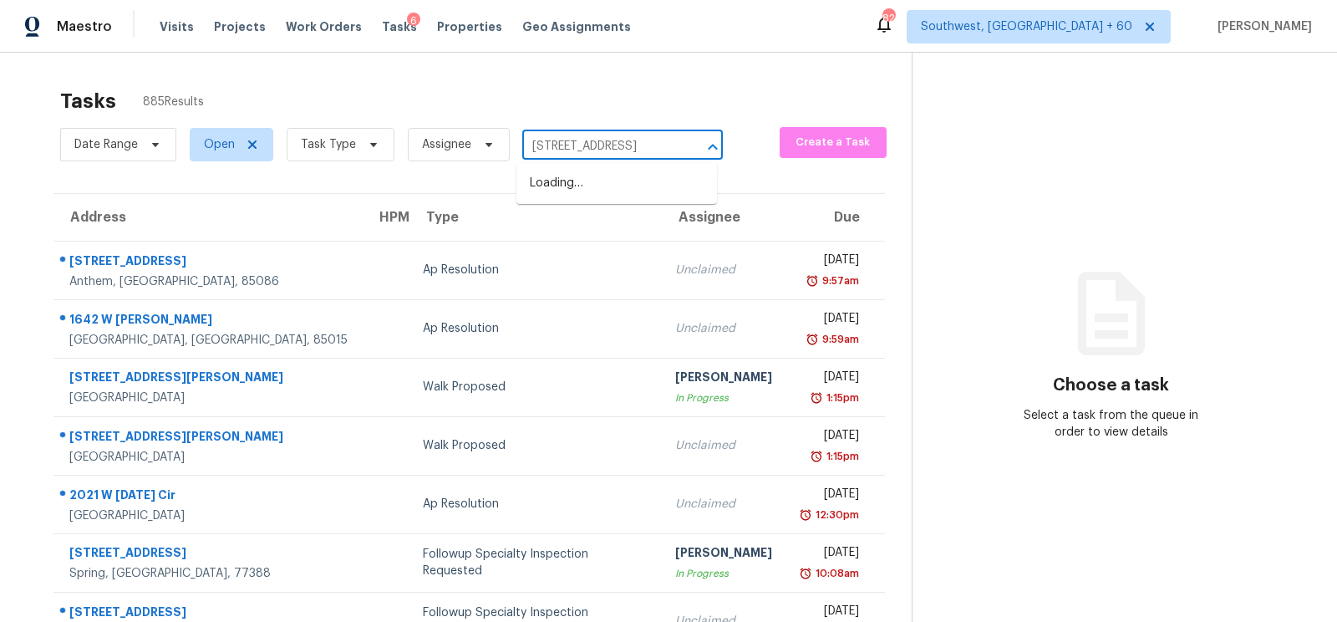
scroll to position [0, 50]
click at [606, 190] on li "128 Bell Blvd, Wentzville, MO 63385" at bounding box center [616, 184] width 201 height 28
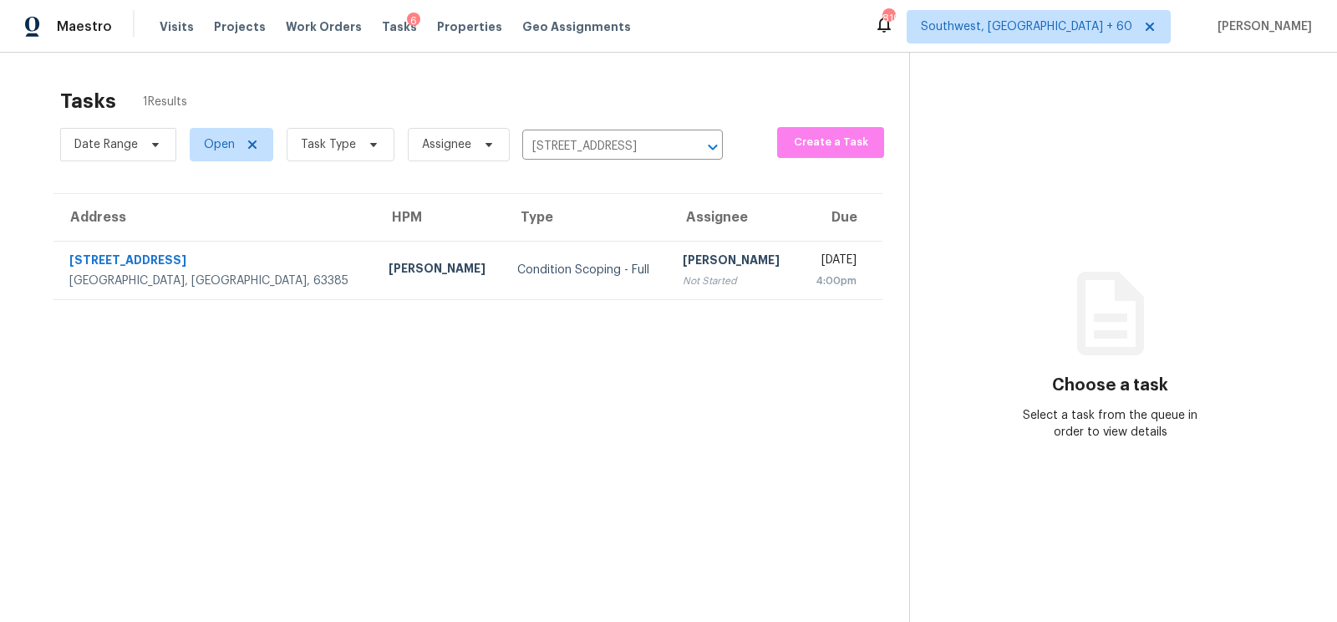
click at [531, 268] on div "Condition Scoping - Full" at bounding box center [586, 270] width 139 height 17
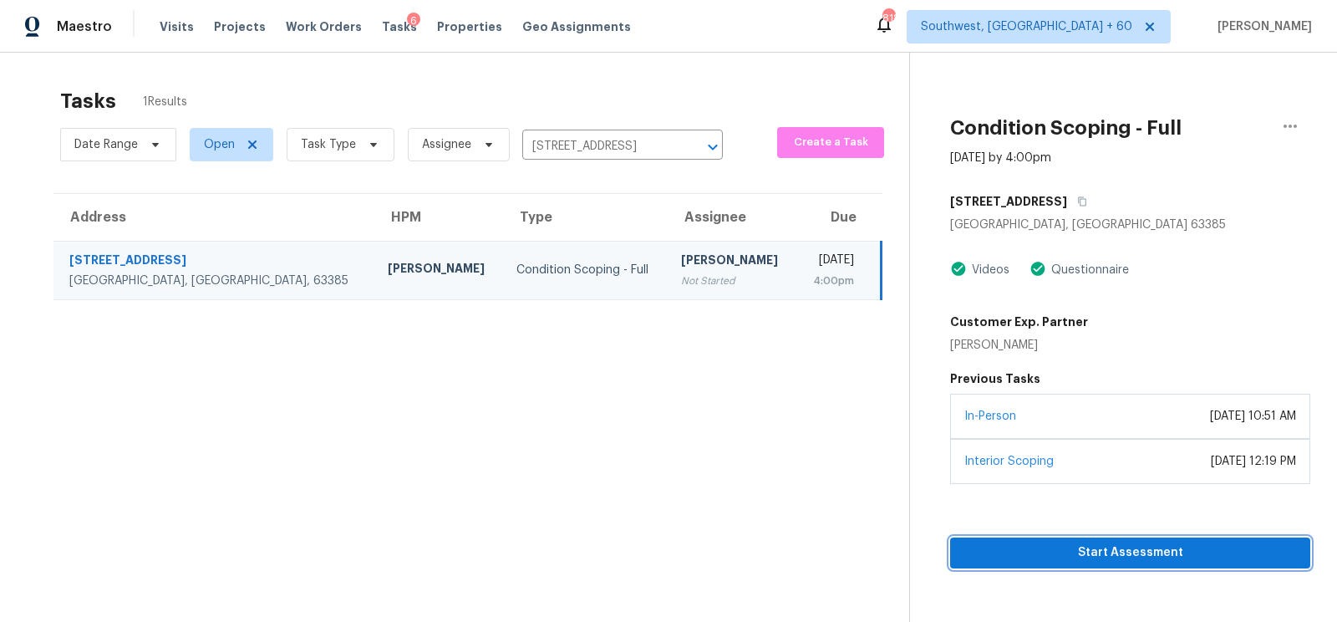
click at [1131, 551] on span "Start Assessment" at bounding box center [1129, 552] width 333 height 21
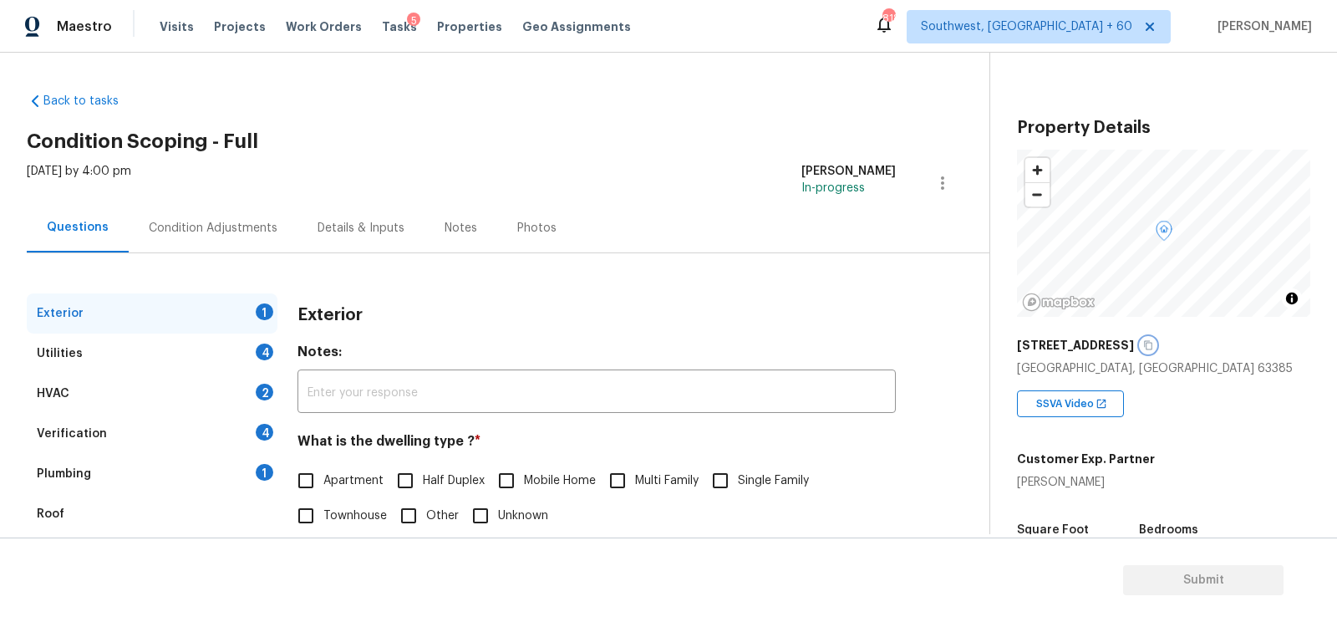
click at [1143, 345] on icon "button" at bounding box center [1148, 345] width 10 height 10
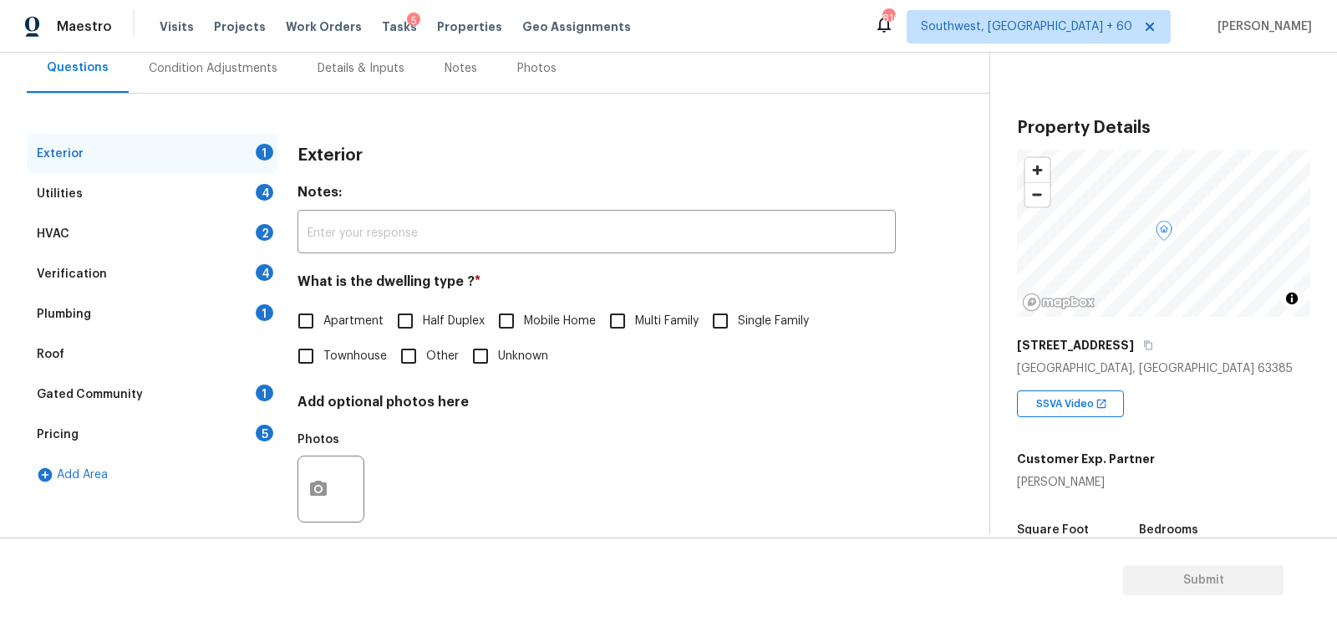
scroll to position [182, 0]
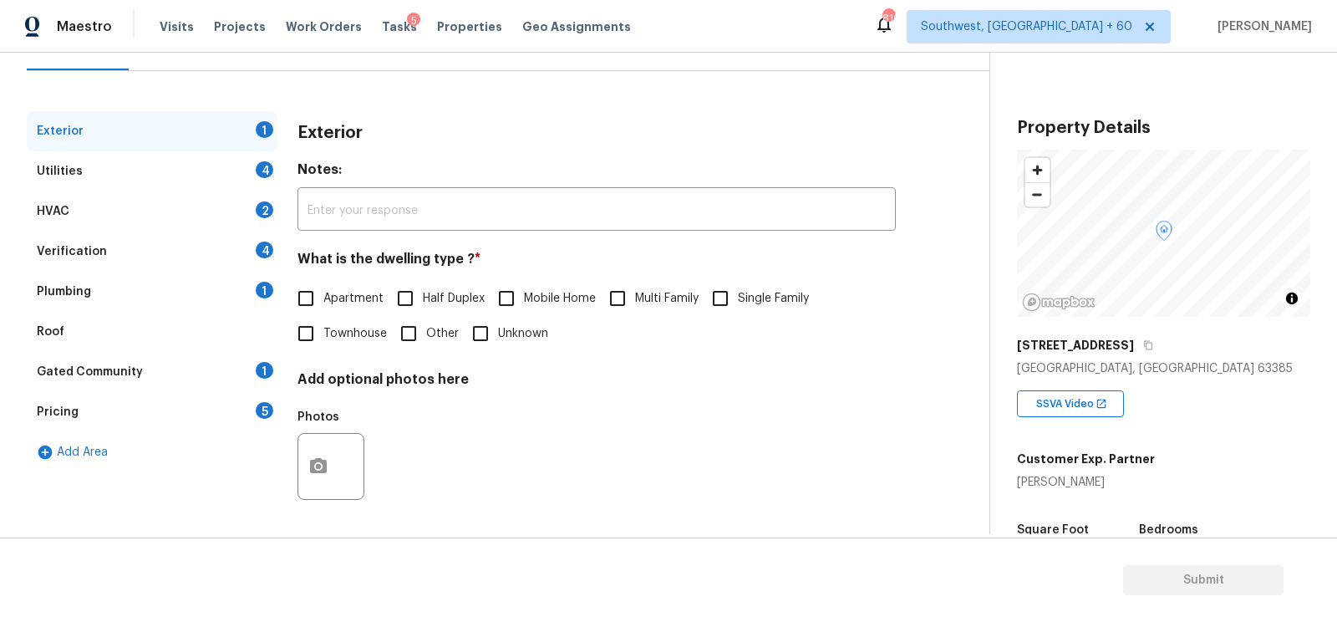
click at [773, 292] on span "Single Family" at bounding box center [773, 299] width 71 height 18
click at [738, 292] on input "Single Family" at bounding box center [720, 298] width 35 height 35
checkbox input "true"
click at [242, 180] on div "Utilities 4" at bounding box center [152, 171] width 251 height 40
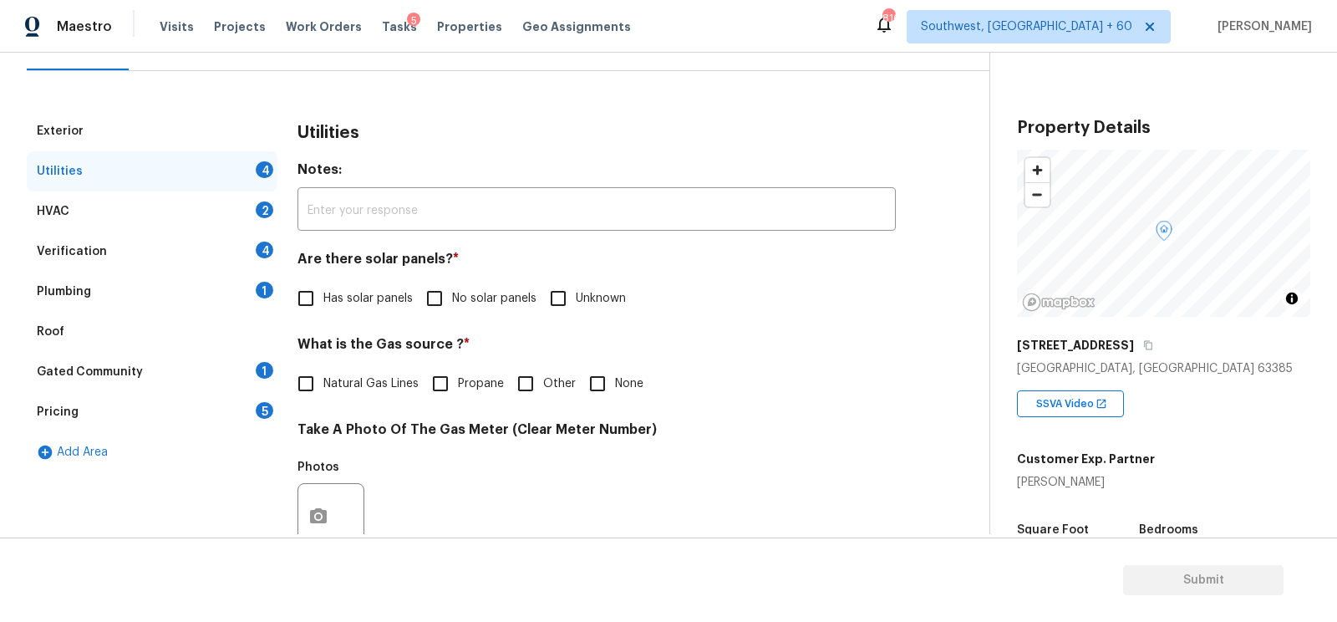
click at [441, 307] on input "No solar panels" at bounding box center [434, 298] width 35 height 35
checkbox input "true"
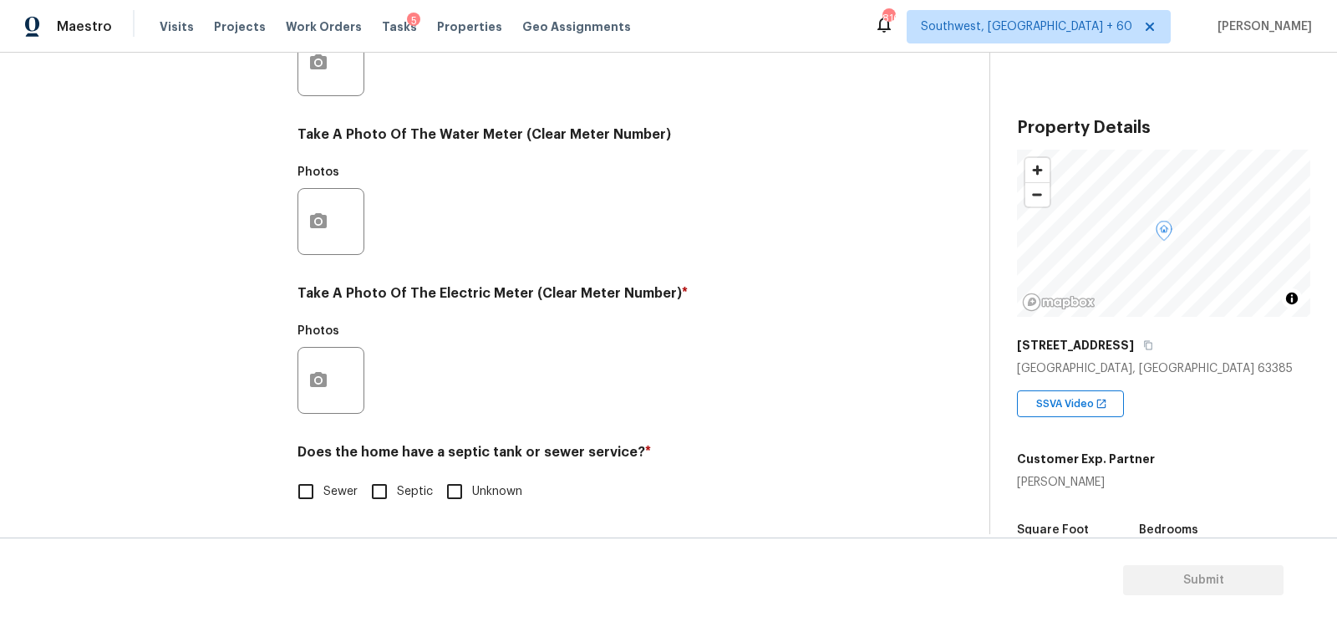
click at [330, 495] on span "Sewer" at bounding box center [340, 492] width 34 height 18
click at [323, 495] on input "Sewer" at bounding box center [305, 491] width 35 height 35
checkbox input "true"
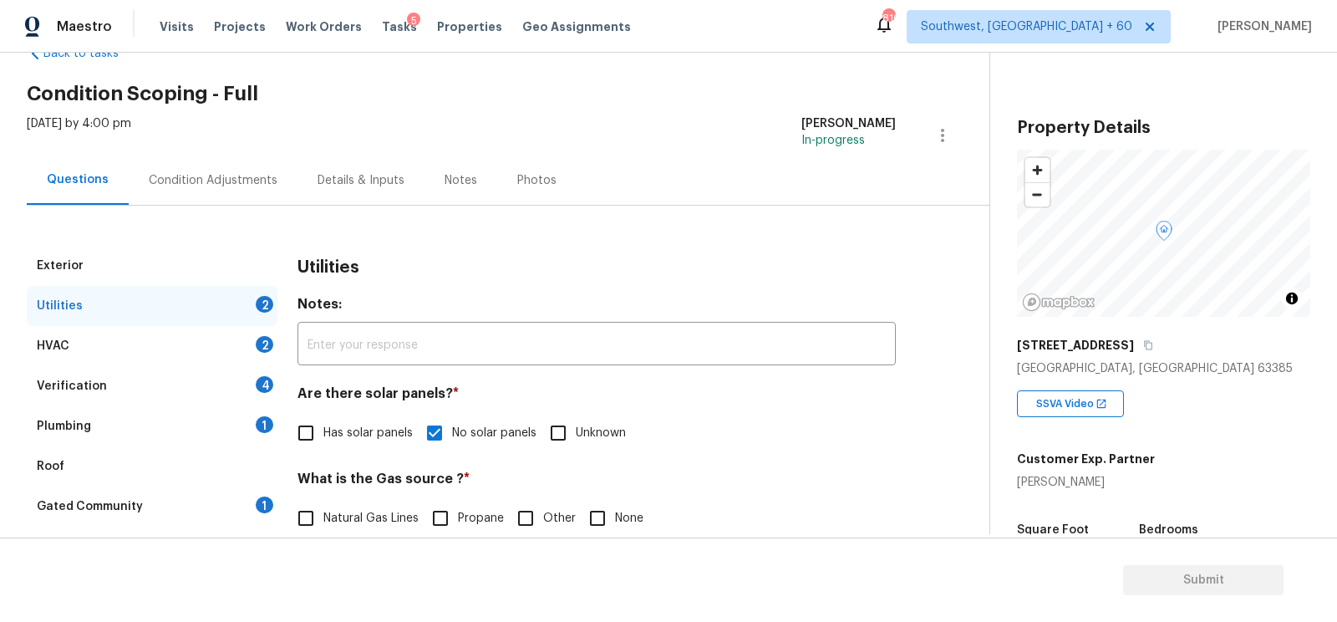
click at [245, 348] on div "HVAC 2" at bounding box center [152, 346] width 251 height 40
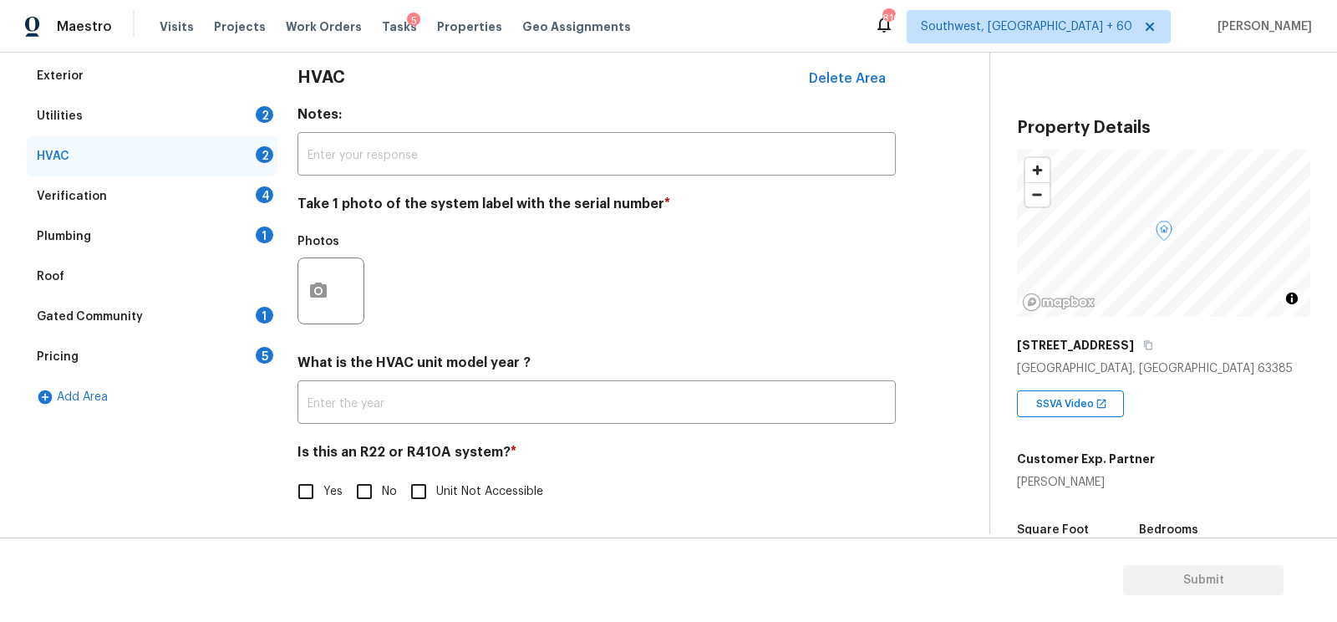
scroll to position [236, 0]
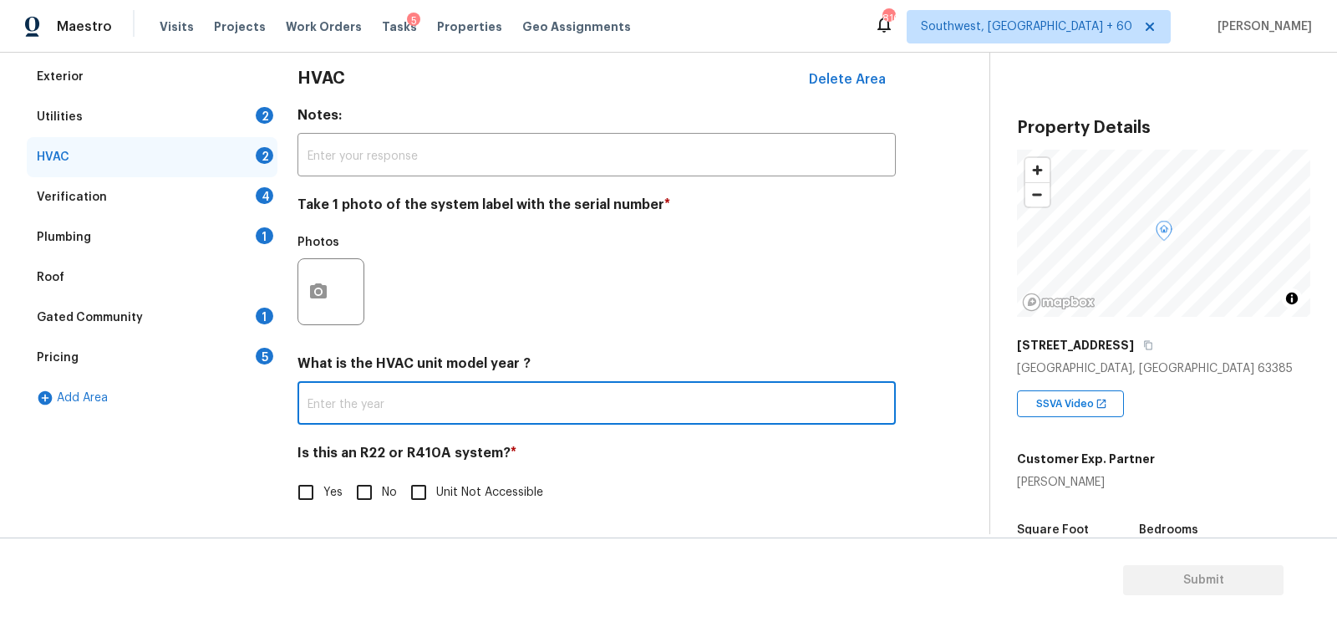
click at [420, 401] on input "text" at bounding box center [596, 404] width 598 height 39
type input "2023"
click at [363, 477] on input "No" at bounding box center [364, 492] width 35 height 35
checkbox input "true"
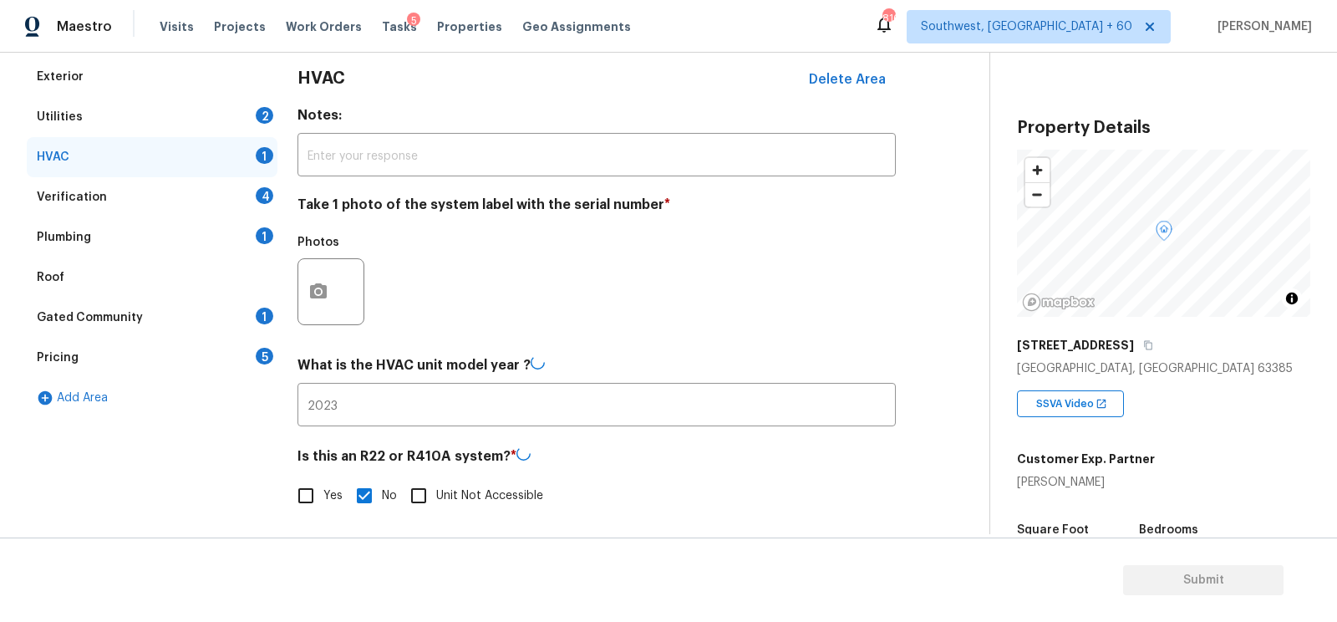
click at [232, 191] on div "Verification 4" at bounding box center [152, 197] width 251 height 40
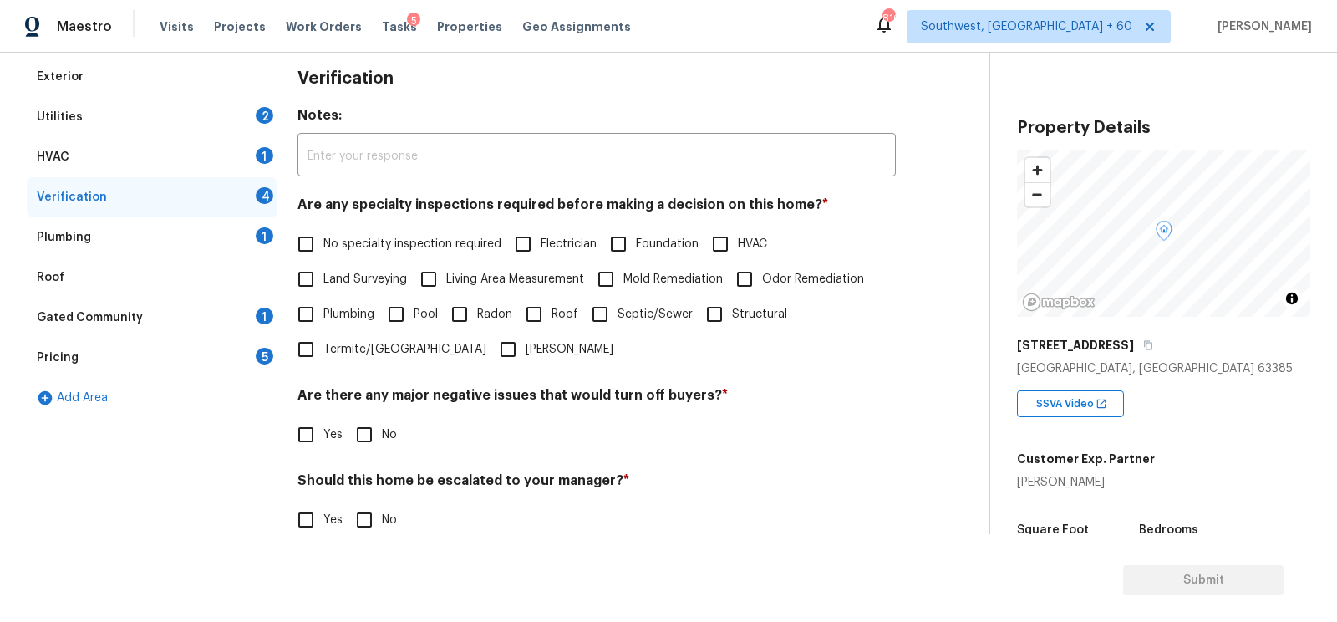
click at [346, 243] on span "No specialty inspection required" at bounding box center [412, 245] width 178 height 18
click at [323, 243] on input "No specialty inspection required" at bounding box center [305, 243] width 35 height 35
checkbox input "true"
click at [377, 447] on input "No" at bounding box center [364, 434] width 35 height 35
checkbox input "true"
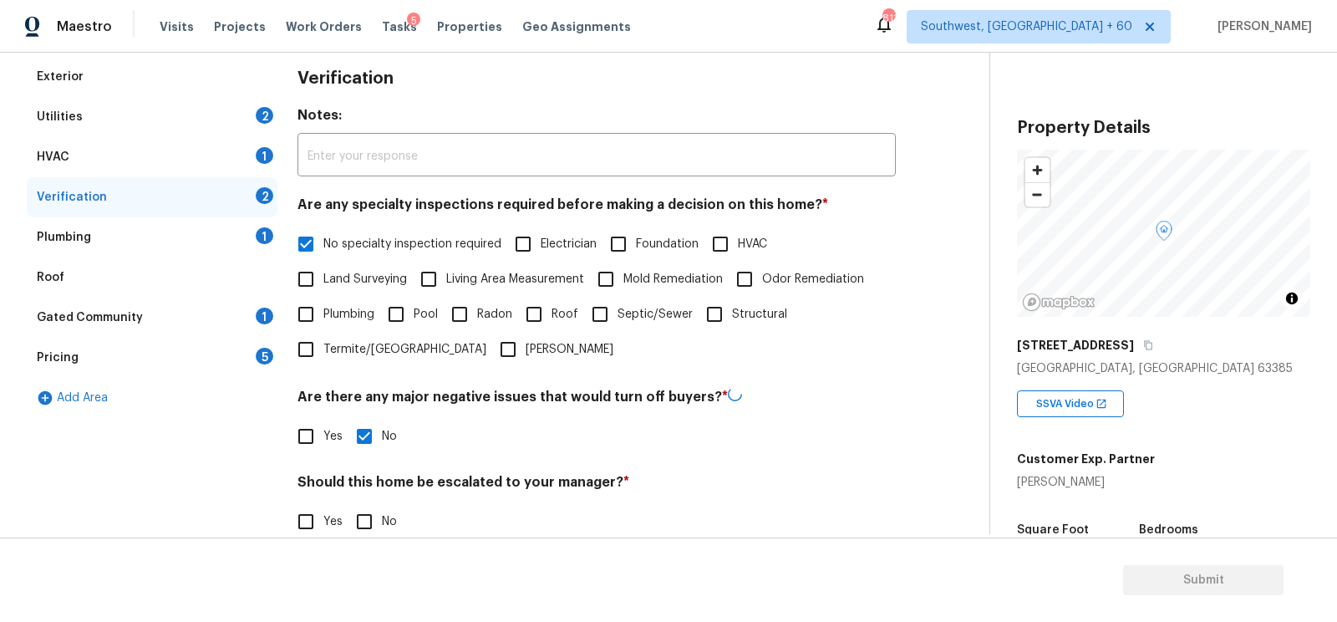
click at [374, 530] on input "No" at bounding box center [364, 521] width 35 height 35
checkbox input "true"
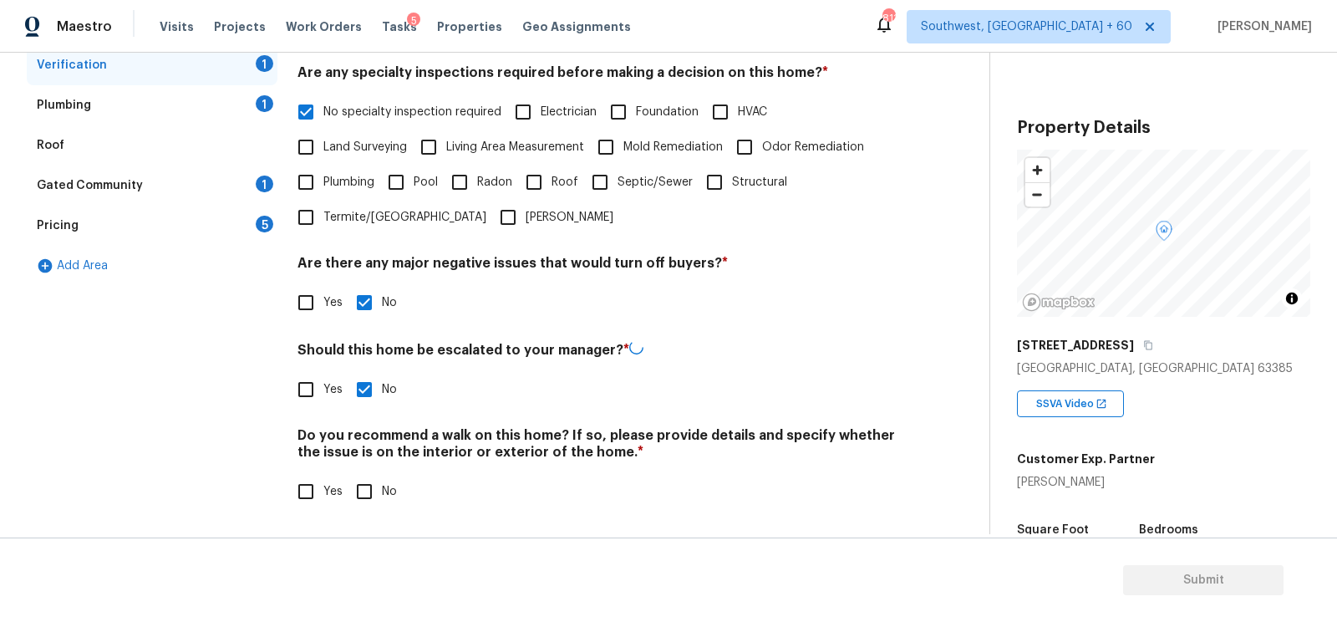
scroll to position [366, 0]
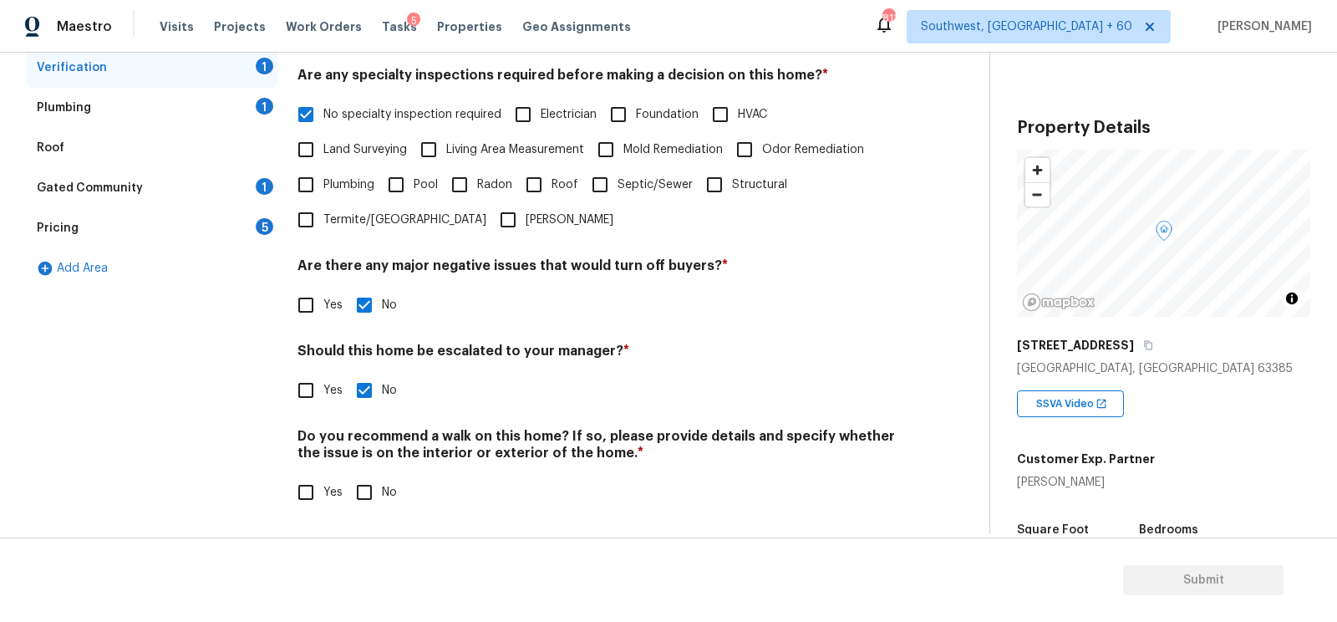
click at [371, 486] on input "No" at bounding box center [364, 492] width 35 height 35
checkbox input "true"
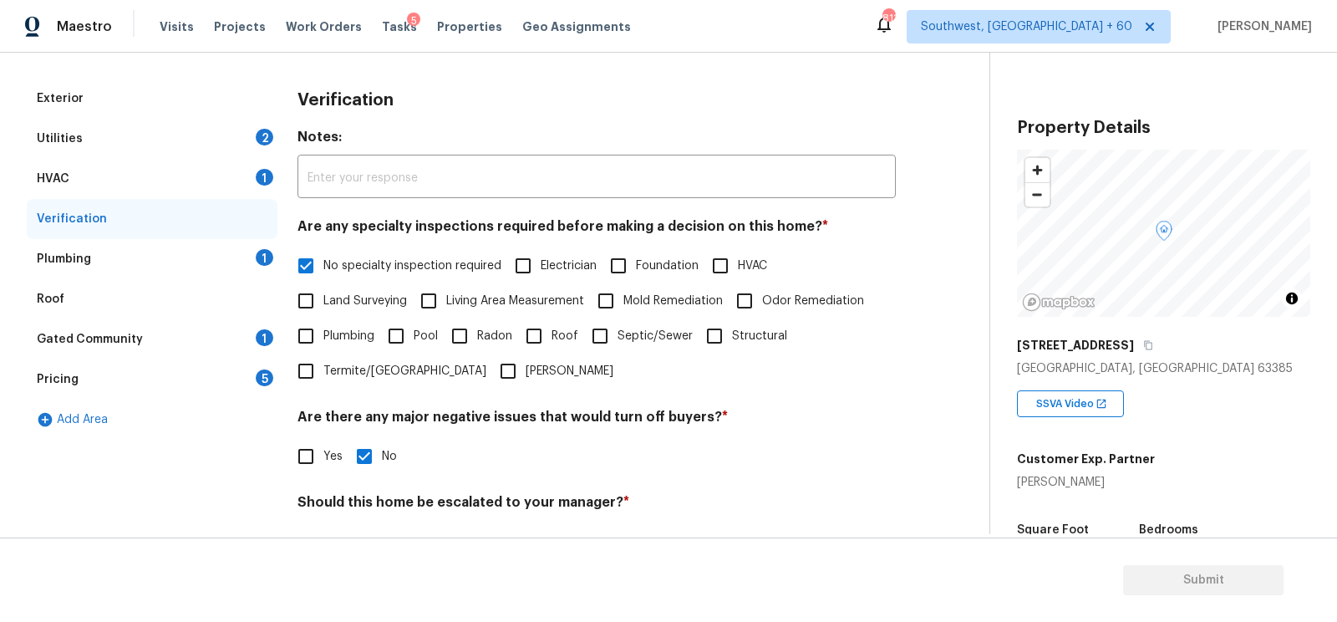
click at [227, 243] on div "Plumbing 1" at bounding box center [152, 259] width 251 height 40
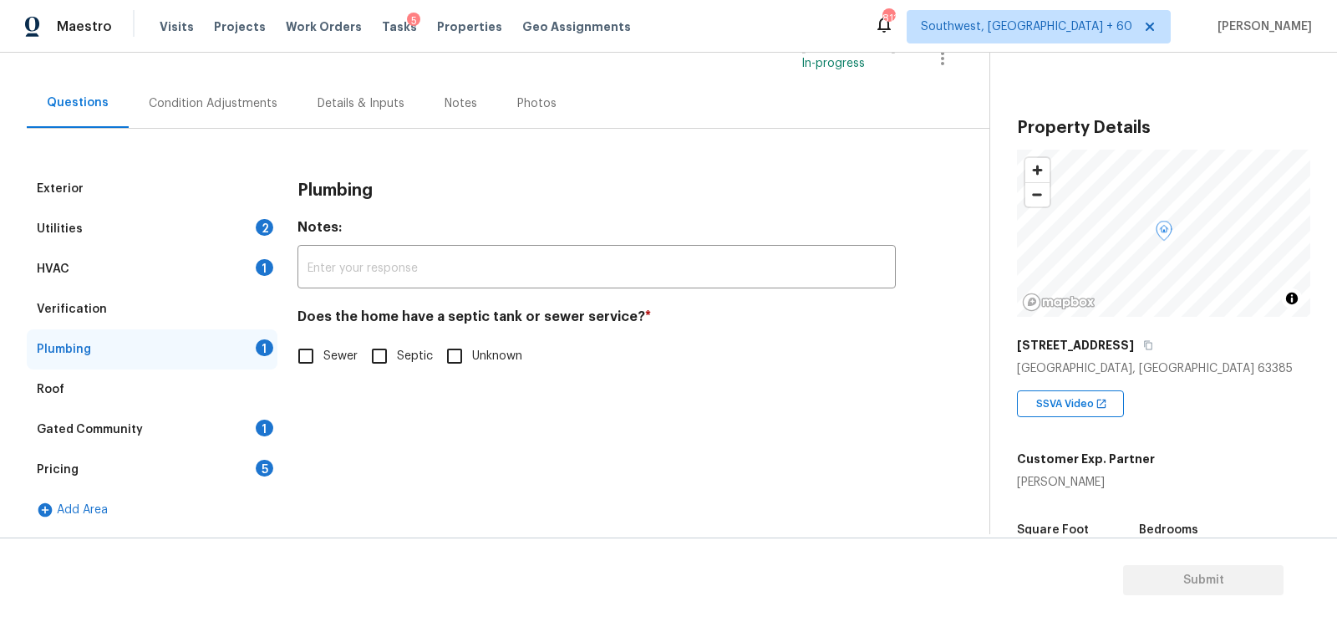
click at [319, 345] on input "Sewer" at bounding box center [305, 355] width 35 height 35
checkbox input "true"
click at [259, 429] on div "1" at bounding box center [265, 427] width 18 height 17
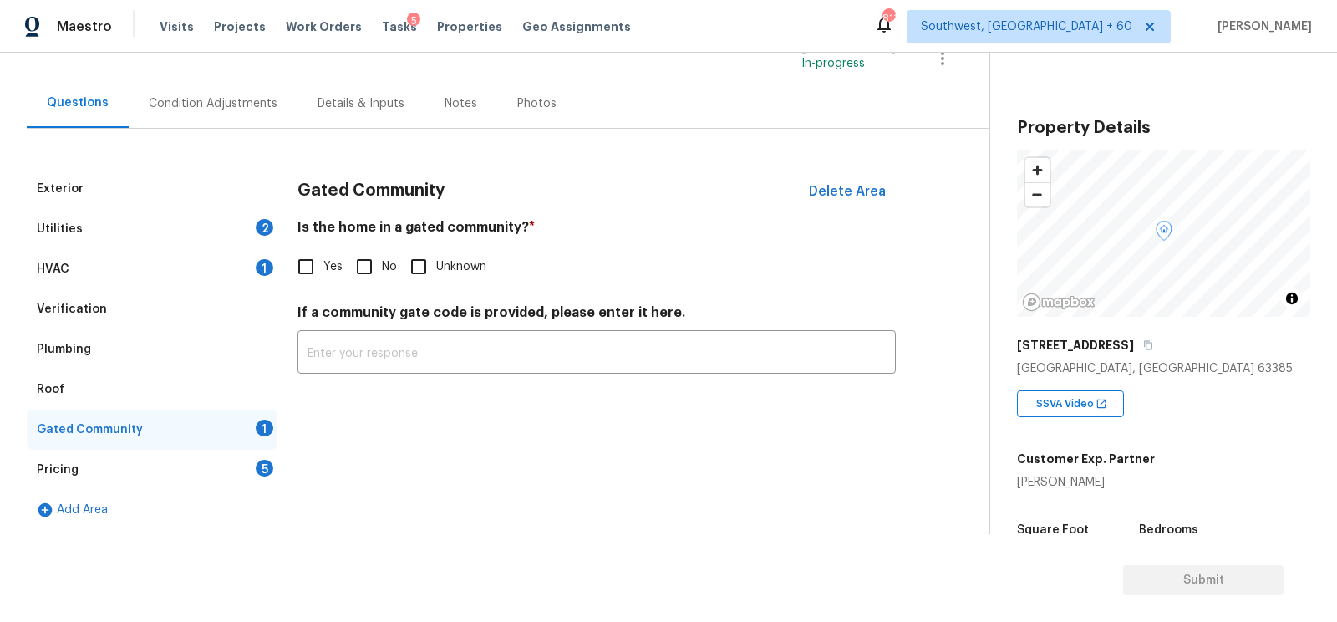
click at [383, 266] on span "No" at bounding box center [389, 267] width 15 height 18
click at [382, 266] on input "No" at bounding box center [364, 266] width 35 height 35
checkbox input "true"
click at [232, 460] on div "Pricing 5" at bounding box center [152, 470] width 251 height 40
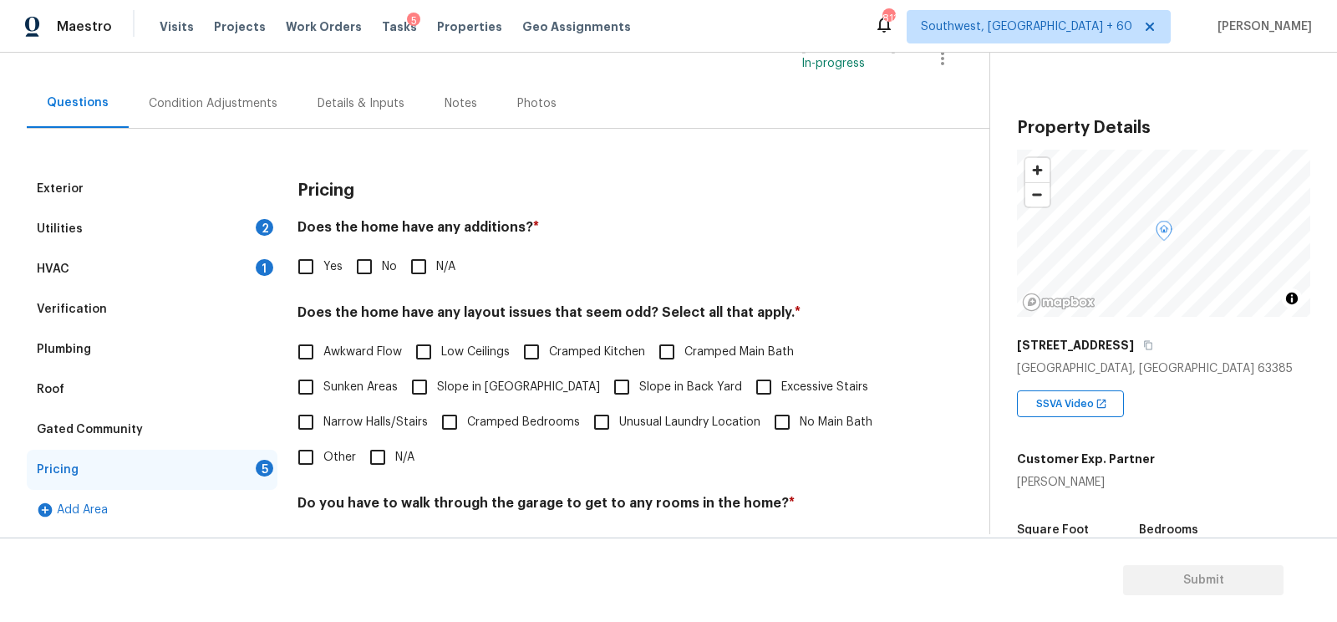
click at [370, 269] on input "No" at bounding box center [364, 266] width 35 height 35
checkbox input "true"
click at [375, 455] on input "N/A" at bounding box center [377, 457] width 35 height 35
checkbox input "true"
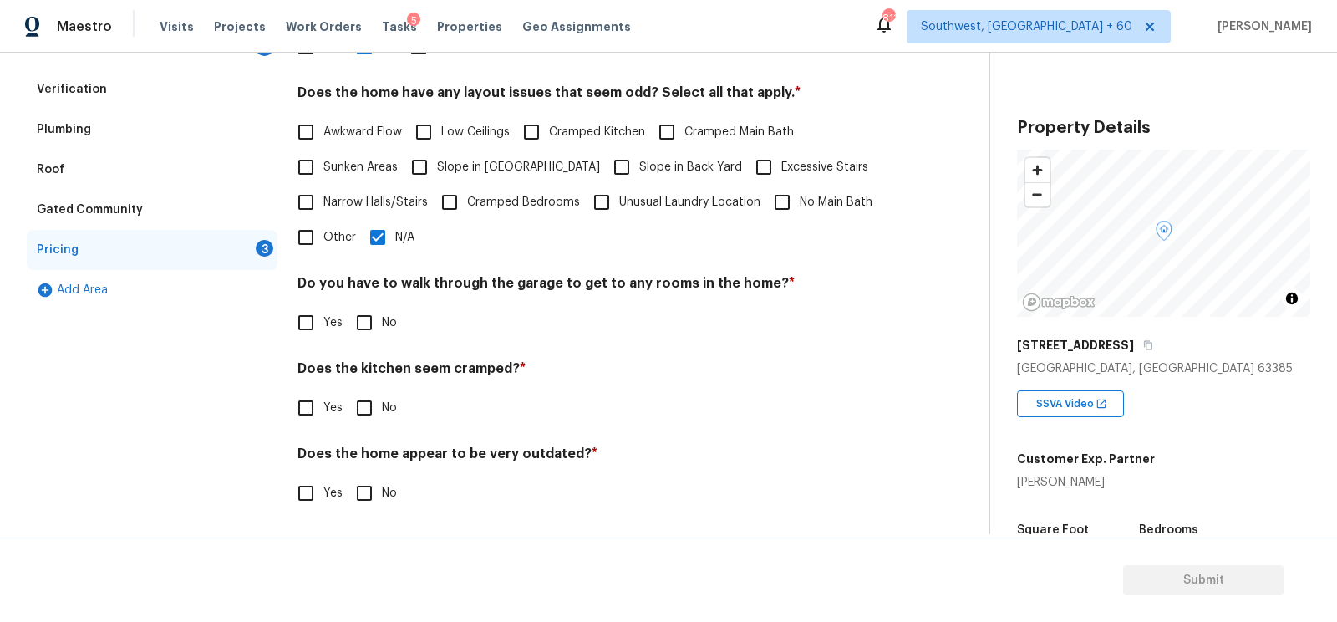
scroll to position [344, 0]
click at [360, 343] on div "Pricing Does the home have any additions? * Yes No N/A Does the home have any l…" at bounding box center [596, 240] width 598 height 582
click at [366, 326] on input "No" at bounding box center [364, 322] width 35 height 35
checkbox input "true"
click at [363, 392] on input "No" at bounding box center [364, 409] width 35 height 35
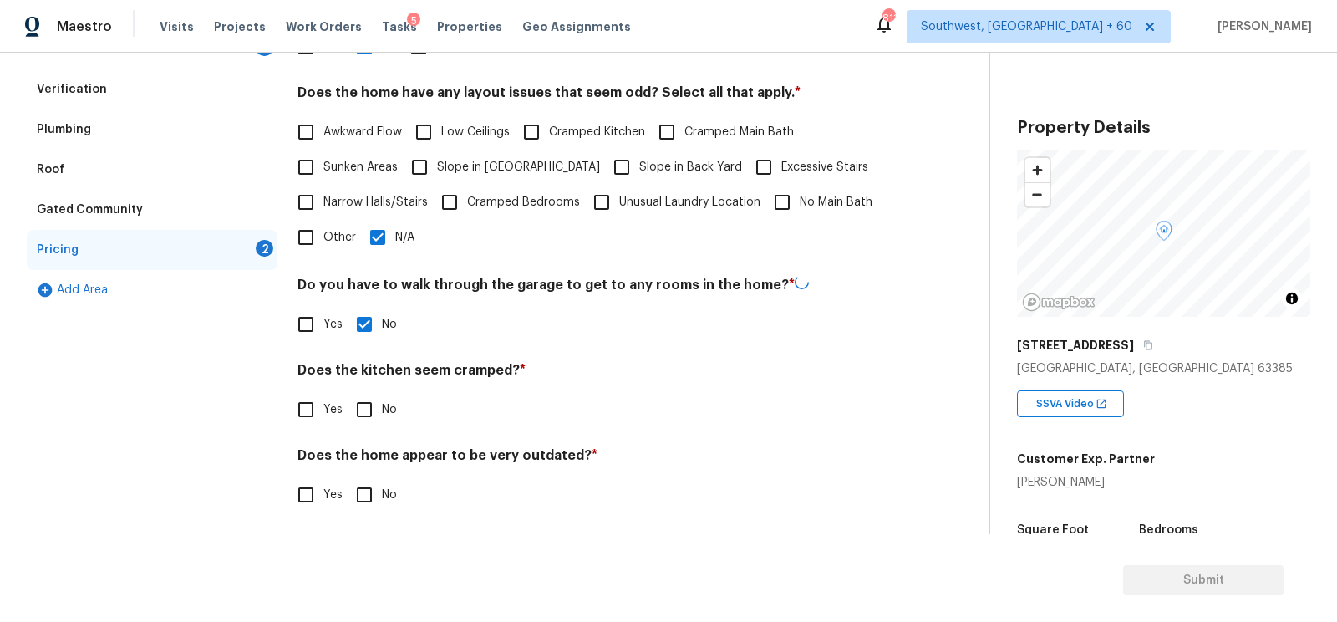
checkbox input "true"
click at [378, 498] on input "No" at bounding box center [364, 492] width 35 height 35
checkbox input "true"
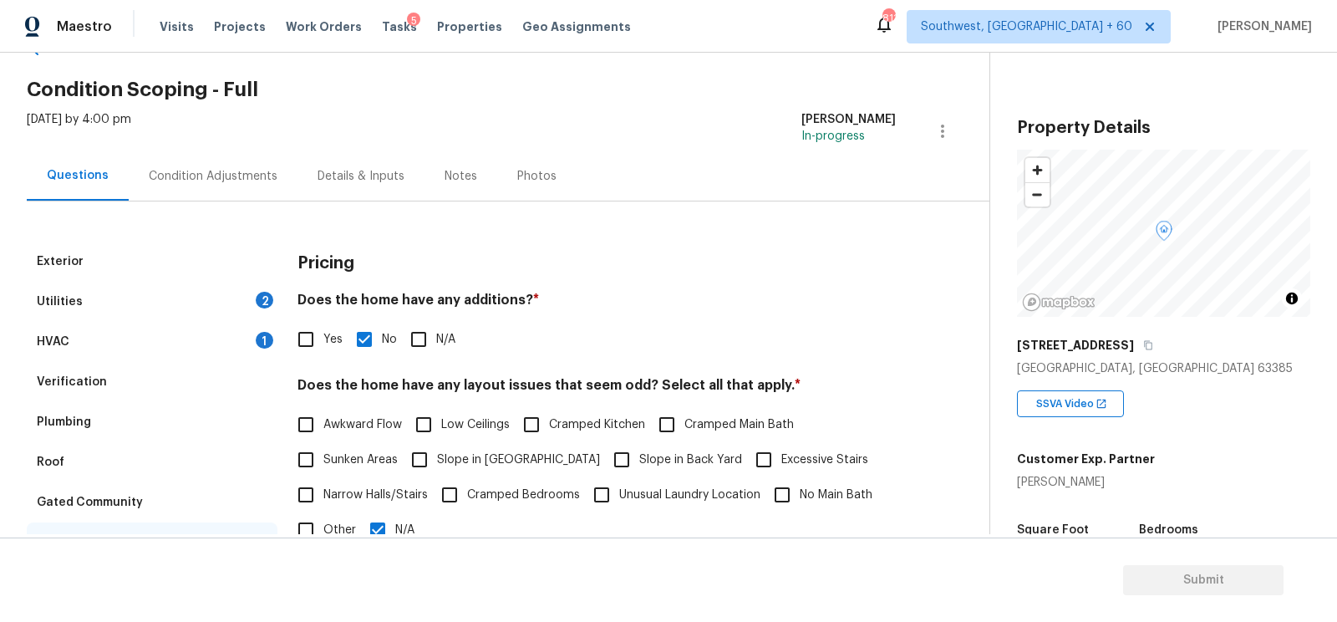
scroll to position [0, 0]
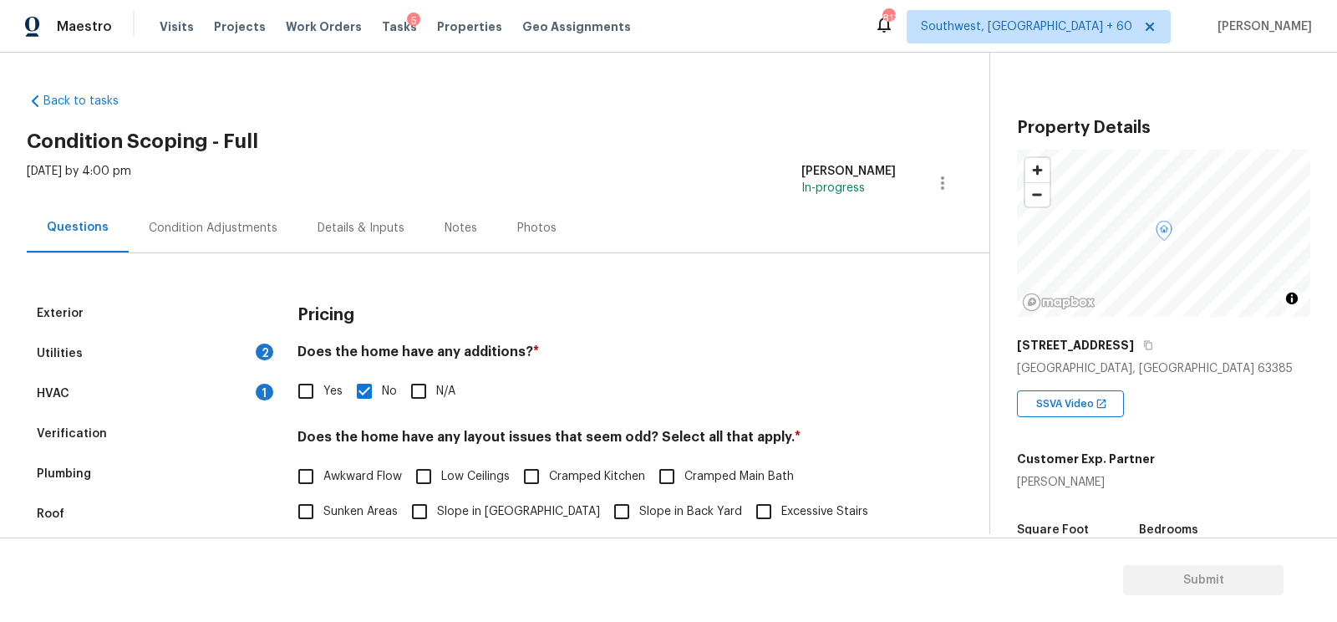
click at [208, 241] on div "Condition Adjustments" at bounding box center [213, 227] width 169 height 49
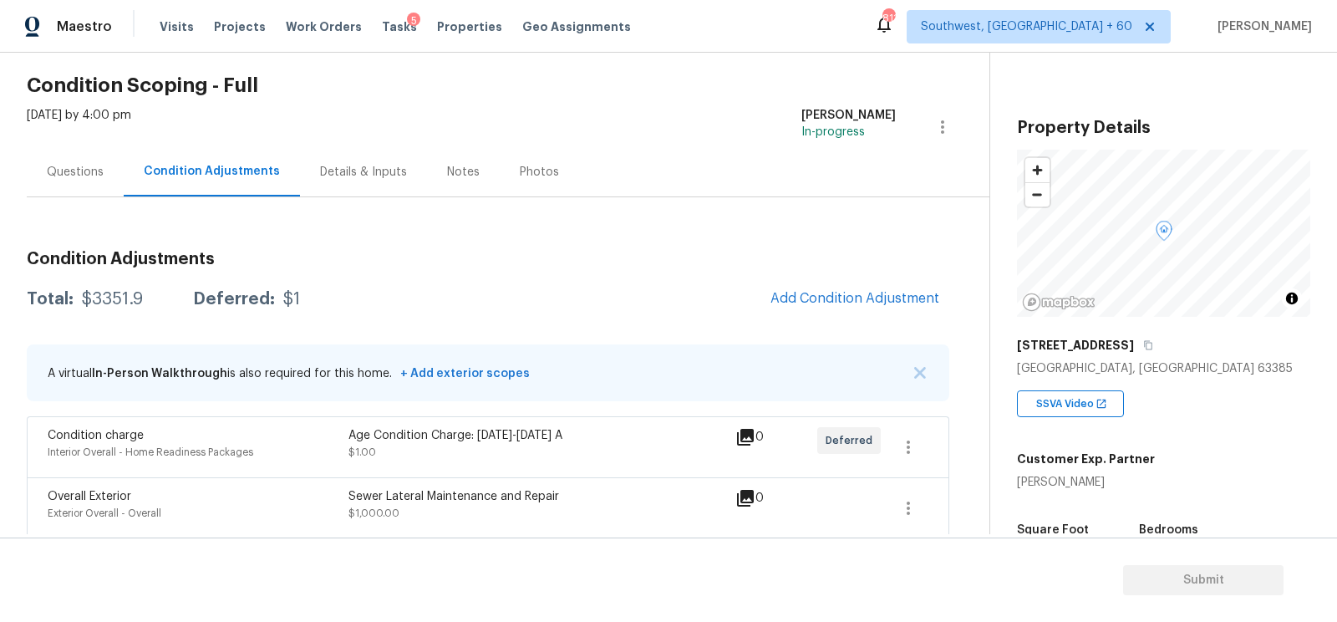
scroll to position [64, 0]
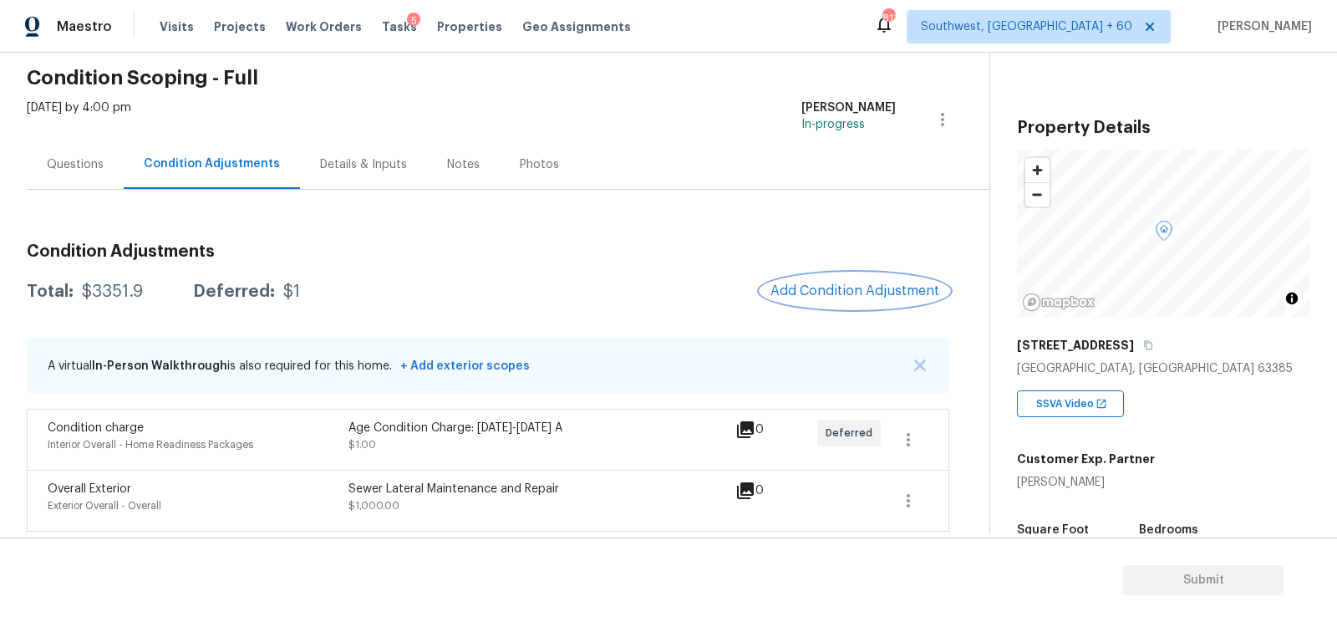
click at [862, 294] on span "Add Condition Adjustment" at bounding box center [854, 290] width 169 height 15
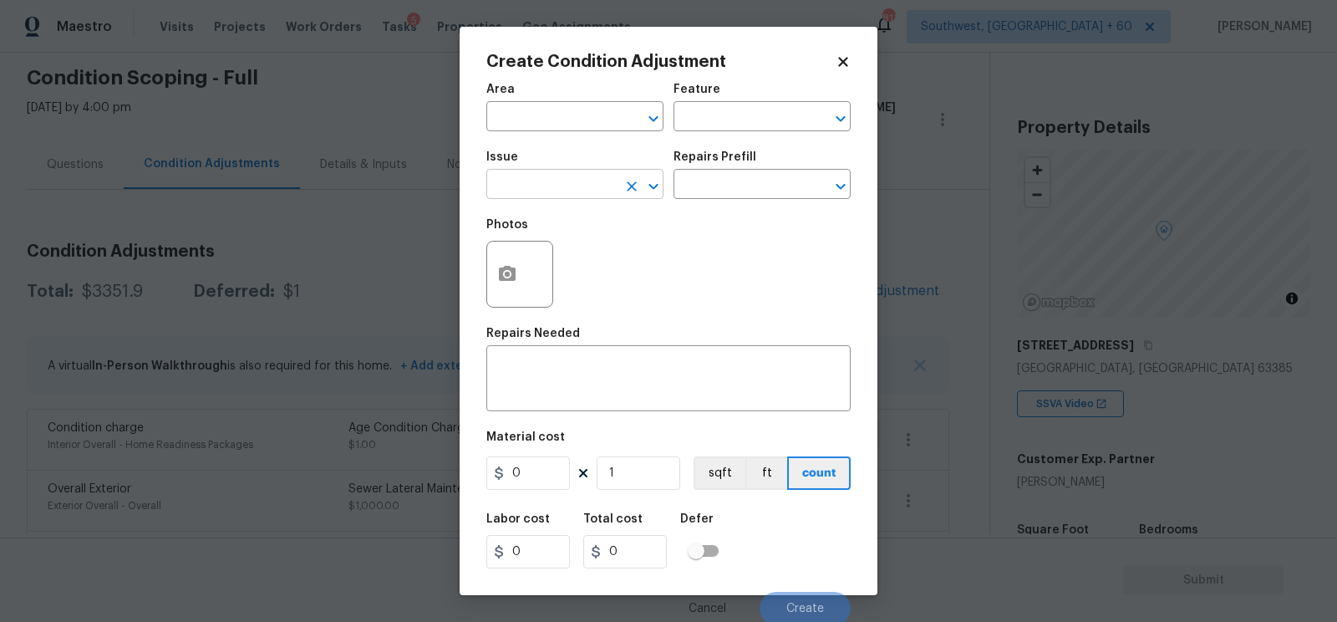
click at [534, 185] on input "text" at bounding box center [551, 186] width 130 height 26
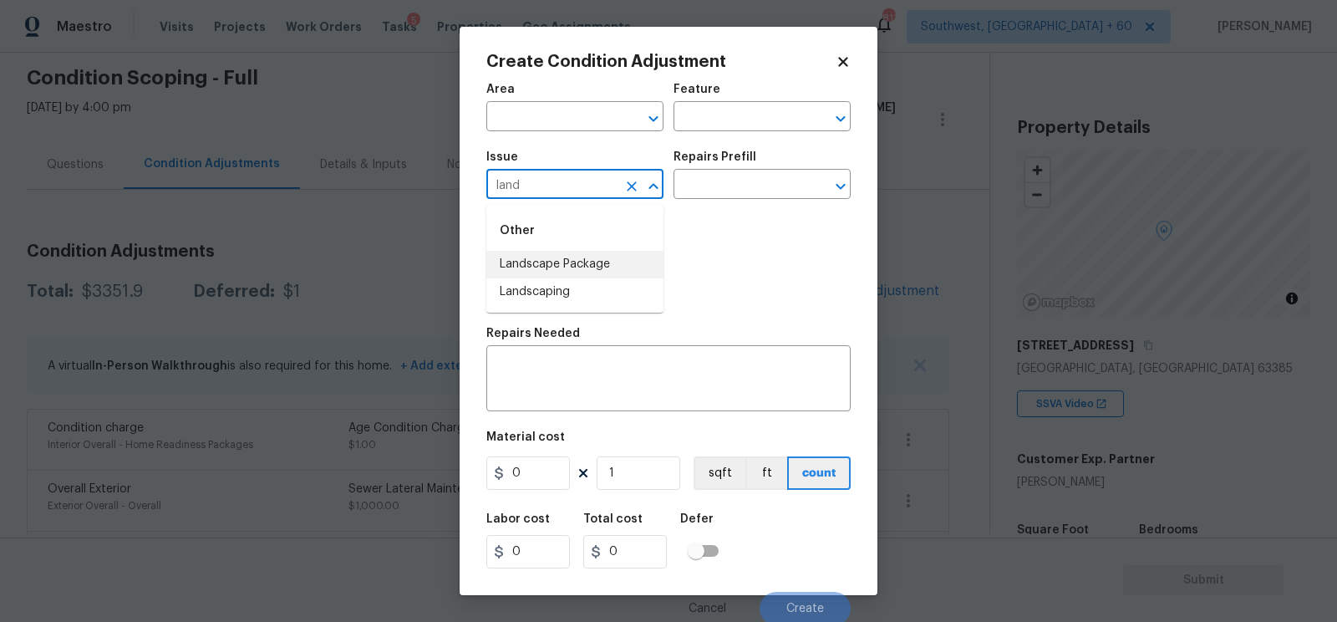
click at [546, 257] on li "Landscape Package" at bounding box center [574, 265] width 177 height 28
type input "Landscape Package"
click at [734, 195] on input "text" at bounding box center [738, 186] width 130 height 26
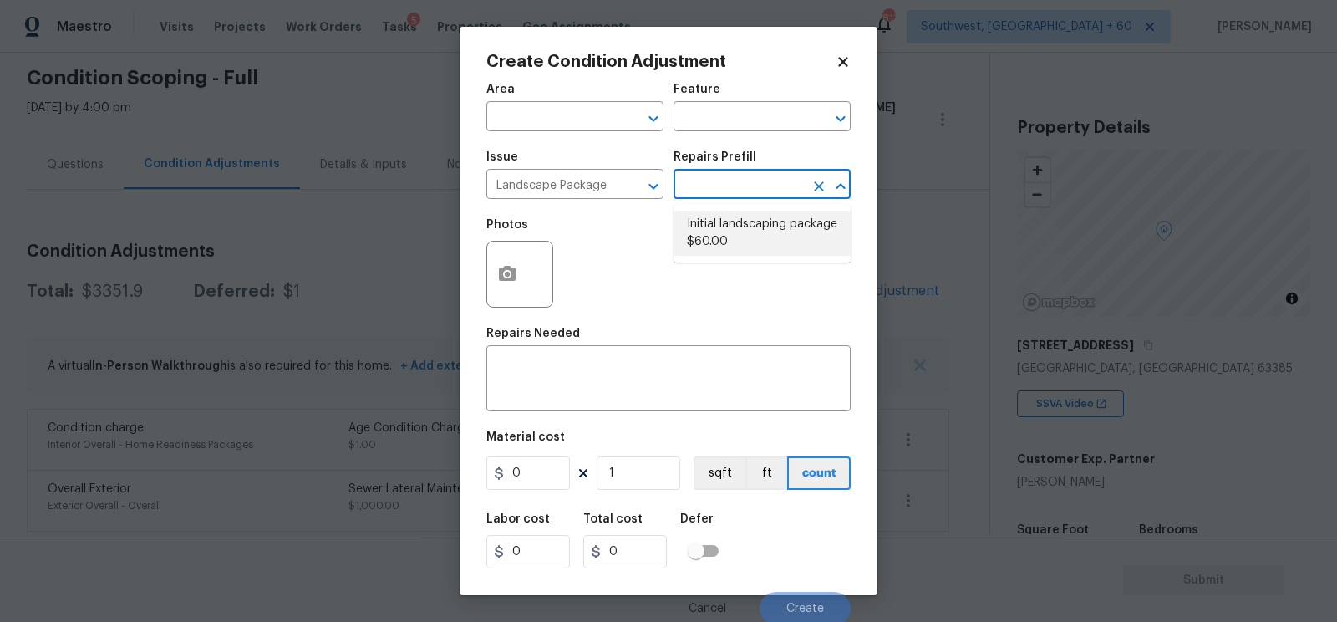
click at [737, 252] on li "Initial landscaping package $60.00" at bounding box center [761, 233] width 177 height 45
type input "Home Readiness Packages"
type textarea "Mowing of grass up to 6" in height. Mow, edge along driveways & sidewalks, trim…"
type input "60"
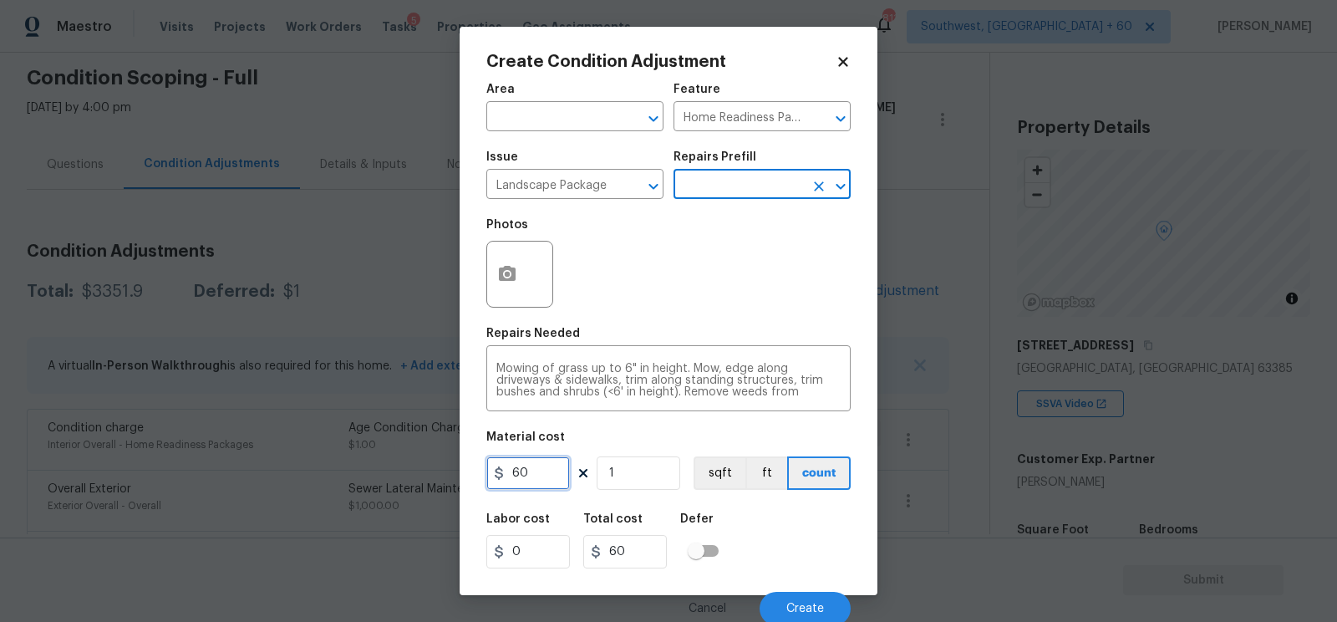
click at [551, 465] on input "60" at bounding box center [528, 472] width 84 height 33
type input "300"
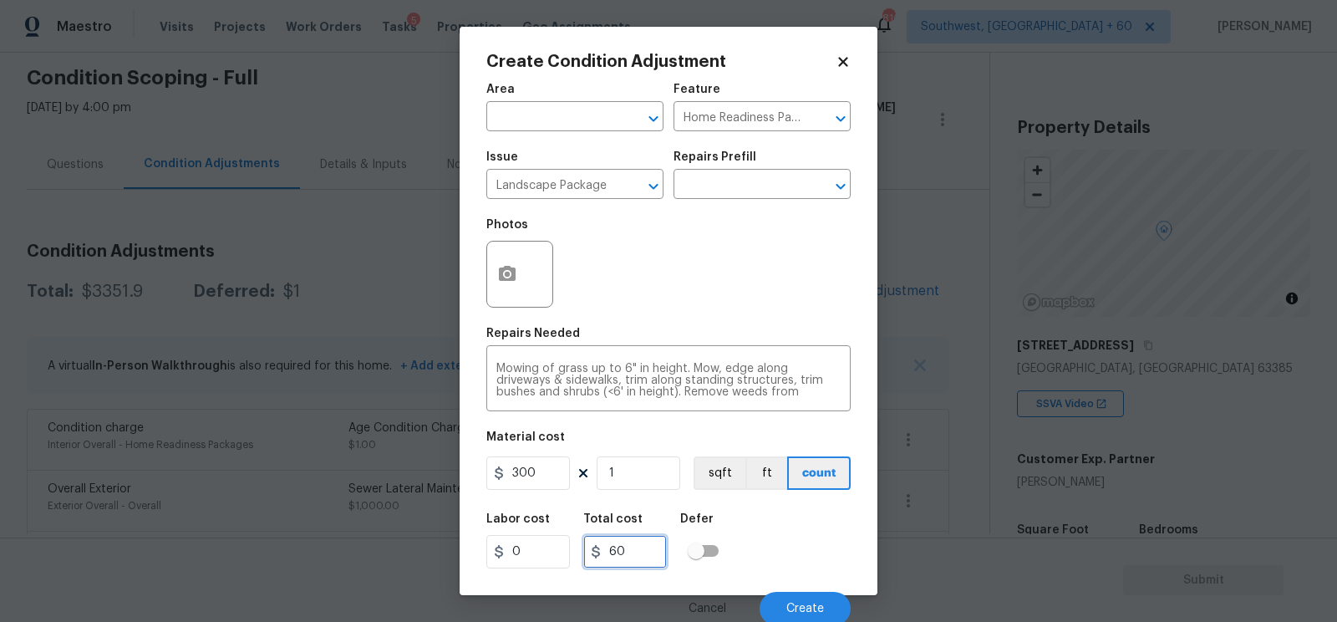
click at [637, 548] on input "60" at bounding box center [625, 551] width 84 height 33
type input "300"
click at [479, 252] on div "Create Condition Adjustment Area ​ Feature Home Readiness Packages ​ Issue Land…" at bounding box center [669, 311] width 418 height 568
click at [501, 270] on icon "button" at bounding box center [507, 273] width 17 height 15
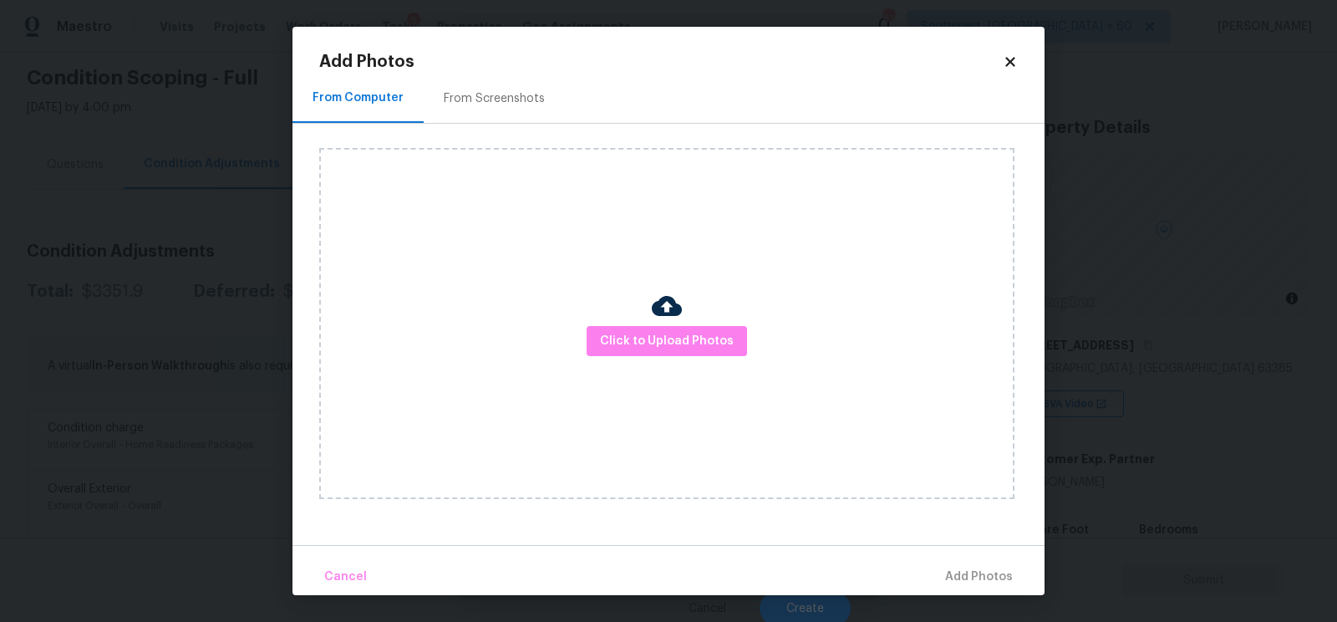
click at [495, 106] on div "From Screenshots" at bounding box center [494, 98] width 101 height 17
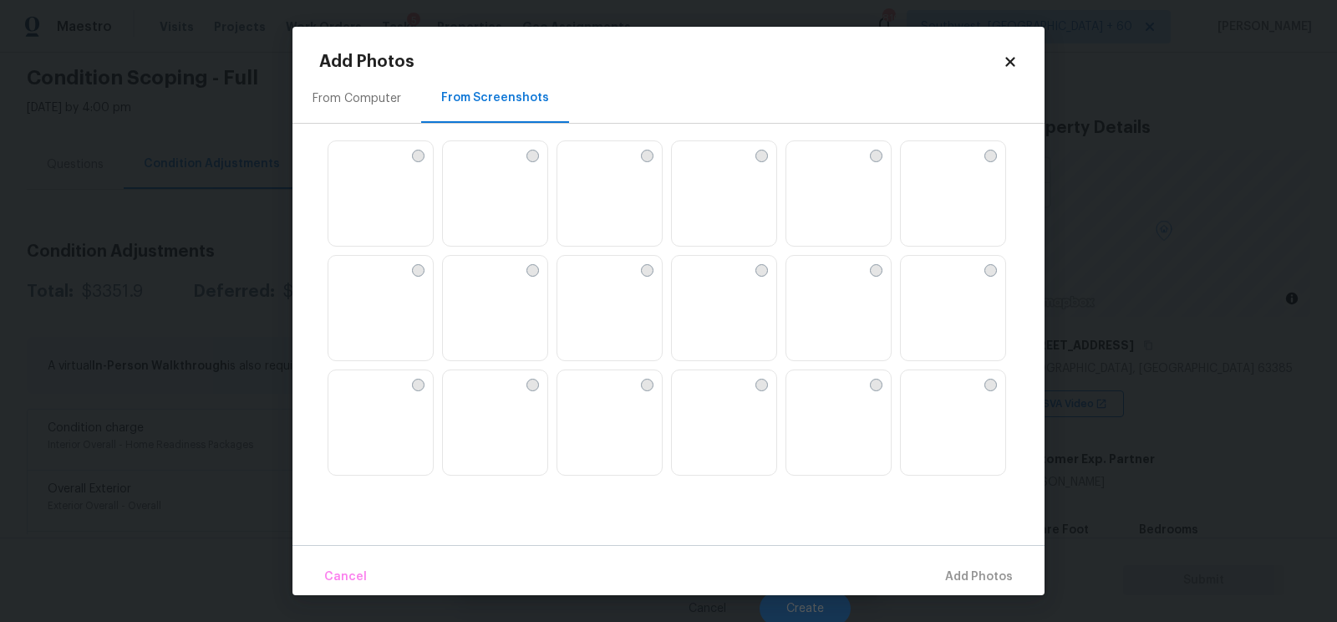
click at [511, 302] on img at bounding box center [495, 309] width 104 height 106
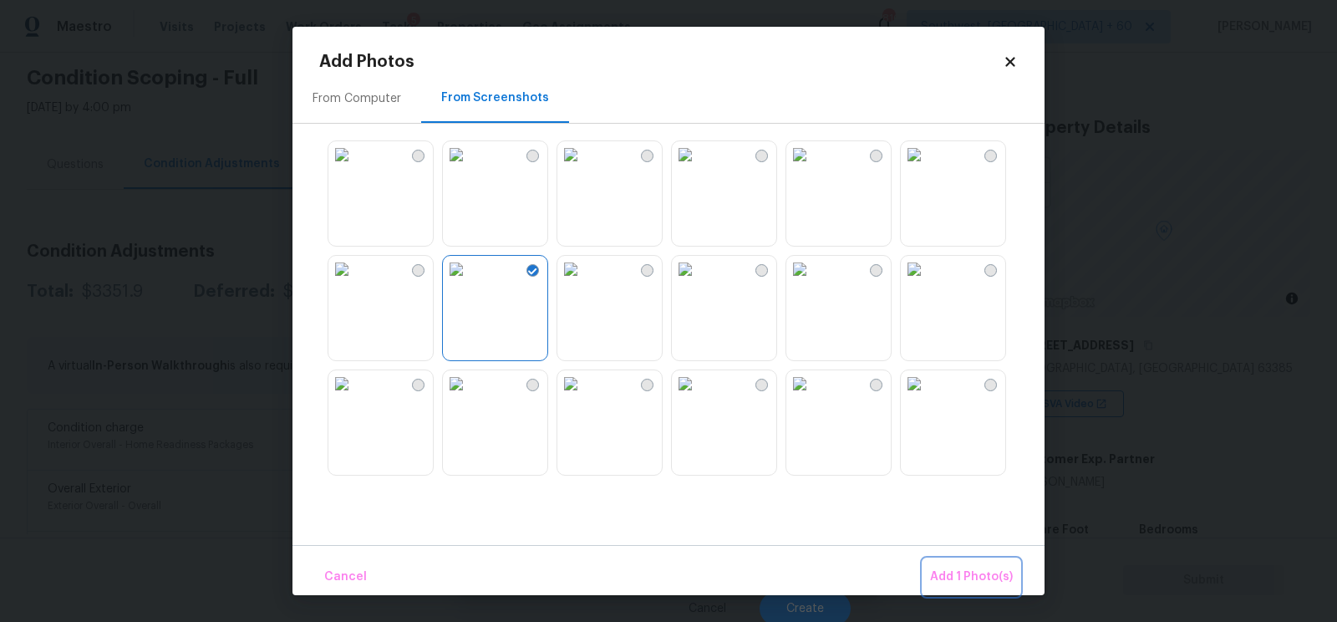
click at [978, 574] on span "Add 1 Photo(s)" at bounding box center [971, 577] width 83 height 21
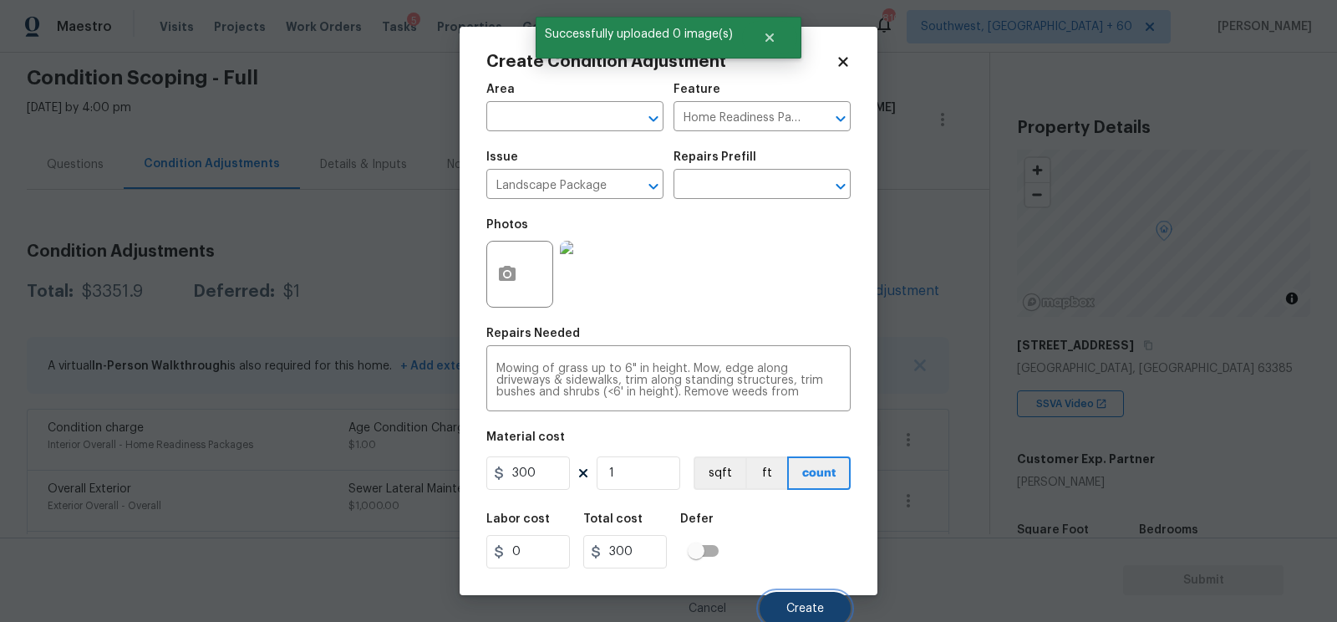
click at [804, 602] on button "Create" at bounding box center [805, 608] width 91 height 33
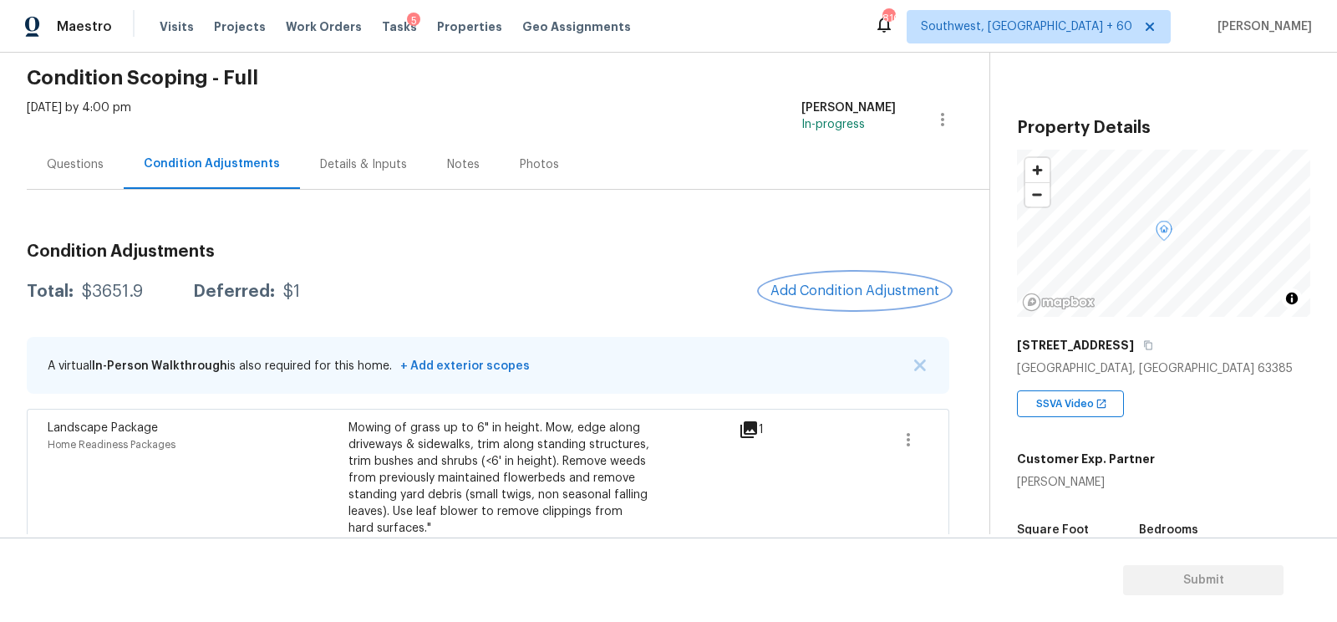
click at [811, 288] on span "Add Condition Adjustment" at bounding box center [854, 290] width 169 height 15
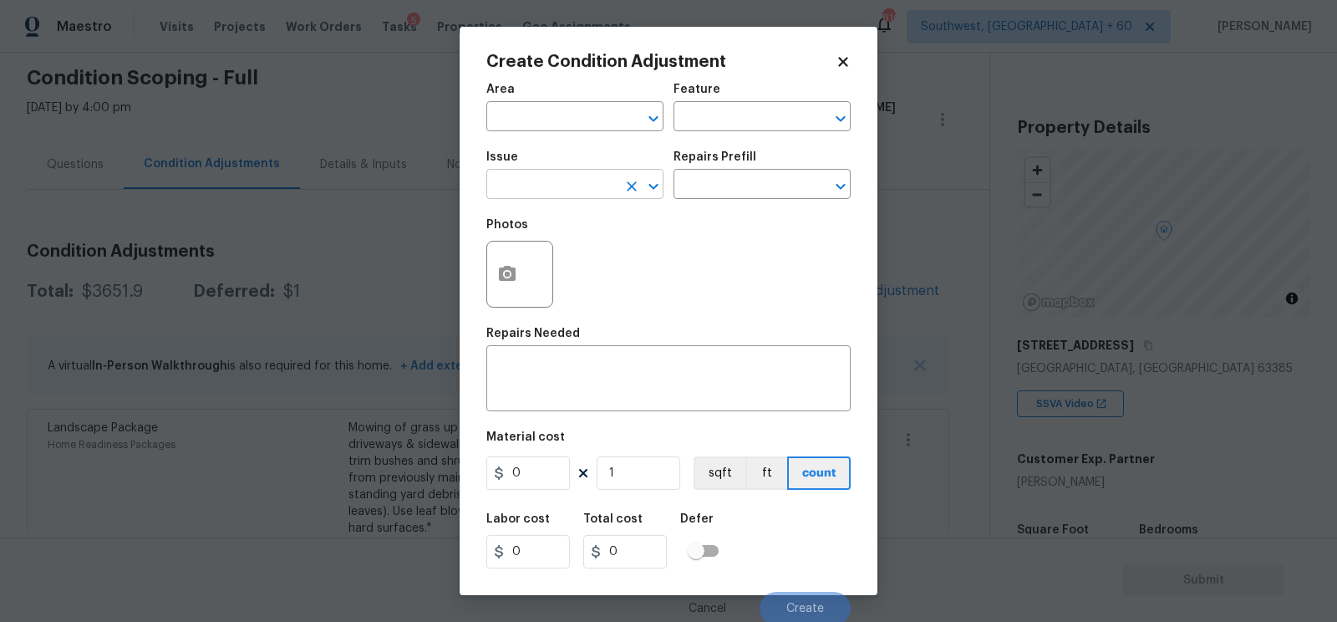
click at [531, 190] on input "text" at bounding box center [551, 186] width 130 height 26
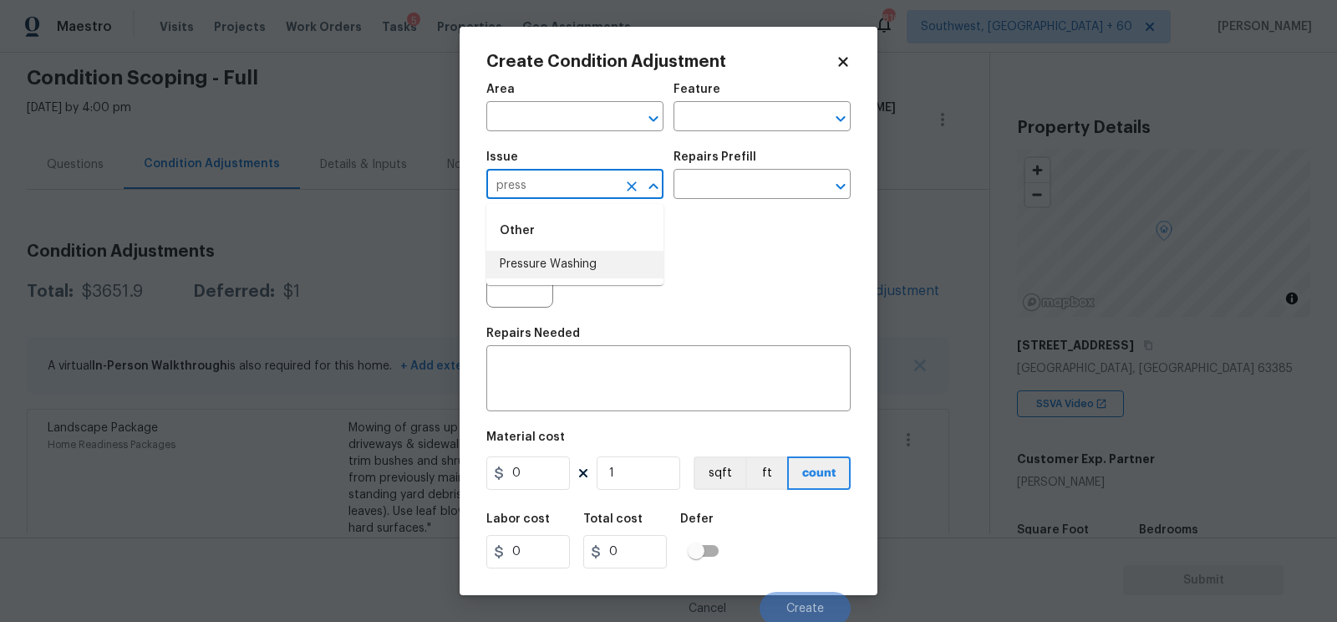
click at [531, 260] on li "Pressure Washing" at bounding box center [574, 265] width 177 height 28
type input "Pressure Washing"
click at [726, 196] on input "text" at bounding box center [738, 186] width 130 height 26
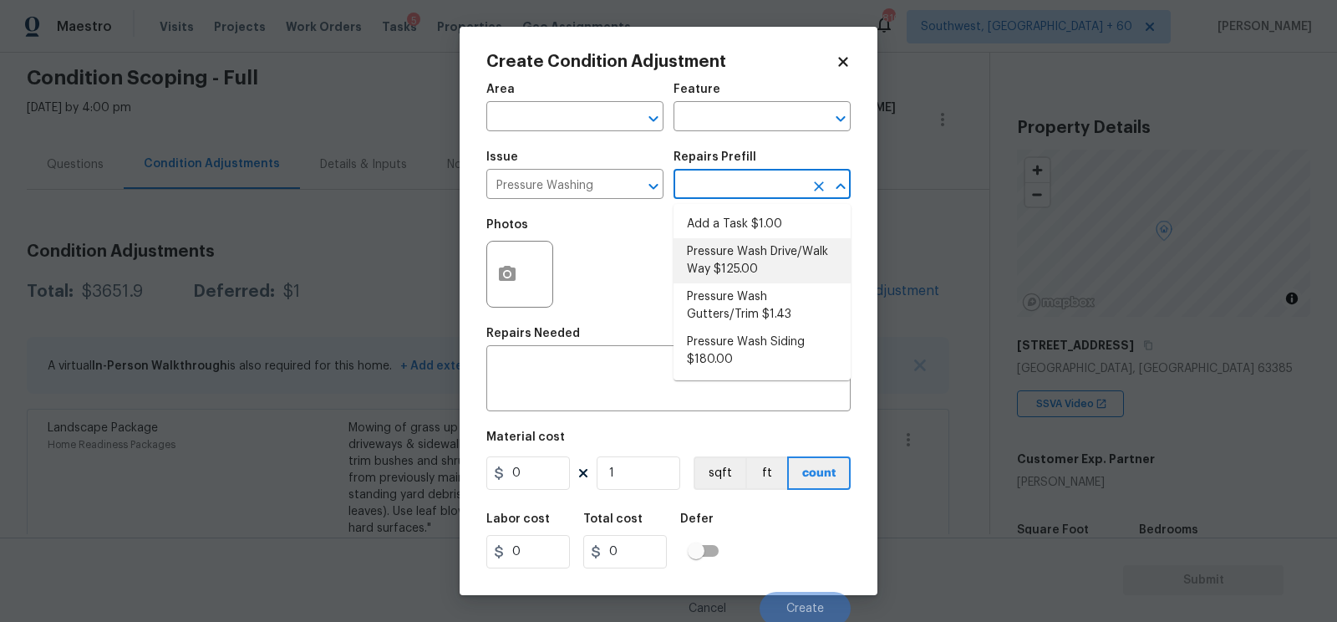
click at [732, 270] on li "Pressure Wash Drive/Walk Way $125.00" at bounding box center [761, 260] width 177 height 45
type input "Siding"
type textarea "Pressure wash the driveways/walkways as directed by the PM. Ensure that all deb…"
type input "125"
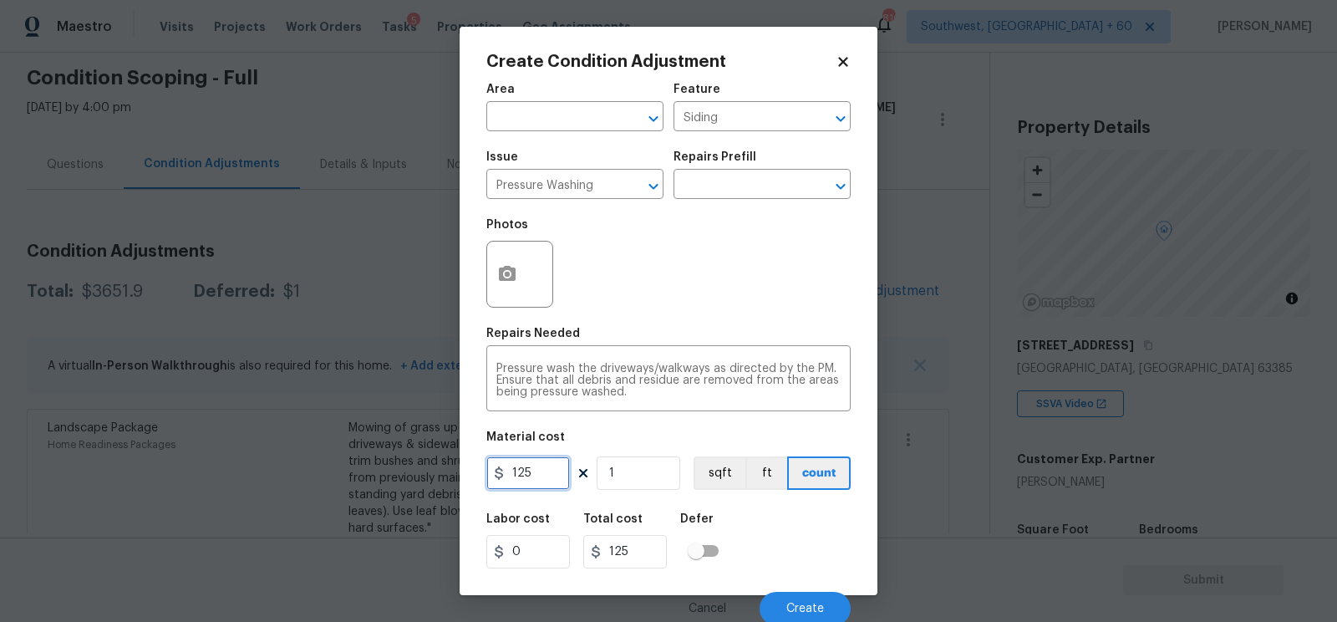
click at [542, 474] on input "125" at bounding box center [528, 472] width 84 height 33
type input "200"
click at [658, 465] on input "1" at bounding box center [639, 472] width 84 height 33
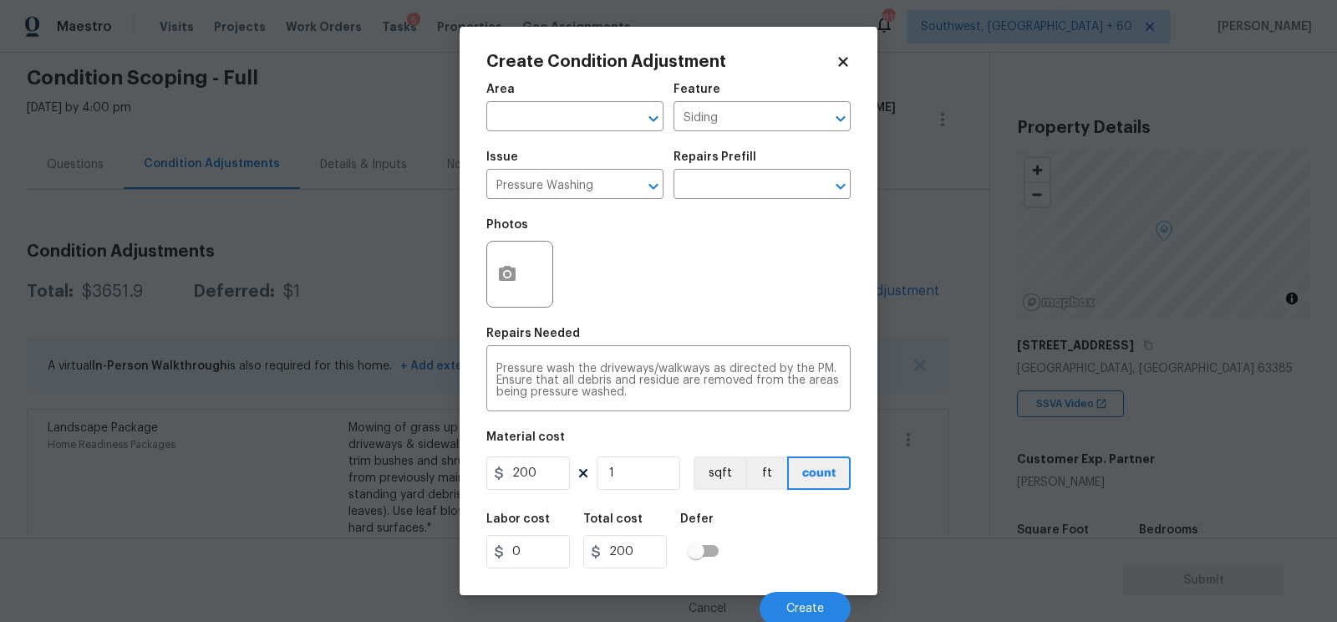
click at [522, 302] on div at bounding box center [519, 274] width 67 height 67
click at [508, 279] on icon "button" at bounding box center [507, 273] width 17 height 15
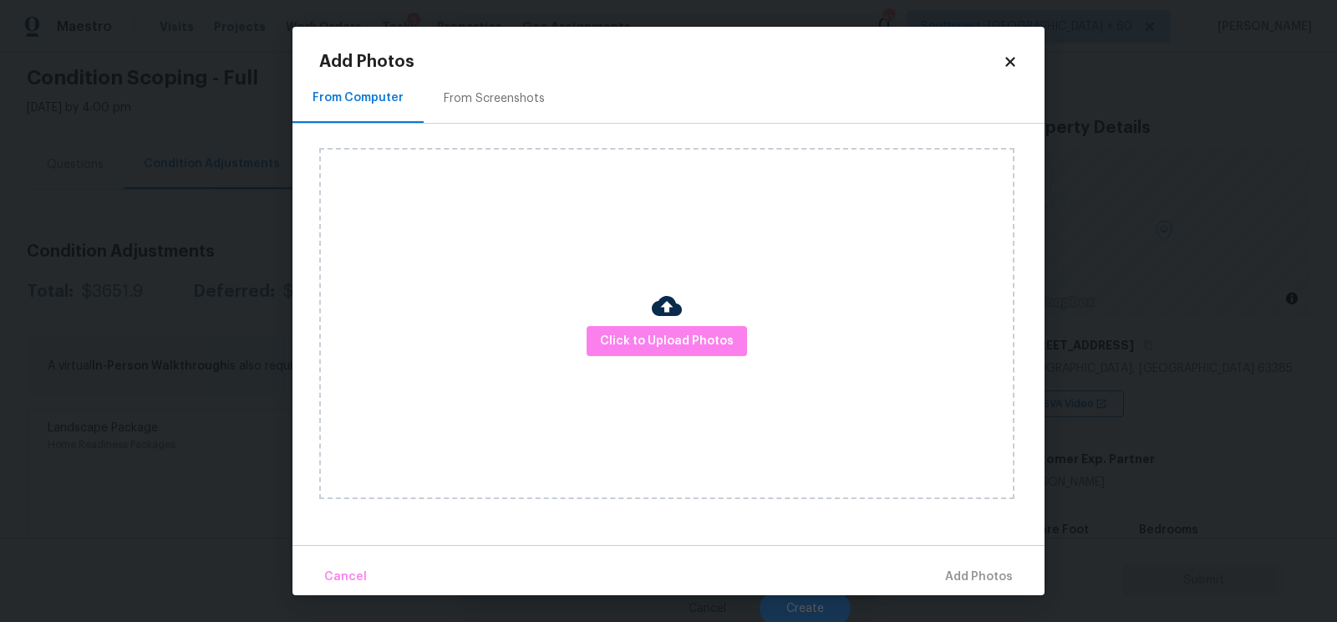
click at [494, 108] on div "From Screenshots" at bounding box center [494, 98] width 141 height 49
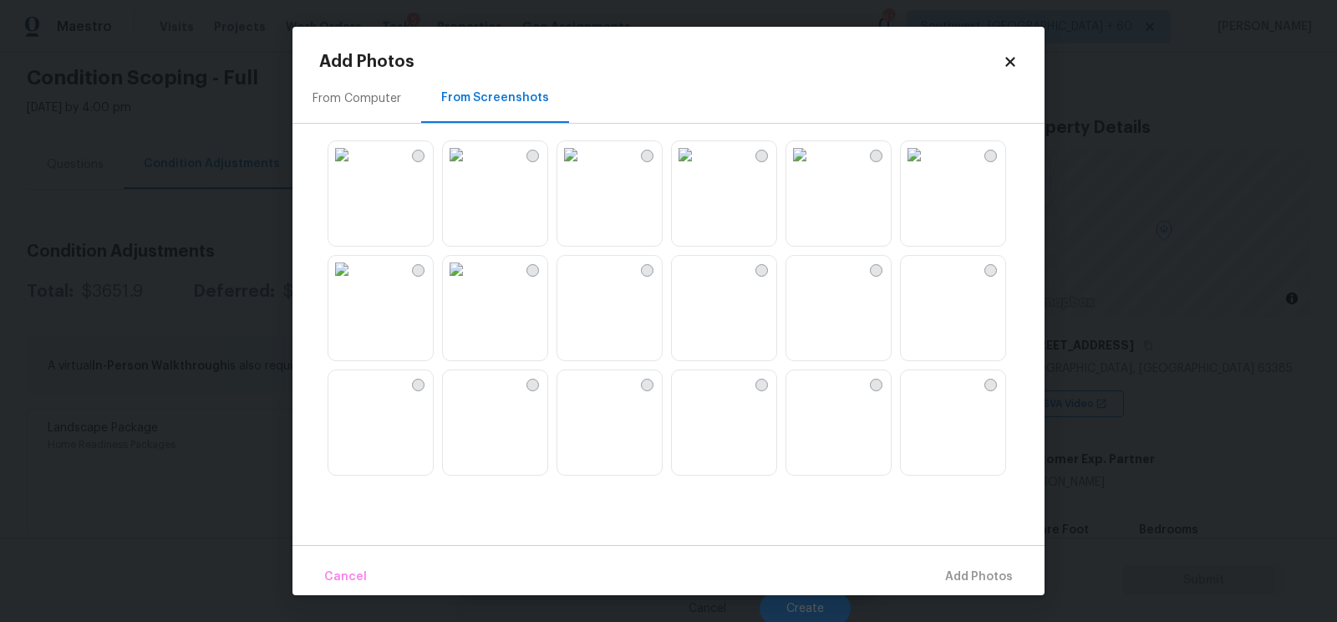
click at [470, 282] on img at bounding box center [456, 269] width 27 height 27
click at [944, 588] on button "Add 1 Photo(s)" at bounding box center [971, 577] width 96 height 36
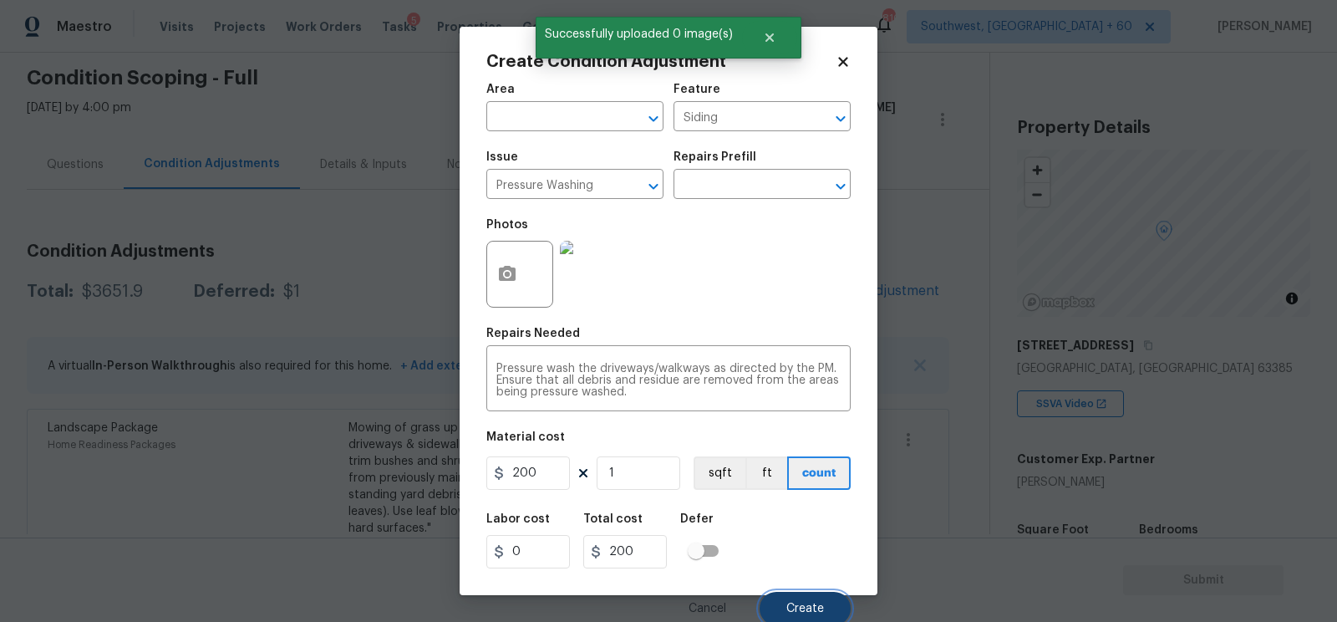
click at [797, 609] on span "Create" at bounding box center [805, 608] width 38 height 13
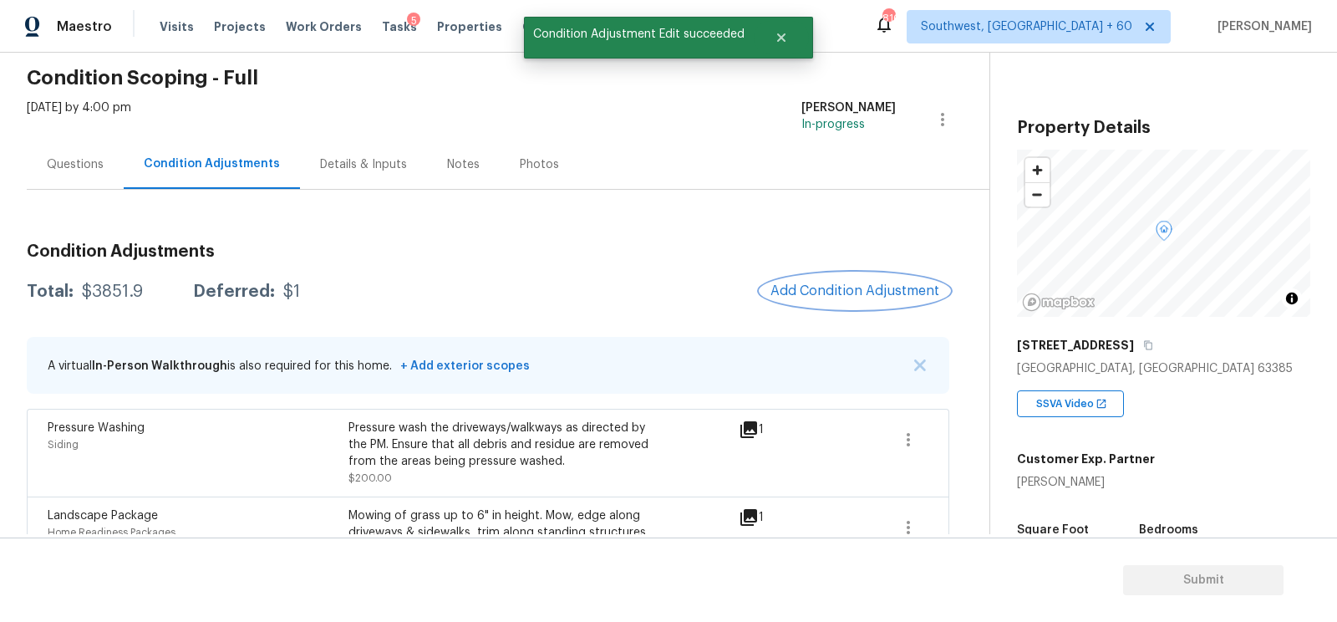
click at [856, 274] on button "Add Condition Adjustment" at bounding box center [854, 290] width 189 height 35
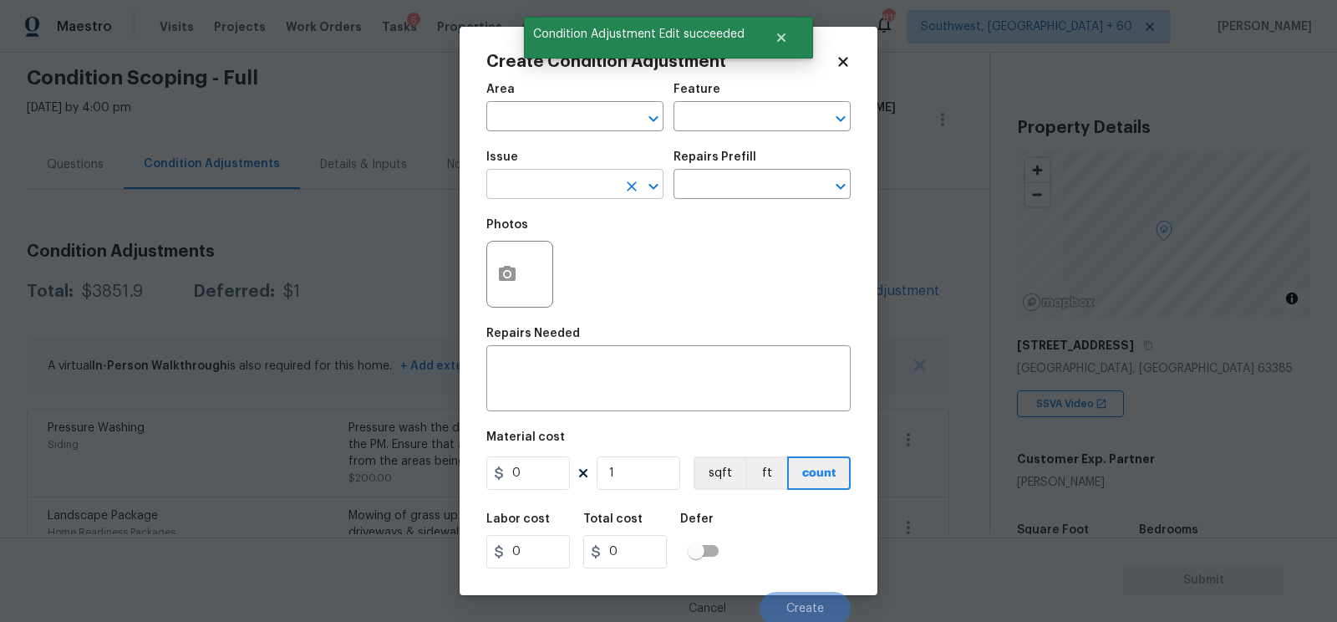
click at [546, 195] on input "text" at bounding box center [551, 186] width 130 height 26
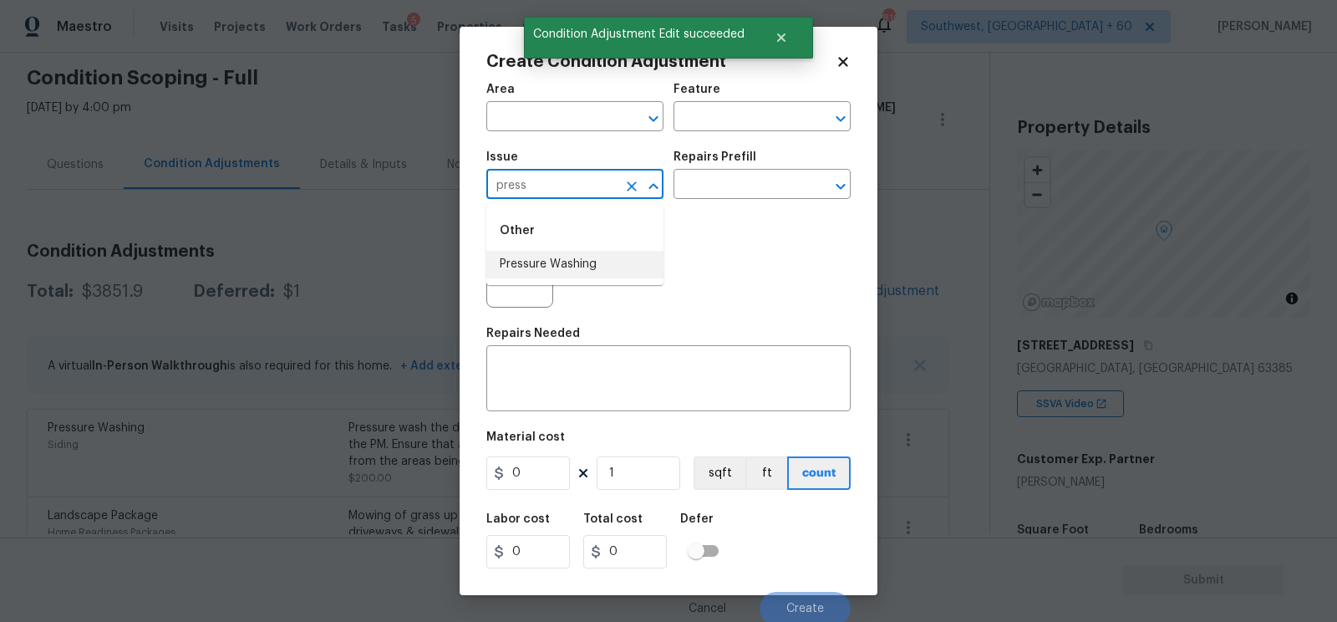
click at [550, 266] on li "Pressure Washing" at bounding box center [574, 265] width 177 height 28
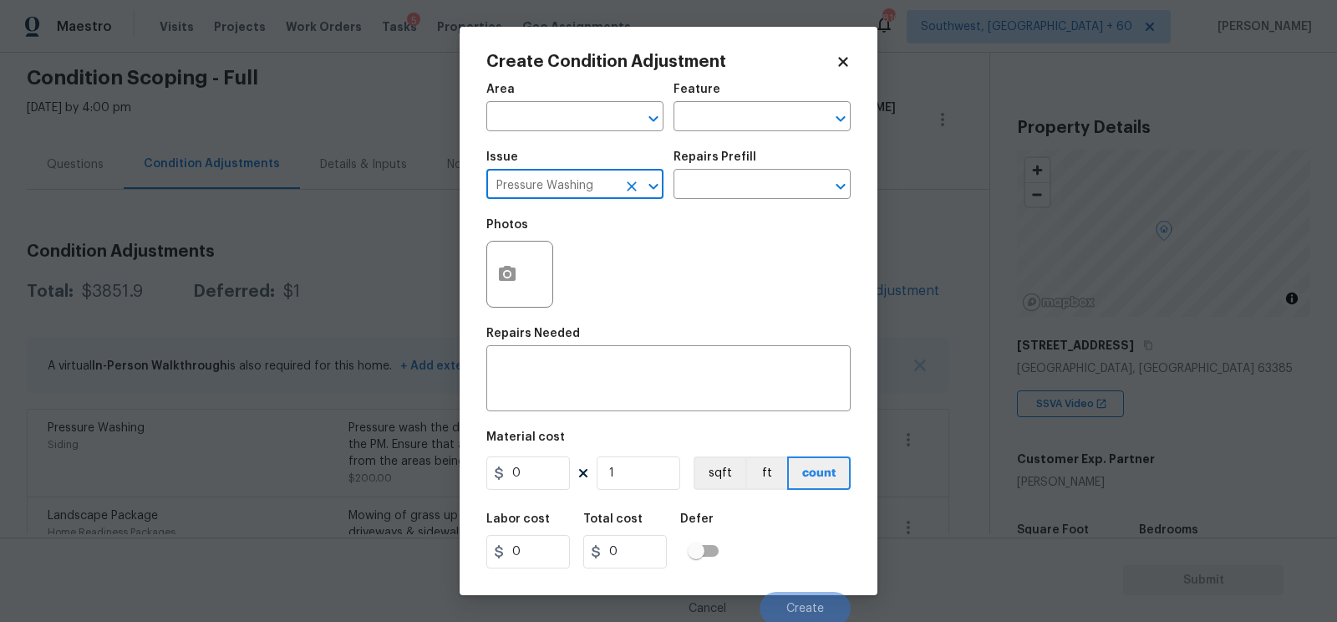
type input "Pressure Washing"
click at [720, 202] on div "Issue Pressure Washing ​ Repairs Prefill ​" at bounding box center [668, 175] width 364 height 68
click at [723, 190] on input "text" at bounding box center [738, 186] width 130 height 26
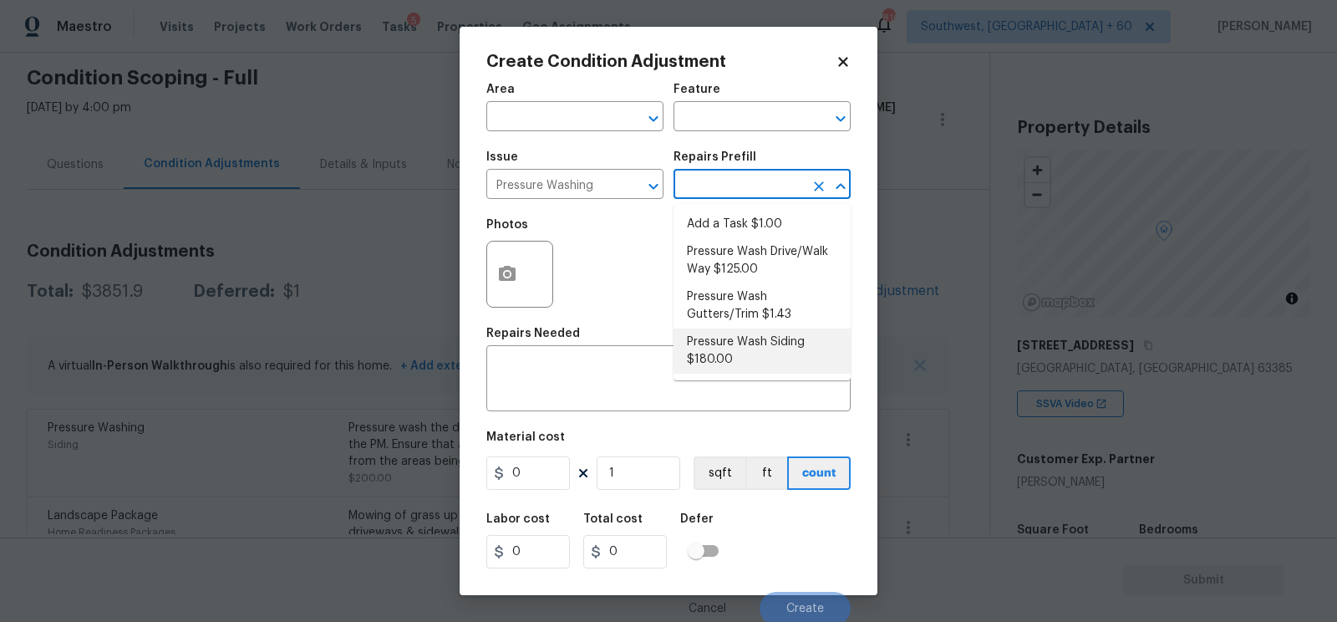
click at [734, 340] on li "Pressure Wash Siding $180.00" at bounding box center [761, 350] width 177 height 45
type input "Siding"
type textarea "Protect areas as needed for pressure washing. Pressure wash the siding on the h…"
type input "180"
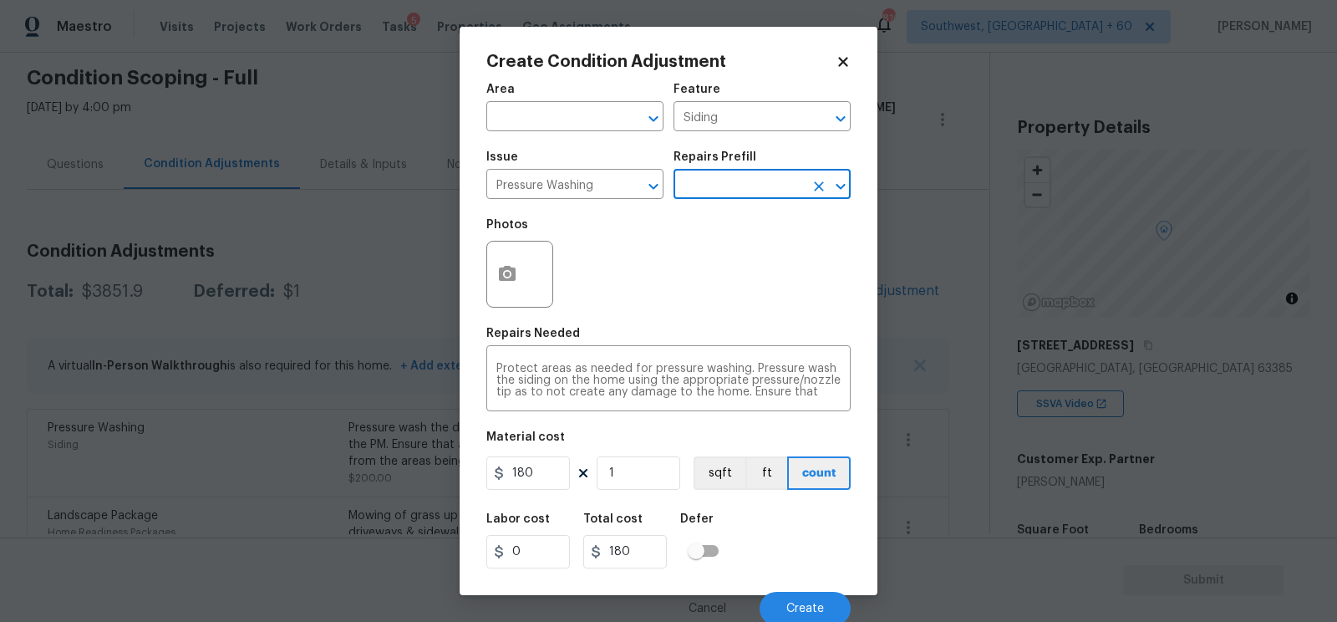
click at [572, 456] on figure "Material cost 180 1 sqft ft count" at bounding box center [668, 462] width 364 height 62
click at [556, 466] on input "180" at bounding box center [528, 472] width 84 height 33
type input "200"
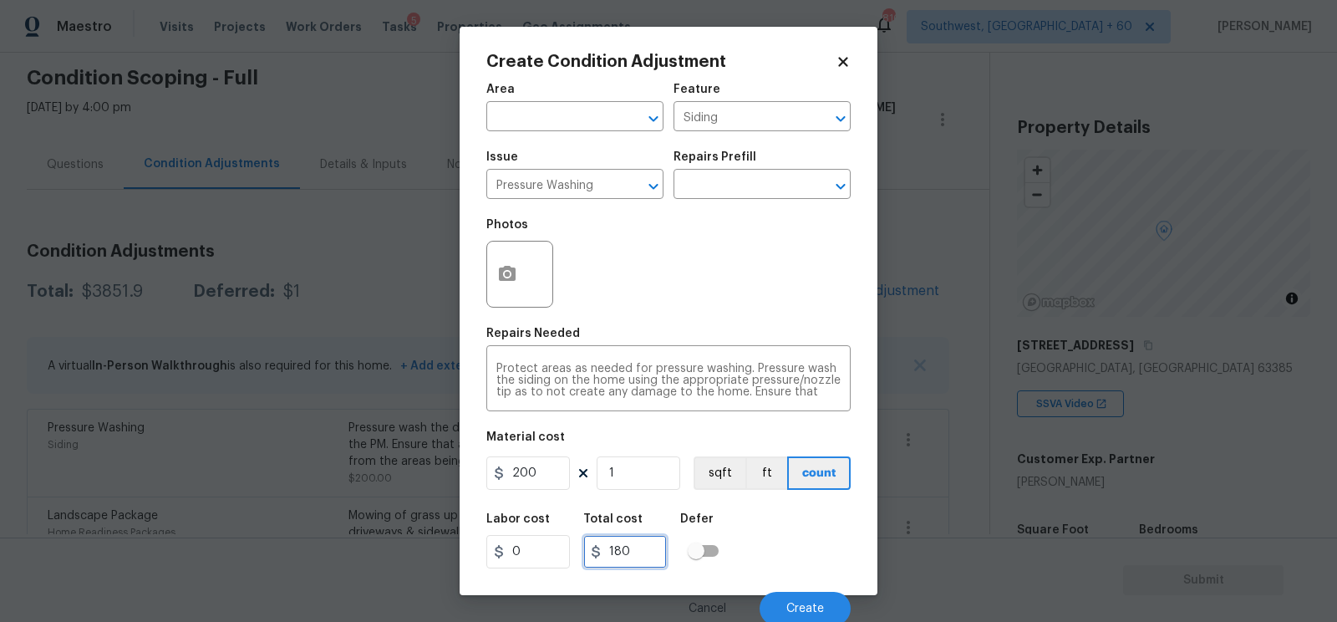
type input "200"
click at [636, 539] on input "200" at bounding box center [625, 551] width 84 height 33
click at [492, 293] on button "button" at bounding box center [507, 273] width 40 height 65
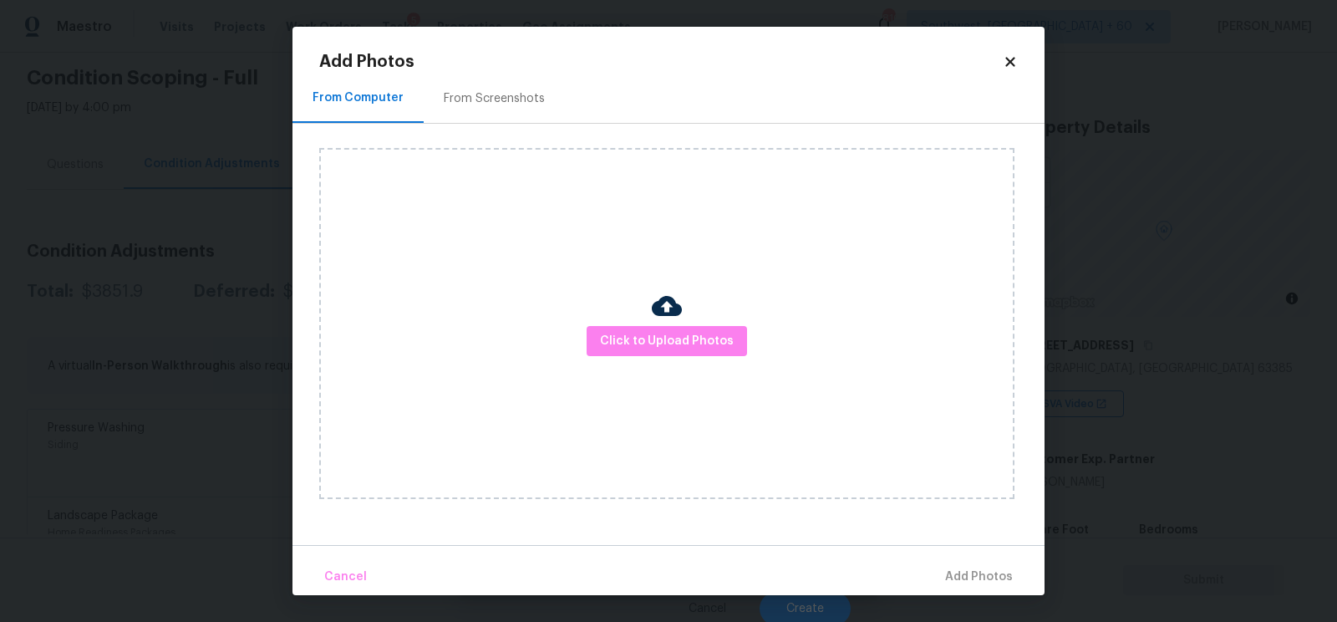
click at [501, 78] on div "From Screenshots" at bounding box center [494, 98] width 141 height 49
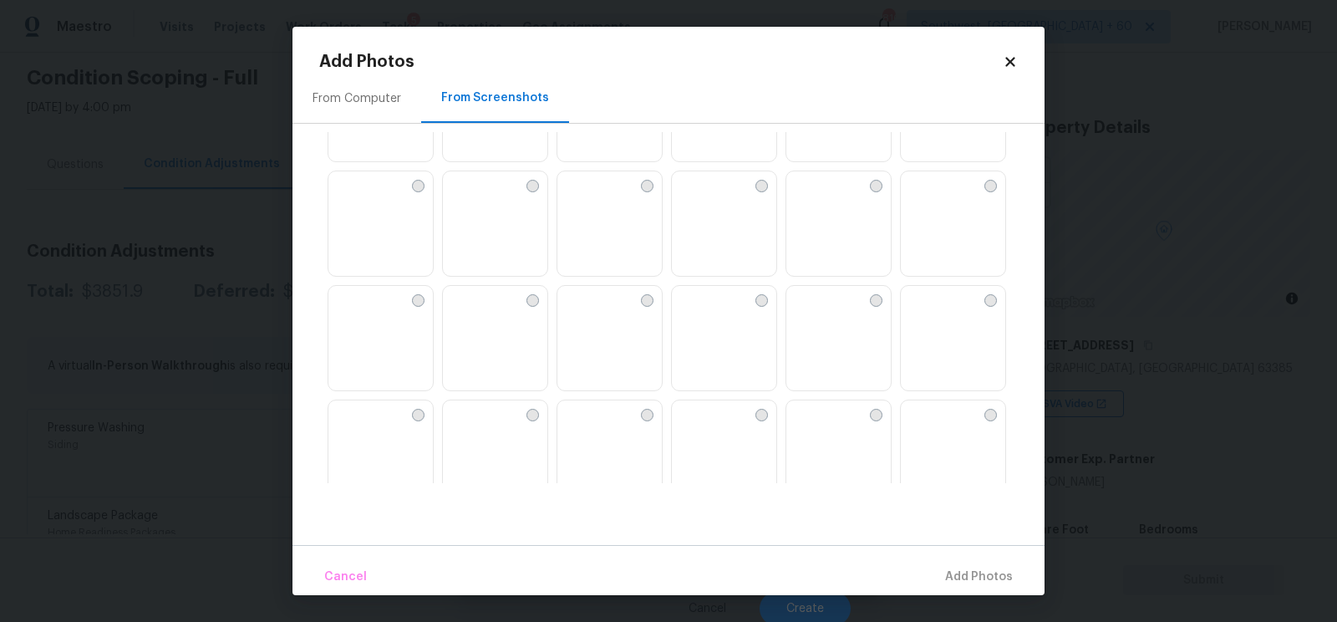
scroll to position [333, 0]
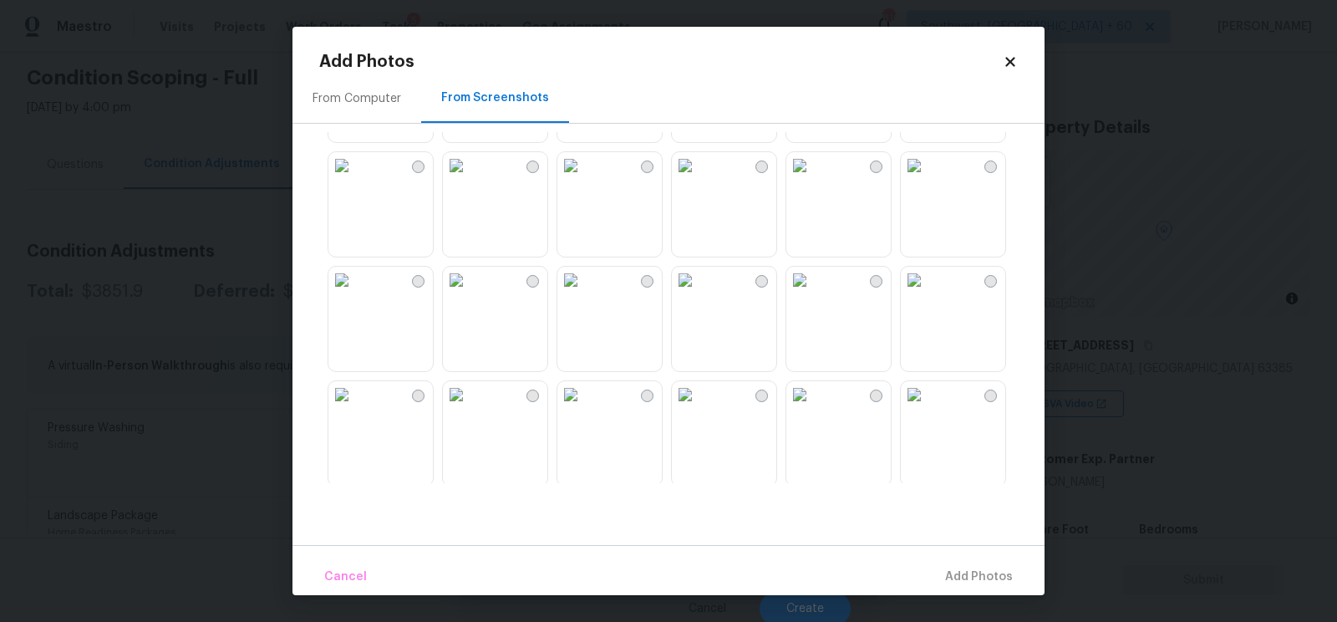
click at [584, 293] on img at bounding box center [570, 280] width 27 height 27
click at [963, 583] on span "Add 1 Photo(s)" at bounding box center [971, 577] width 83 height 21
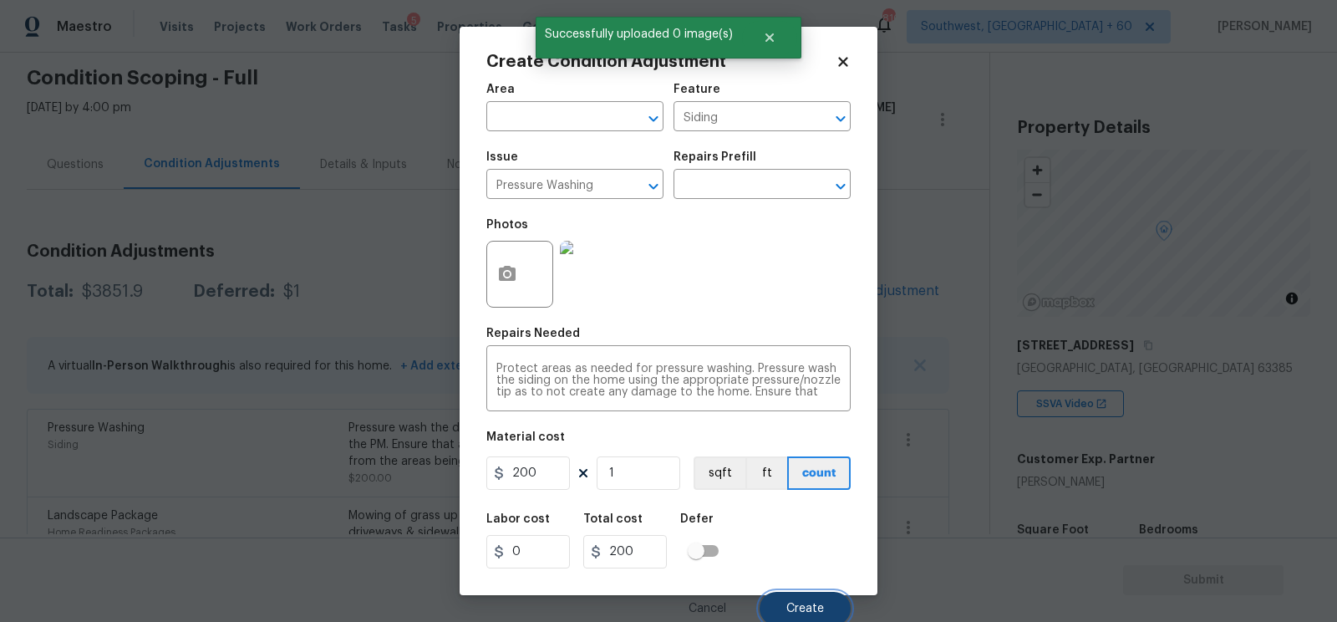
click at [805, 601] on button "Create" at bounding box center [805, 608] width 91 height 33
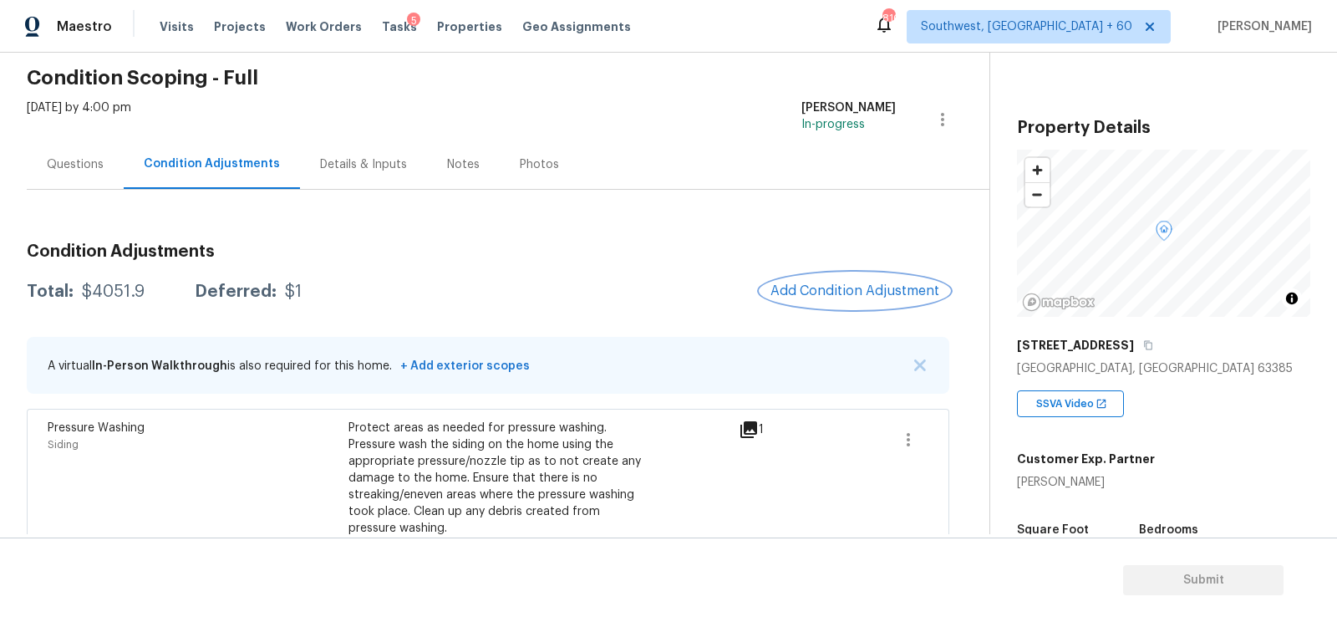
click at [811, 292] on span "Add Condition Adjustment" at bounding box center [854, 290] width 169 height 15
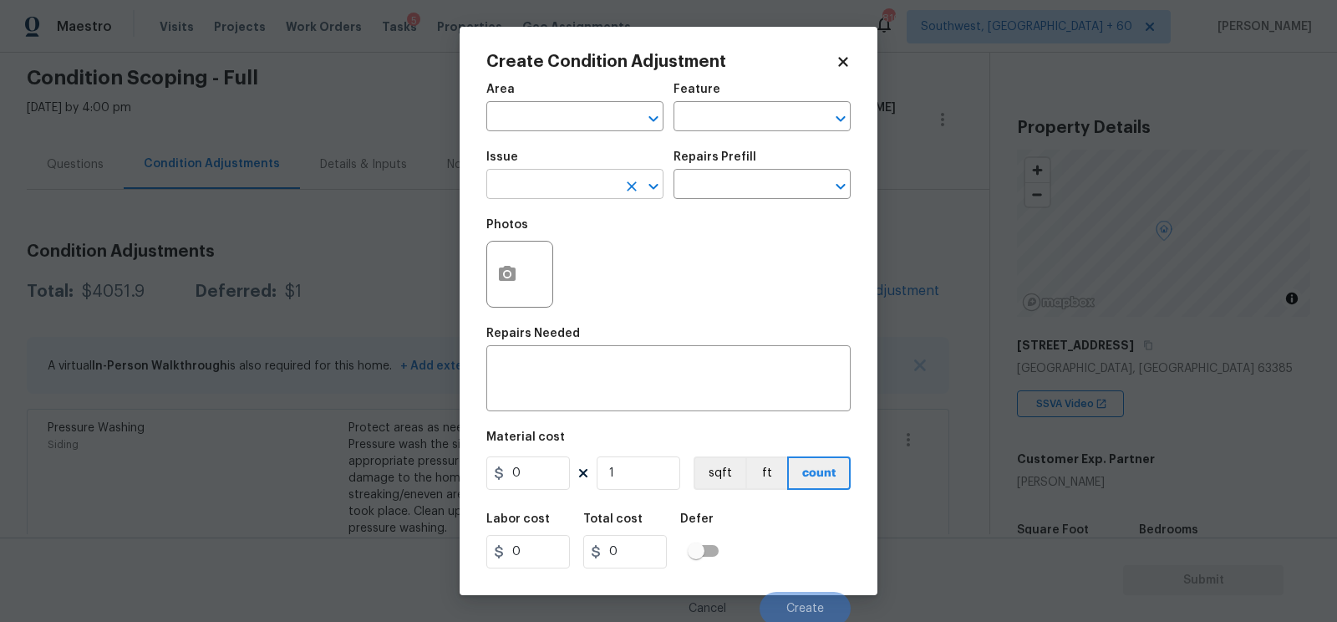
click at [523, 196] on input "text" at bounding box center [551, 186] width 130 height 26
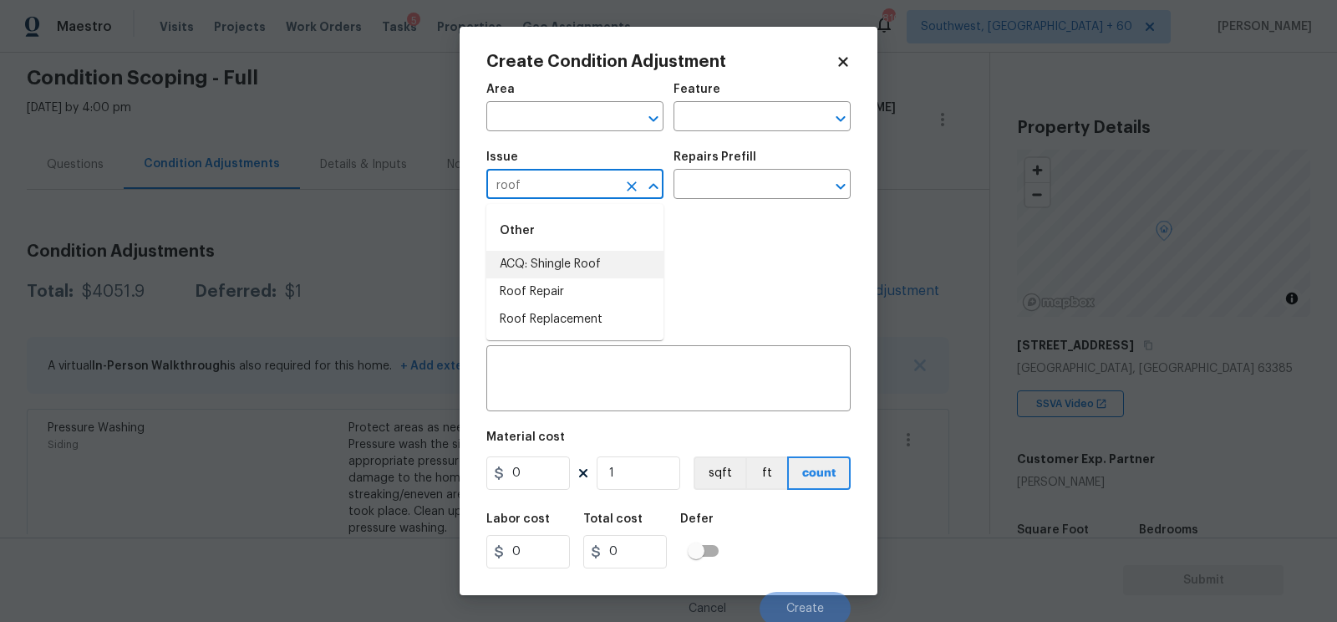
click at [544, 267] on li "ACQ: Shingle Roof" at bounding box center [574, 265] width 177 height 28
type input "ACQ: Shingle Roof"
click at [752, 172] on div "Repairs Prefill" at bounding box center [761, 162] width 177 height 22
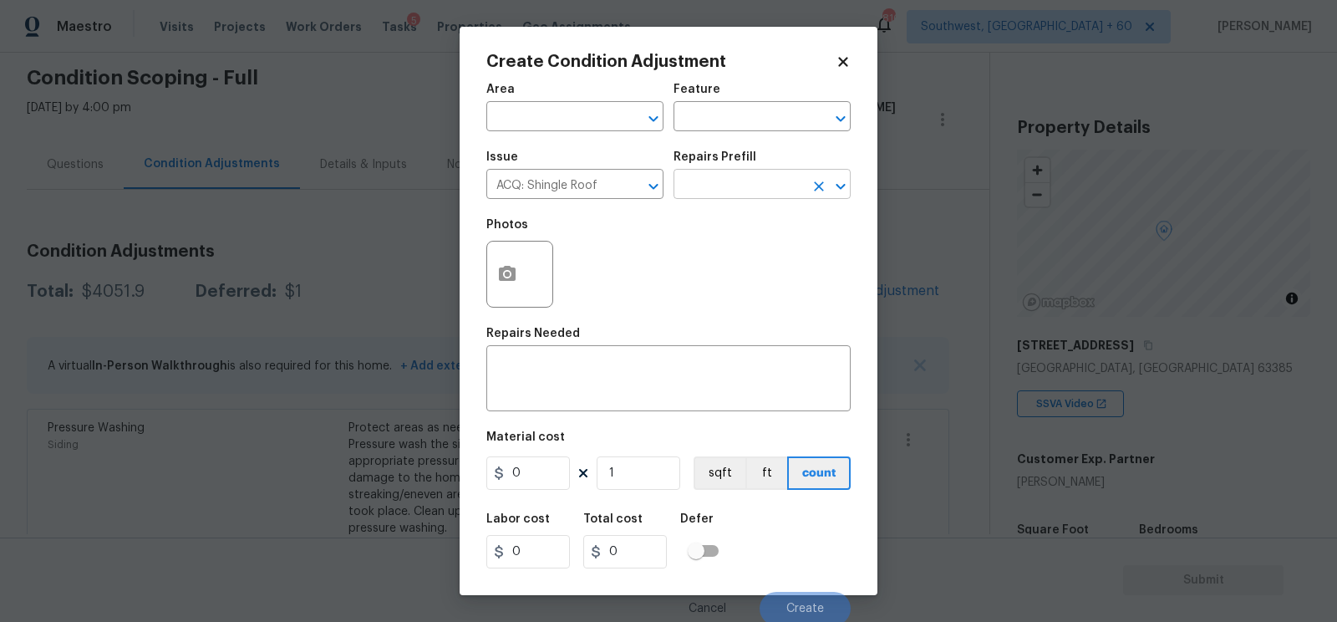
click at [750, 179] on input "text" at bounding box center [738, 186] width 130 height 26
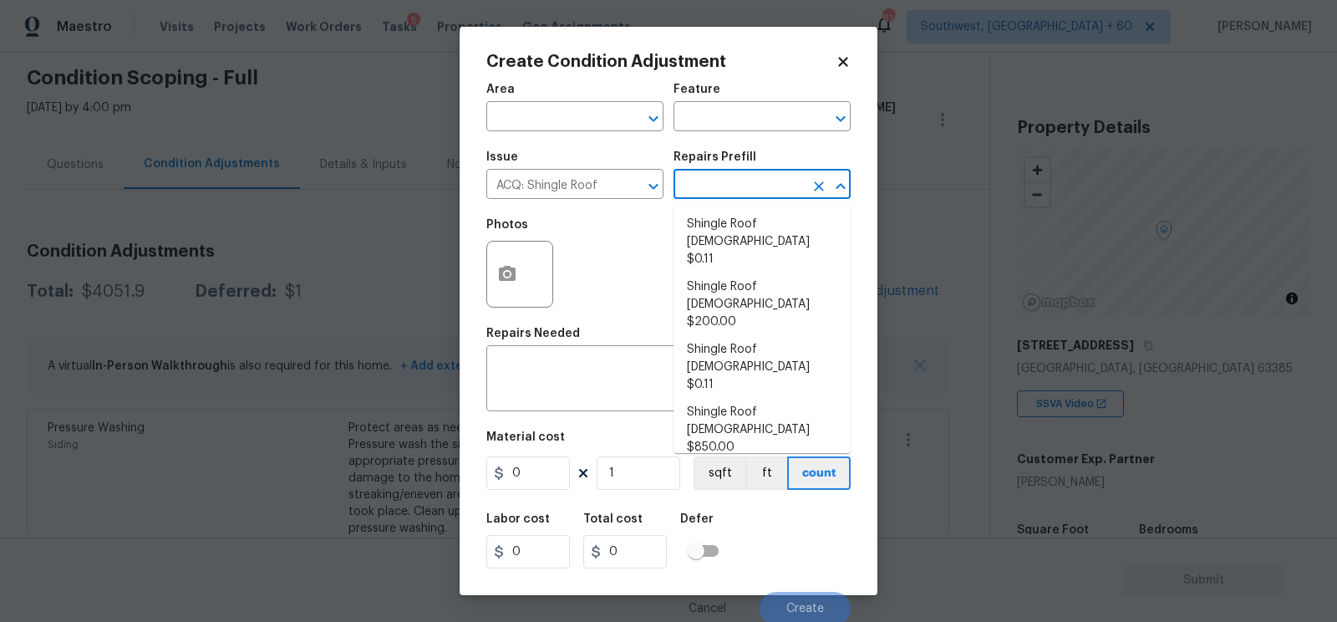
click at [753, 221] on li "Shingle Roof 0-10 Years Old $0.11" at bounding box center [761, 242] width 177 height 63
type input "Acquisition"
type textarea "Acquisition Scope: Shingle Roof 0-10 years in age maintenance."
type input "0.11"
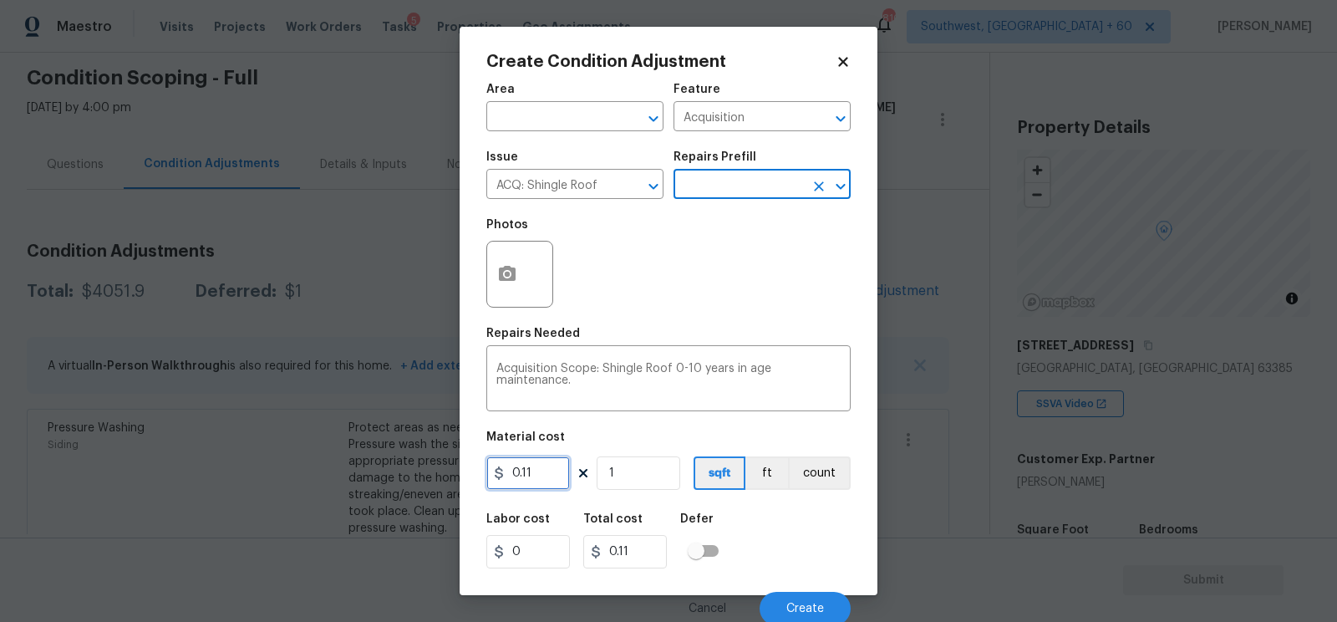
click at [544, 461] on input "0.11" at bounding box center [528, 472] width 84 height 33
type input "0.29"
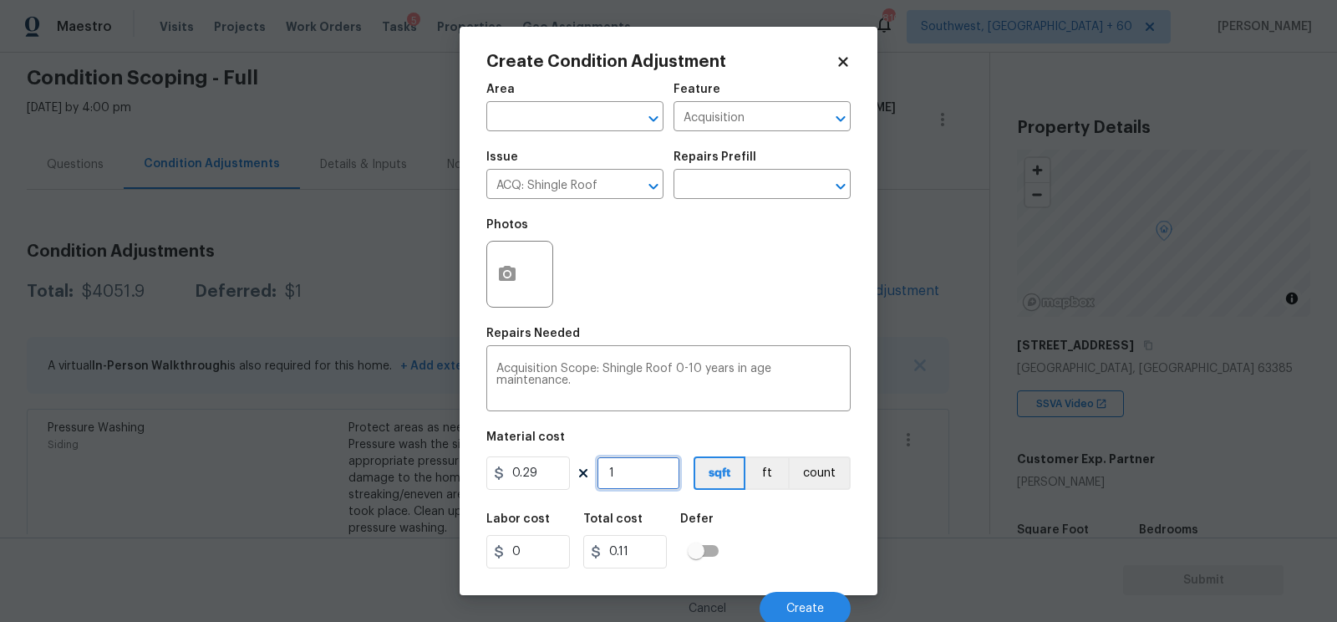
type input "0.29"
click at [661, 470] on input "1" at bounding box center [639, 472] width 84 height 33
type input "0"
type input "2"
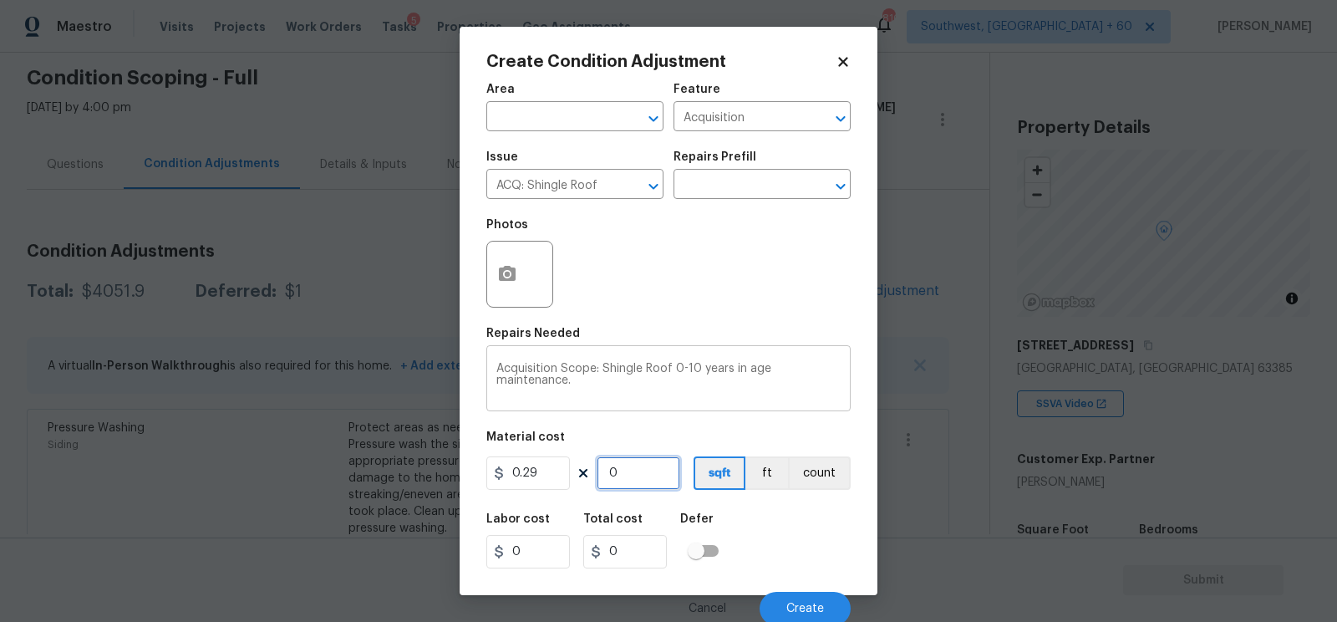
type input "0.58"
type input "24"
type input "6.959999999999999"
type input "248"
type input "71.91999999999999"
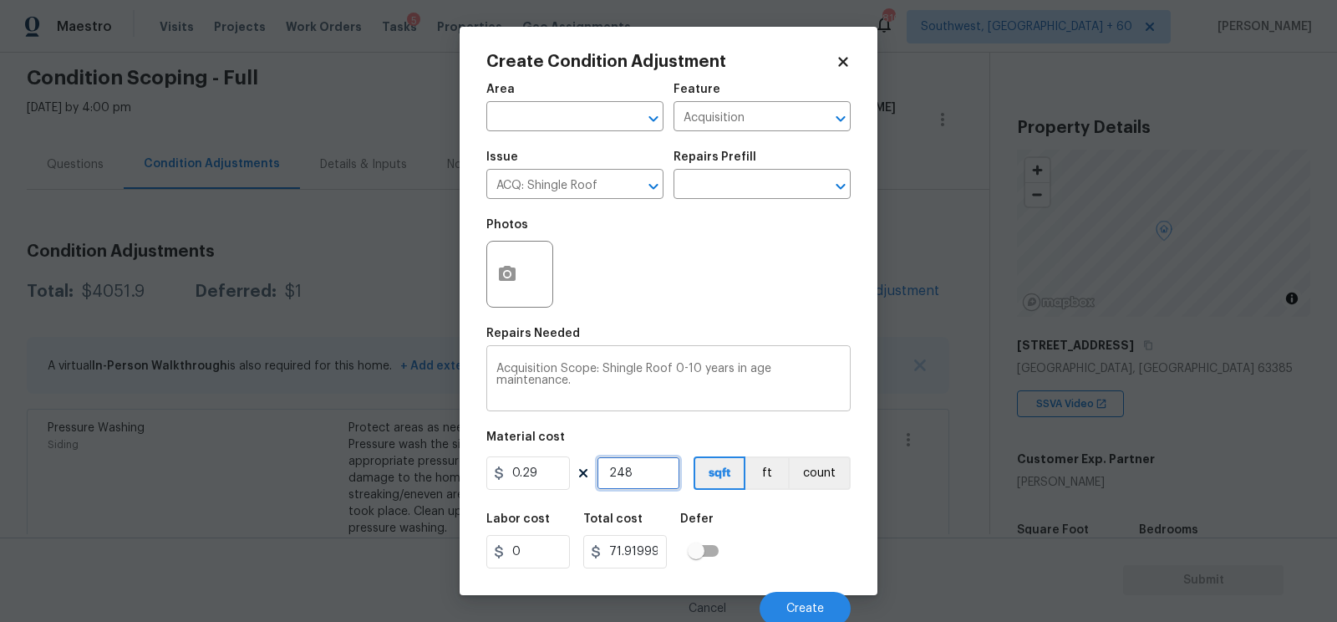
type input "2488"
type input "721.5199999999999"
type input "2488"
click at [561, 473] on input "0.29" at bounding box center [528, 472] width 84 height 33
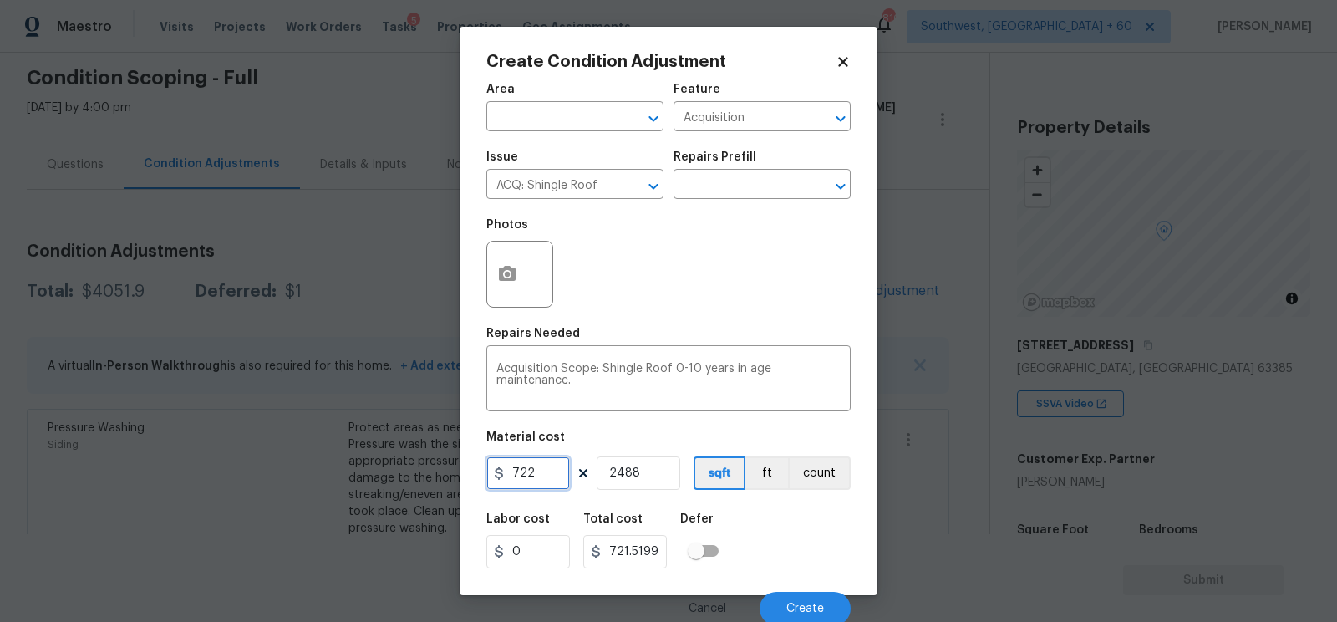
type input "722"
click at [655, 468] on input "2488" at bounding box center [639, 472] width 84 height 33
type input "1796336"
click at [655, 468] on input "2488" at bounding box center [639, 472] width 84 height 33
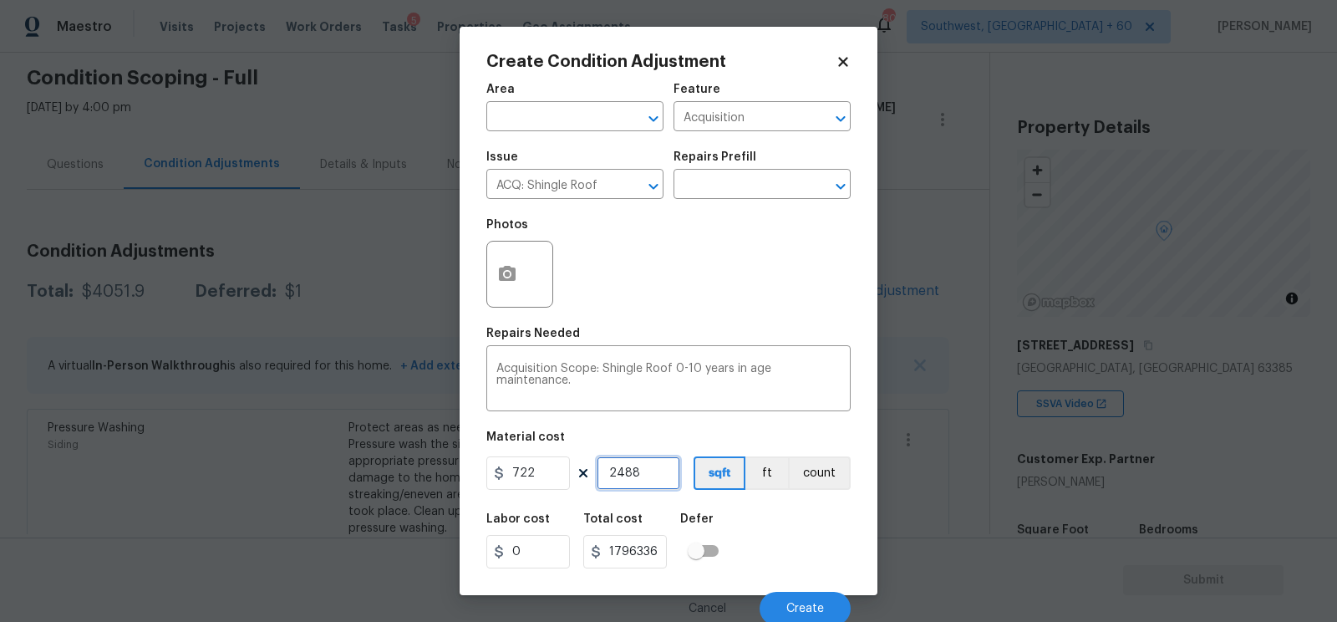
type input "1"
type input "722"
type input "1"
click at [642, 548] on input "722" at bounding box center [625, 551] width 84 height 33
click at [795, 601] on button "Create" at bounding box center [805, 608] width 91 height 33
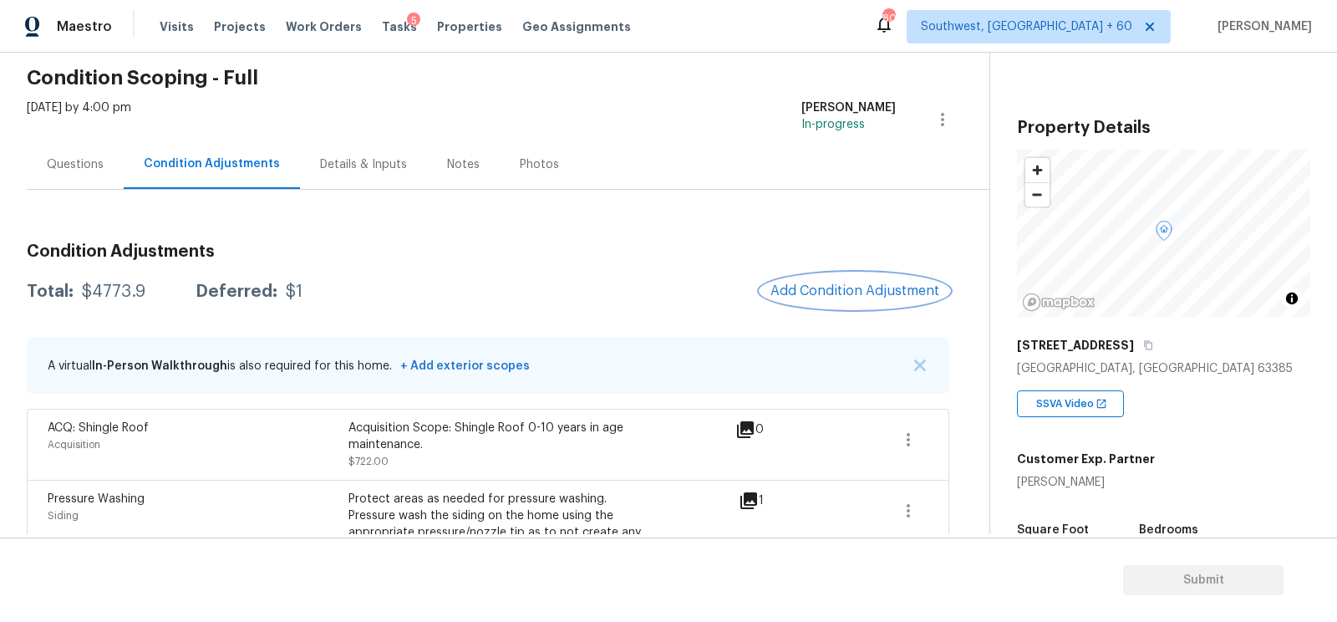
click at [866, 299] on button "Add Condition Adjustment" at bounding box center [854, 290] width 189 height 35
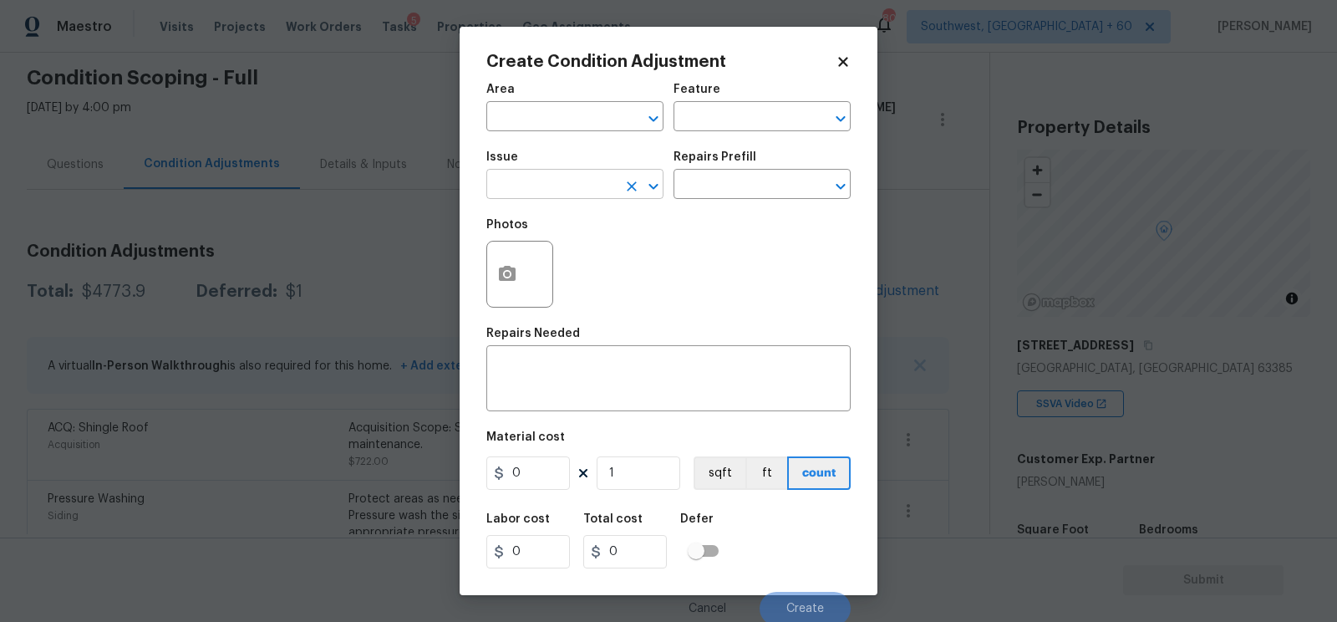
click at [599, 196] on input "text" at bounding box center [551, 186] width 130 height 26
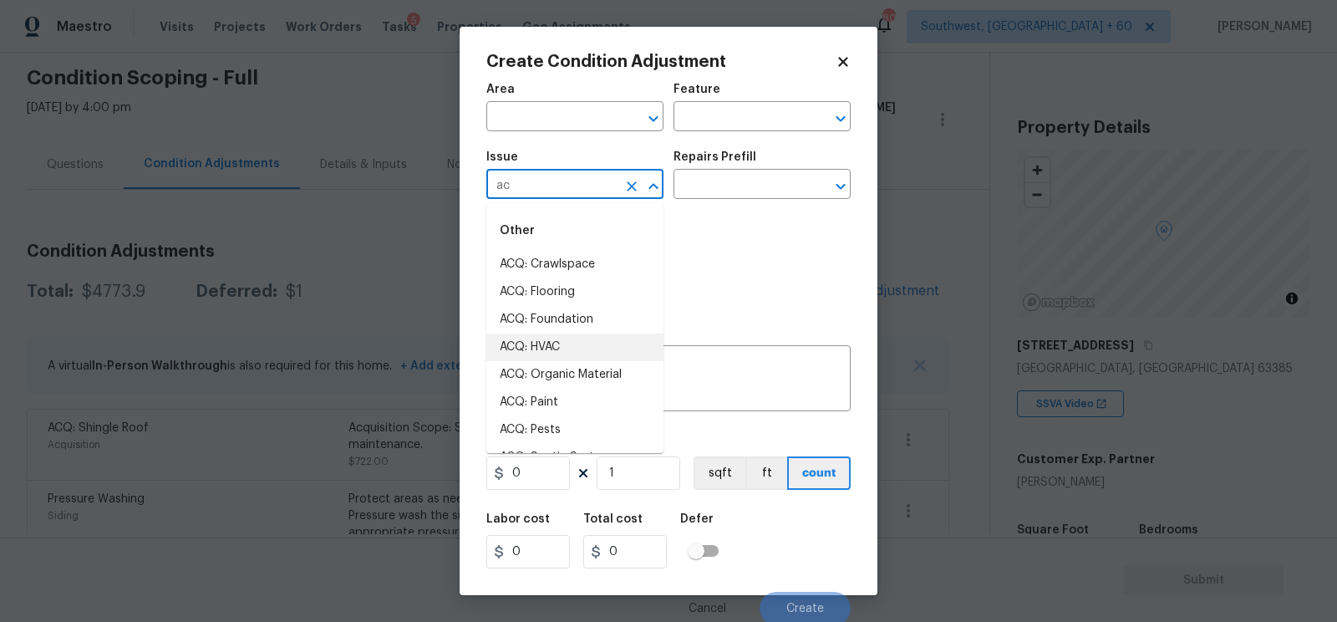
click at [558, 347] on li "ACQ: HVAC" at bounding box center [574, 347] width 177 height 28
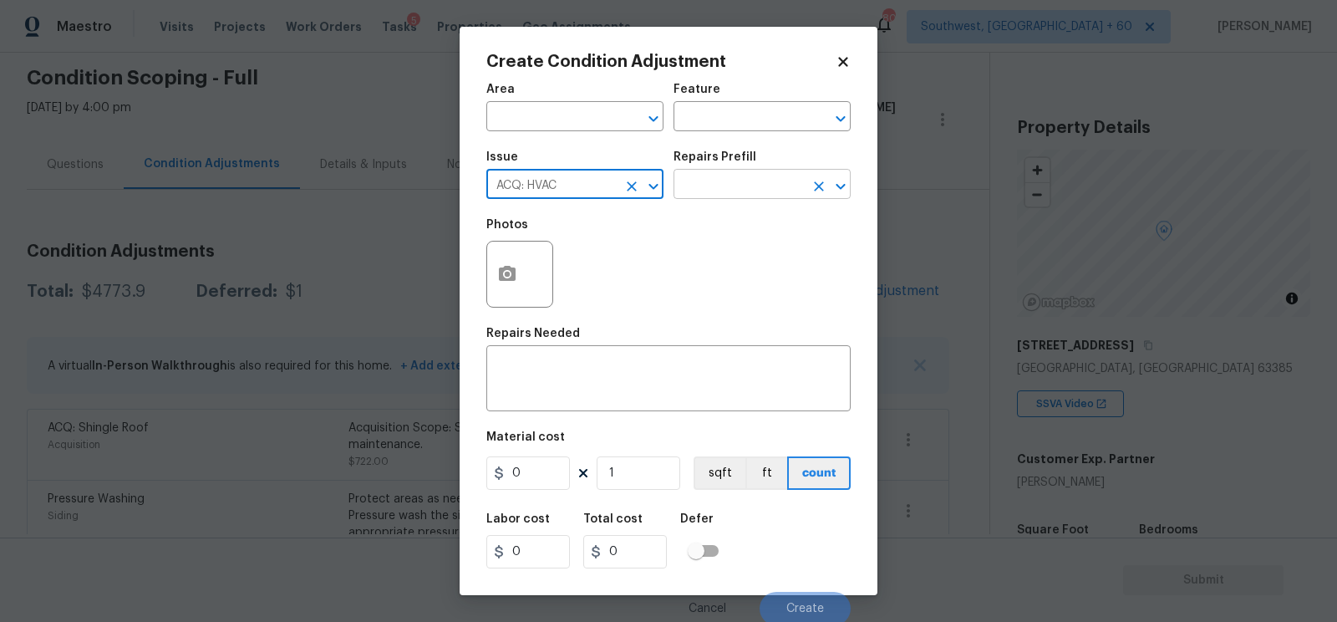
type input "ACQ: HVAC"
click at [729, 196] on input "text" at bounding box center [738, 186] width 130 height 26
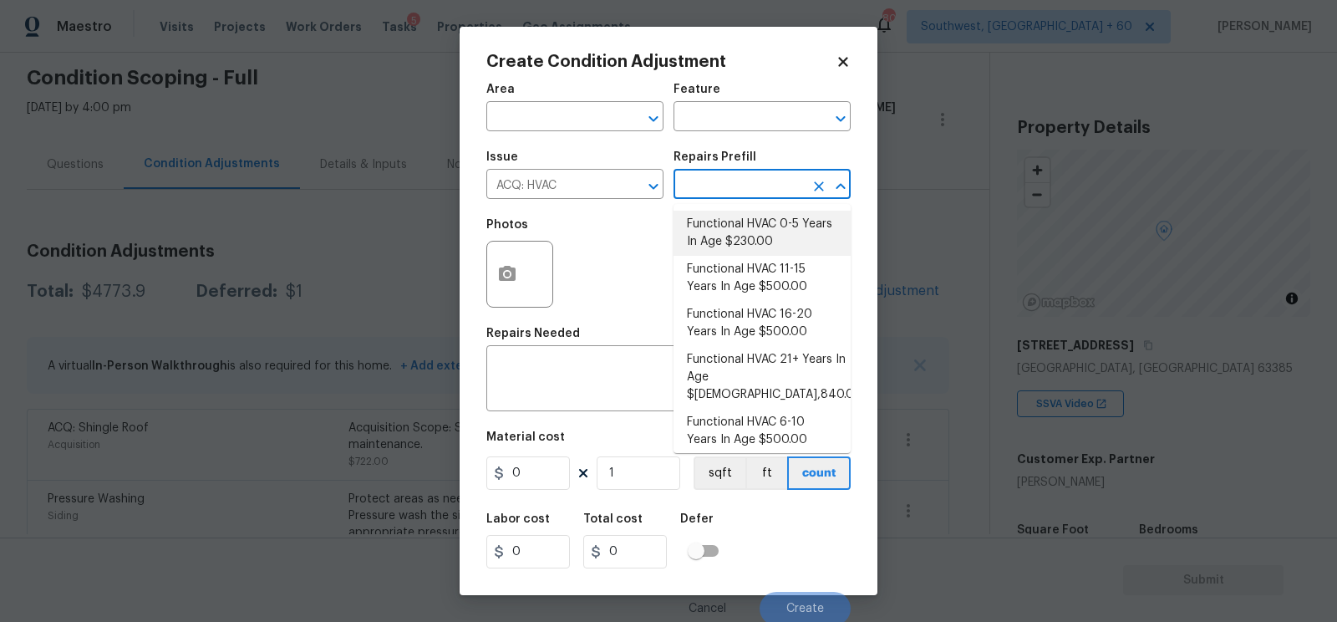
click at [754, 246] on li "Functional HVAC 0-5 Years In Age $230.00" at bounding box center [761, 233] width 177 height 45
type input "Acquisition"
type textarea "Acquisition Scope: Functional HVAC 0-5 years"
type input "230"
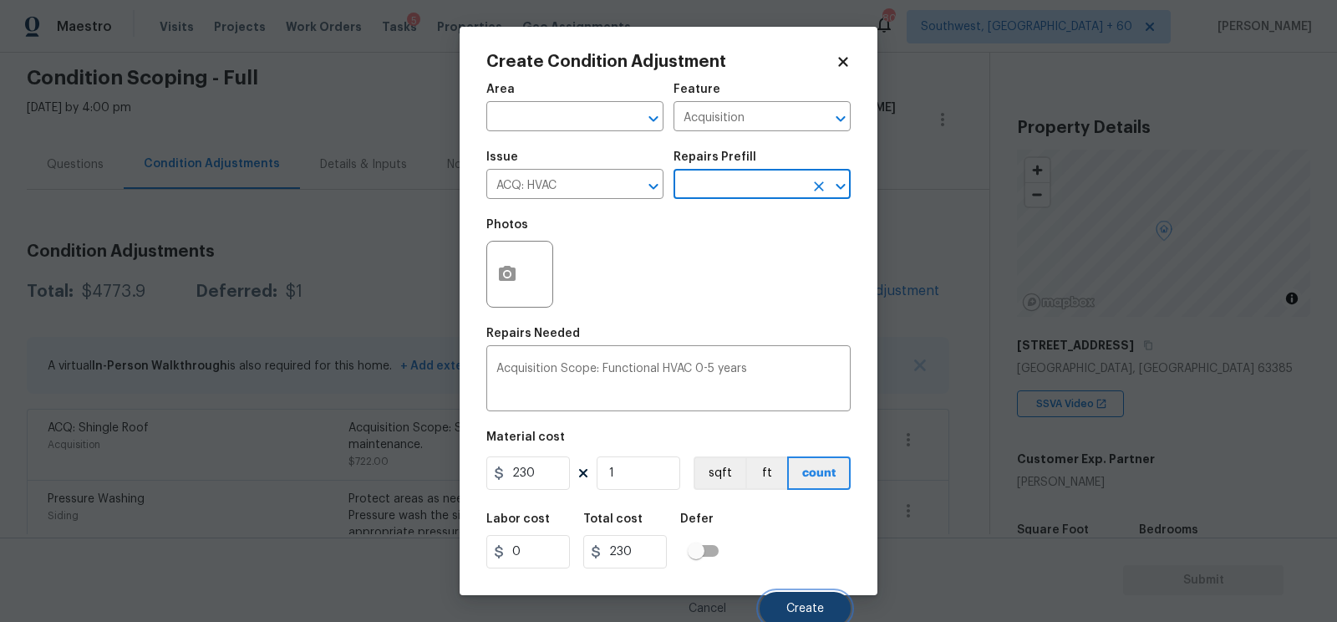
click at [795, 607] on span "Create" at bounding box center [805, 608] width 38 height 13
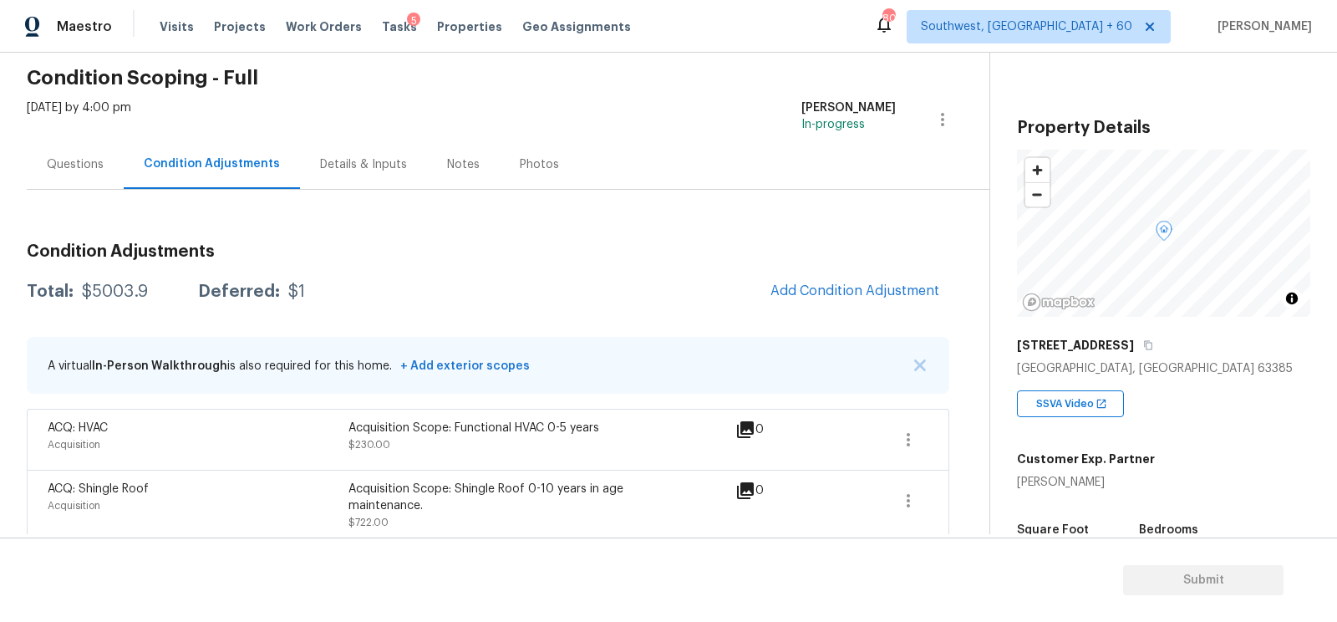
click at [47, 167] on div "Questions" at bounding box center [75, 164] width 57 height 17
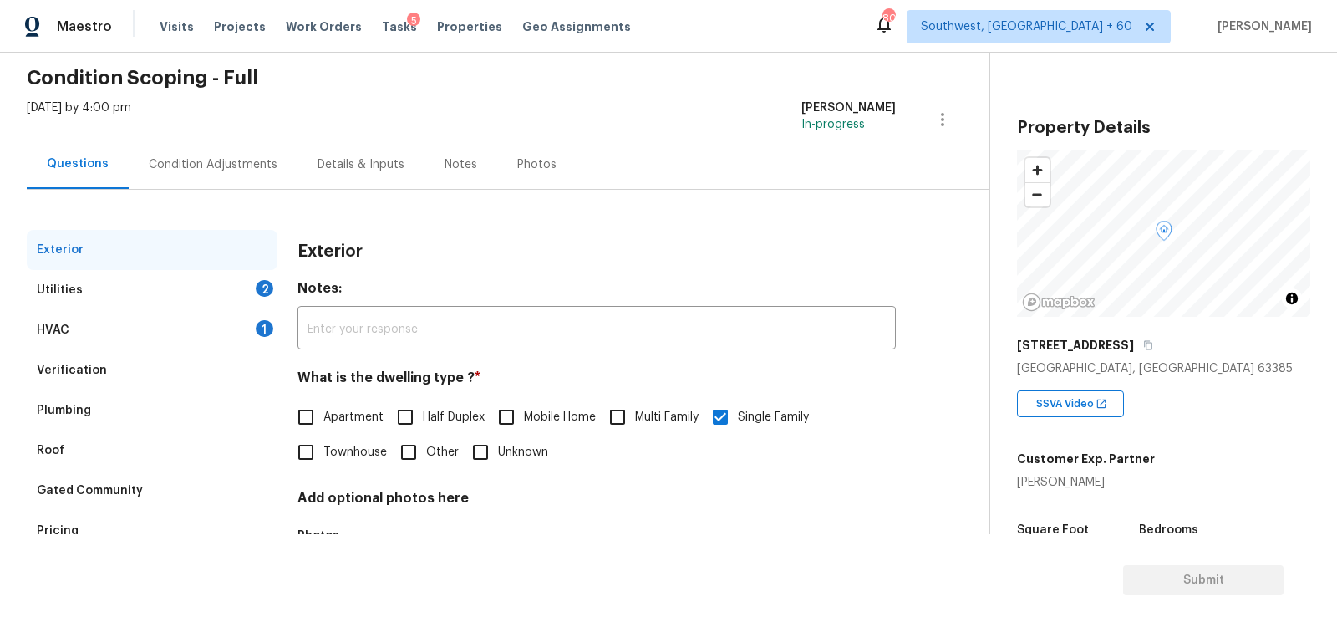
click at [136, 325] on div "HVAC 1" at bounding box center [152, 330] width 251 height 40
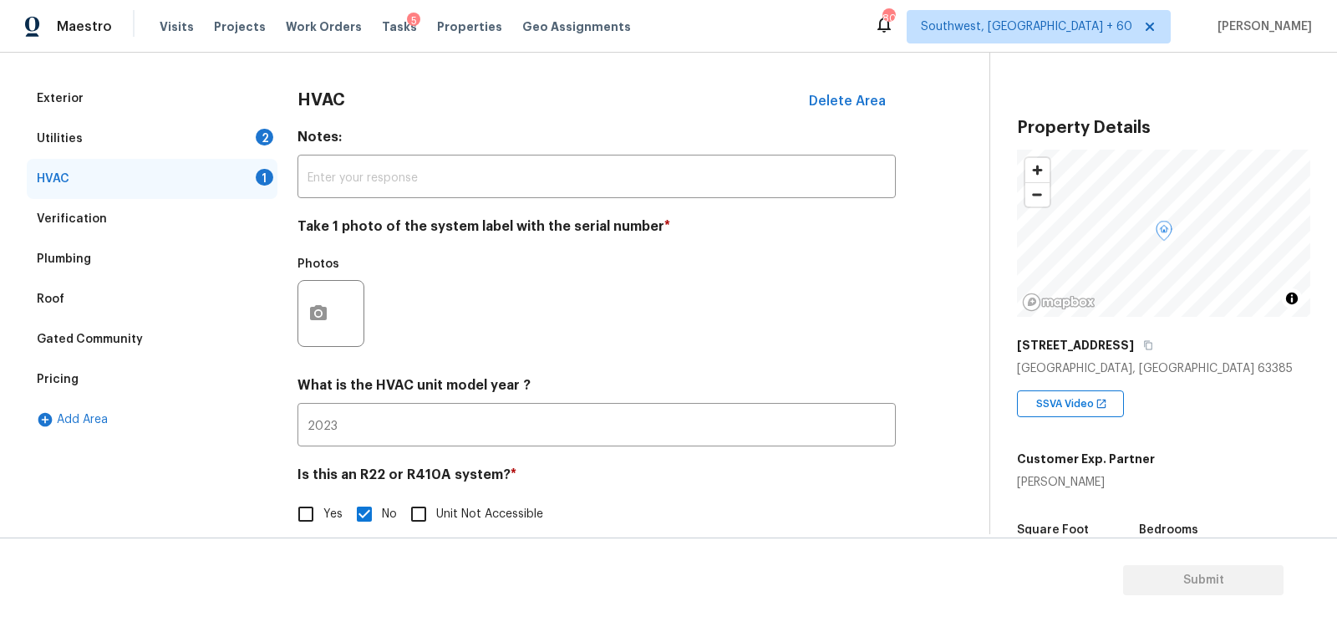
scroll to position [234, 0]
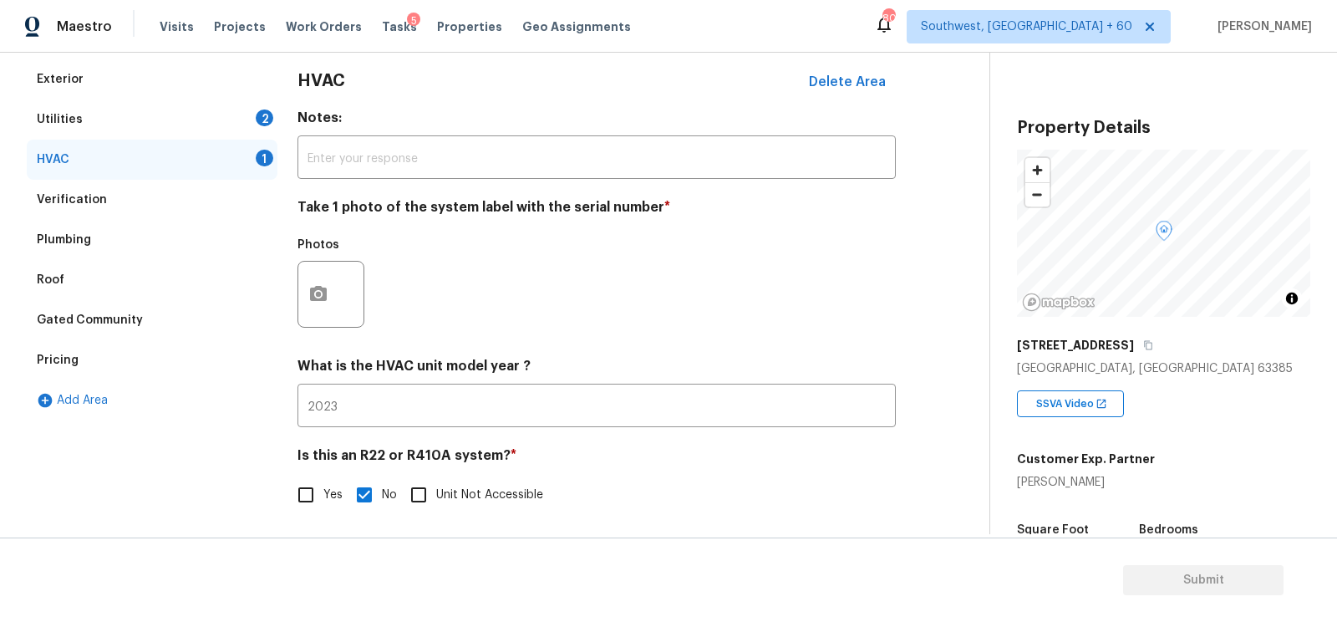
click at [344, 305] on div at bounding box center [330, 294] width 67 height 67
click at [323, 301] on icon "button" at bounding box center [318, 293] width 17 height 15
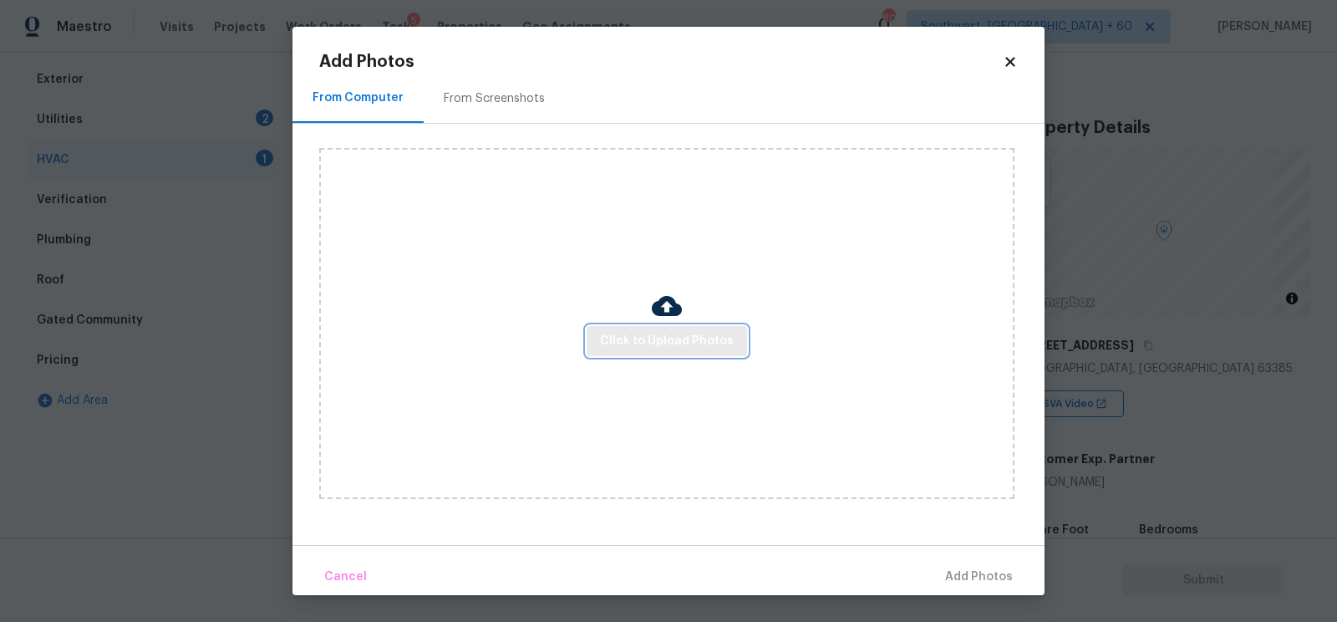
click at [643, 343] on span "Click to Upload Photos" at bounding box center [667, 341] width 134 height 21
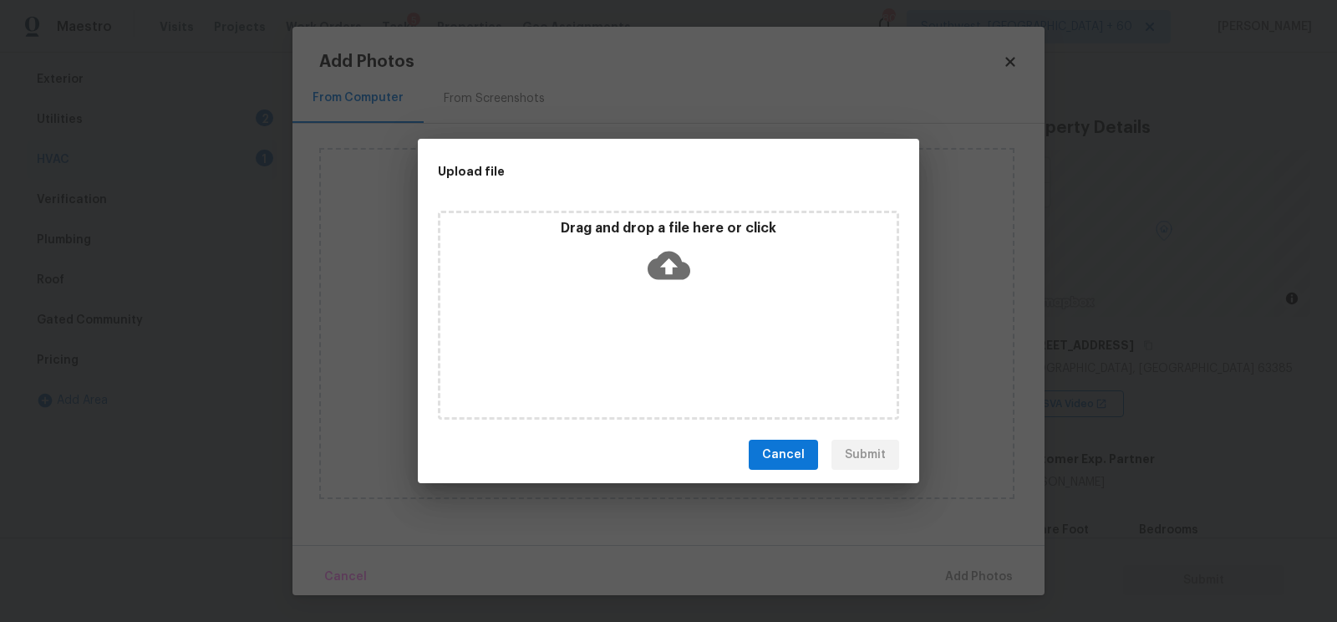
click at [661, 292] on div "Drag and drop a file here or click" at bounding box center [668, 315] width 461 height 209
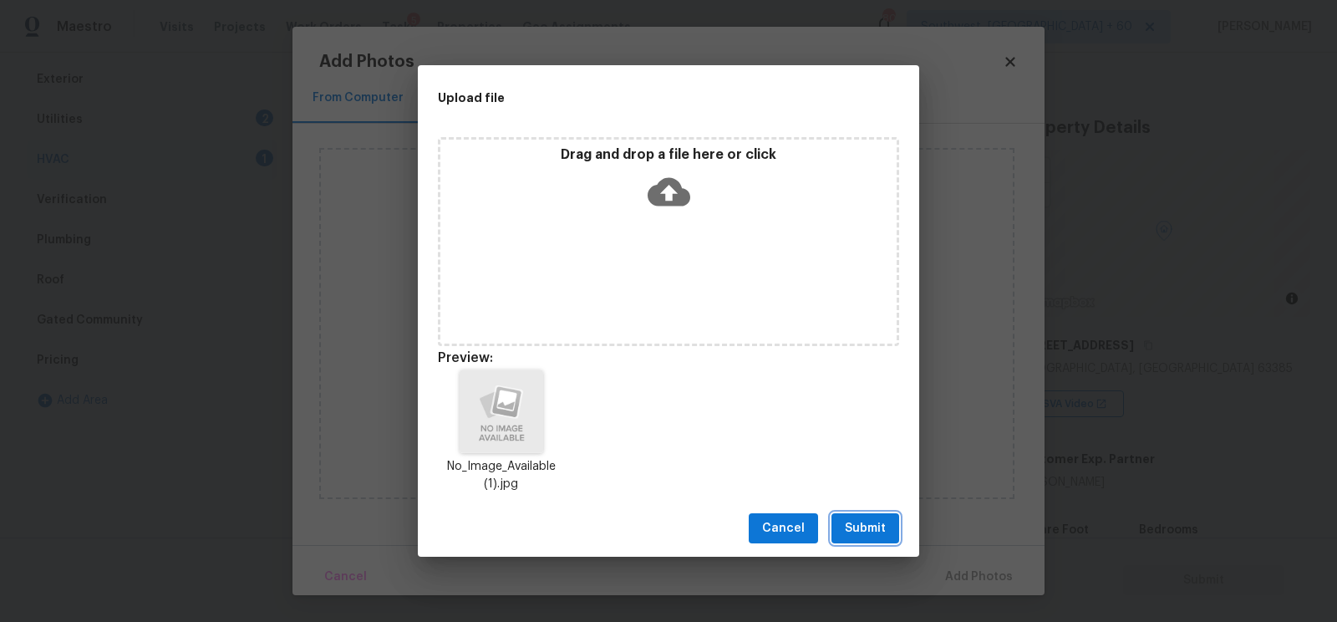
click at [872, 524] on span "Submit" at bounding box center [865, 528] width 41 height 21
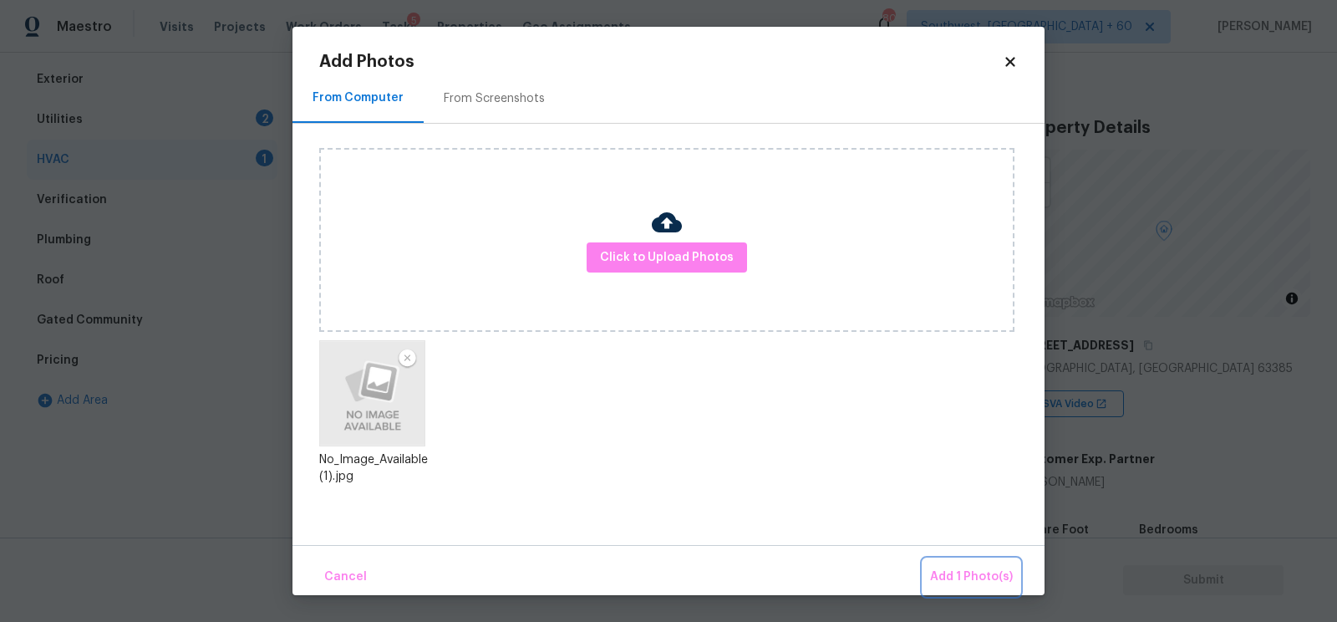
click at [971, 577] on span "Add 1 Photo(s)" at bounding box center [971, 577] width 83 height 21
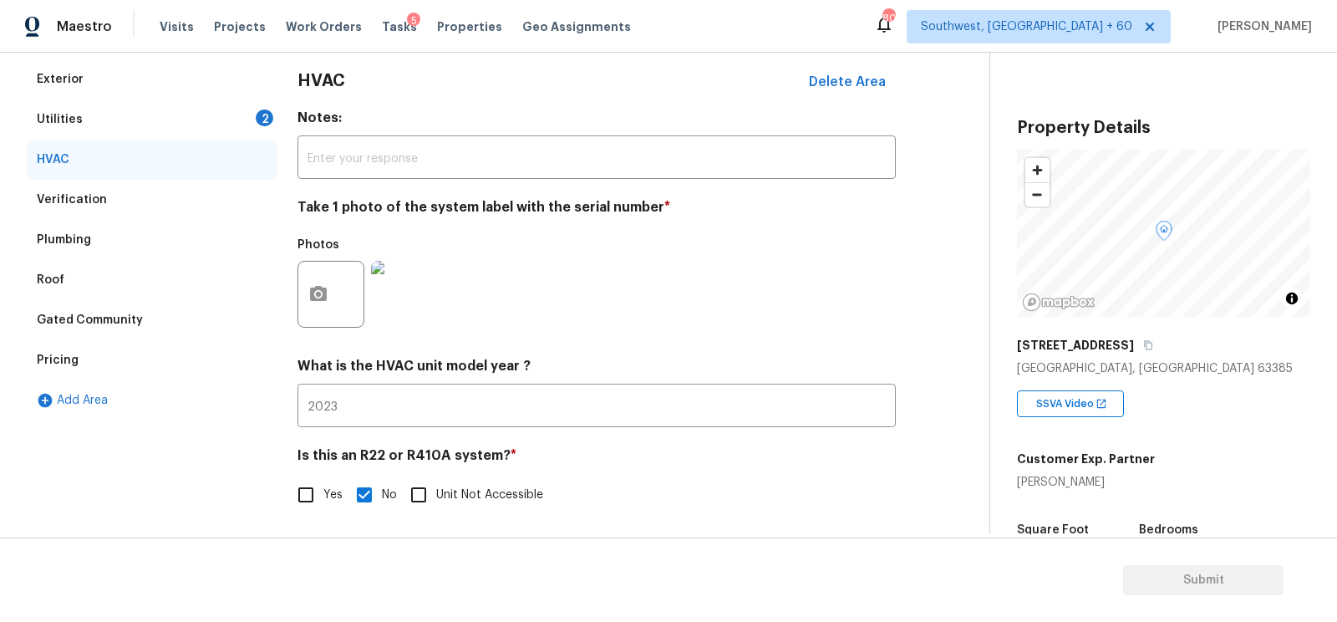
click at [233, 118] on div "Utilities 2" at bounding box center [152, 119] width 251 height 40
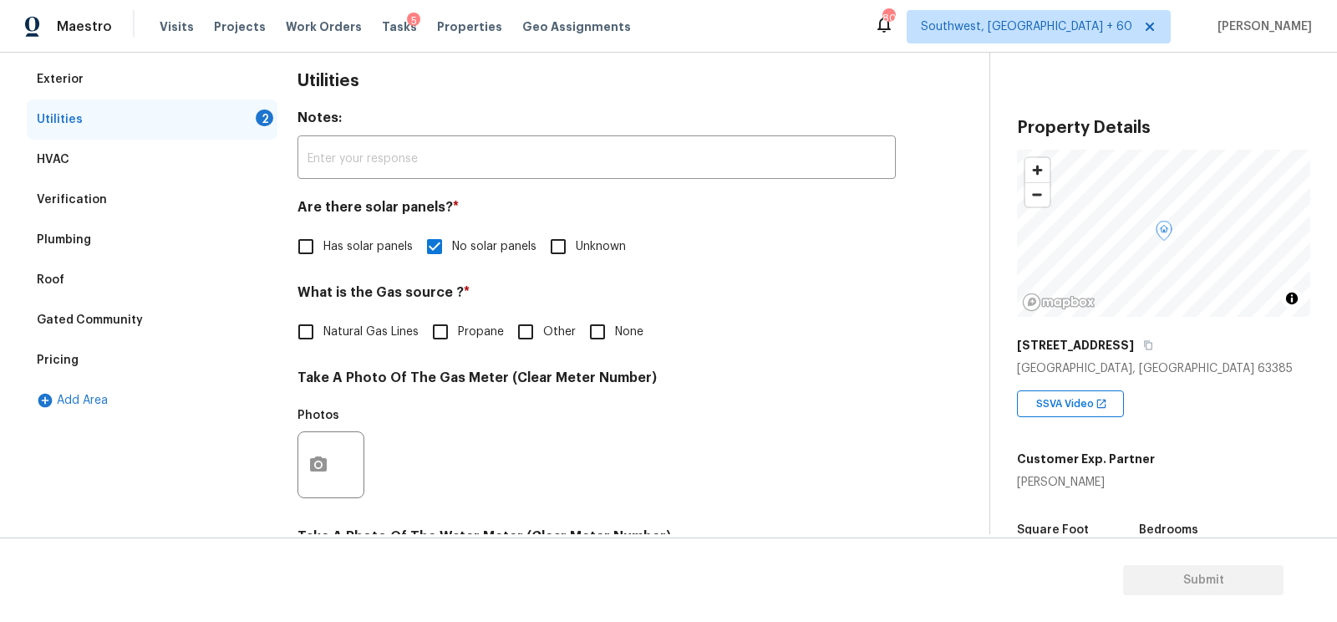
click at [344, 337] on span "Natural Gas Lines" at bounding box center [370, 332] width 95 height 18
click at [323, 337] on input "Natural Gas Lines" at bounding box center [305, 331] width 35 height 35
checkbox input "true"
click at [321, 470] on icon "button" at bounding box center [318, 463] width 17 height 15
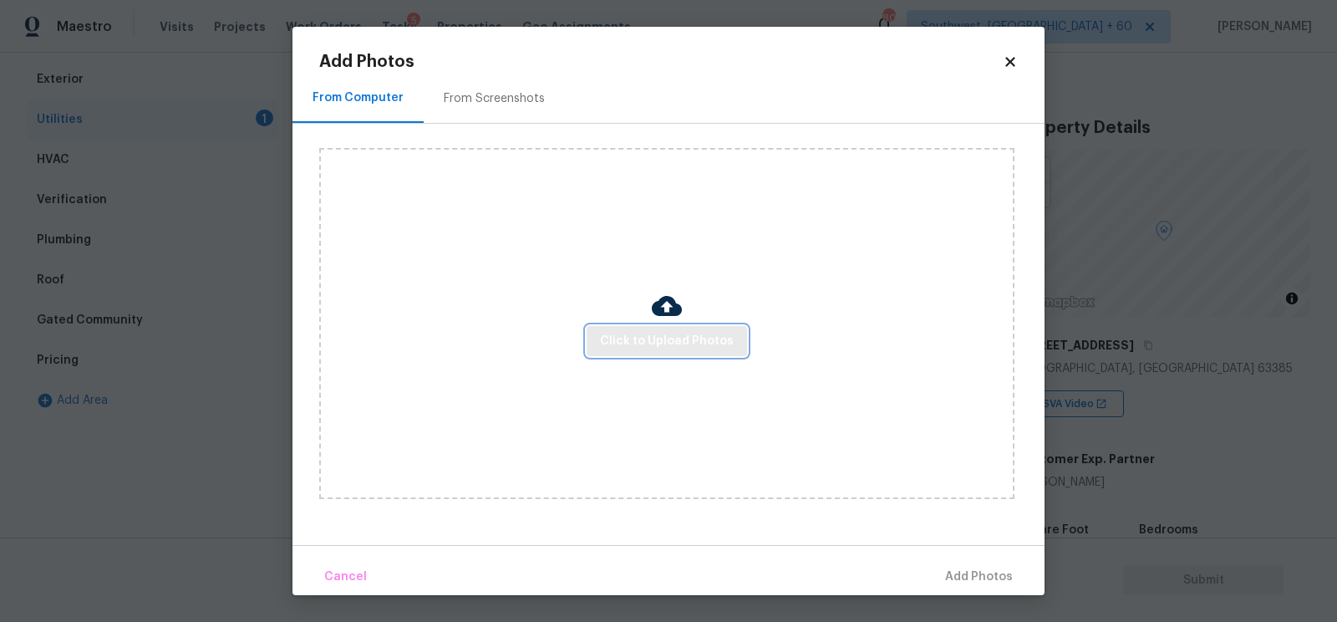
click at [719, 345] on span "Click to Upload Photos" at bounding box center [667, 341] width 134 height 21
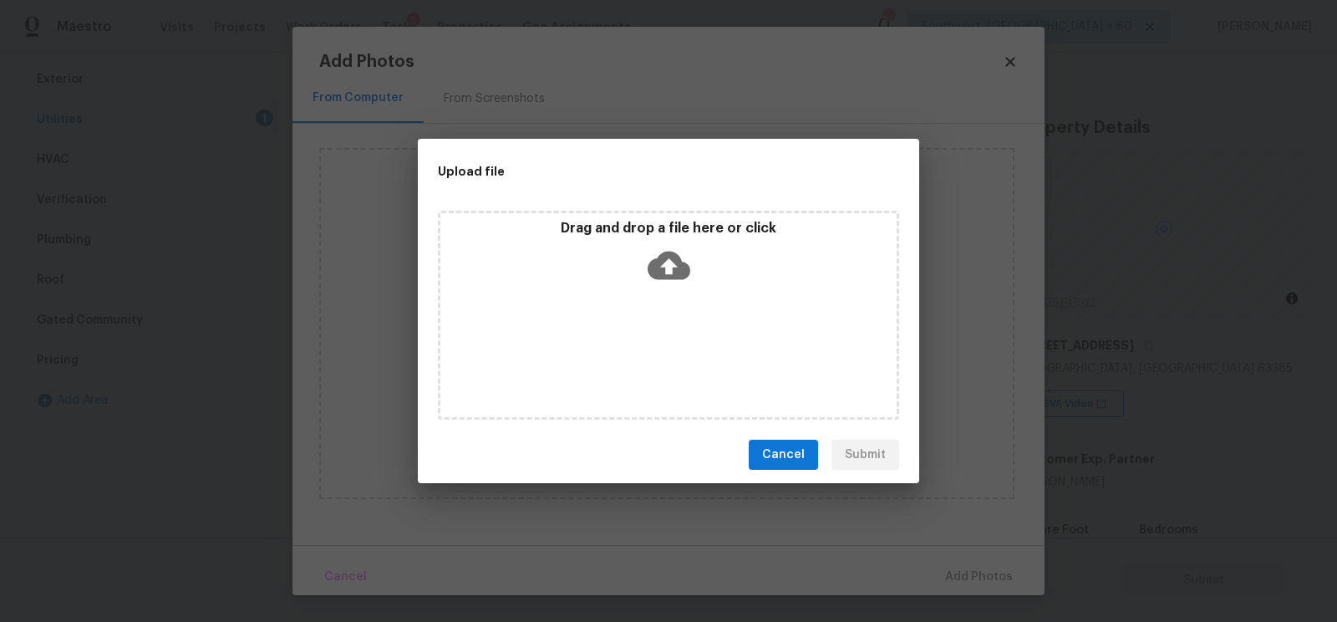
click at [689, 276] on icon at bounding box center [669, 265] width 43 height 43
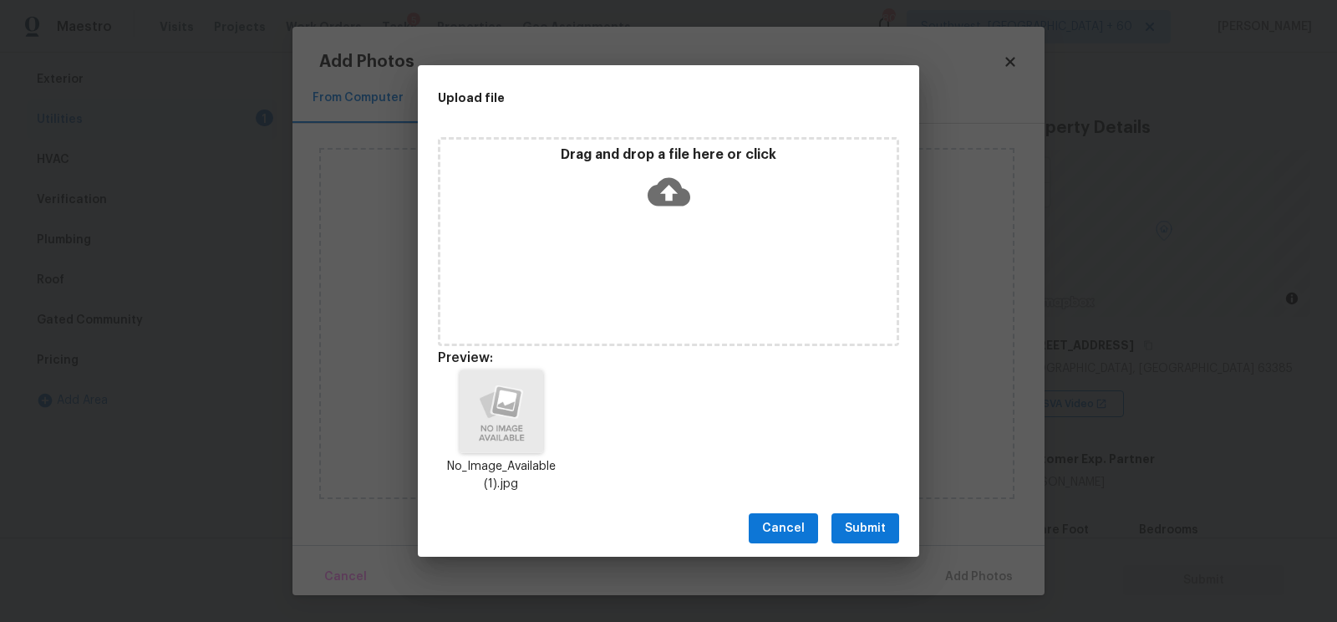
click at [857, 534] on span "Submit" at bounding box center [865, 528] width 41 height 21
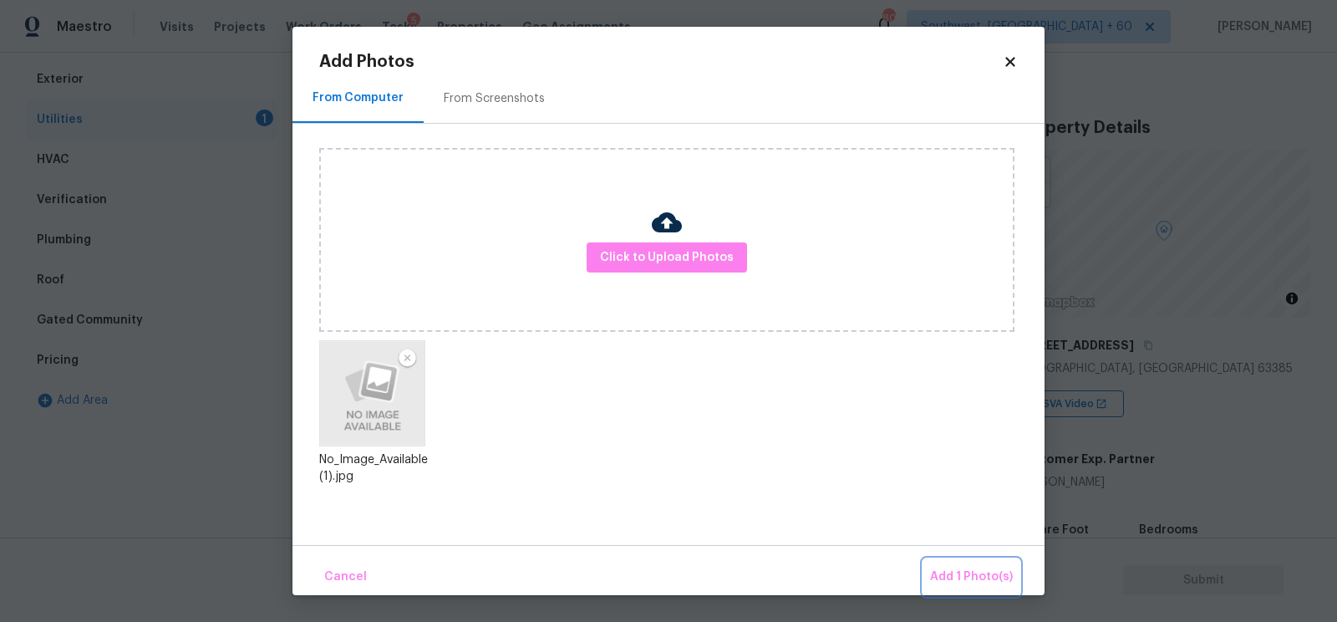
click at [976, 578] on span "Add 1 Photo(s)" at bounding box center [971, 577] width 83 height 21
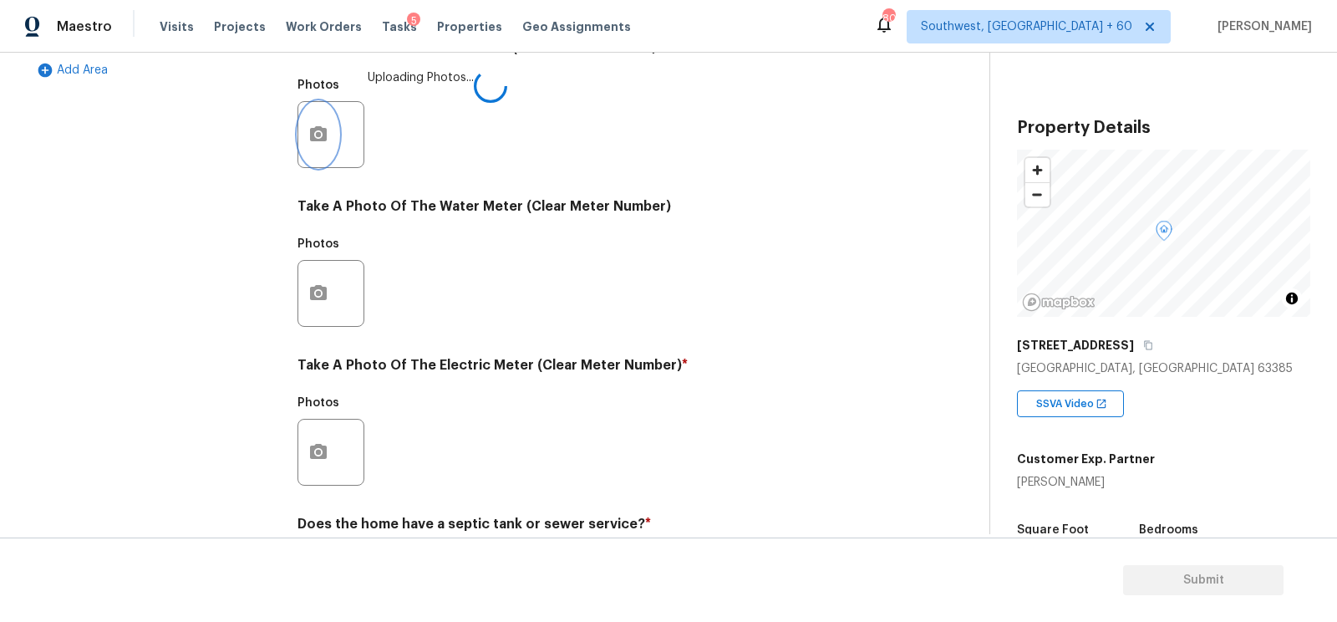
scroll to position [571, 0]
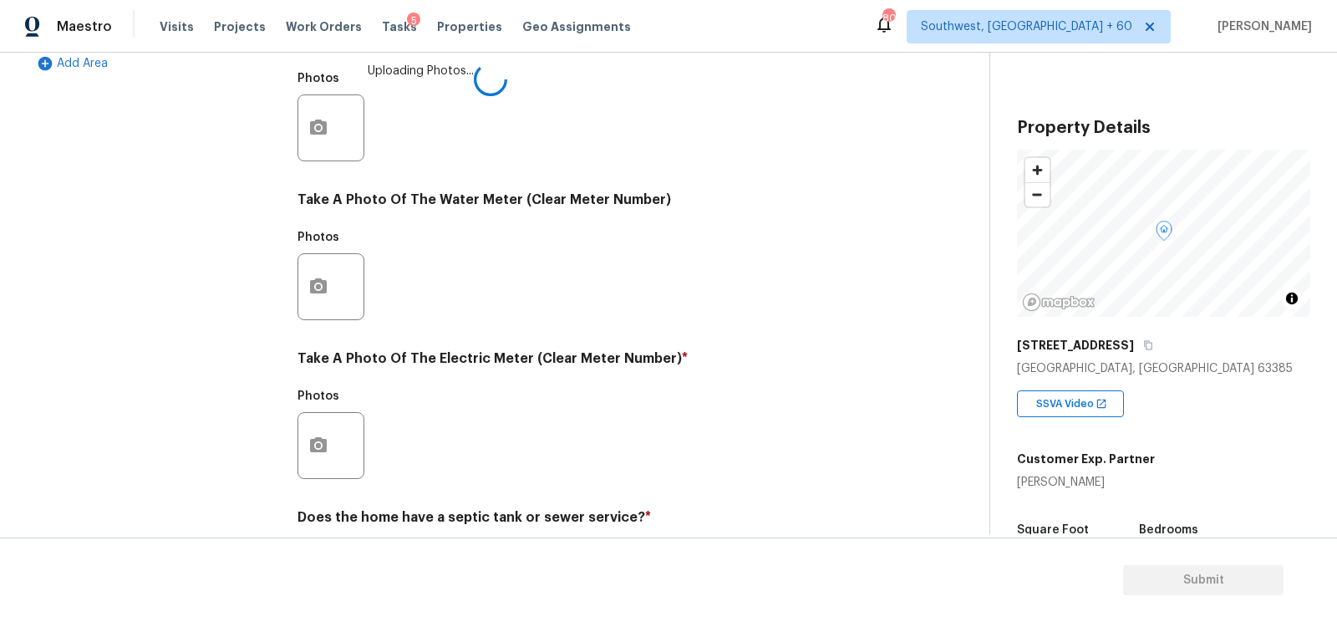
click at [287, 446] on div "Exterior Utilities 1 HVAC Verification Plumbing Roof Gated Community Pricing Ad…" at bounding box center [488, 159] width 922 height 872
click at [331, 455] on button "button" at bounding box center [318, 446] width 40 height 65
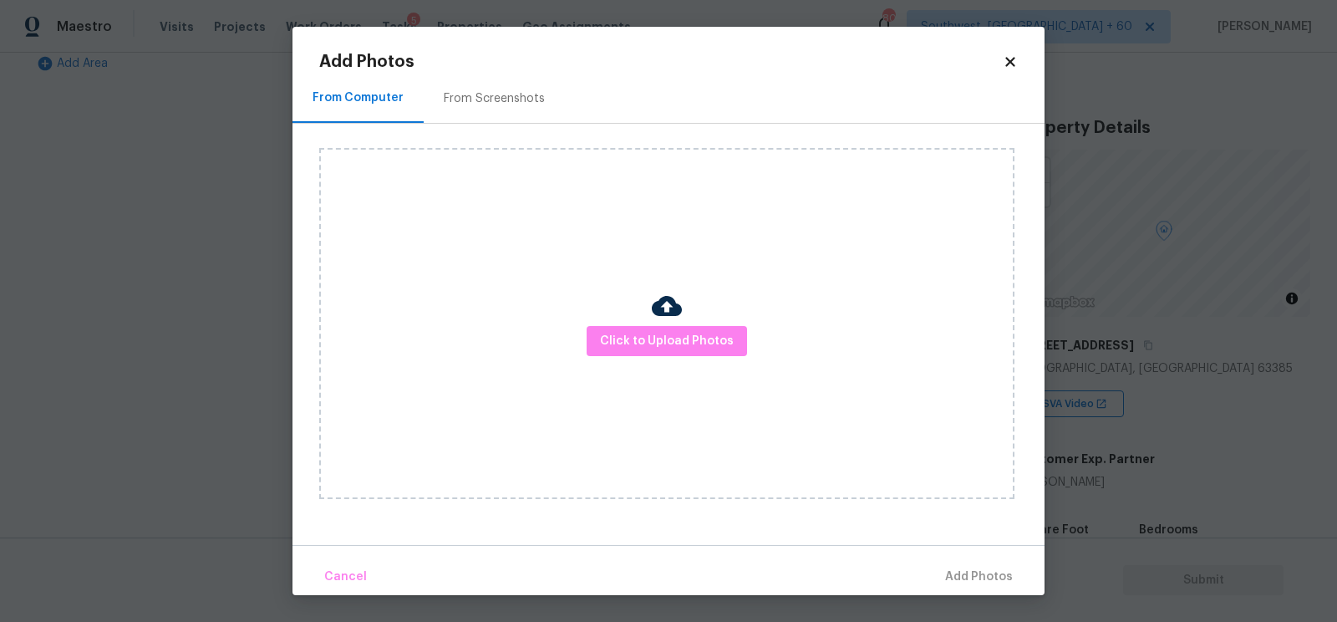
click at [643, 363] on div "Click to Upload Photos" at bounding box center [666, 323] width 695 height 351
click at [652, 351] on button "Click to Upload Photos" at bounding box center [667, 341] width 160 height 31
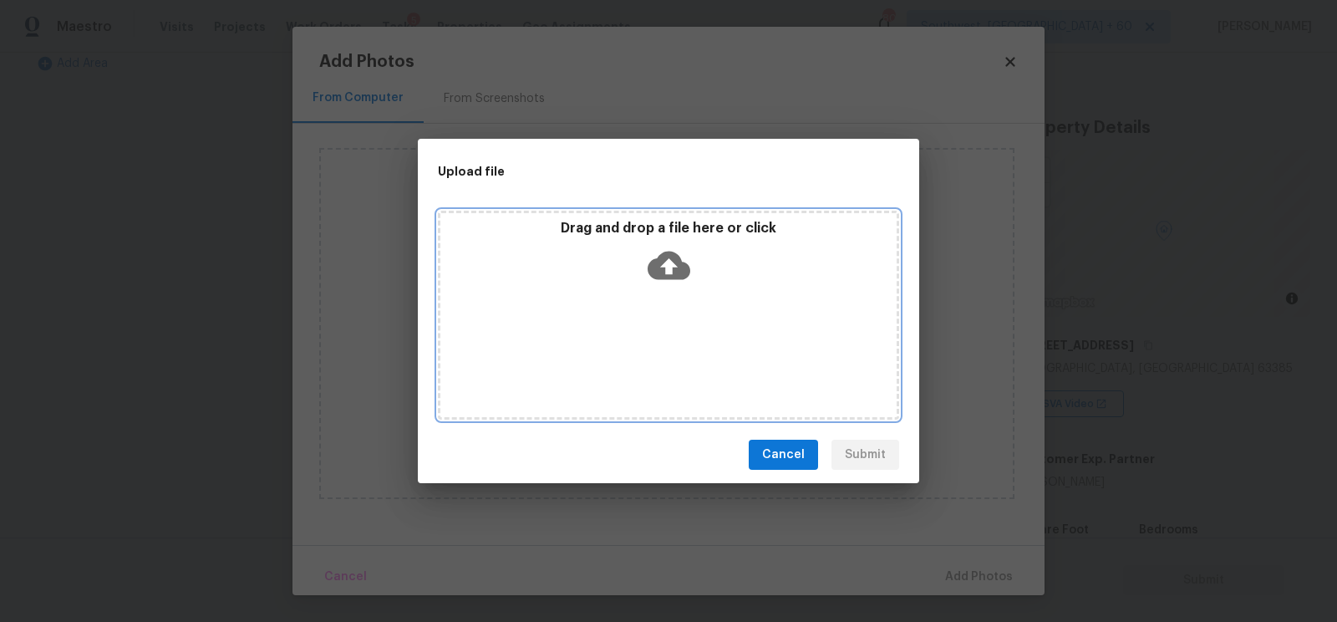
click at [667, 302] on div "Drag and drop a file here or click" at bounding box center [668, 315] width 461 height 209
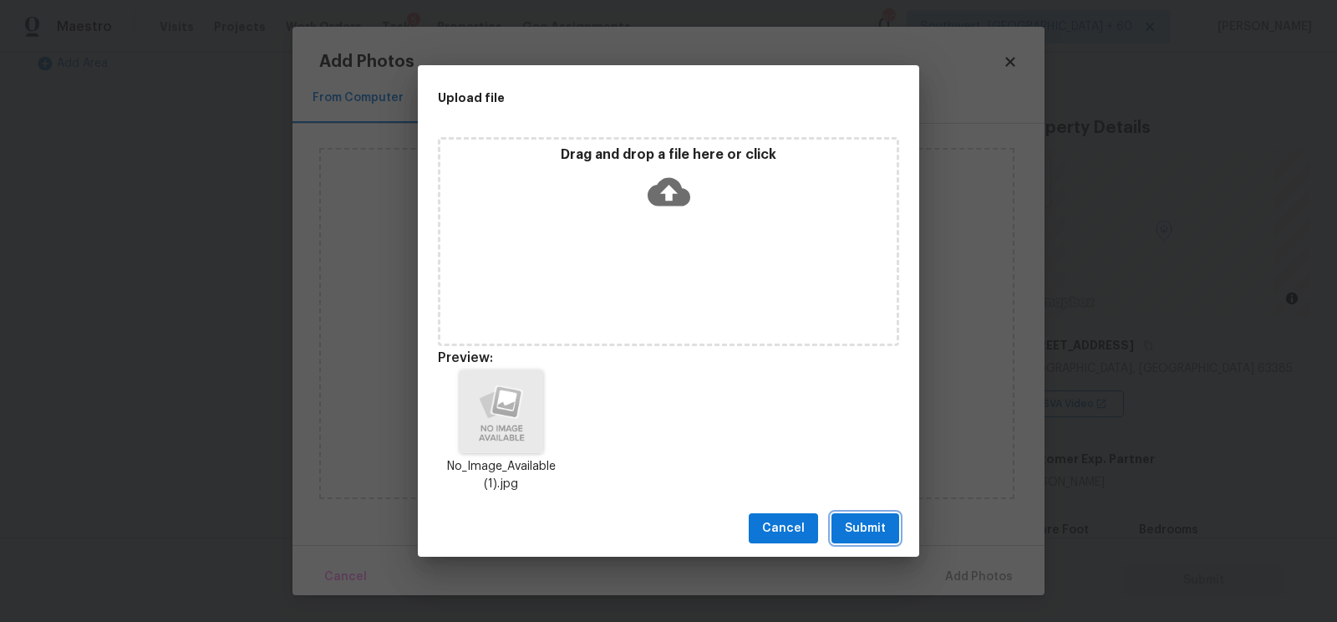
click at [857, 536] on span "Submit" at bounding box center [865, 528] width 41 height 21
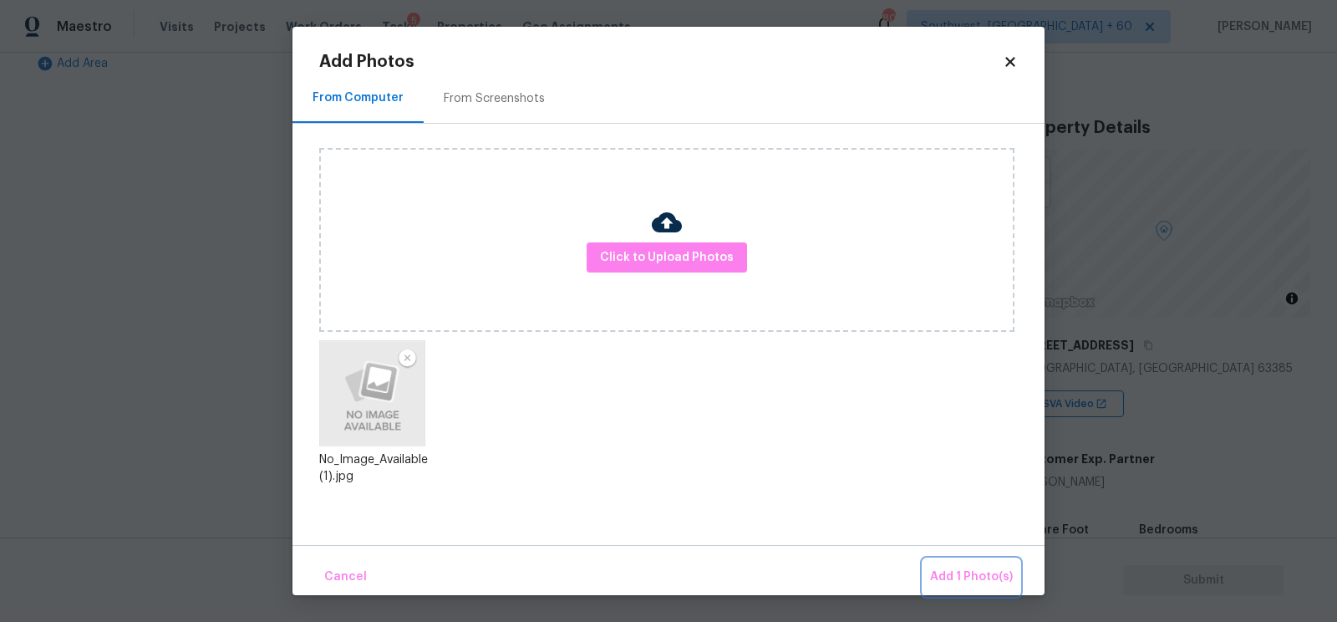
click at [965, 577] on span "Add 1 Photo(s)" at bounding box center [971, 577] width 83 height 21
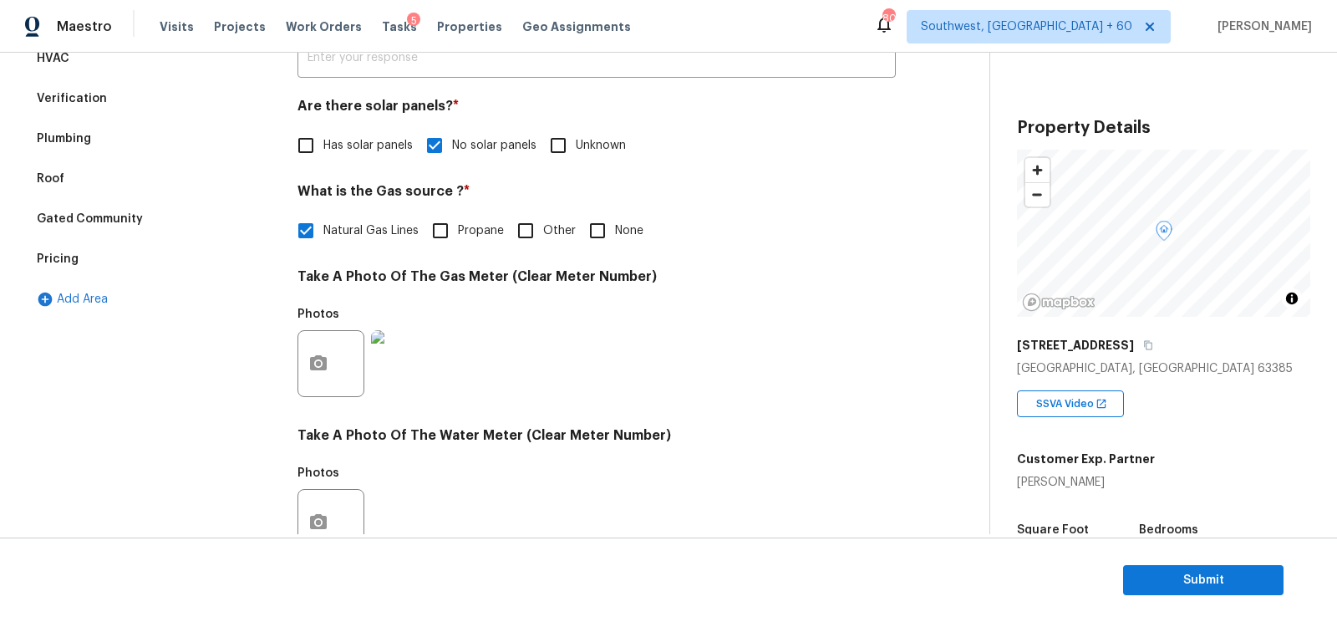
scroll to position [333, 0]
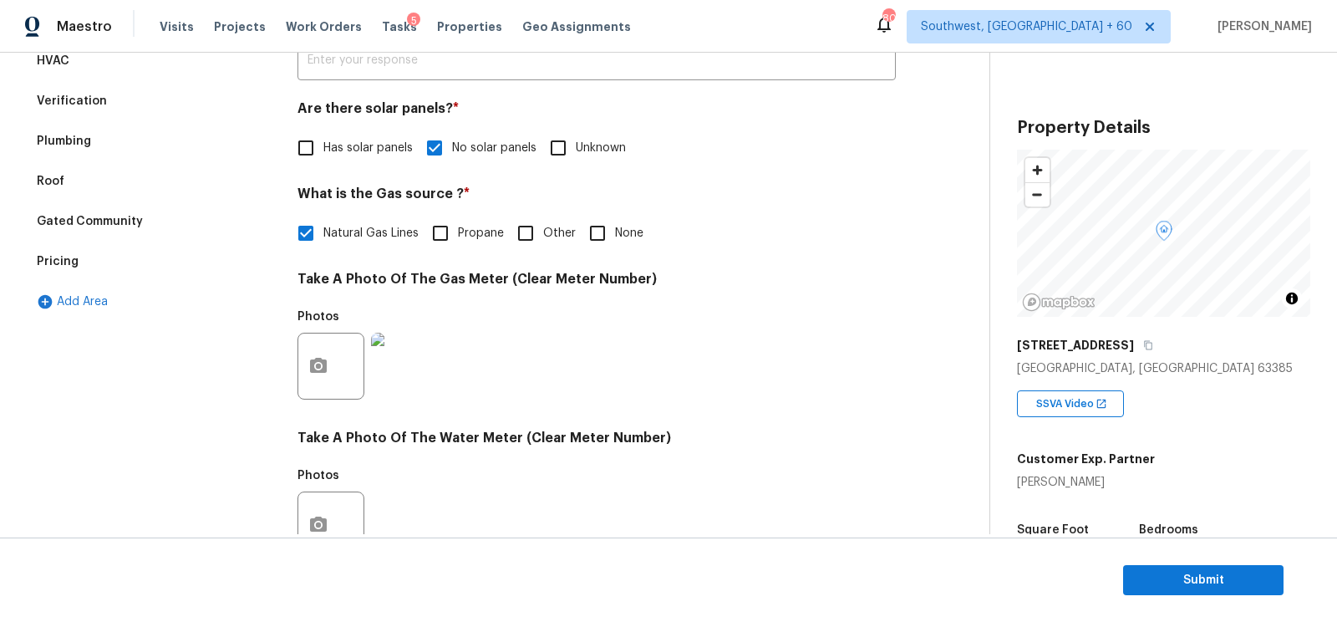
click at [125, 114] on div "Verification" at bounding box center [152, 101] width 251 height 40
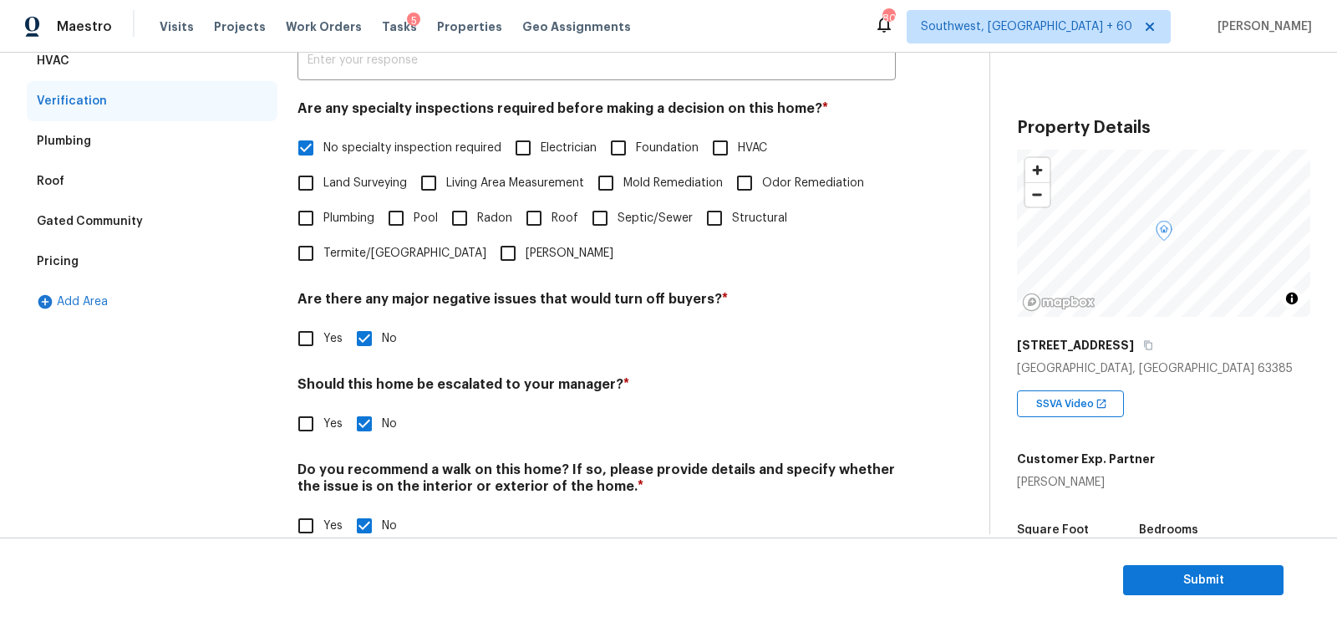
click at [326, 418] on span "Yes" at bounding box center [332, 424] width 19 height 18
click at [323, 418] on input "Yes" at bounding box center [305, 423] width 35 height 35
checkbox input "true"
checkbox input "false"
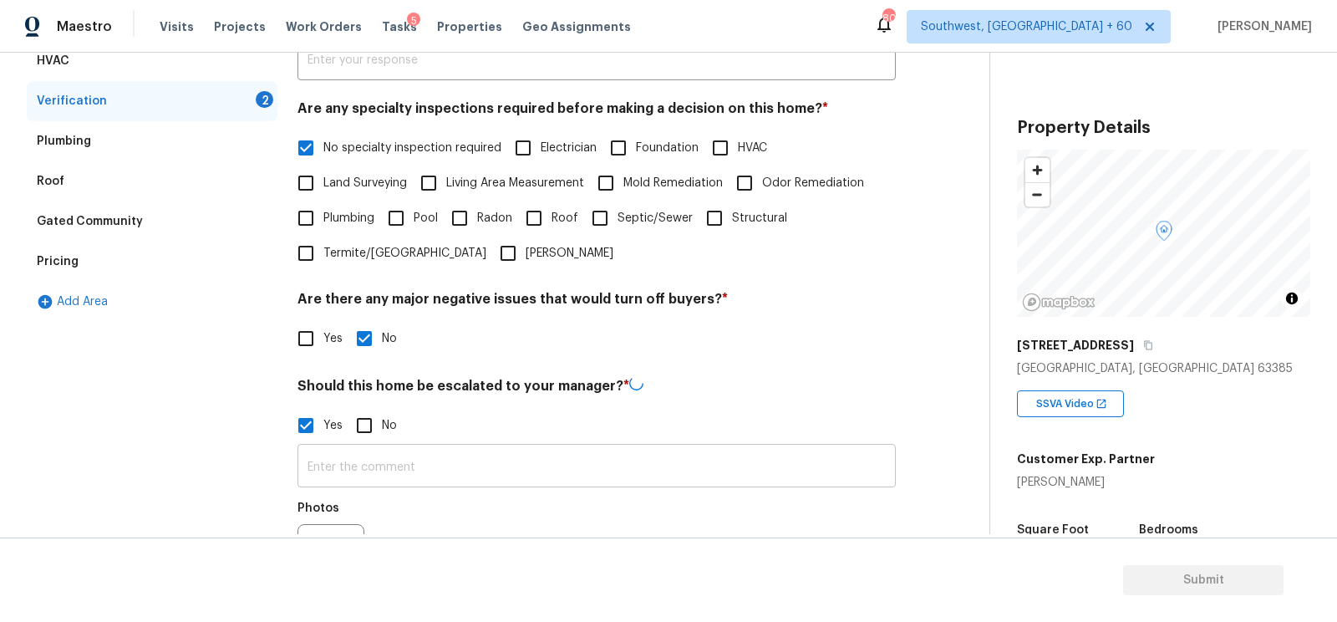
click at [366, 475] on input "text" at bounding box center [596, 467] width 598 height 39
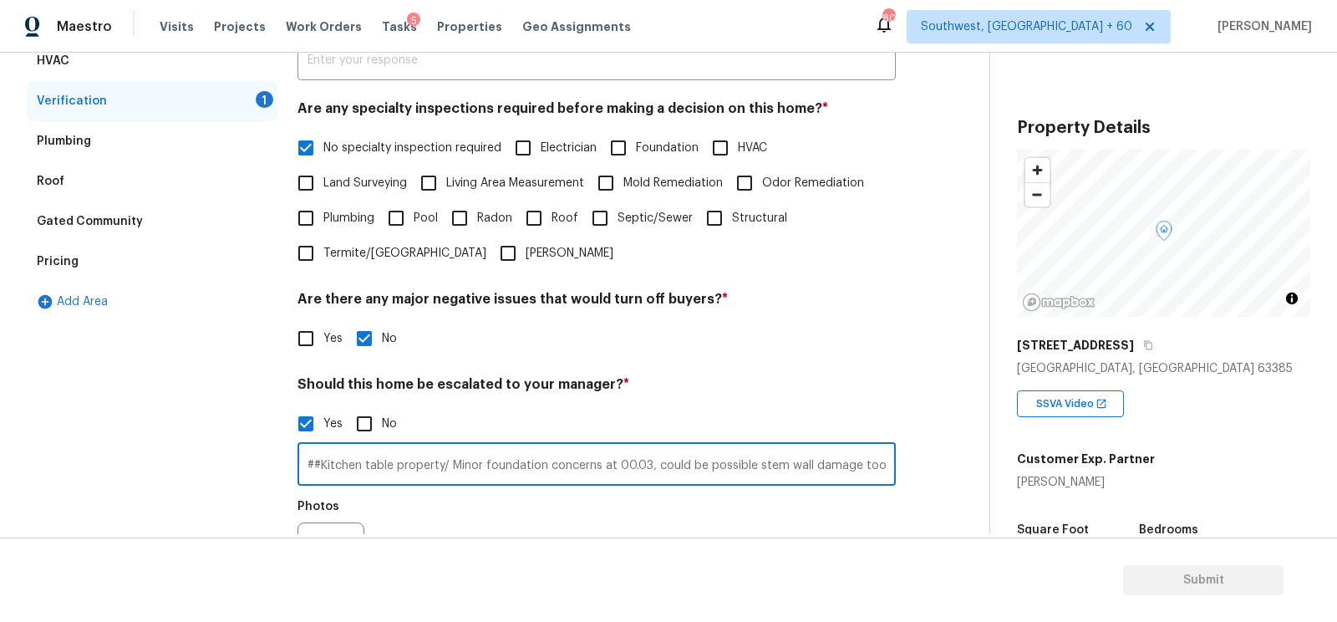
click at [887, 460] on input "##Kitchen table property/ Minor foundation concerns at 00.03, could be possible…" at bounding box center [596, 465] width 598 height 39
click at [877, 464] on input "##Kitchen table property/ Minor foundation concerns at 00.03, could be possible…" at bounding box center [596, 465] width 598 height 39
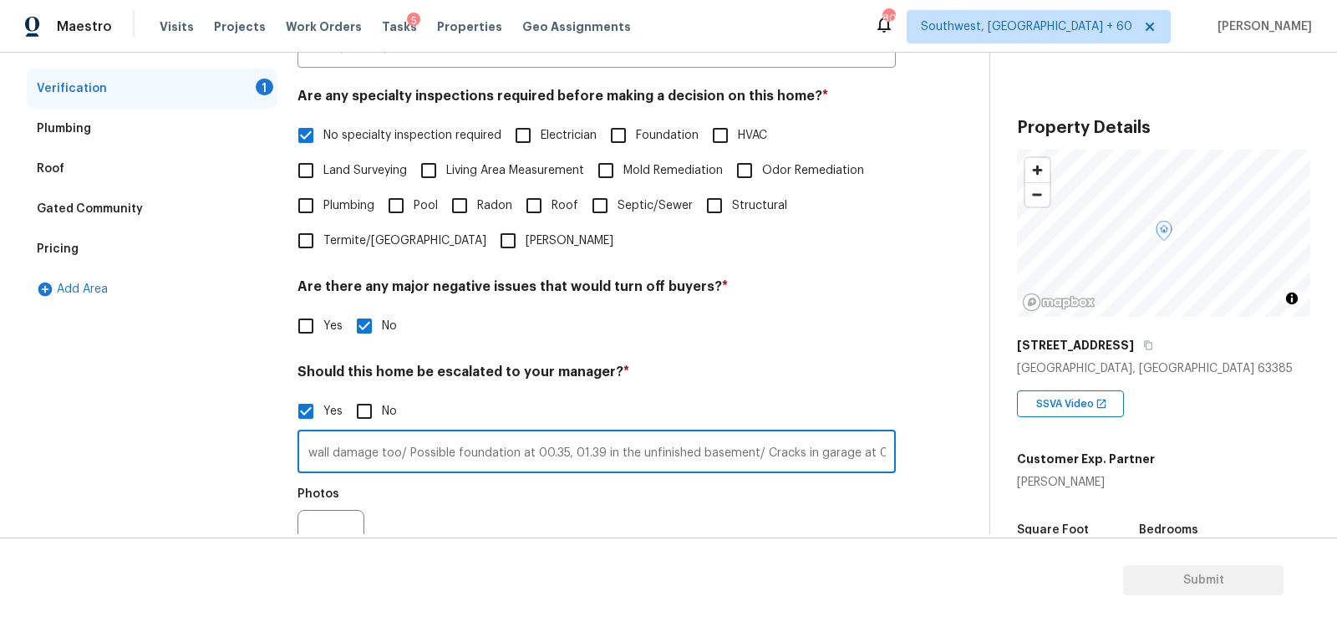
scroll to position [0, 488]
type input "##Kitchen table property/ Minor foundation concerns at 00.03, could be possible…"
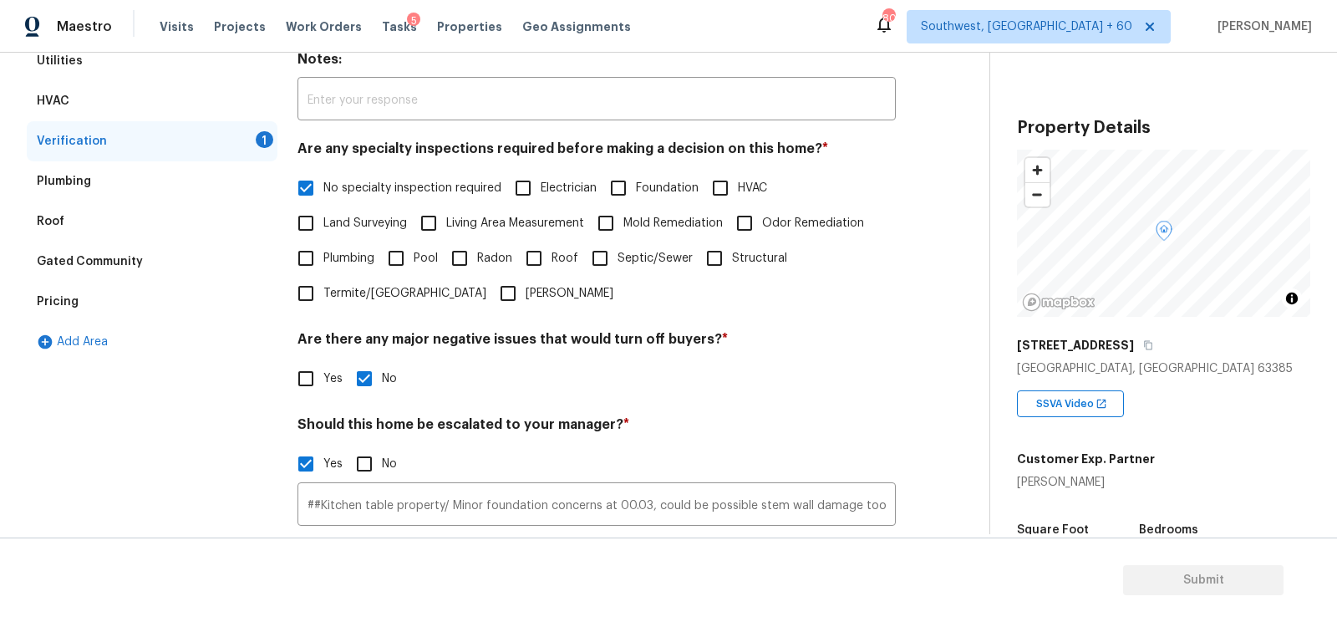
scroll to position [525, 0]
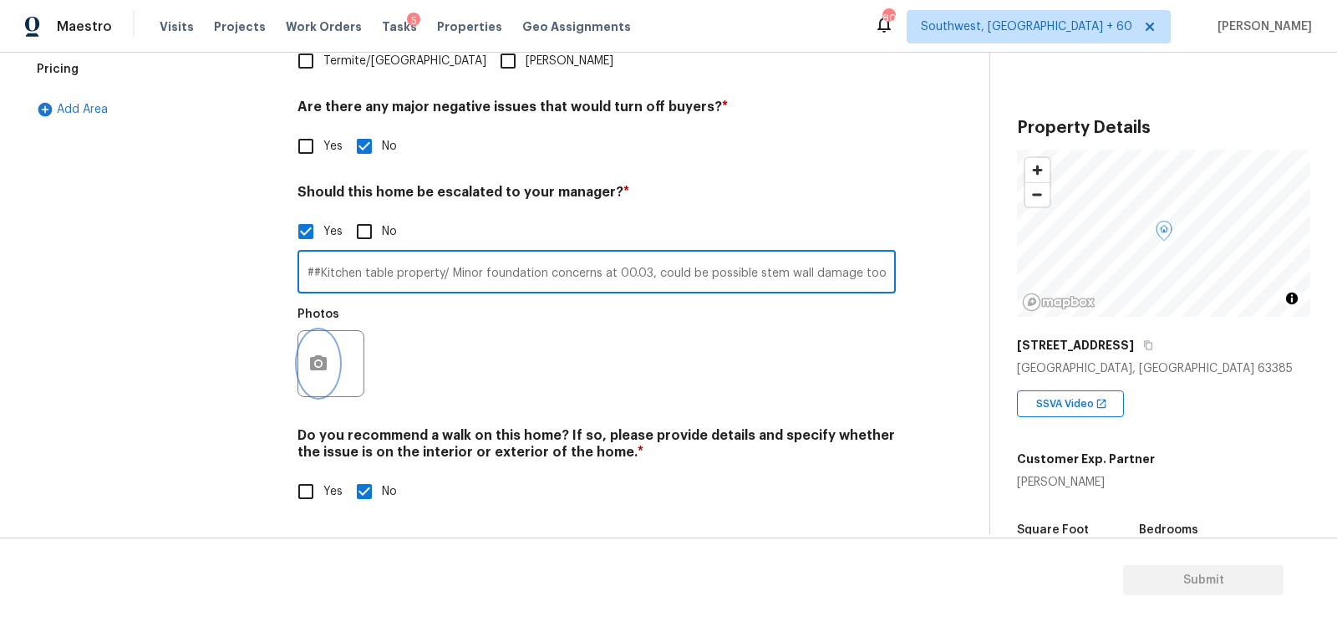
click at [326, 374] on button "button" at bounding box center [318, 363] width 40 height 65
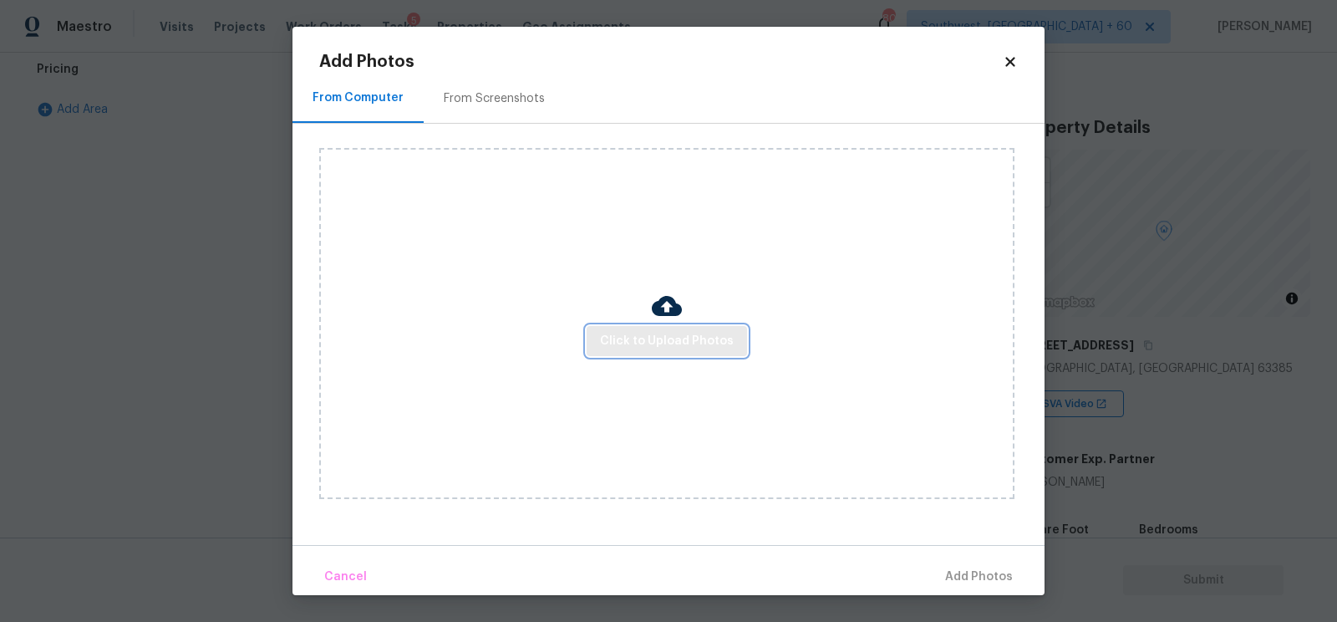
click at [663, 335] on span "Click to Upload Photos" at bounding box center [667, 341] width 134 height 21
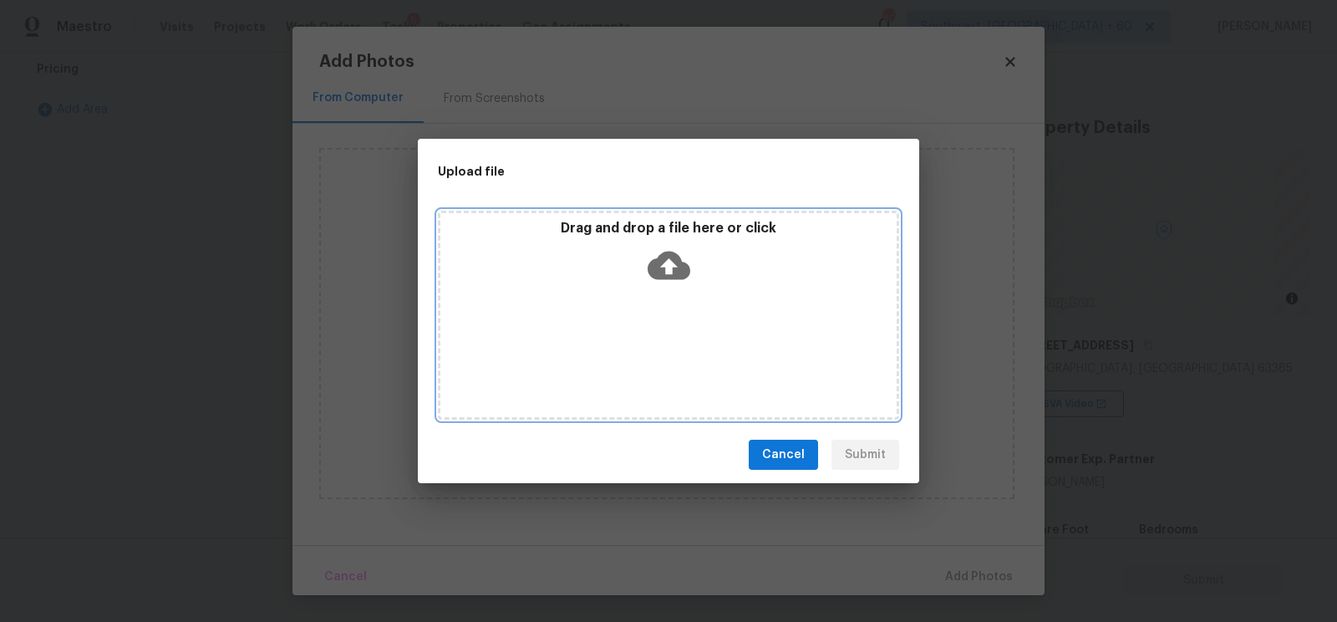
click at [667, 269] on icon at bounding box center [669, 265] width 43 height 43
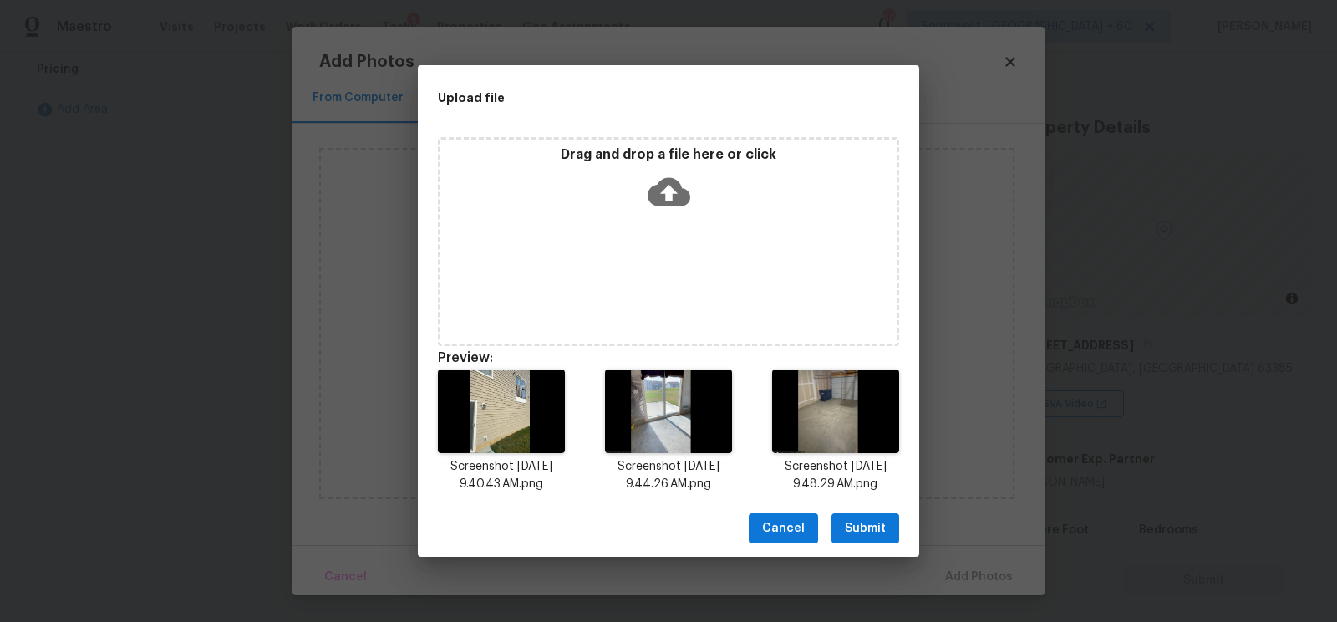
click at [876, 533] on span "Submit" at bounding box center [865, 528] width 41 height 21
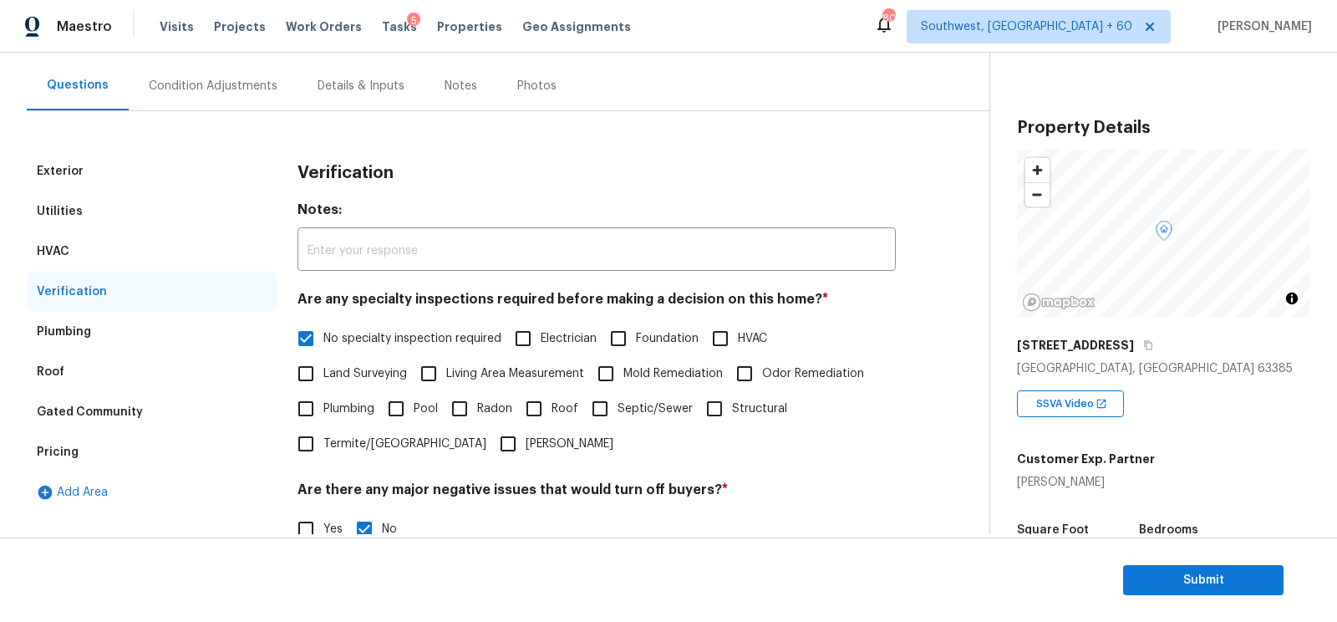
scroll to position [135, 0]
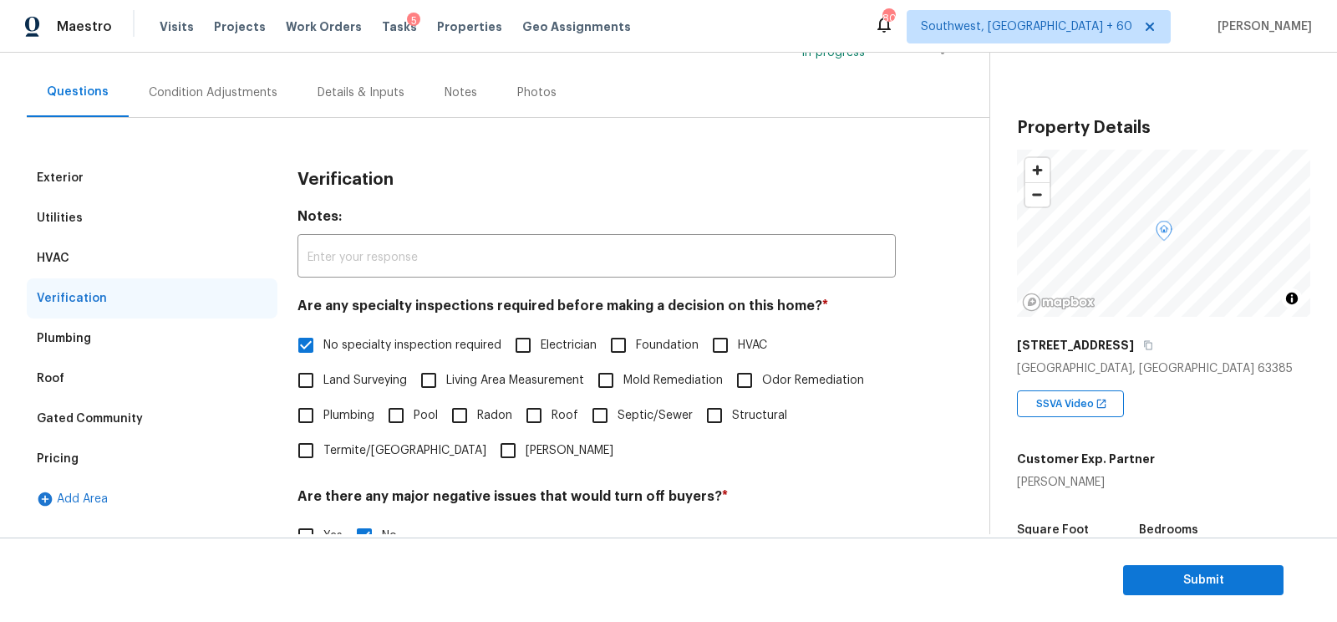
click at [226, 104] on div "Condition Adjustments" at bounding box center [213, 92] width 169 height 49
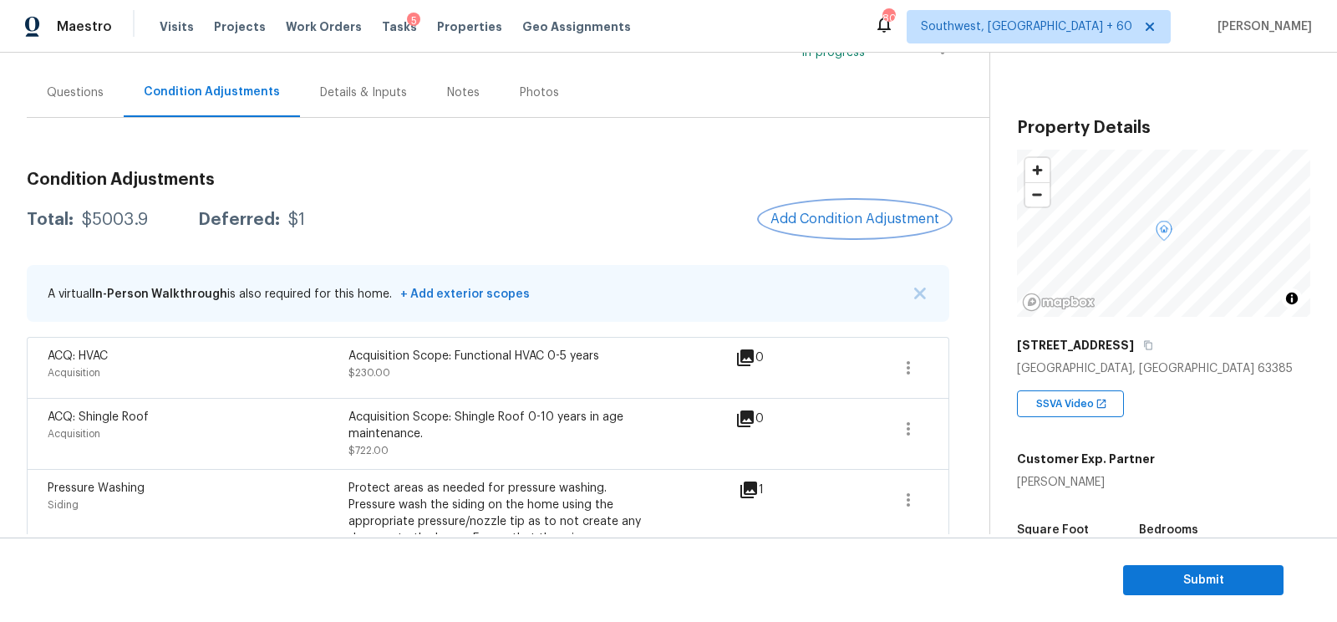
click at [853, 212] on span "Add Condition Adjustment" at bounding box center [854, 218] width 169 height 15
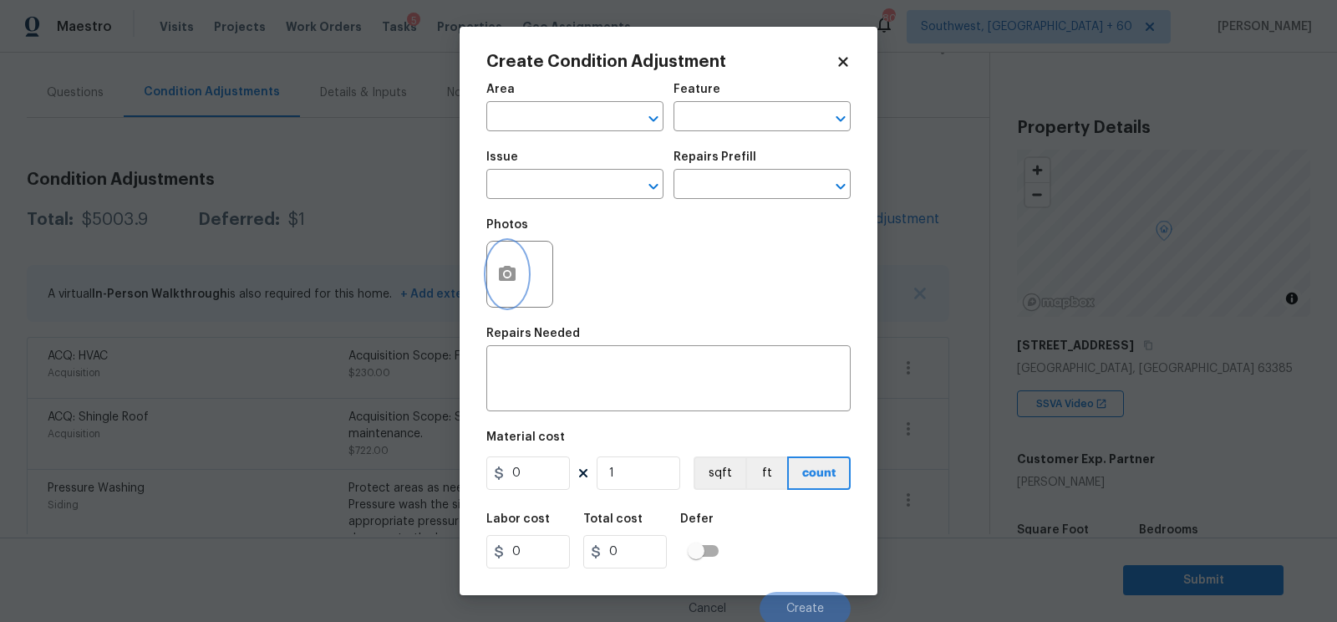
click at [517, 278] on button "button" at bounding box center [507, 273] width 40 height 65
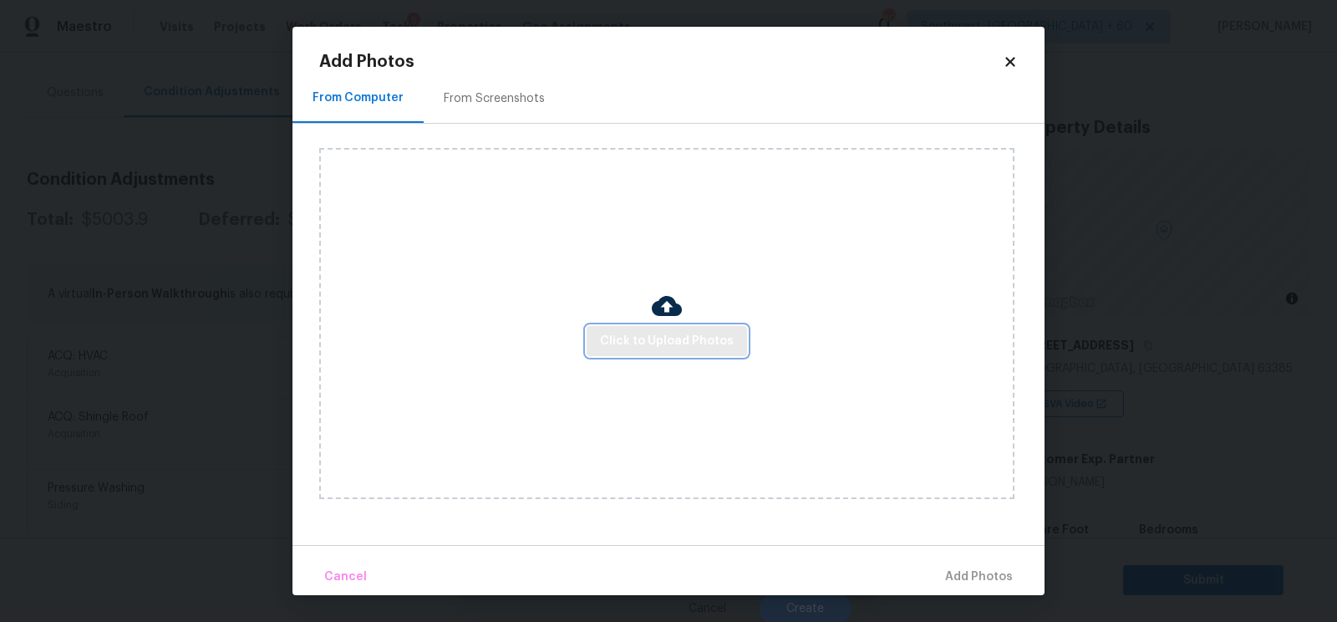
click at [662, 337] on span "Click to Upload Photos" at bounding box center [667, 341] width 134 height 21
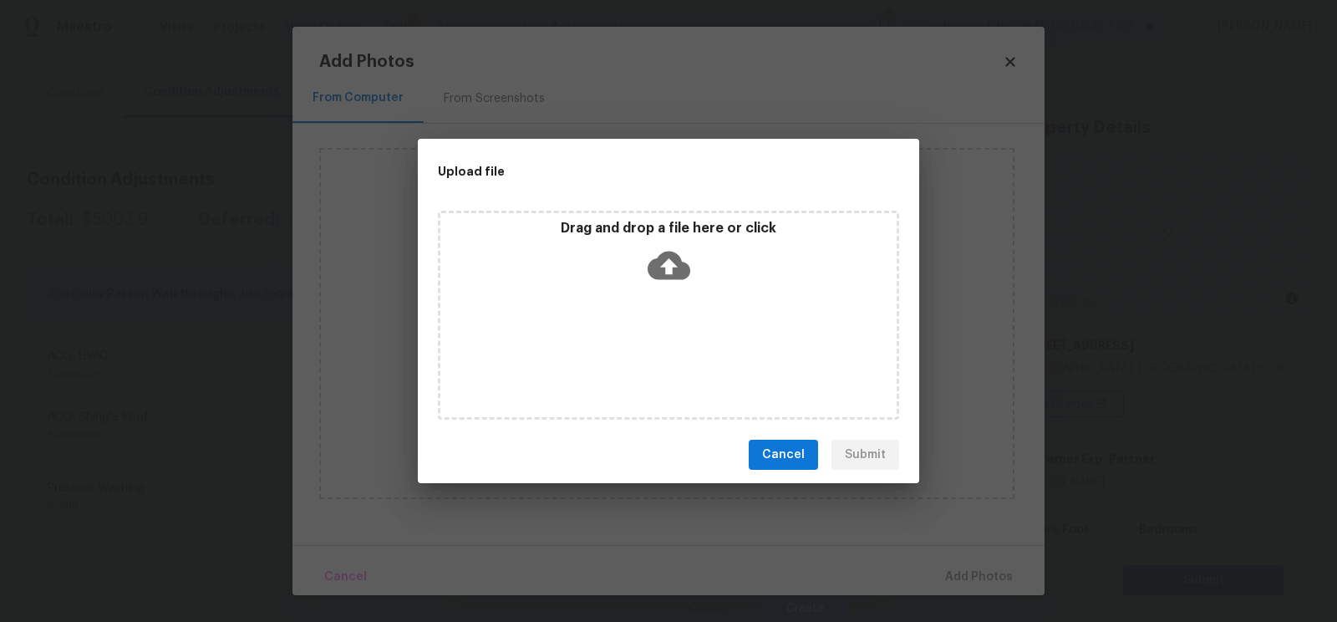
click at [661, 262] on icon at bounding box center [669, 266] width 43 height 28
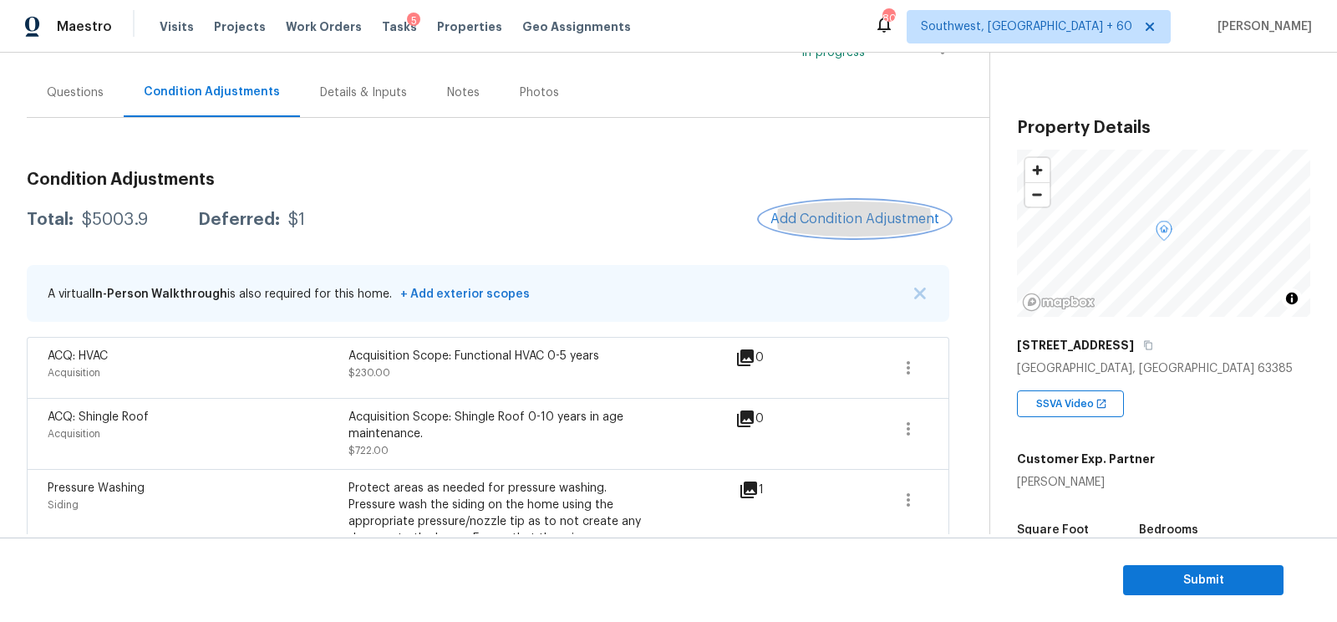
click at [823, 234] on button "Add Condition Adjustment" at bounding box center [854, 218] width 189 height 35
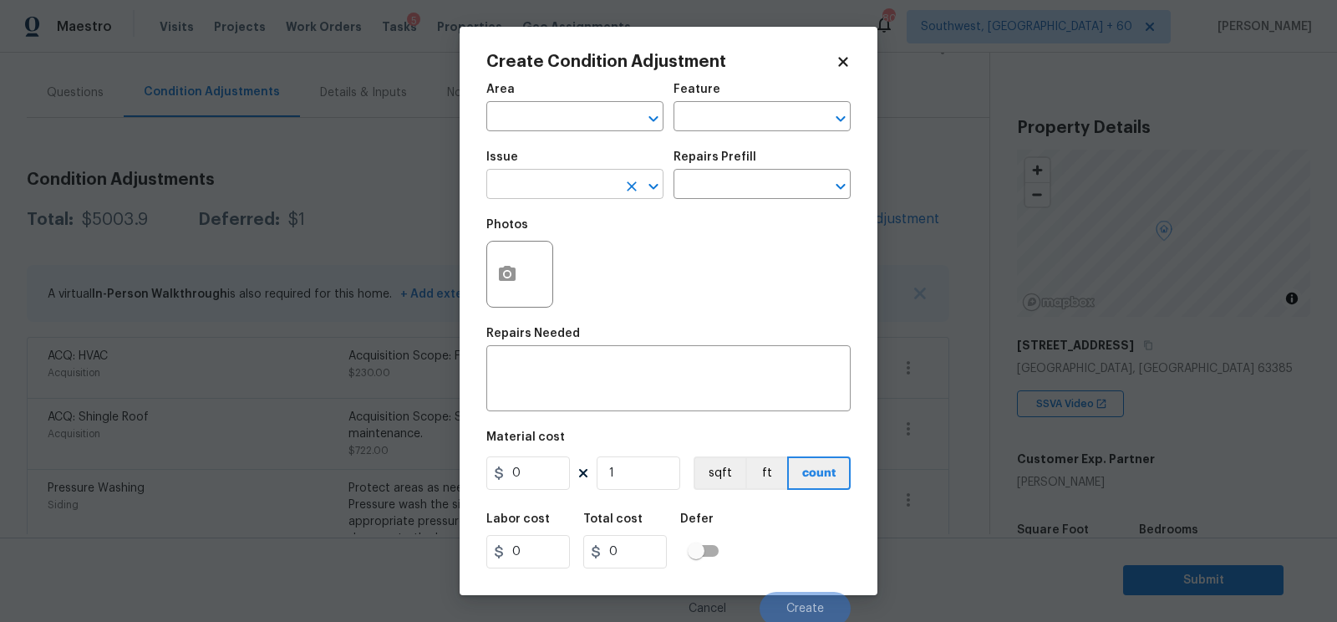
click at [567, 181] on input "text" at bounding box center [551, 186] width 130 height 26
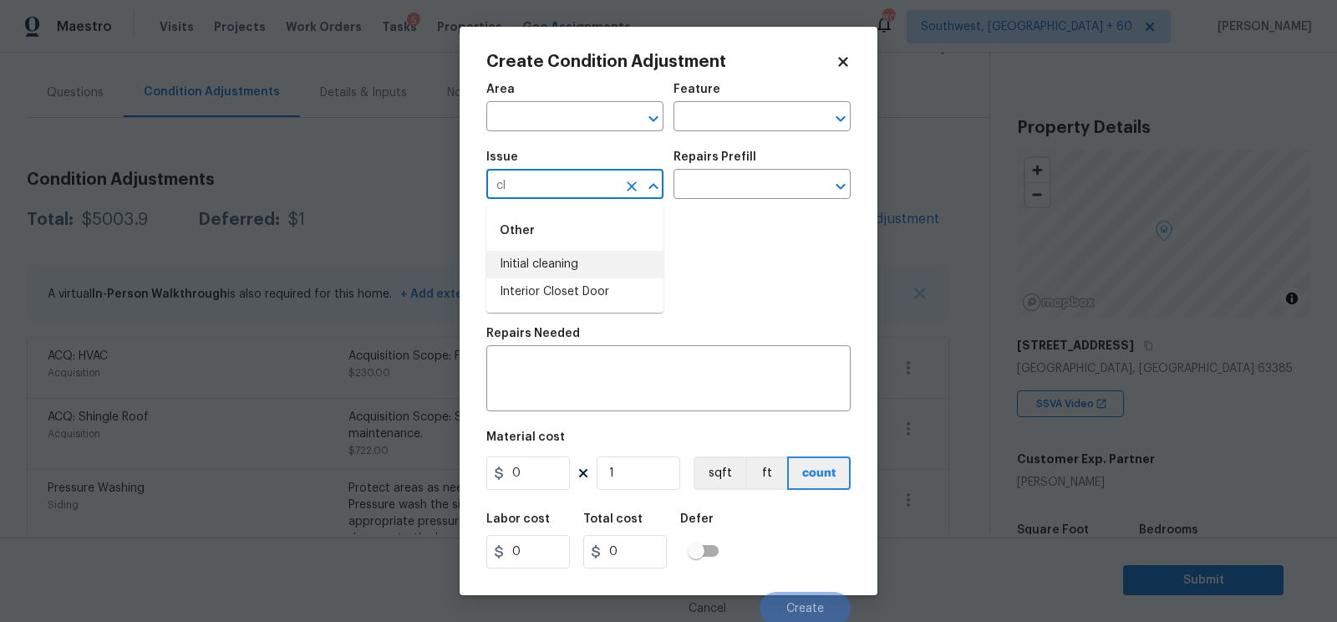
click at [577, 259] on li "Initial cleaning" at bounding box center [574, 265] width 177 height 28
type input "Initial cleaning"
click at [749, 182] on input "text" at bounding box center [738, 186] width 130 height 26
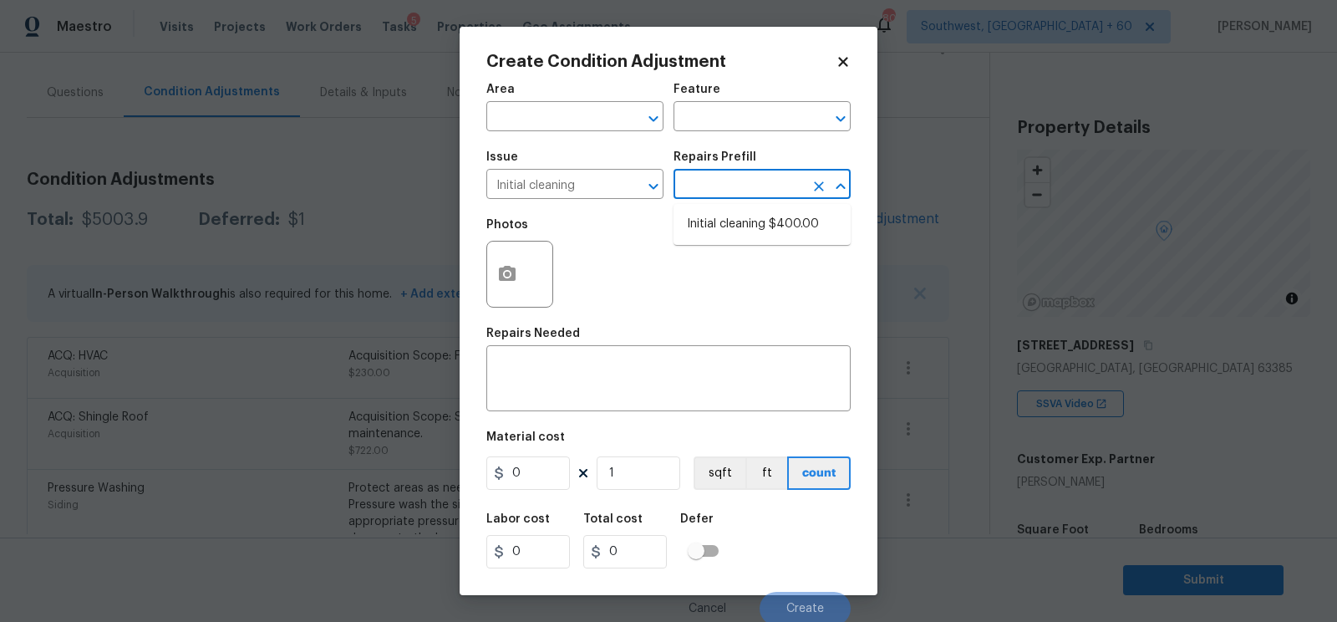
click at [748, 213] on li "Initial cleaning $400.00" at bounding box center [761, 225] width 177 height 28
type input "Home Readiness Packages"
type textarea "1. Wipe down exterior doors and trim. 2. Clean out all exterior light fixtures …"
type input "400"
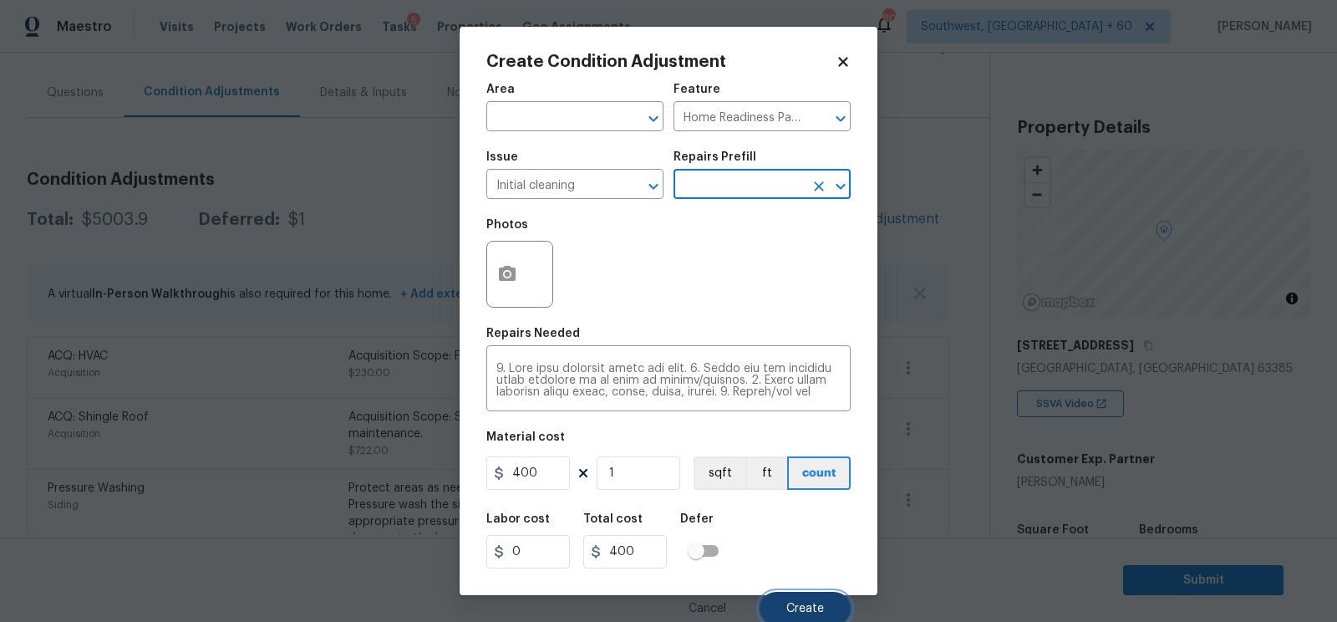
click at [801, 597] on button "Create" at bounding box center [805, 608] width 91 height 33
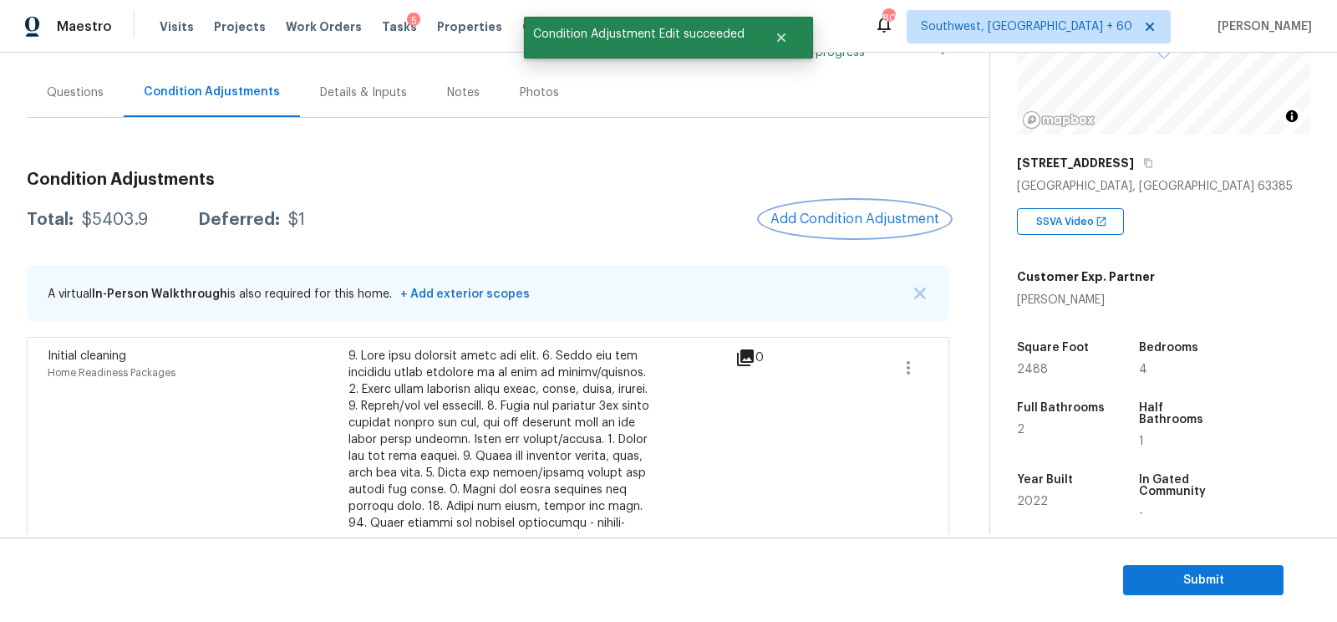
scroll to position [186, 0]
click at [877, 231] on button "Add Condition Adjustment" at bounding box center [854, 218] width 189 height 35
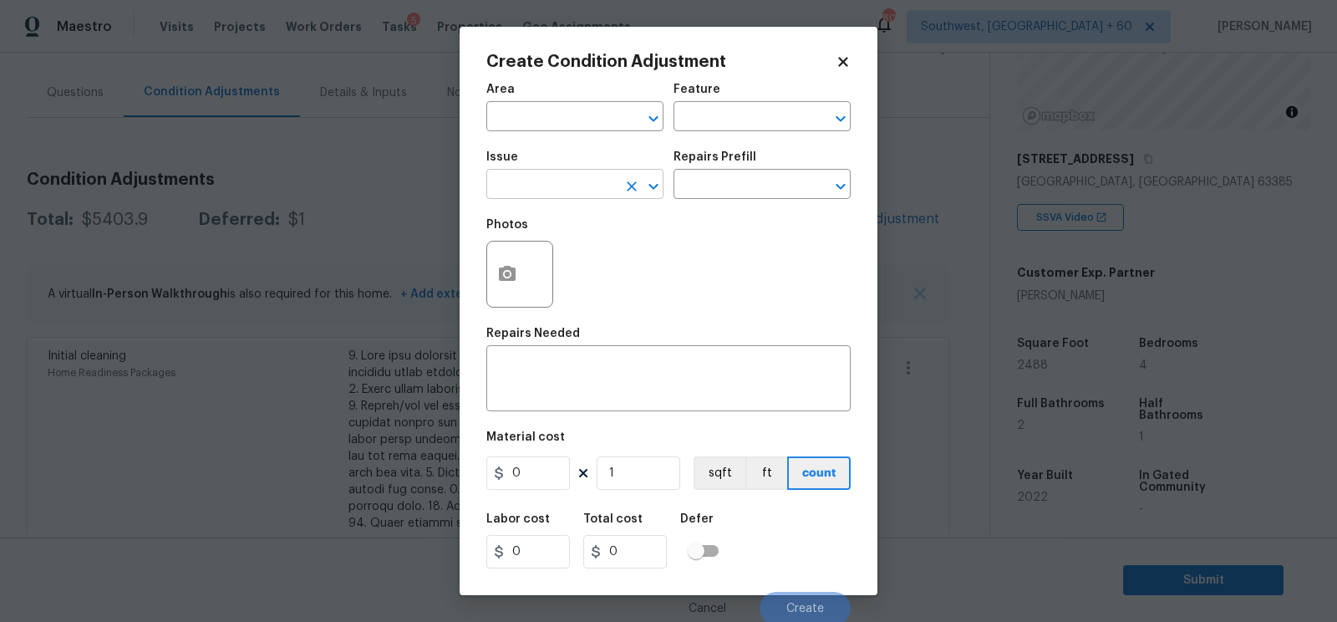
click at [571, 195] on input "text" at bounding box center [551, 186] width 130 height 26
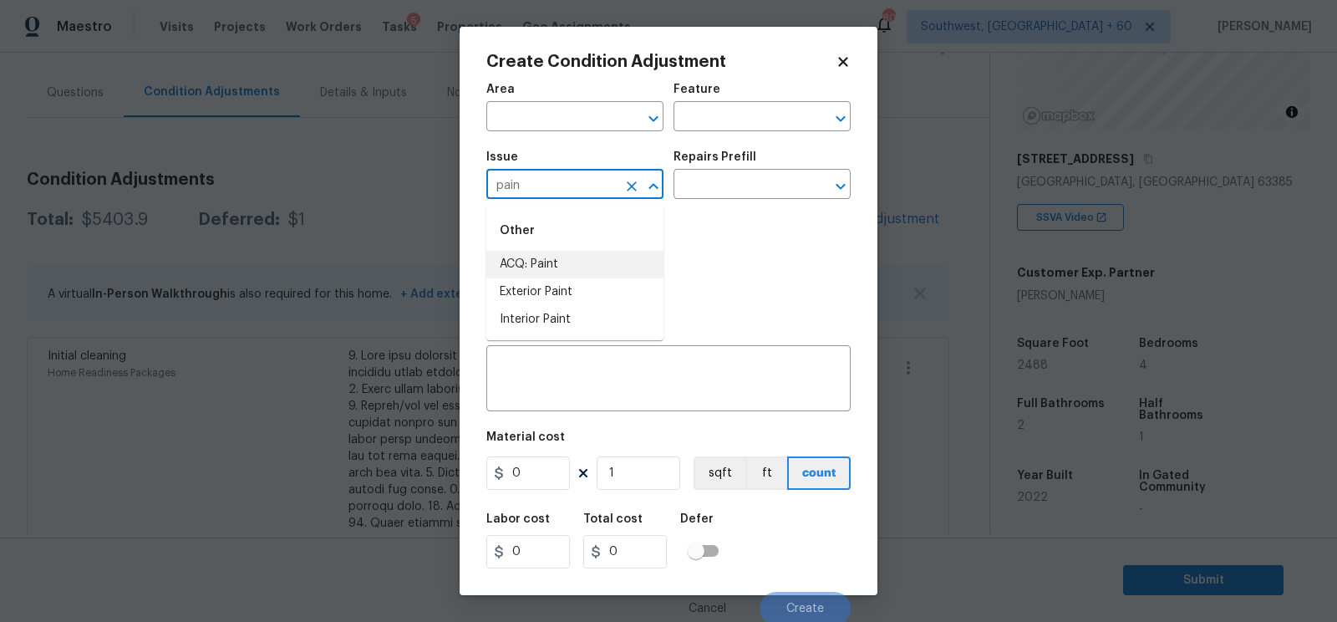
click at [541, 275] on li "ACQ: Paint" at bounding box center [574, 265] width 177 height 28
type input "ACQ: Paint"
click at [717, 183] on input "text" at bounding box center [738, 186] width 130 height 26
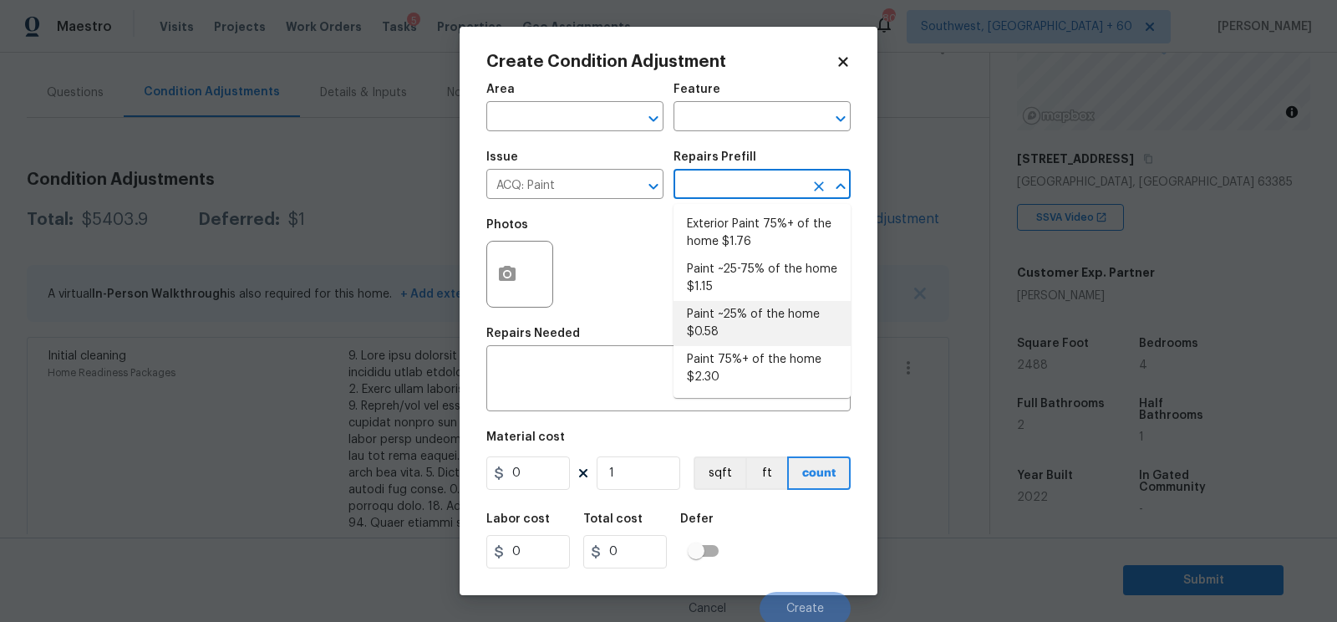
click at [724, 333] on li "Paint ~25% of the home $0.58" at bounding box center [761, 323] width 177 height 45
type input "Acquisition"
type textarea "Acquisition Scope: ~25% of the home needs interior paint"
type input "0.58"
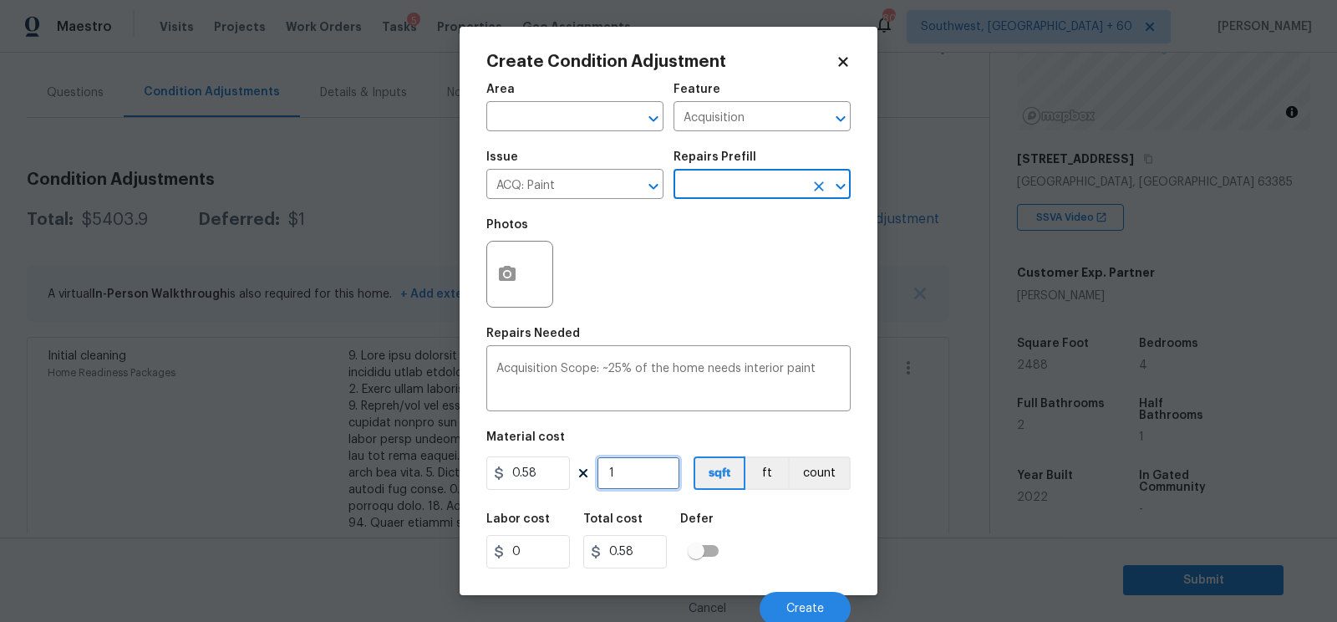
click at [653, 480] on input "1" at bounding box center [639, 472] width 84 height 33
type input "0"
type input "2"
type input "1.16"
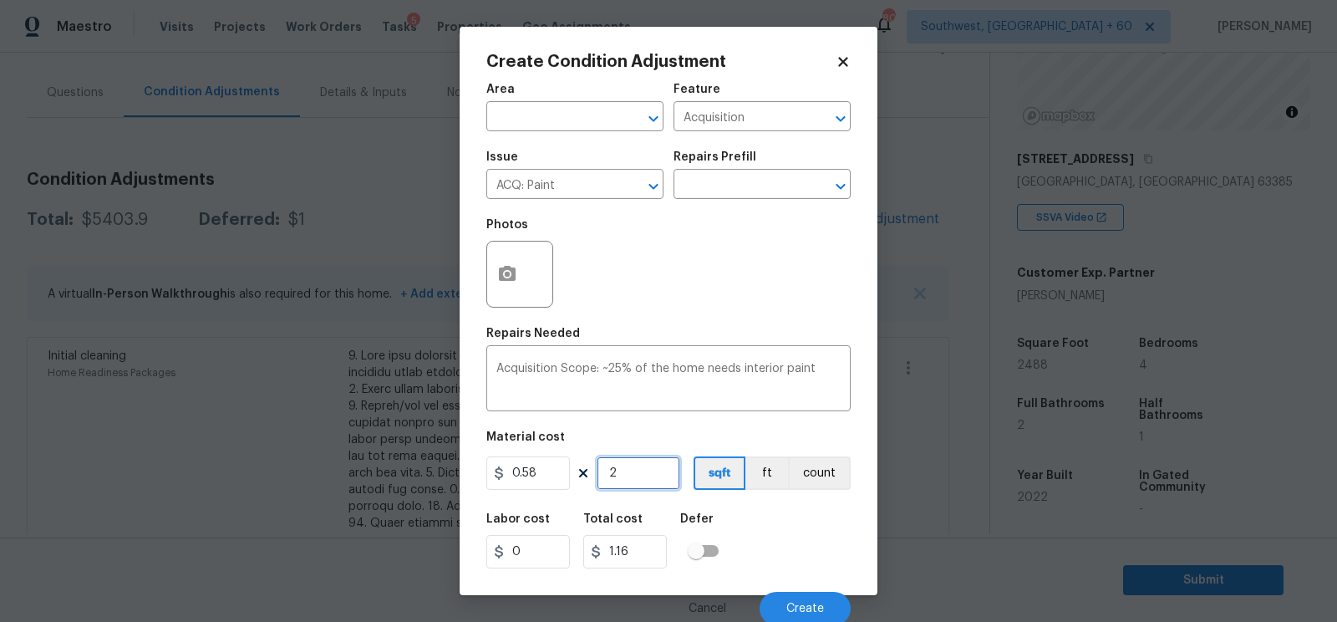
type input "24"
type input "13.92"
type input "248"
type input "143.84"
type input "2488"
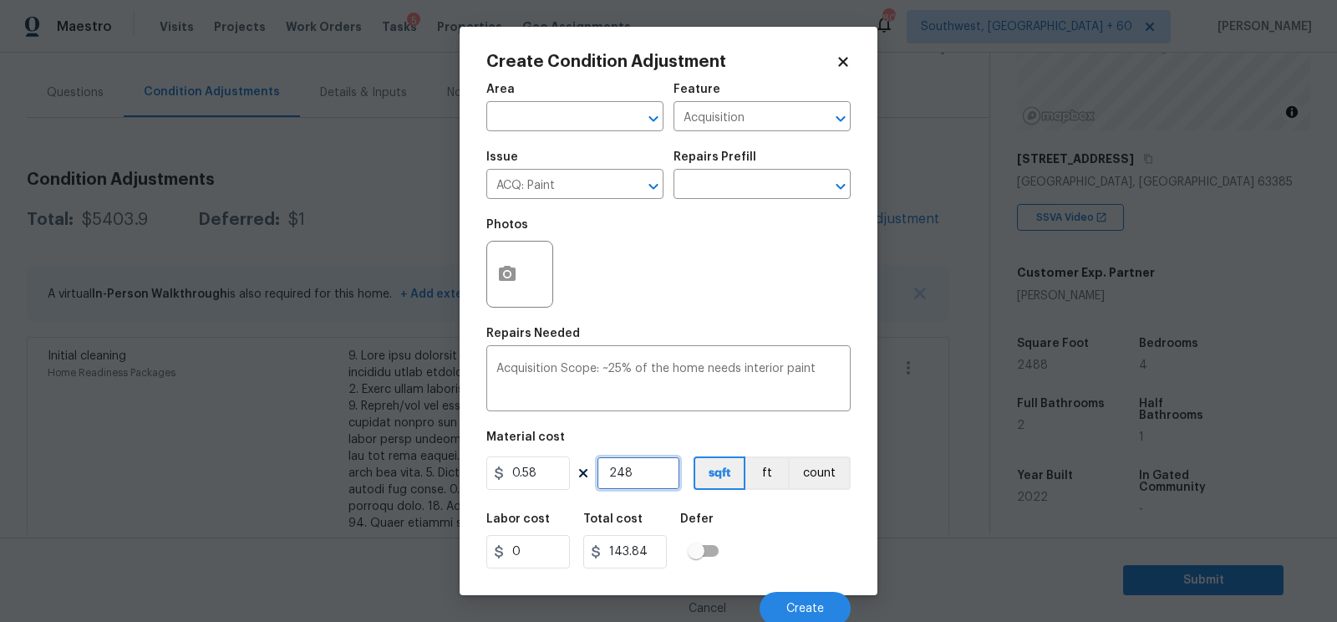
type input "1443.04"
type input "2488"
click at [659, 567] on input "1443.04" at bounding box center [625, 551] width 84 height 33
click at [772, 592] on div "Cancel Create" at bounding box center [668, 601] width 364 height 47
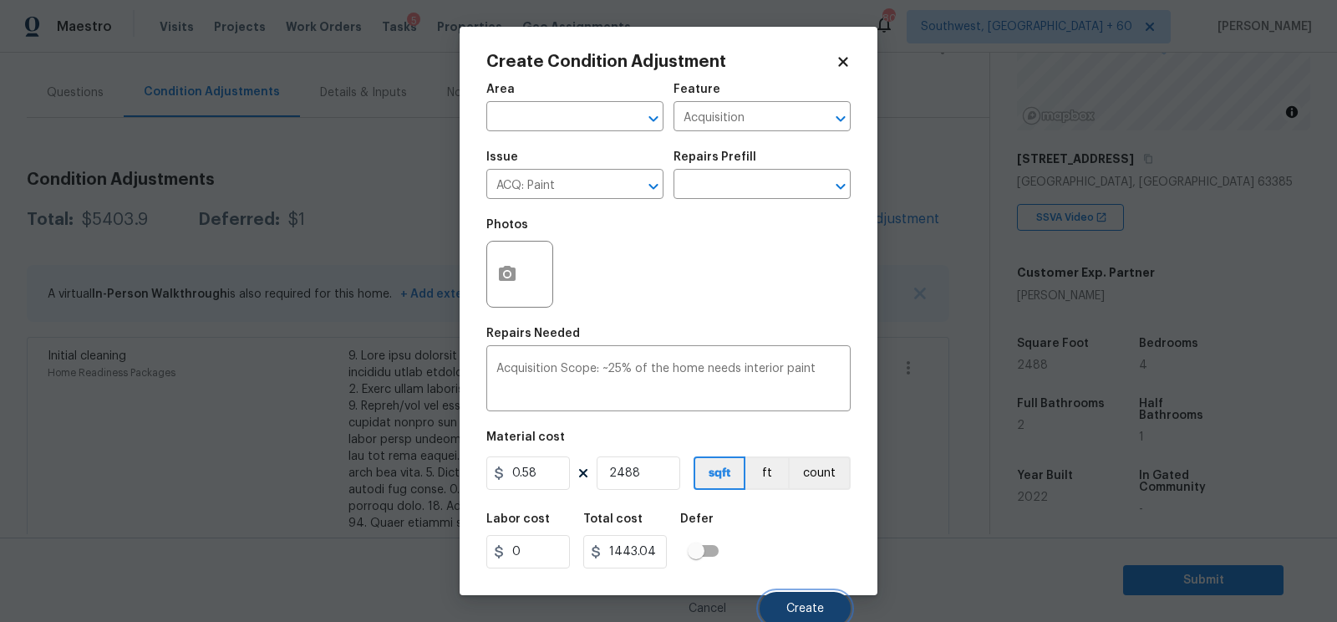
click at [789, 599] on button "Create" at bounding box center [805, 608] width 91 height 33
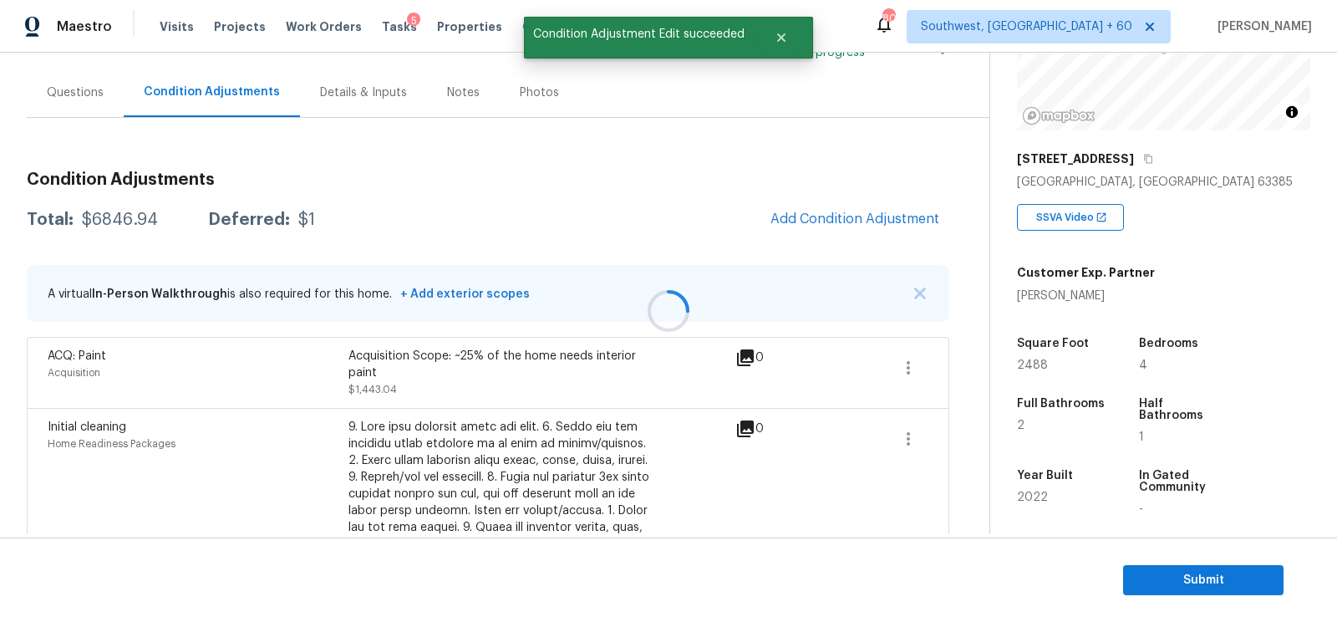
click at [848, 226] on div at bounding box center [668, 311] width 1337 height 622
click at [846, 211] on span "Add Condition Adjustment" at bounding box center [854, 218] width 169 height 15
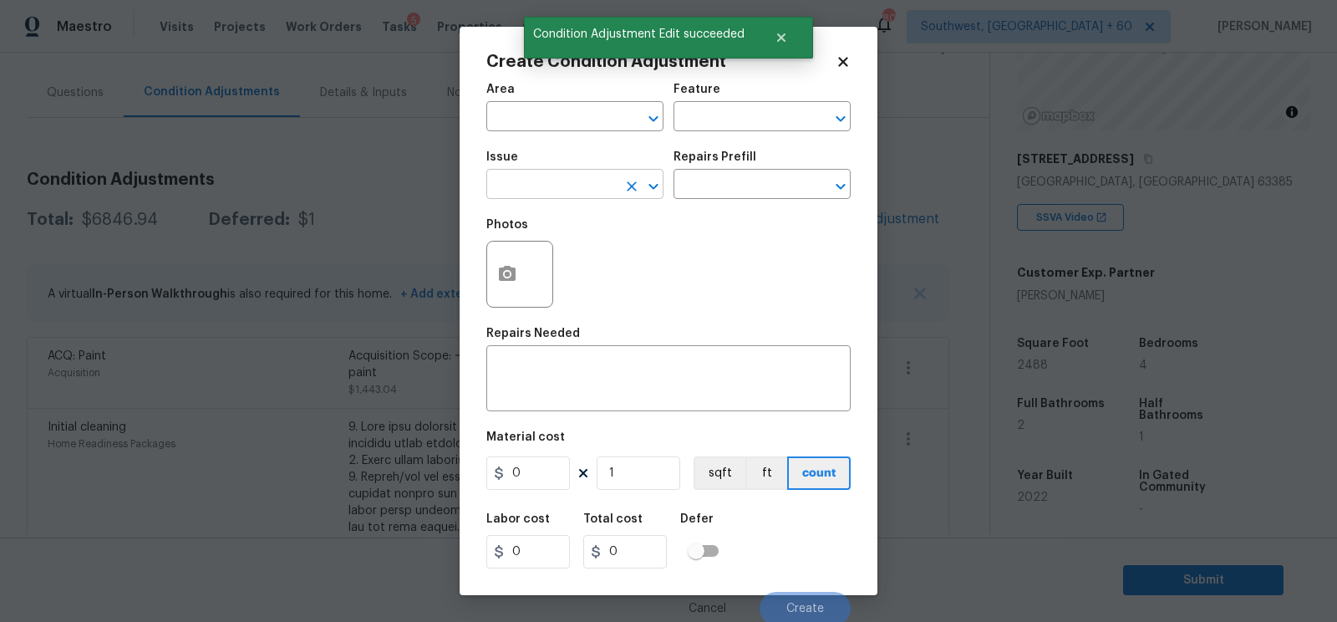
click at [557, 189] on input "text" at bounding box center [551, 186] width 130 height 26
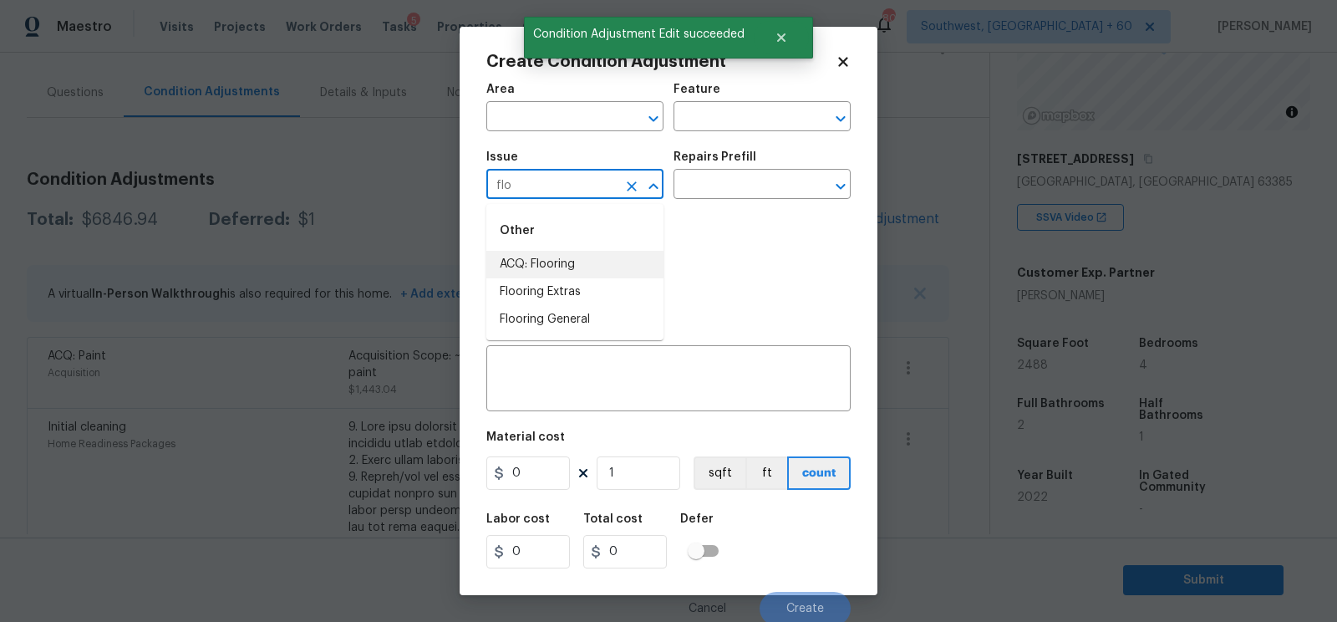
click at [553, 259] on li "ACQ: Flooring" at bounding box center [574, 265] width 177 height 28
type input "ACQ: Flooring"
click at [734, 185] on input "text" at bounding box center [738, 186] width 130 height 26
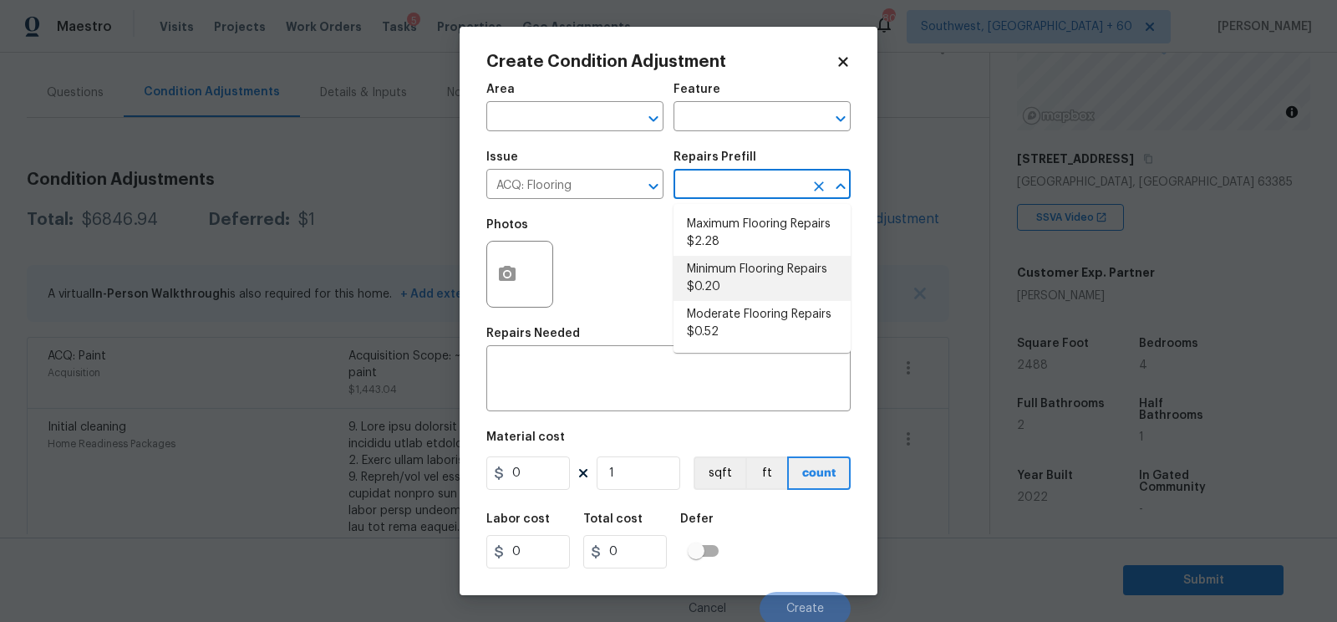
click at [734, 270] on li "Minimum Flooring Repairs $0.20" at bounding box center [761, 278] width 177 height 45
type input "Acquisition"
type textarea "Acquisition Scope: Minimum flooring repairs"
type input "0.2"
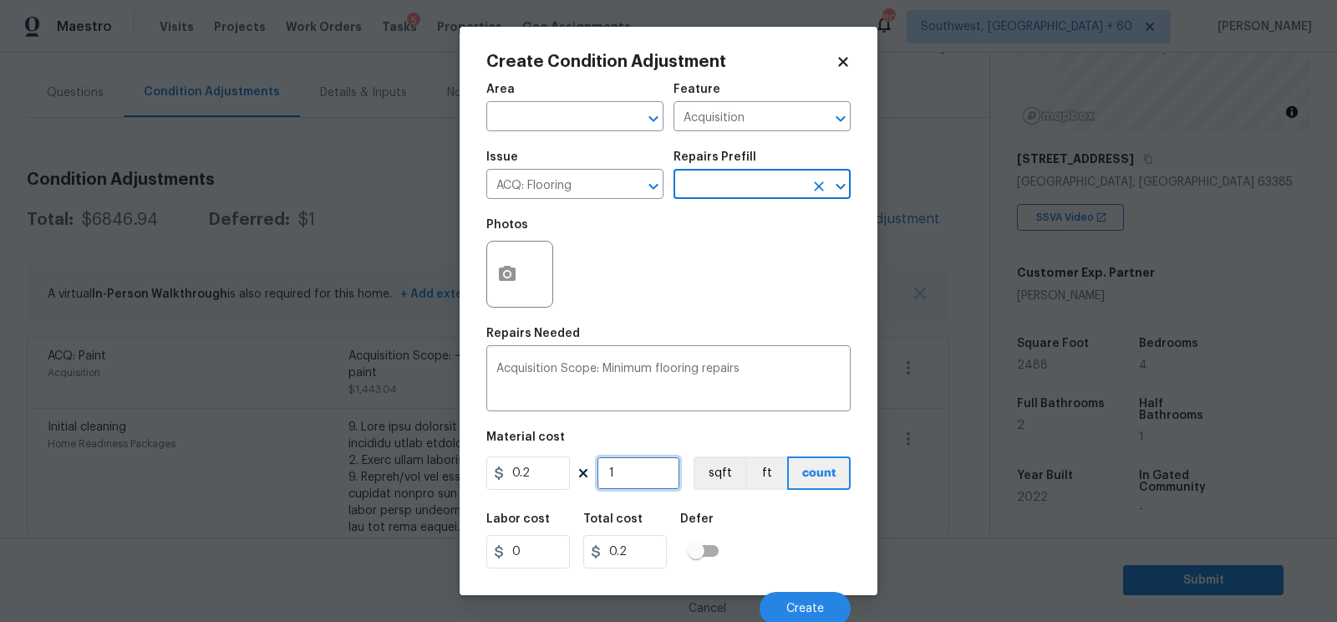
click at [624, 485] on input "1" at bounding box center [639, 472] width 84 height 33
type input "0"
type input "2"
type input "0.4"
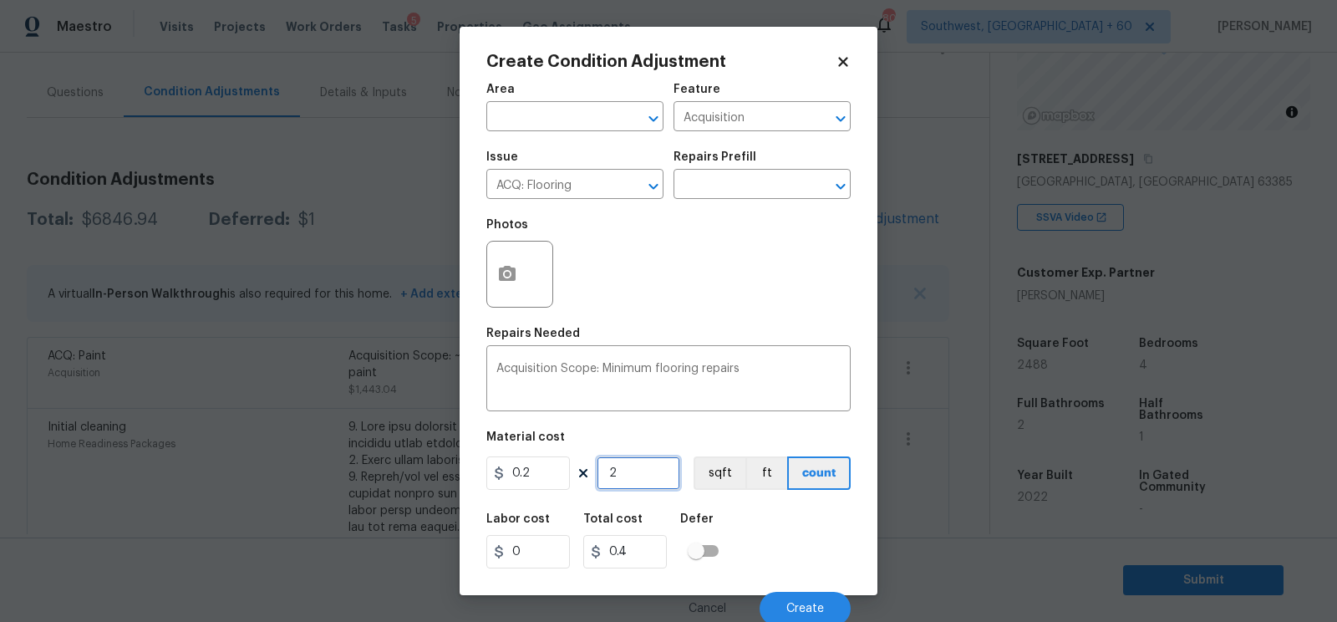
type input "24"
type input "4.8"
type input "248"
type input "49.6"
type input "2488"
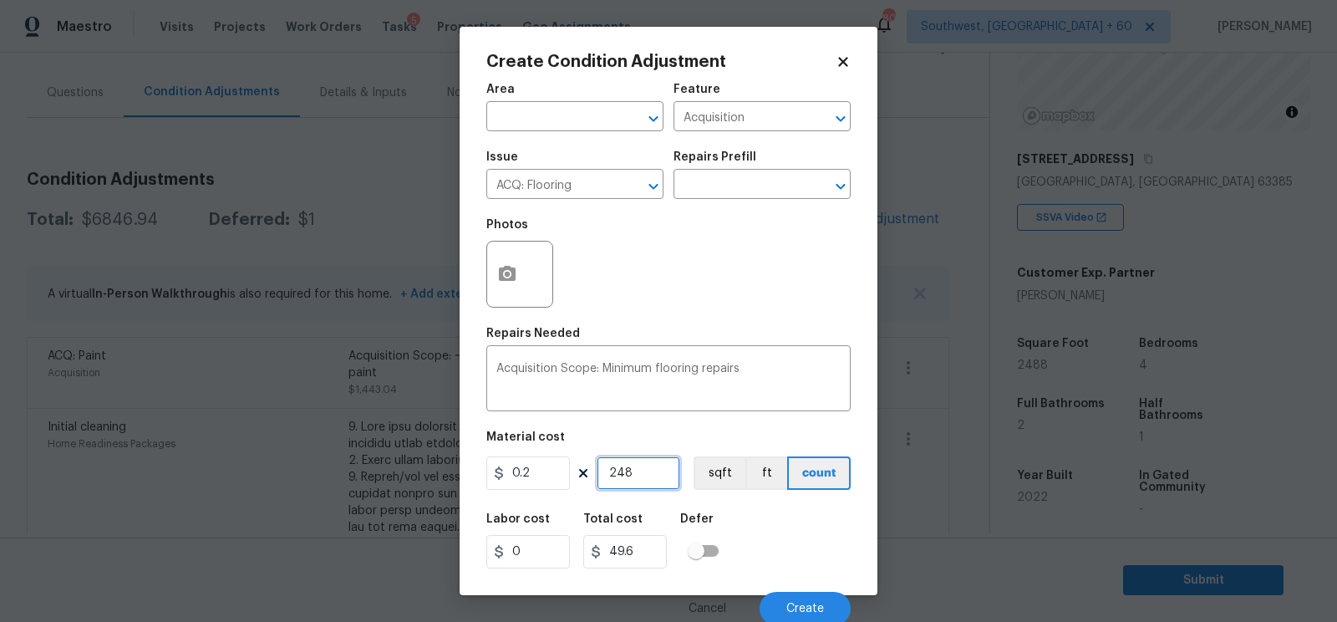
type input "497.6"
type input "2488"
click at [651, 550] on input "497.6" at bounding box center [625, 551] width 84 height 33
click at [813, 603] on span "Create" at bounding box center [805, 608] width 38 height 13
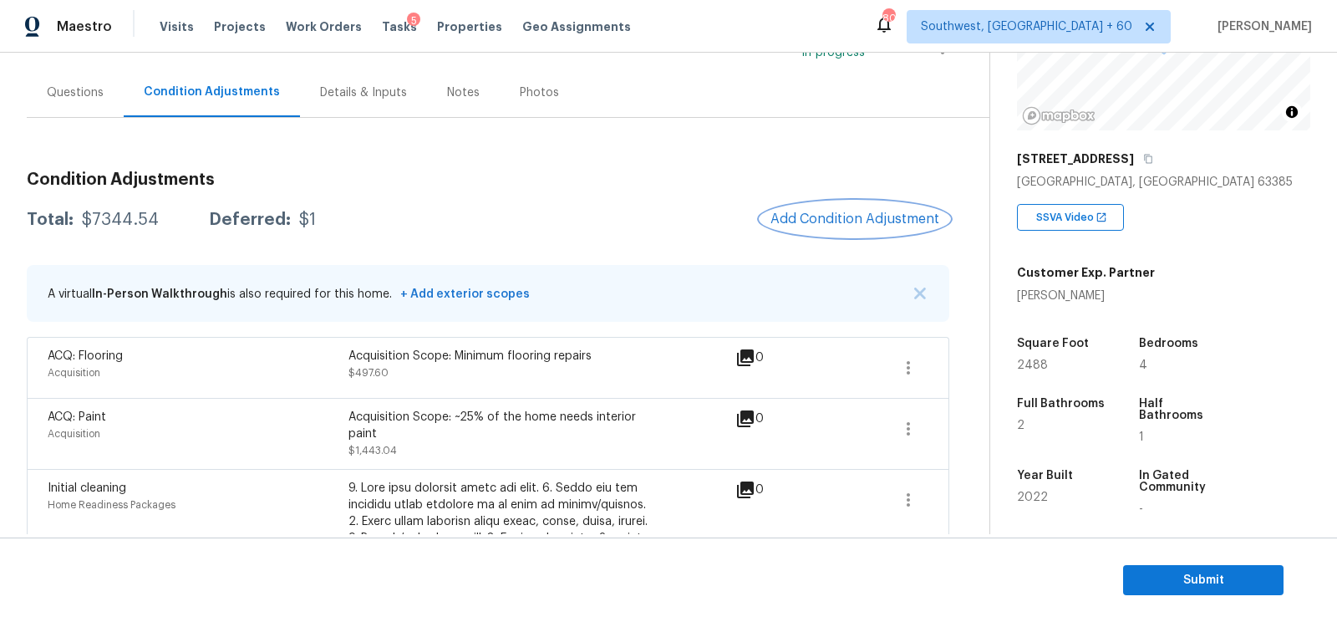
click at [847, 211] on span "Add Condition Adjustment" at bounding box center [854, 218] width 169 height 15
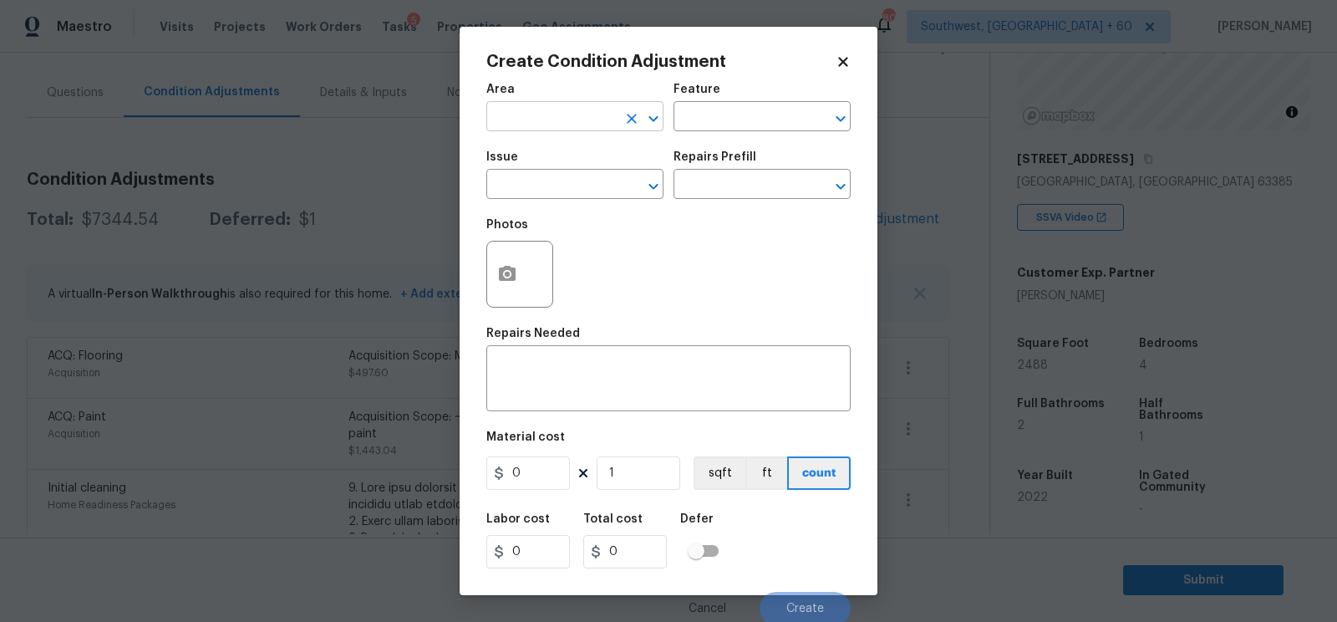
click at [533, 130] on input "text" at bounding box center [551, 118] width 130 height 26
click at [546, 188] on li "Interior Overall" at bounding box center [574, 184] width 177 height 28
type input "Interior Overall"
click at [538, 397] on textarea at bounding box center [668, 380] width 344 height 35
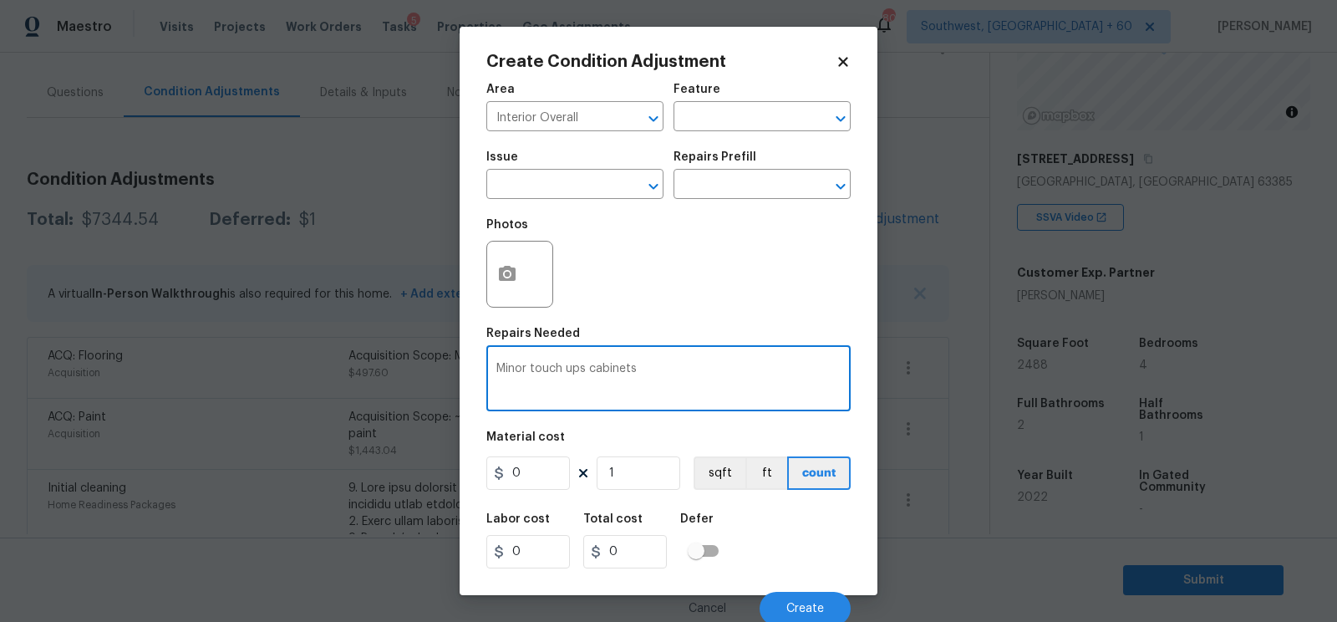
type textarea "Minor touch ups cabinets"
click at [531, 482] on input "0" at bounding box center [528, 472] width 84 height 33
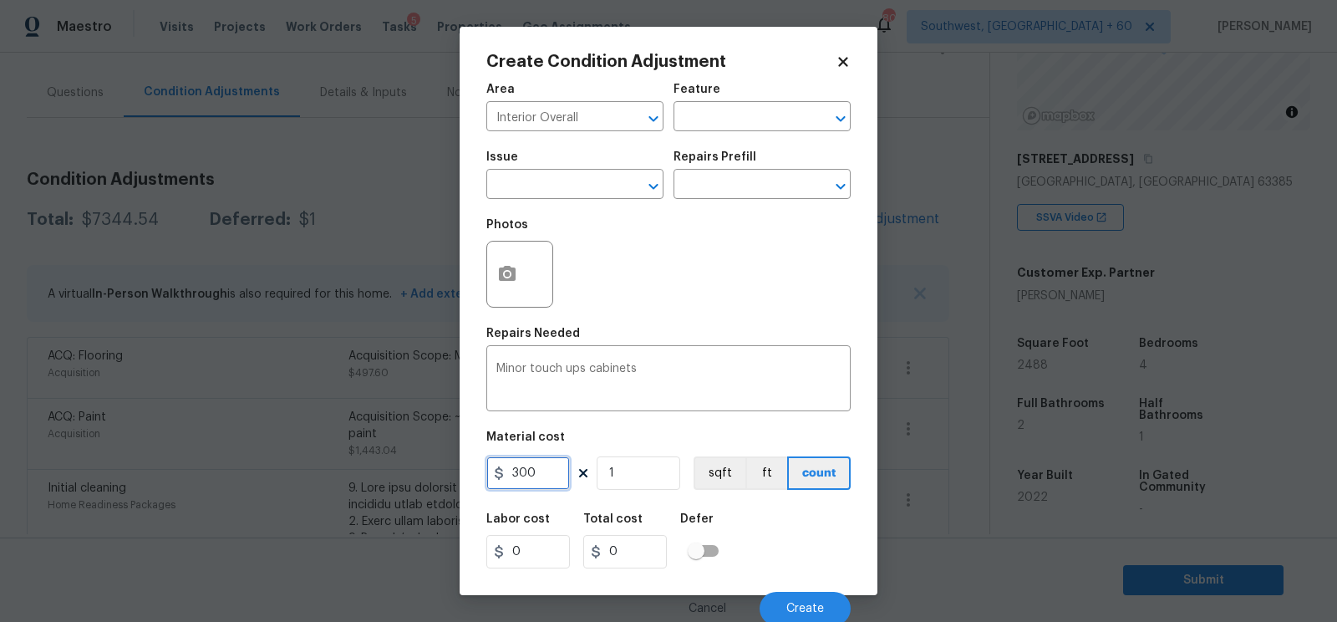
type input "300"
click at [628, 548] on input "0" at bounding box center [625, 551] width 84 height 33
type input "300"
click at [783, 607] on button "Create" at bounding box center [805, 608] width 91 height 33
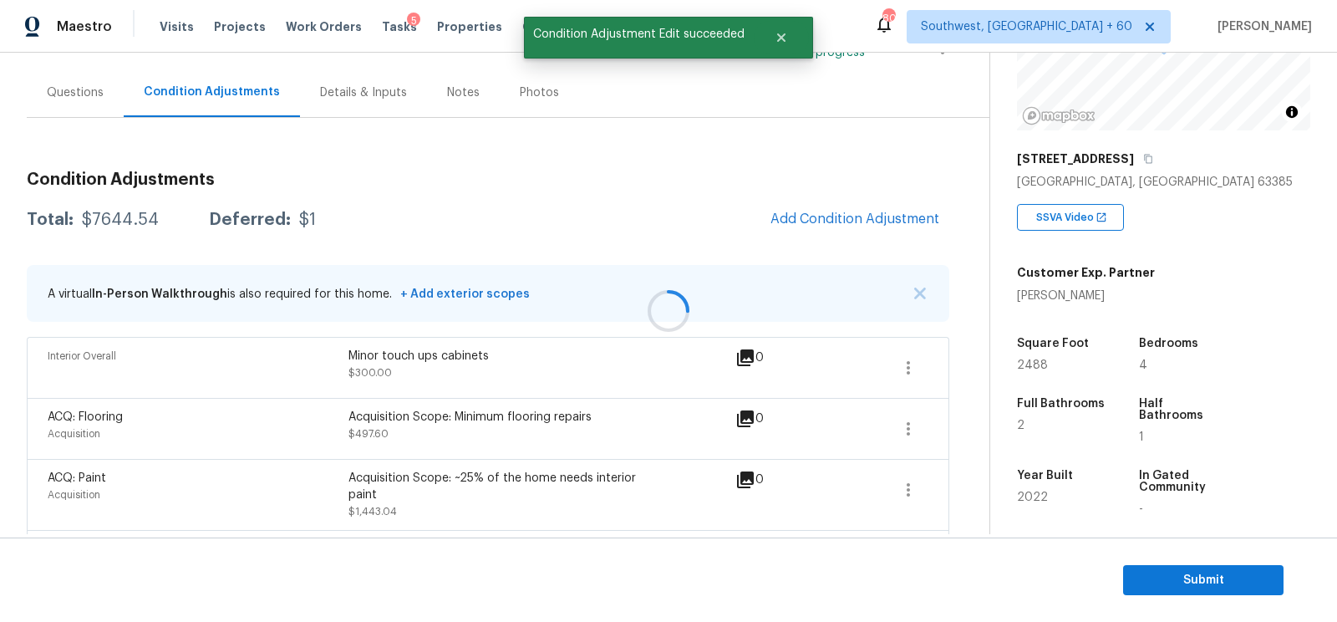
click at [849, 219] on div at bounding box center [668, 311] width 1337 height 622
click at [833, 206] on button "Add Condition Adjustment" at bounding box center [854, 218] width 189 height 35
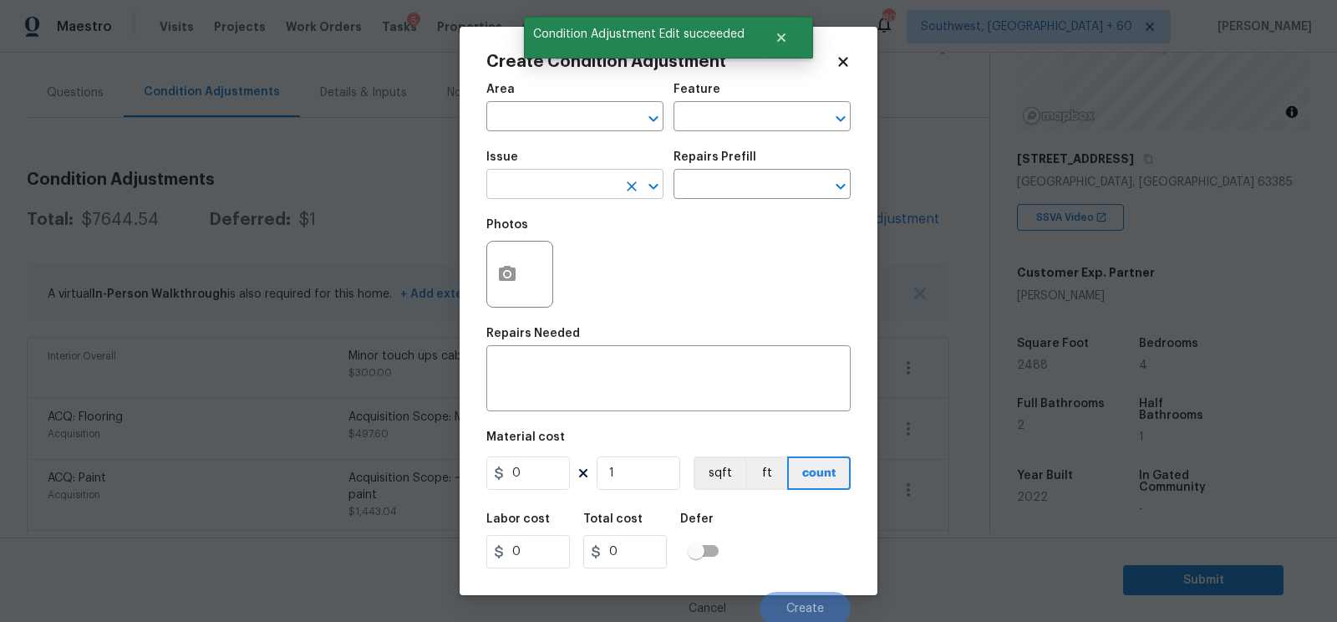
click at [580, 199] on input "text" at bounding box center [551, 186] width 130 height 26
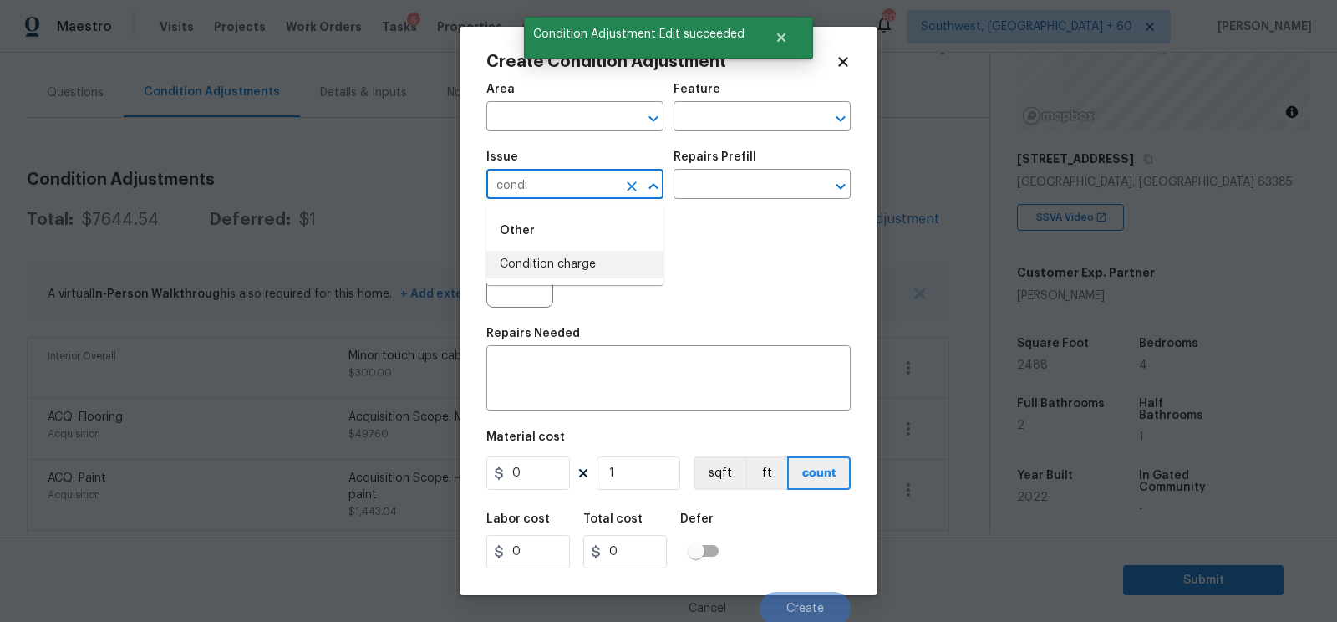
click at [577, 269] on li "Condition charge" at bounding box center [574, 265] width 177 height 28
type input "Condition charge"
click at [740, 181] on input "text" at bounding box center [738, 186] width 130 height 26
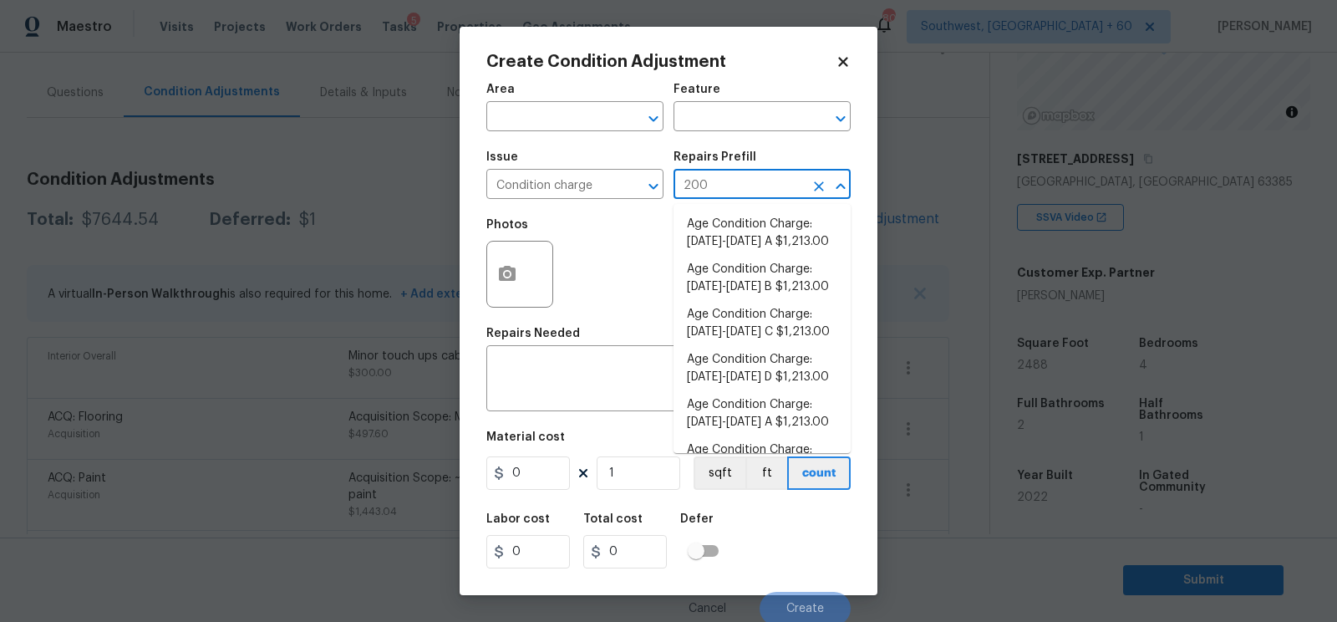
type input "2009"
click at [738, 253] on li "Age Condition Charge: [DATE]-[DATE] A $1,213.00" at bounding box center [761, 233] width 177 height 45
type input "Home Readiness Packages"
type textarea "Age Condition Charge: [DATE]-[DATE] A"
type input "1213"
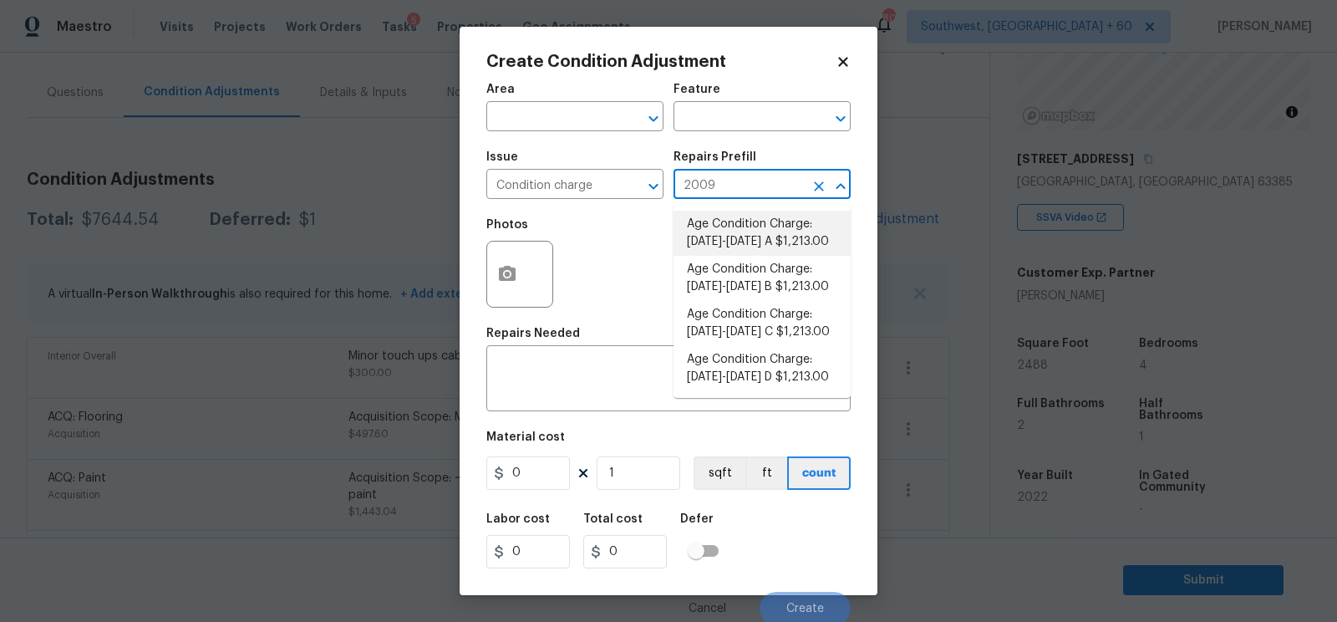
type input "1213"
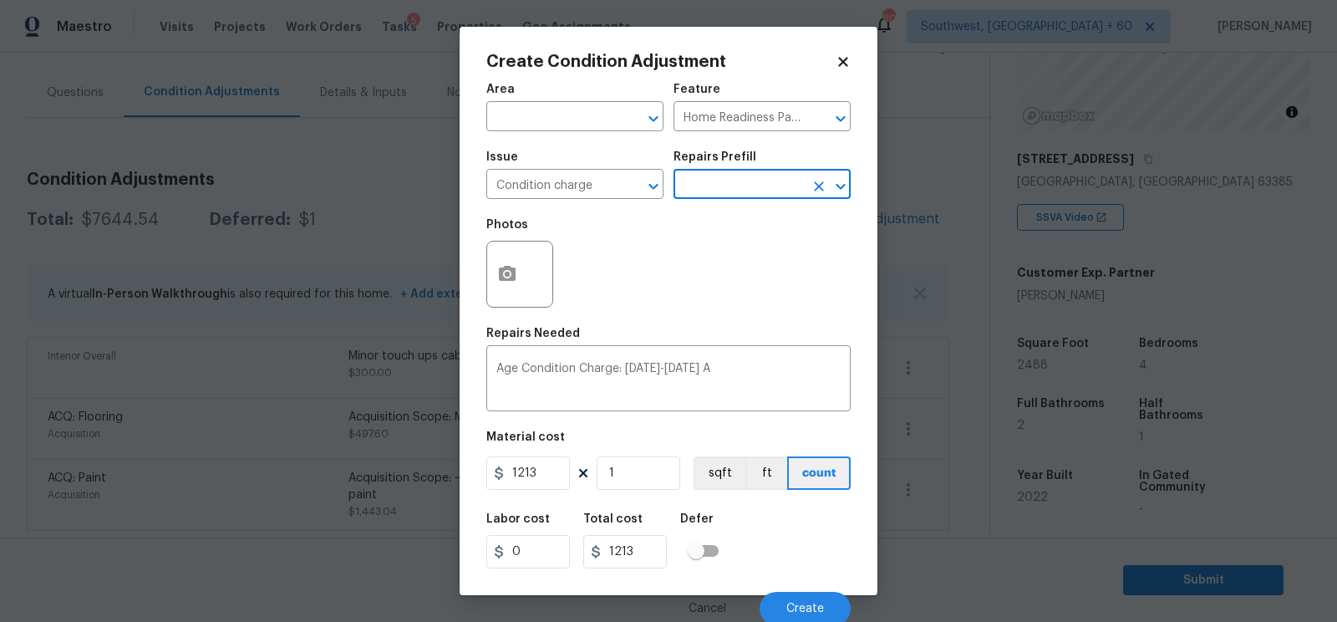
click at [751, 198] on input "text" at bounding box center [738, 186] width 130 height 26
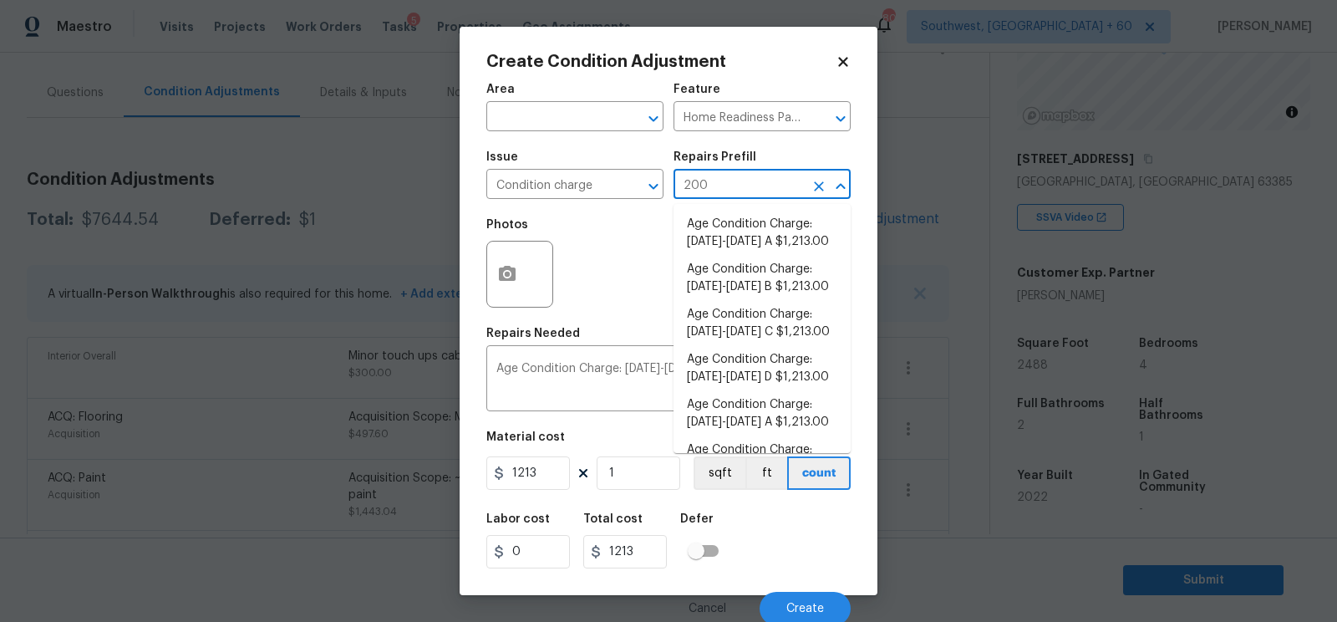
type input "2009"
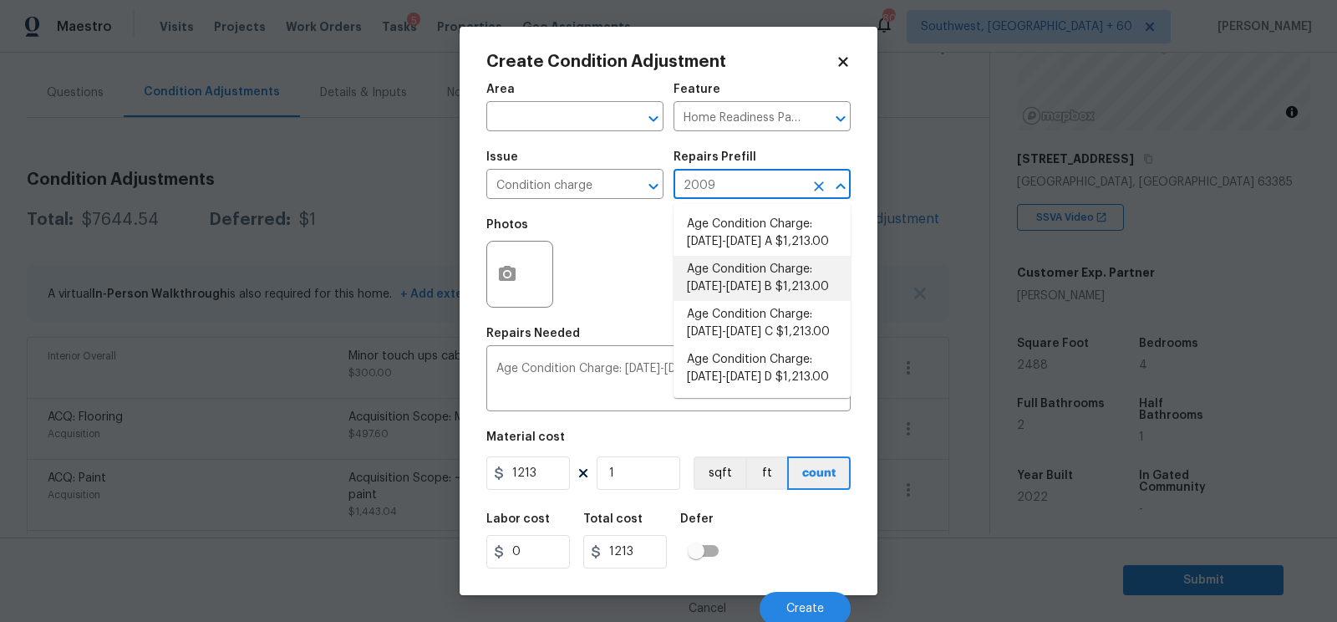
click at [749, 277] on li "Age Condition Charge: [DATE]-[DATE] B $1,213.00" at bounding box center [761, 278] width 177 height 45
type textarea "Age Condition Charge: [DATE]-[DATE] B"
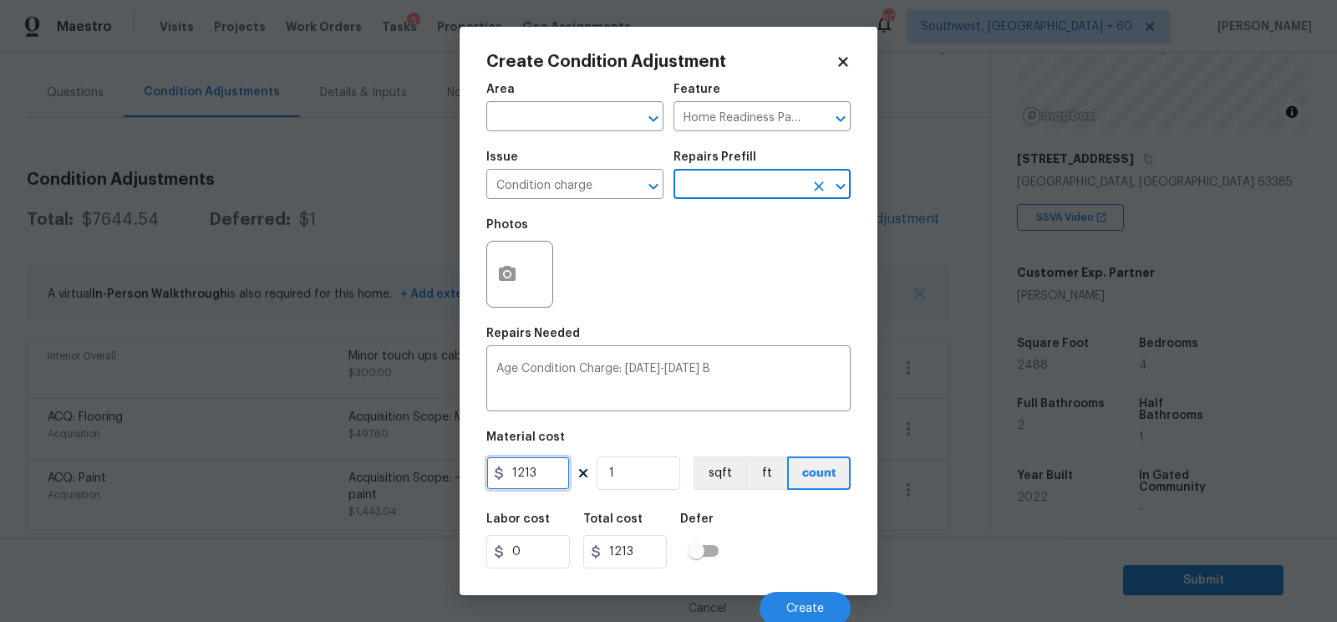
click at [540, 466] on input "1213" at bounding box center [528, 472] width 84 height 33
type input "2000"
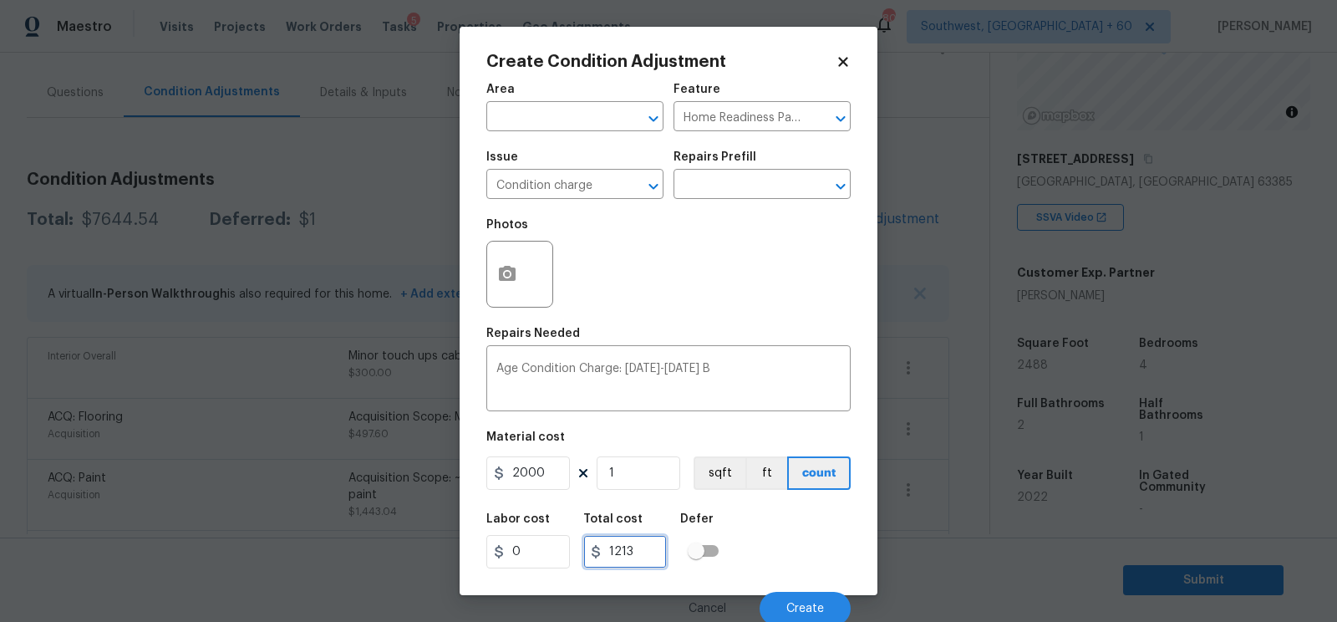
click at [642, 556] on input "1213" at bounding box center [625, 551] width 84 height 33
type input "2000"
click at [809, 601] on button "Create" at bounding box center [805, 608] width 91 height 33
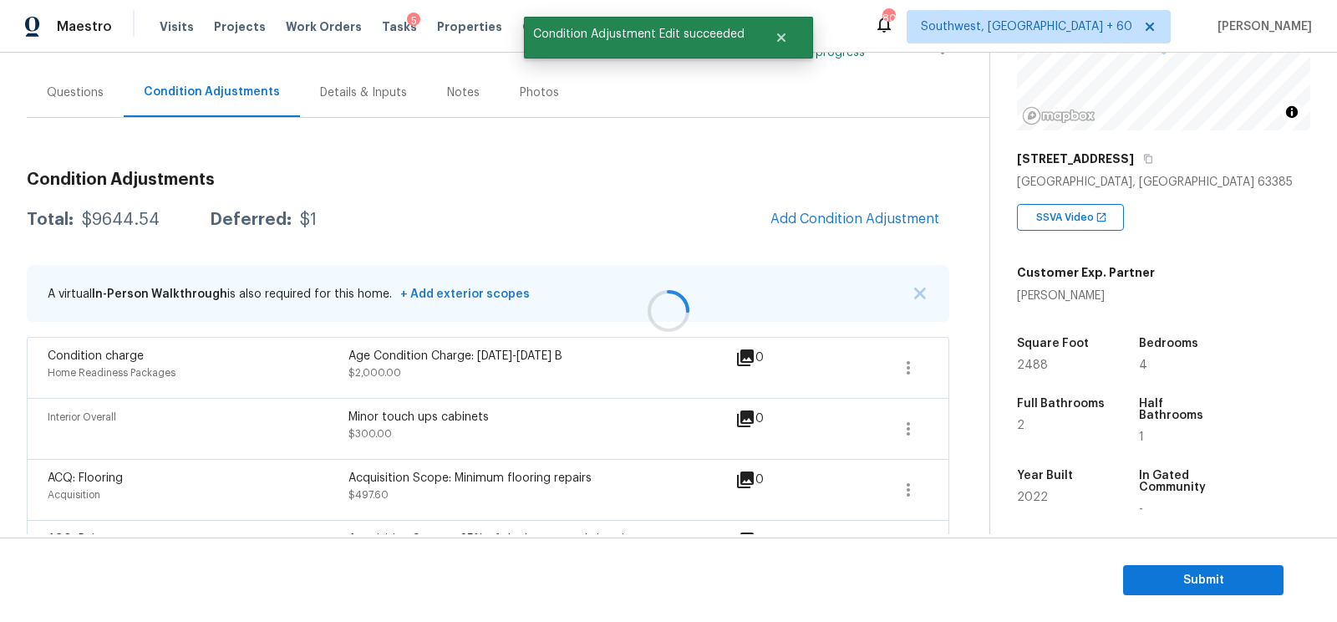
click at [129, 213] on div at bounding box center [668, 311] width 1337 height 622
click at [129, 213] on div "$9644.54" at bounding box center [121, 219] width 78 height 17
copy div "$9644.54"
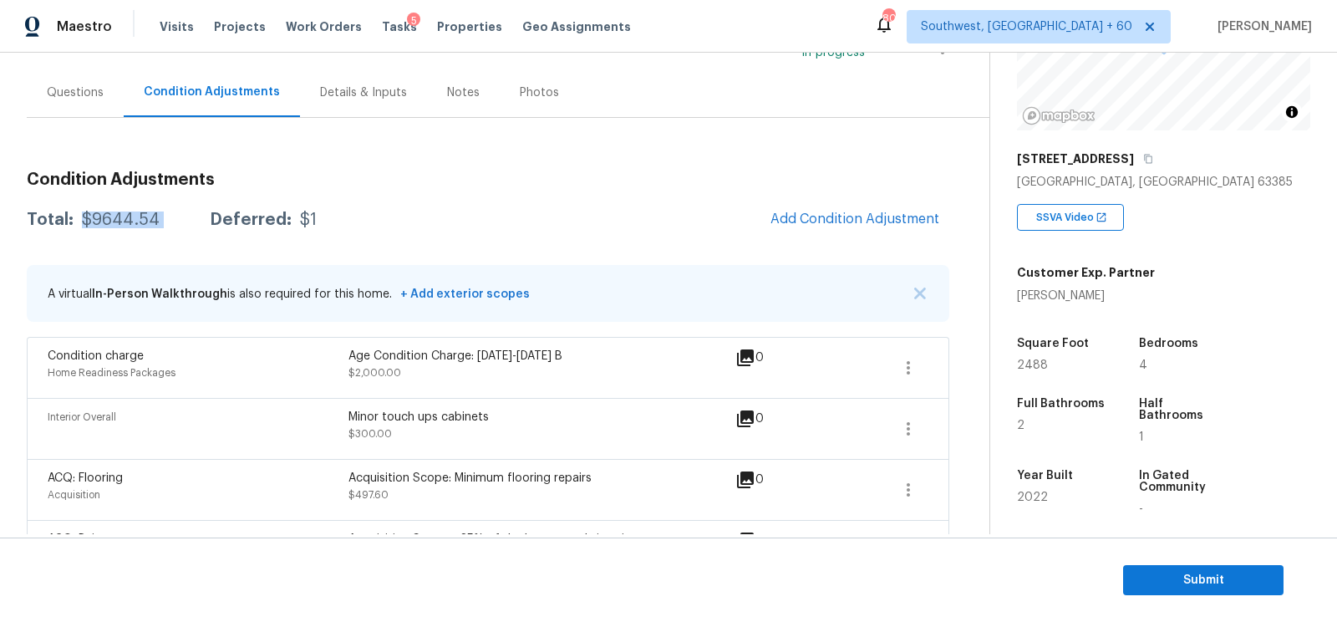
click at [78, 86] on div "Questions" at bounding box center [75, 92] width 57 height 17
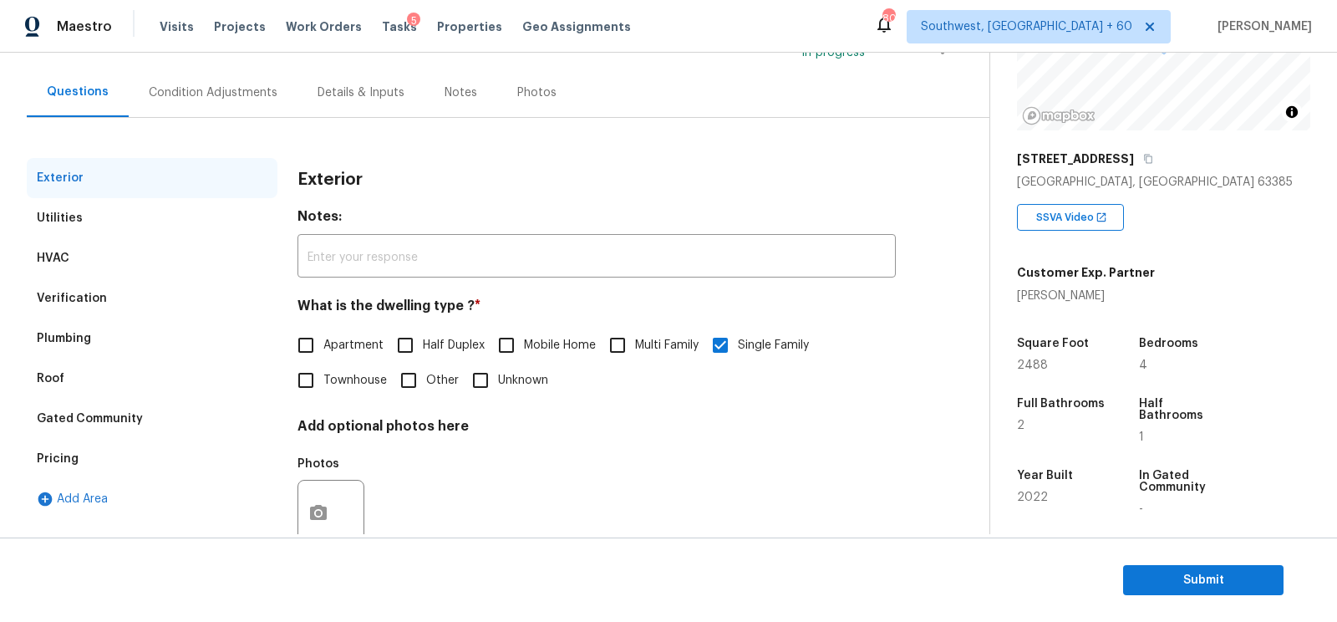
scroll to position [135, 0]
click at [89, 281] on div "Verification" at bounding box center [152, 298] width 251 height 40
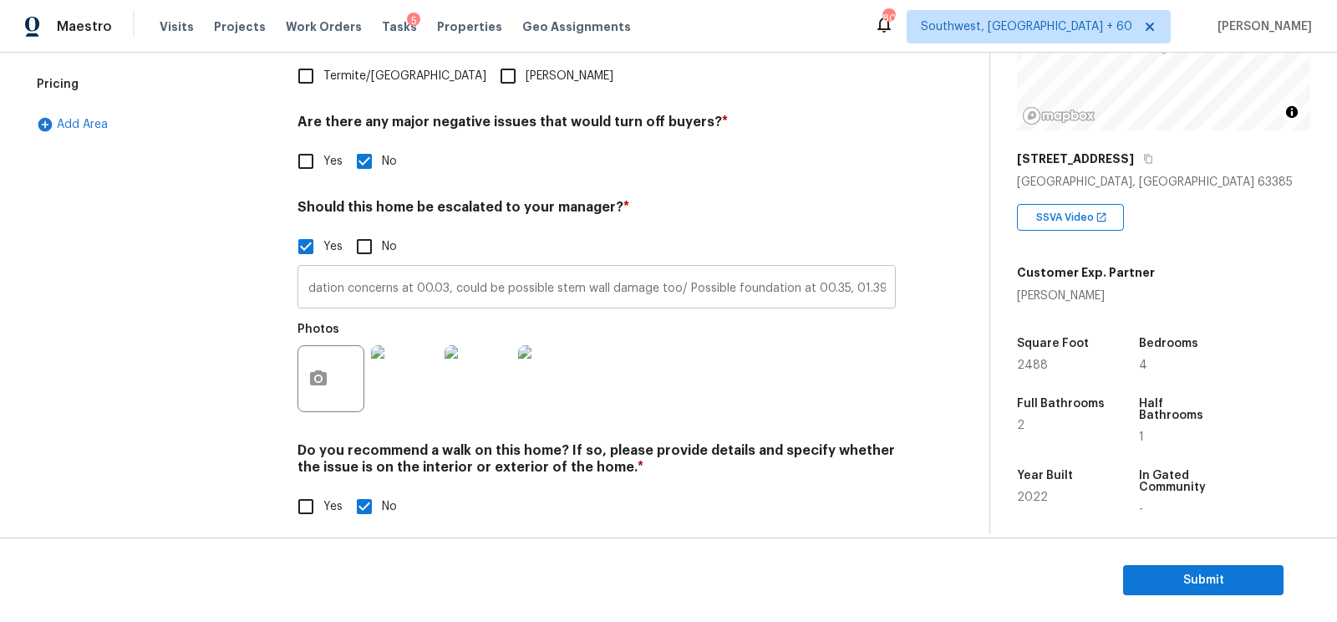
scroll to position [0, 750]
click at [566, 293] on input "##Kitchen table property/ Minor foundation concerns at 00.03, could be possible…" at bounding box center [596, 288] width 598 height 39
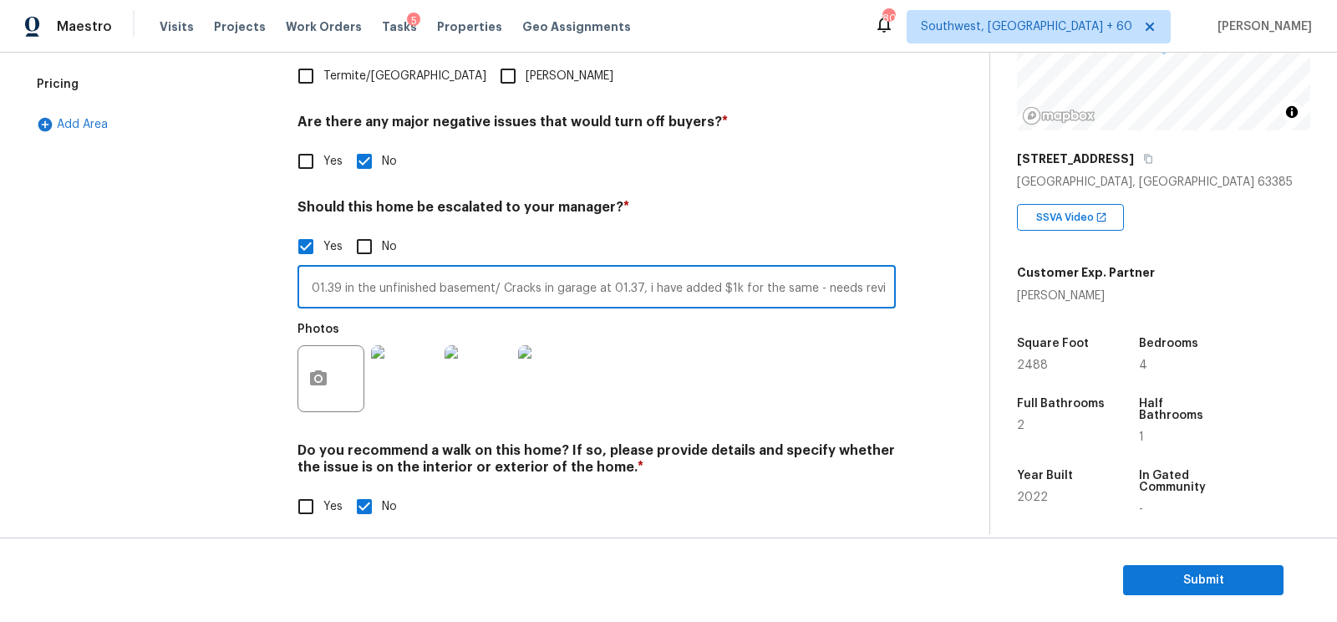
click at [566, 293] on input "##Kitchen table property/ Minor foundation concerns at 00.03, could be possible…" at bounding box center [596, 288] width 598 height 39
click at [556, 292] on input "##Kitchen table property/ Minor foundation concerns at 00.03, could be possible…" at bounding box center [596, 288] width 598 height 39
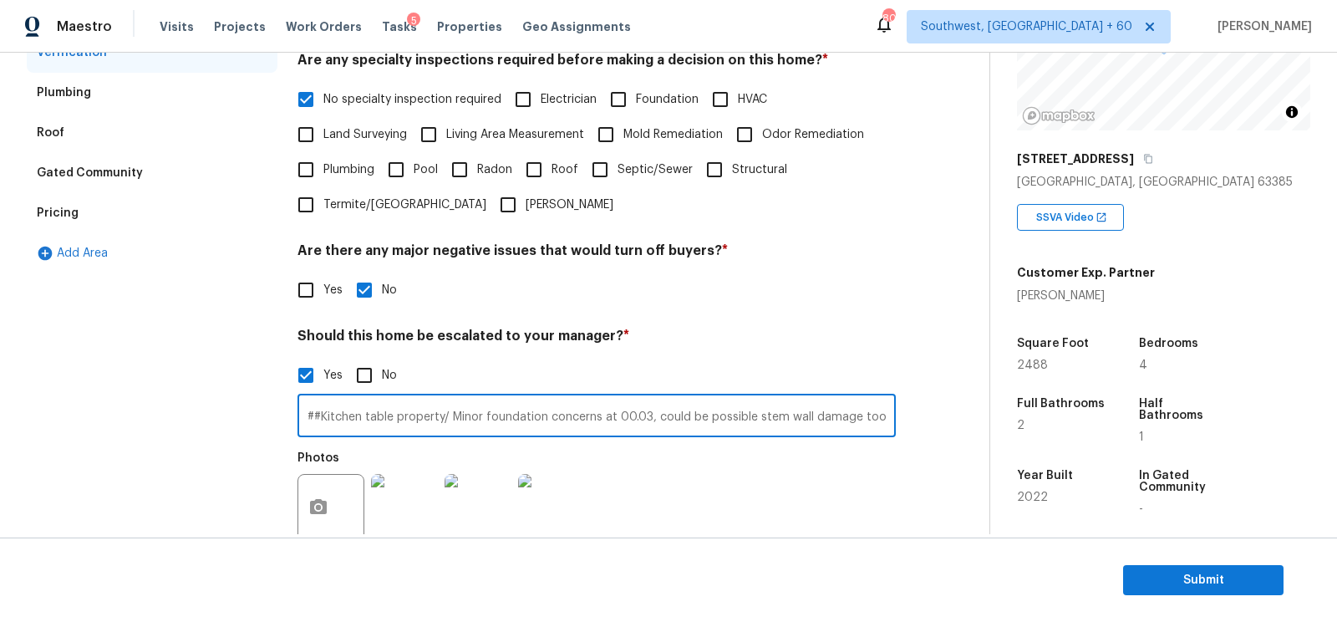
scroll to position [371, 0]
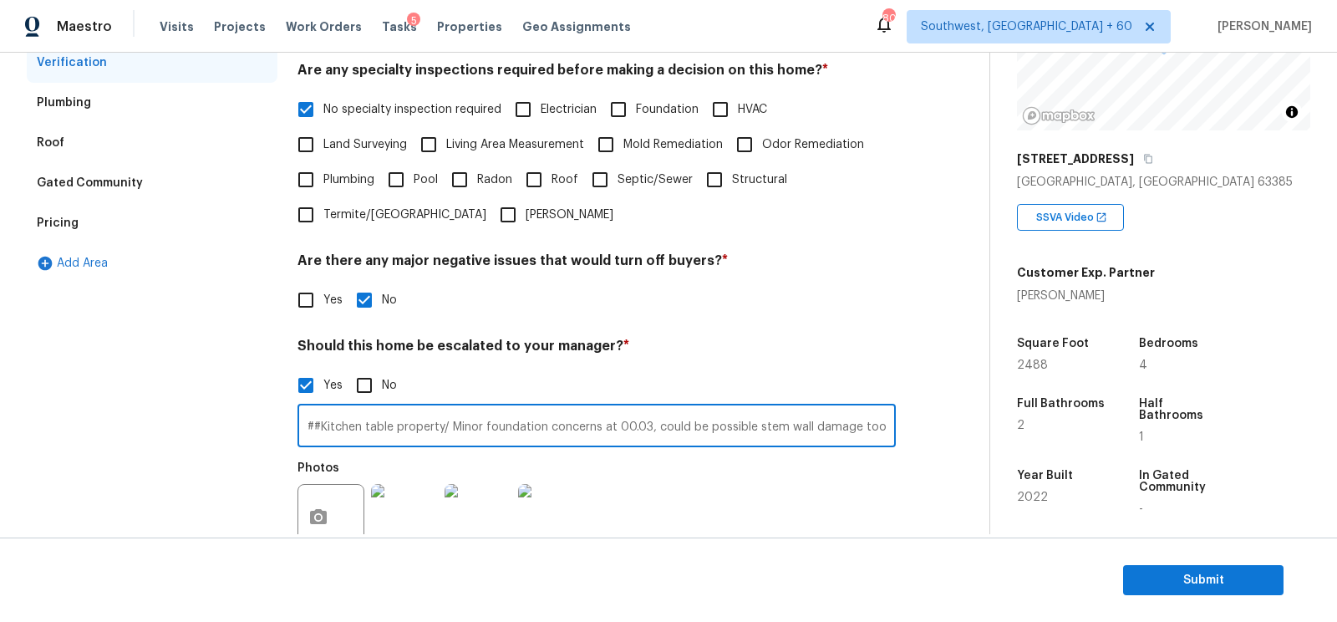
click at [151, 241] on div "Pricing" at bounding box center [152, 223] width 251 height 40
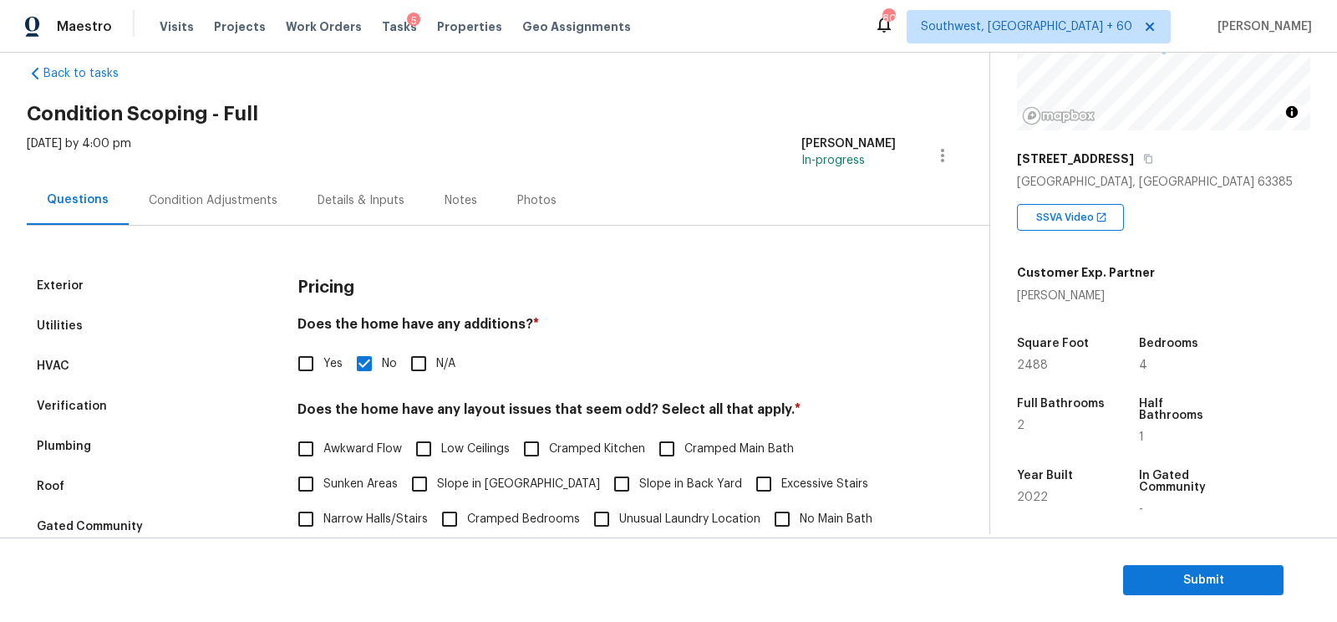
scroll to position [0, 0]
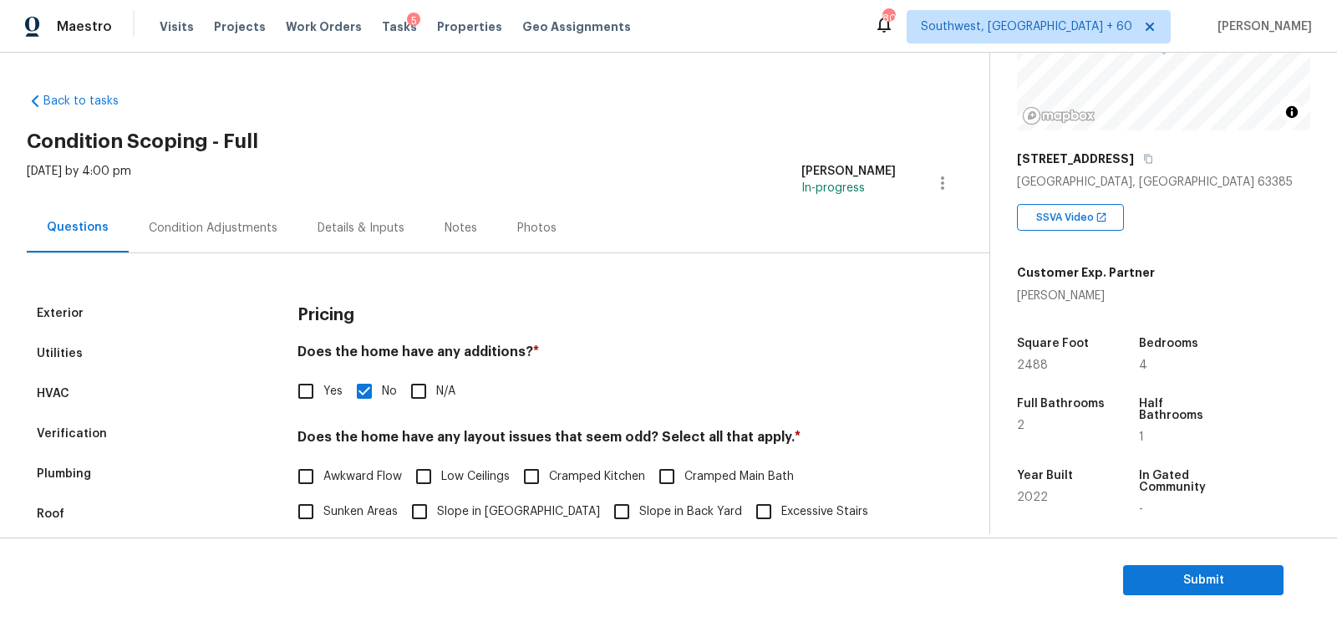
click at [227, 249] on div "Condition Adjustments" at bounding box center [213, 227] width 169 height 49
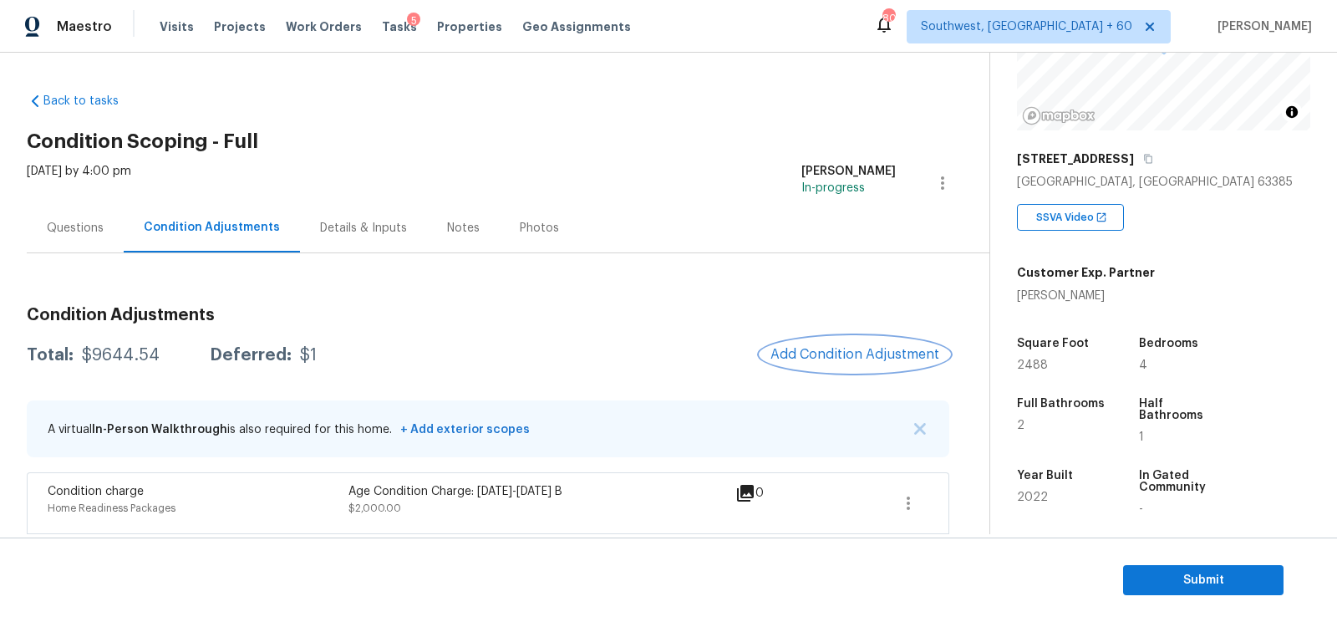
click at [844, 350] on span "Add Condition Adjustment" at bounding box center [854, 354] width 169 height 15
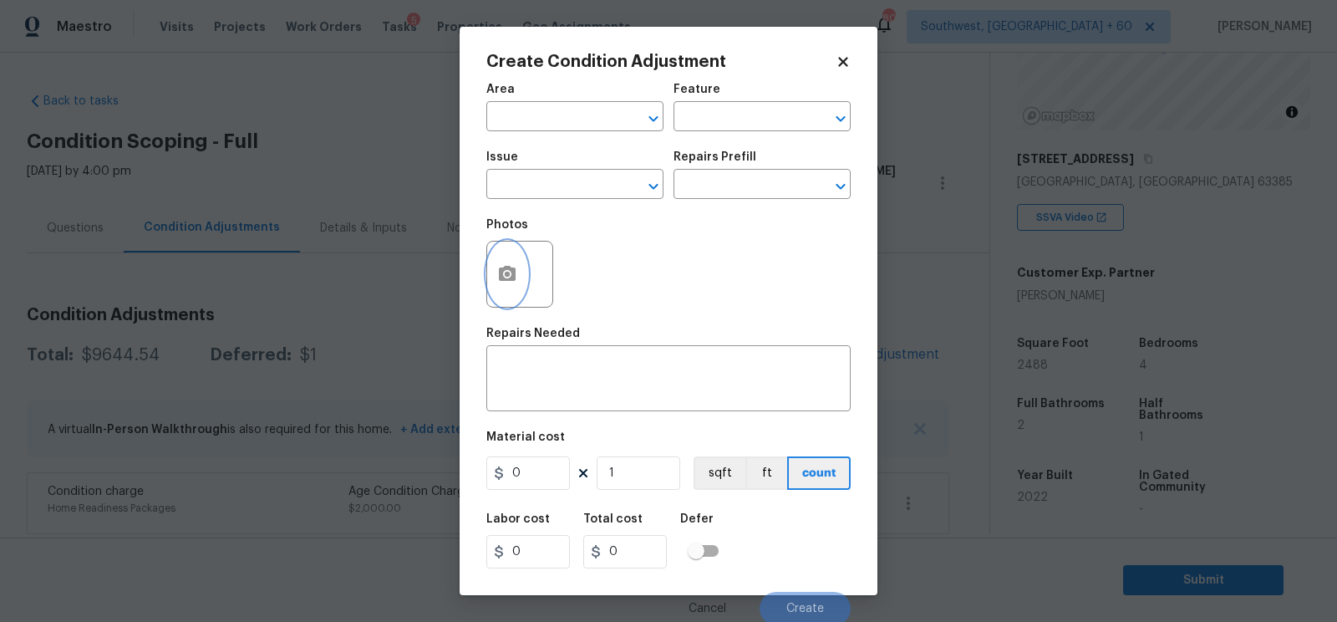
click at [508, 277] on circle "button" at bounding box center [507, 274] width 5 height 5
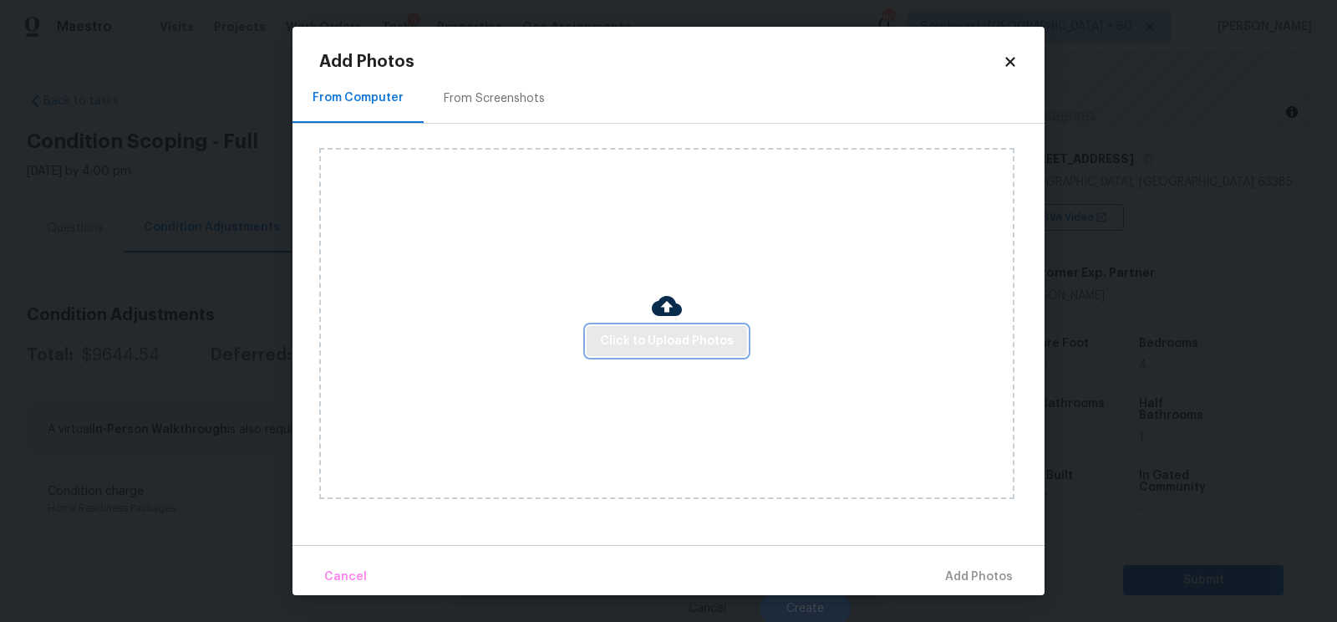
click at [663, 342] on span "Click to Upload Photos" at bounding box center [667, 341] width 134 height 21
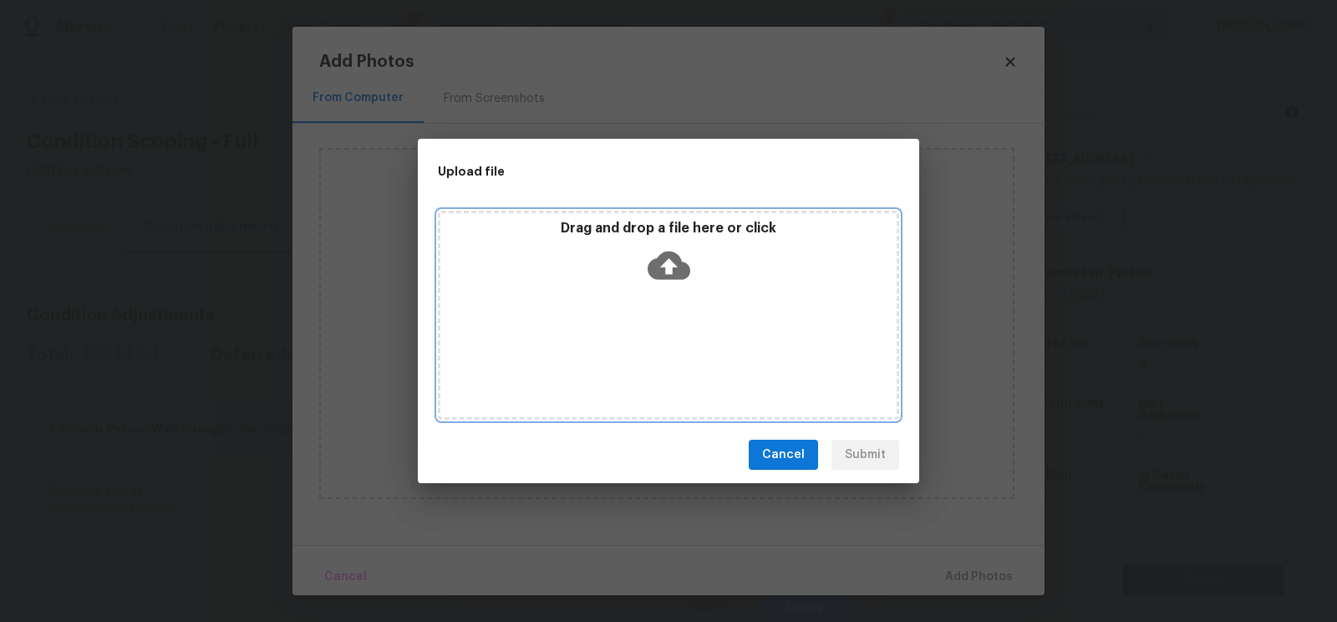
click at [661, 272] on icon at bounding box center [669, 266] width 43 height 28
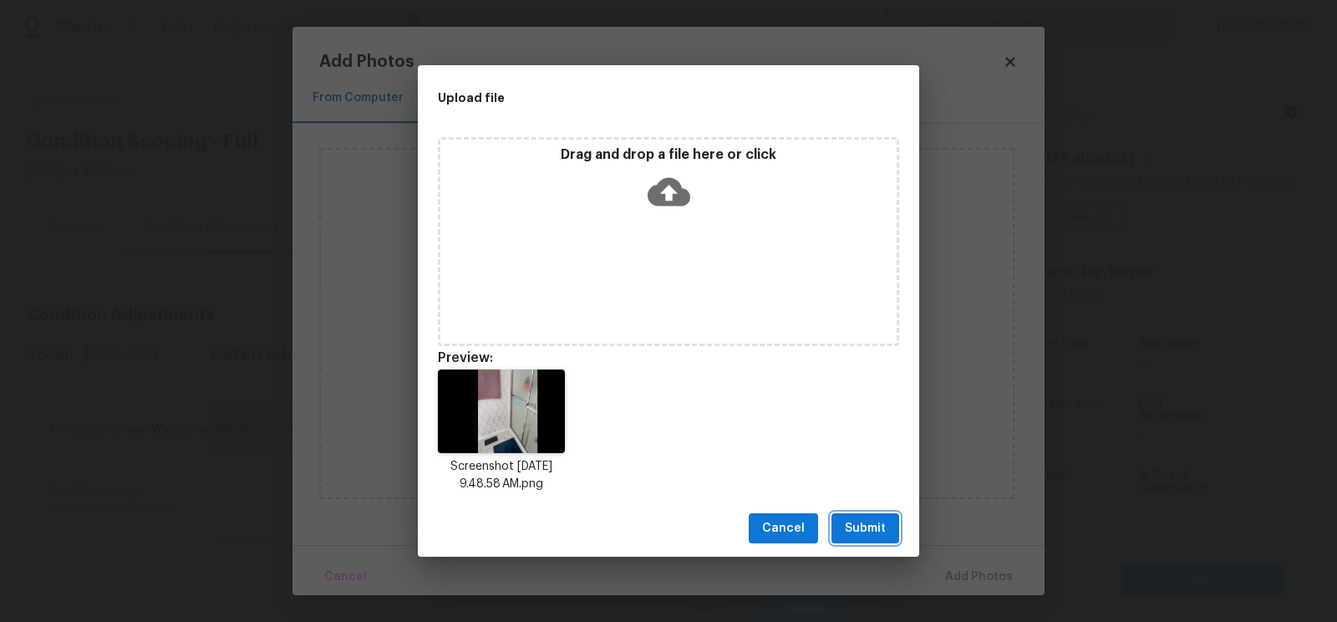
click at [856, 526] on span "Submit" at bounding box center [865, 528] width 41 height 21
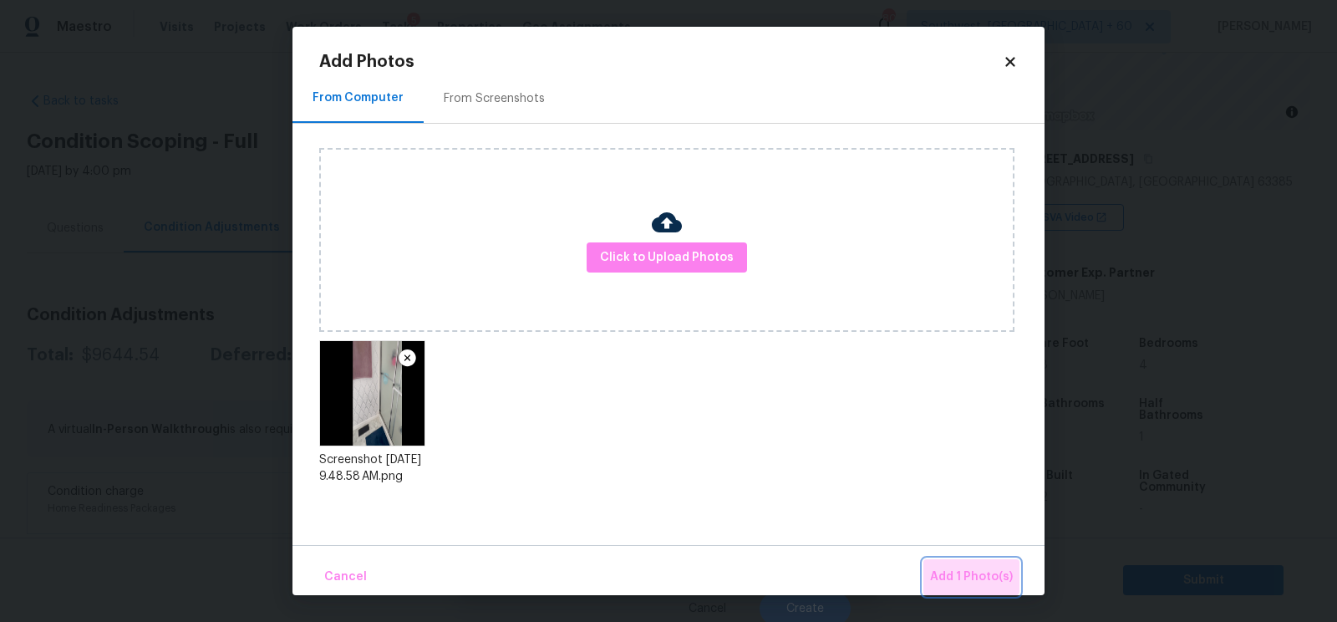
click at [961, 564] on button "Add 1 Photo(s)" at bounding box center [971, 577] width 96 height 36
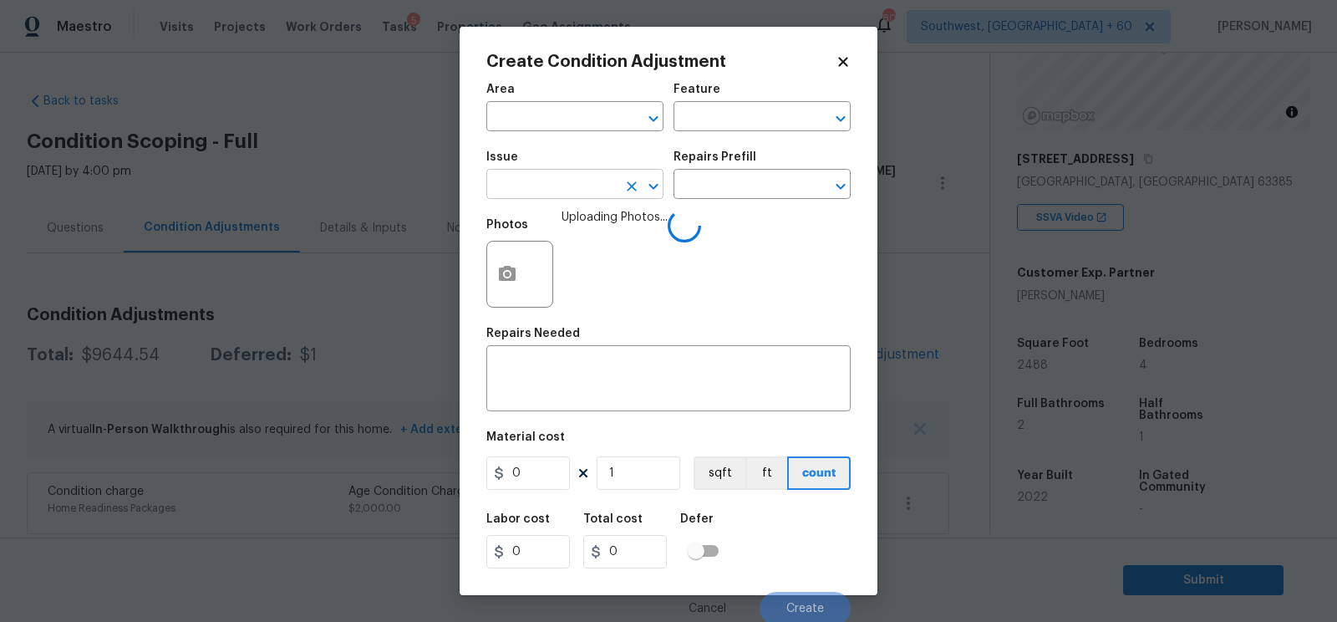
click at [567, 185] on input "text" at bounding box center [551, 186] width 130 height 26
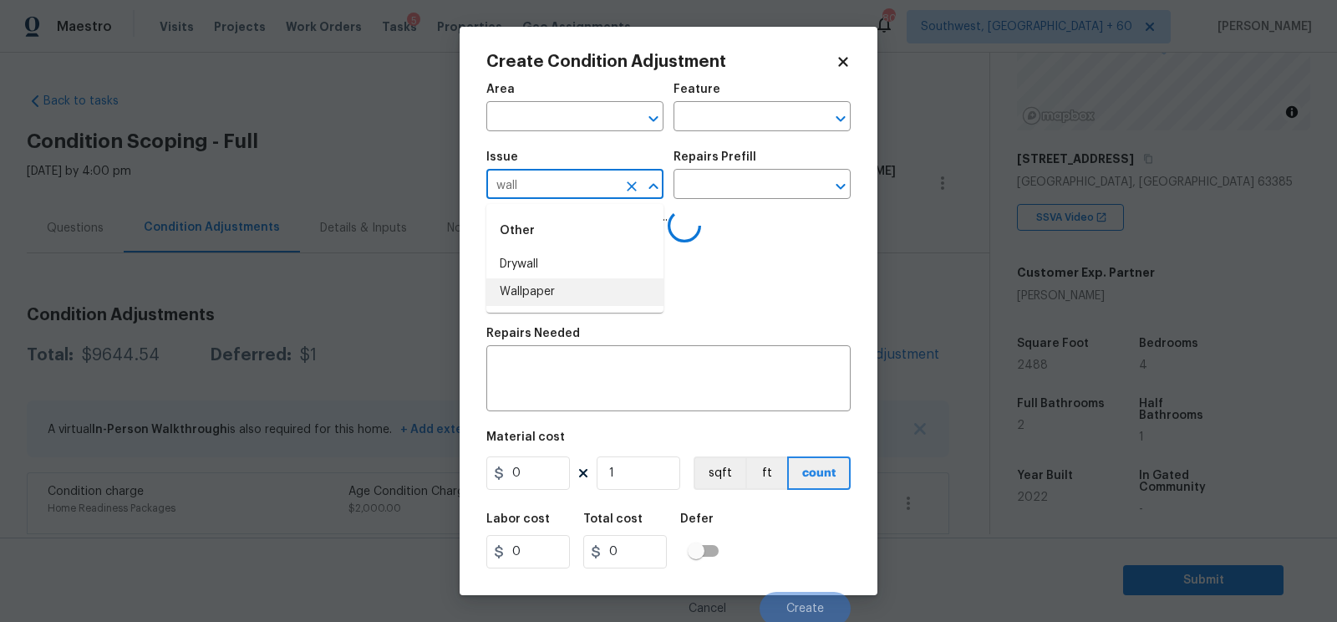
click at [564, 296] on li "Wallpaper" at bounding box center [574, 292] width 177 height 28
type input "Wallpaper"
click at [708, 173] on div "Repairs Prefill" at bounding box center [761, 162] width 177 height 22
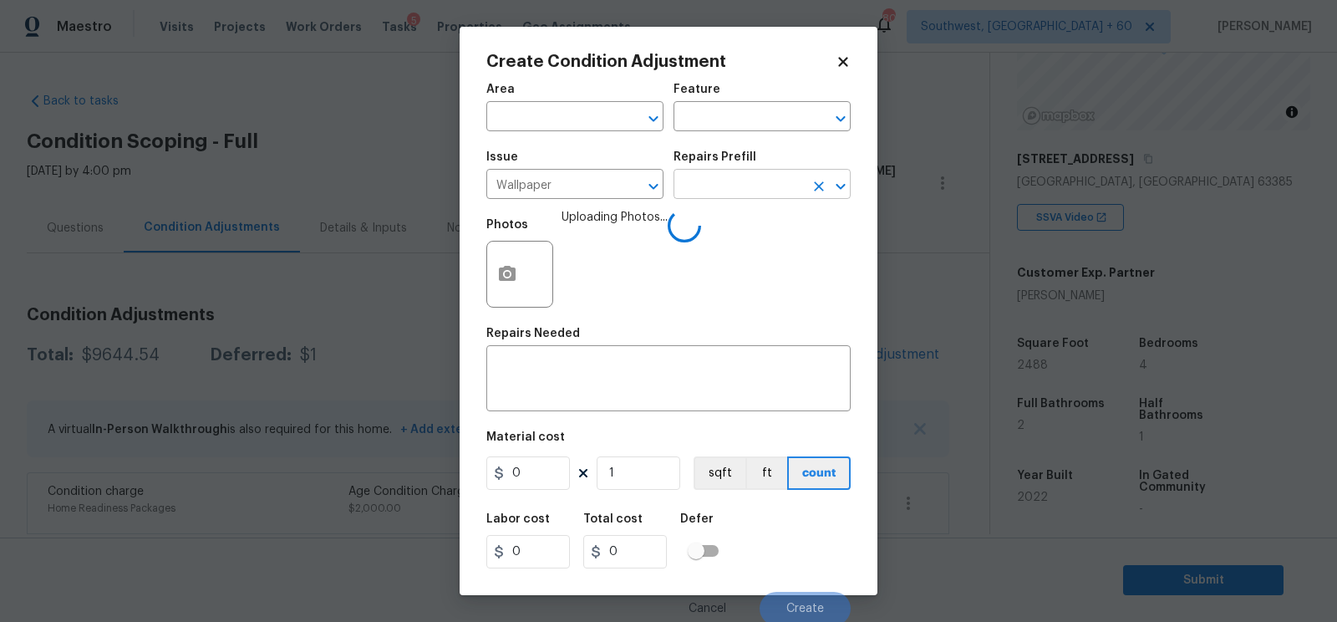
click at [710, 191] on input "text" at bounding box center [738, 186] width 130 height 26
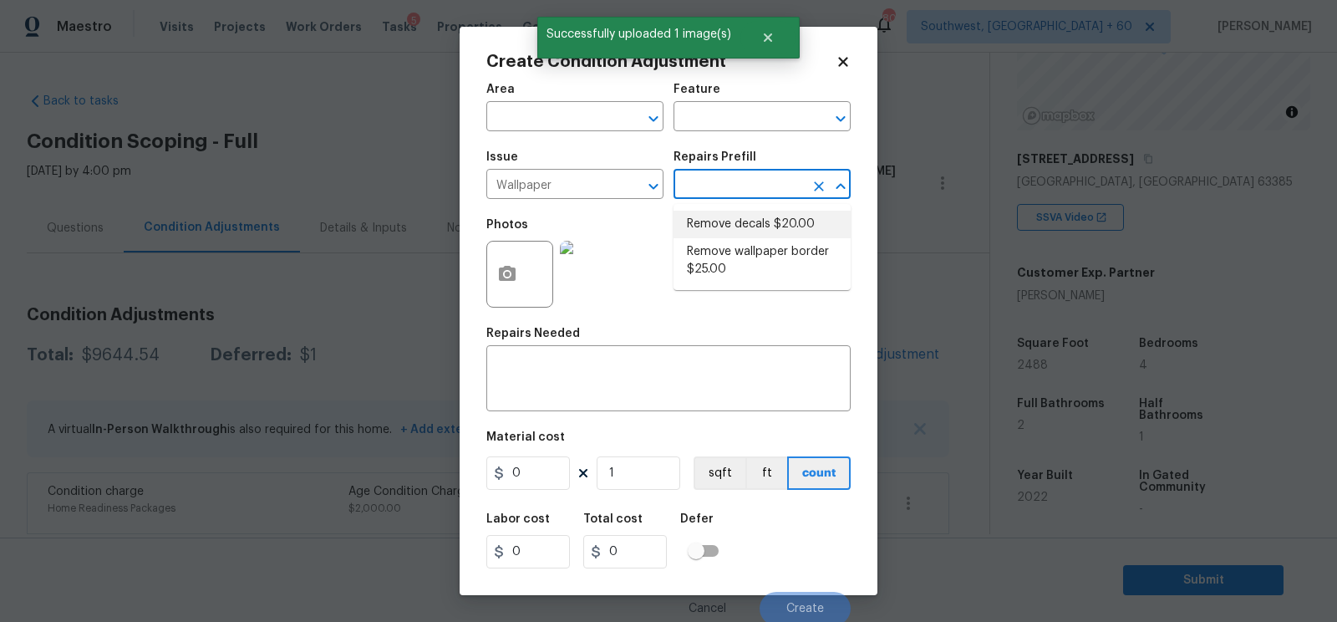
click at [724, 227] on li "Remove decals $20.00" at bounding box center [761, 225] width 177 height 28
type input "Walls and Ceiling"
type textarea "Remove decals from door/wall/ceiling"
type input "20"
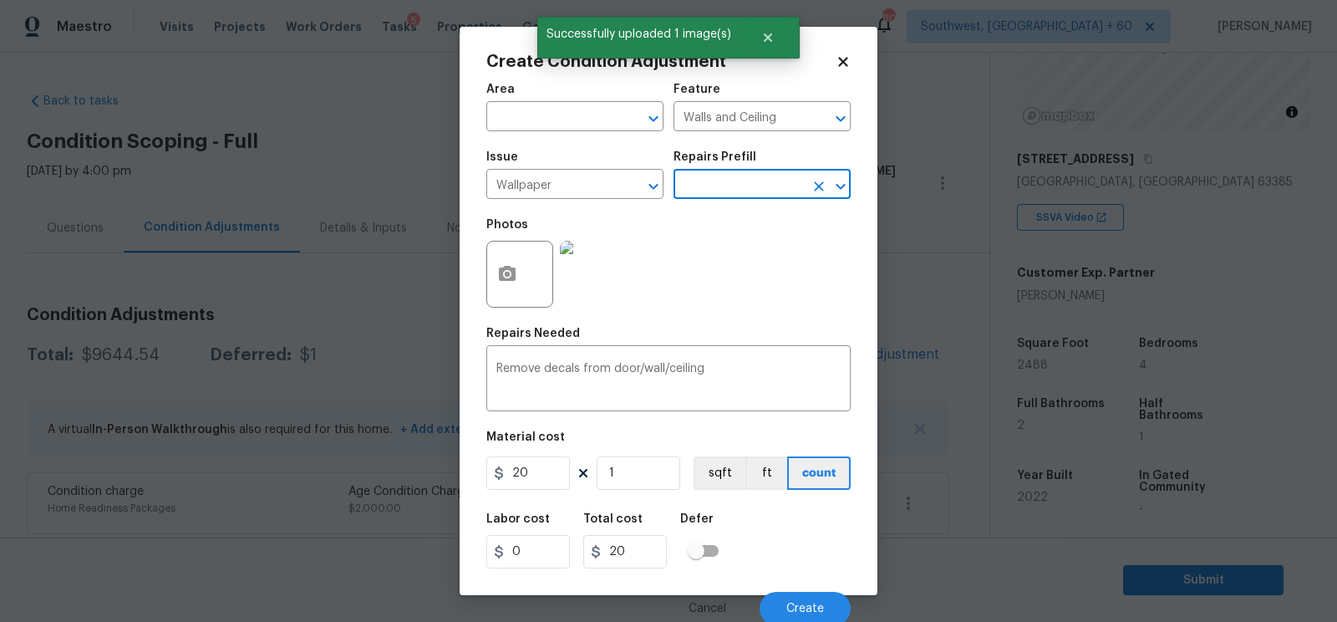
click at [734, 203] on div "Issue Wallpaper ​ Repairs Prefill ​" at bounding box center [668, 175] width 364 height 68
click at [736, 180] on input "text" at bounding box center [738, 186] width 130 height 26
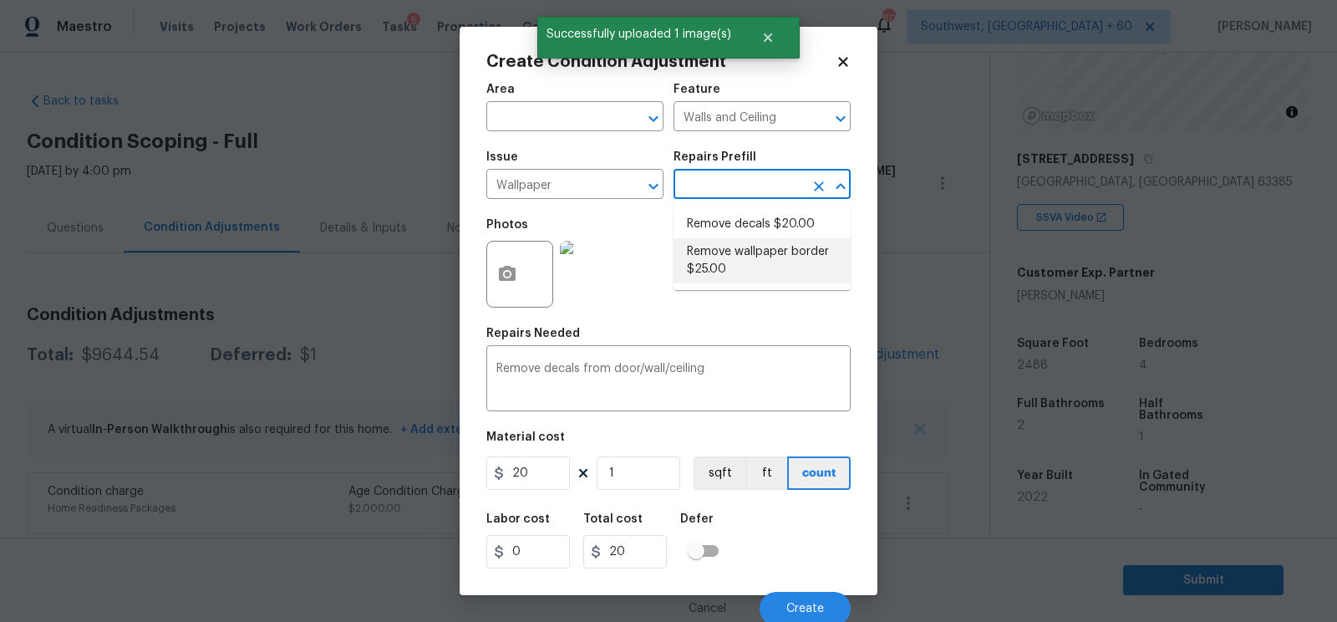
click at [734, 265] on li "Remove wallpaper border $25.00" at bounding box center [761, 260] width 177 height 45
type textarea "Remove wallpaper border in rooms/areas identified by HPM, texture to match, and…"
type input "25"
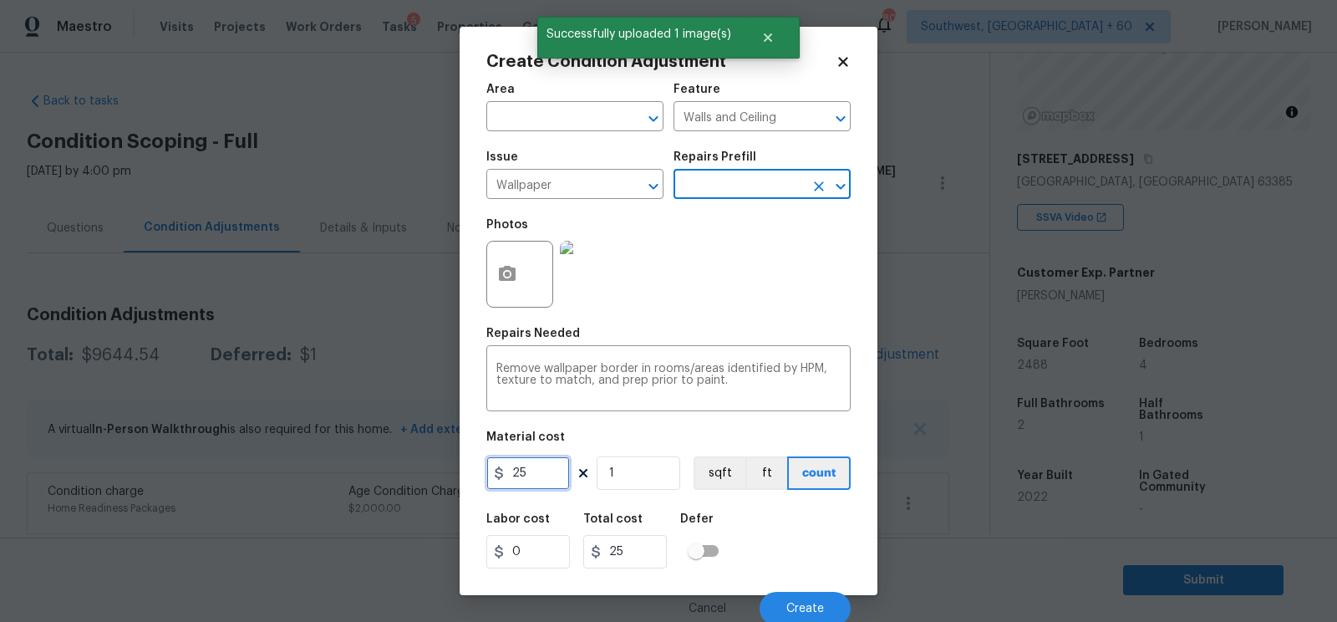
click at [549, 464] on input "25" at bounding box center [528, 472] width 84 height 33
type input "100"
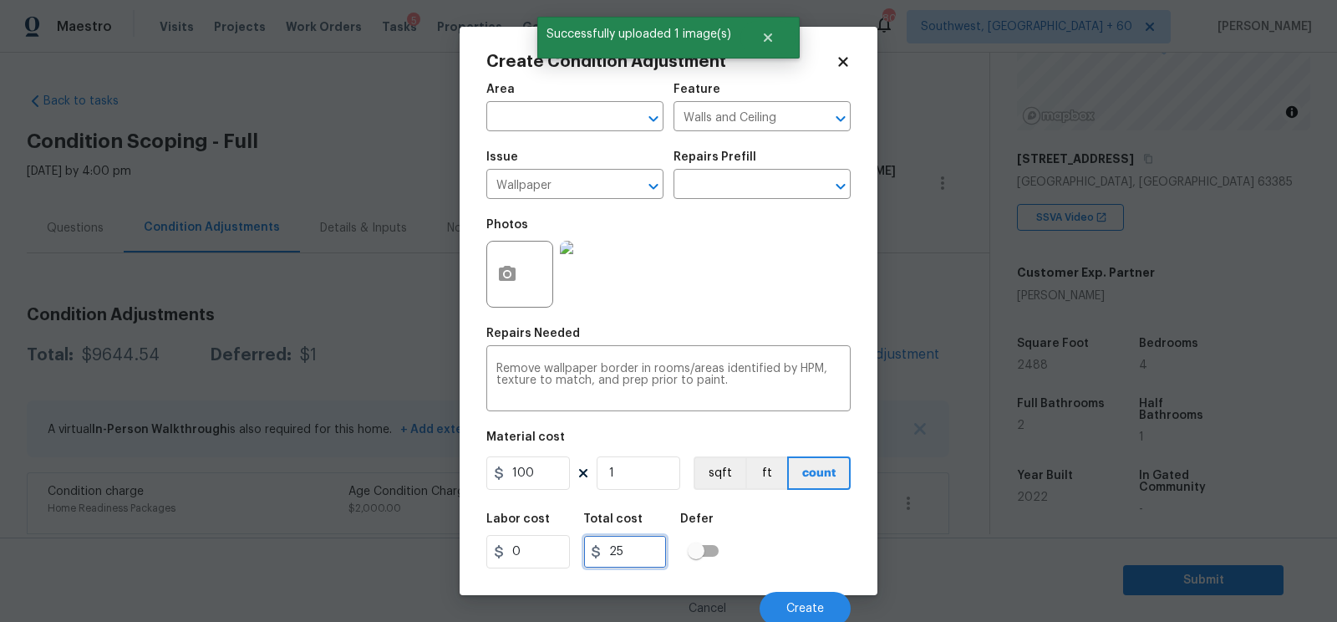
type input "100"
click at [655, 555] on input "100" at bounding box center [625, 551] width 84 height 33
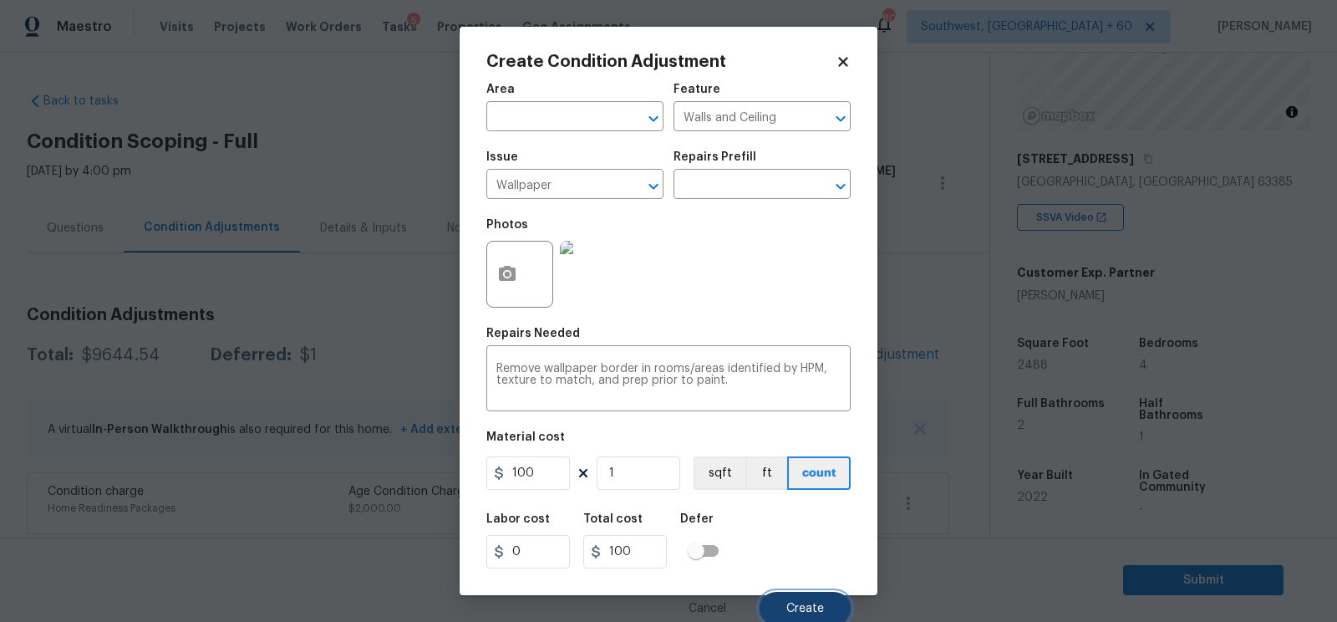
click at [799, 602] on button "Create" at bounding box center [805, 608] width 91 height 33
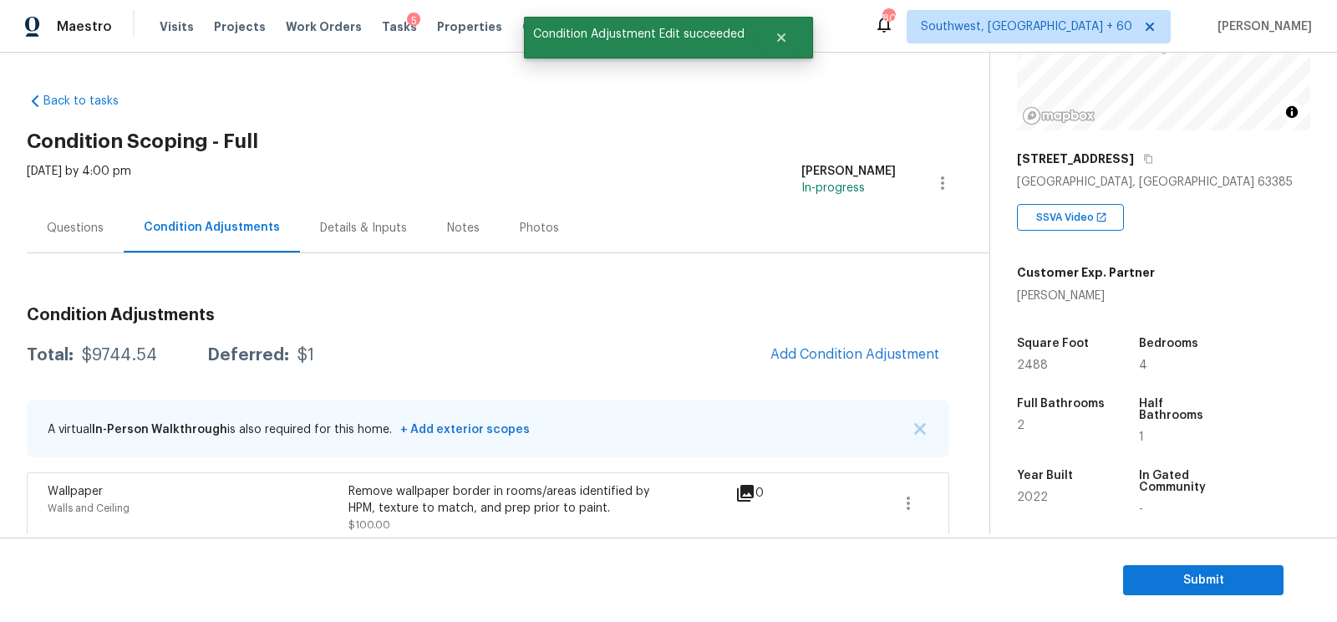
click at [841, 355] on span "Add Condition Adjustment" at bounding box center [854, 354] width 169 height 15
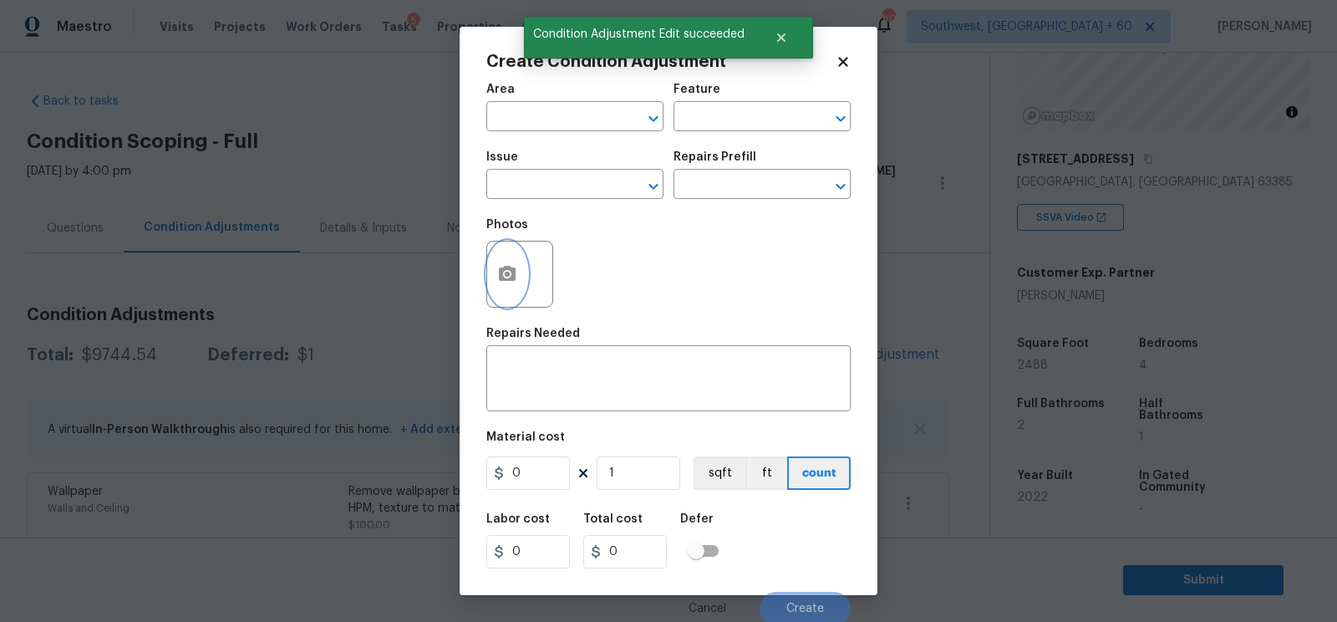
click at [505, 260] on button "button" at bounding box center [507, 273] width 40 height 65
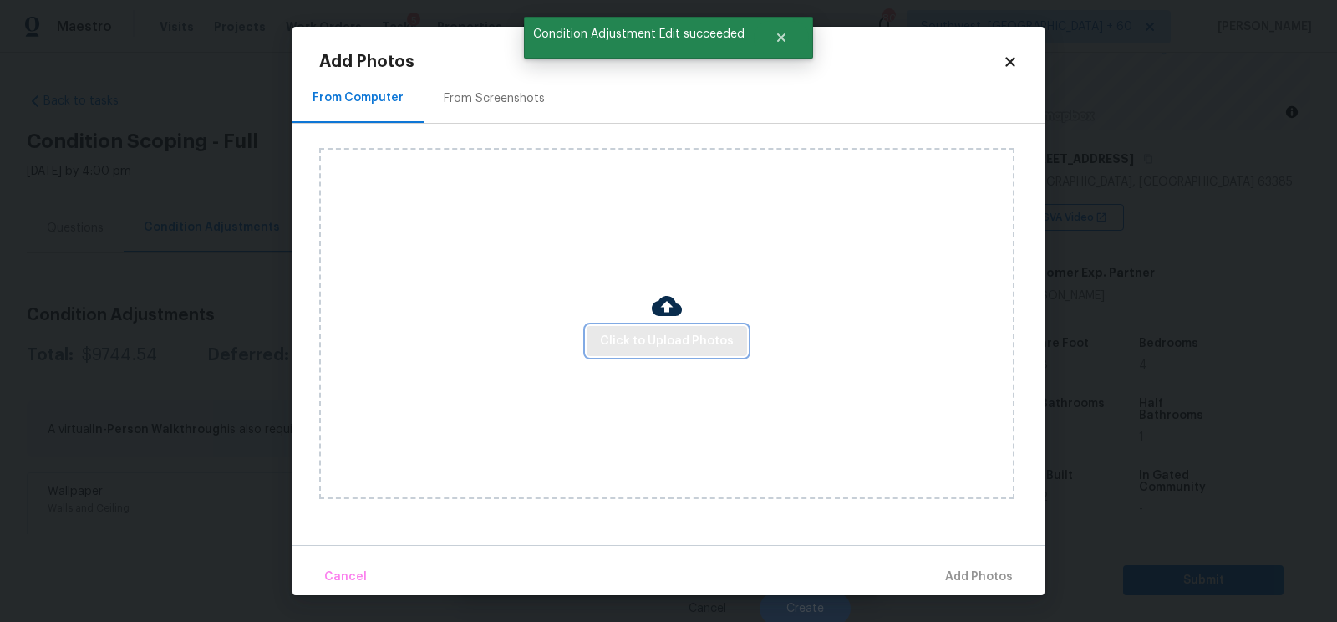
click at [642, 338] on span "Click to Upload Photos" at bounding box center [667, 341] width 134 height 21
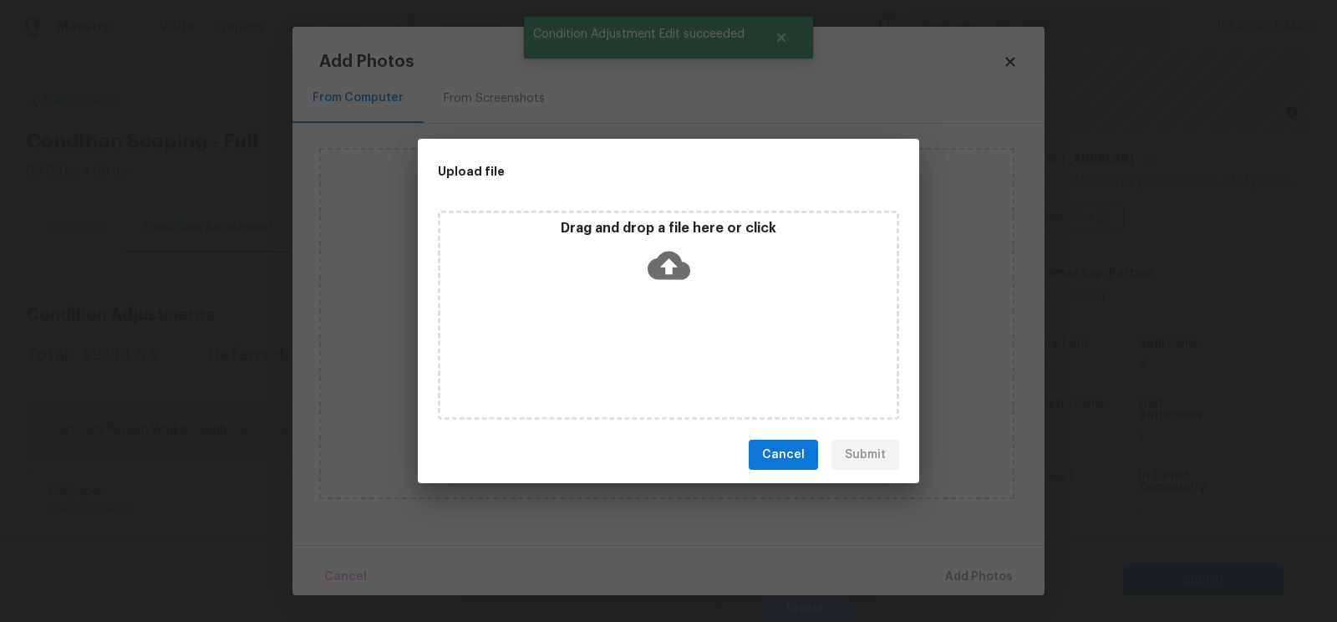
click at [668, 258] on icon at bounding box center [669, 265] width 43 height 43
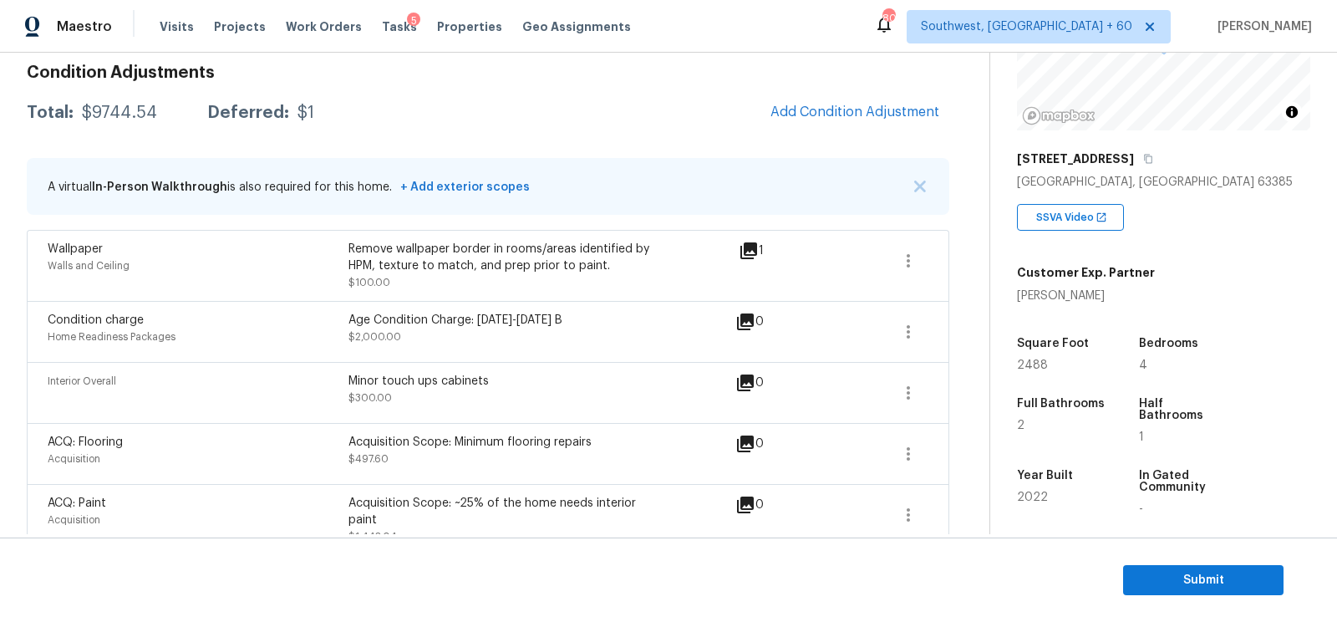
scroll to position [244, 0]
click at [825, 105] on span "Add Condition Adjustment" at bounding box center [854, 110] width 169 height 15
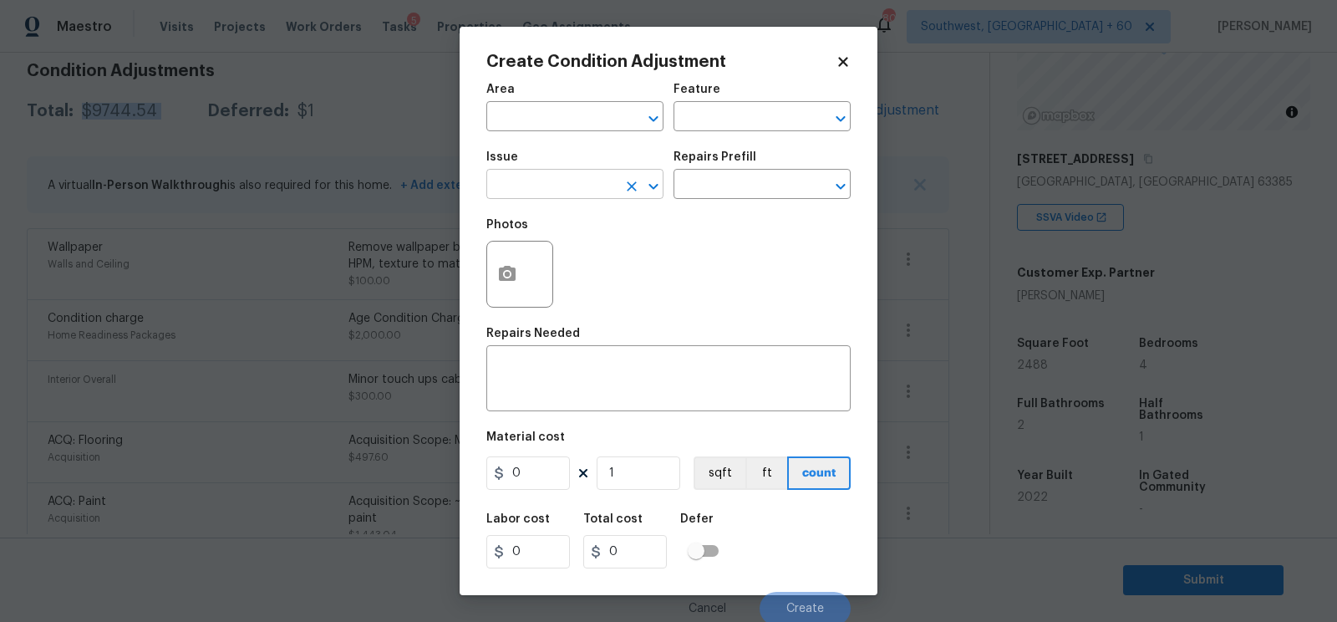
click at [584, 192] on input "text" at bounding box center [551, 186] width 130 height 26
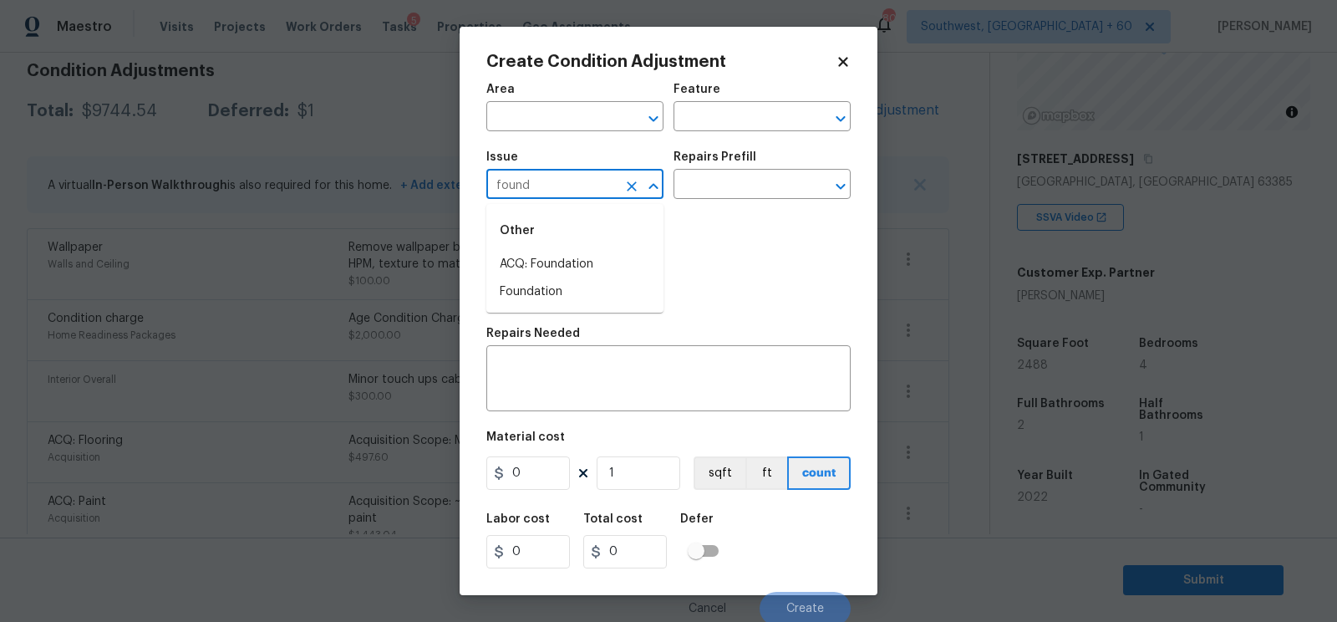
click at [590, 249] on div "Other" at bounding box center [574, 231] width 177 height 40
click at [625, 261] on li "ACQ: Foundation" at bounding box center [574, 265] width 177 height 28
type input "ACQ: Foundation"
click at [758, 192] on input "text" at bounding box center [738, 186] width 130 height 26
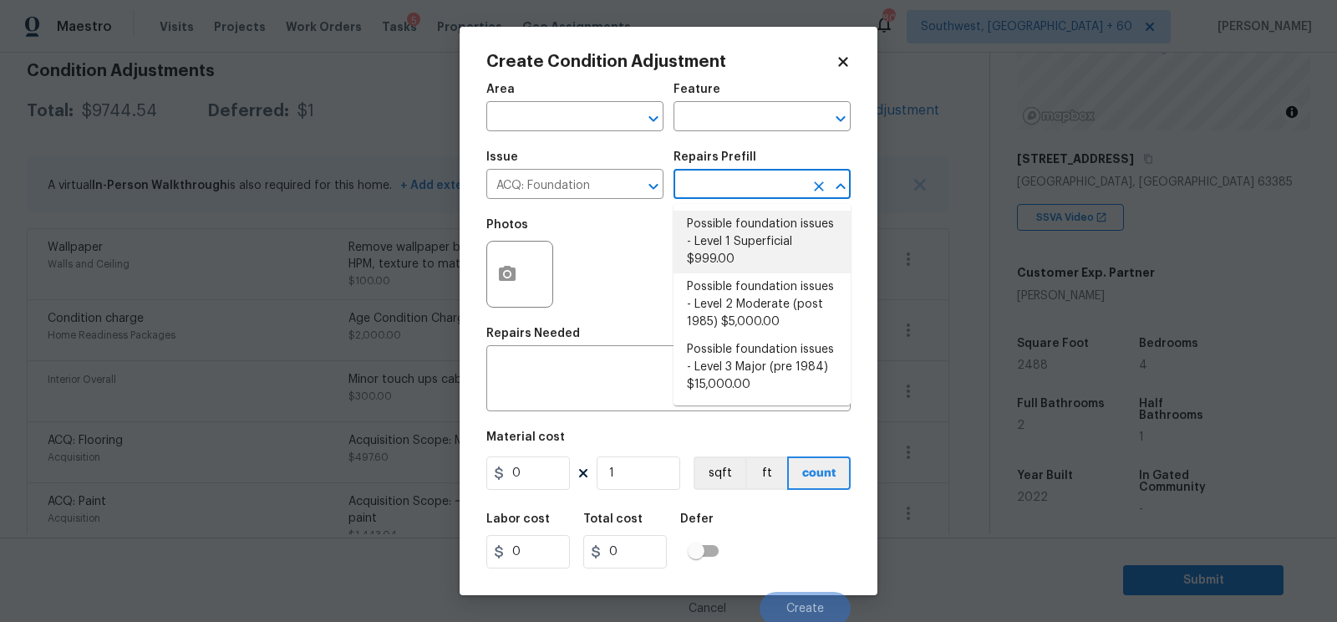
click at [751, 250] on li "Possible foundation issues - Level 1 Superficial $999.00" at bounding box center [761, 242] width 177 height 63
type input "Acquisition"
type textarea "Possible foundation issues - Level 1 - Superficial. Disclaimer: This is NOT a t…"
type input "999"
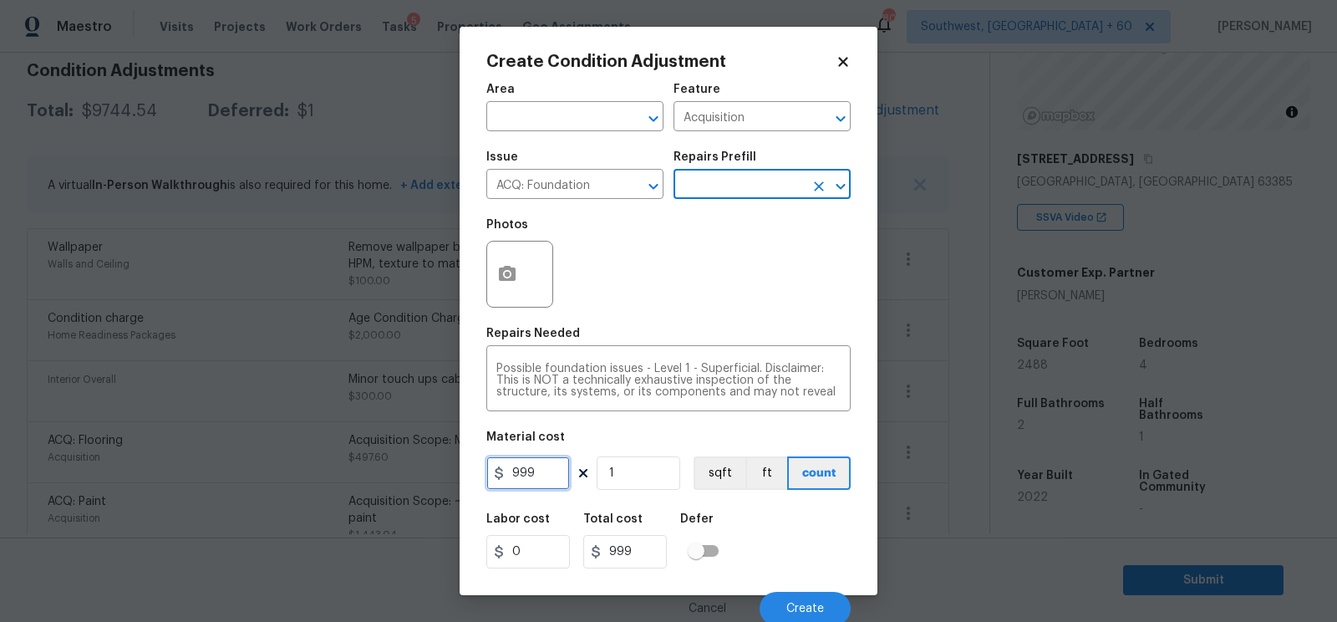
click at [550, 464] on input "999" at bounding box center [528, 472] width 84 height 33
type input "1000"
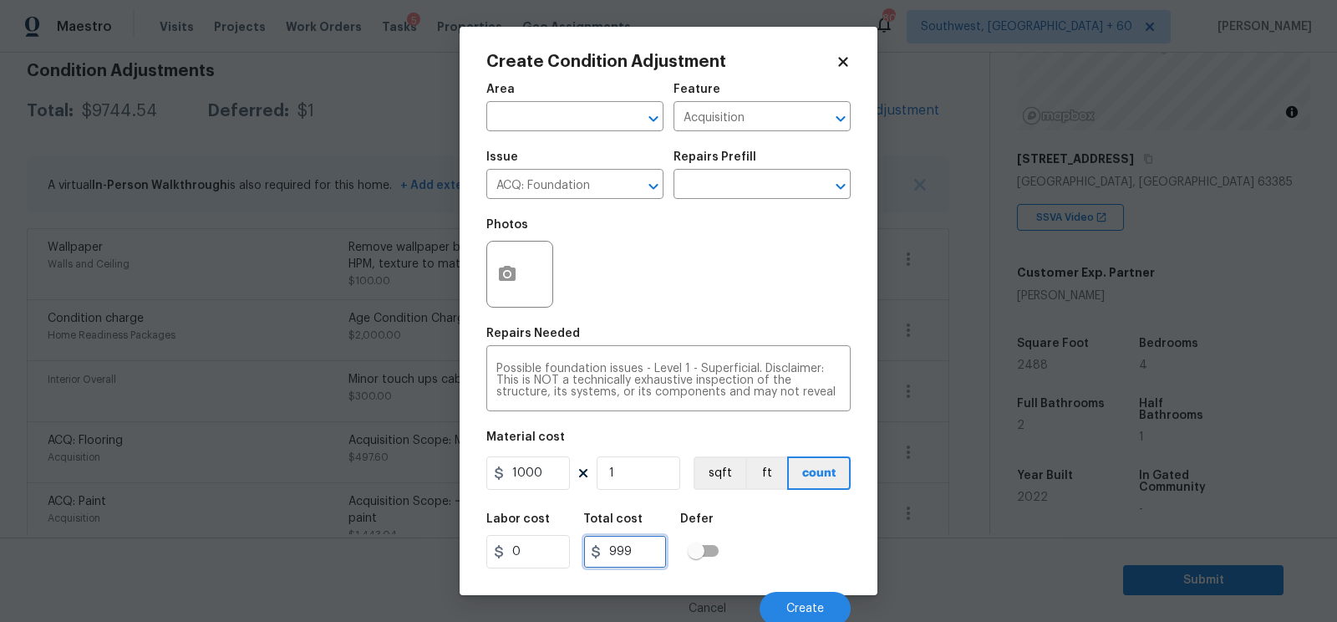
type input "1000"
click at [638, 546] on input "1000" at bounding box center [625, 551] width 84 height 33
click at [780, 602] on button "Create" at bounding box center [805, 608] width 91 height 33
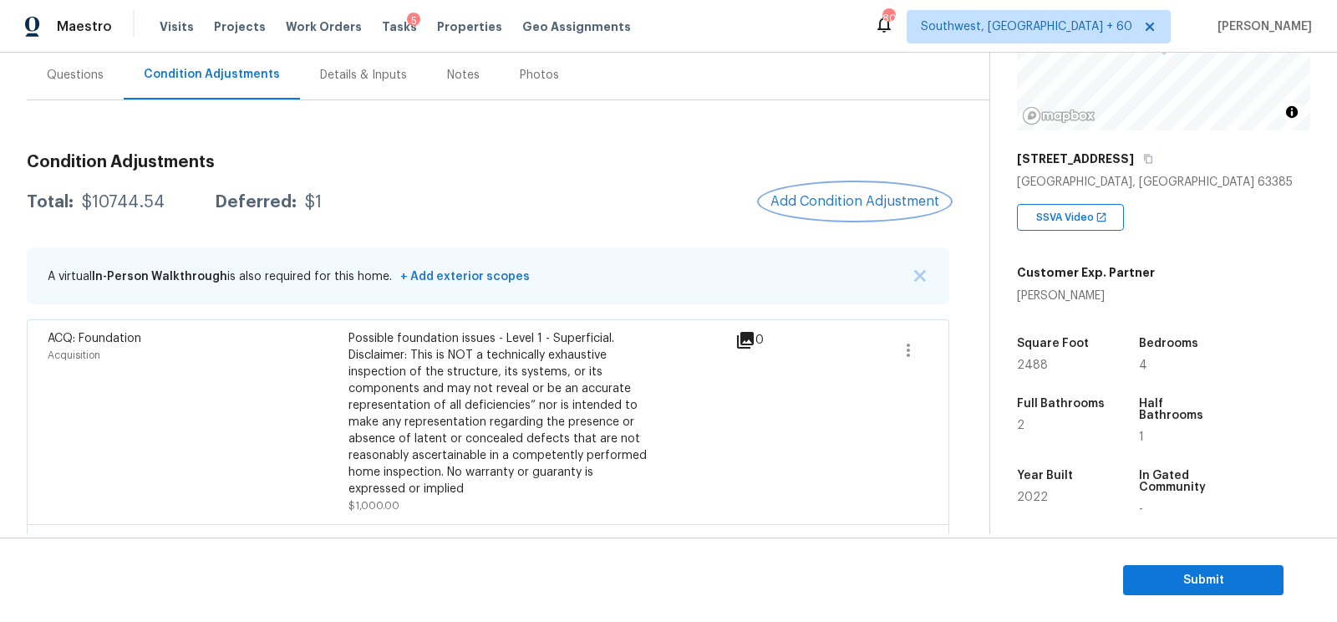
scroll to position [140, 0]
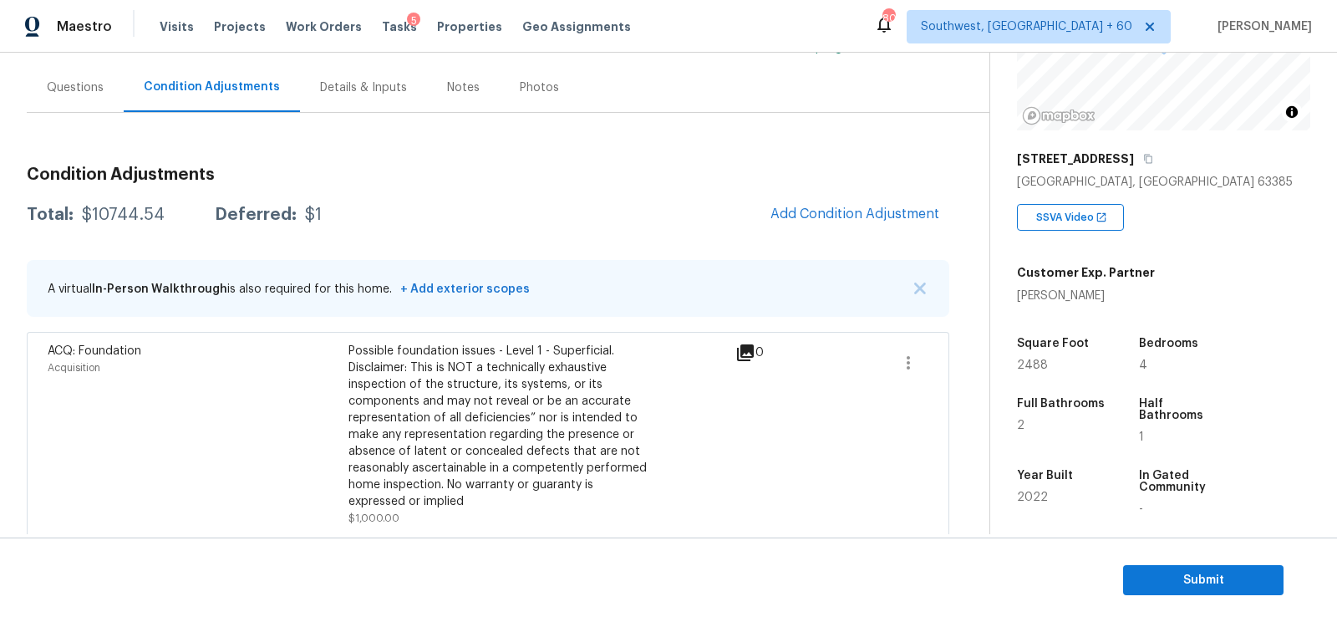
click at [82, 206] on div "$10744.54" at bounding box center [123, 214] width 83 height 17
copy div "$10744.54"
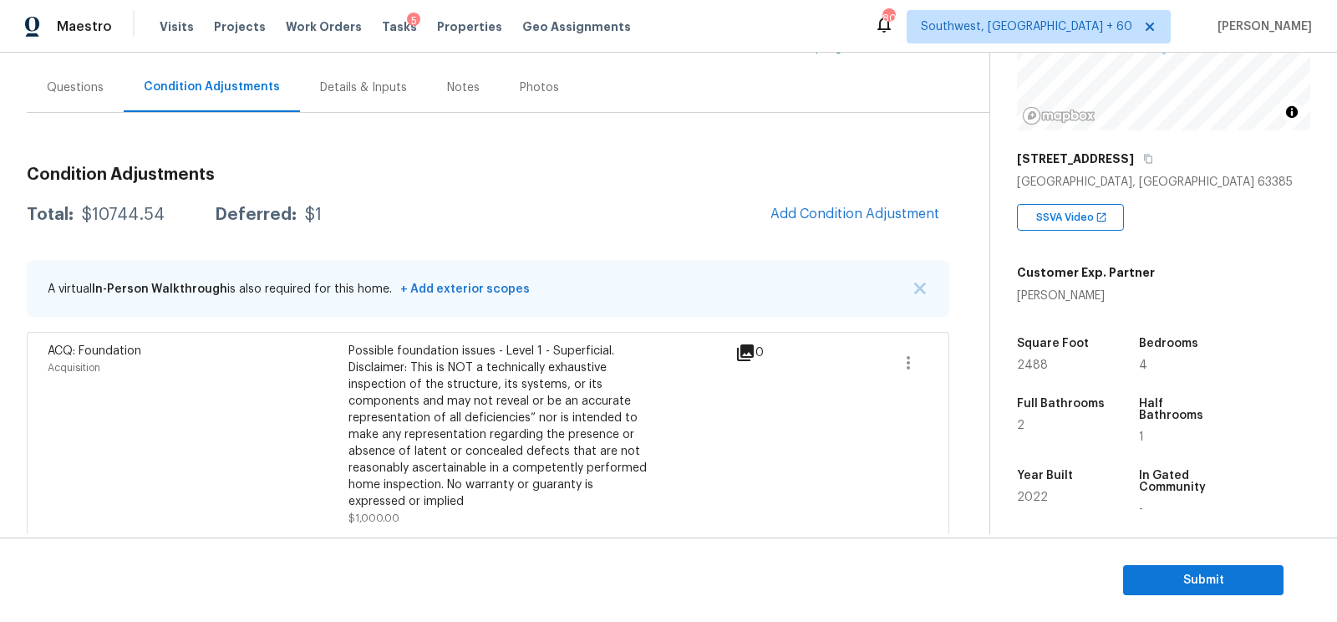
click at [89, 79] on div "Questions" at bounding box center [75, 87] width 57 height 17
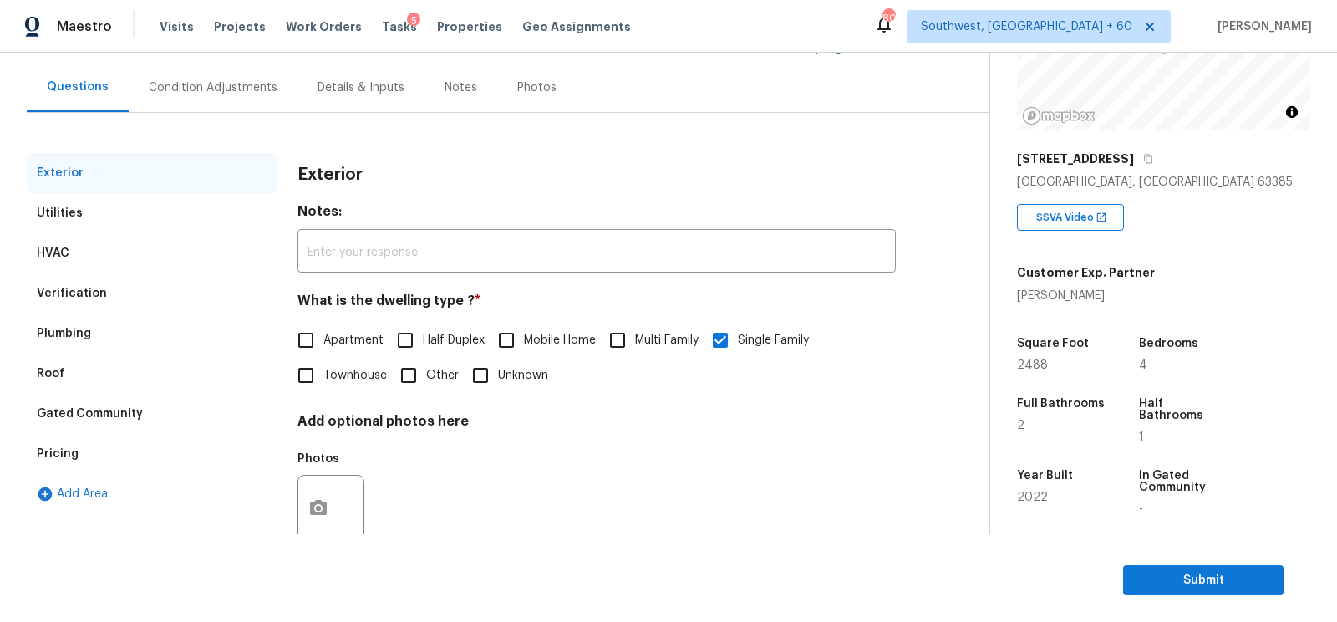
click at [95, 471] on div "Pricing" at bounding box center [152, 454] width 251 height 40
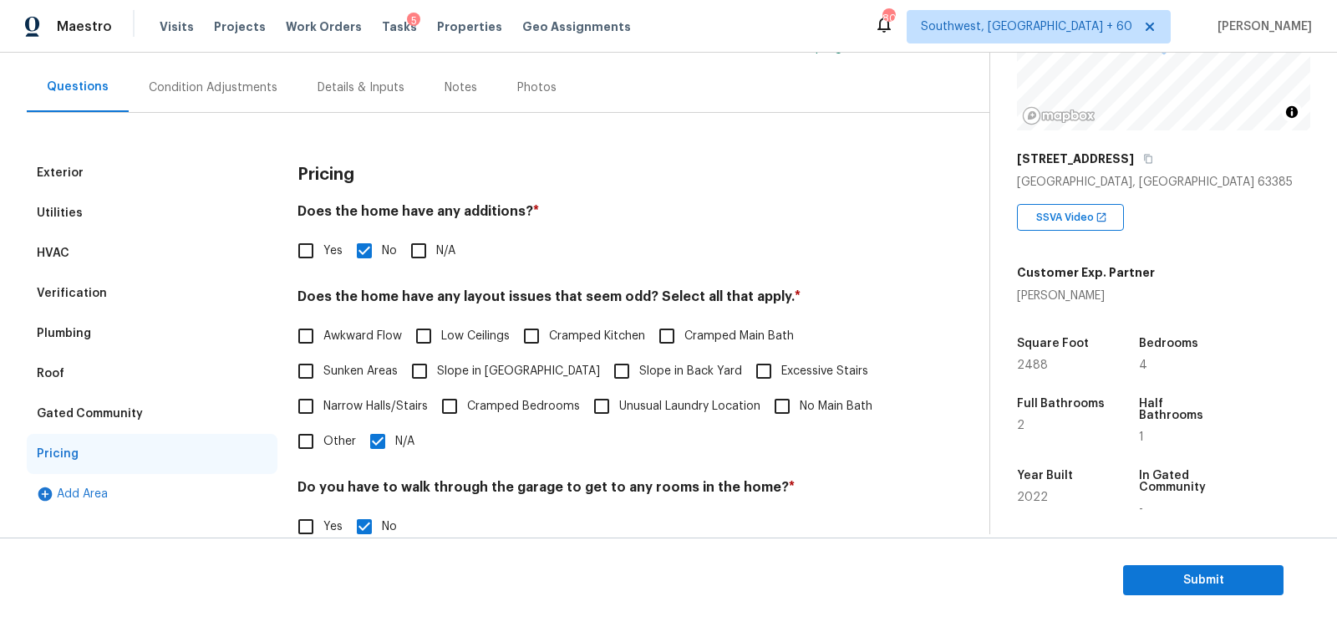
click at [404, 372] on input "Slope in [GEOGRAPHIC_DATA]" at bounding box center [419, 370] width 35 height 35
checkbox input "true"
click at [394, 438] on input "N/A" at bounding box center [377, 441] width 35 height 35
checkbox input "false"
click at [216, 87] on div "Condition Adjustments" at bounding box center [213, 87] width 129 height 17
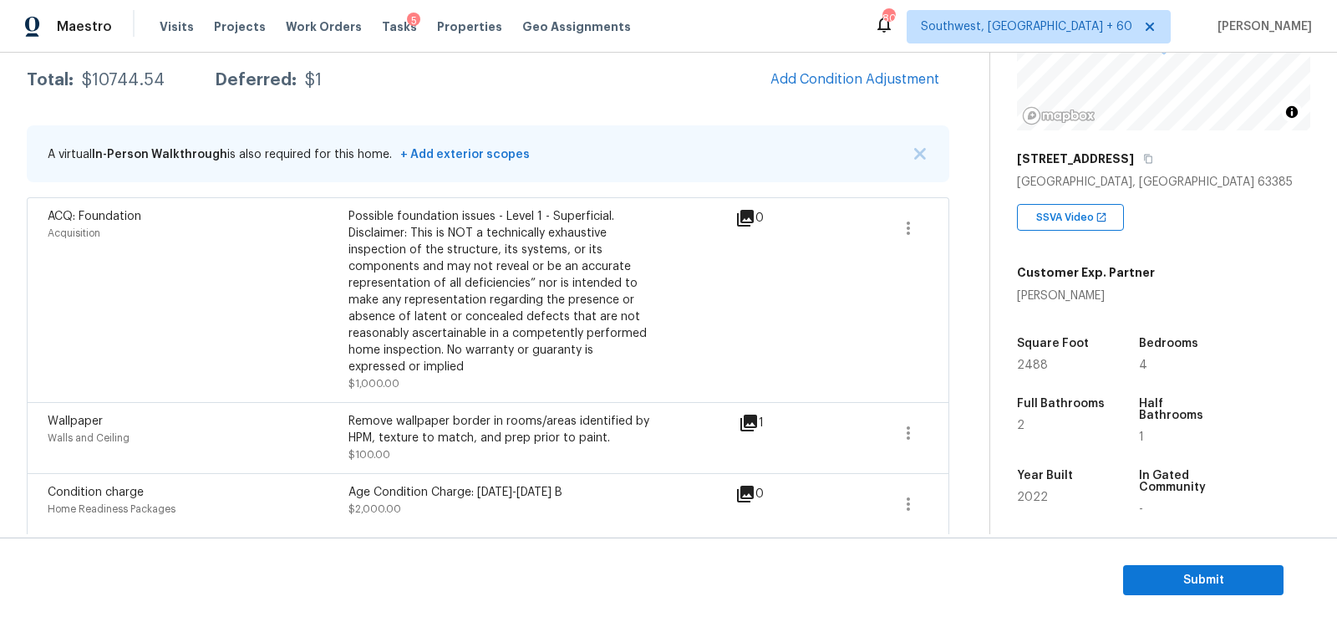
scroll to position [276, 0]
click at [1192, 573] on span "Submit" at bounding box center [1203, 580] width 134 height 21
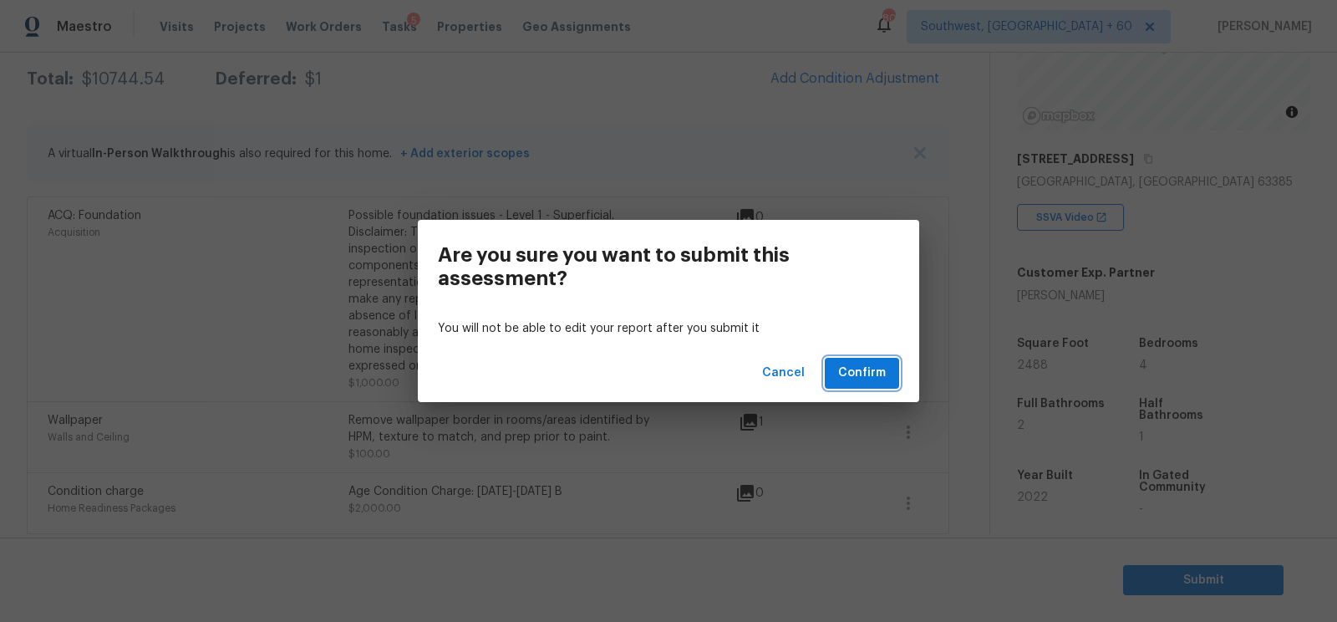
click at [868, 359] on button "Confirm" at bounding box center [862, 373] width 74 height 31
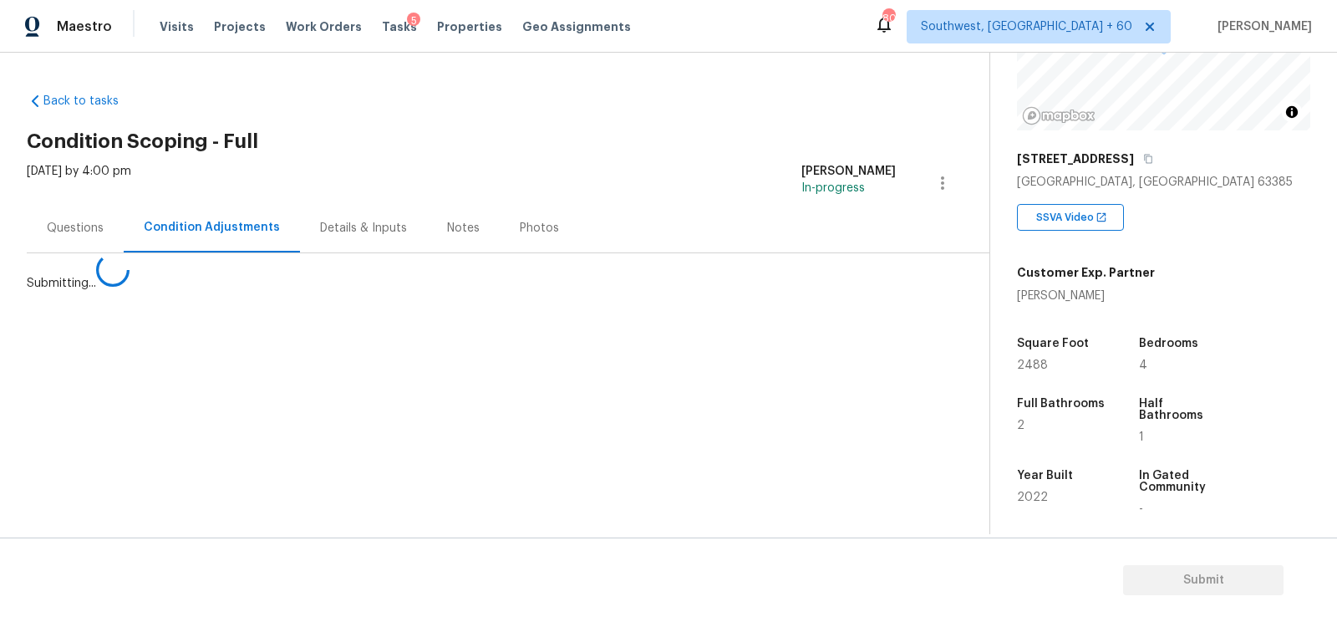
scroll to position [0, 0]
